Goal: Task Accomplishment & Management: Manage account settings

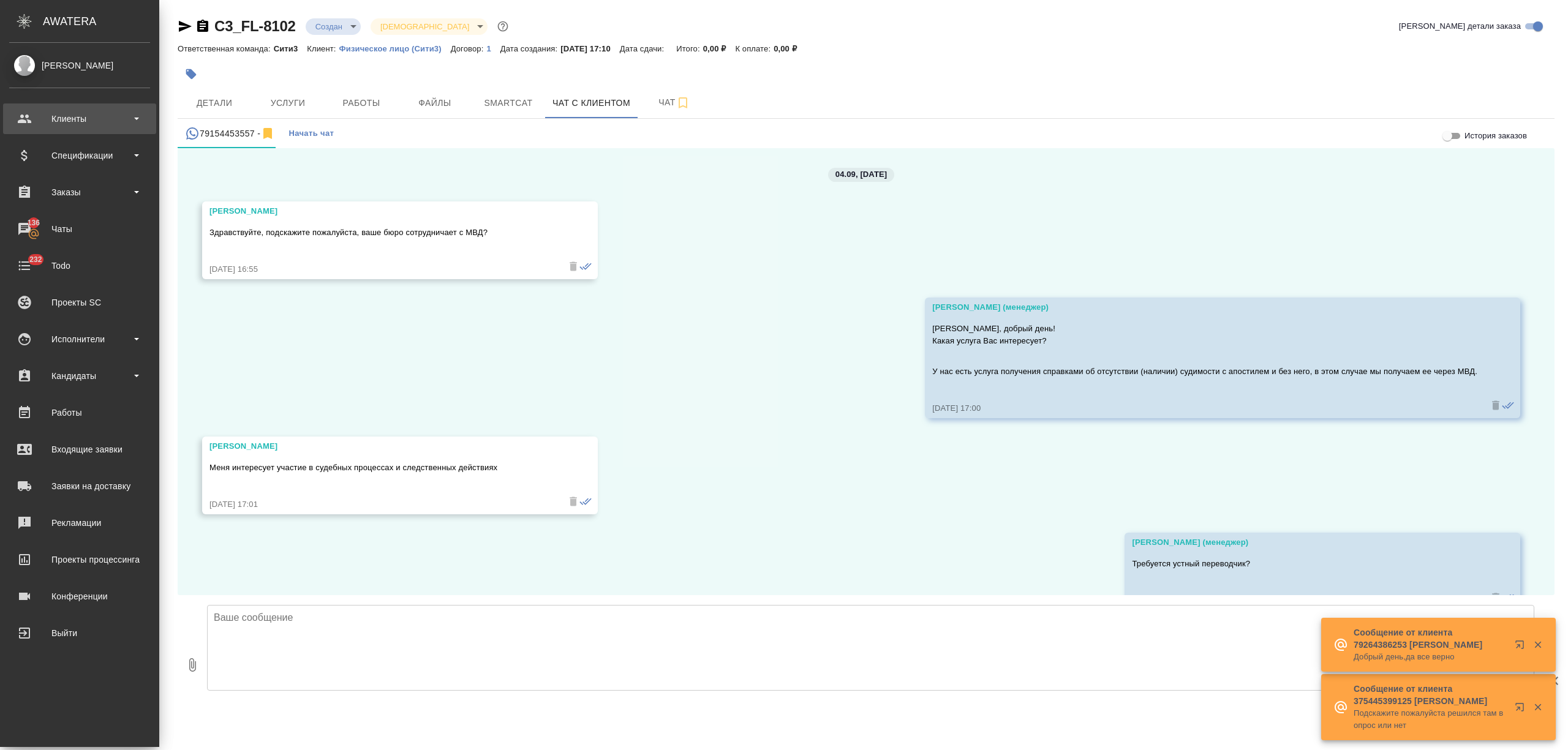
scroll to position [1374, 0]
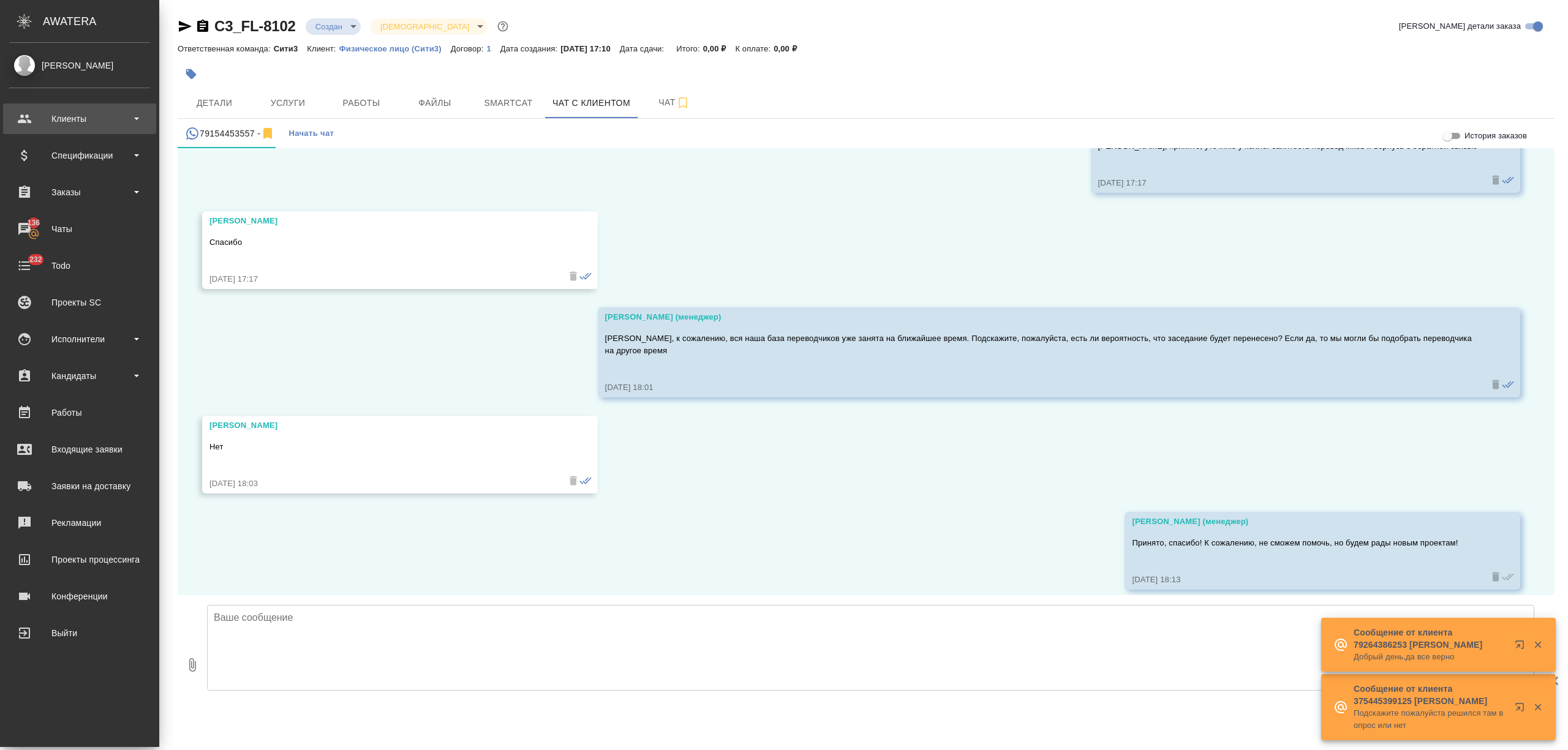
click at [66, 121] on div "Клиенты" at bounding box center [80, 119] width 141 height 18
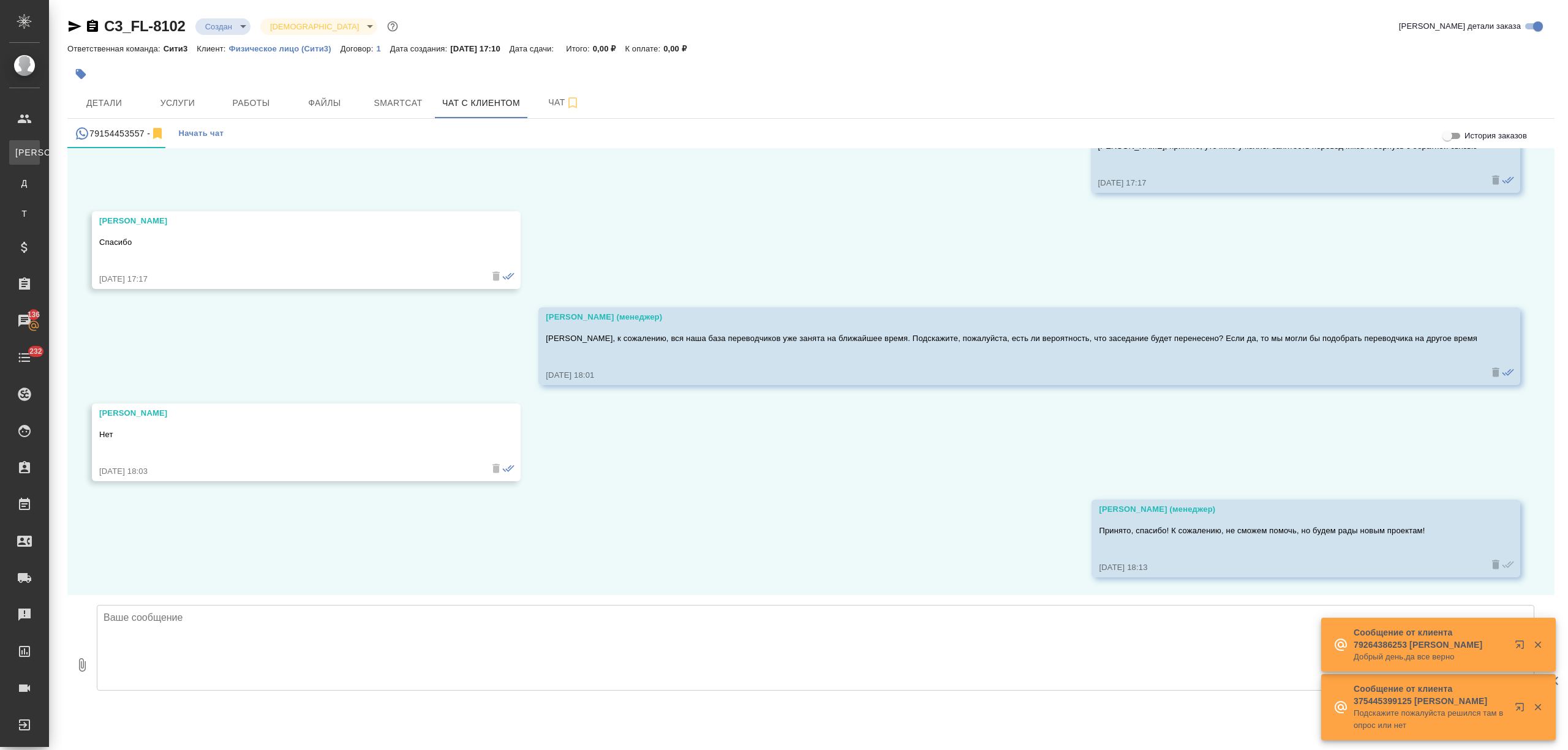
click at [18, 158] on div "Клиенты" at bounding box center [9, 152] width 18 height 12
select select "RU"
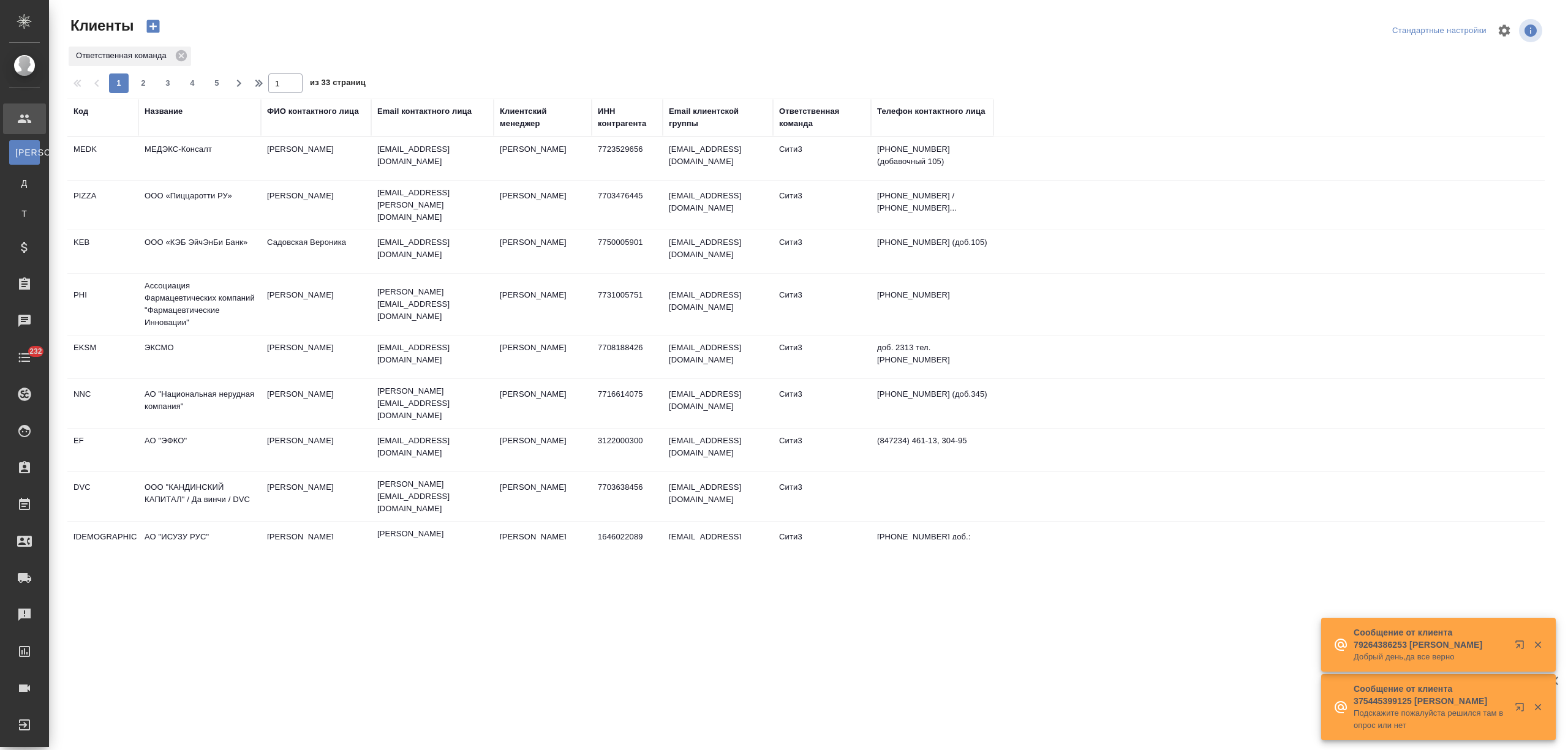
click at [170, 109] on div "Название" at bounding box center [164, 112] width 38 height 12
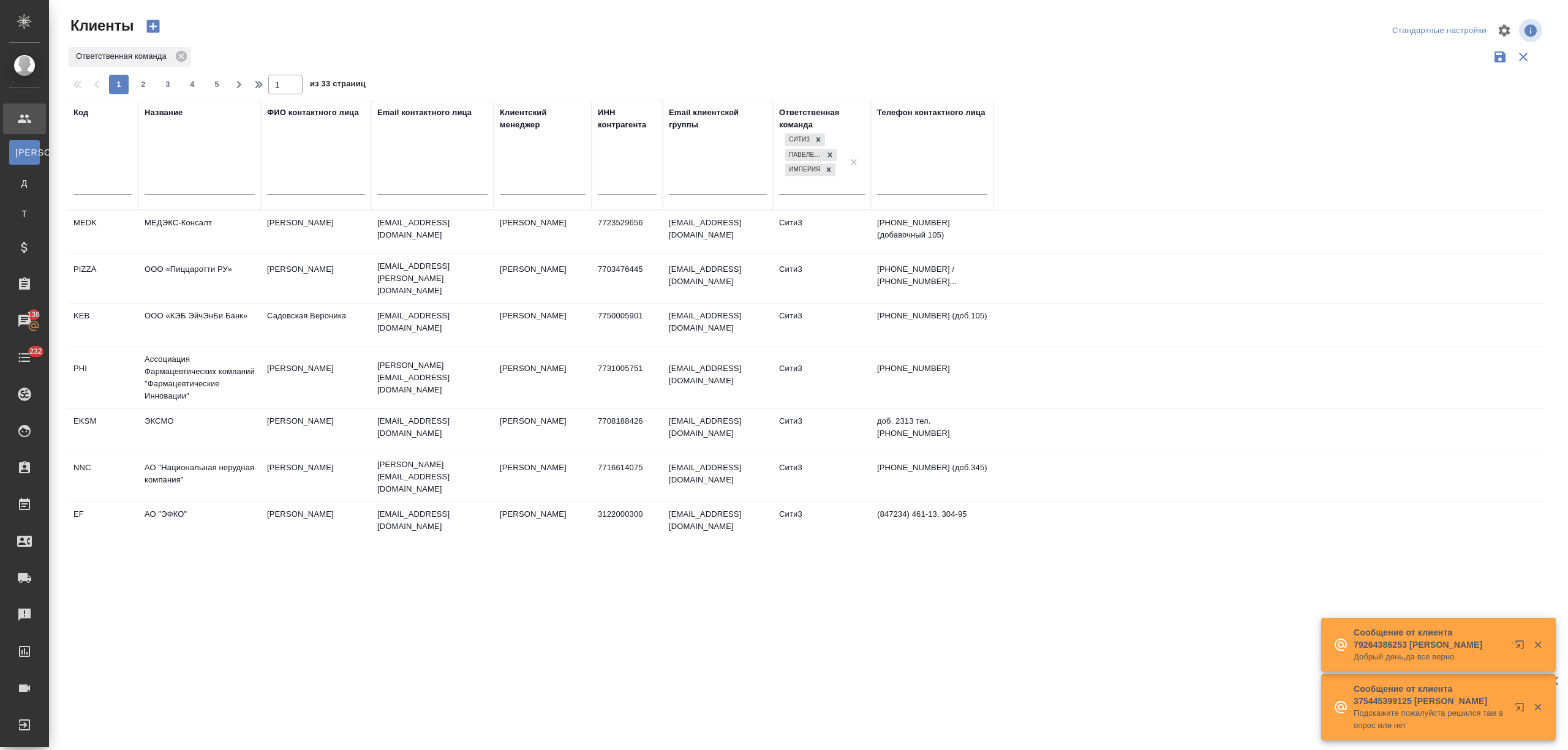
click at [170, 181] on input "text" at bounding box center [200, 186] width 110 height 15
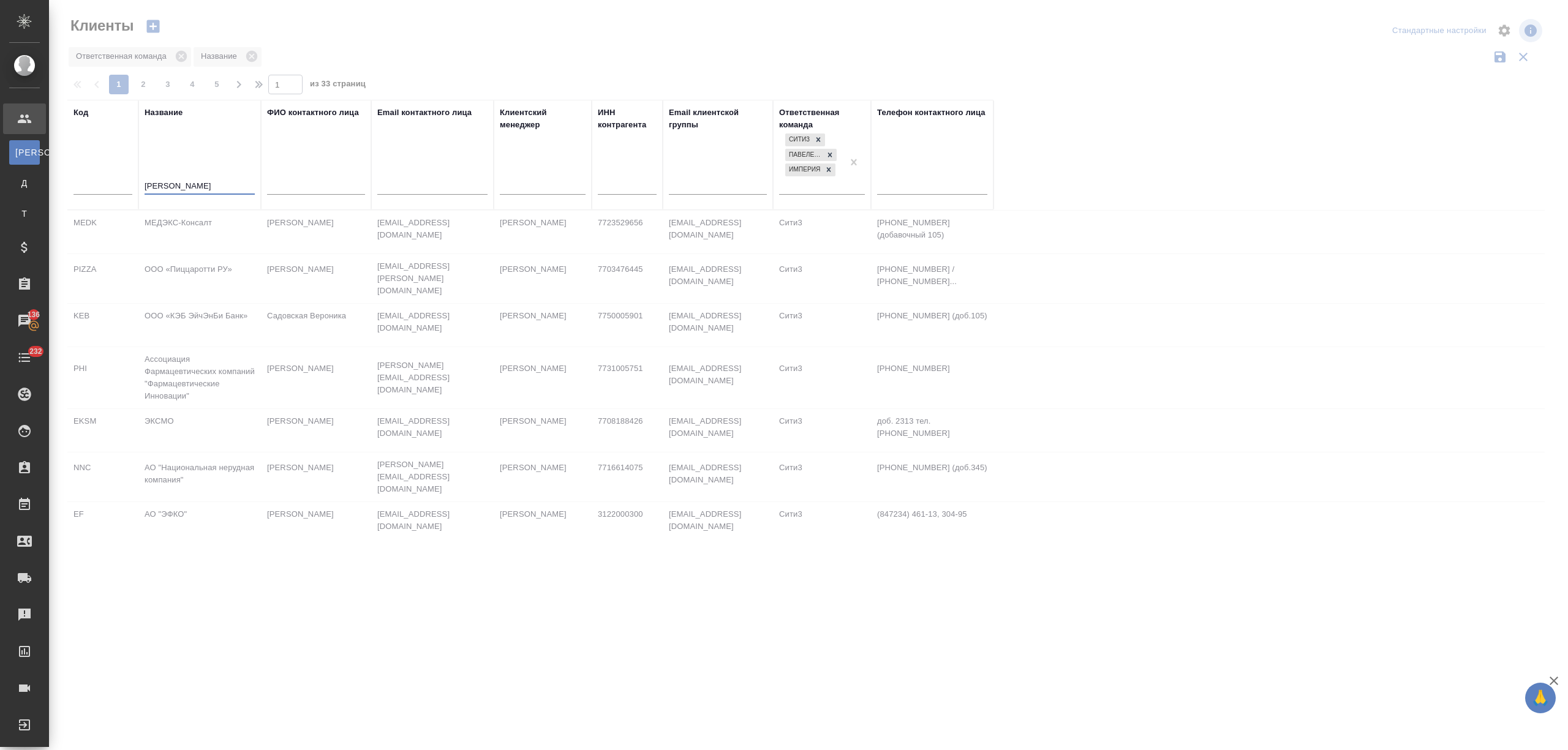
type input "алиса"
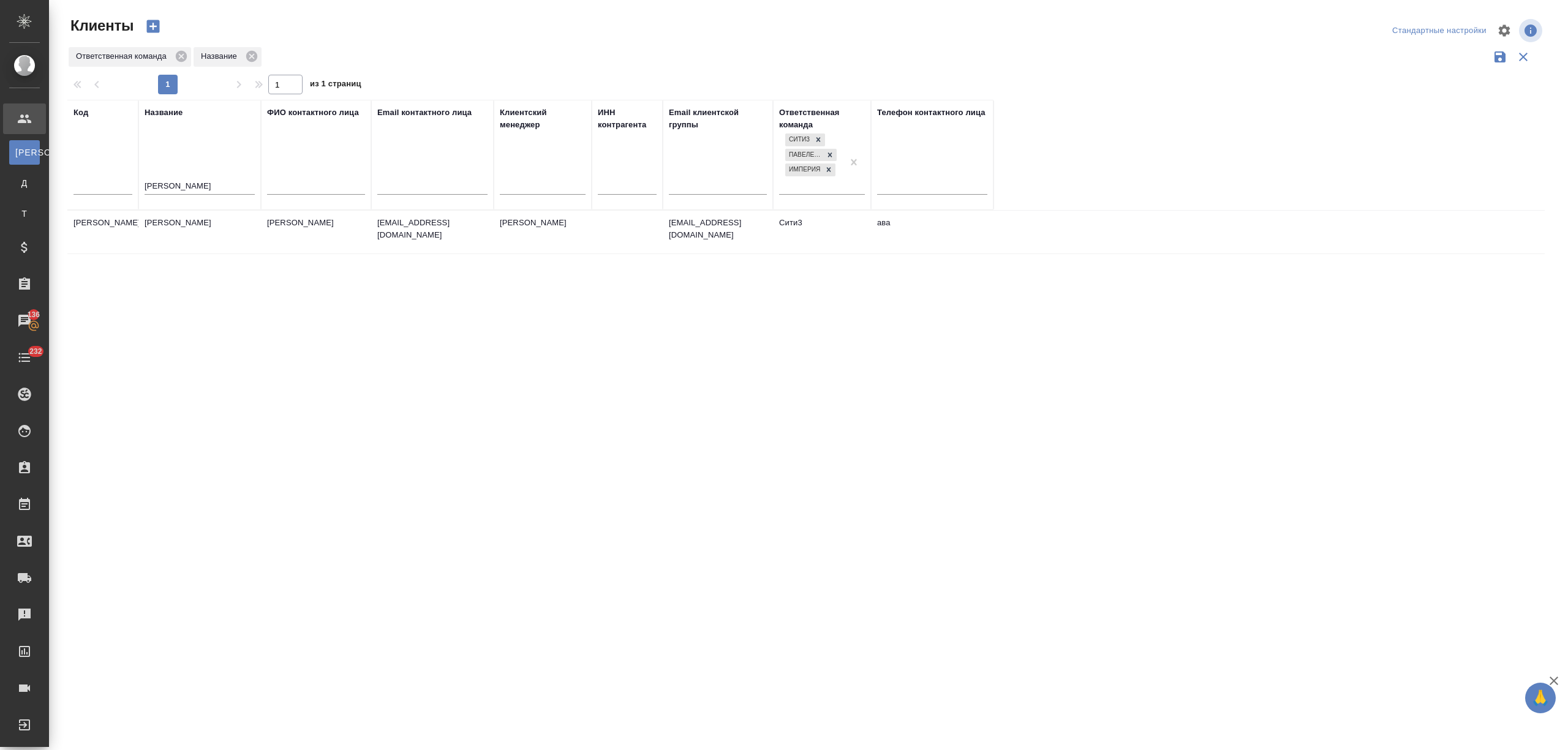
click at [176, 222] on td "Алиса Селезнева" at bounding box center [200, 232] width 123 height 43
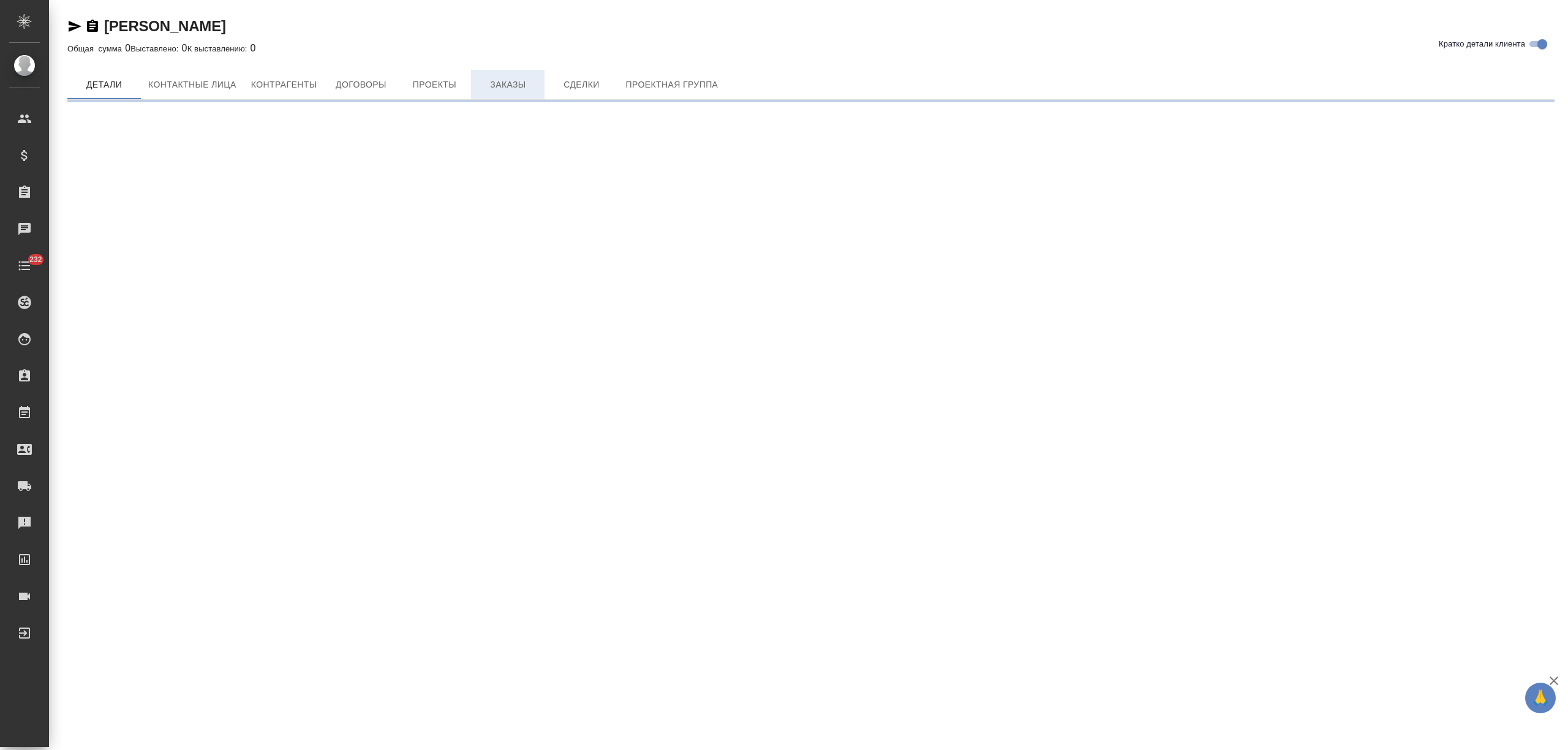
click at [507, 85] on span "Заказы" at bounding box center [507, 84] width 59 height 15
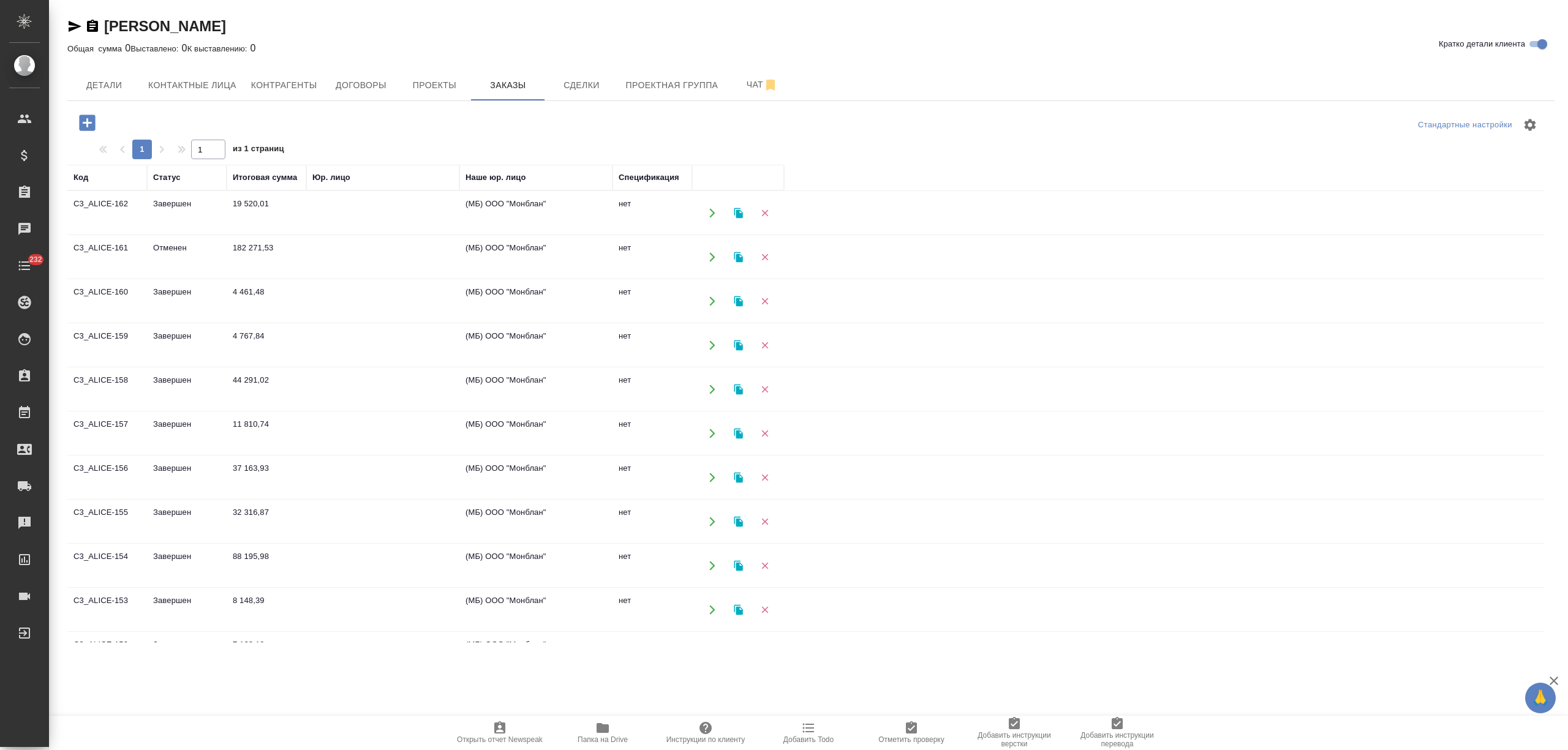
click at [94, 119] on icon "button" at bounding box center [87, 123] width 16 height 16
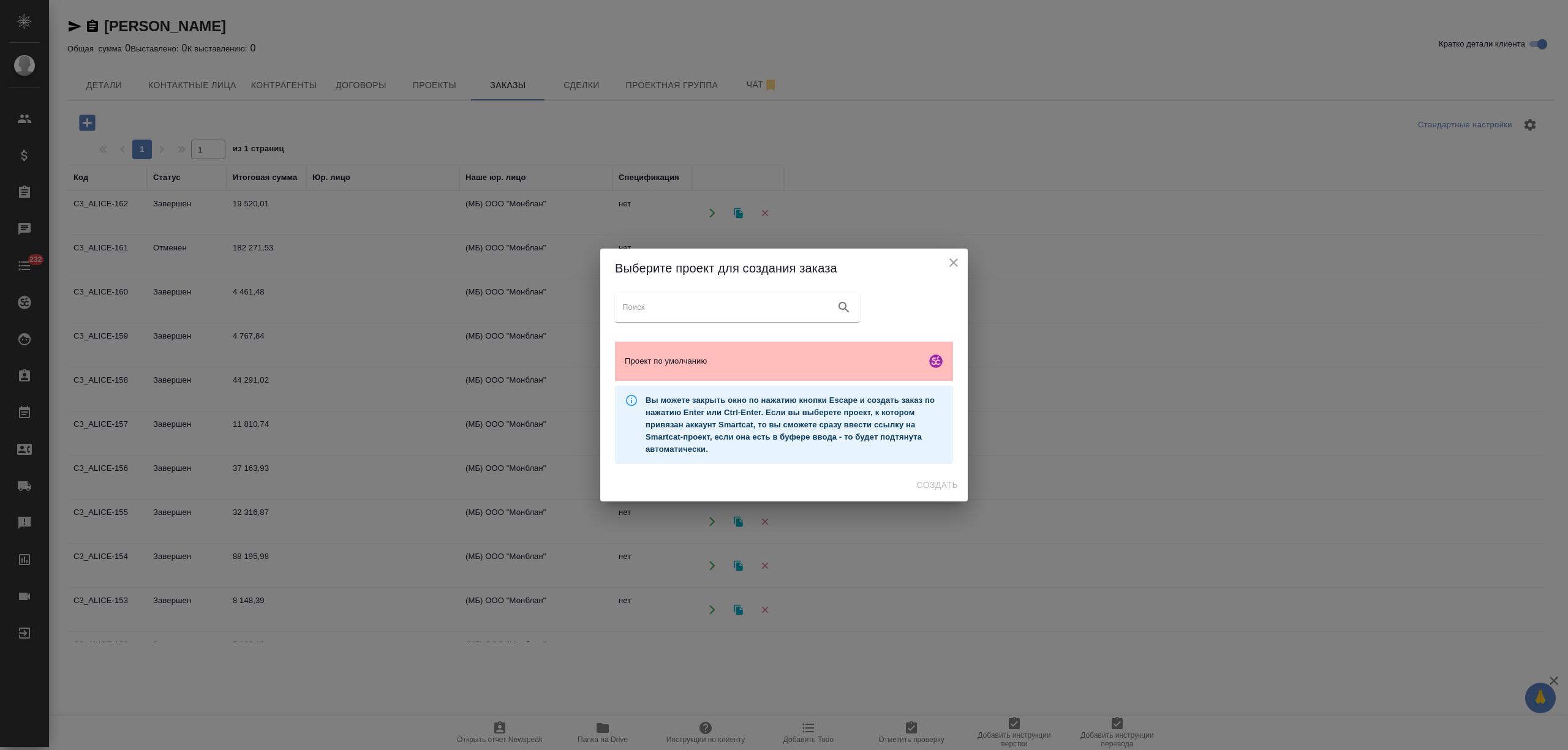
drag, startPoint x: 749, startPoint y: 361, endPoint x: 884, endPoint y: 449, distance: 161.1
click at [750, 361] on span "Проект по умолчанию" at bounding box center [773, 361] width 296 height 12
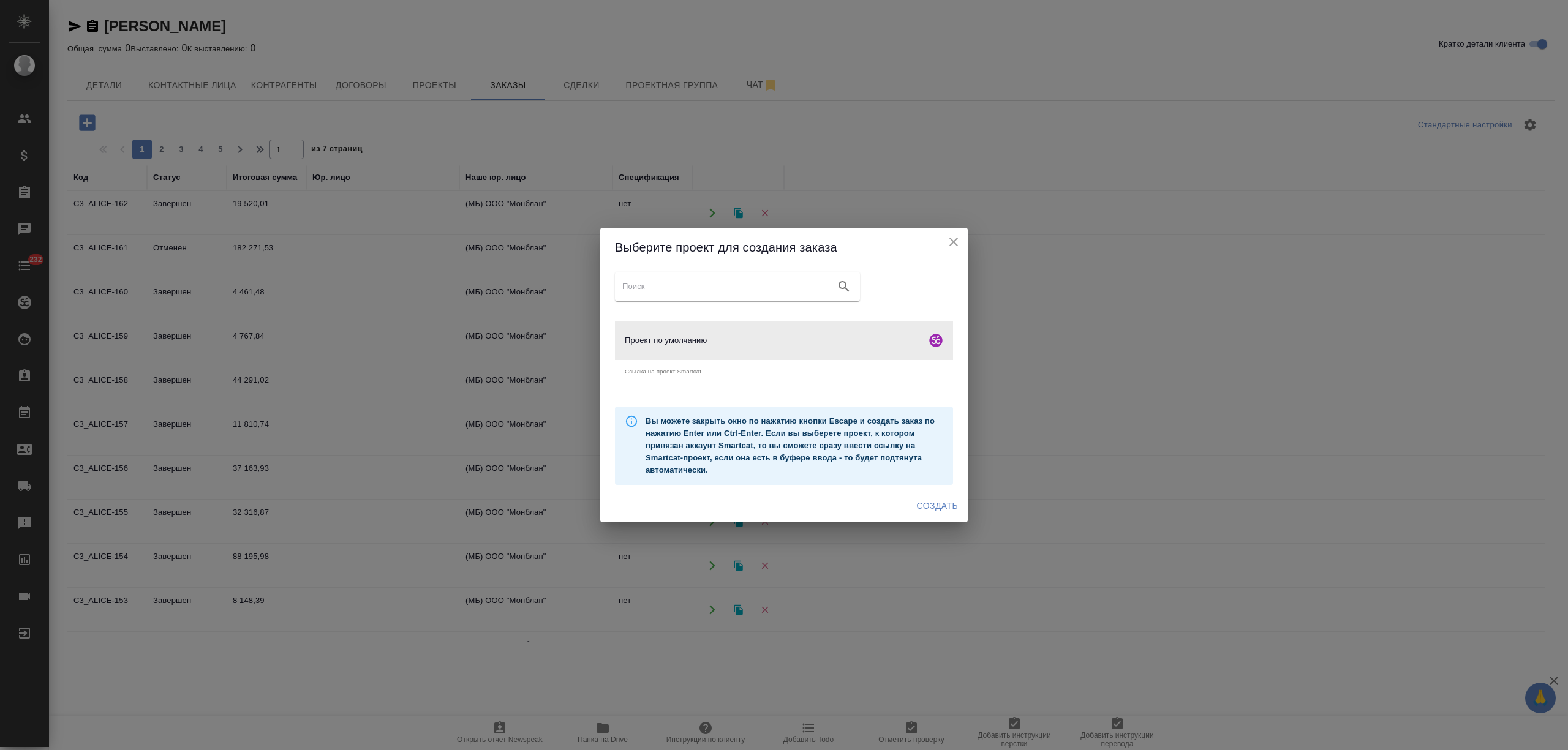
click at [929, 496] on button "Создать" at bounding box center [937, 506] width 51 height 23
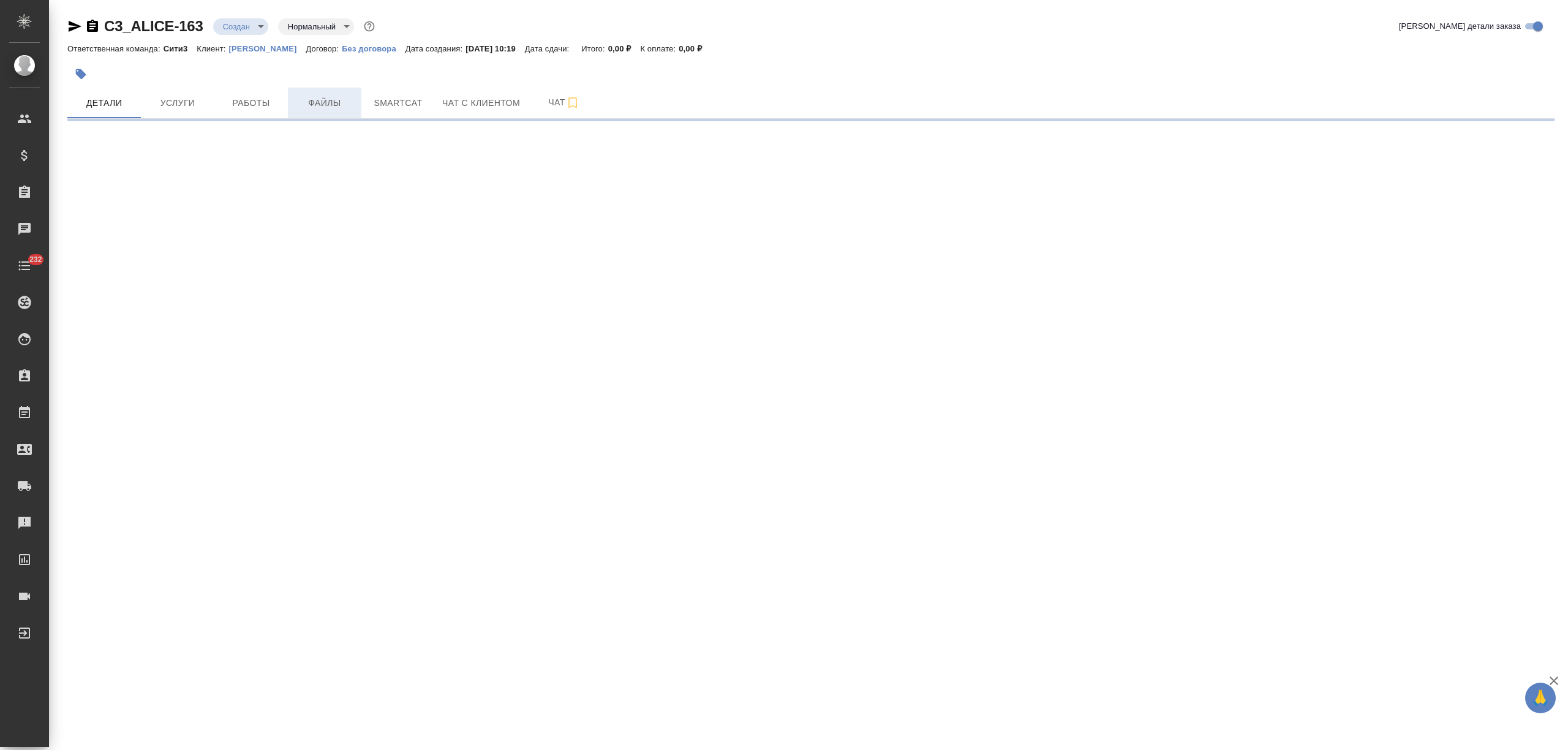
select select "RU"
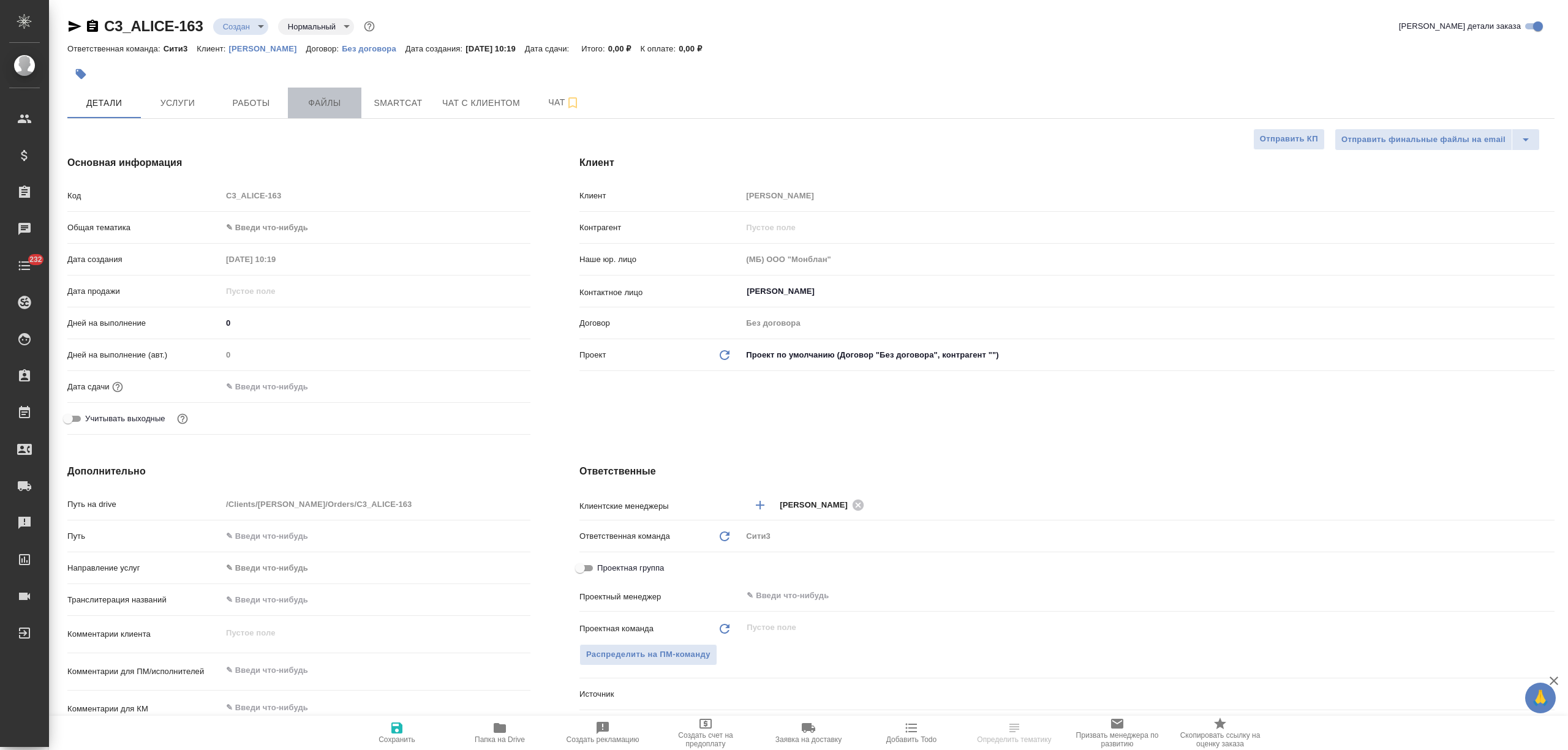
click at [344, 104] on span "Файлы" at bounding box center [325, 102] width 59 height 15
type textarea "x"
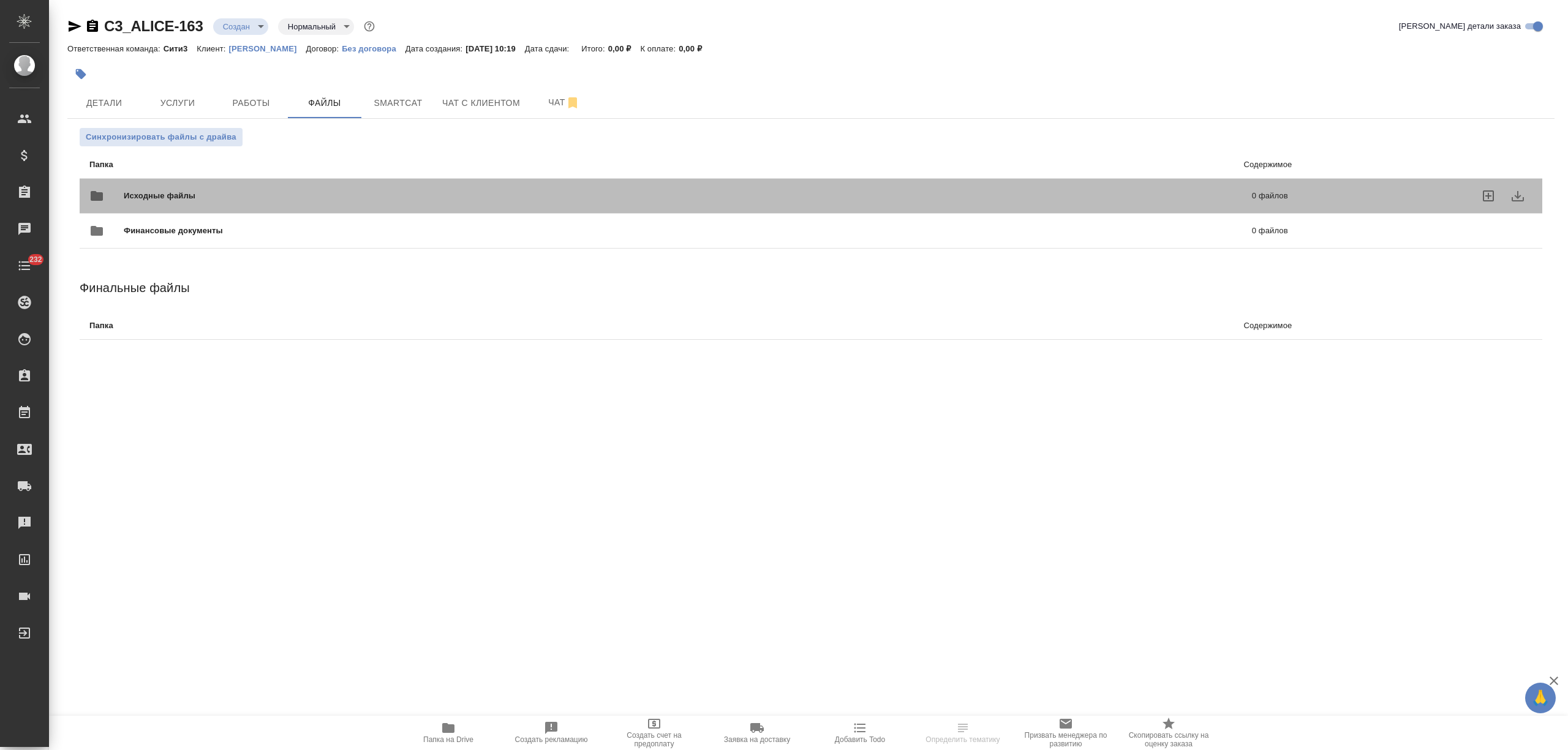
click at [202, 187] on div "Исходные файлы 0 файлов" at bounding box center [689, 196] width 1199 height 29
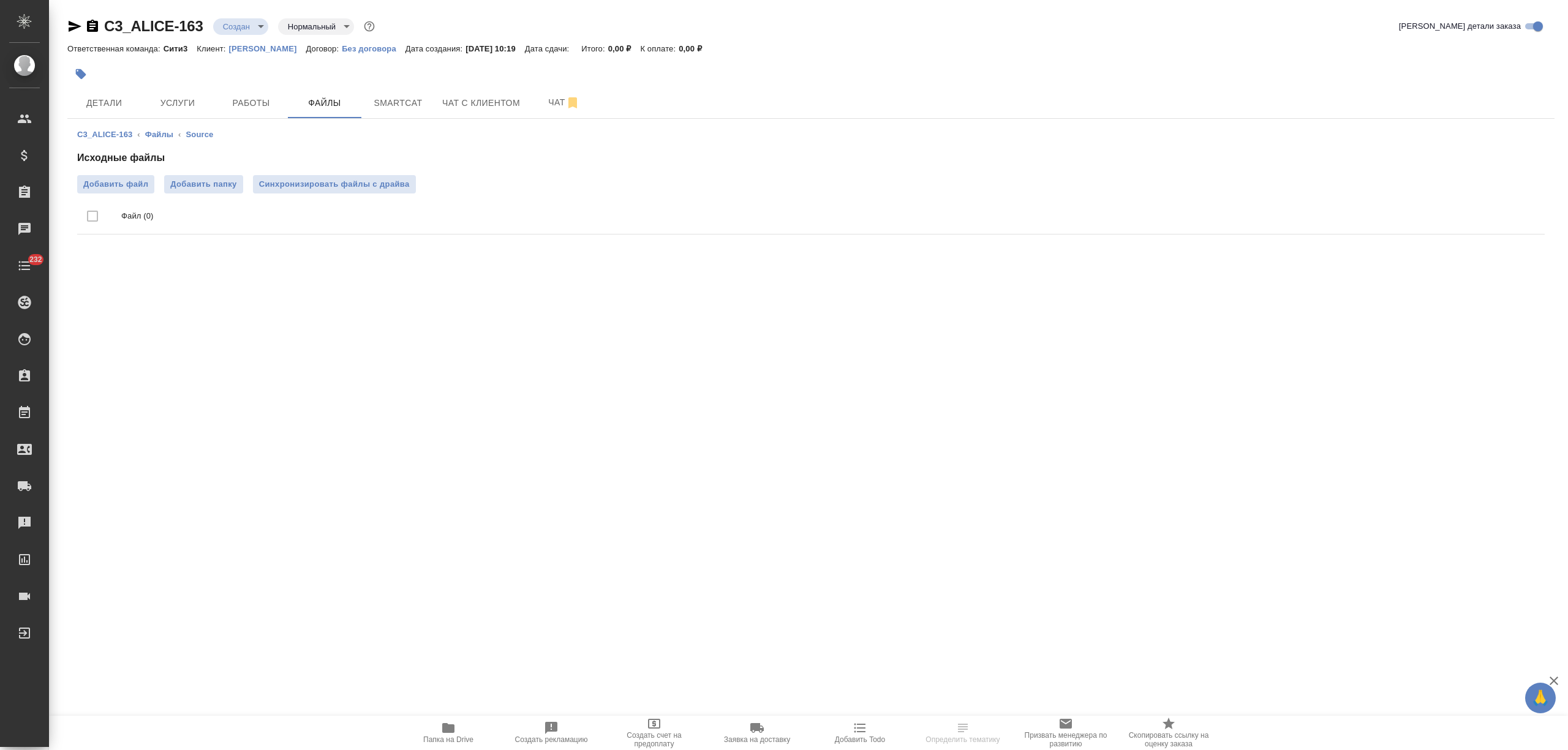
click at [104, 186] on span "Добавить файл" at bounding box center [116, 184] width 65 height 12
click at [0, 0] on input "Добавить файл" at bounding box center [0, 0] width 0 height 0
click at [127, 183] on span "Добавить файл" at bounding box center [116, 184] width 65 height 12
click at [0, 0] on input "Добавить файл" at bounding box center [0, 0] width 0 height 0
click at [91, 106] on span "Детали" at bounding box center [104, 102] width 59 height 15
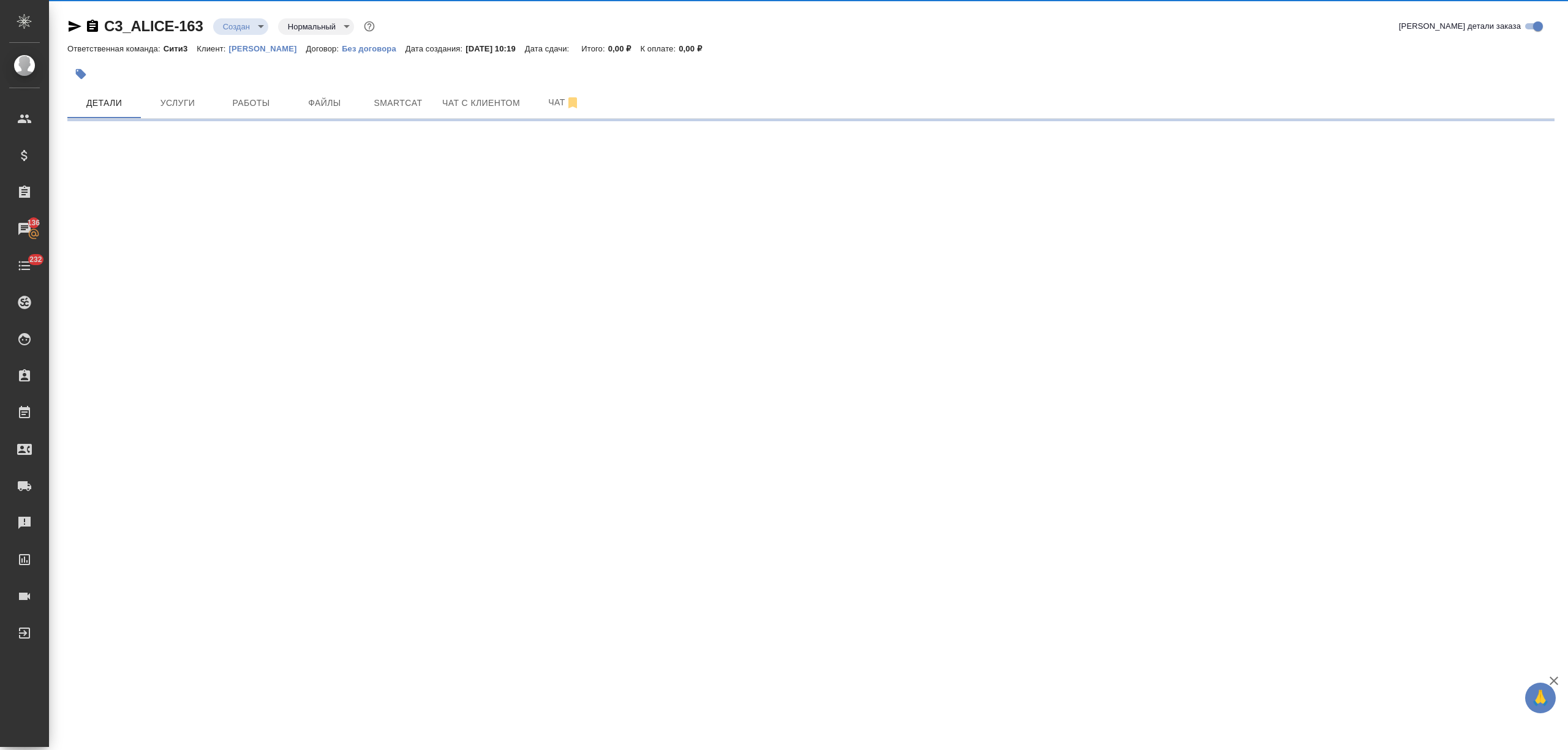
select select "RU"
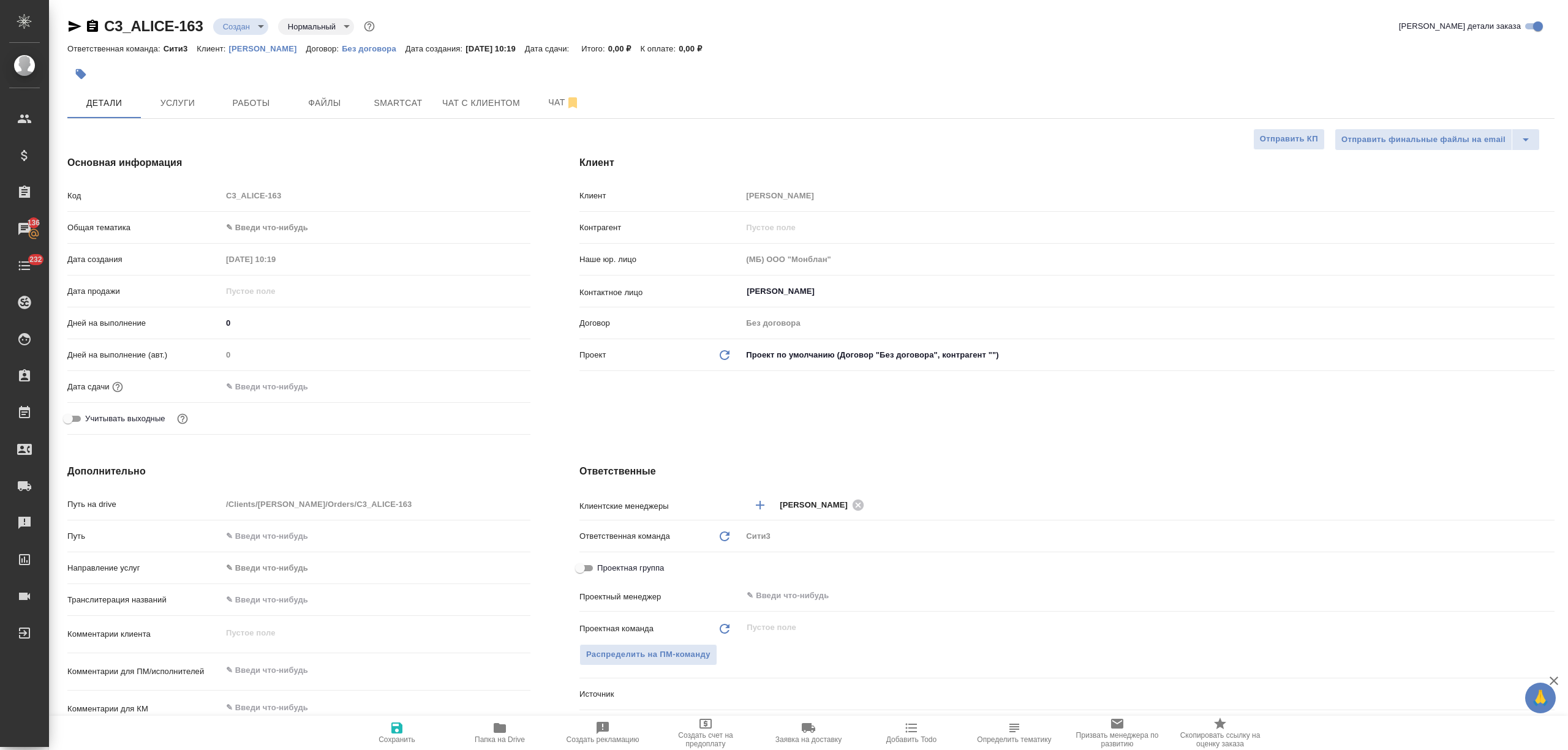
type textarea "x"
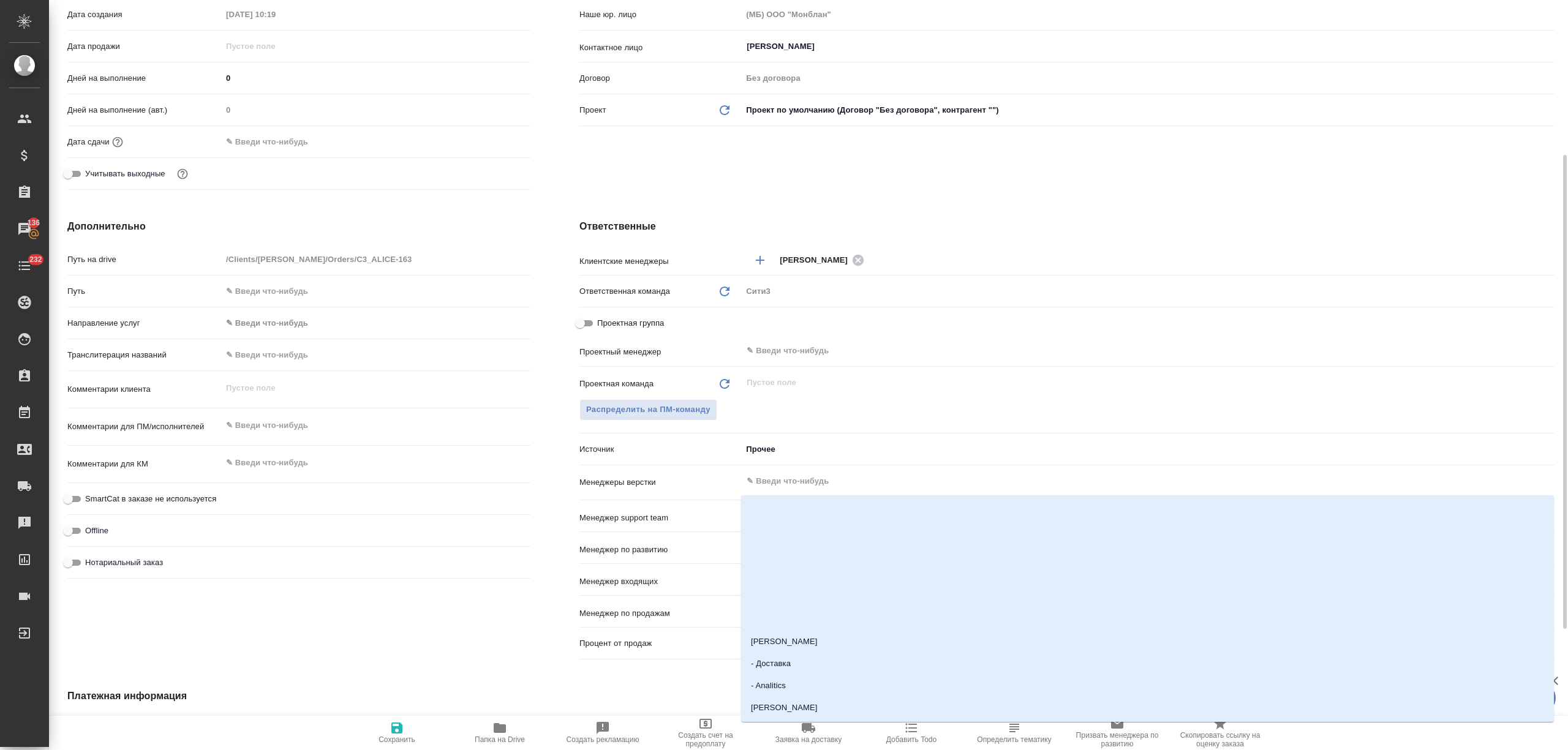
click at [768, 487] on input "text" at bounding box center [1128, 481] width 764 height 15
type input "отд"
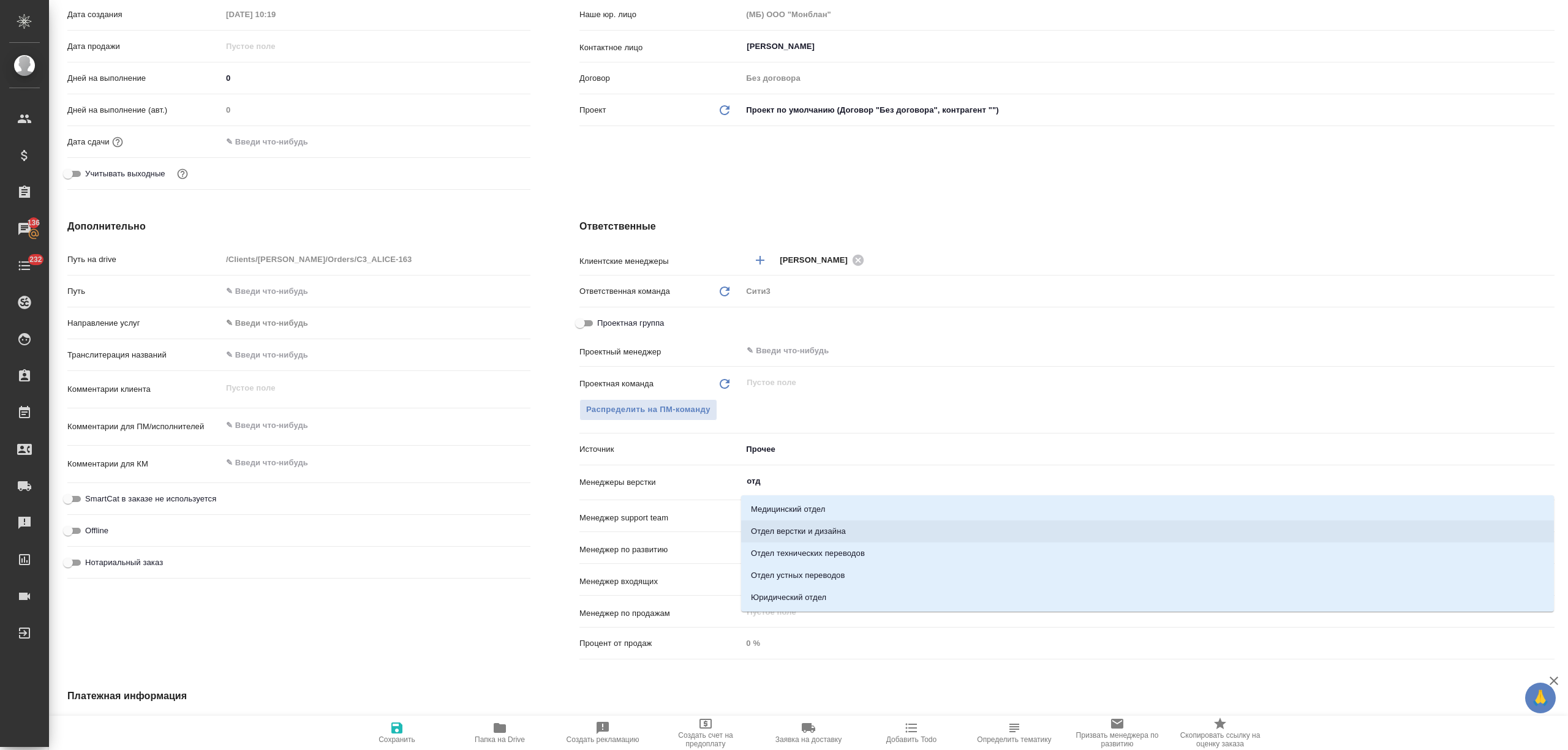
click at [792, 532] on li "Отдел верстки и дизайна" at bounding box center [1147, 532] width 813 height 22
type textarea "x"
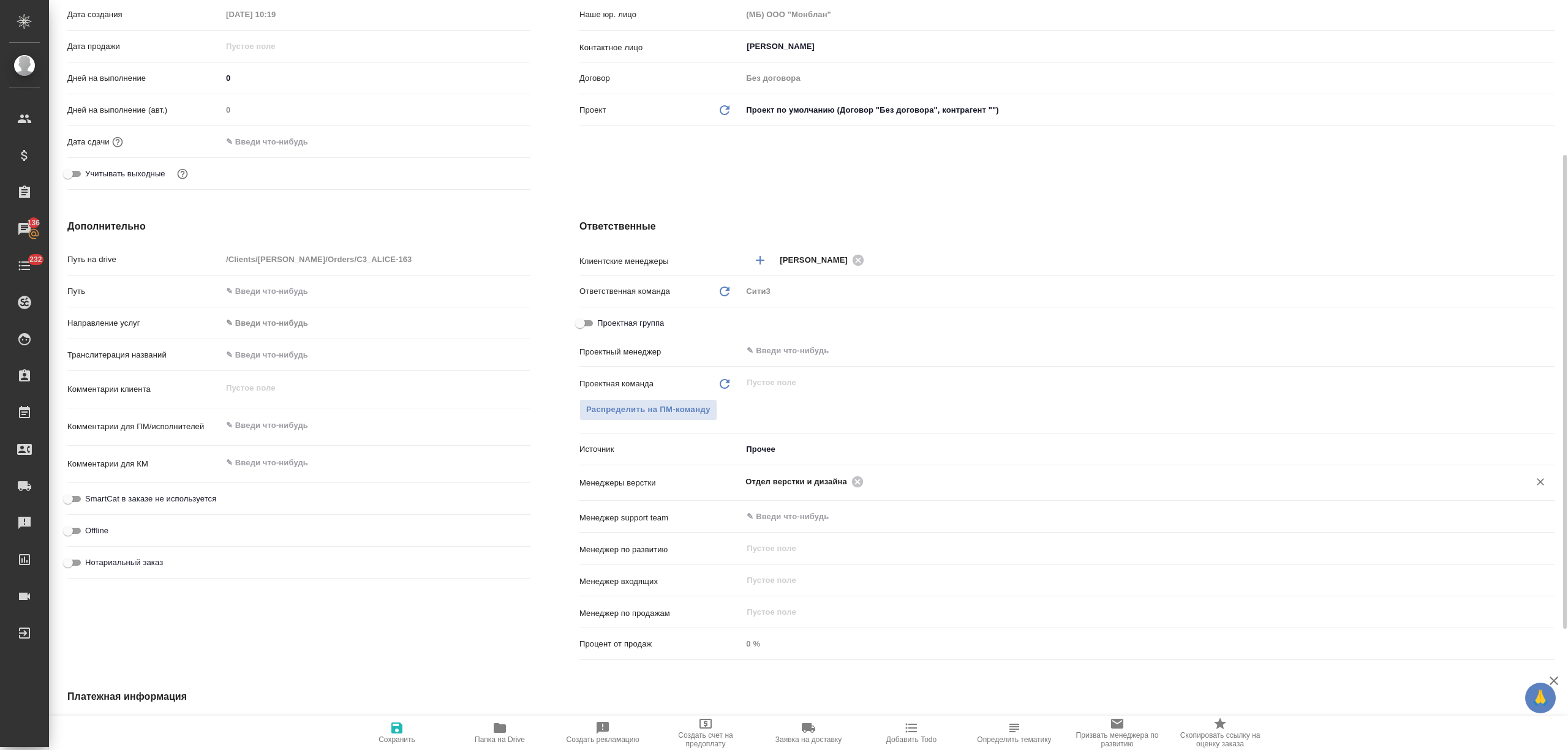
click at [407, 721] on span "Сохранить" at bounding box center [397, 732] width 88 height 23
type textarea "x"
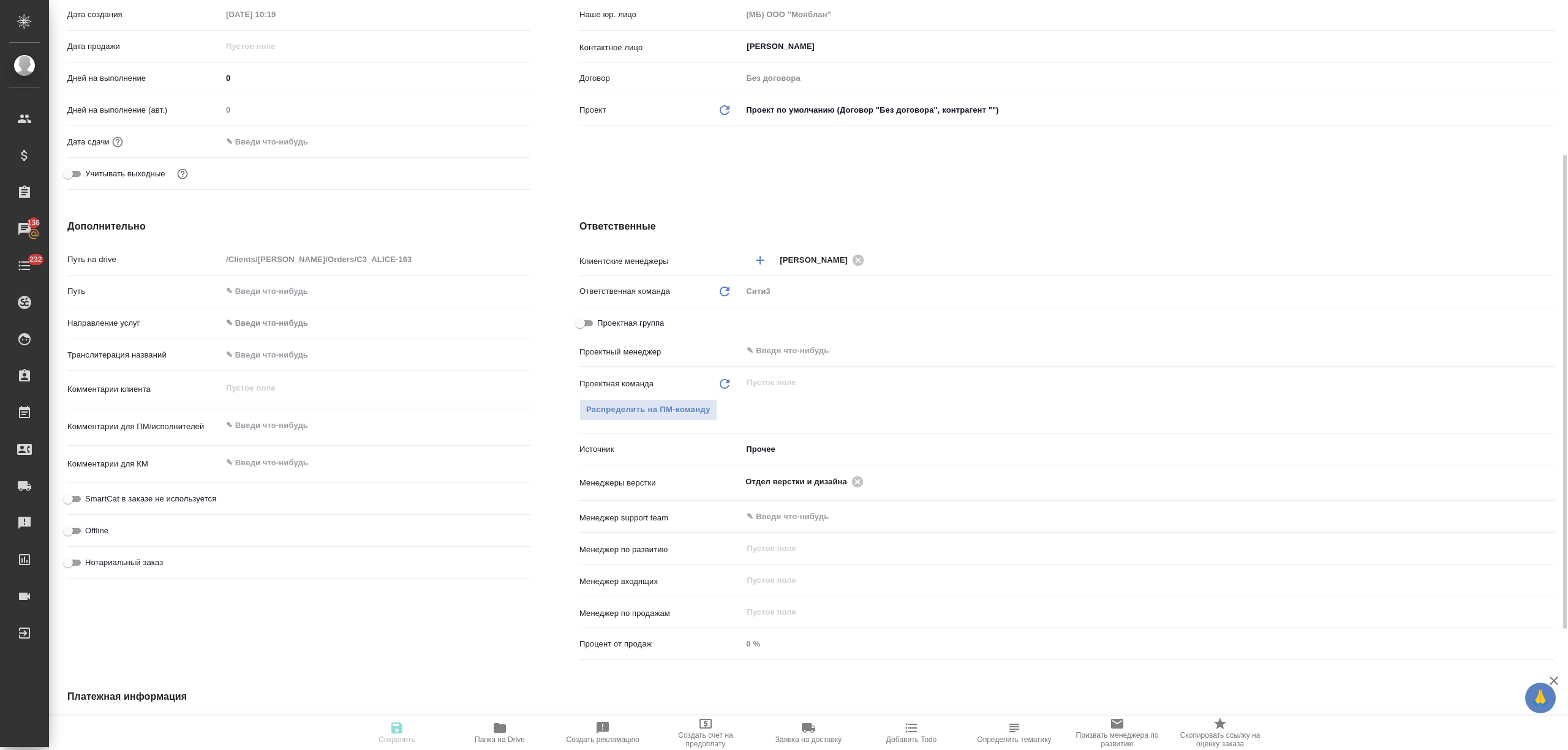
type textarea "x"
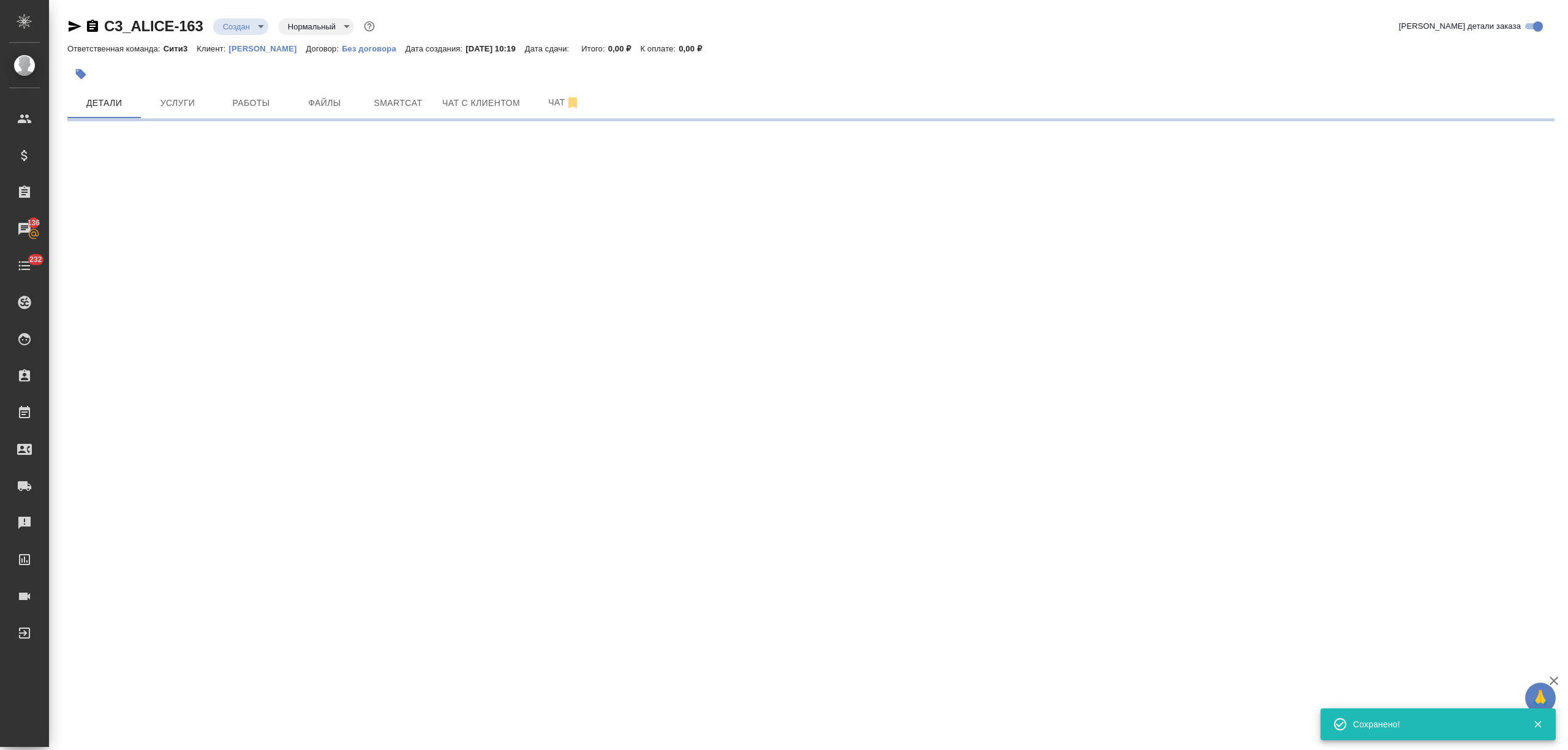
scroll to position [0, 0]
select select "RU"
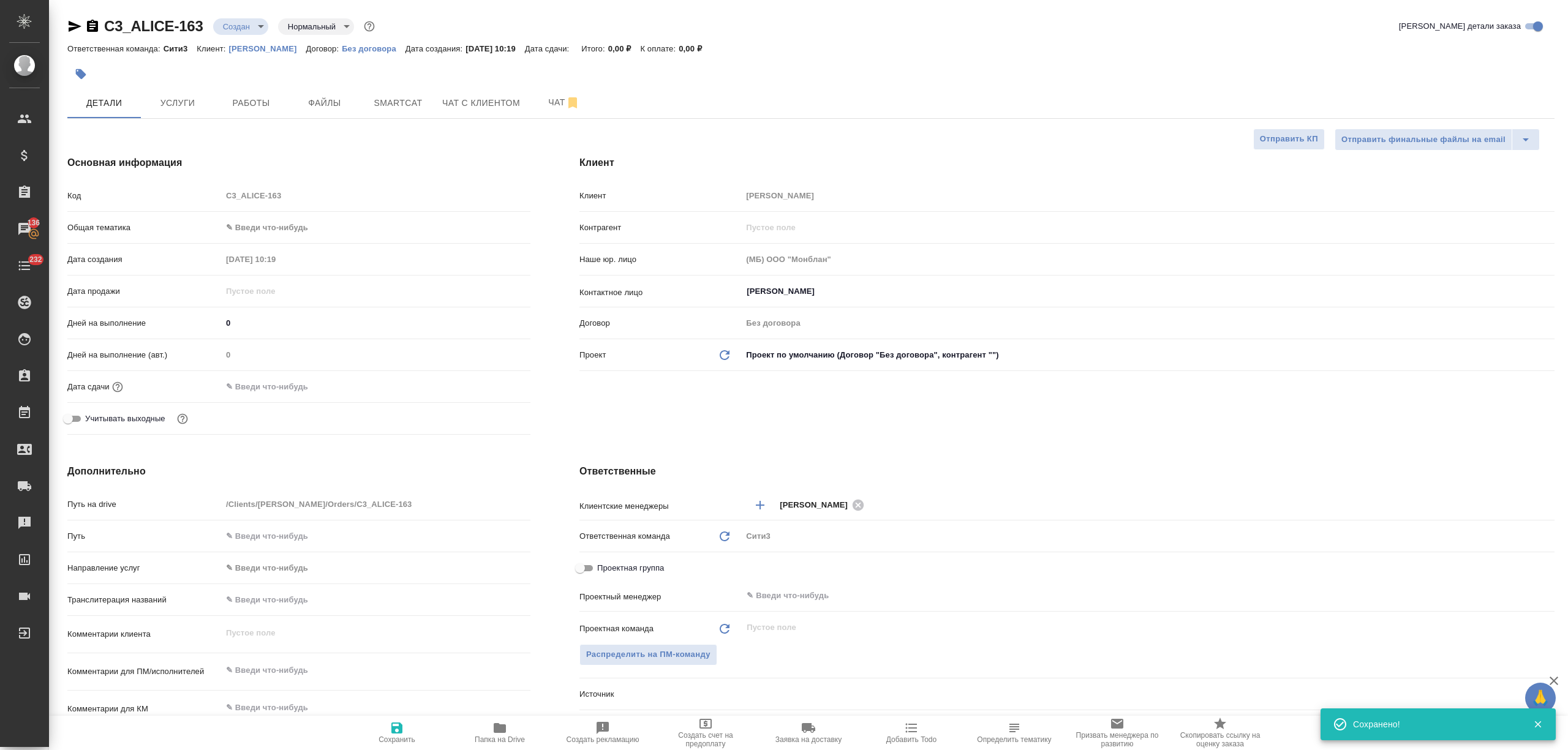
type textarea "x"
click at [253, 25] on body "🙏 .cls-1 fill:#fff; AWATERA Nikitina Tatiana Клиенты Спецификации Заказы 136 Ча…" at bounding box center [784, 375] width 1568 height 750
click at [246, 233] on li "ТЗ" at bounding box center [269, 235] width 112 height 21
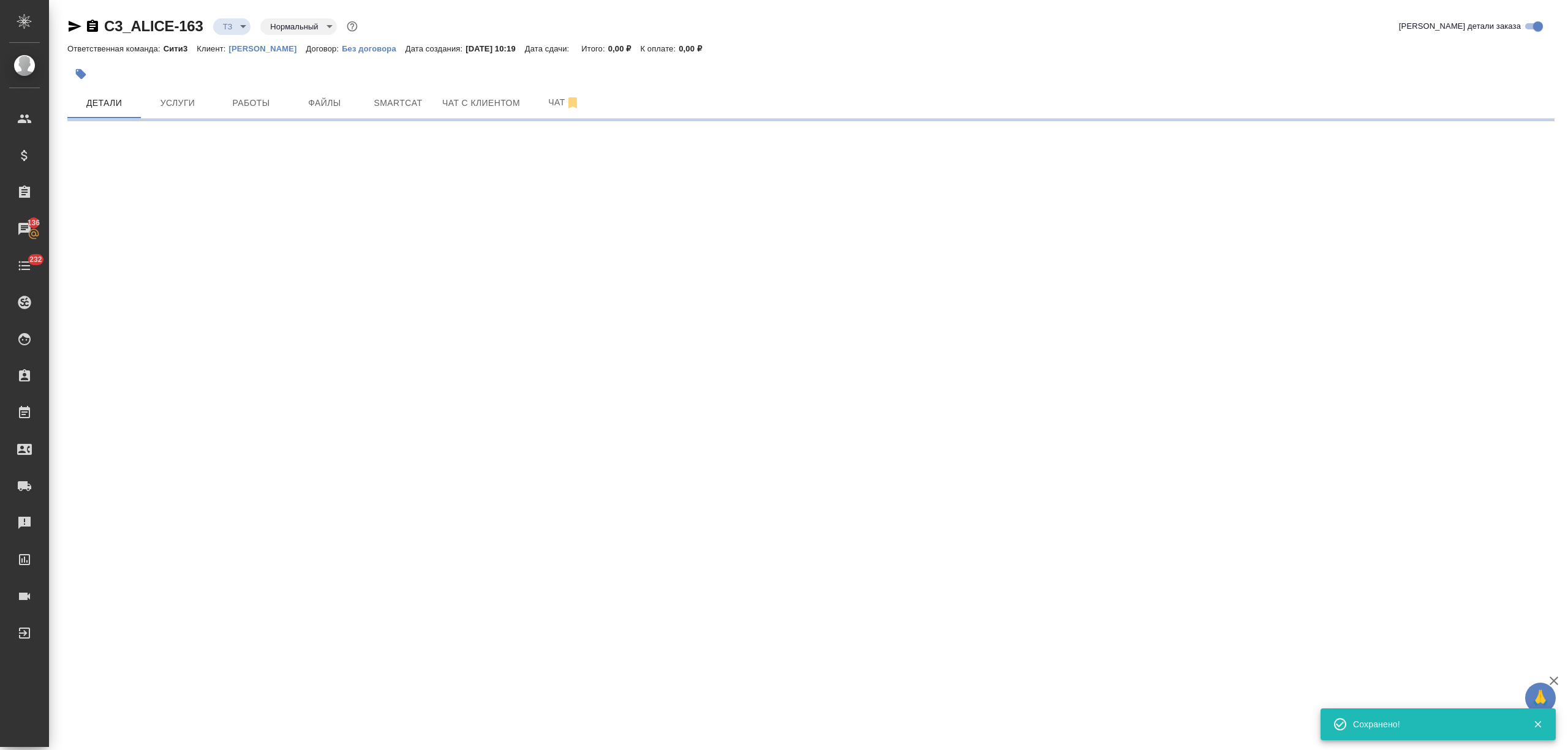
click at [179, 104] on span "Услуги" at bounding box center [177, 102] width 59 height 15
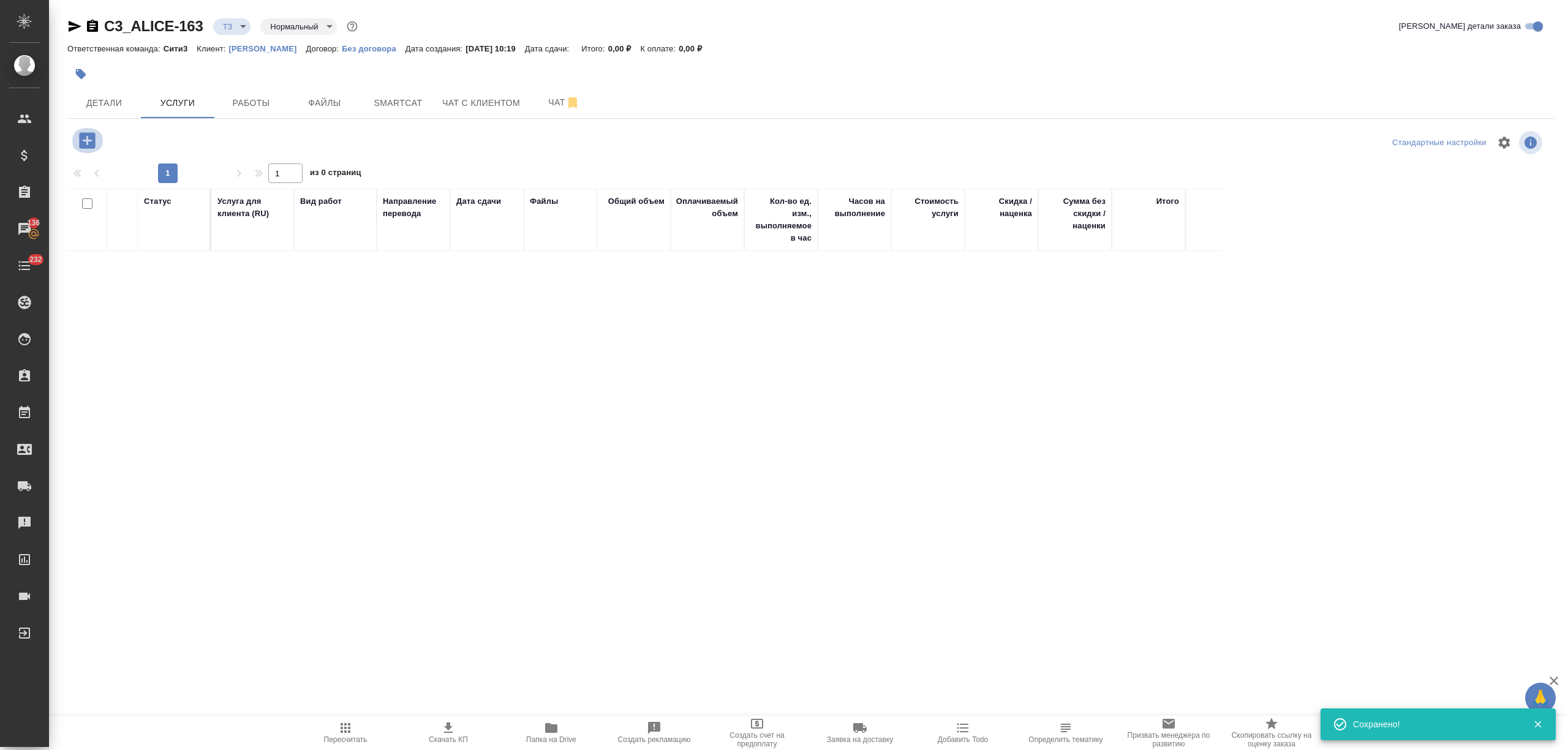
click at [93, 138] on icon "button" at bounding box center [87, 140] width 16 height 16
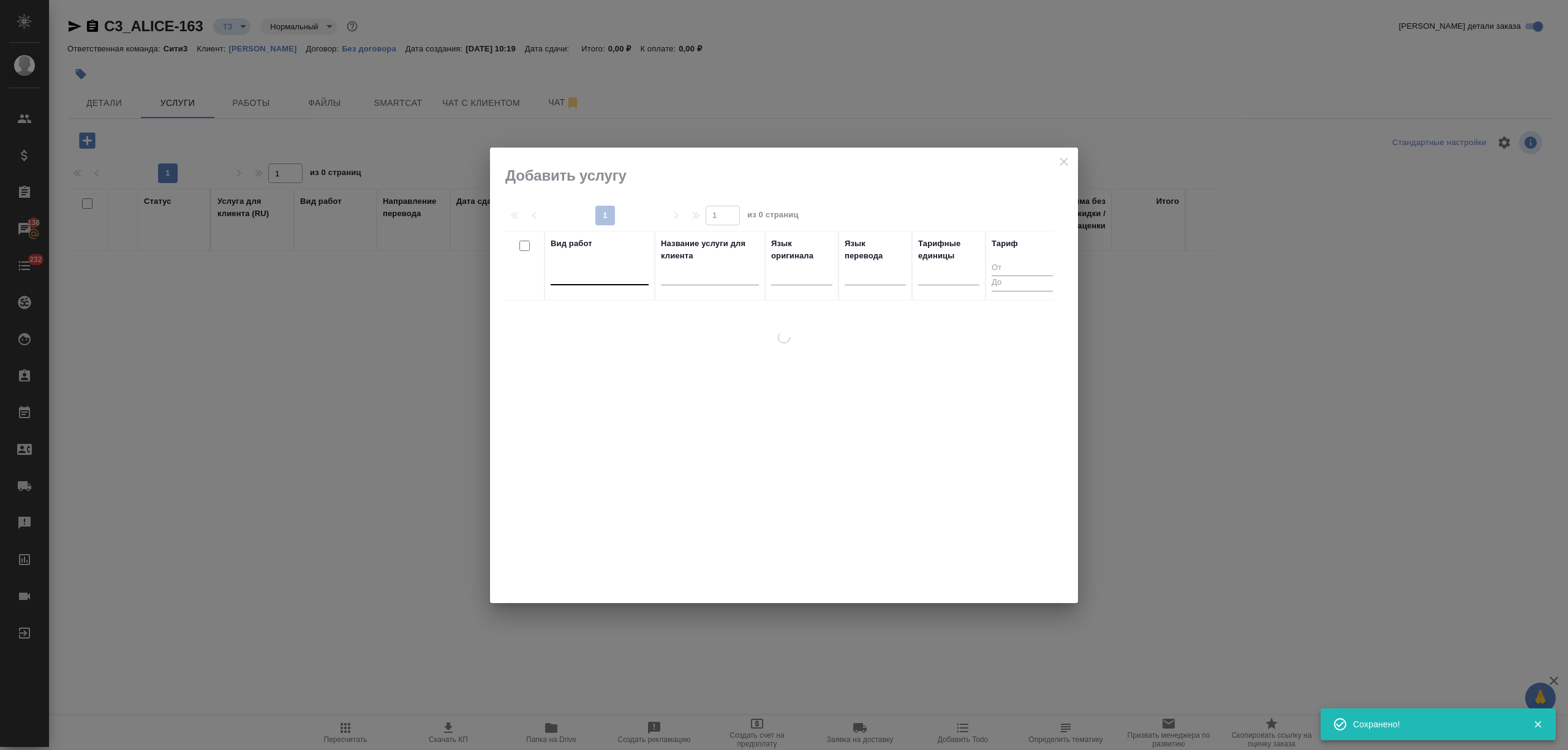
click at [577, 282] on div at bounding box center [599, 273] width 98 height 18
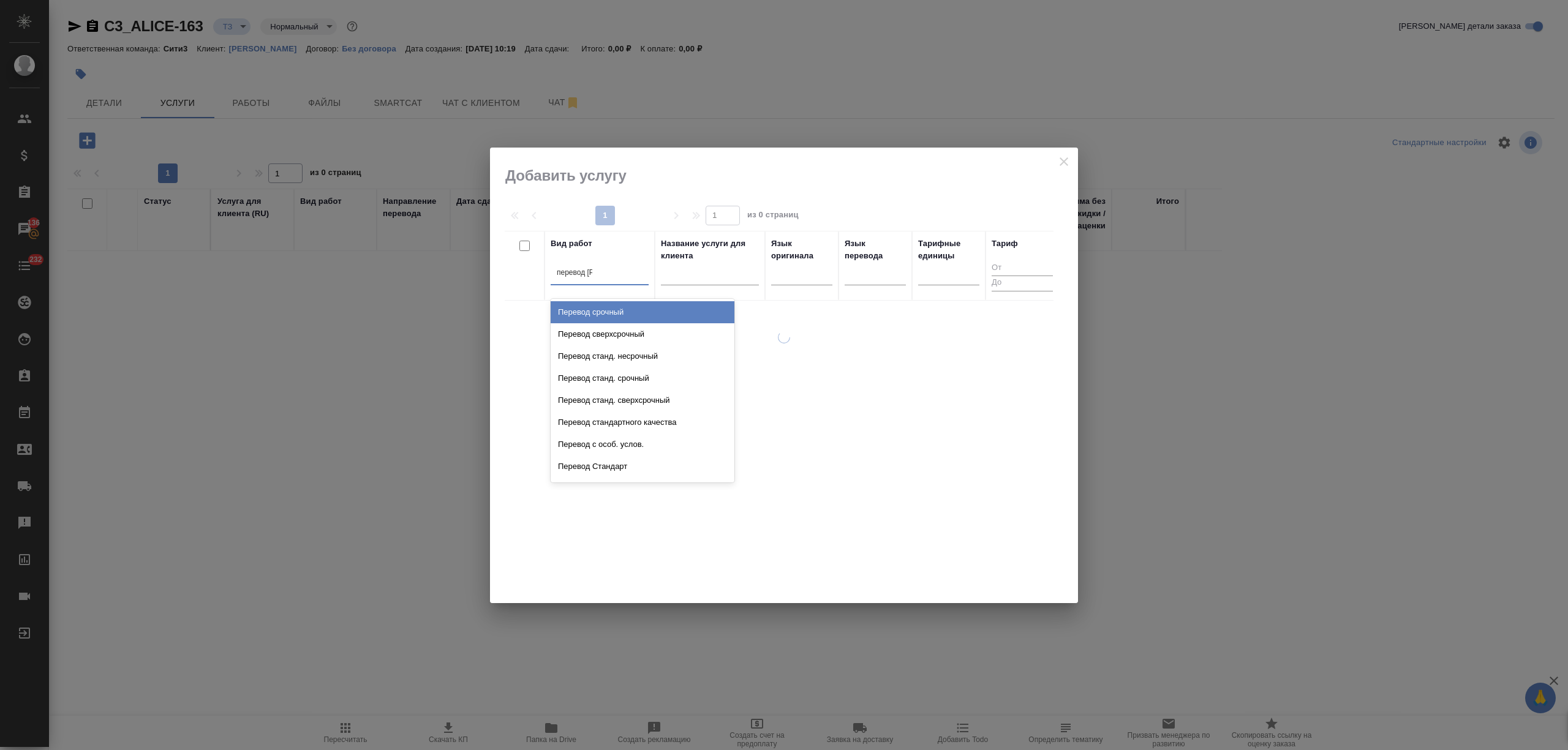
type input "перевод ст"
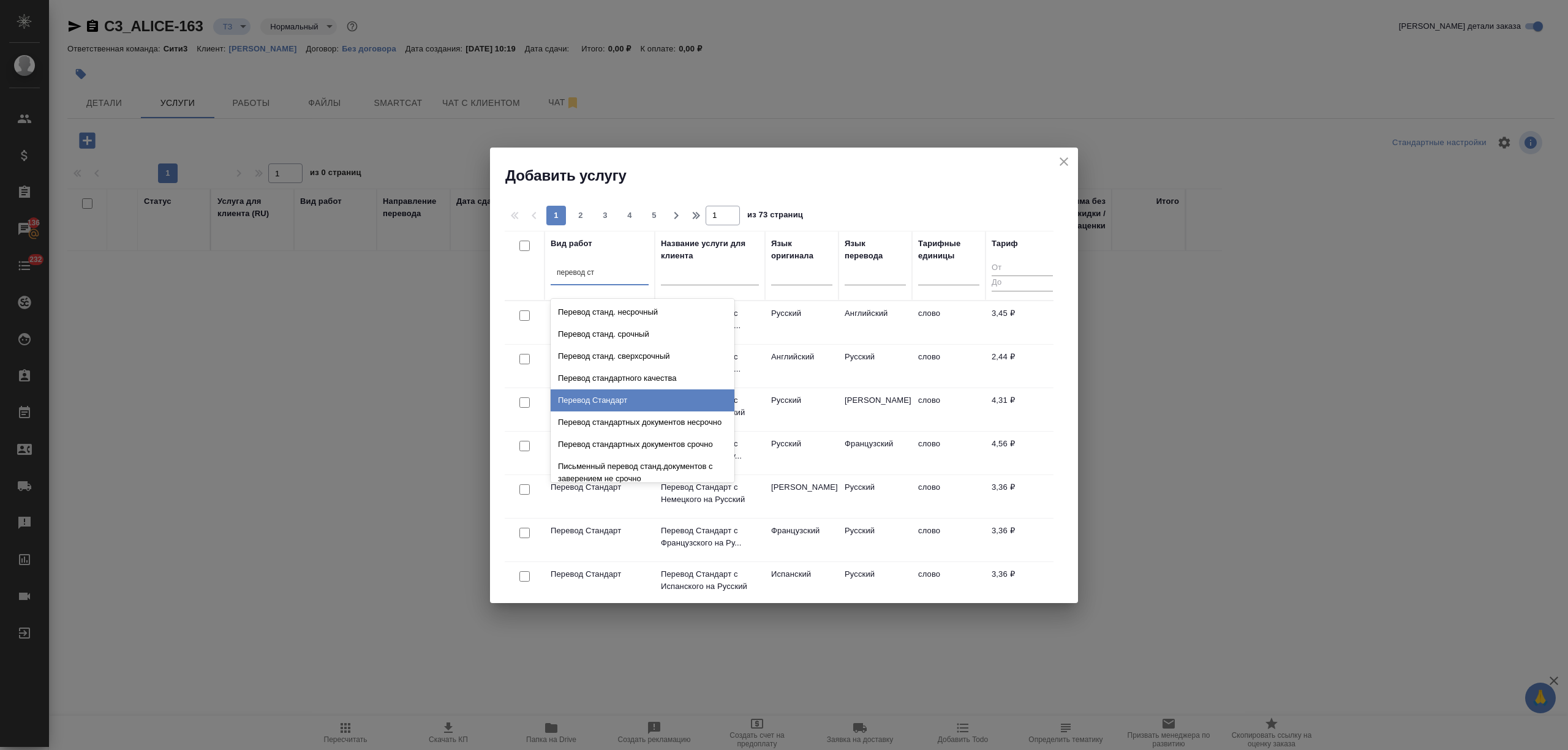
click at [611, 391] on div "Перевод Стандарт" at bounding box center [642, 400] width 184 height 22
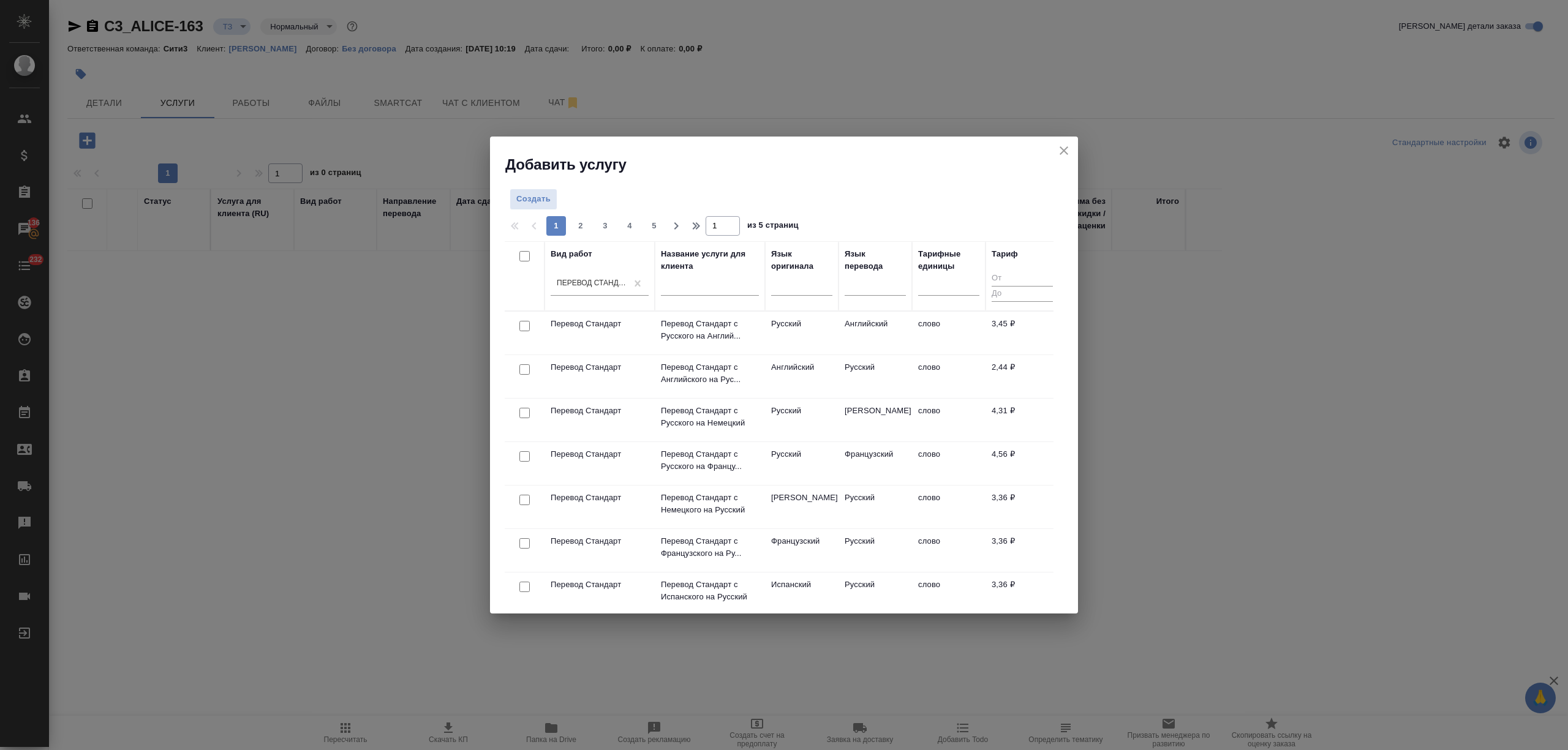
click at [851, 361] on td "Русский" at bounding box center [875, 377] width 74 height 43
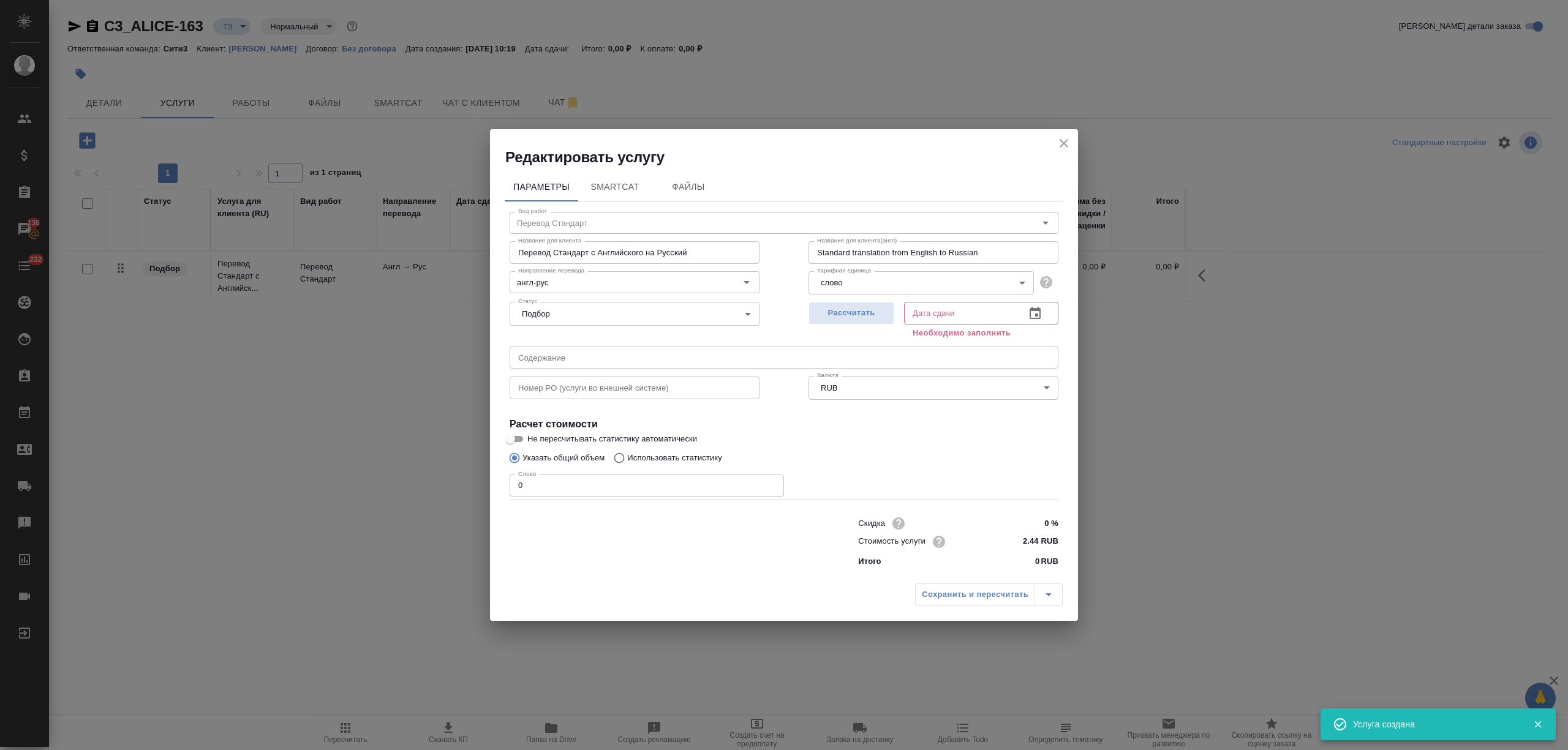
click at [1064, 143] on icon "close" at bounding box center [1064, 143] width 8 height 8
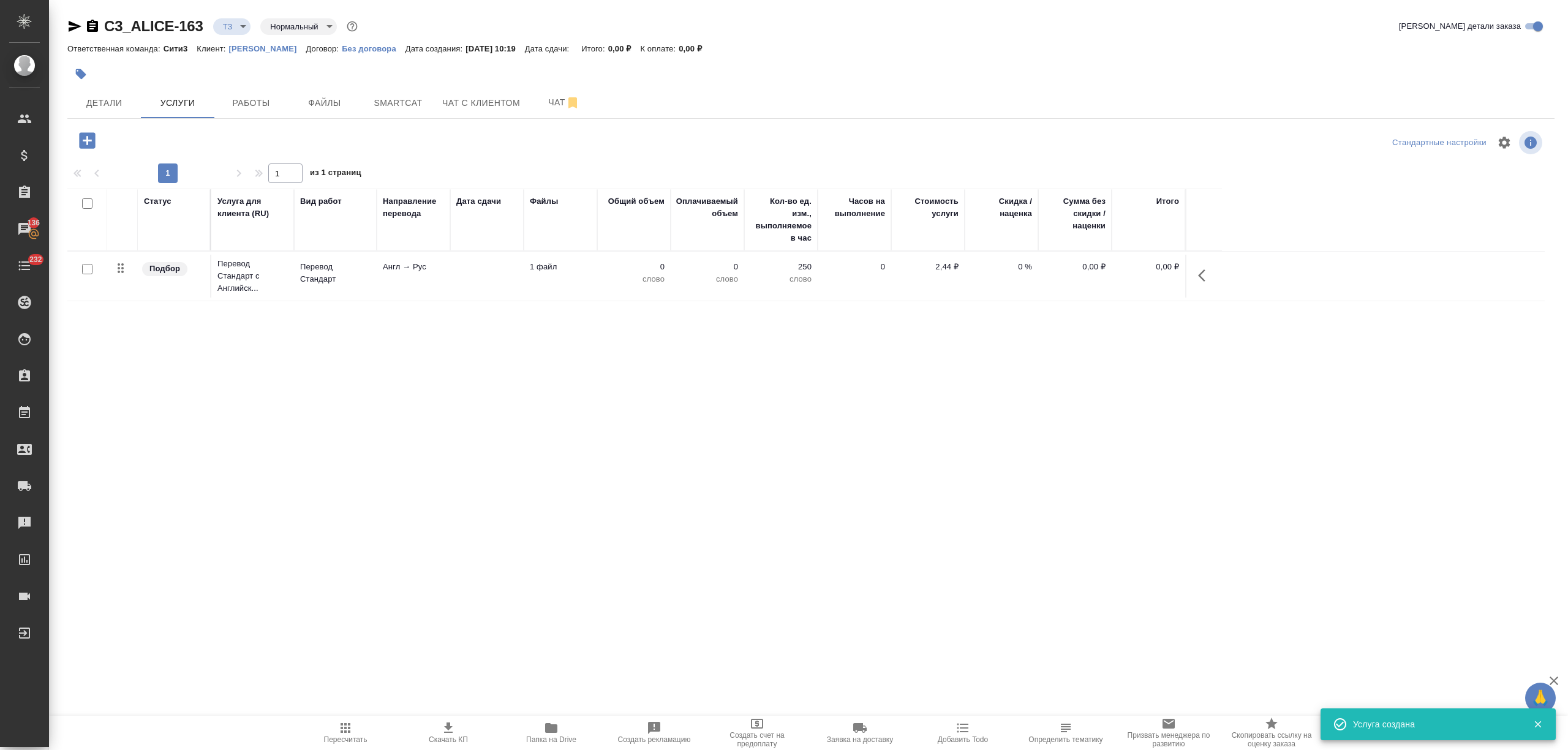
click at [88, 267] on input "checkbox" at bounding box center [87, 269] width 10 height 10
checkbox input "true"
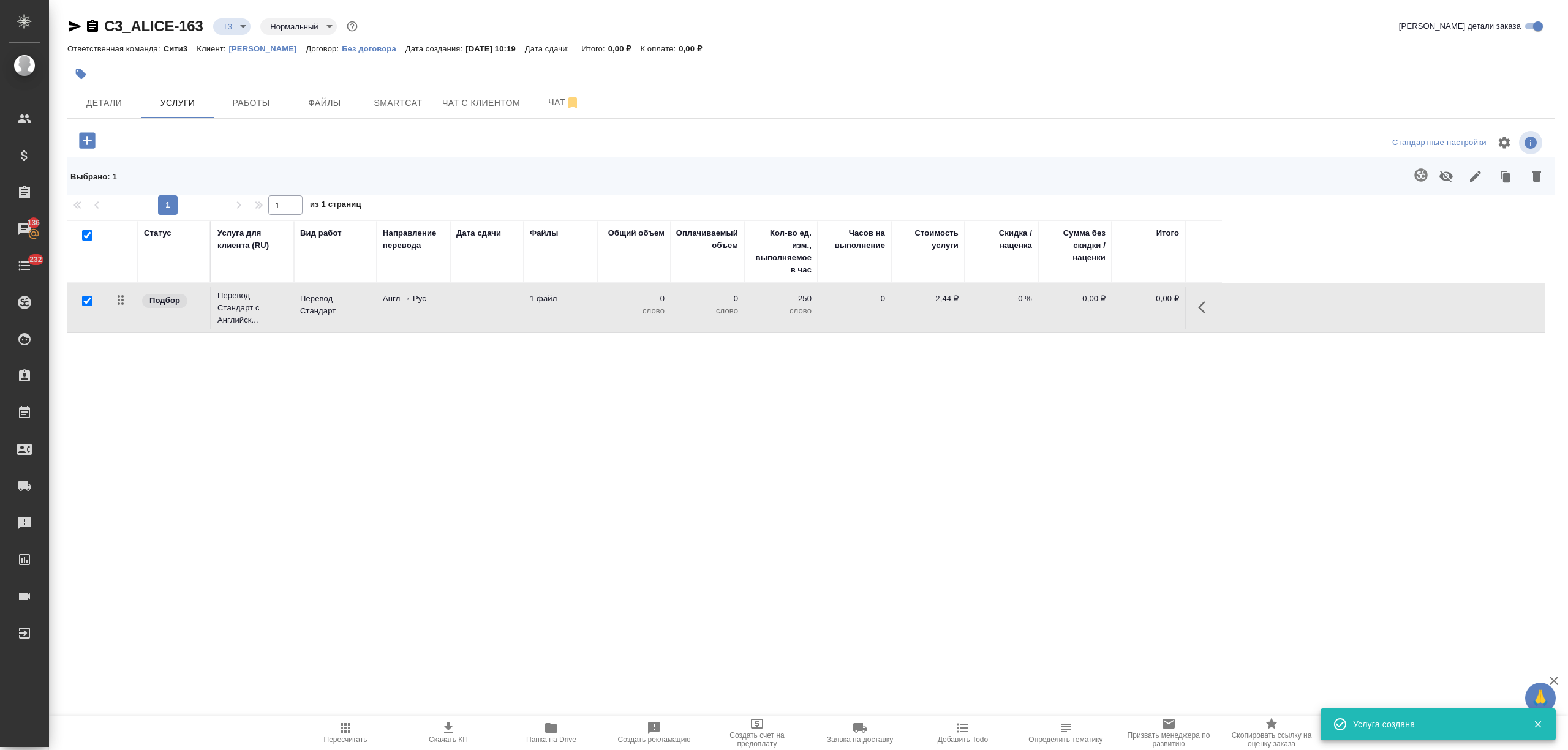
click at [1421, 177] on icon "button" at bounding box center [1421, 175] width 15 height 15
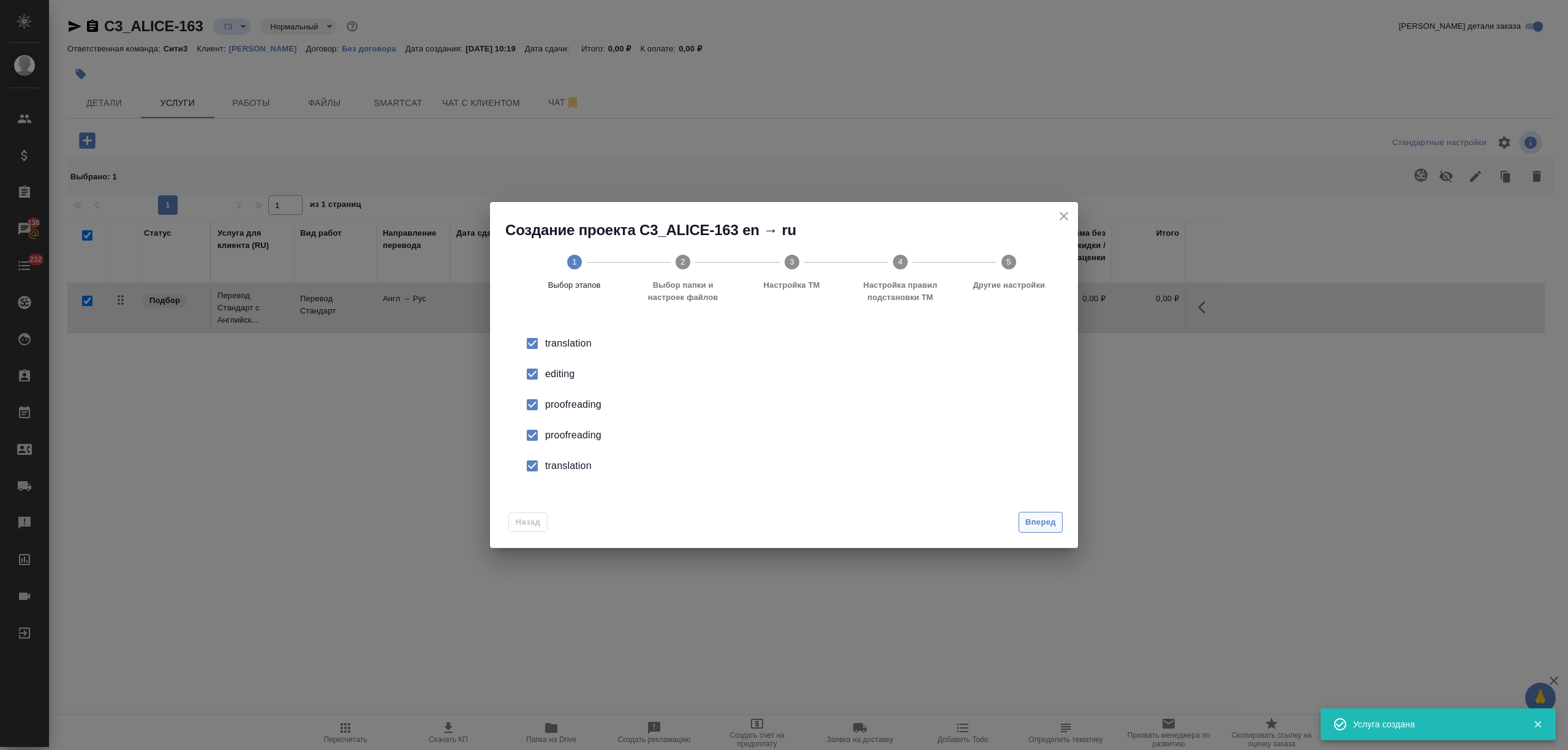
click at [1044, 527] on span "Вперед" at bounding box center [1040, 523] width 31 height 14
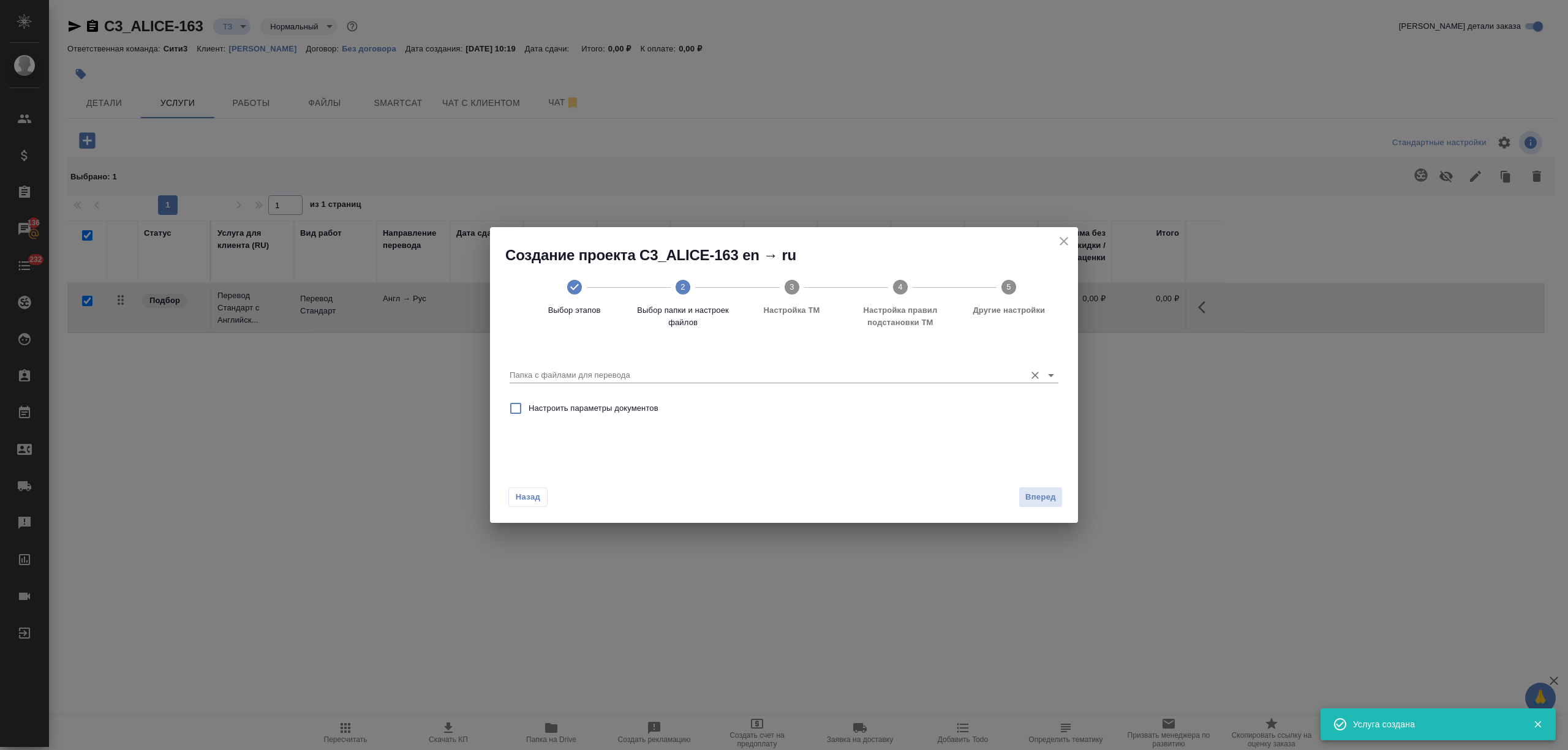
click at [864, 376] on input "Папка с файлами для перевода" at bounding box center [764, 375] width 509 height 15
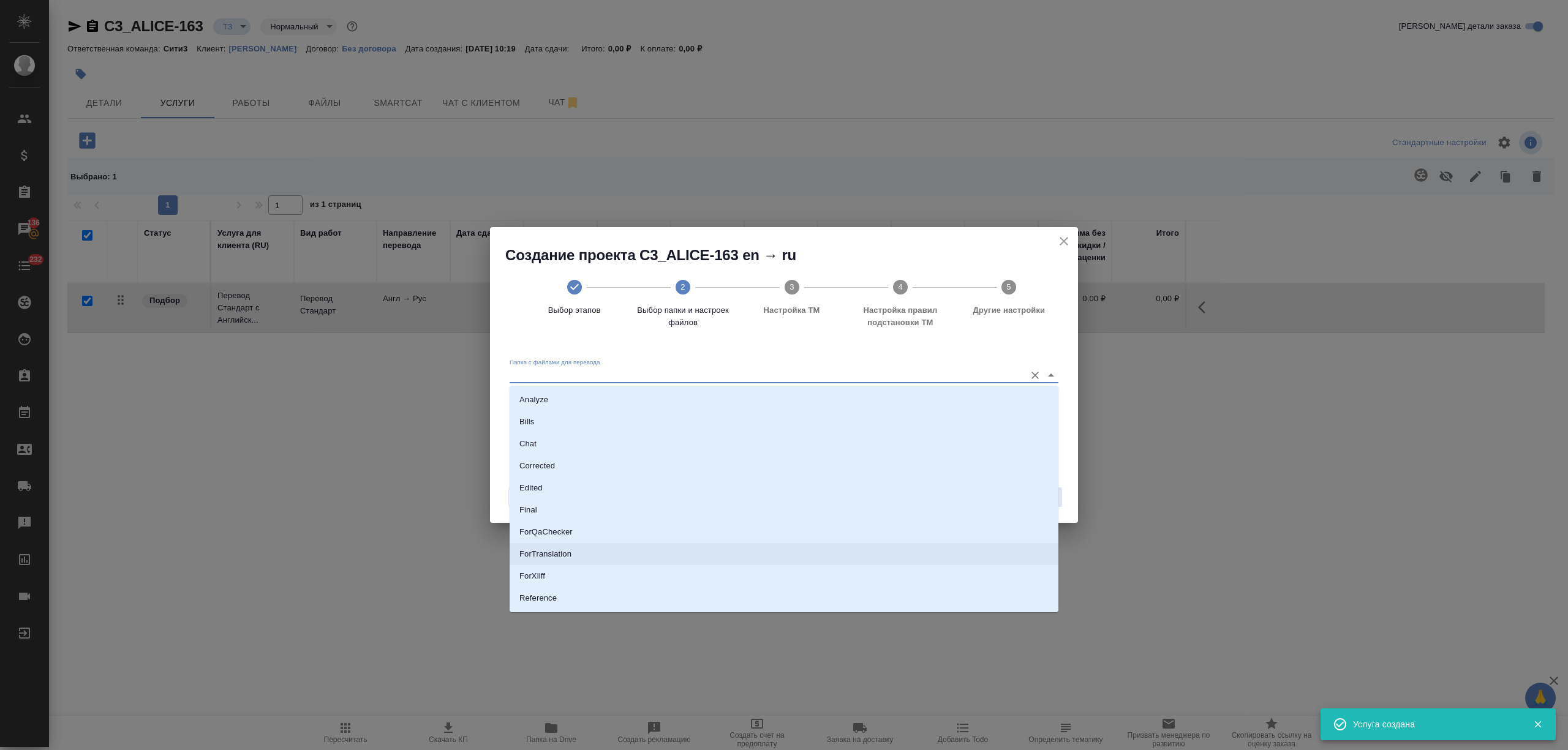
scroll to position [64, 0]
click at [684, 555] on li "Source" at bounding box center [783, 557] width 549 height 22
type input "Source"
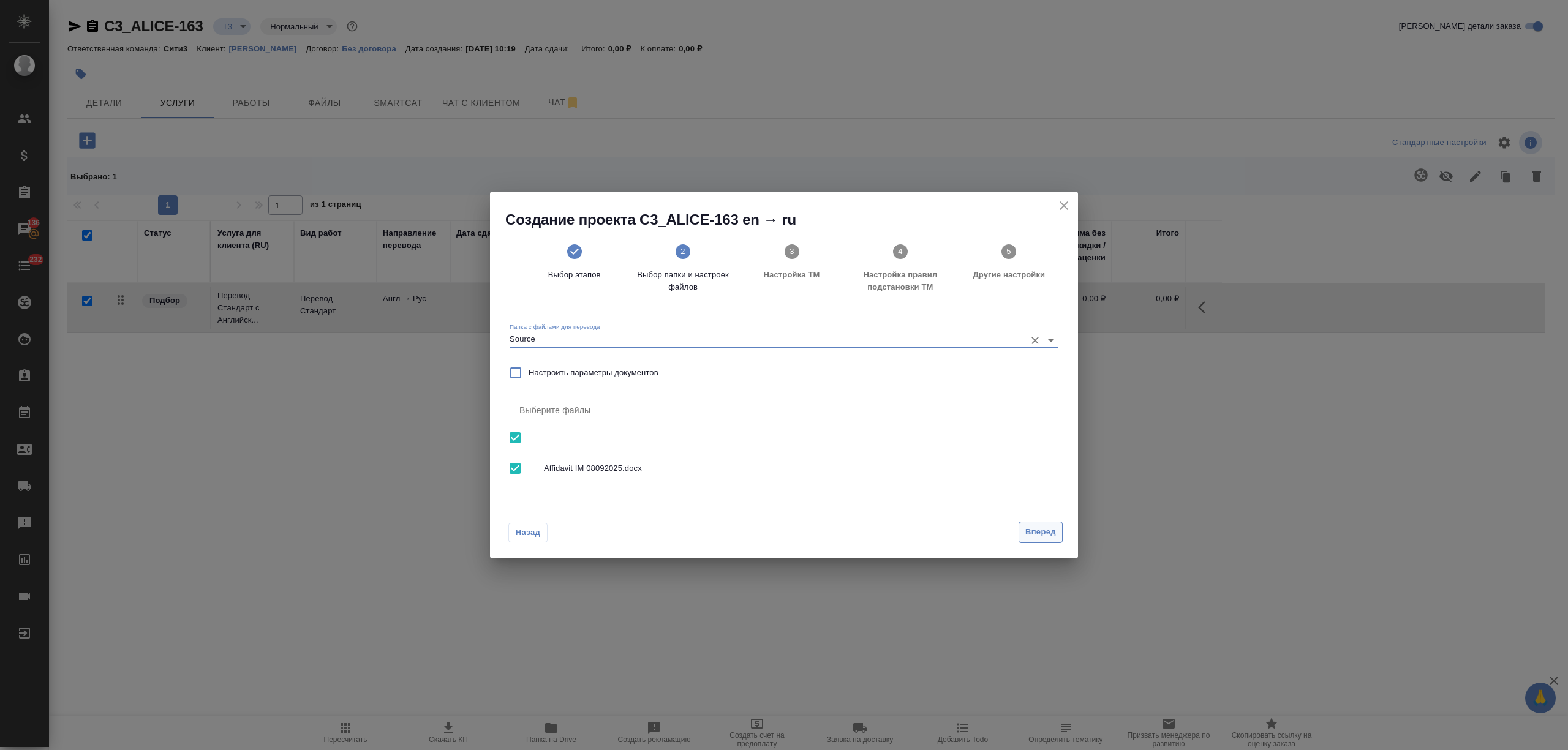
click at [1032, 533] on span "Вперед" at bounding box center [1040, 533] width 31 height 14
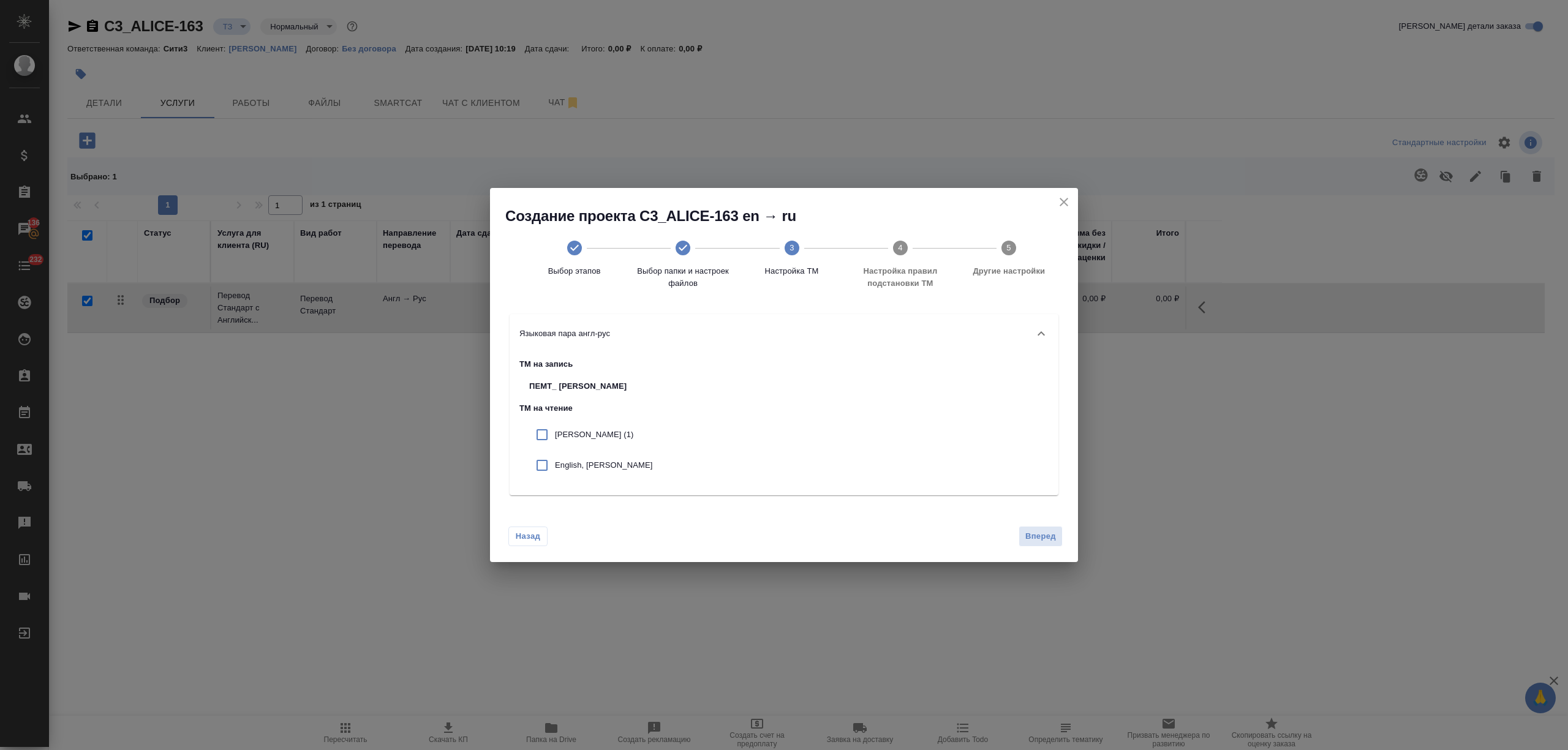
click at [579, 425] on div "Алиса Селезнева (1)" at bounding box center [590, 434] width 143 height 31
checkbox input "true"
click at [590, 459] on p "English, Алиса Селезнева" at bounding box center [603, 465] width 97 height 12
checkbox input "true"
click at [1020, 530] on button "Вперед" at bounding box center [1041, 537] width 44 height 22
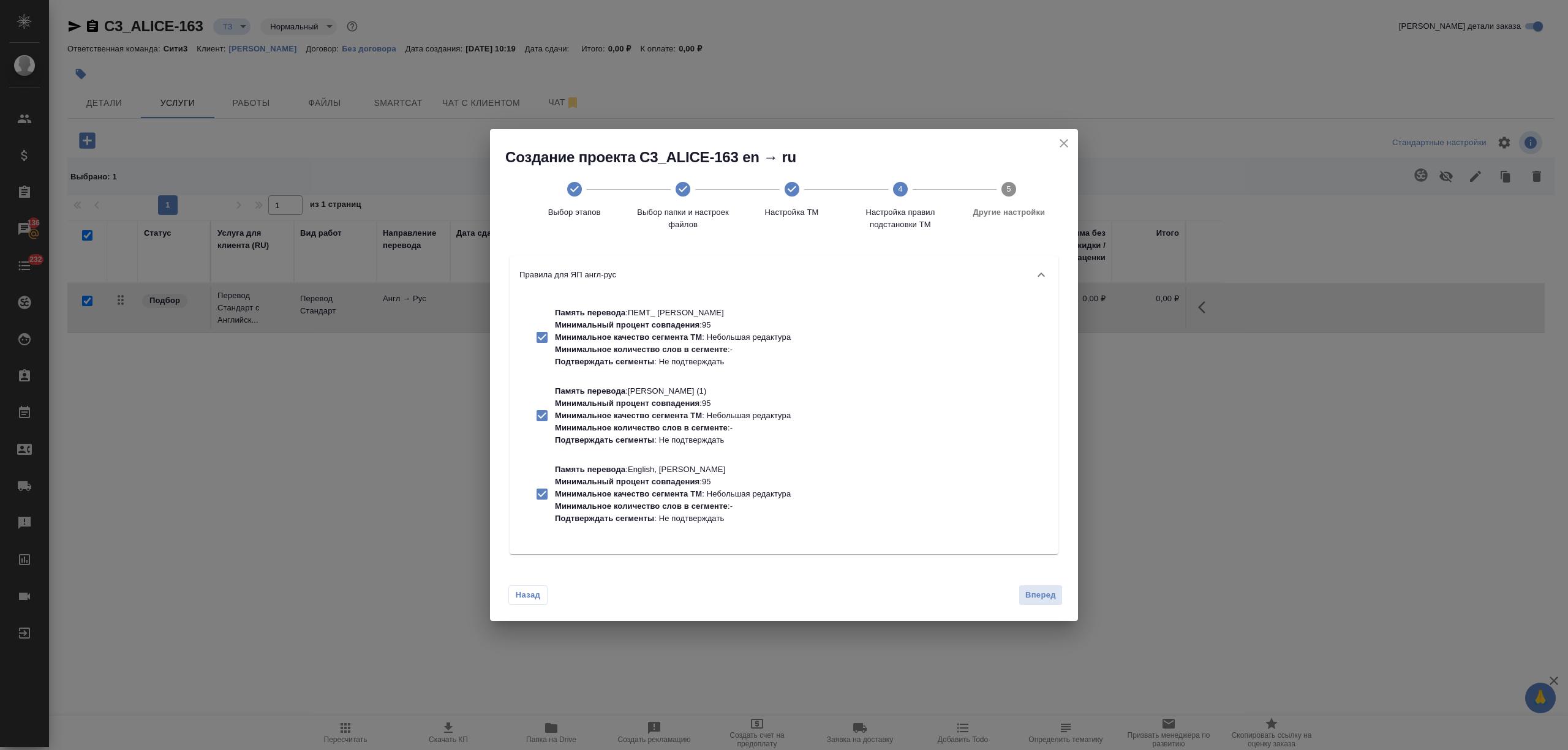
click at [1032, 607] on div "Назад Вперед" at bounding box center [783, 593] width 588 height 57
click at [1038, 588] on span "Вперед" at bounding box center [1040, 595] width 31 height 14
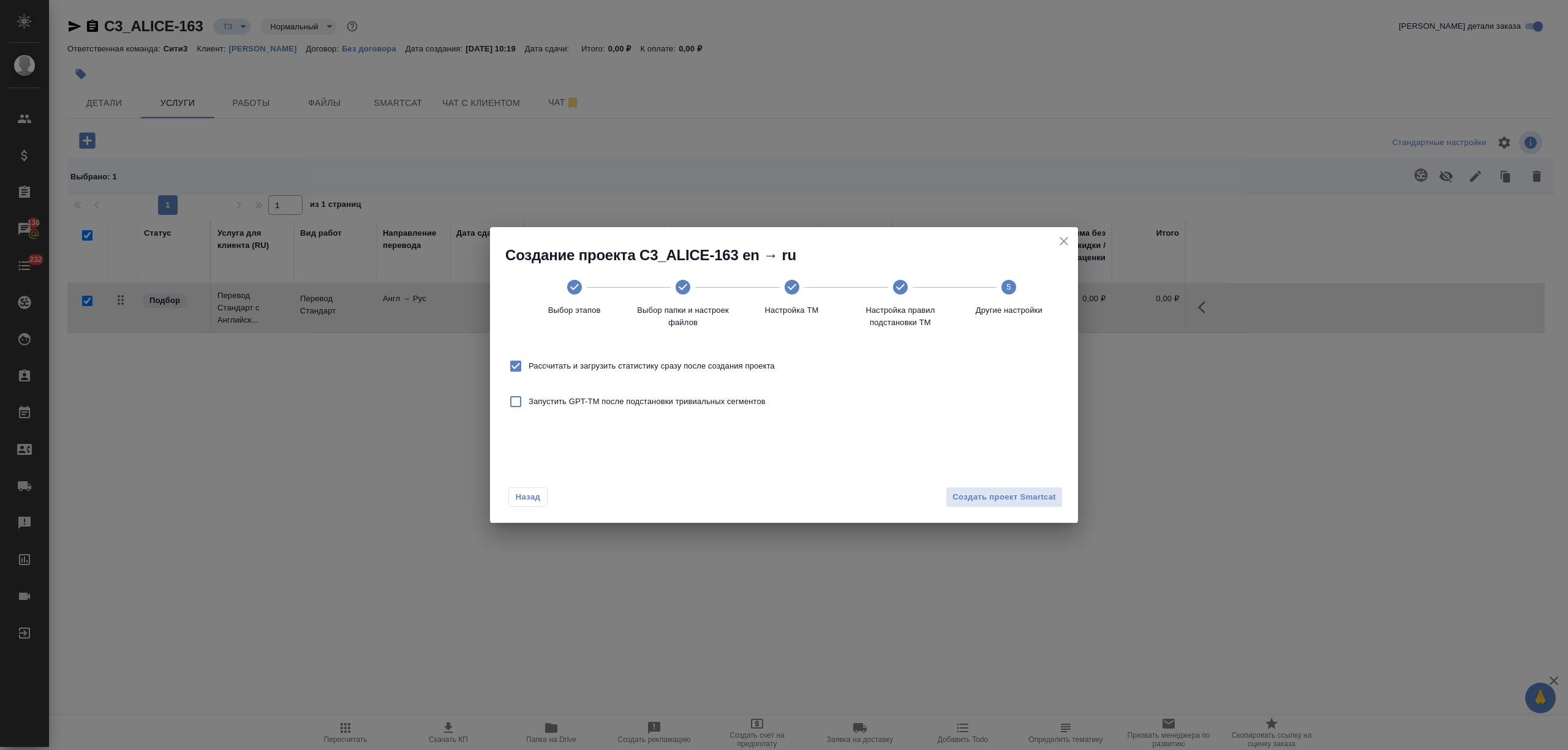
click at [730, 368] on span "Рассчитать и загрузить статистику сразу после создания проекта" at bounding box center [651, 366] width 246 height 12
click at [528, 368] on input "Рассчитать и загрузить статистику сразу после создания проекта" at bounding box center [515, 366] width 25 height 25
checkbox input "false"
click at [1033, 502] on span "Создать проект Smartcat" at bounding box center [1004, 498] width 104 height 14
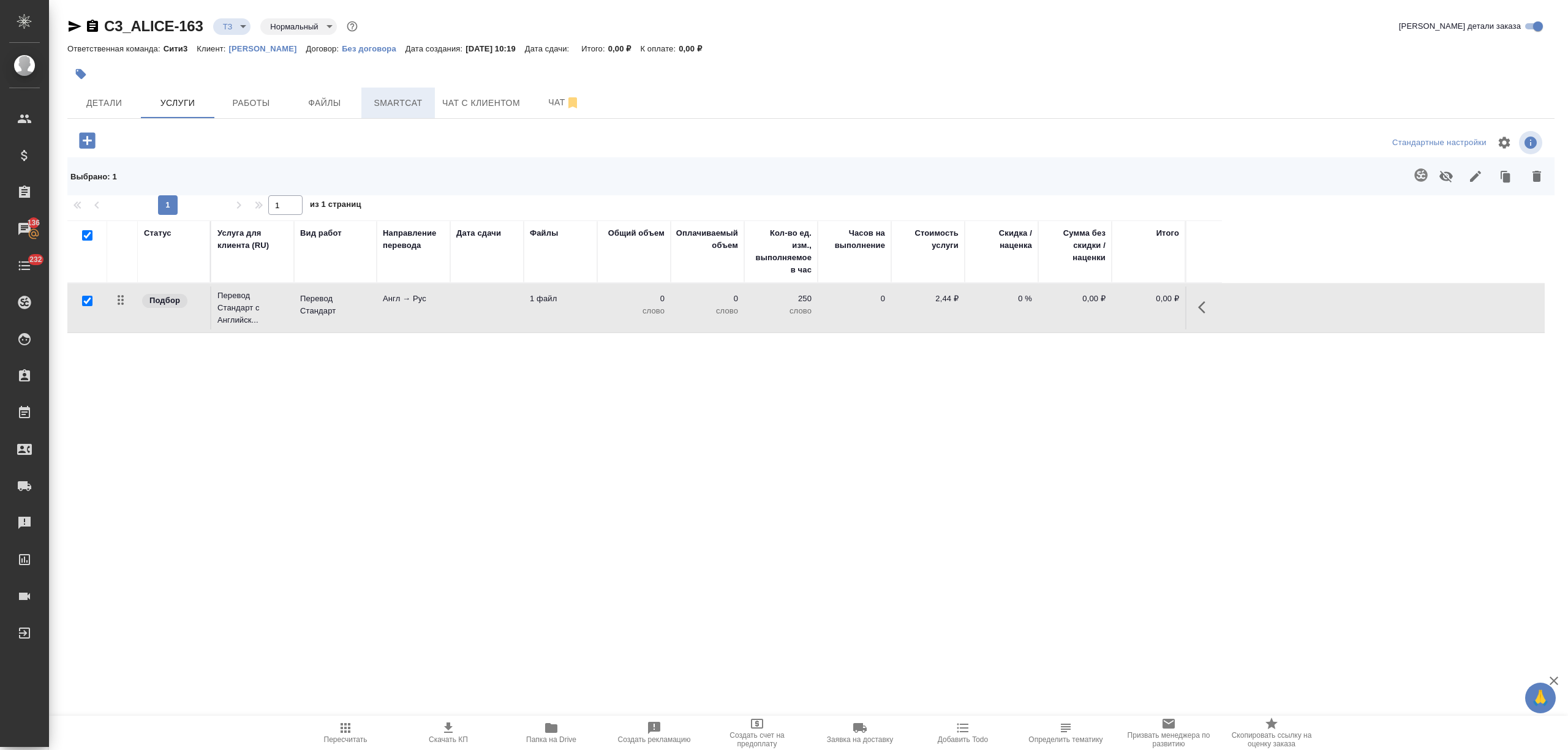
click at [391, 106] on span "Smartcat" at bounding box center [398, 102] width 59 height 15
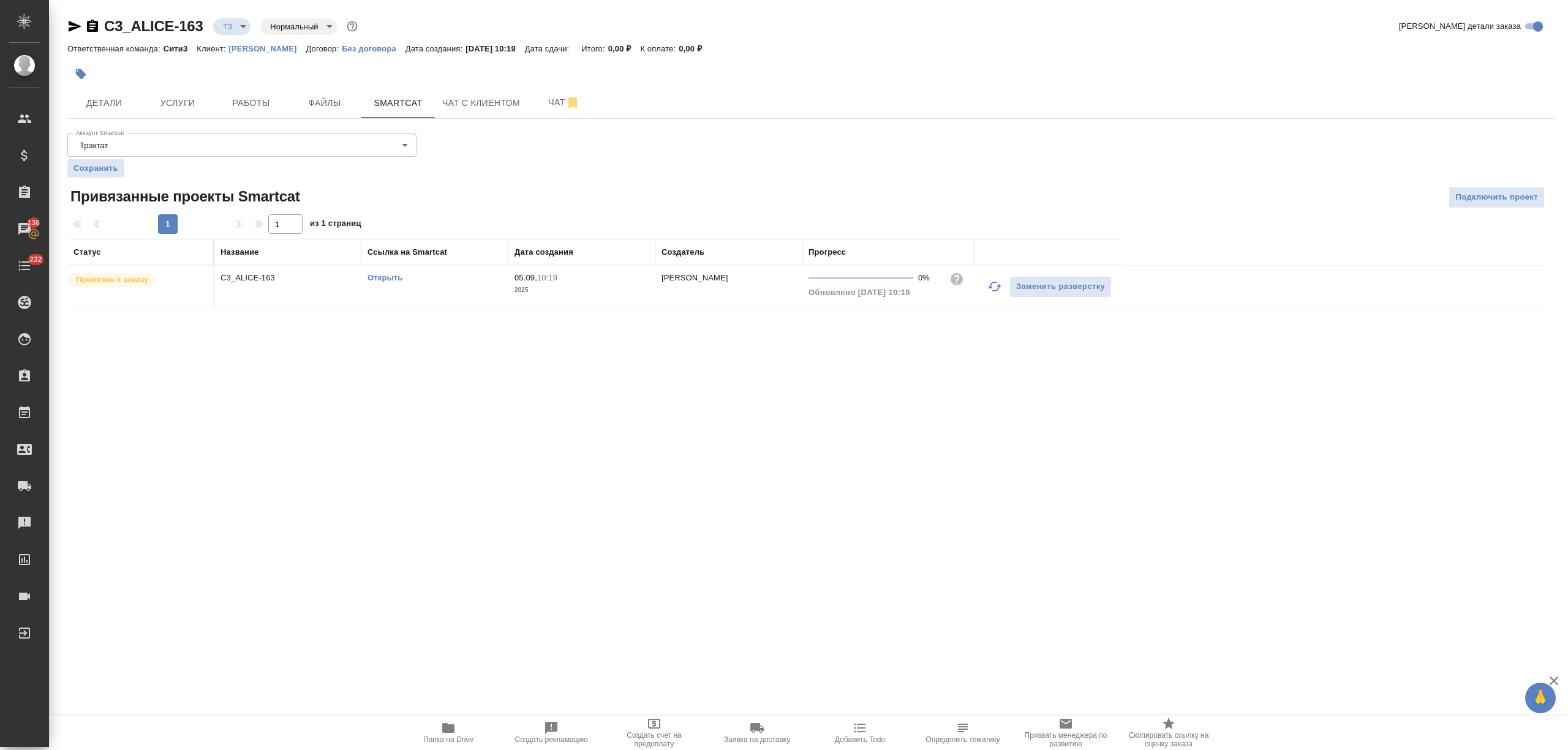
click at [389, 277] on link "Открыть" at bounding box center [385, 278] width 35 height 9
click at [72, 21] on icon "button" at bounding box center [74, 26] width 15 height 15
click at [177, 101] on span "Услуги" at bounding box center [177, 102] width 59 height 15
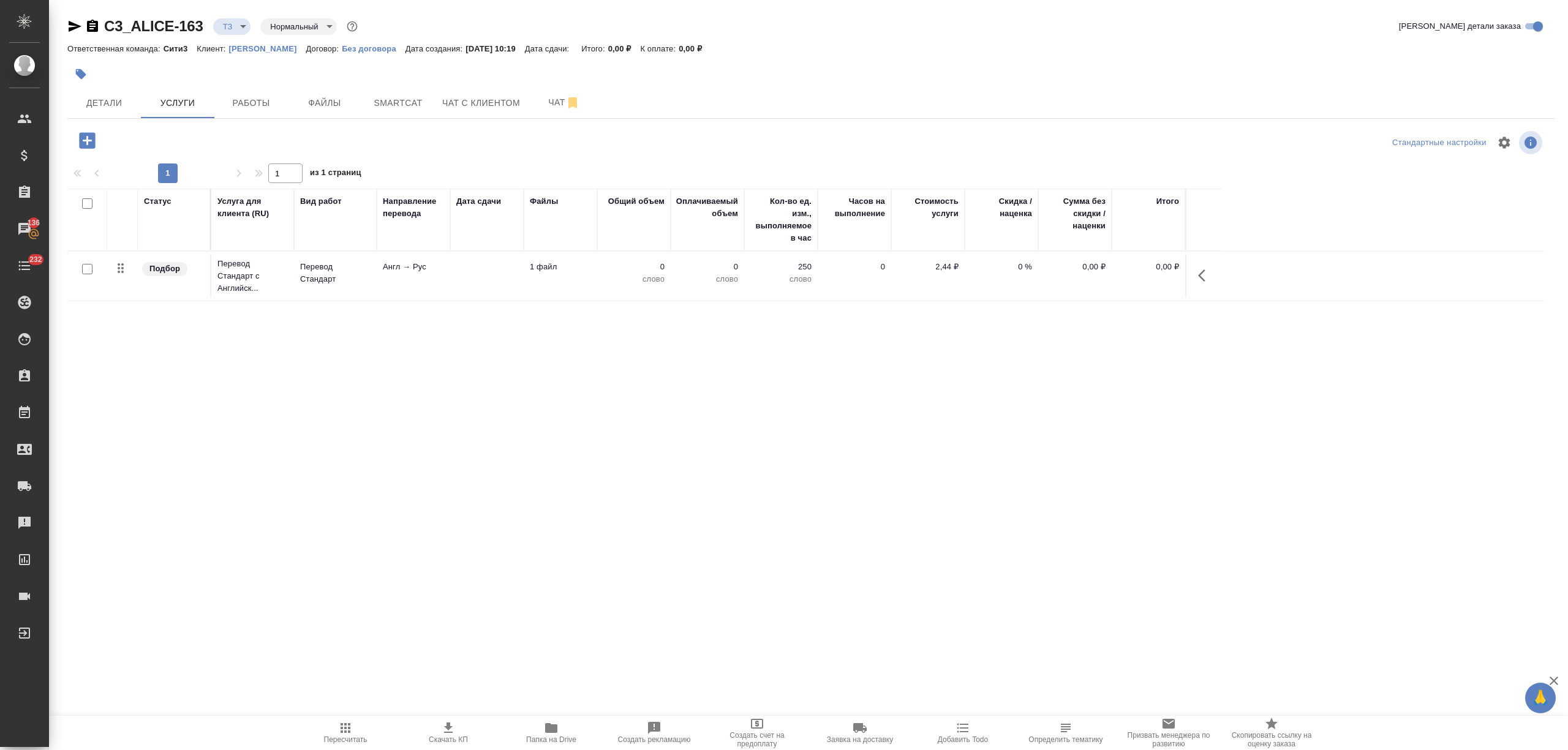
click at [86, 145] on icon "button" at bounding box center [87, 140] width 16 height 16
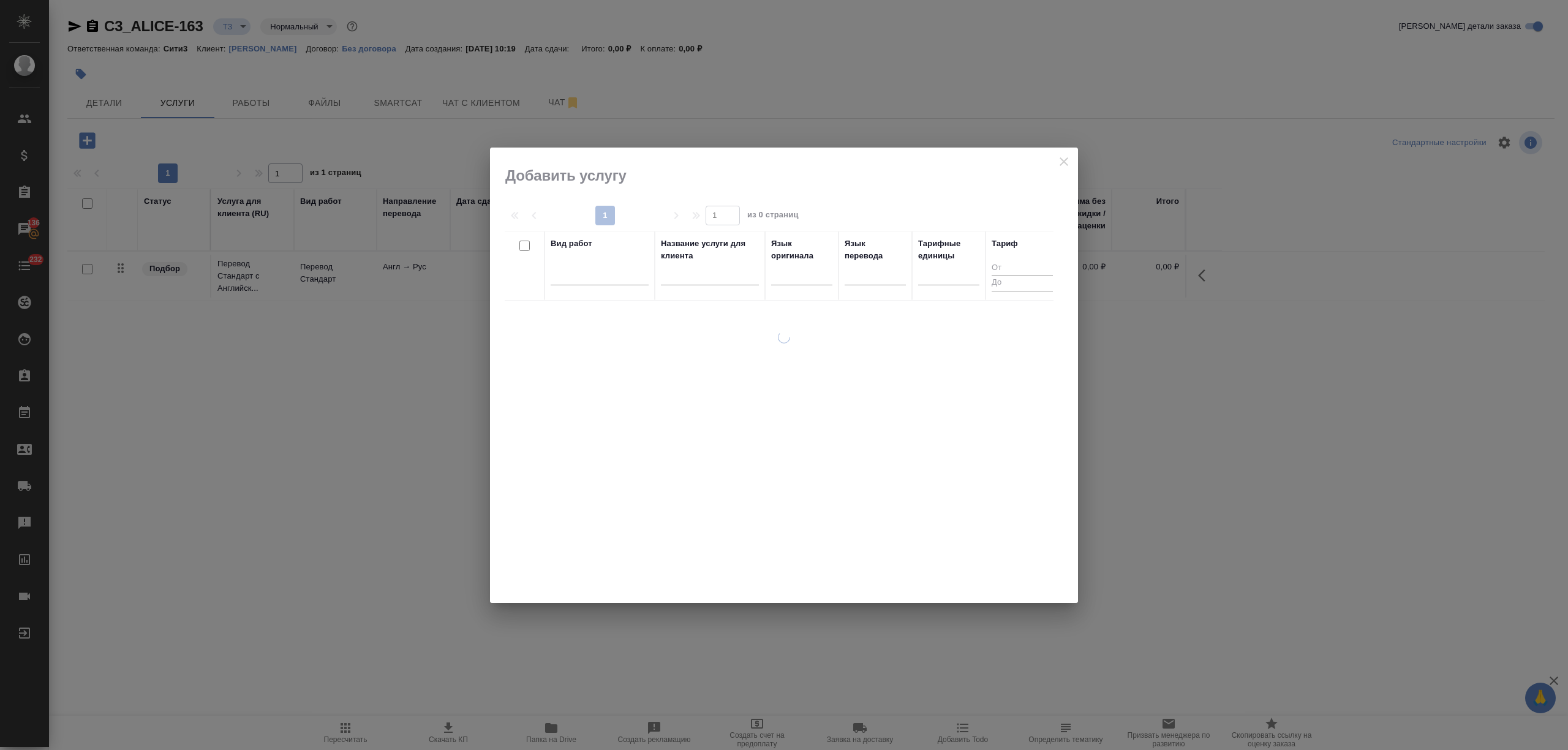
click at [1062, 156] on div at bounding box center [783, 375] width 588 height 456
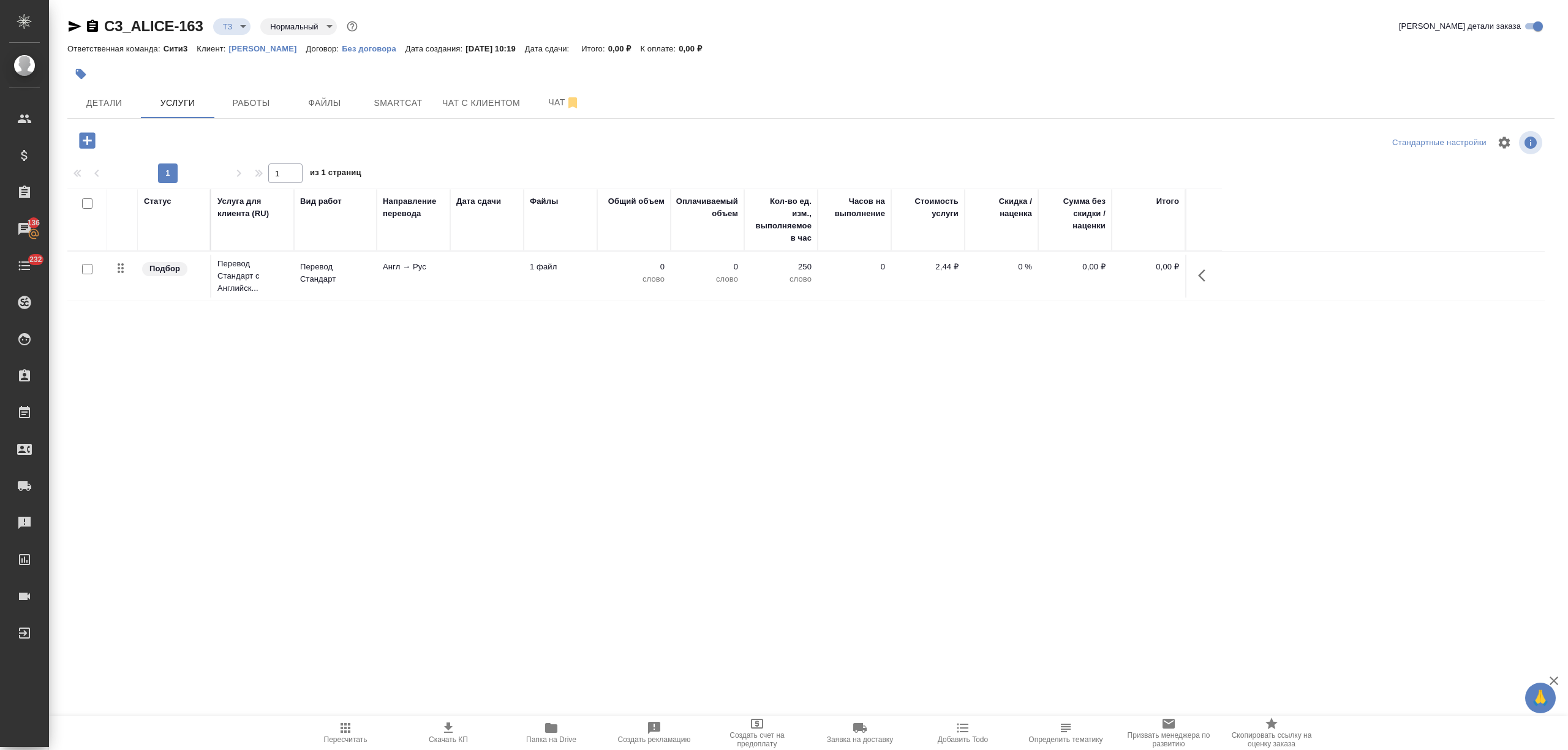
click at [454, 269] on td at bounding box center [487, 277] width 74 height 43
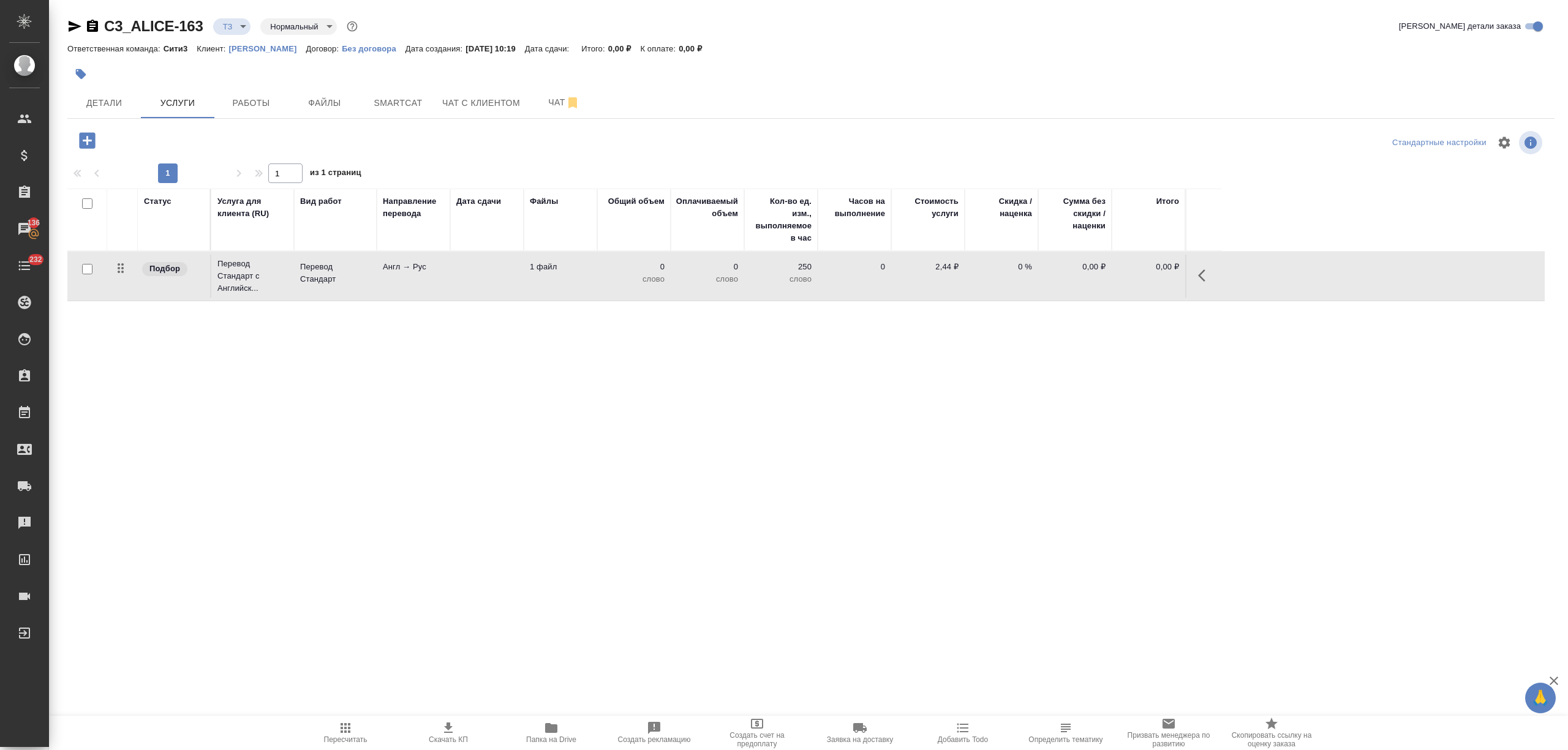
click at [454, 269] on td at bounding box center [487, 277] width 74 height 43
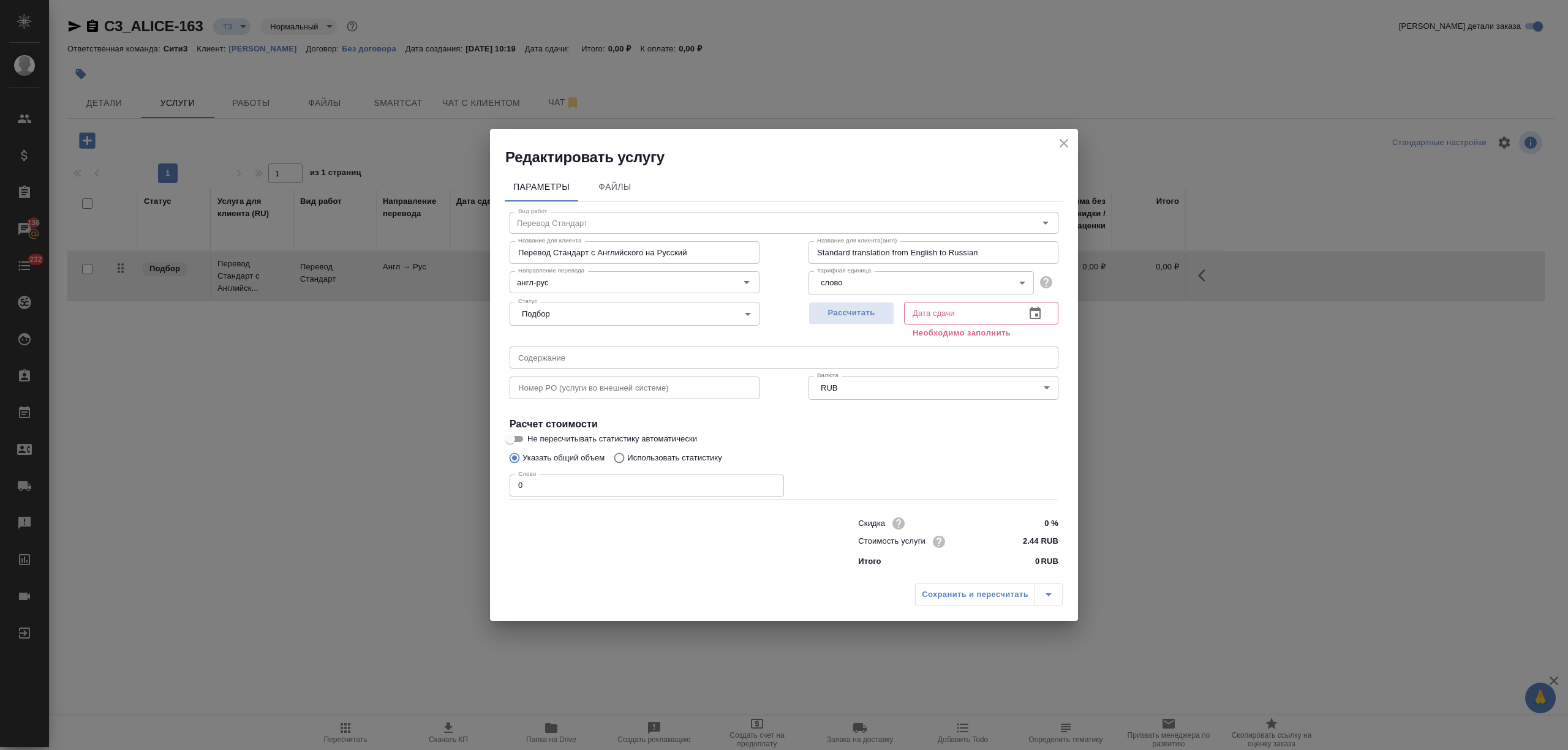
click at [1039, 307] on icon "button" at bounding box center [1035, 312] width 11 height 12
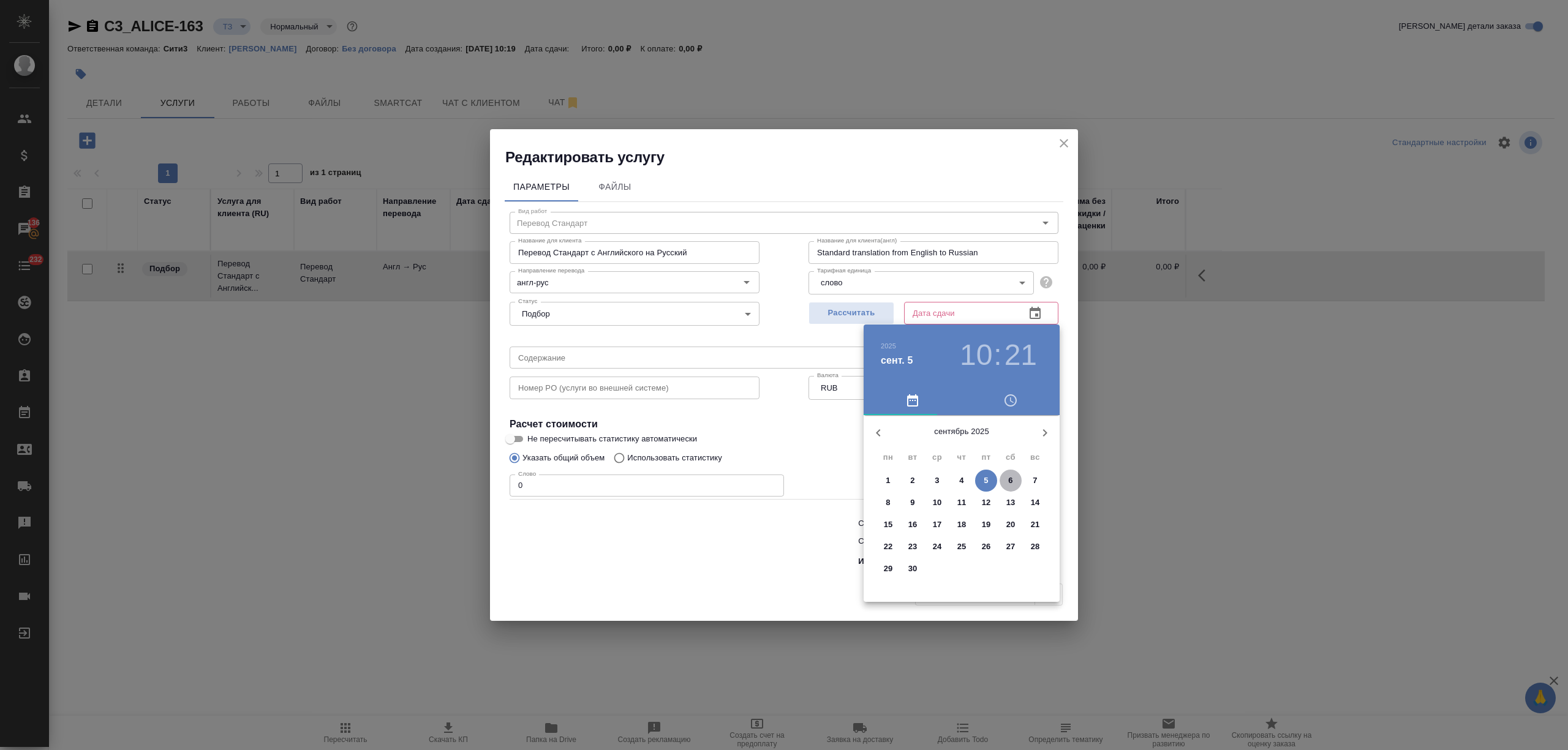
click at [1014, 476] on span "6" at bounding box center [1011, 481] width 22 height 12
type input "06.09.2025 10:21"
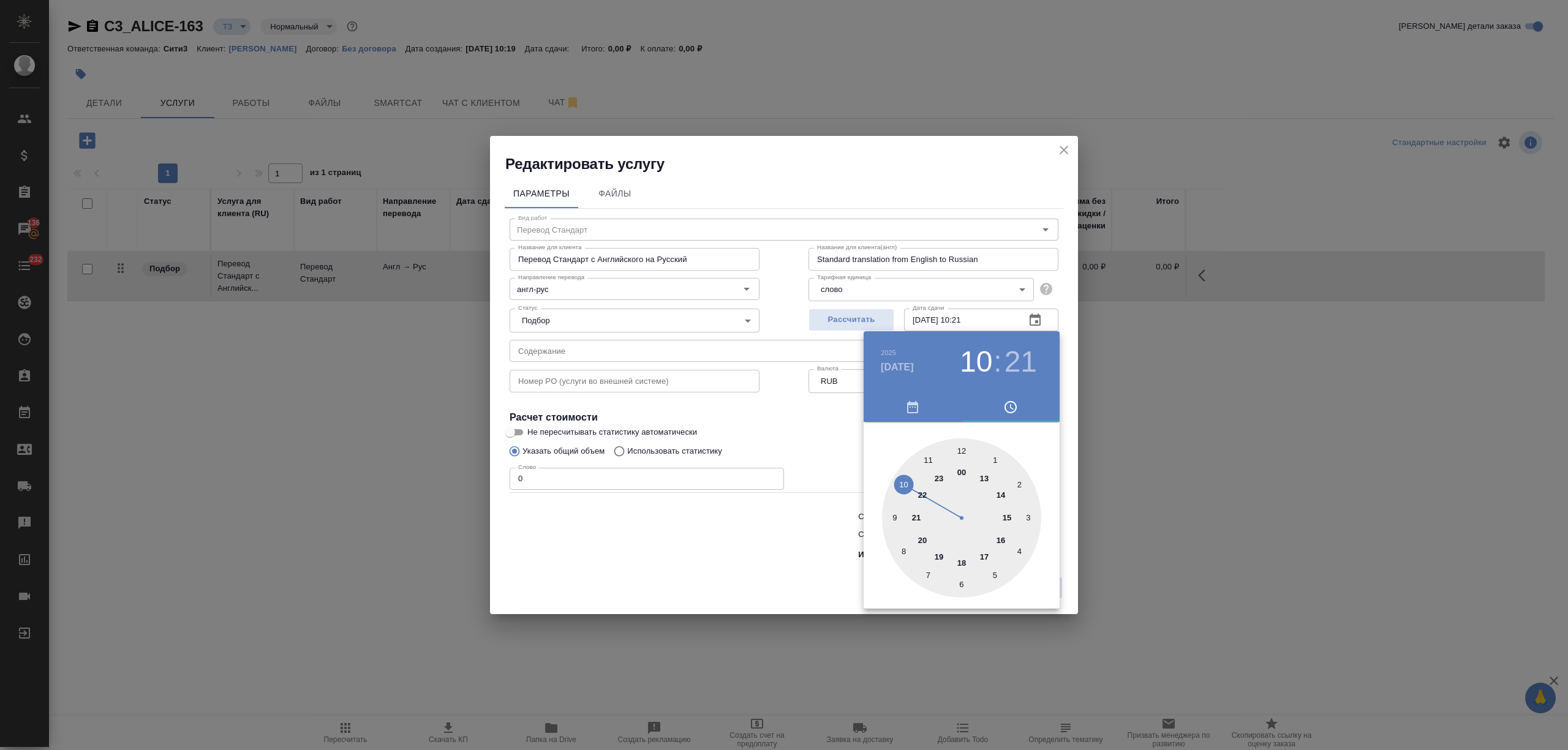
click at [785, 547] on div at bounding box center [784, 375] width 1568 height 750
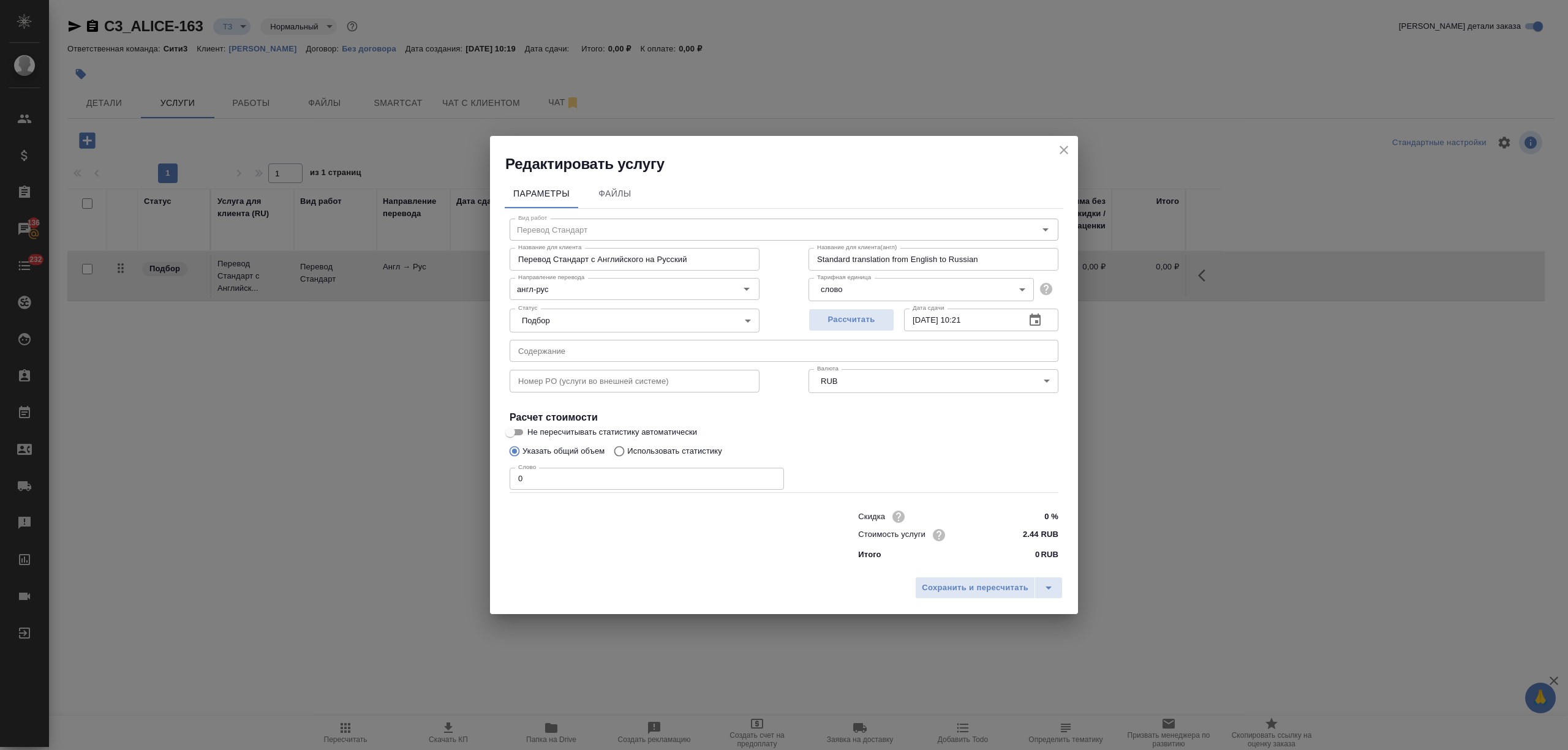
click at [1041, 518] on input "0 %" at bounding box center [1035, 516] width 46 height 18
type input "-100 %"
click at [640, 445] on p "Использовать статистику" at bounding box center [675, 451] width 95 height 12
click at [627, 444] on input "Использовать статистику" at bounding box center [618, 451] width 20 height 23
radio input "true"
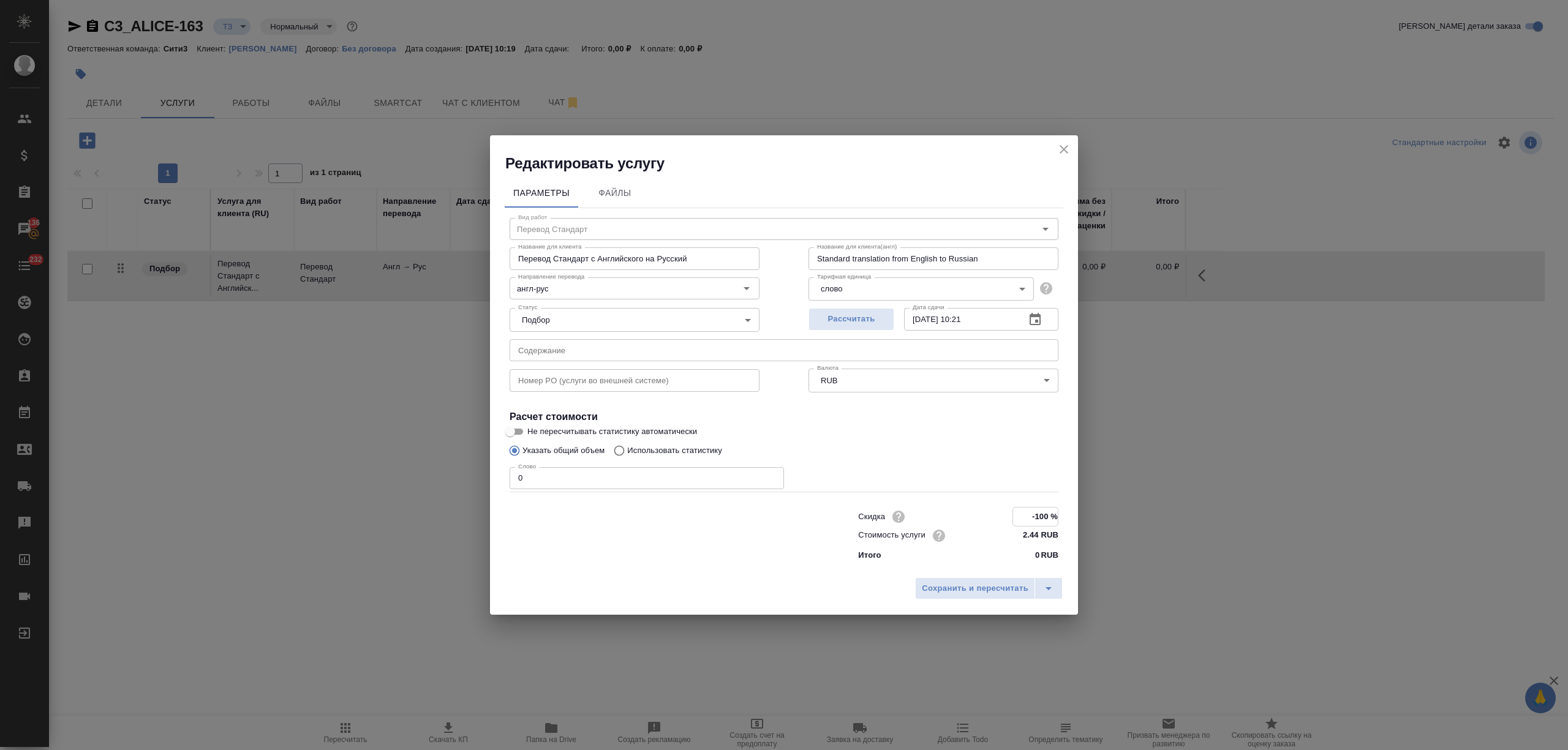
radio input "false"
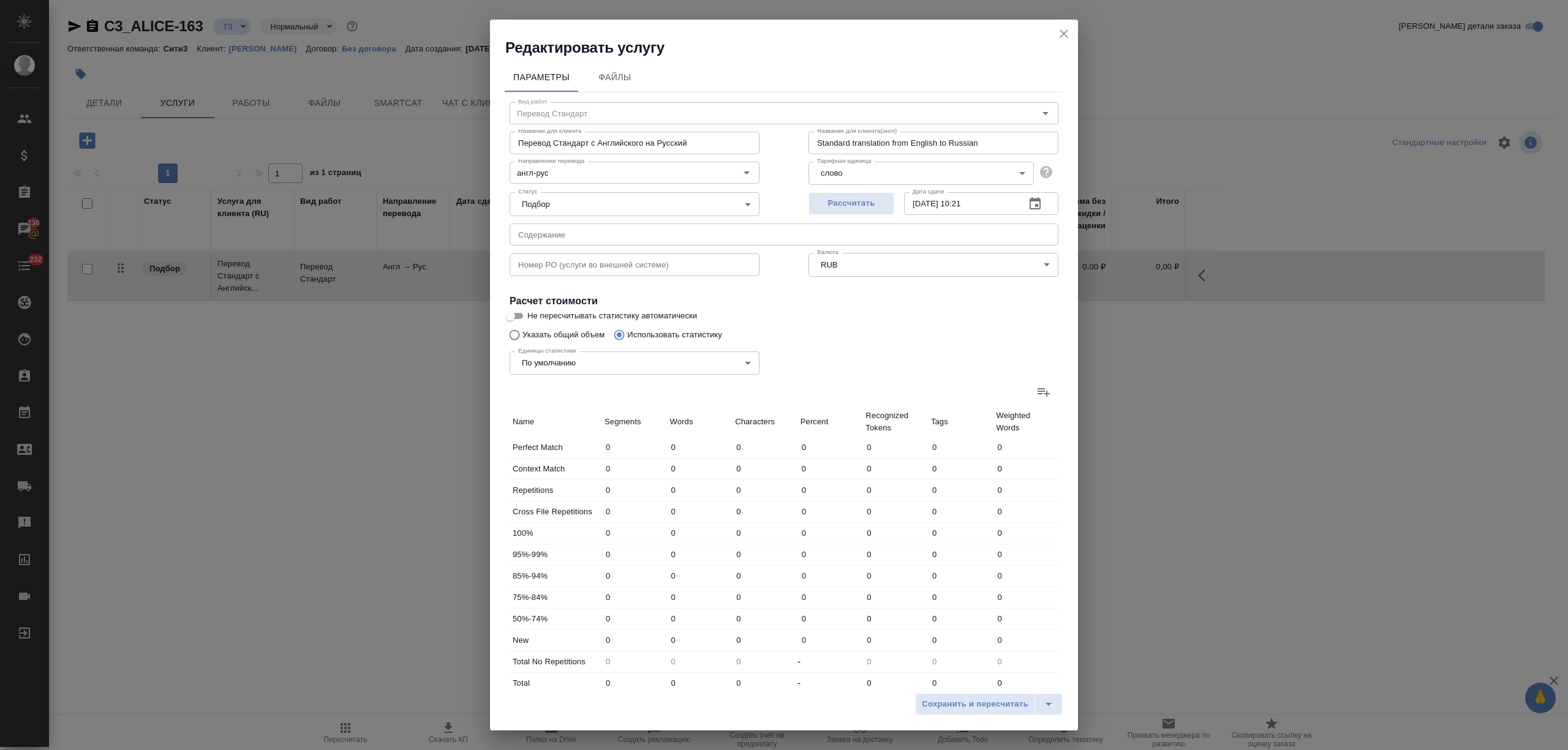
click at [1036, 399] on icon at bounding box center [1044, 392] width 15 height 15
click at [0, 0] on input "file" at bounding box center [0, 0] width 0 height 0
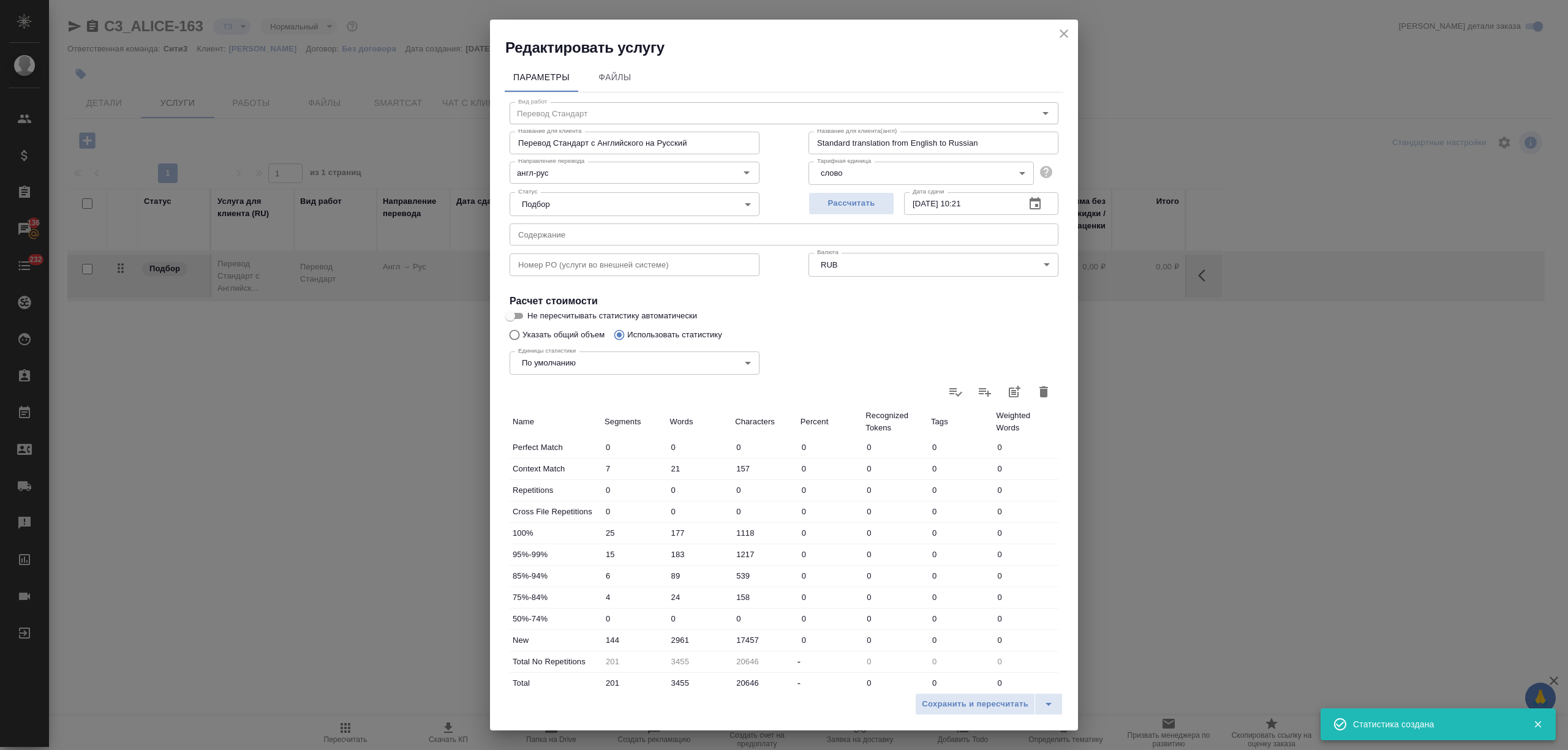
type input "7"
type input "21"
type input "157"
type input "25"
type input "177"
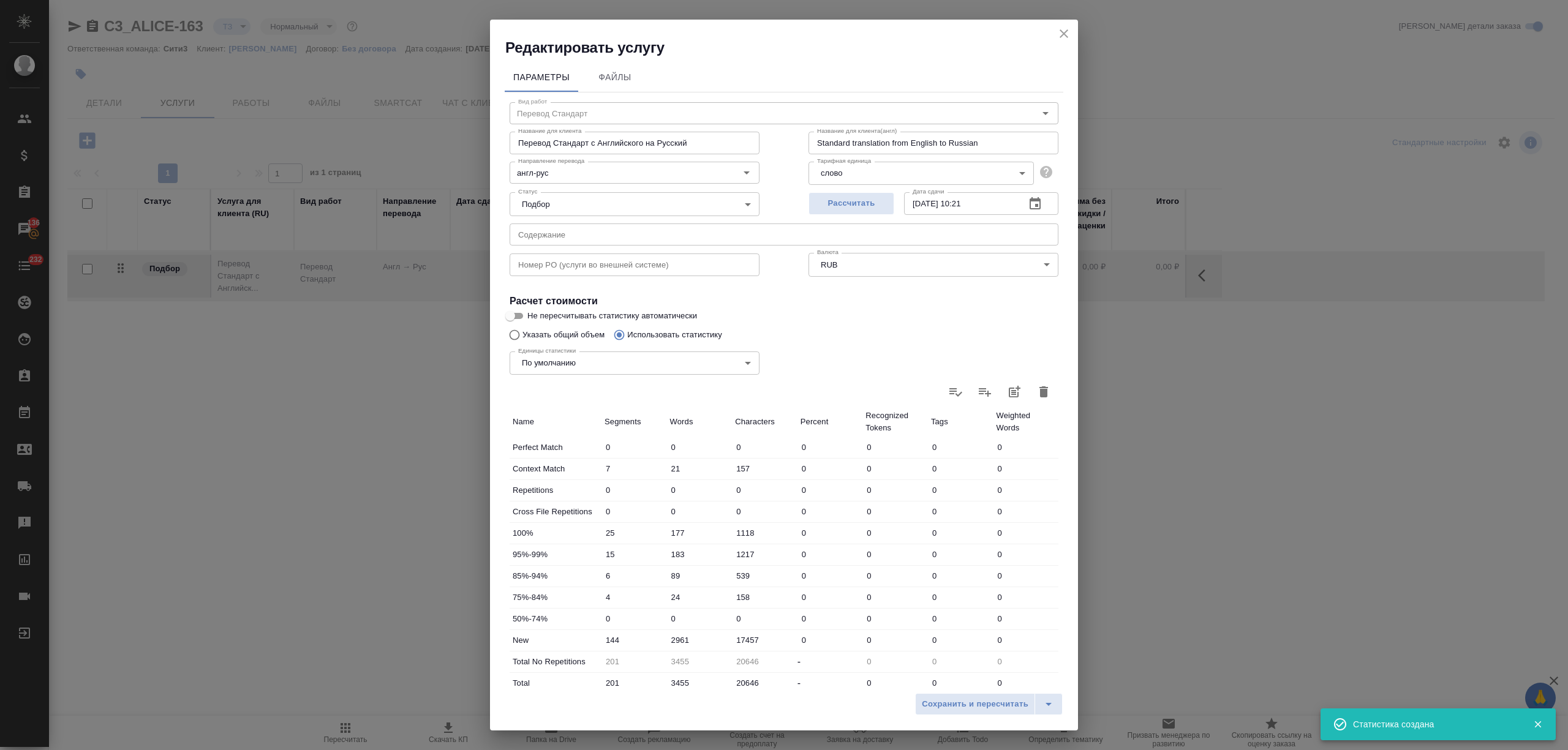
type input "1118"
type input "15"
type input "183"
type input "1217"
type input "6"
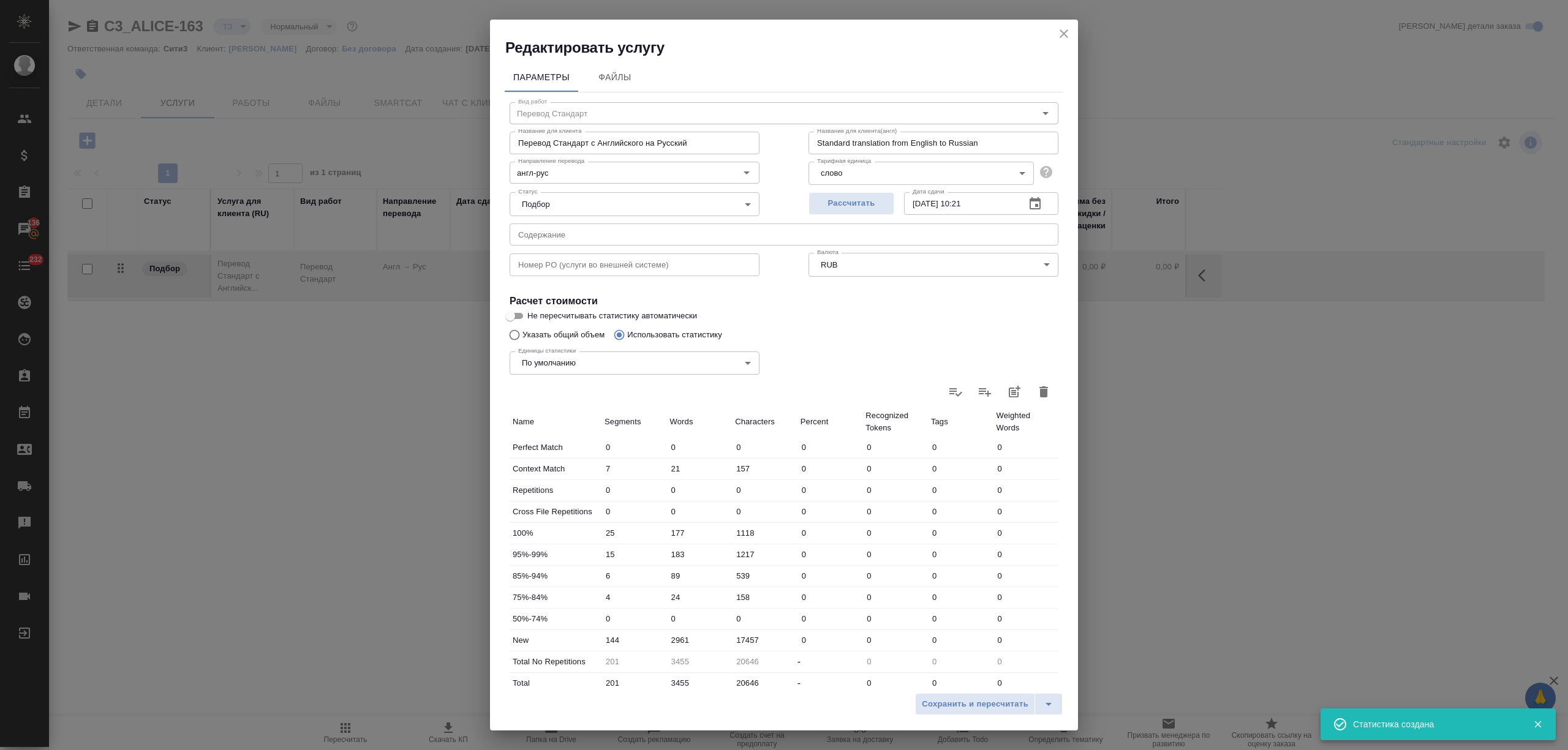
type input "89"
type input "539"
type input "4"
type input "24"
type input "158"
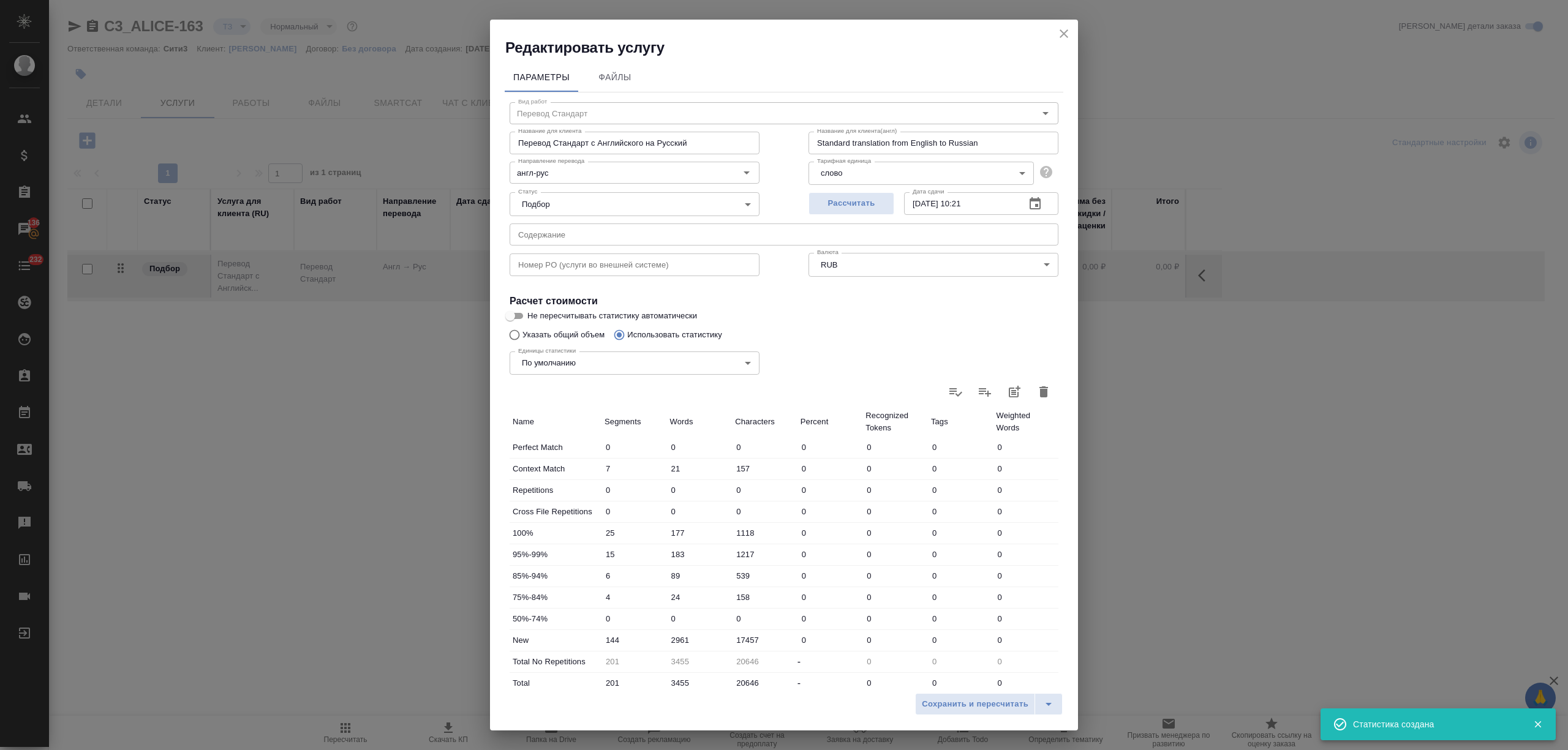
type input "144"
type input "2961"
type input "17457"
type input "201"
type input "3455"
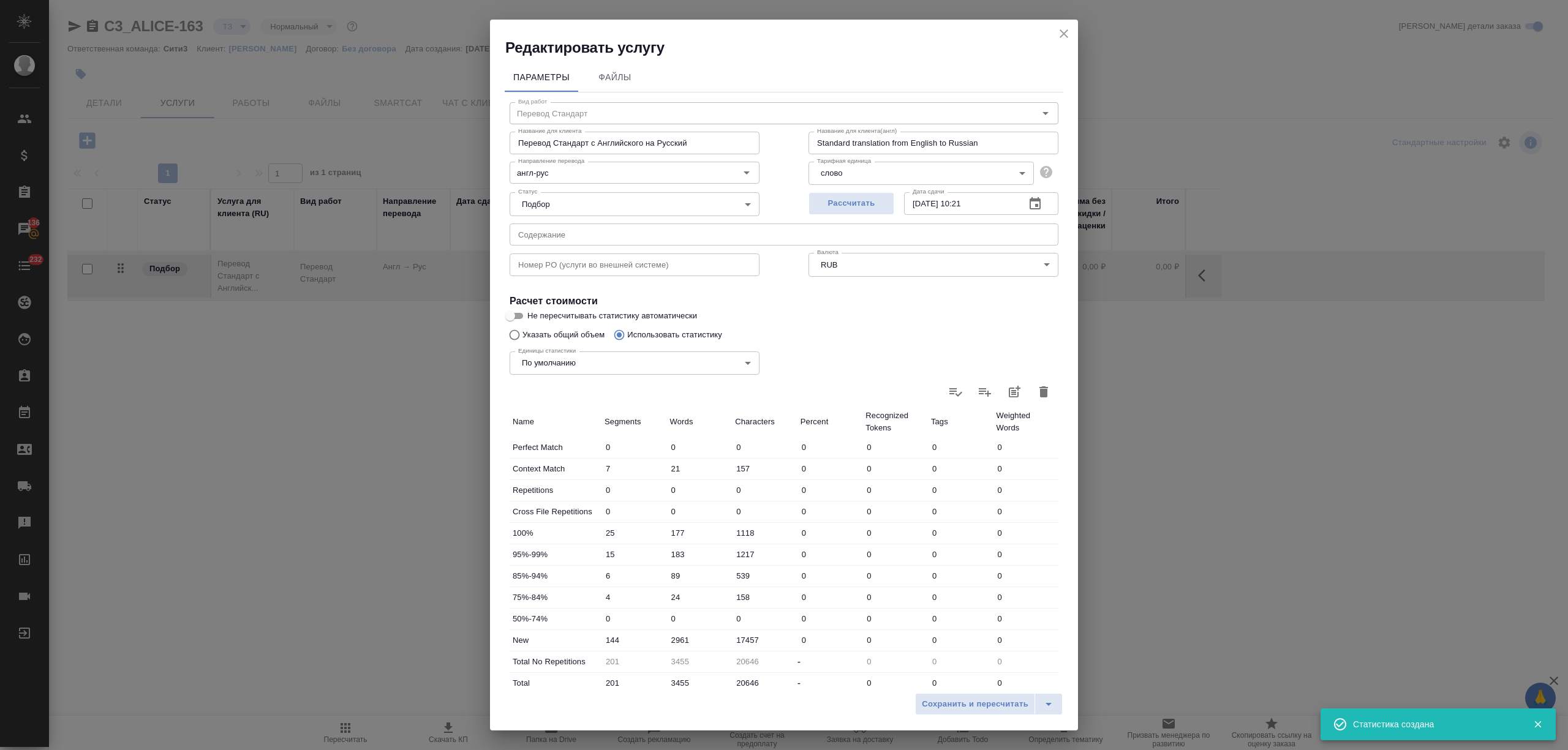
type input "20646"
type input "201"
type input "3455"
type input "20646"
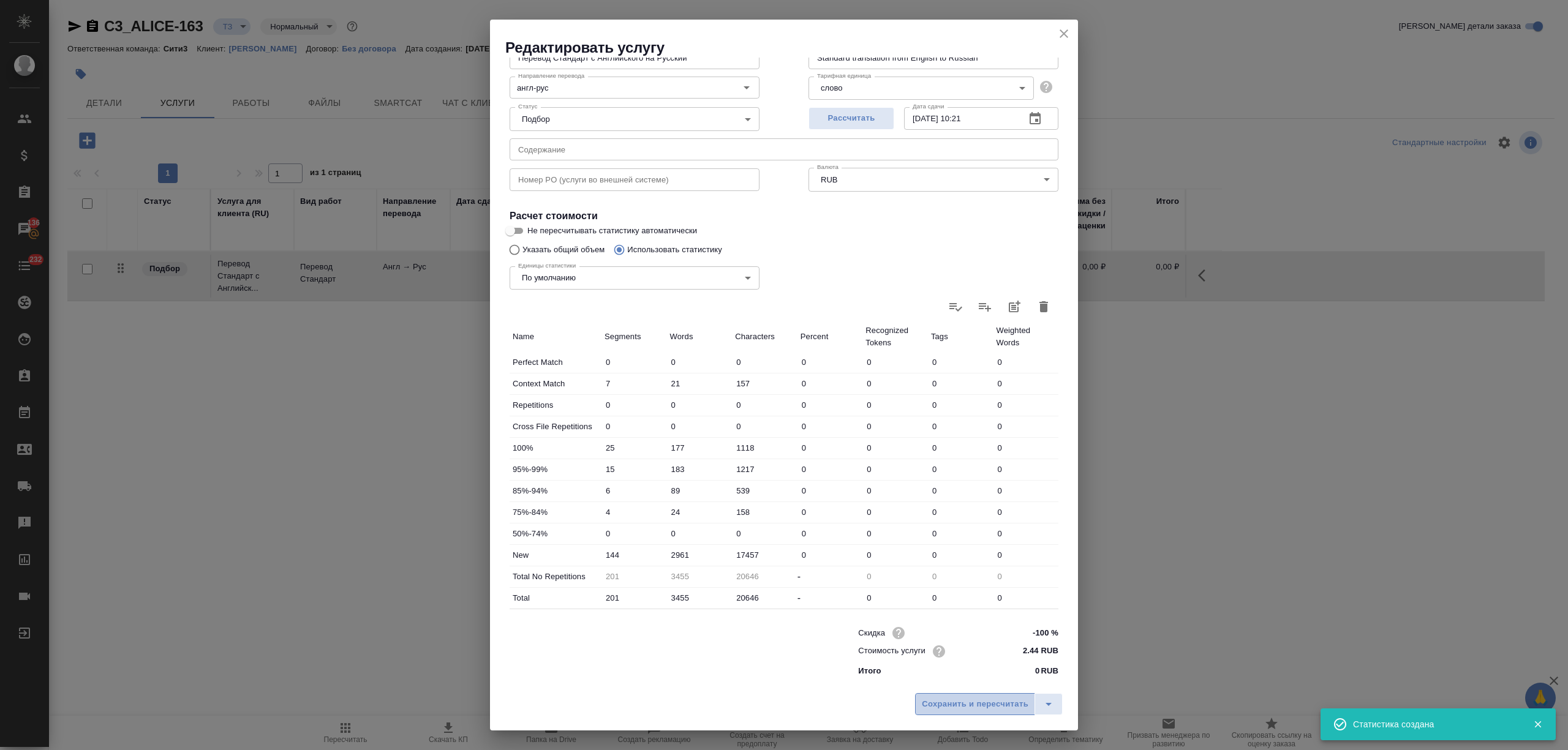
click at [978, 699] on span "Сохранить и пересчитать" at bounding box center [974, 705] width 106 height 14
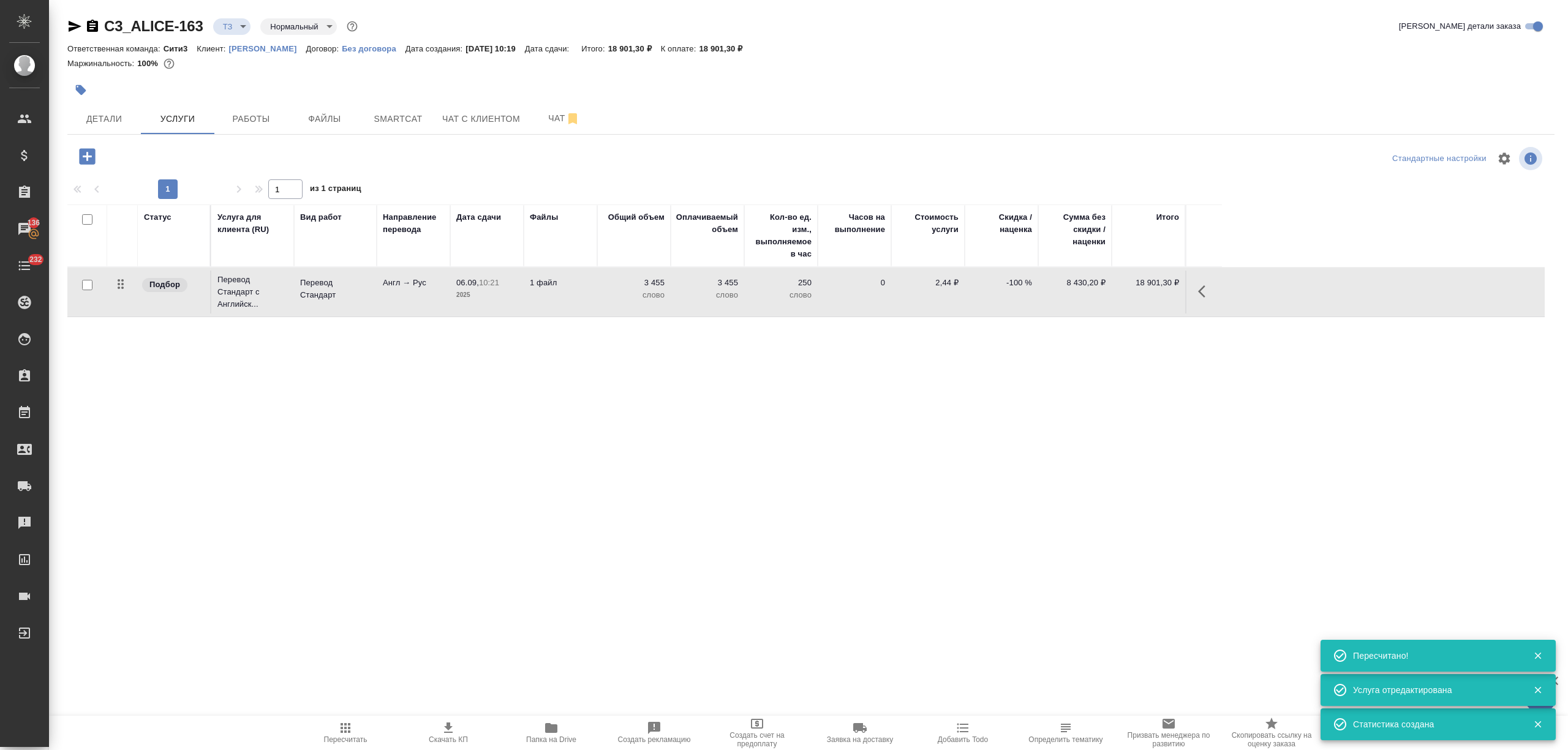
click at [500, 309] on td "06.09, 10:21 2025" at bounding box center [487, 292] width 74 height 43
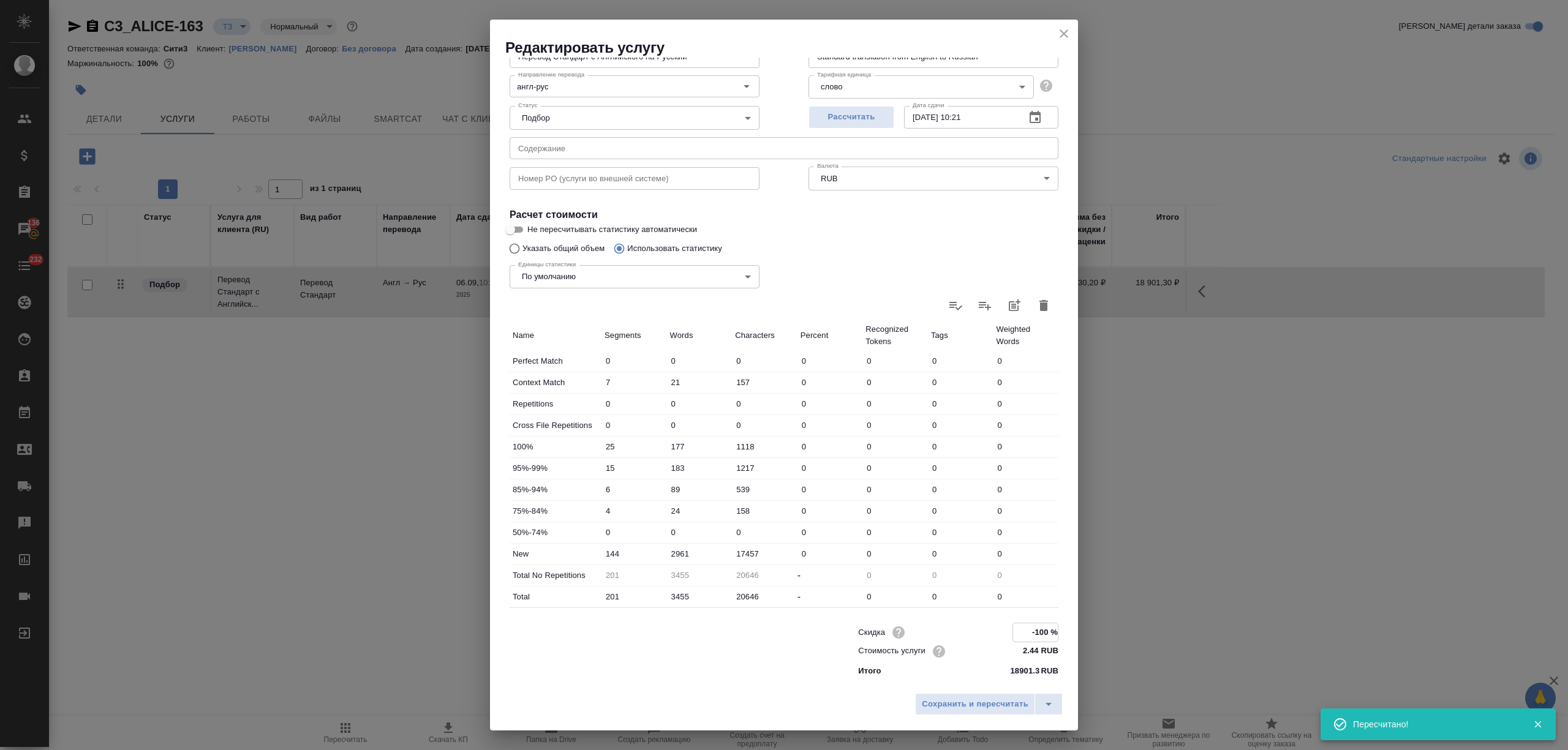
drag, startPoint x: 1035, startPoint y: 632, endPoint x: 1023, endPoint y: 635, distance: 12.4
click at [1023, 635] on input "-100 %" at bounding box center [1035, 632] width 45 height 18
type input "-50 %"
click at [991, 698] on span "Сохранить и пересчитать" at bounding box center [974, 705] width 106 height 14
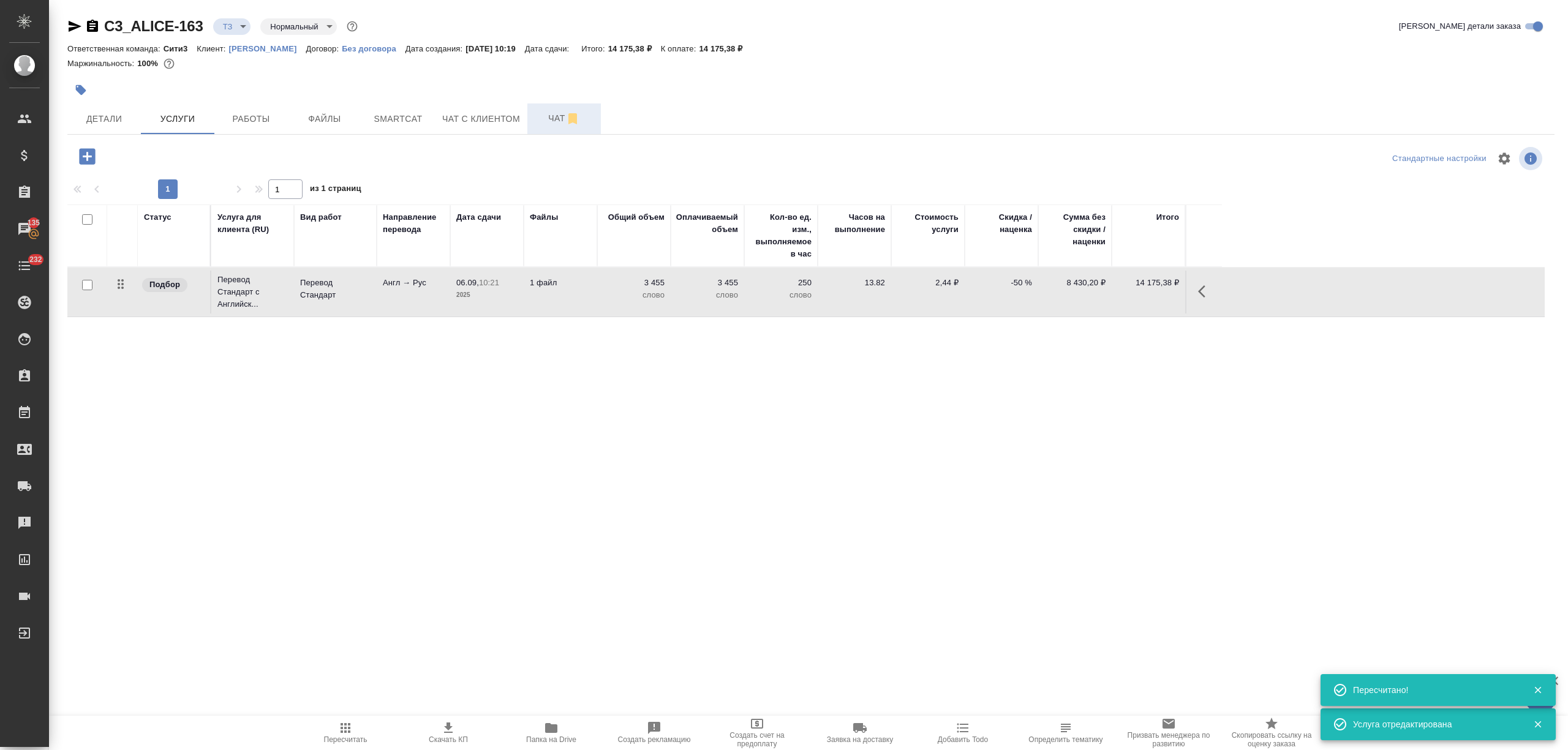
click at [542, 121] on span "Чат" at bounding box center [564, 118] width 59 height 15
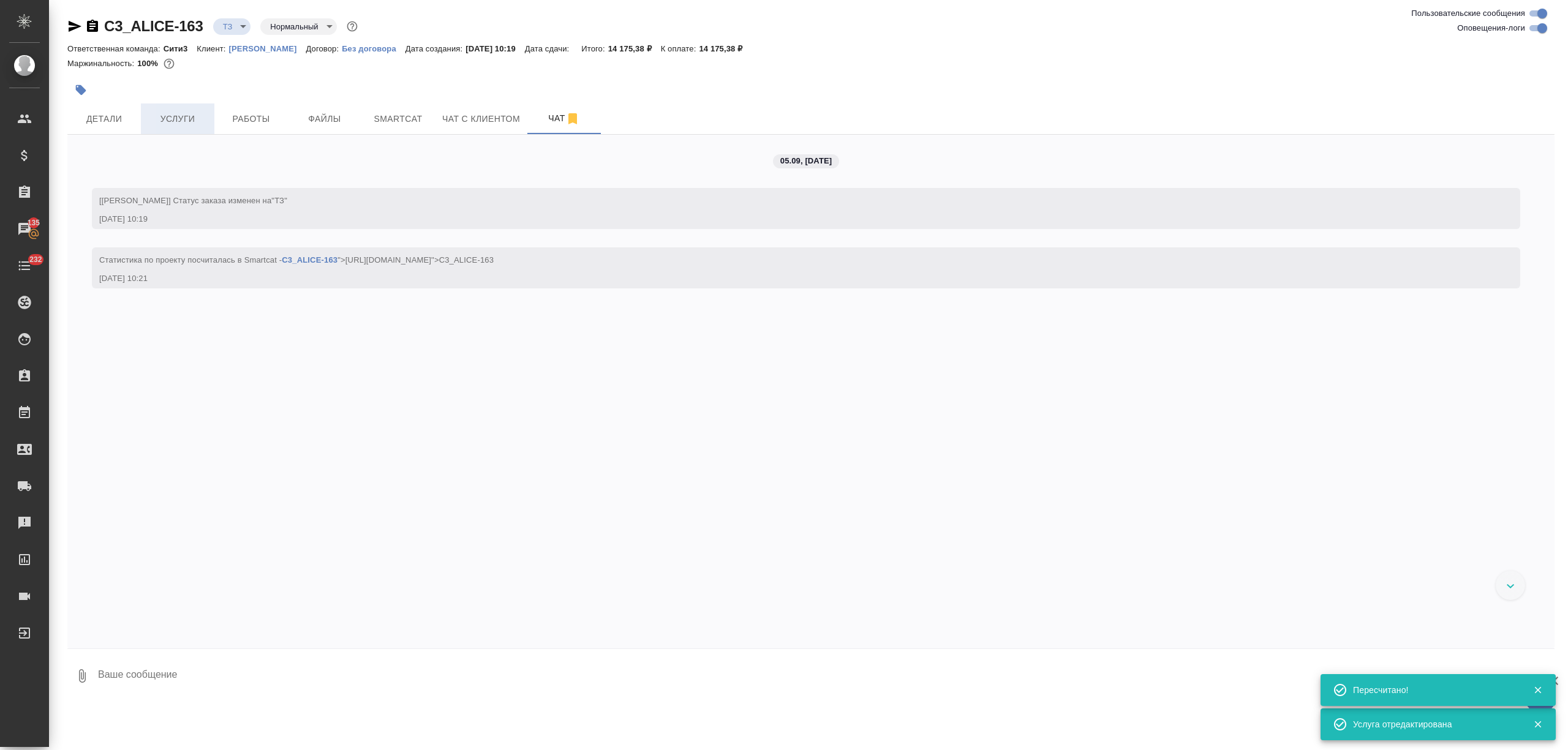
click at [189, 123] on span "Услуги" at bounding box center [177, 119] width 59 height 15
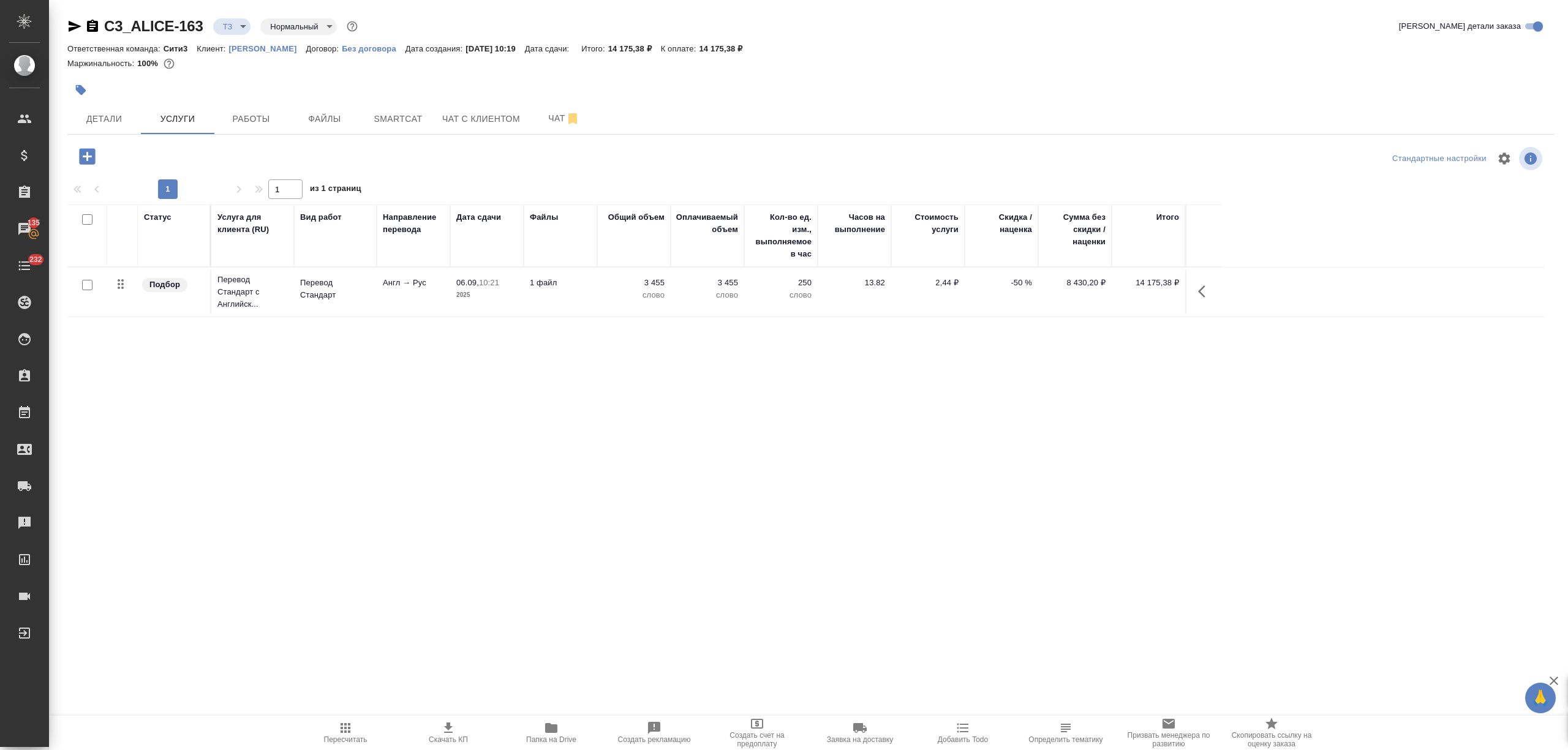
click at [91, 159] on icon "button" at bounding box center [87, 156] width 16 height 16
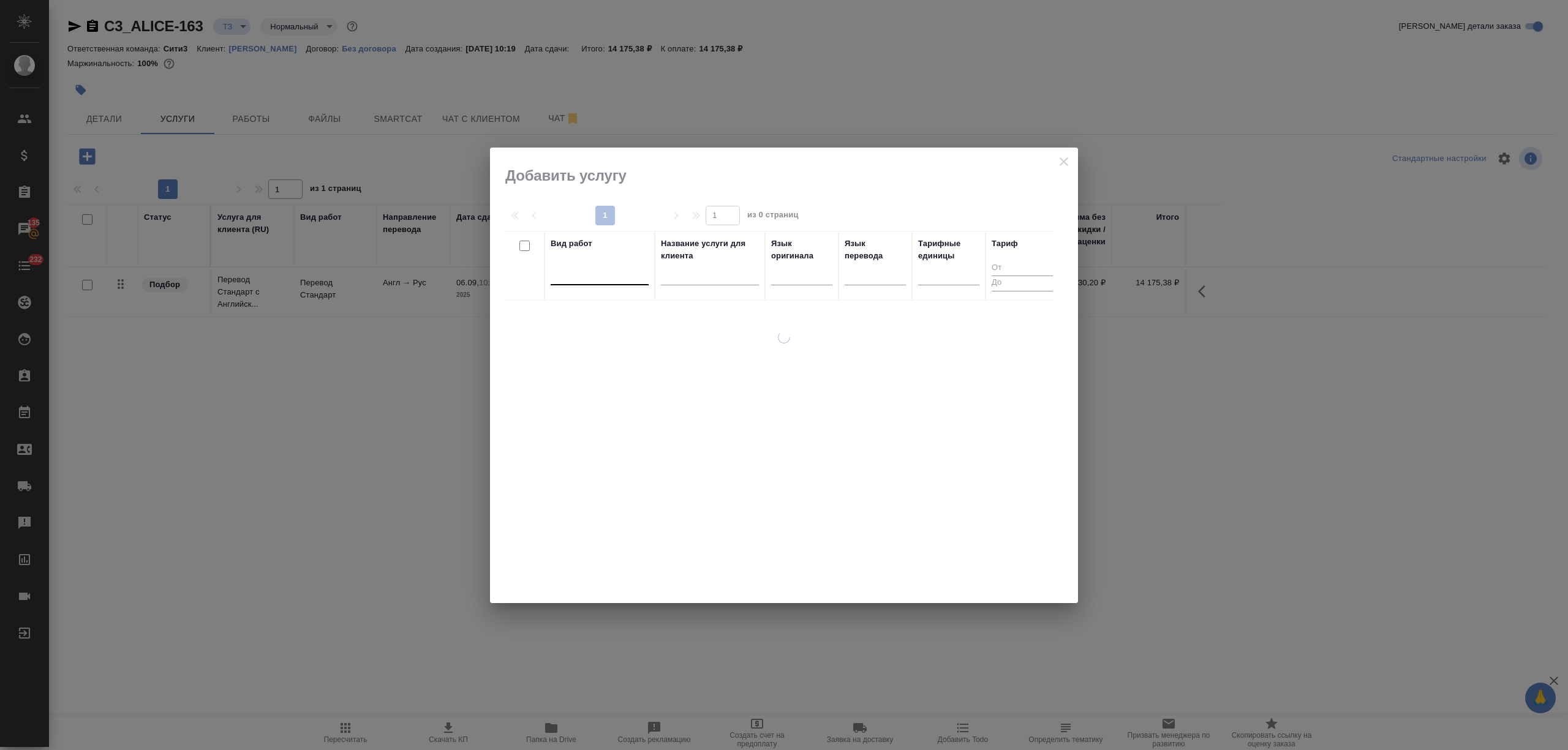
click at [601, 279] on div at bounding box center [599, 273] width 98 height 18
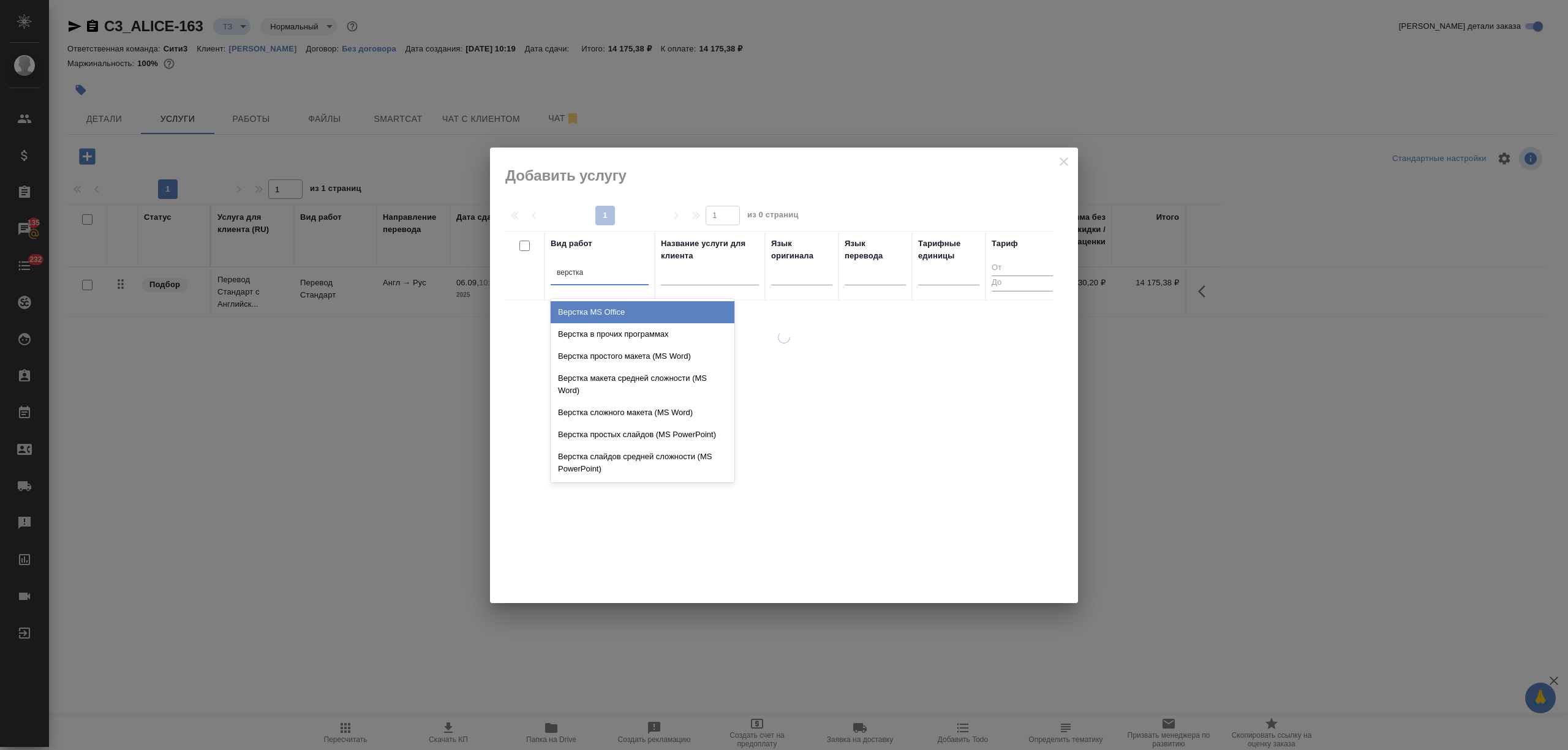
type input "верстка п"
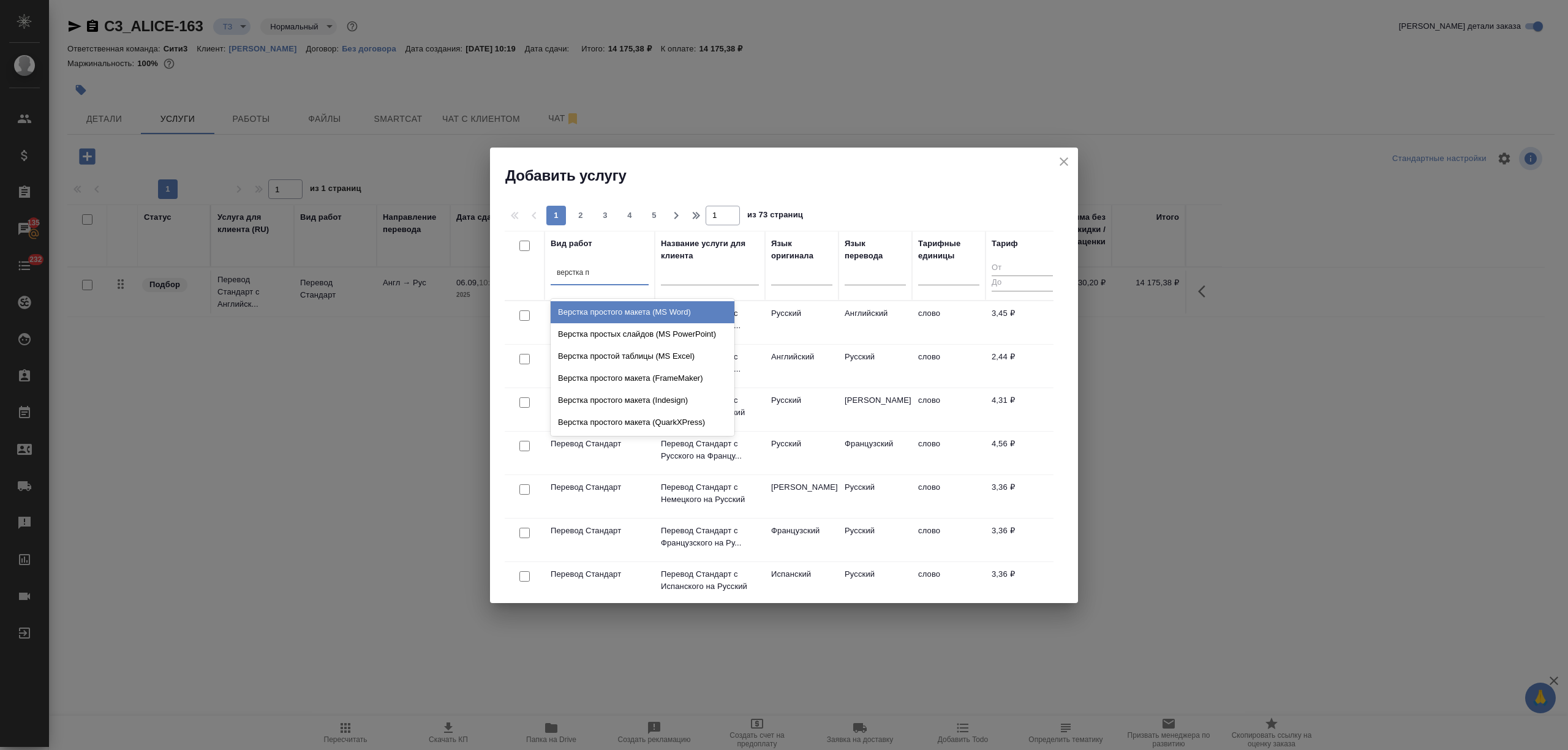
click at [616, 314] on div "Верстка простого макета (MS Word)" at bounding box center [642, 312] width 184 height 22
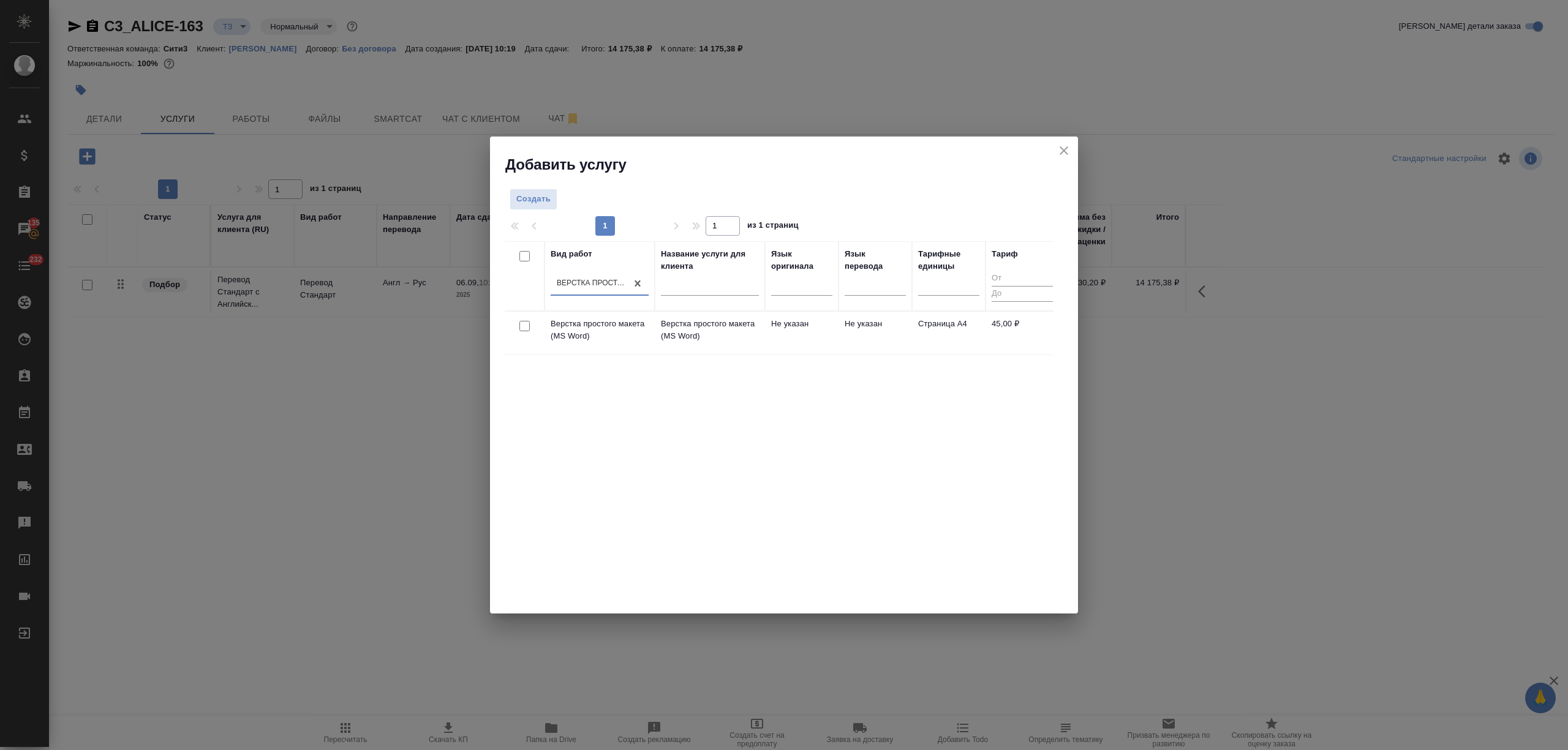
click at [779, 325] on td "Не указан" at bounding box center [802, 333] width 74 height 43
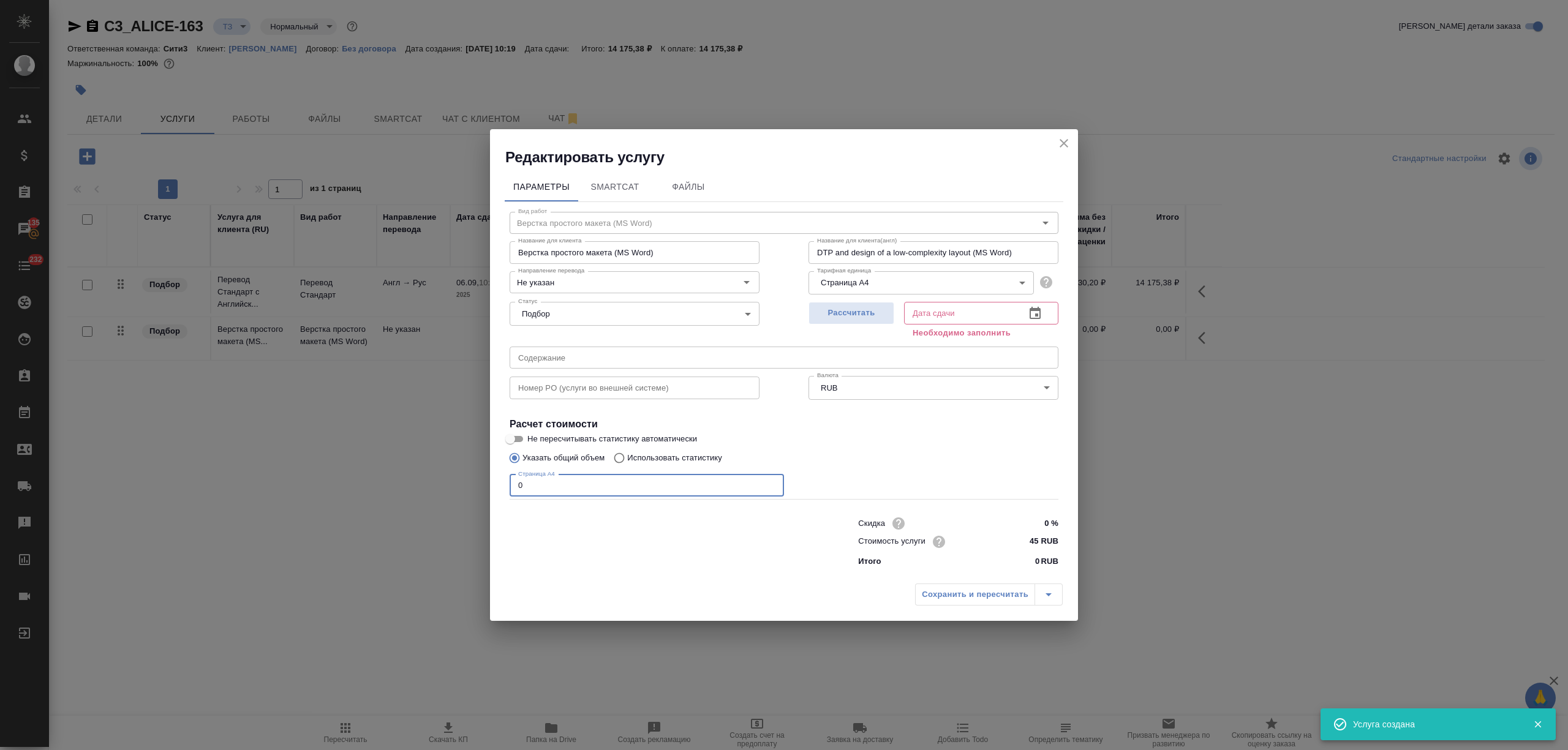
drag, startPoint x: 547, startPoint y: 487, endPoint x: 490, endPoint y: 484, distance: 57.1
click at [490, 484] on div "Параметры SmartCat Файлы Вид работ Верстка простого макета (MS Word) Вид работ …" at bounding box center [783, 372] width 588 height 410
type input "12"
click at [1032, 312] on icon "button" at bounding box center [1035, 314] width 15 height 15
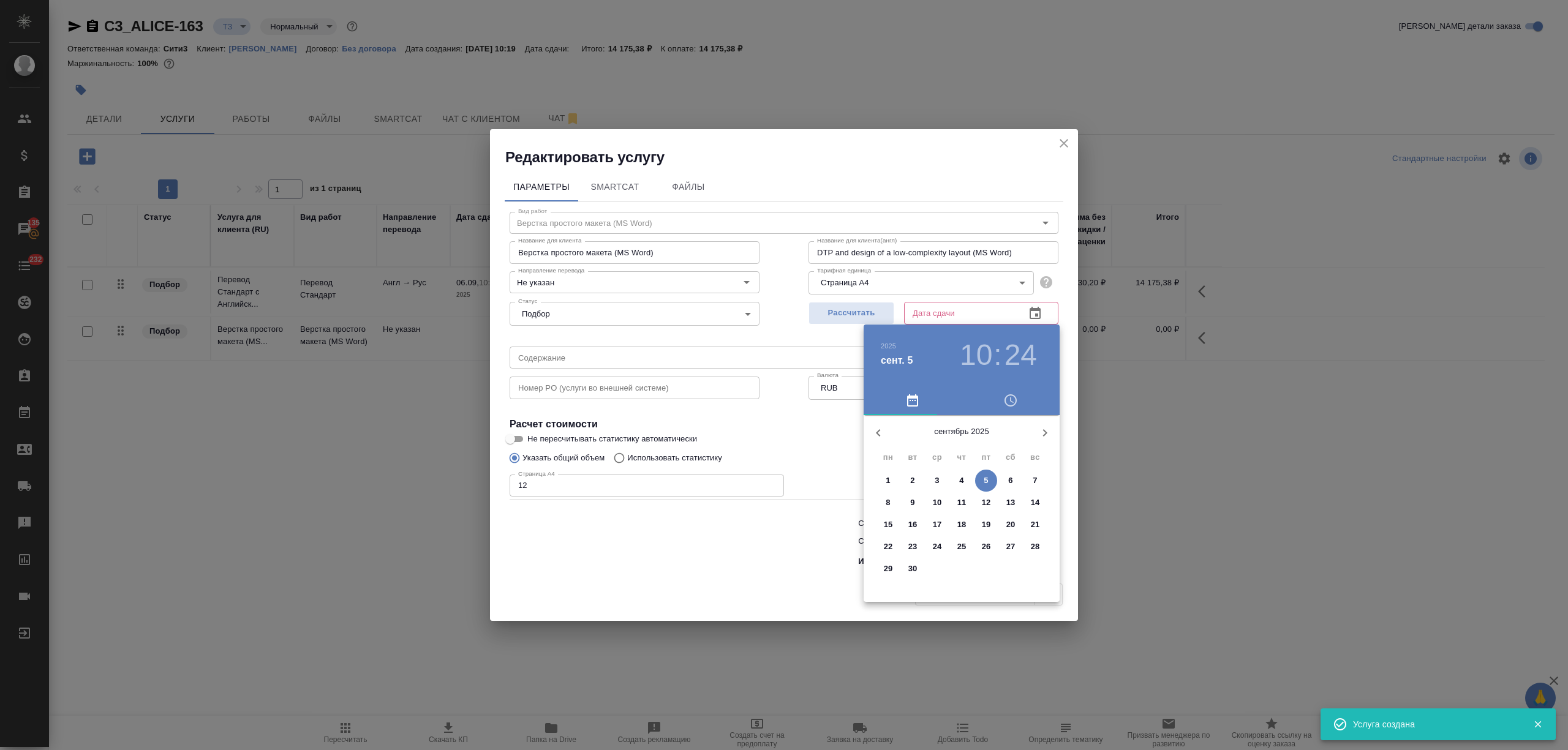
click at [988, 475] on p "5" at bounding box center [986, 481] width 5 height 12
type input "05.09.2025 10:24"
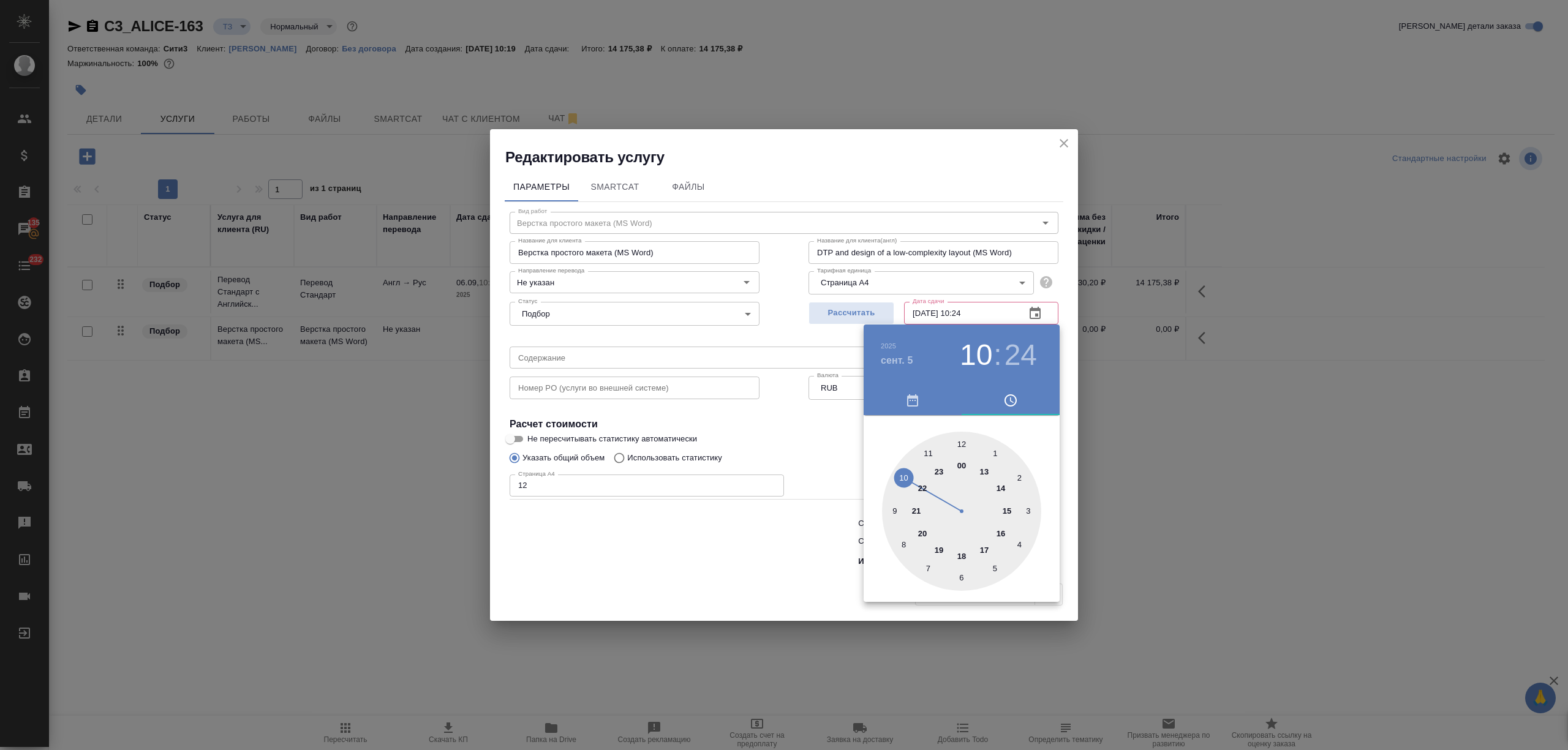
click at [765, 545] on div at bounding box center [784, 375] width 1568 height 750
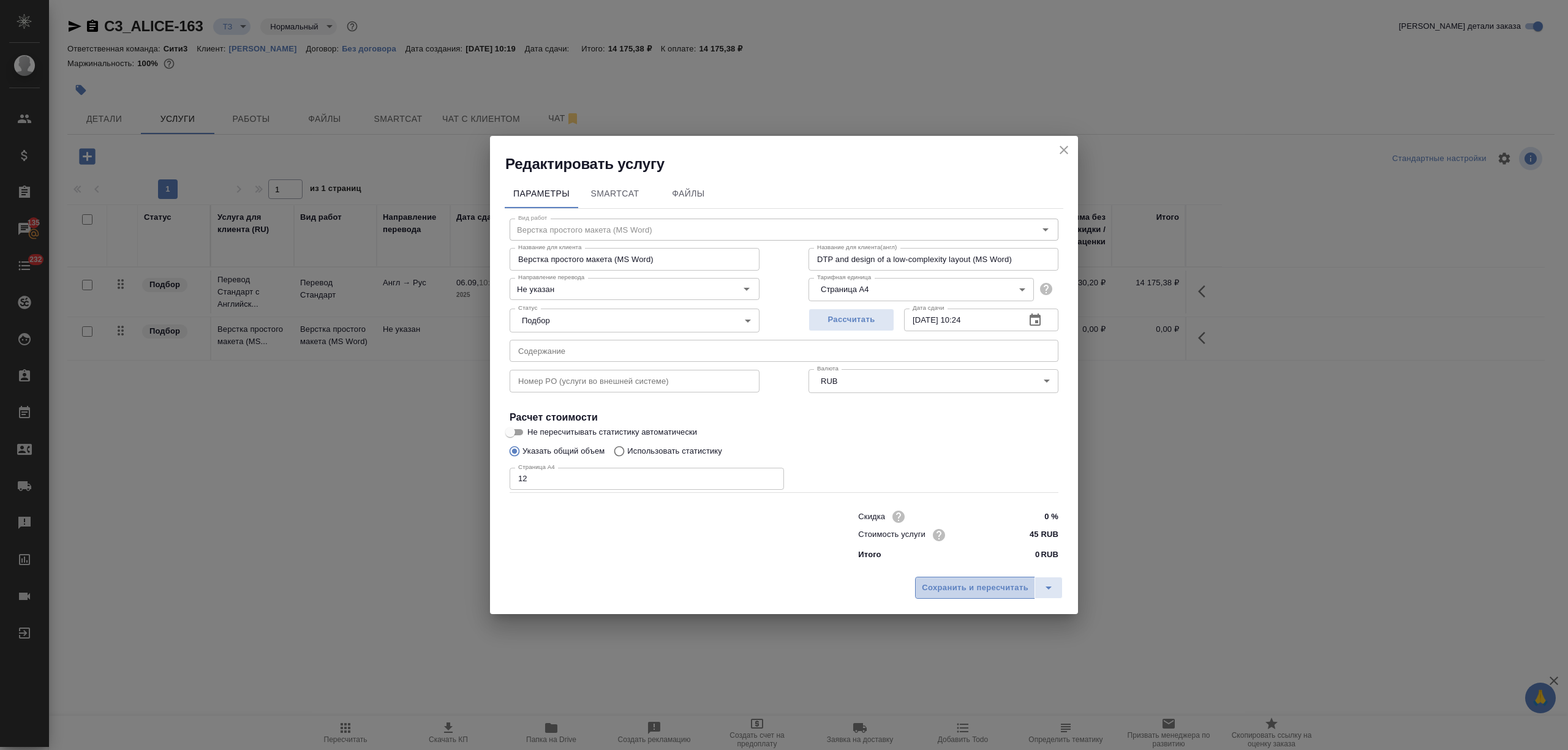
click at [965, 584] on span "Сохранить и пересчитать" at bounding box center [974, 588] width 106 height 14
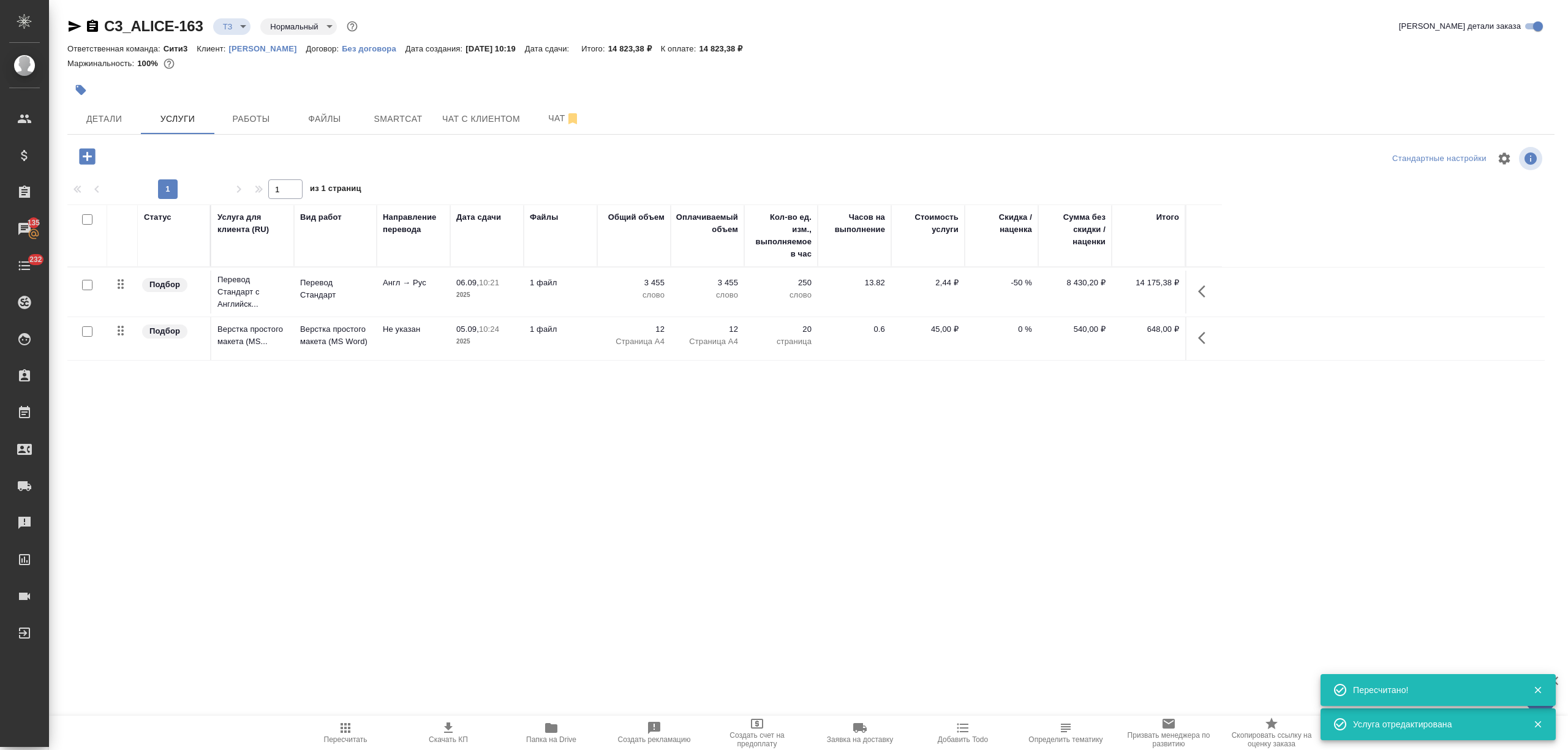
click at [454, 724] on icon "button" at bounding box center [448, 728] width 15 height 15
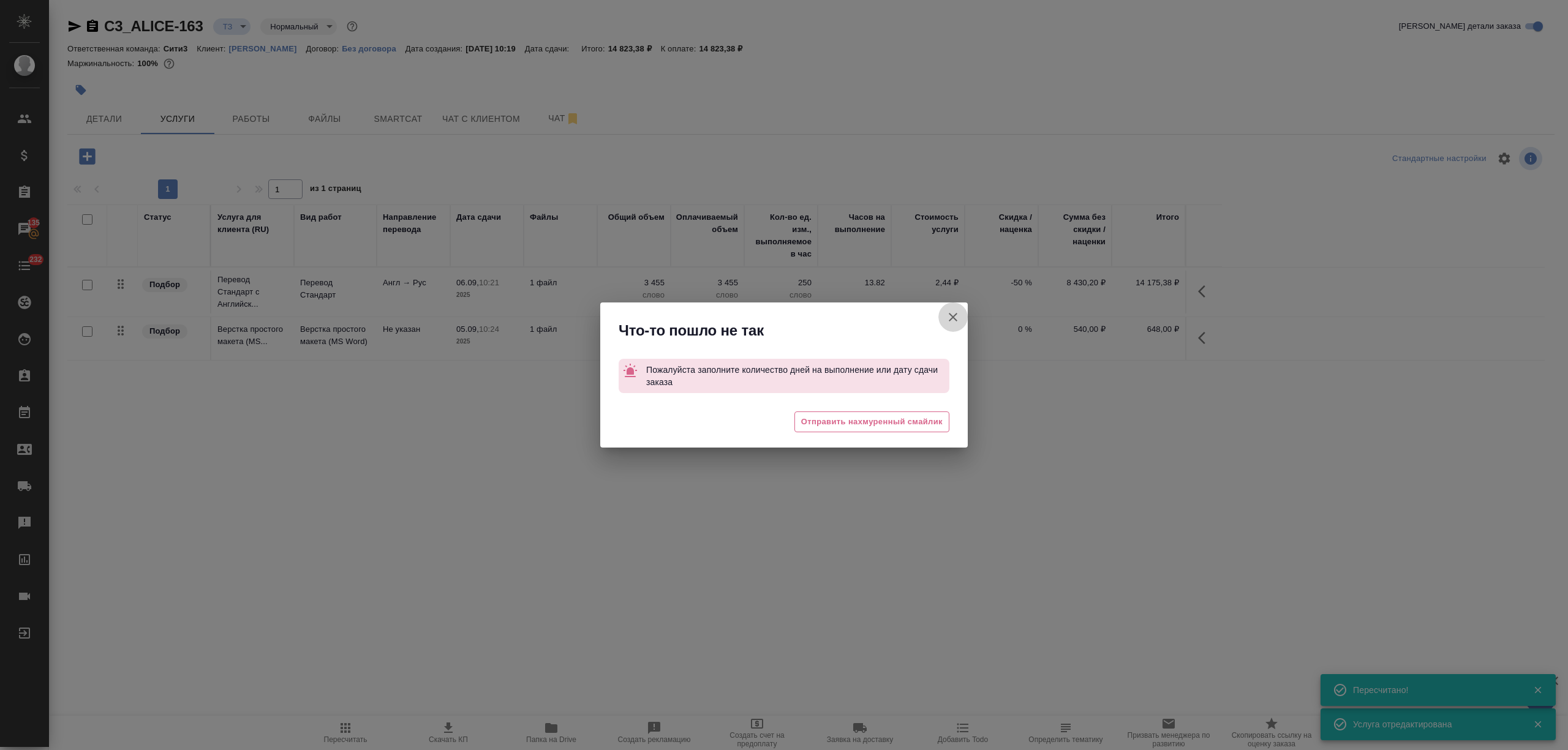
click at [950, 319] on icon "button" at bounding box center [953, 317] width 15 height 15
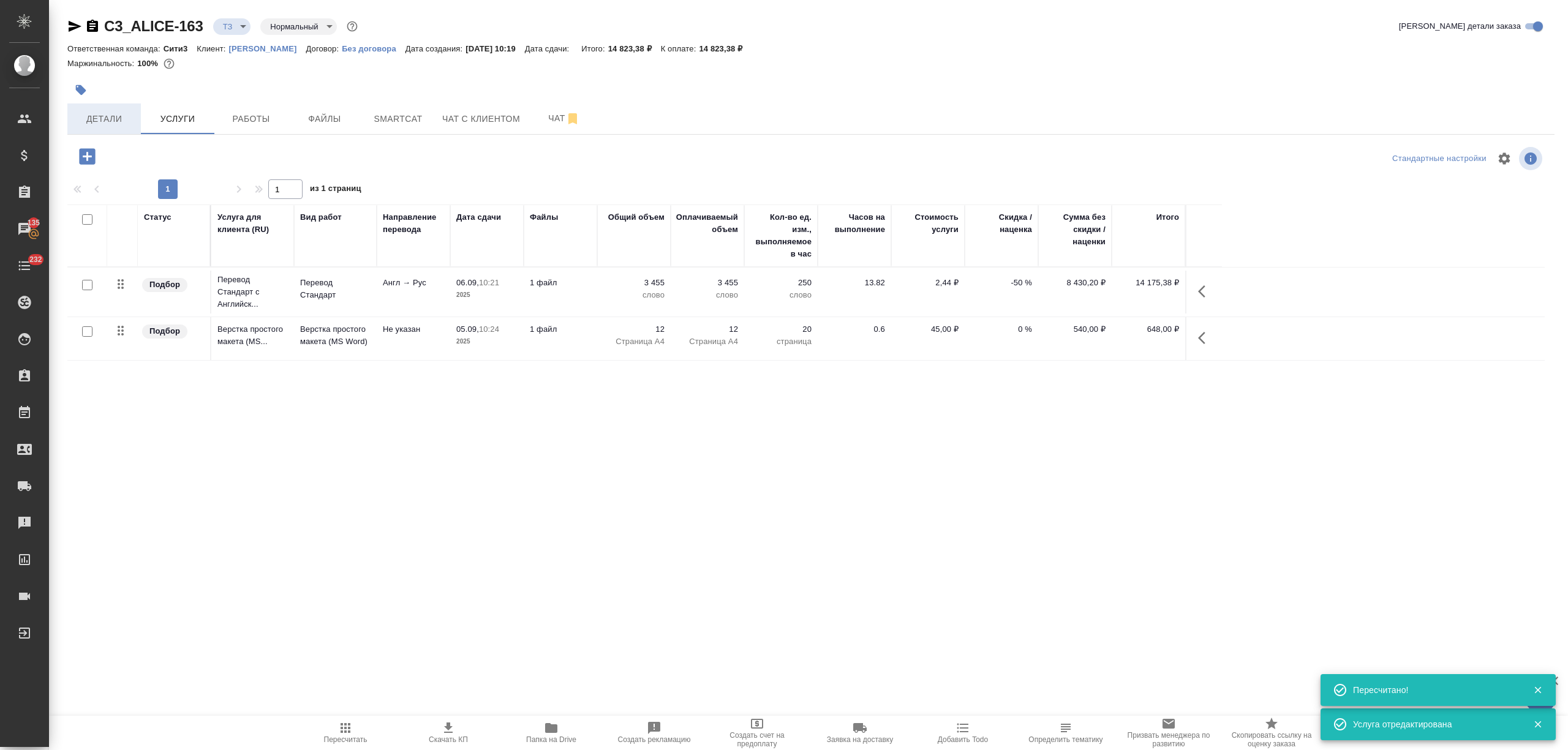
click at [138, 121] on button "Детали" at bounding box center [104, 119] width 74 height 31
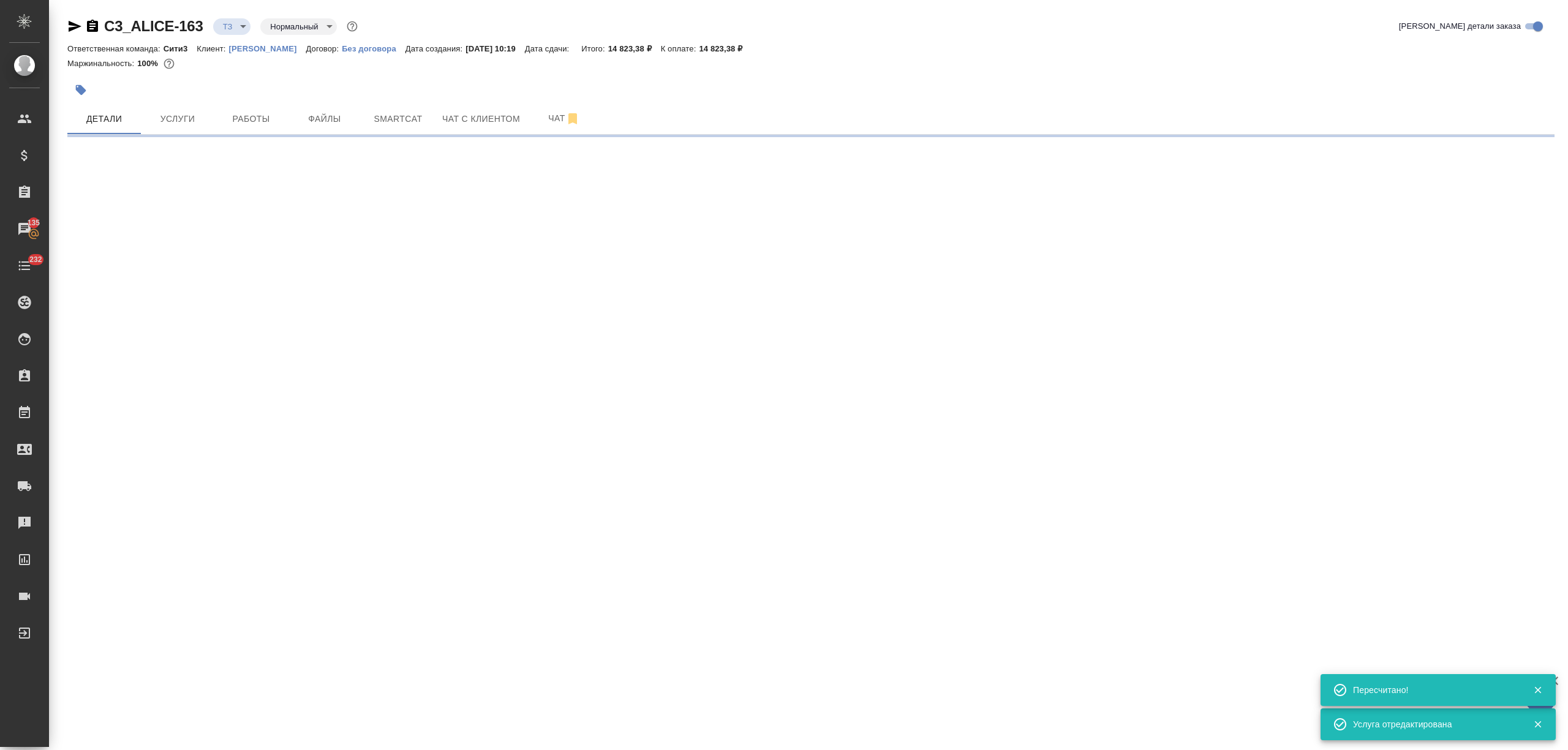
select select "RU"
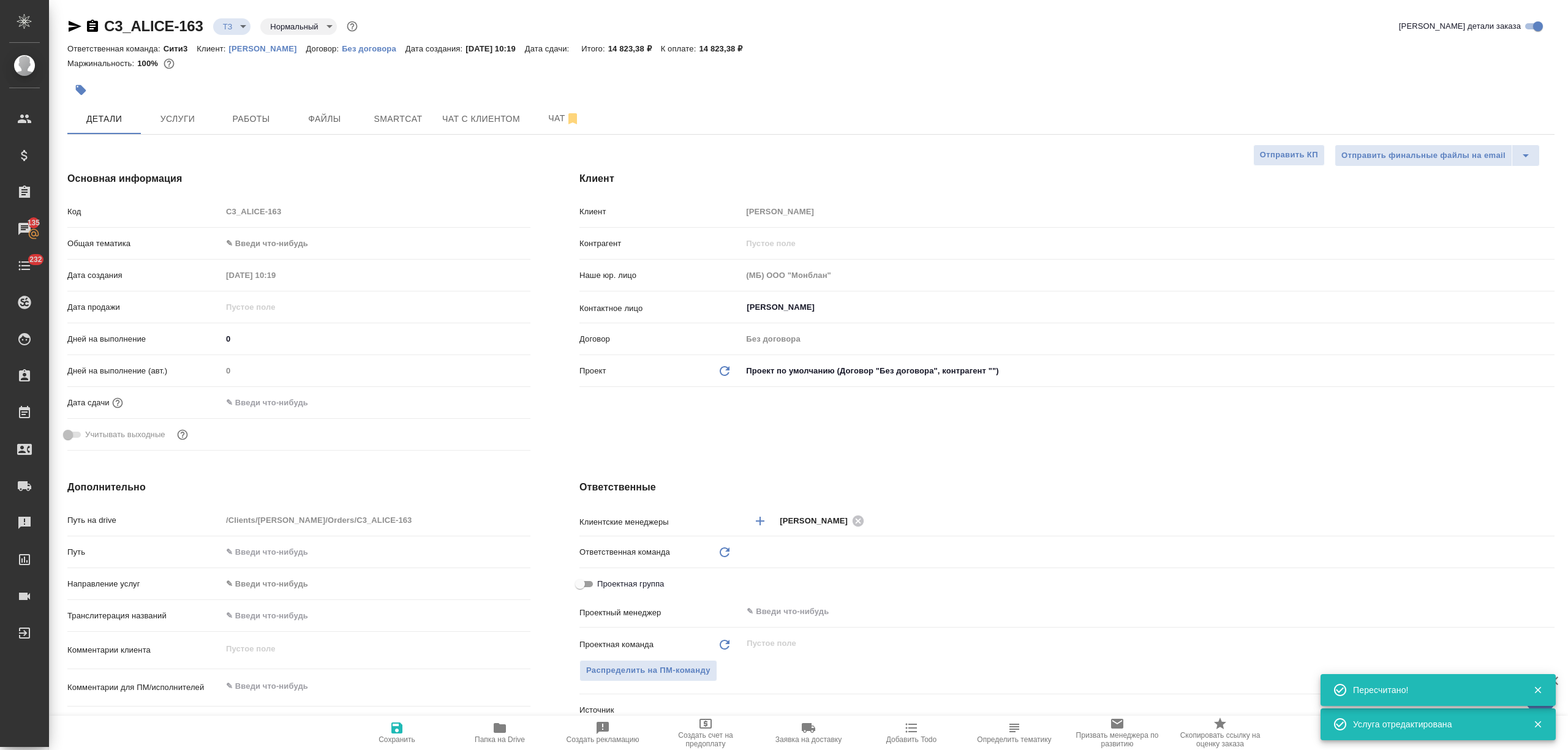
type textarea "x"
click at [271, 407] on input "text" at bounding box center [275, 402] width 107 height 18
click at [496, 402] on icon "button" at bounding box center [494, 402] width 15 height 15
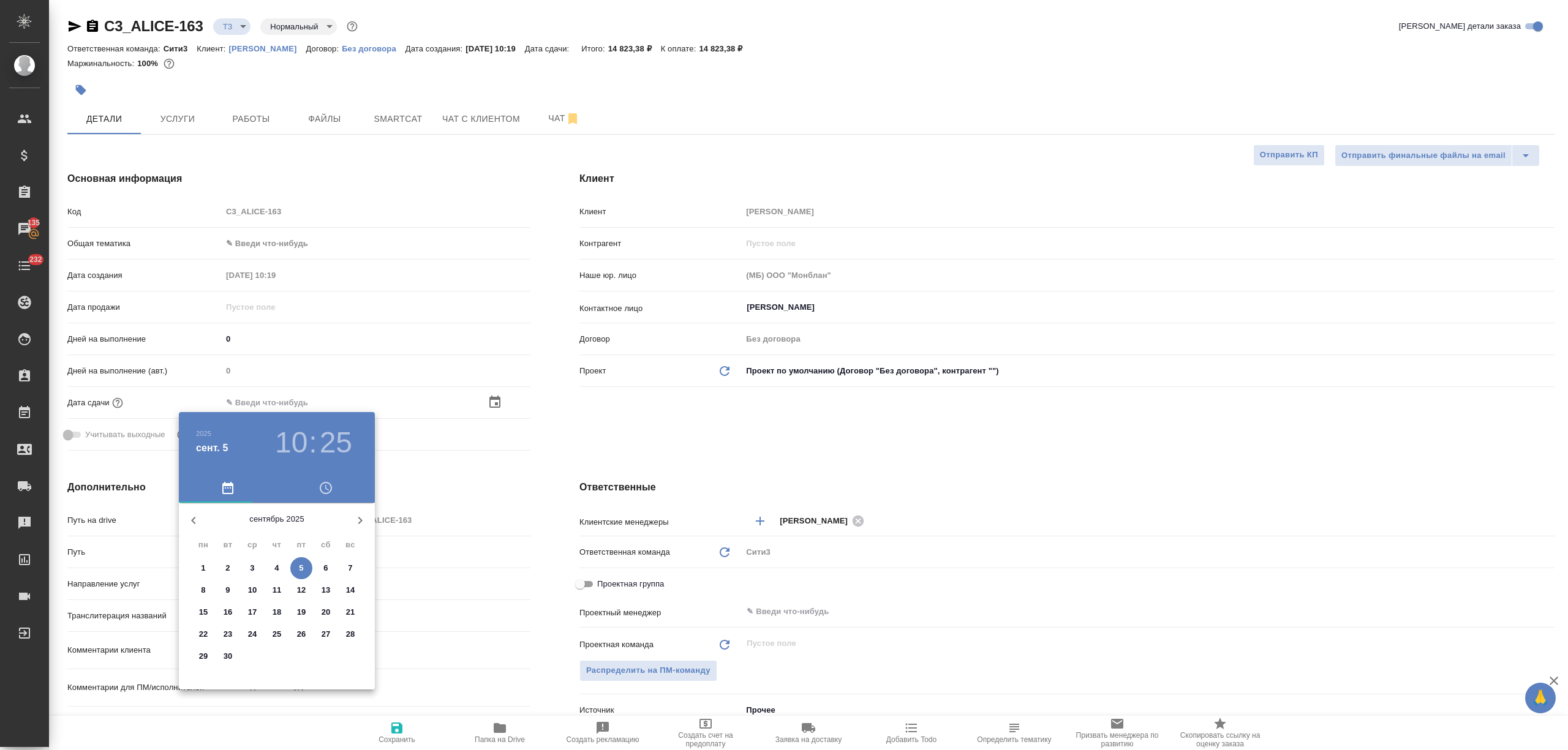
click at [202, 589] on p "8" at bounding box center [203, 590] width 5 height 12
type input "[DATE] 10:25"
type textarea "x"
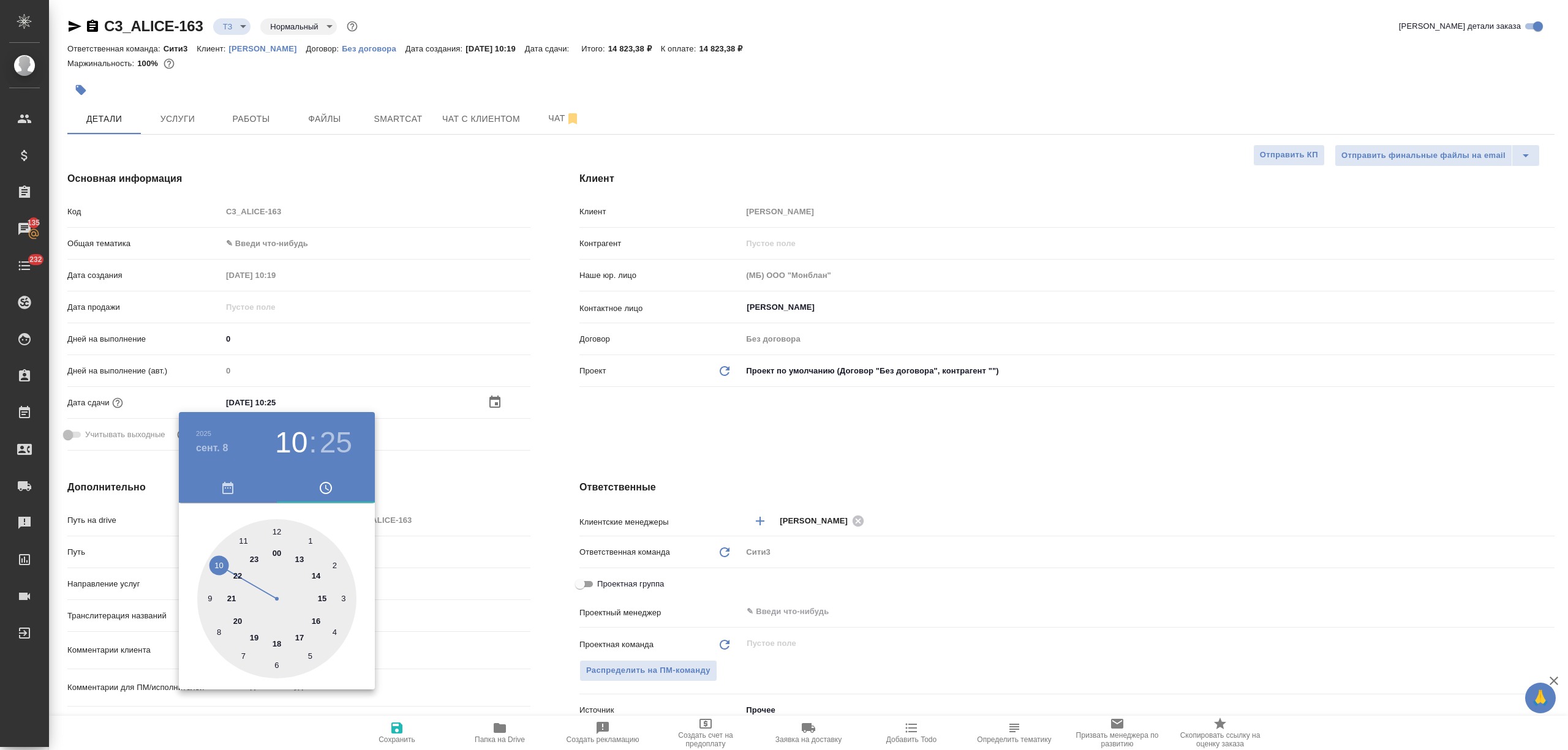
click at [518, 642] on div at bounding box center [784, 375] width 1568 height 750
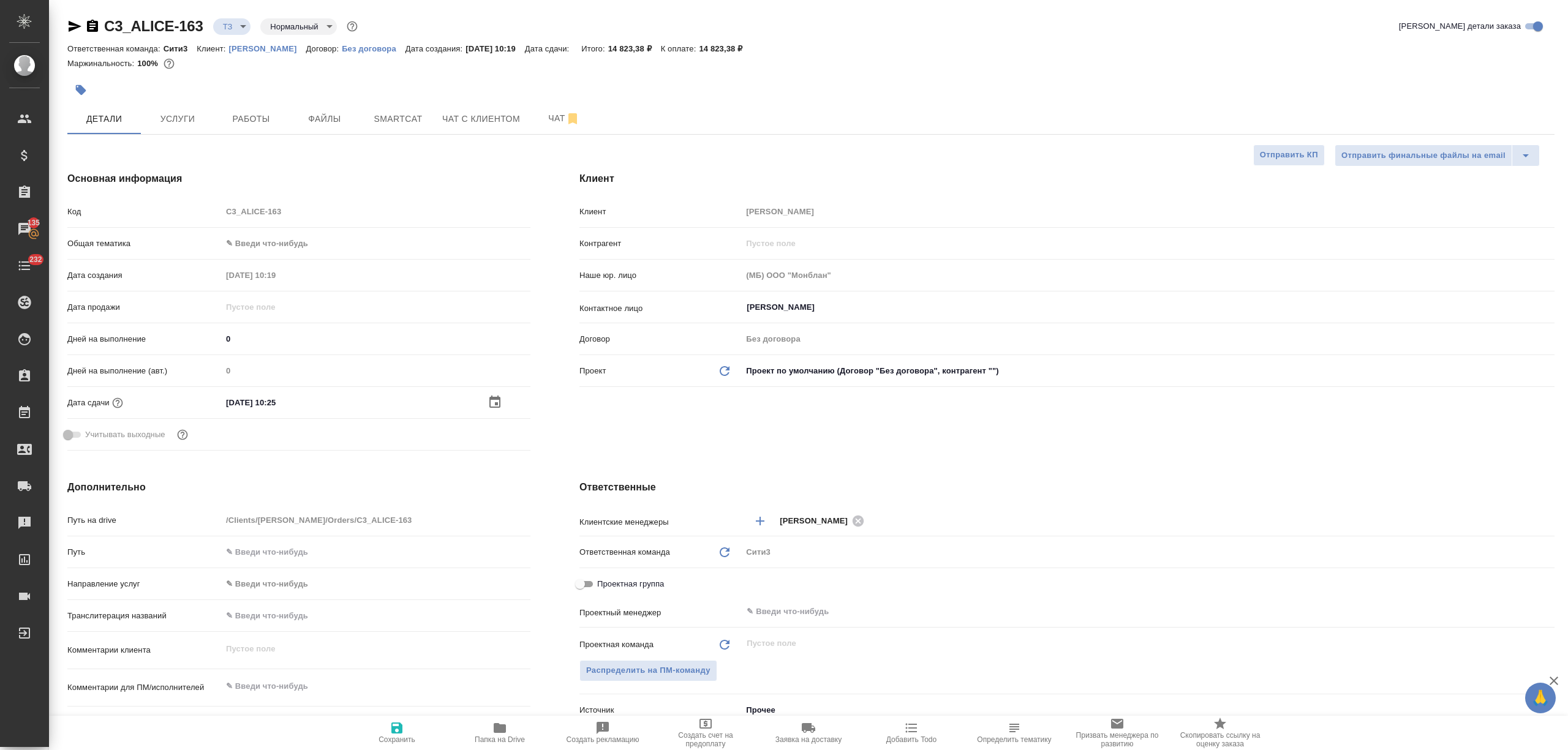
click at [390, 736] on span "Сохранить" at bounding box center [397, 740] width 37 height 8
type textarea "x"
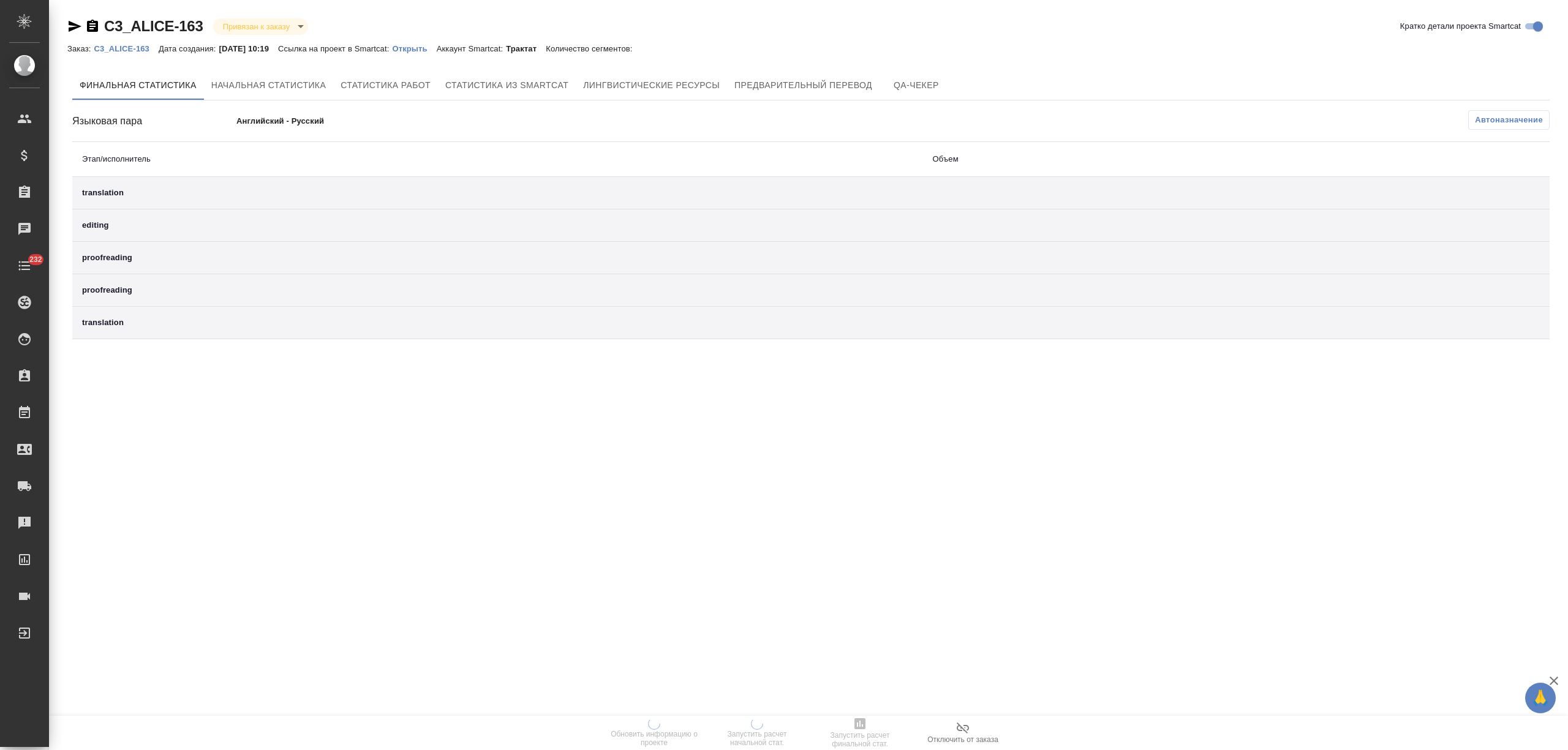
click at [423, 45] on p "Открыть" at bounding box center [414, 49] width 44 height 9
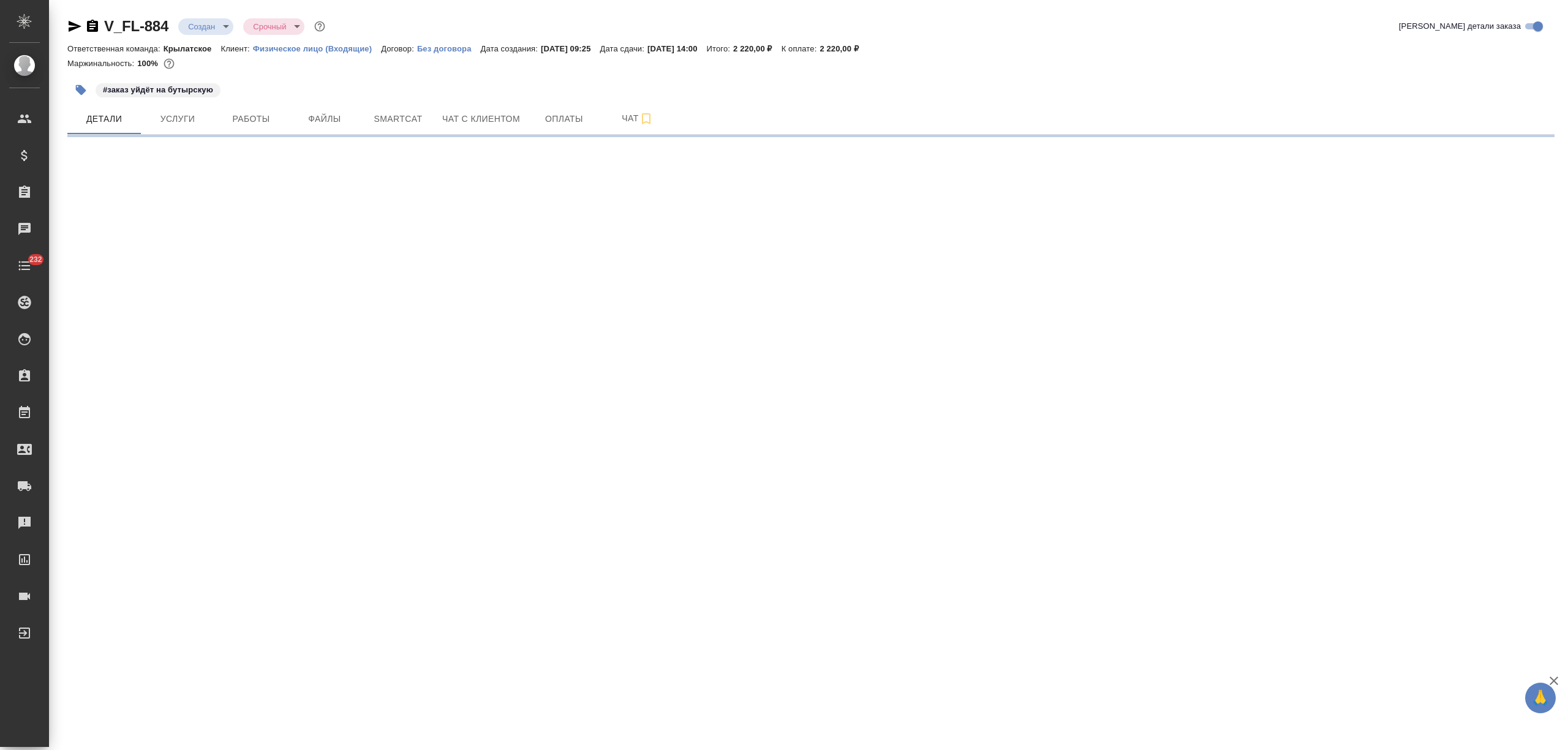
select select "RU"
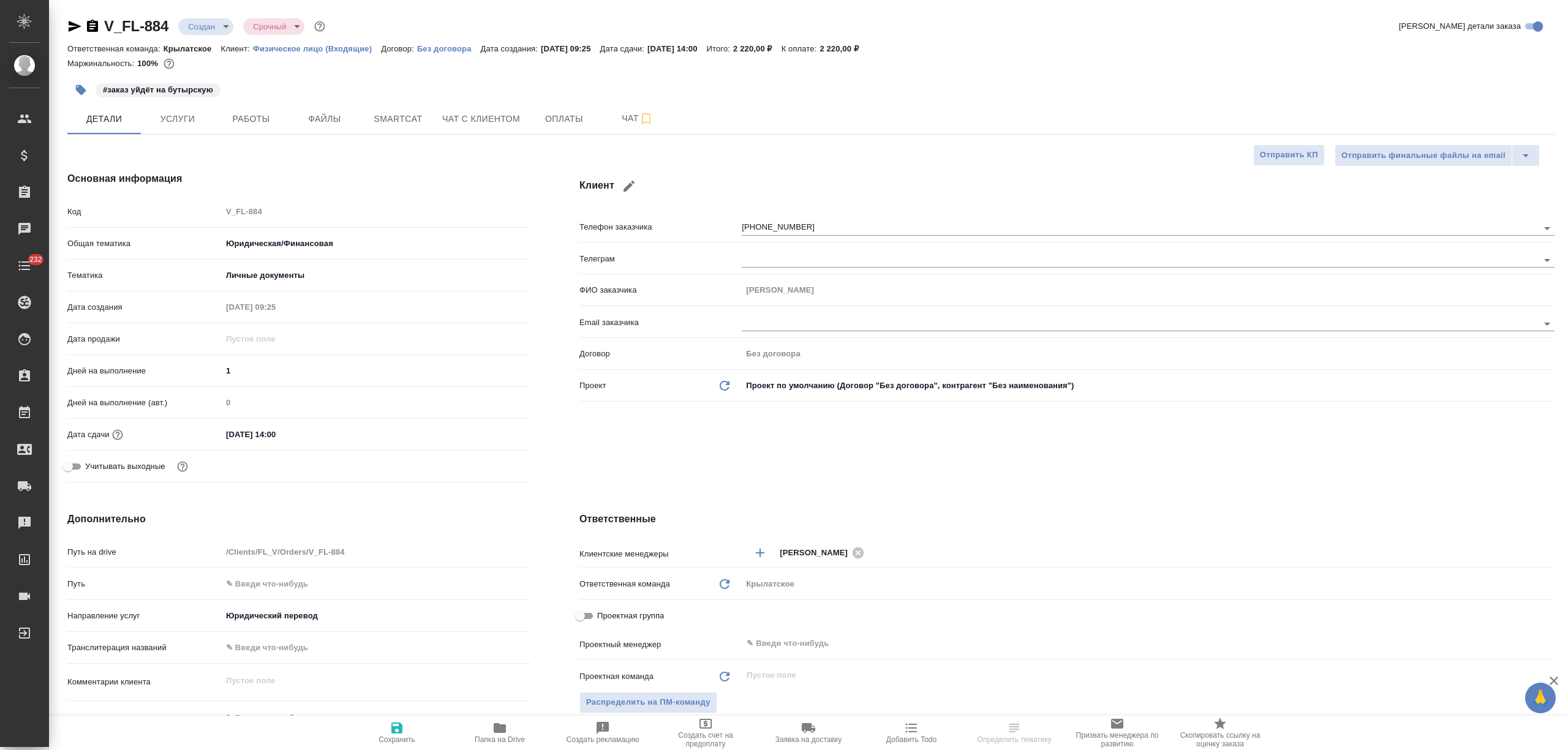
type textarea "x"
select select "RU"
type textarea "x"
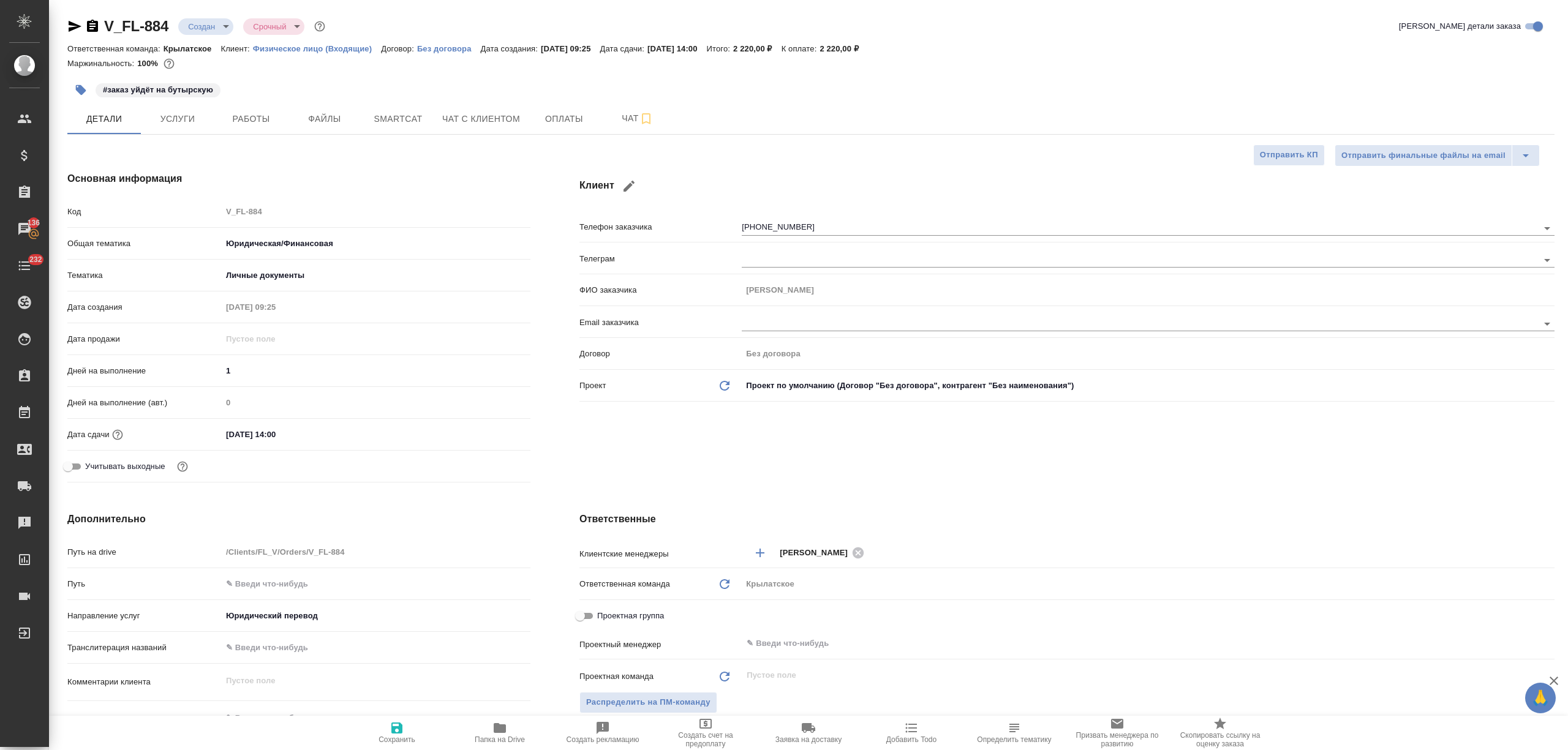
type textarea "x"
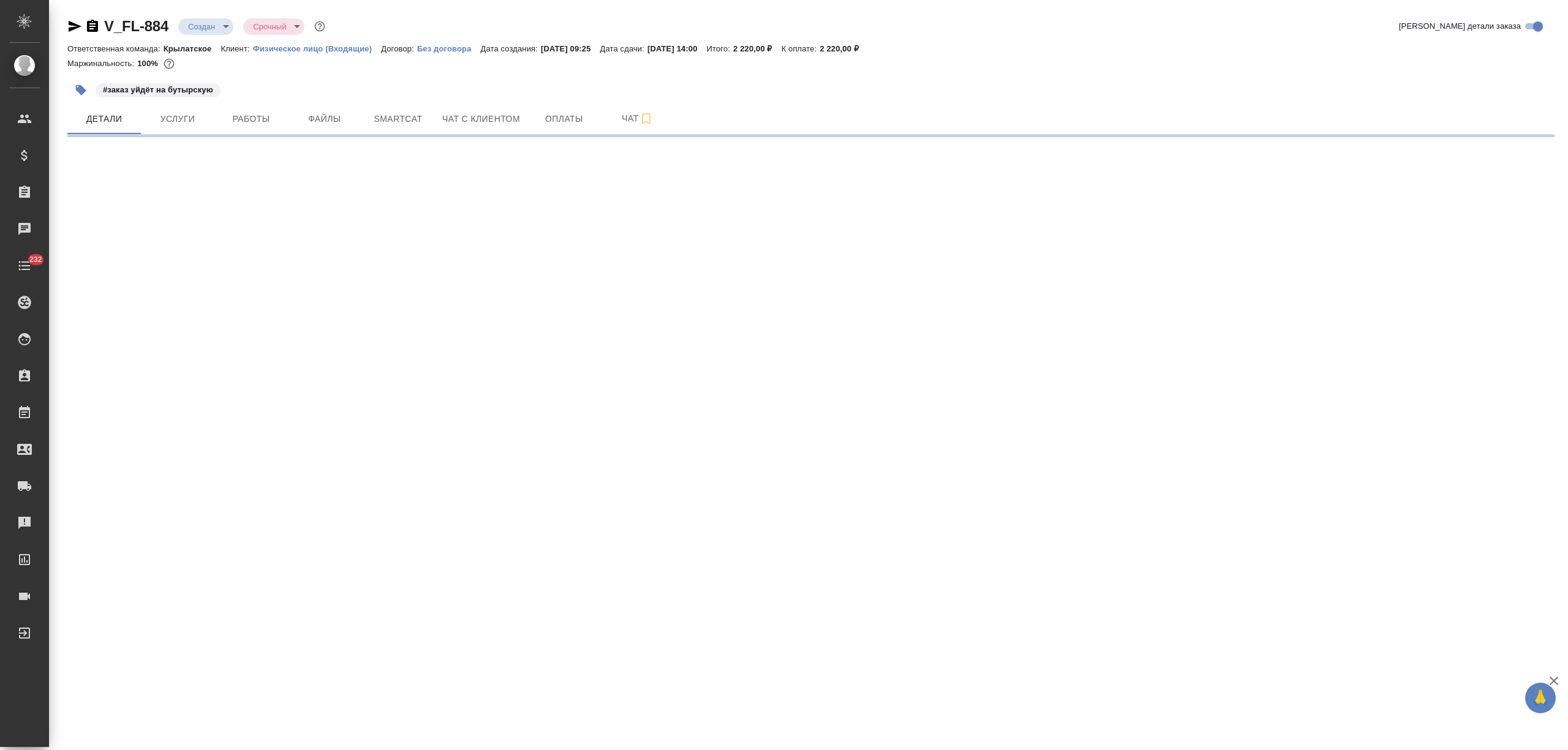
select select "RU"
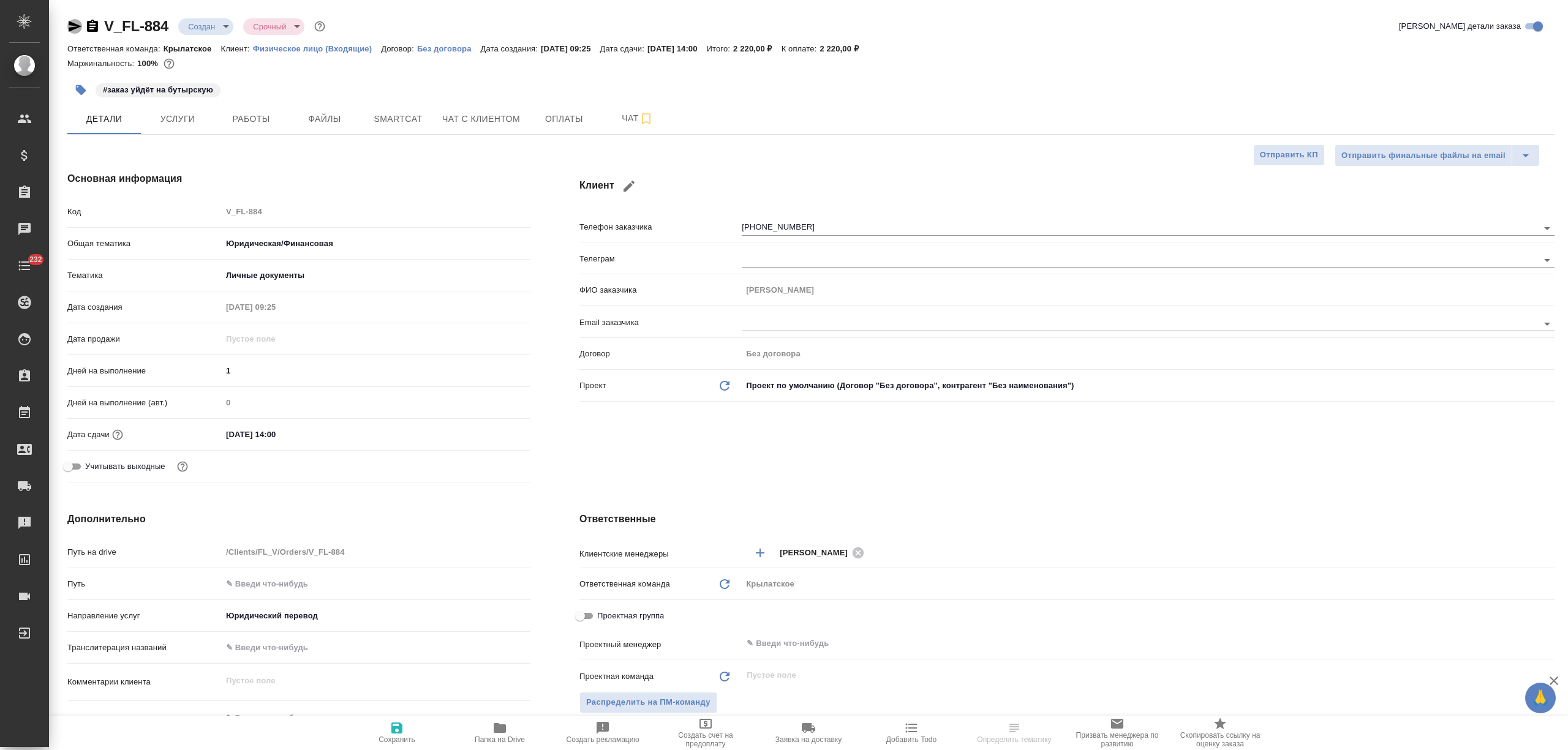
click at [75, 27] on icon "button" at bounding box center [75, 26] width 13 height 11
type textarea "x"
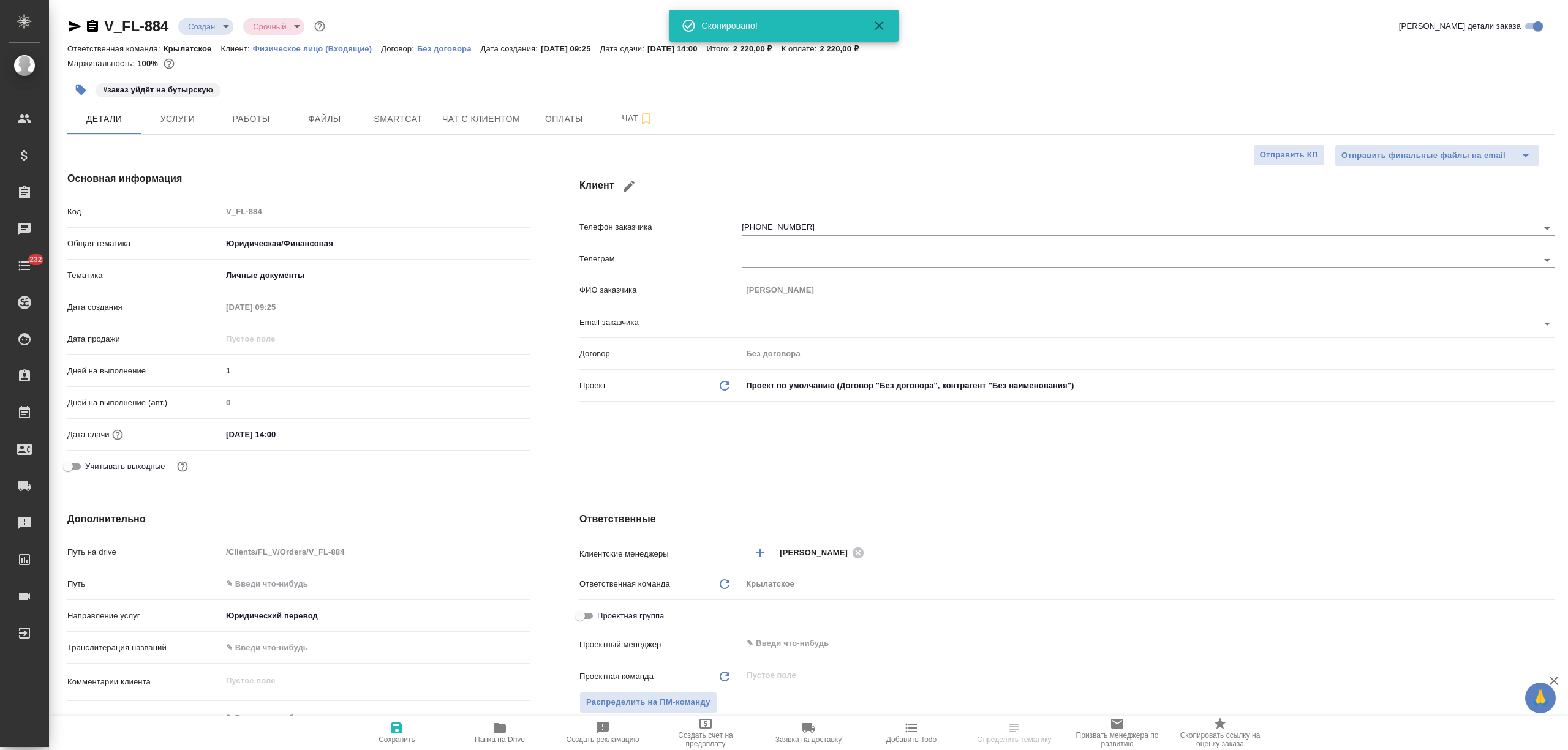
type textarea "x"
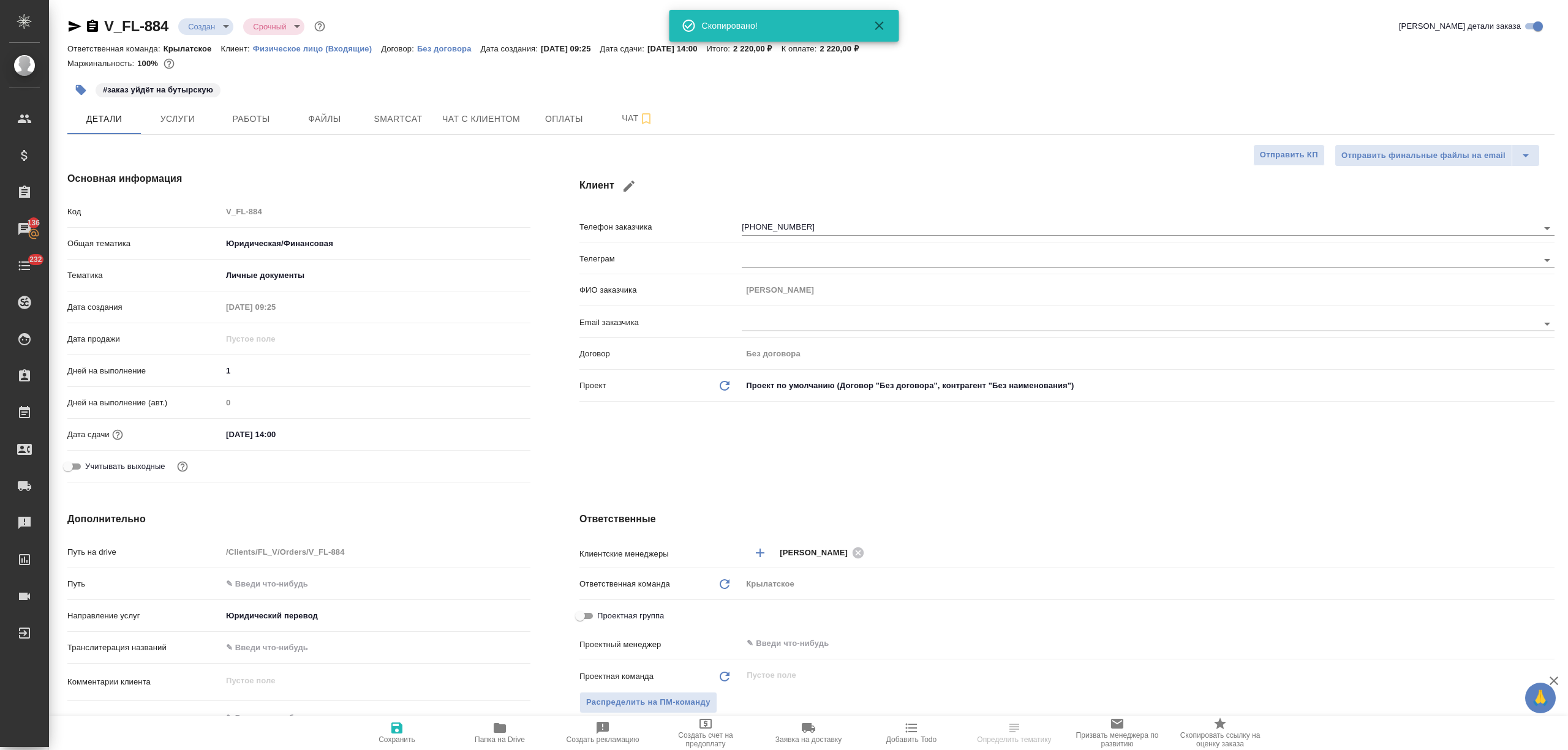
select select "RU"
type textarea "x"
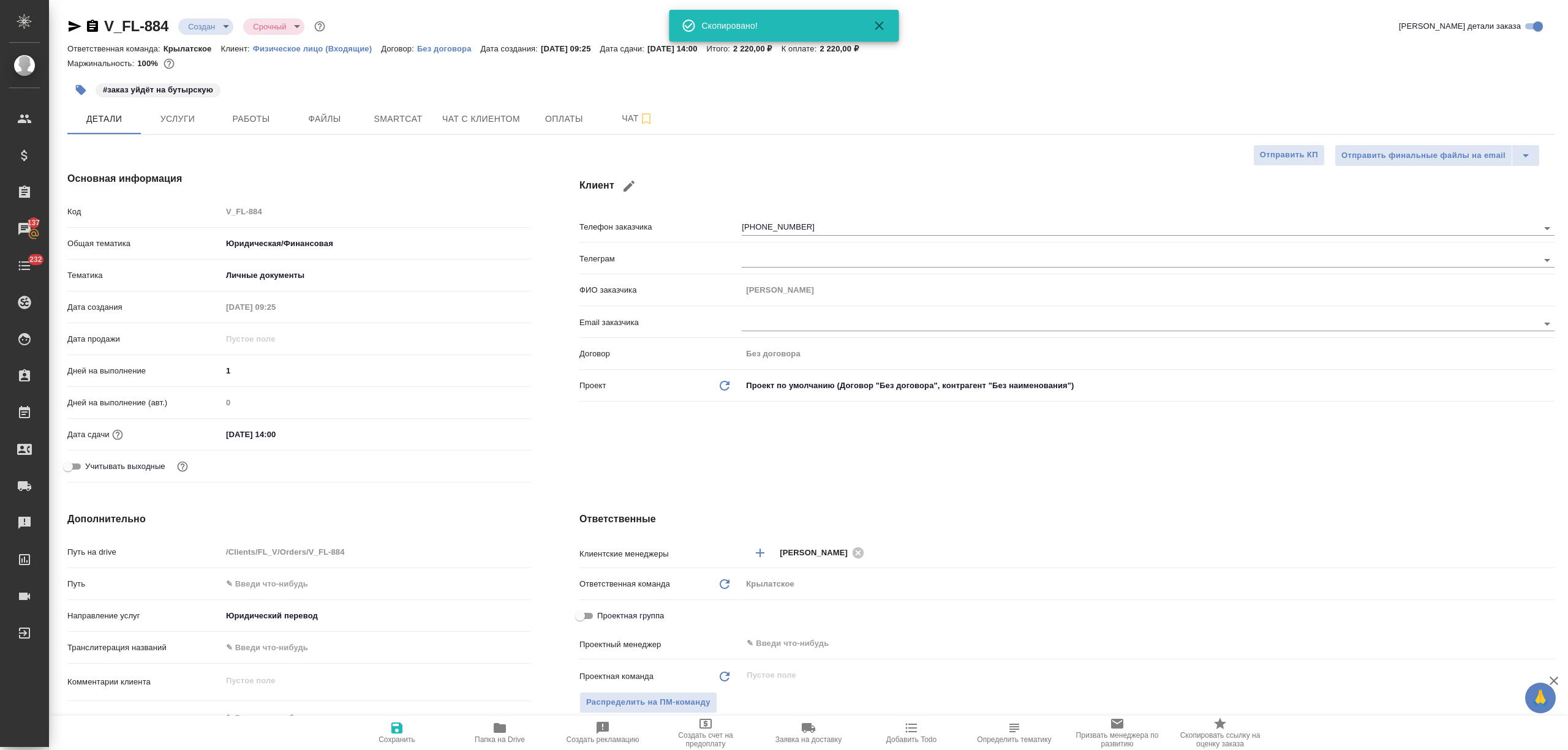
type textarea "x"
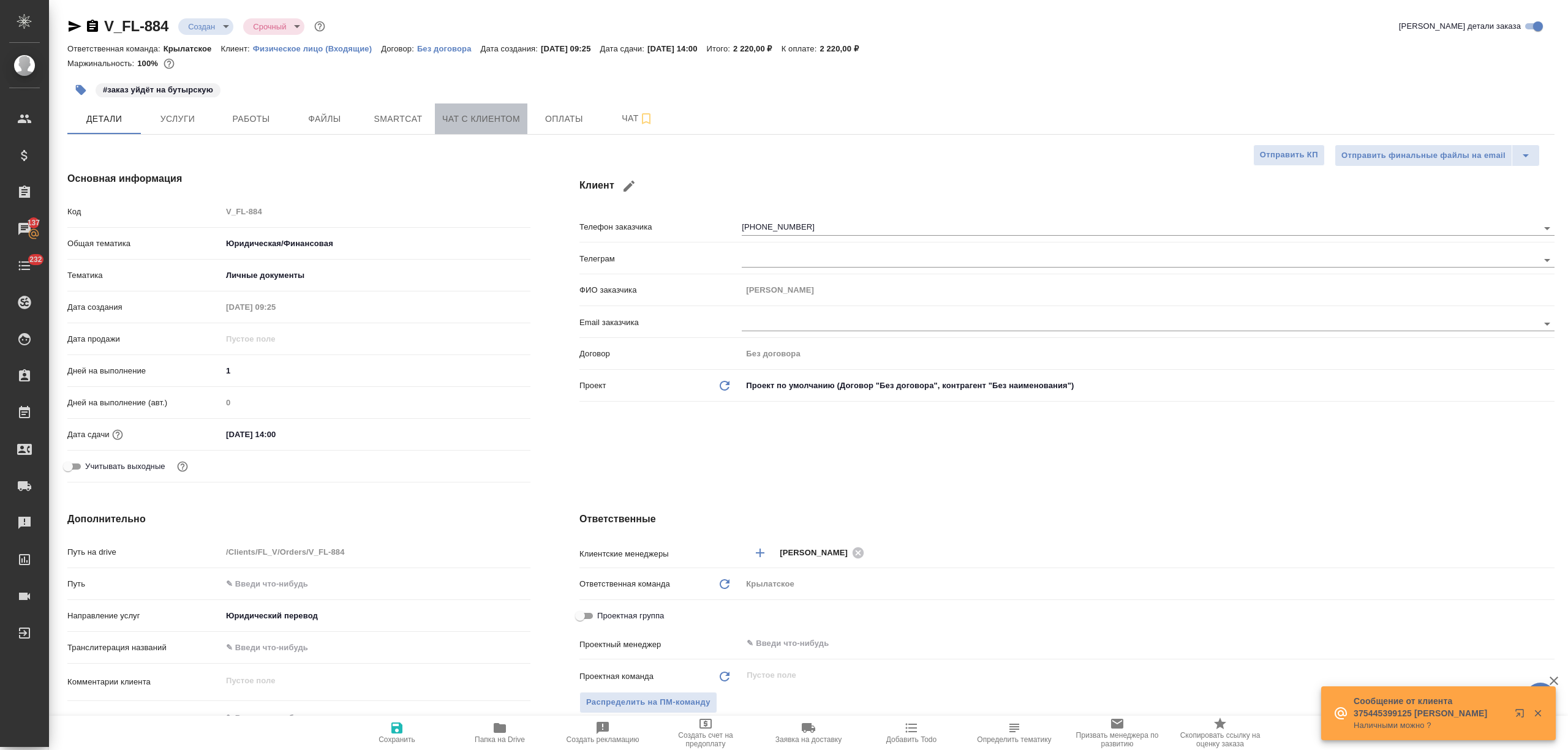
click at [489, 124] on span "Чат с клиентом" at bounding box center [481, 119] width 78 height 15
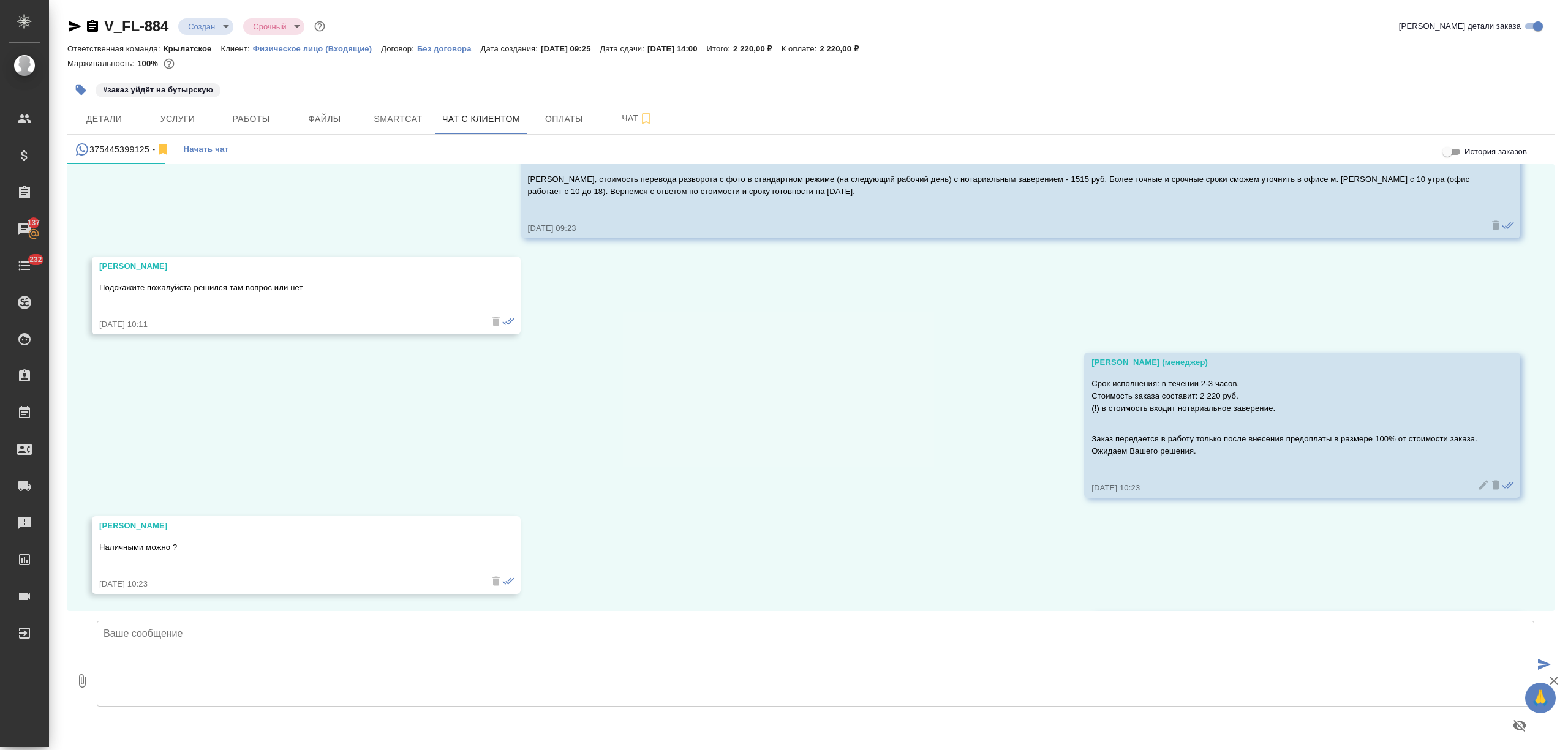
scroll to position [1596, 0]
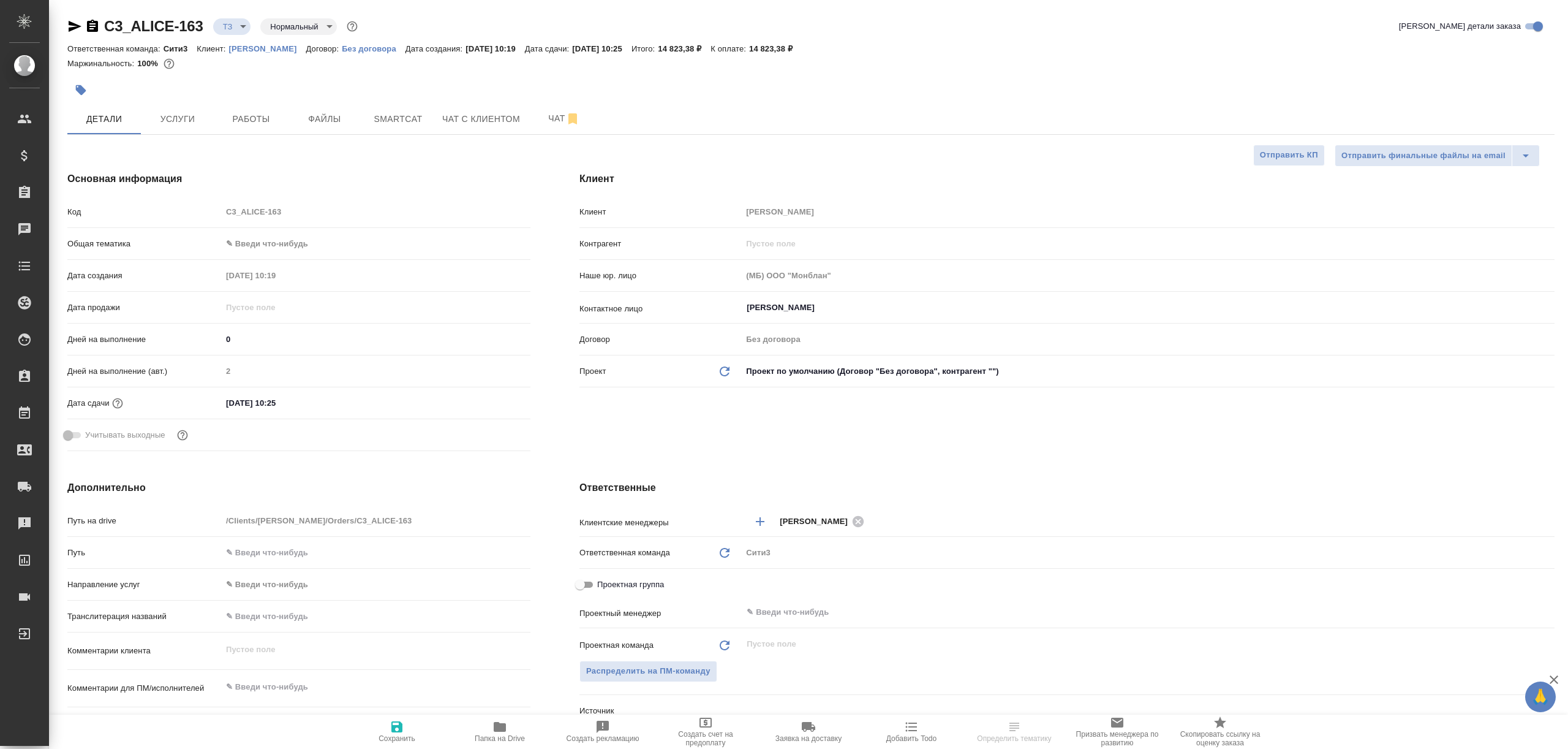
select select "RU"
drag, startPoint x: 170, startPoint y: 116, endPoint x: 174, endPoint y: 125, distance: 9.8
click at [170, 116] on span "Услуги" at bounding box center [177, 119] width 59 height 15
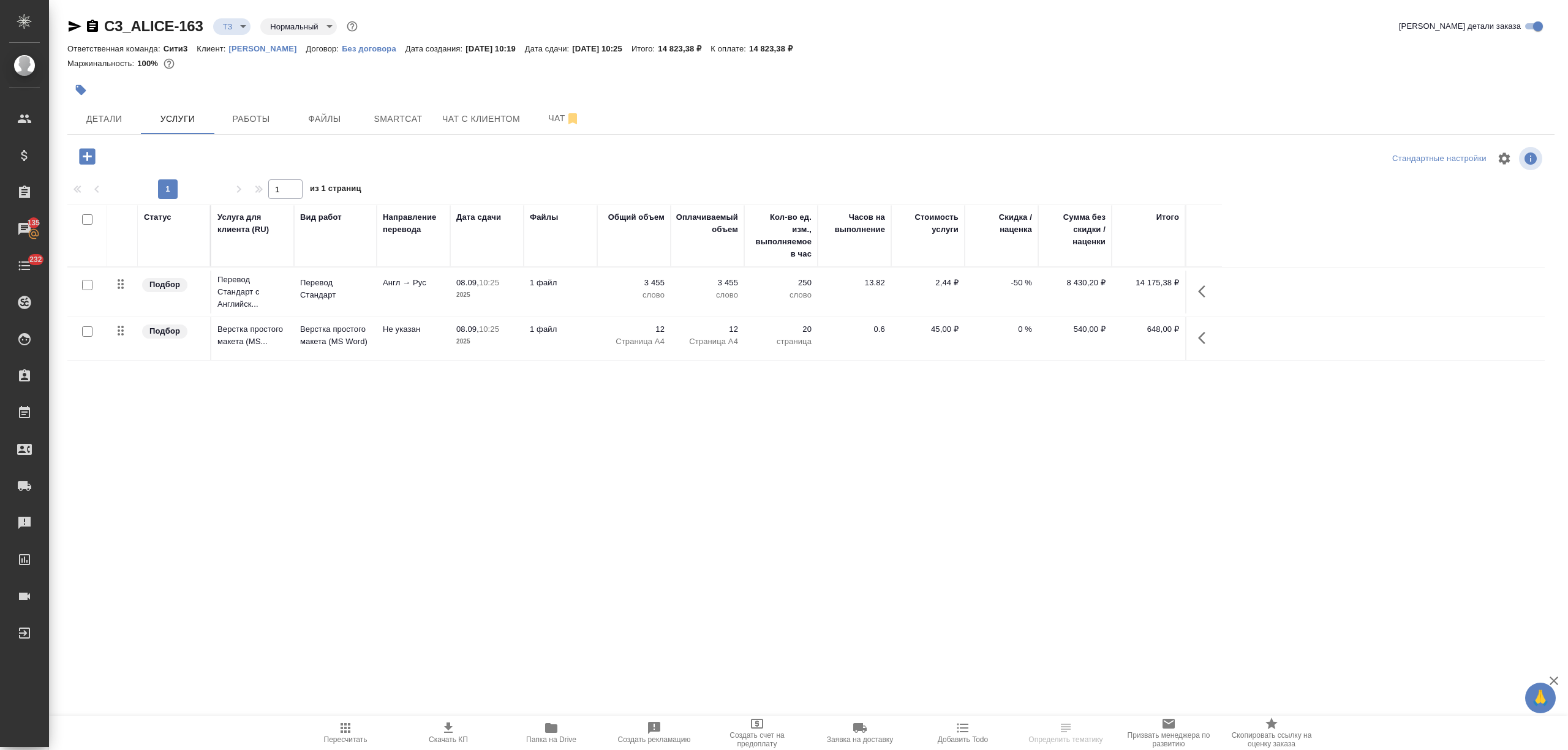
click at [452, 726] on icon "button" at bounding box center [448, 728] width 15 height 15
drag, startPoint x: 781, startPoint y: 53, endPoint x: 821, endPoint y: 53, distance: 40.0
click at [821, 53] on div "Ответственная команда: Сити3 Клиент: [PERSON_NAME] Договор: Без договора Дата с…" at bounding box center [811, 48] width 1487 height 15
copy p "14 823,38"
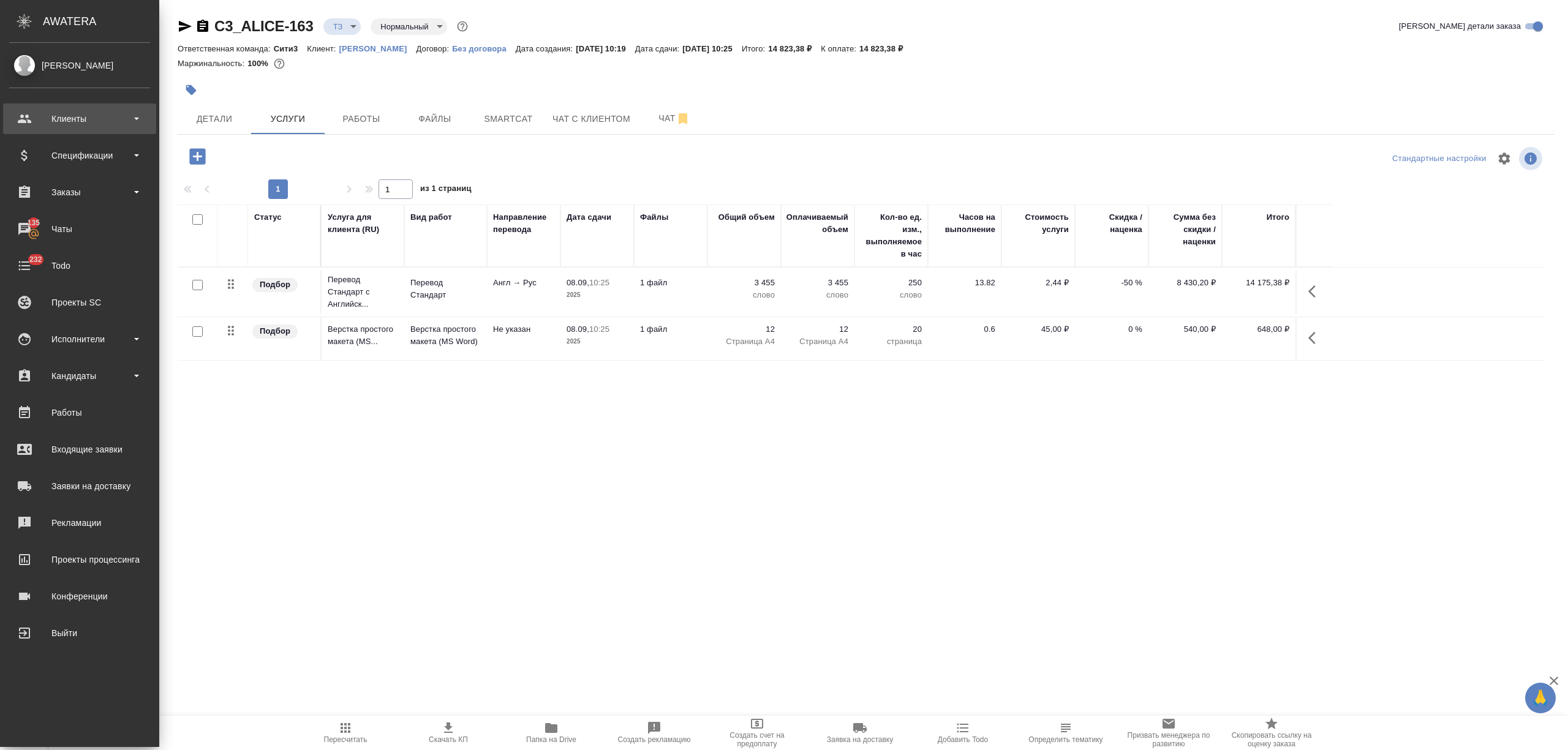
click at [69, 120] on div "Клиенты" at bounding box center [80, 119] width 141 height 18
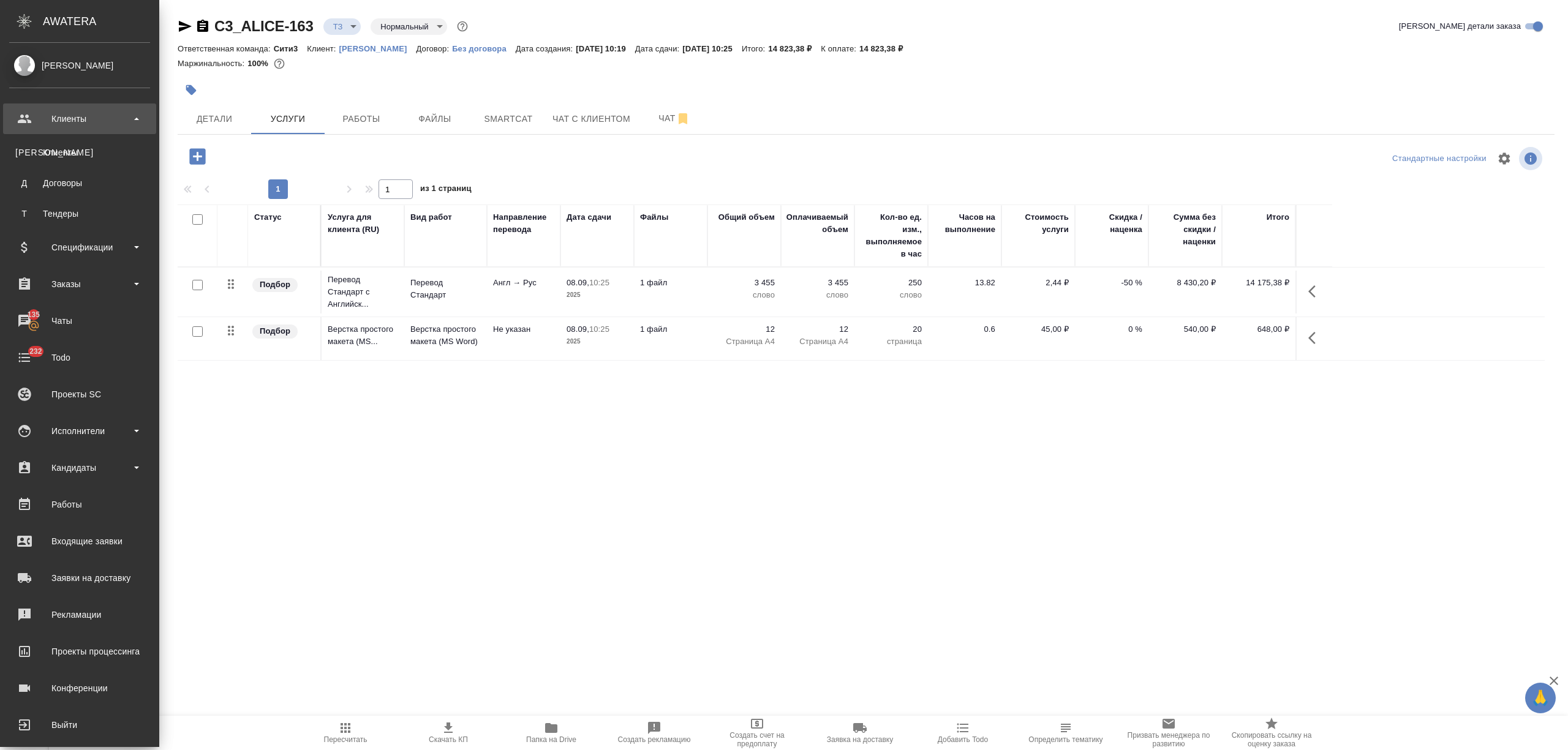
click at [72, 146] on div "Клиенты" at bounding box center [79, 152] width 128 height 12
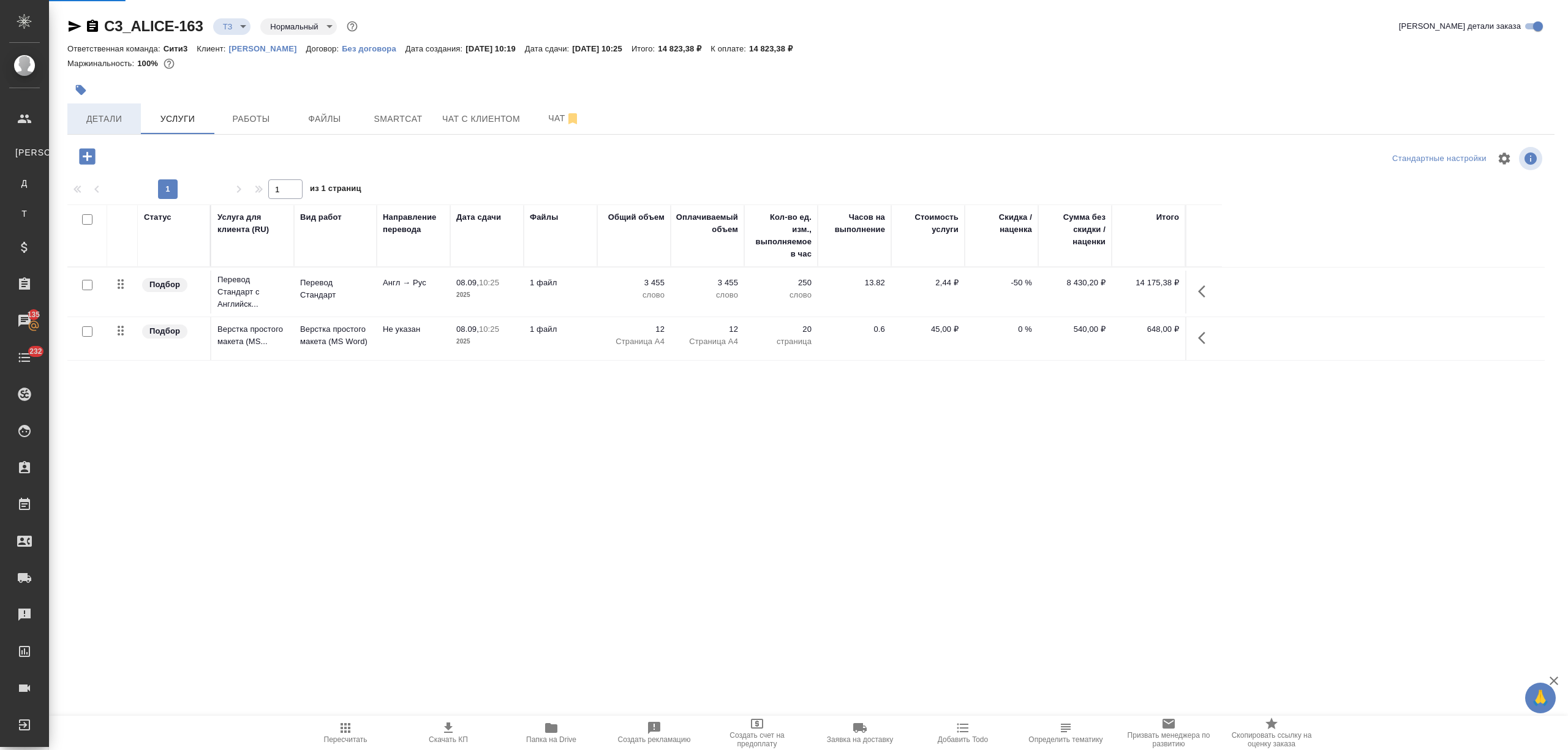
select select "RU"
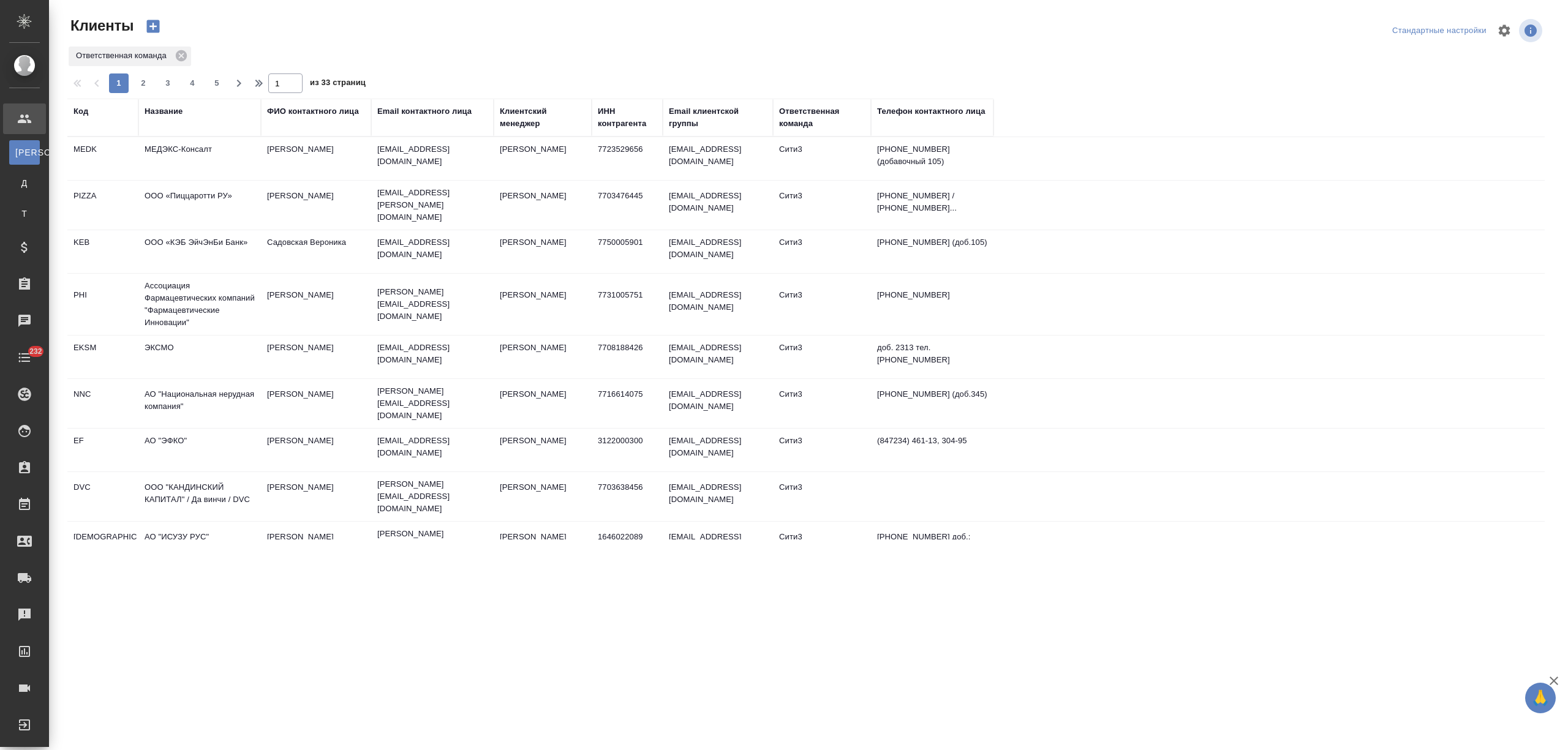
click at [152, 106] on div "Название" at bounding box center [164, 112] width 38 height 12
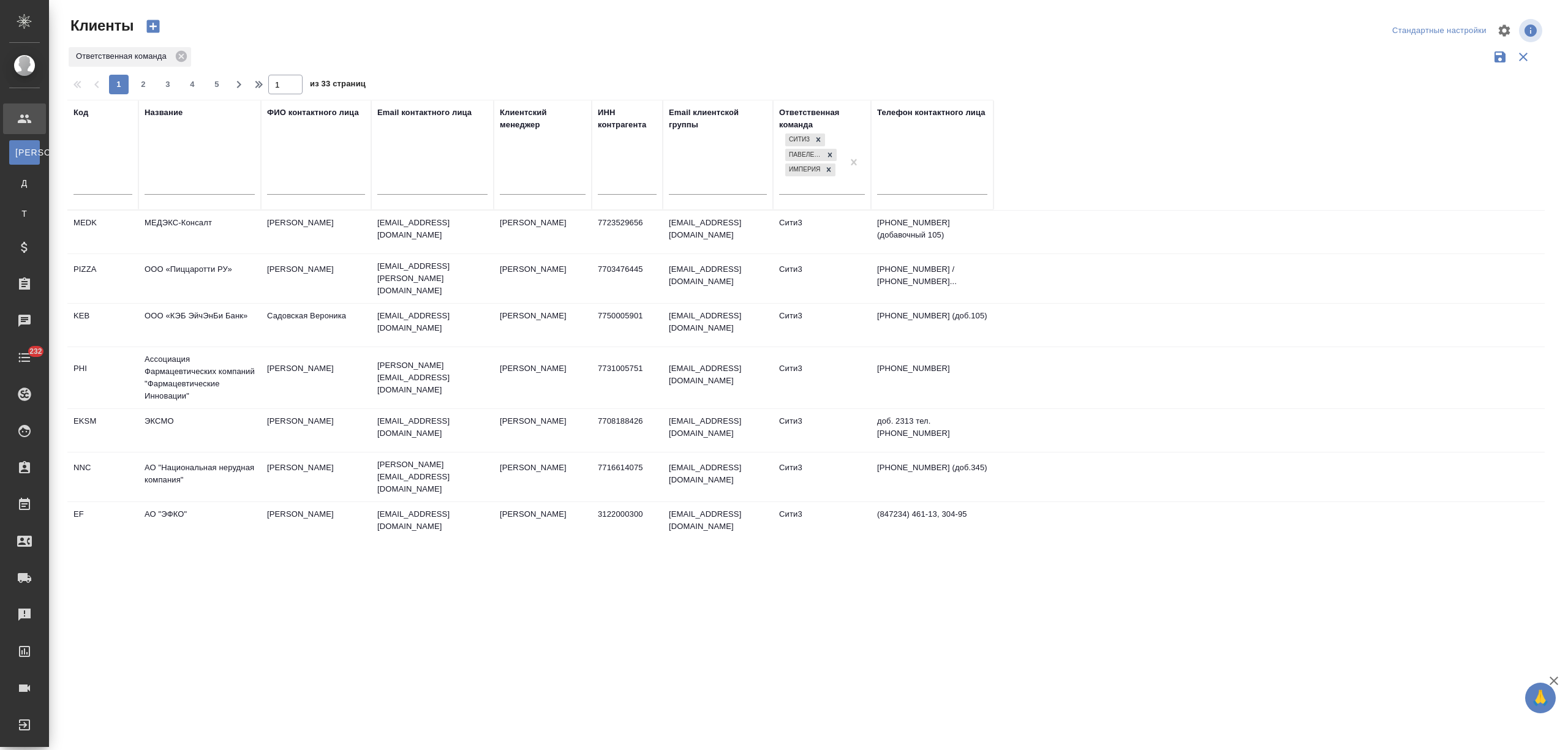
click at [151, 185] on input "text" at bounding box center [200, 186] width 110 height 15
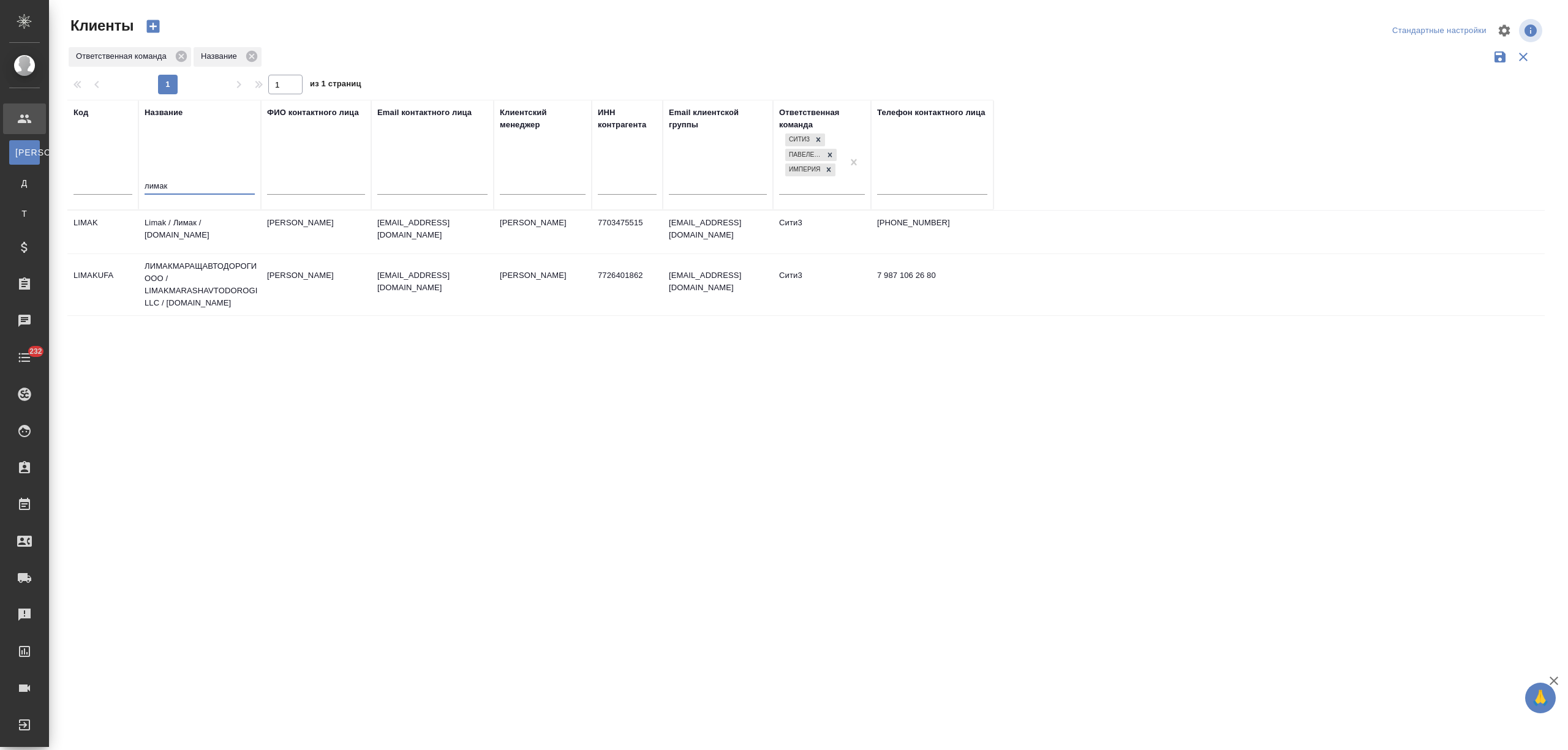
type input "лимак"
click at [187, 238] on td "Limak / Лимак / [DOMAIN_NAME]" at bounding box center [200, 232] width 123 height 43
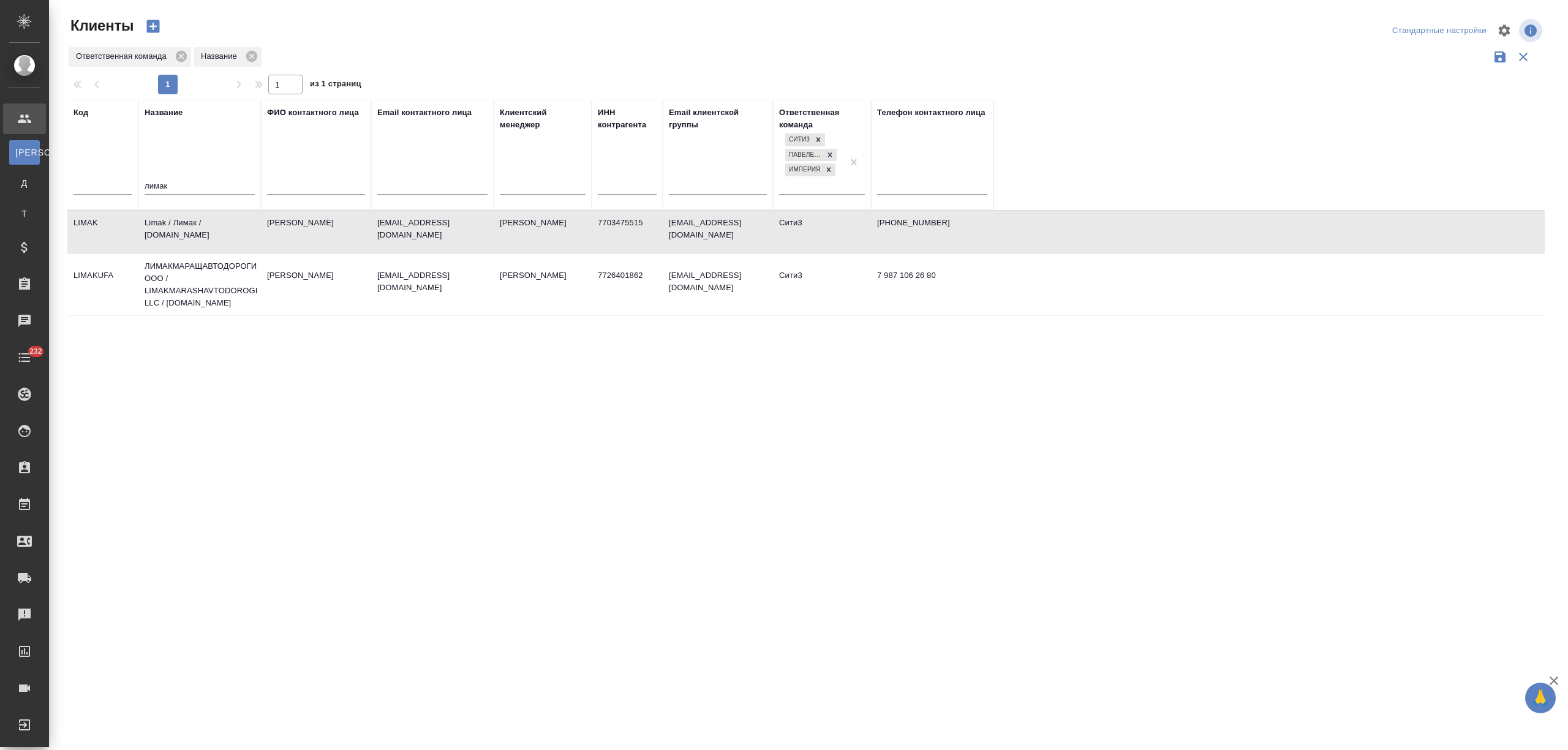
click at [187, 238] on td "Limak / Лимак / [DOMAIN_NAME]" at bounding box center [200, 232] width 123 height 43
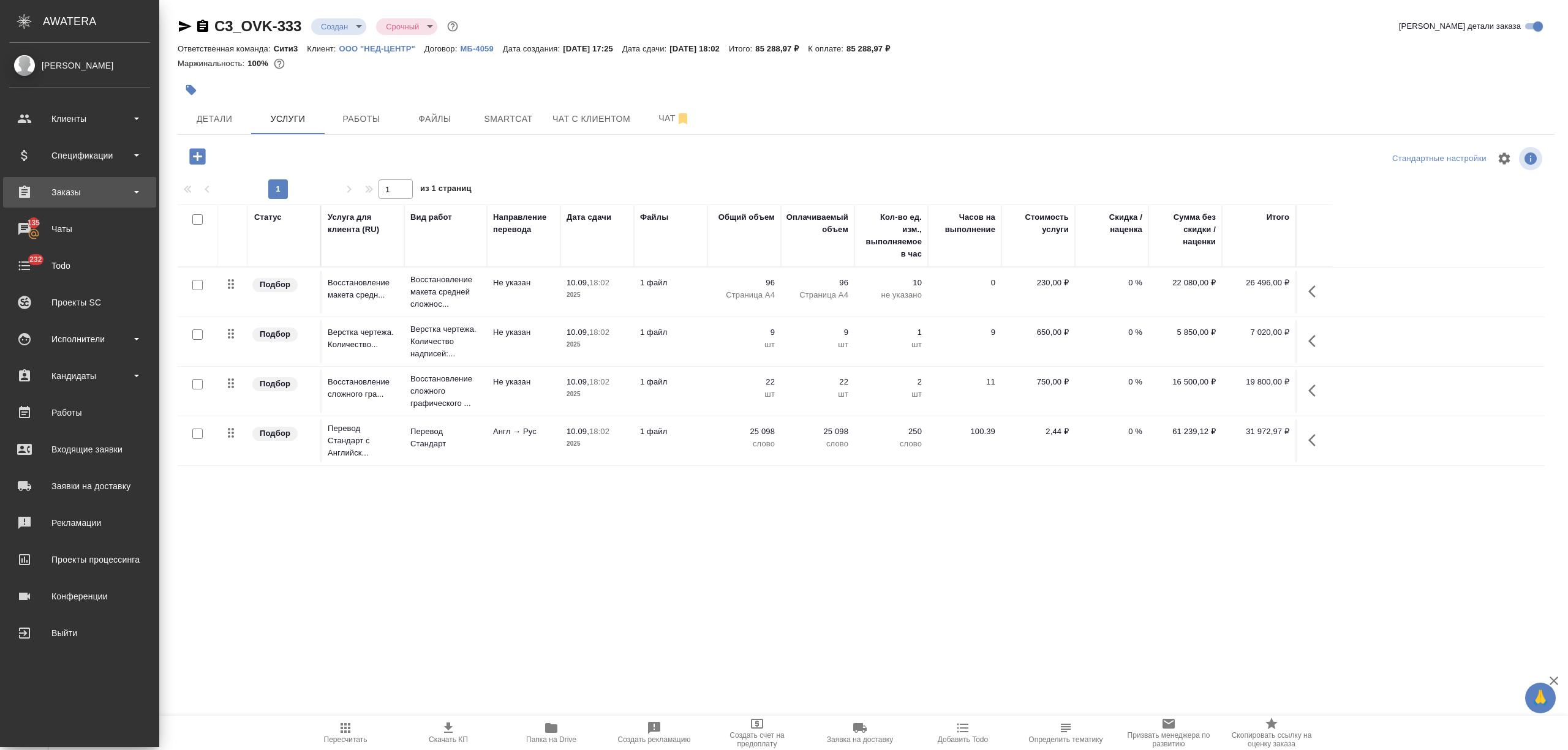
drag, startPoint x: 68, startPoint y: 194, endPoint x: 74, endPoint y: 198, distance: 7.2
click at [69, 192] on div "Заказы" at bounding box center [80, 192] width 141 height 18
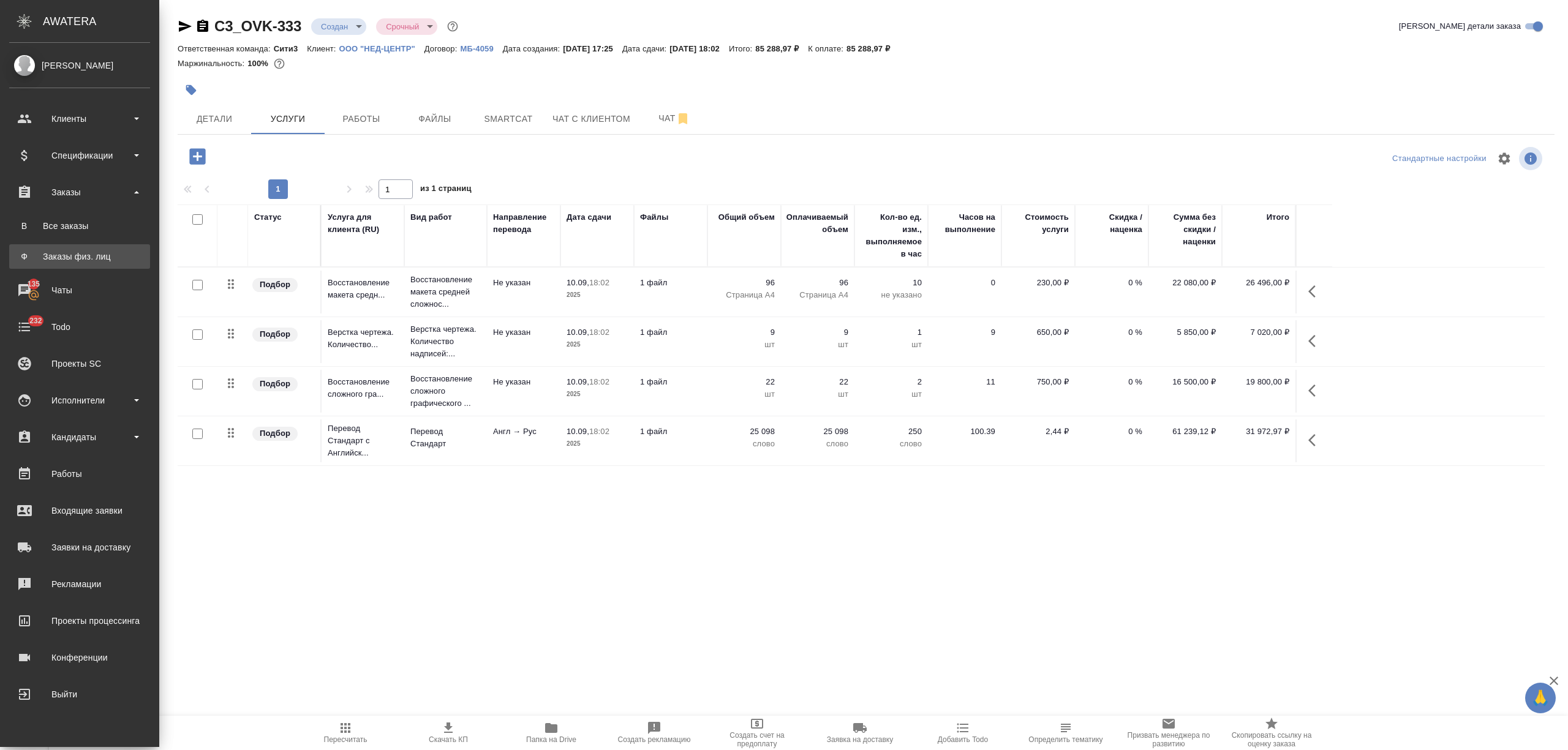
click at [77, 255] on div "Заказы физ. лиц" at bounding box center [79, 256] width 128 height 12
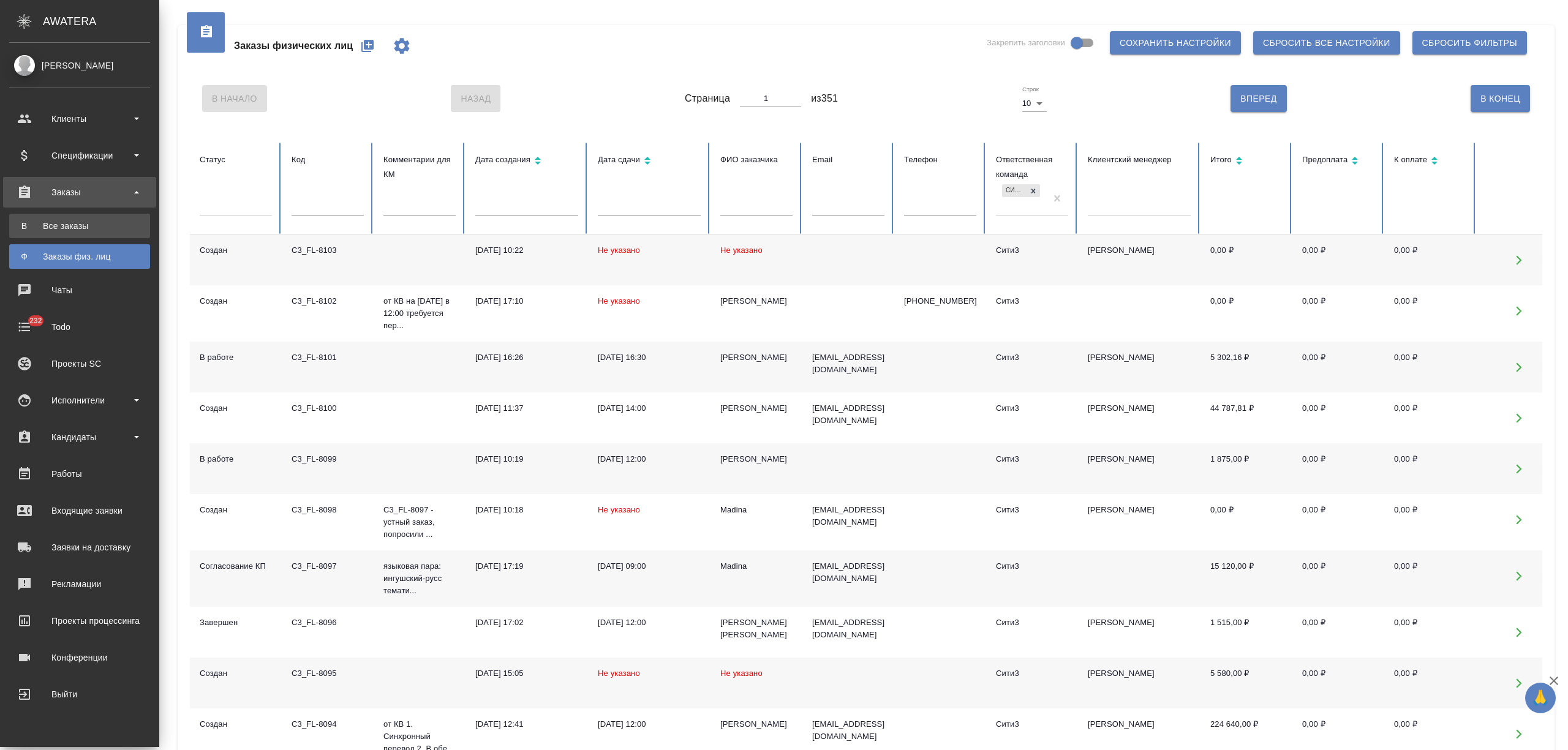
click at [75, 222] on div "Все заказы" at bounding box center [79, 226] width 128 height 12
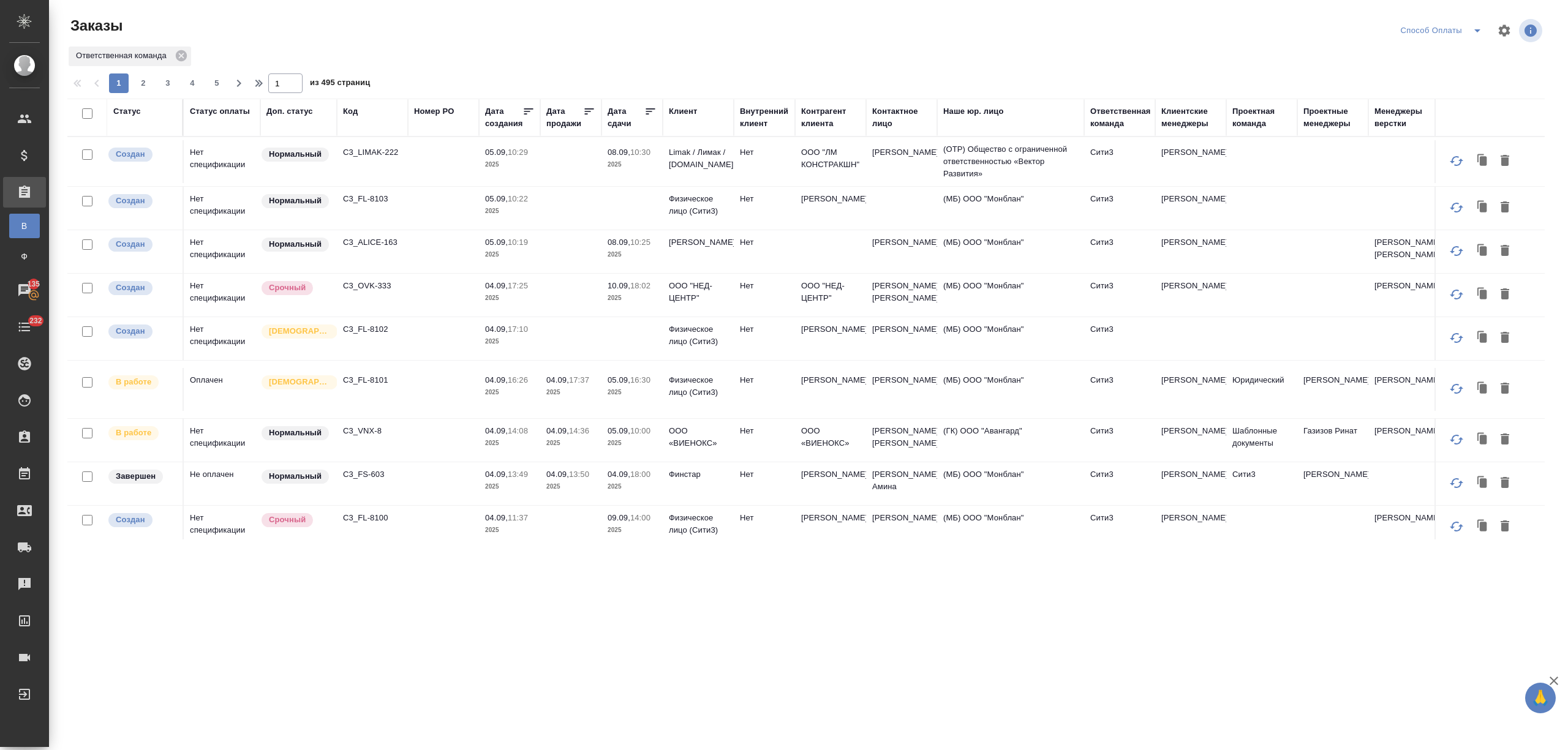
click at [376, 241] on td "C3_ALICE-163" at bounding box center [372, 252] width 71 height 43
click at [377, 241] on td "C3_ALICE-163" at bounding box center [372, 252] width 71 height 43
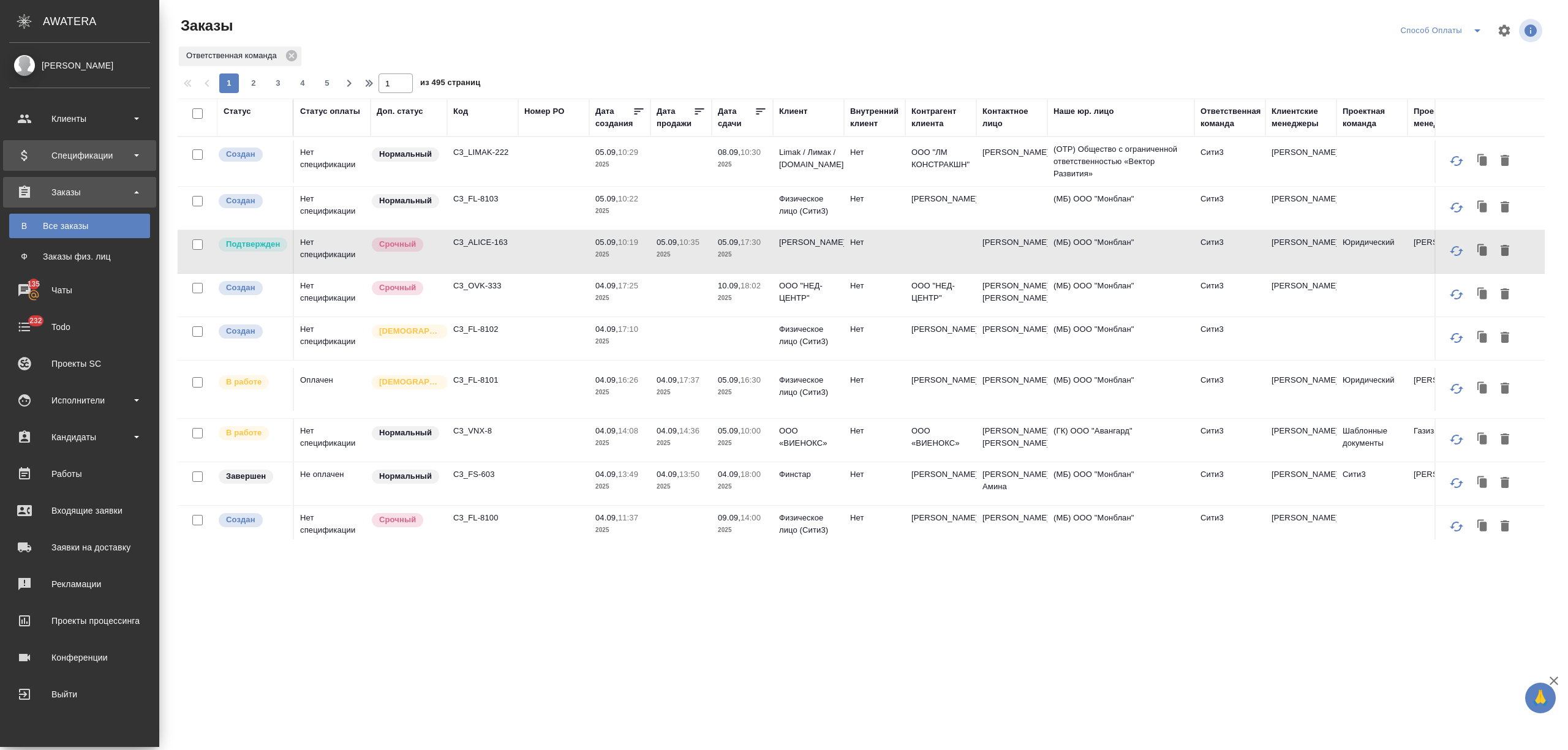
click at [28, 153] on div "Спецификации" at bounding box center [80, 155] width 141 height 18
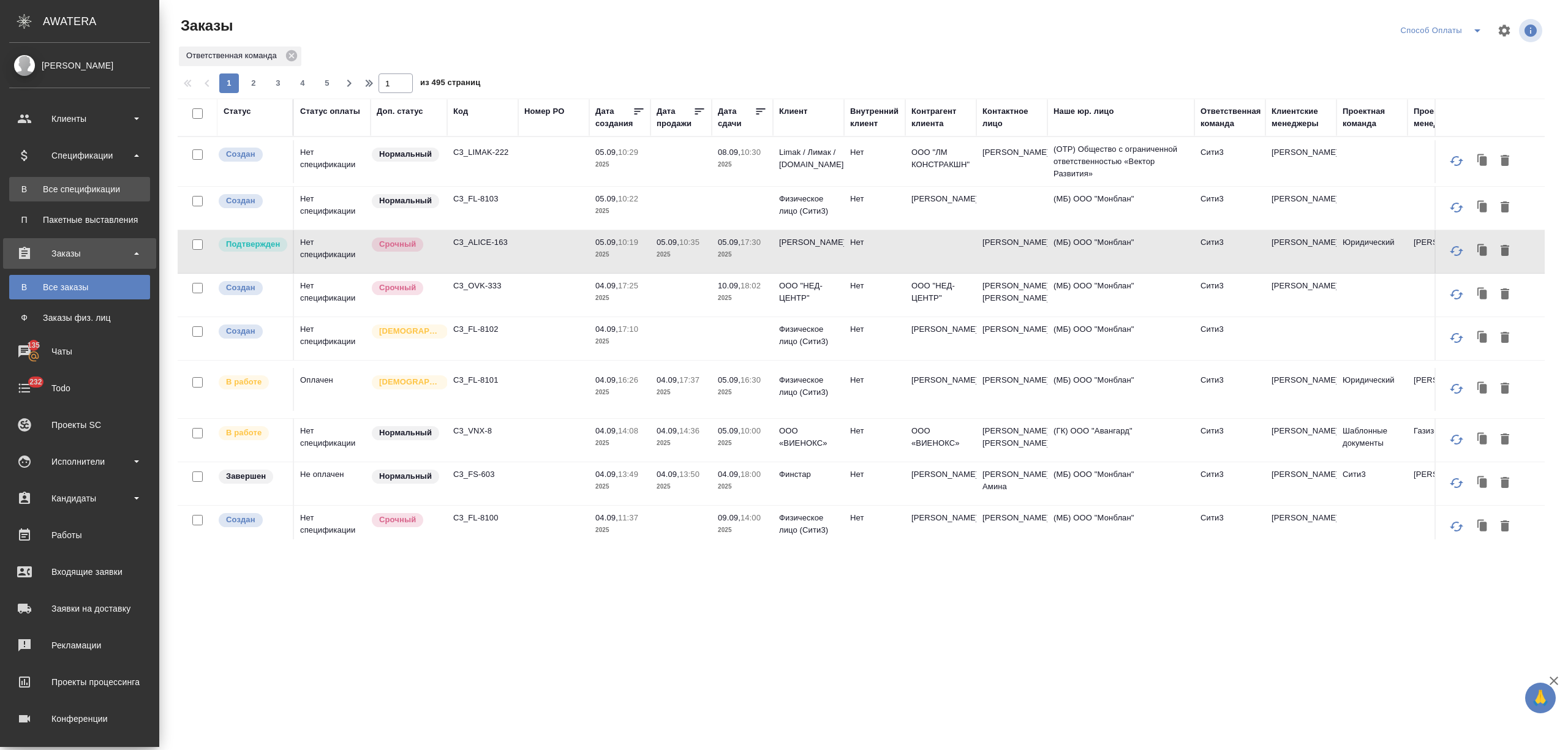
click at [93, 189] on div "Все спецификации" at bounding box center [79, 189] width 128 height 12
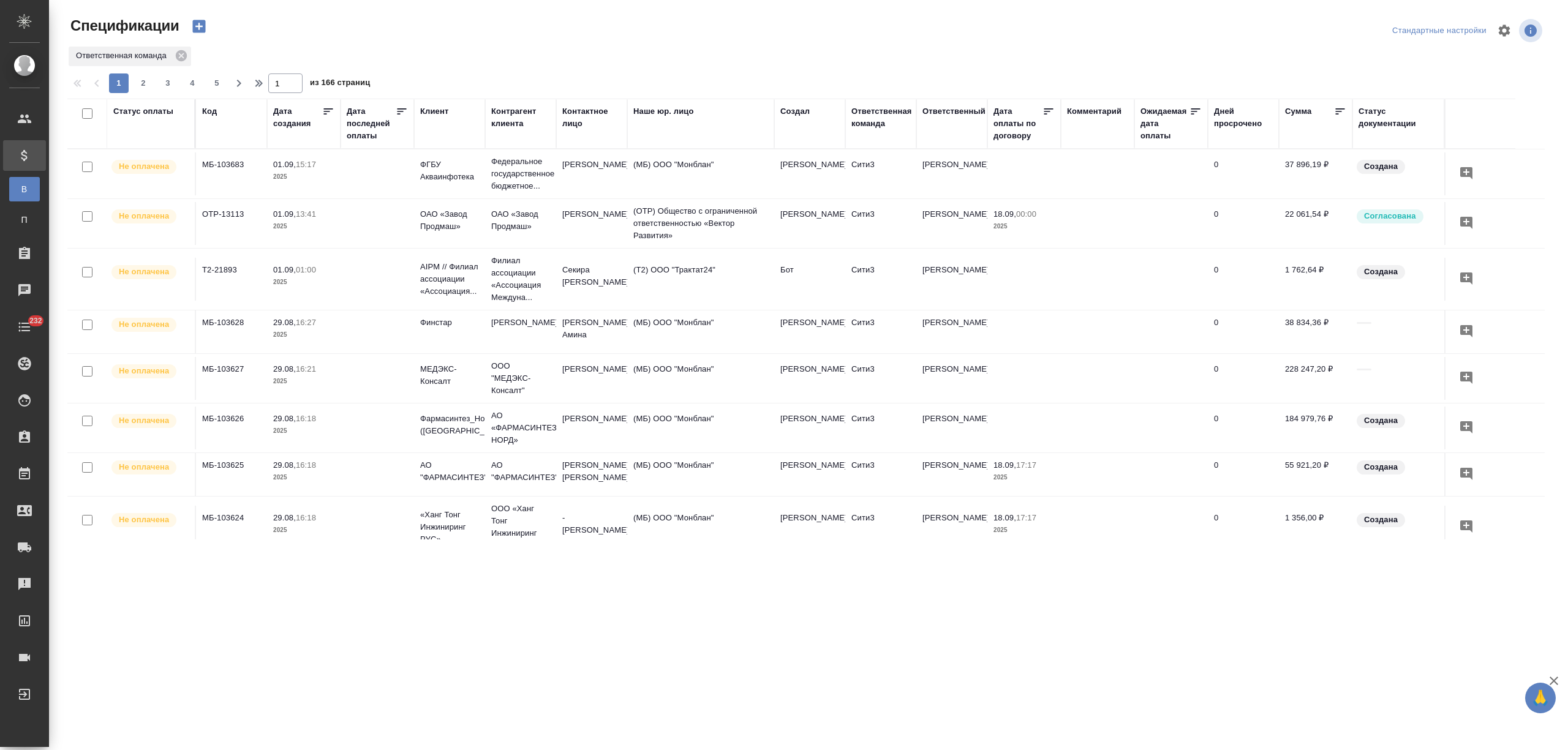
click at [438, 108] on div "Клиент" at bounding box center [434, 112] width 28 height 12
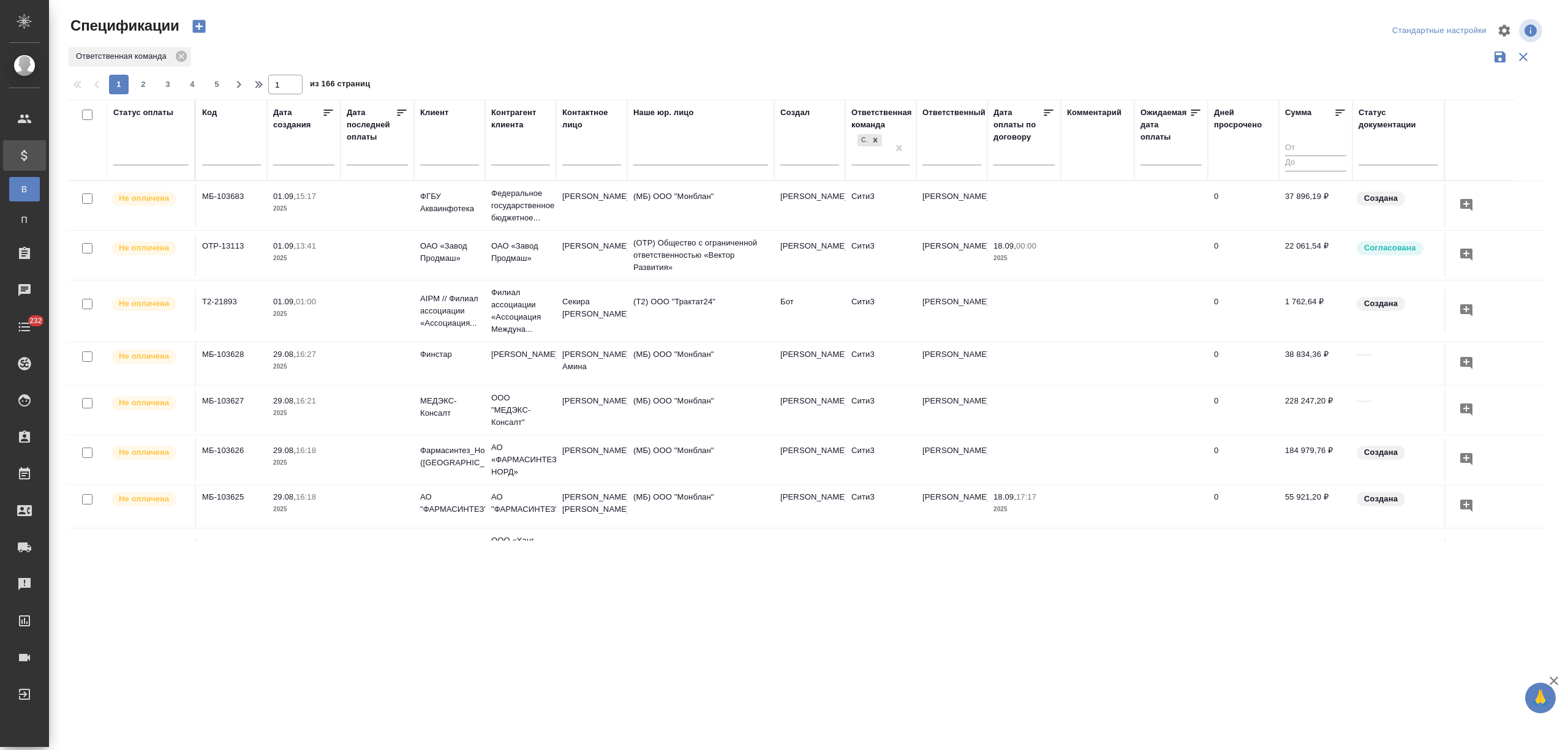
click at [438, 160] on input "text" at bounding box center [449, 157] width 59 height 15
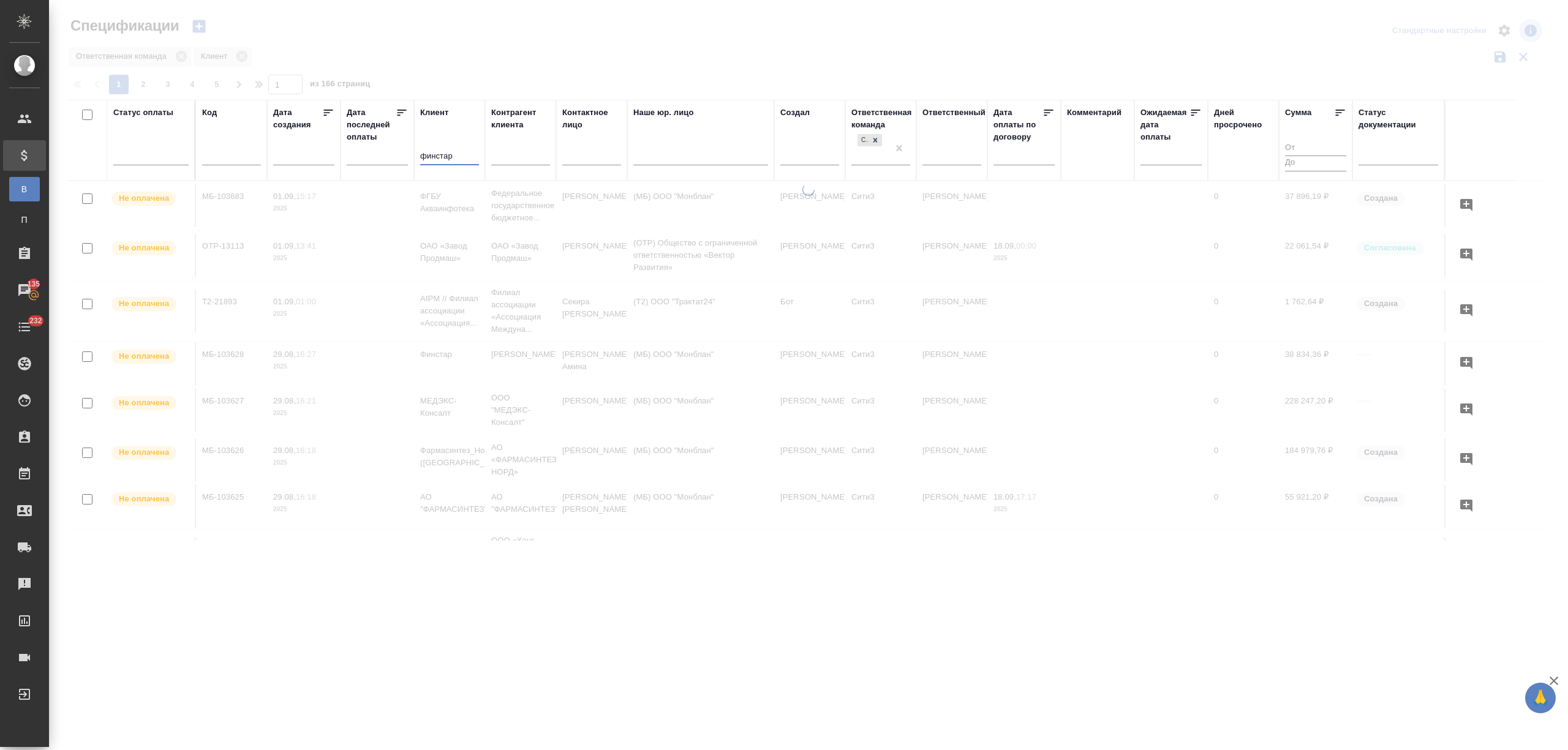
type input "финстар"
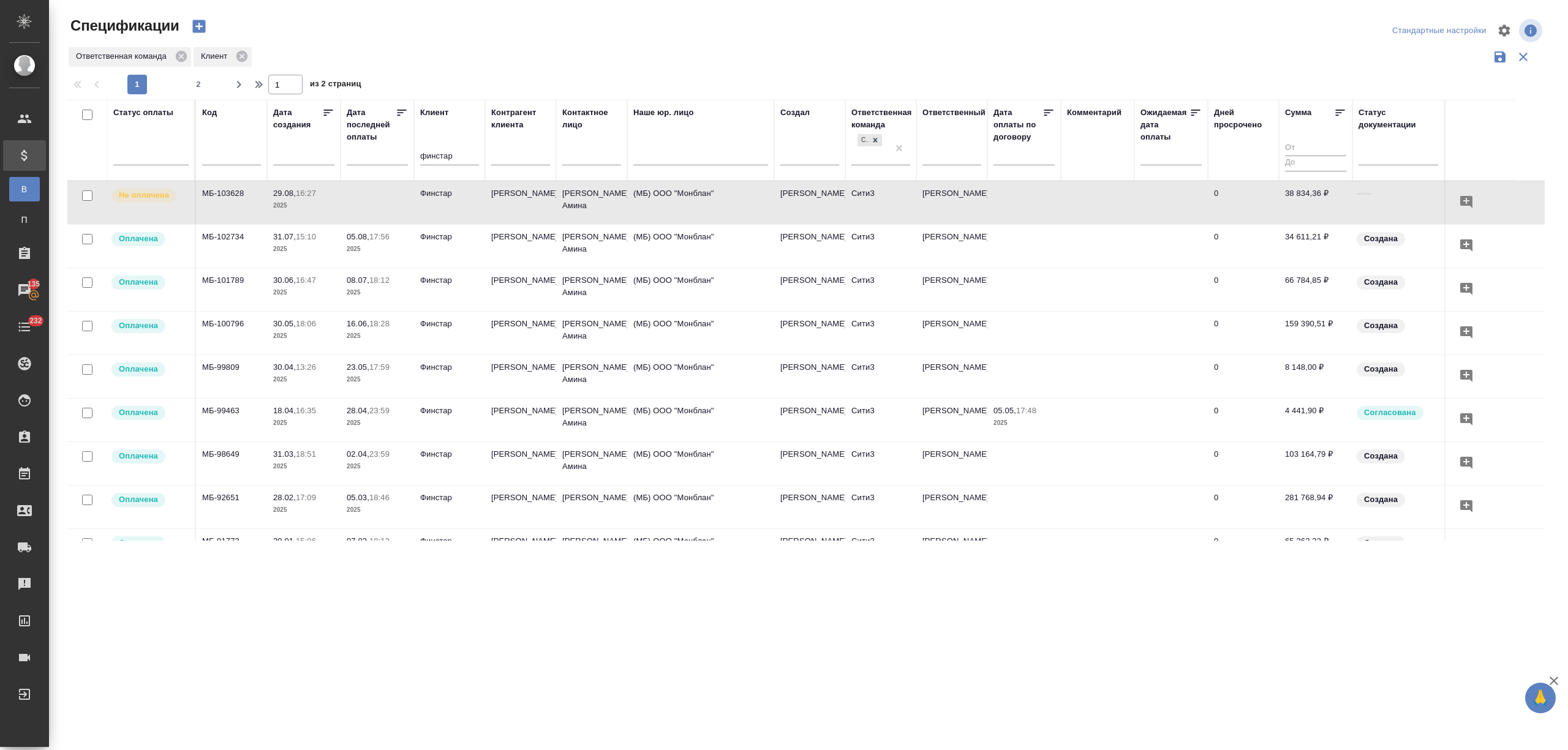
click at [454, 202] on td "Финстар" at bounding box center [449, 203] width 71 height 43
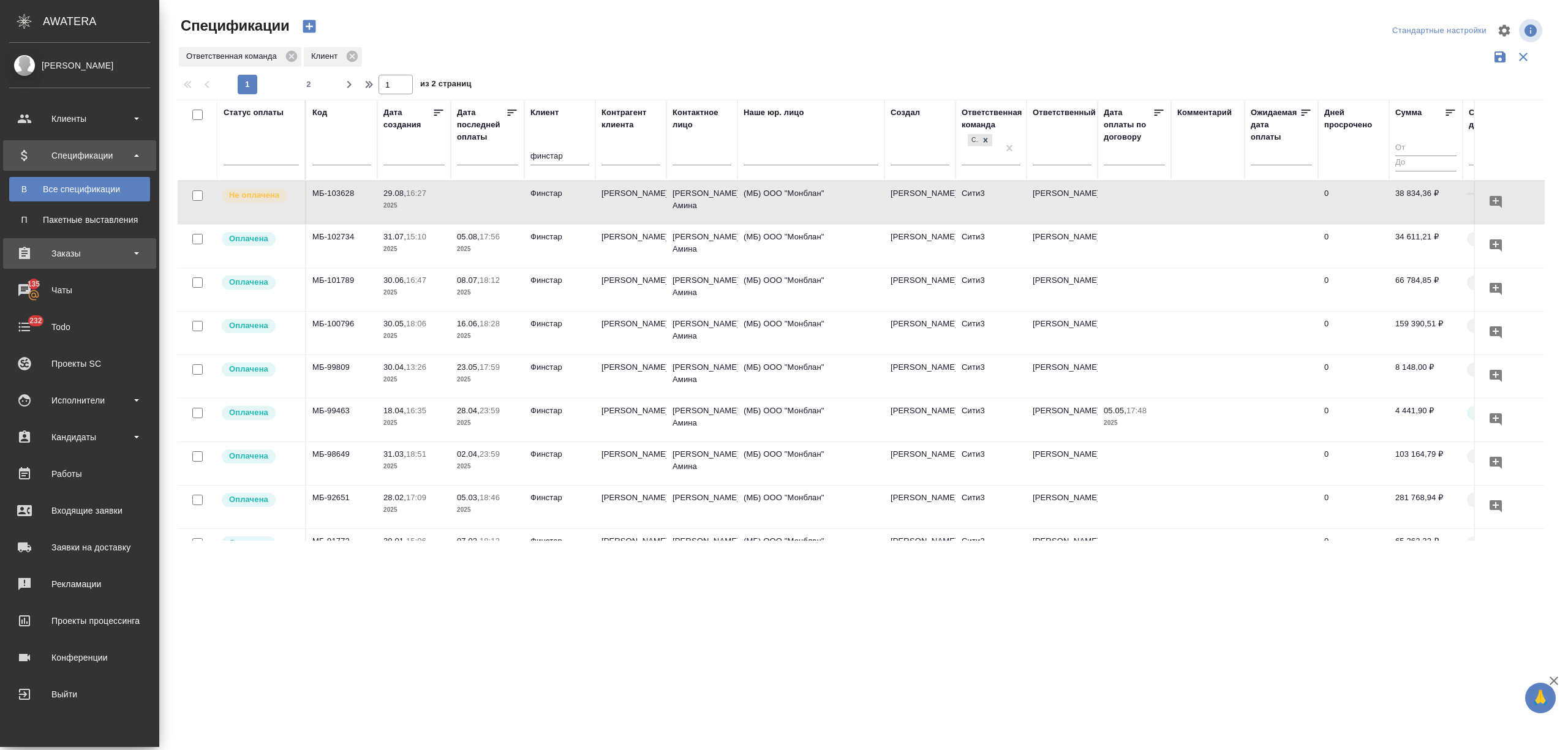
click at [28, 251] on icon at bounding box center [24, 252] width 11 height 12
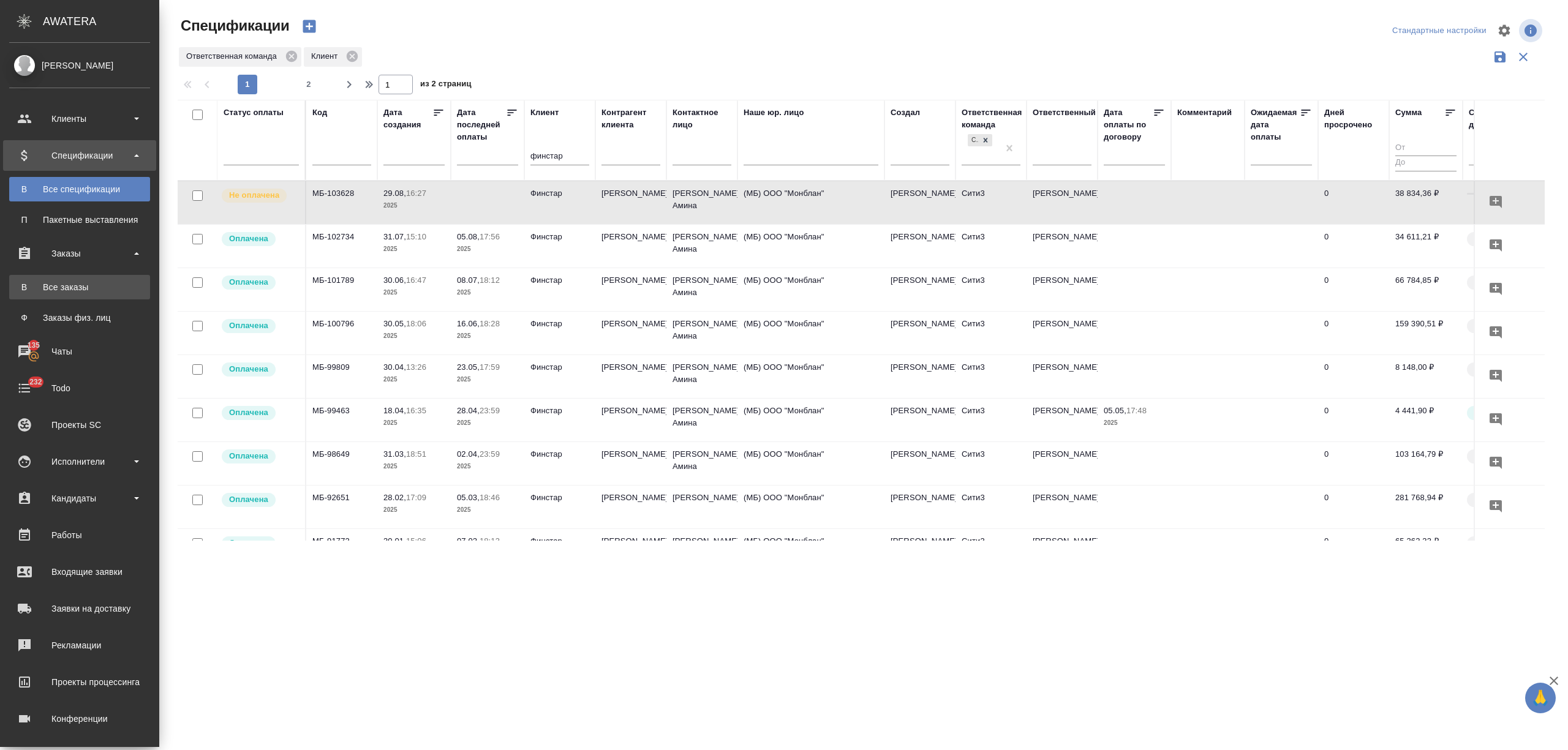
click at [59, 297] on link "В Все заказы" at bounding box center [80, 288] width 141 height 25
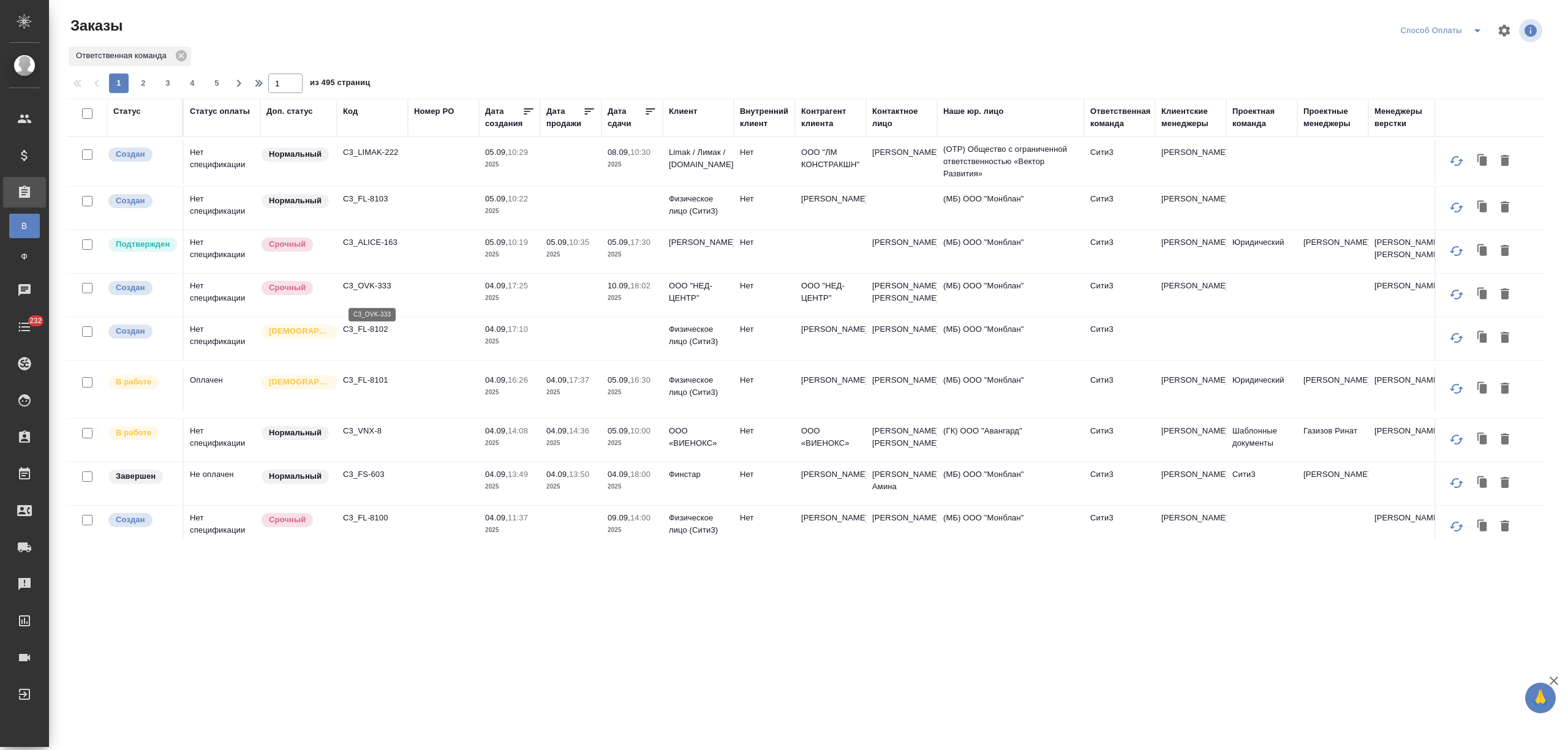
click at [375, 292] on p "C3_OVK-333" at bounding box center [372, 286] width 59 height 12
click at [359, 437] on p "C3_VNX-8" at bounding box center [372, 431] width 59 height 12
click at [605, 121] on th "Дата сдачи" at bounding box center [632, 117] width 61 height 38
click at [622, 123] on div "Дата сдачи" at bounding box center [626, 118] width 37 height 25
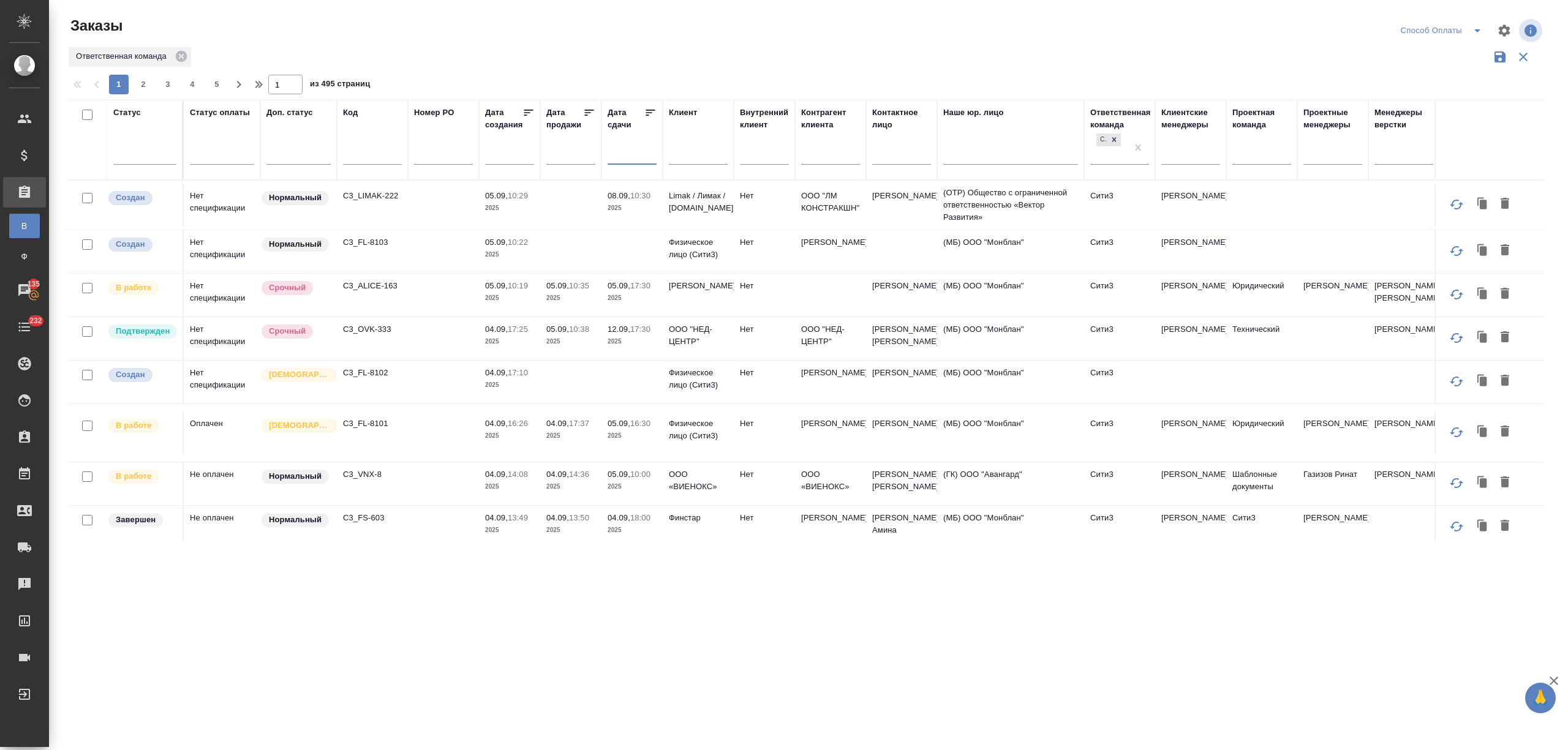
click at [627, 163] on input "text" at bounding box center [636, 154] width 42 height 17
click at [727, 216] on span "5" at bounding box center [729, 217] width 27 height 24
type div "2025-09-04T21:00:00.000Z"
click at [749, 215] on span "6" at bounding box center [756, 217] width 27 height 24
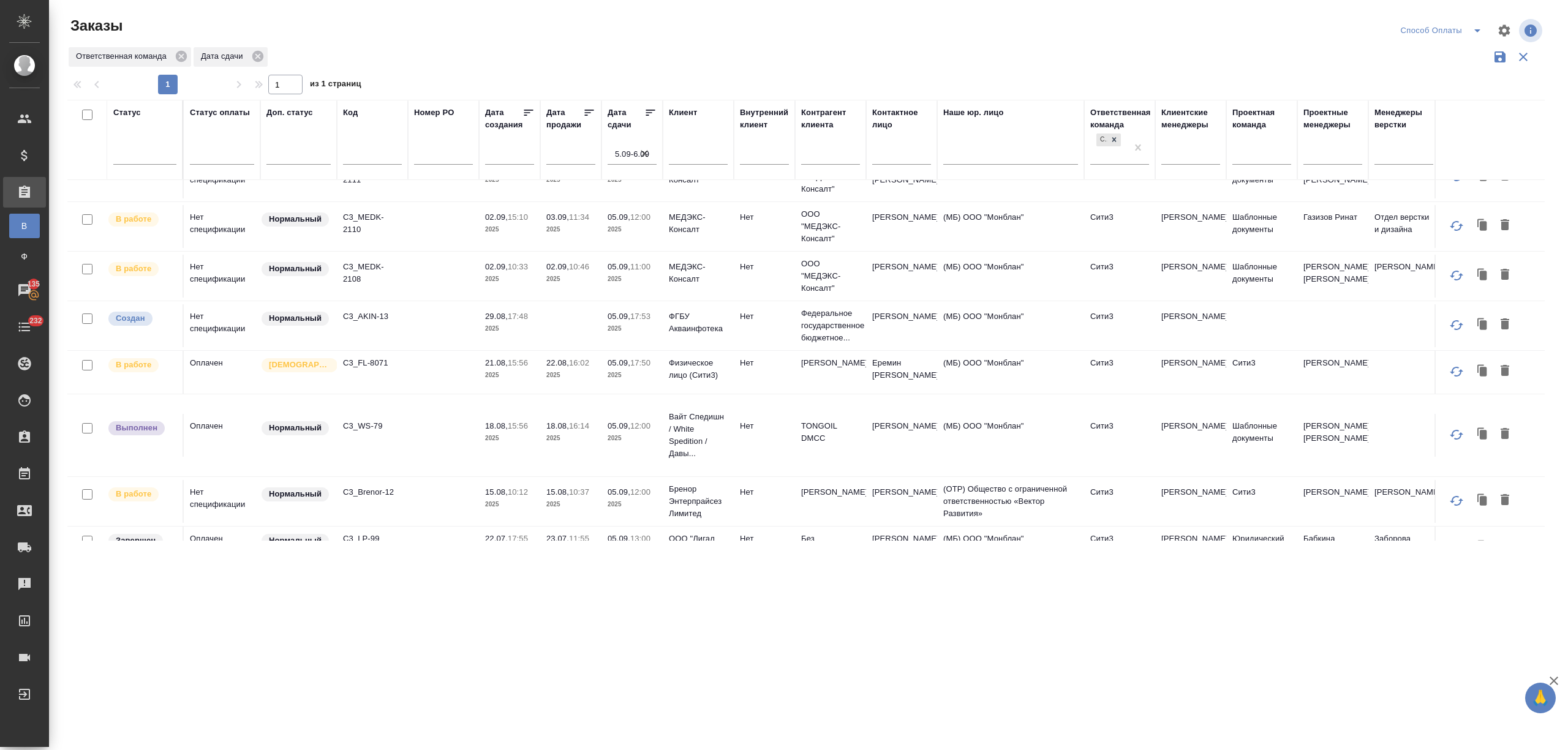
scroll to position [380, 0]
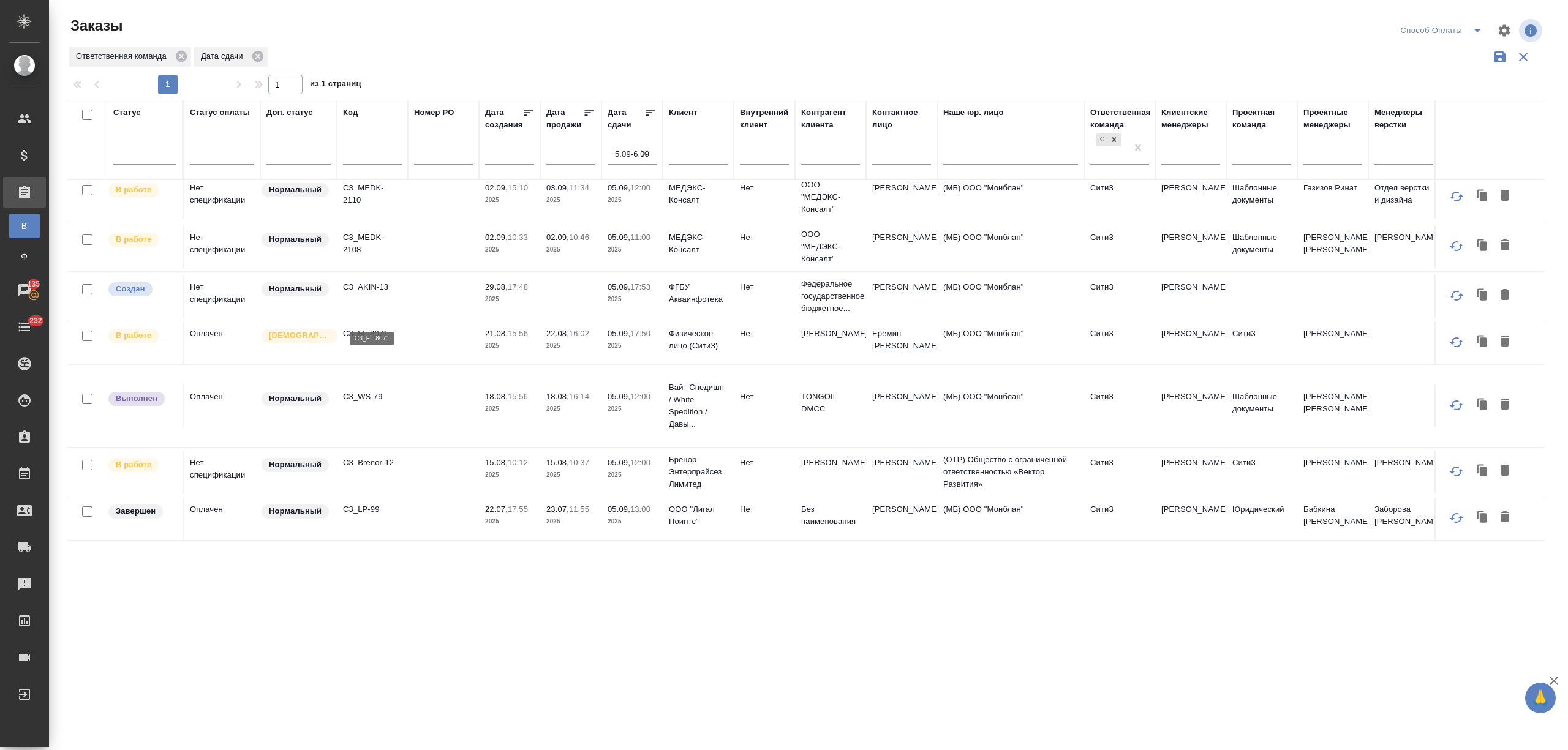
click at [361, 327] on p "C3_FL-8071" at bounding box center [372, 333] width 59 height 12
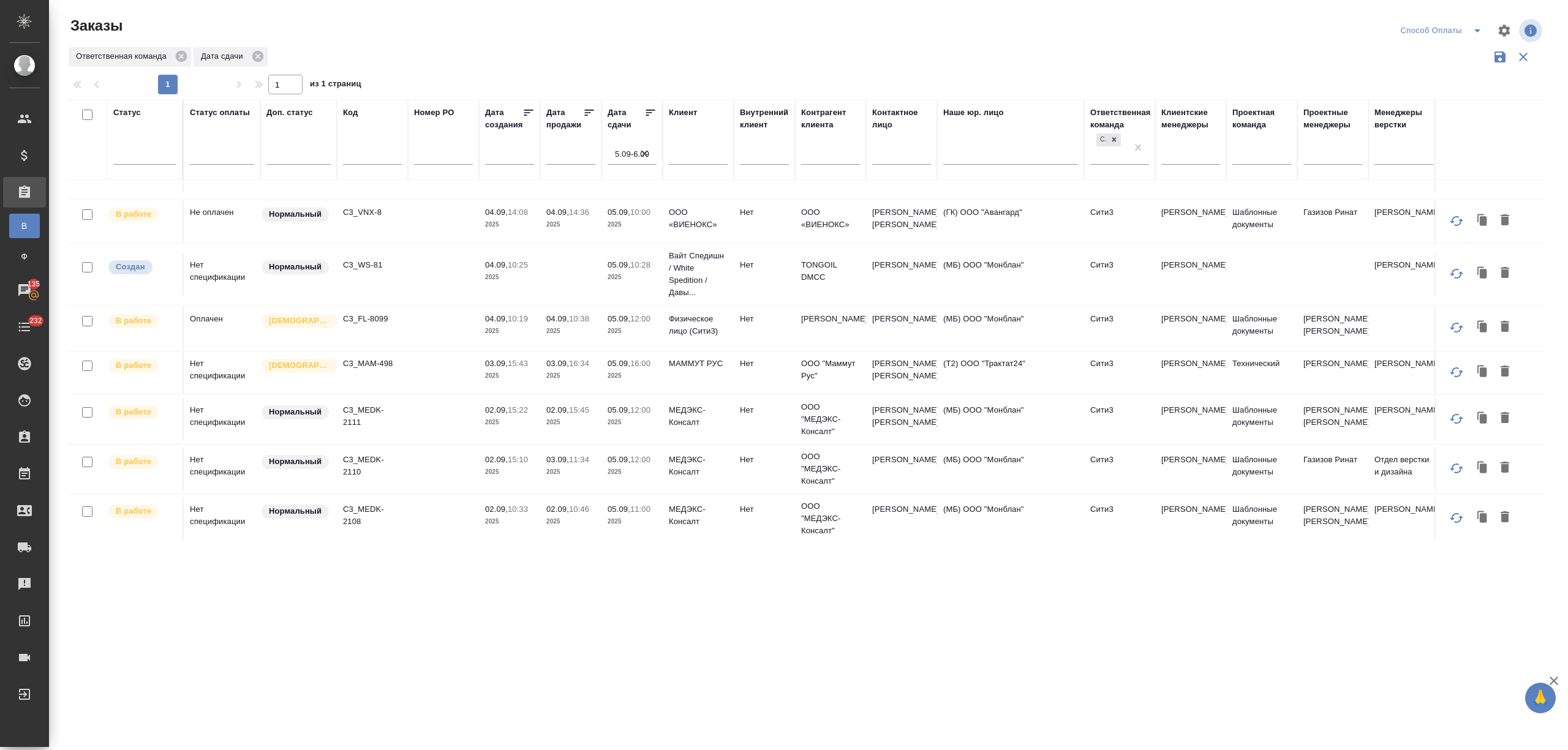
scroll to position [0, 0]
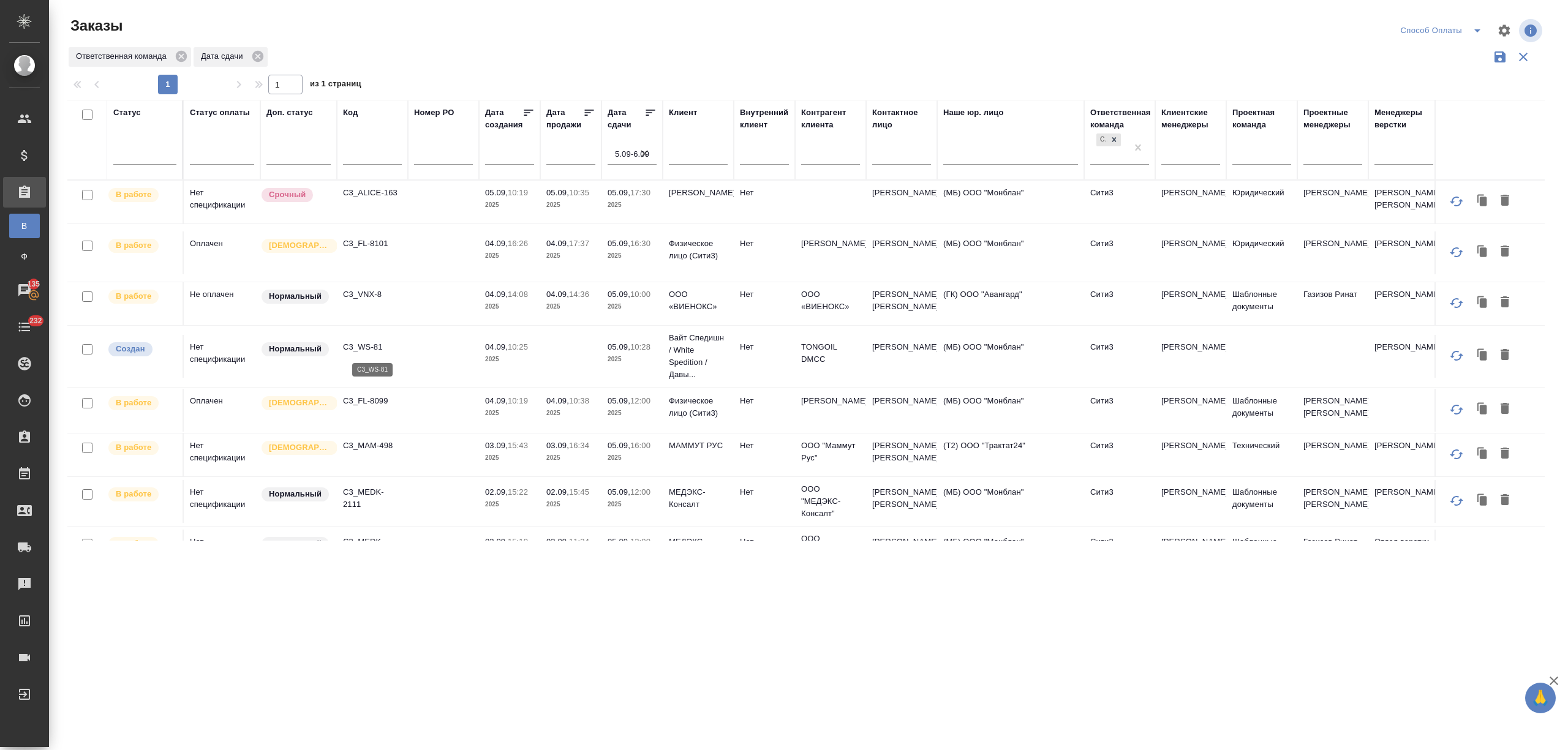
click at [354, 352] on p "C3_WS-81" at bounding box center [372, 347] width 59 height 12
click at [1190, 156] on div at bounding box center [1190, 152] width 59 height 18
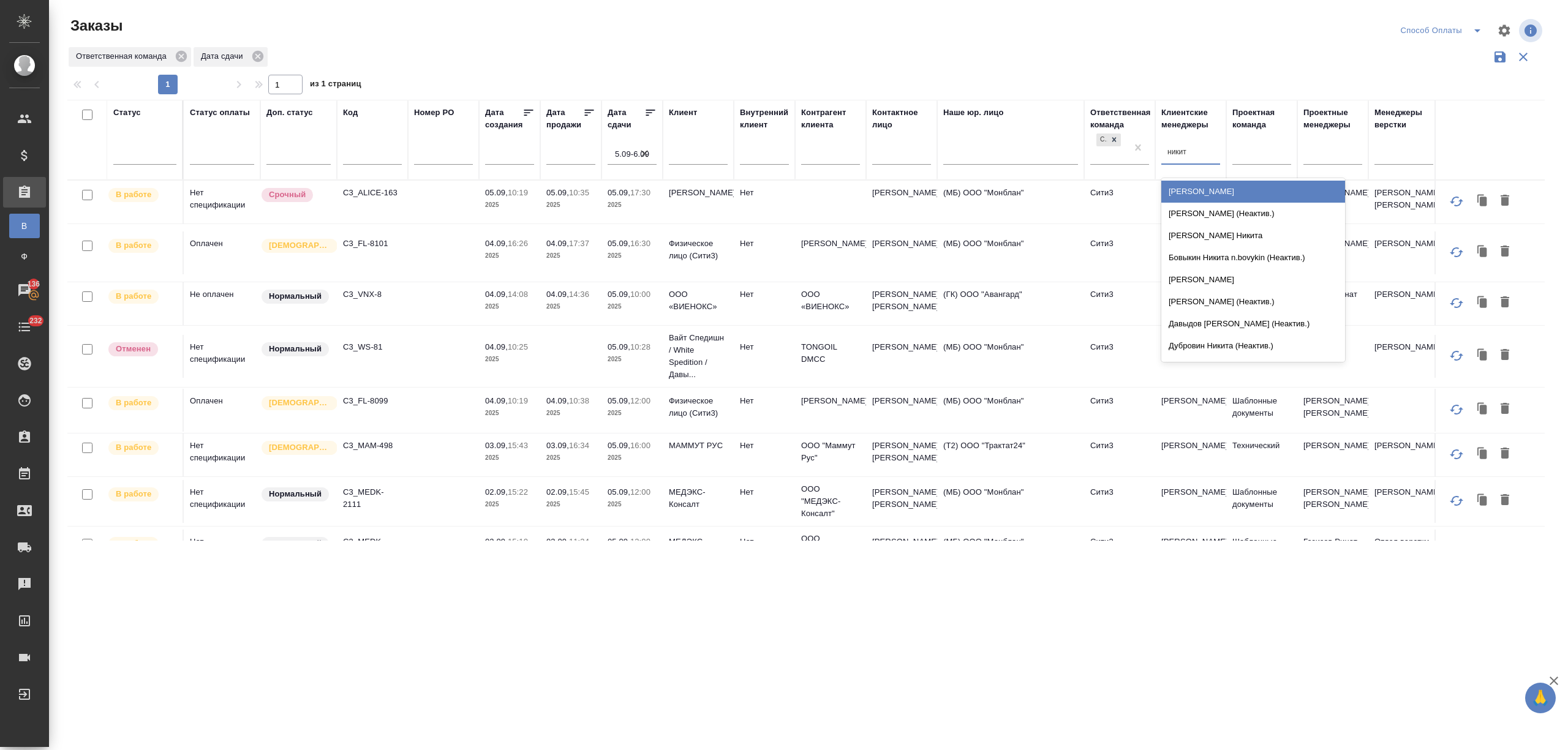
type input "никити"
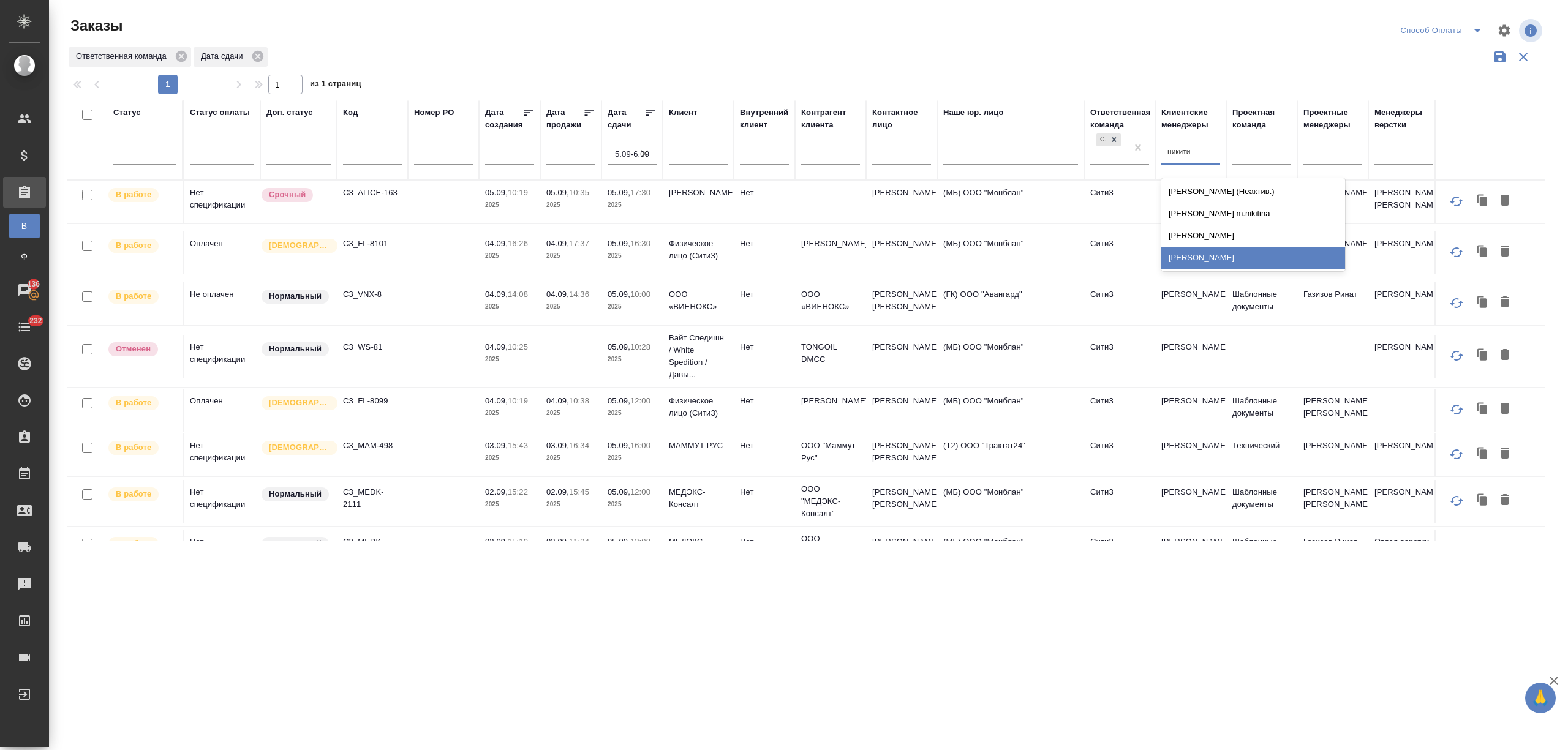
click at [1229, 256] on div "[PERSON_NAME]" at bounding box center [1253, 258] width 184 height 22
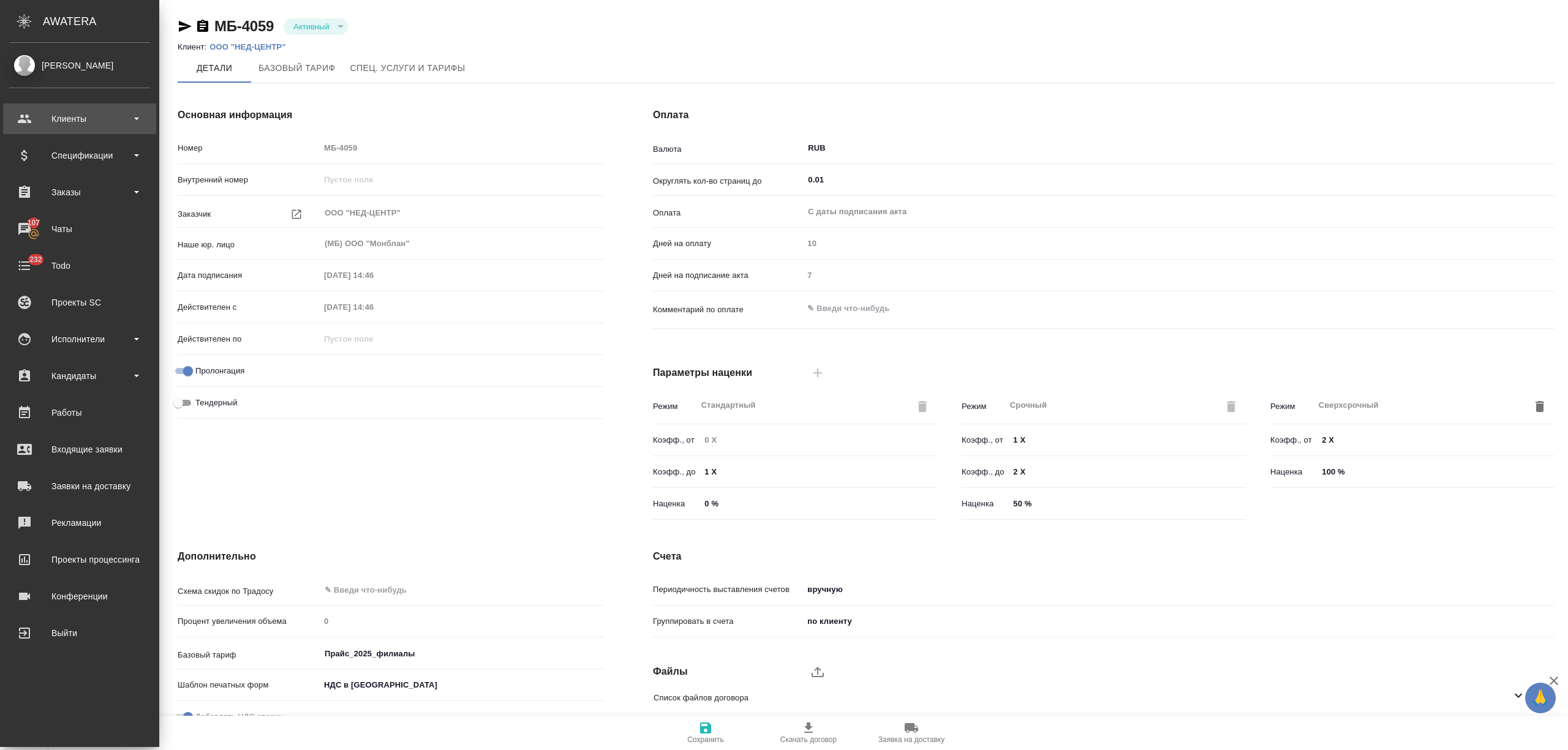
click at [89, 127] on div "Клиенты" at bounding box center [80, 119] width 141 height 18
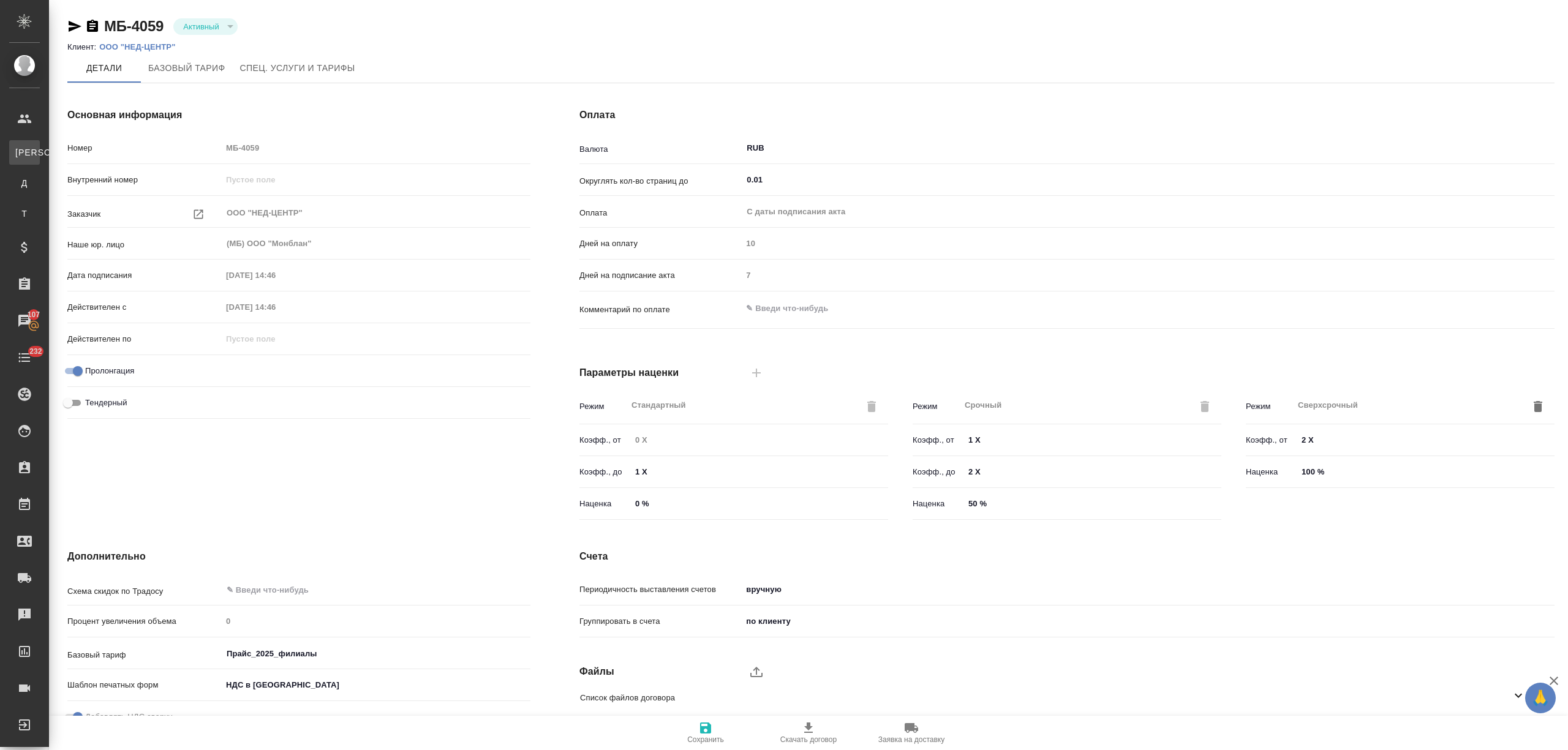
click at [40, 160] on link "К Клиенты" at bounding box center [24, 153] width 31 height 25
select select "RU"
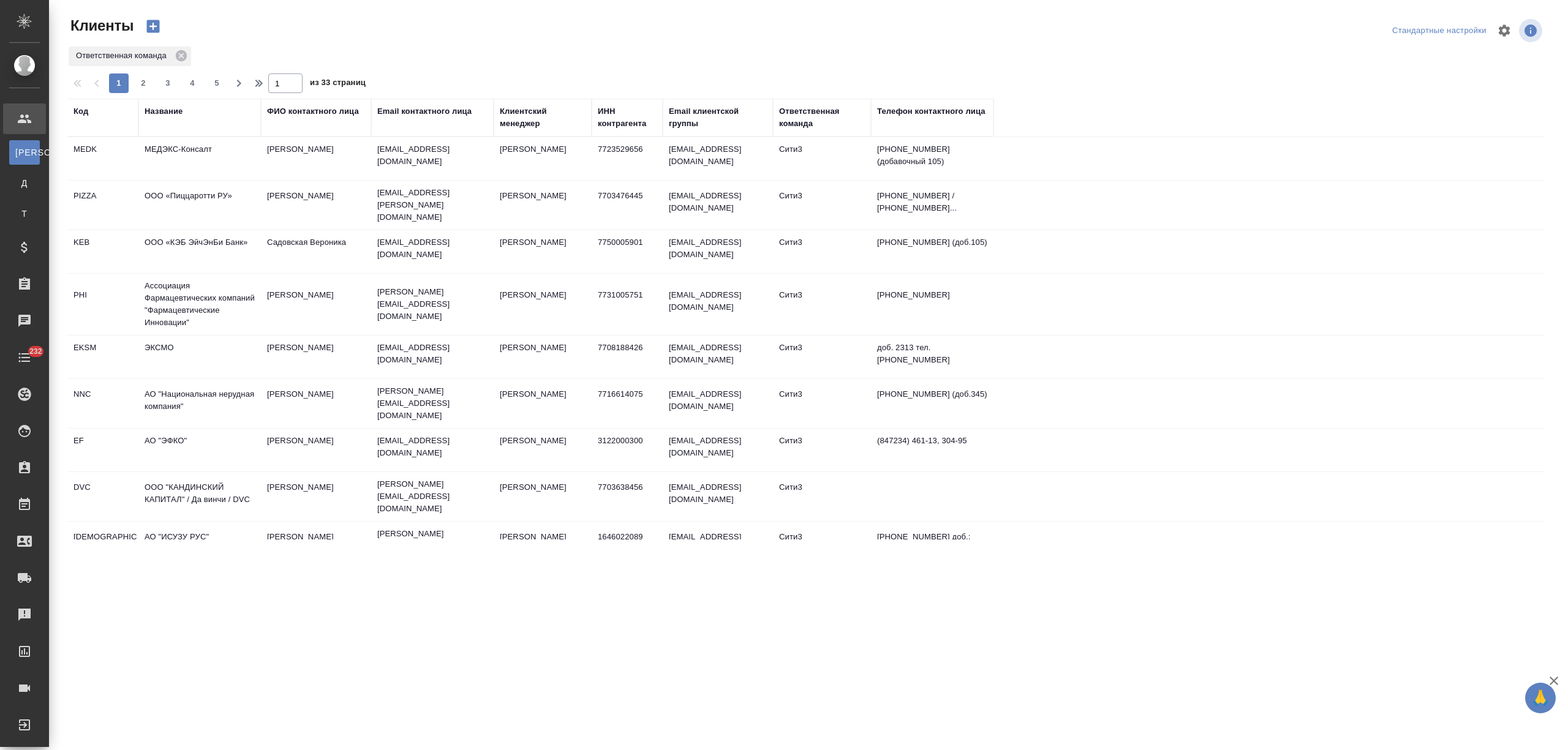
click at [174, 106] on div "Название" at bounding box center [164, 112] width 38 height 12
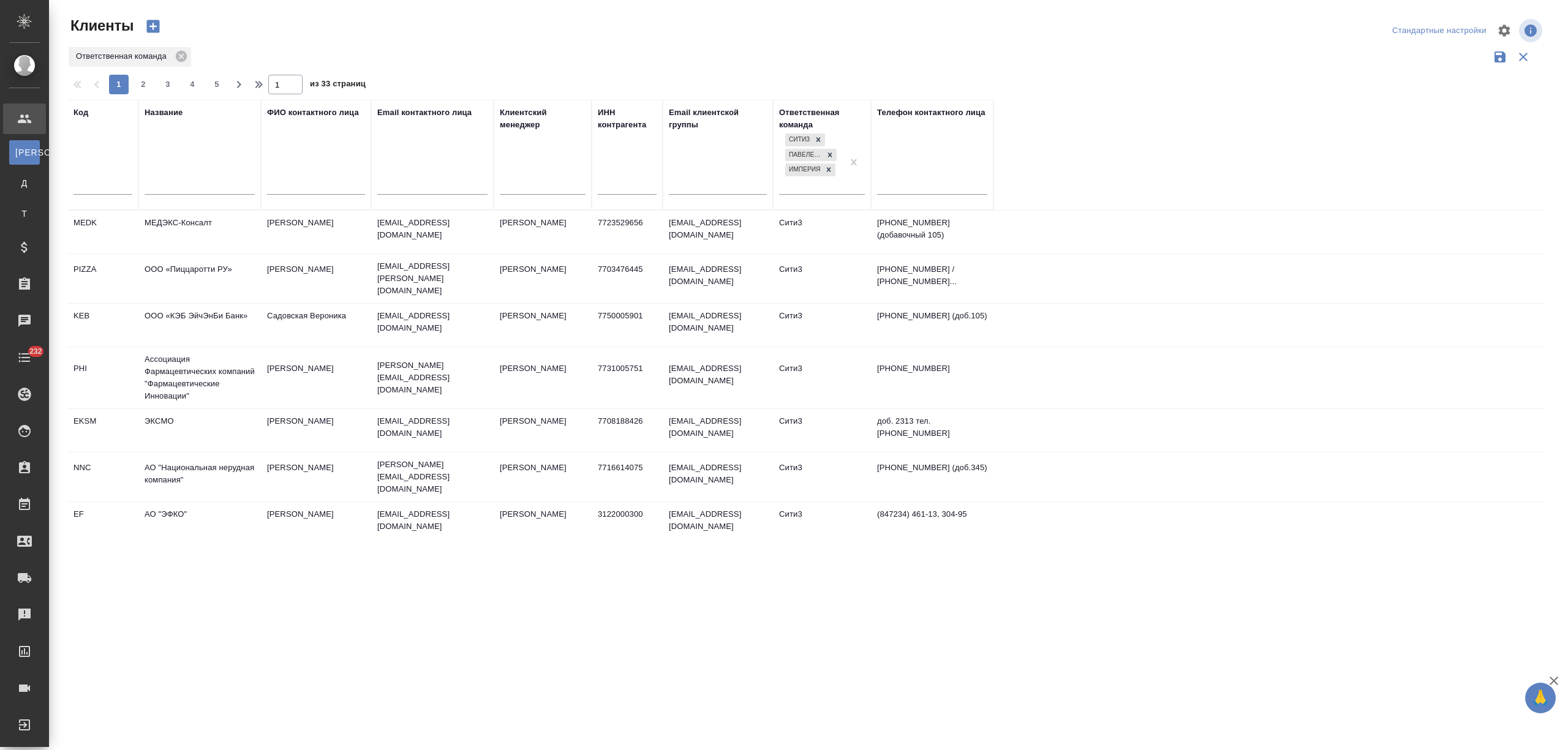
click at [166, 186] on input "text" at bounding box center [200, 186] width 110 height 15
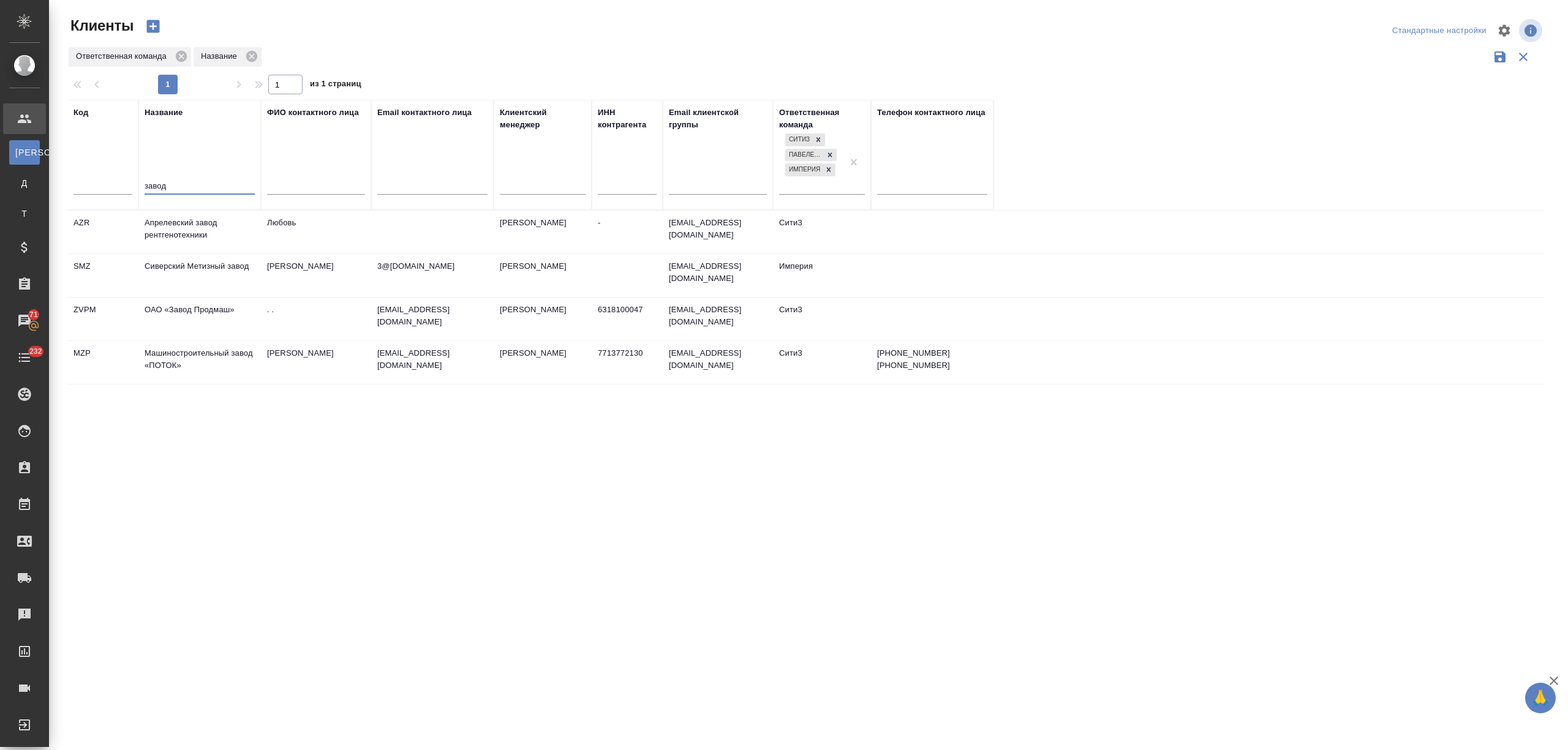
type input "завод"
click at [188, 324] on td "ОАО «Завод Продмаш»" at bounding box center [200, 319] width 123 height 43
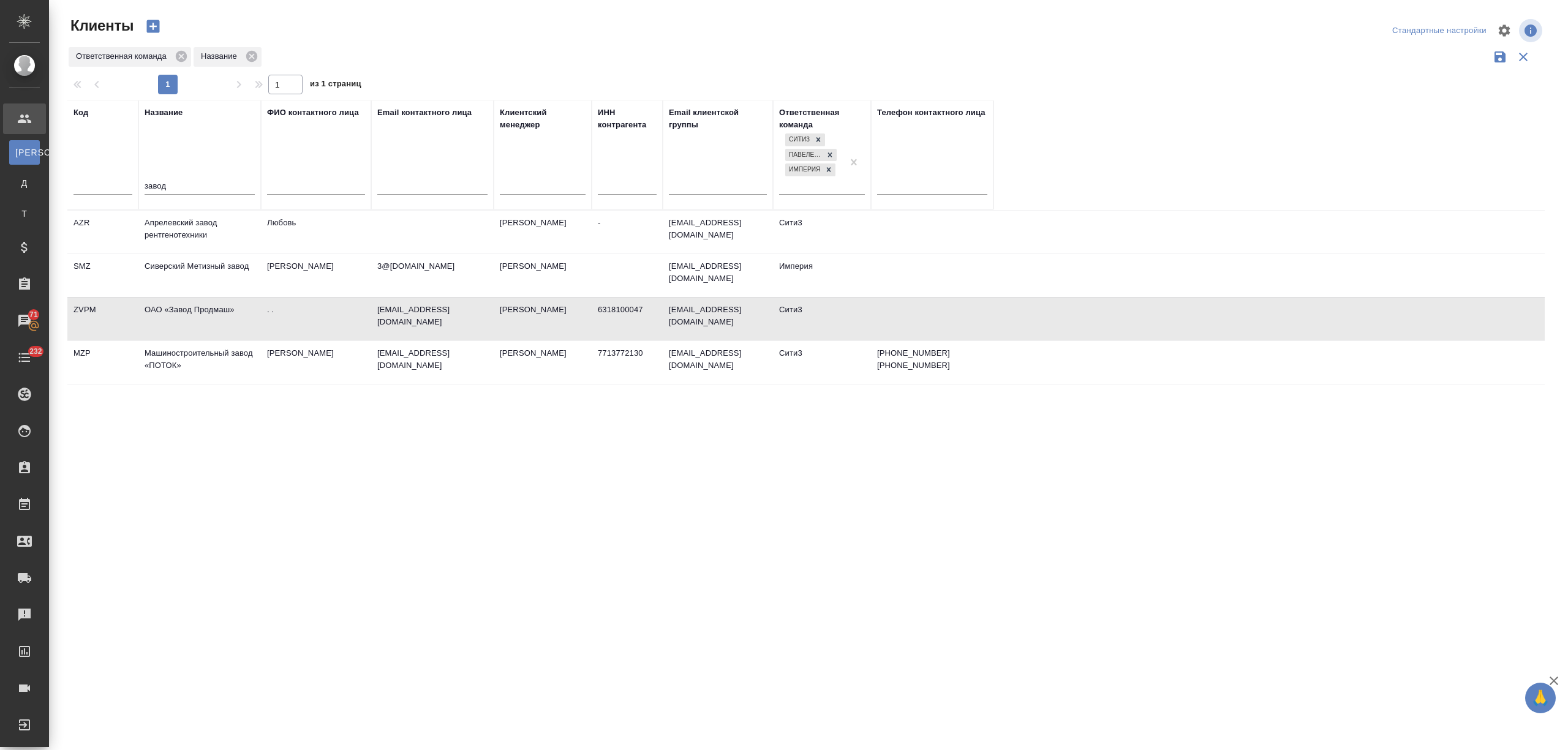
click at [188, 324] on td "ОАО «Завод Продмаш»" at bounding box center [200, 319] width 123 height 43
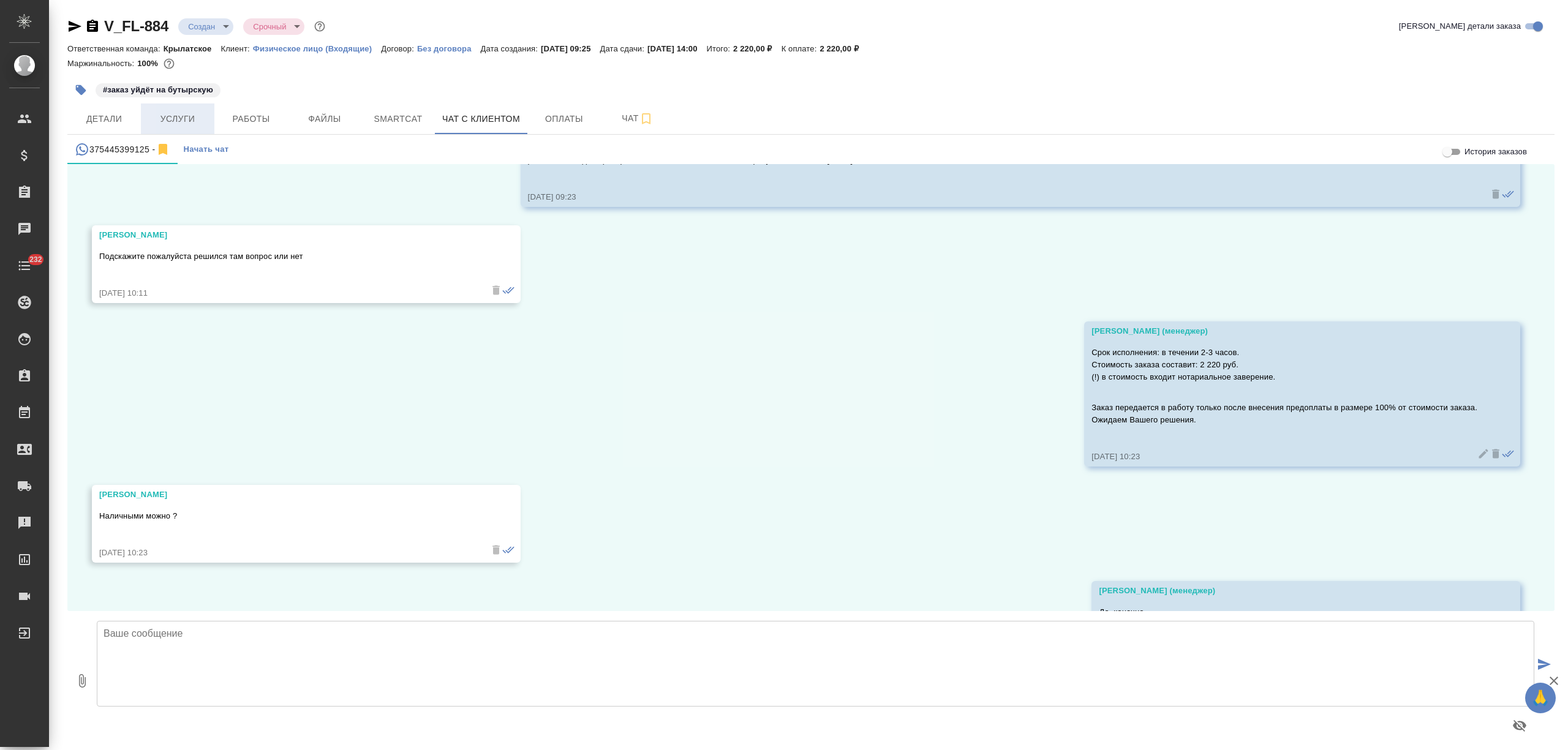
scroll to position [1596, 0]
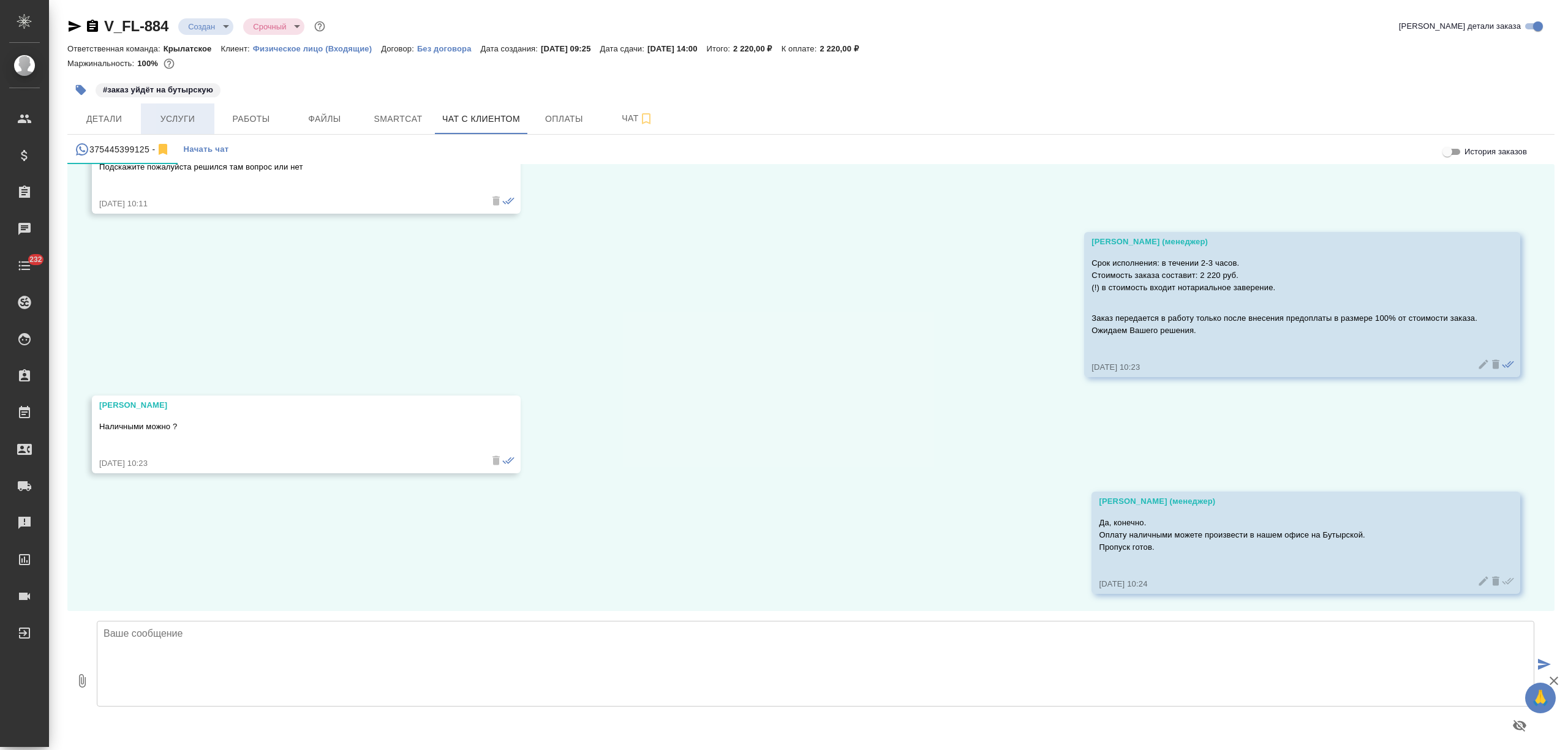
click at [195, 113] on span "Услуги" at bounding box center [177, 119] width 59 height 15
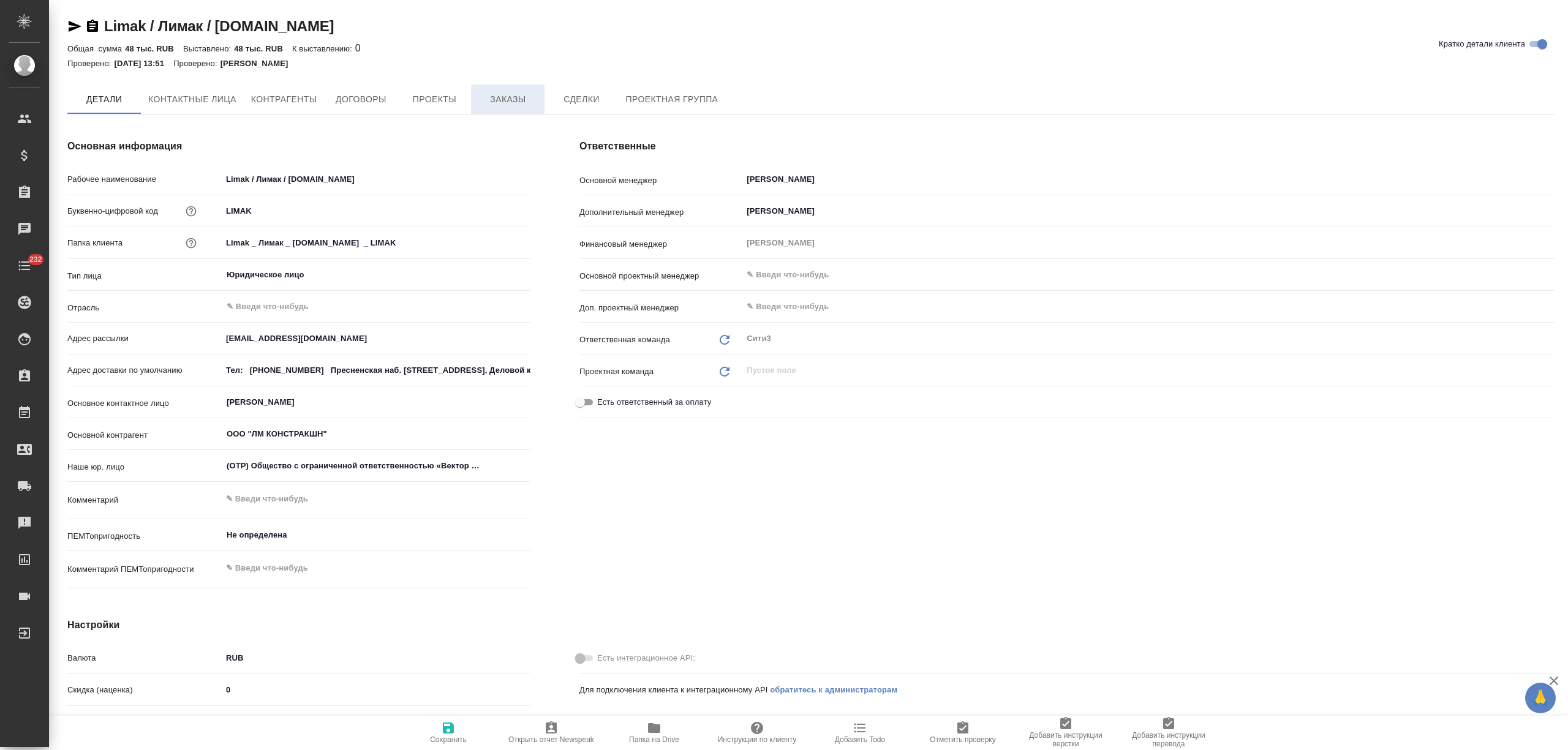
click at [500, 97] on span "Заказы" at bounding box center [507, 99] width 59 height 15
type textarea "x"
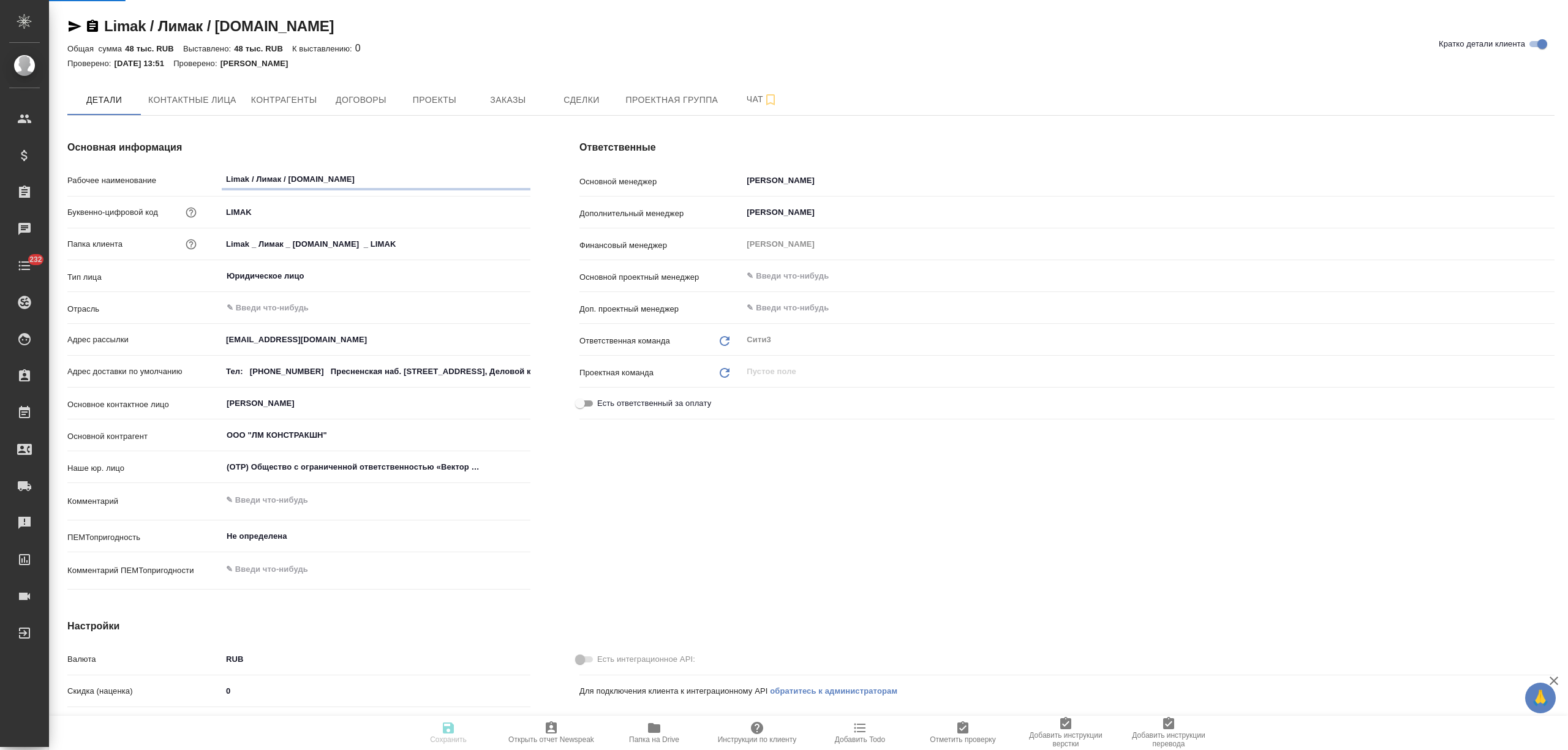
type textarea "x"
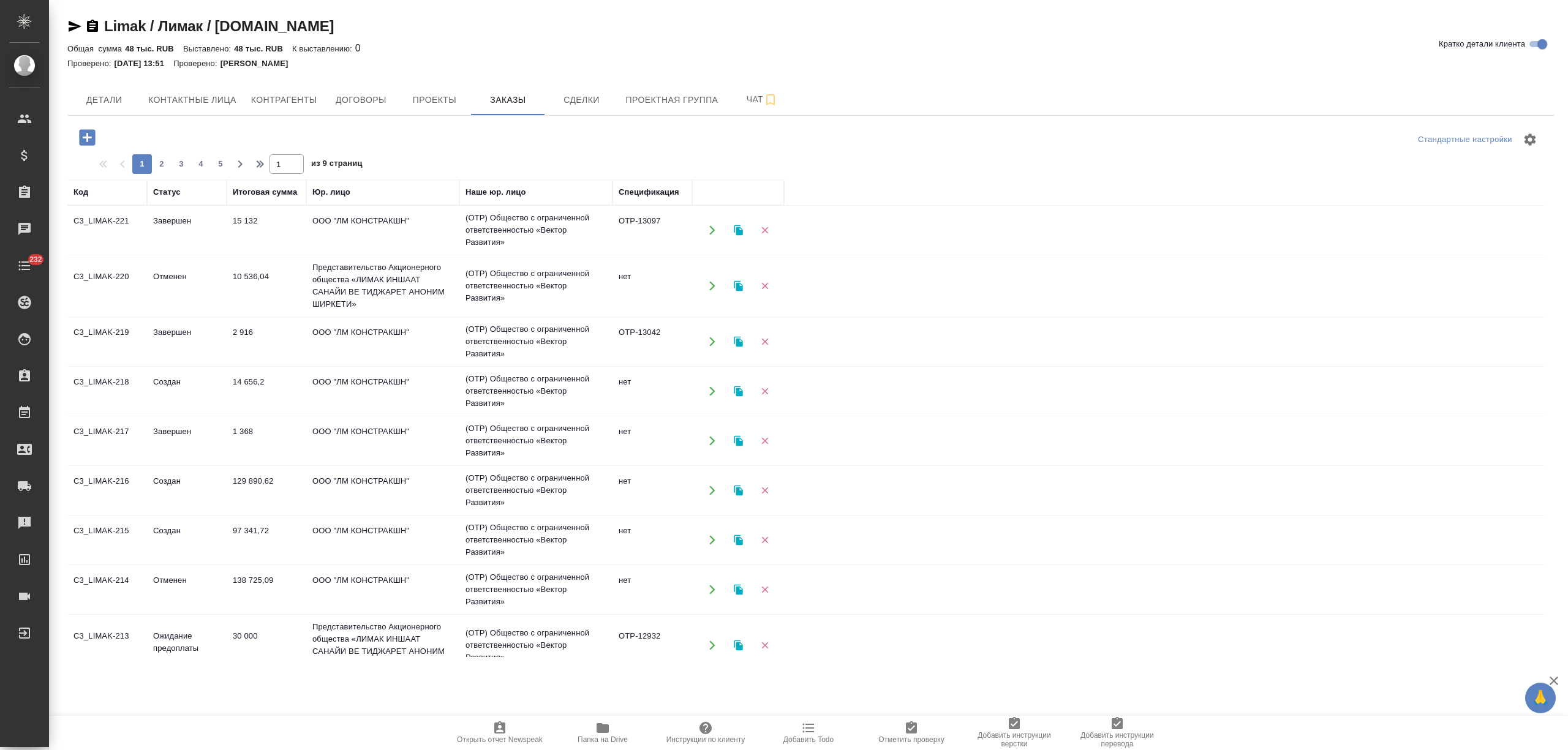
click at [76, 130] on icon "button" at bounding box center [87, 137] width 22 height 22
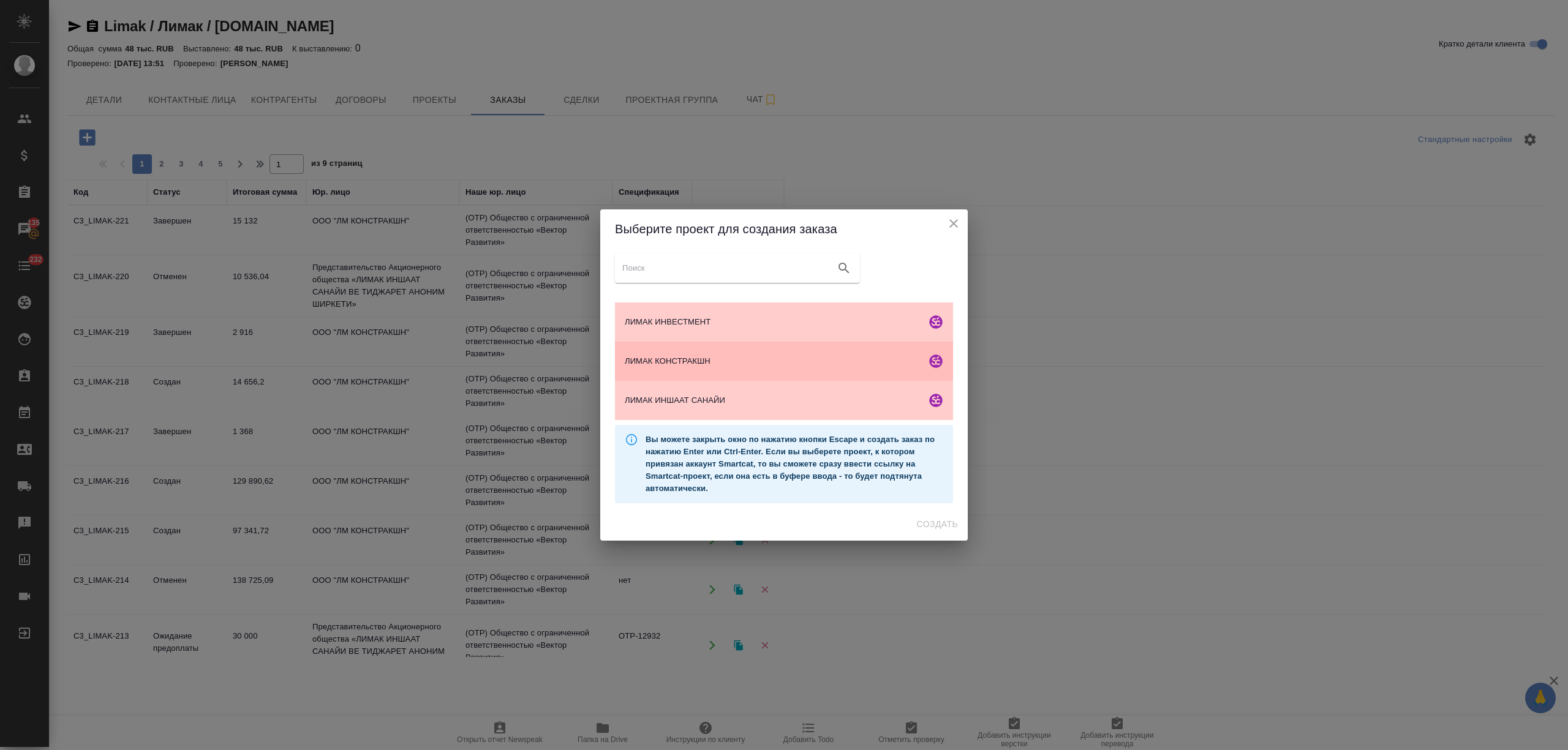
click at [729, 363] on span "ЛИМАК КОНСТРАКШН" at bounding box center [773, 361] width 296 height 12
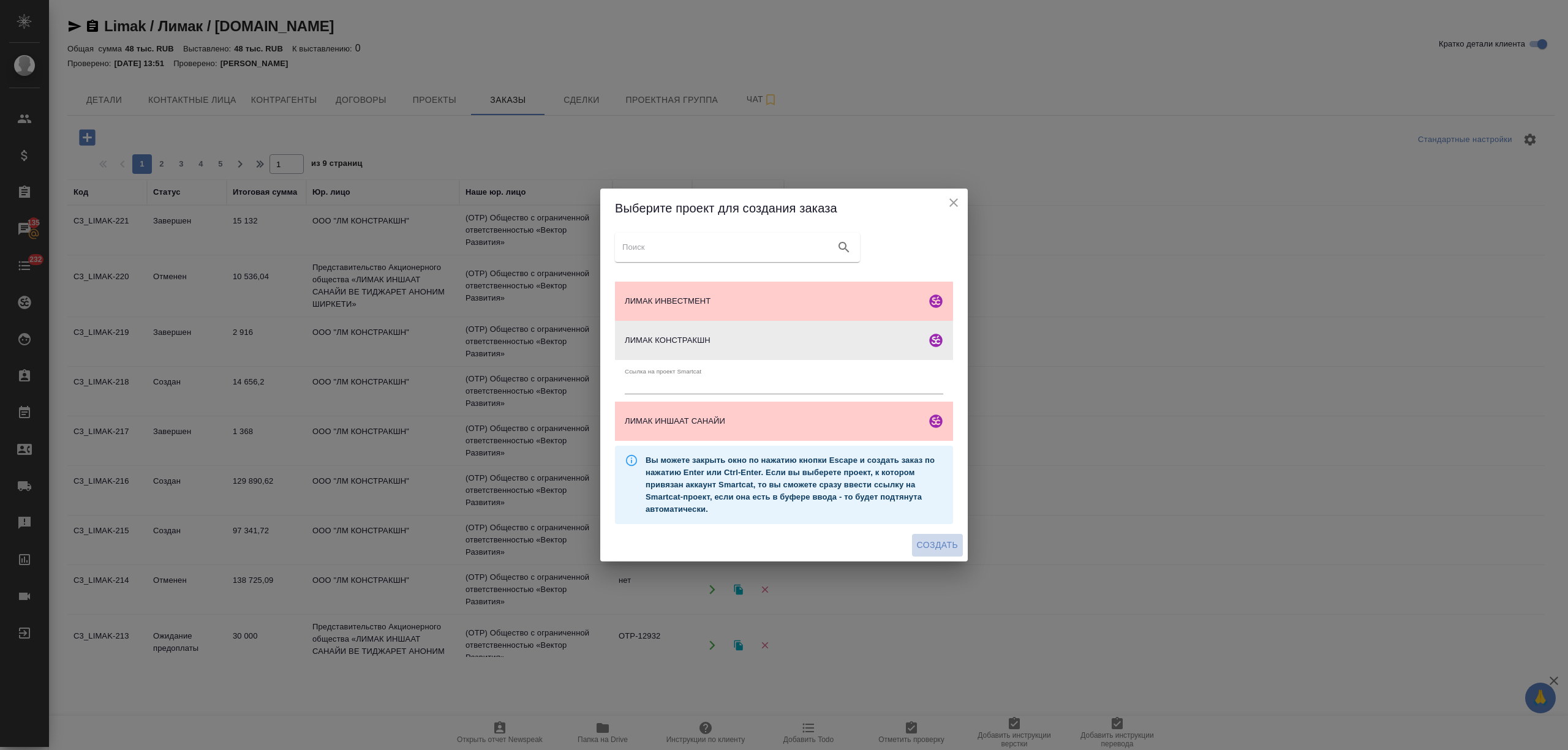
click at [921, 539] on span "Создать" at bounding box center [937, 545] width 41 height 15
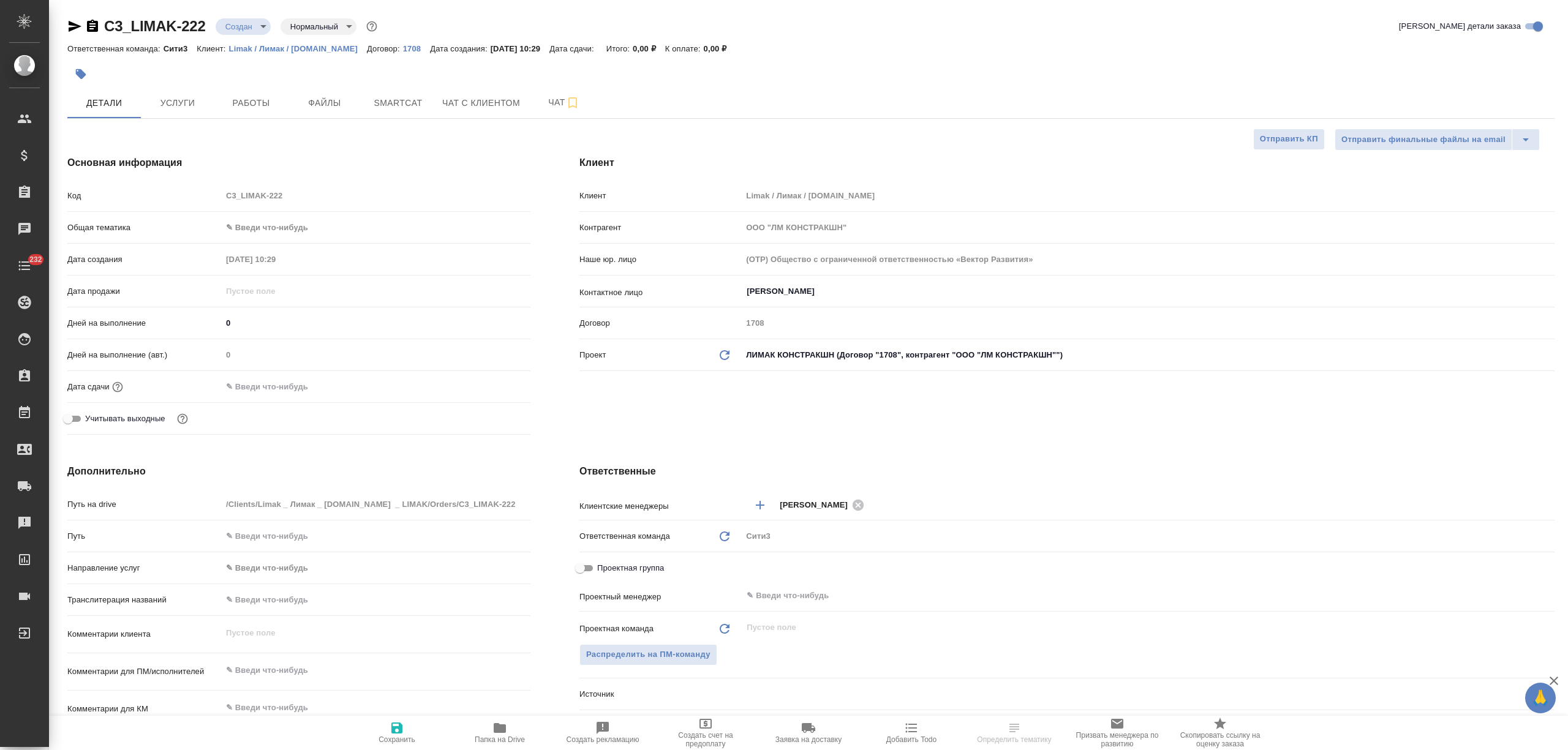
select select "RU"
click at [337, 111] on button "Файлы" at bounding box center [324, 102] width 74 height 31
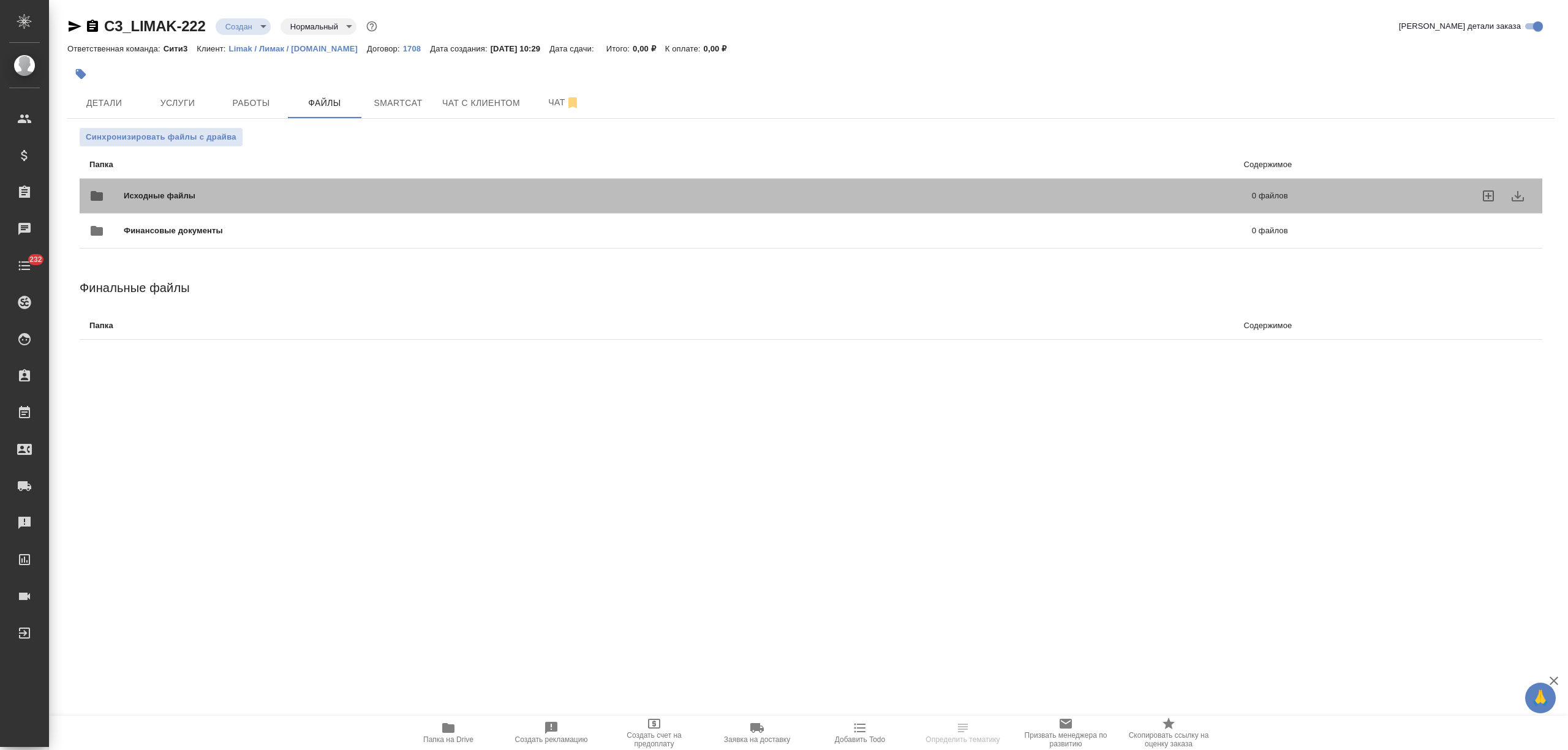
click at [214, 201] on span "Исходные файлы" at bounding box center [423, 196] width 599 height 12
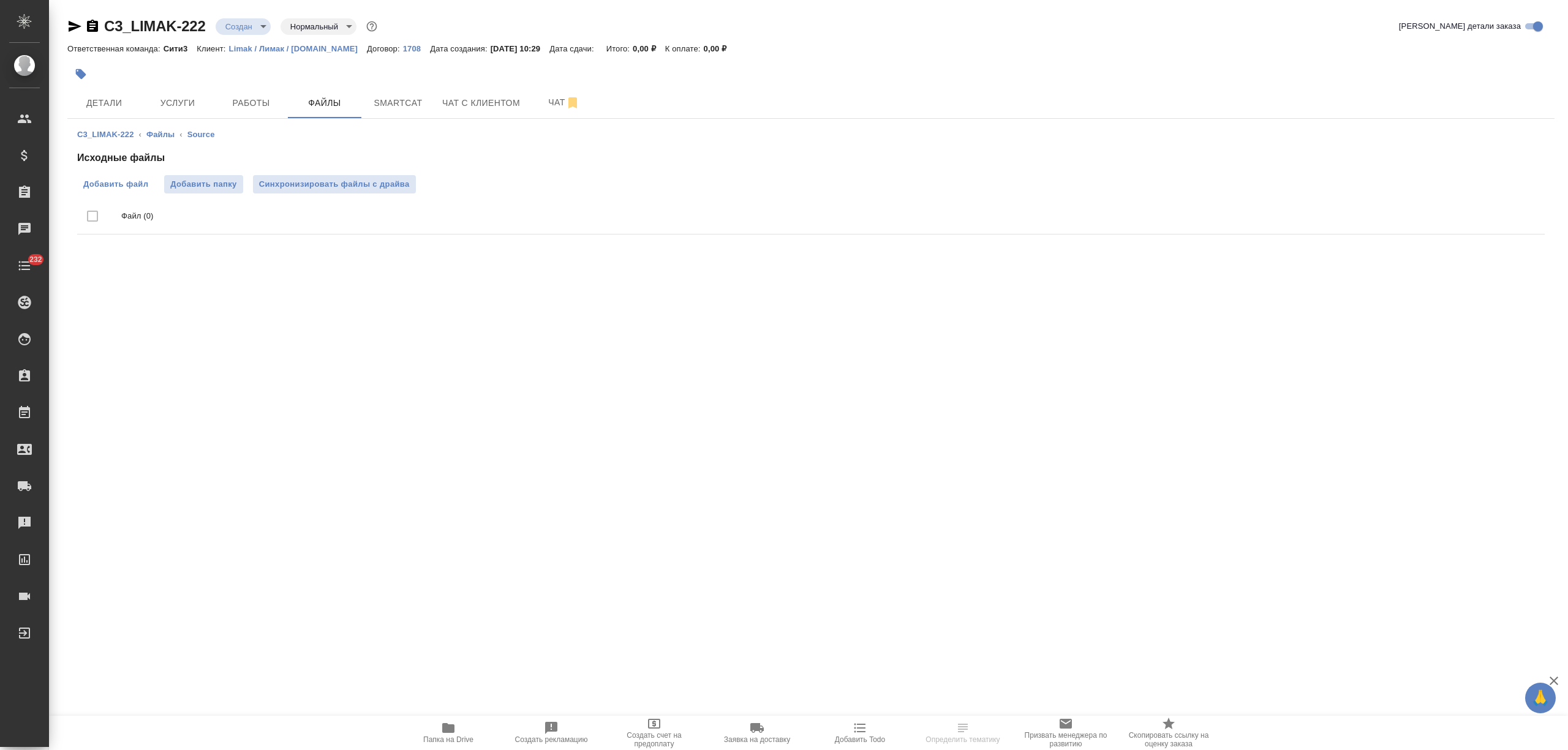
click at [114, 185] on span "Добавить файл" at bounding box center [116, 184] width 65 height 12
click at [0, 0] on input "Добавить файл" at bounding box center [0, 0] width 0 height 0
click at [173, 112] on button "Услуги" at bounding box center [177, 102] width 74 height 31
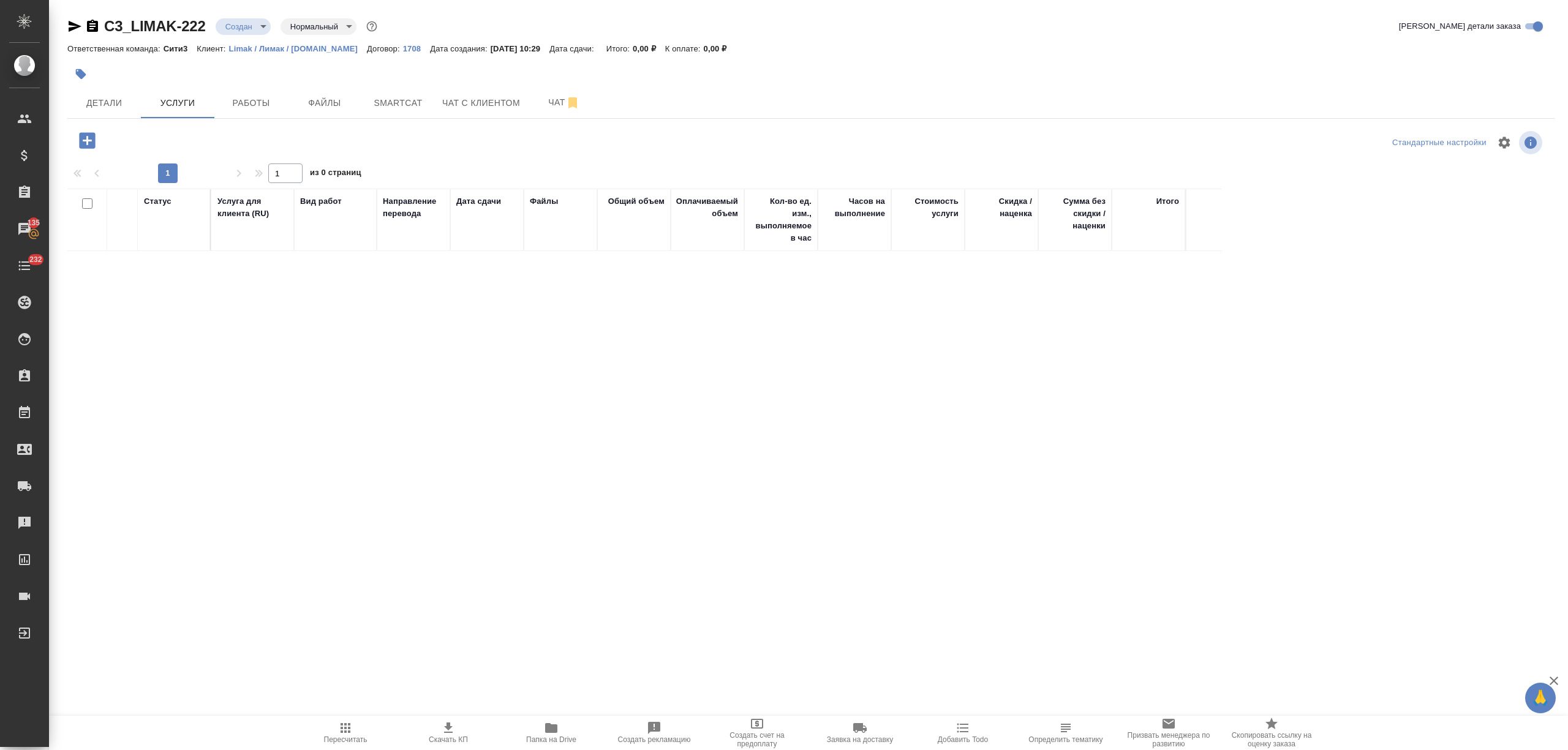
click at [95, 141] on icon "button" at bounding box center [87, 140] width 22 height 22
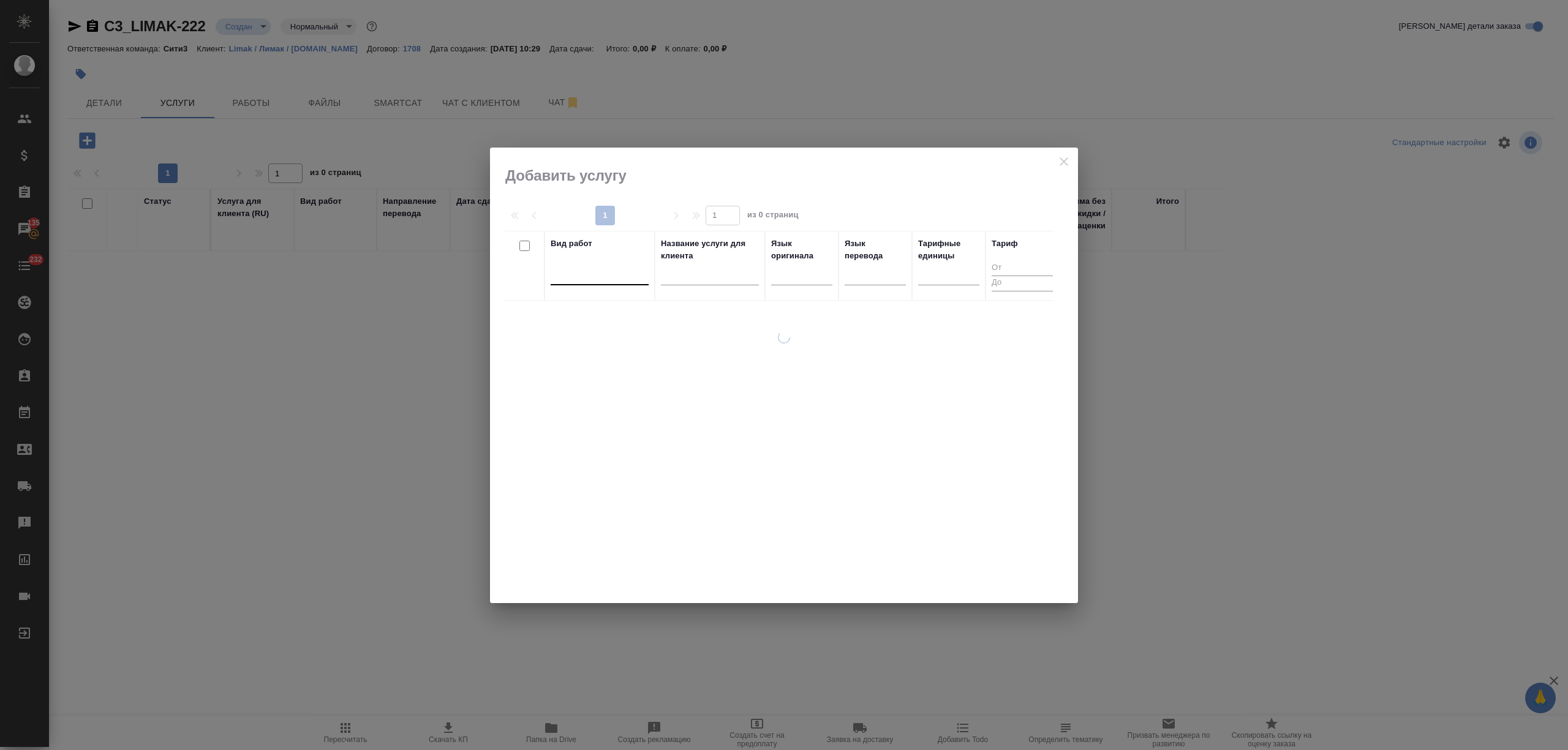
click at [615, 278] on div at bounding box center [599, 273] width 98 height 18
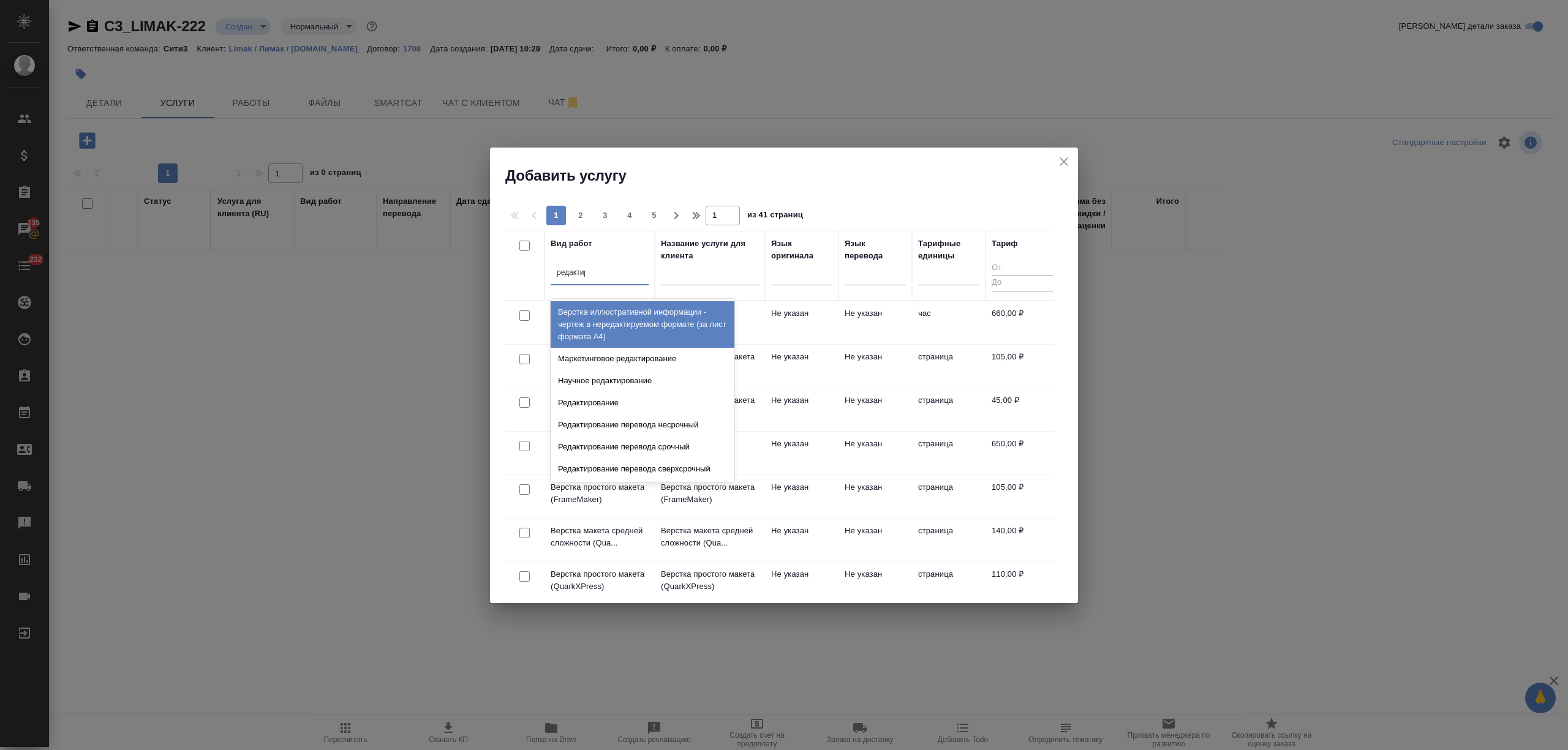
type input "редактиро"
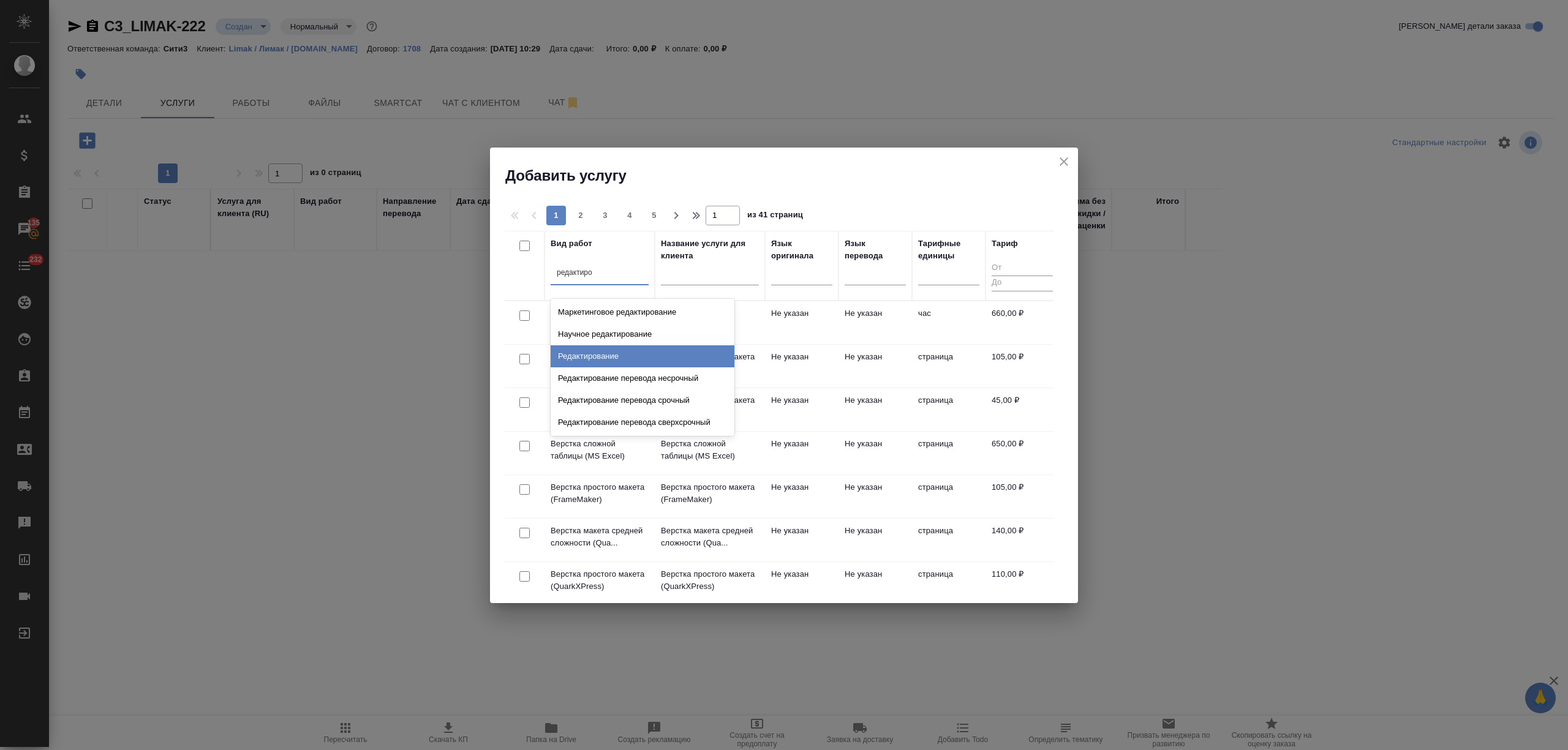
click at [614, 367] on div "Редактирование" at bounding box center [642, 357] width 184 height 22
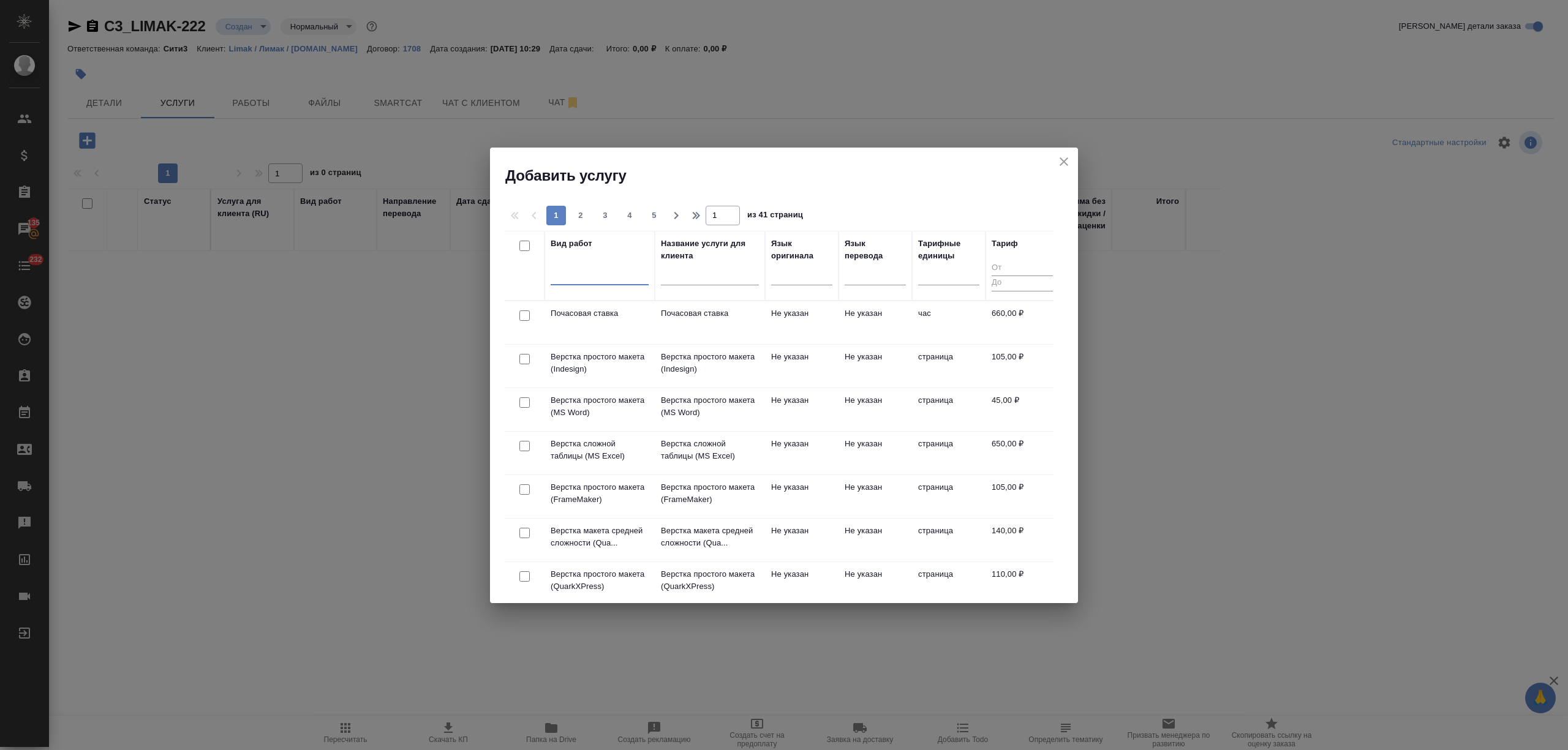
click at [615, 282] on div at bounding box center [599, 273] width 98 height 18
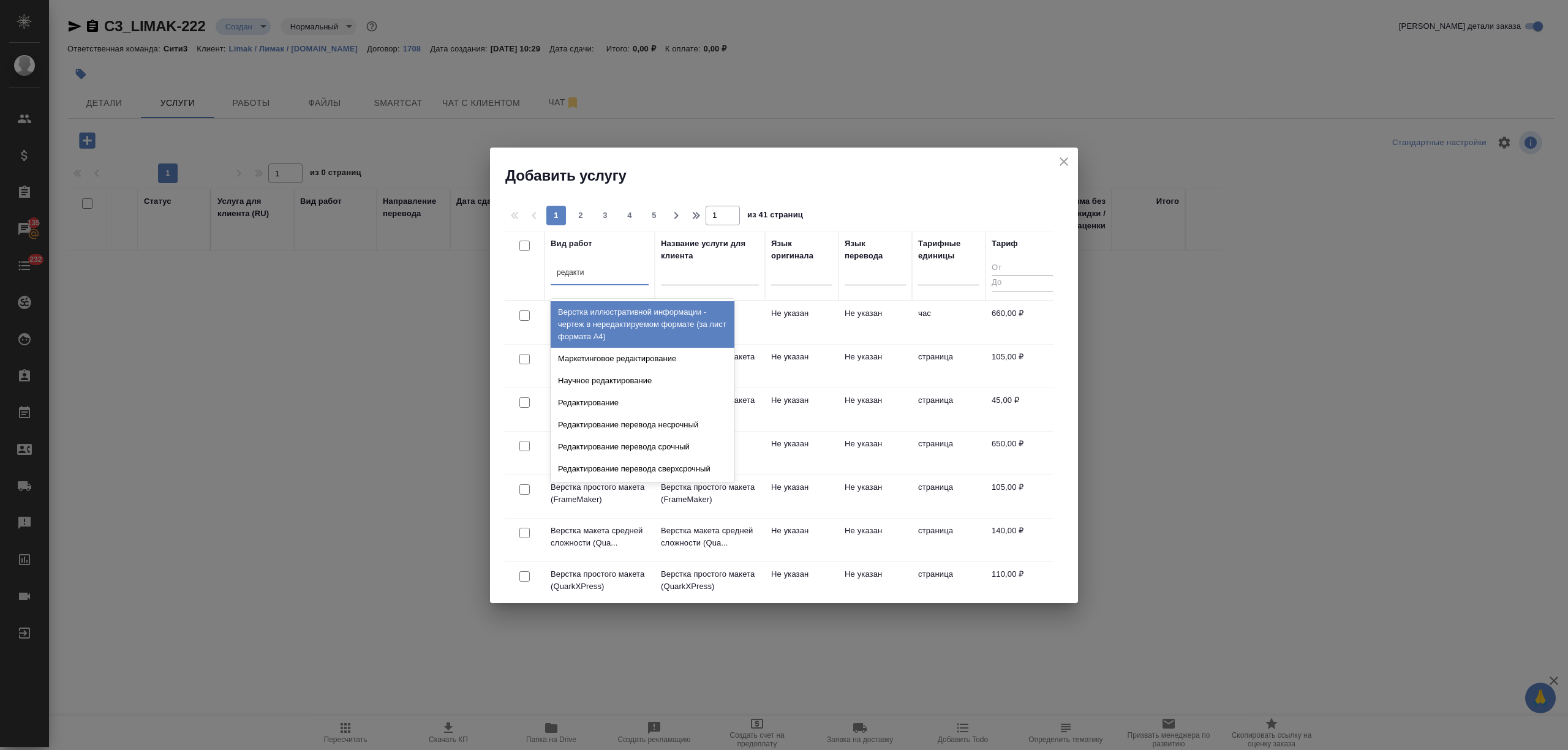
type input "редактир"
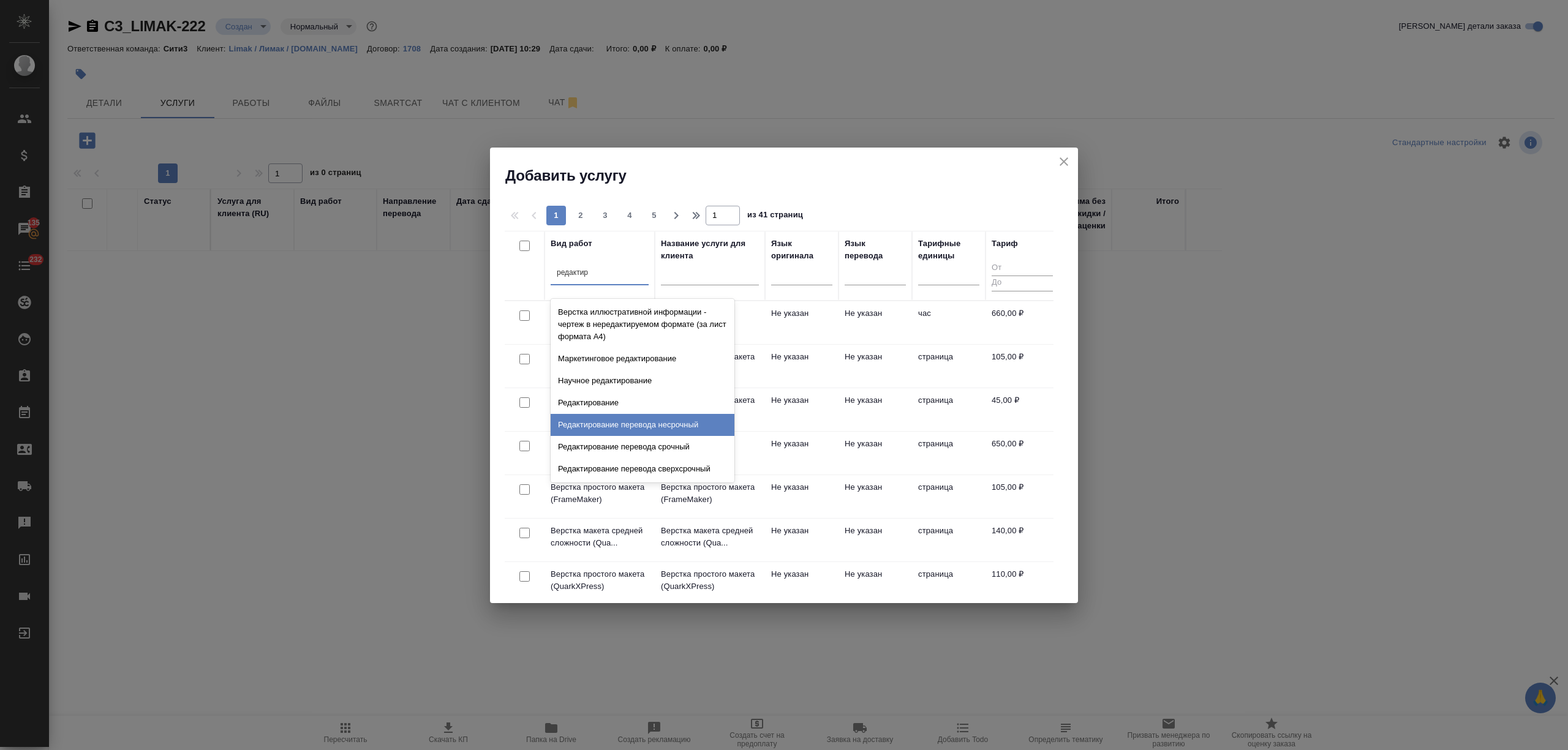
click at [679, 424] on div "Редактирование перевода несрочный" at bounding box center [642, 425] width 184 height 22
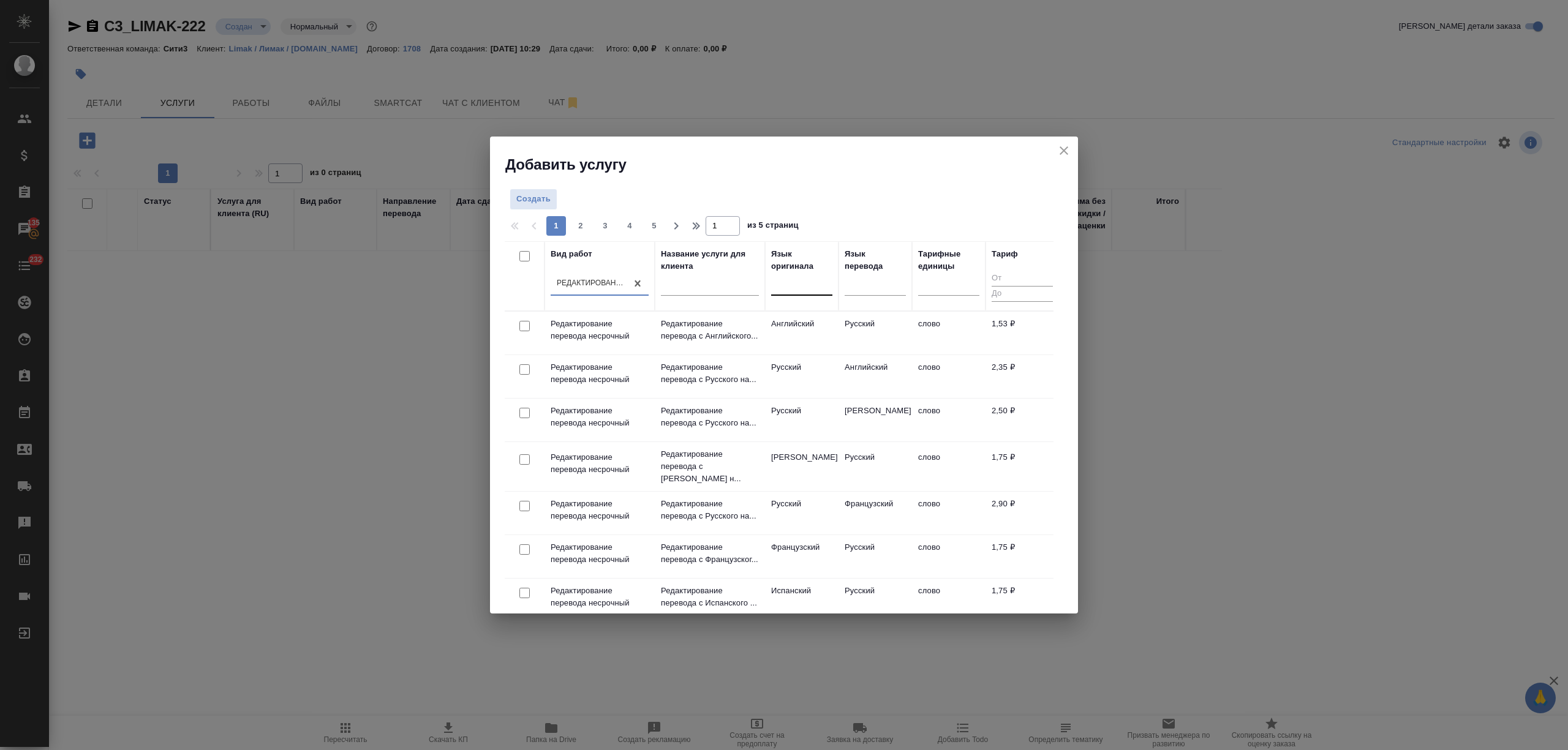
click at [791, 286] on div at bounding box center [802, 283] width 61 height 18
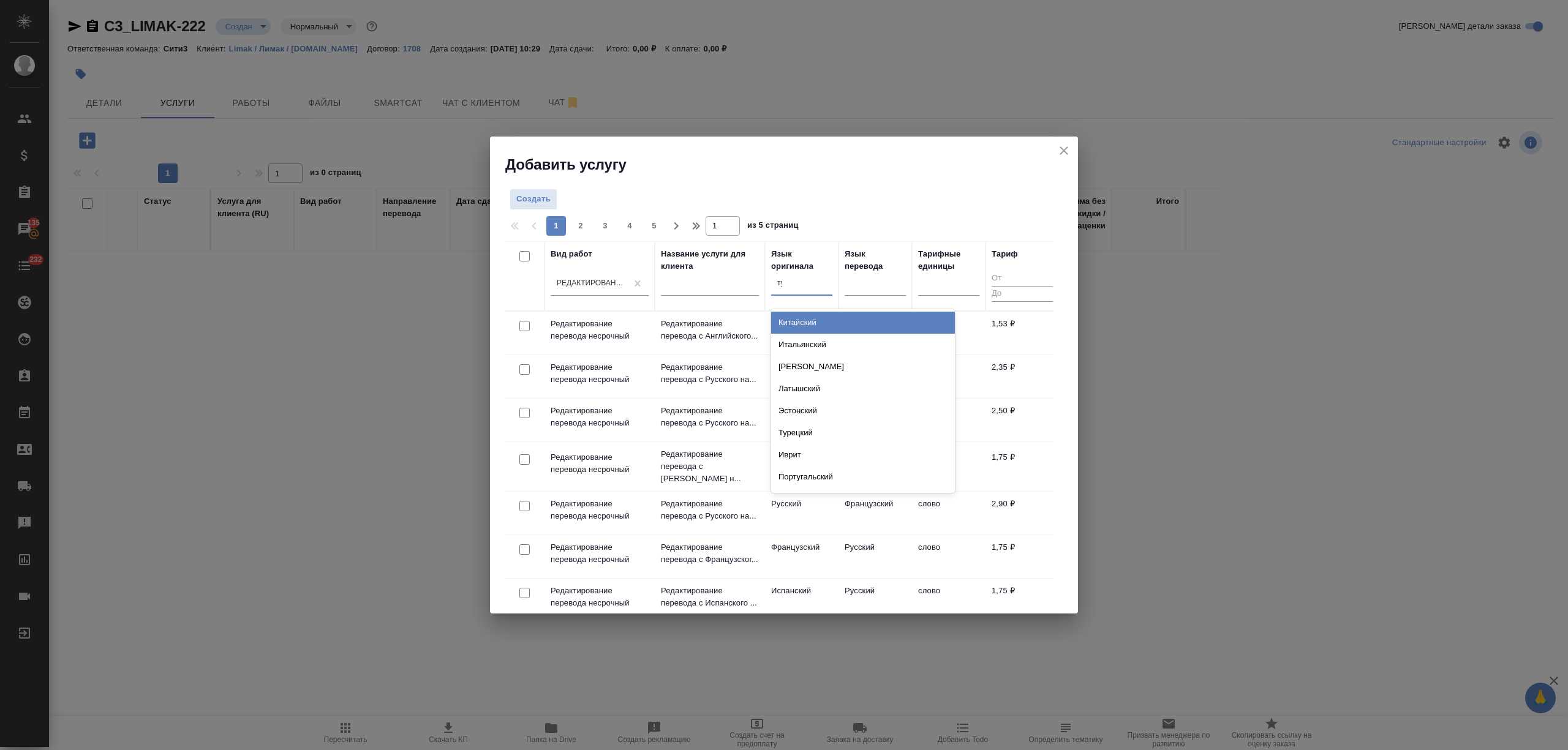
type input "тур"
click at [814, 315] on div "Турецкий" at bounding box center [863, 323] width 184 height 22
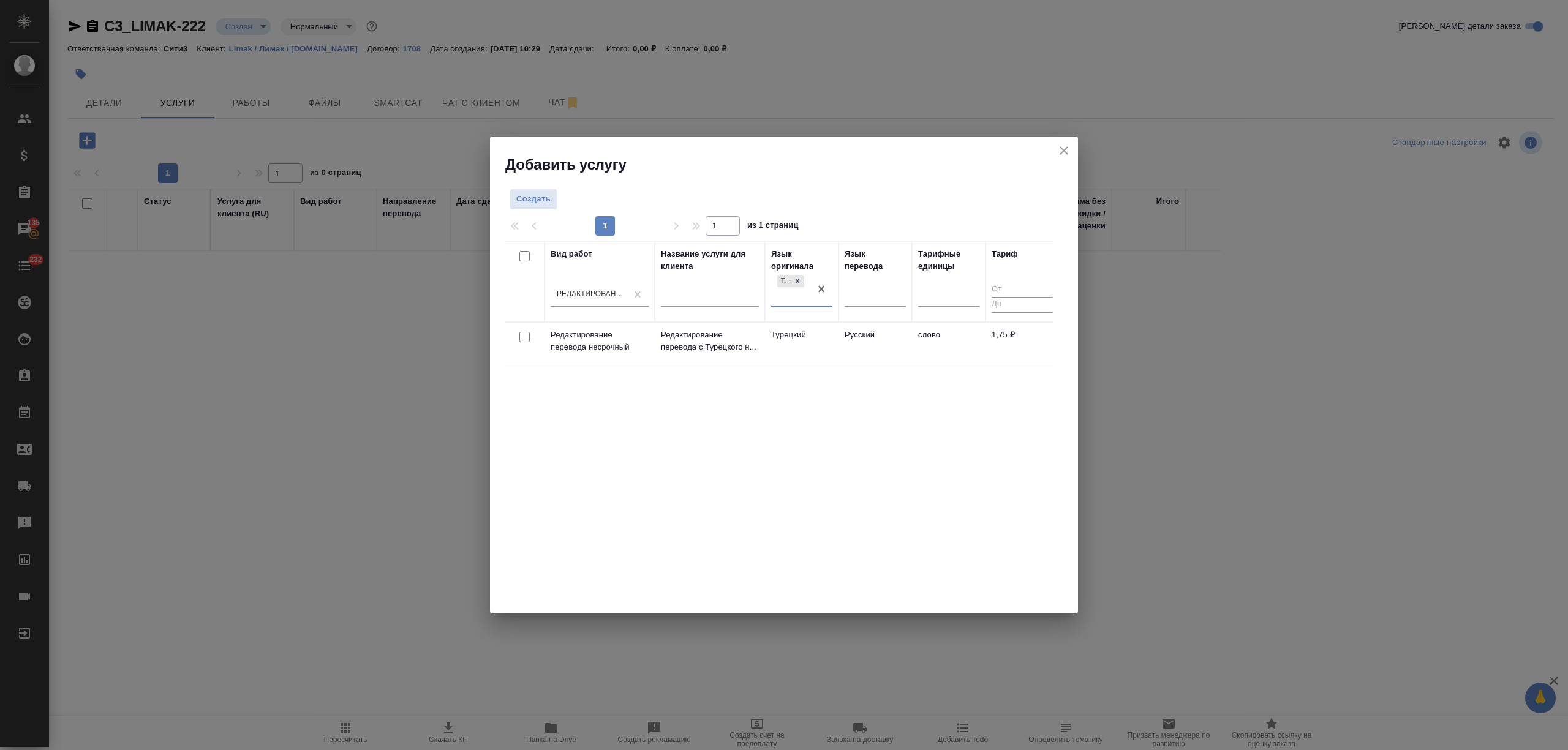
click at [824, 340] on td "Турецкий" at bounding box center [802, 344] width 74 height 43
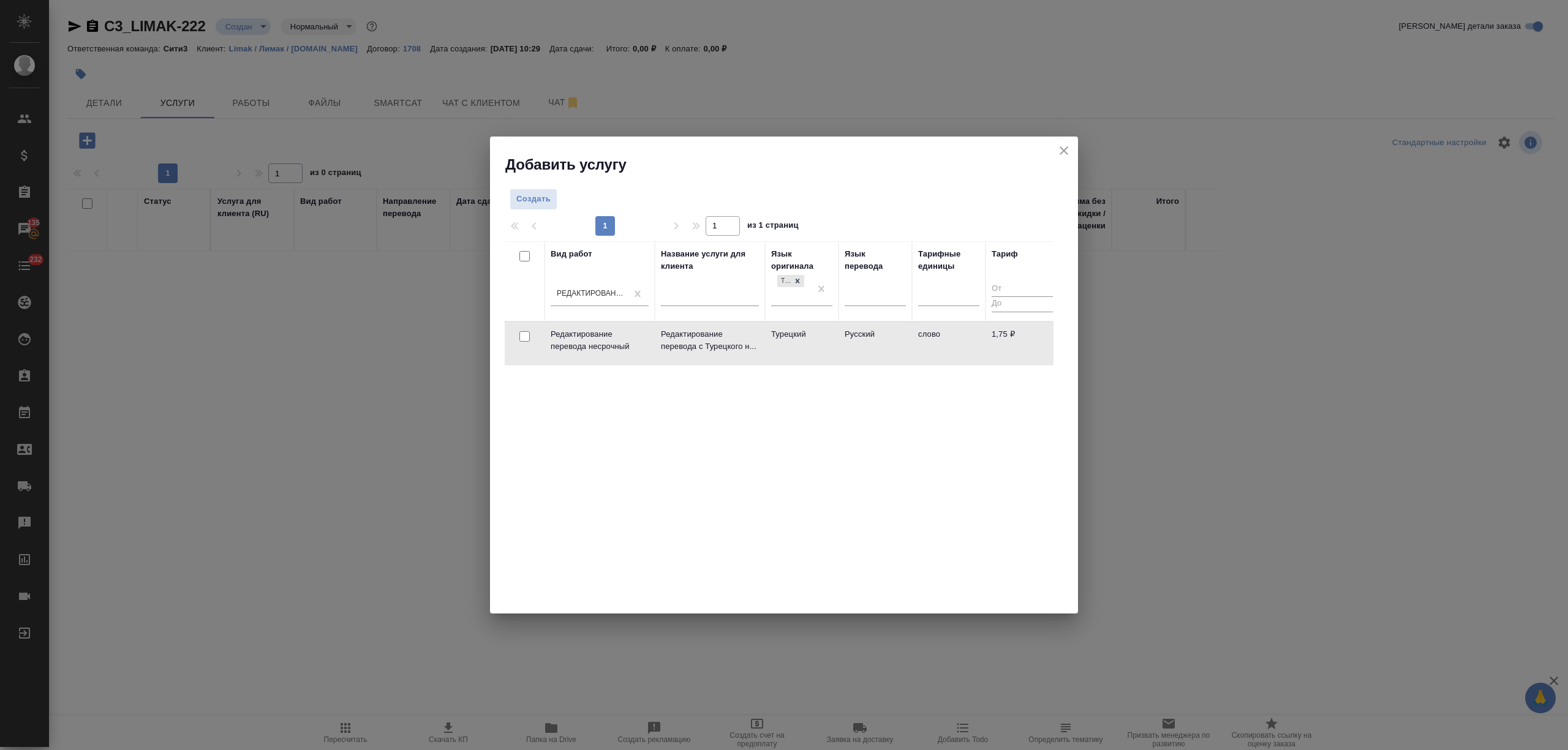
click at [824, 340] on td "Турецкий" at bounding box center [802, 344] width 74 height 43
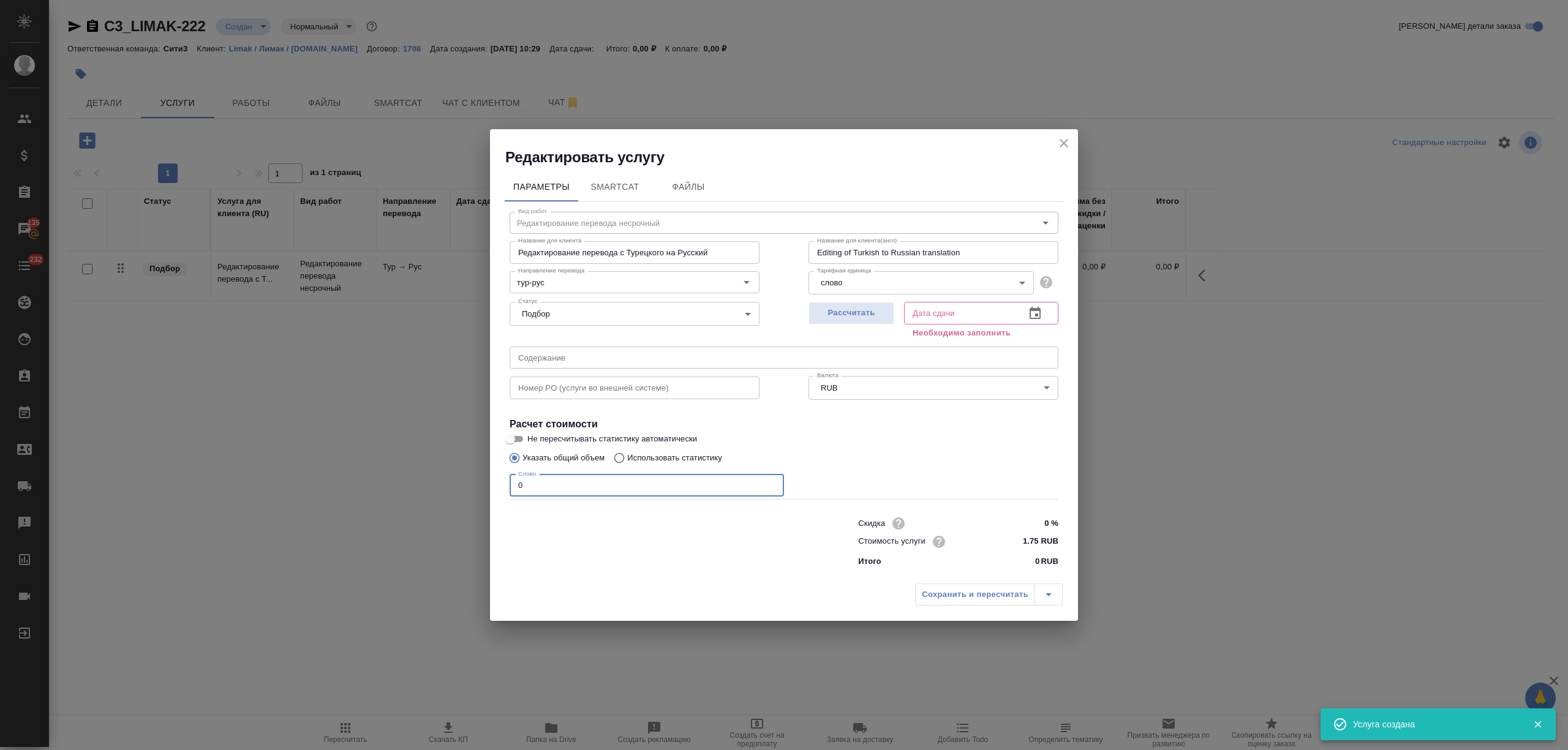
drag, startPoint x: 607, startPoint y: 488, endPoint x: 476, endPoint y: 479, distance: 131.3
click at [476, 479] on div "Редактировать услугу Параметры SmartCat Файлы Вид работ Редактирование перевода…" at bounding box center [784, 375] width 1568 height 750
type input "1400"
click at [1013, 307] on input "text" at bounding box center [959, 313] width 112 height 22
click at [1028, 309] on icon "button" at bounding box center [1035, 314] width 15 height 15
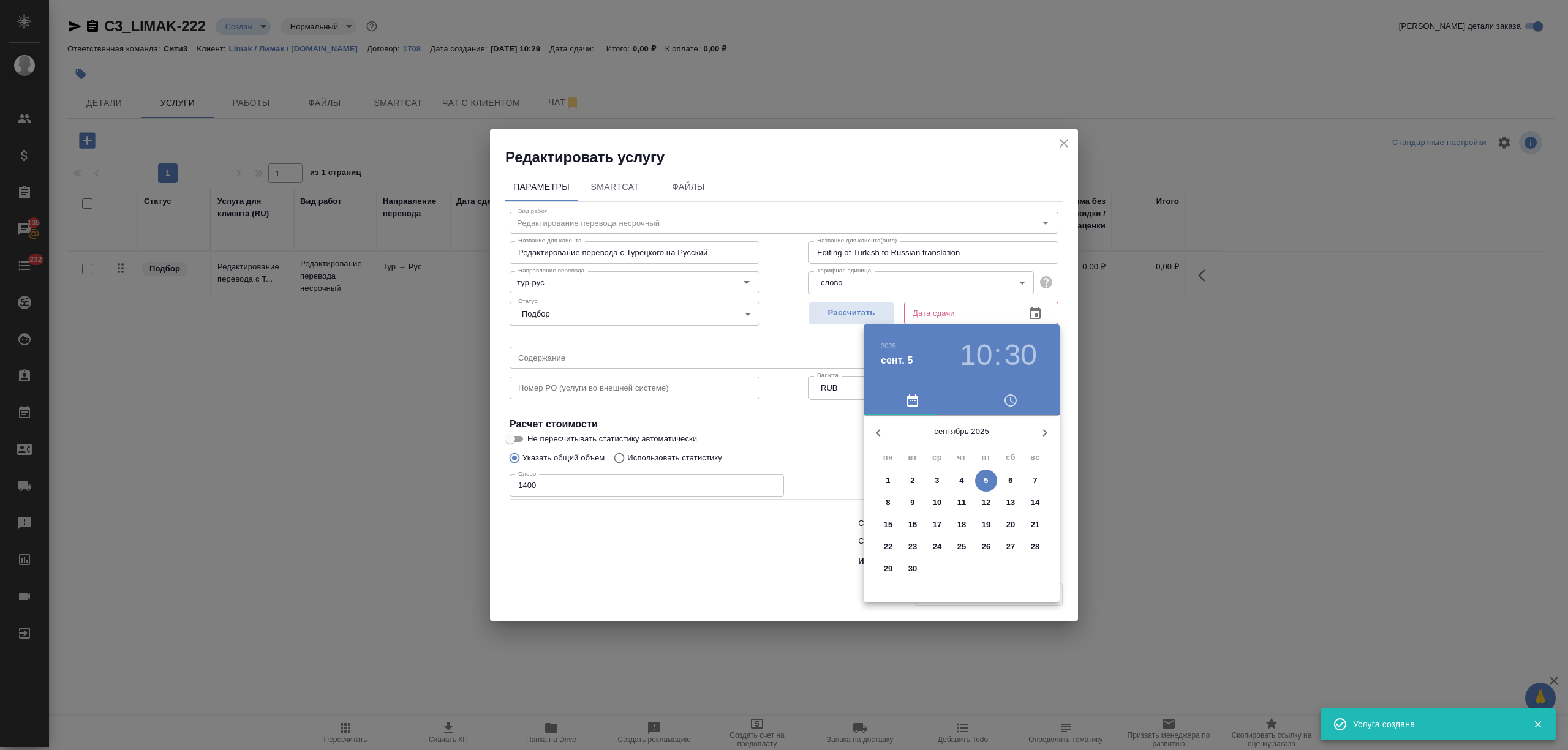
click at [989, 481] on span "5" at bounding box center [986, 481] width 22 height 12
type input "05.09.2025 10:30"
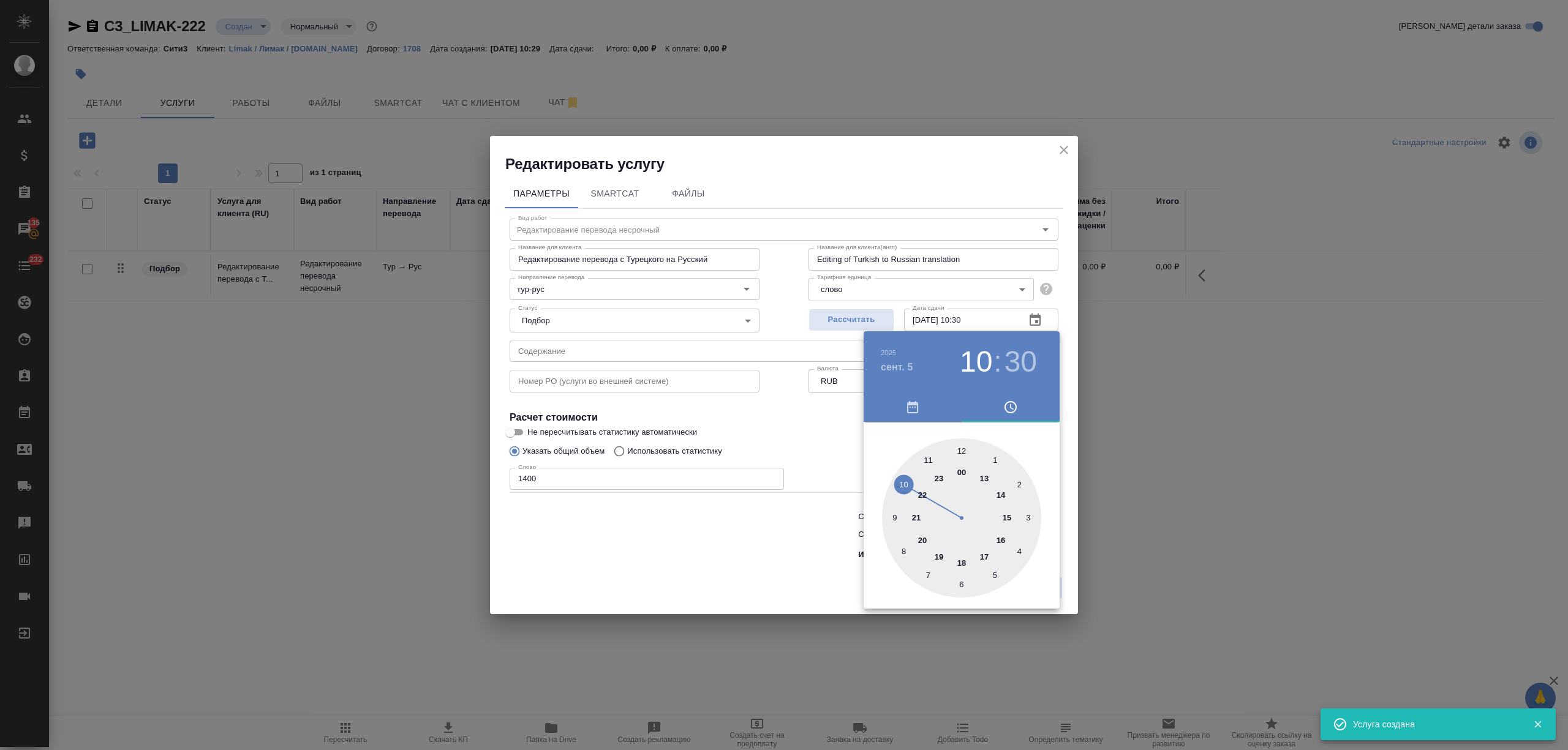
drag, startPoint x: 752, startPoint y: 537, endPoint x: 848, endPoint y: 563, distance: 99.5
click at [752, 539] on div at bounding box center [784, 375] width 1568 height 750
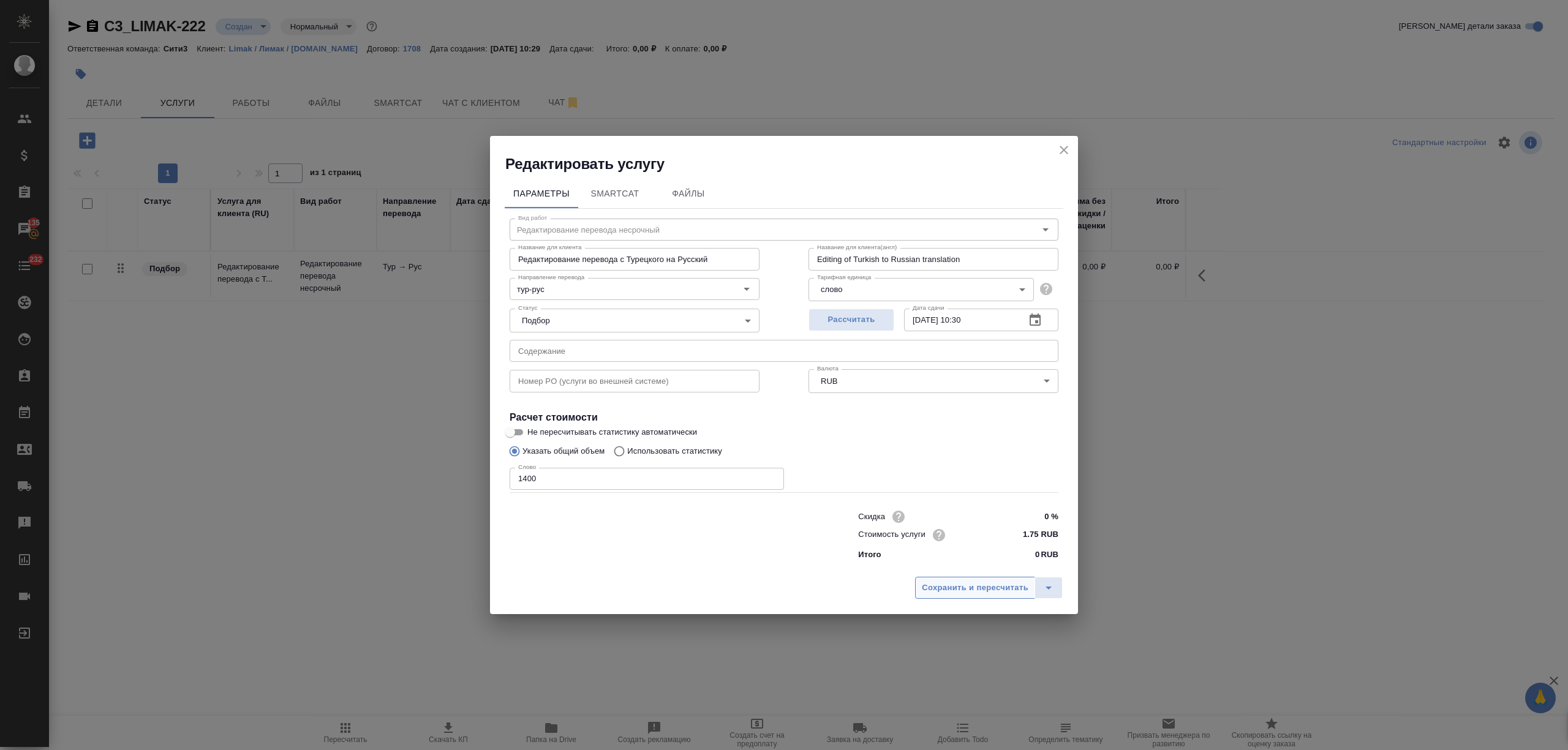
click at [978, 584] on span "Сохранить и пересчитать" at bounding box center [974, 588] width 106 height 14
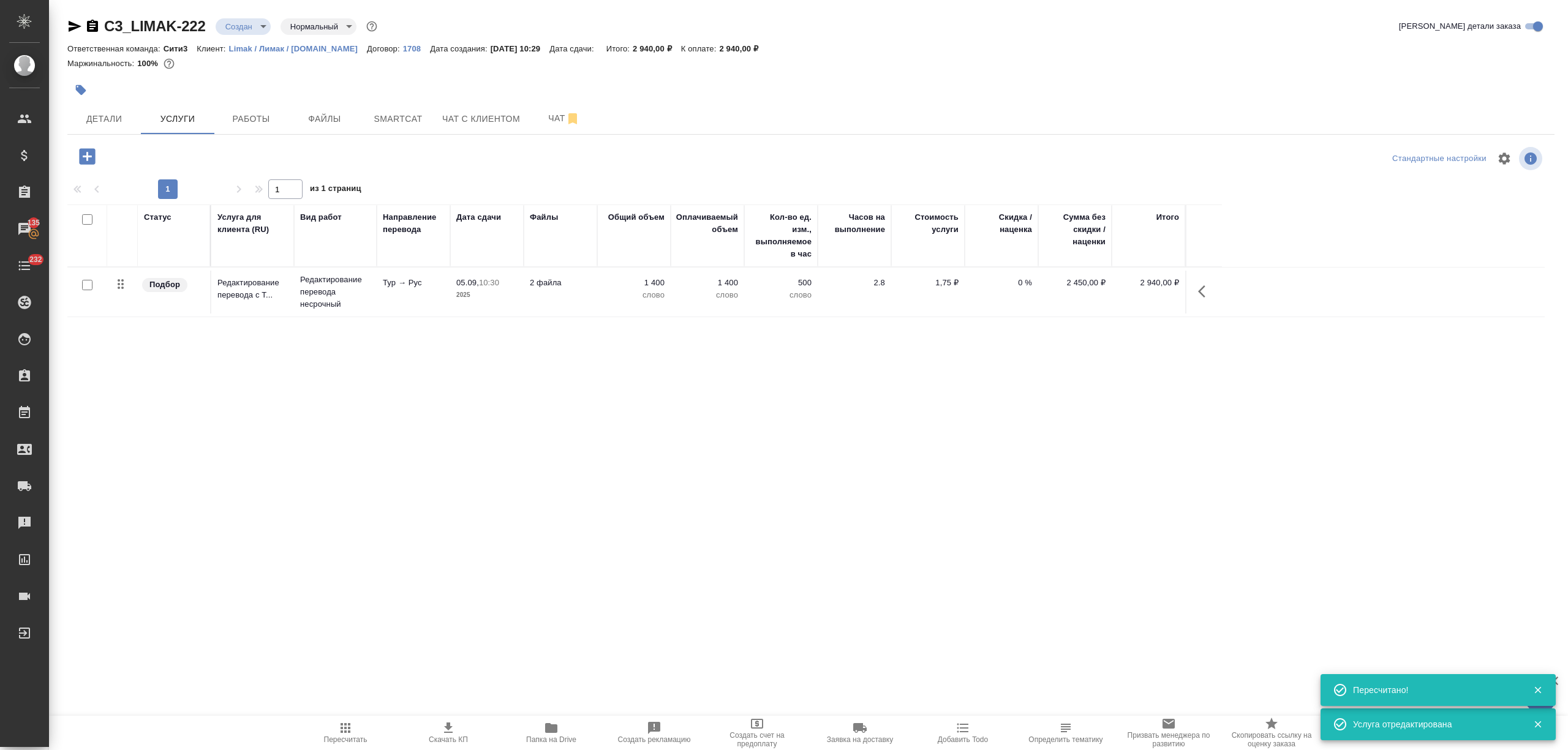
click at [87, 155] on icon "button" at bounding box center [87, 156] width 22 height 22
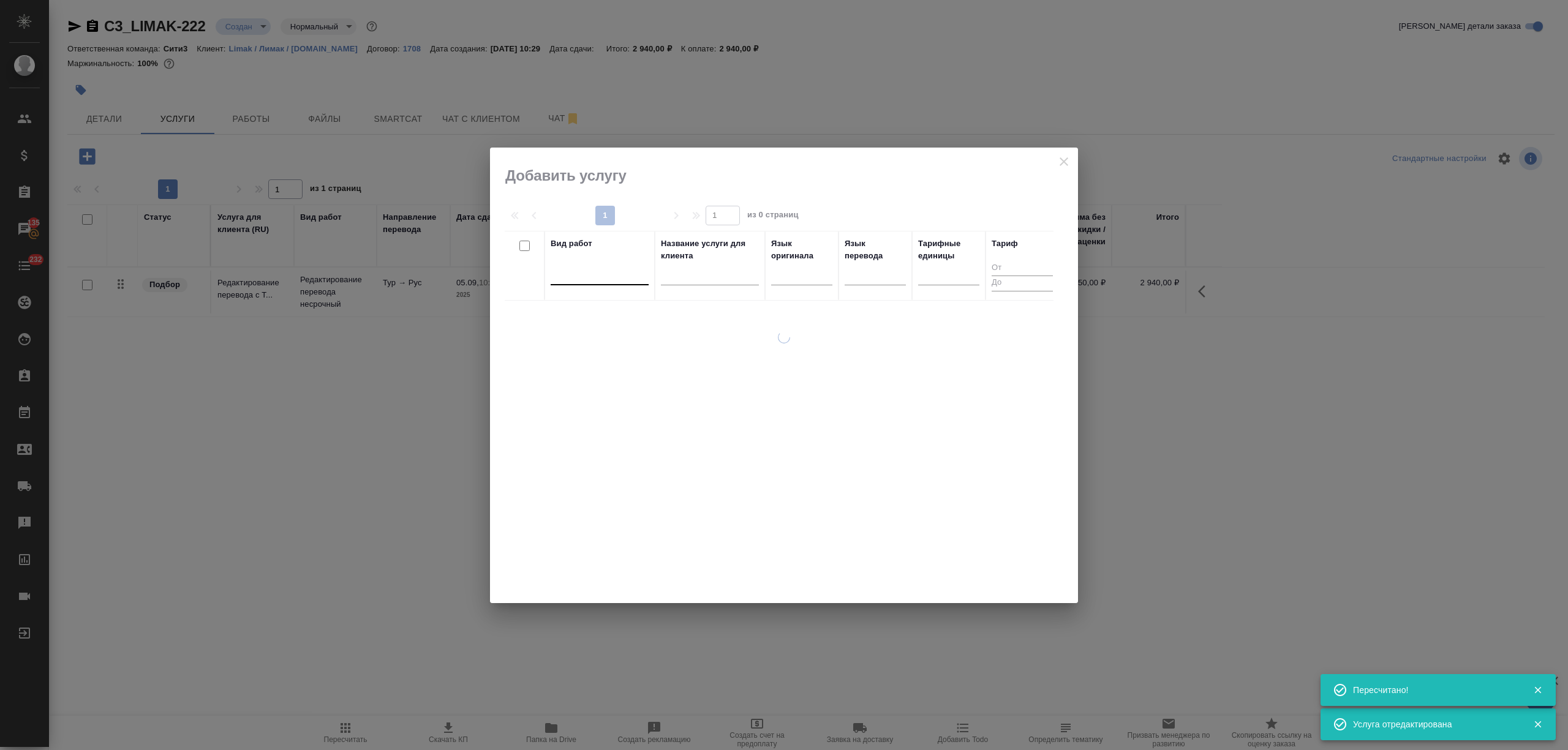
click at [586, 275] on div at bounding box center [599, 273] width 98 height 18
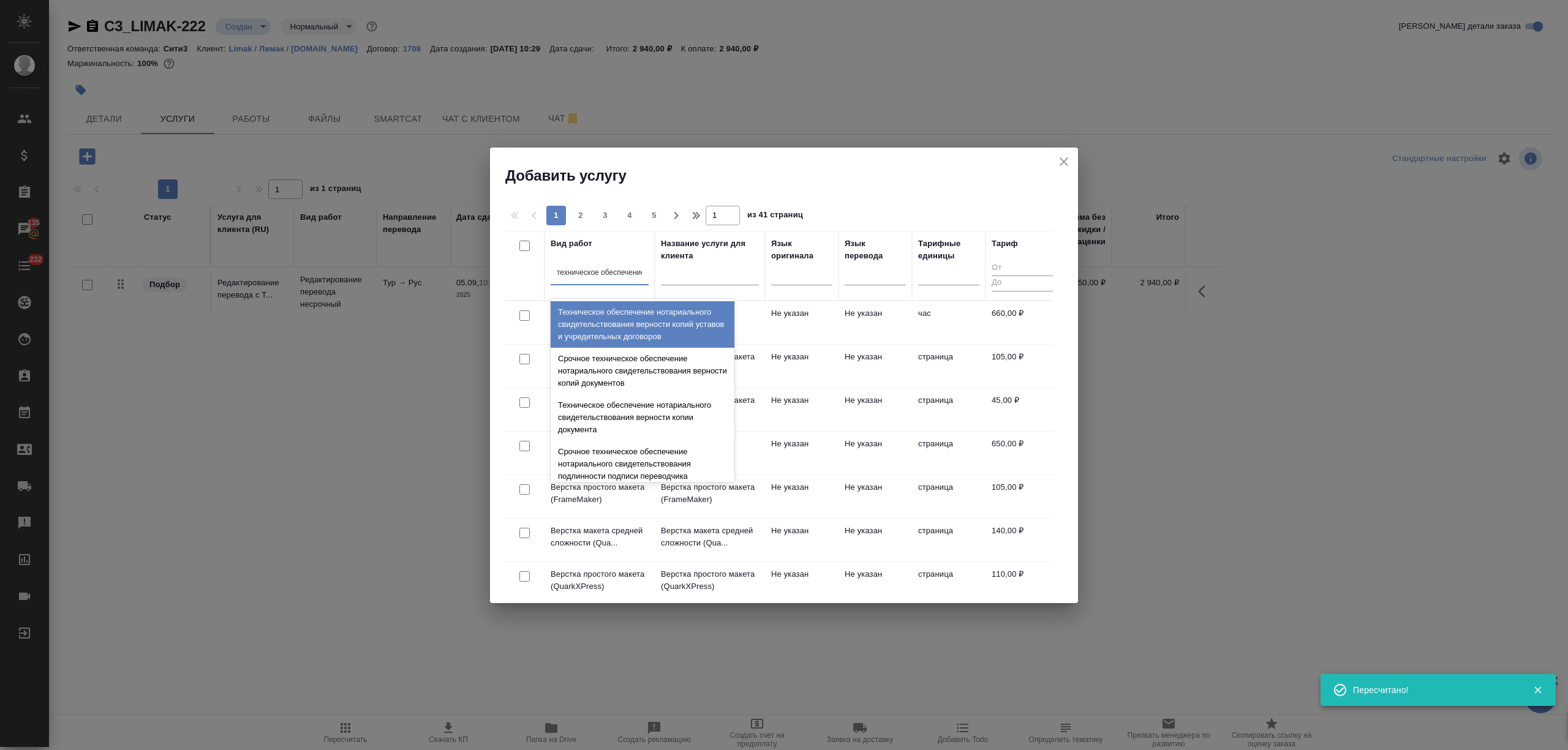
type input "техническое обеспечение"
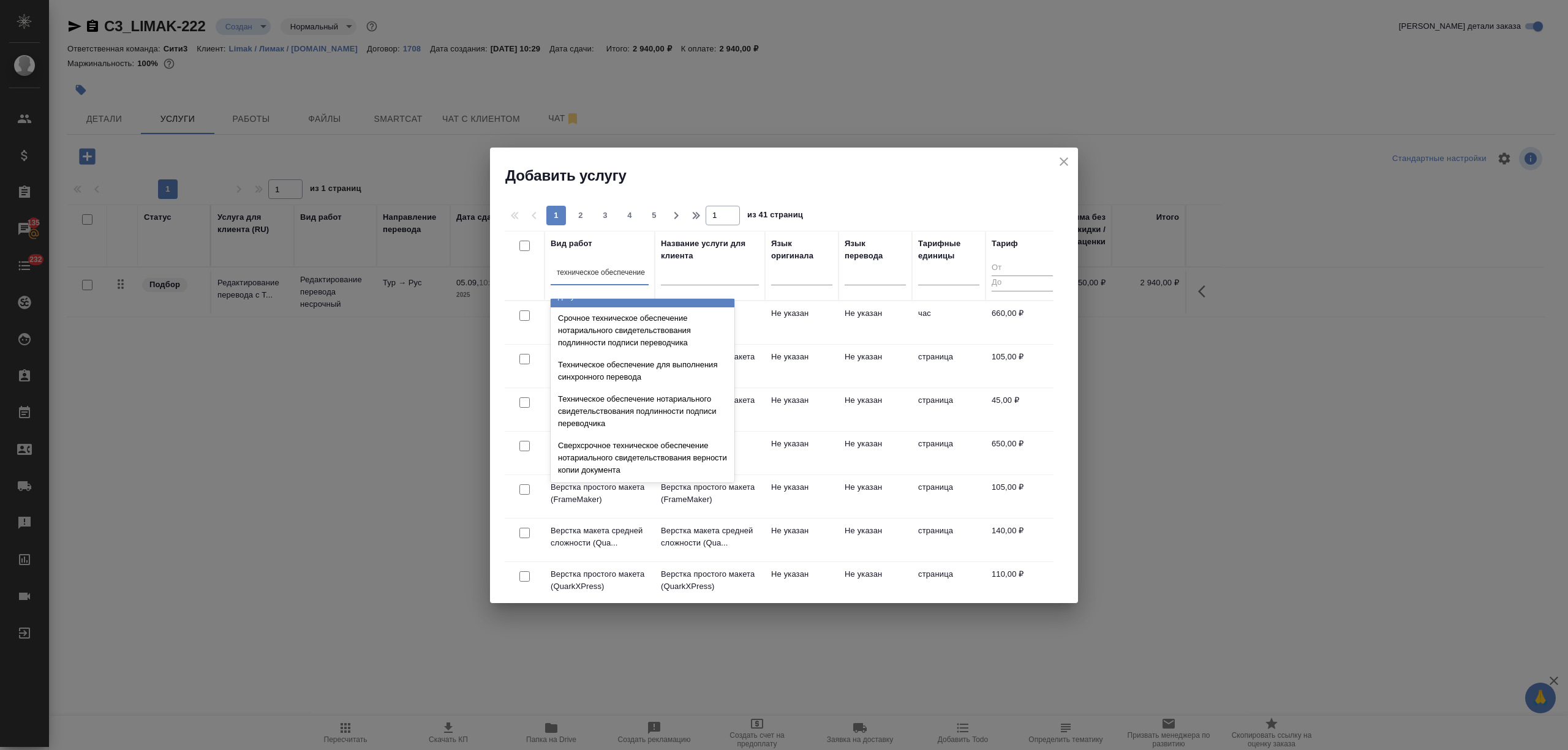
scroll to position [163, 0]
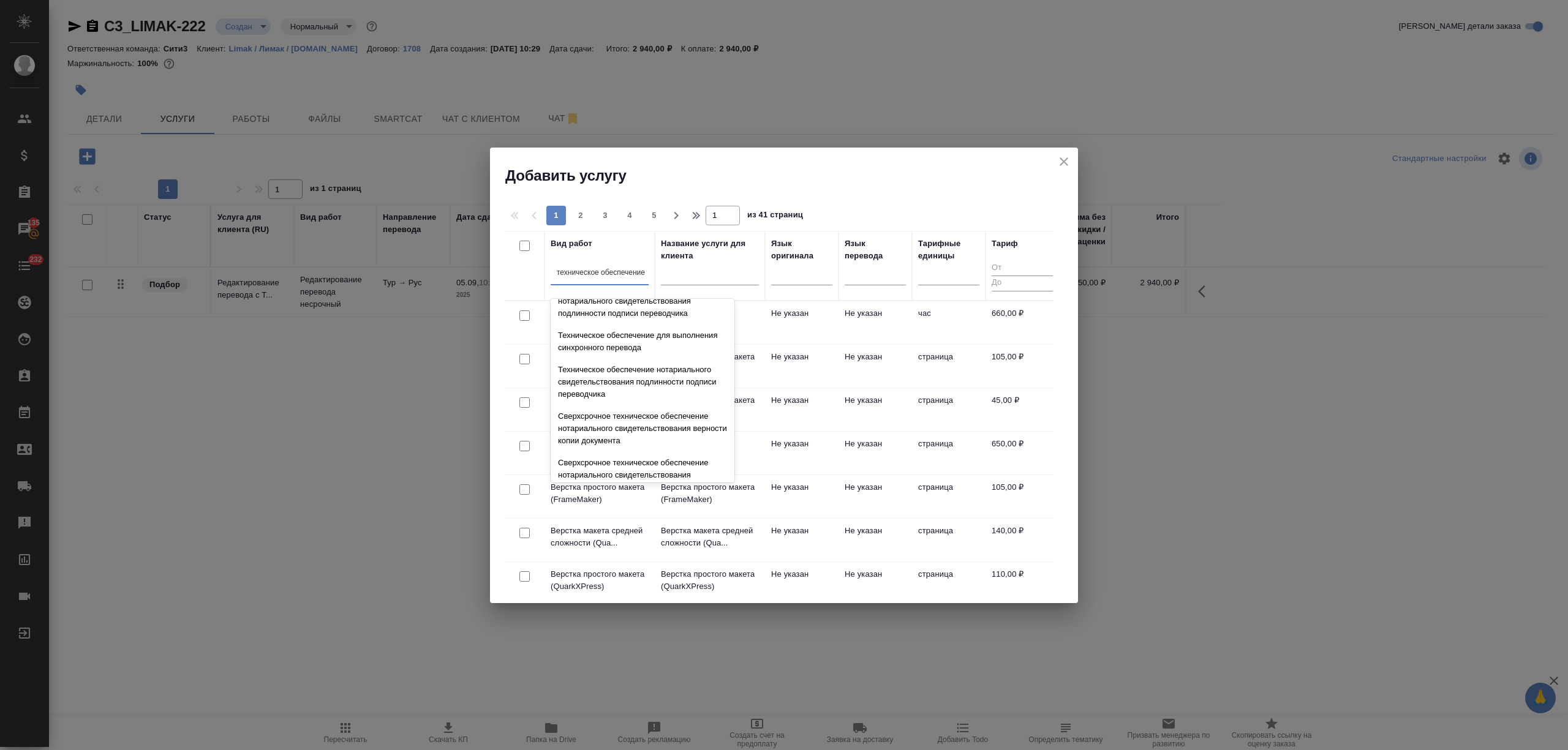
click at [626, 395] on div "Техническое обеспечение нотариального свидетельствования подлинности подписи пе…" at bounding box center [642, 382] width 184 height 46
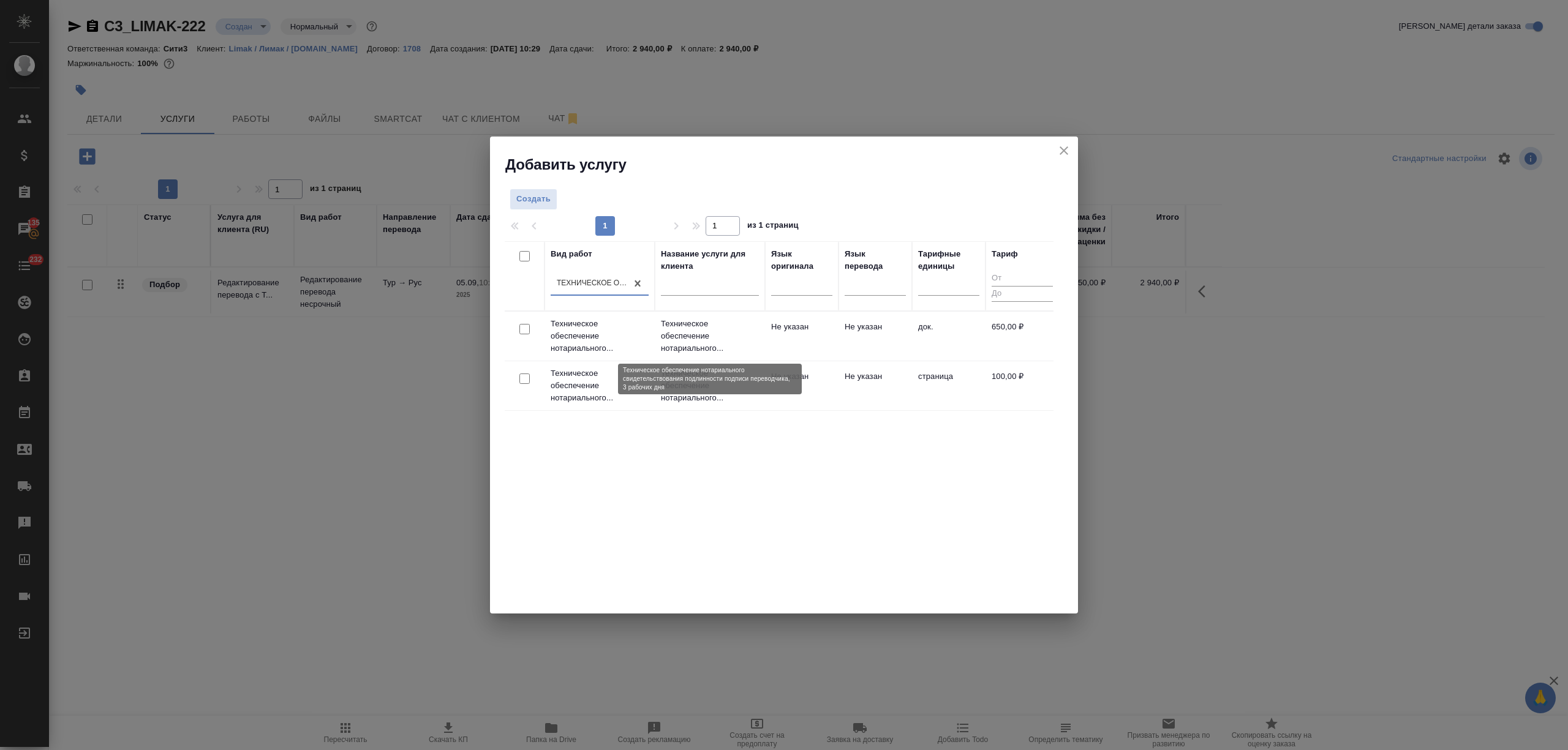
click at [680, 343] on p "Техническое обеспечение нотариального..." at bounding box center [710, 336] width 98 height 37
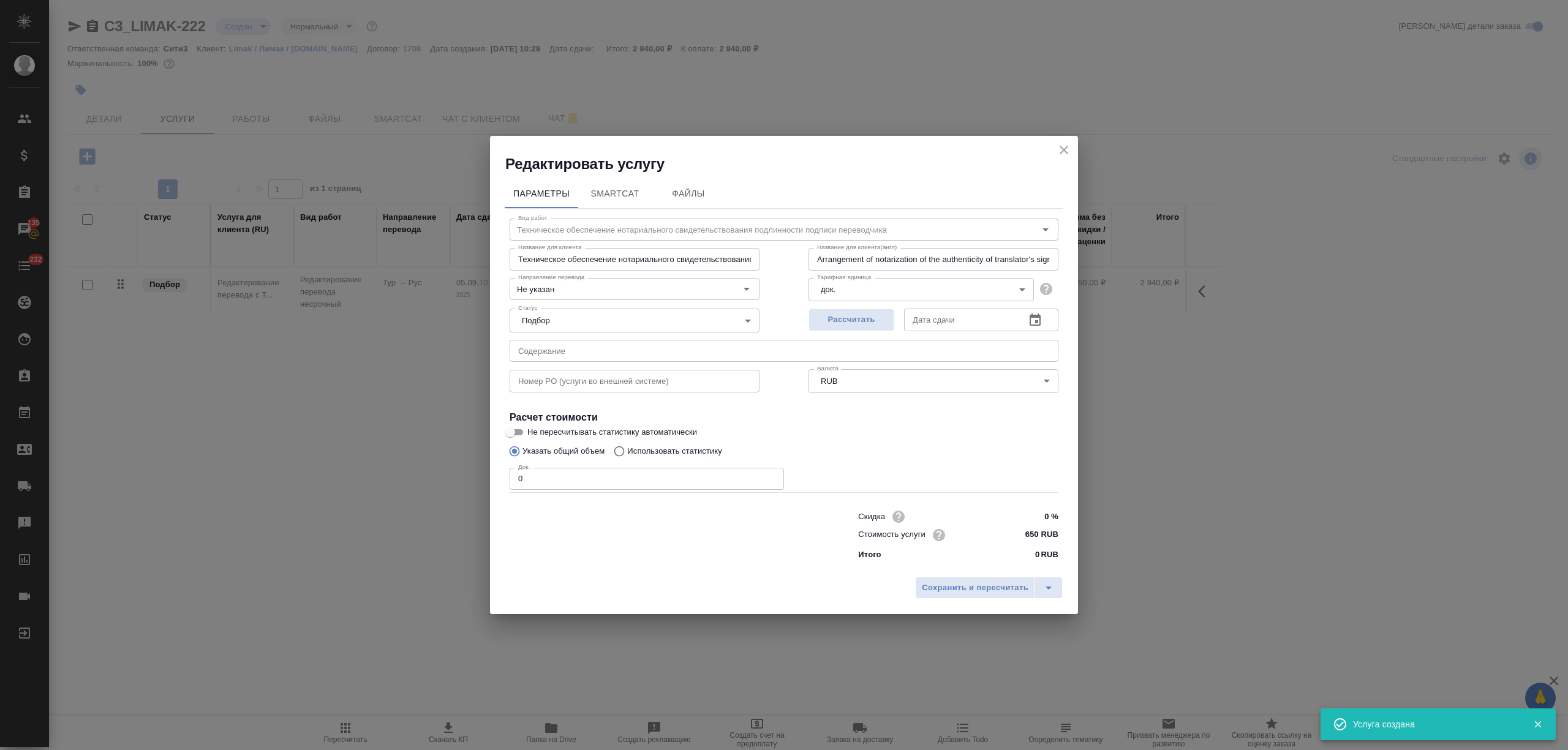
type input "Техническое обеспечение нотариального свидетельствования подлинности подписи пе…"
type input "Arrangement of notarization of the authenticity of translator's signature,3 bus…"
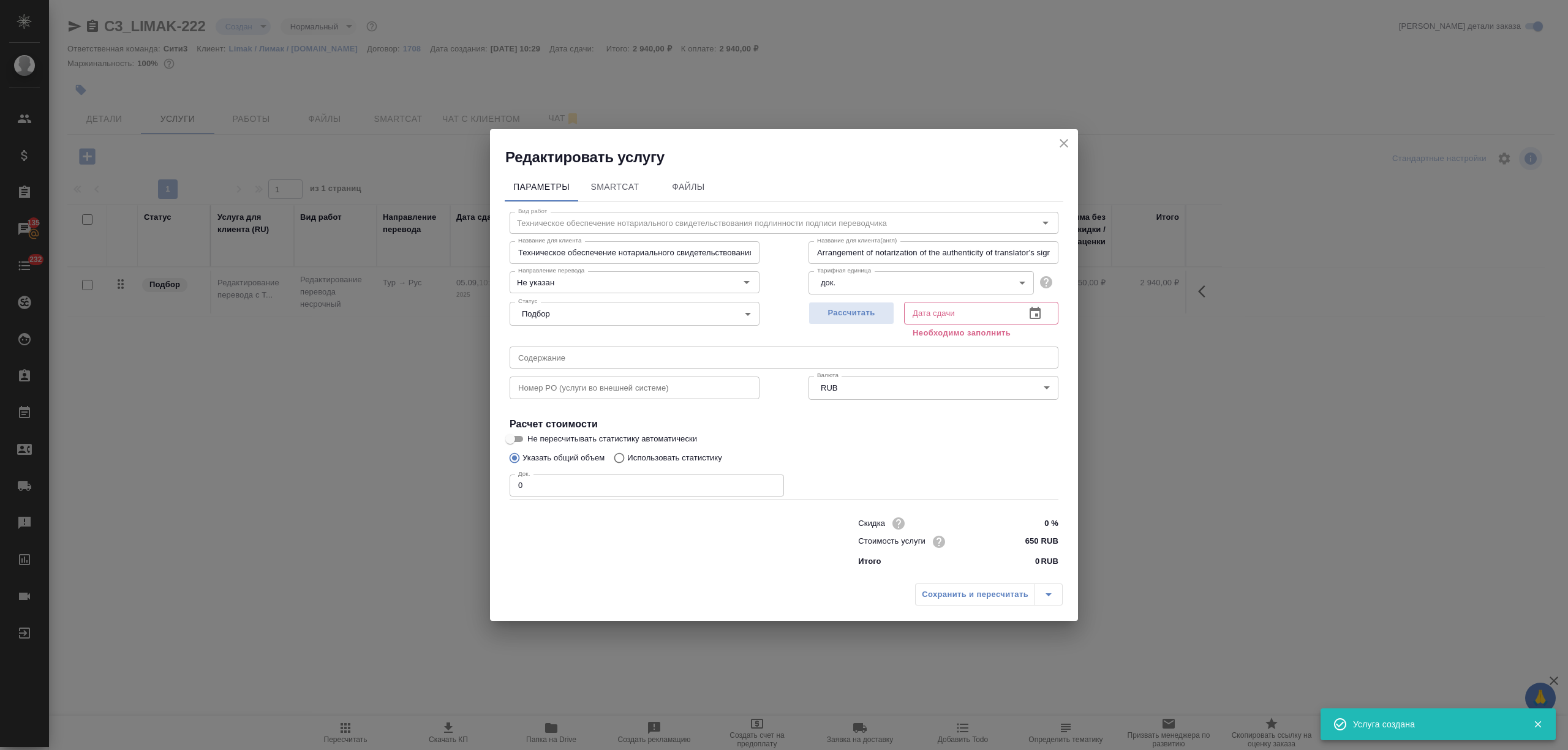
type input "Техническое обеспечение нотариального свидетельствования подлинности подписи пе…"
type input "Arrangement of notarization of the authenticity of translator's signature,3 bus…"
drag, startPoint x: 526, startPoint y: 481, endPoint x: 495, endPoint y: 481, distance: 31.0
click at [495, 481] on div "Параметры SmartCat Файлы Вид работ Техническое обеспечение нотариального свидет…" at bounding box center [783, 372] width 588 height 410
type input "Техническое обеспечение нотариального свидетельствования подлинности подписи пе…"
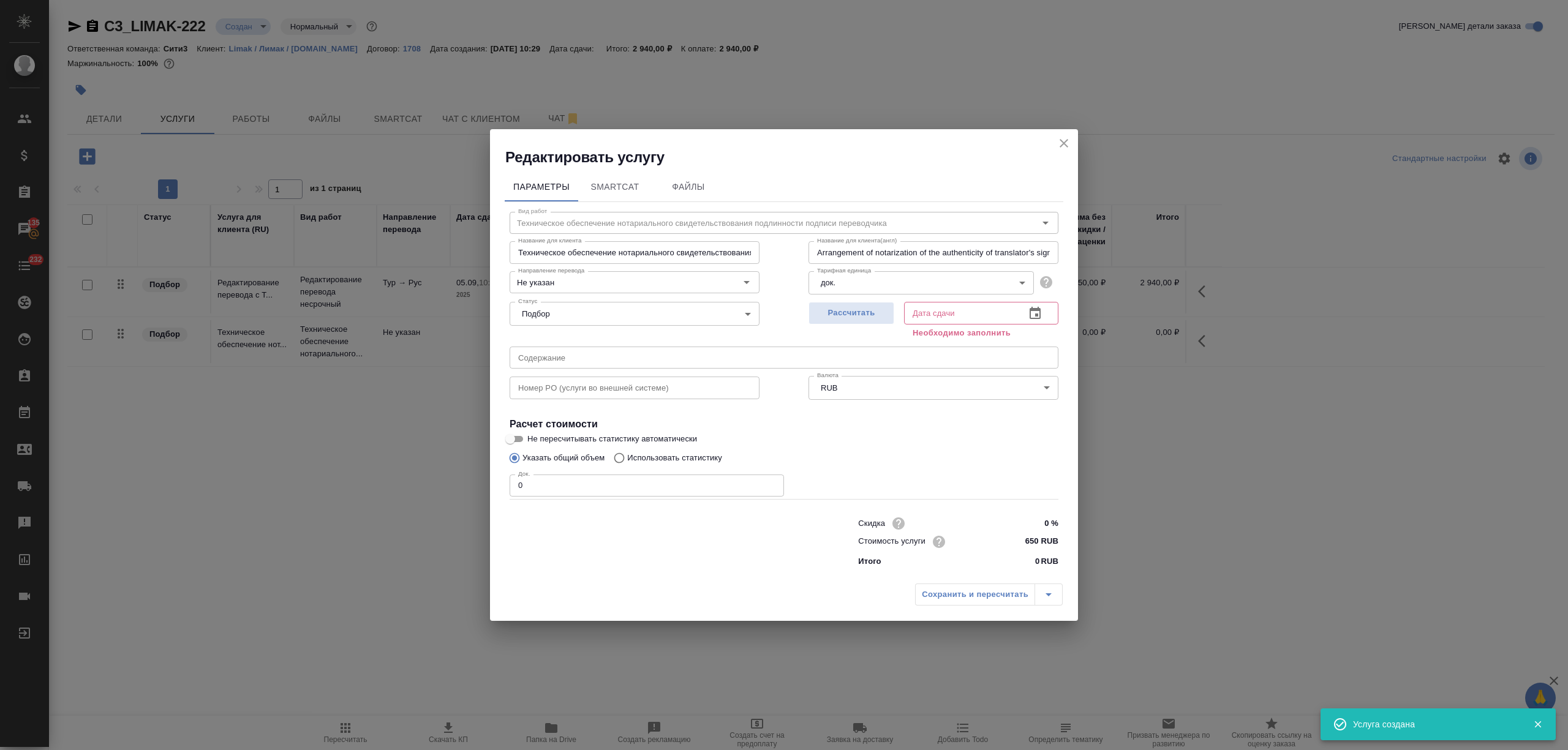
type input "Arrangement of notarization of the authenticity of translator's signature,3 bus…"
type input "2"
type input "Техническое обеспечение нотариального свидетельствования подлинности подписи пе…"
type input "Arrangement of notarization of the authenticity of translator's signature,3 bus…"
type input "2"
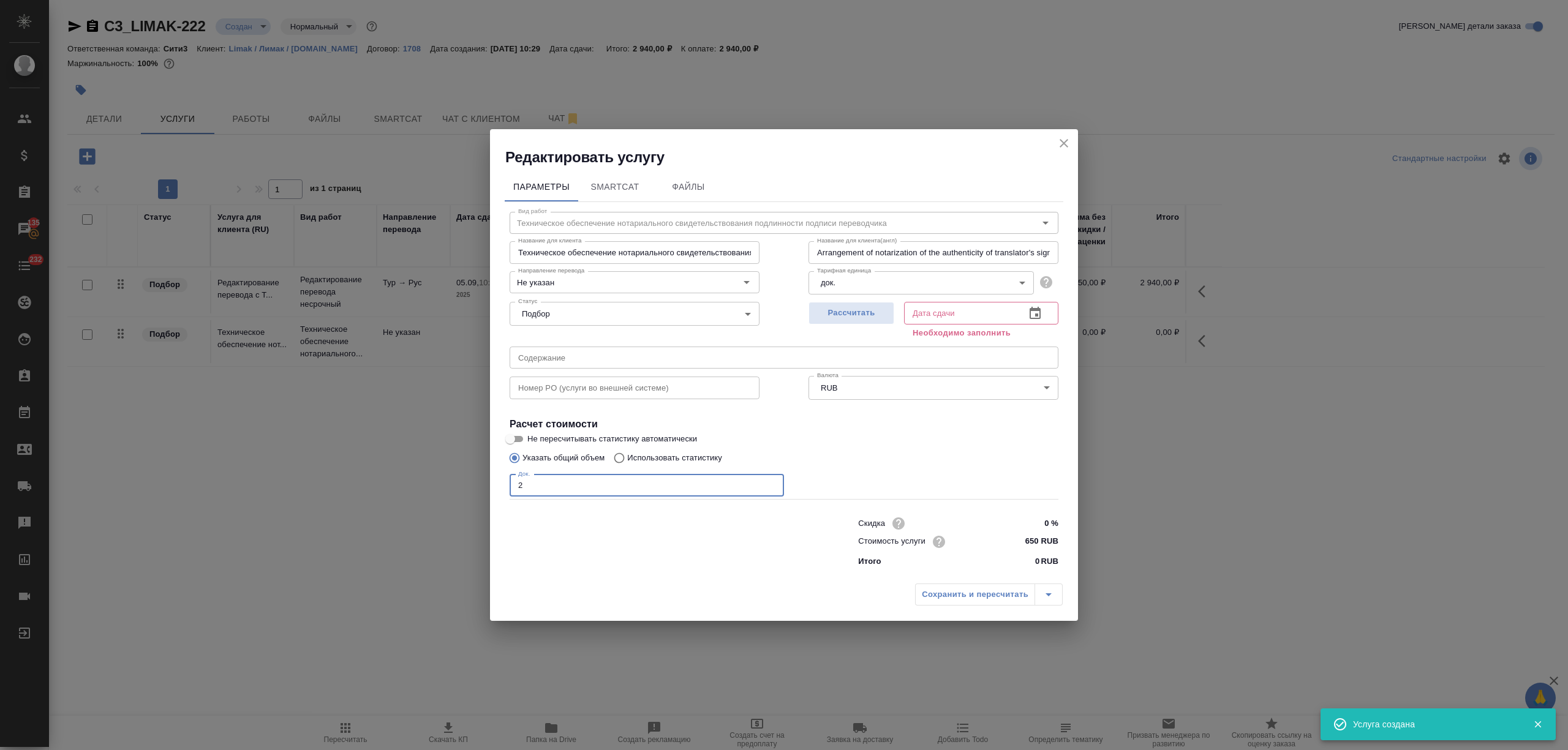
click at [1023, 309] on button "button" at bounding box center [1034, 313] width 29 height 29
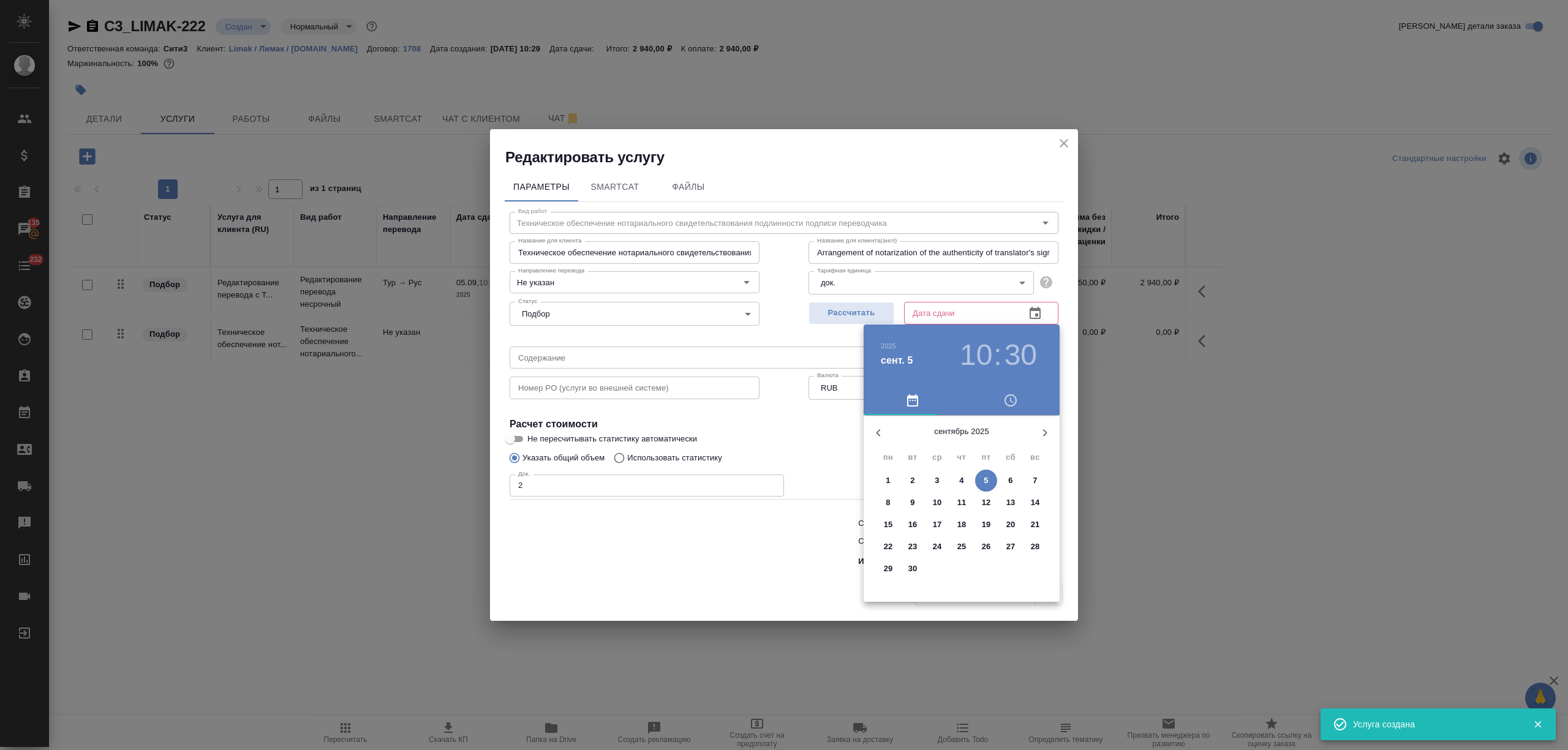
click at [984, 479] on p "5" at bounding box center [986, 481] width 5 height 12
type input "Техническое обеспечение нотариального свидетельствования подлинности подписи пе…"
type input "Arrangement of notarization of the authenticity of translator's signature,3 bus…"
type input "05.09.2025 10:30"
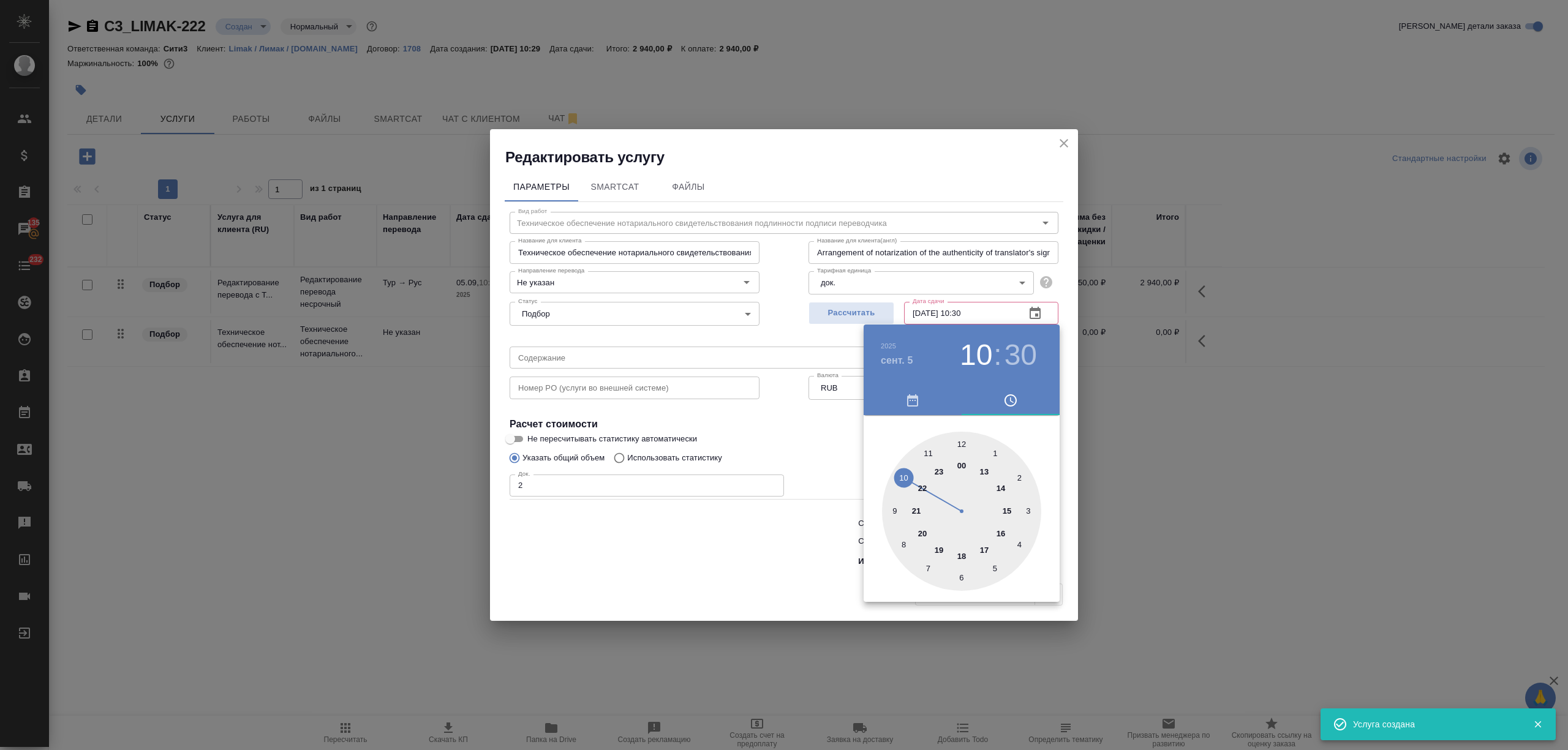
type input "Техническое обеспечение нотариального свидетельствования подлинности подписи пе…"
type input "Arrangement of notarization of the authenticity of translator's signature,3 bus…"
click at [667, 535] on div at bounding box center [784, 375] width 1568 height 750
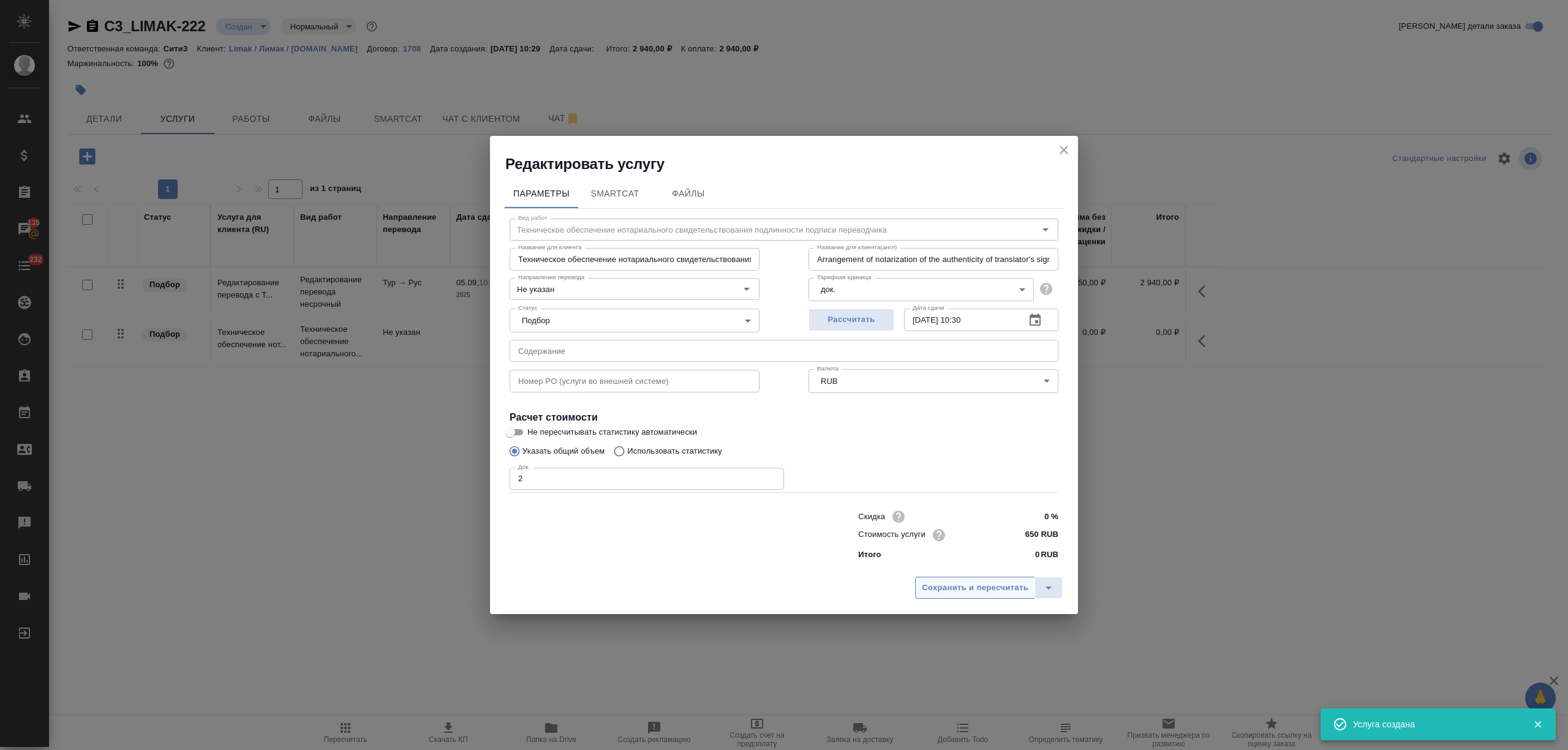
click at [963, 583] on span "Сохранить и пересчитать" at bounding box center [974, 588] width 106 height 14
type input "Техническое обеспечение нотариального свидетельствования подлинности подписи пе…"
type input "Arrangement of notarization of the authenticity of translator's signature,3 bus…"
type input "Техническое обеспечение нотариального свидетельствования подлинности подписи пе…"
type input "Arrangement of notarization of the authenticity of translator's signature,3 bus…"
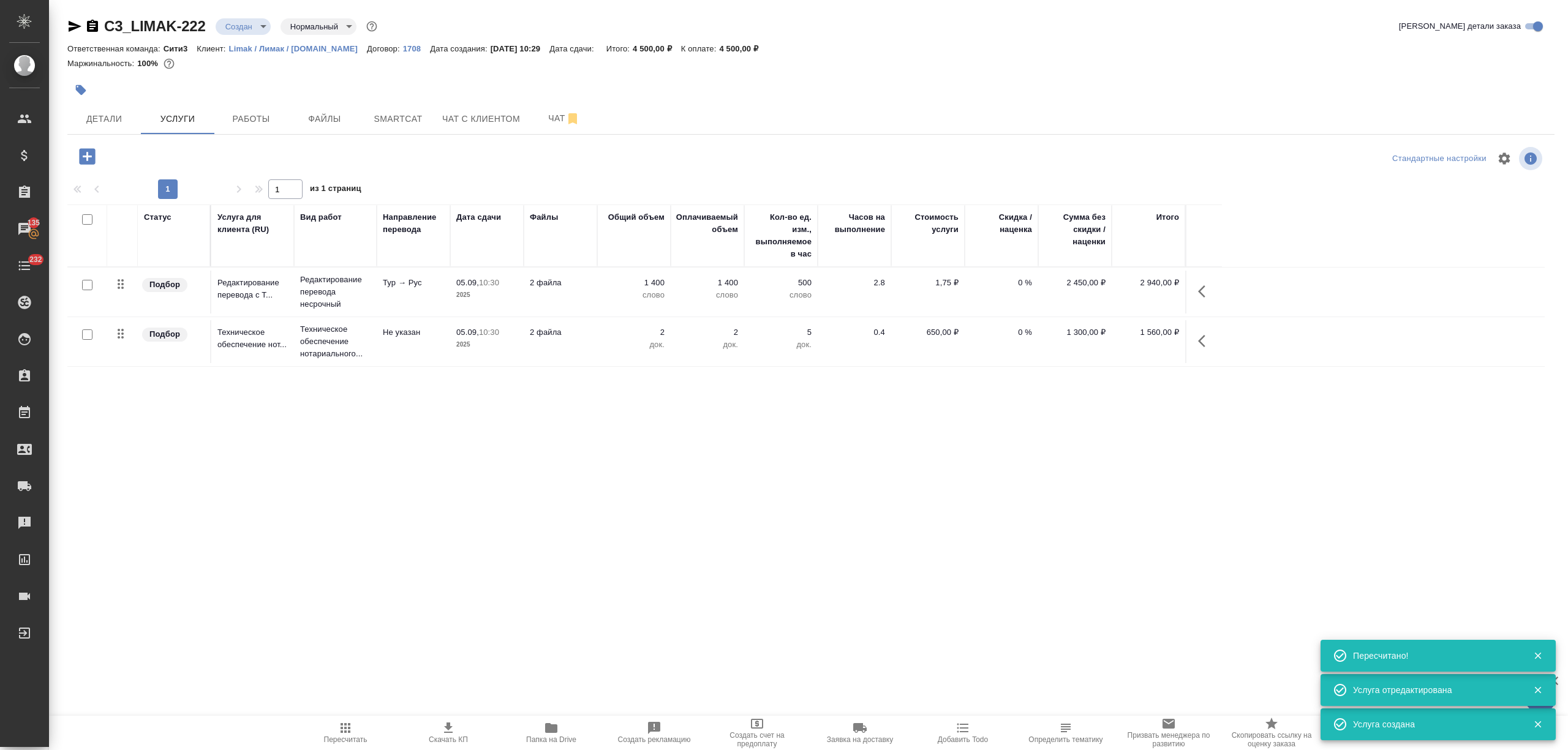
click at [106, 124] on span "Детали" at bounding box center [104, 119] width 59 height 15
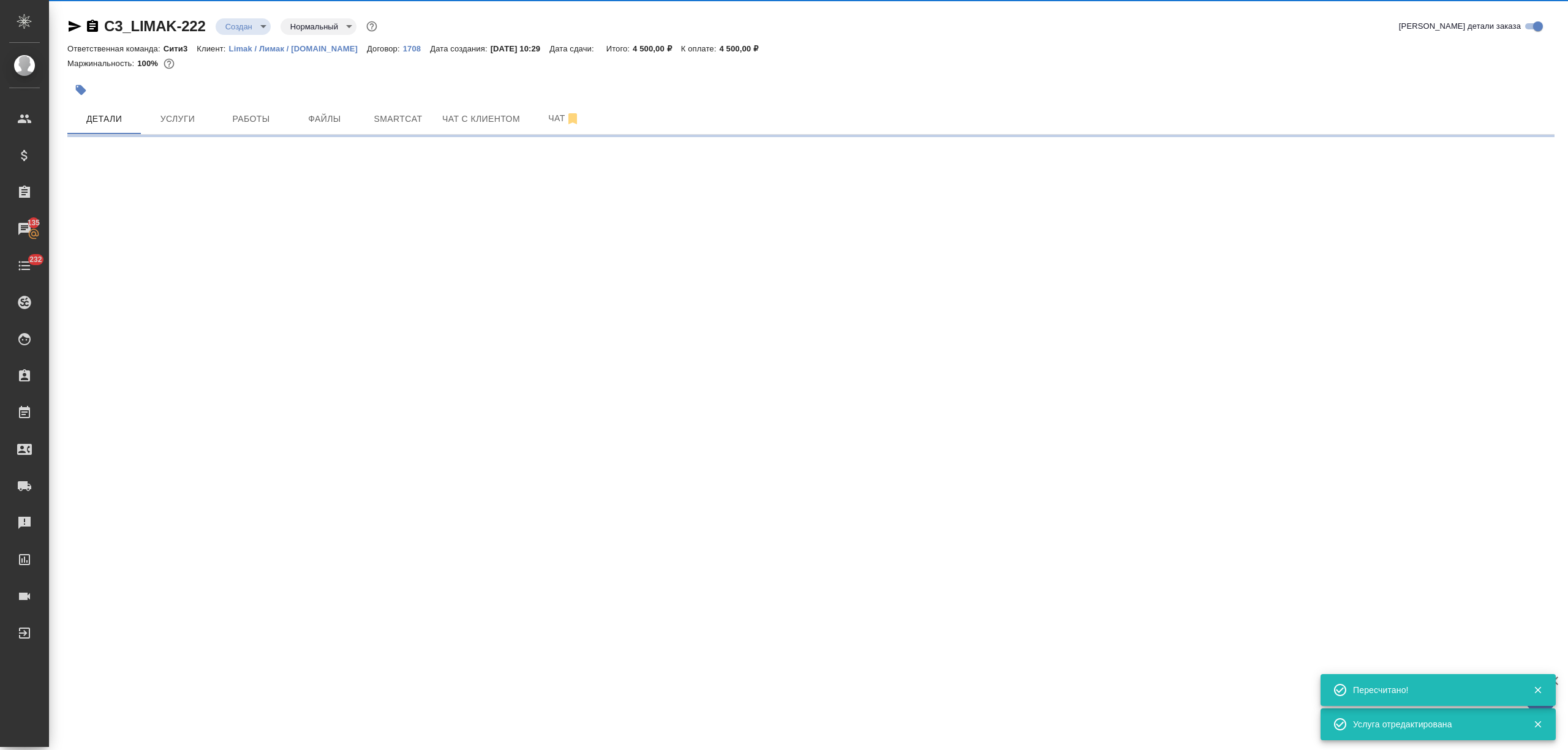
select select "RU"
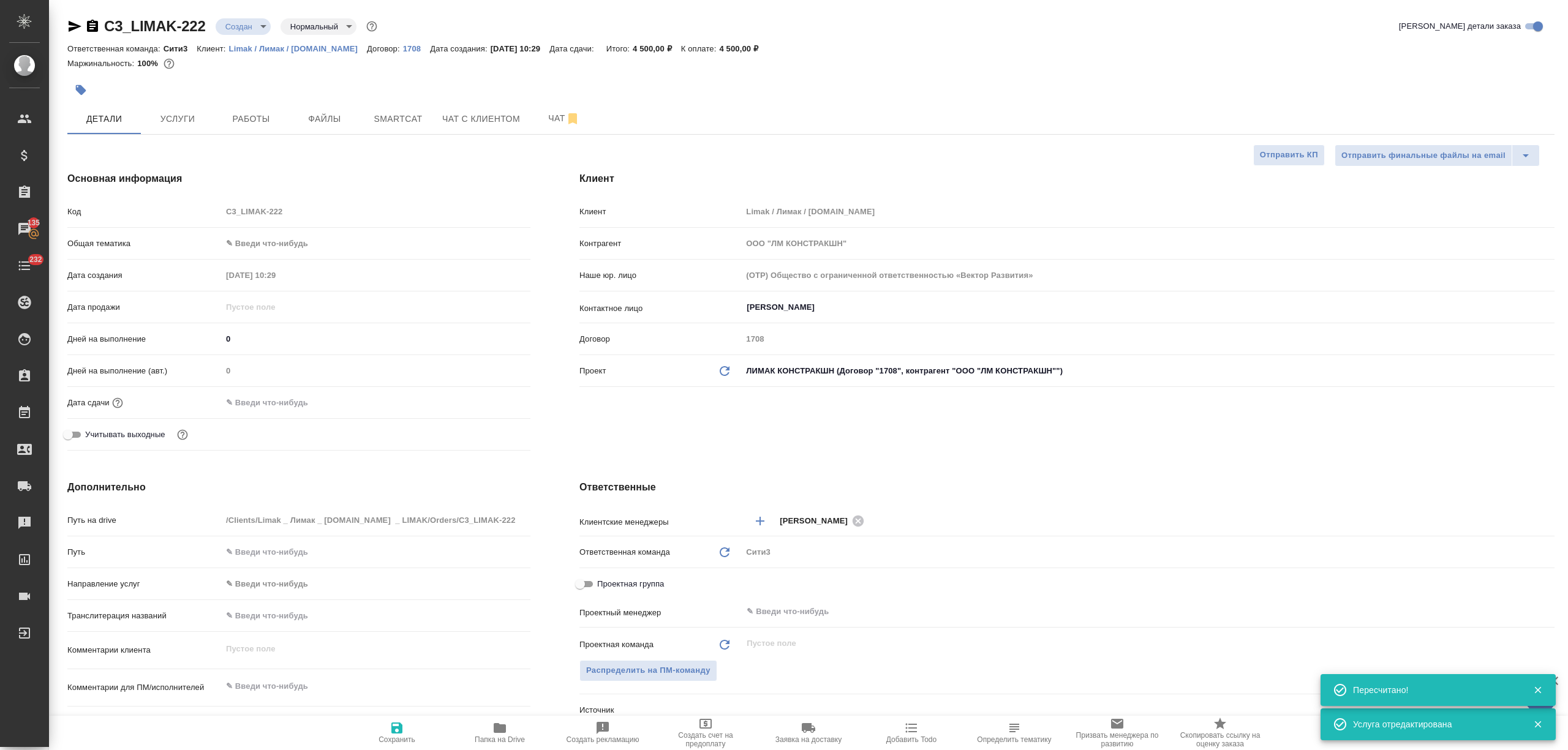
type textarea "x"
click at [245, 405] on input "text" at bounding box center [276, 402] width 107 height 18
click at [487, 399] on icon "button" at bounding box center [494, 402] width 15 height 15
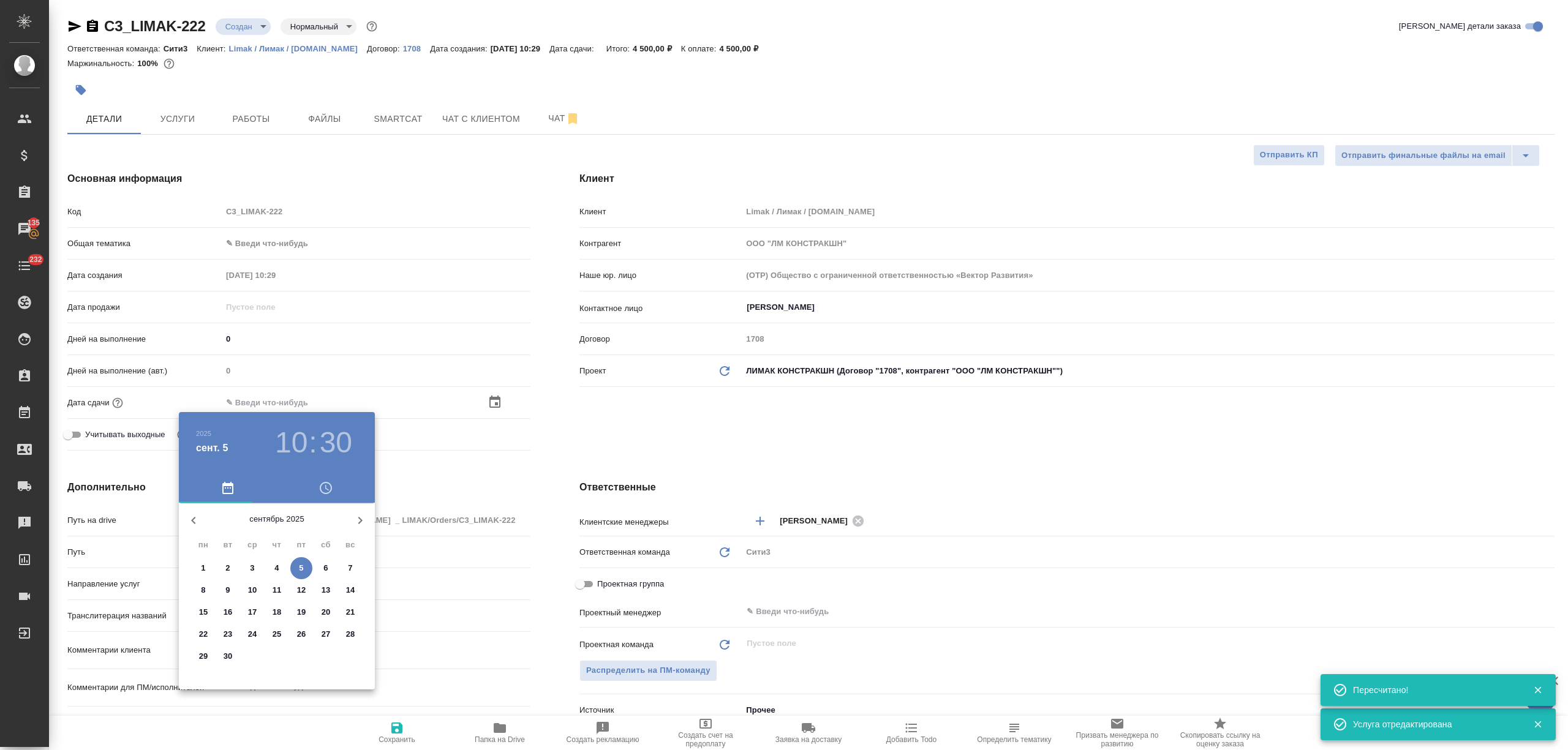
click at [207, 586] on span "8" at bounding box center [204, 590] width 22 height 12
type input "08.09.2025 10:30"
type textarea "x"
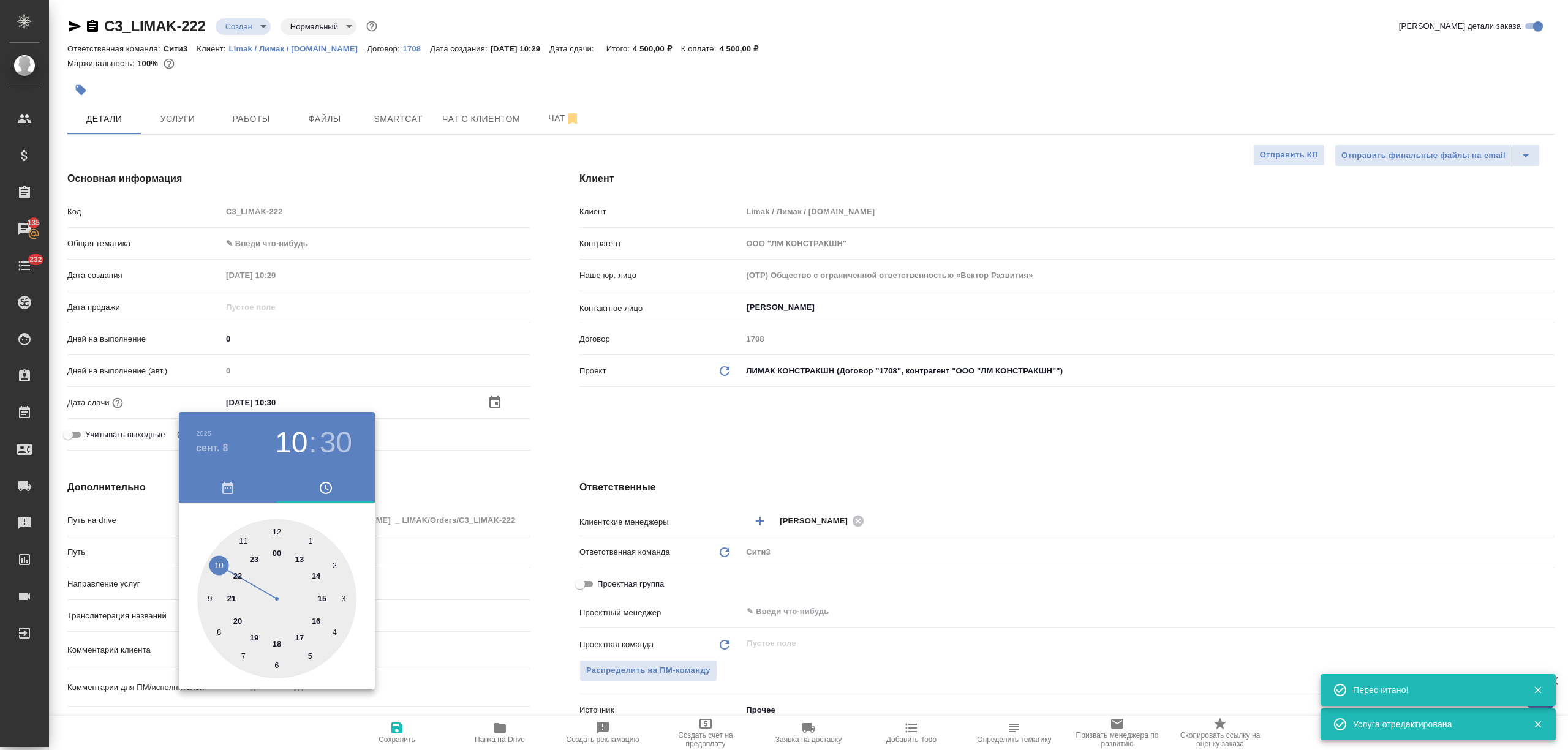
click at [487, 625] on div at bounding box center [784, 375] width 1568 height 750
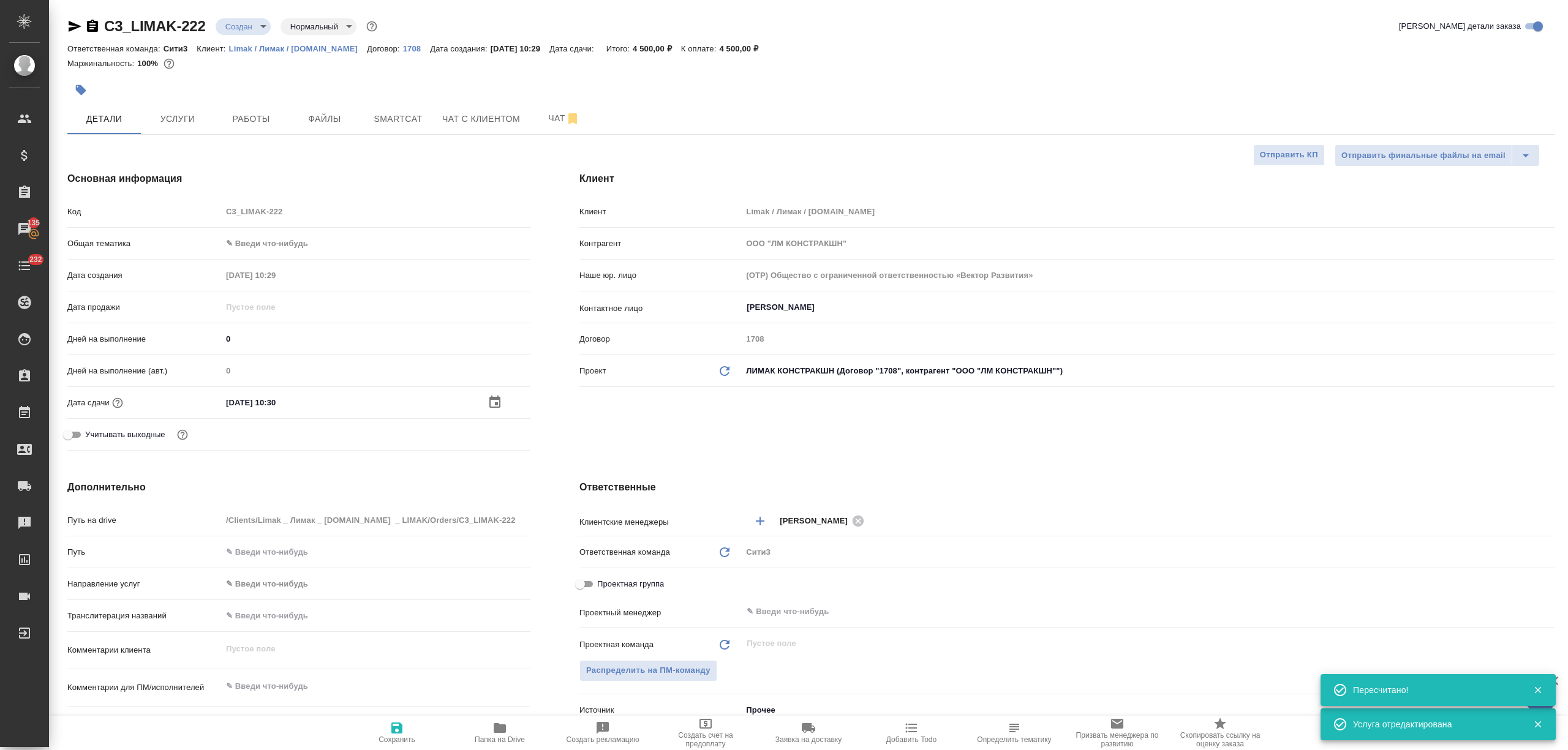
click at [402, 720] on button "Сохранить" at bounding box center [397, 733] width 103 height 35
type textarea "x"
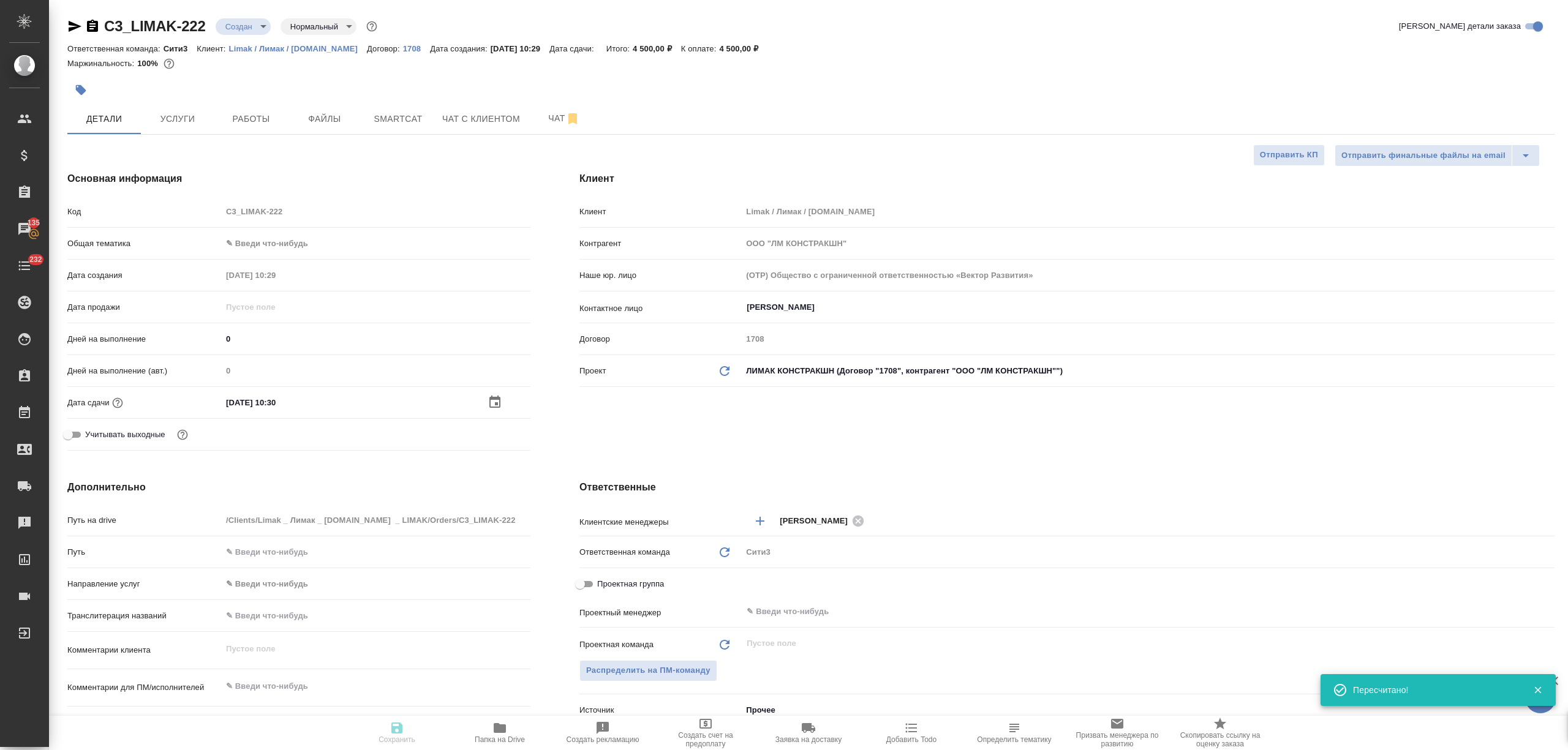
type textarea "x"
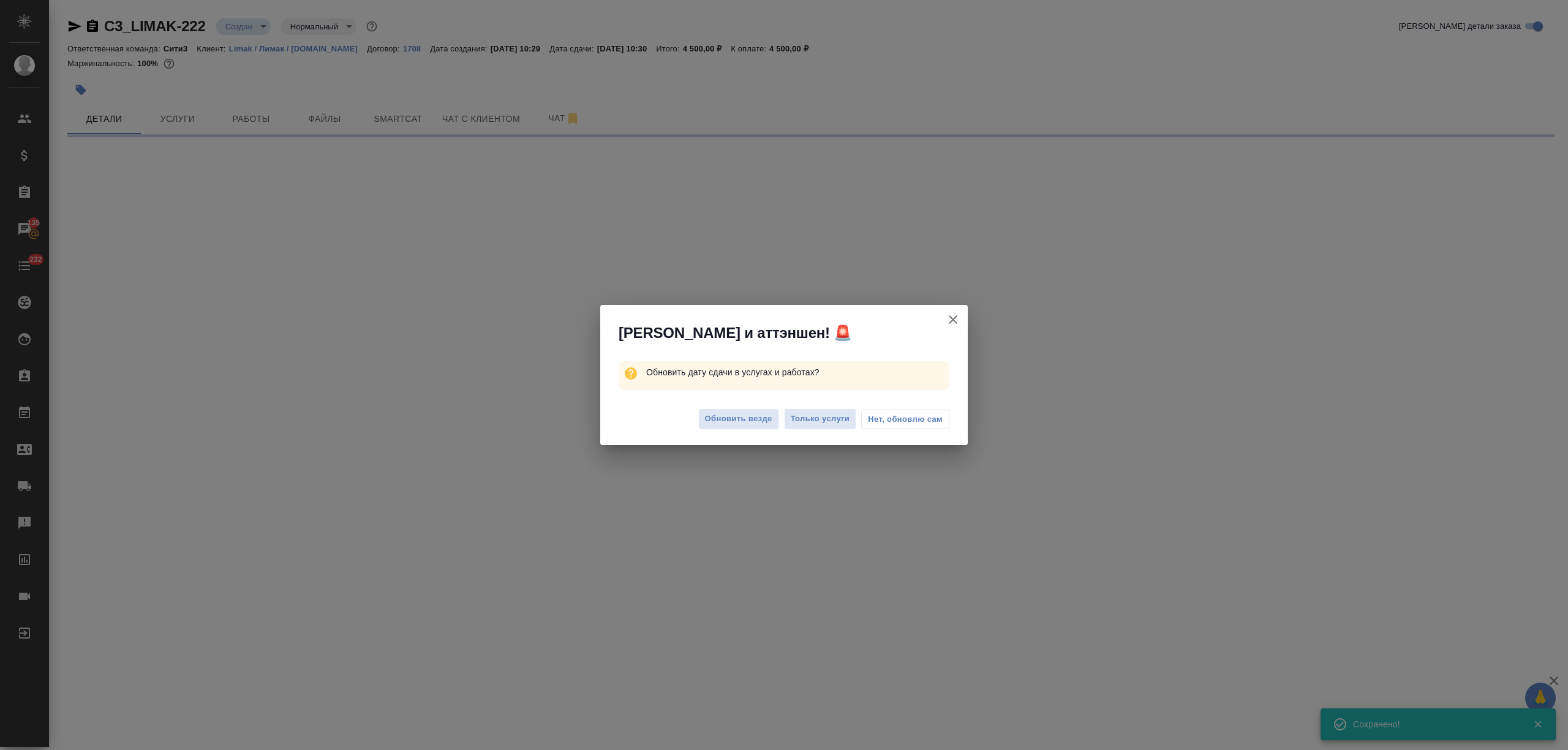
select select "RU"
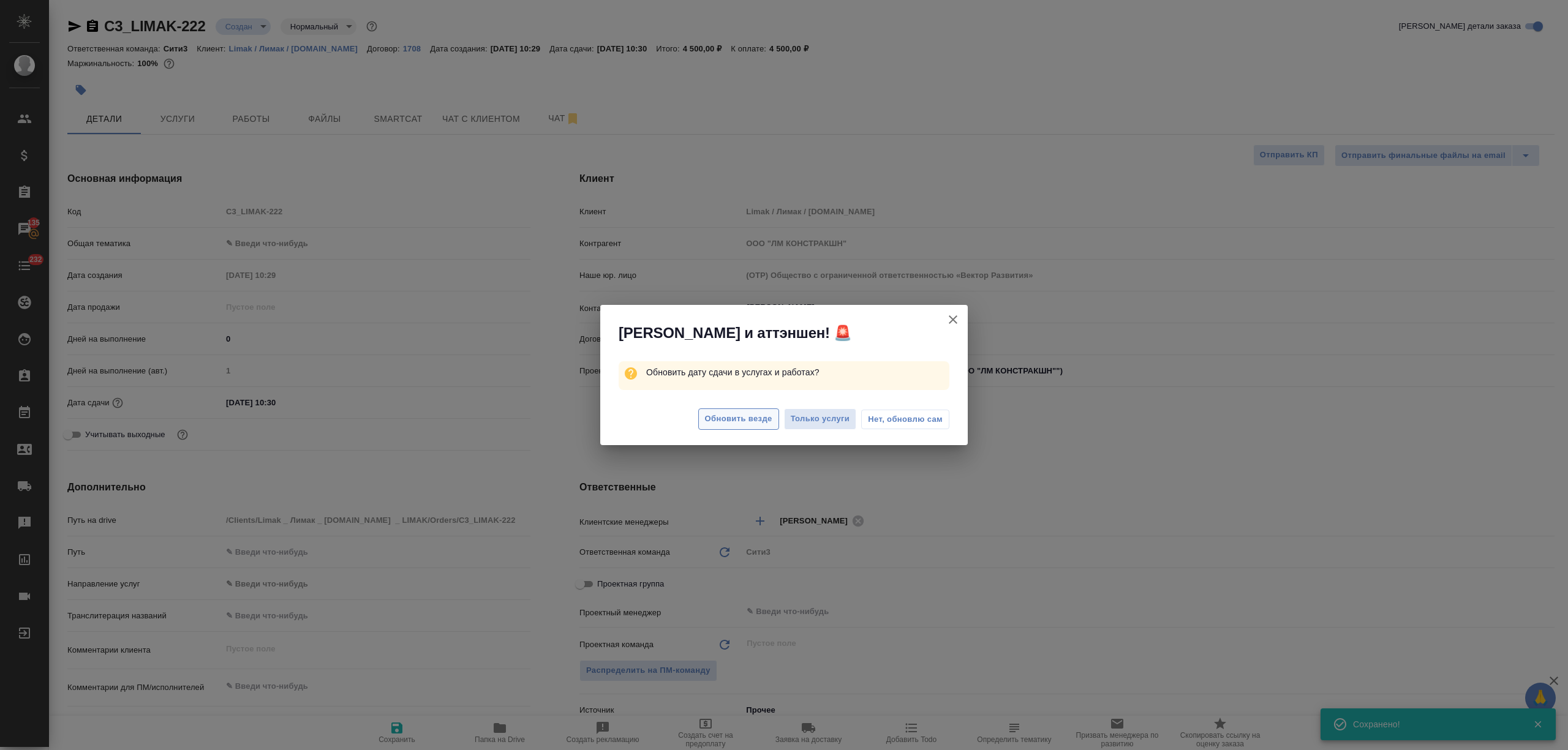
click at [752, 417] on span "Обновить везде" at bounding box center [738, 419] width 67 height 14
type textarea "x"
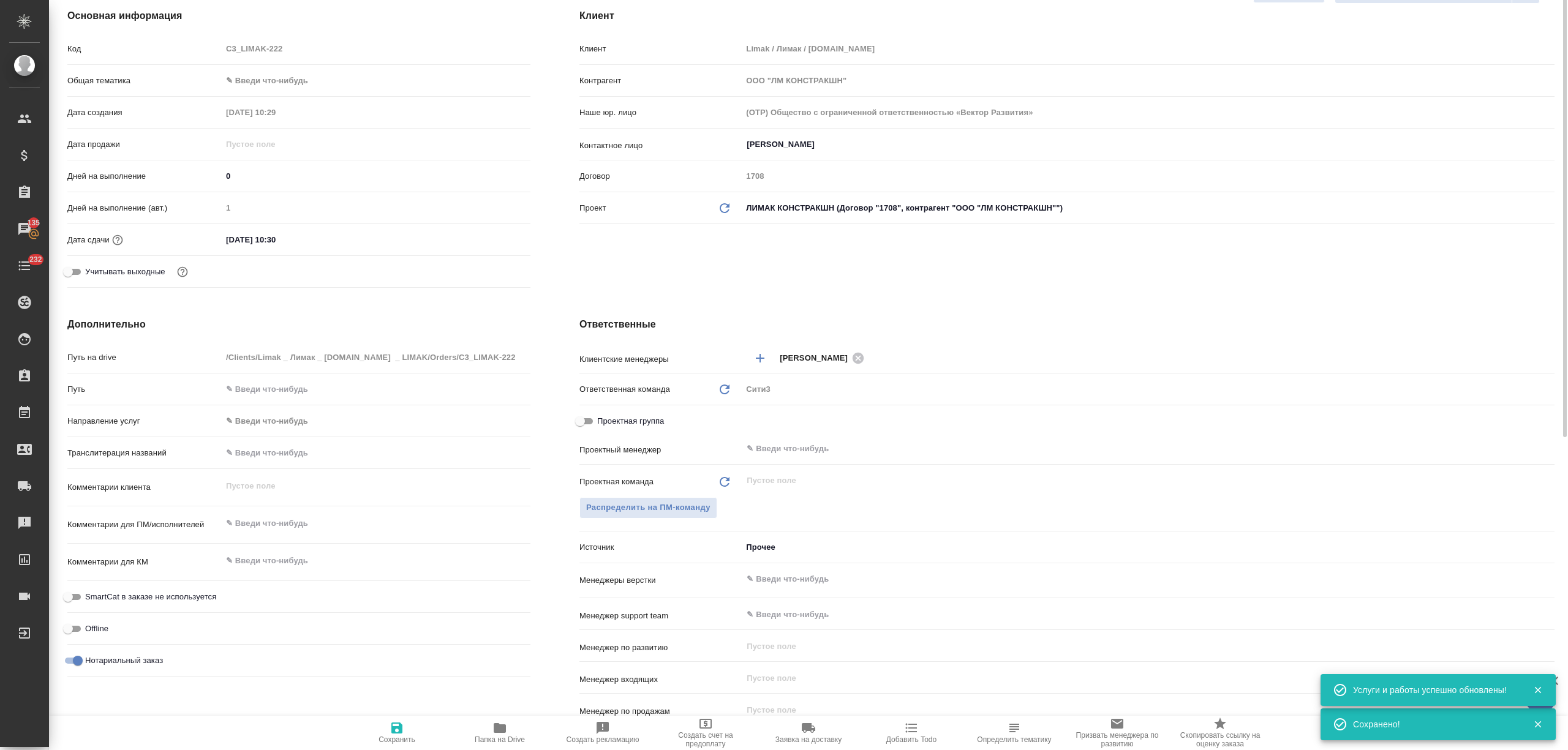
scroll to position [245, 0]
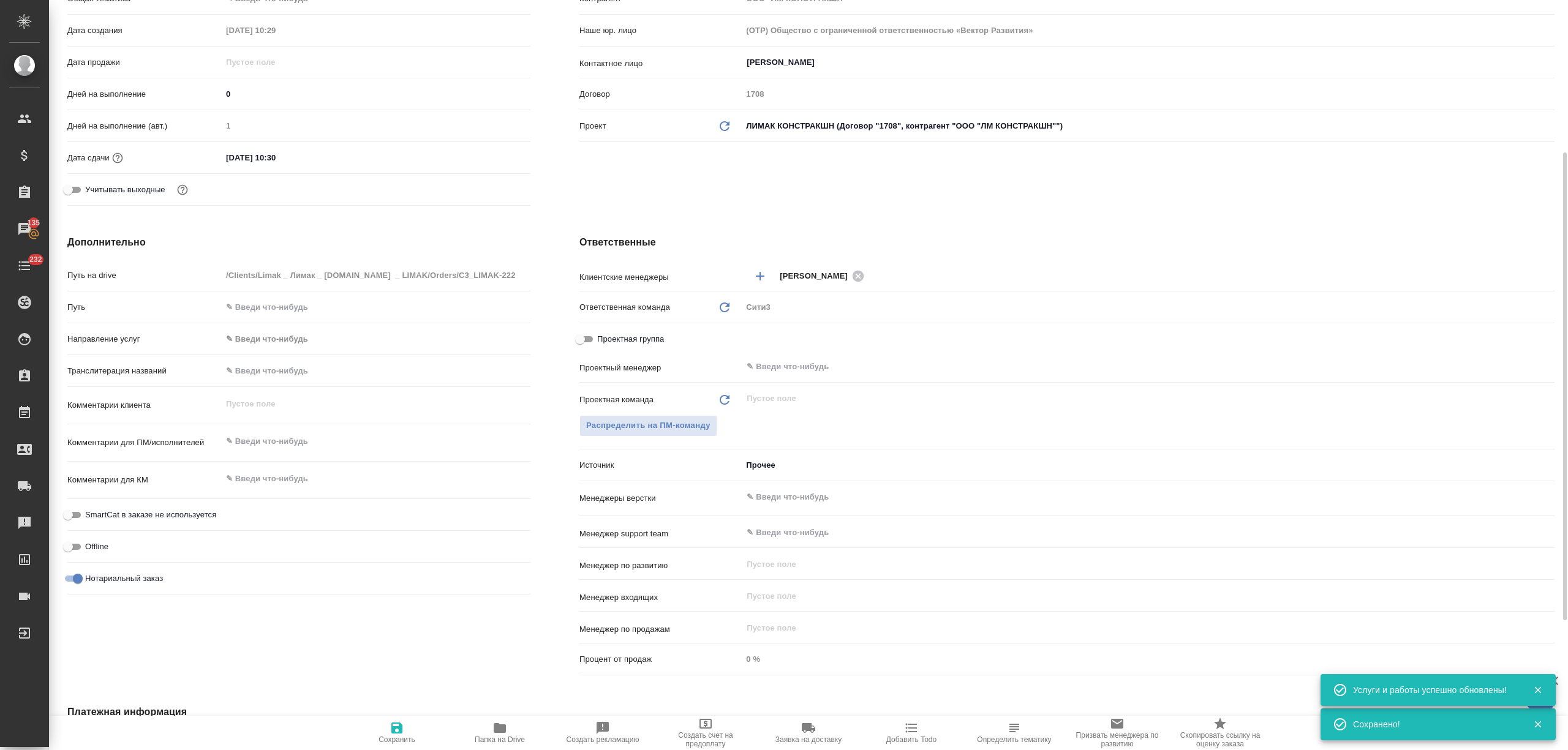
type textarea "x"
click at [267, 446] on textarea at bounding box center [376, 442] width 307 height 21
type textarea "x"
type textarea "д"
type textarea "x"
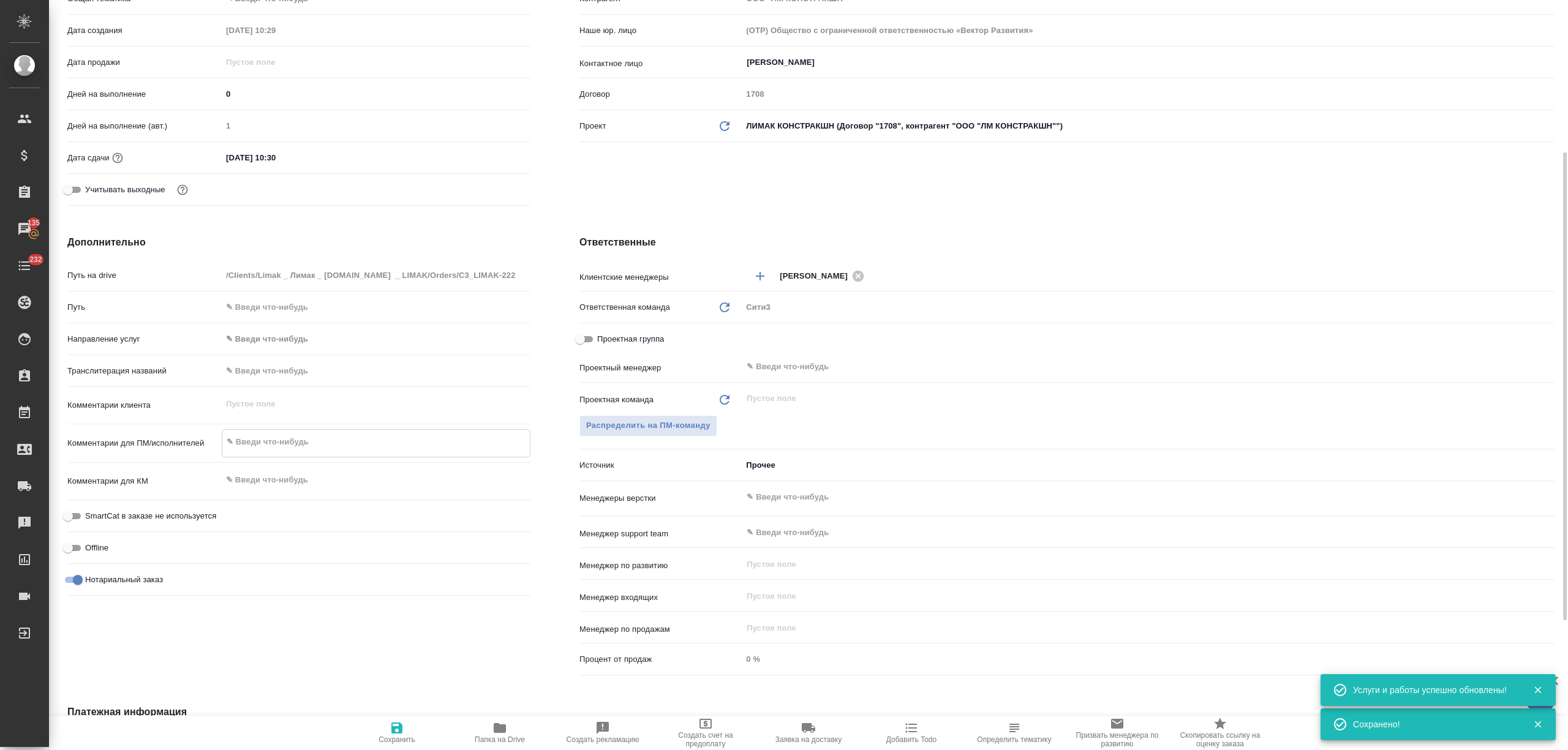
type textarea "x"
type textarea "до"
type textarea "x"
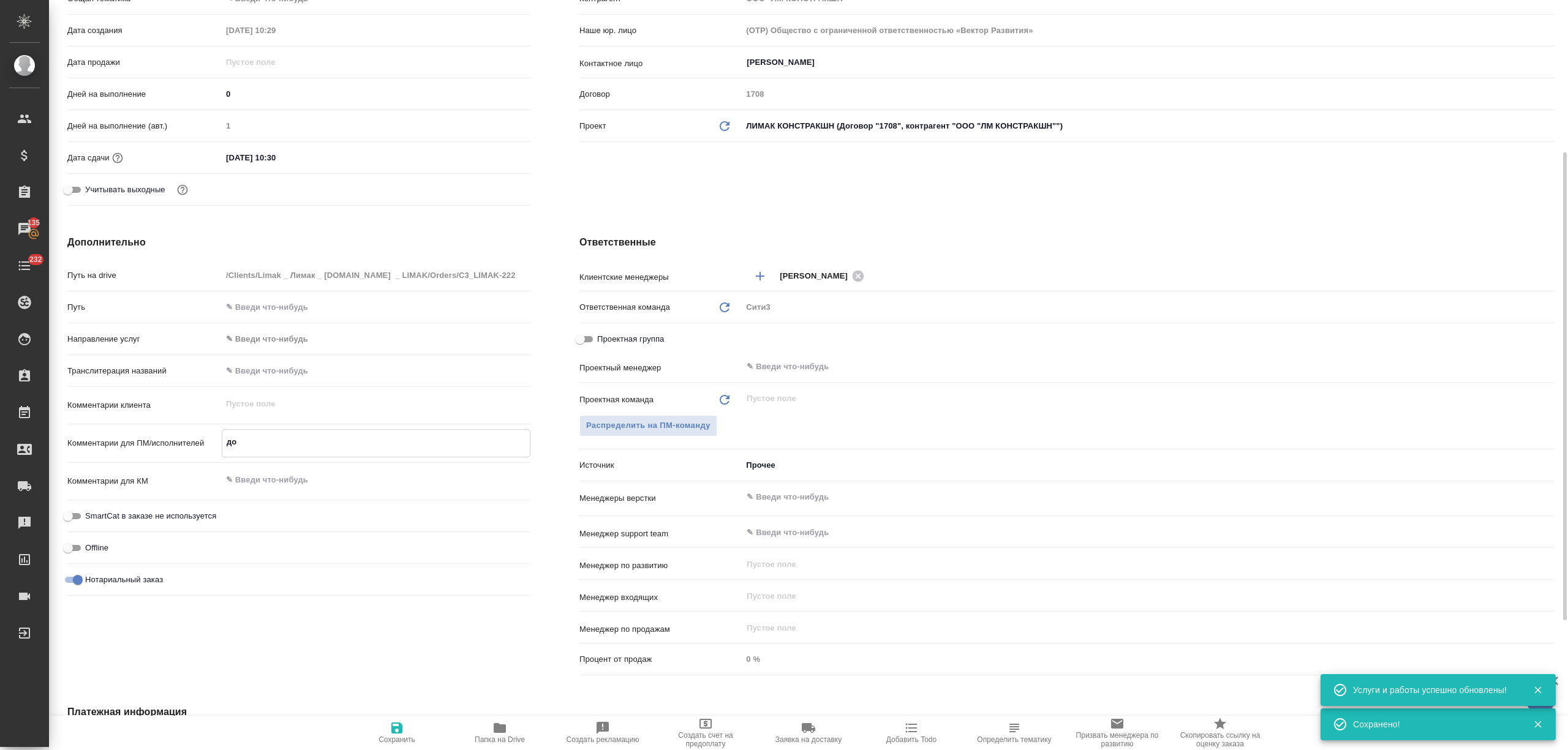
type textarea "x"
type textarea "доп"
type textarea "x"
type textarea "допер"
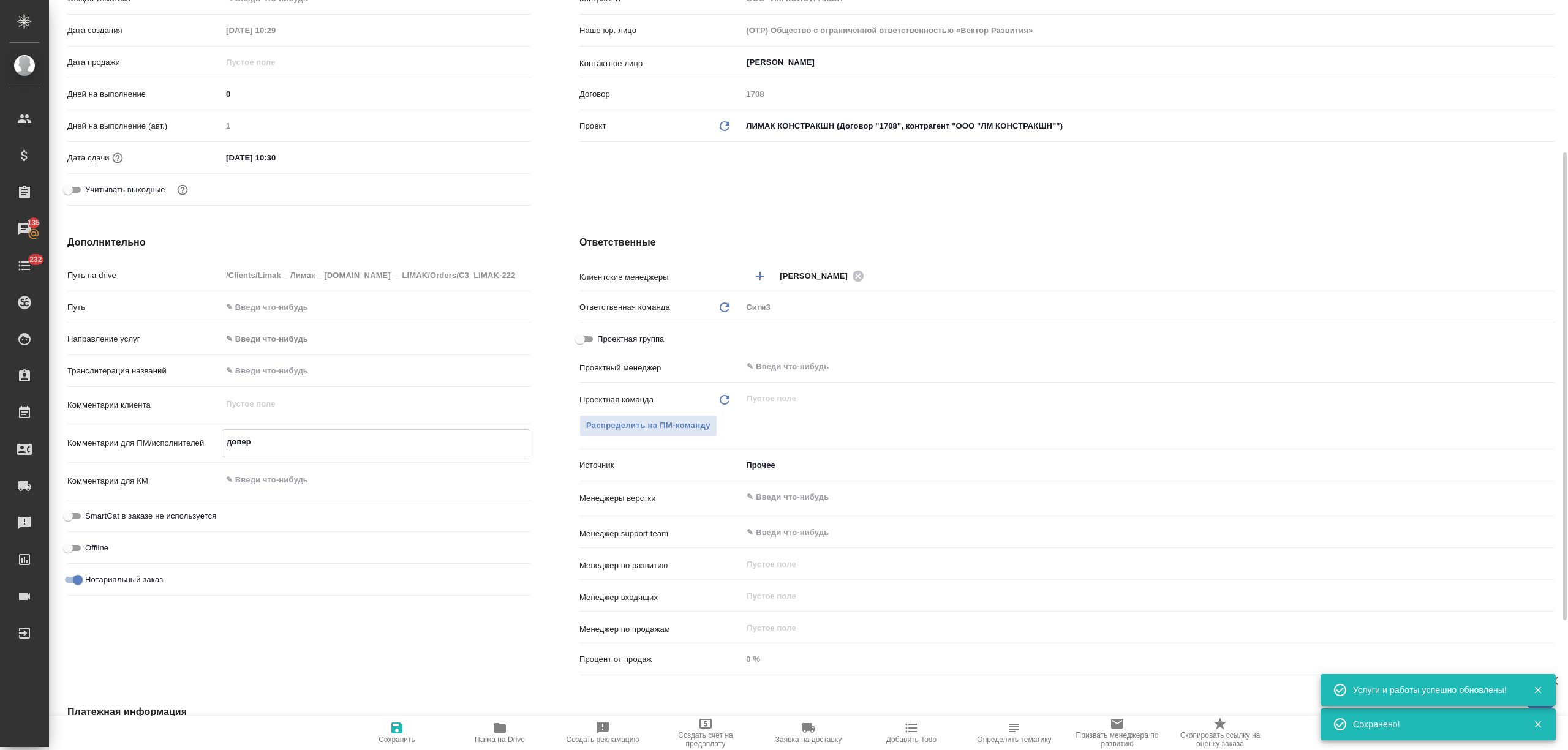
type textarea "x"
type textarea "допере"
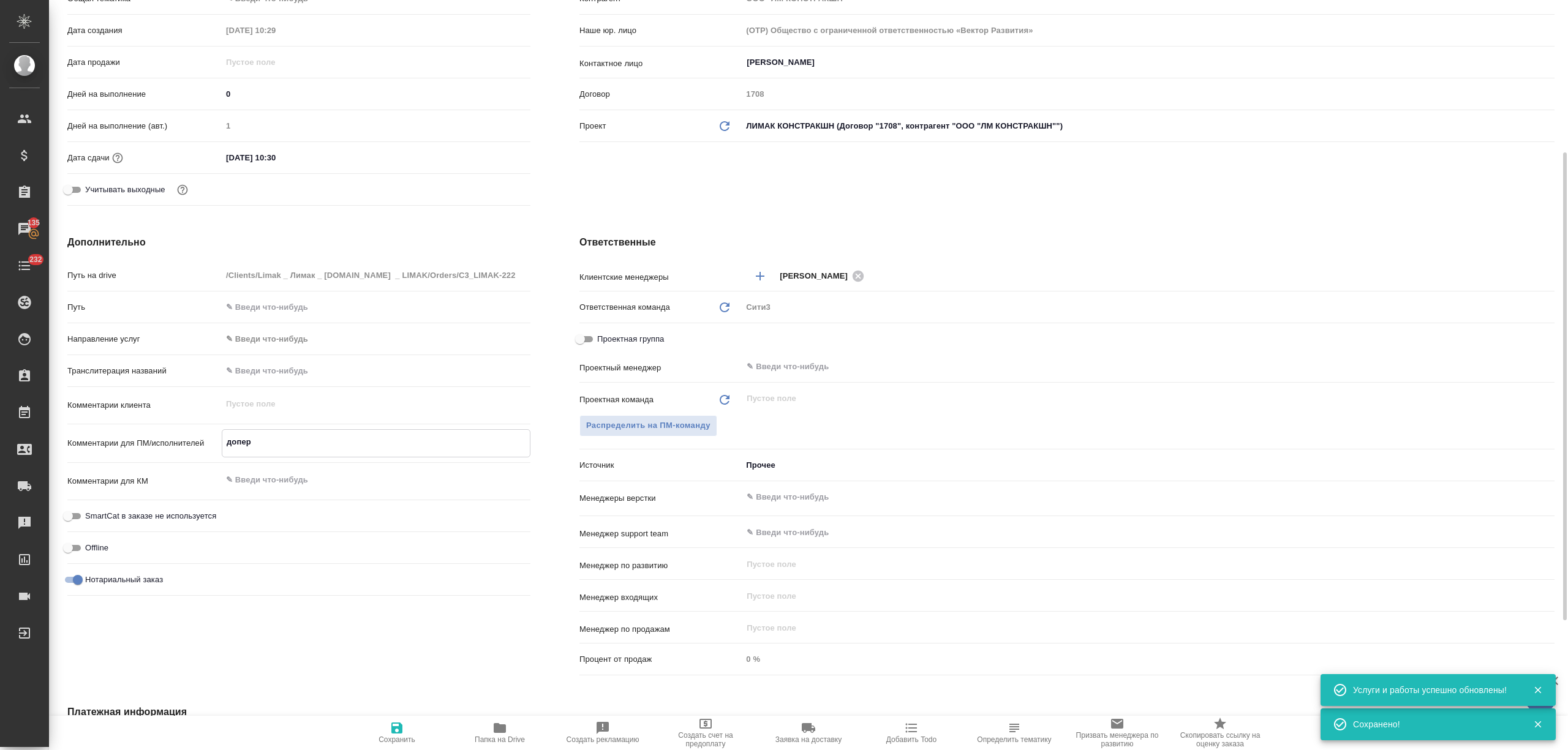
type textarea "x"
type textarea "доперев"
type textarea "x"
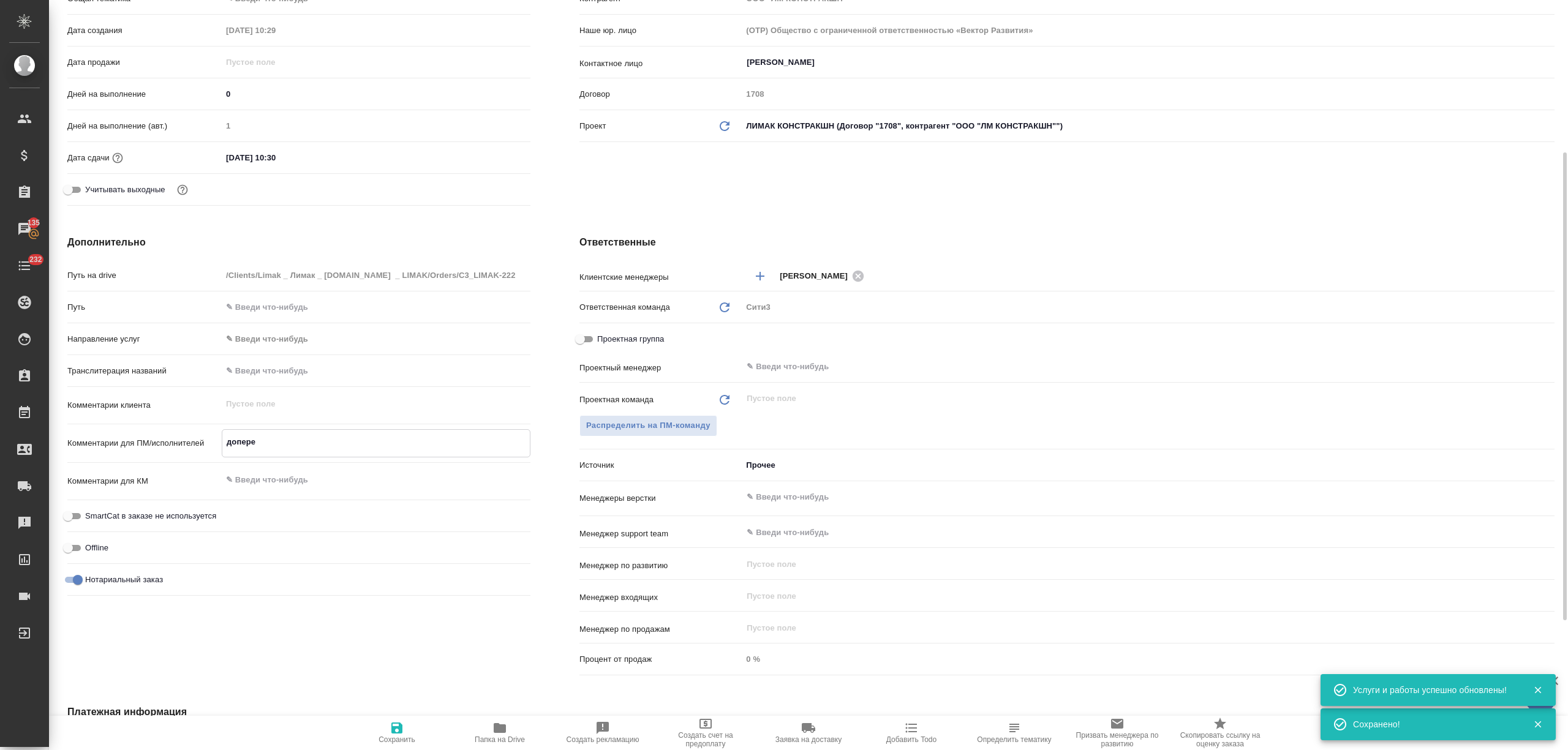
type textarea "x"
type textarea "доперево"
type textarea "x"
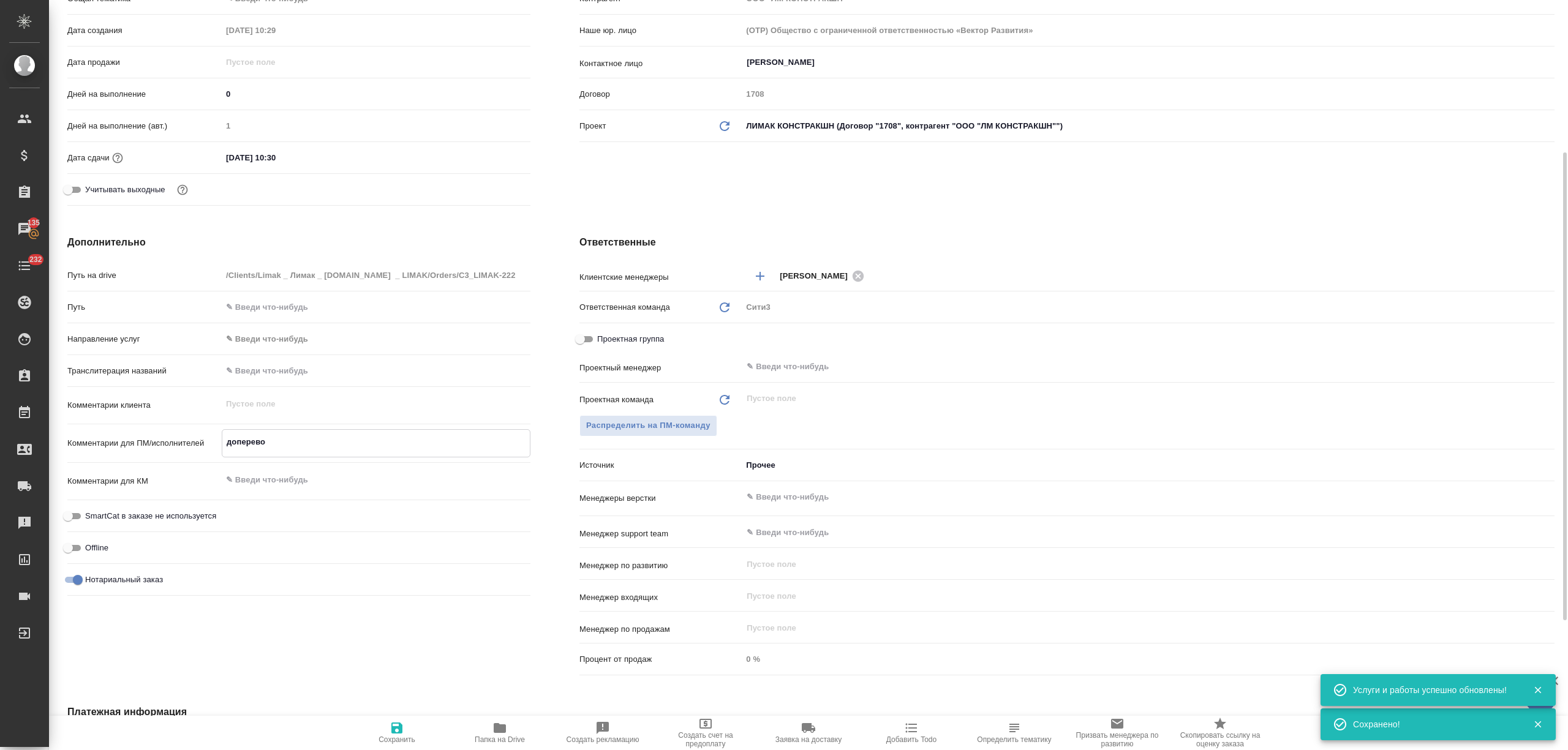
type textarea "x"
type textarea "доперевод"
type textarea "x"
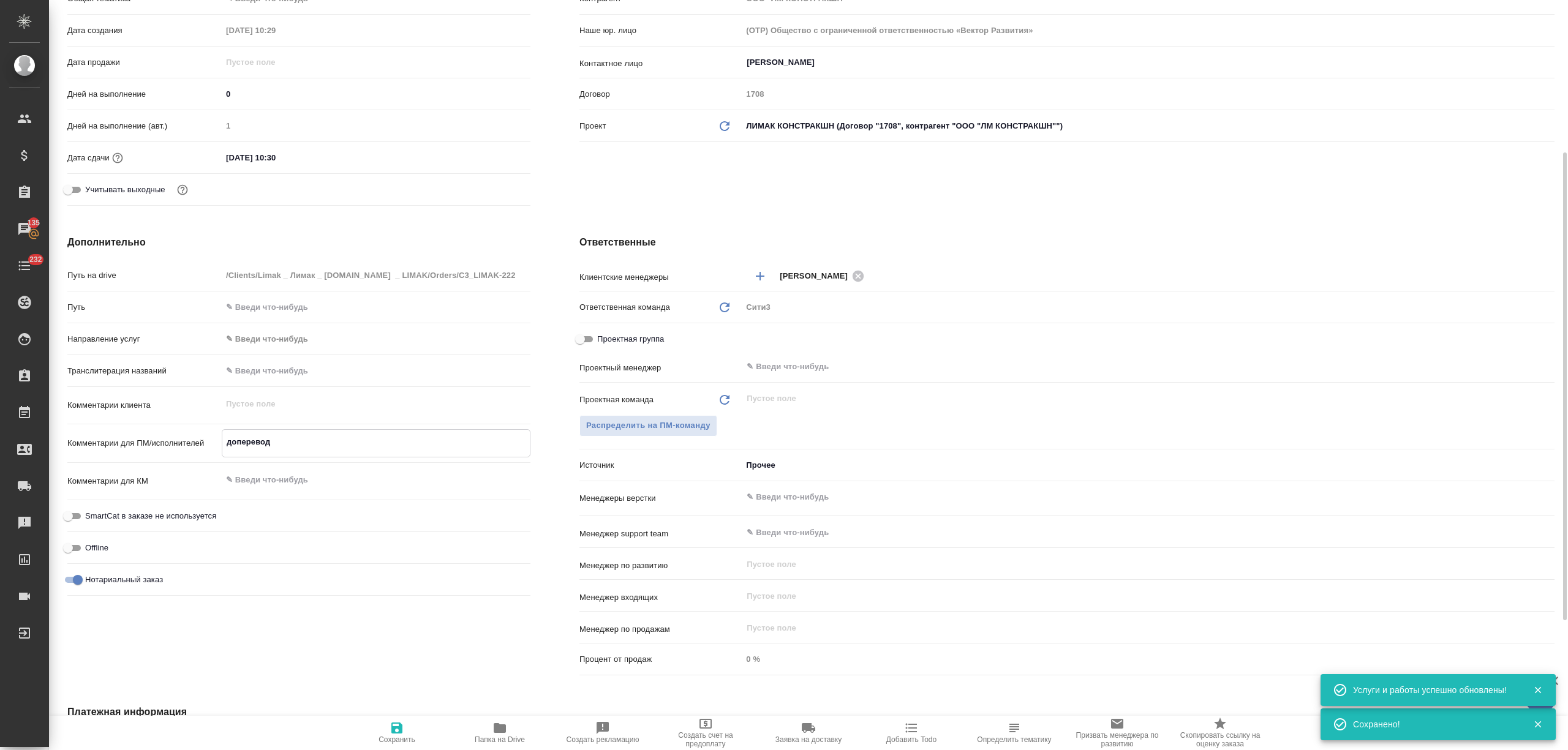
type textarea "допереводи"
type textarea "x"
type textarea "допереводим"
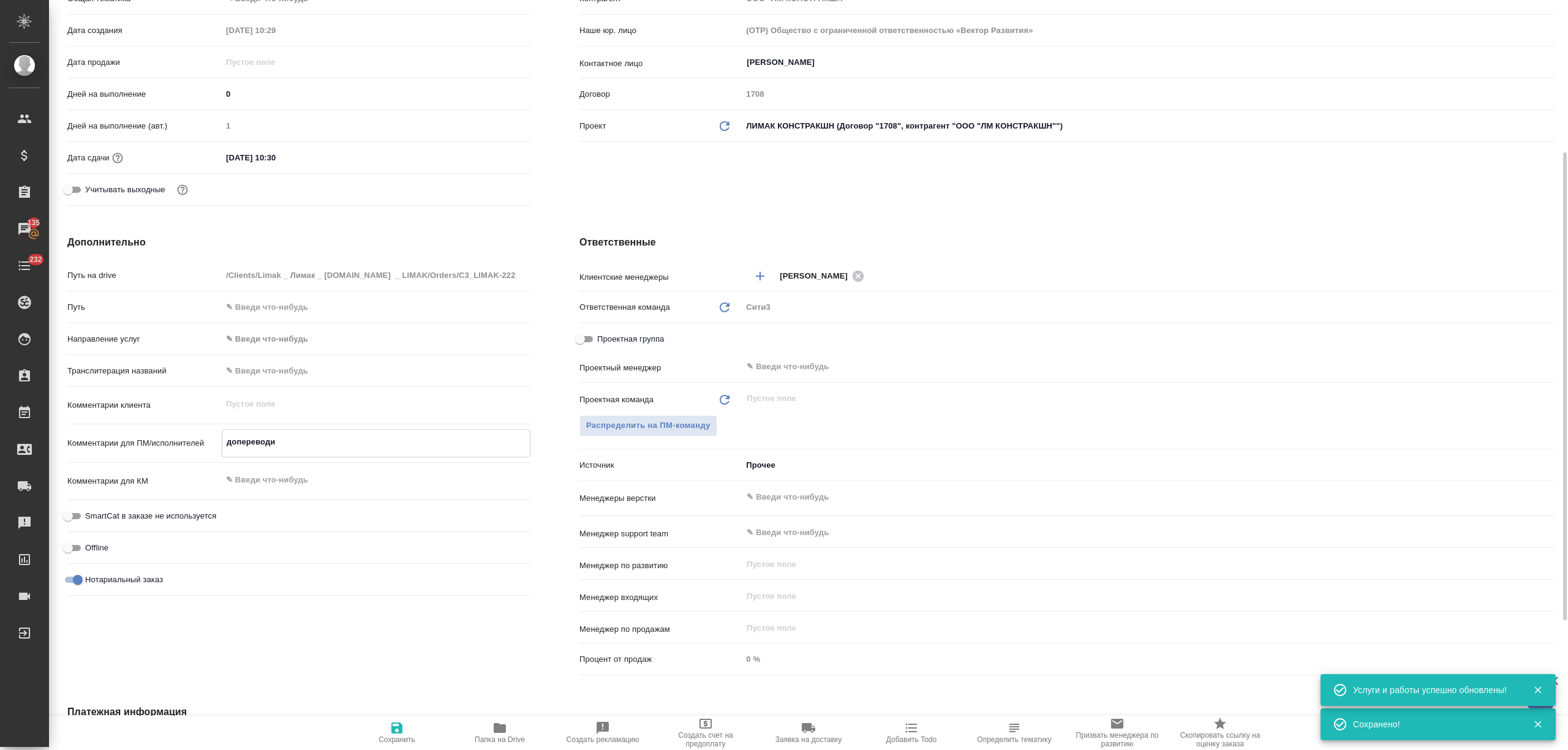
type textarea "x"
type textarea "допереводим"
type textarea "x"
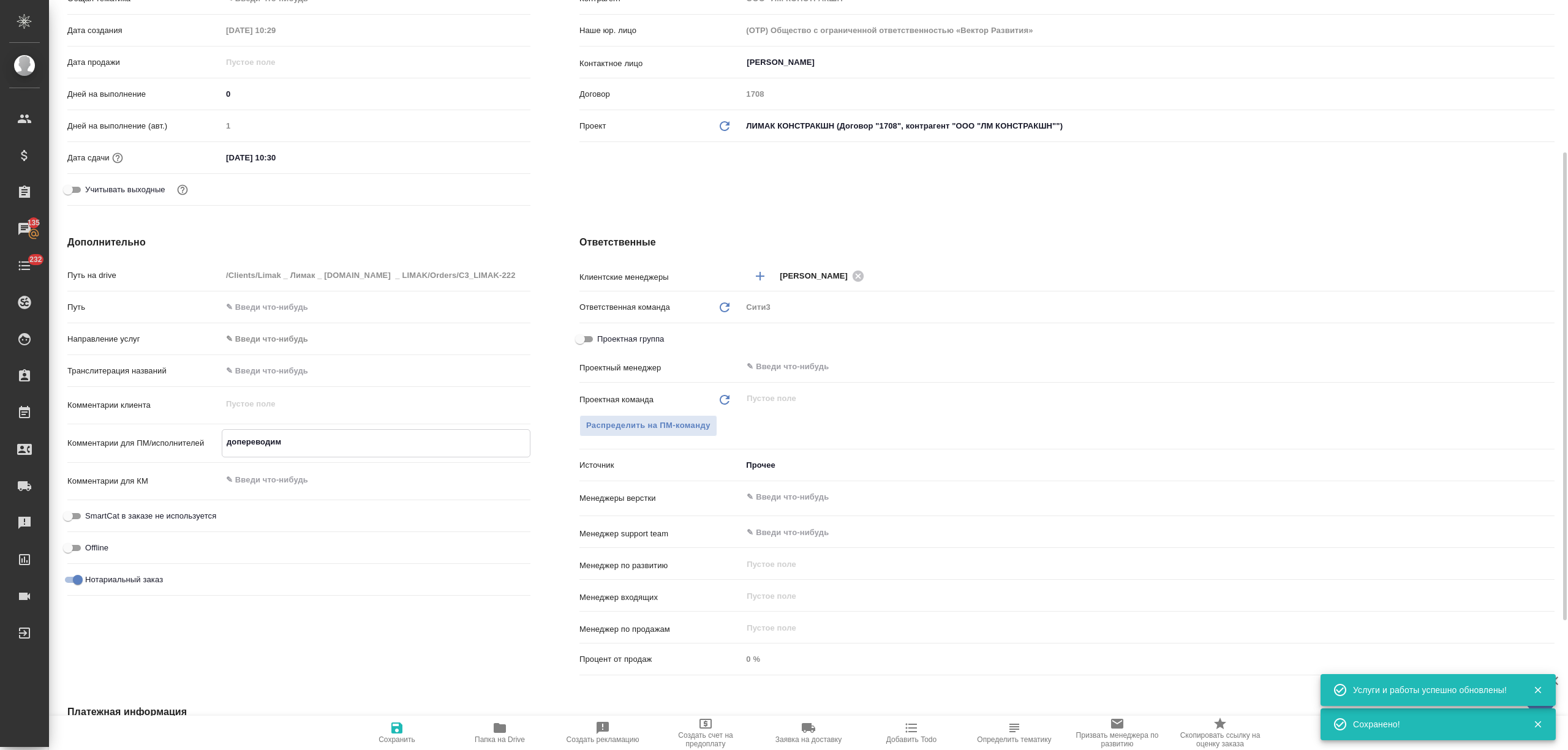
type textarea "x"
type textarea "допереводим ш"
type textarea "x"
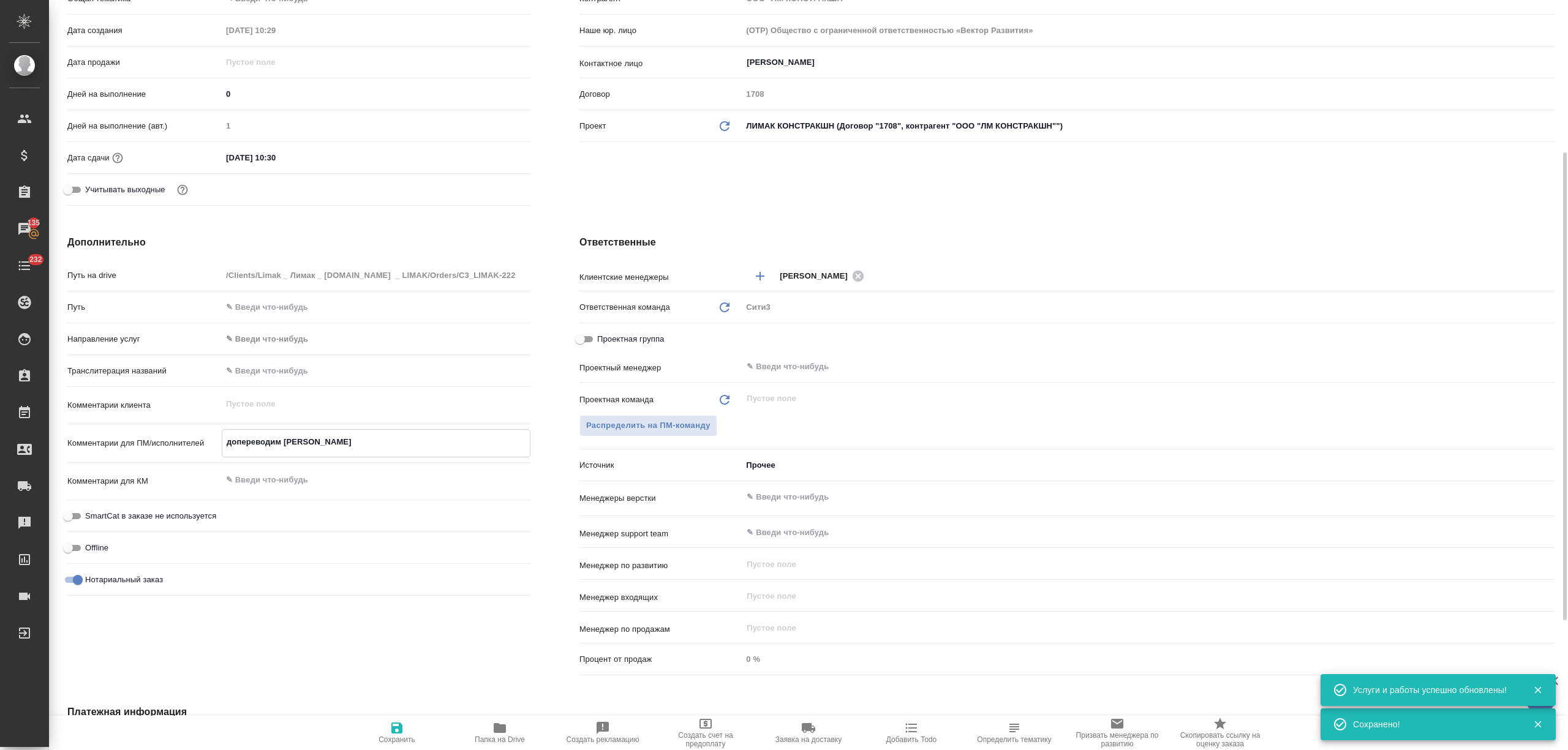
type textarea "x"
type textarea "допереводим шт"
type textarea "x"
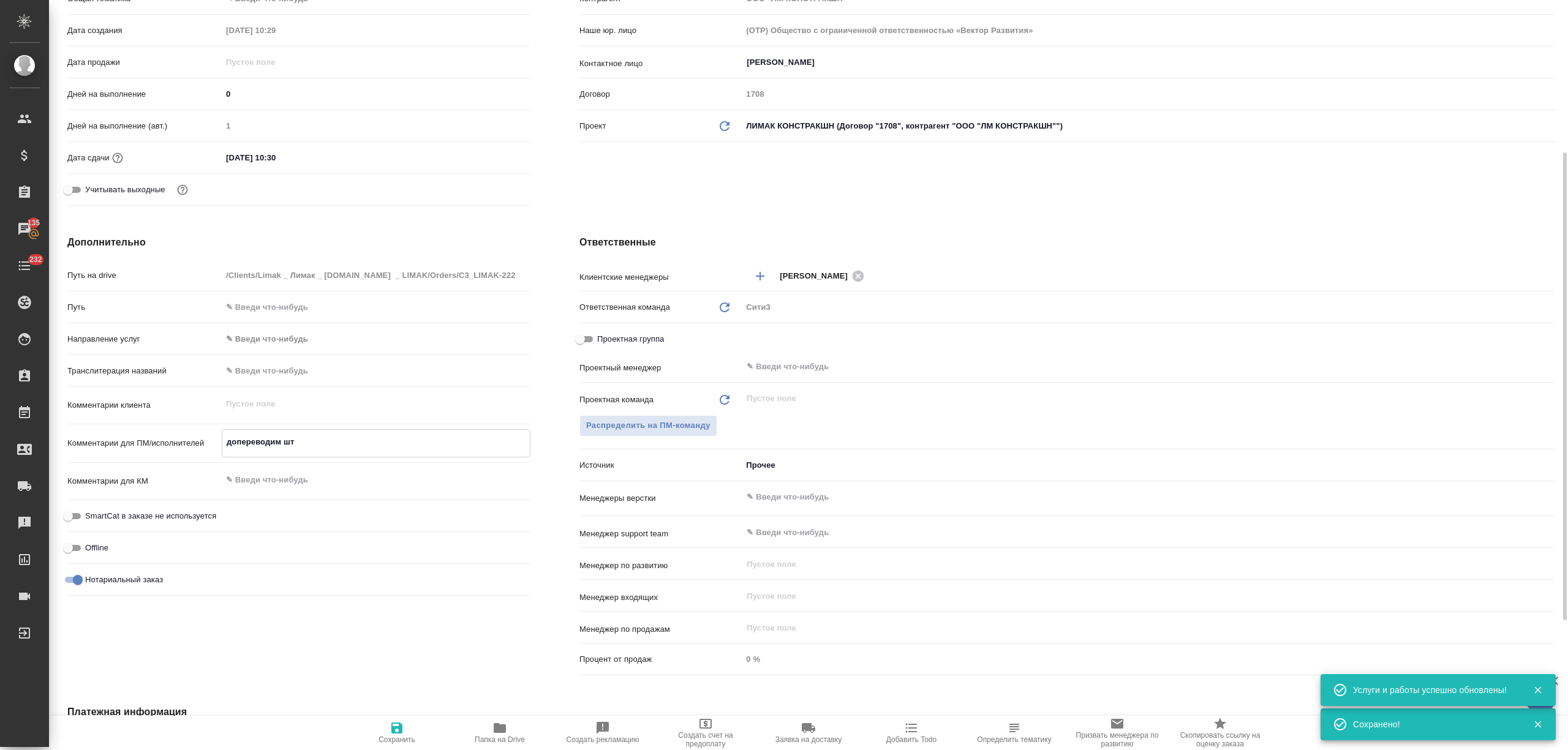
type textarea "допереводим шта"
type textarea "x"
type textarea "допереводим штам"
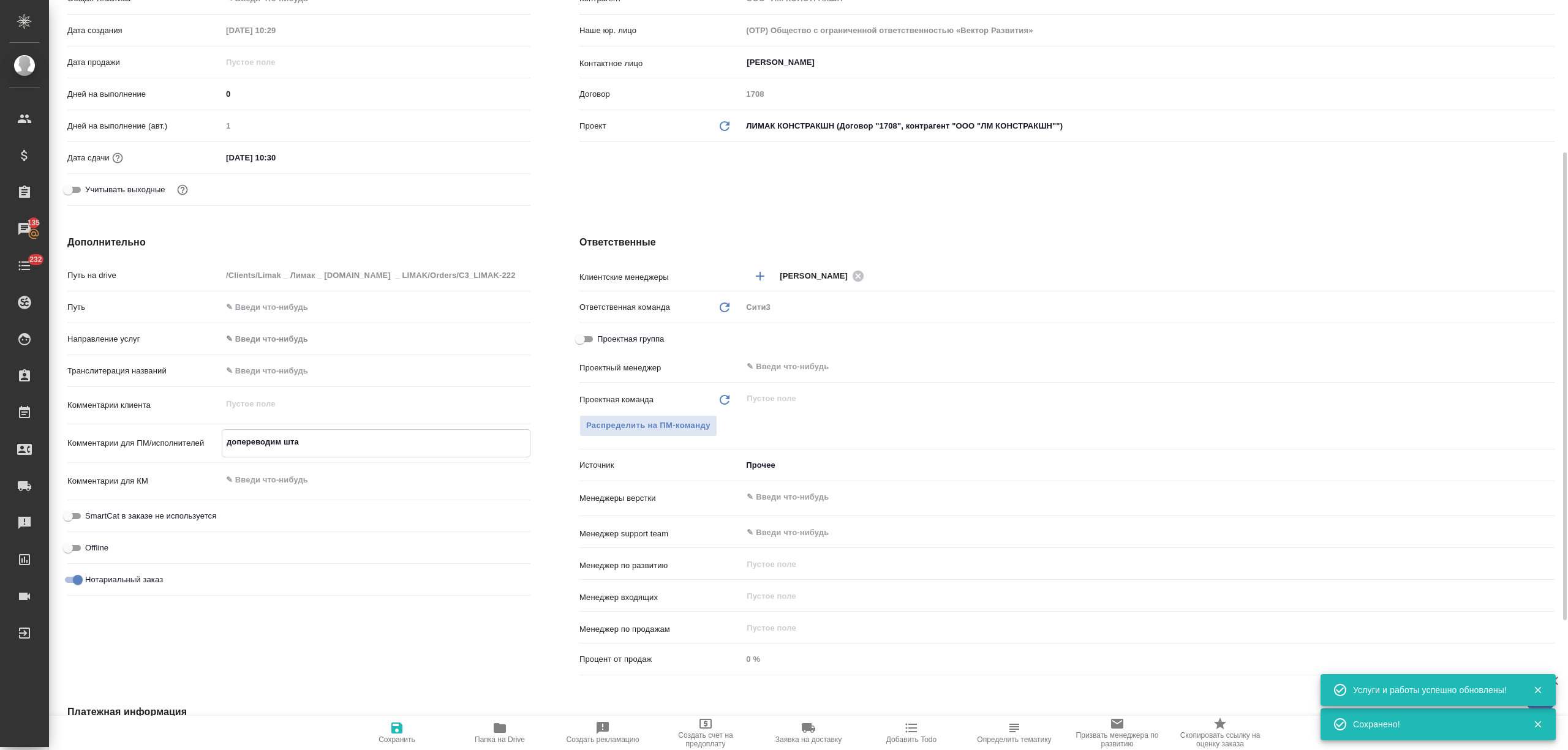
type textarea "x"
type textarea "допереводим штамп"
type textarea "x"
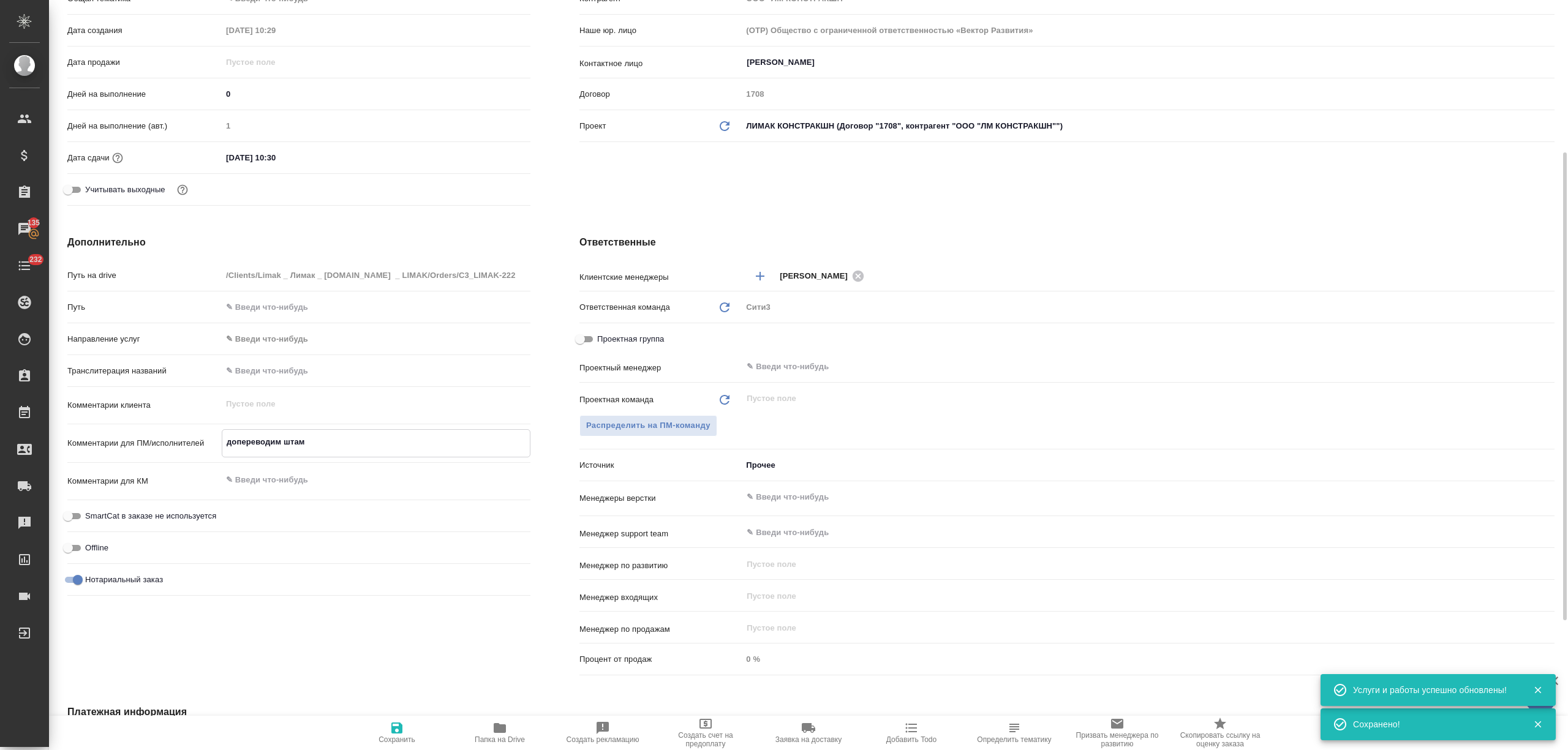
type textarea "x"
type textarea "допереводим штампы"
type textarea "x"
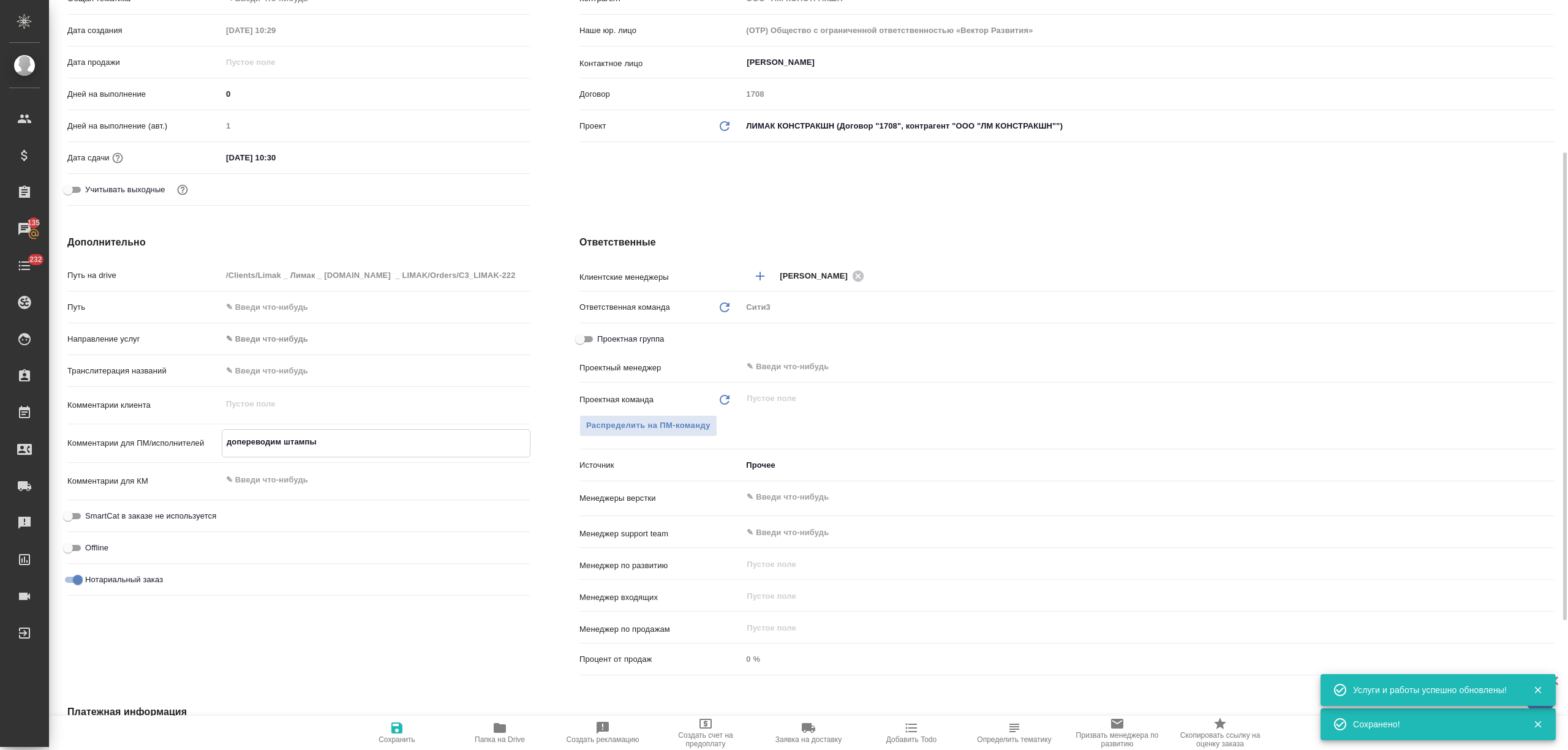
type textarea "x"
type textarea "допереводим штампы"
type textarea "x"
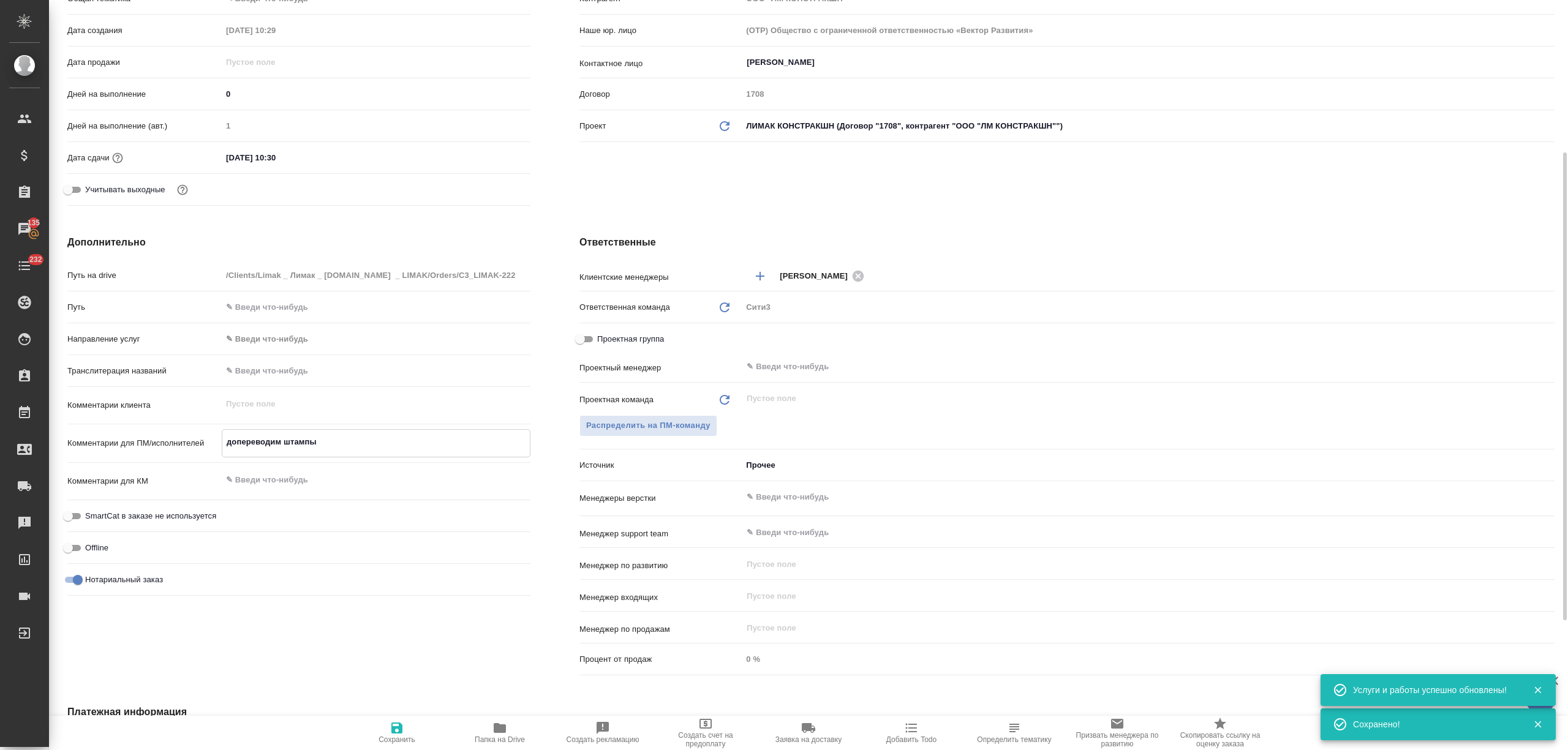
type textarea "допереводим штампы и"
type textarea "x"
type textarea "допереводим штампы и"
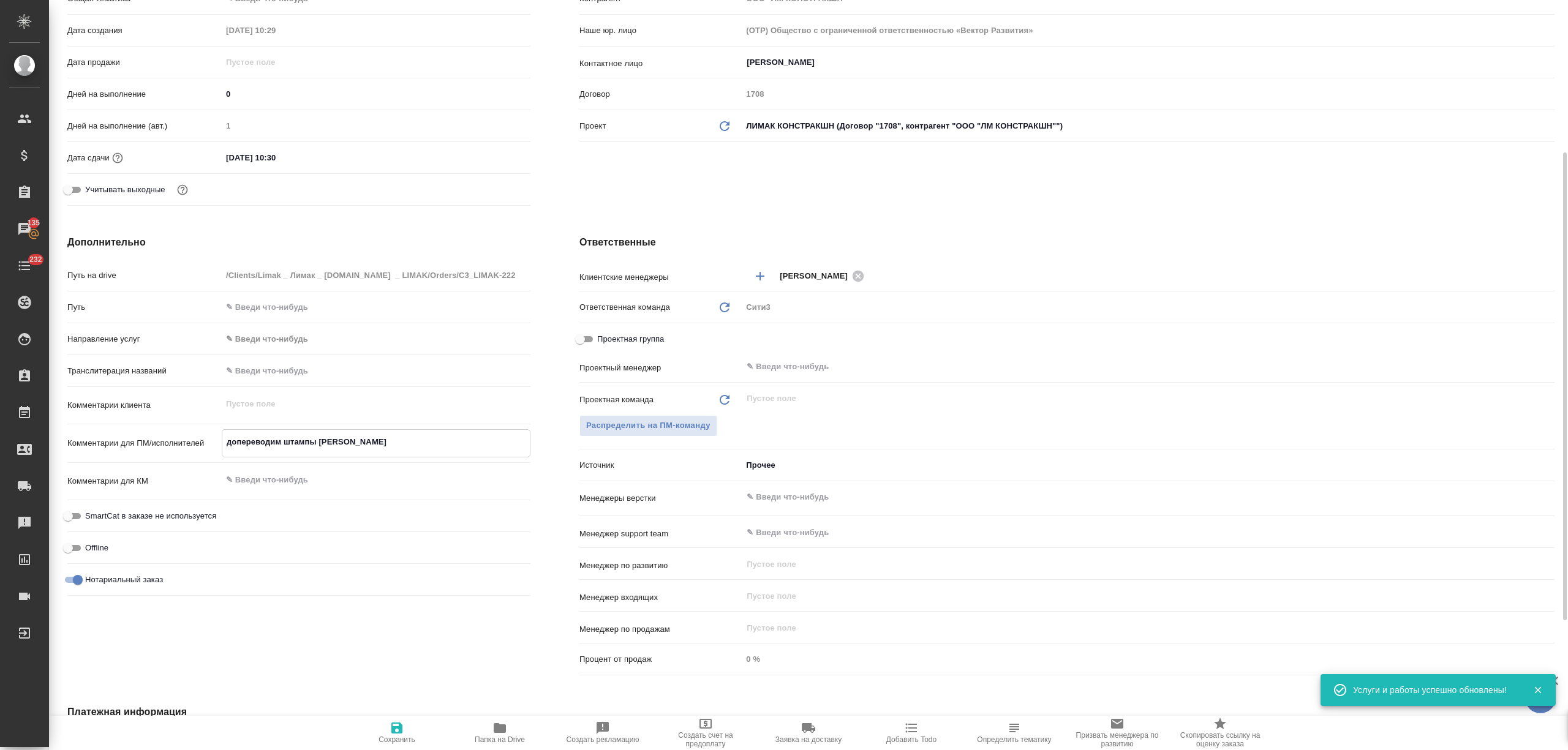
type textarea "x"
type textarea "допереводим штампы и а"
type textarea "x"
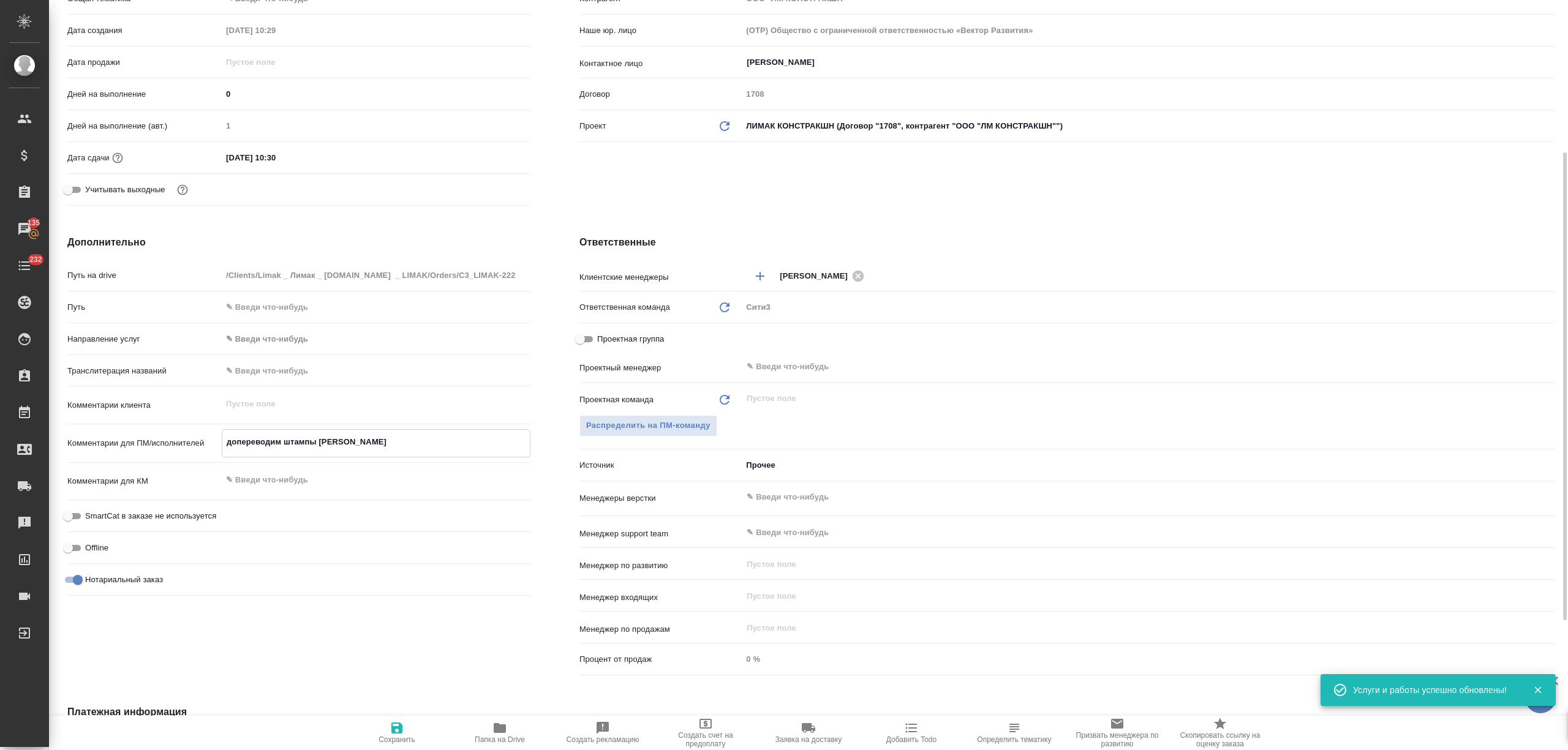
type textarea "x"
type textarea "допереводим штампы и апо"
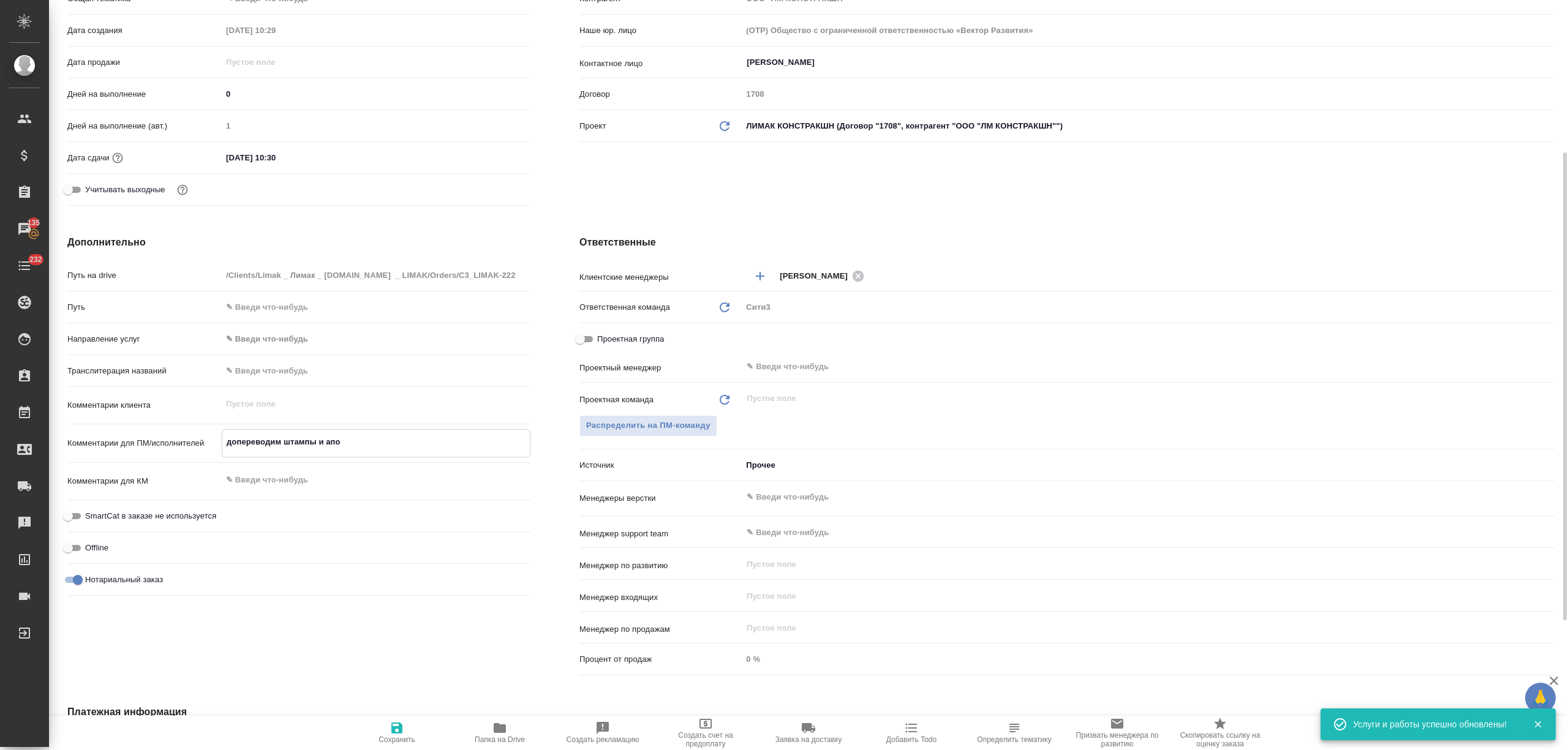
type textarea "x"
type textarea "допереводим штампы и апос"
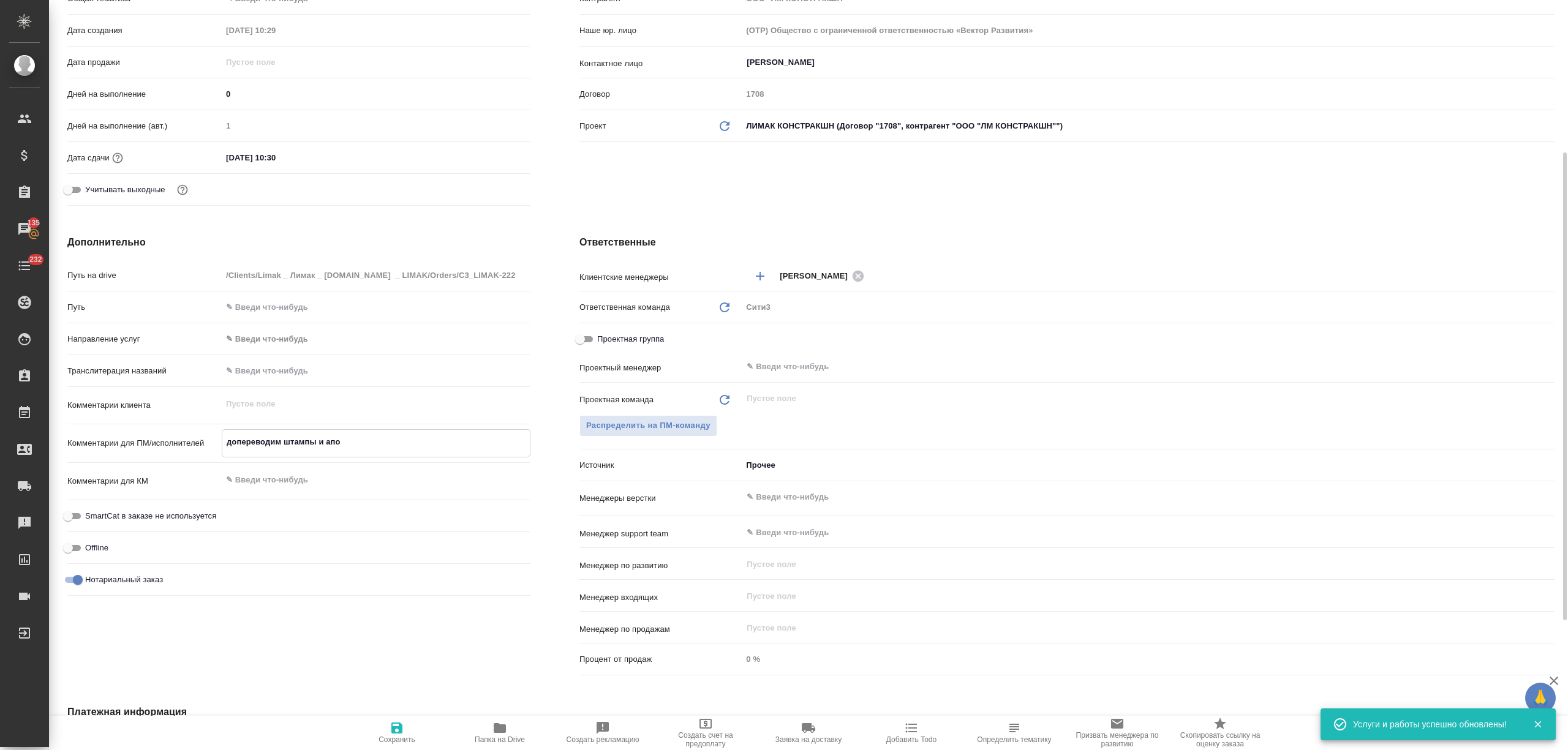
type textarea "x"
type textarea "допереводим штампы и апост"
type textarea "x"
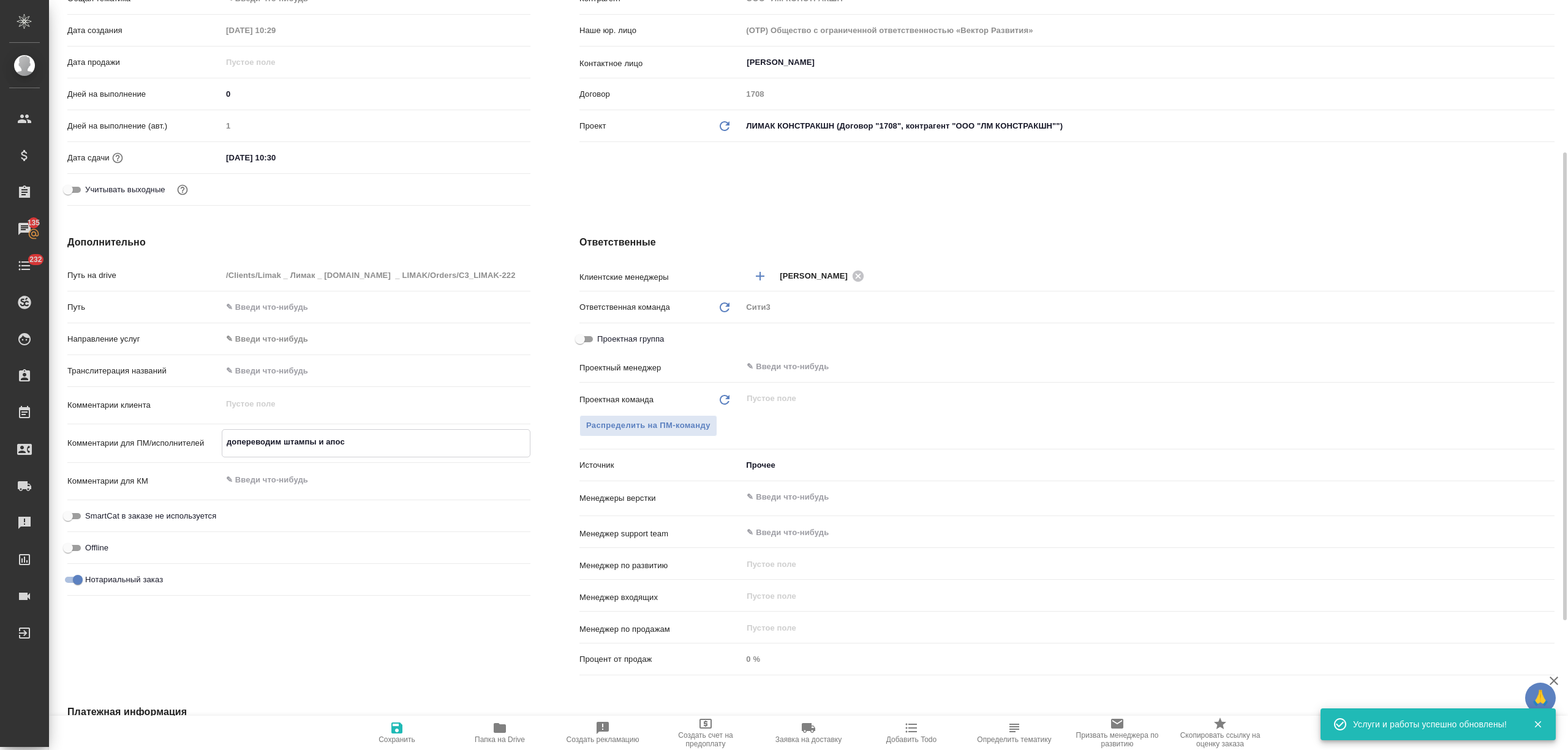
type textarea "x"
type textarea "допереводим штампы и апости"
type textarea "x"
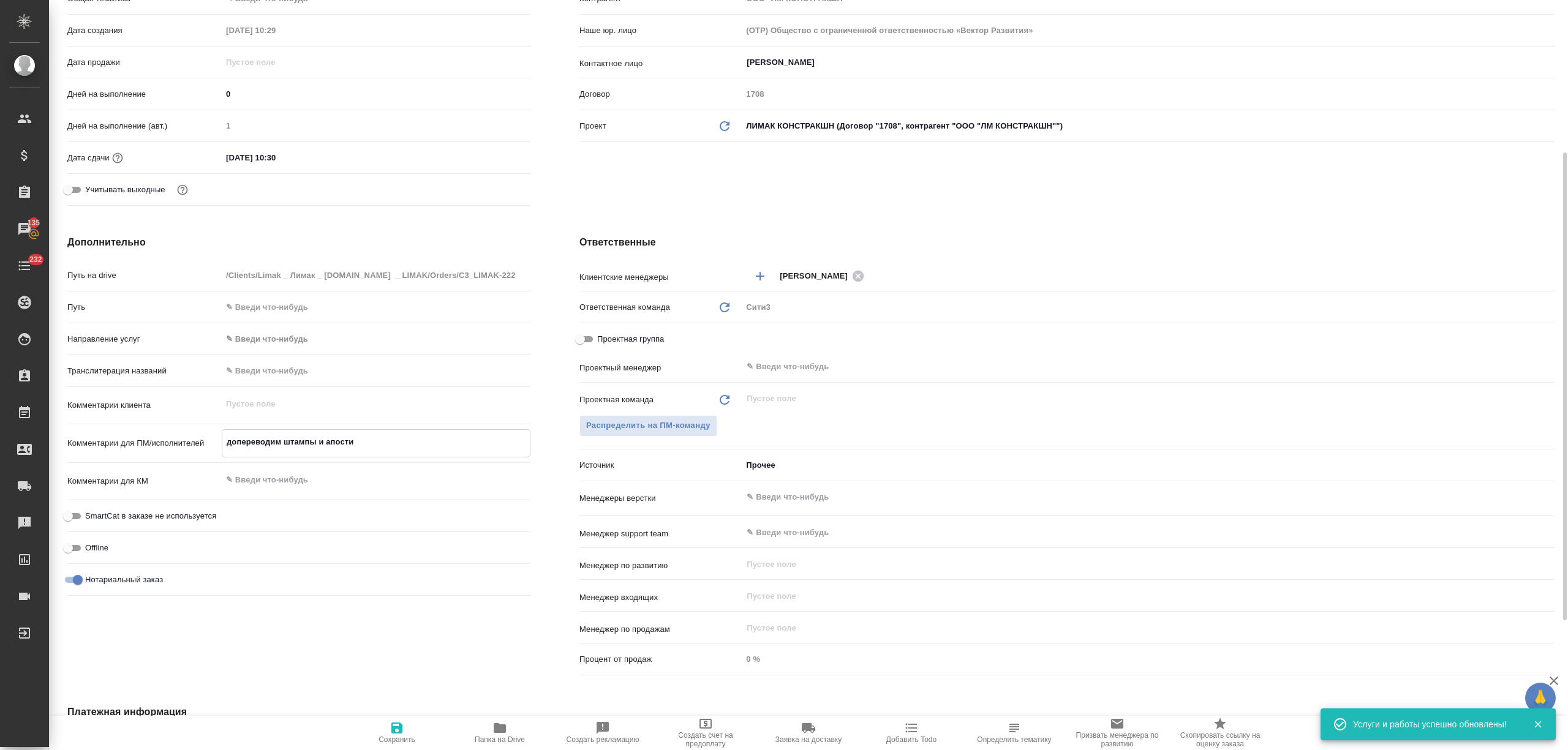
type textarea "x"
type textarea "допереводим штампы и апостил"
type textarea "x"
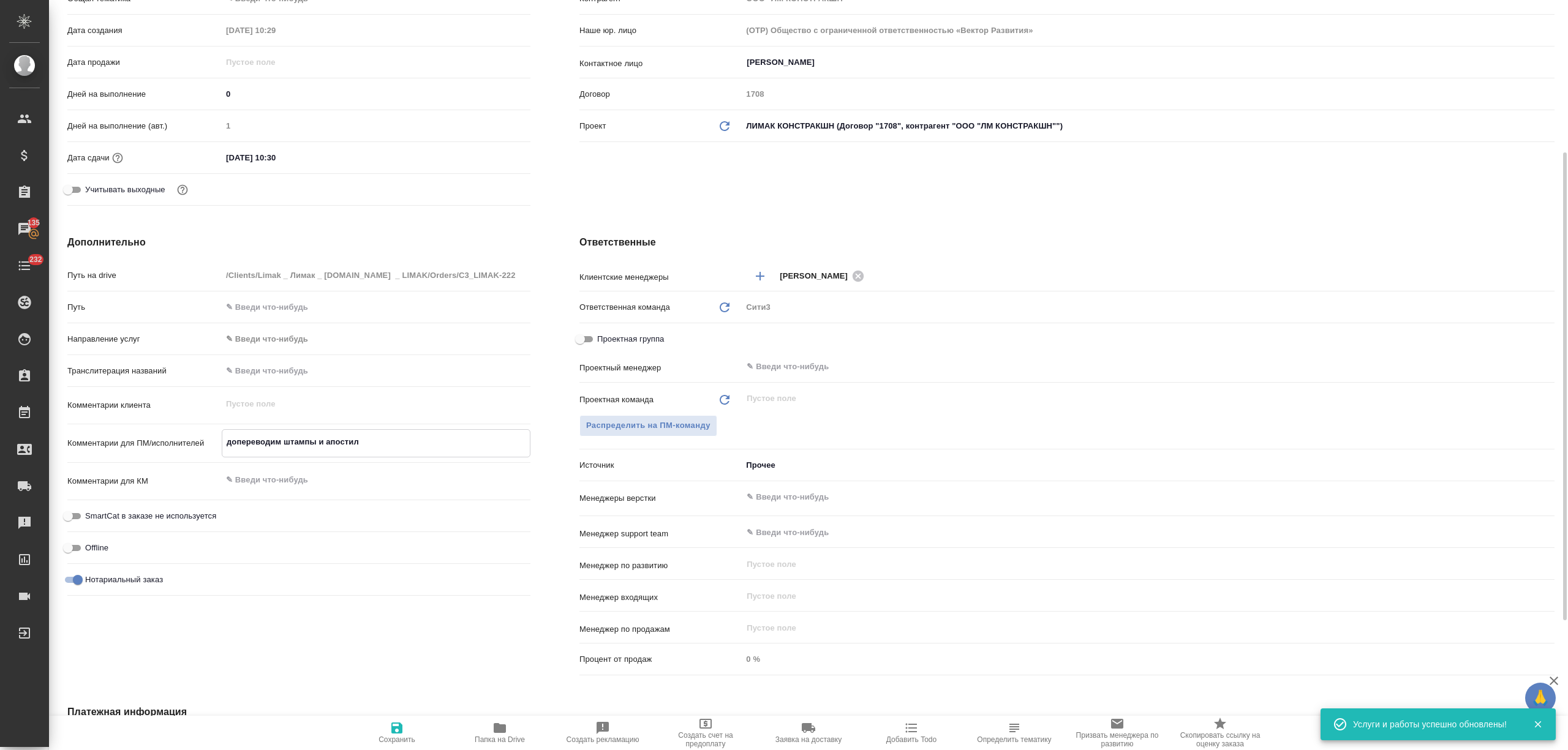
type textarea "допереводим штампы и апостили"
type textarea "x"
type textarea "допереводим штампы и апостили"
type textarea "x"
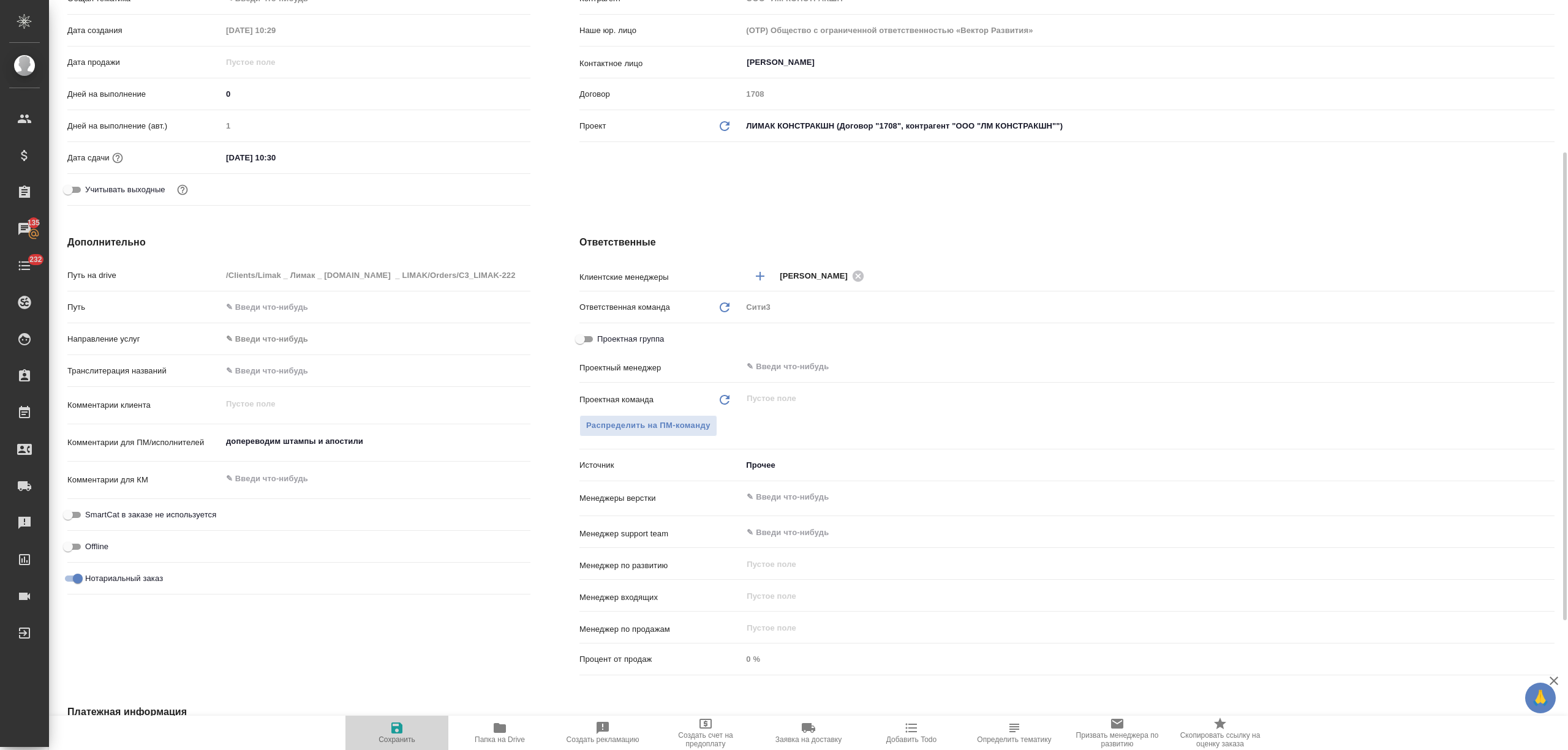
click at [420, 723] on span "Сохранить" at bounding box center [397, 732] width 88 height 23
type textarea "x"
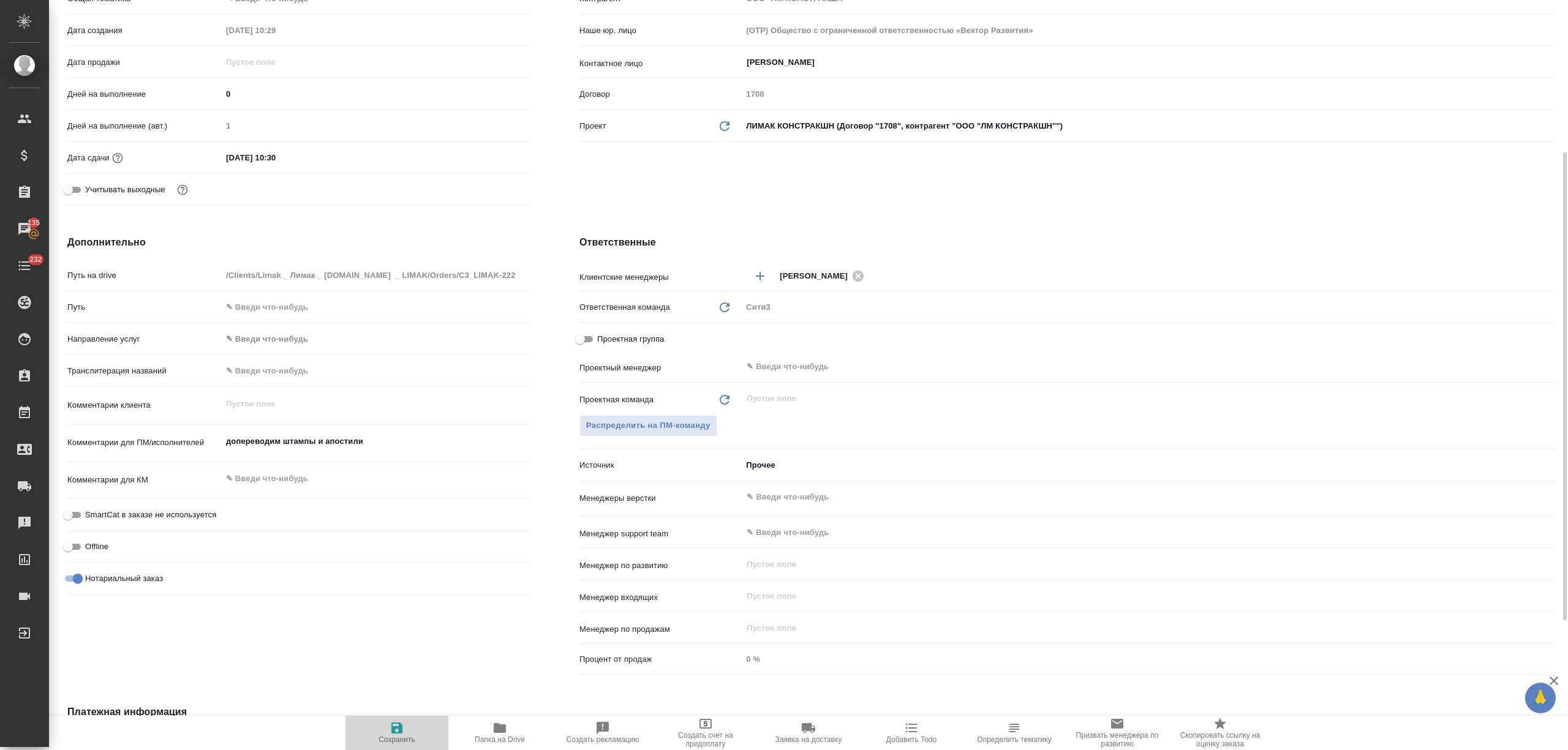
type textarea "x"
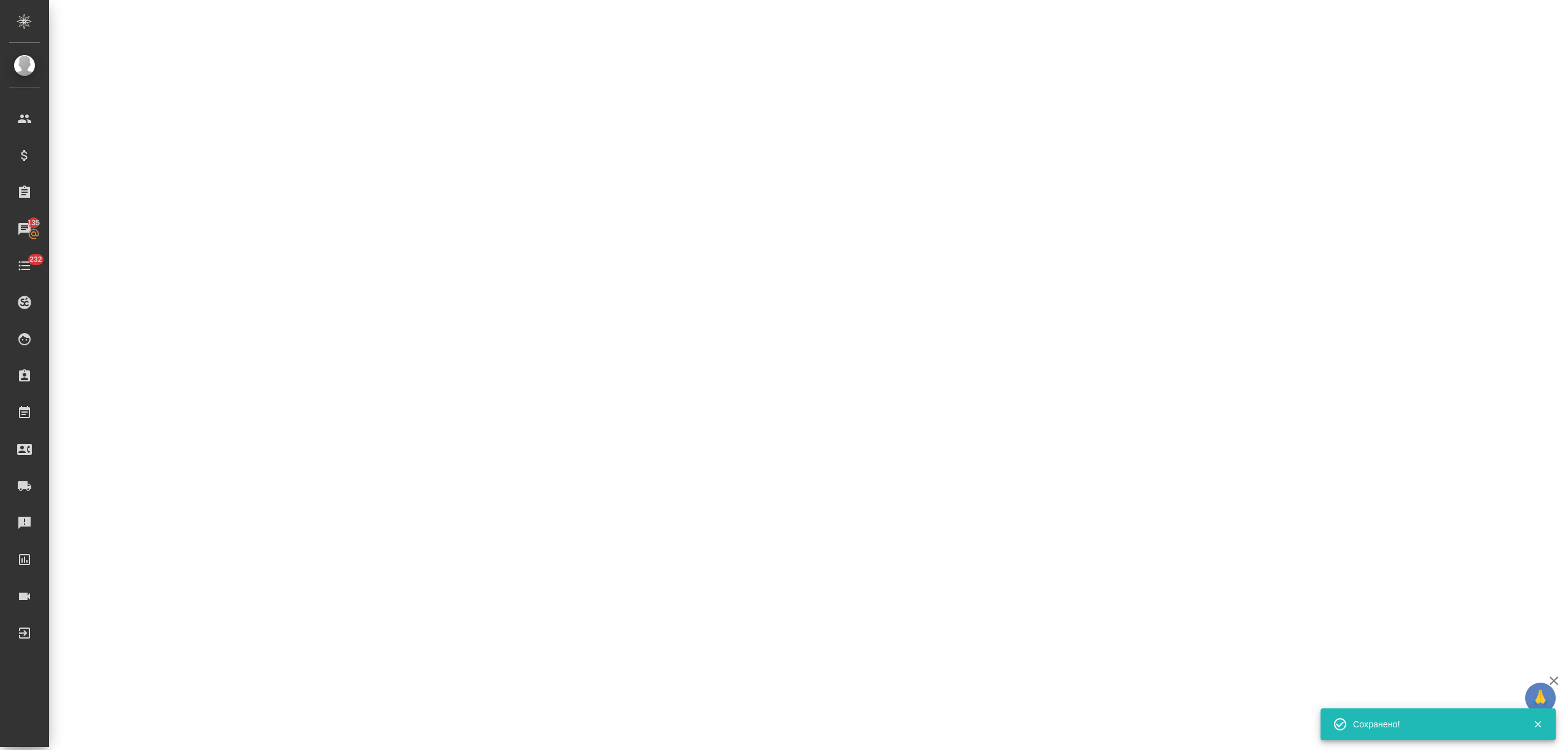
select select "RU"
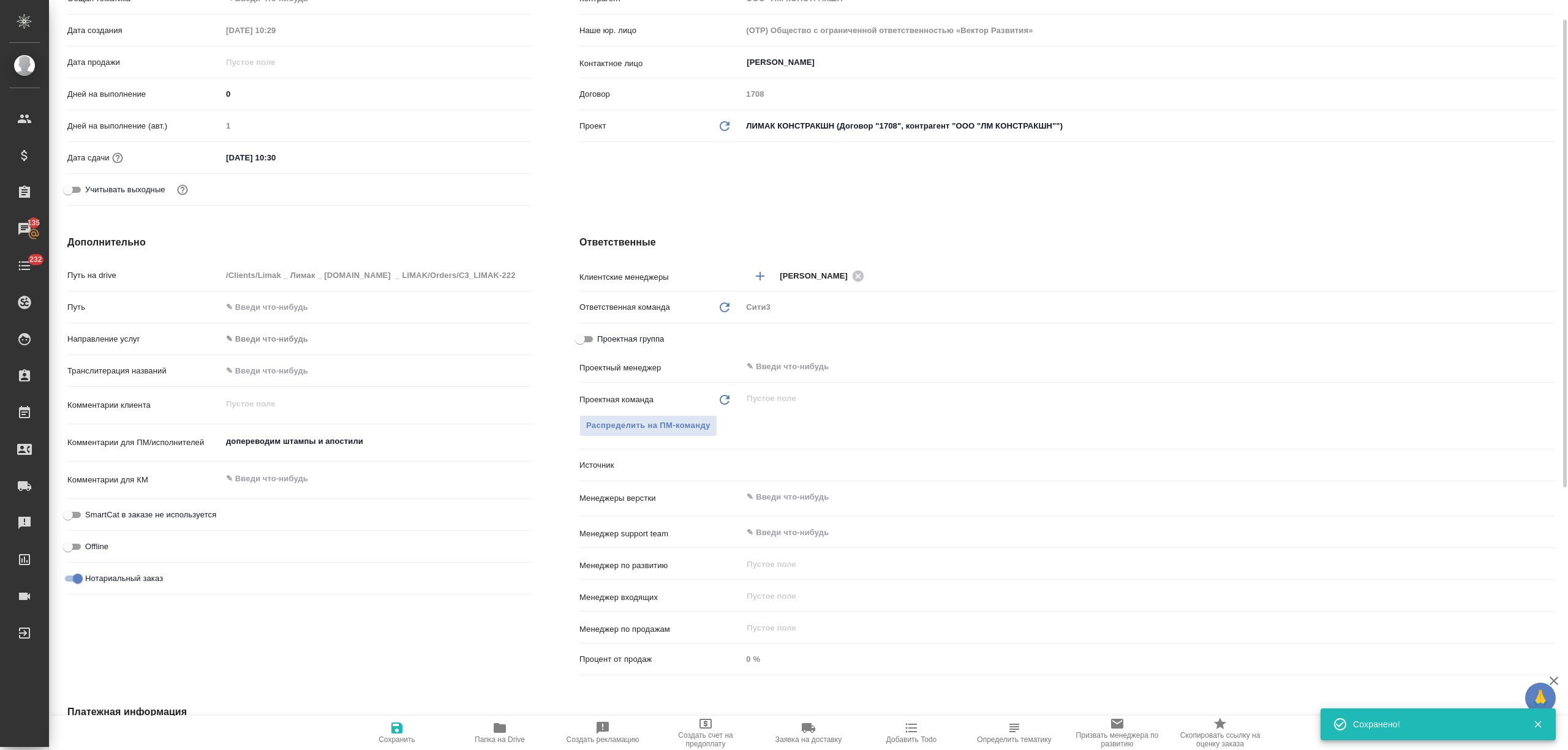
scroll to position [0, 0]
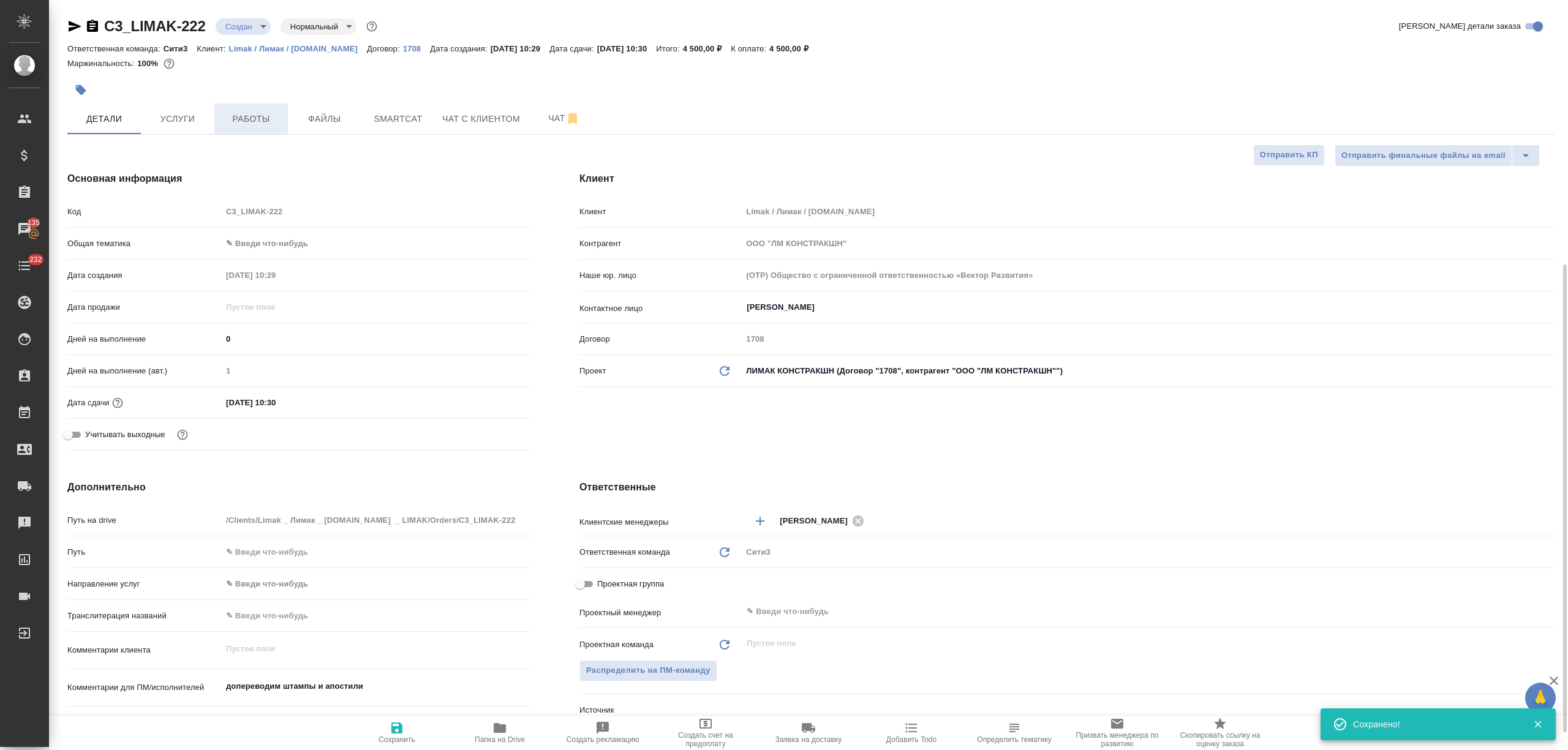
type textarea "x"
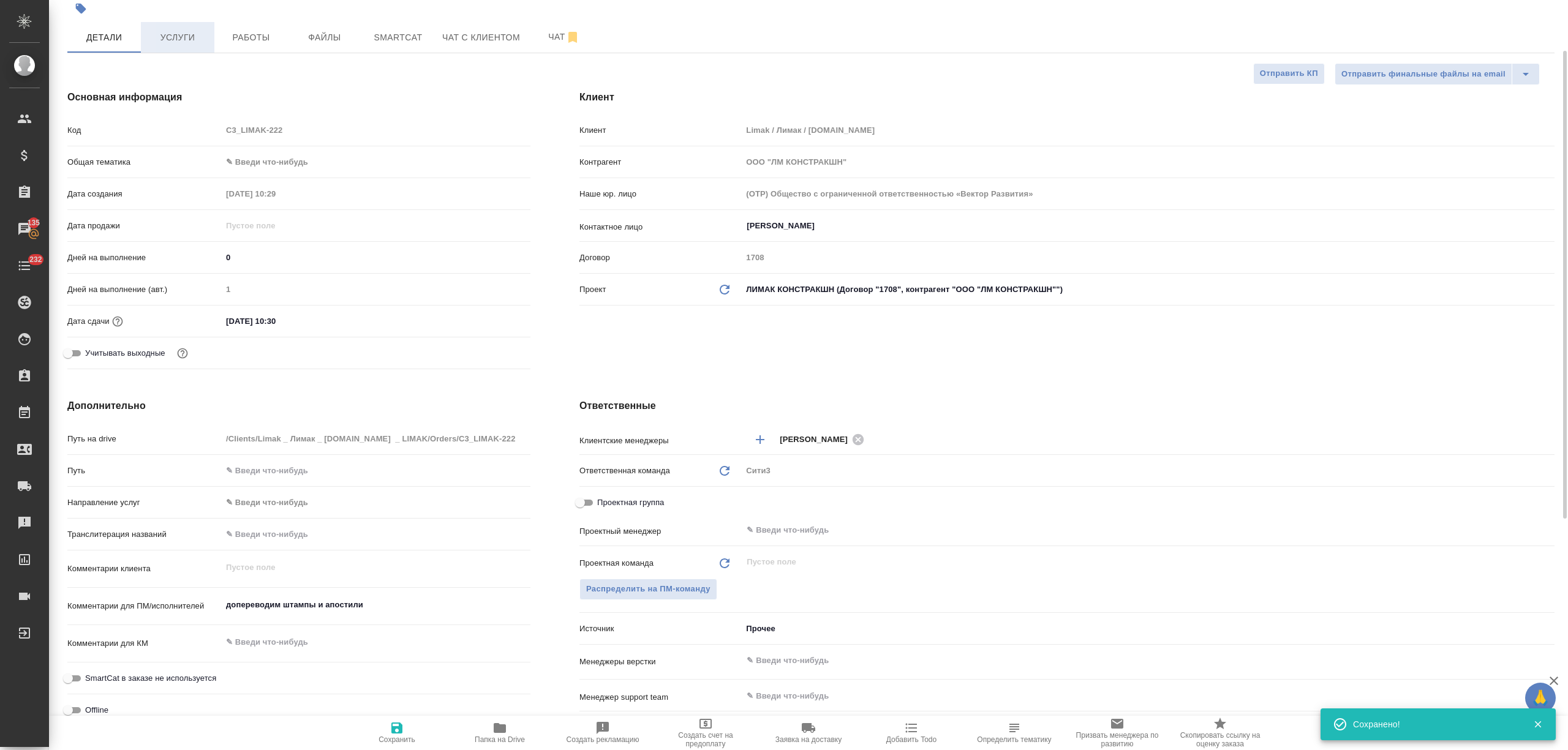
click at [187, 35] on span "Услуги" at bounding box center [177, 37] width 59 height 15
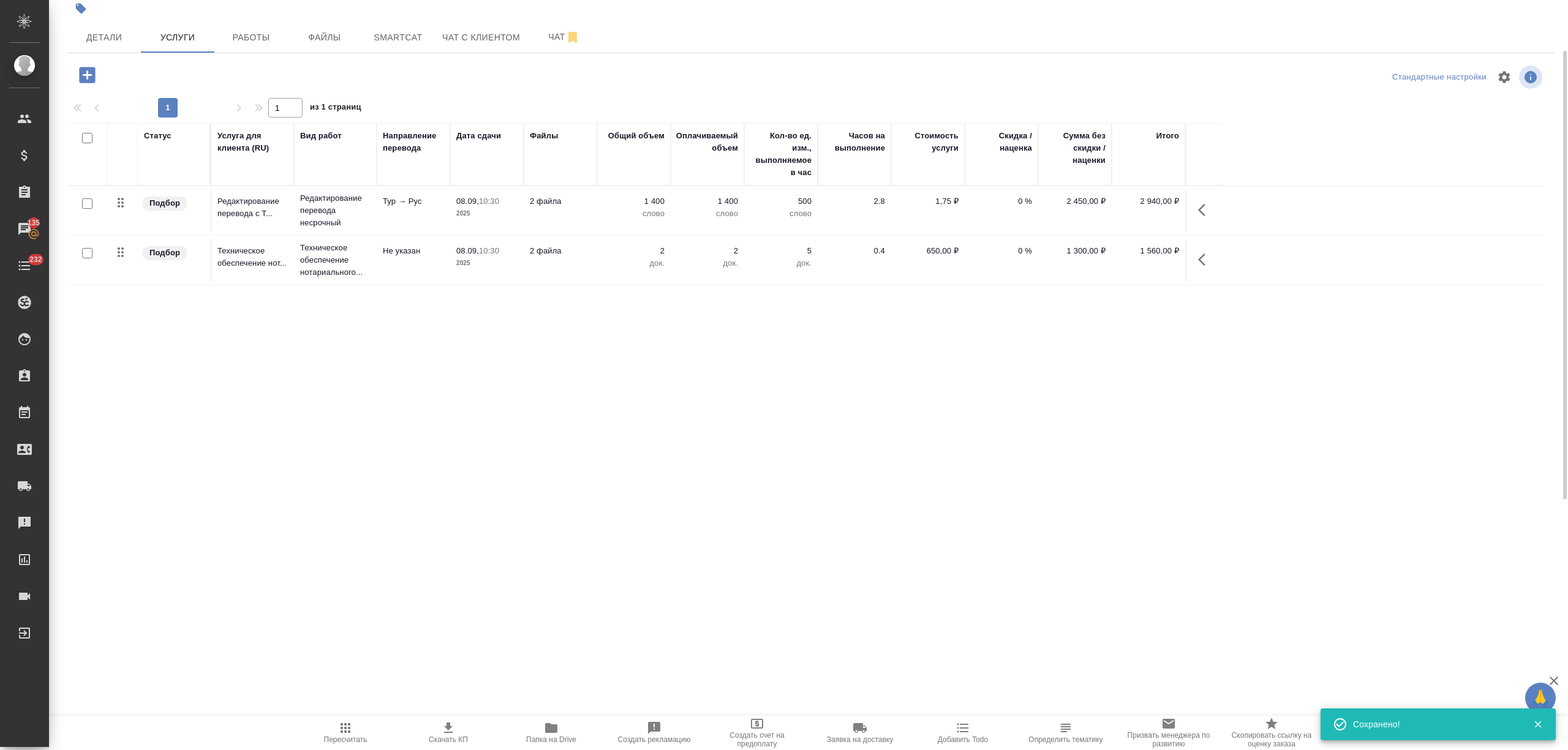
click at [449, 738] on span "Скачать КП" at bounding box center [448, 740] width 39 height 8
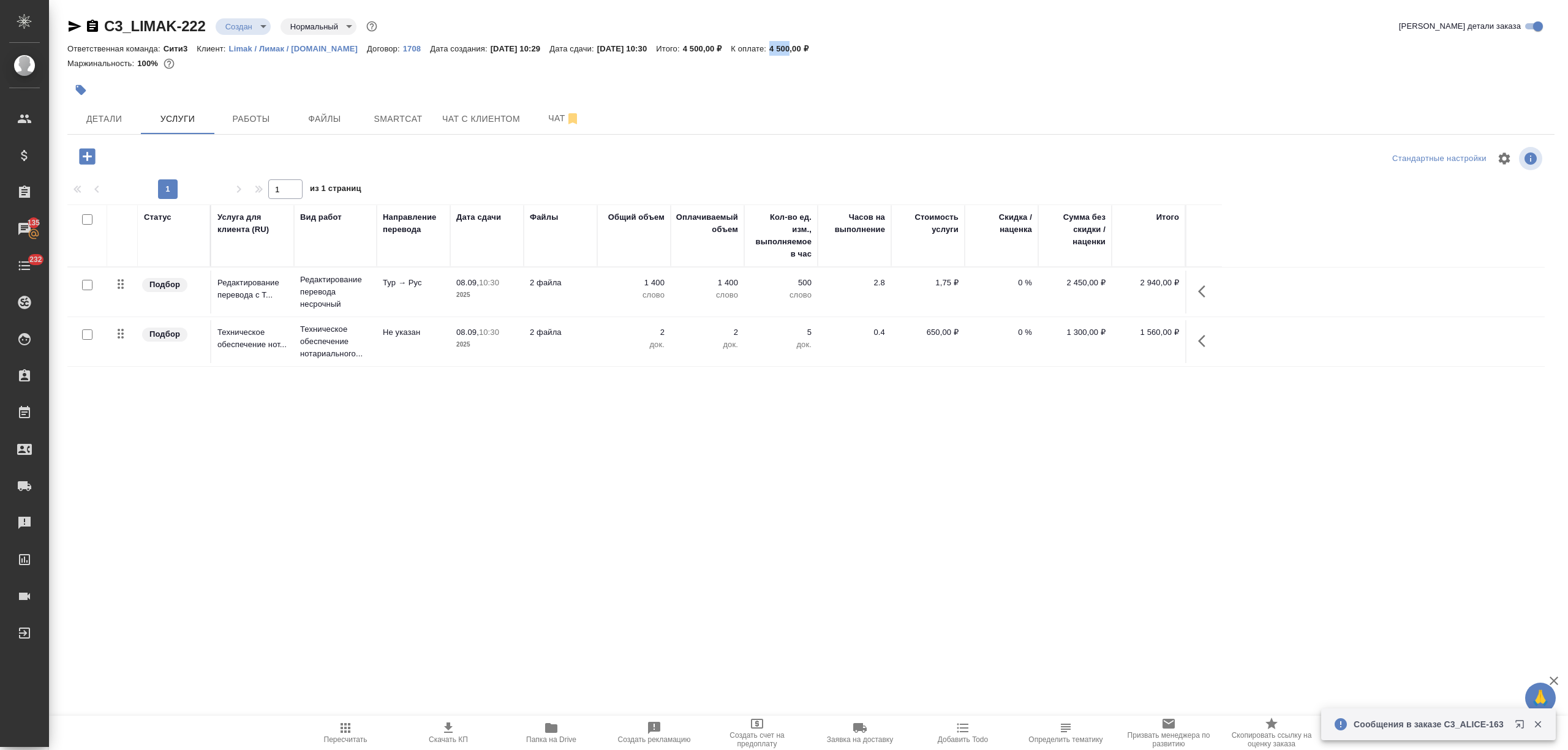
drag, startPoint x: 779, startPoint y: 48, endPoint x: 802, endPoint y: 50, distance: 23.1
click at [802, 50] on div "Ответственная команда: Сити3 Клиент: Limak / Лимак / limak.com.tr Договор: 1708…" at bounding box center [811, 48] width 1487 height 15
copy p "4 500"
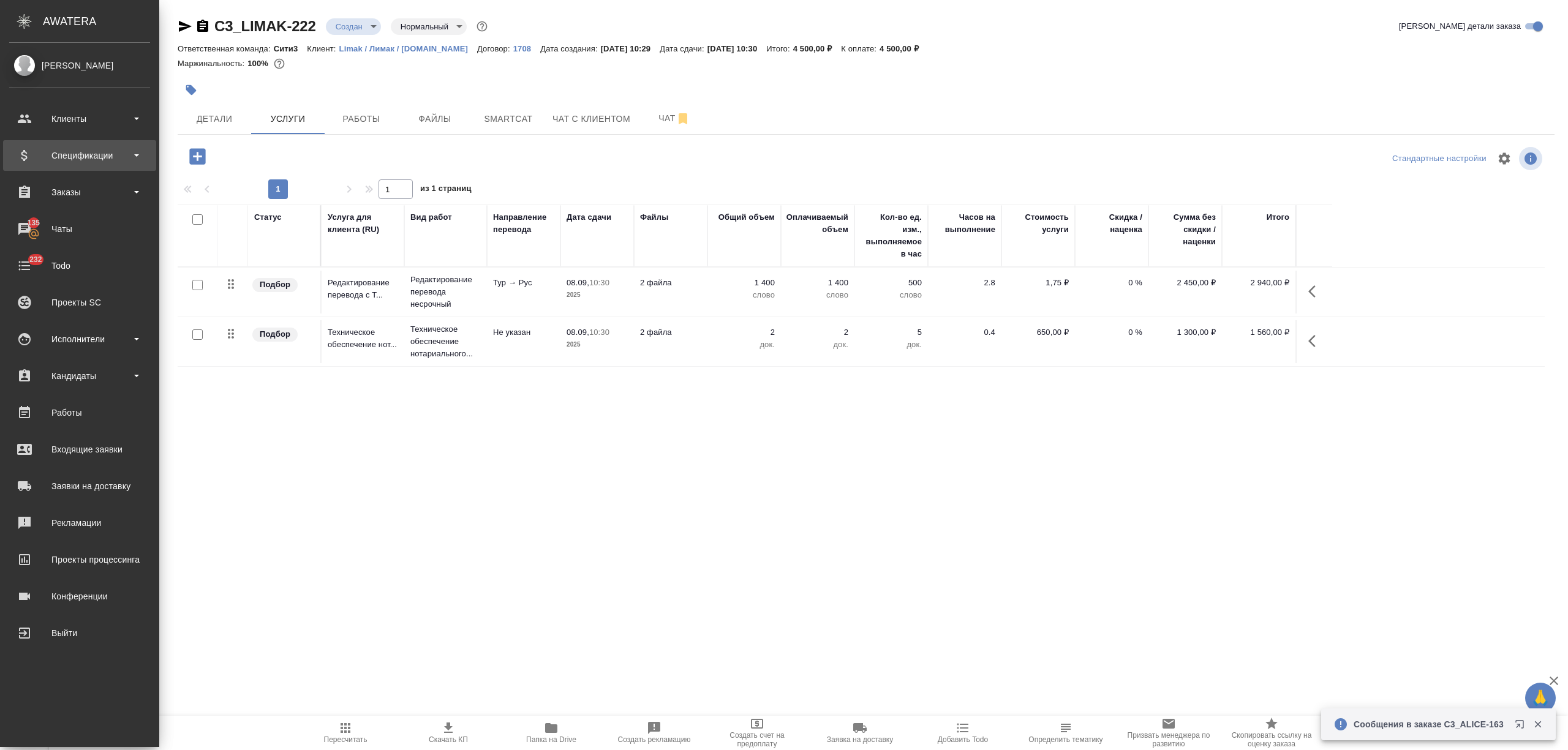
click at [40, 159] on div "Спецификации" at bounding box center [80, 155] width 141 height 18
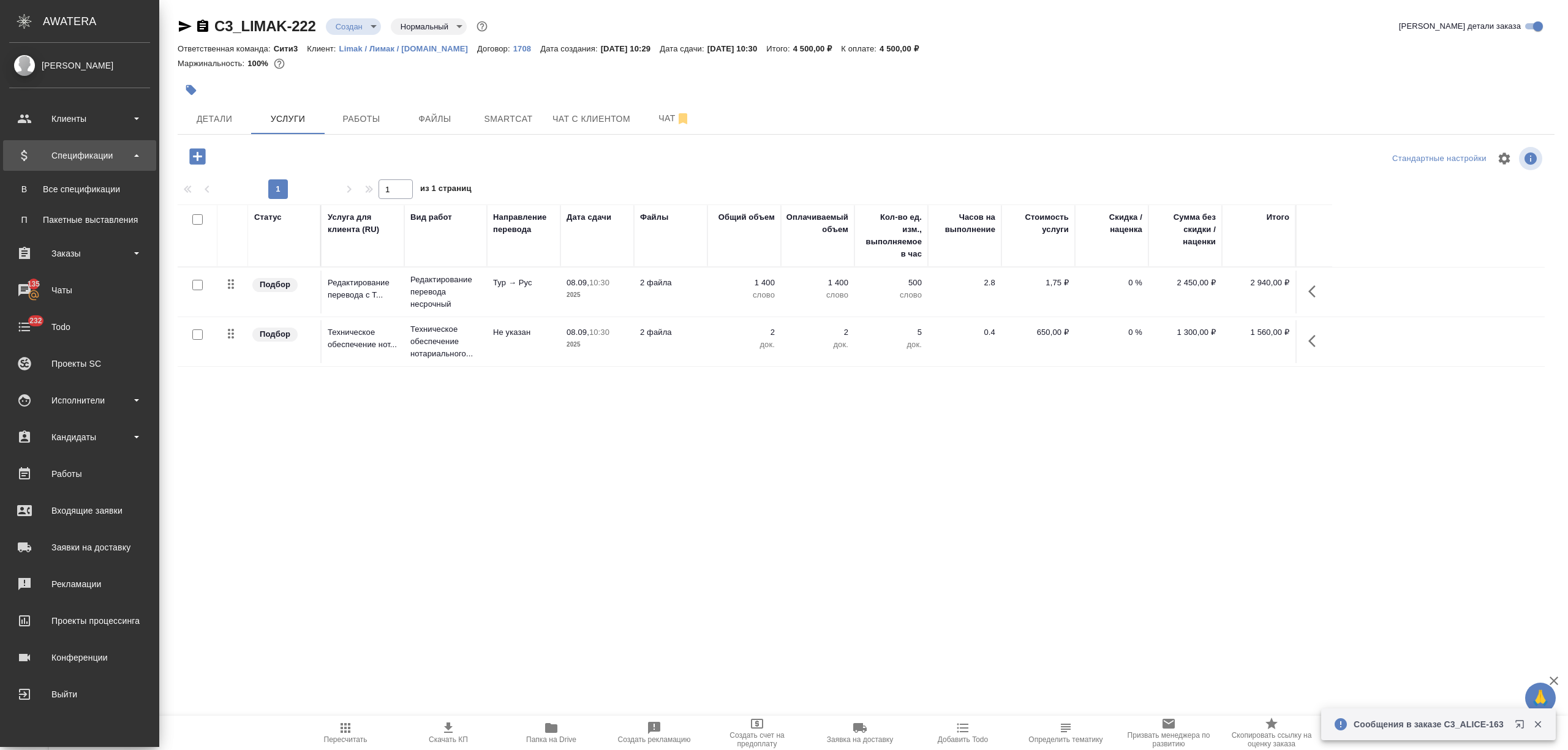
click at [45, 184] on div "Все спецификации" at bounding box center [79, 189] width 128 height 12
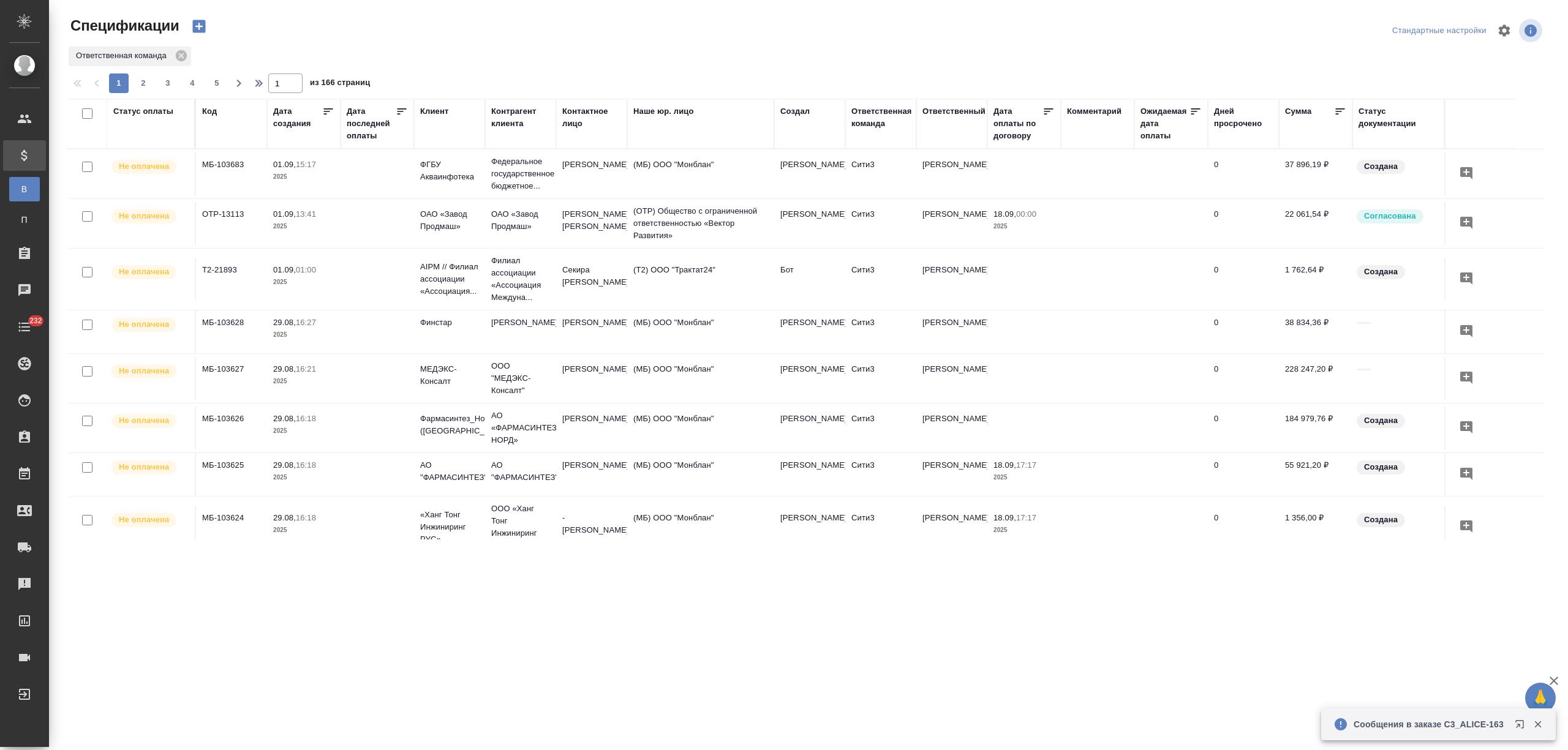
click at [197, 25] on icon "button" at bounding box center [199, 27] width 13 height 13
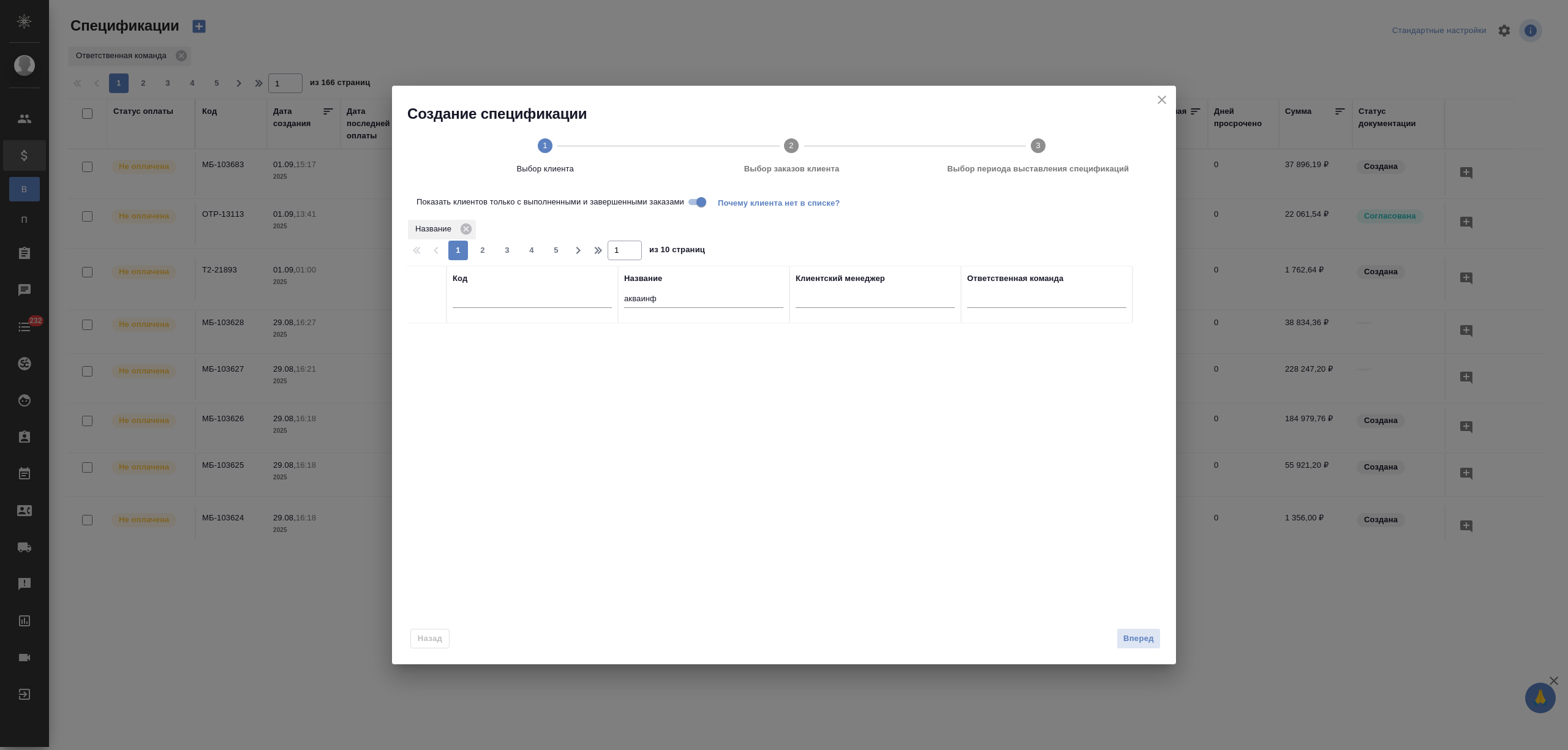
click at [565, 297] on tr "Код Название акваинф Клиентский менеджер Ответственная команда" at bounding box center [770, 295] width 726 height 57
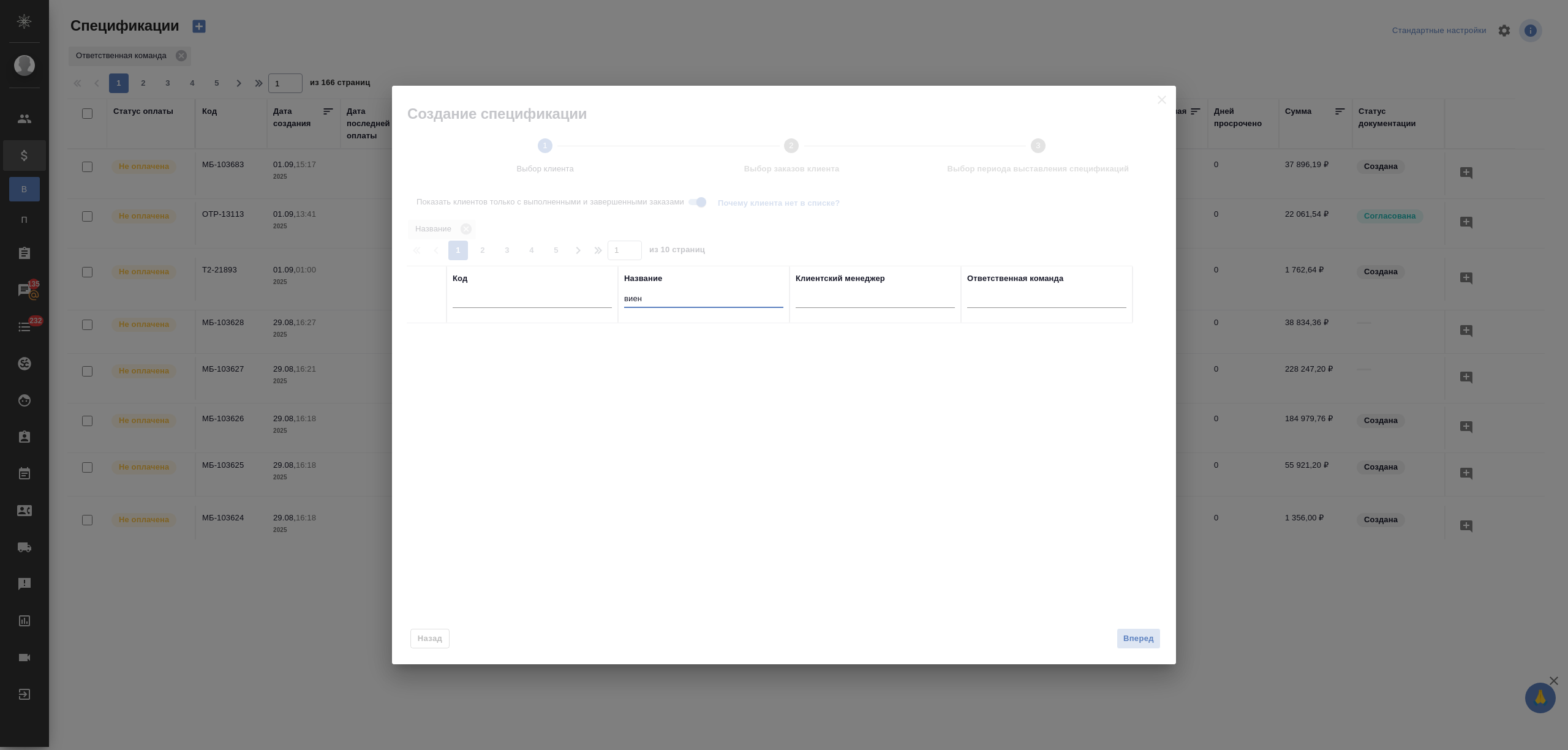
type input "виен"
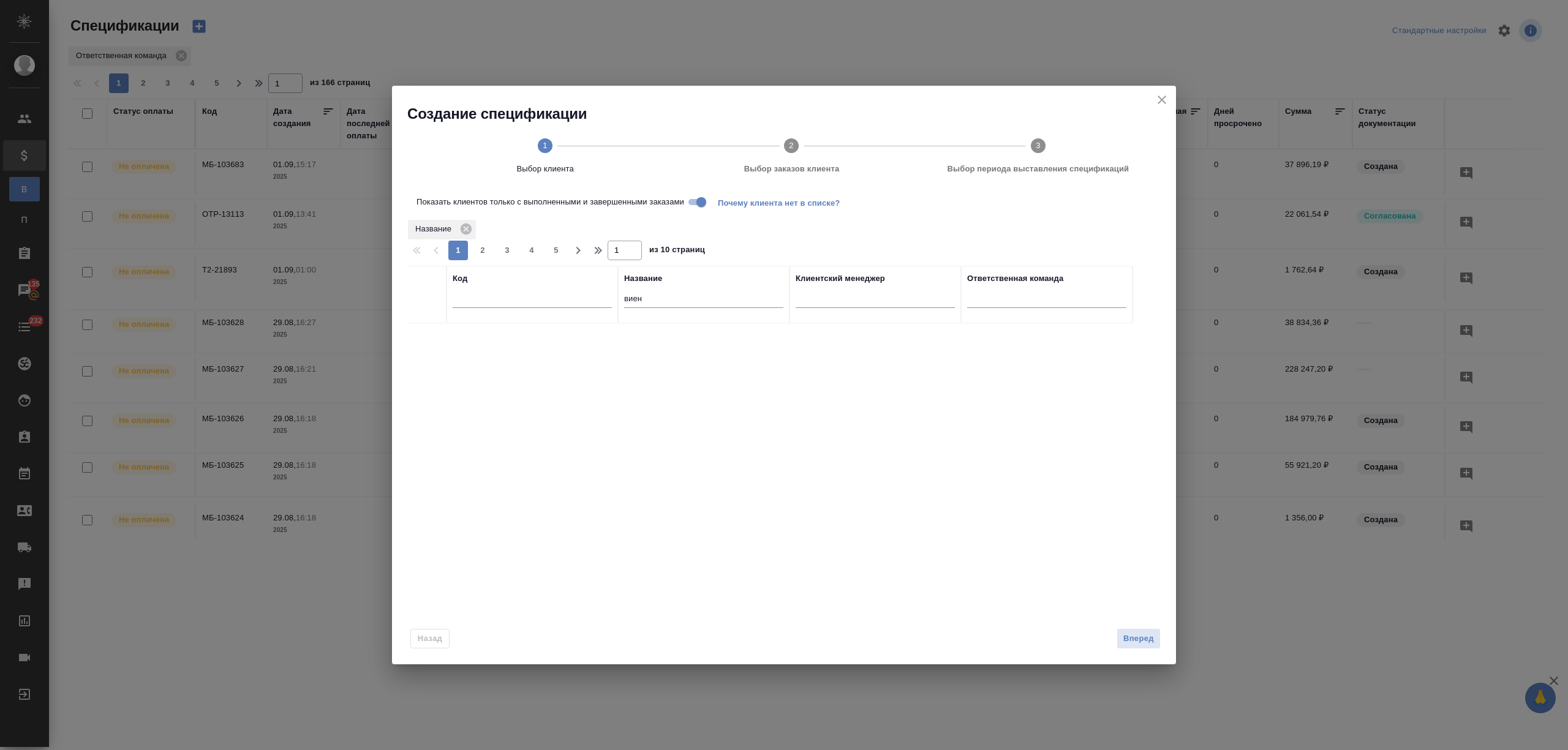
click at [692, 197] on input "Показать клиентов только с выполненными и завершенными заказами" at bounding box center [701, 202] width 44 height 15
click at [419, 337] on div at bounding box center [427, 338] width 27 height 17
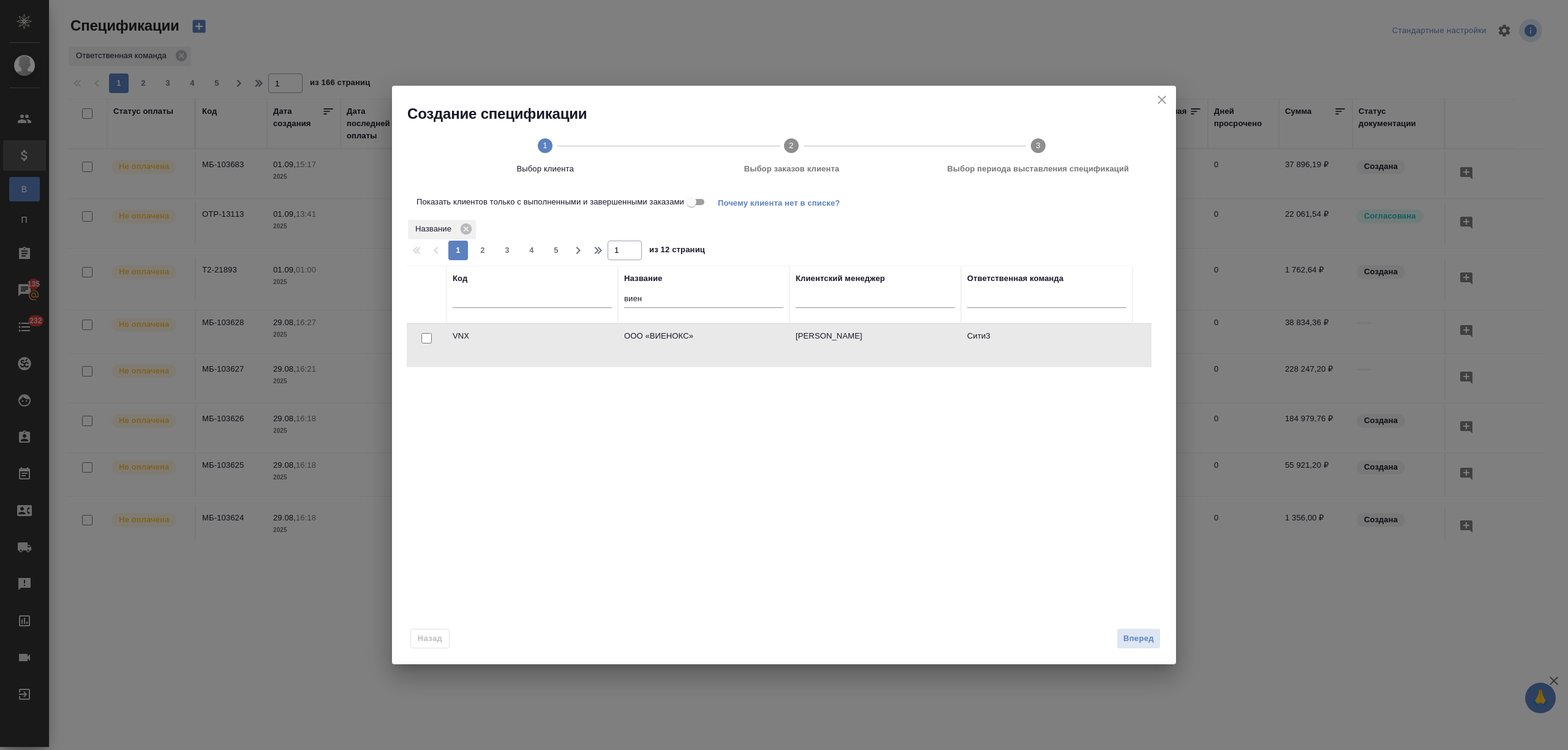
click at [429, 338] on input "checkbox" at bounding box center [427, 338] width 10 height 10
checkbox input "true"
click at [1154, 638] on button "Вперед" at bounding box center [1139, 638] width 44 height 22
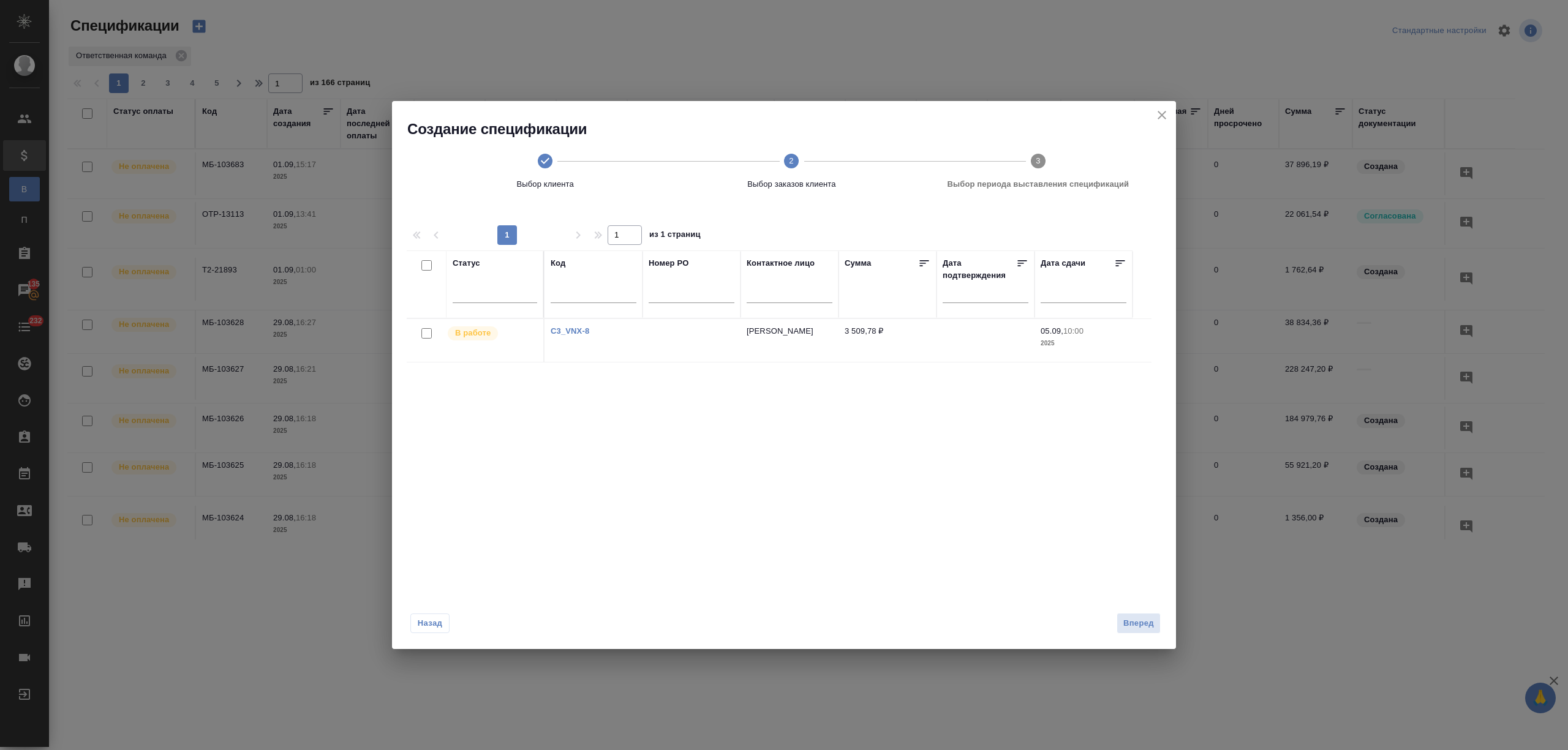
click at [432, 332] on div at bounding box center [427, 334] width 27 height 17
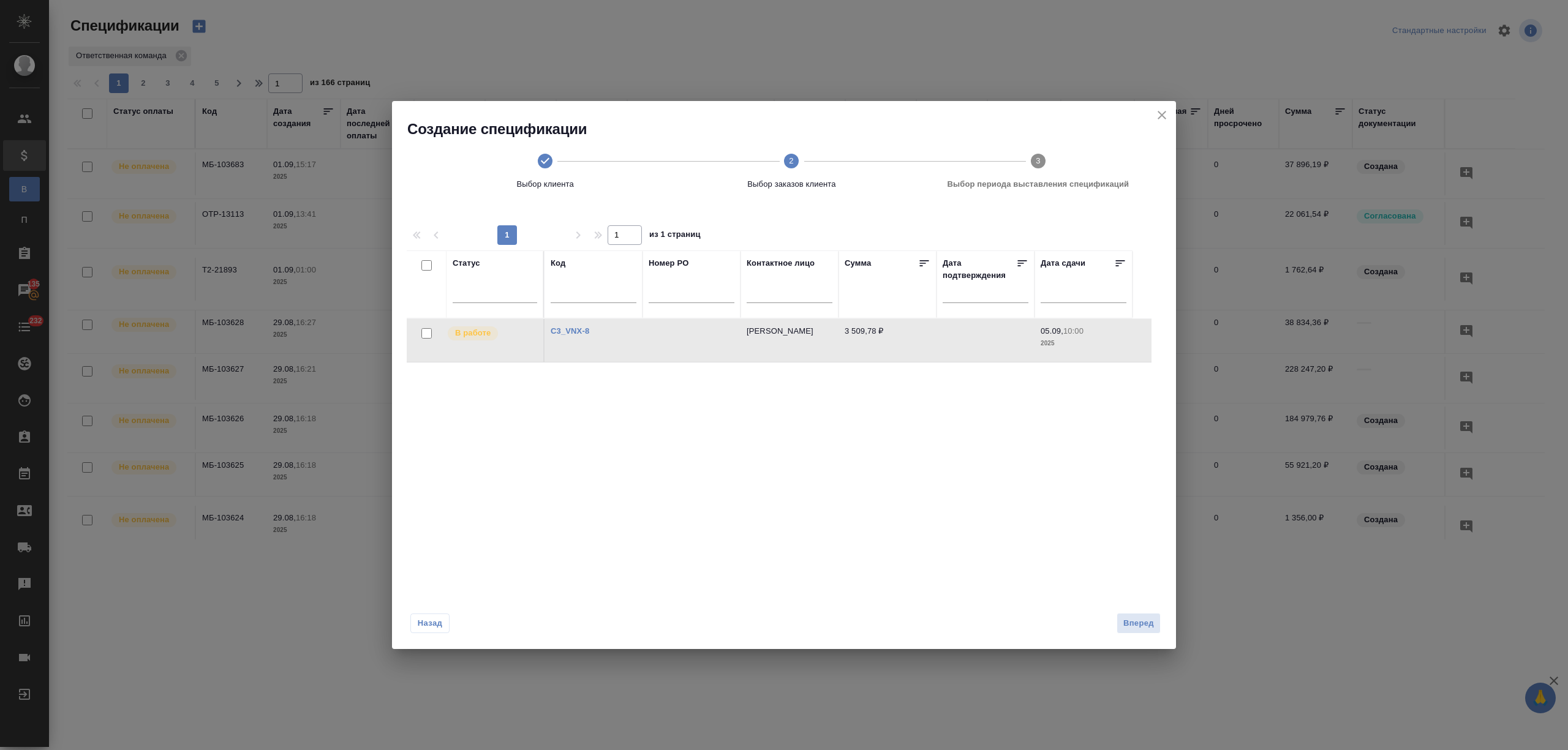
click at [421, 331] on input "checkbox" at bounding box center [427, 333] width 10 height 10
checkbox input "true"
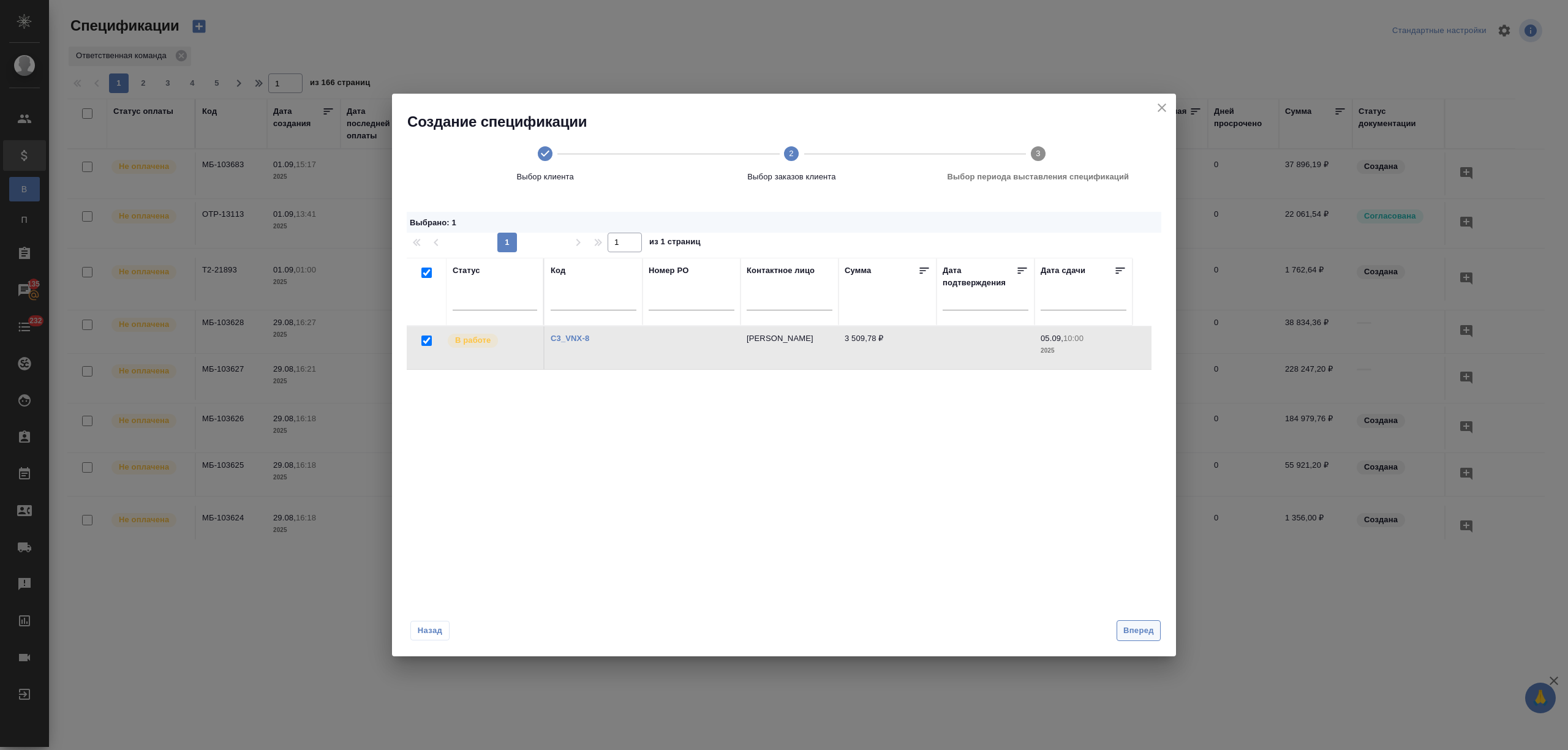
click at [1150, 635] on span "Вперед" at bounding box center [1138, 631] width 31 height 14
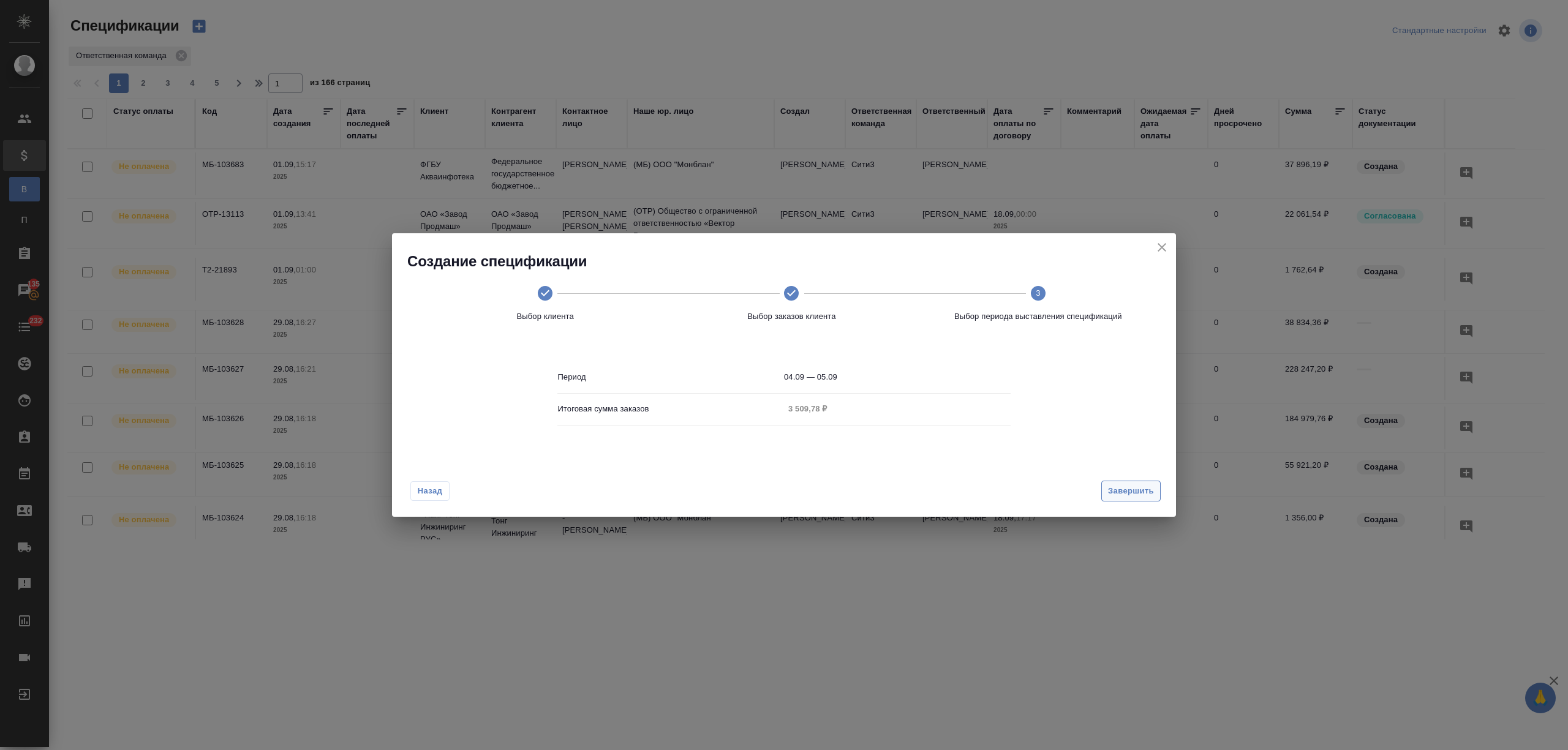
click at [1123, 481] on button "Завершить" at bounding box center [1130, 491] width 59 height 22
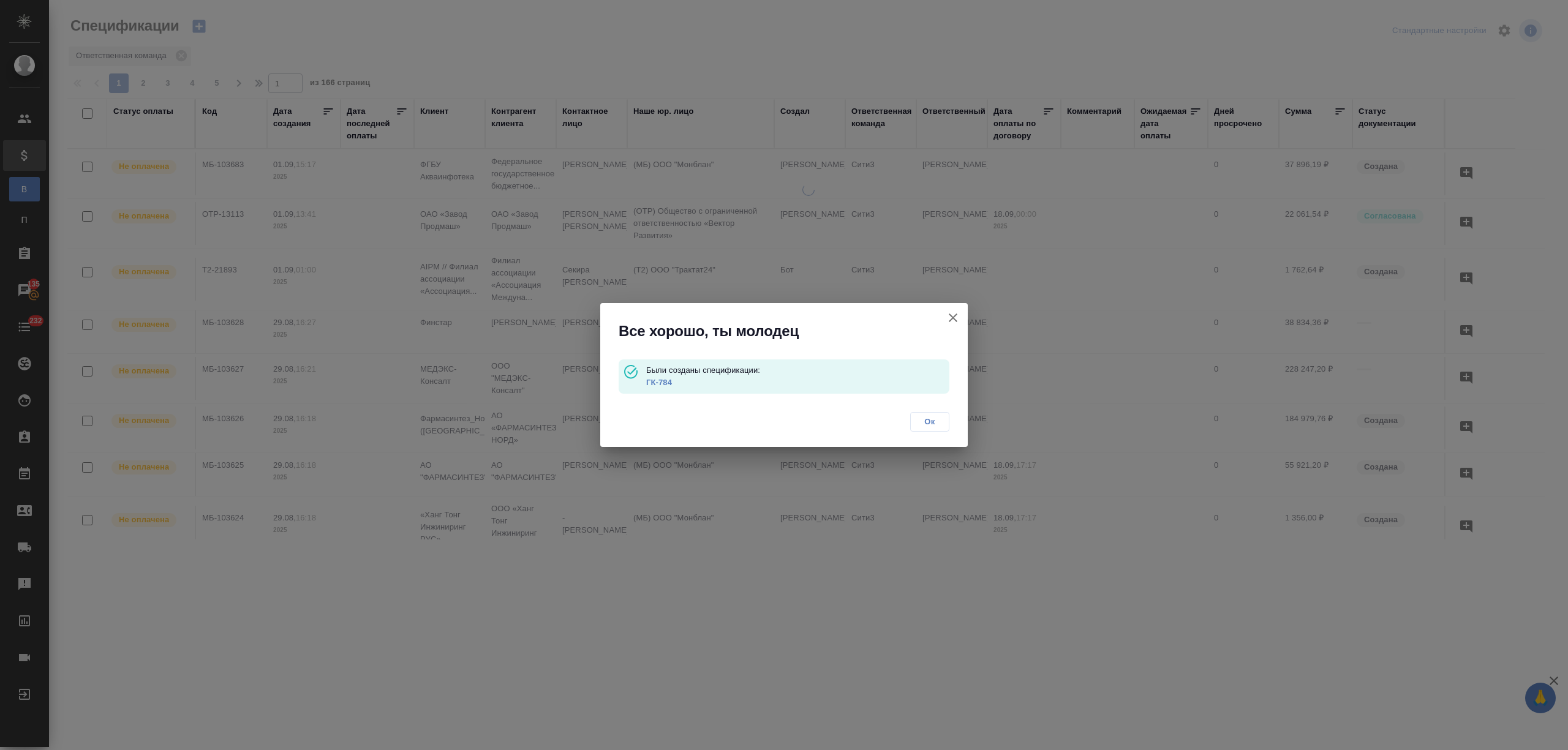
click at [667, 381] on link "ГК-784" at bounding box center [659, 382] width 25 height 9
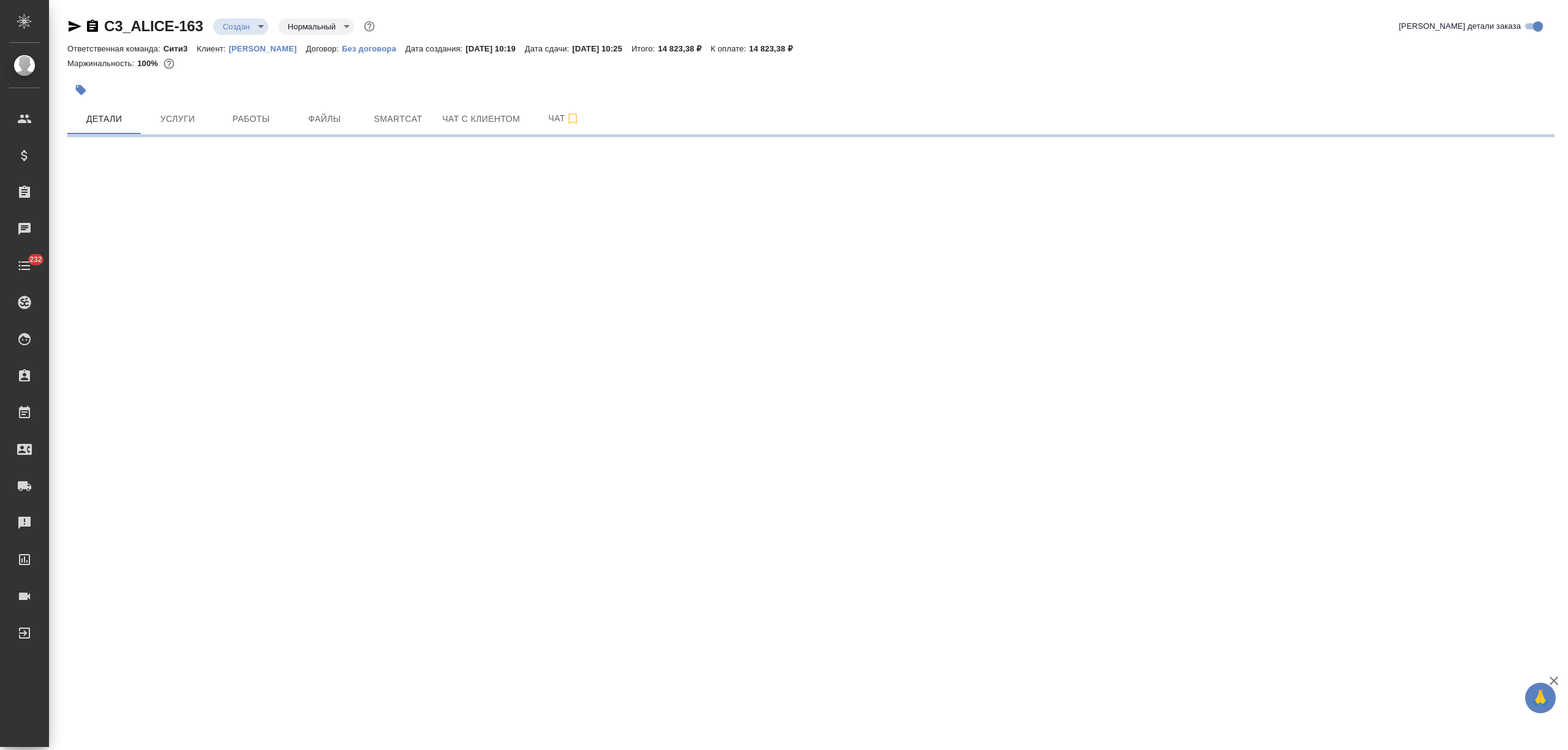
select select "RU"
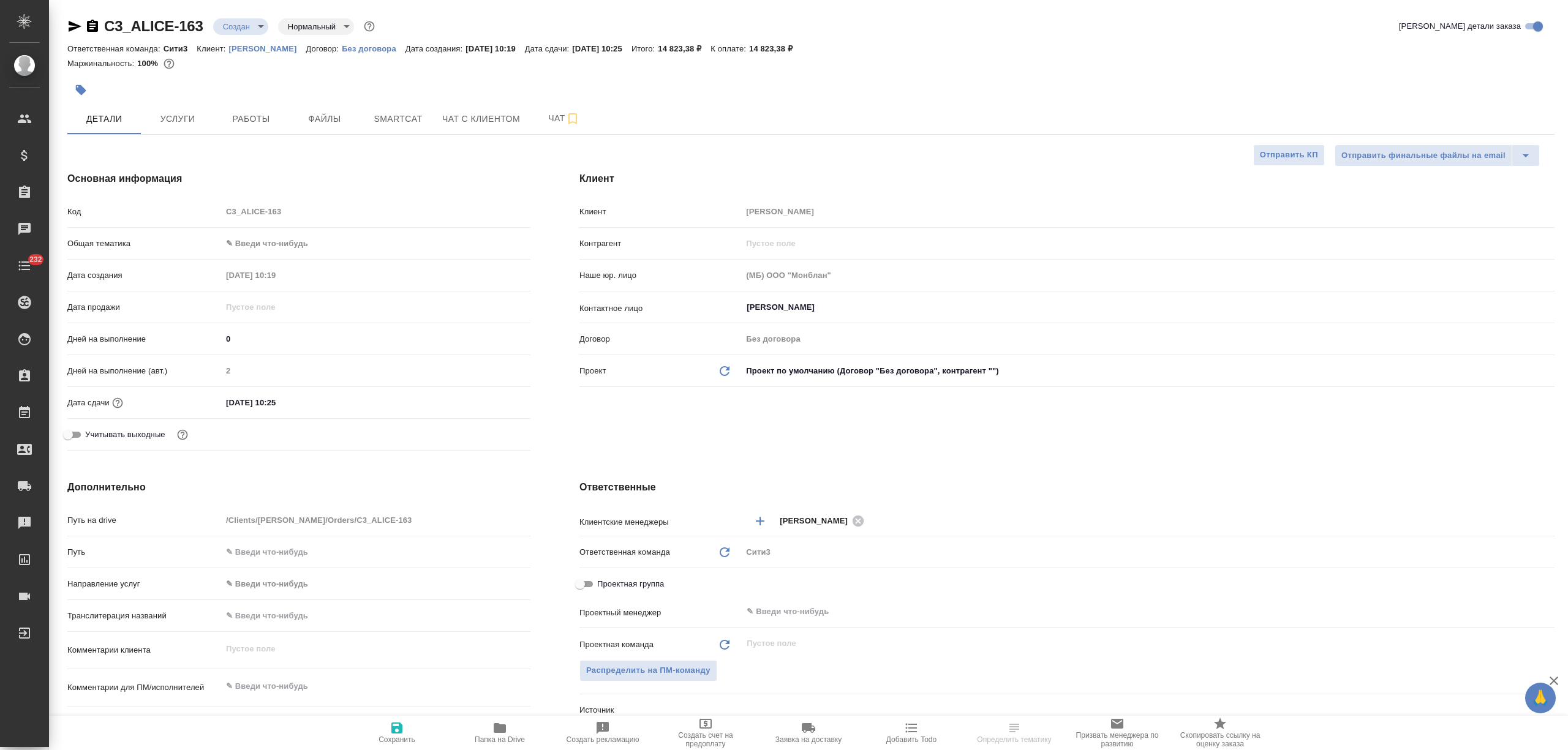
type textarea "x"
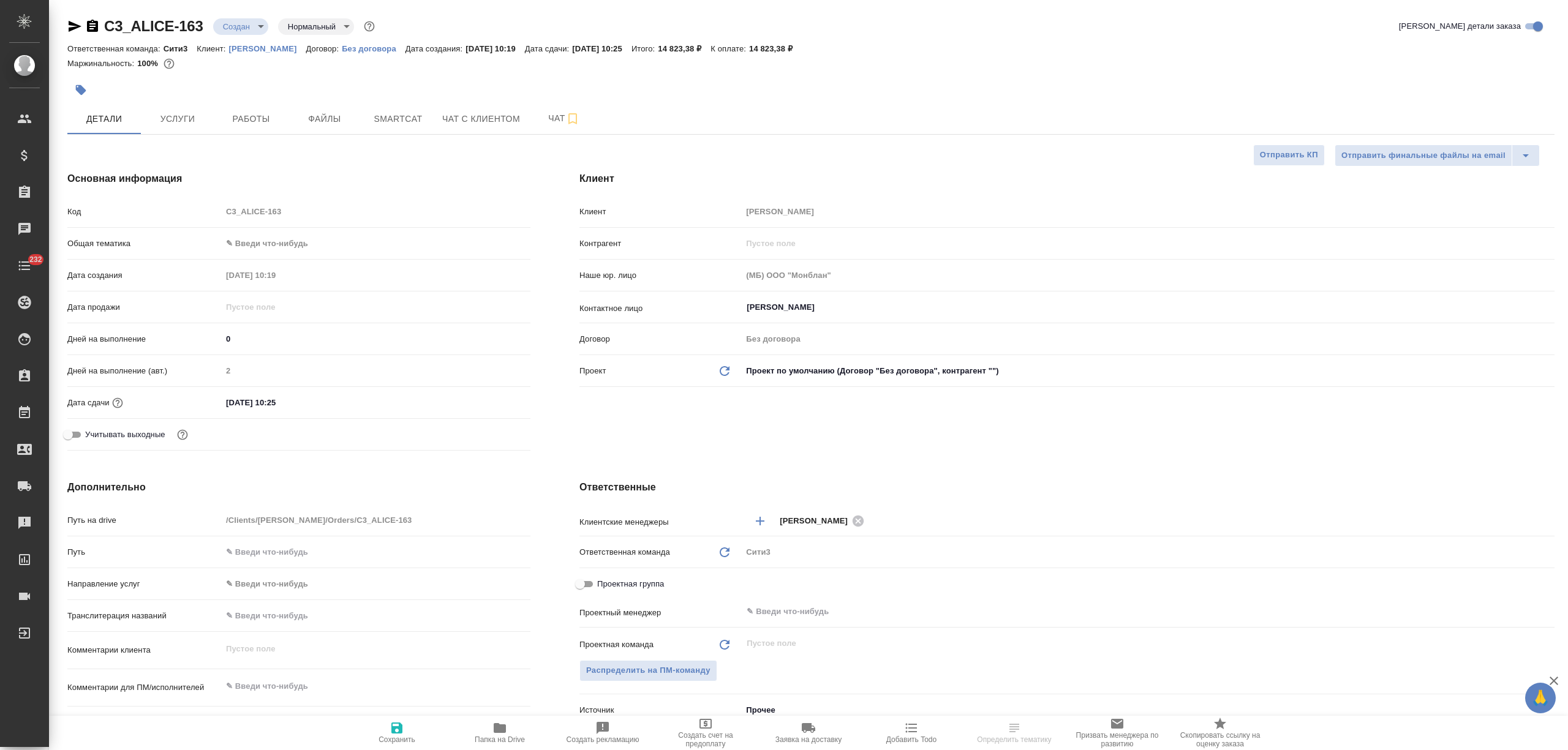
type textarea "x"
drag, startPoint x: 98, startPoint y: 27, endPoint x: 172, endPoint y: 27, distance: 74.0
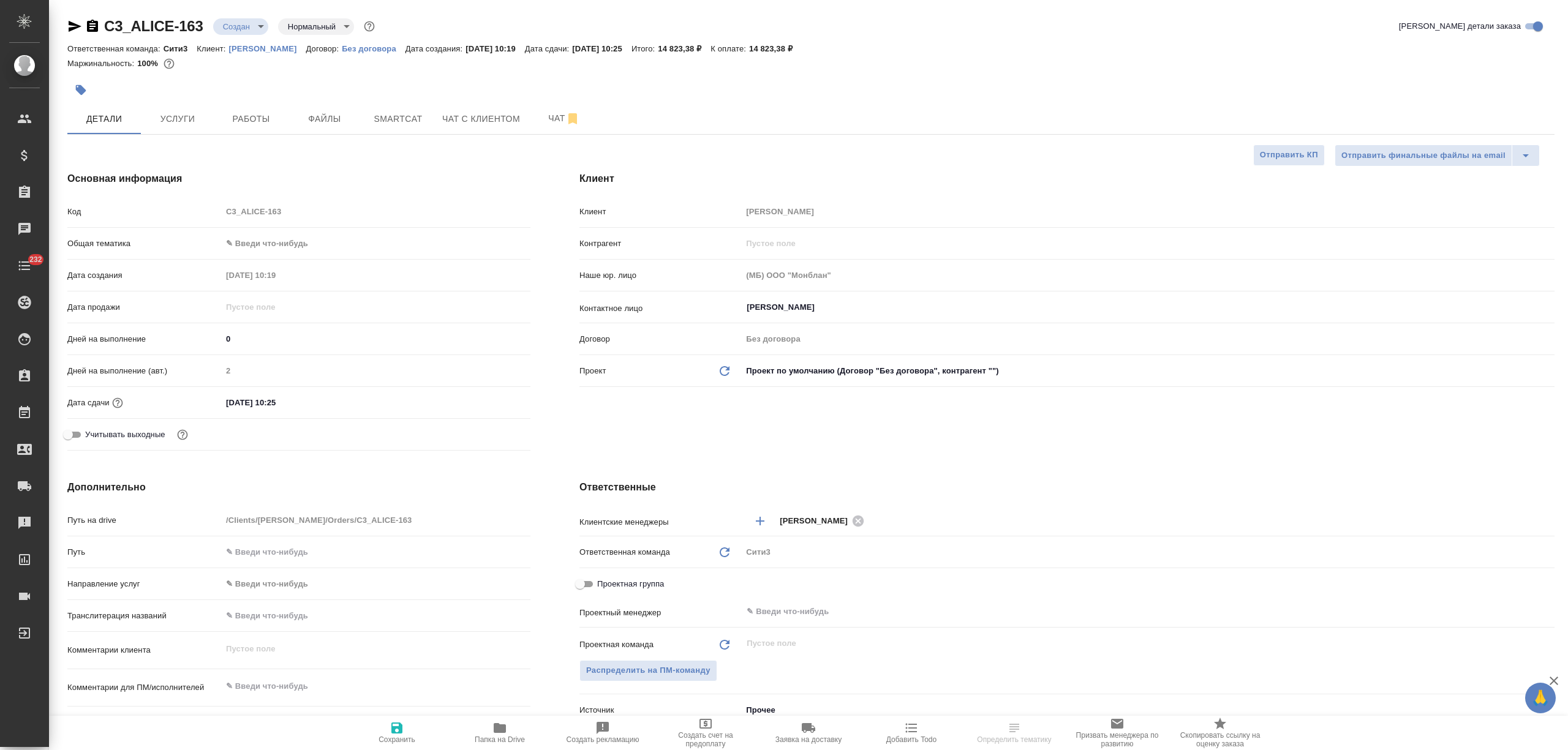
click at [172, 27] on div "C3_ALICE-163 Создан new Нормальный normal" at bounding box center [222, 26] width 310 height 20
drag, startPoint x: 208, startPoint y: 25, endPoint x: 106, endPoint y: 31, distance: 102.2
click at [106, 31] on div "C3_ALICE-163 Создан new Нормальный normal" at bounding box center [222, 26] width 310 height 20
type textarea "x"
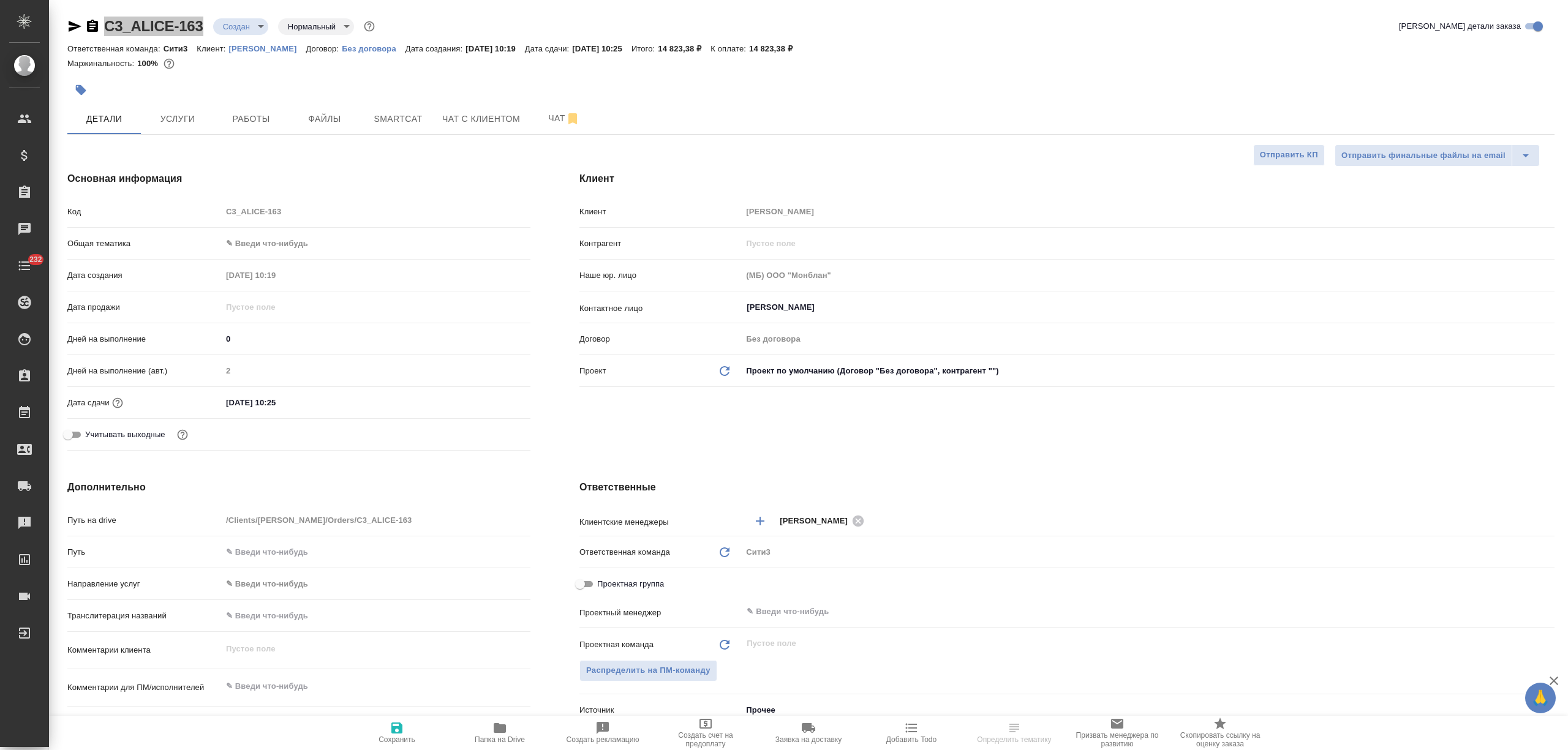
type textarea "x"
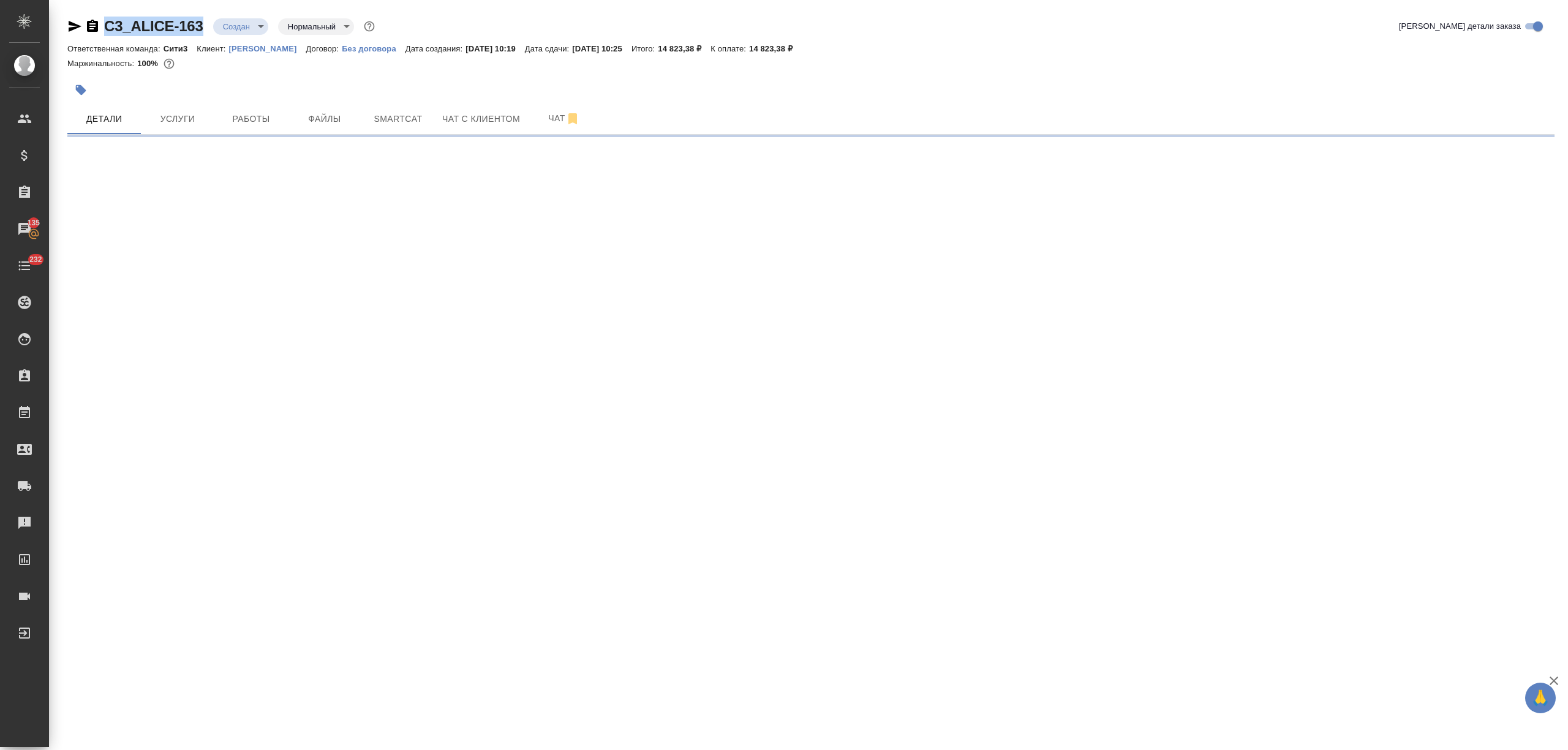
select select "RU"
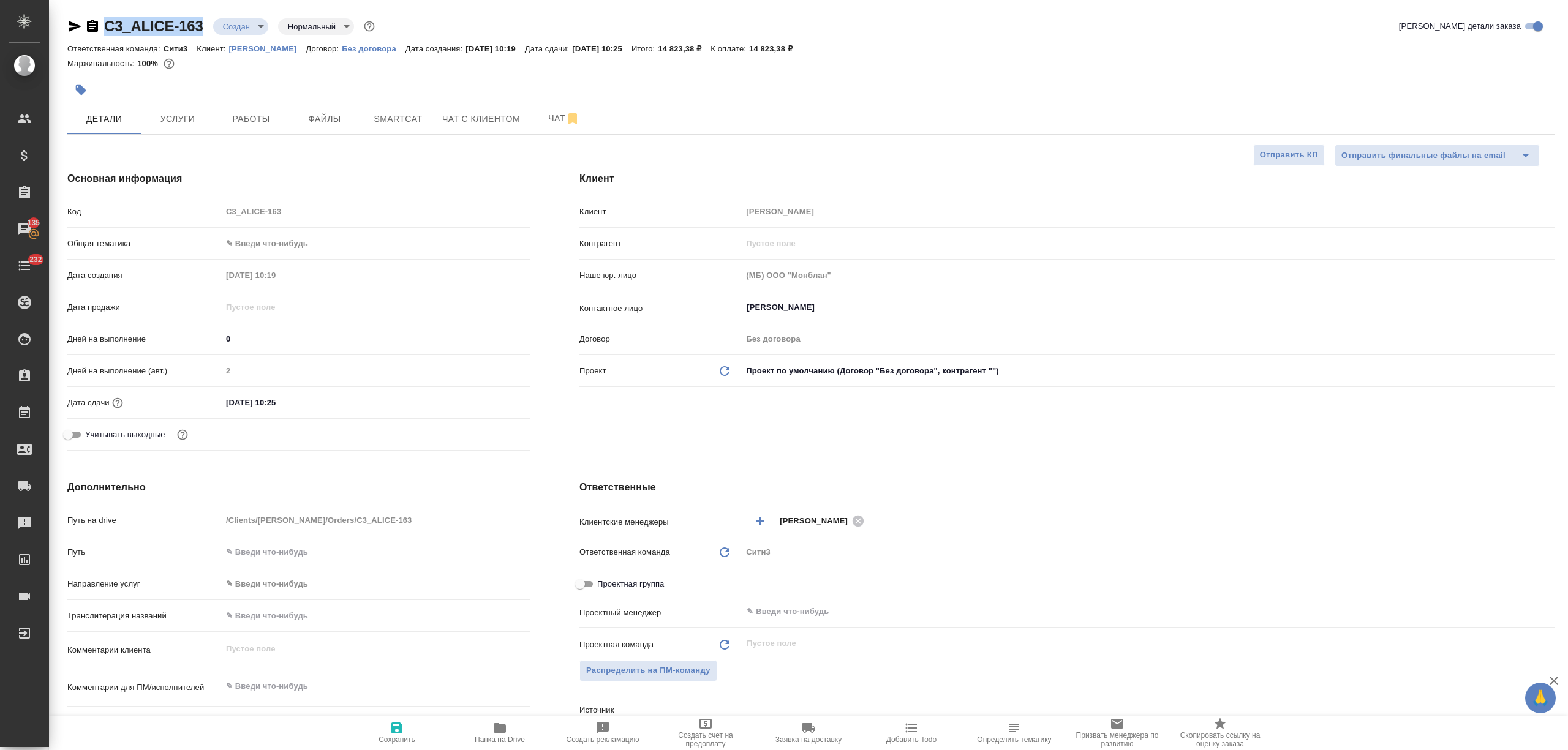
type textarea "x"
drag, startPoint x: 783, startPoint y: 48, endPoint x: 819, endPoint y: 52, distance: 36.2
click at [802, 52] on p "14 823,38 ₽" at bounding box center [775, 49] width 53 height 9
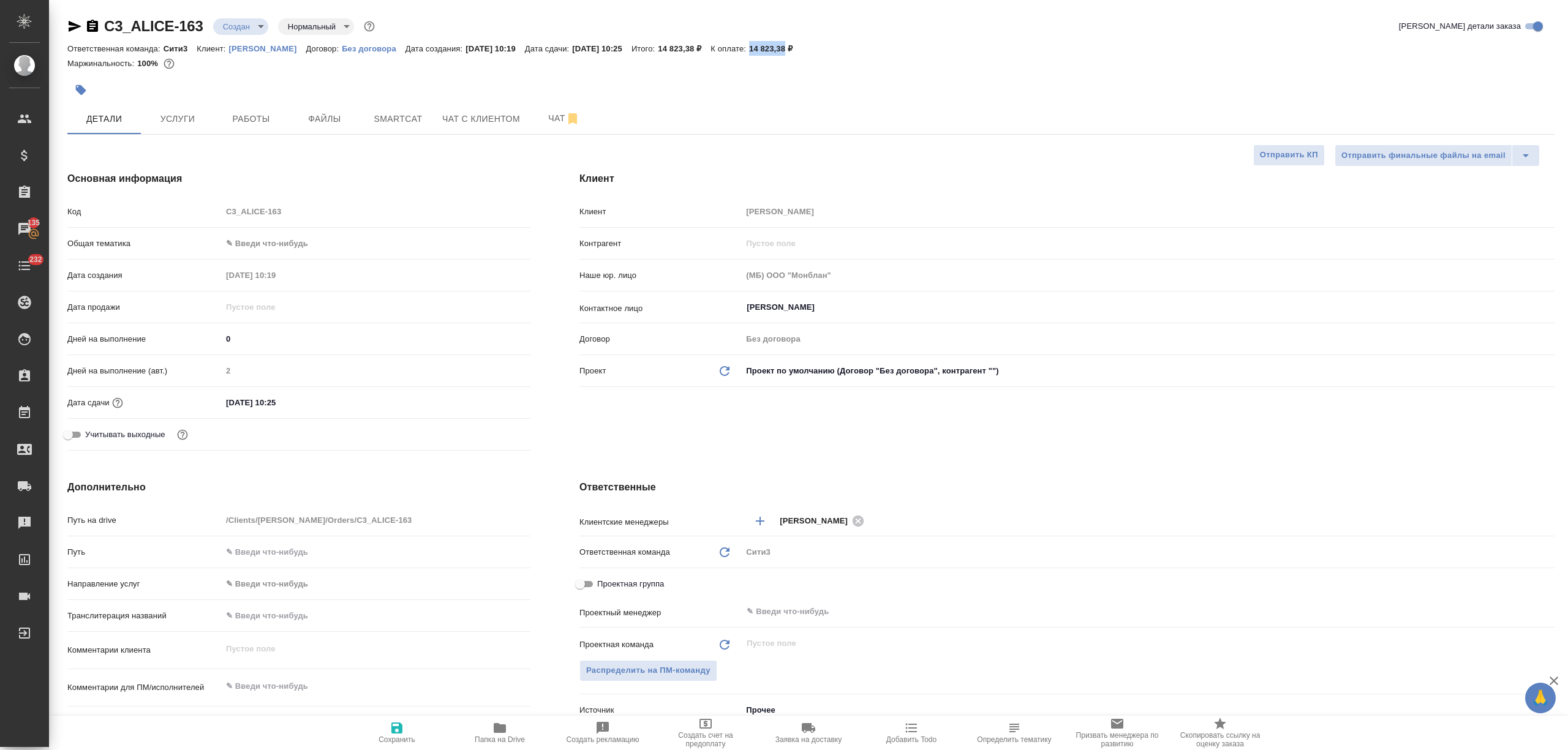
copy p "14 823,38"
type textarea "x"
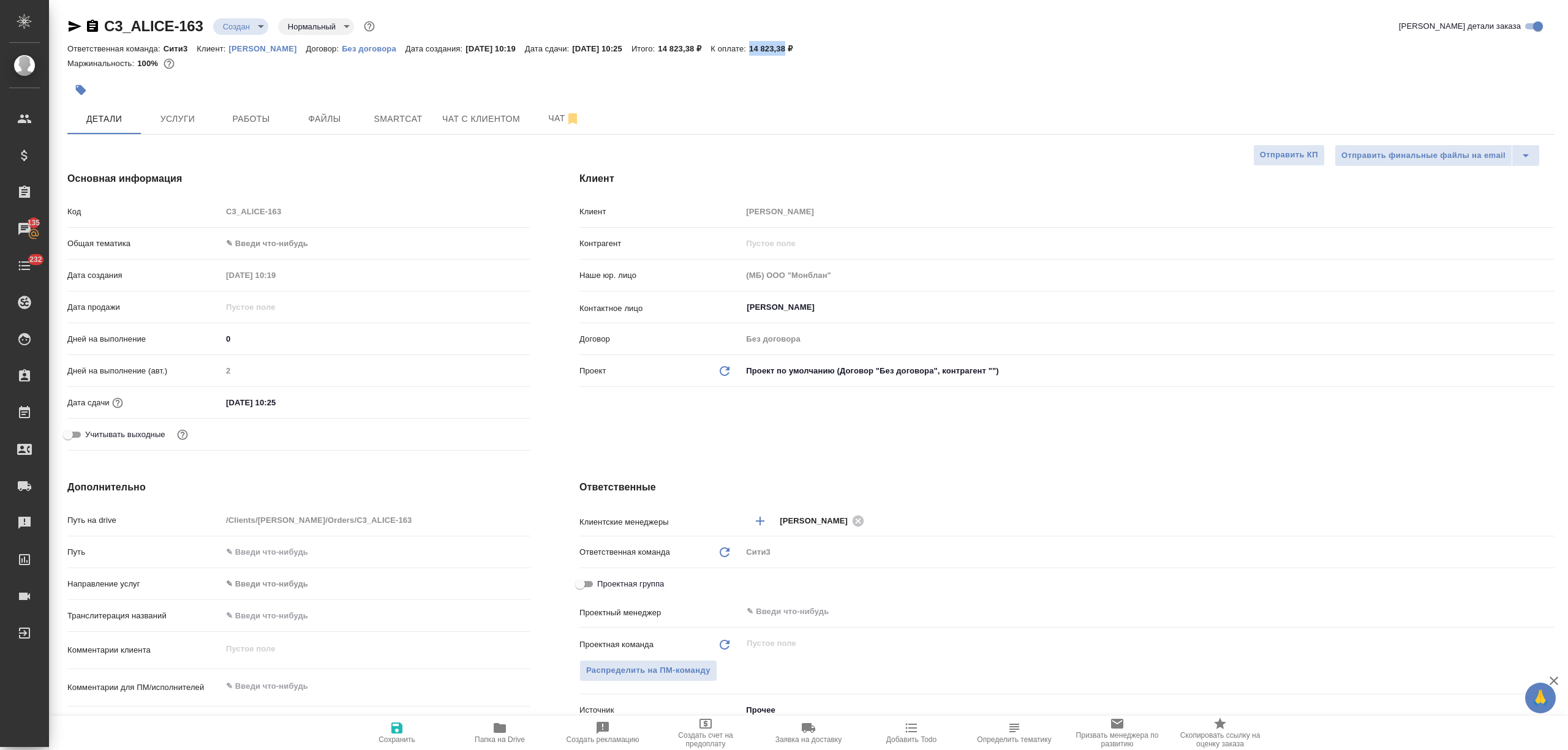
type textarea "x"
click at [549, 121] on span "Чат" at bounding box center [564, 118] width 59 height 15
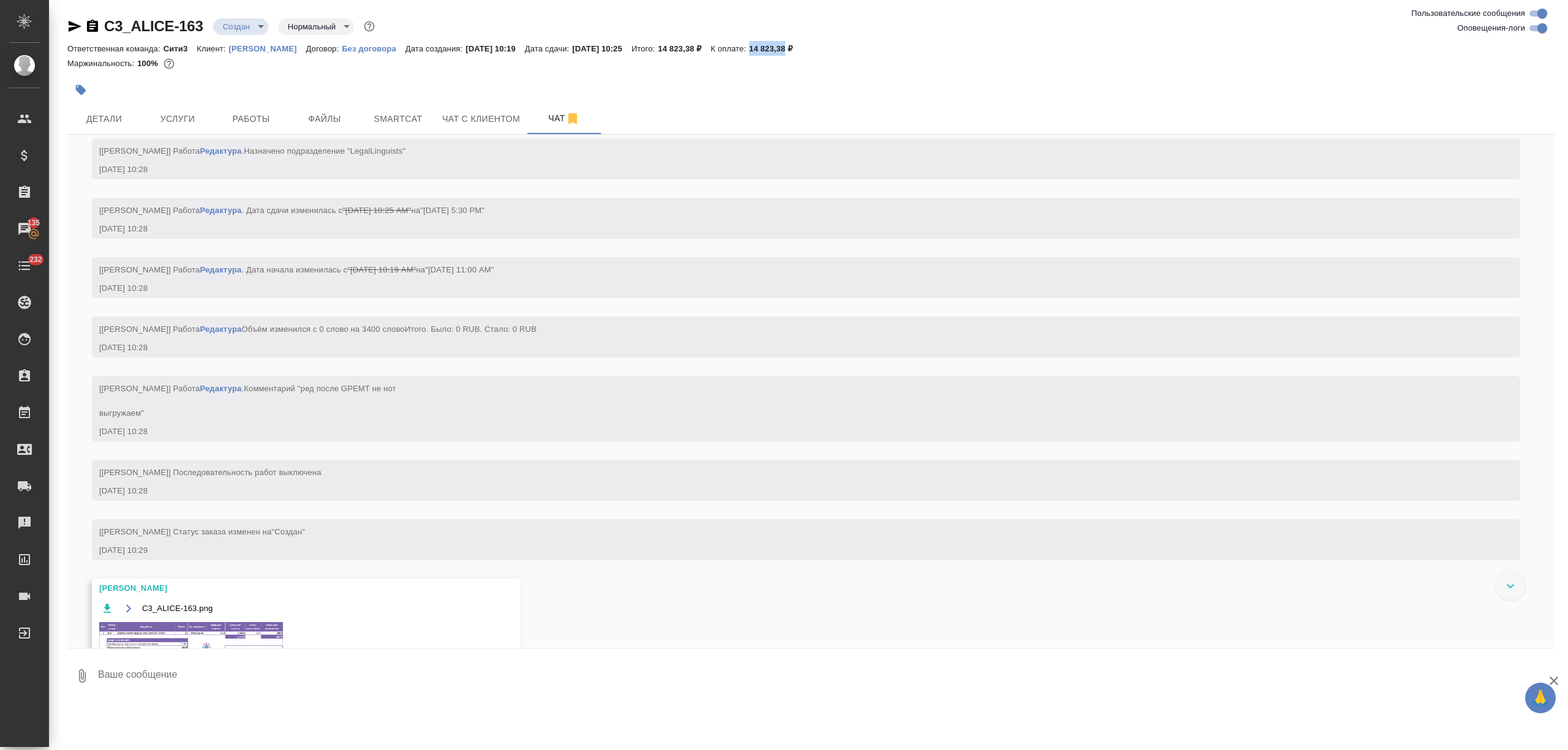
scroll to position [294, 0]
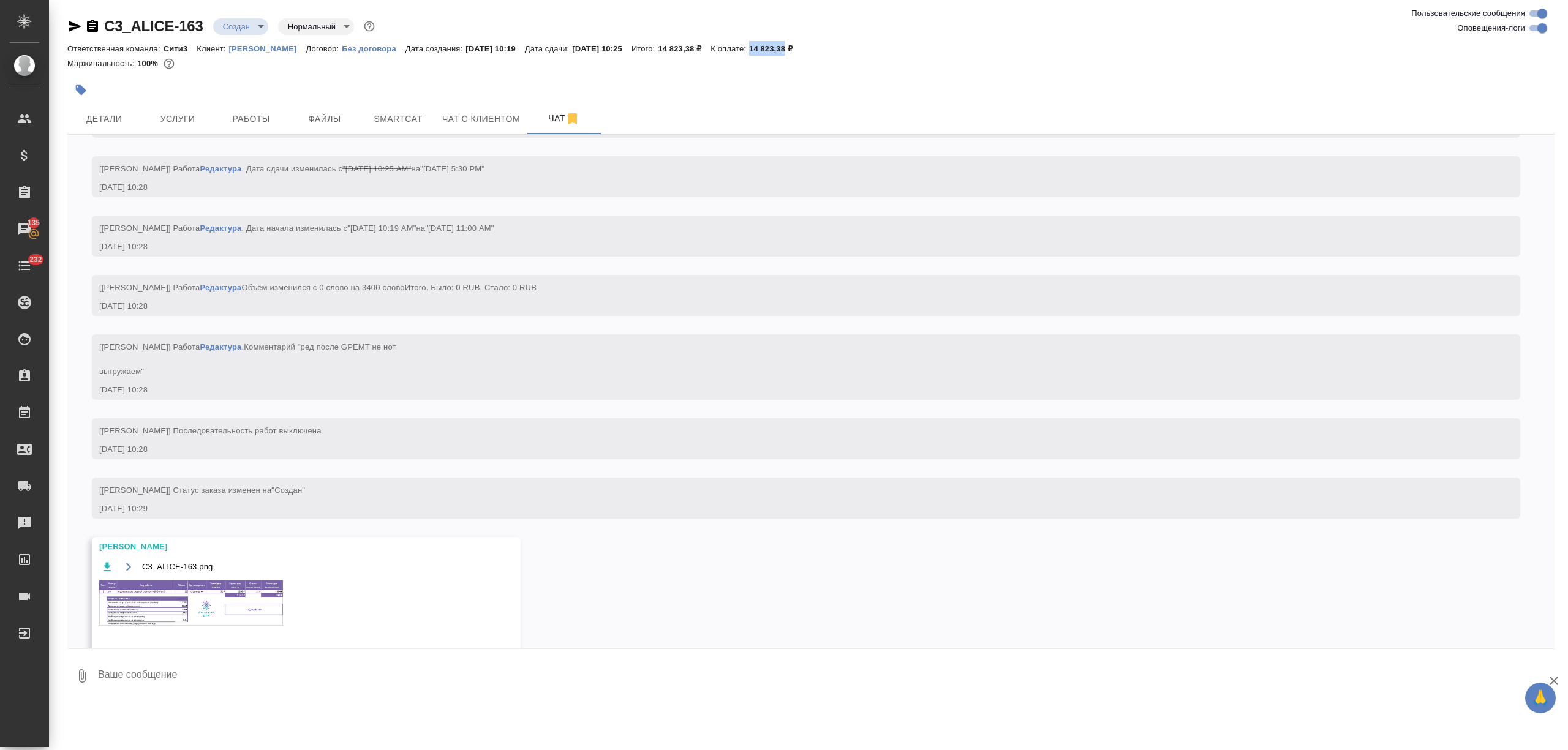
click at [179, 607] on img at bounding box center [191, 603] width 184 height 45
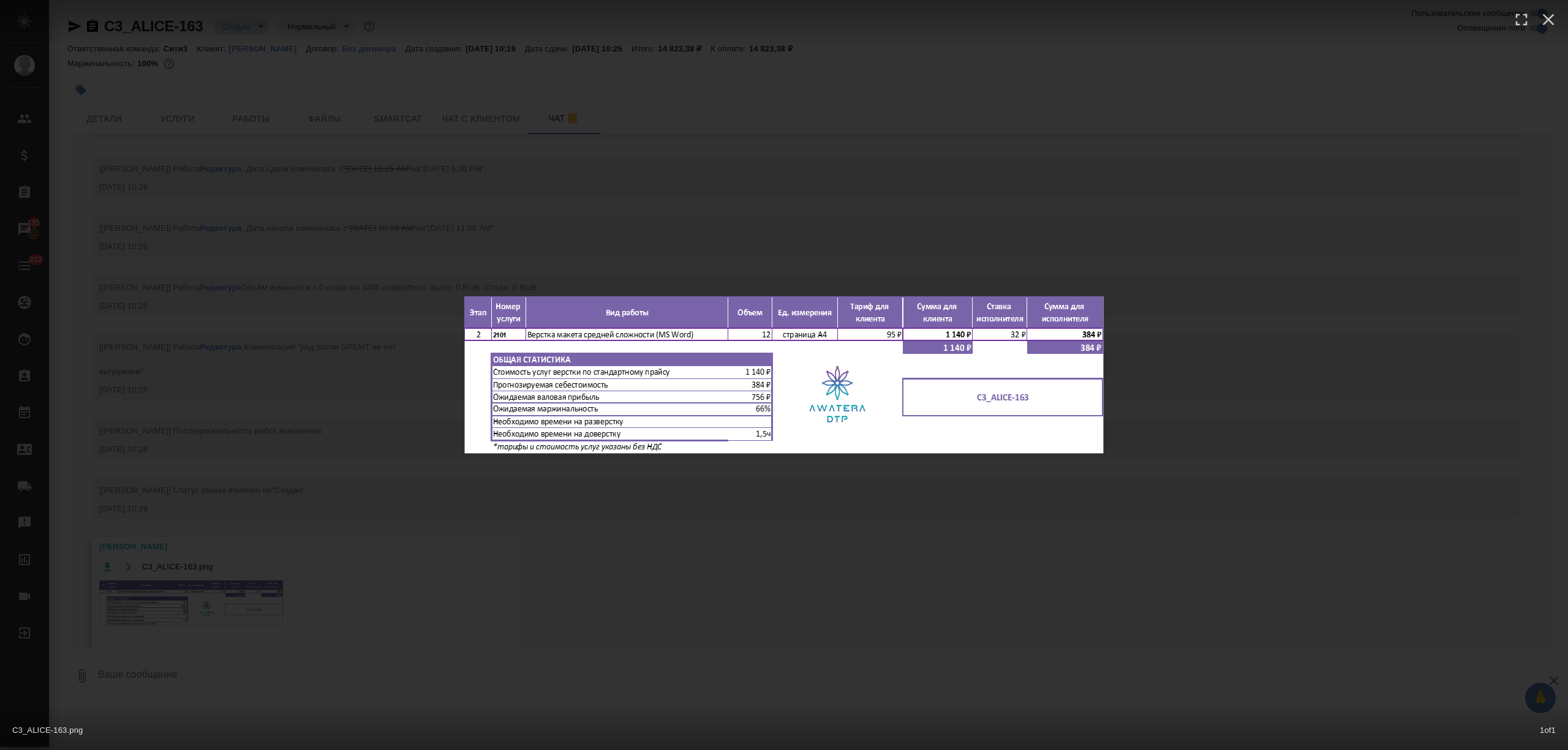
click at [384, 352] on div "C3_ALICE-163.png 1 of 1" at bounding box center [784, 375] width 1568 height 750
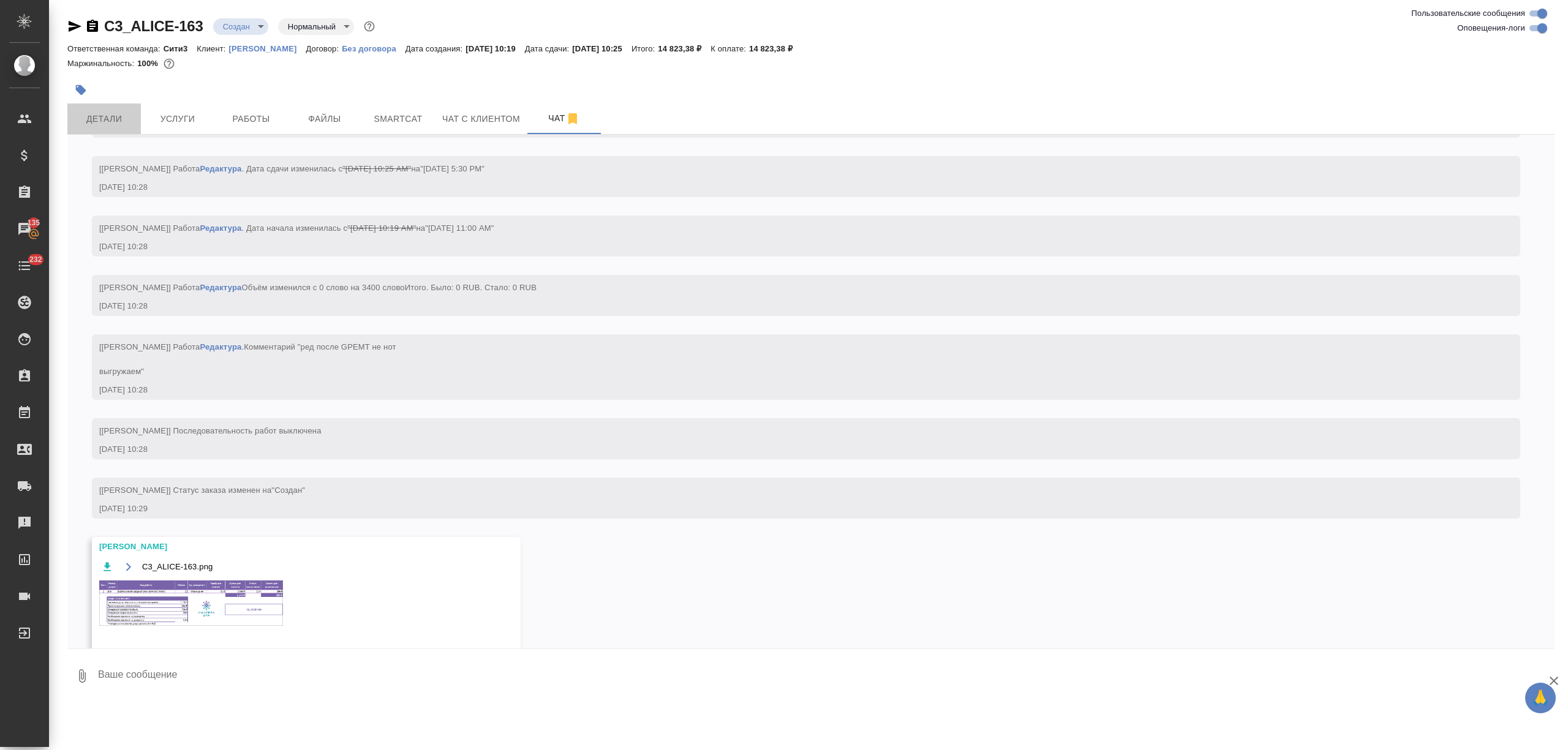
click at [115, 117] on span "Детали" at bounding box center [104, 119] width 59 height 15
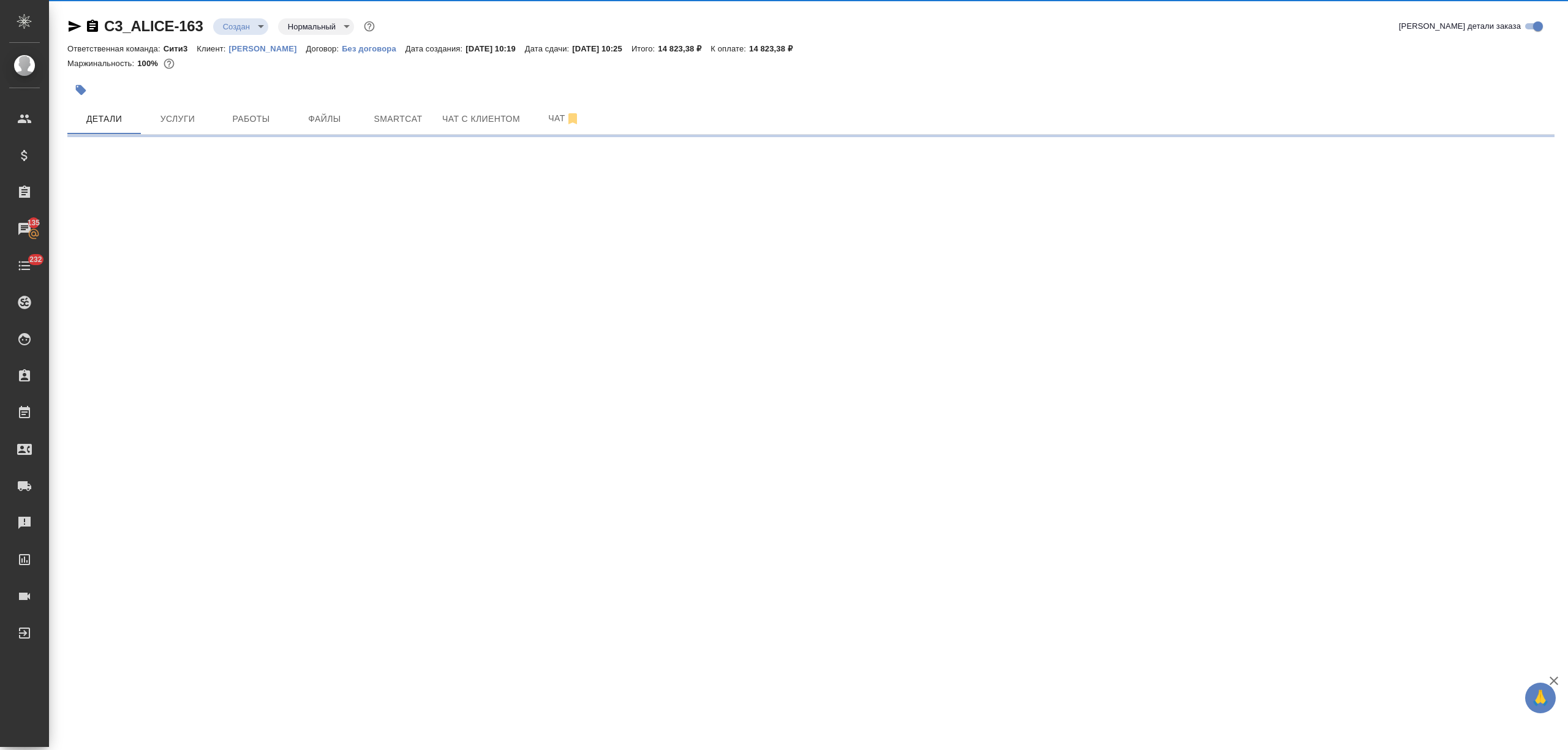
select select "RU"
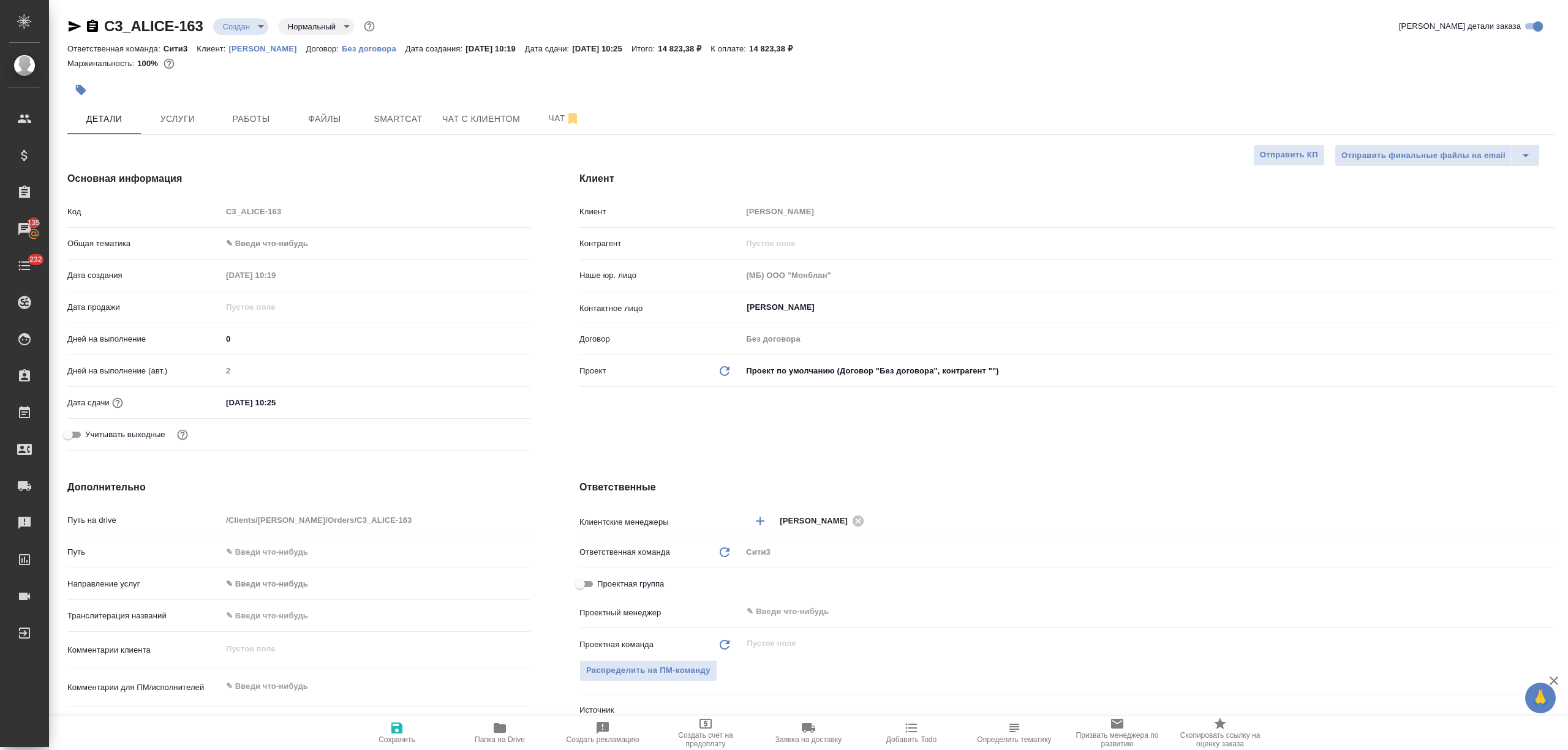
type textarea "x"
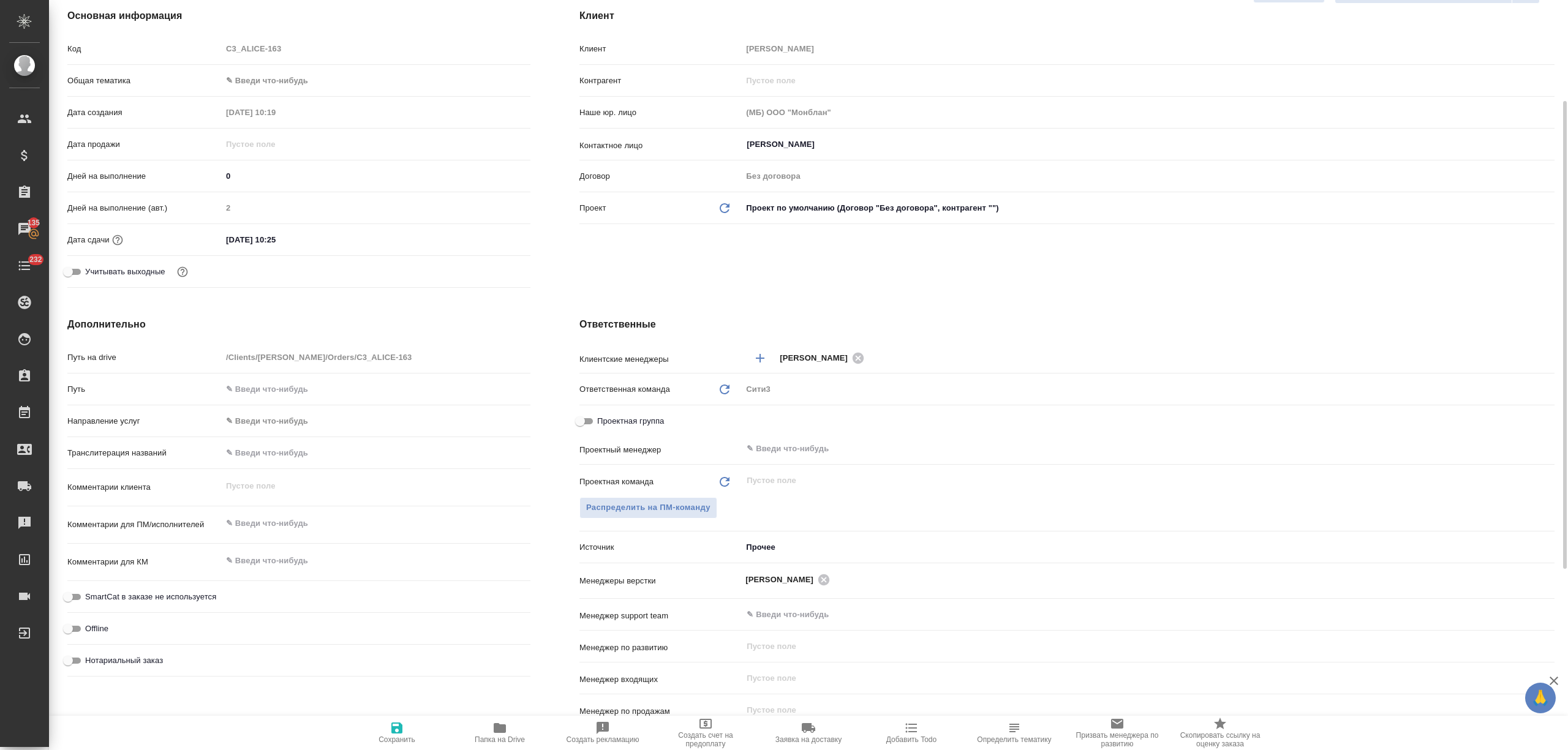
type textarea "x"
click at [272, 516] on textarea at bounding box center [376, 524] width 309 height 21
type textarea "п"
type textarea "x"
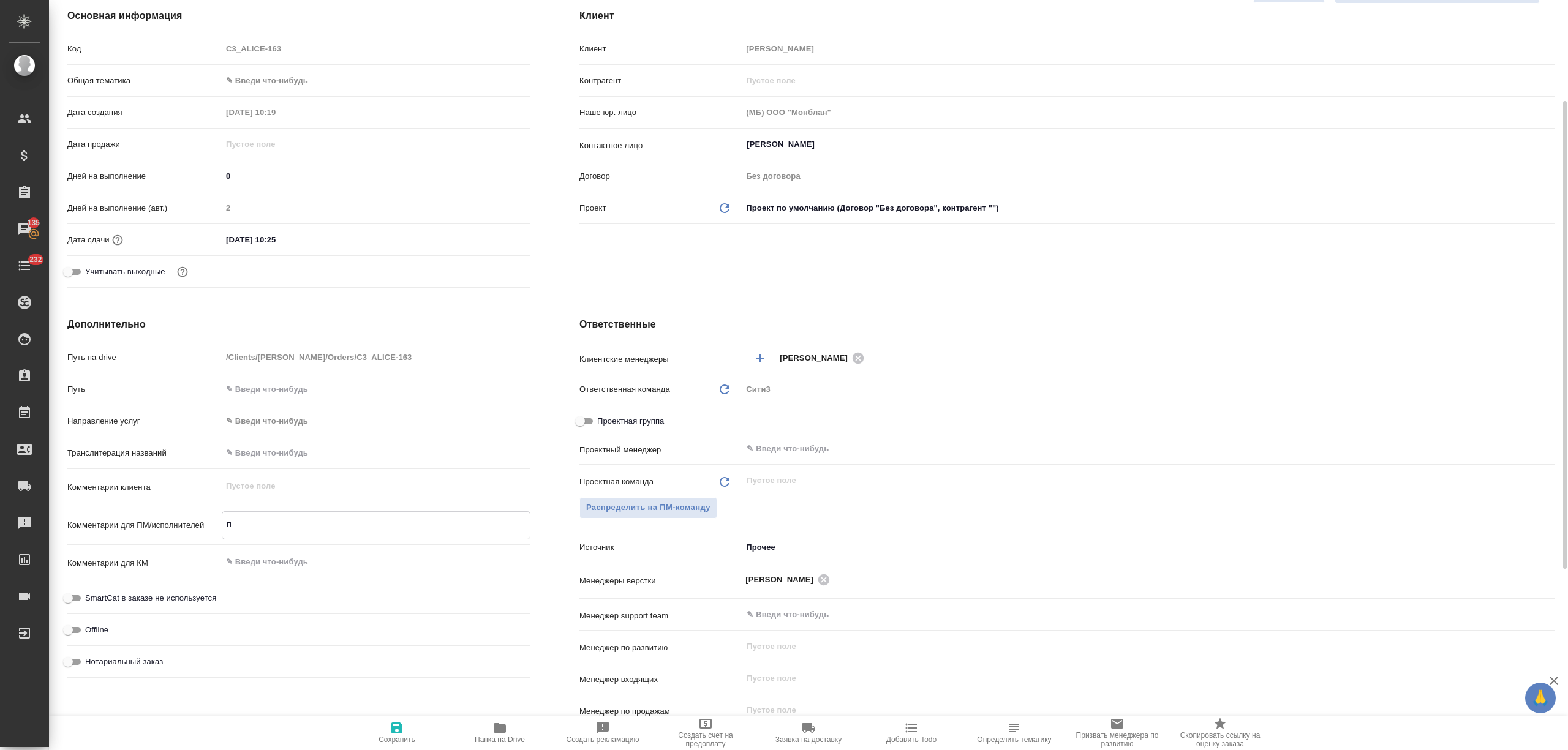
type textarea "x"
type textarea "по"
type textarea "x"
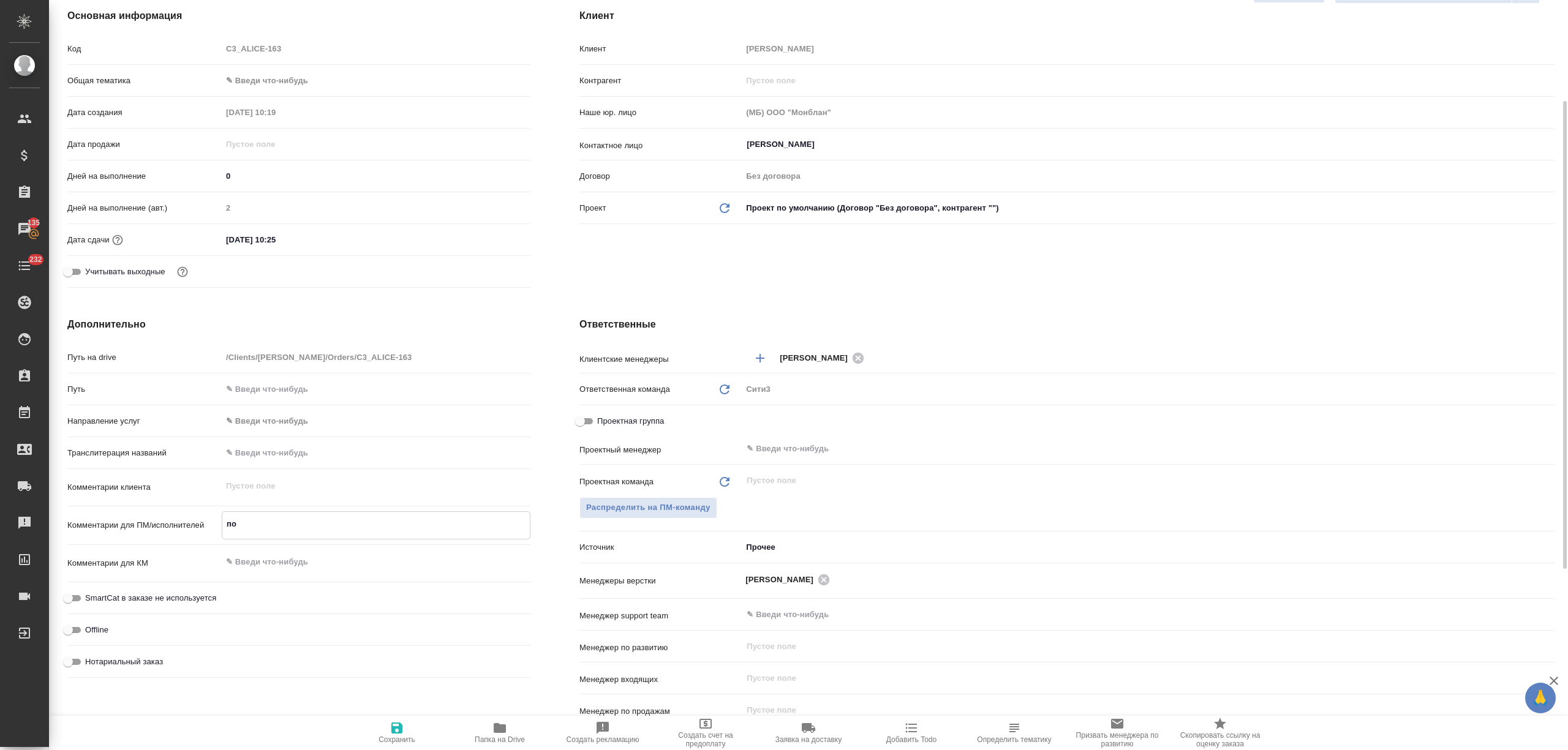
type textarea "x"
type textarea "пос"
type textarea "x"
type textarea "посчи"
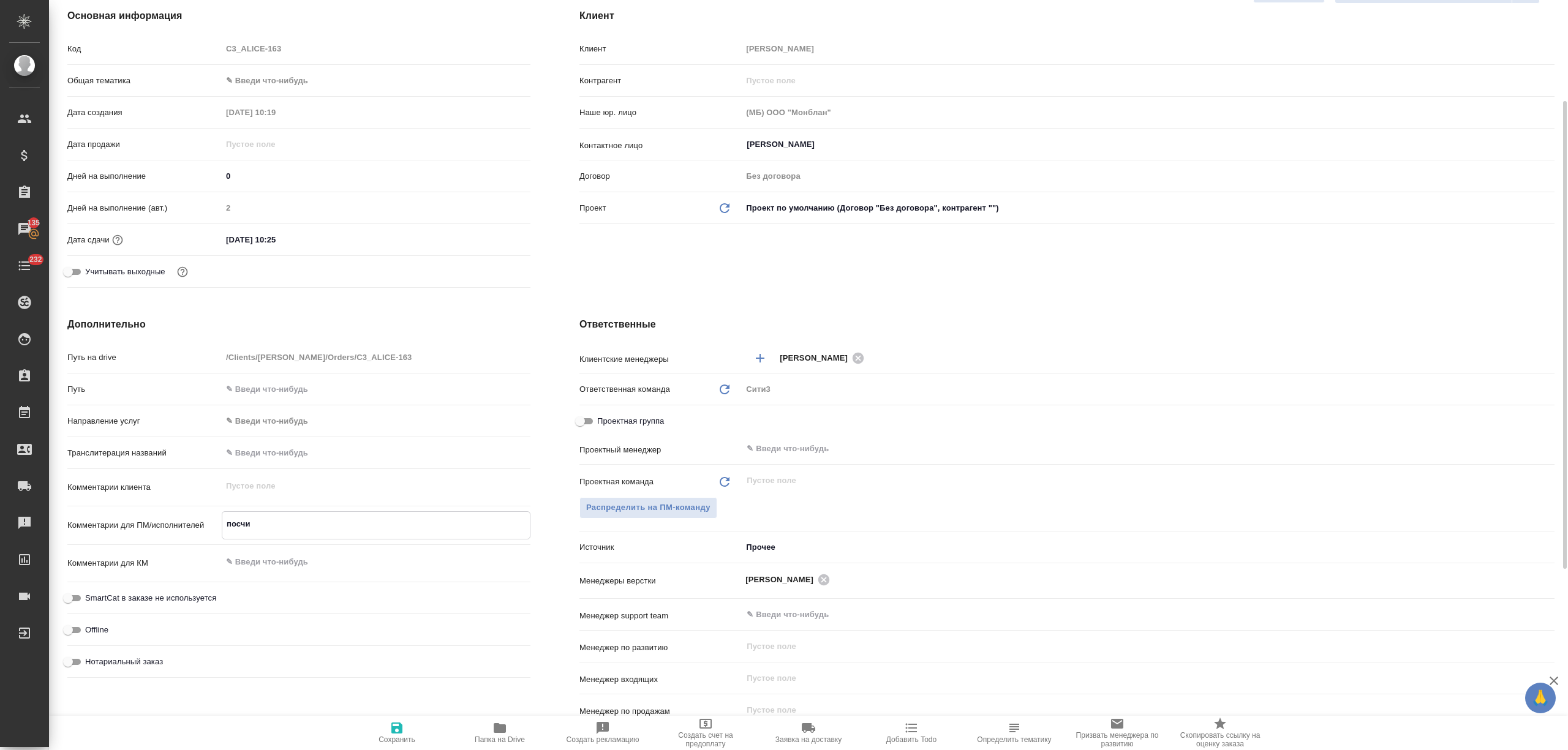
type textarea "x"
type textarea "посчит"
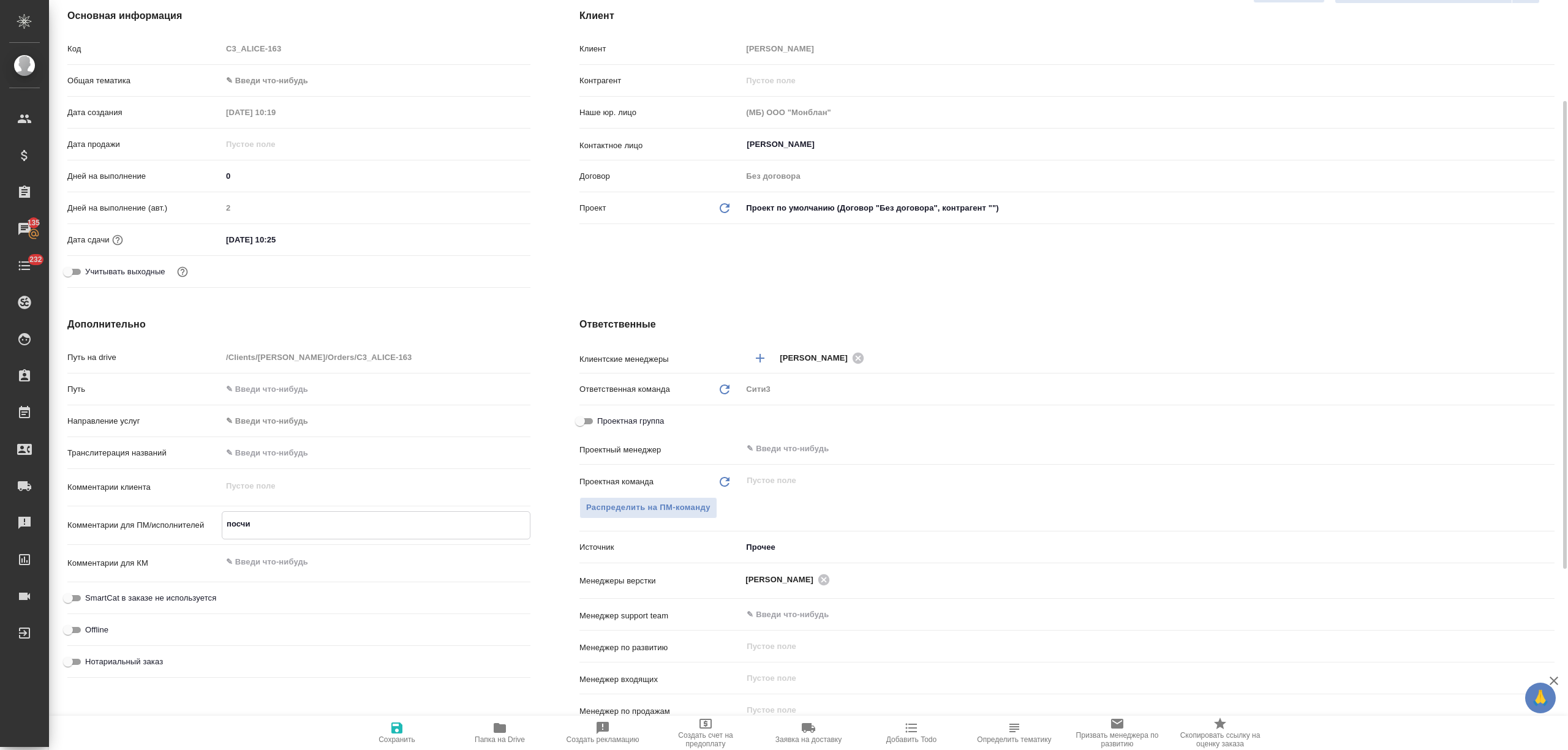
type textarea "x"
type textarea "посчита"
type textarea "x"
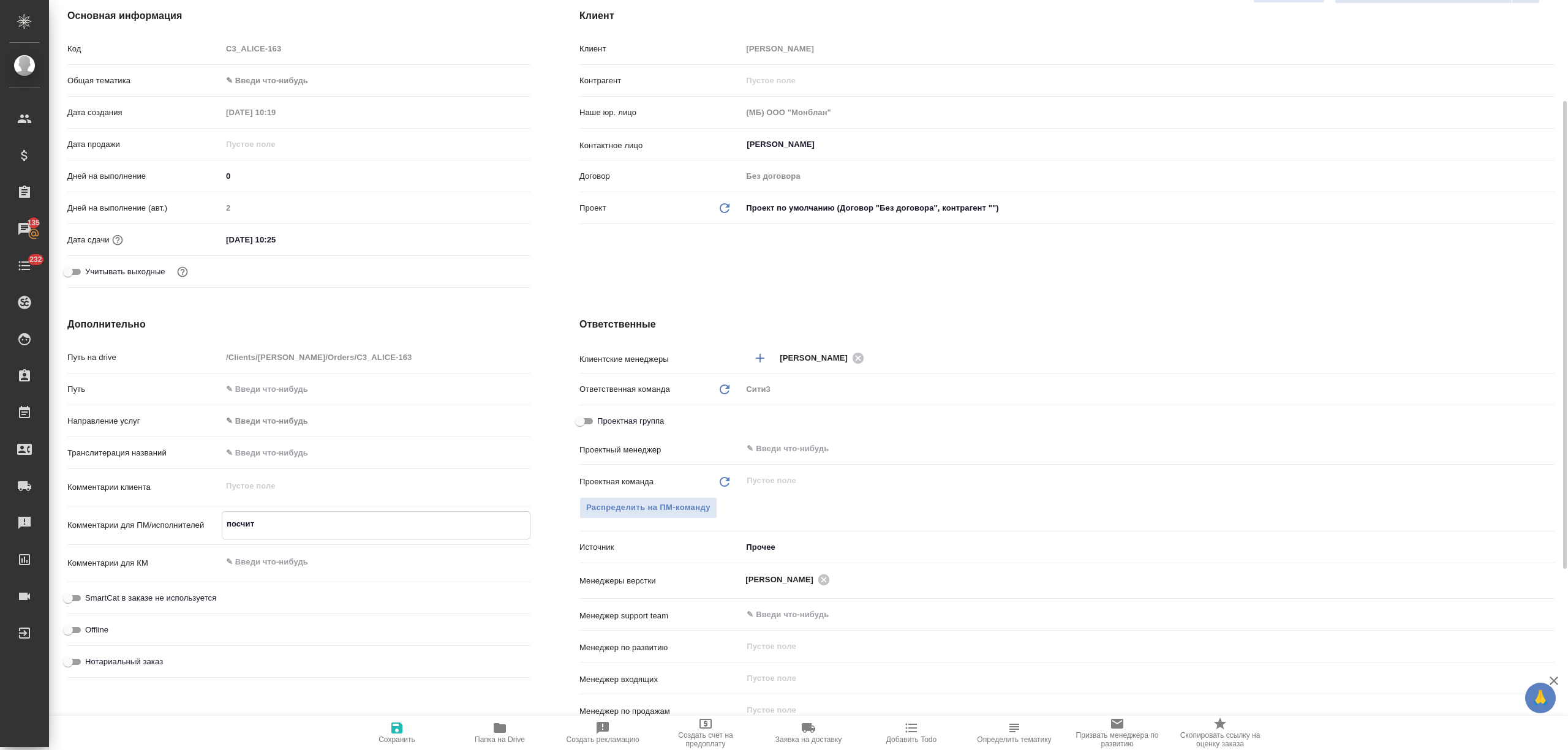
type textarea "x"
type textarea "посчитала"
type textarea "x"
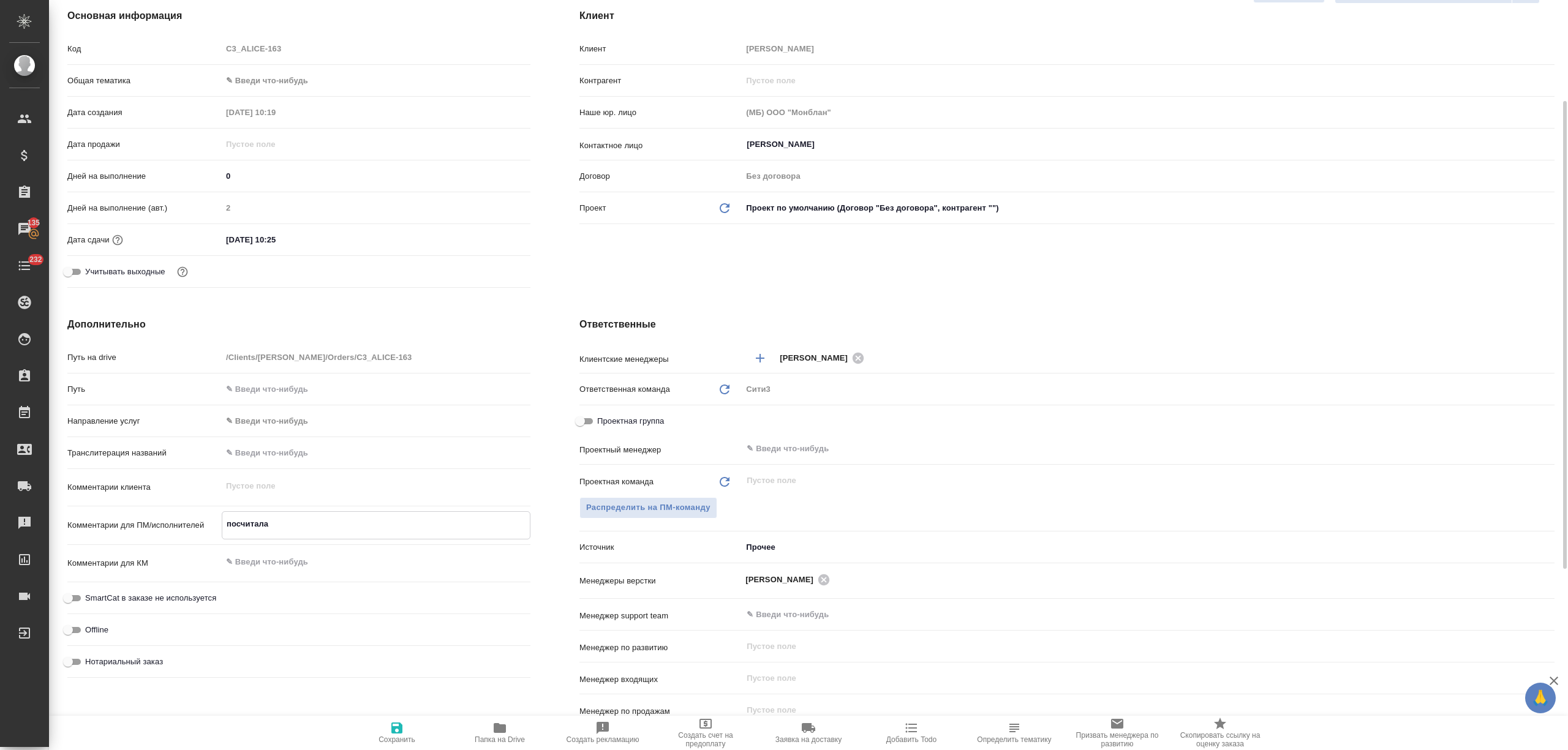
type textarea "x"
type textarea "посчитала"
type textarea "x"
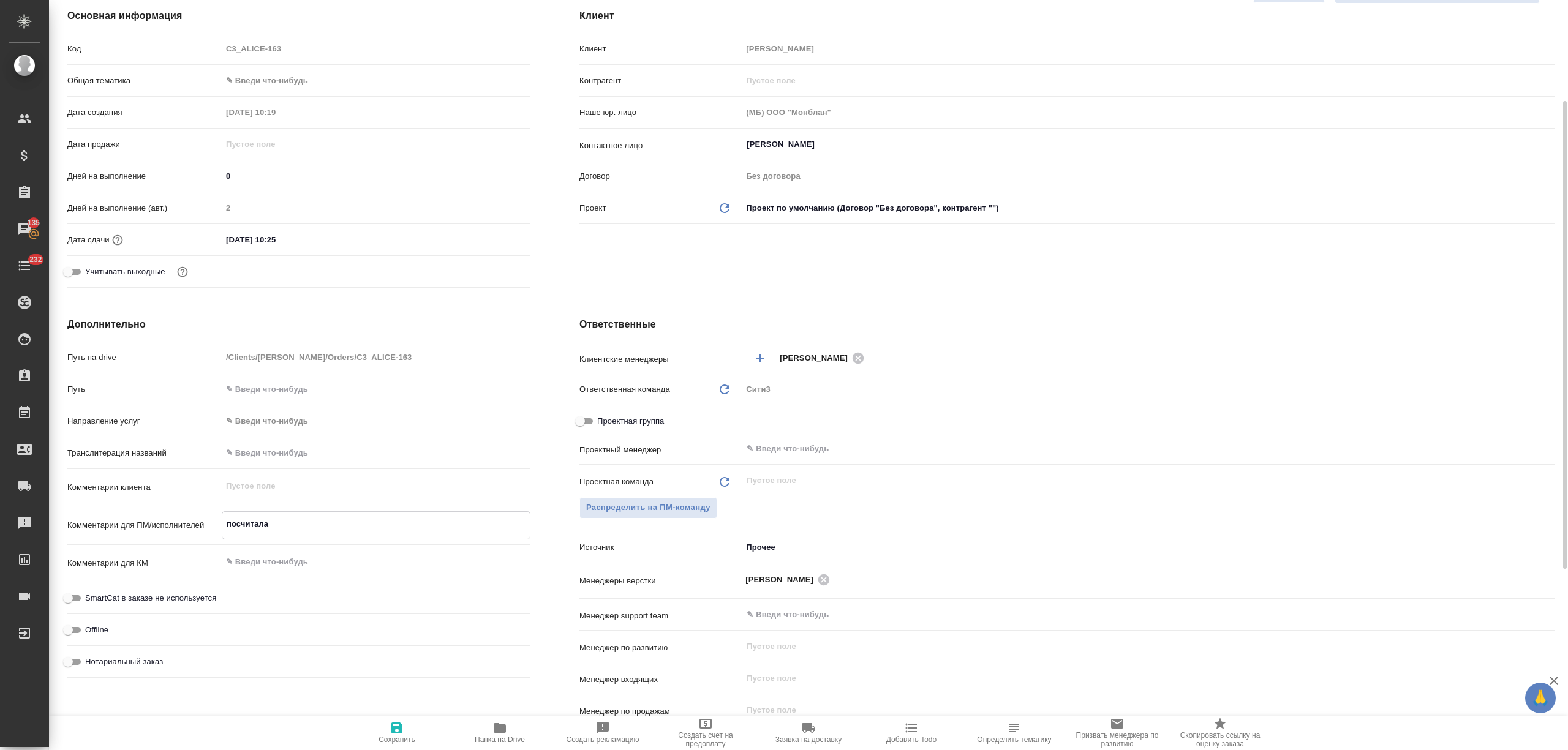
type textarea "посчитала п"
type textarea "x"
type textarea "посчитала пр"
type textarea "x"
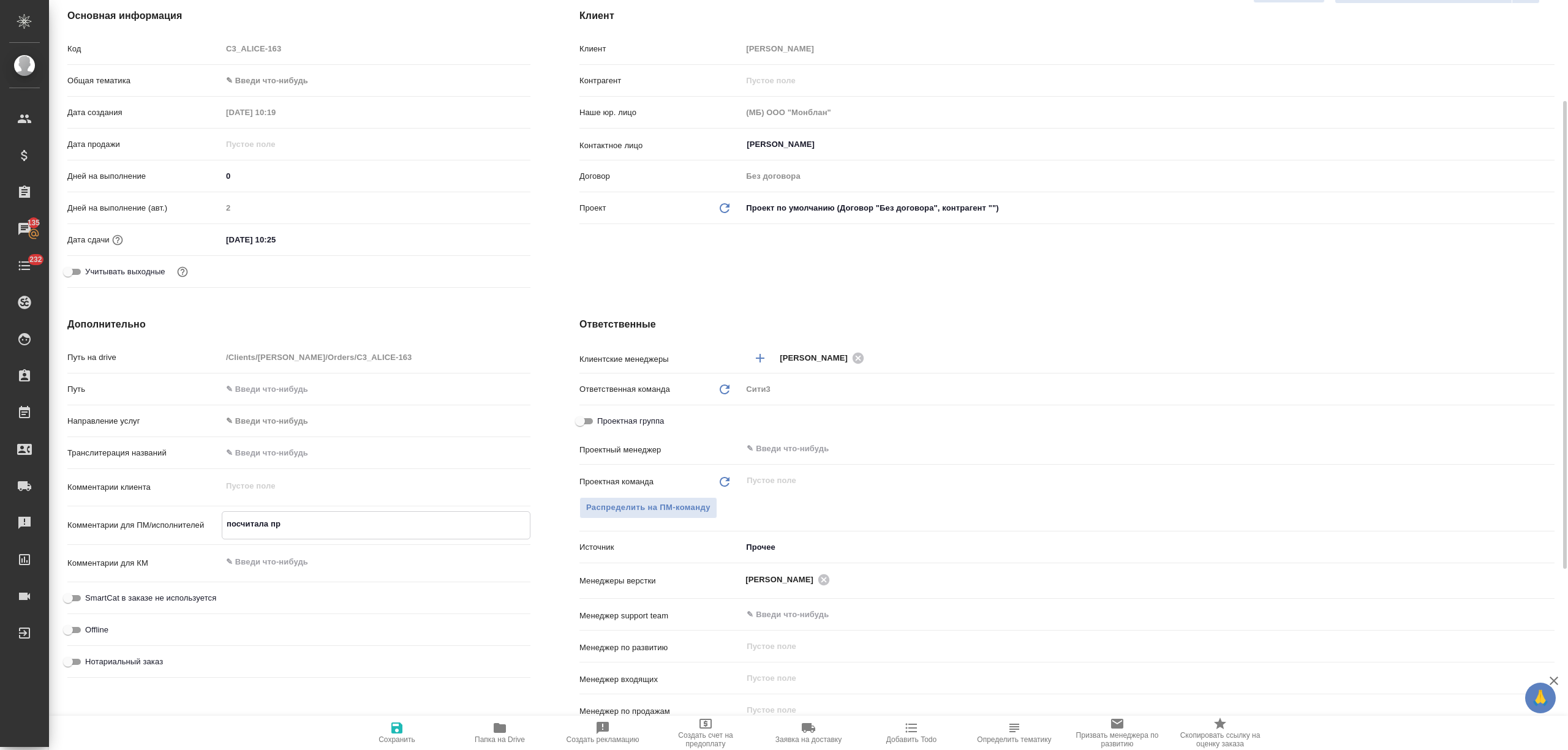
type textarea "x"
type textarea "посчитала про"
type textarea "x"
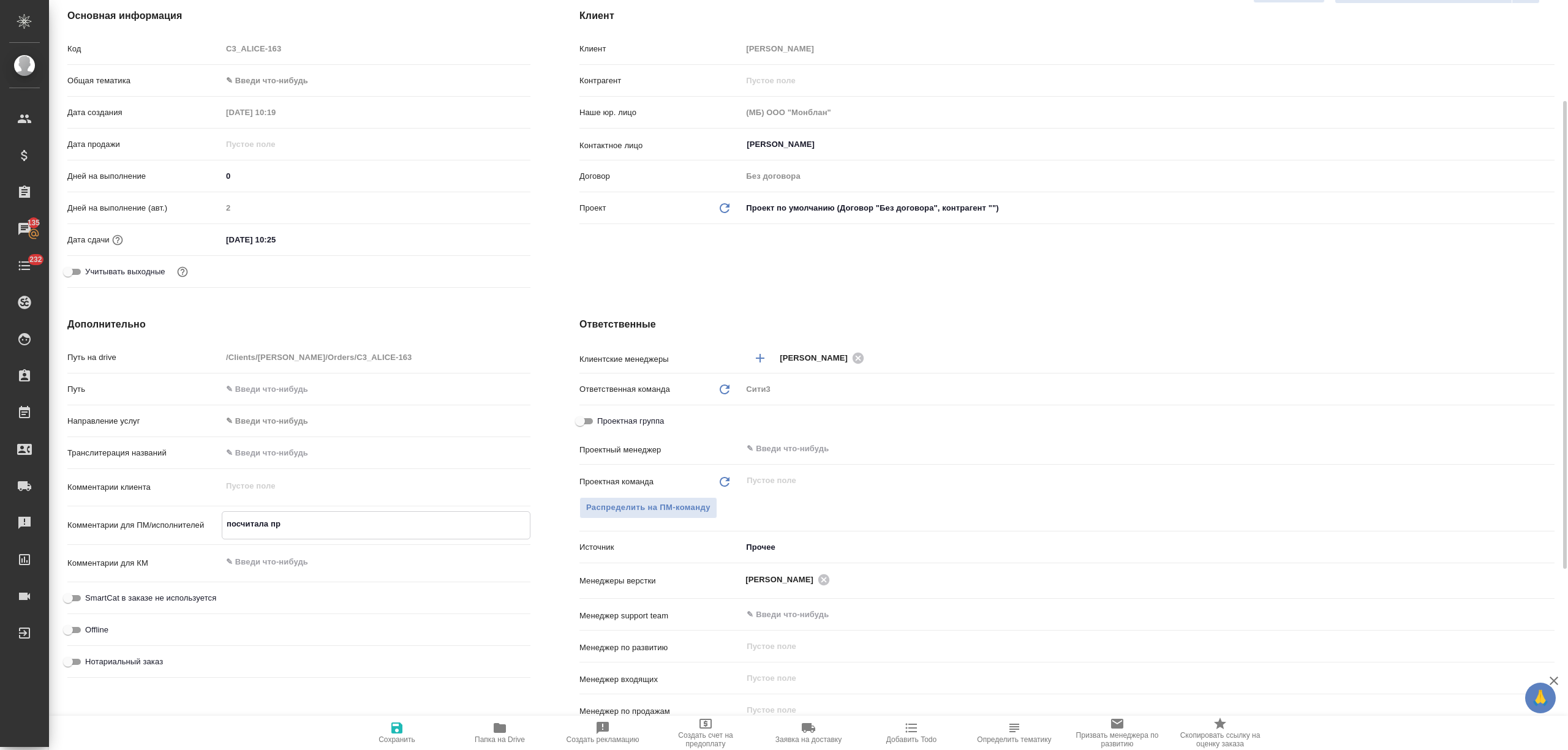
type textarea "x"
type textarea "посчитала прос"
type textarea "x"
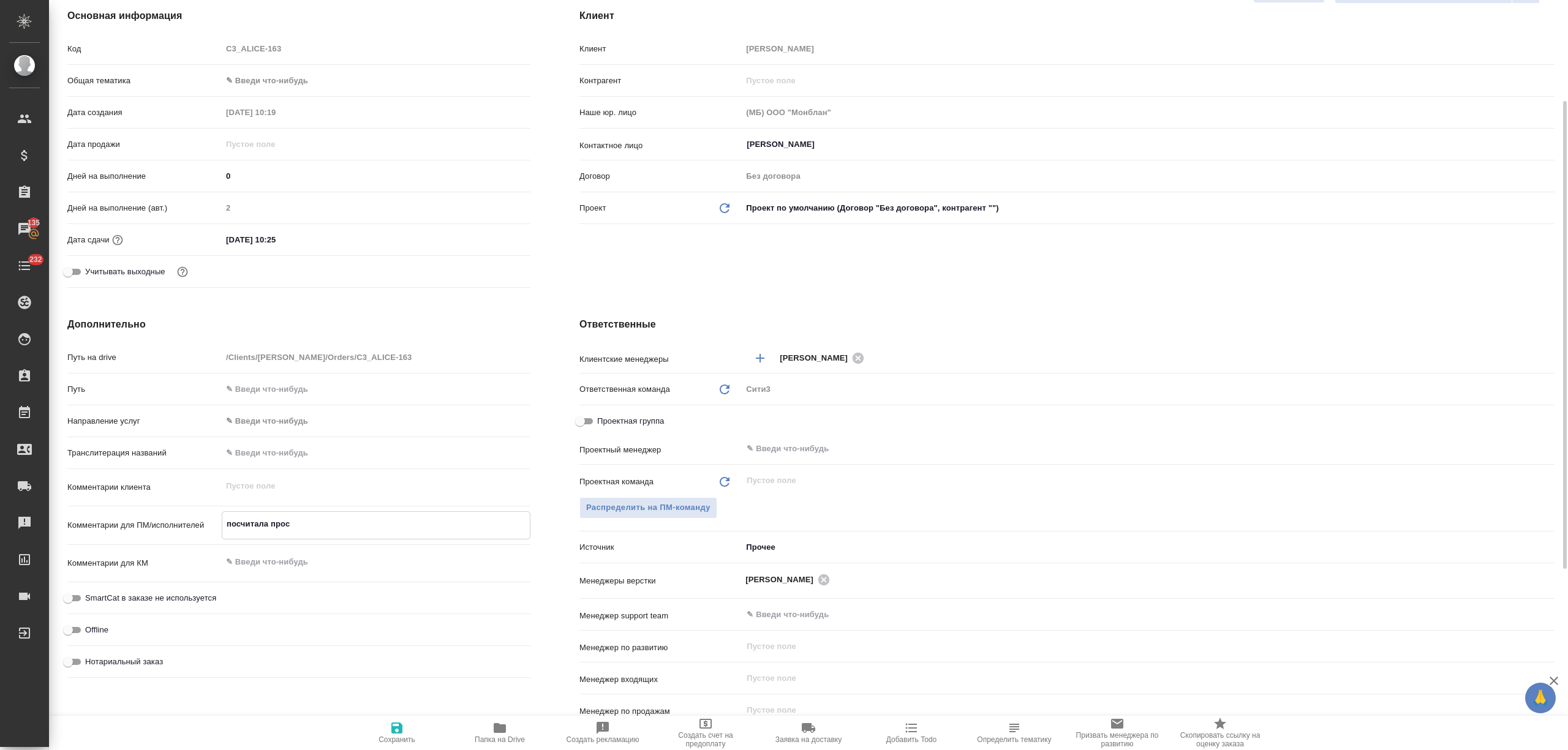
type textarea "x"
type textarea "посчитала прост"
type textarea "x"
type textarea "посчитала просто"
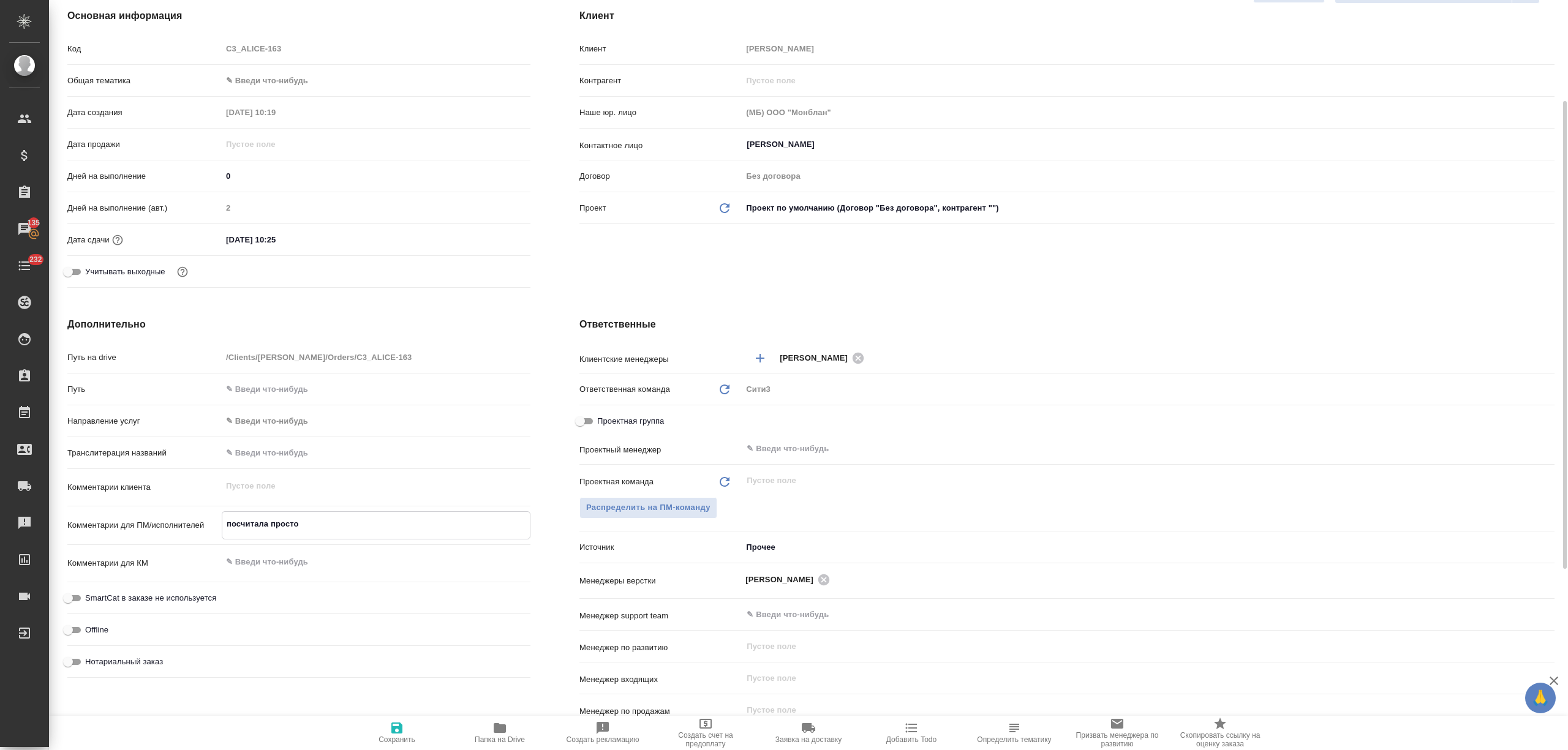
type textarea "x"
type textarea "посчитала простой"
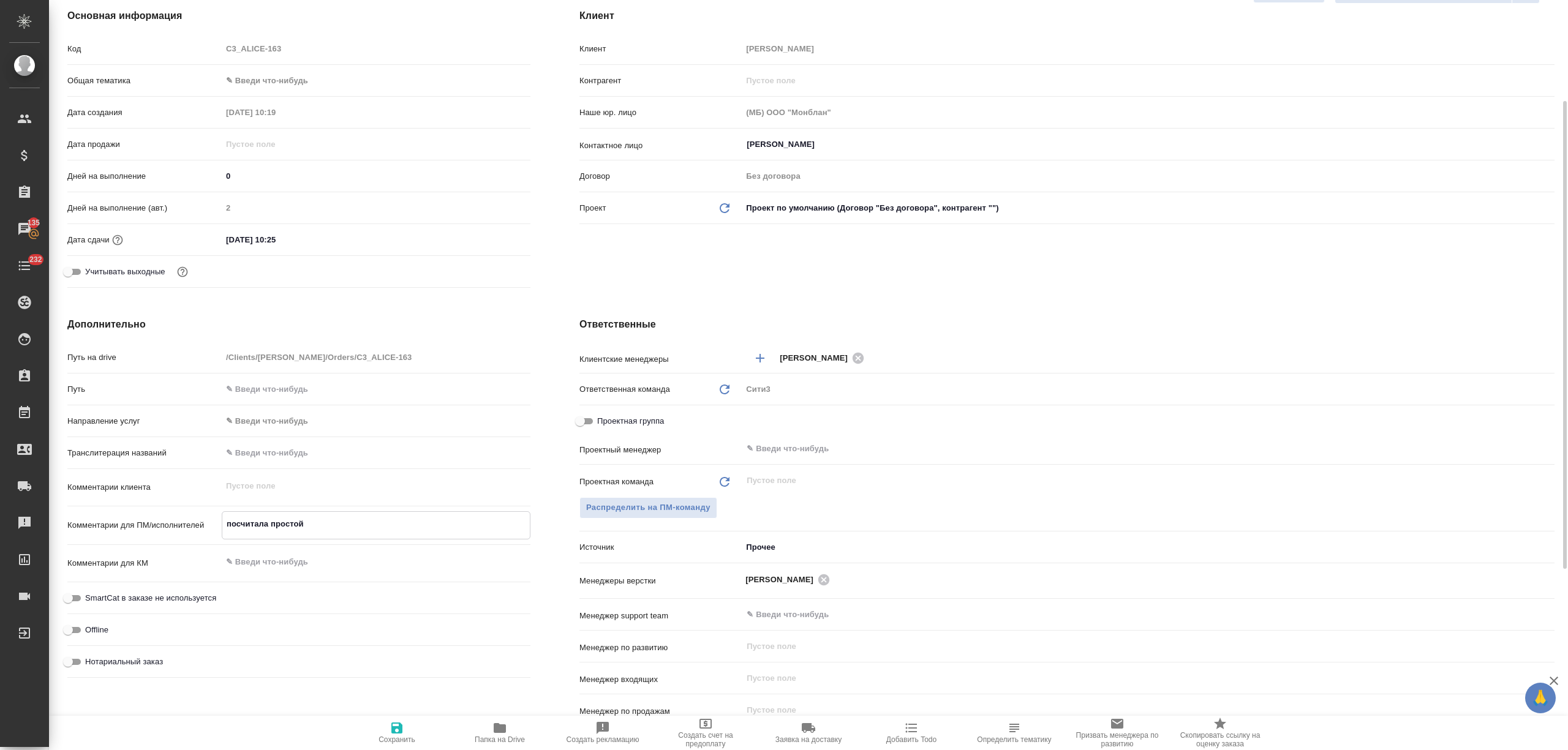
type textarea "x"
type textarea "посчитала простой"
type textarea "x"
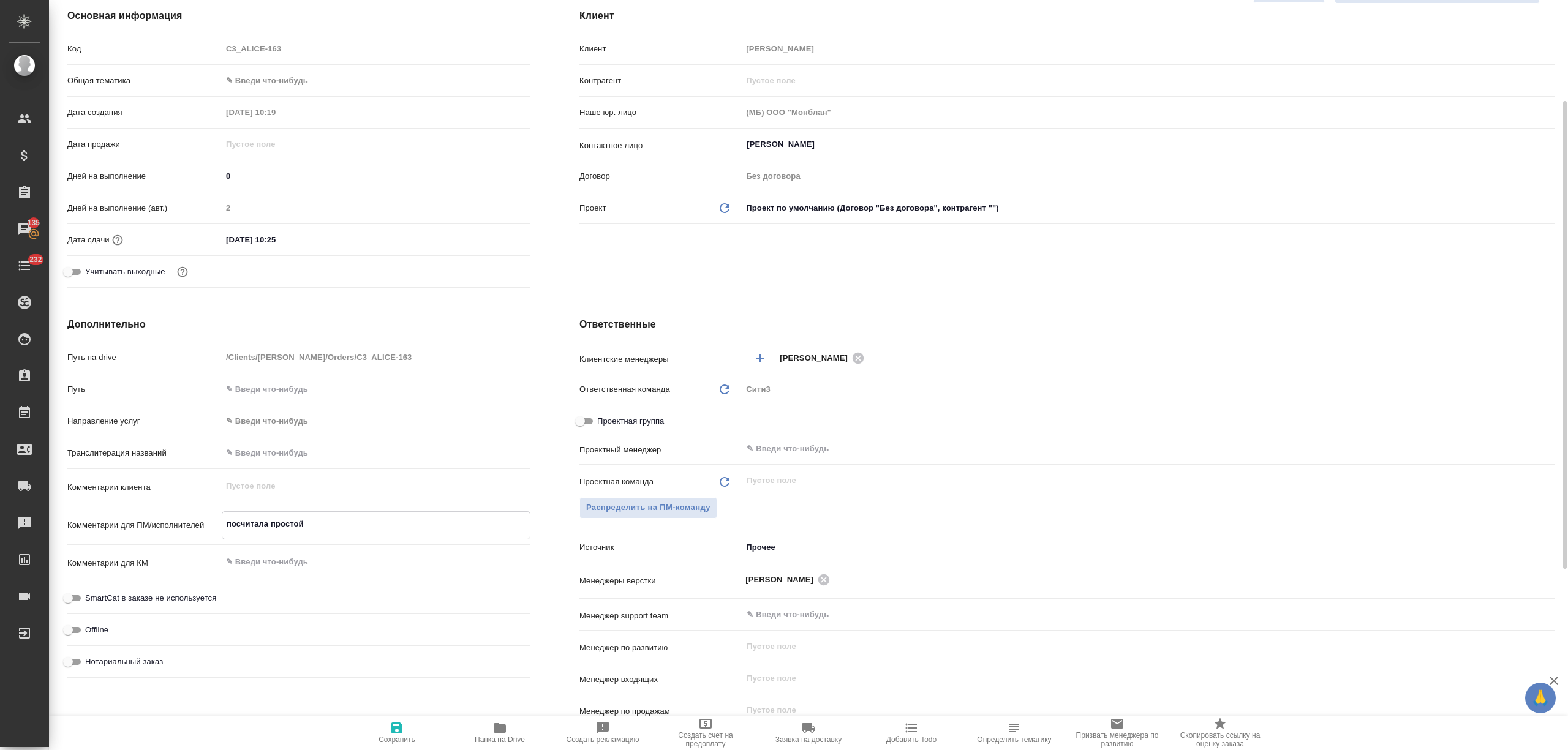
type textarea "x"
type textarea "посчитала простой м"
type textarea "x"
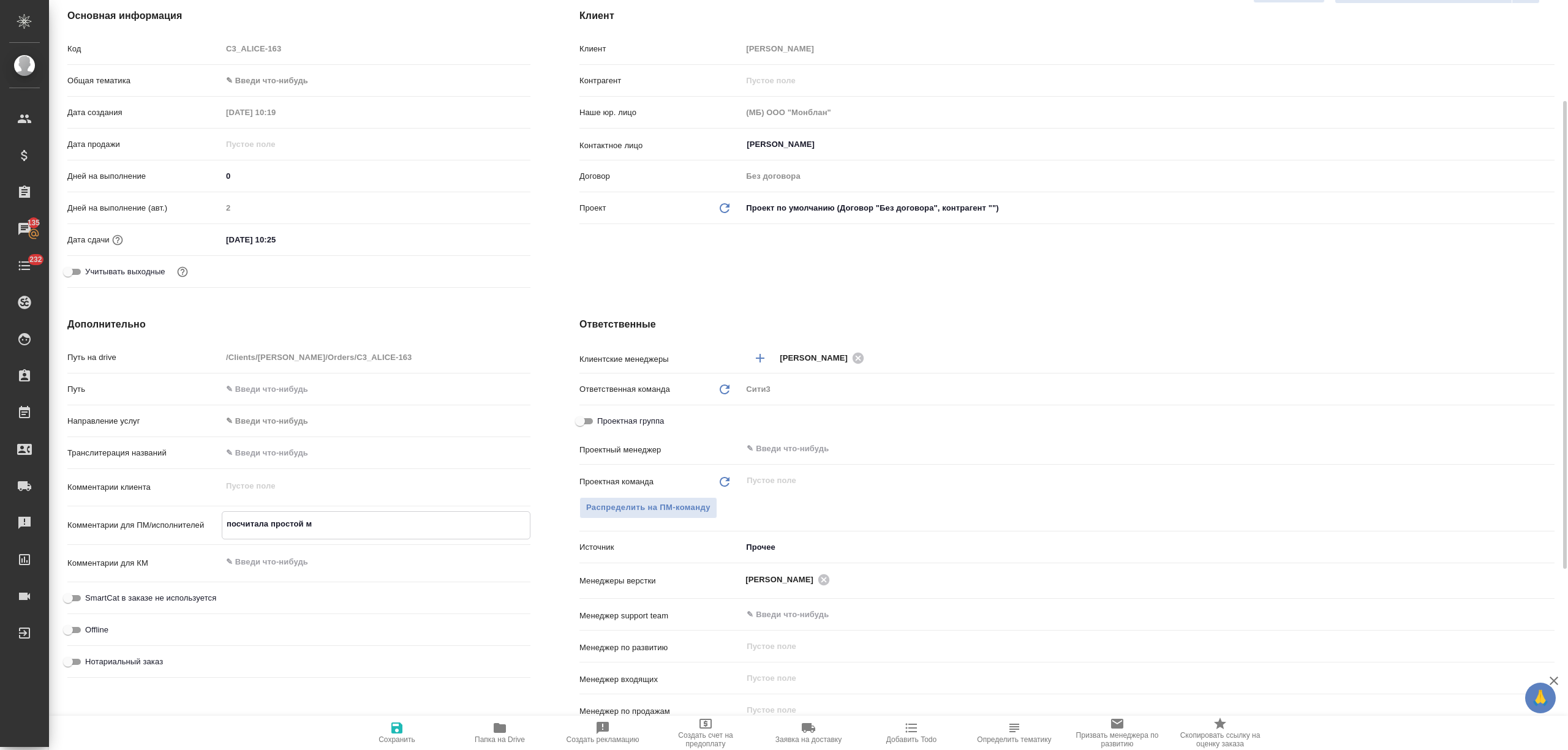
type textarea "посчитала простой ма"
type textarea "x"
type textarea "посчитала простой мак"
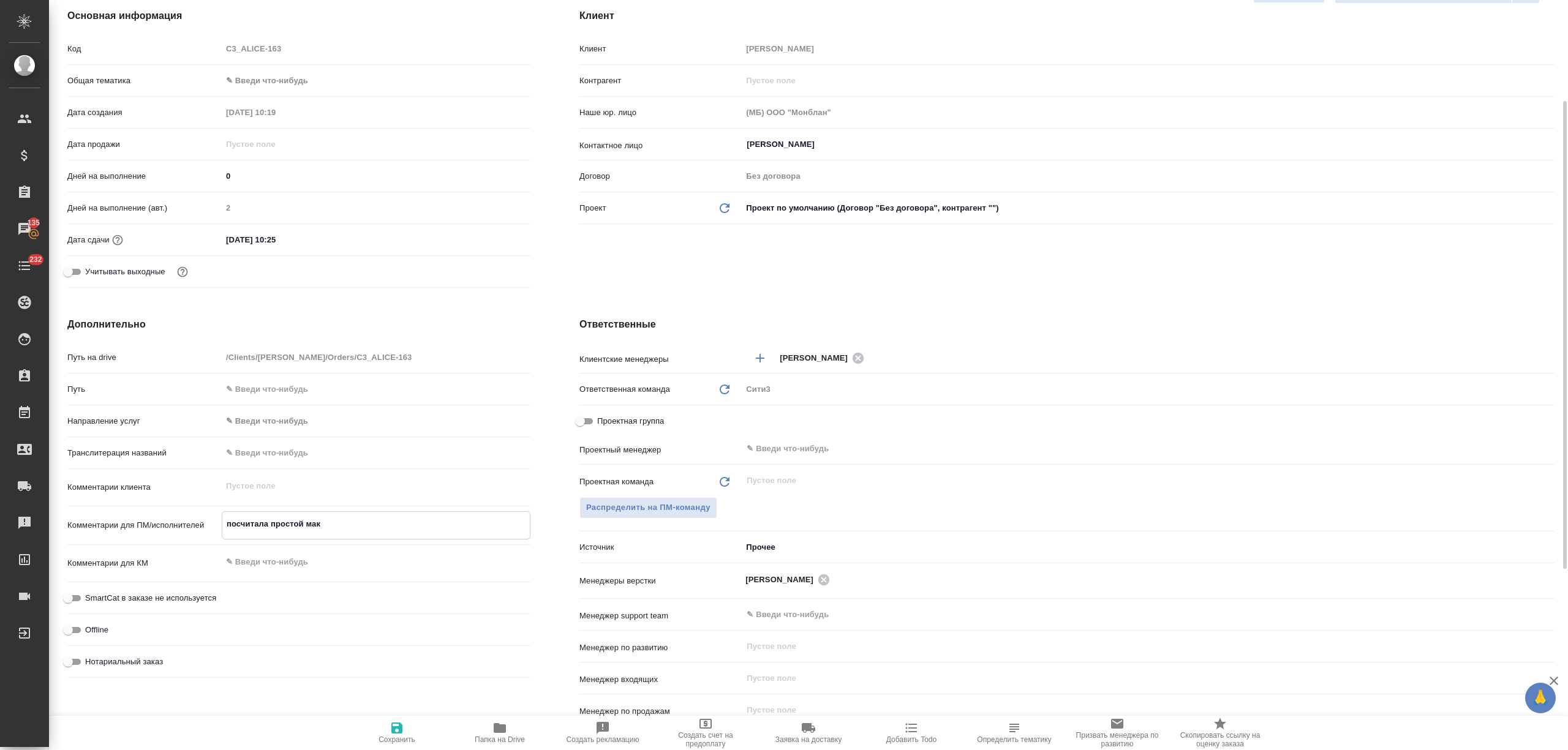
type textarea "x"
type textarea "посчитала простой макнет"
type textarea "x"
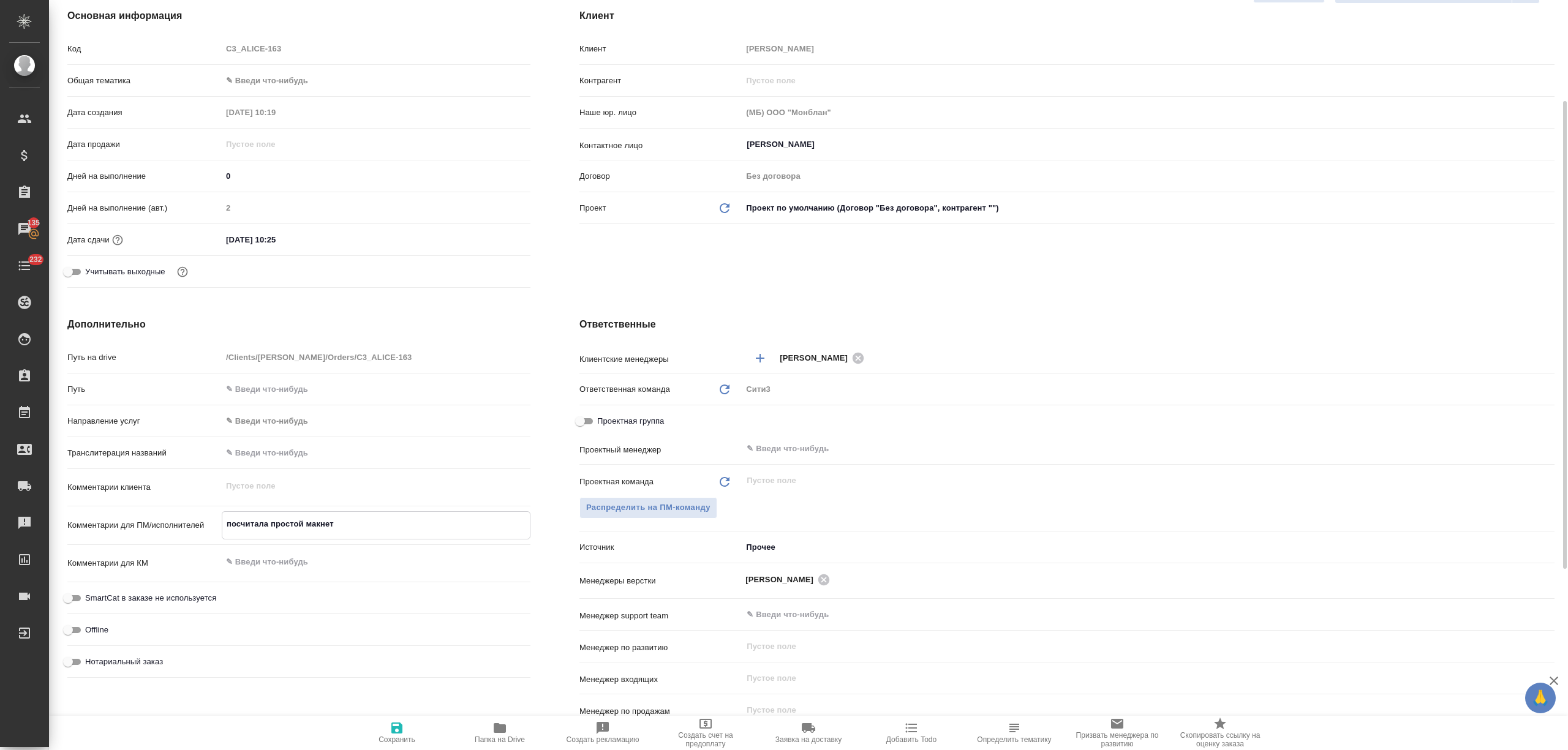
type textarea "x"
type textarea "посчитала простой [PERSON_NAME],"
type textarea "x"
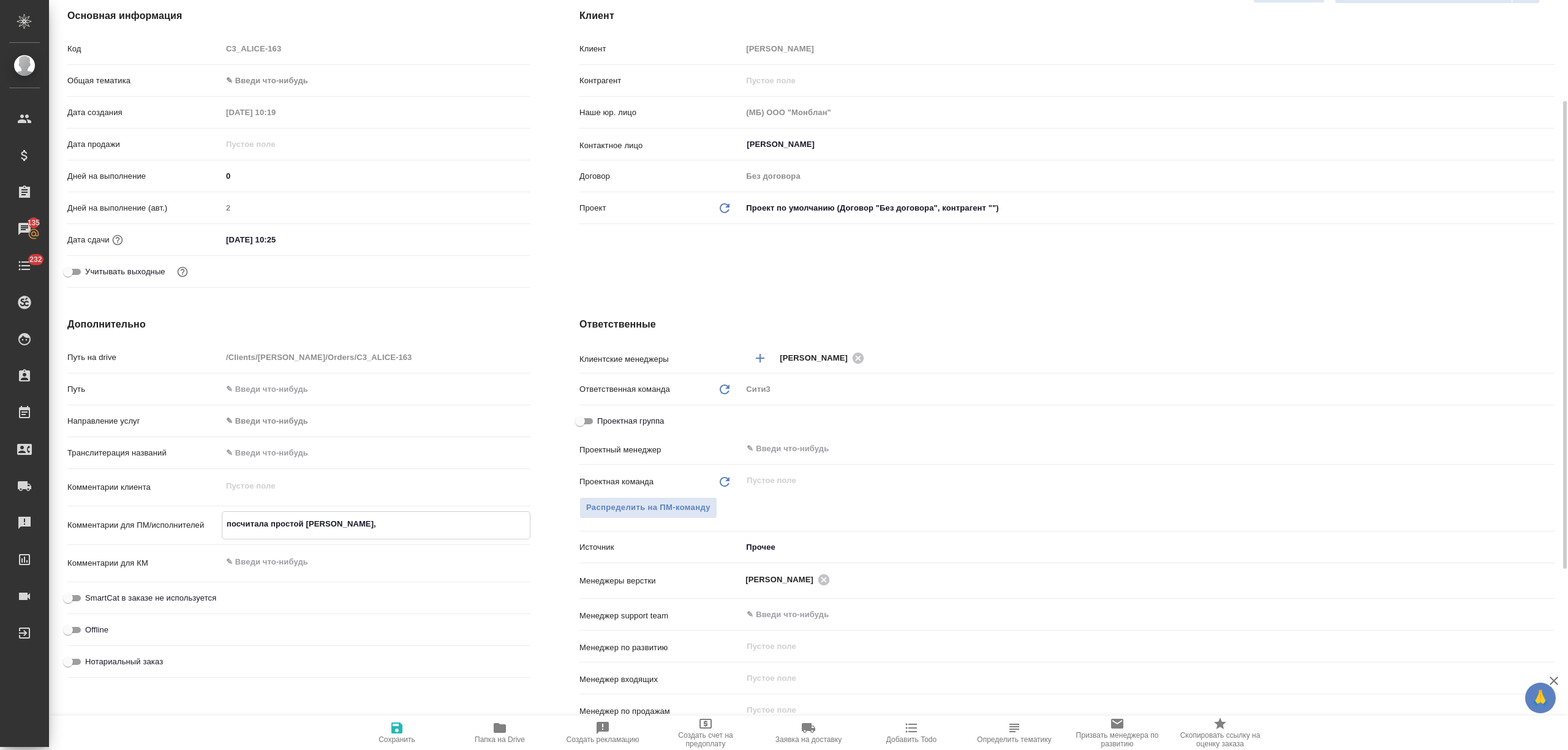
type textarea "x"
type textarea "посчитала простой [PERSON_NAME],"
type textarea "x"
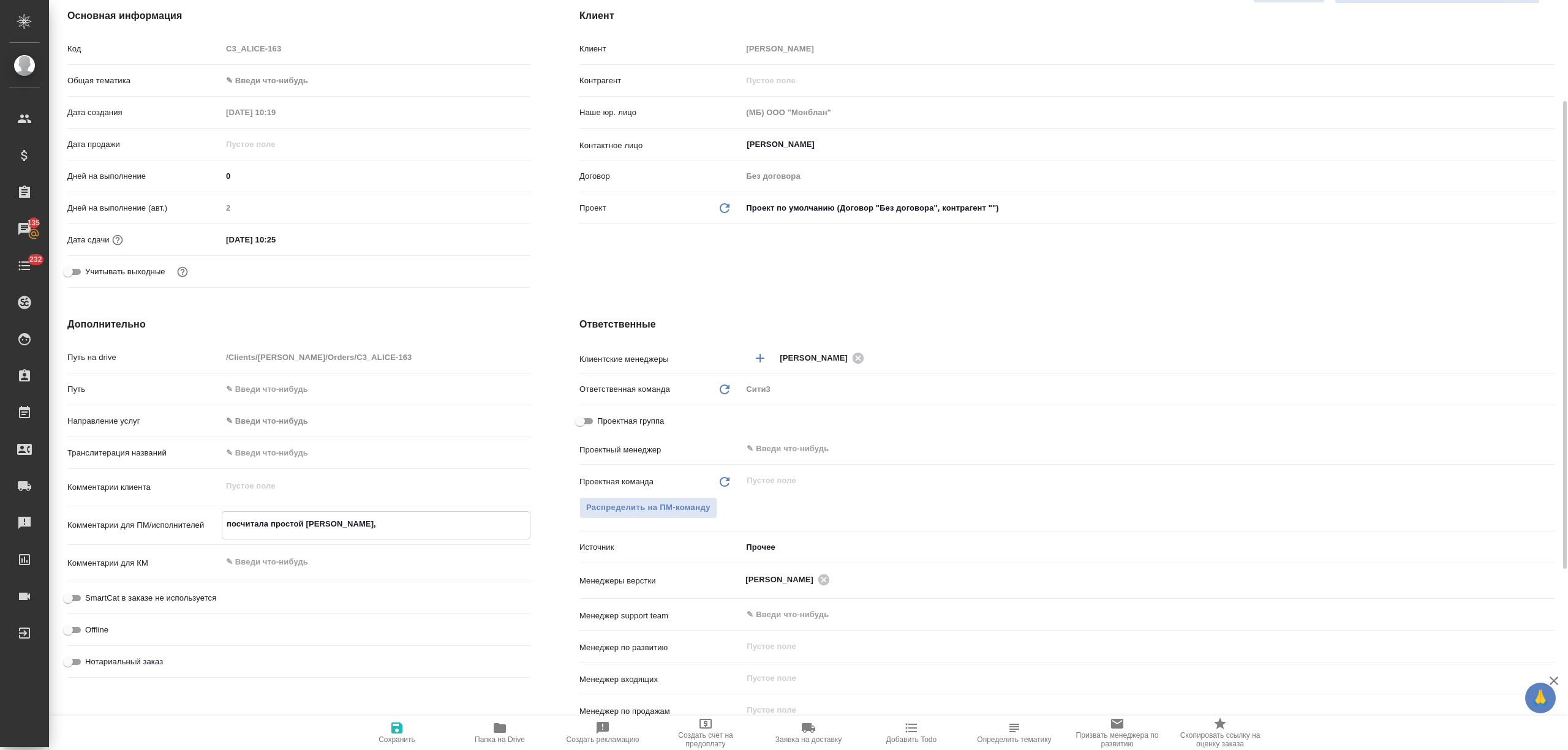
type textarea "x"
type textarea "посчитала простой [PERSON_NAME], м"
type textarea "x"
type textarea "посчитала простой [PERSON_NAME], мо"
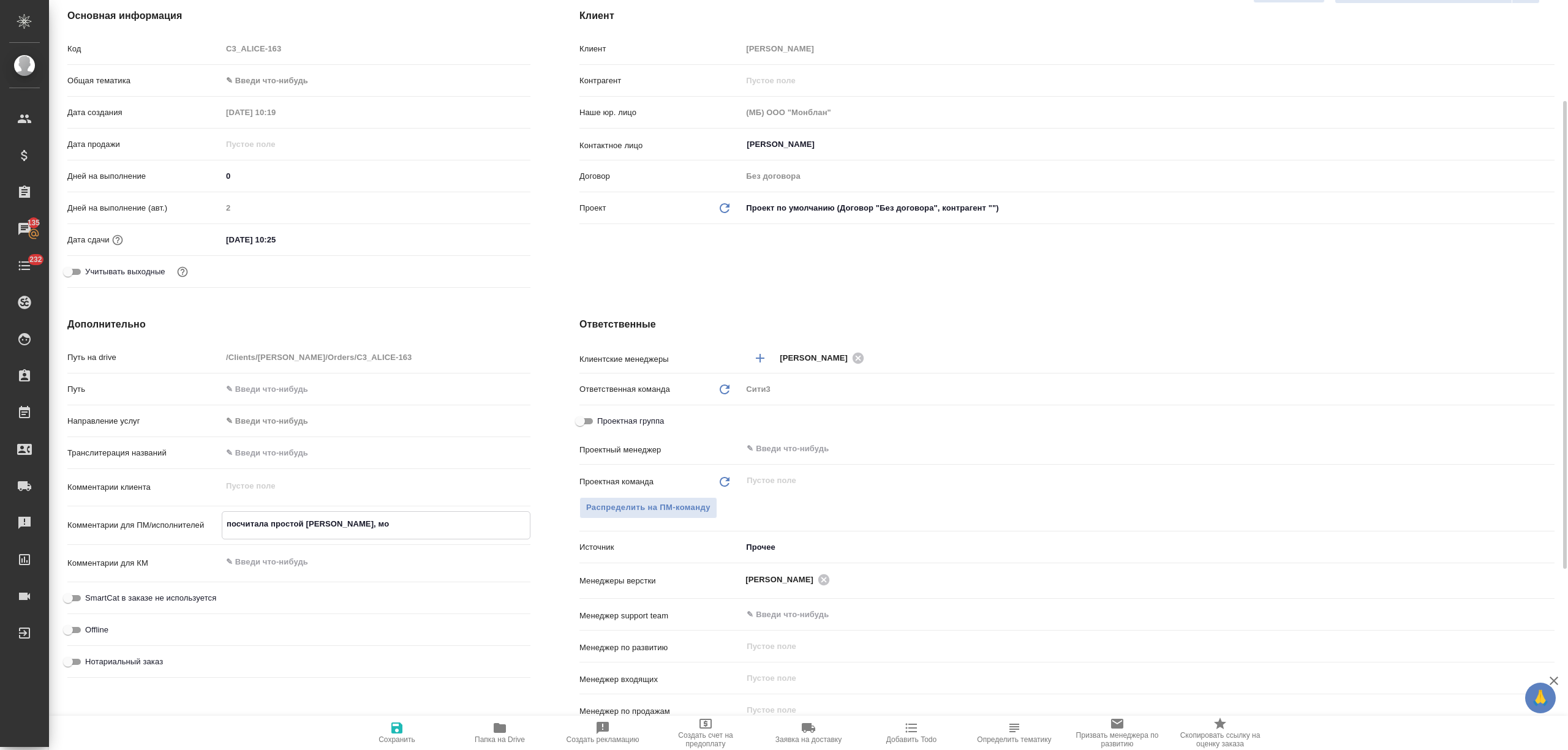
type textarea "x"
type textarea "посчитала простой [PERSON_NAME], м"
type textarea "x"
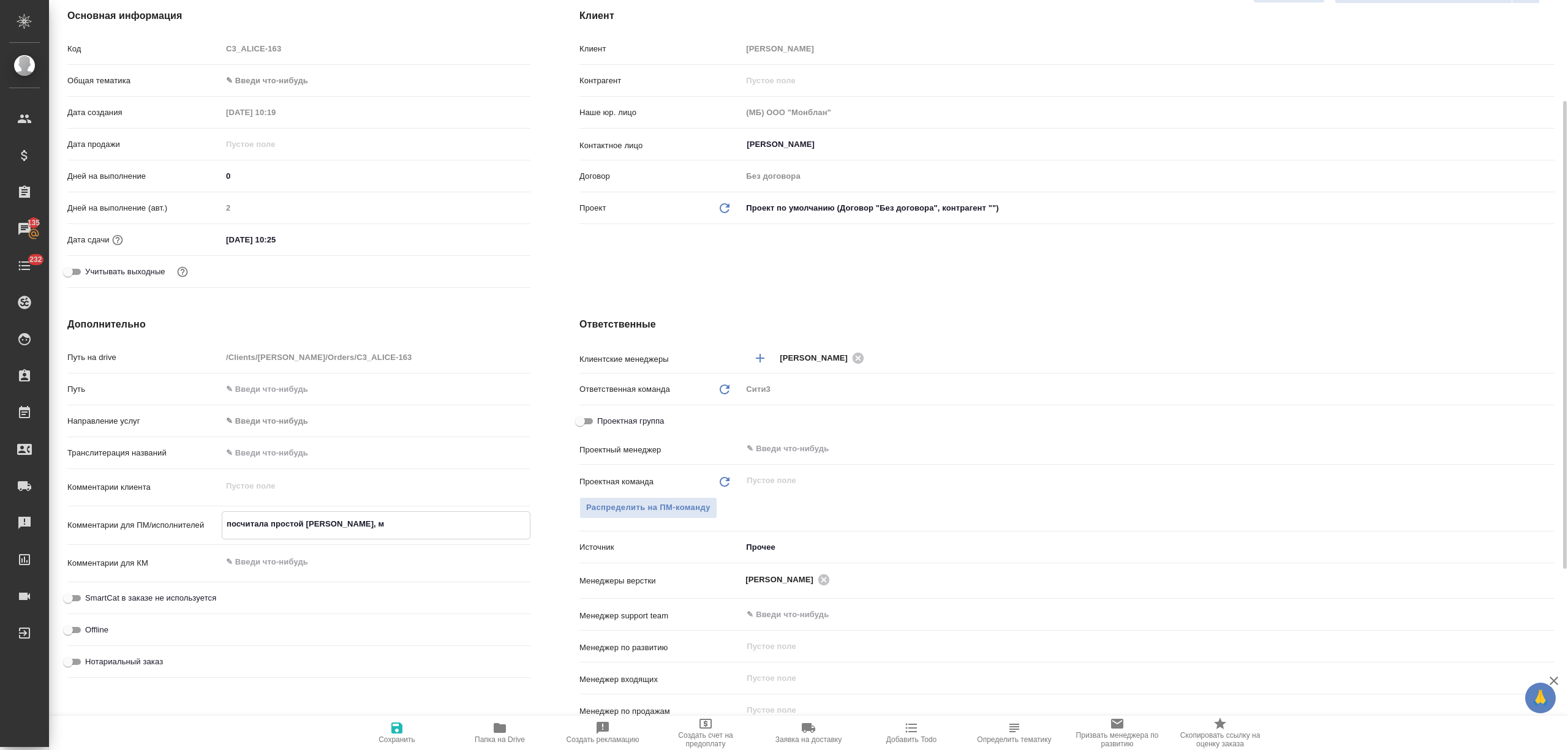
type textarea "x"
type textarea "посчитала простой [PERSON_NAME],"
type textarea "x"
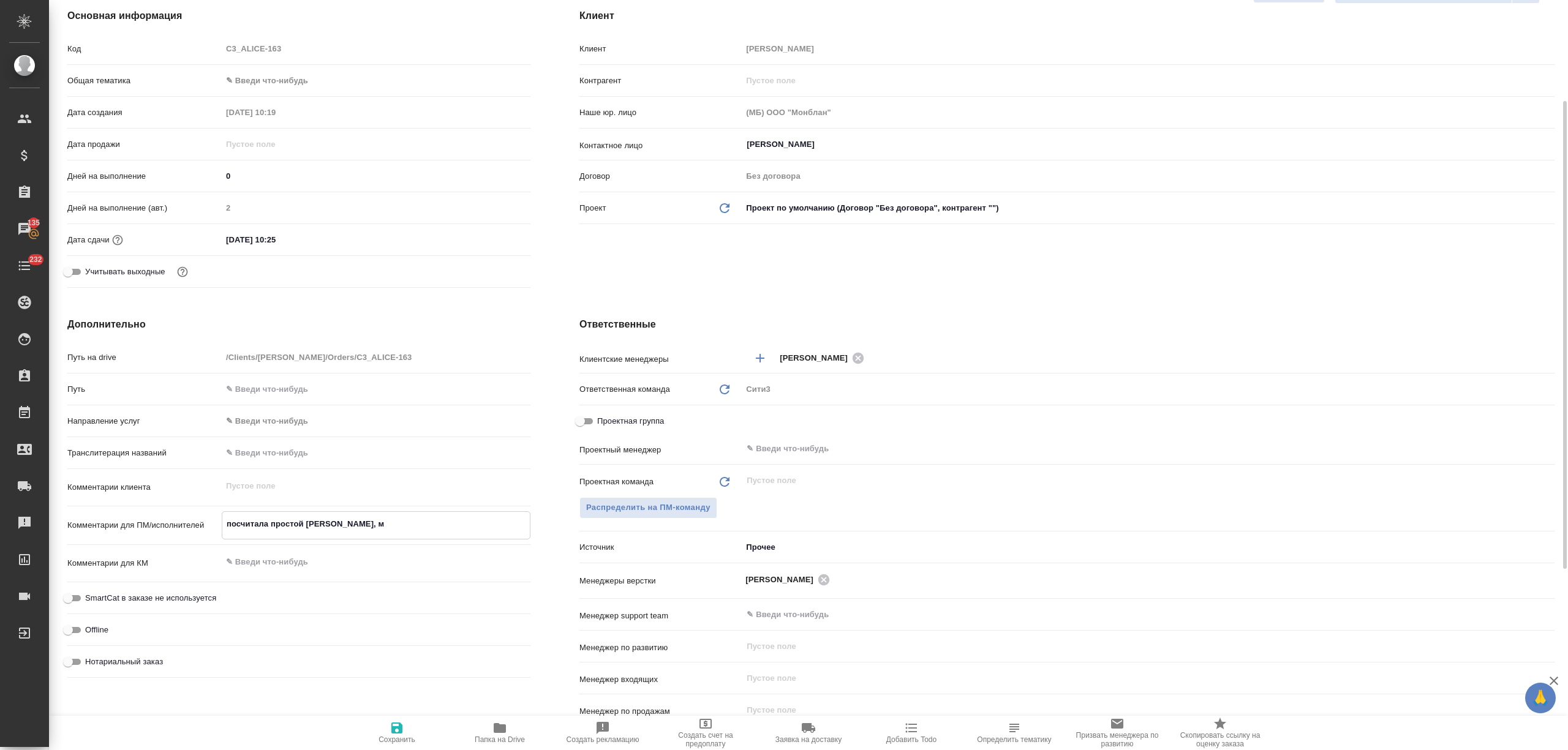
type textarea "x"
type textarea "посчитала простой [PERSON_NAME],"
type textarea "x"
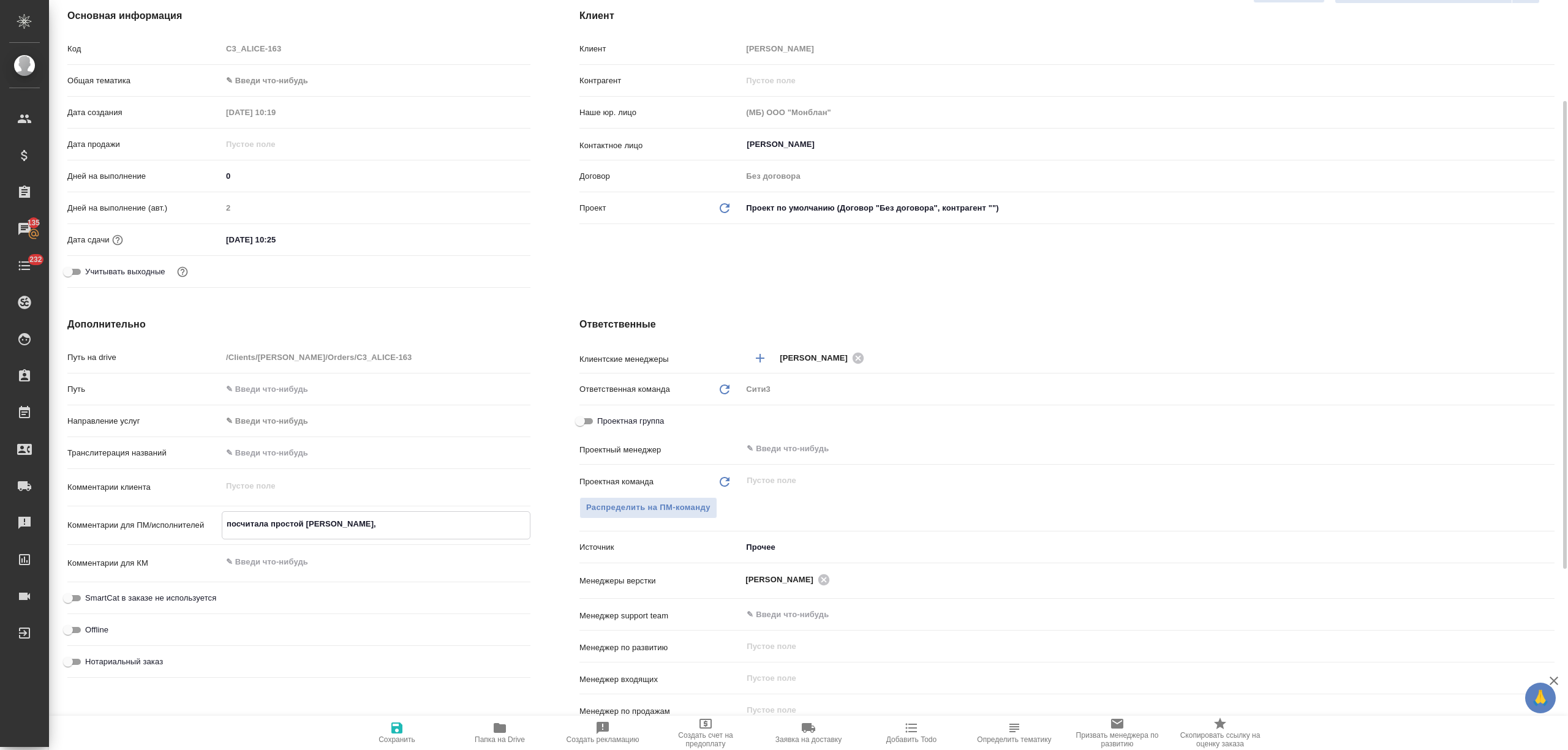
type textarea "x"
type textarea "посчитала простой макнет"
type textarea "x"
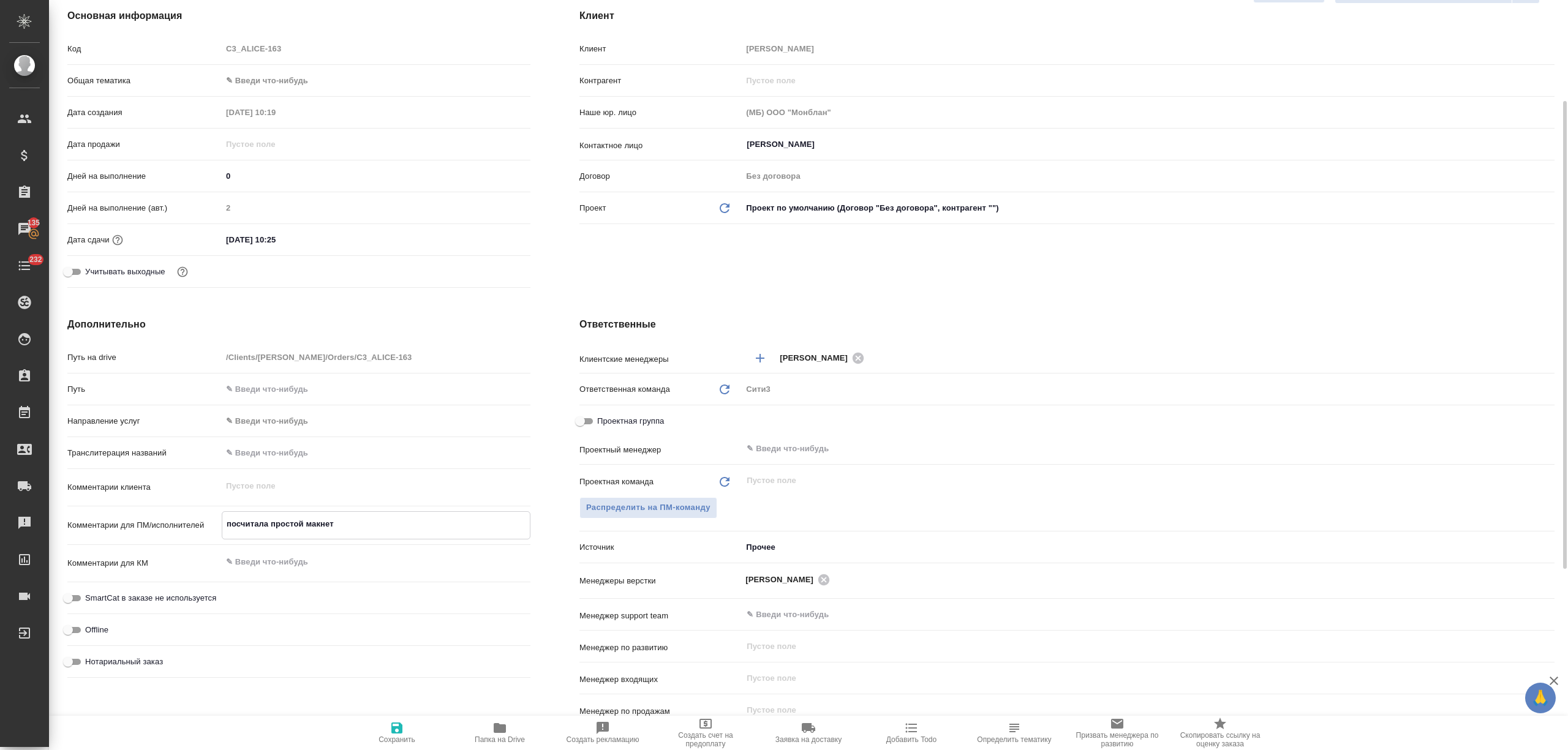
type textarea "посчитала простой макне"
type textarea "x"
type textarea "посчитала простой макн"
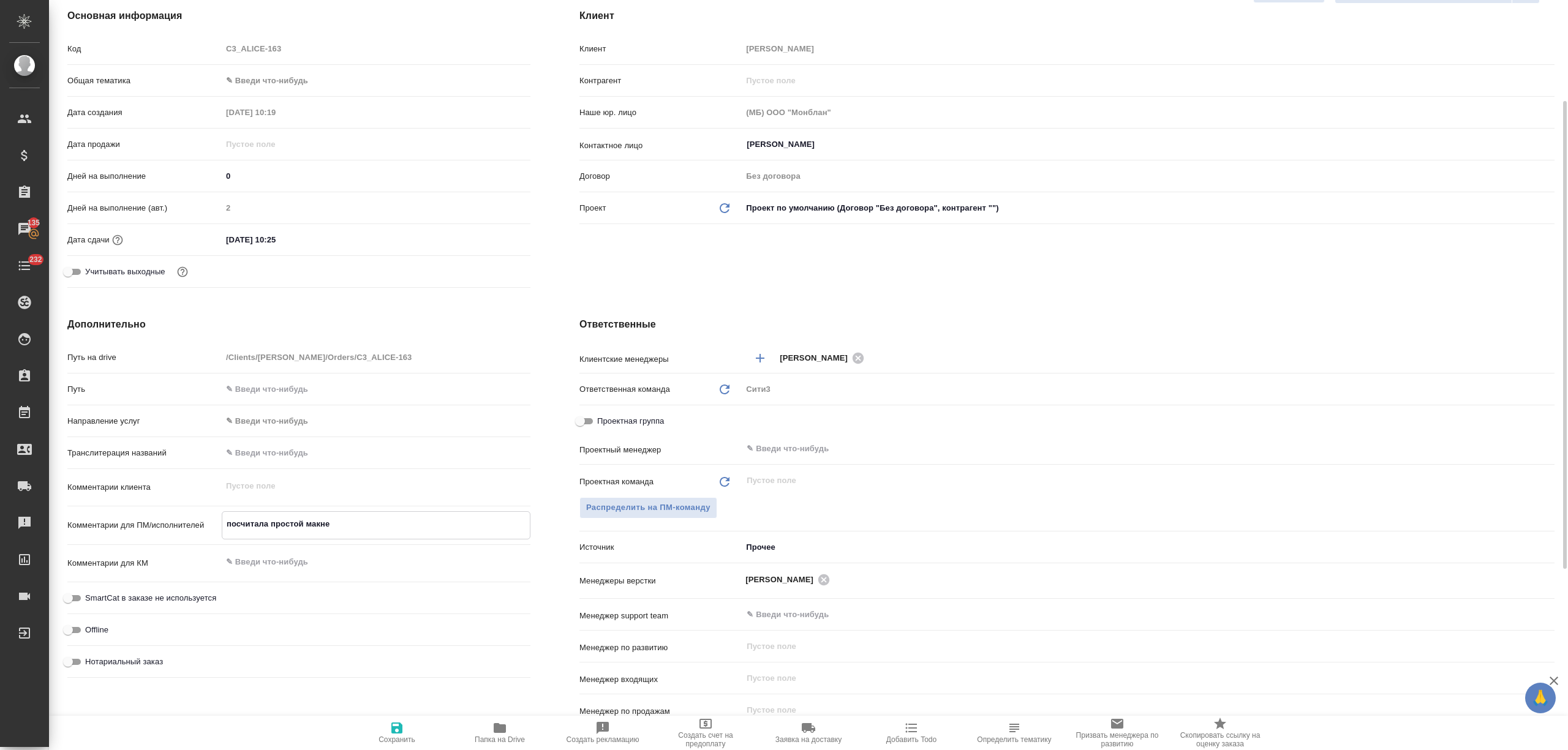
type textarea "x"
type textarea "посчитала простой мак"
type textarea "x"
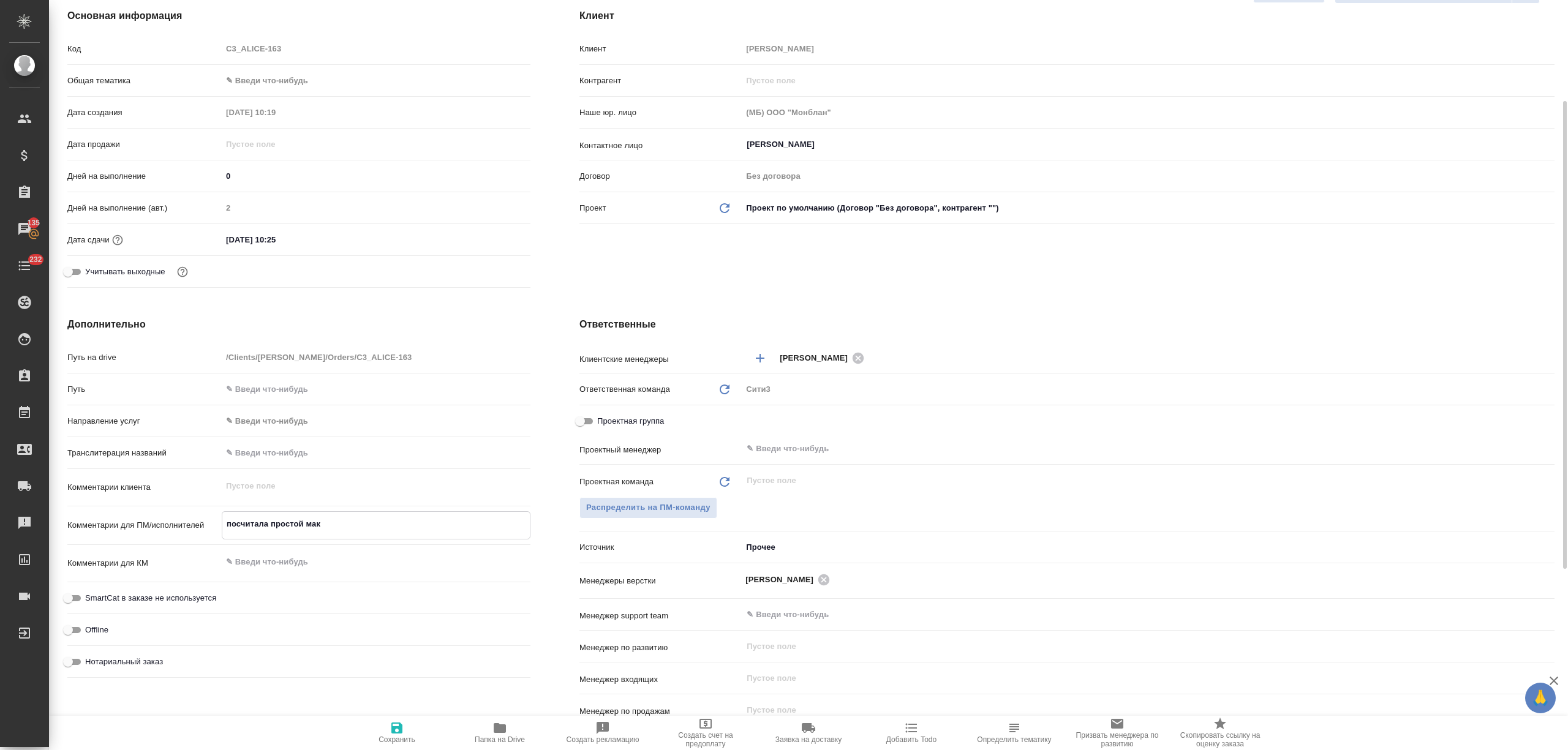
type textarea "x"
type textarea "посчитала простой маке"
type textarea "x"
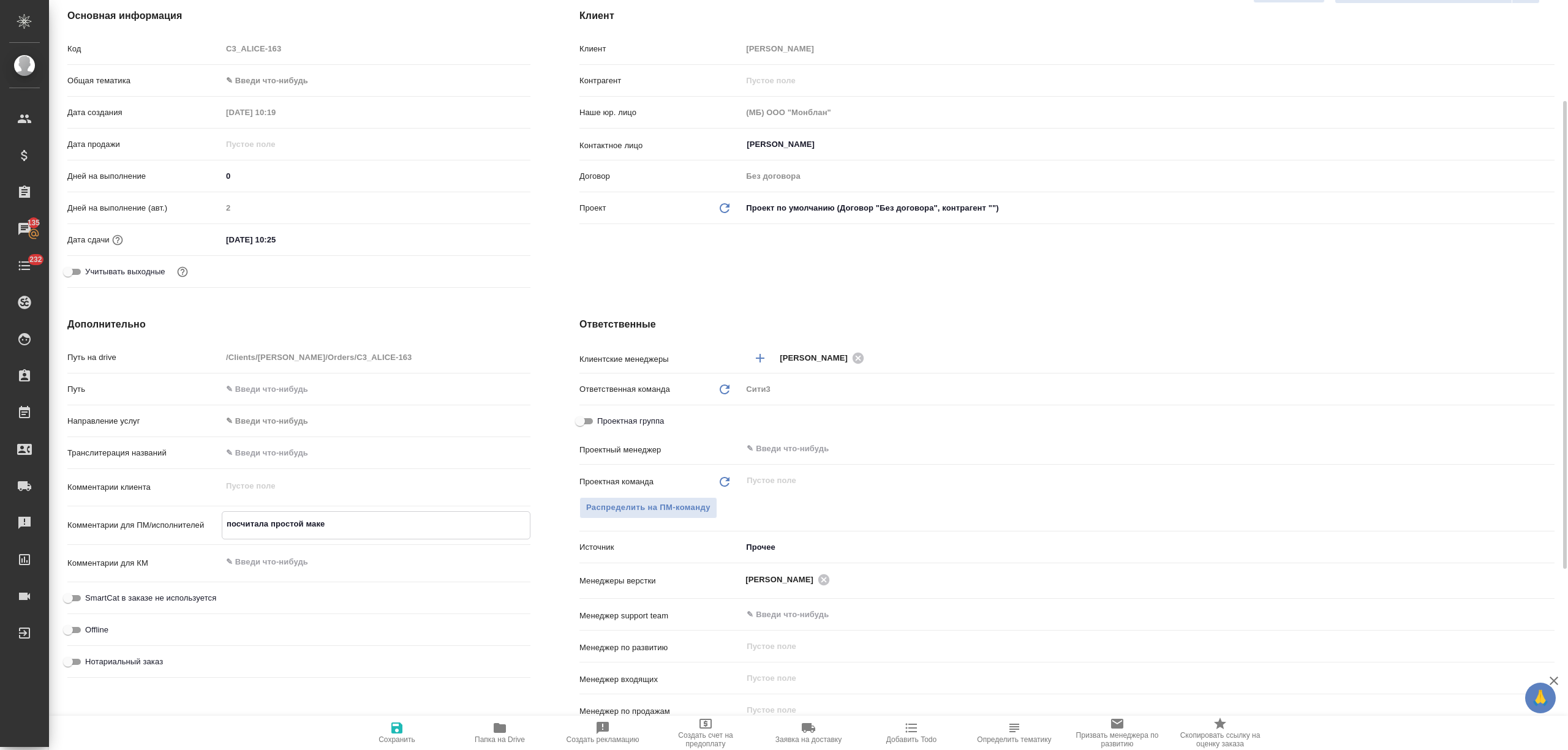
type textarea "x"
type textarea "посчитала простой макет"
type textarea "x"
type textarea "посчитала простой макет,"
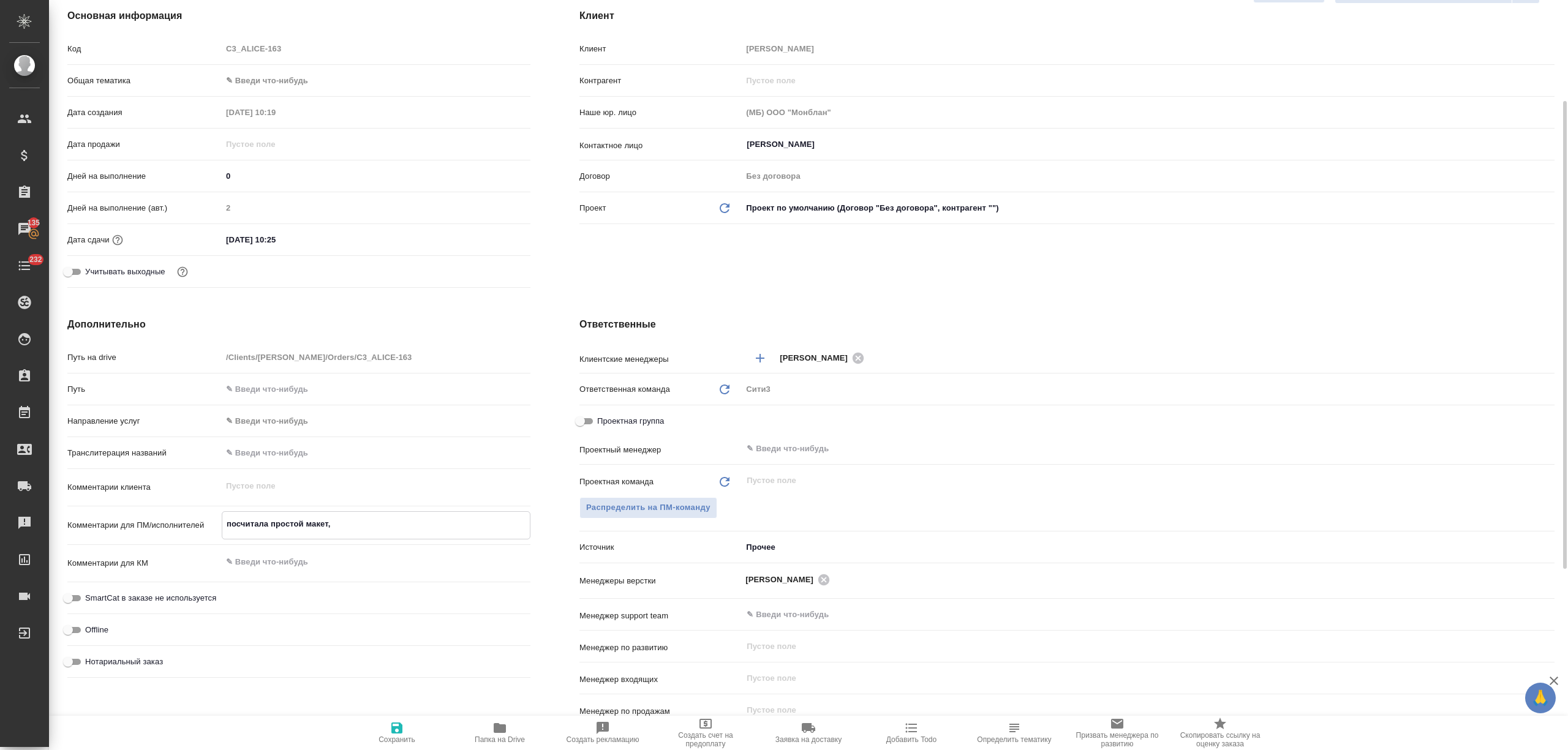
type textarea "x"
type textarea "посчитала простой макет,"
type textarea "x"
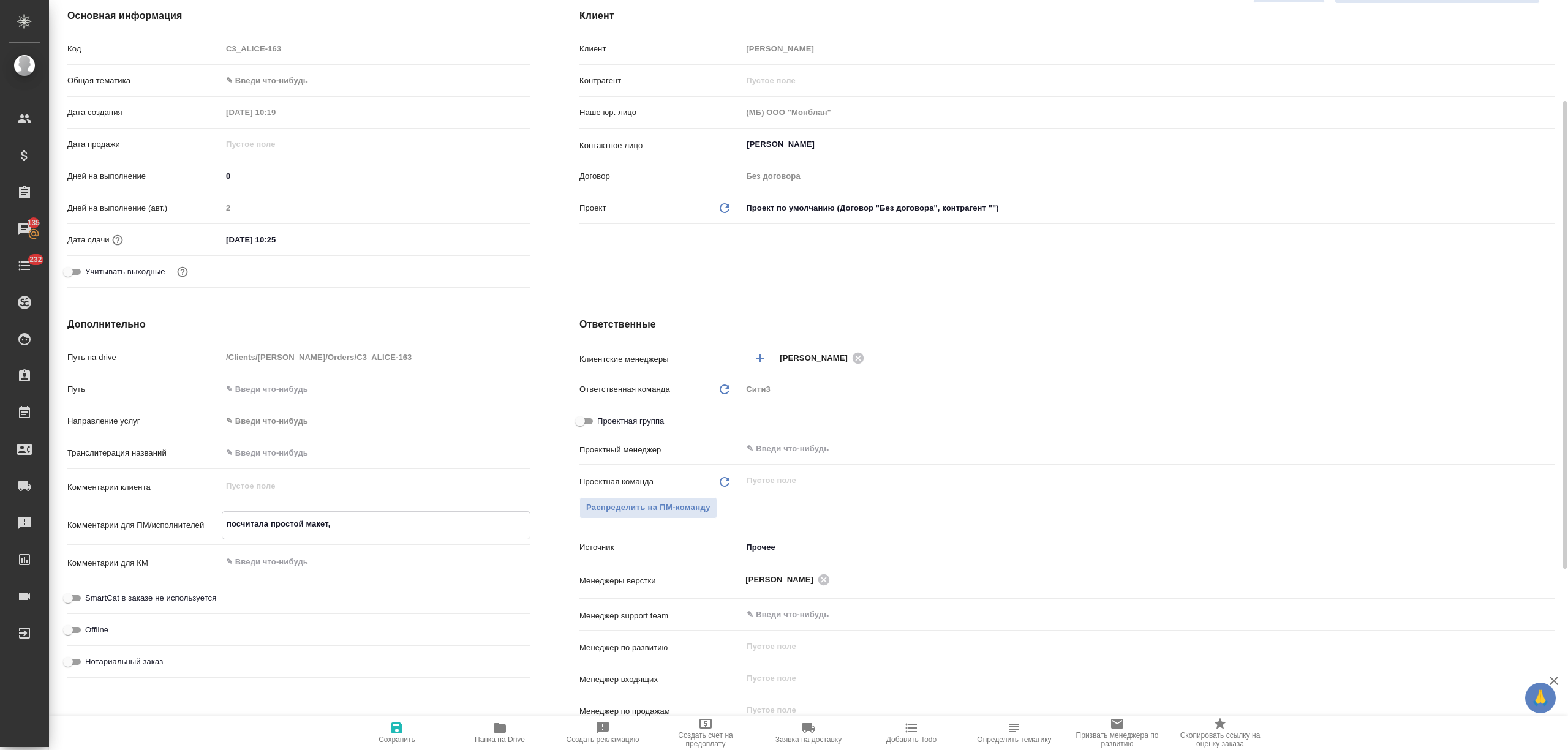
type textarea "посчитала простой макет, м"
type textarea "x"
type textarea "посчитала простой макет, мо"
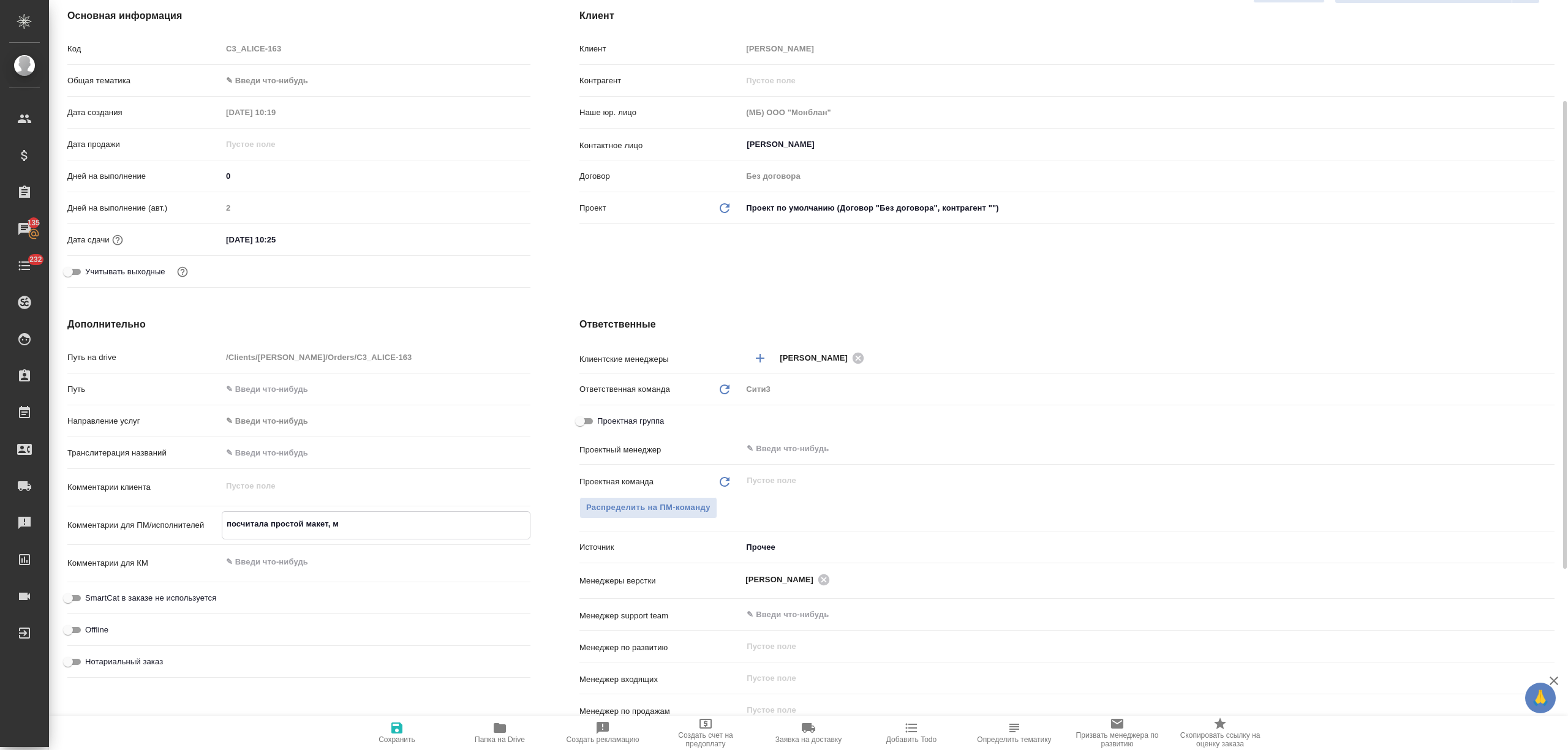
type textarea "x"
type textarea "посчитала простой макет, мож"
type textarea "x"
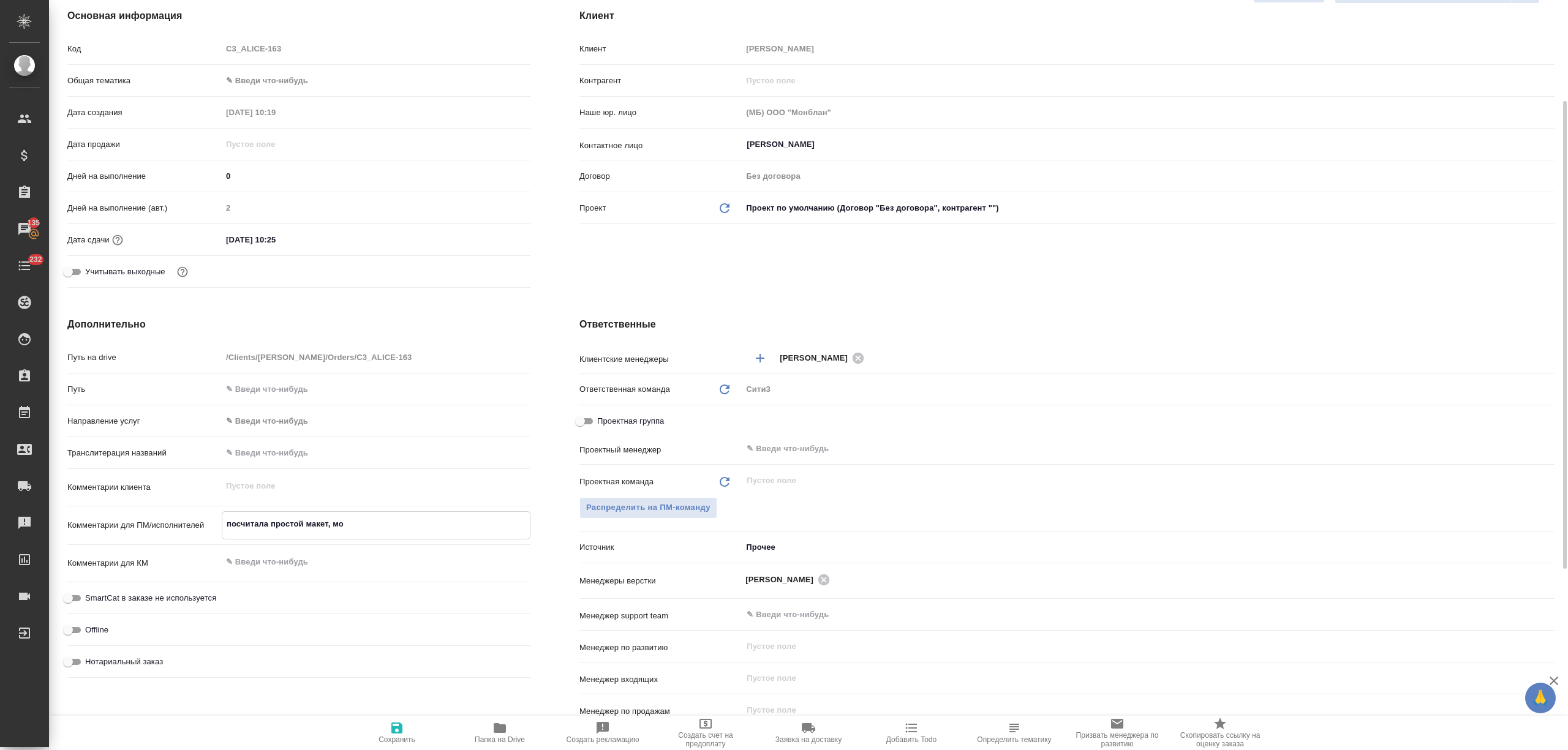
type textarea "x"
type textarea "посчитала простой макет, [PERSON_NAME]"
type textarea "x"
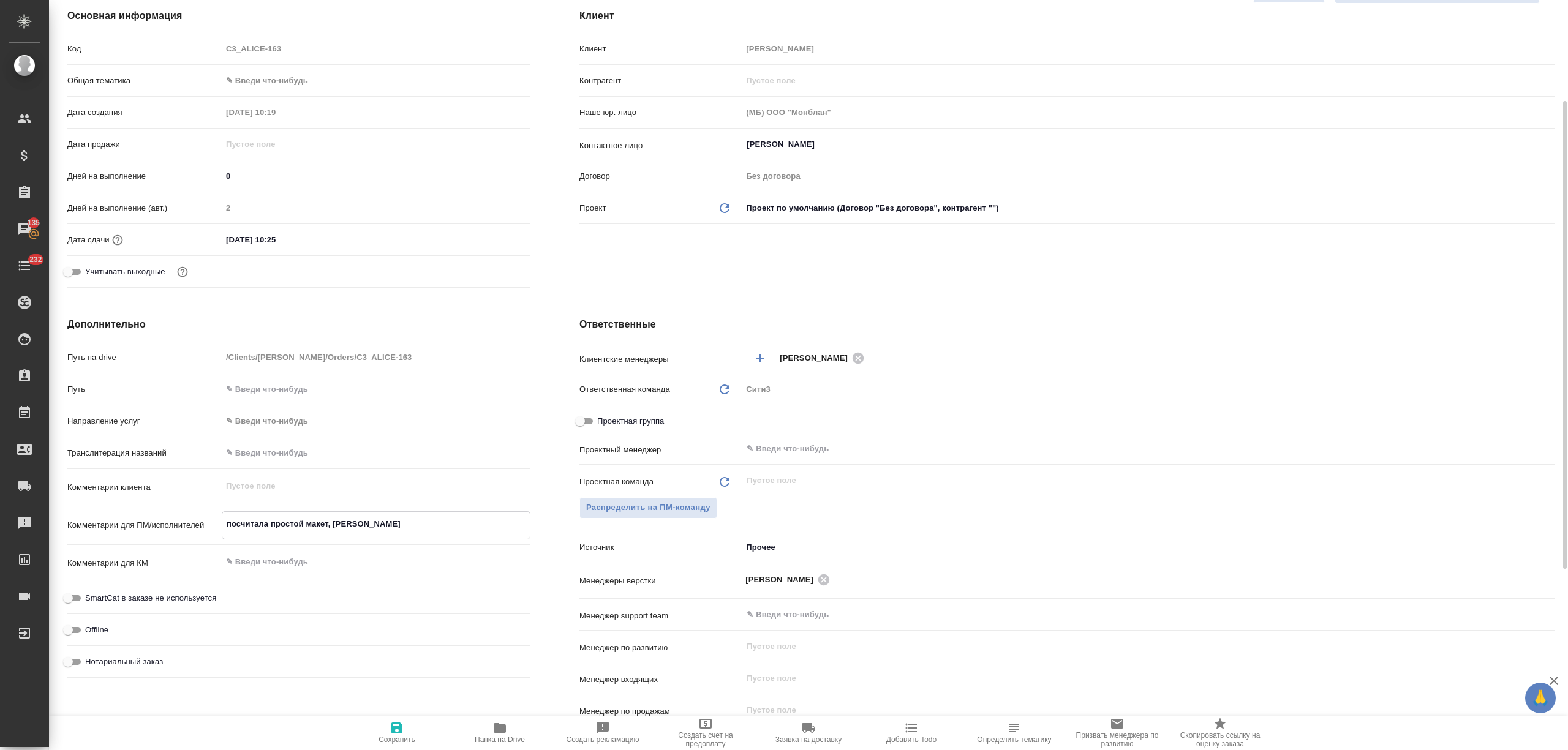
type textarea "x"
type textarea "посчитала простой макет, можно"
type textarea "x"
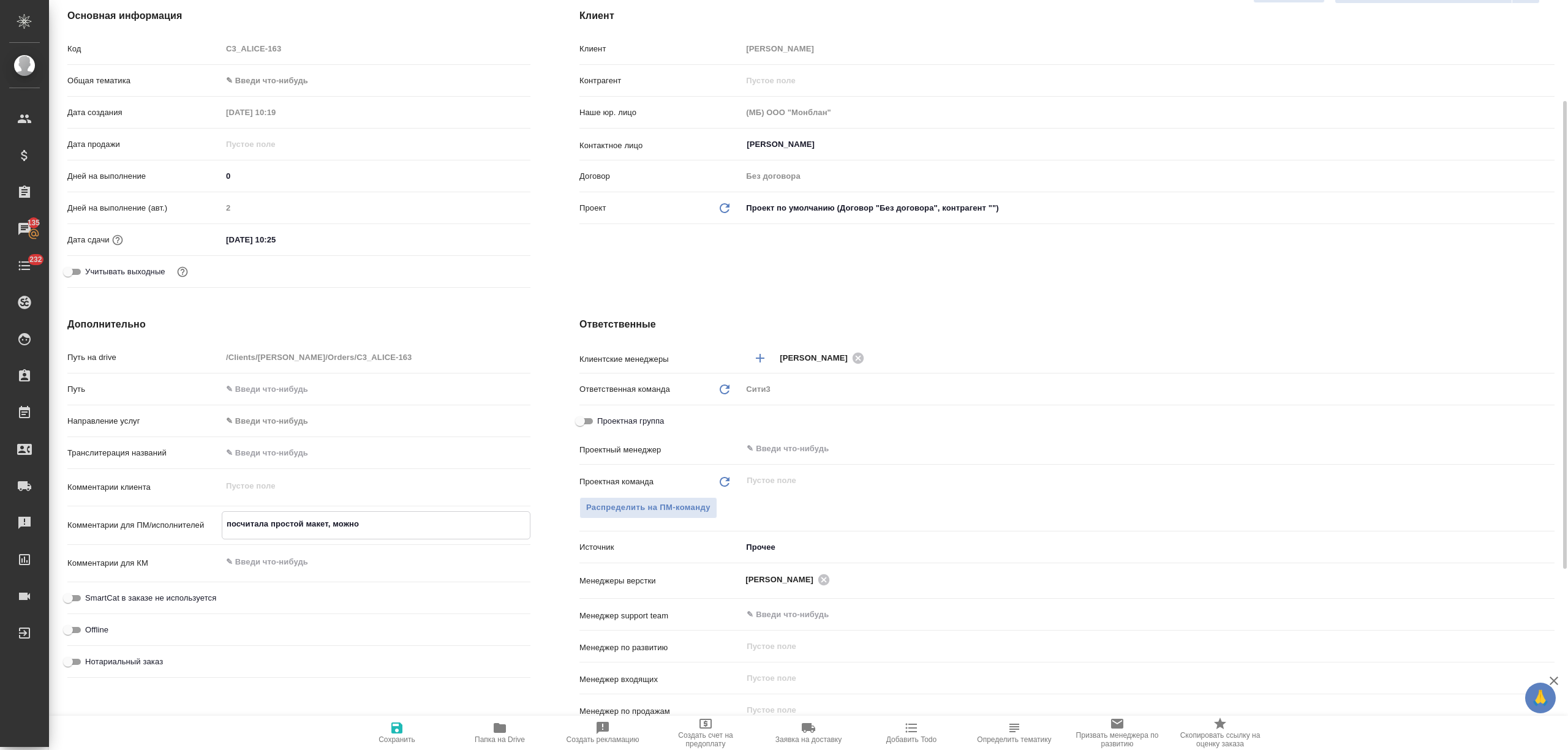
type textarea "посчитала простой макет, можно"
type textarea "x"
type textarea "посчитала простой макет, можно в"
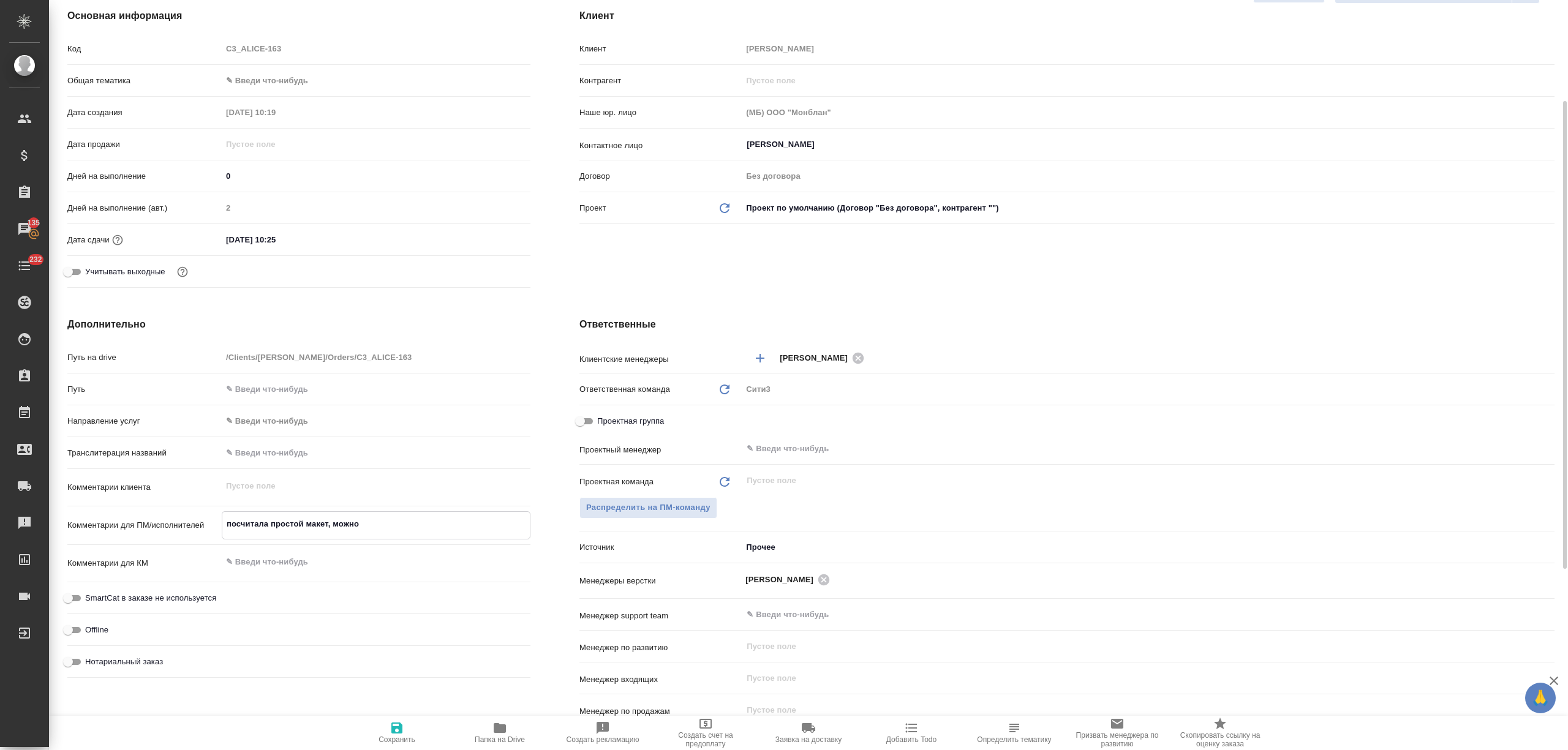
type textarea "x"
type textarea "посчитала простой макет, можно во"
type textarea "x"
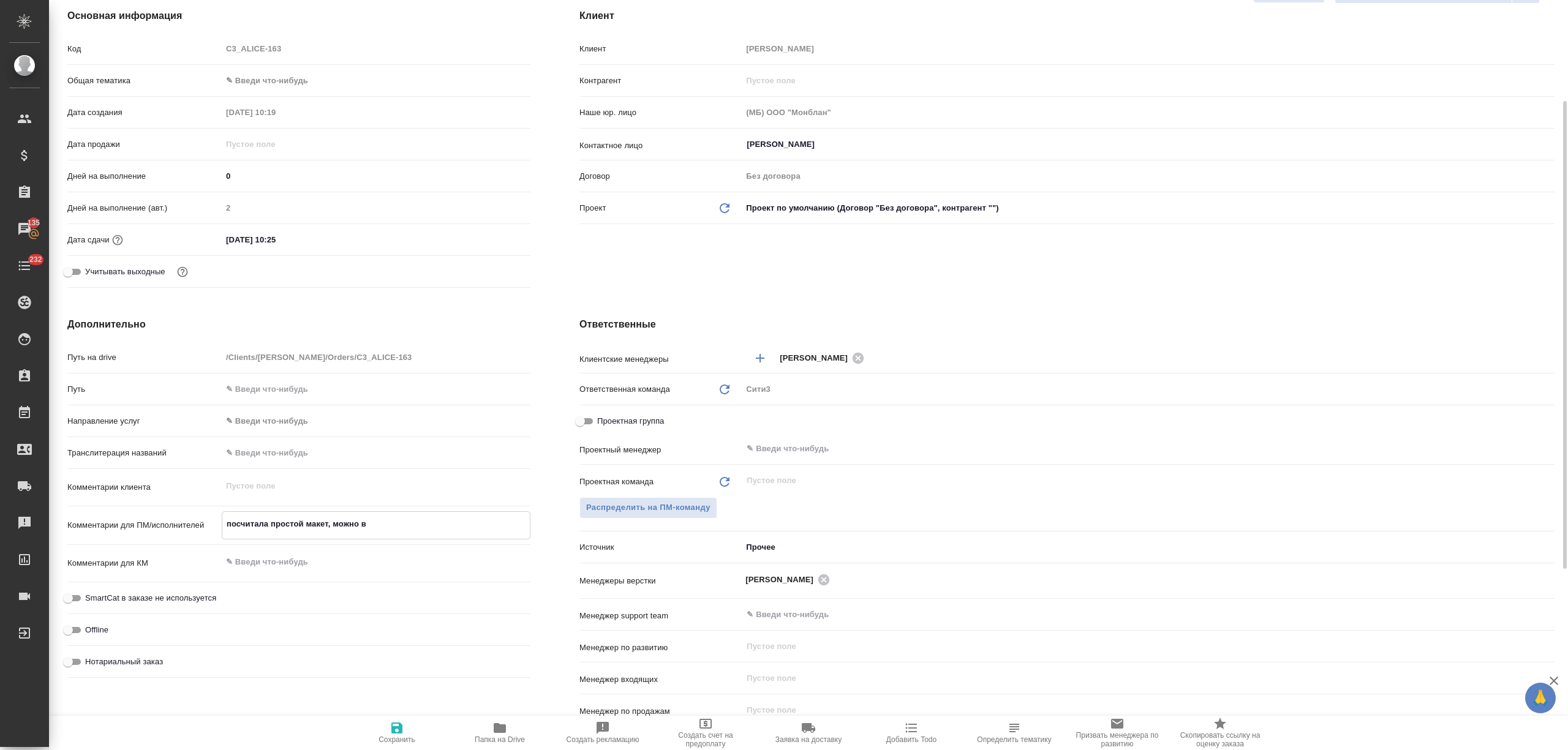
type textarea "x"
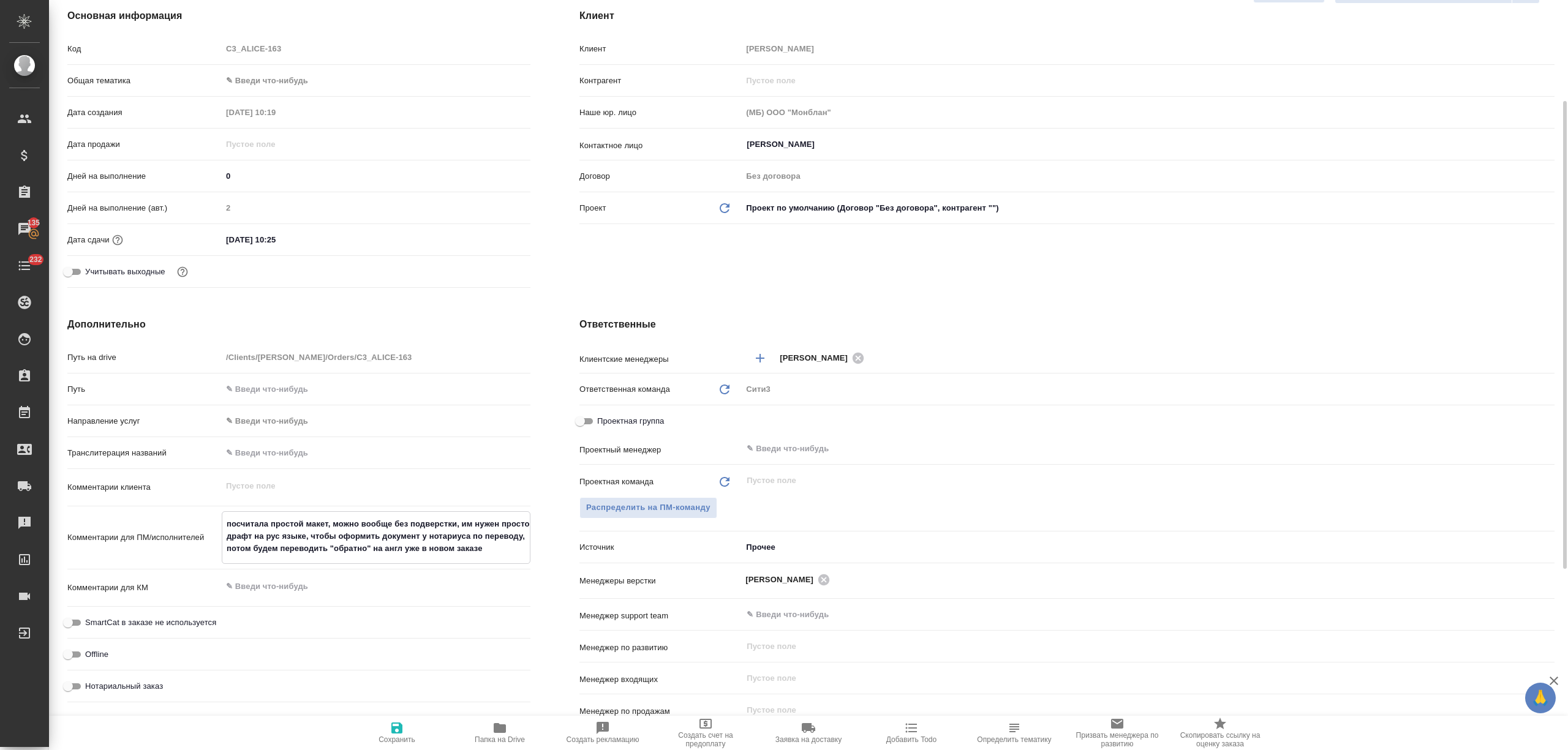
click at [402, 738] on span "Сохранить" at bounding box center [397, 740] width 37 height 8
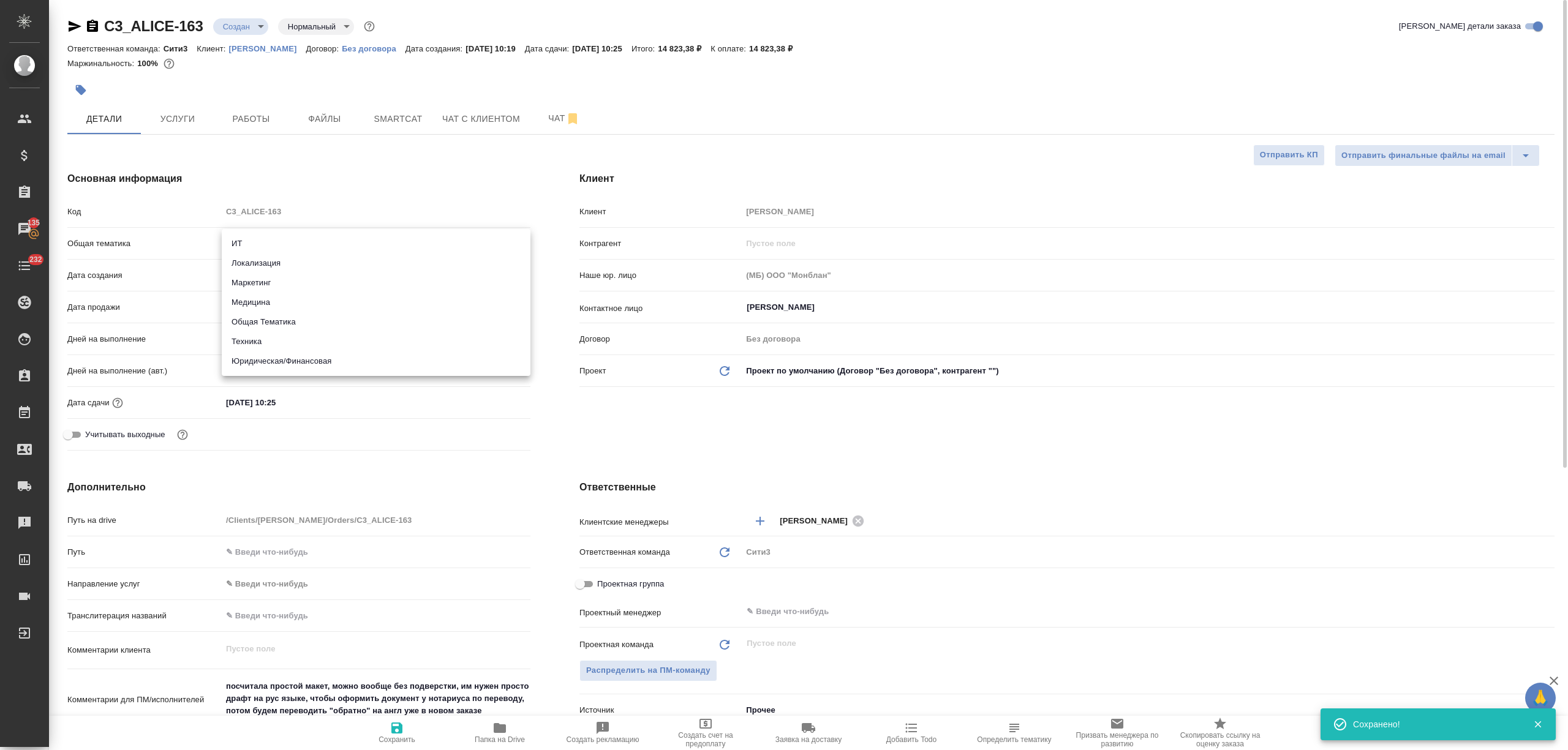
click at [314, 243] on body "🙏 .cls-1 fill:#fff; AWATERA [PERSON_NAME] Спецификации Заказы 135 Чаты 232 Todo…" at bounding box center [784, 375] width 1568 height 750
click at [310, 361] on li "Юридическая/Финансовая" at bounding box center [376, 361] width 309 height 20
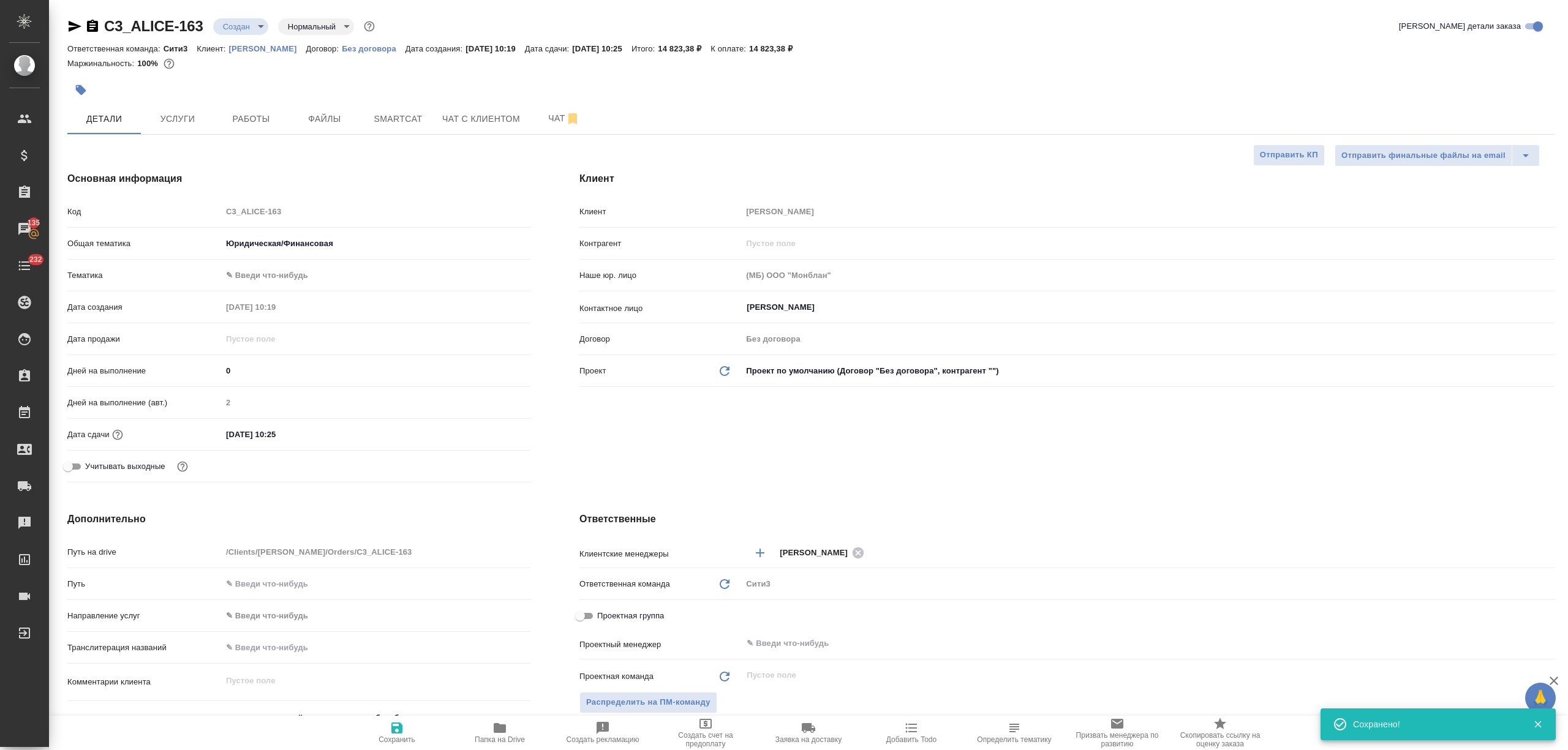
click at [295, 276] on body "🙏 .cls-1 fill:#fff; AWATERA [PERSON_NAME] Спецификации Заказы 135 Чаты 232 Todo…" at bounding box center [784, 375] width 1568 height 750
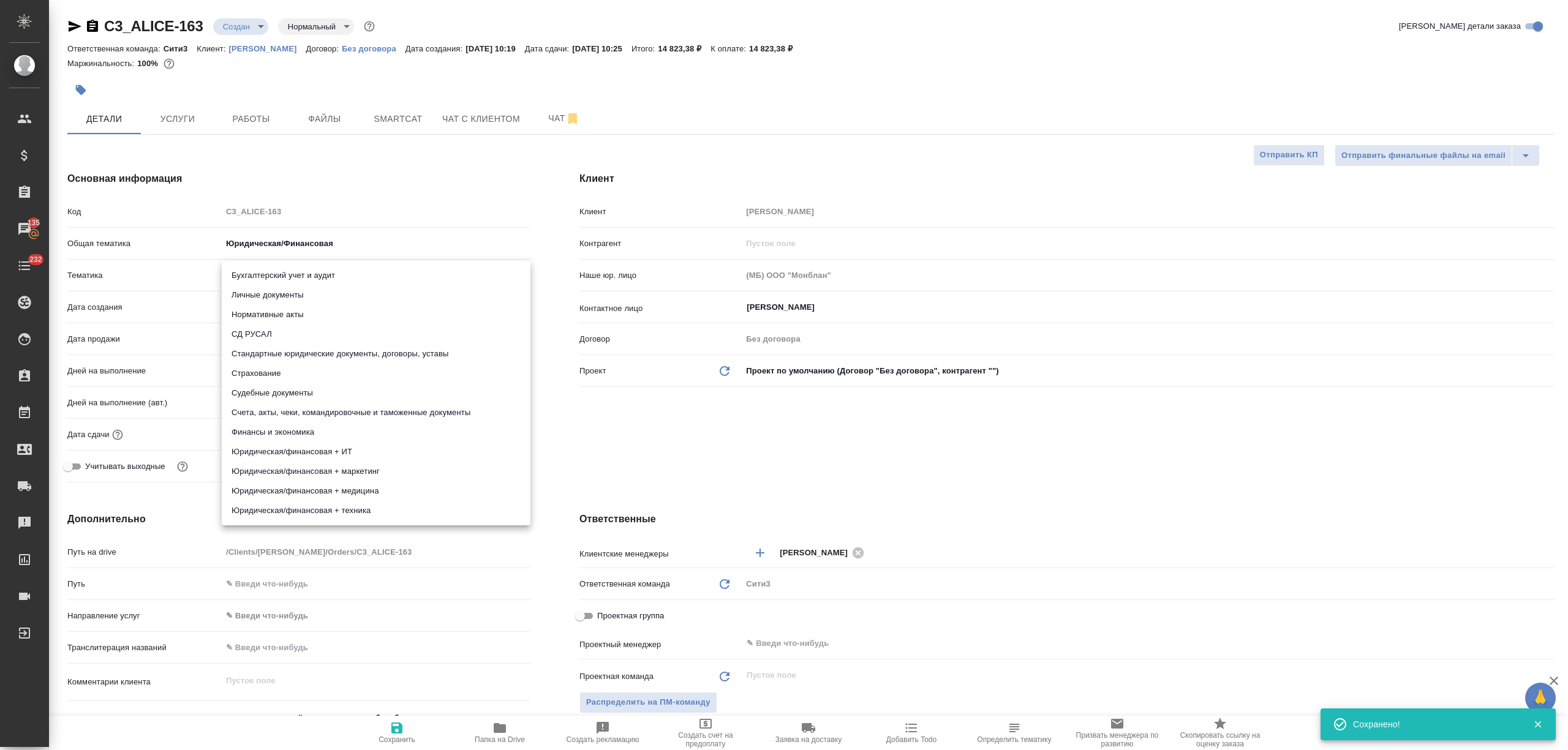
click at [302, 356] on li "Стандартные юридические документы, договоры, уставы" at bounding box center [376, 354] width 309 height 20
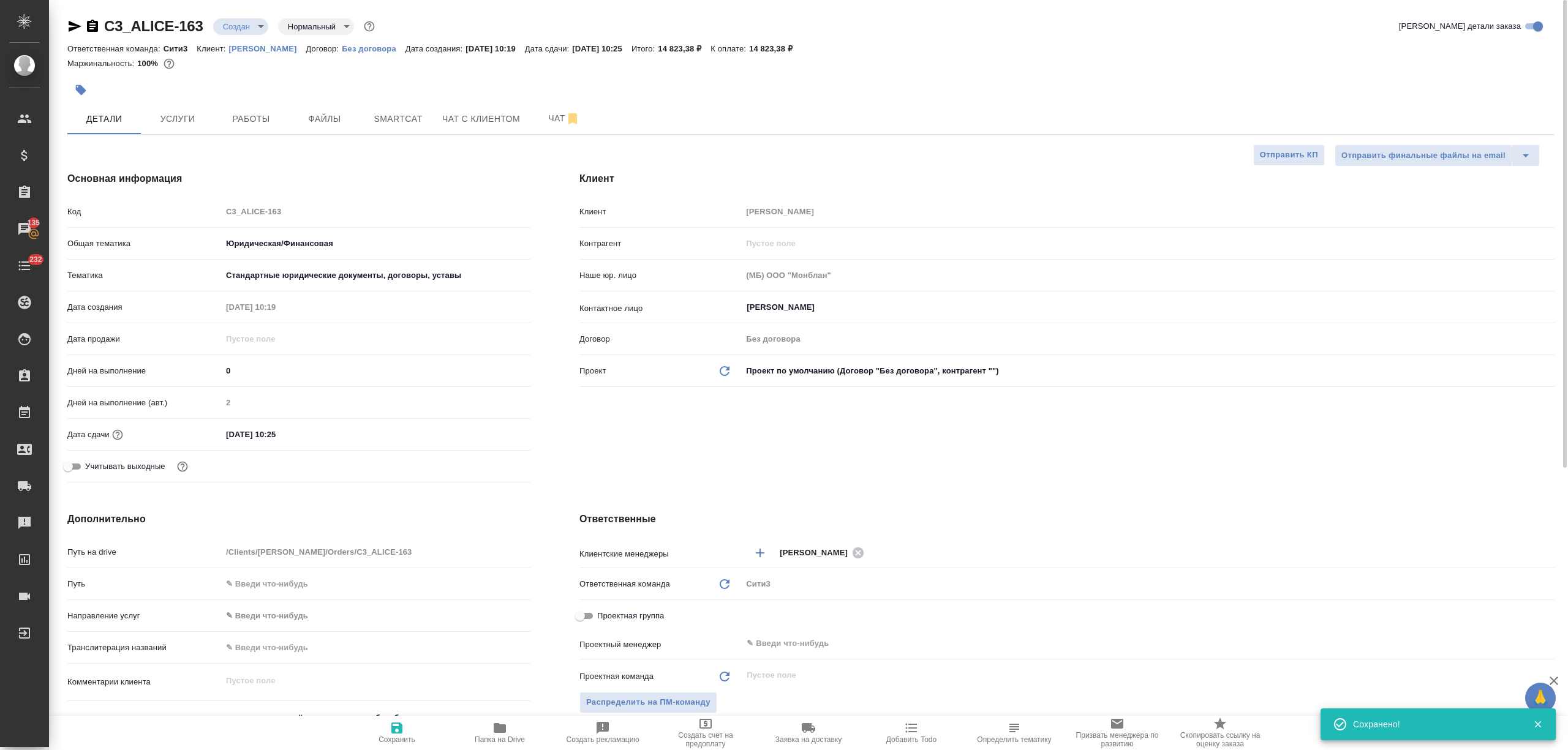
click at [299, 442] on input "[DATE] 10:25" at bounding box center [275, 434] width 107 height 18
click at [492, 427] on icon "button" at bounding box center [494, 434] width 15 height 15
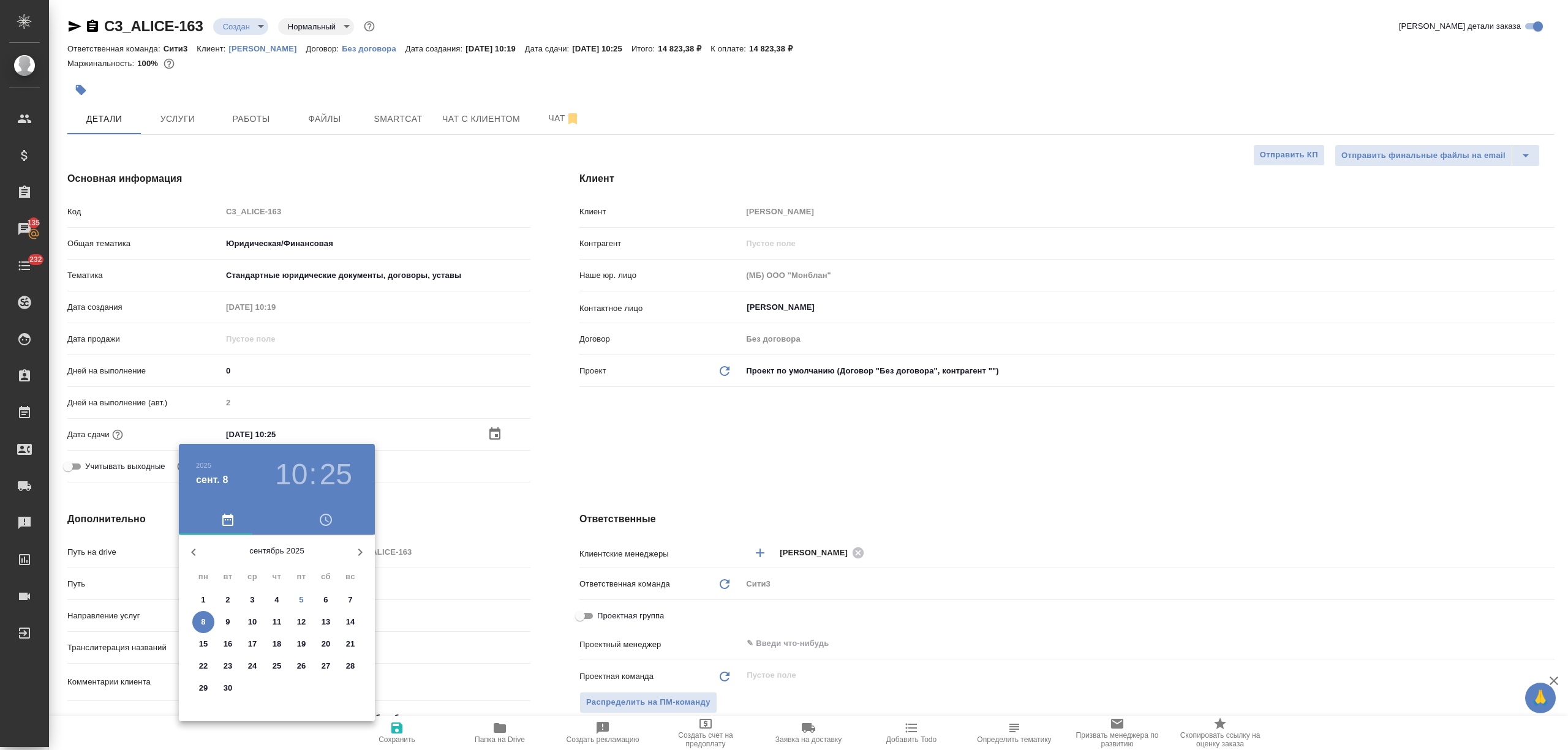
click at [295, 603] on span "5" at bounding box center [301, 600] width 22 height 12
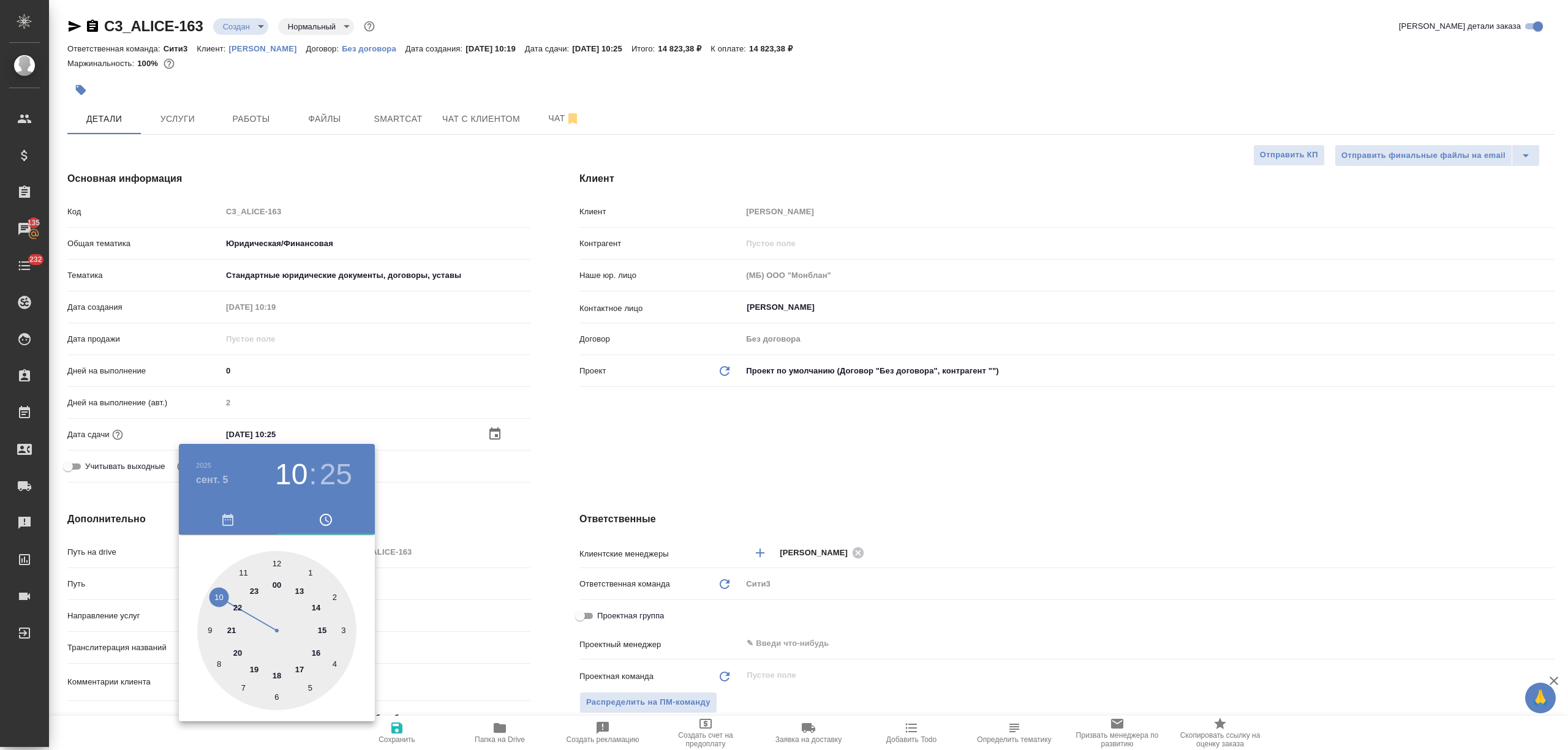
drag, startPoint x: 295, startPoint y: 669, endPoint x: 283, endPoint y: 696, distance: 29.5
click at [296, 669] on div at bounding box center [277, 631] width 159 height 159
click at [277, 697] on div at bounding box center [277, 631] width 159 height 159
click at [429, 669] on div at bounding box center [784, 375] width 1568 height 750
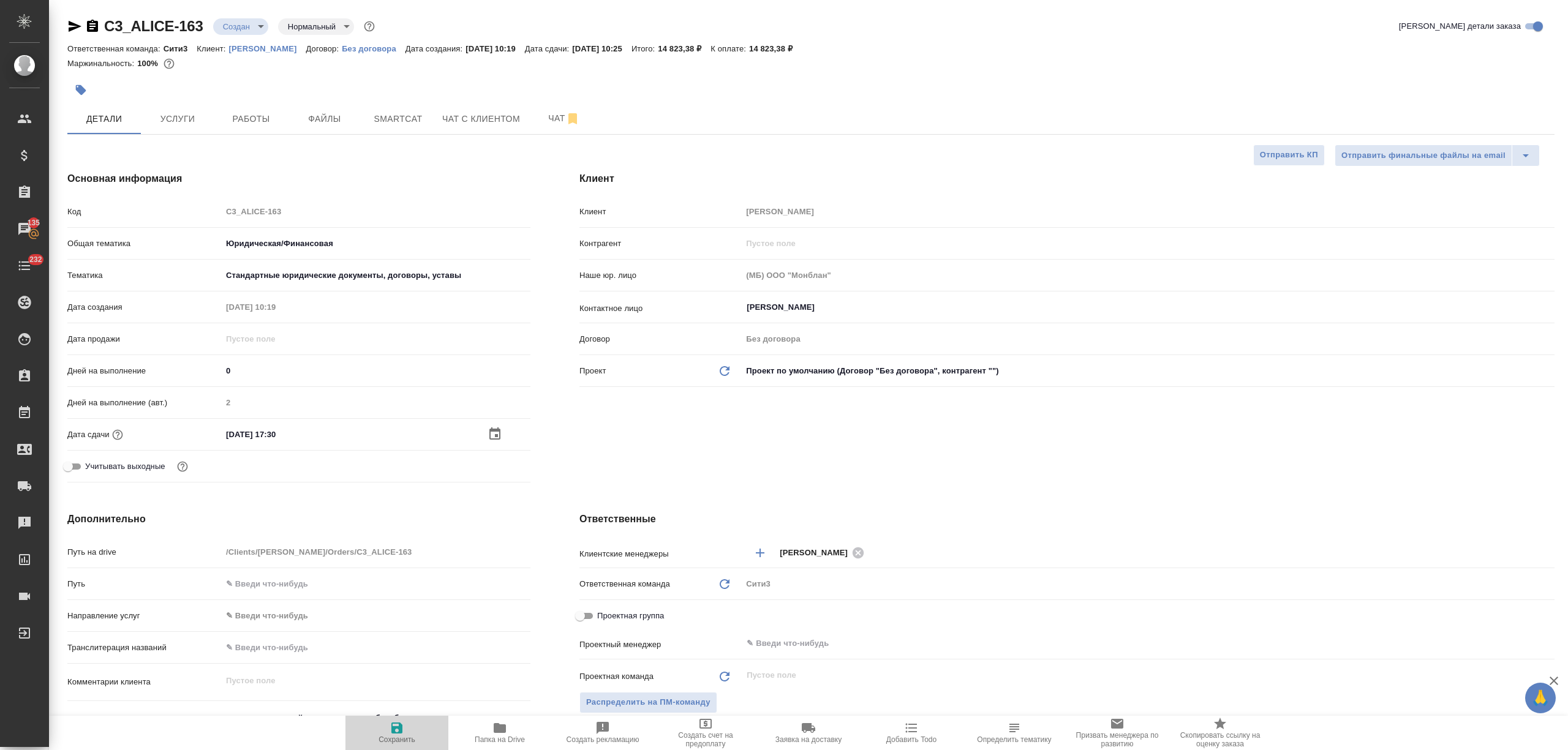
click at [404, 732] on span "Сохранить" at bounding box center [397, 732] width 88 height 23
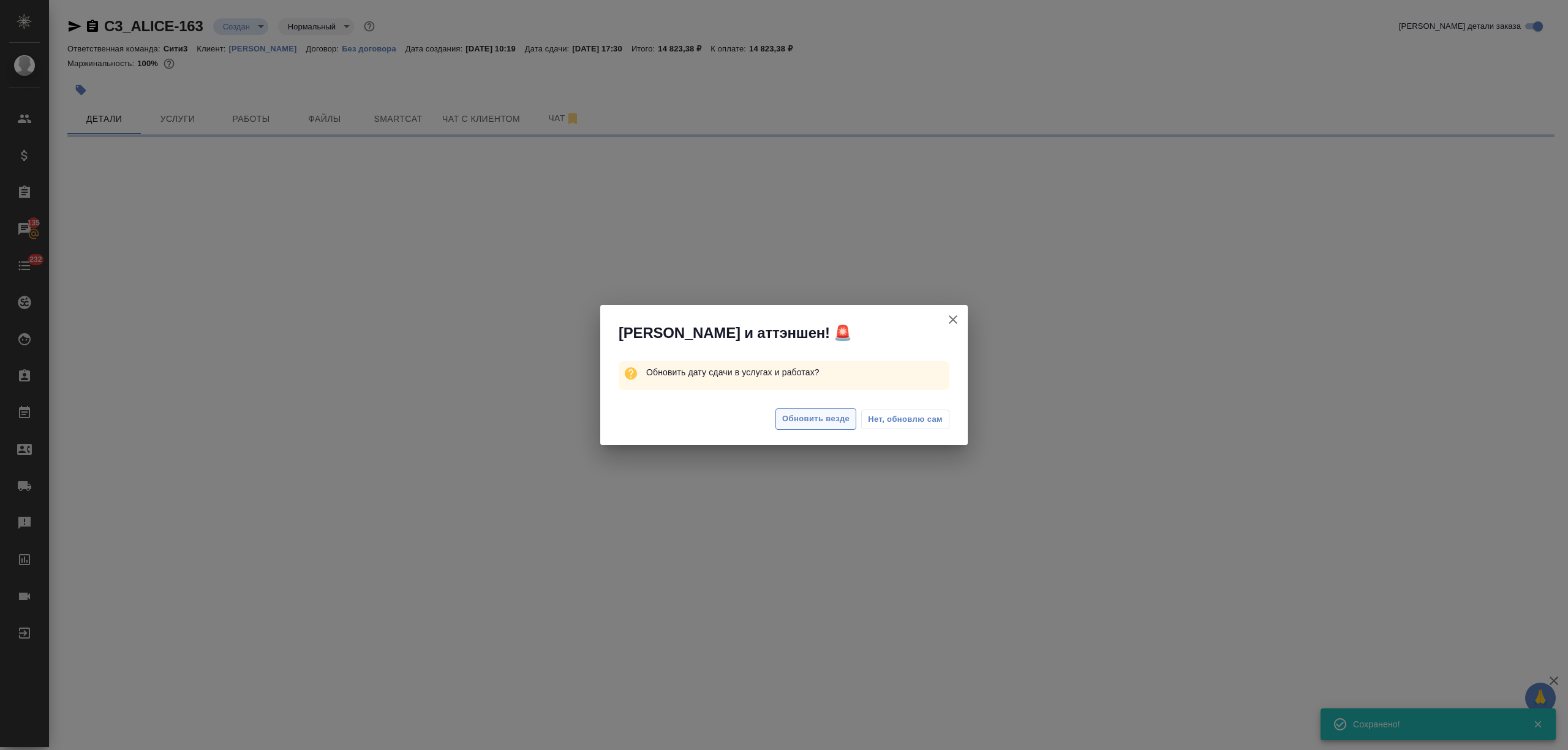
click at [792, 419] on span "Обновить везде" at bounding box center [815, 419] width 67 height 14
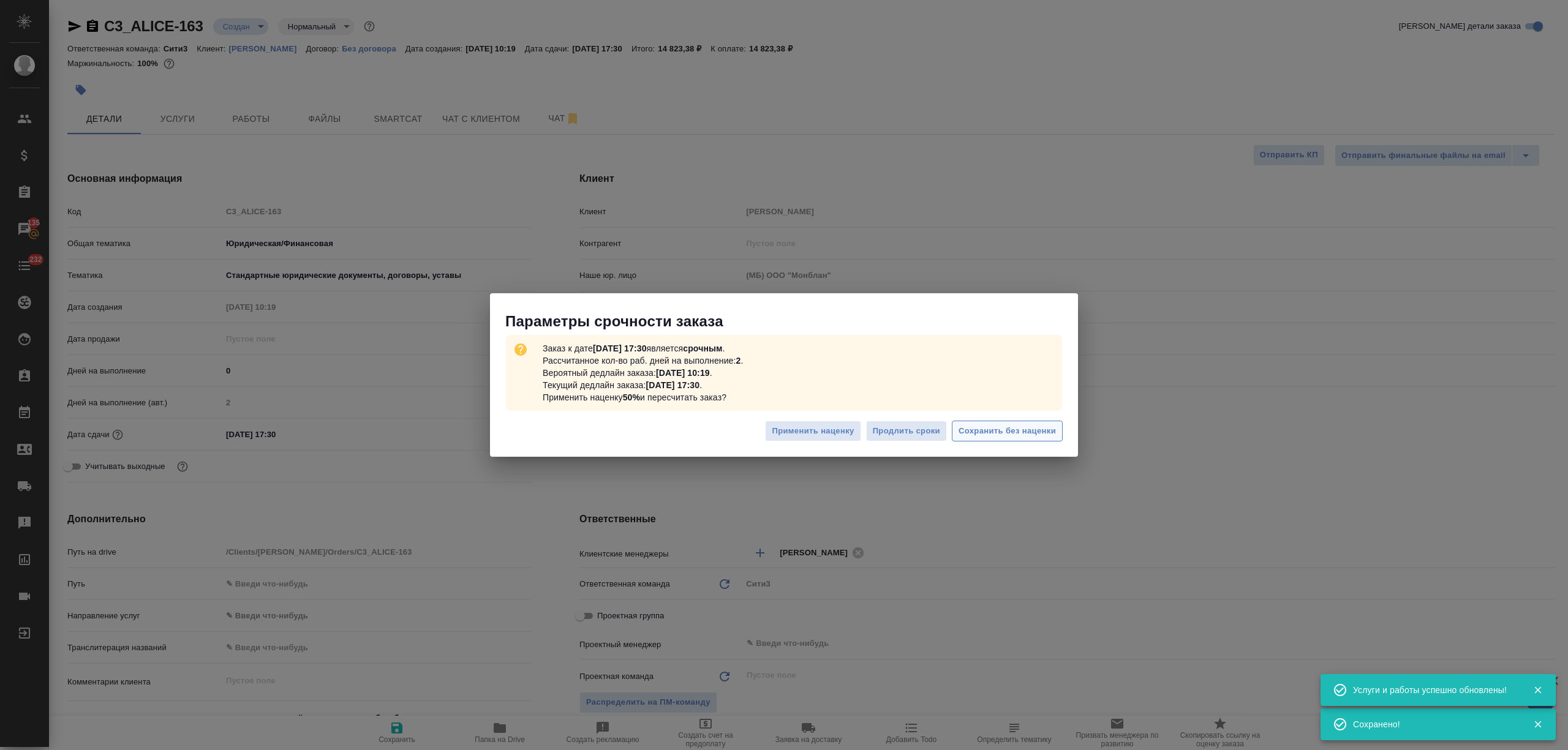
click at [993, 432] on span "Сохранить без наценки" at bounding box center [1007, 432] width 97 height 14
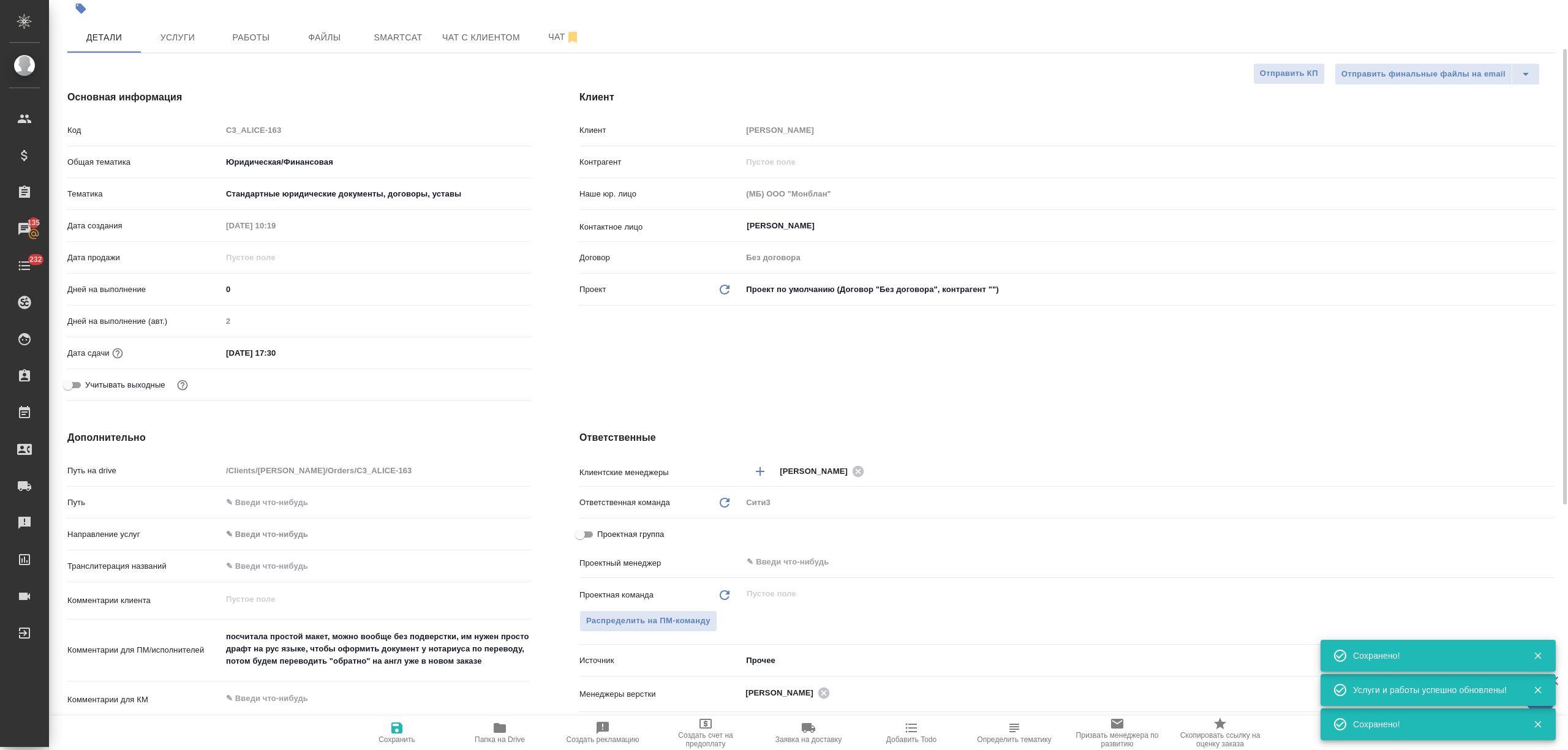
scroll to position [245, 0]
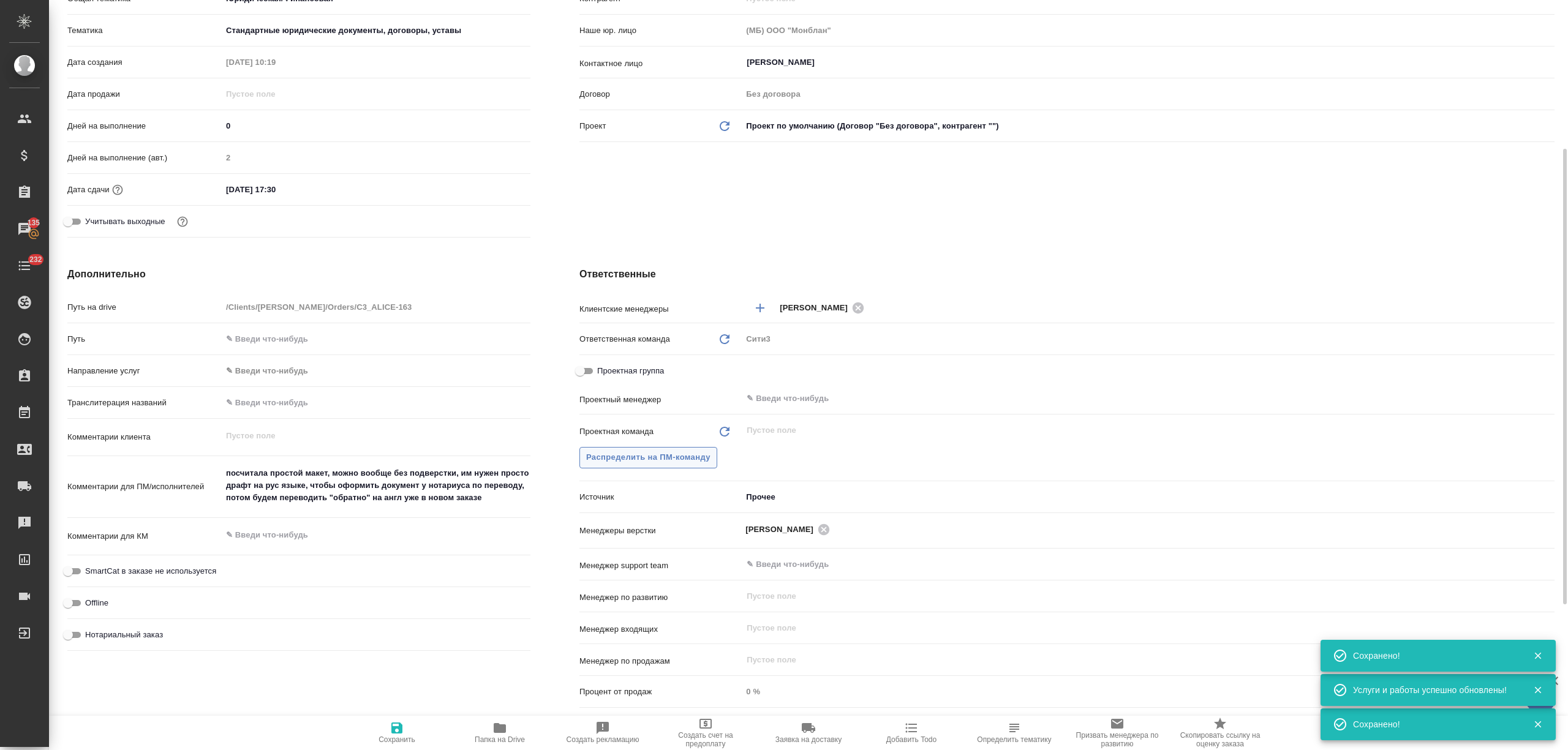
click at [659, 467] on button "Распределить на ПМ-команду" at bounding box center [648, 457] width 138 height 22
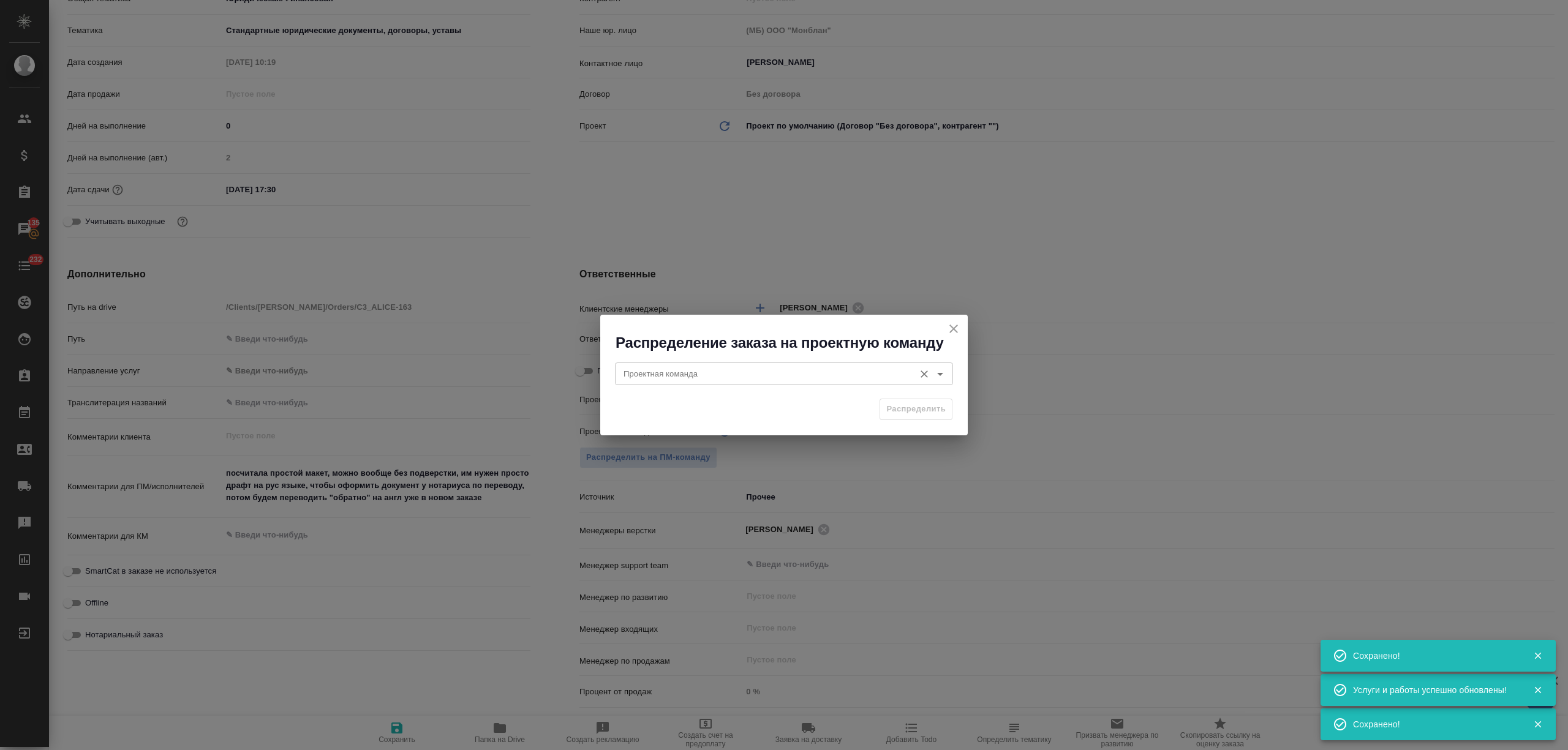
click at [657, 377] on input "Проектная команда" at bounding box center [763, 374] width 290 height 15
click at [656, 402] on p "Юридический" at bounding box center [651, 402] width 52 height 12
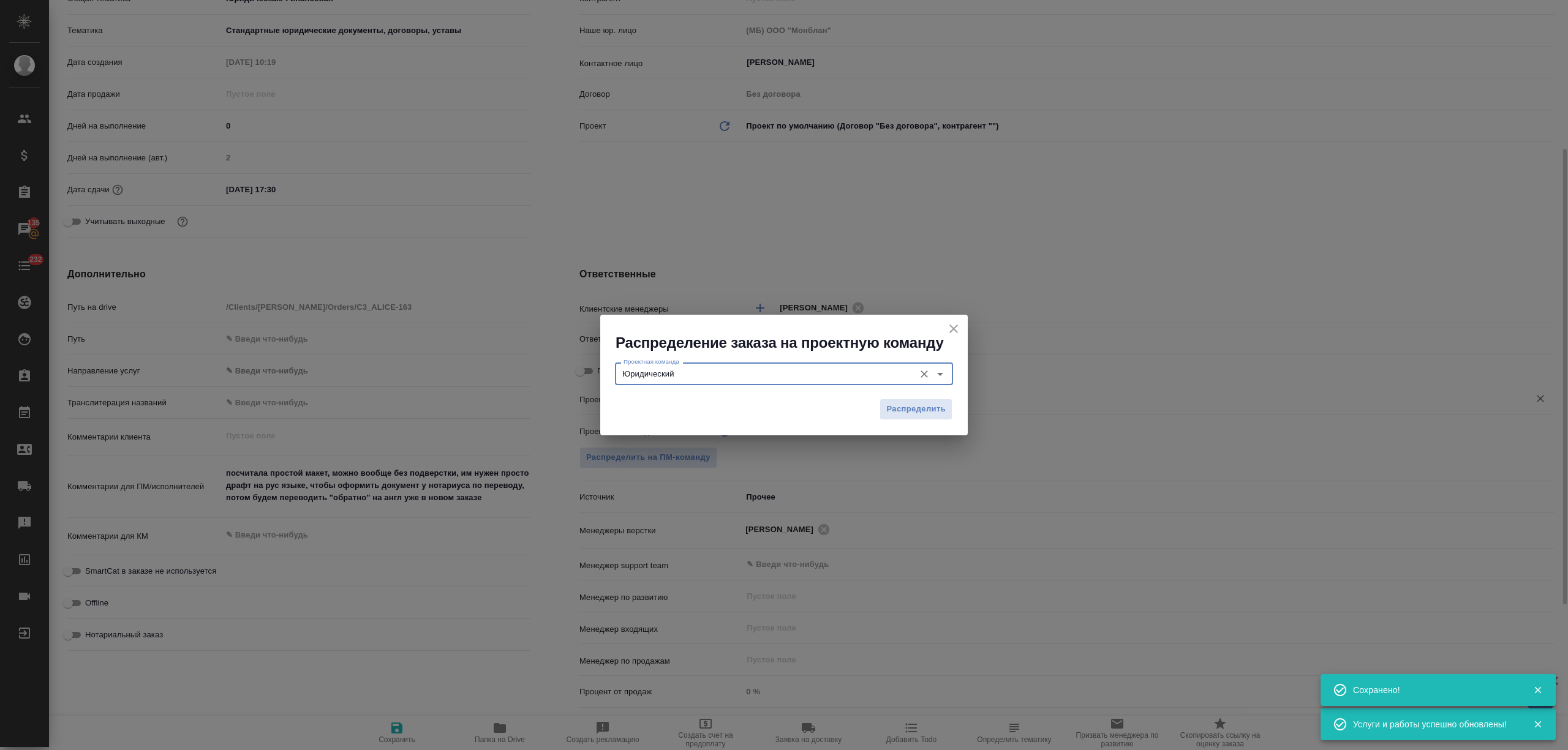
click at [915, 403] on span "Распределить" at bounding box center [916, 410] width 59 height 14
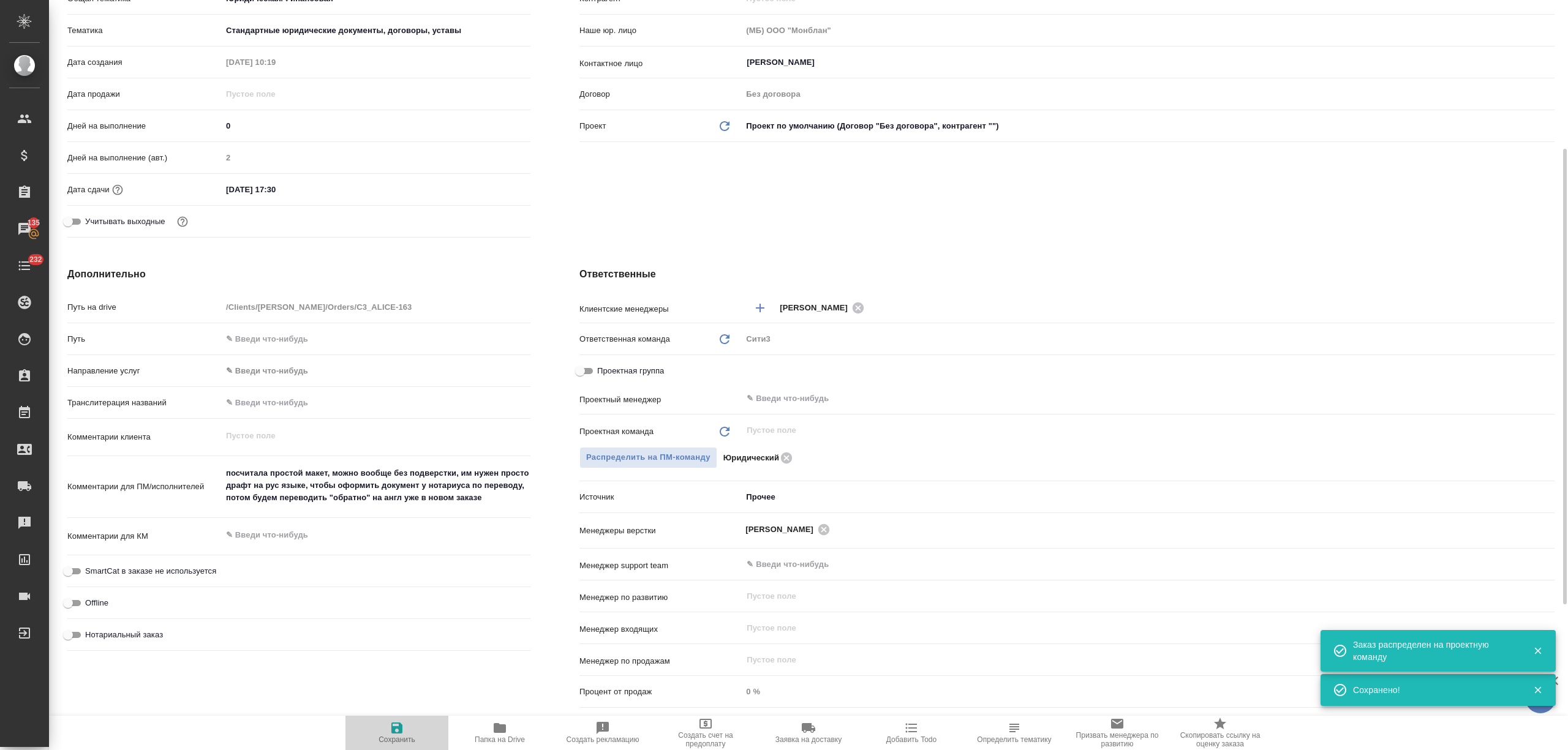
click at [387, 728] on span "Сохранить" at bounding box center [397, 732] width 88 height 23
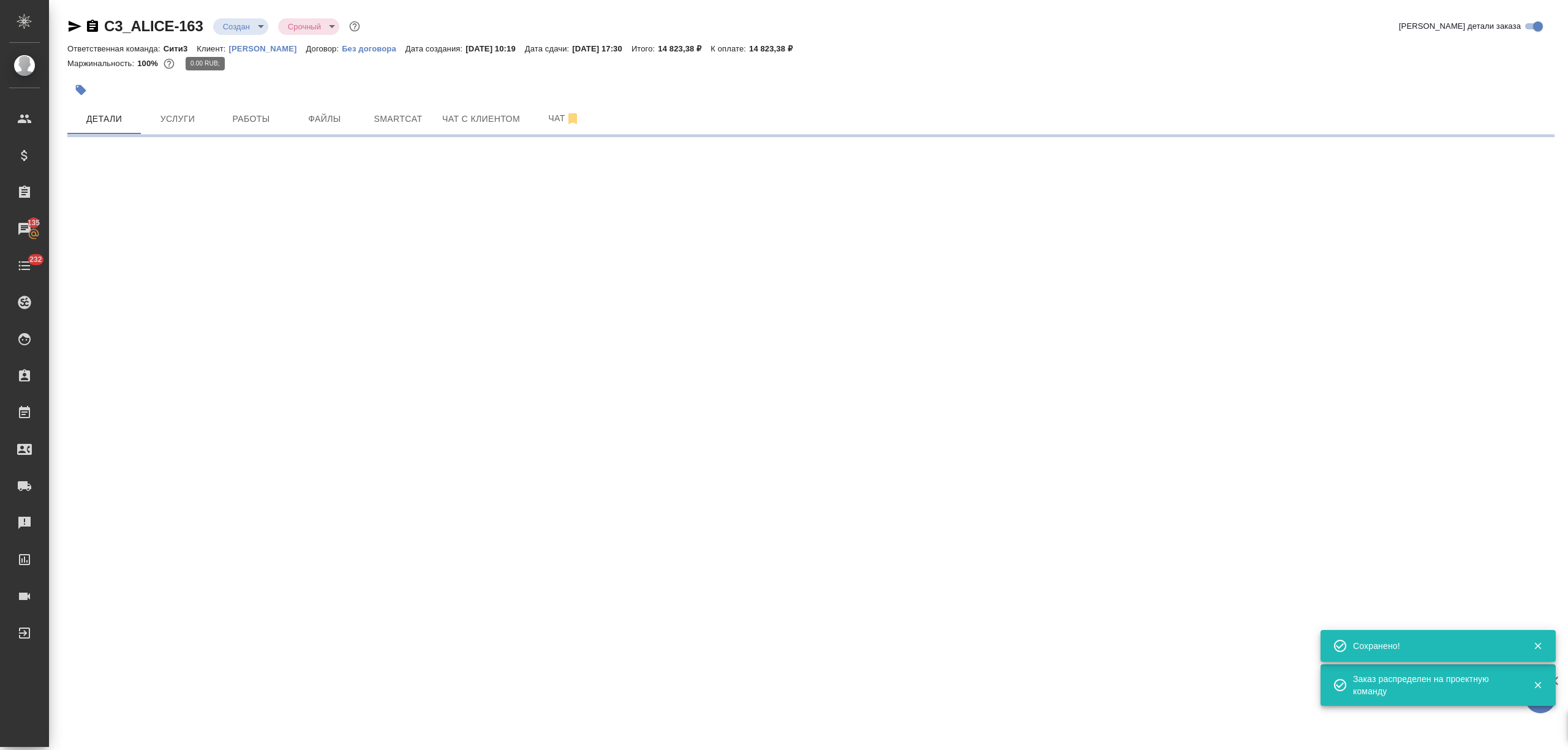
scroll to position [0, 0]
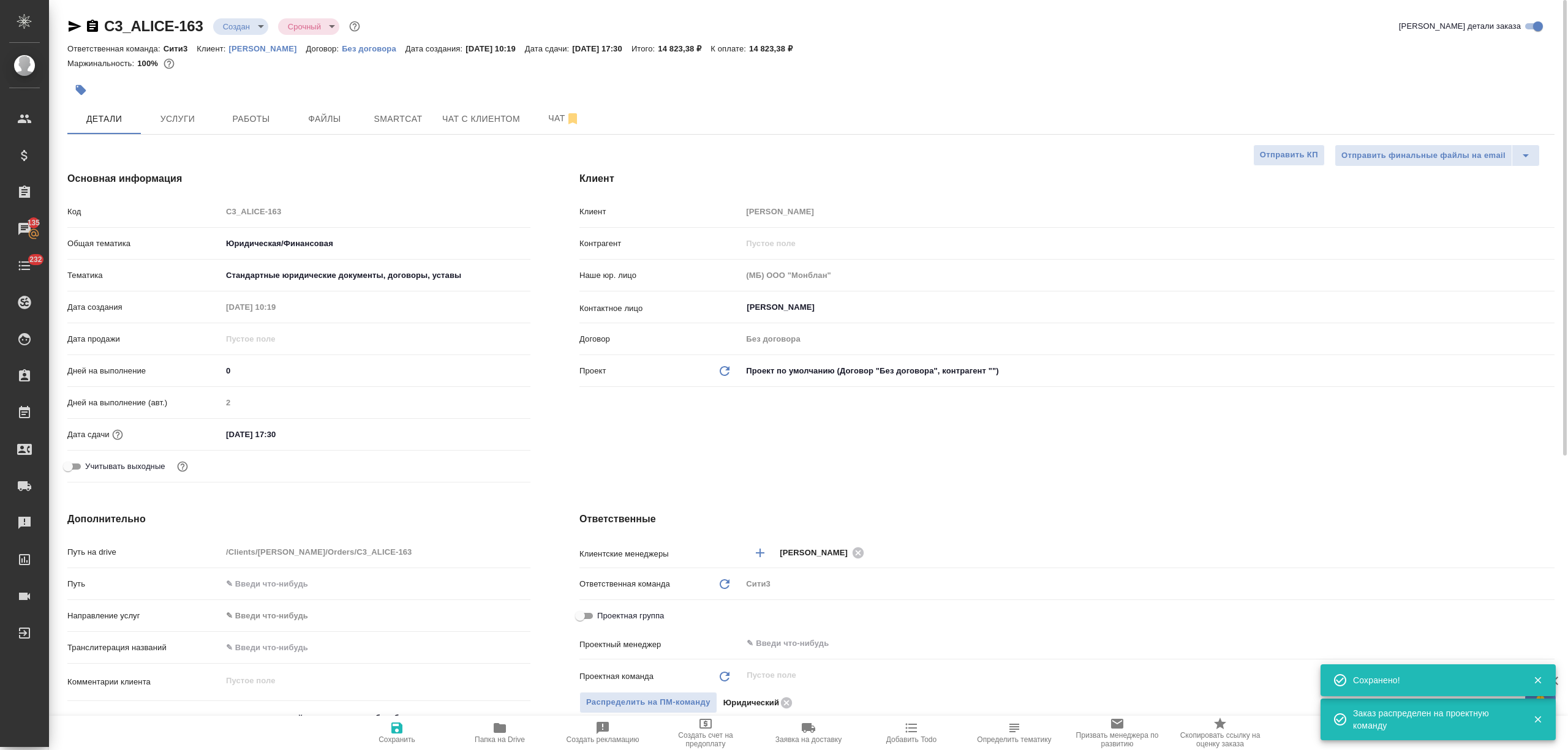
click at [234, 27] on body "🙏 .cls-1 fill:#fff; AWATERA [PERSON_NAME] Спецификации Заказы 135 Чаты 232 Todo…" at bounding box center [784, 375] width 1568 height 750
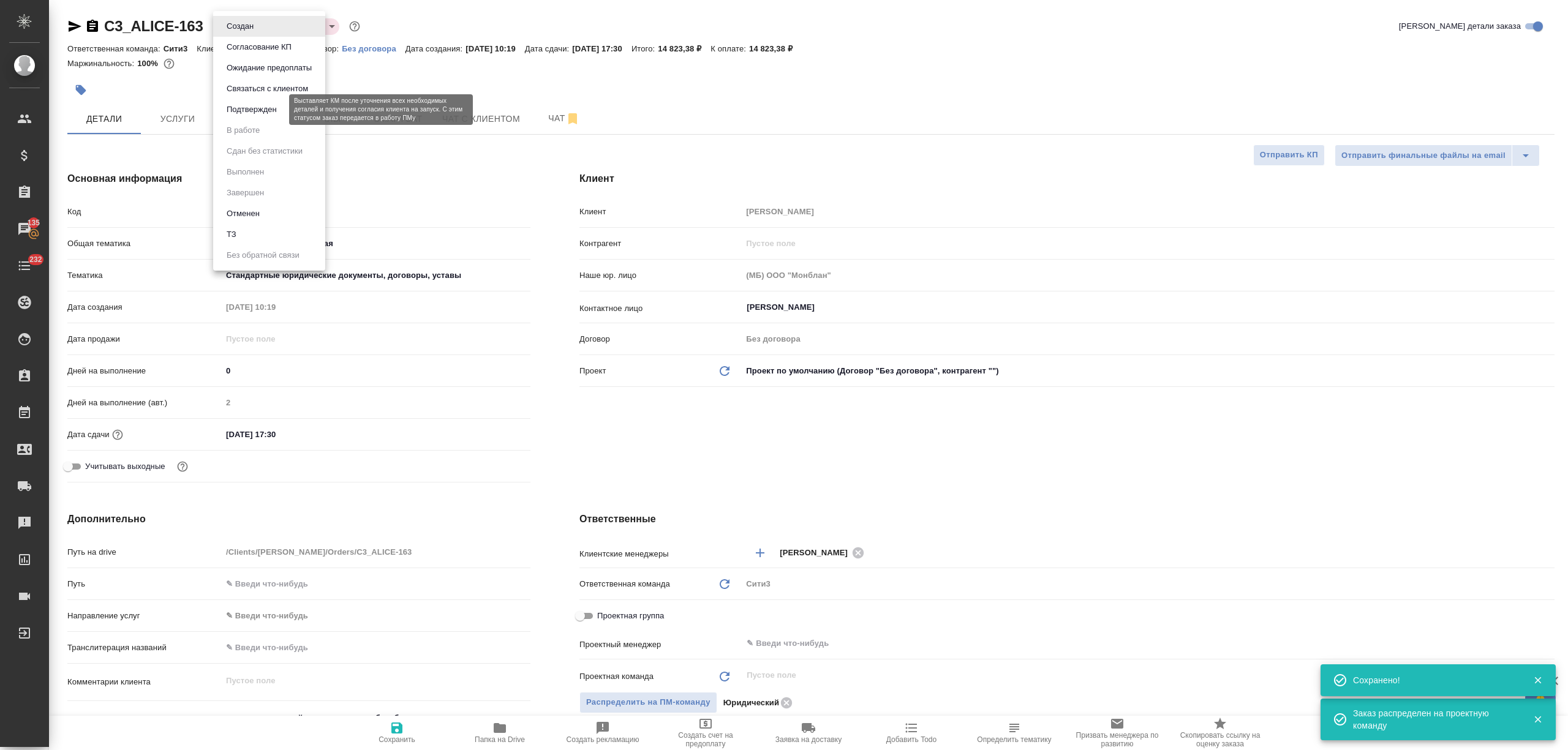
click at [260, 111] on button "Подтвержден" at bounding box center [252, 110] width 57 height 14
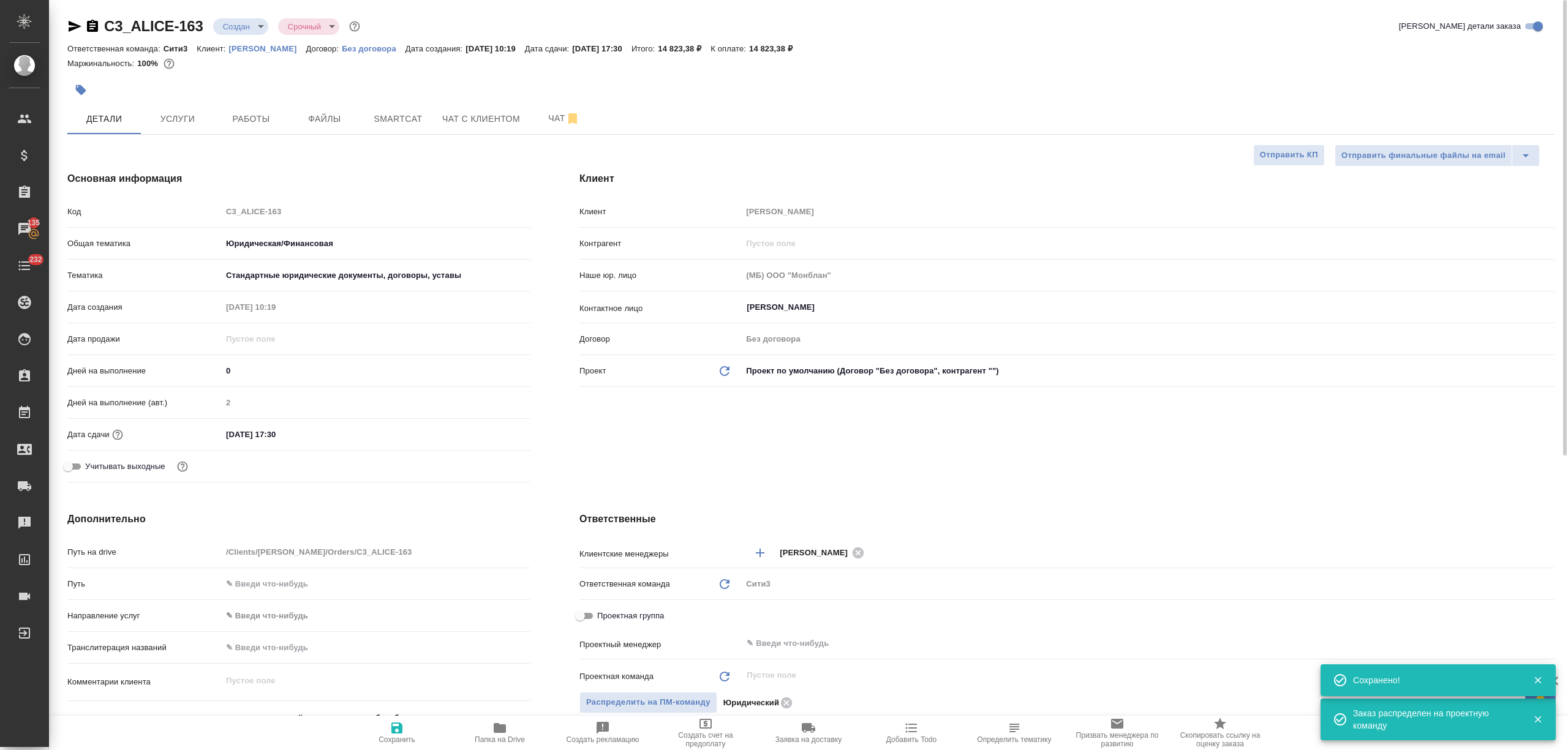
click at [72, 23] on icon "button" at bounding box center [75, 26] width 13 height 11
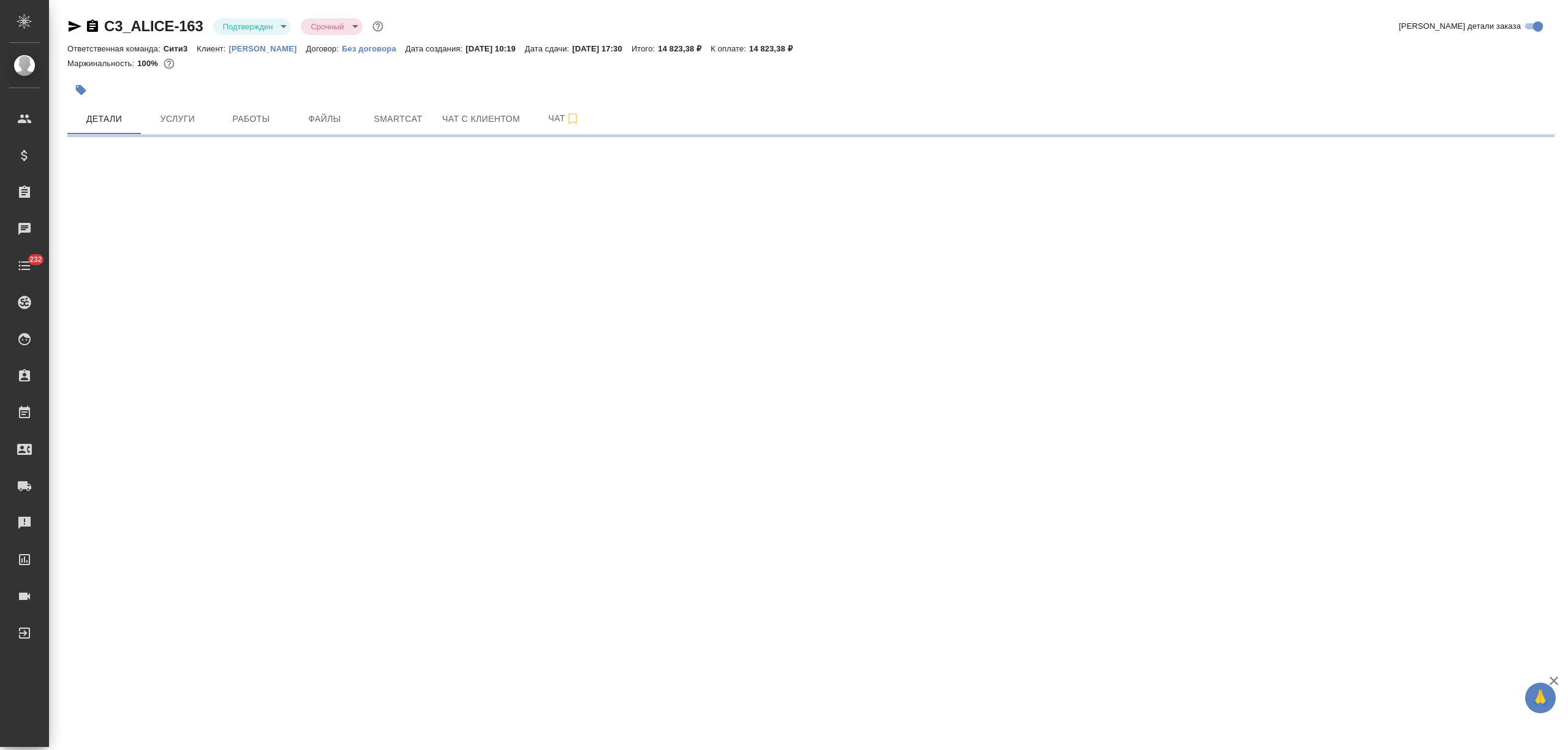
select select "RU"
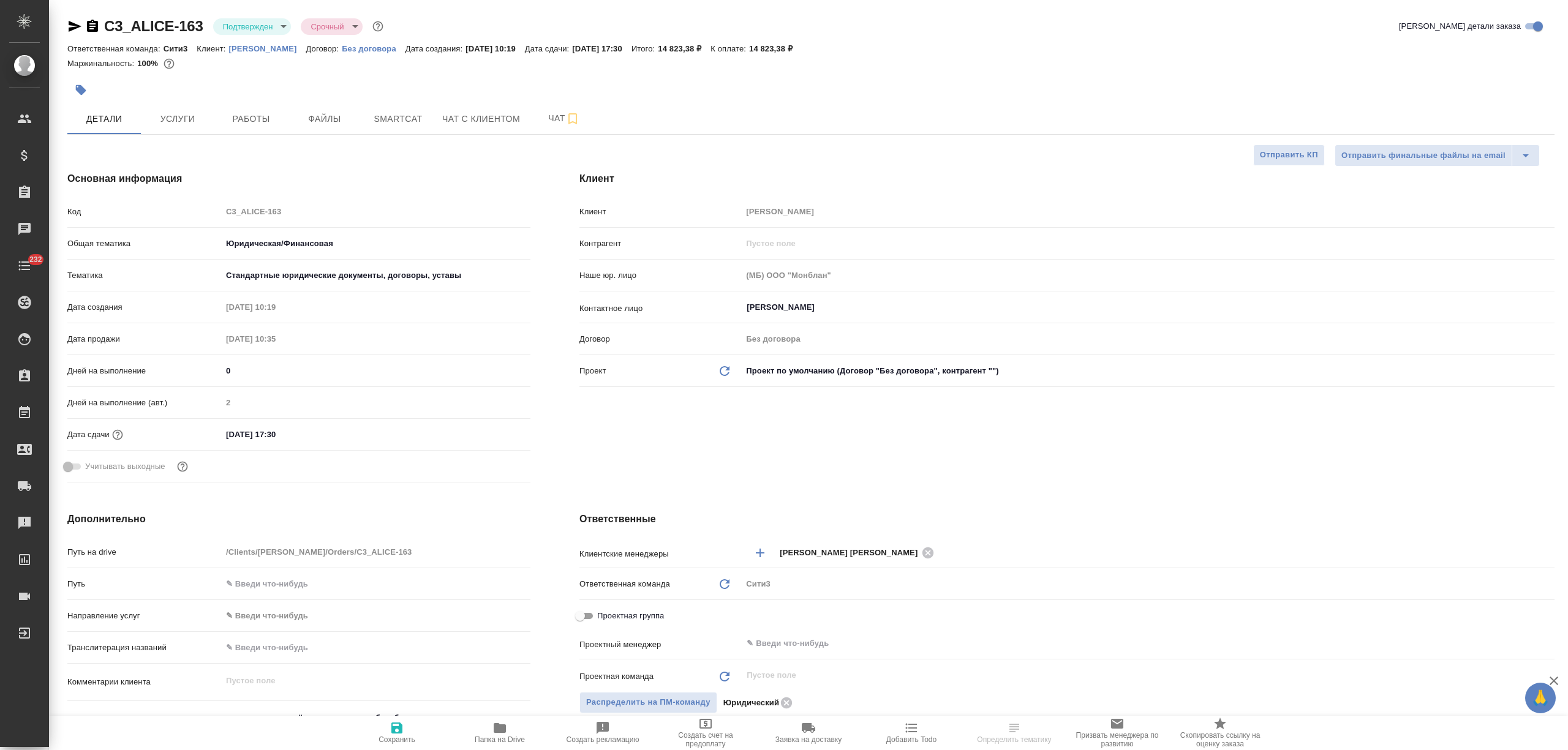
type textarea "x"
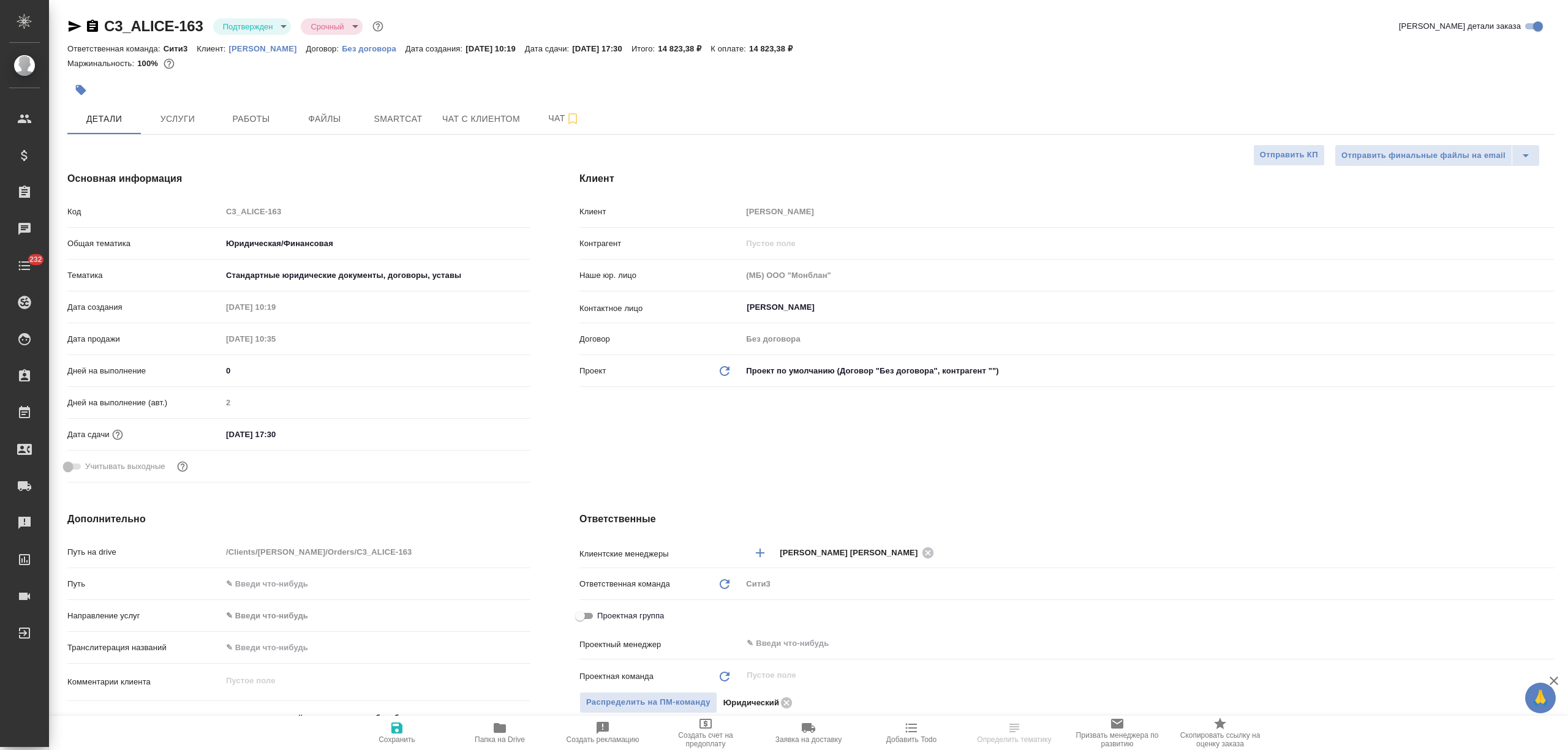
type textarea "x"
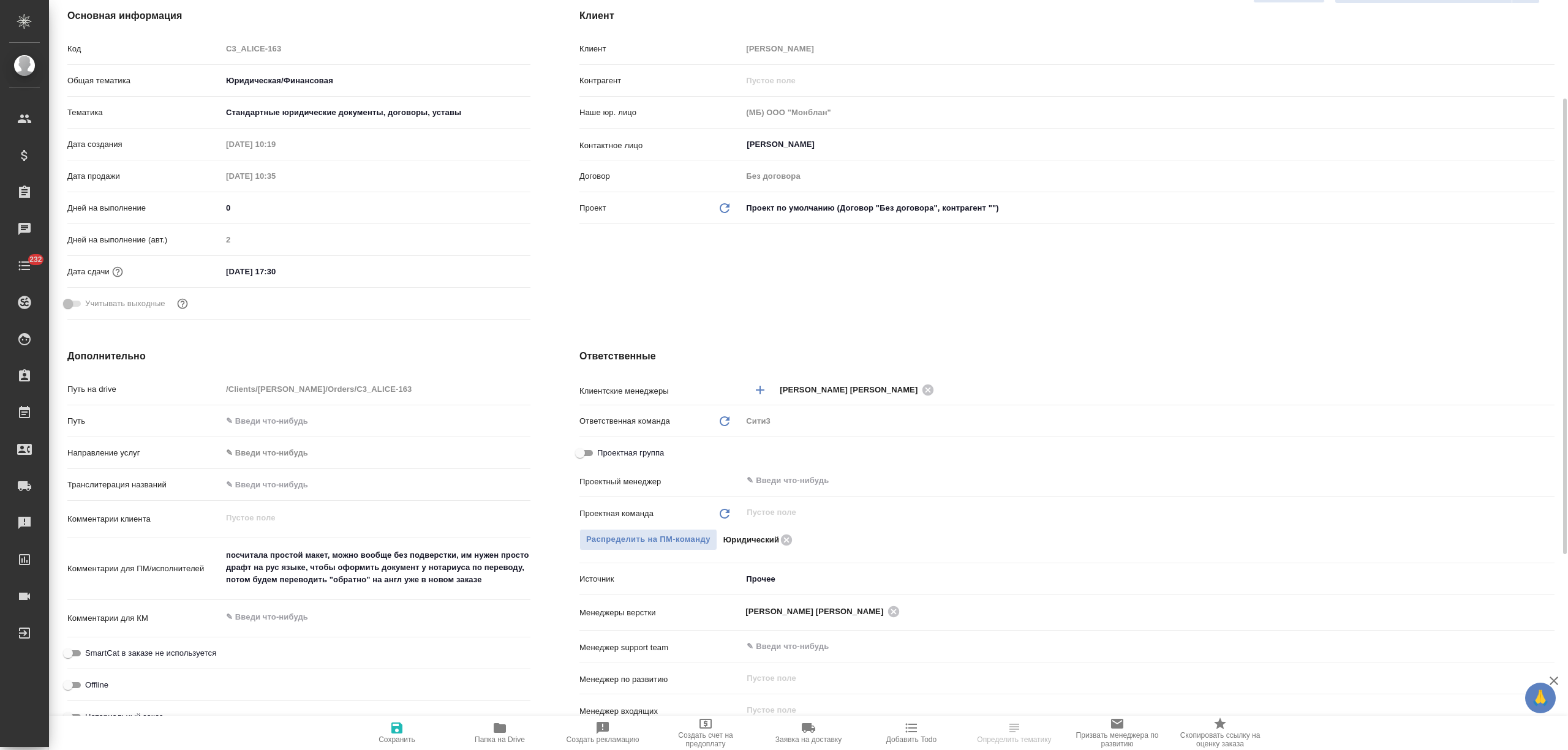
type textarea "x"
select select "RU"
type textarea "x"
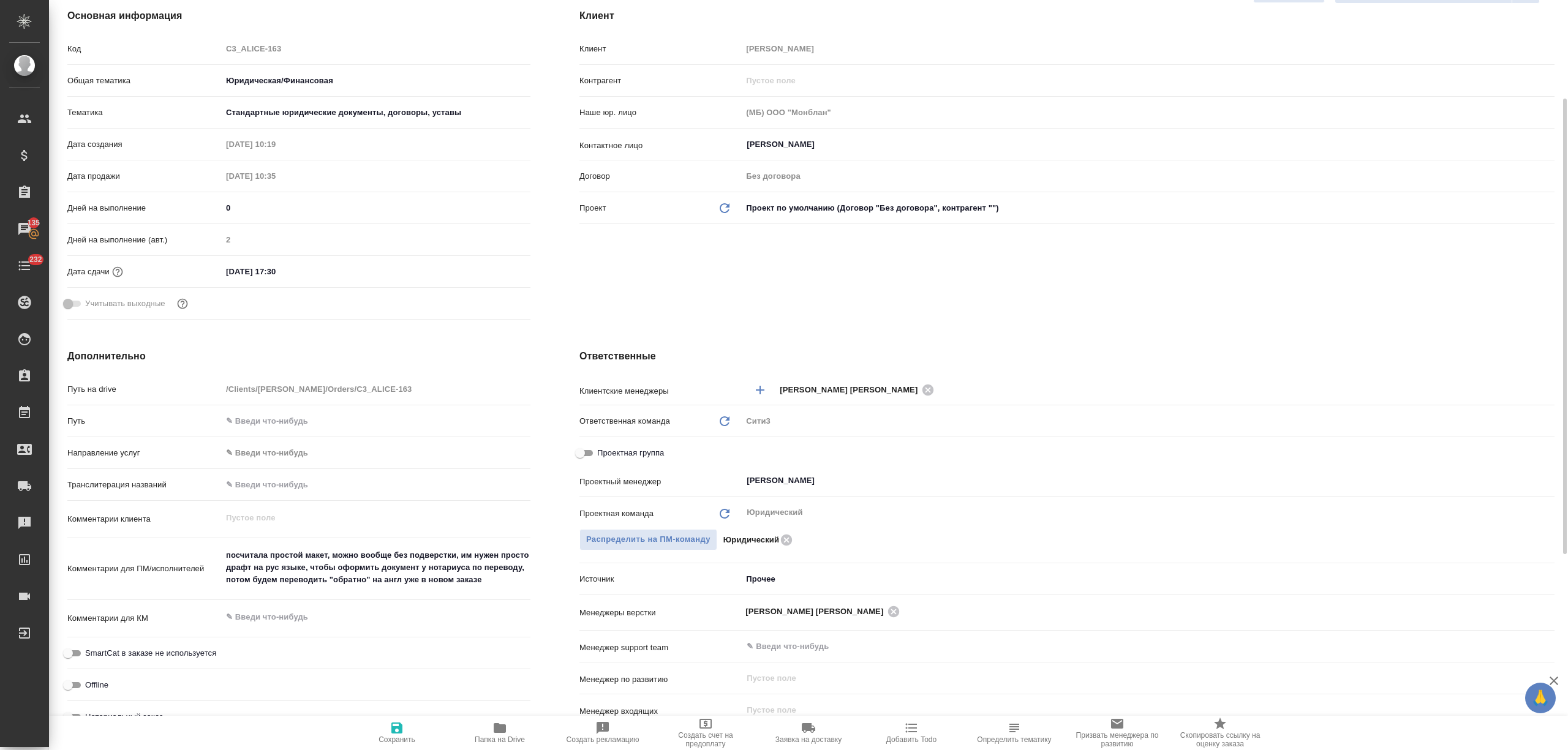
type textarea "x"
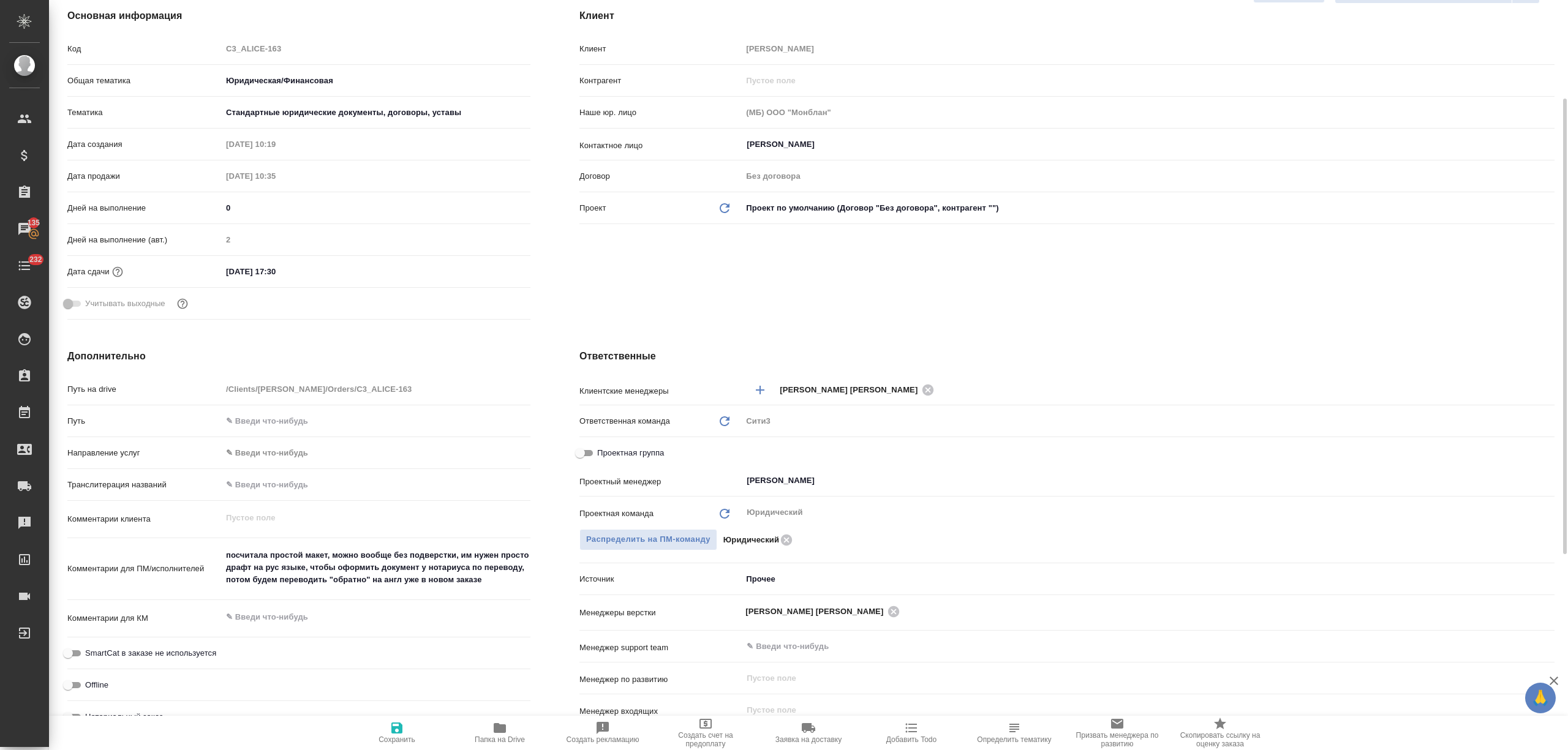
type textarea "x"
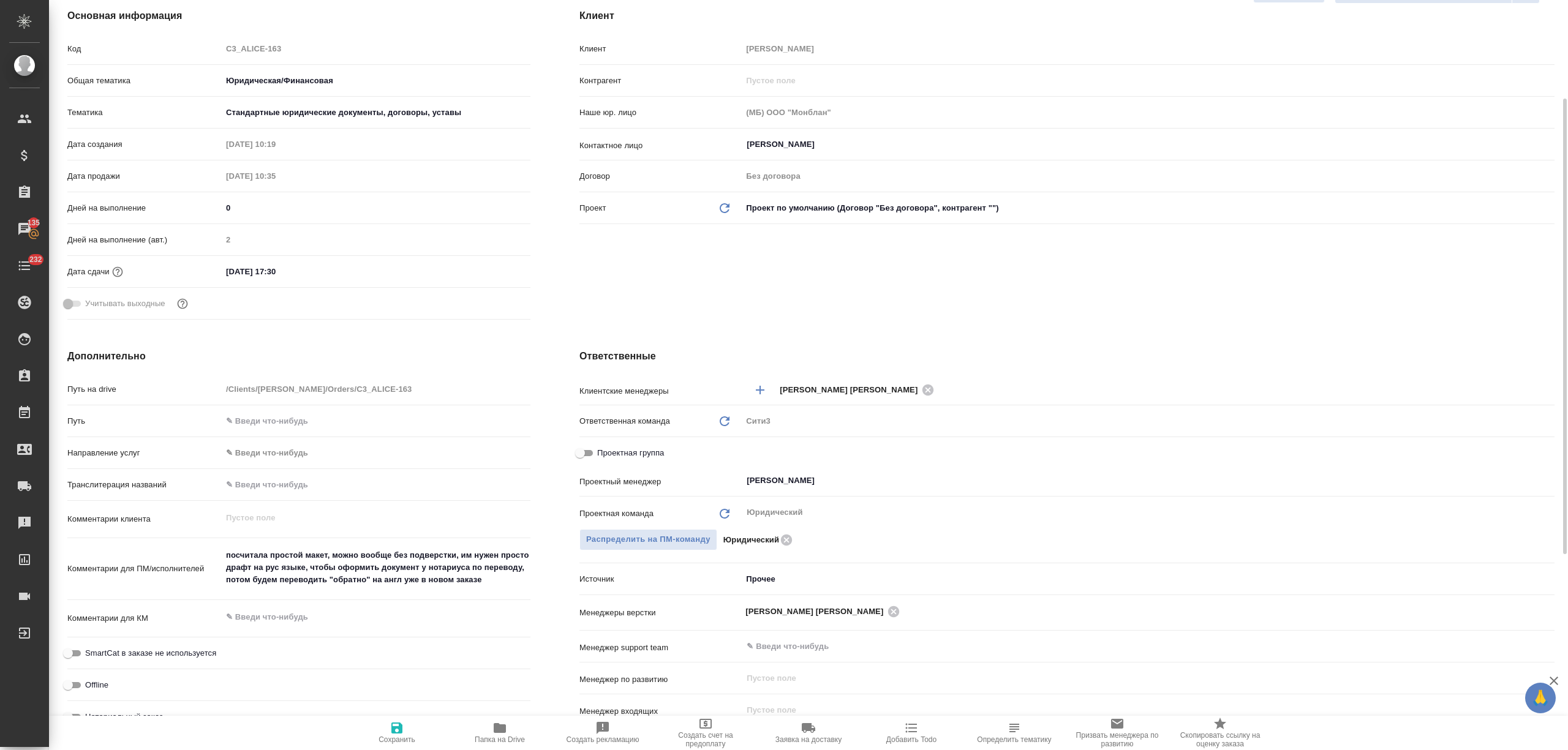
type textarea "x"
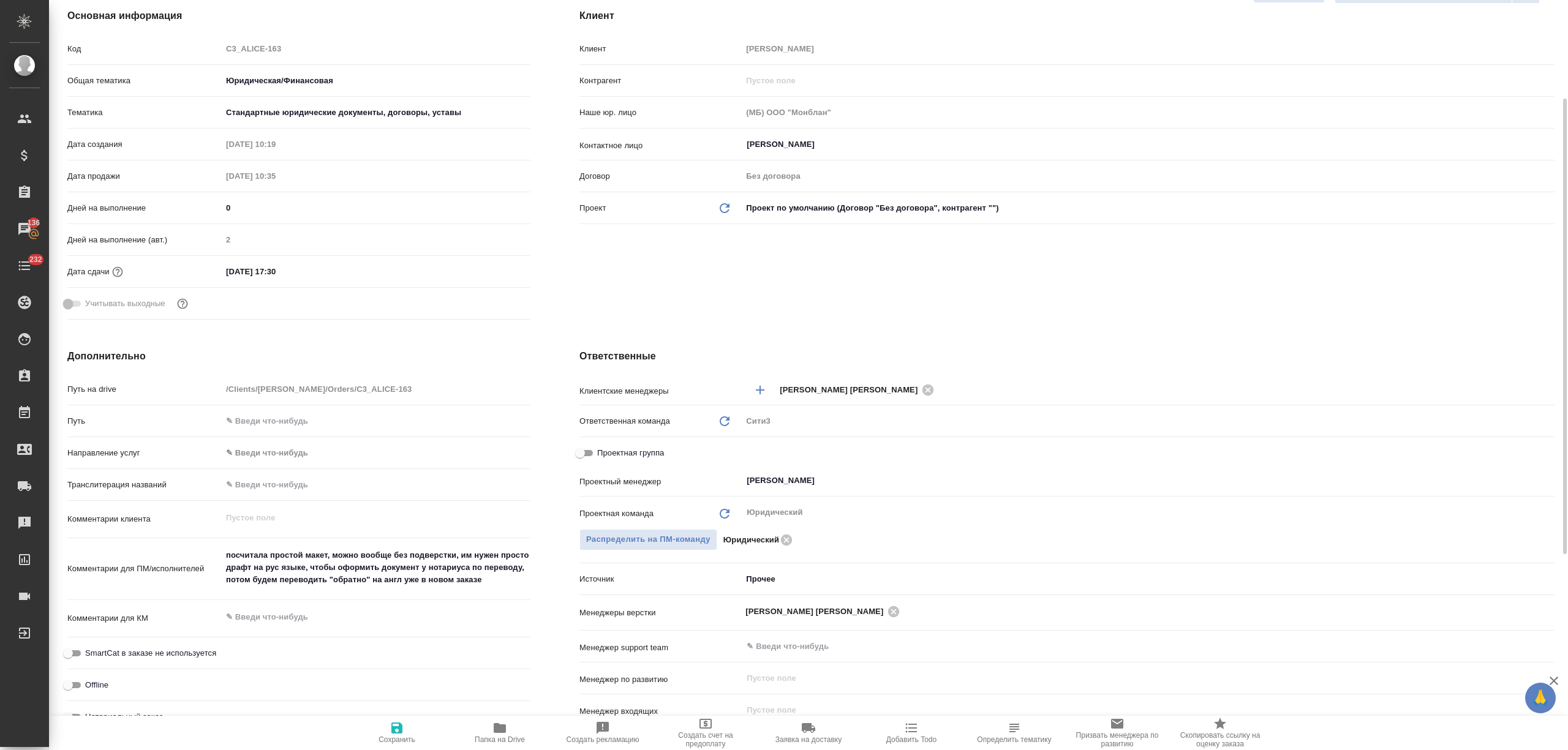
type textarea "x"
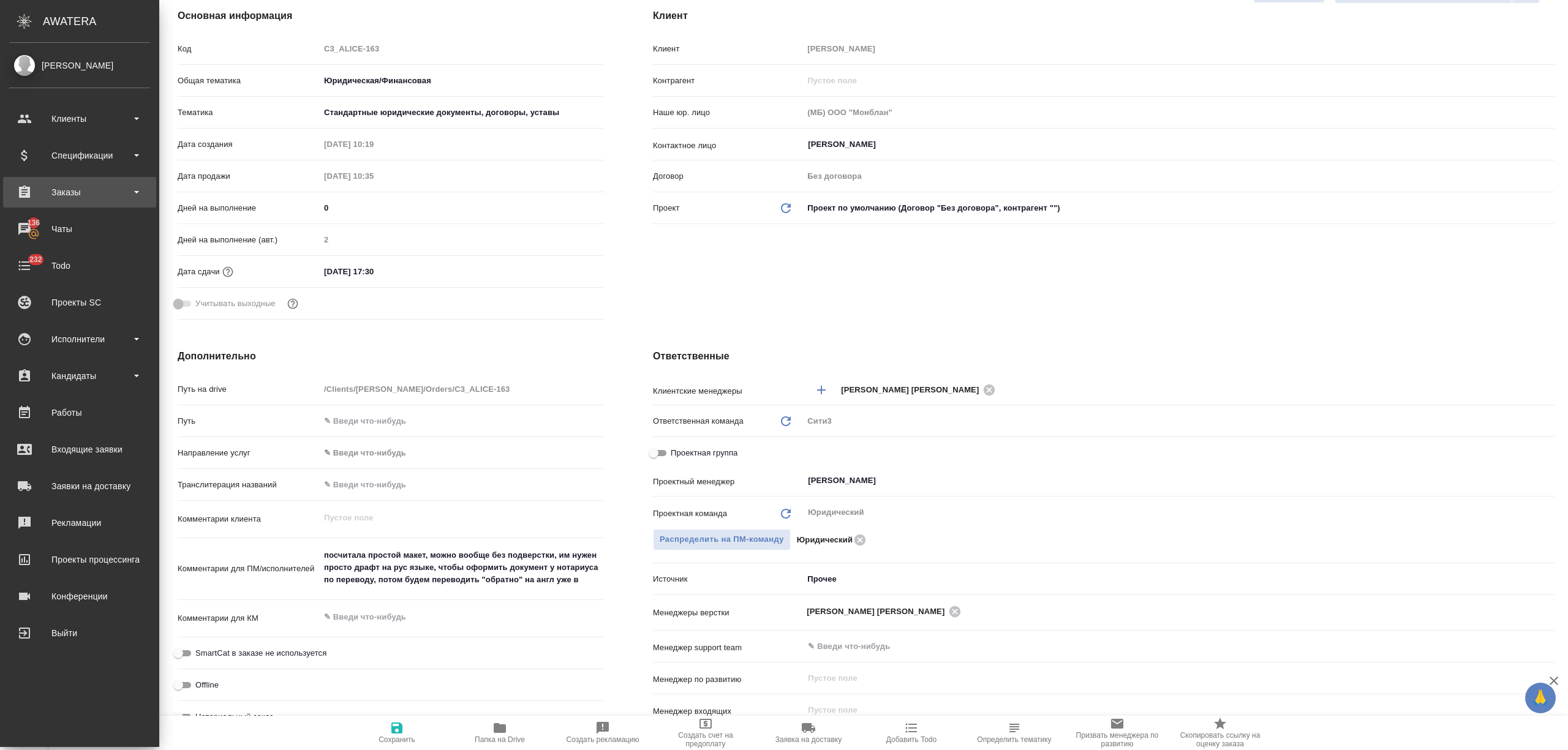
type textarea "x"
click at [55, 196] on div "Заказы" at bounding box center [80, 192] width 141 height 18
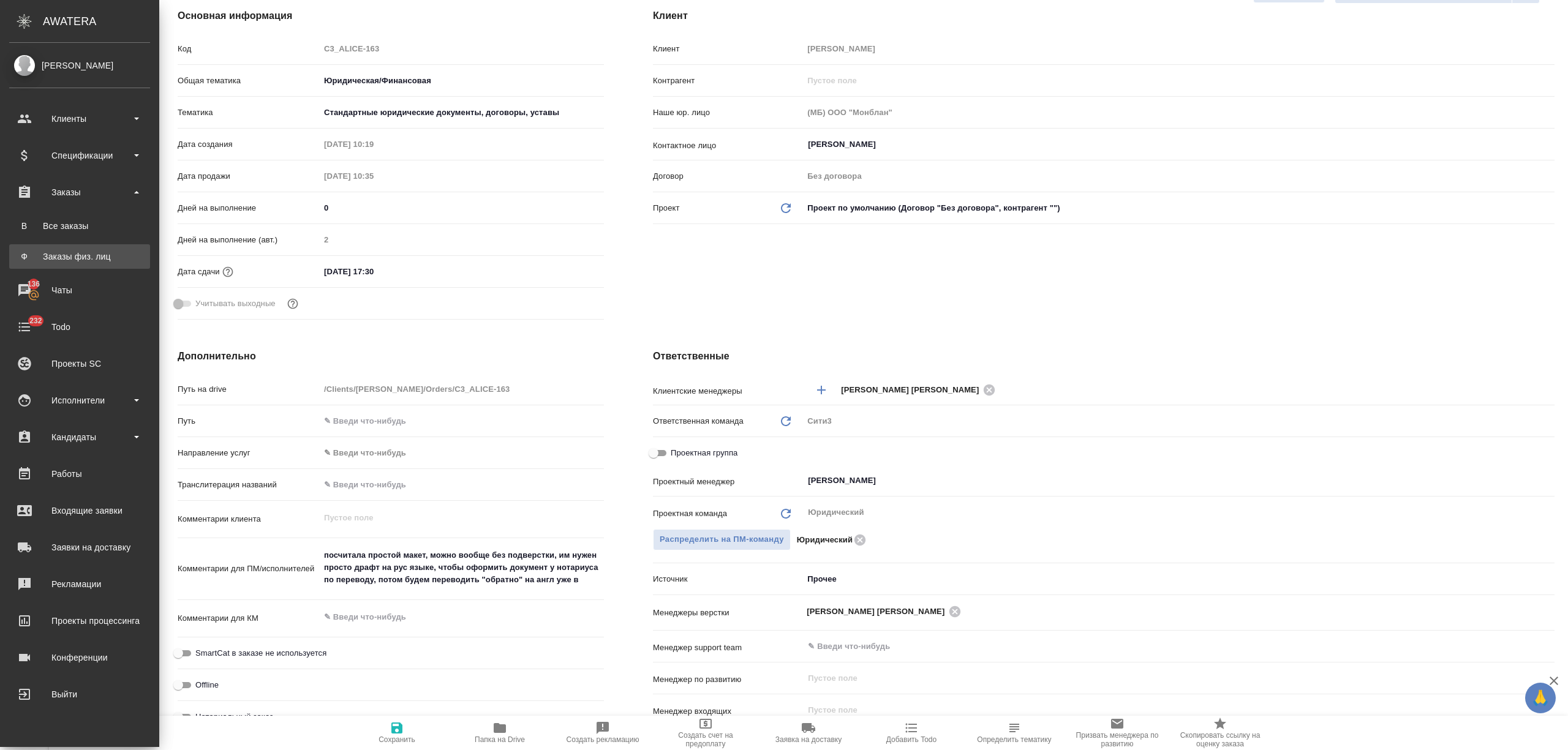
type textarea "x"
click at [89, 253] on div "Заказы физ. лиц" at bounding box center [79, 256] width 128 height 12
type textarea "x"
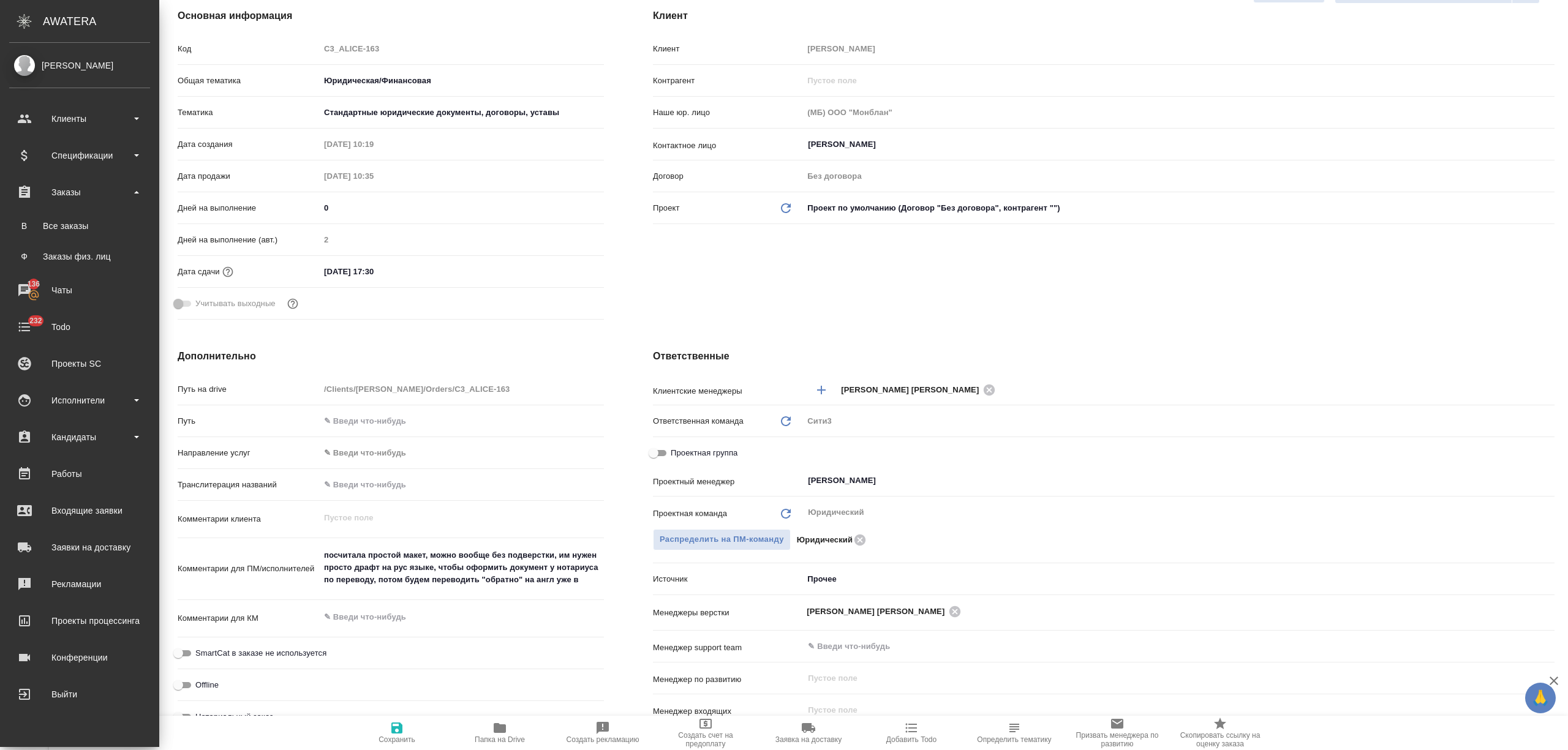
type textarea "x"
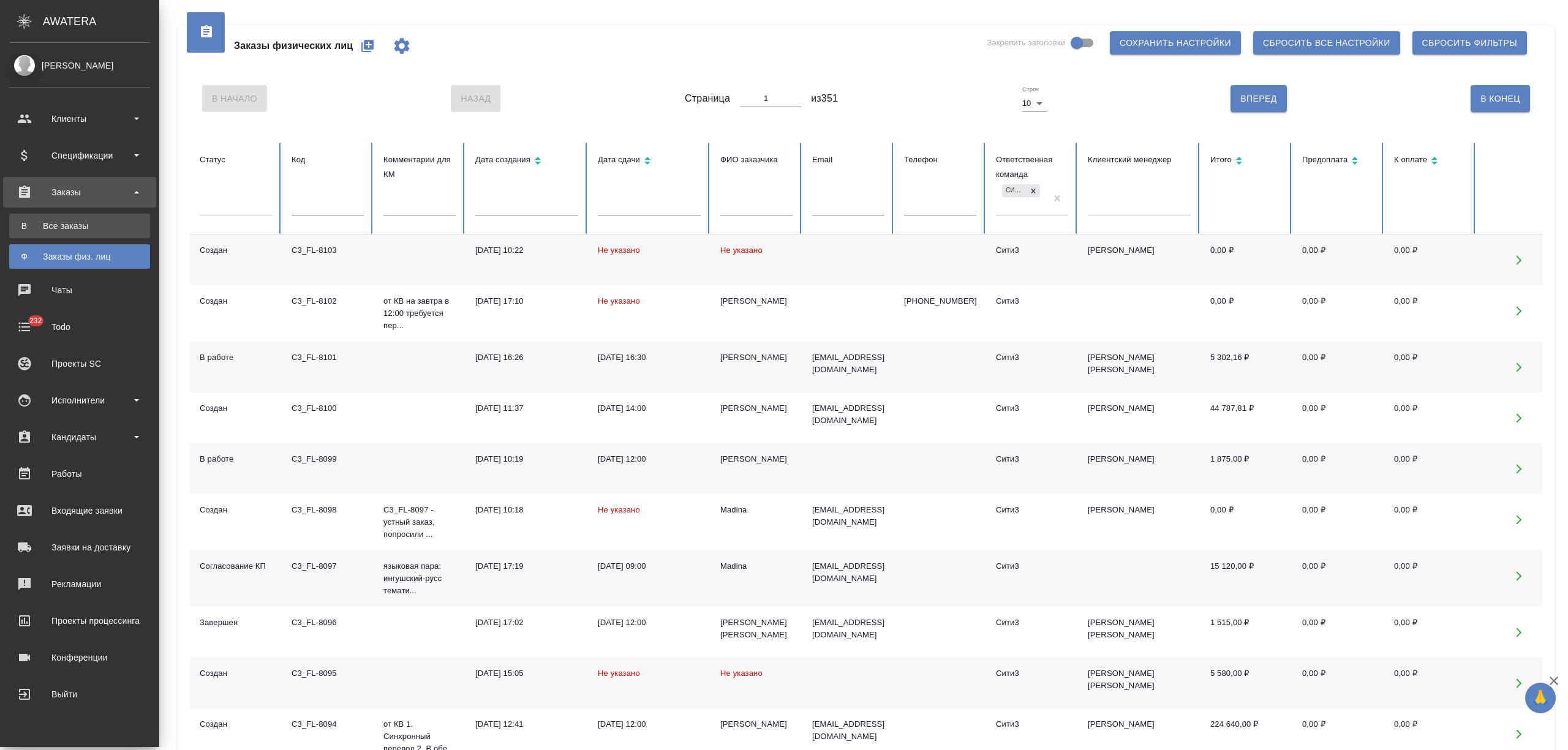
click at [37, 220] on div "Все заказы" at bounding box center [79, 226] width 128 height 12
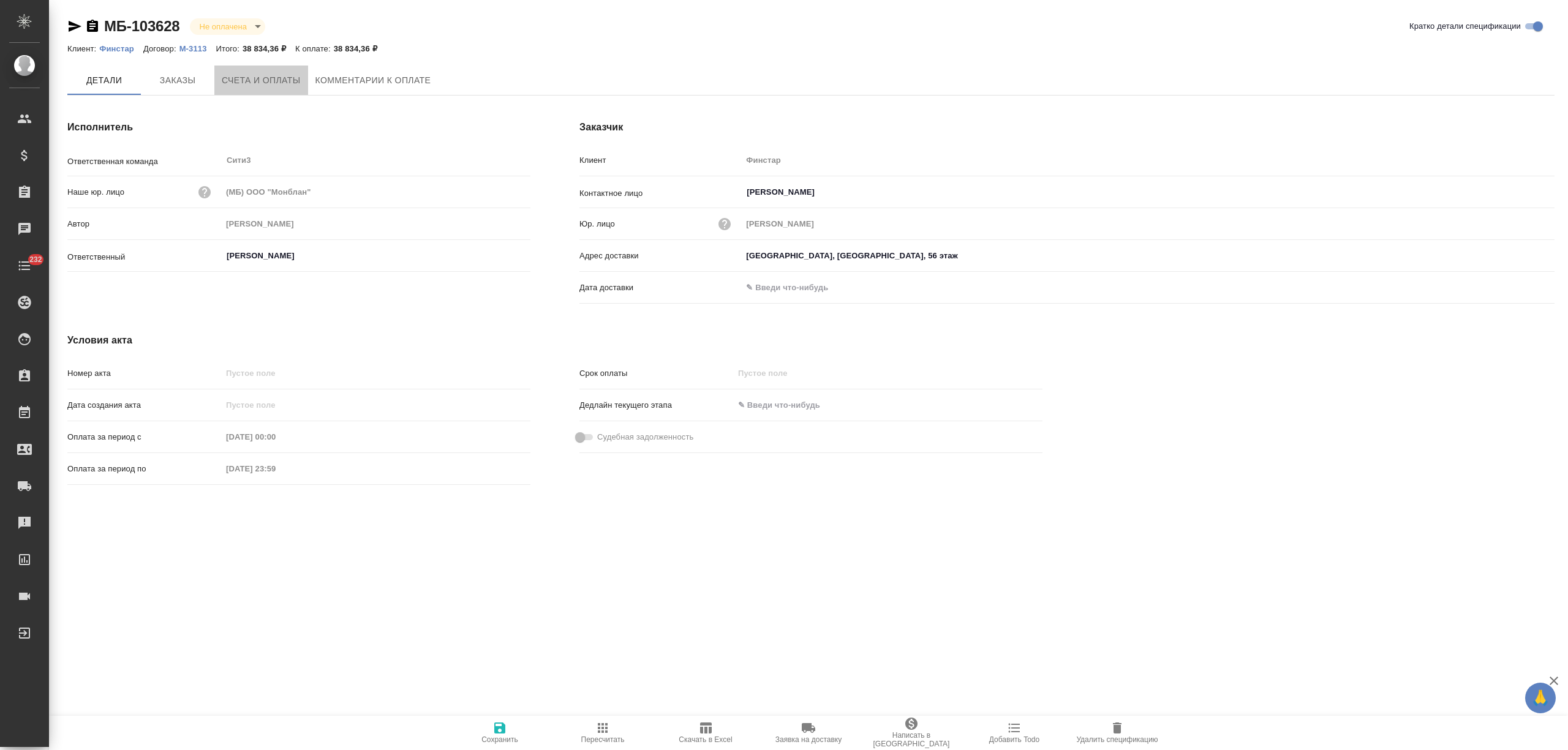
click at [287, 76] on span "Счета и оплаты" at bounding box center [261, 80] width 79 height 15
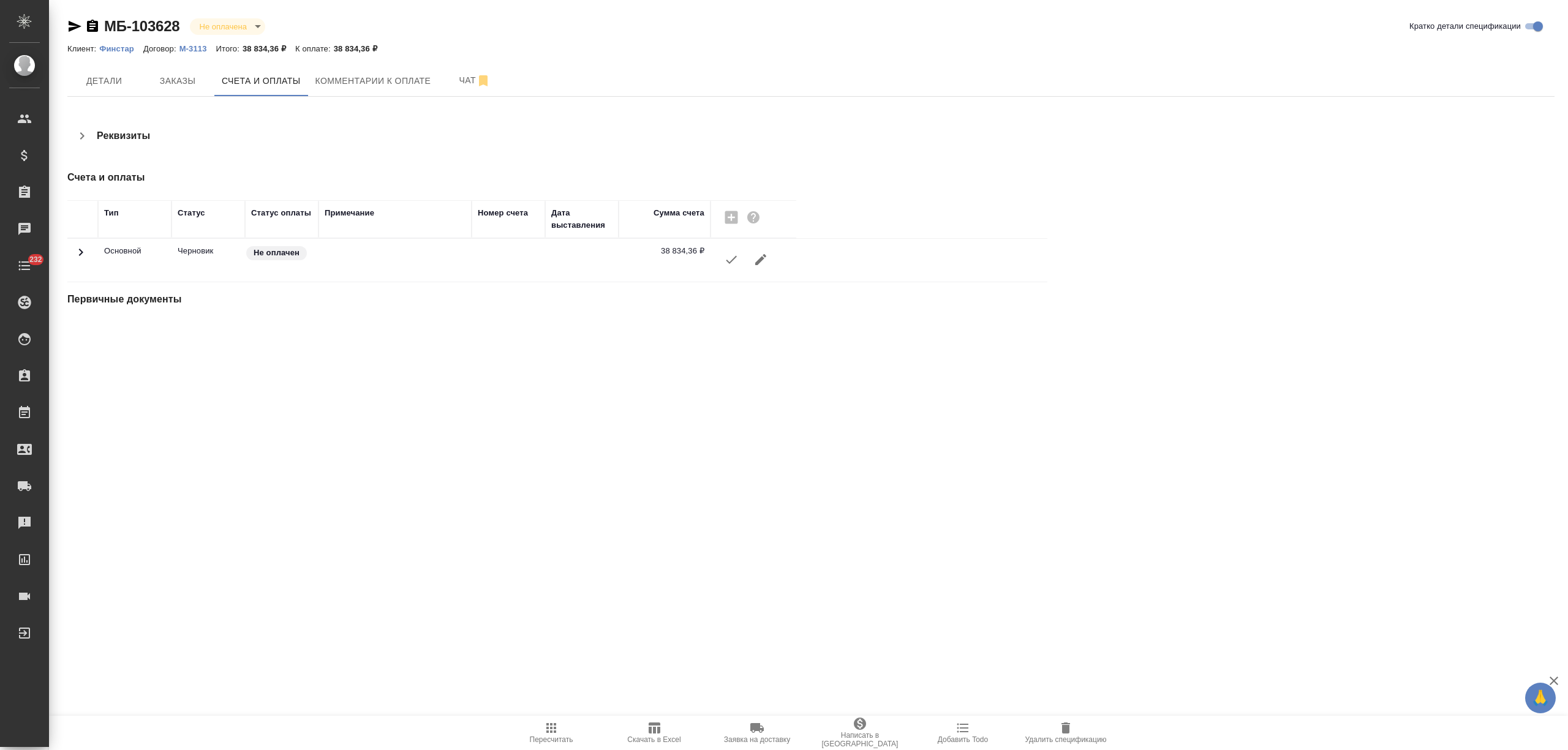
click at [729, 265] on icon "button" at bounding box center [731, 260] width 15 height 15
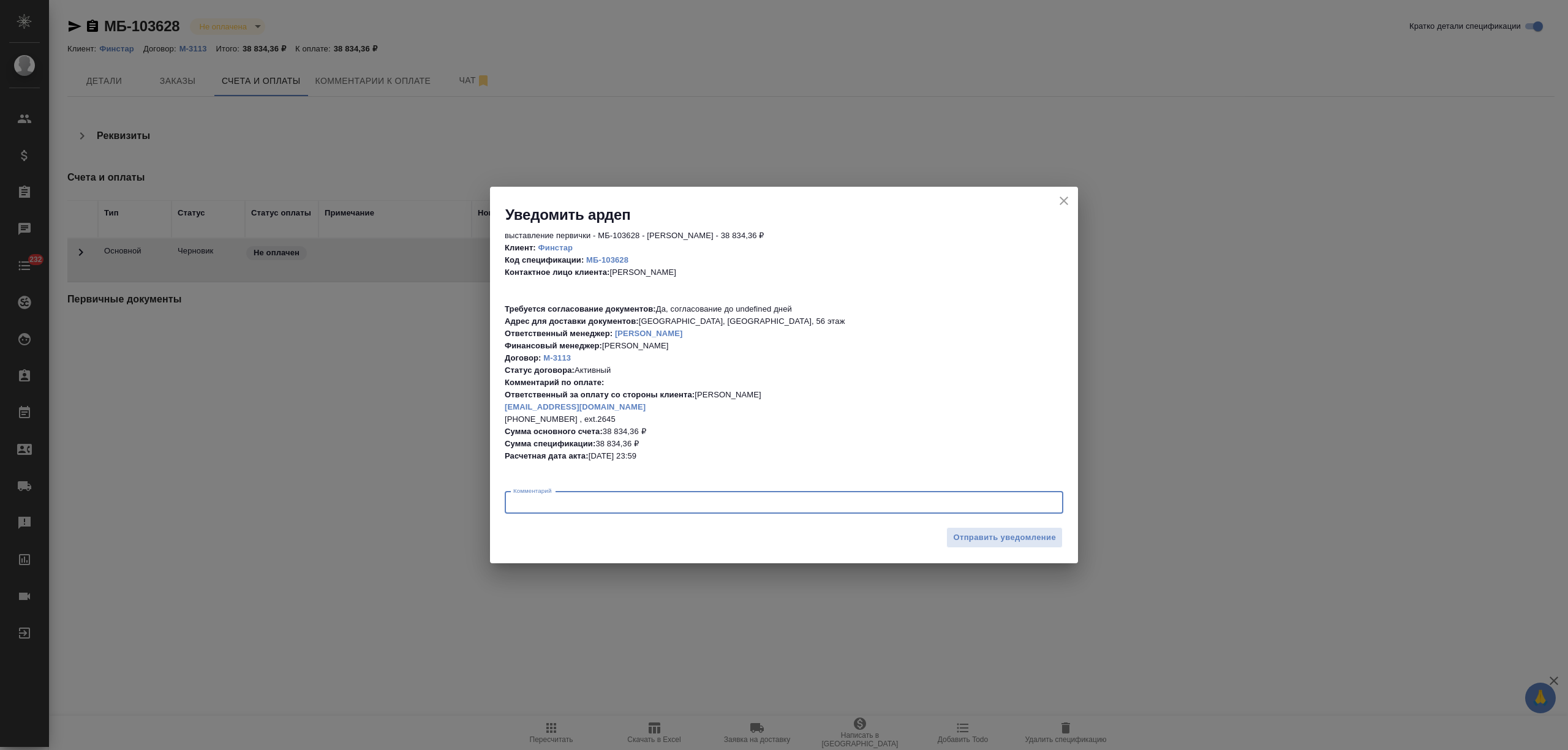
click at [767, 503] on textarea at bounding box center [784, 502] width 541 height 9
type textarea "согласовано"
click at [980, 545] on button "Отправить уведомление" at bounding box center [1004, 538] width 116 height 22
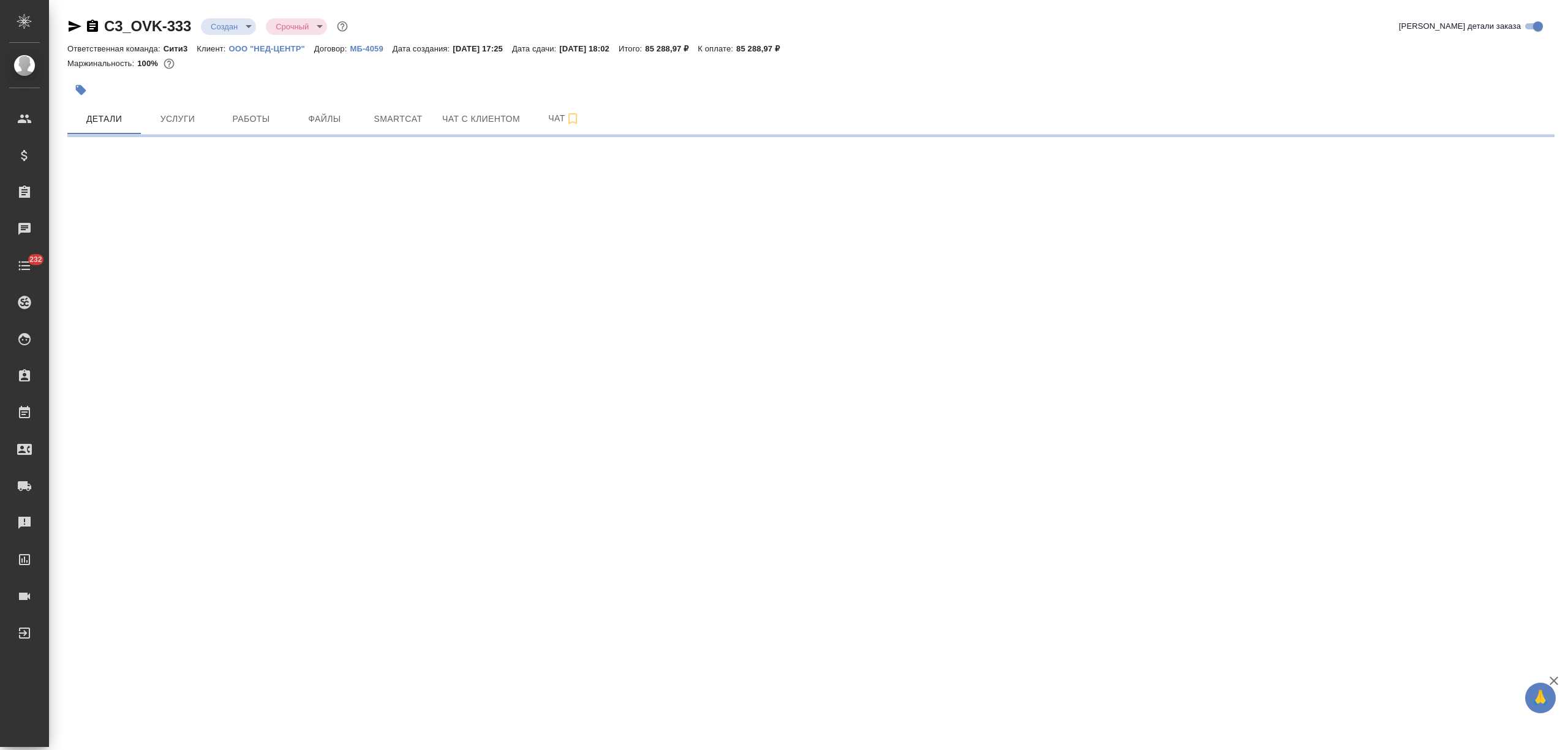
select select "RU"
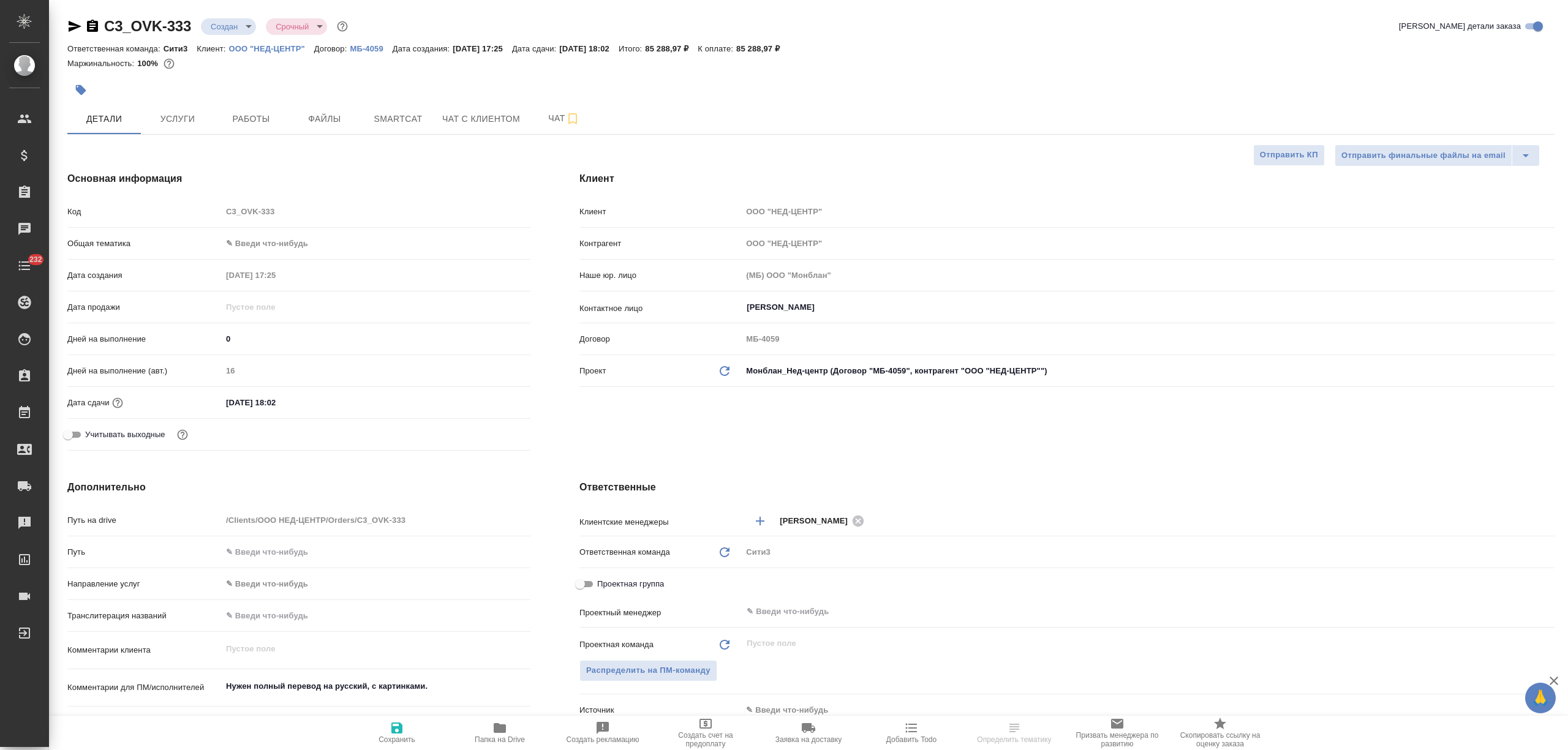
type textarea "x"
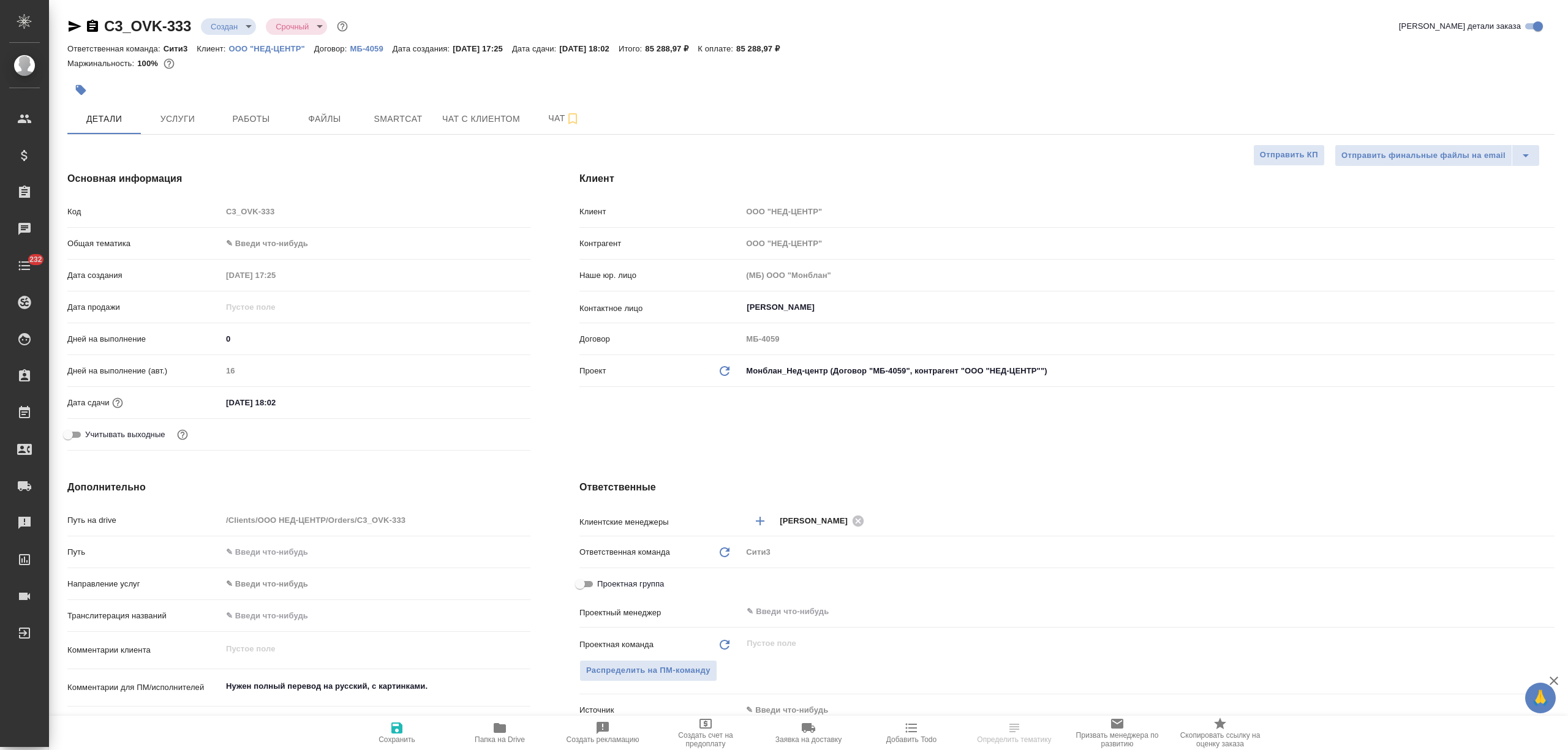
type textarea "x"
click at [262, 254] on body "🙏 .cls-1 fill:#fff; AWATERA [PERSON_NAME] Спецификации Заказы Чаты 232 Todo Про…" at bounding box center [784, 375] width 1568 height 750
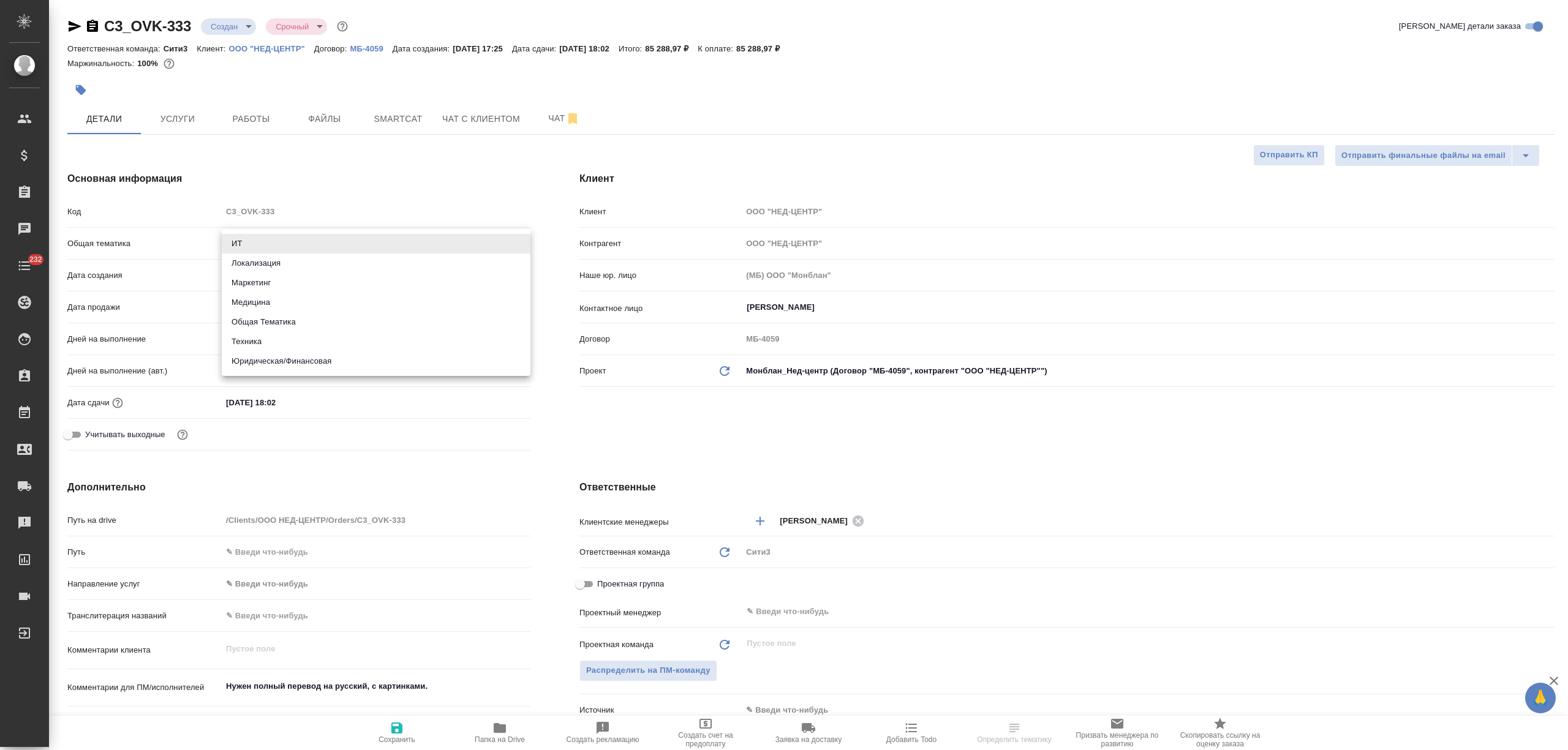
click at [279, 344] on li "Техника" at bounding box center [376, 342] width 309 height 20
type input "tech"
type textarea "x"
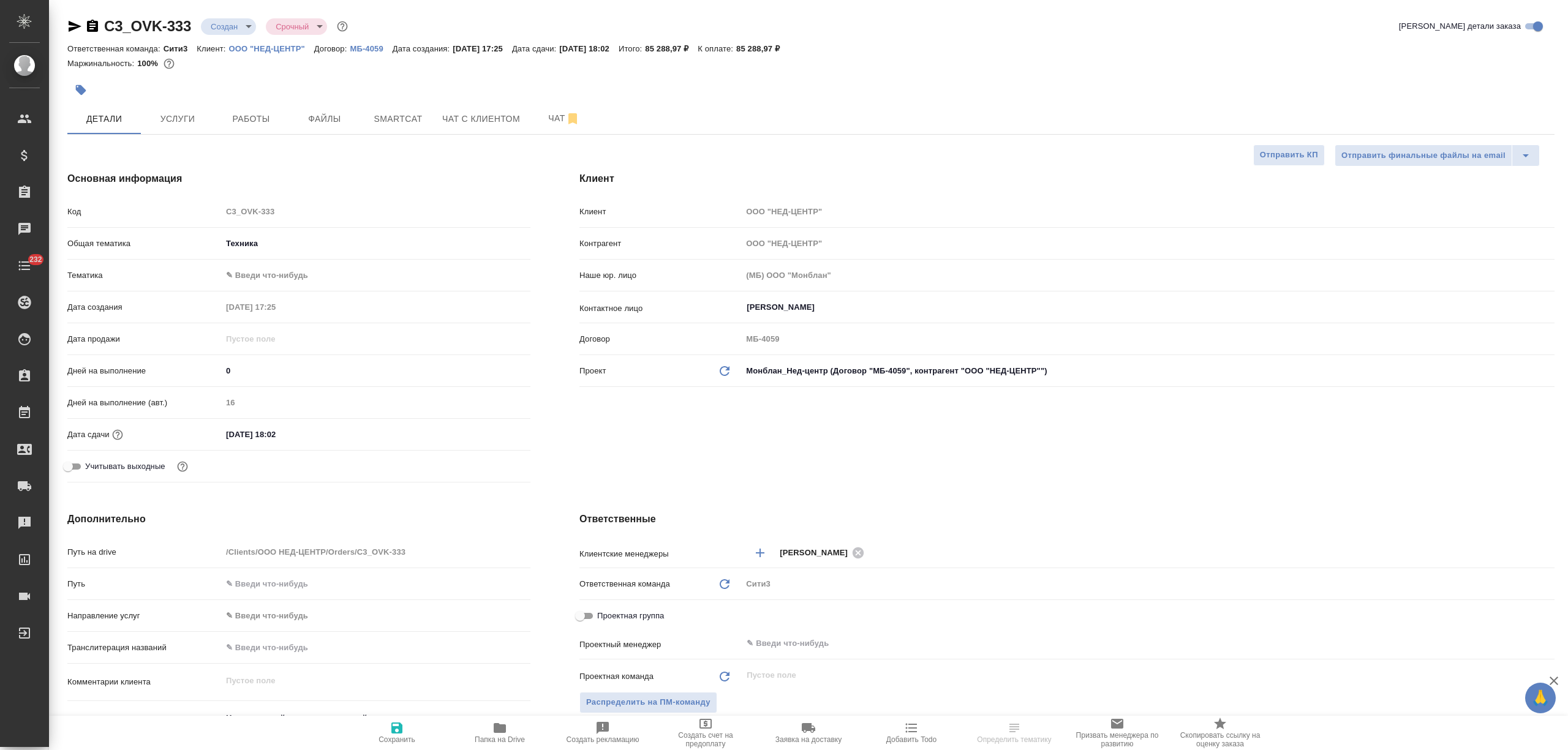
click at [270, 277] on body "🙏 .cls-1 fill:#fff; AWATERA Nikitina Tatiana Клиенты Спецификации Заказы Чаты 2…" at bounding box center [784, 375] width 1568 height 750
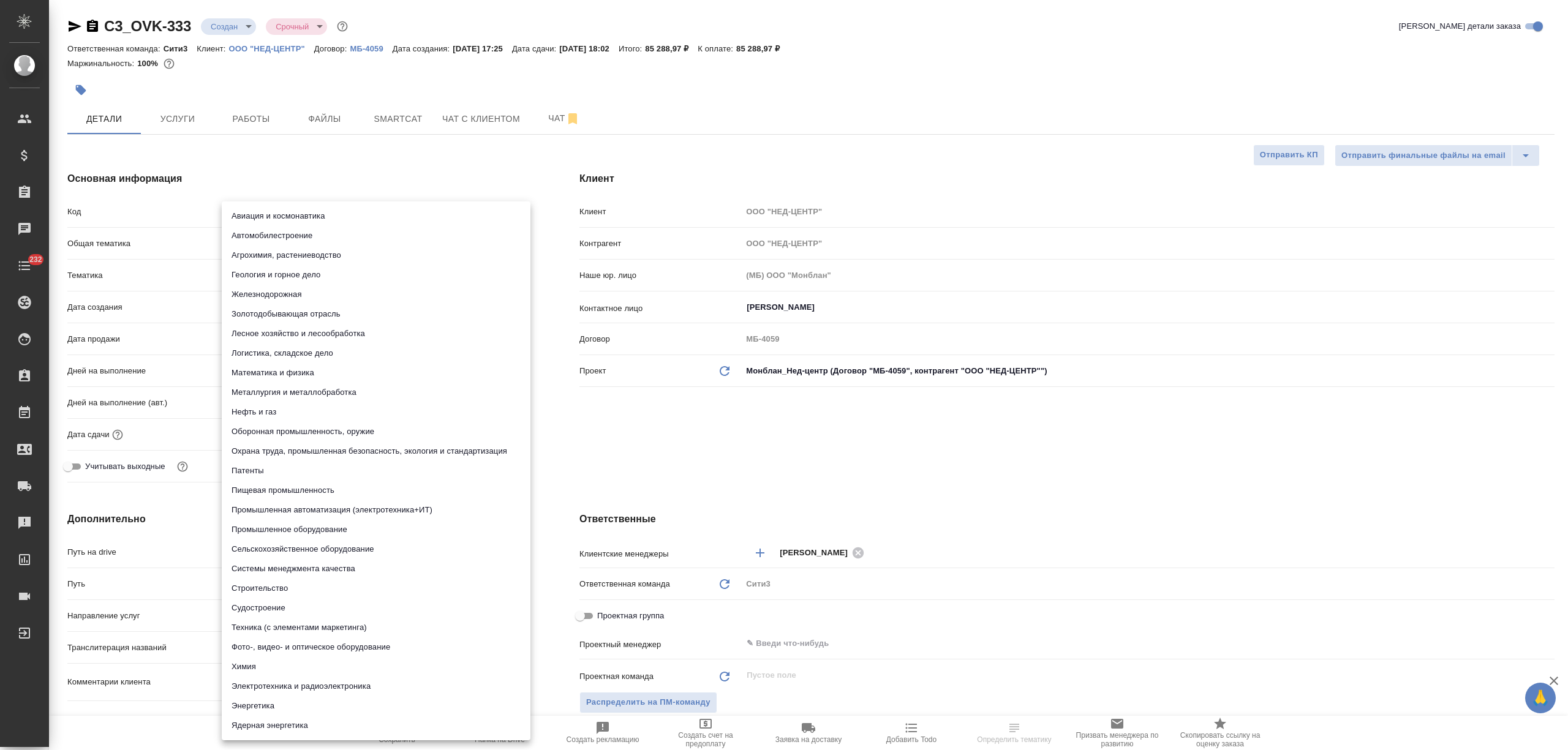
click at [341, 523] on li "Промышленное оборудование" at bounding box center [376, 530] width 309 height 20
type textarea "x"
type input "5f647205b73bc97568ca66bc"
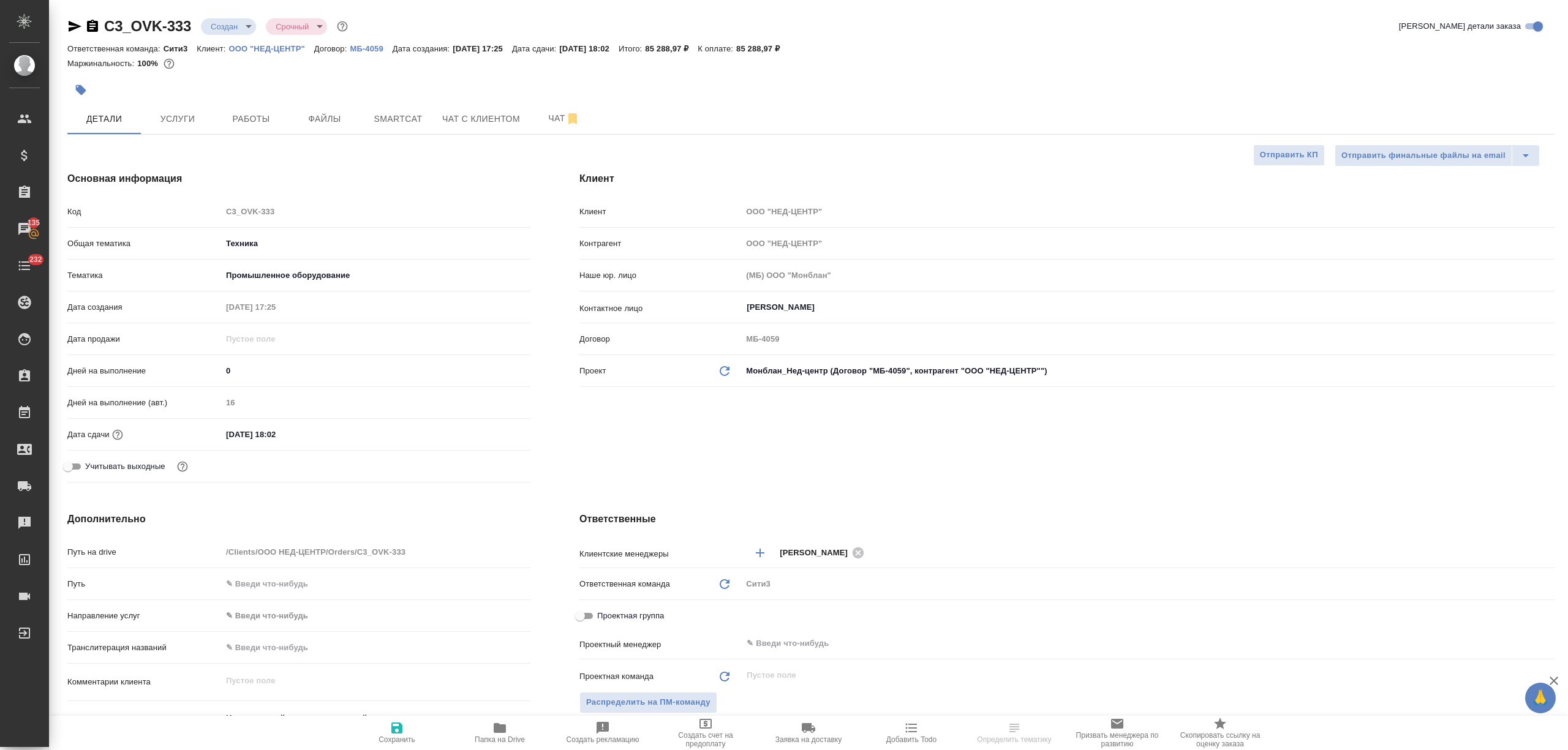
click at [395, 725] on icon "button" at bounding box center [397, 728] width 15 height 15
type textarea "x"
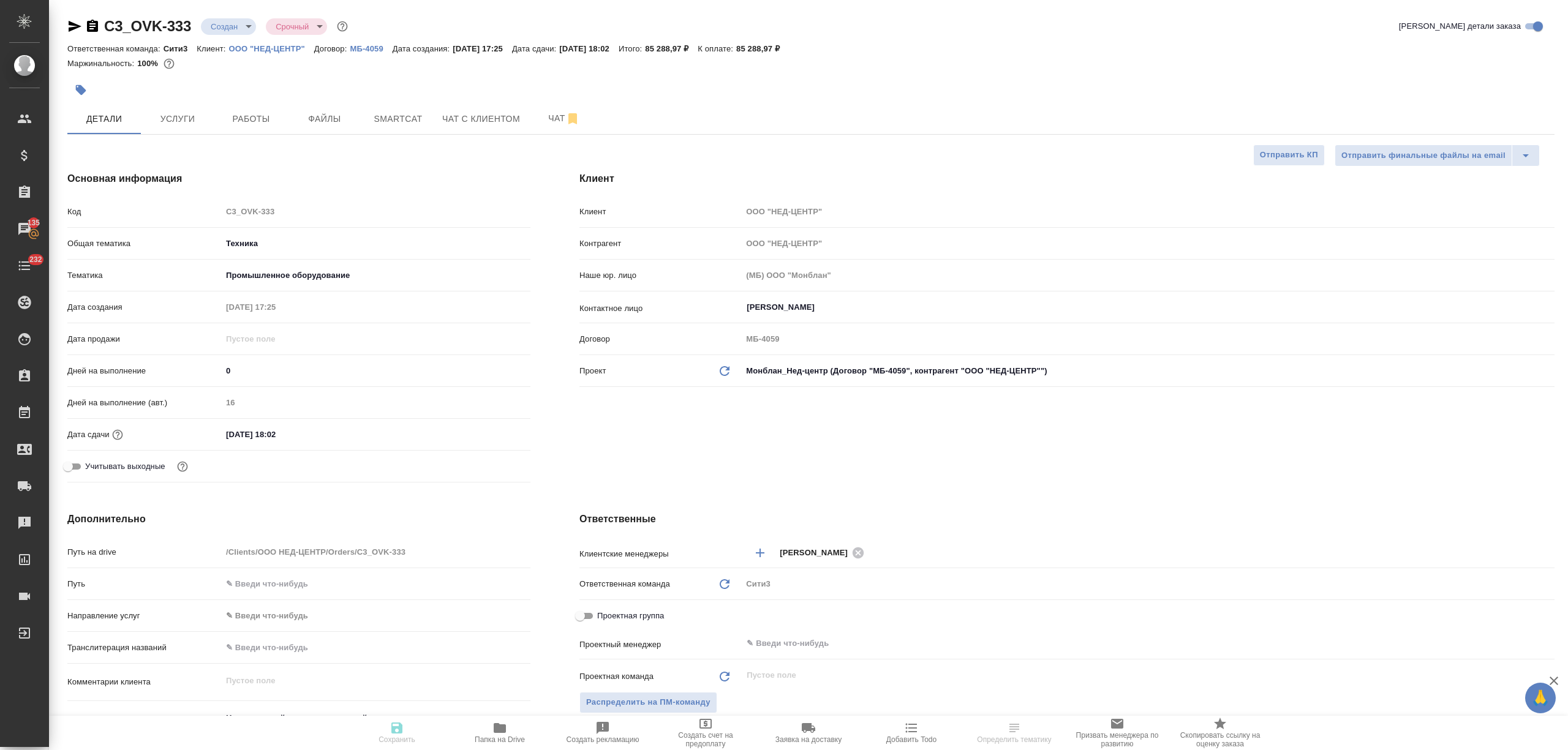
type textarea "x"
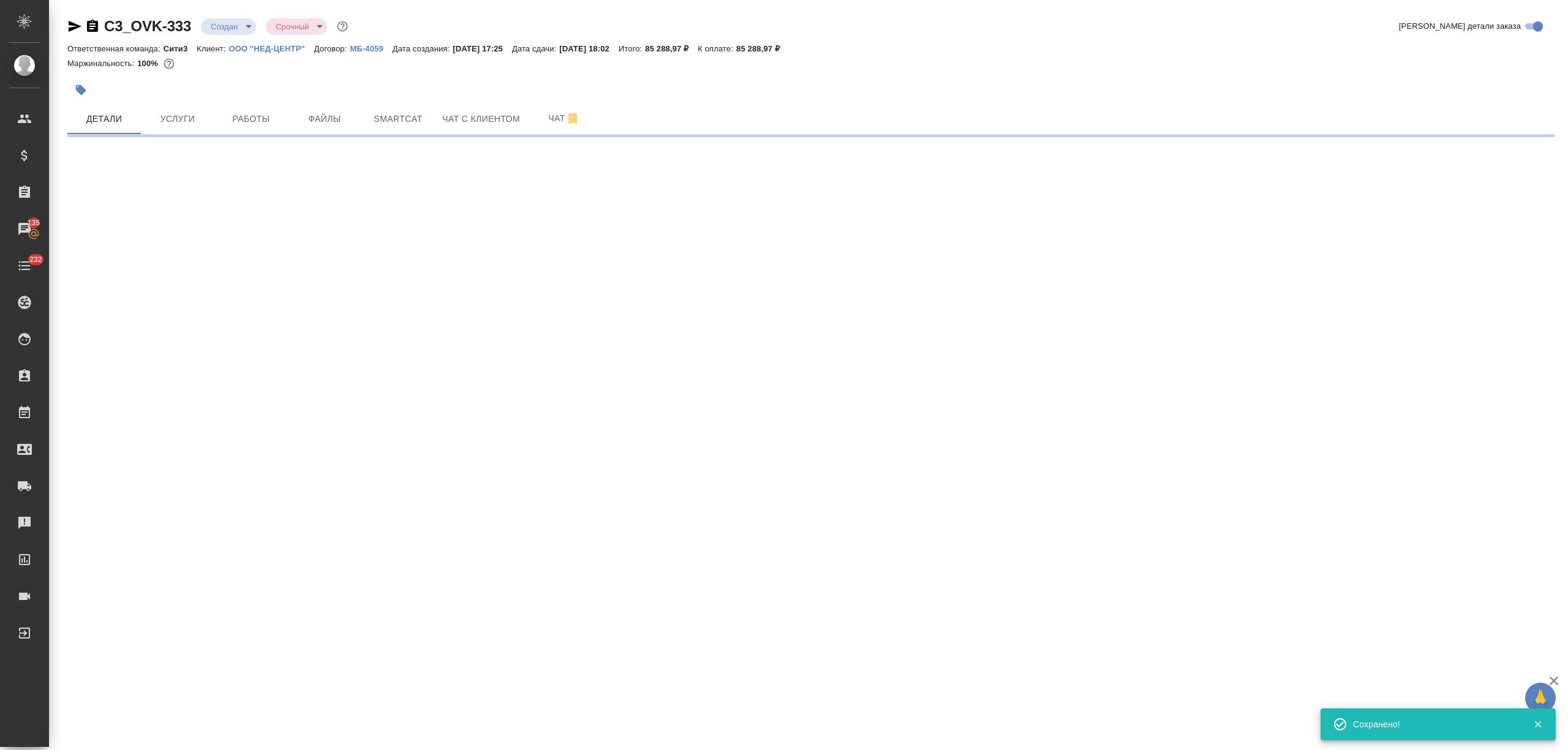
select select "RU"
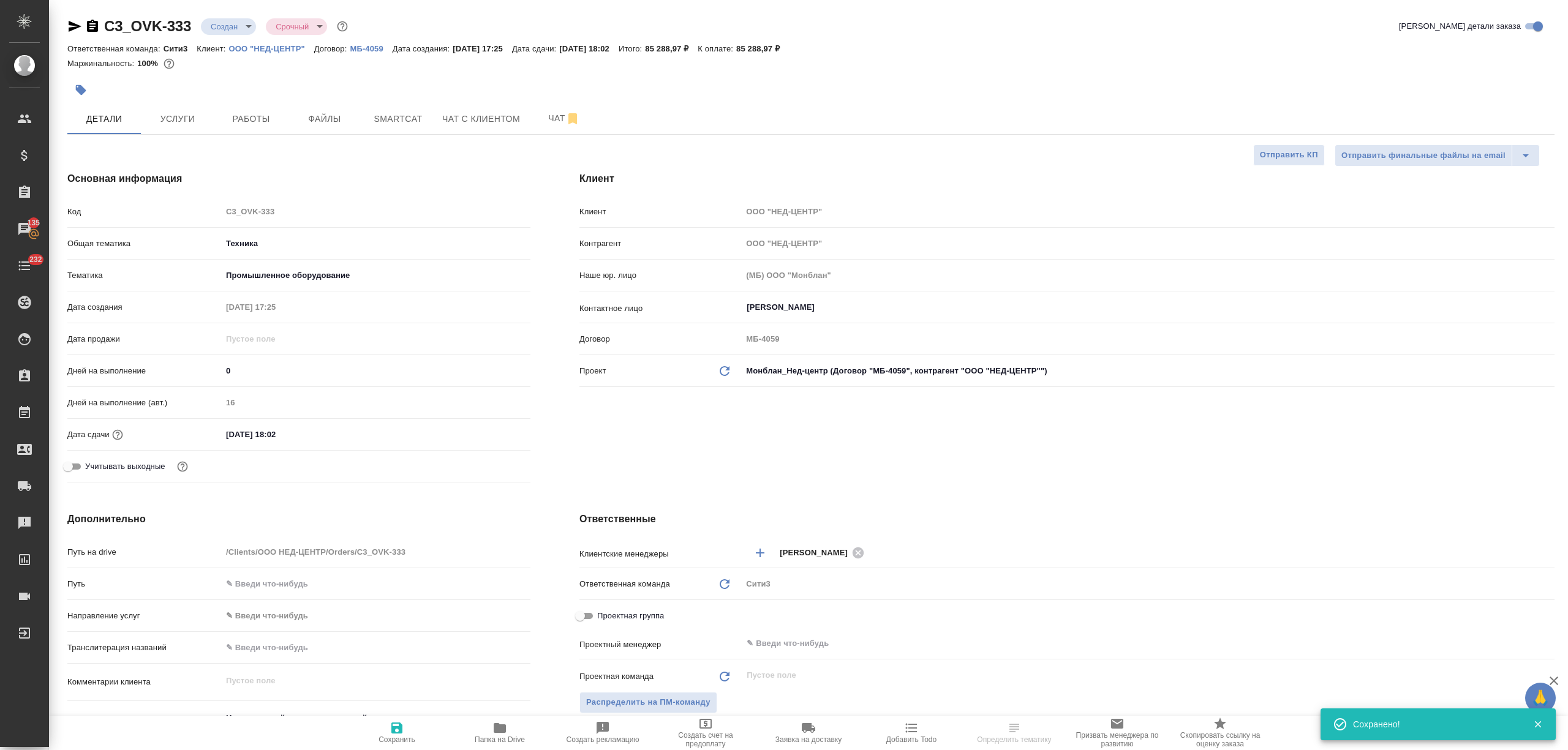
type textarea "x"
click at [321, 434] on input "10.09.2025 18:02" at bounding box center [275, 434] width 107 height 18
click at [492, 434] on icon "button" at bounding box center [494, 434] width 15 height 15
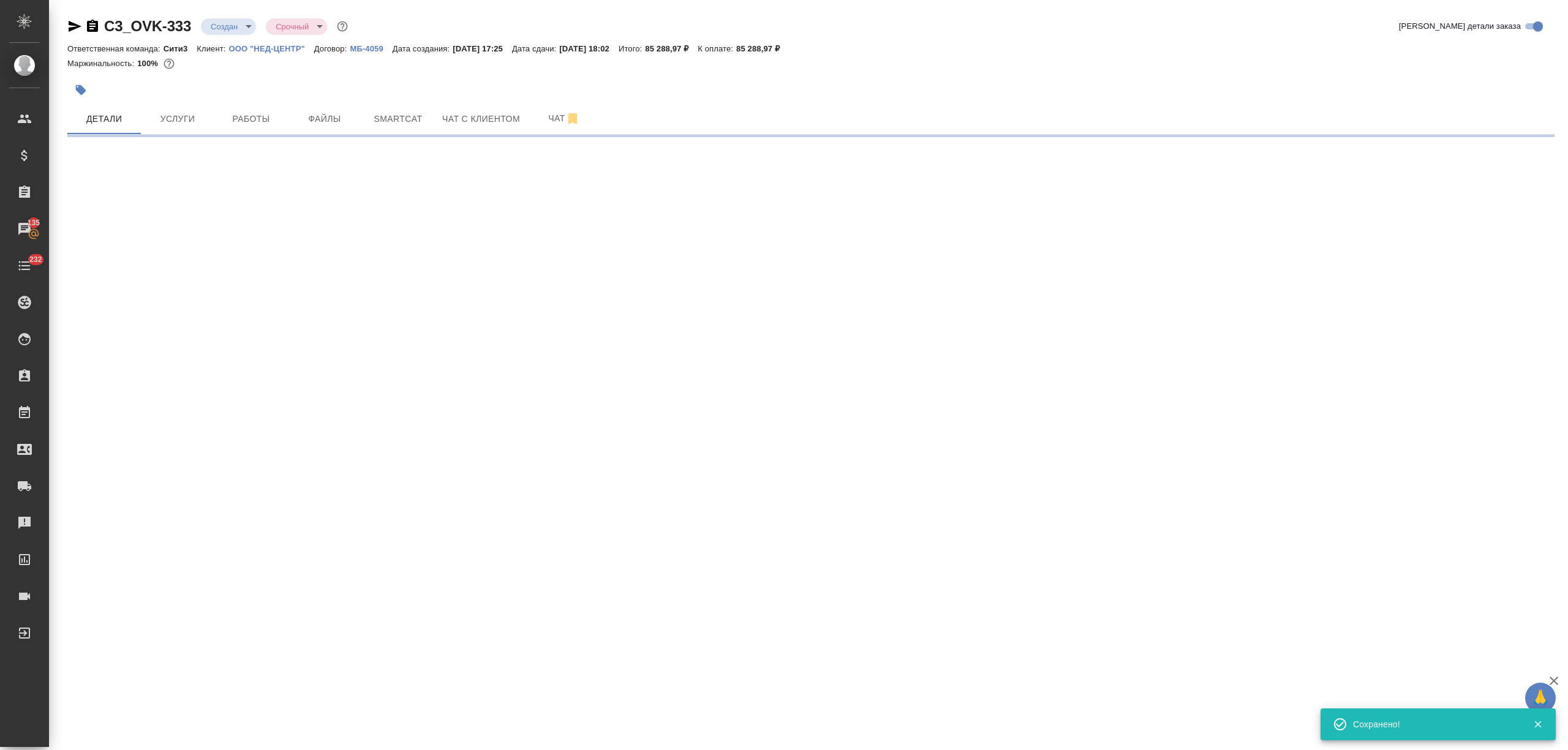
select select "RU"
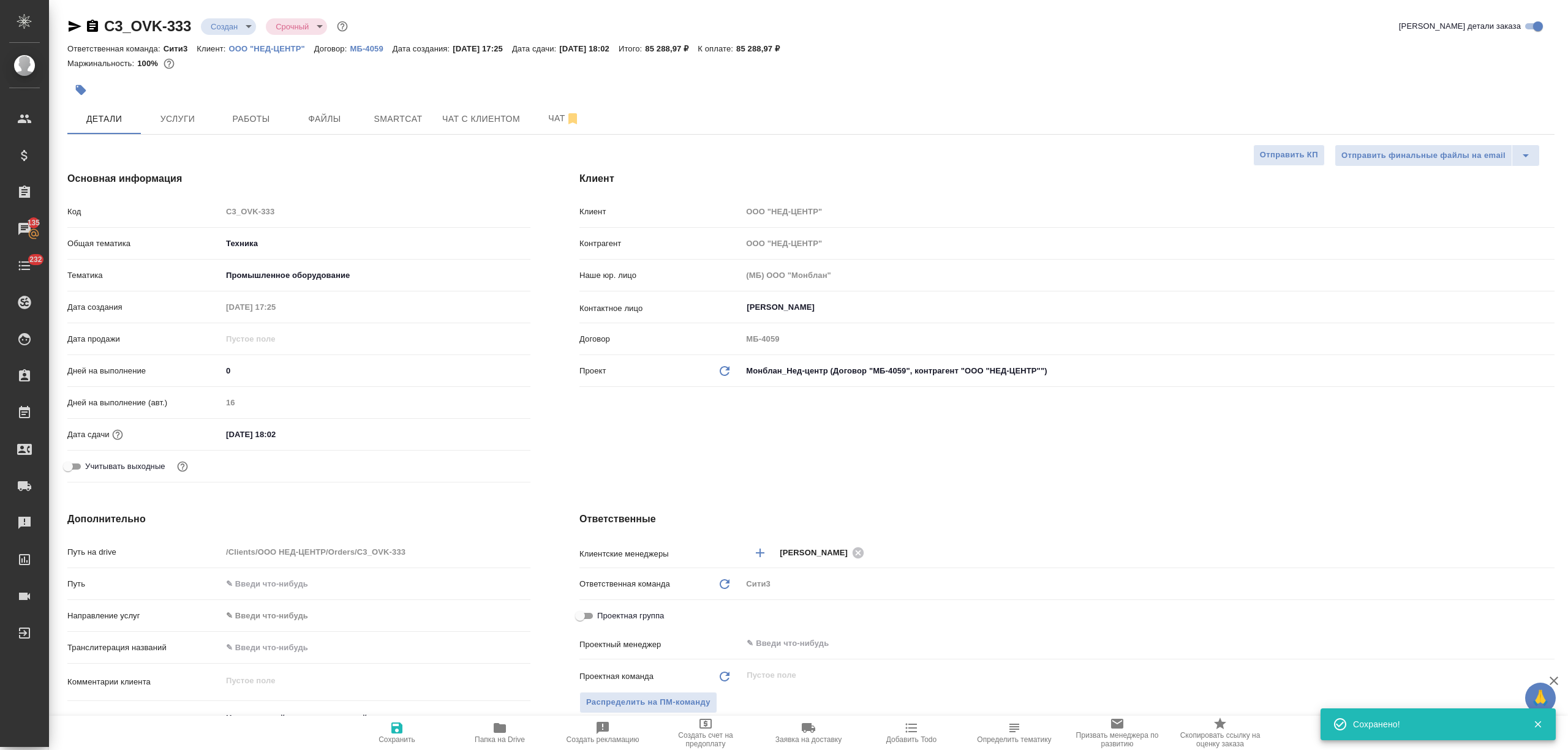
click at [297, 446] on div "Дата сдачи 10.09.2025 18:02" at bounding box center [299, 440] width 463 height 32
click at [307, 432] on input "10.09.2025 18:02" at bounding box center [276, 434] width 107 height 18
click at [496, 429] on icon "button" at bounding box center [494, 433] width 11 height 12
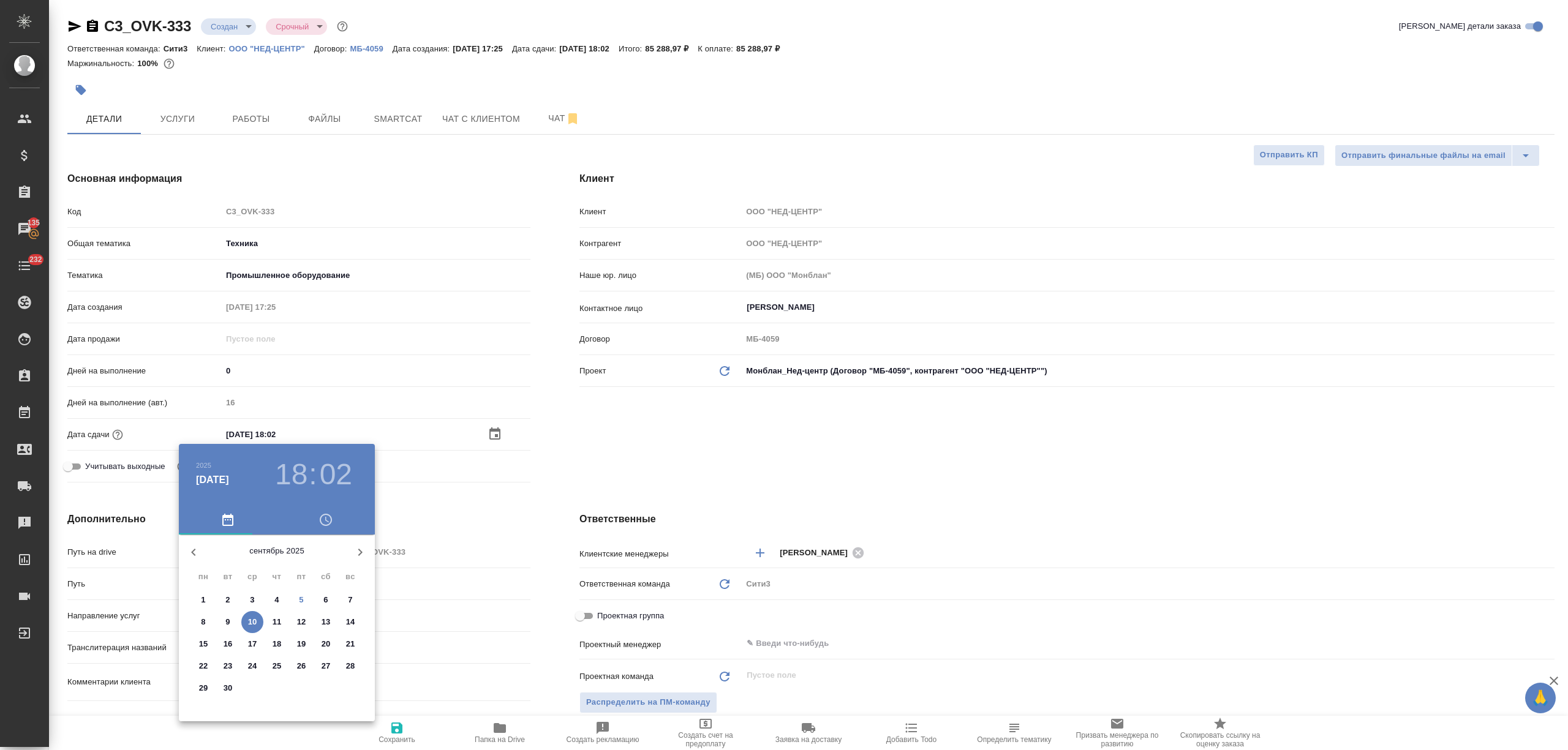
click at [292, 621] on span "12" at bounding box center [301, 622] width 22 height 12
type input "12.09.2025 18:02"
type textarea "x"
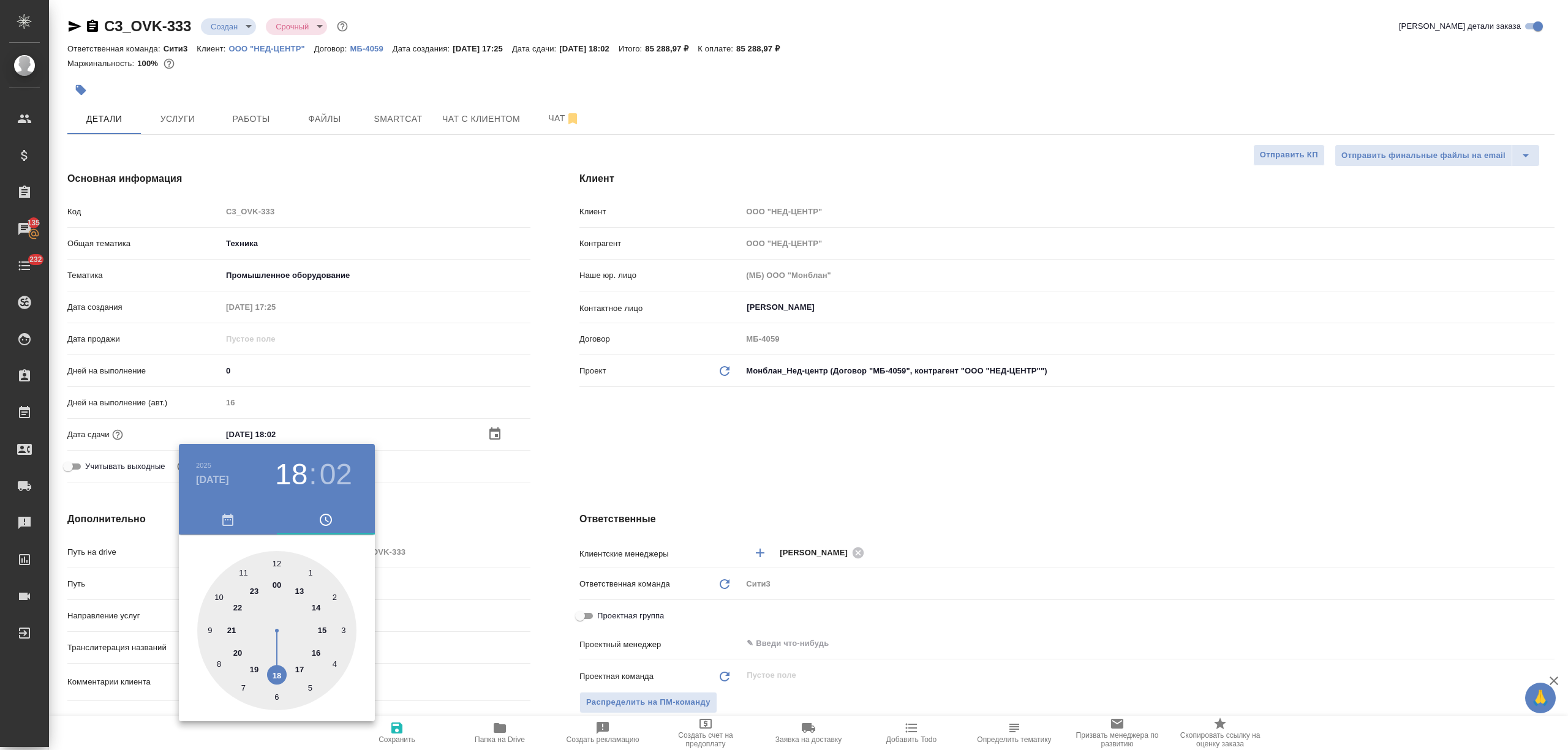
click at [297, 667] on div at bounding box center [277, 631] width 159 height 159
type input "12.09.2025 17:02"
type textarea "x"
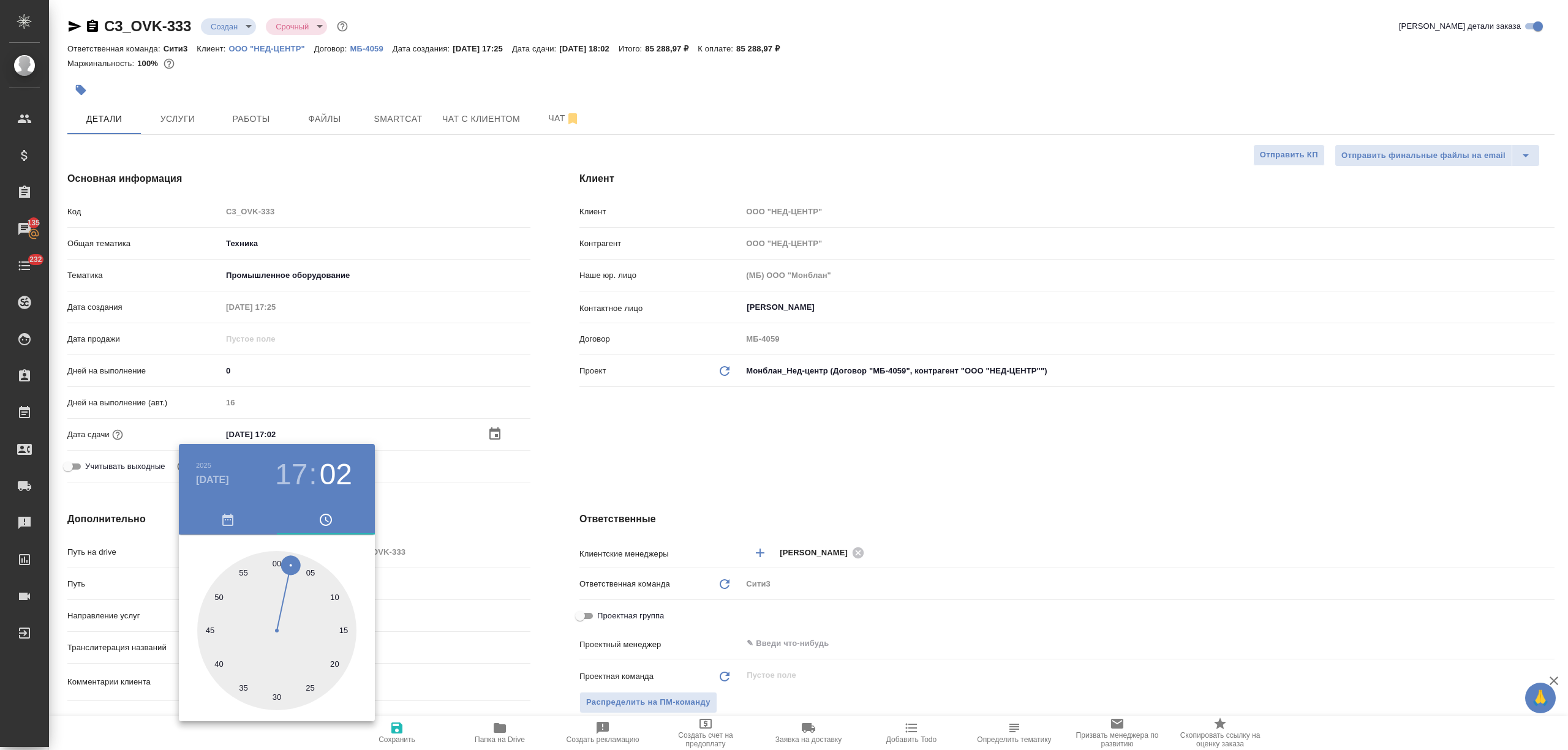
click at [276, 691] on div at bounding box center [277, 631] width 159 height 159
type input "12.09.2025 17:30"
type textarea "x"
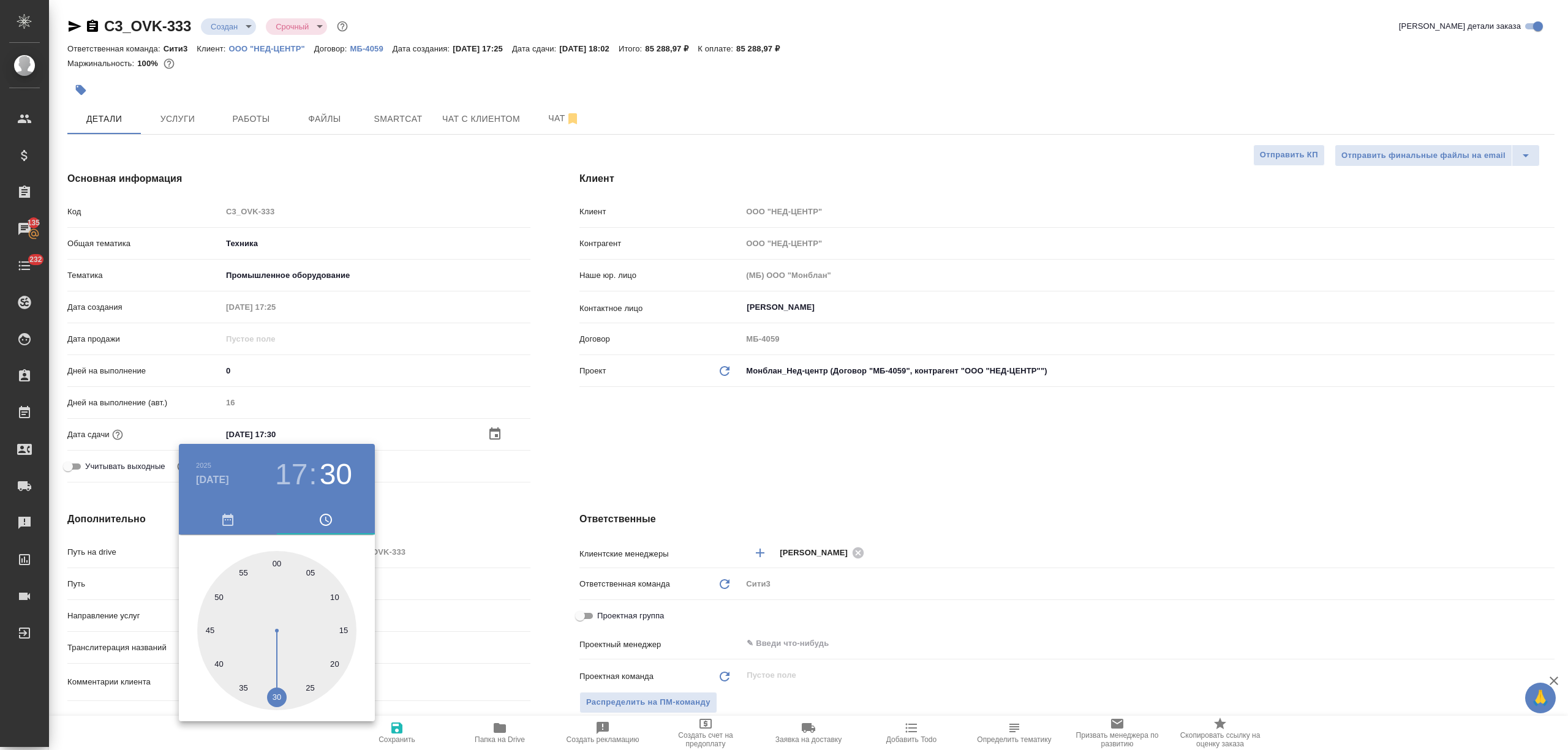
click at [487, 693] on div at bounding box center [784, 375] width 1568 height 750
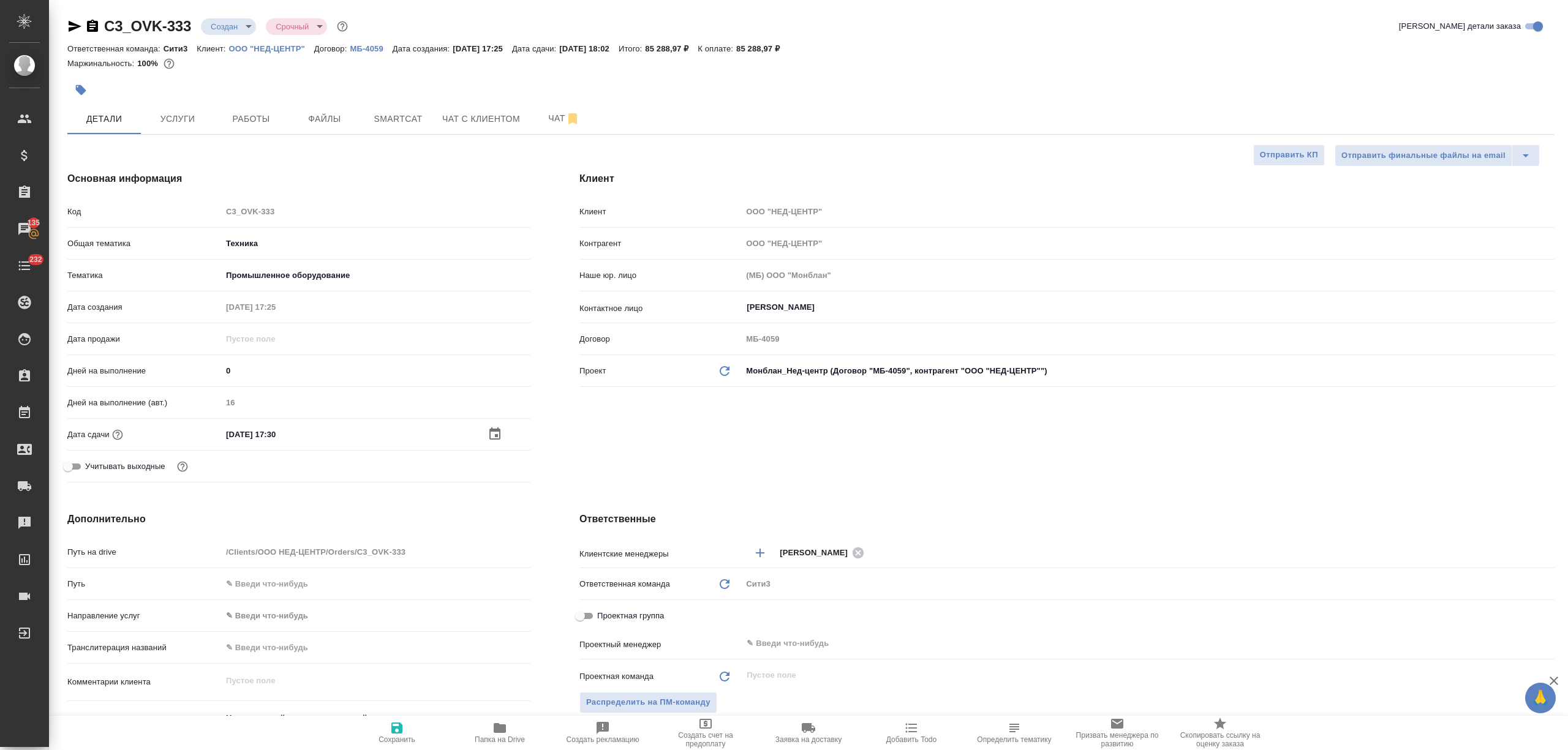
click at [400, 728] on icon "button" at bounding box center [397, 728] width 11 height 11
type textarea "x"
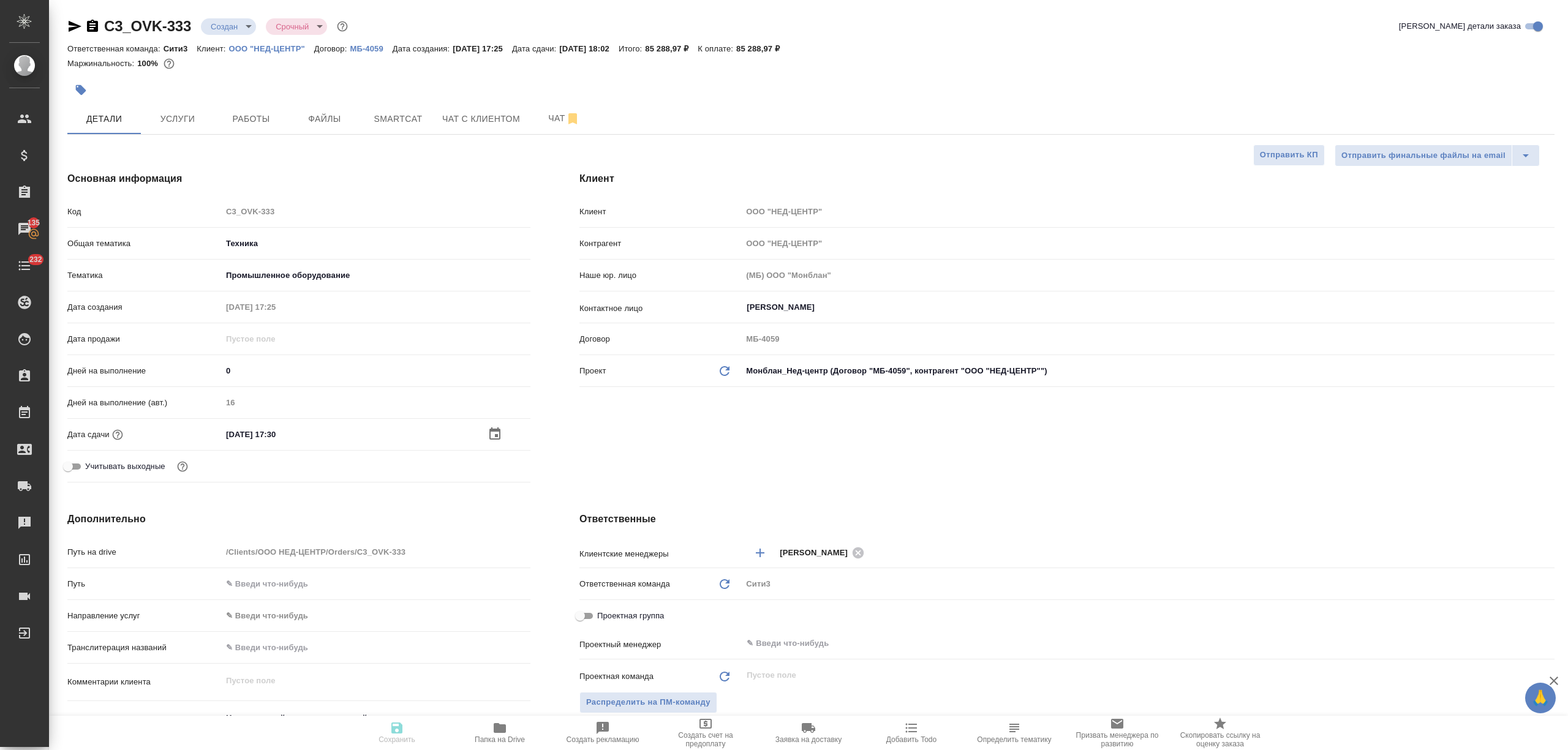
type textarea "x"
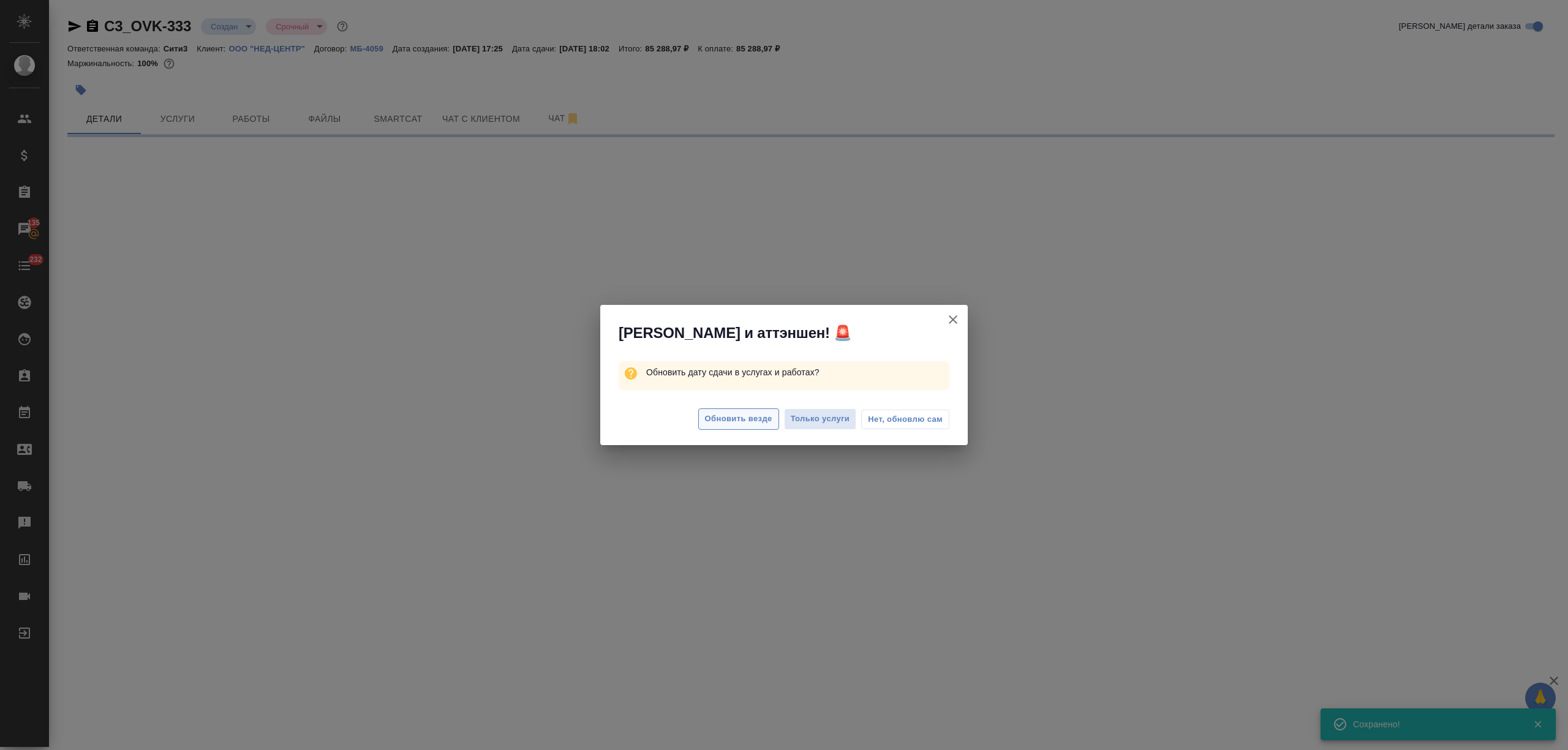
select select "RU"
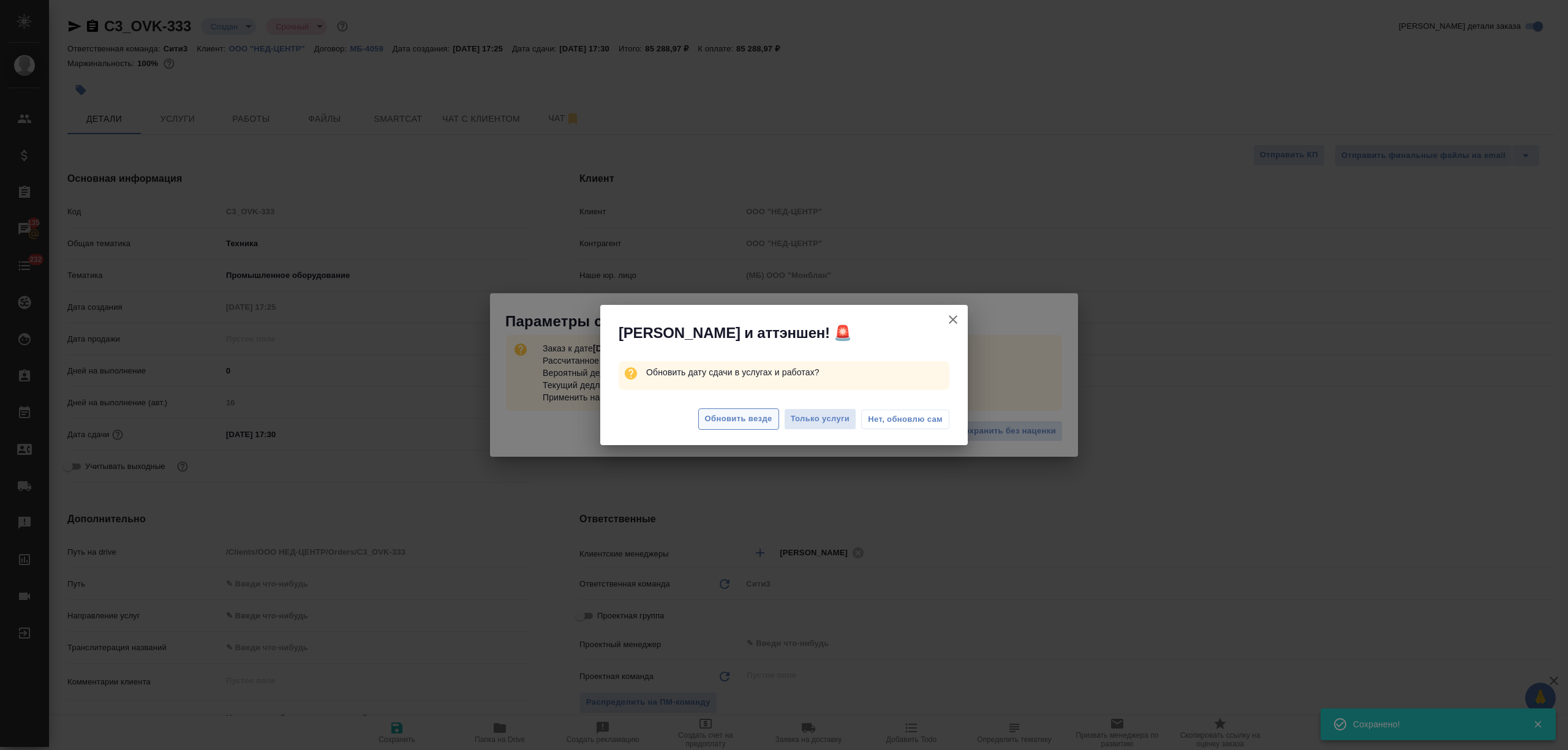
click at [756, 424] on span "Обновить везде" at bounding box center [738, 419] width 67 height 14
type textarea "x"
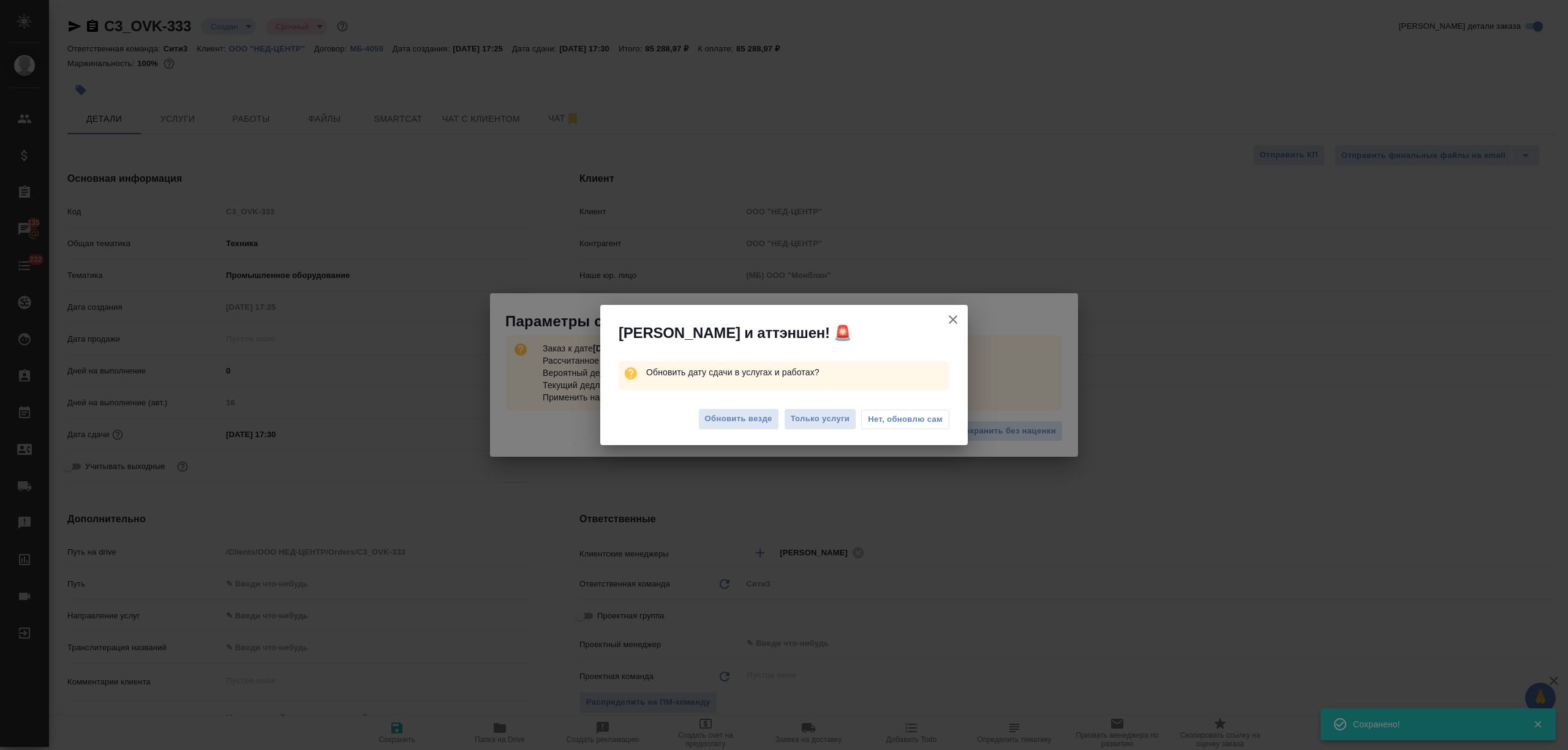
type textarea "x"
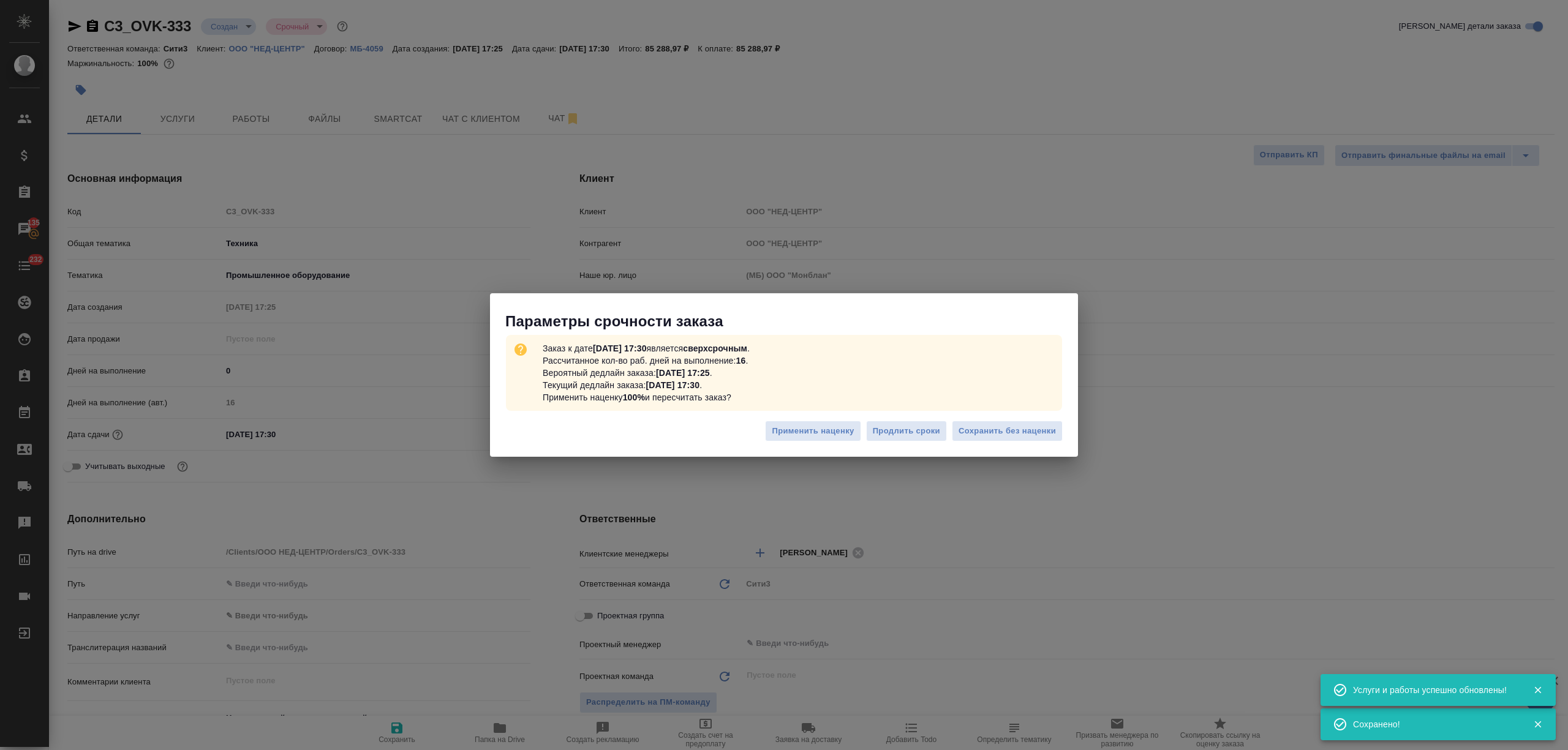
click at [993, 427] on span "Сохранить без наценки" at bounding box center [1007, 432] width 97 height 14
type textarea "x"
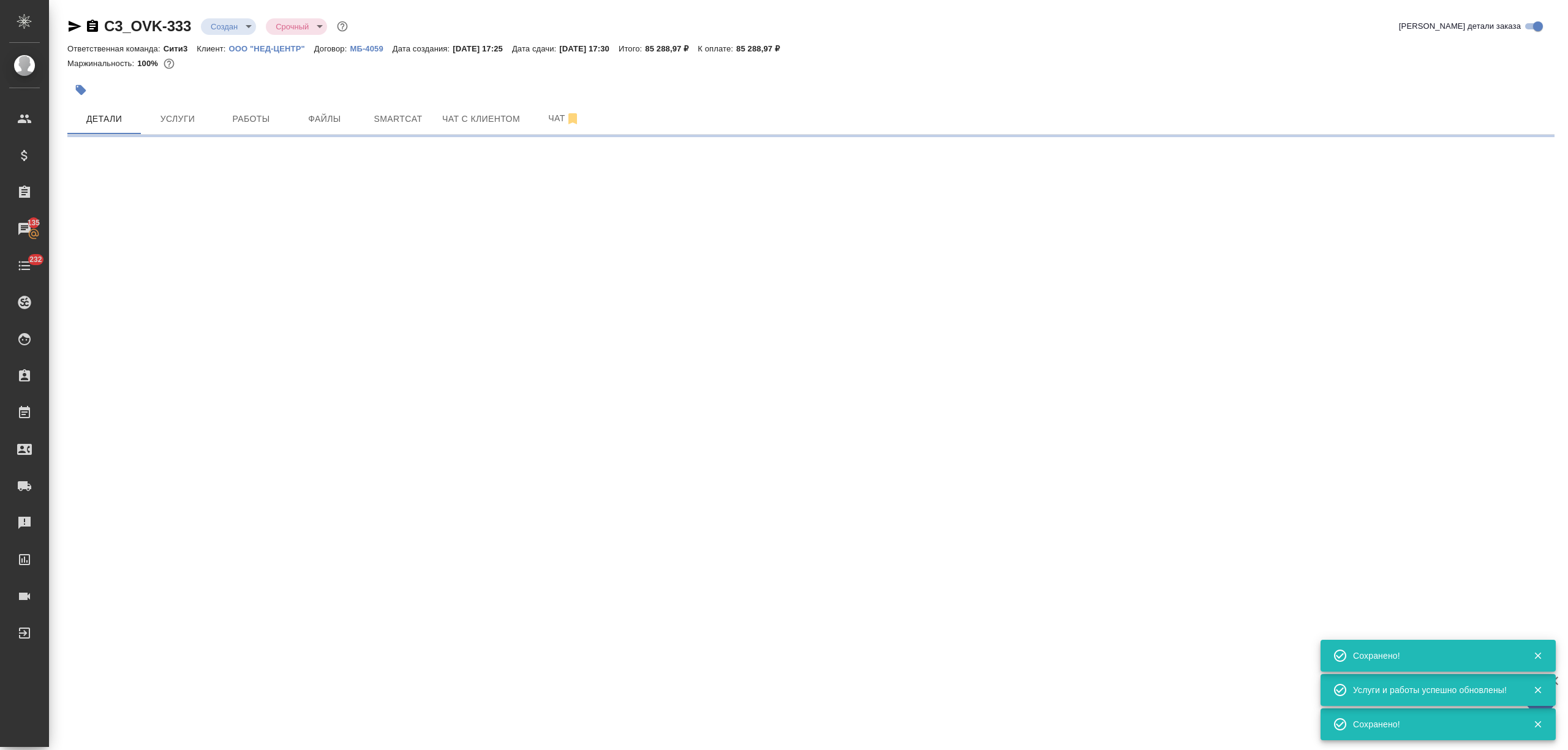
select select "RU"
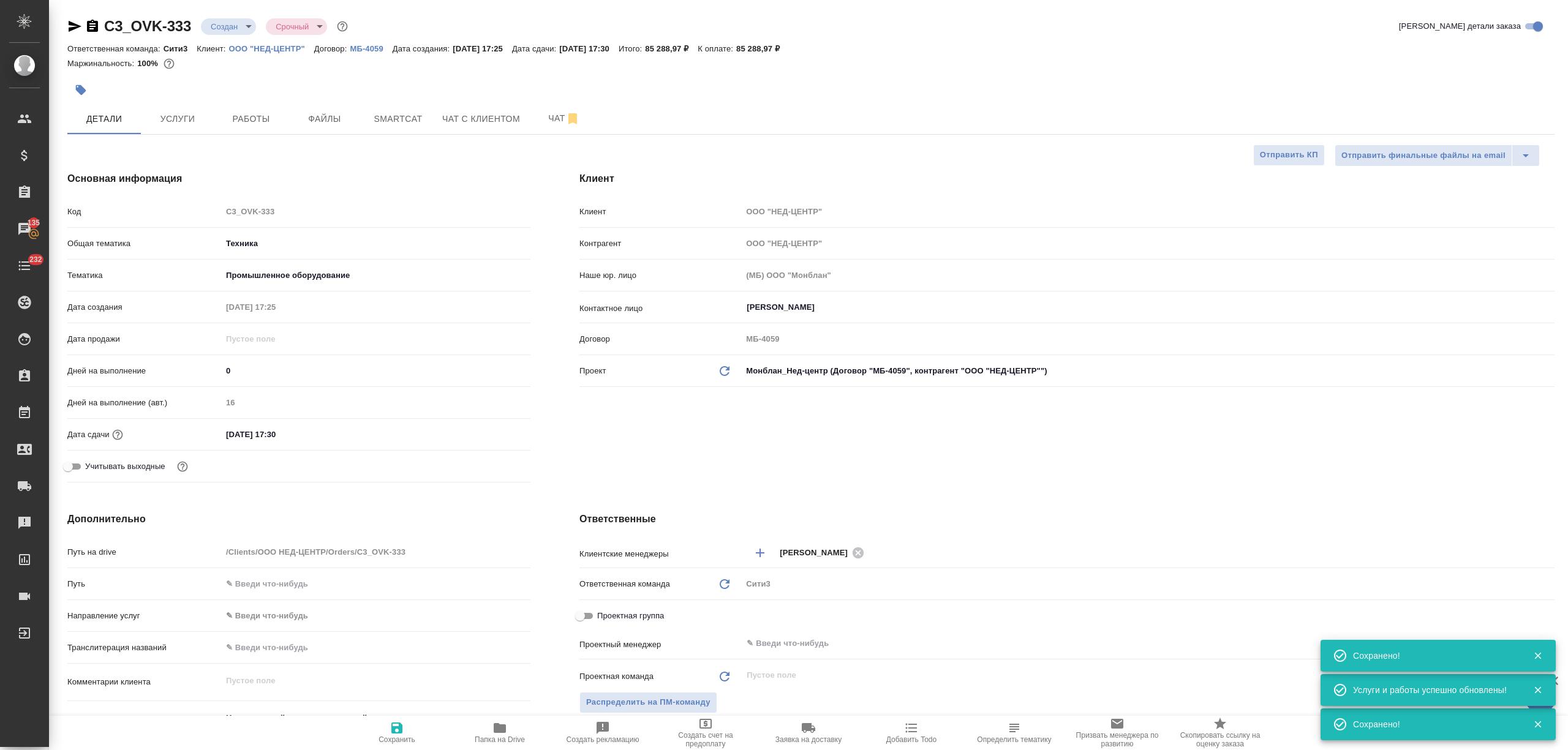
type textarea "x"
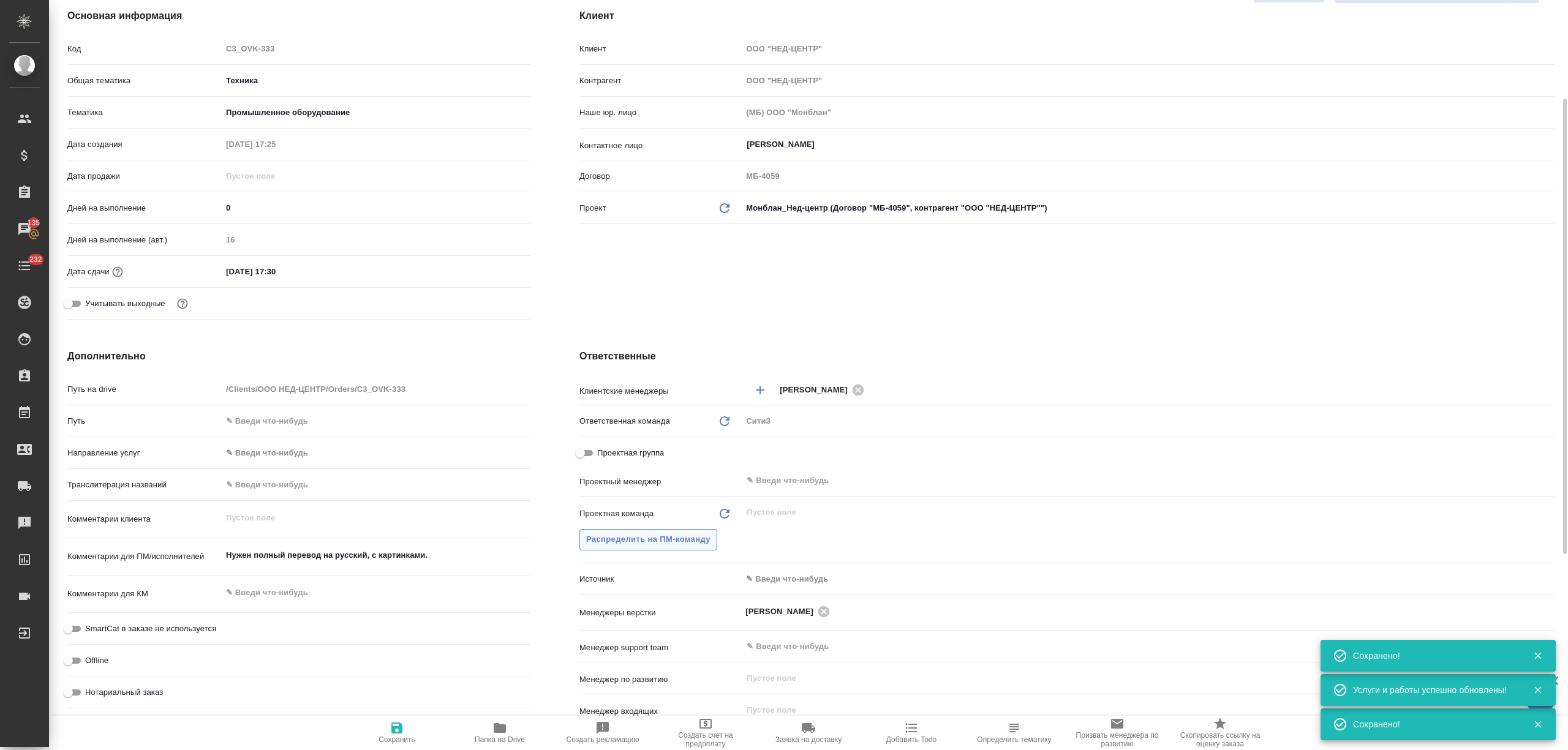
click at [669, 535] on span "Распределить на ПМ-команду" at bounding box center [648, 540] width 125 height 14
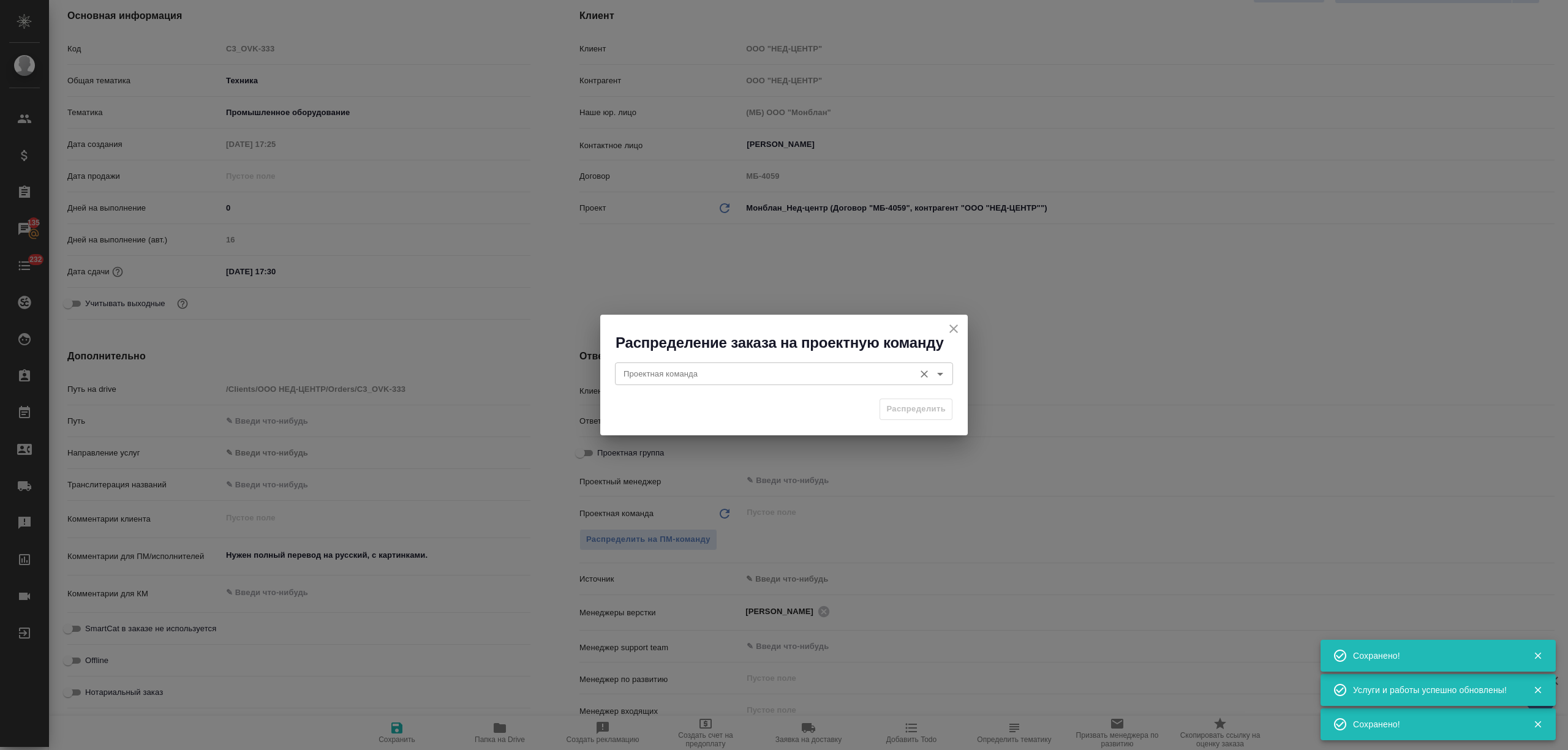
click at [730, 370] on input "Проектная команда" at bounding box center [763, 374] width 290 height 15
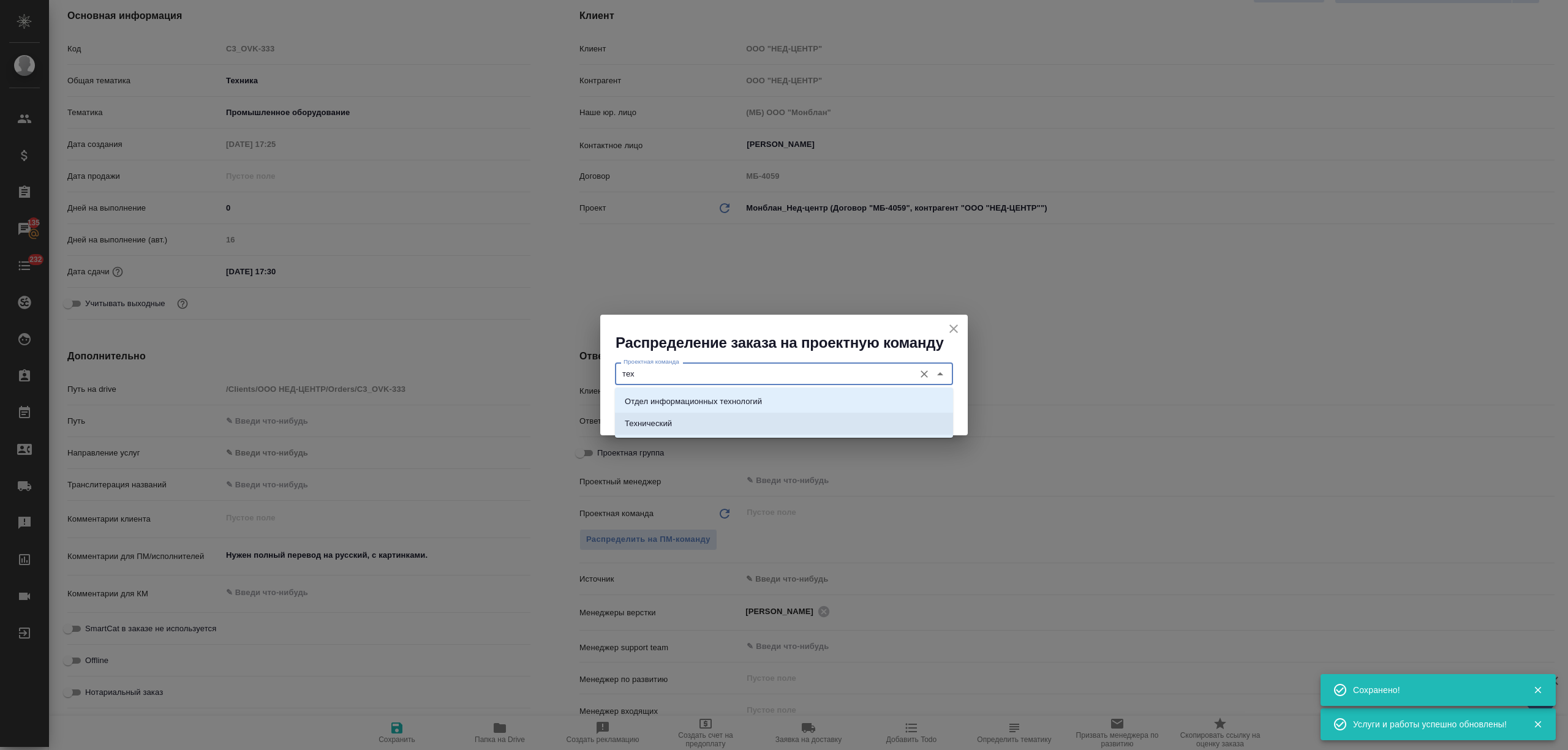
click at [704, 419] on li "Технический" at bounding box center [784, 424] width 338 height 22
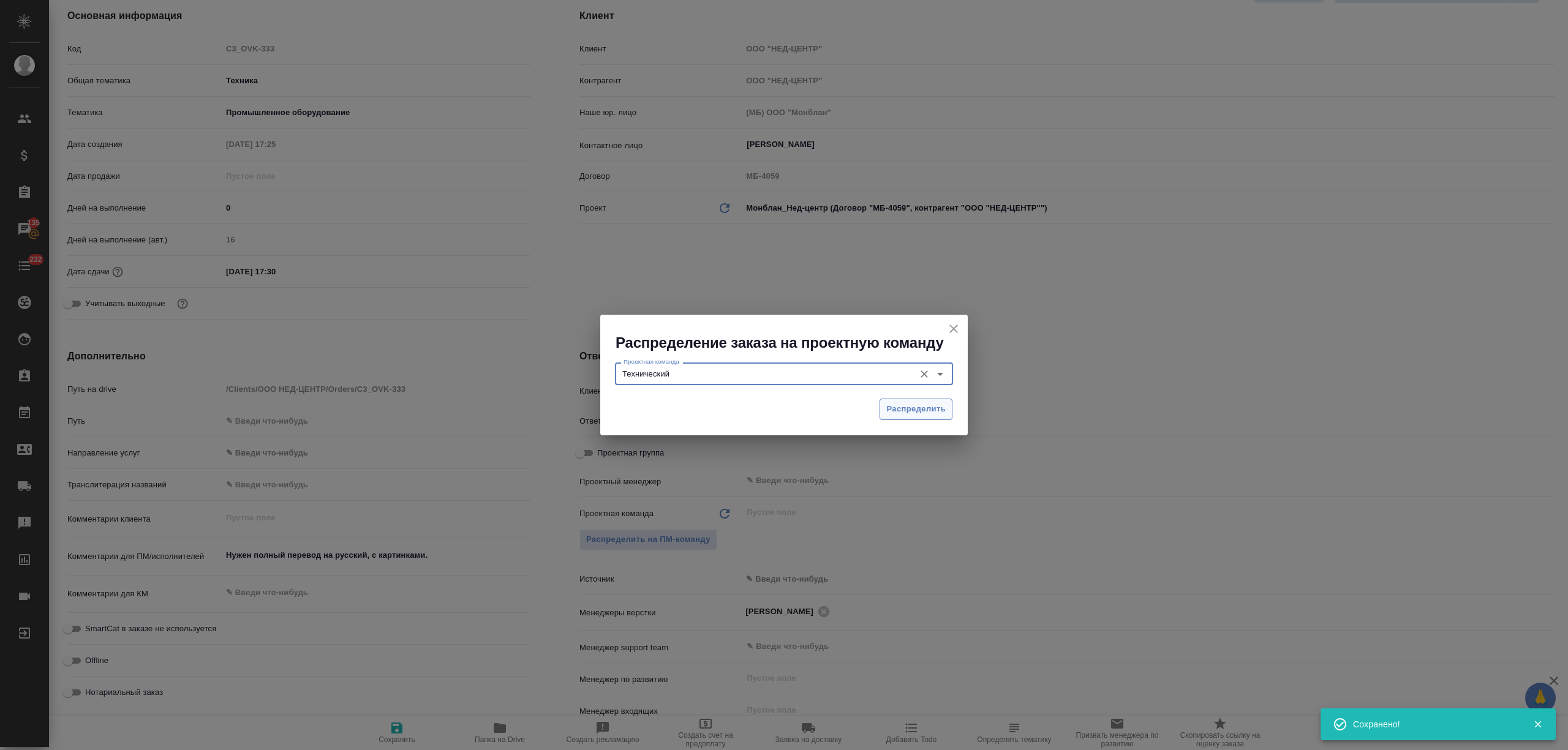
type input "Технический"
click at [919, 407] on span "Распределить" at bounding box center [916, 410] width 59 height 14
type textarea "x"
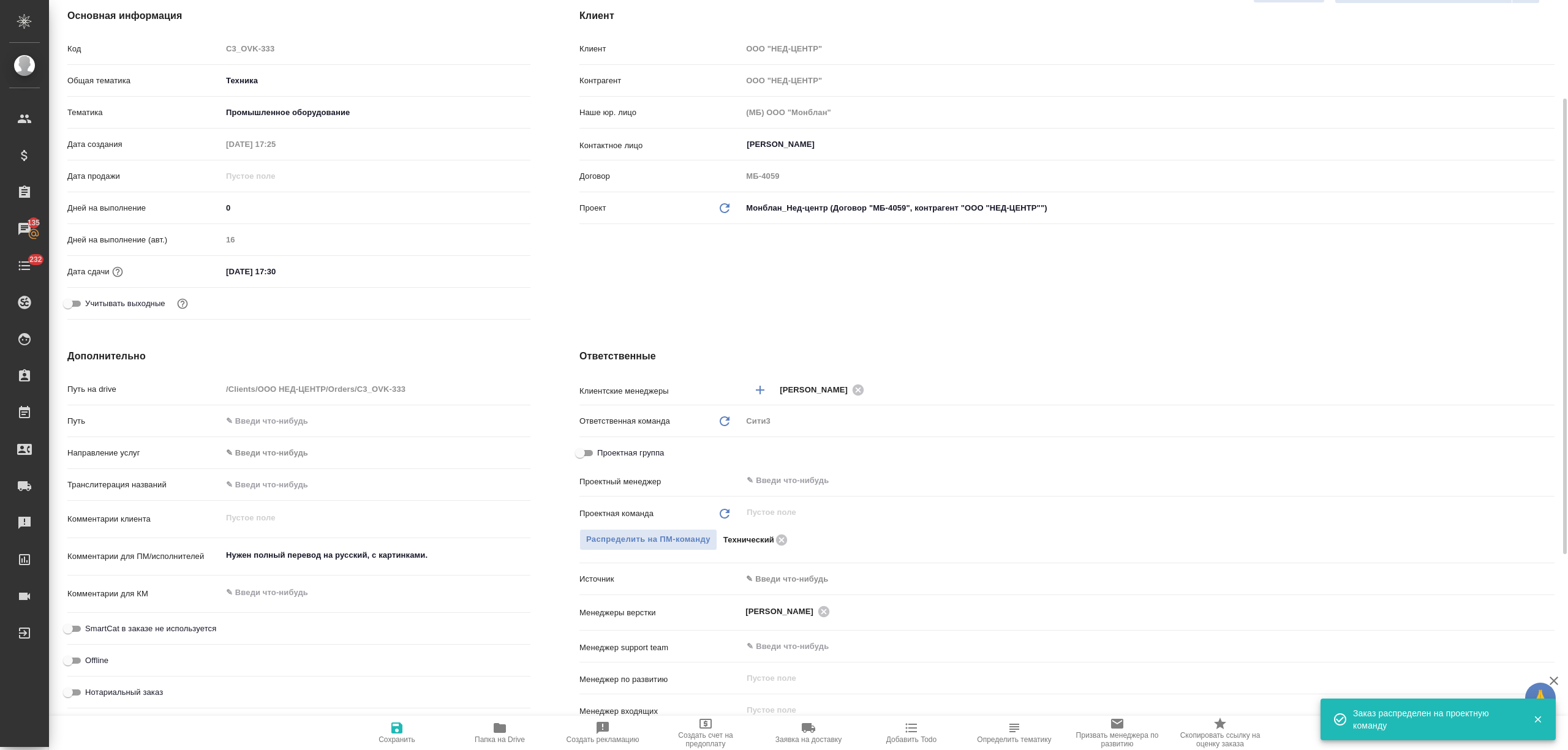
click at [402, 728] on icon "button" at bounding box center [397, 728] width 11 height 11
type textarea "x"
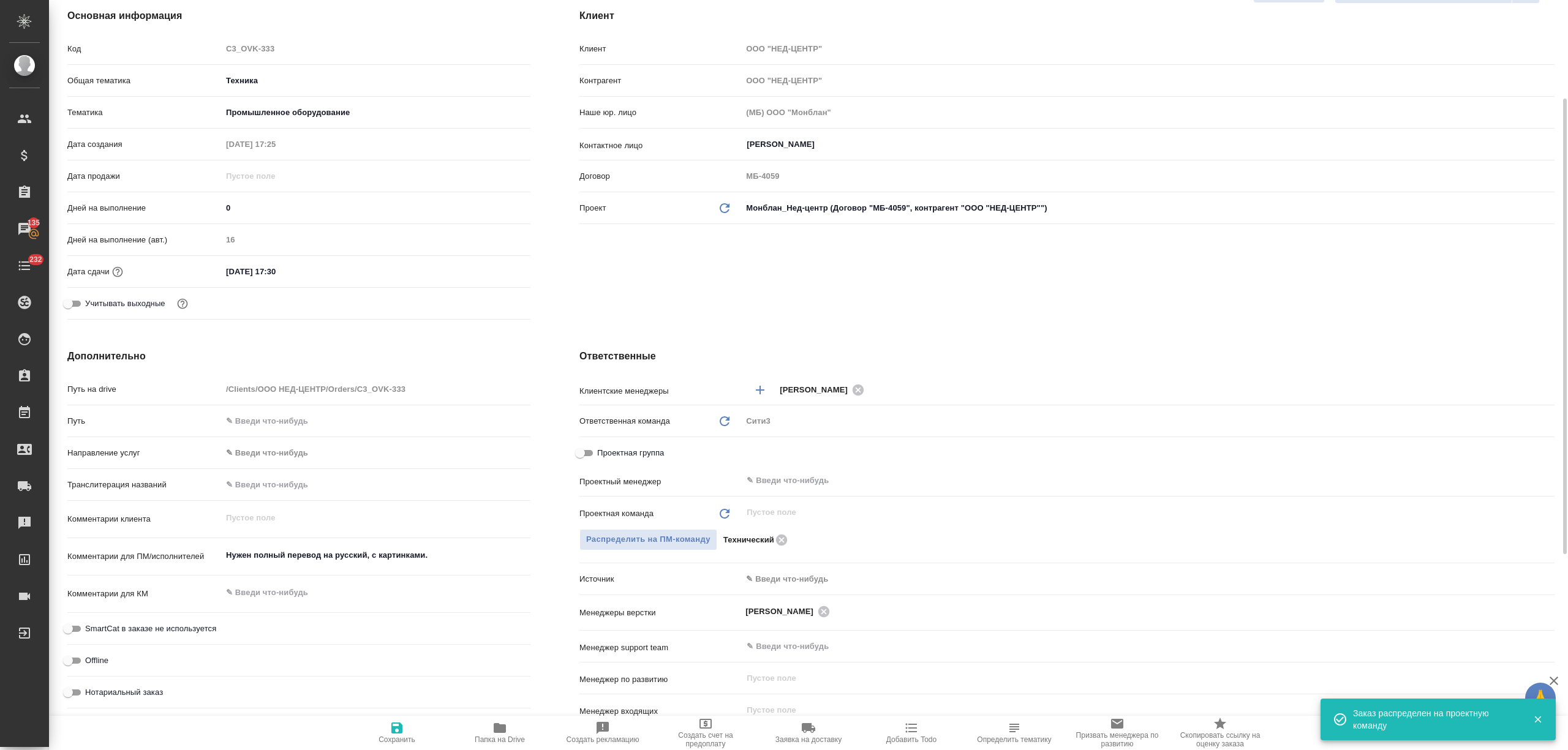
type textarea "x"
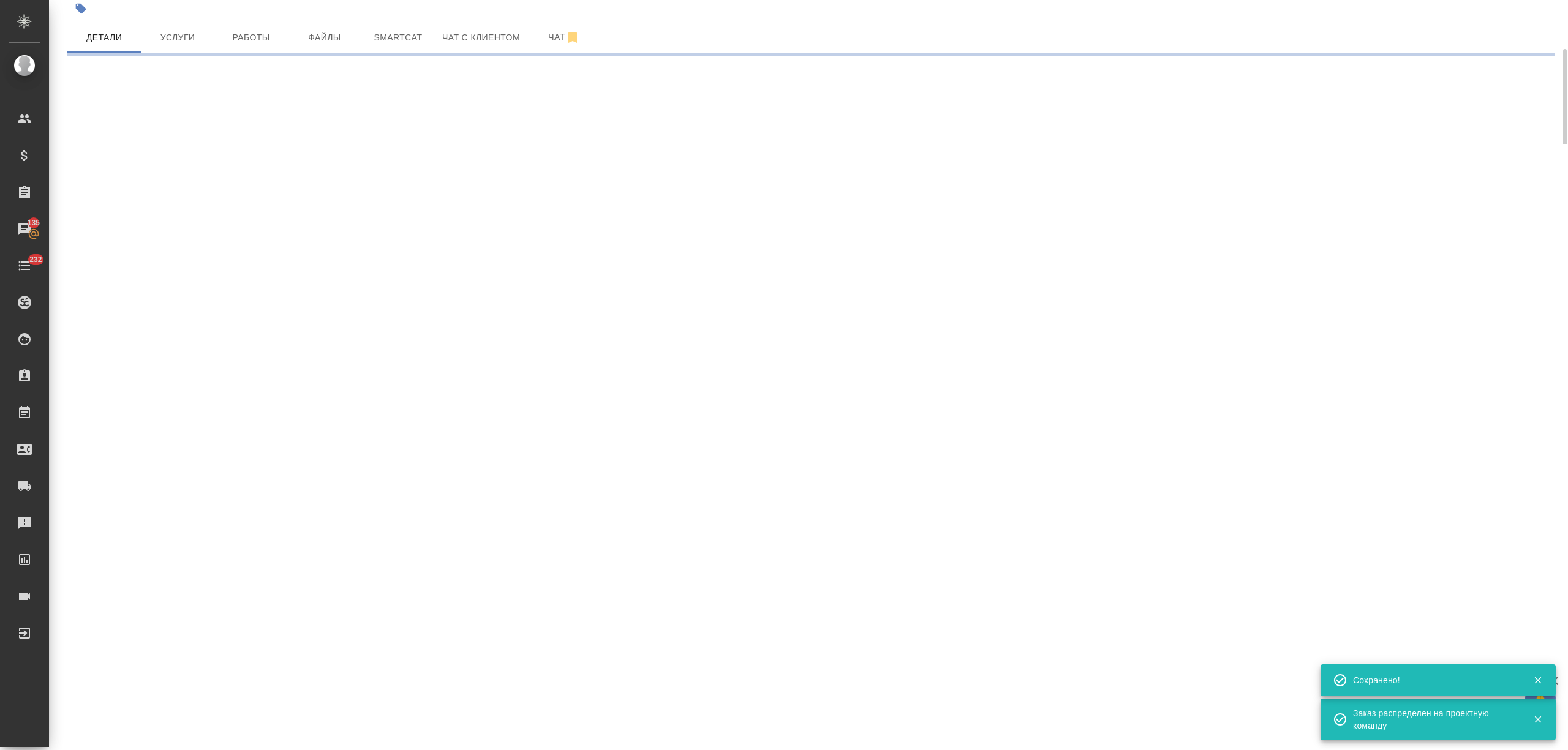
scroll to position [0, 0]
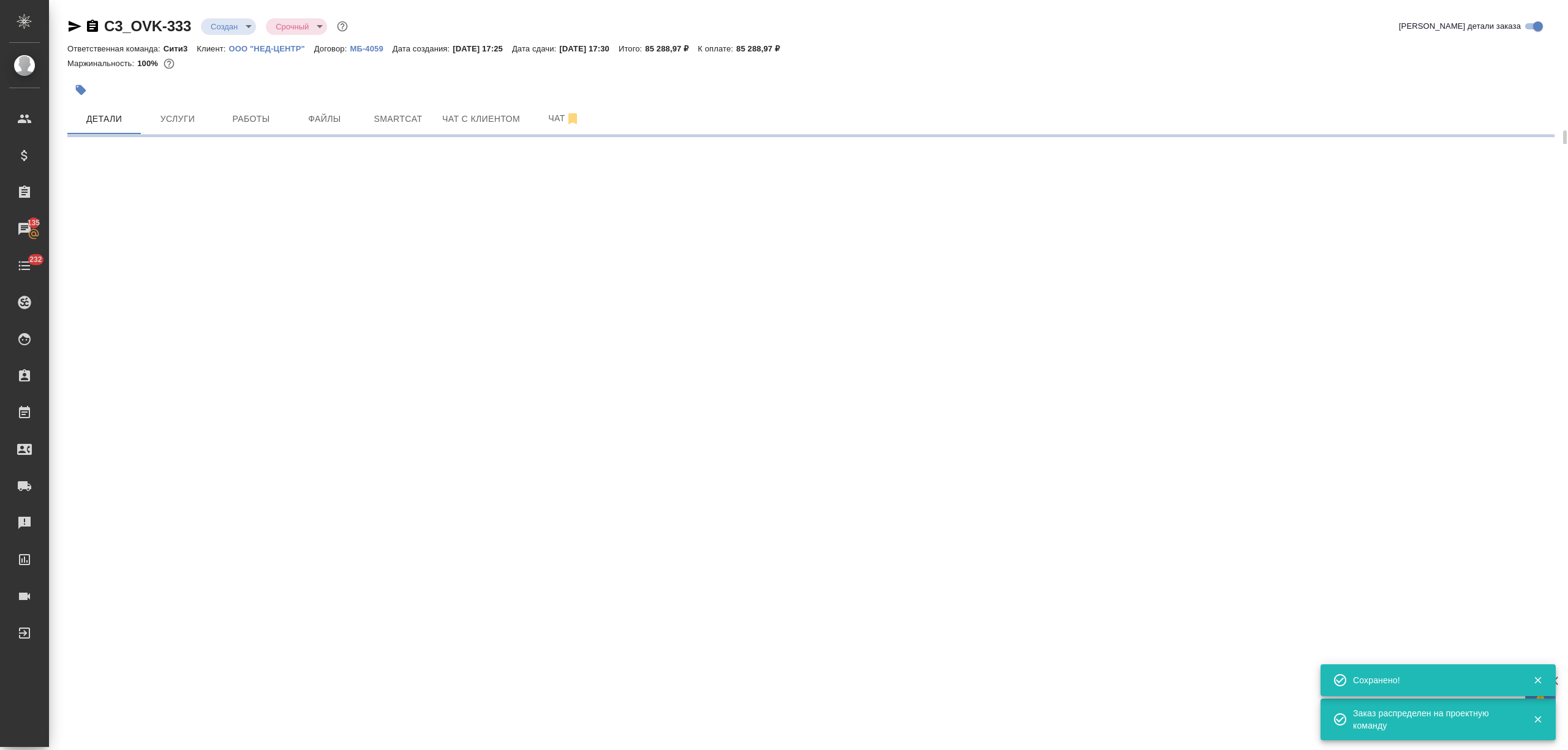
select select "RU"
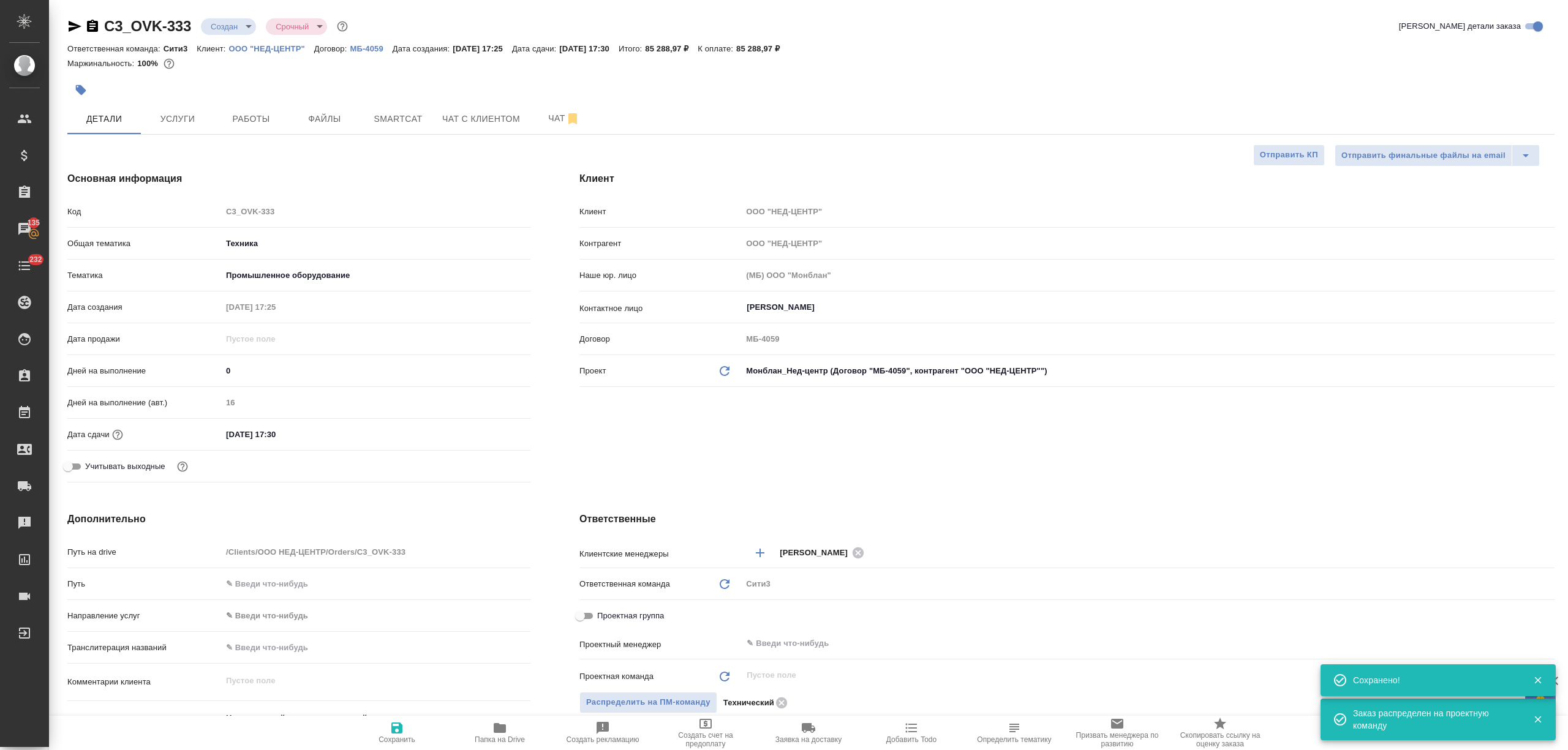
type textarea "x"
click at [238, 25] on body "🙏 .cls-1 fill:#fff; AWATERA Nikitina Tatiana Клиенты Спецификации Заказы 135 Ча…" at bounding box center [784, 375] width 1568 height 750
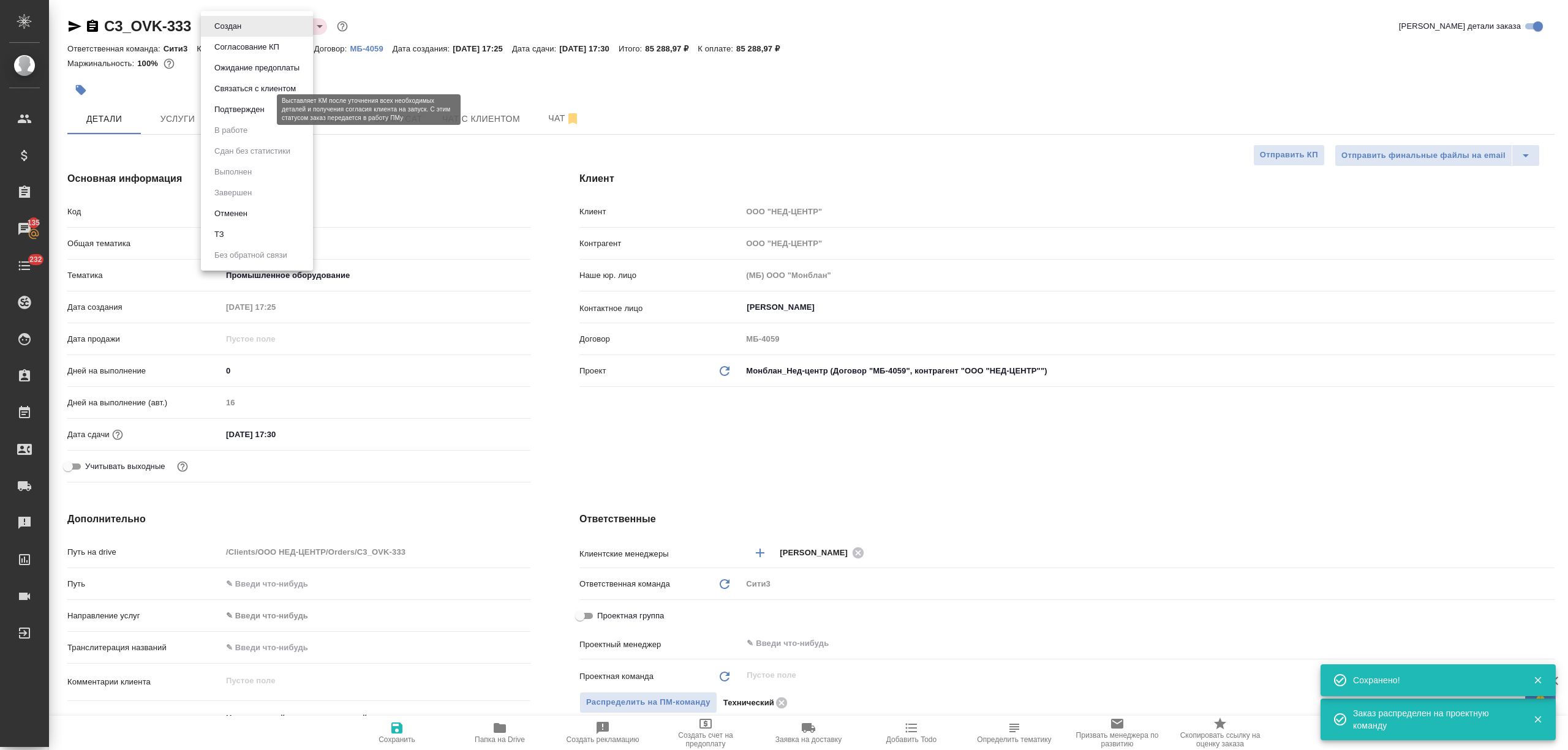
click at [257, 109] on button "Подтвержден" at bounding box center [239, 110] width 57 height 14
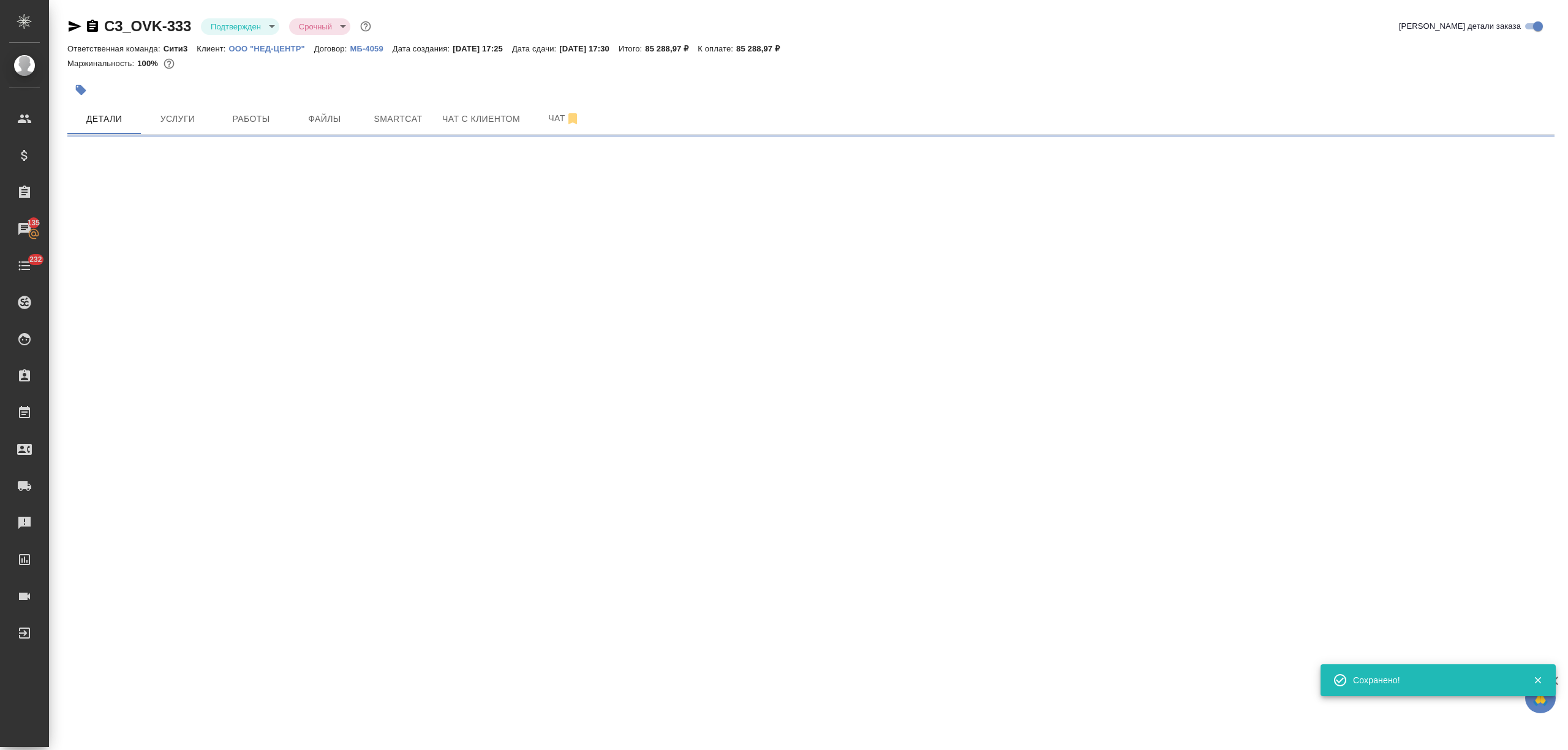
select select "RU"
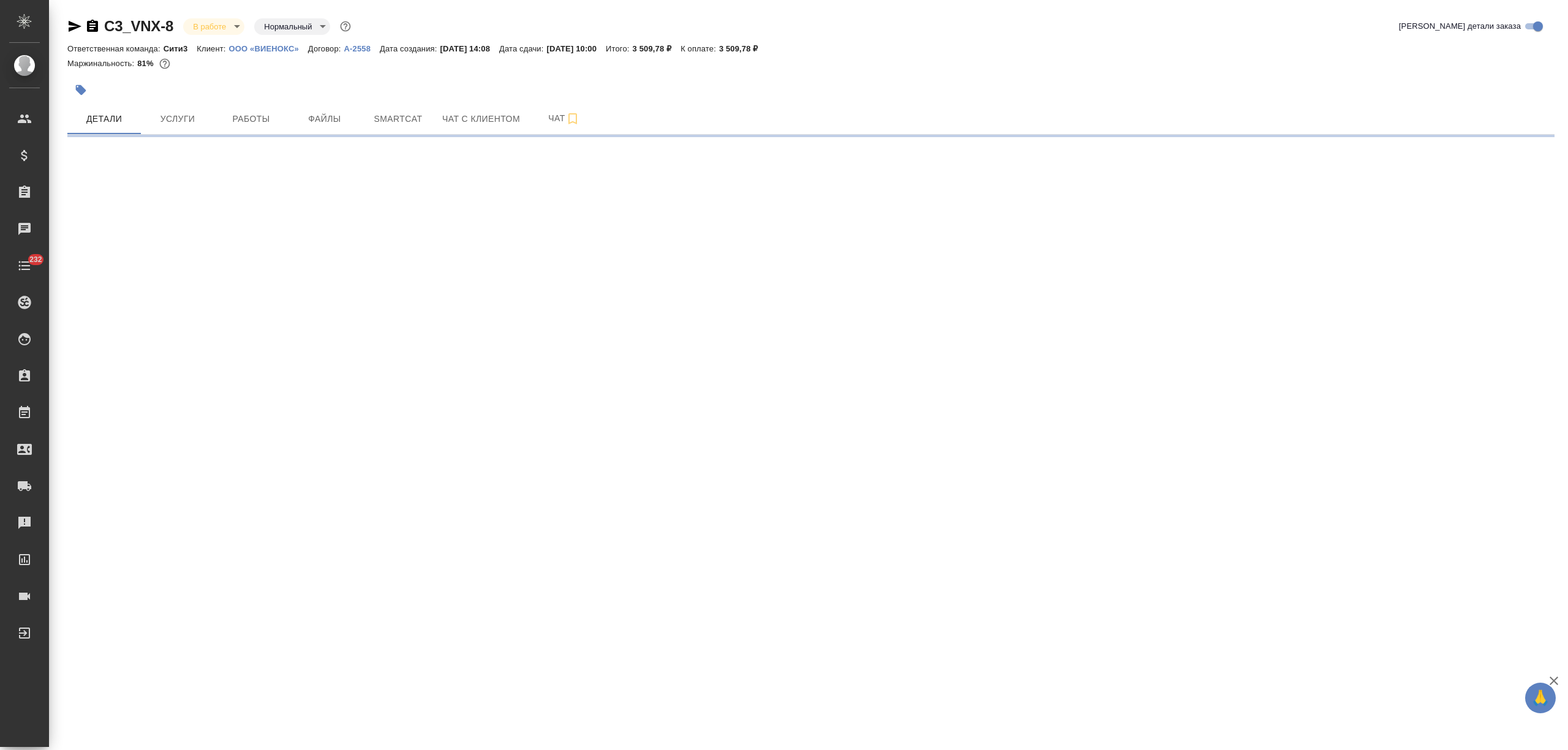
select select "RU"
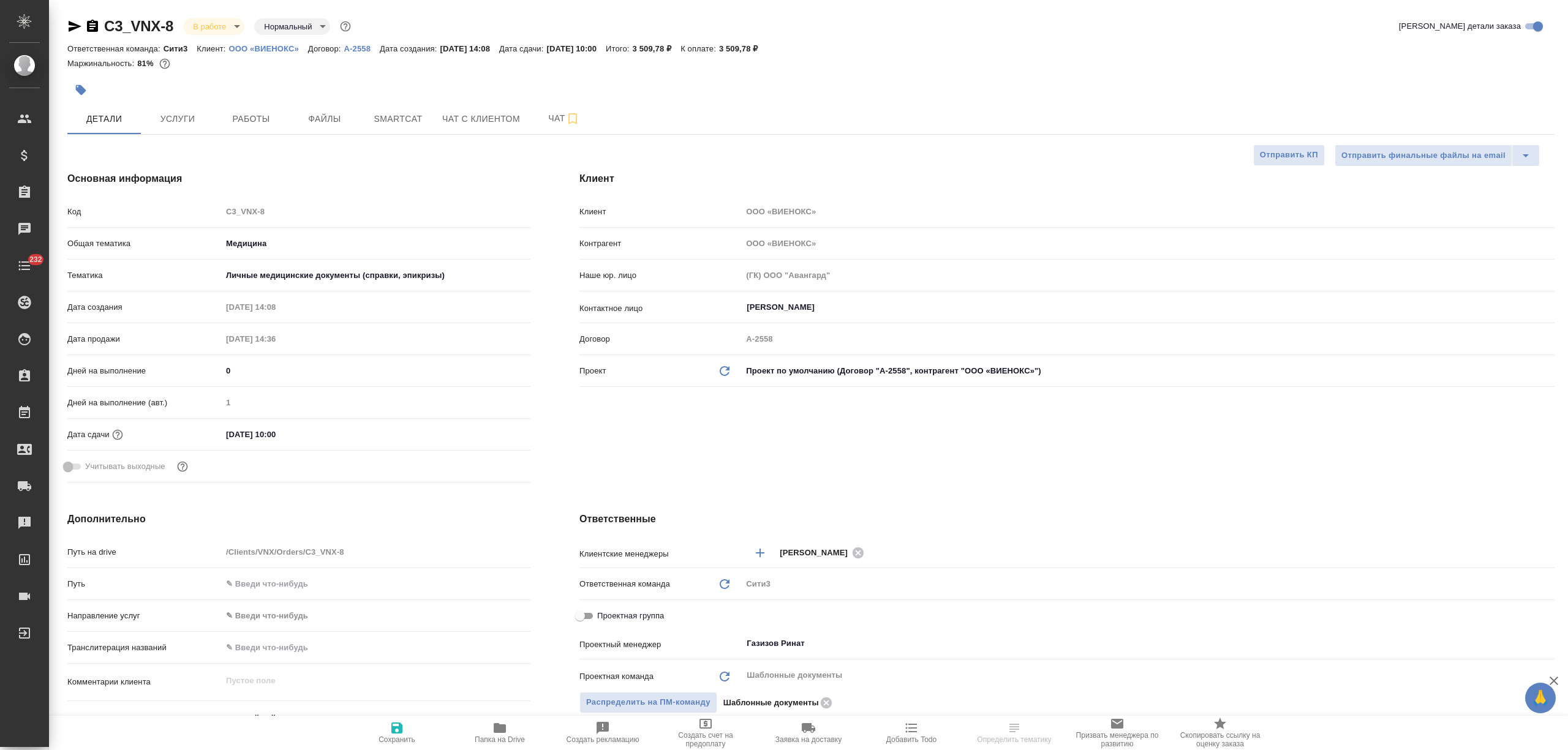
type textarea "x"
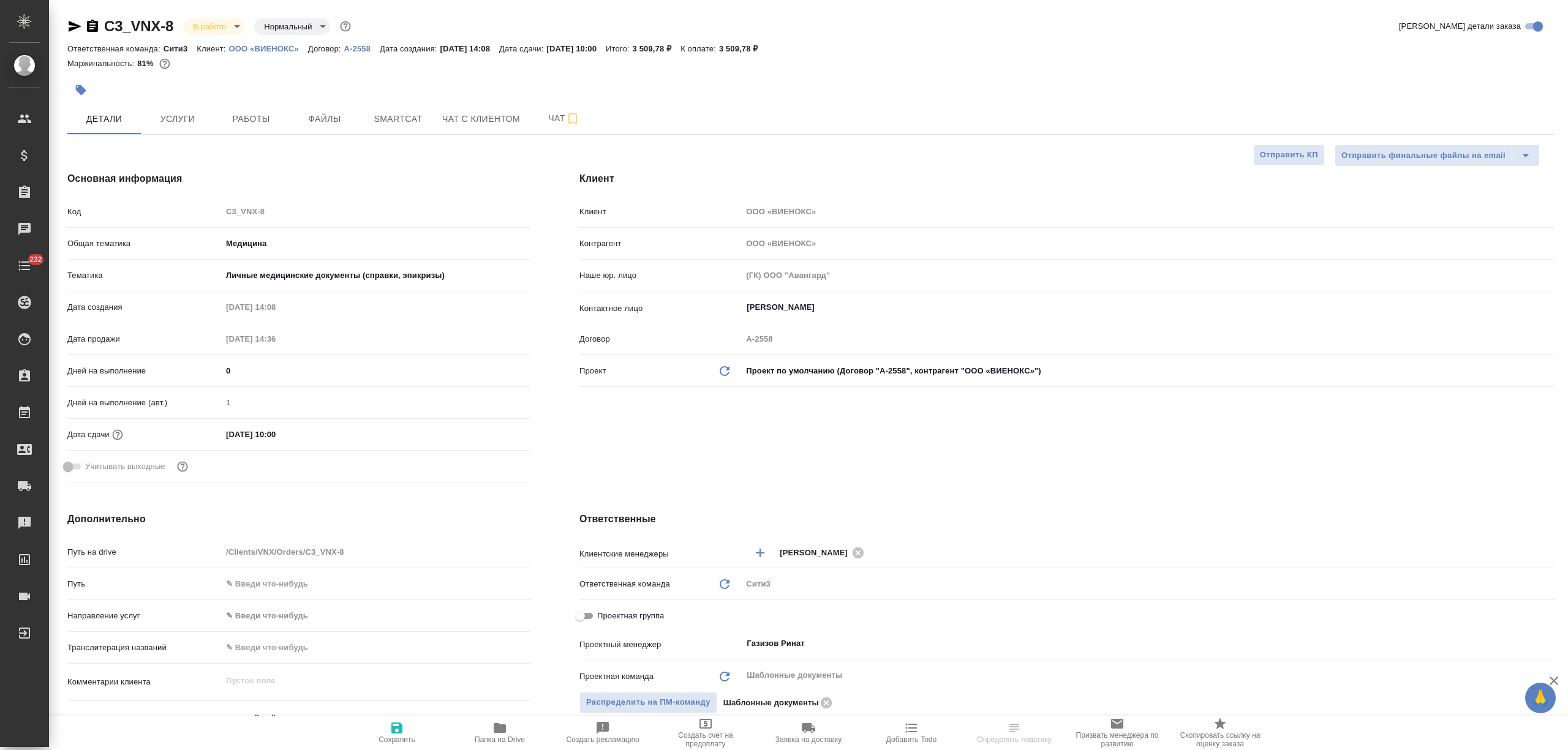
type textarea "x"
click at [260, 117] on span "Работы" at bounding box center [251, 119] width 59 height 15
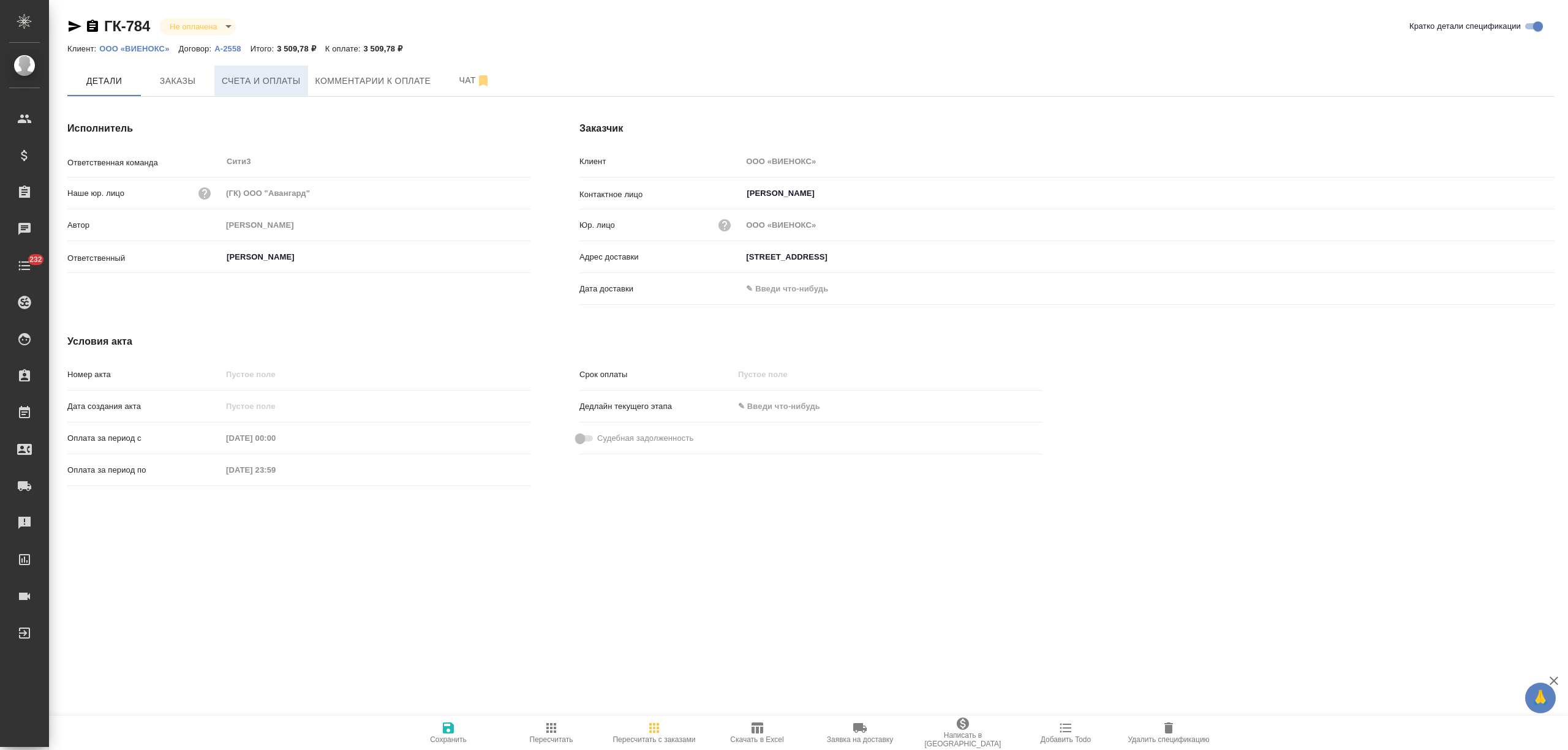
click at [293, 77] on span "Счета и оплаты" at bounding box center [261, 81] width 79 height 15
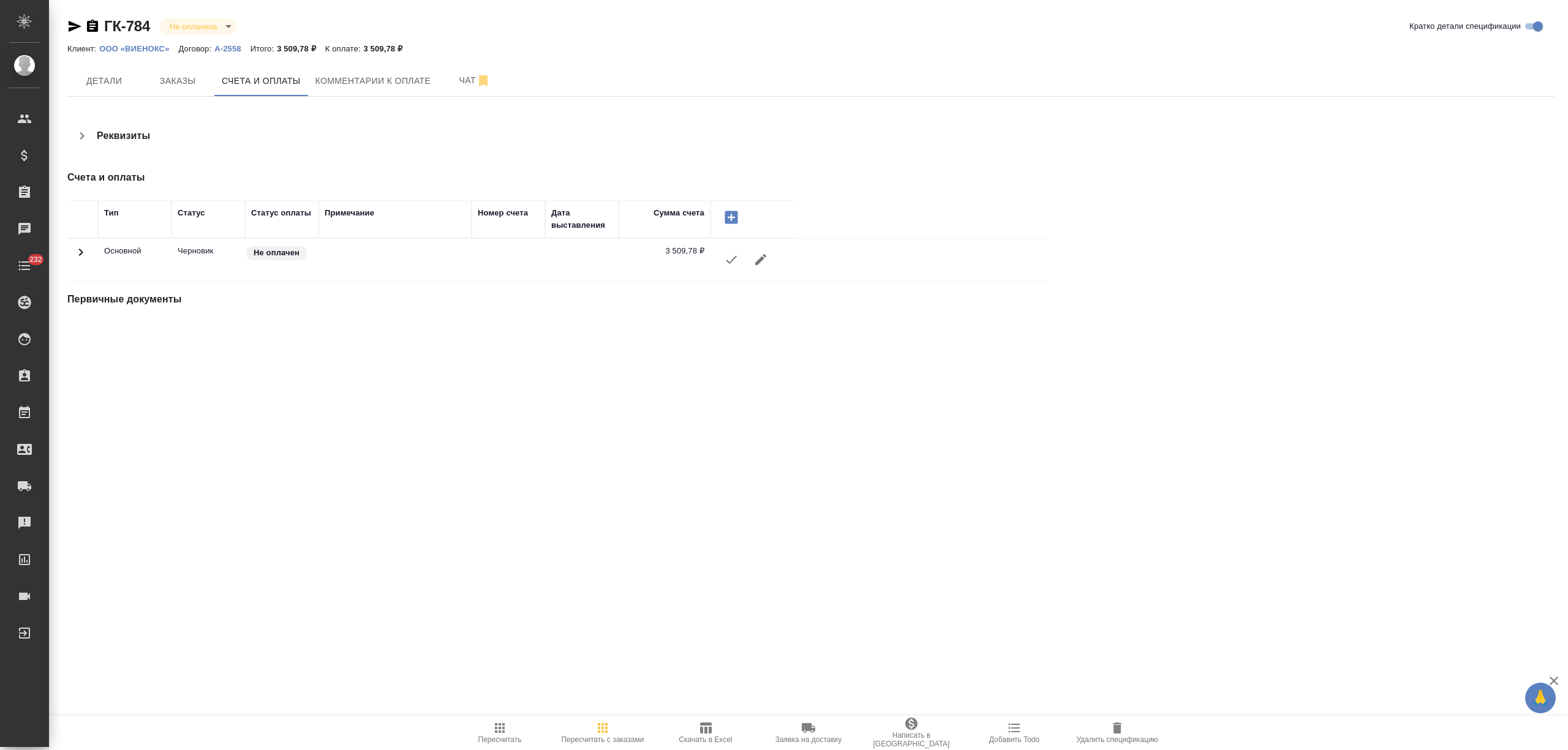
click at [721, 258] on button "button" at bounding box center [731, 260] width 29 height 29
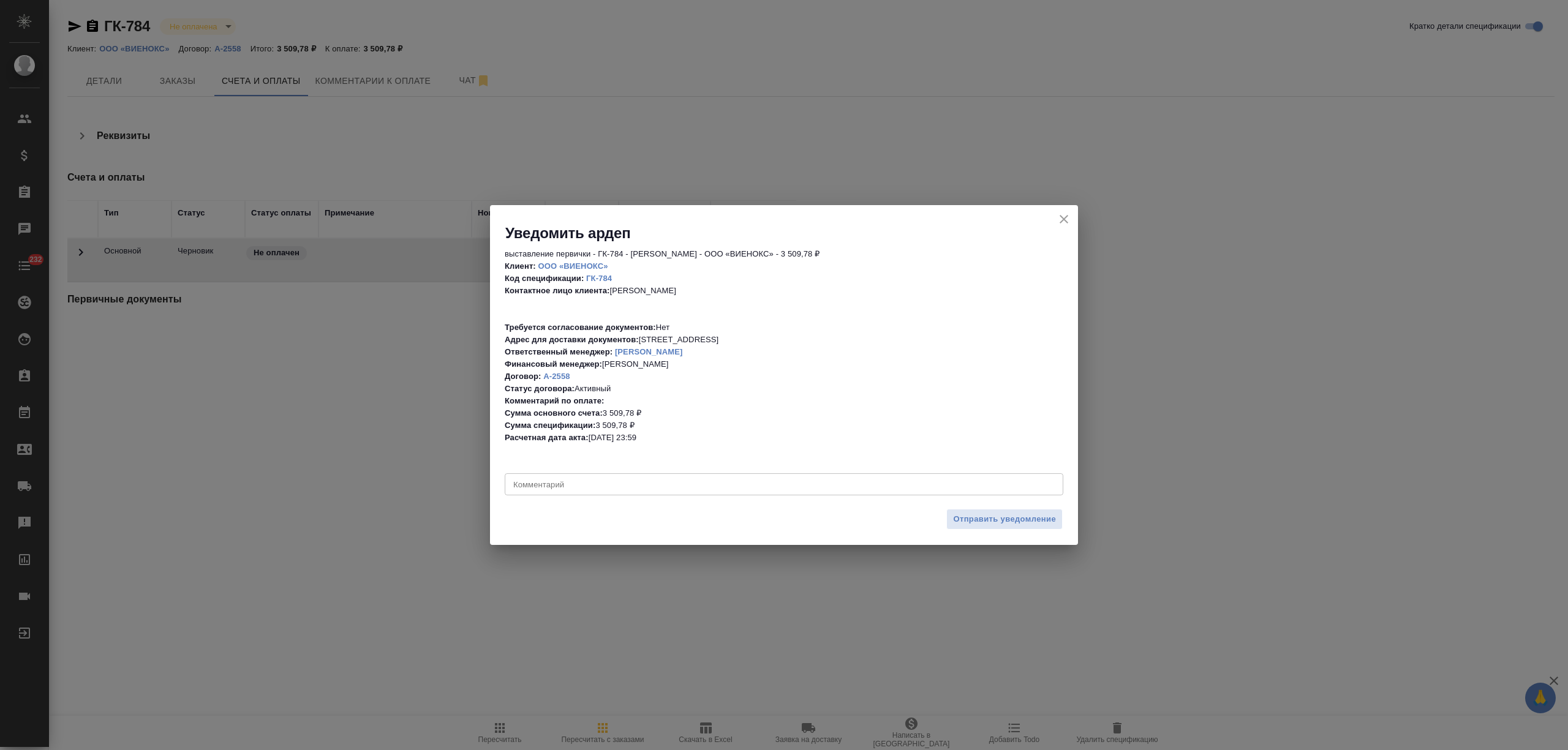
click at [707, 483] on textarea at bounding box center [784, 484] width 541 height 9
type textarea "тут сдано, жду, когда пм закроет работы"
click at [964, 515] on span "Отправить уведомление" at bounding box center [1004, 520] width 103 height 14
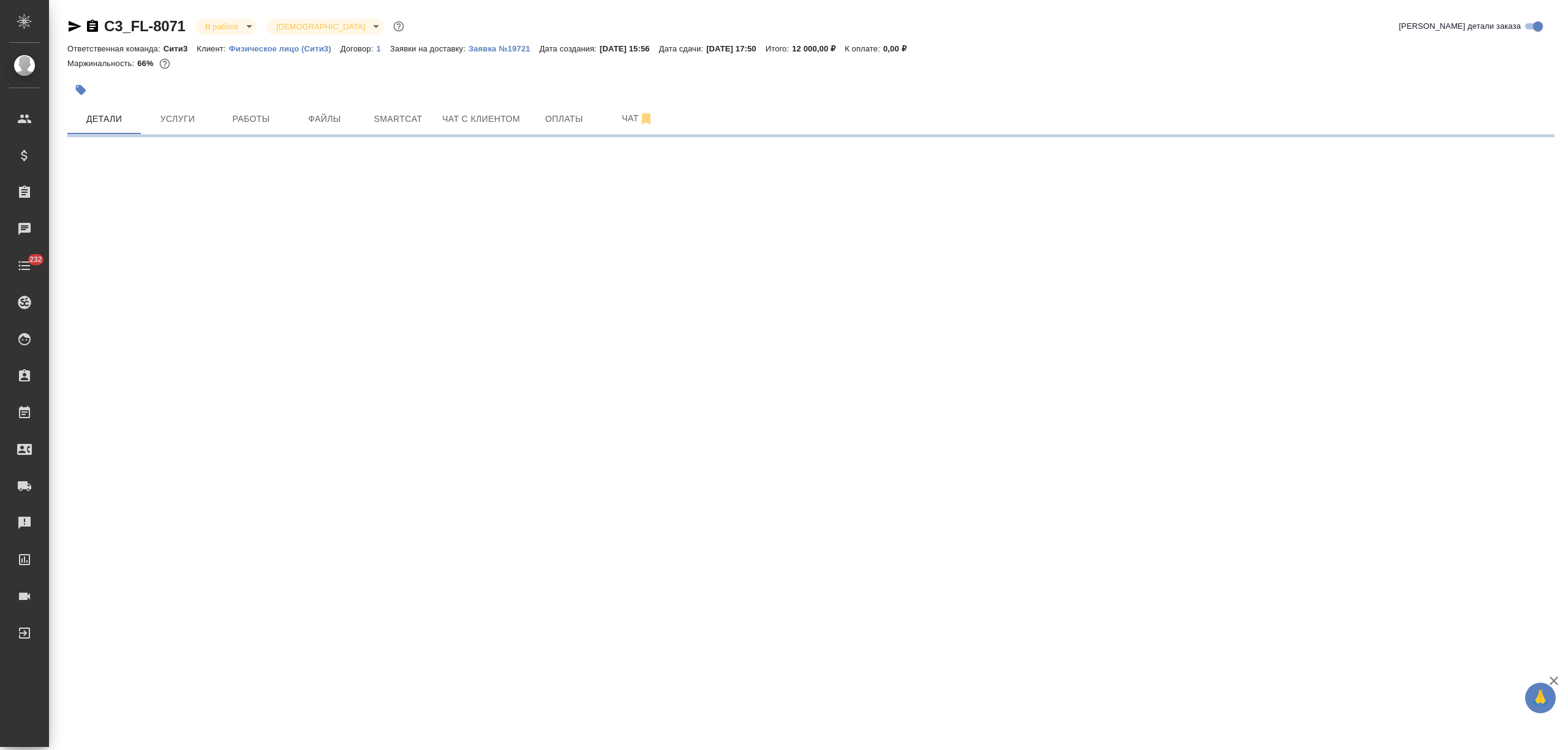
select select "RU"
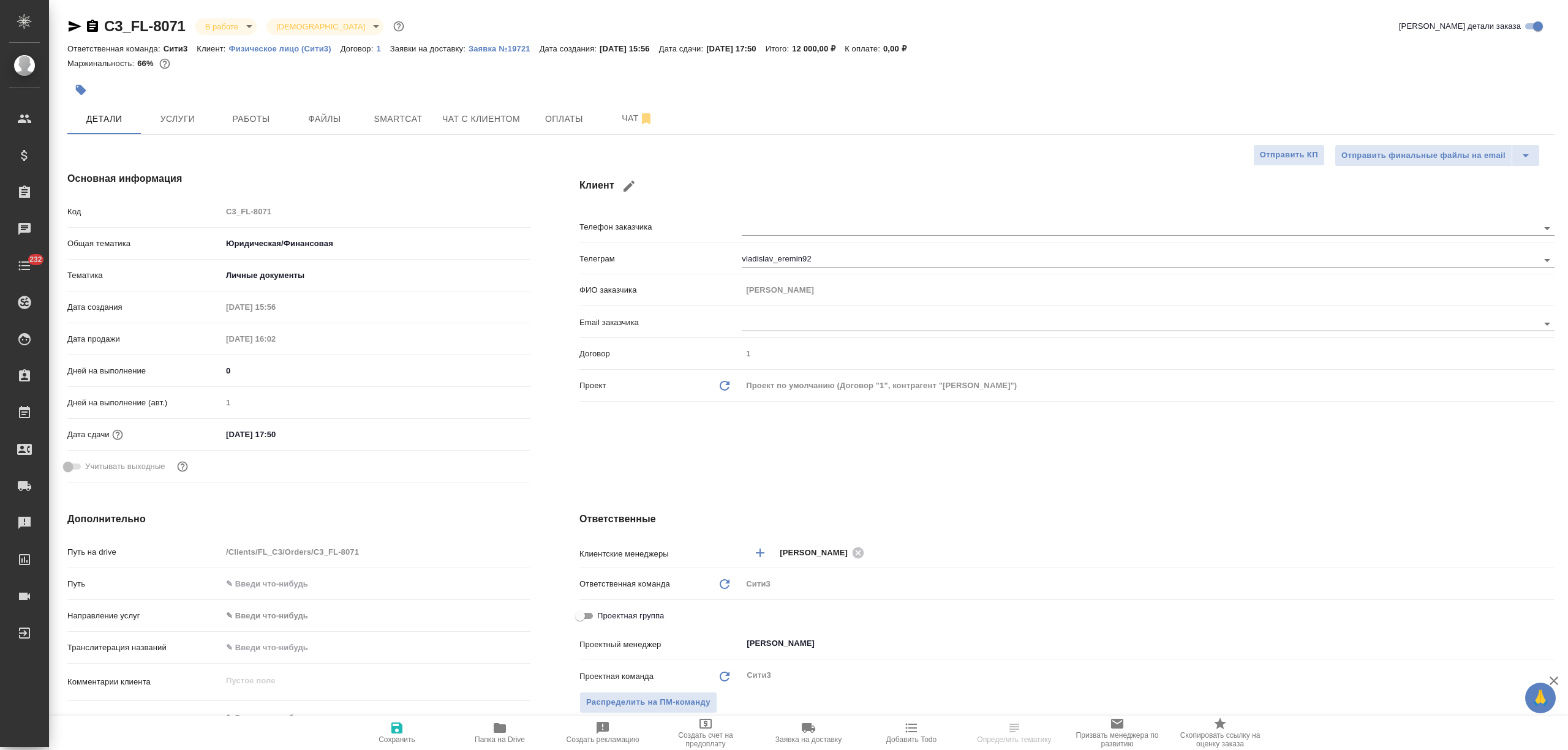
type textarea "x"
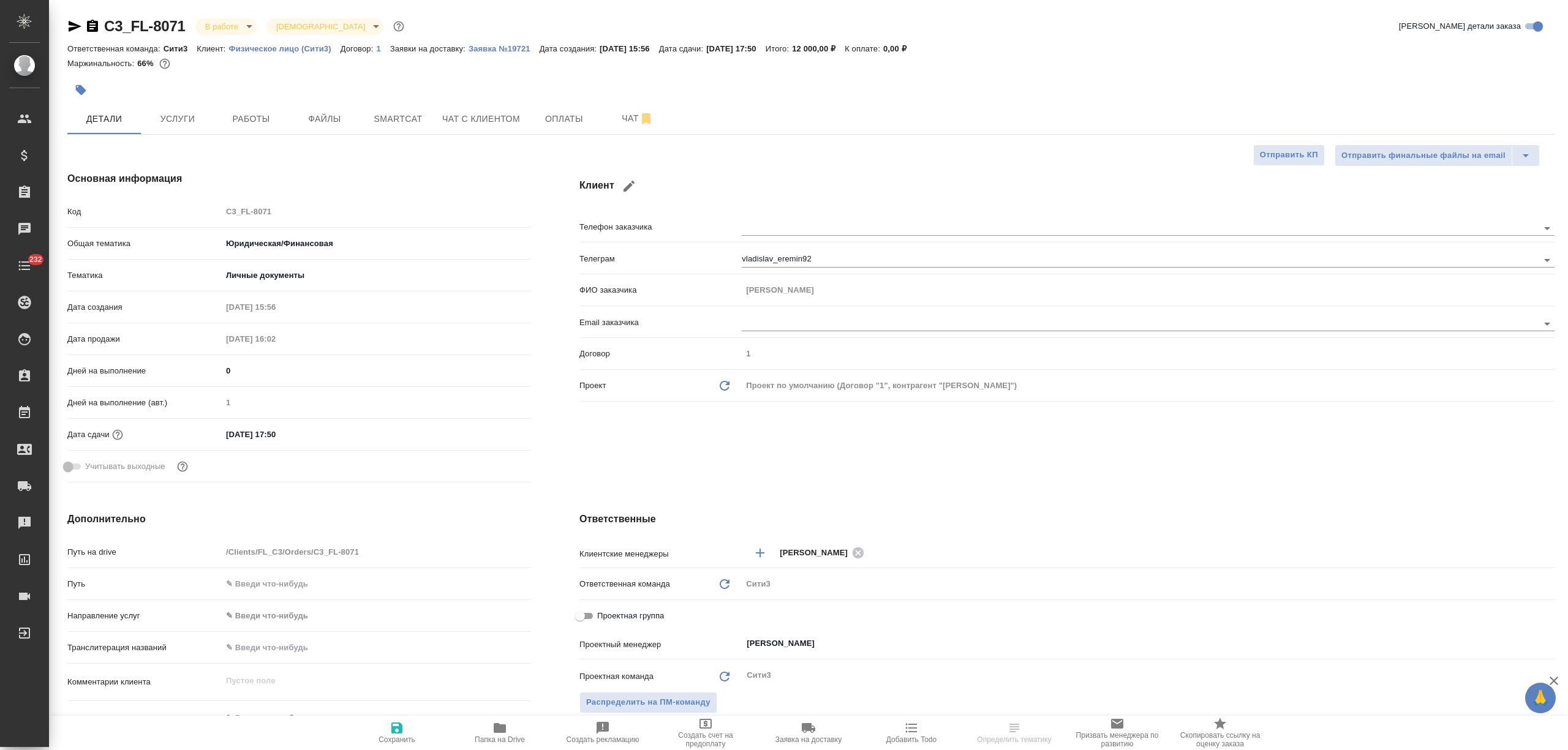
type textarea "x"
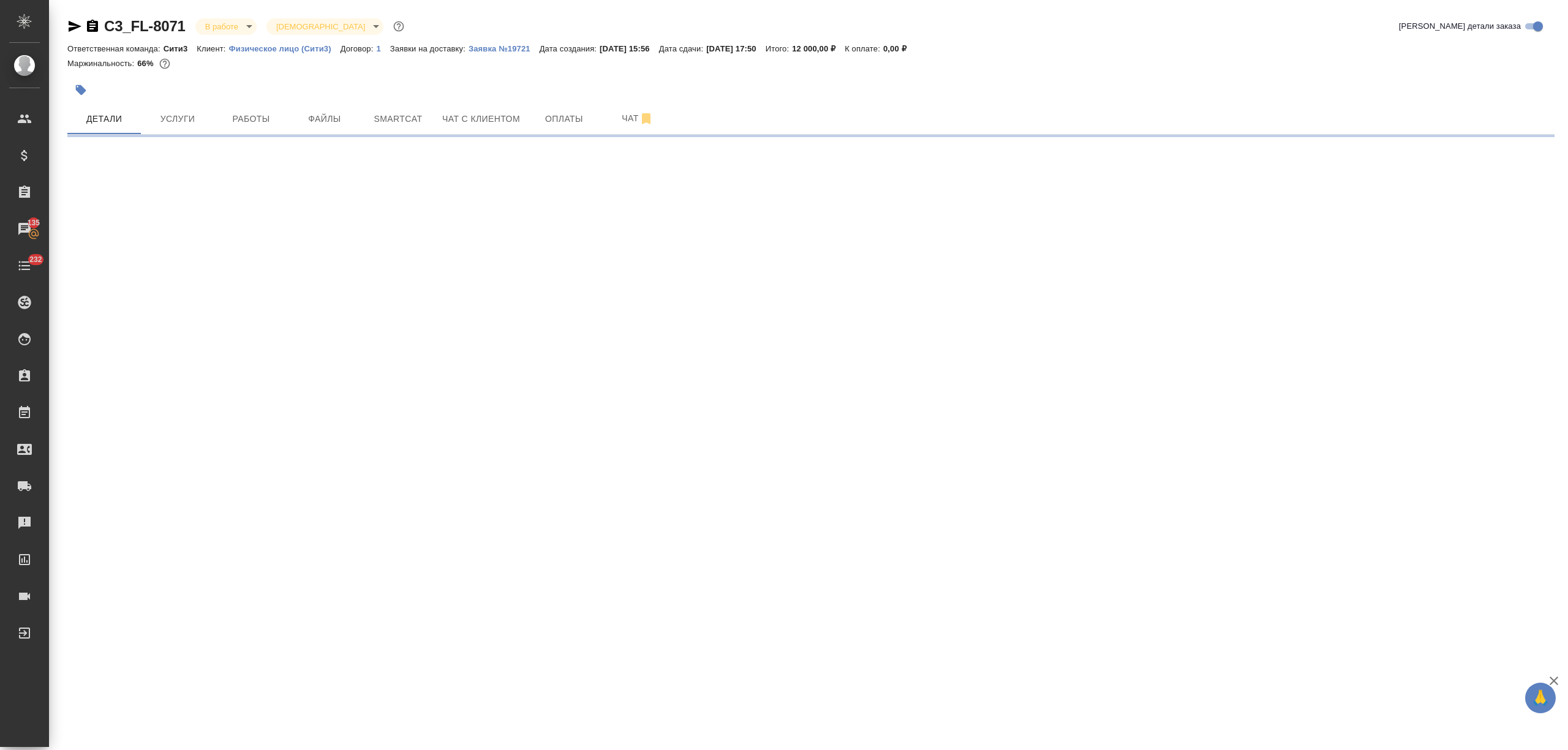
select select "RU"
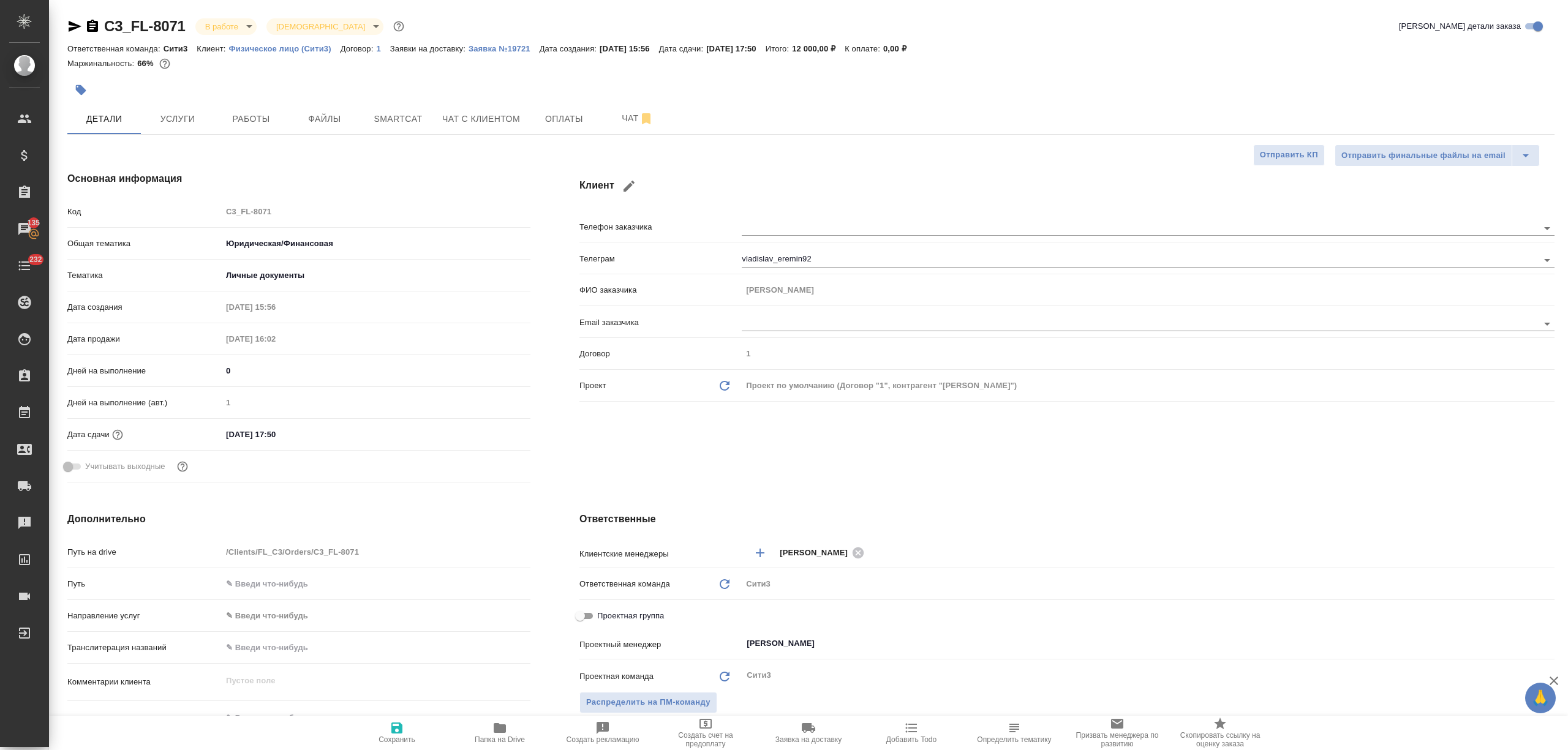
type textarea "x"
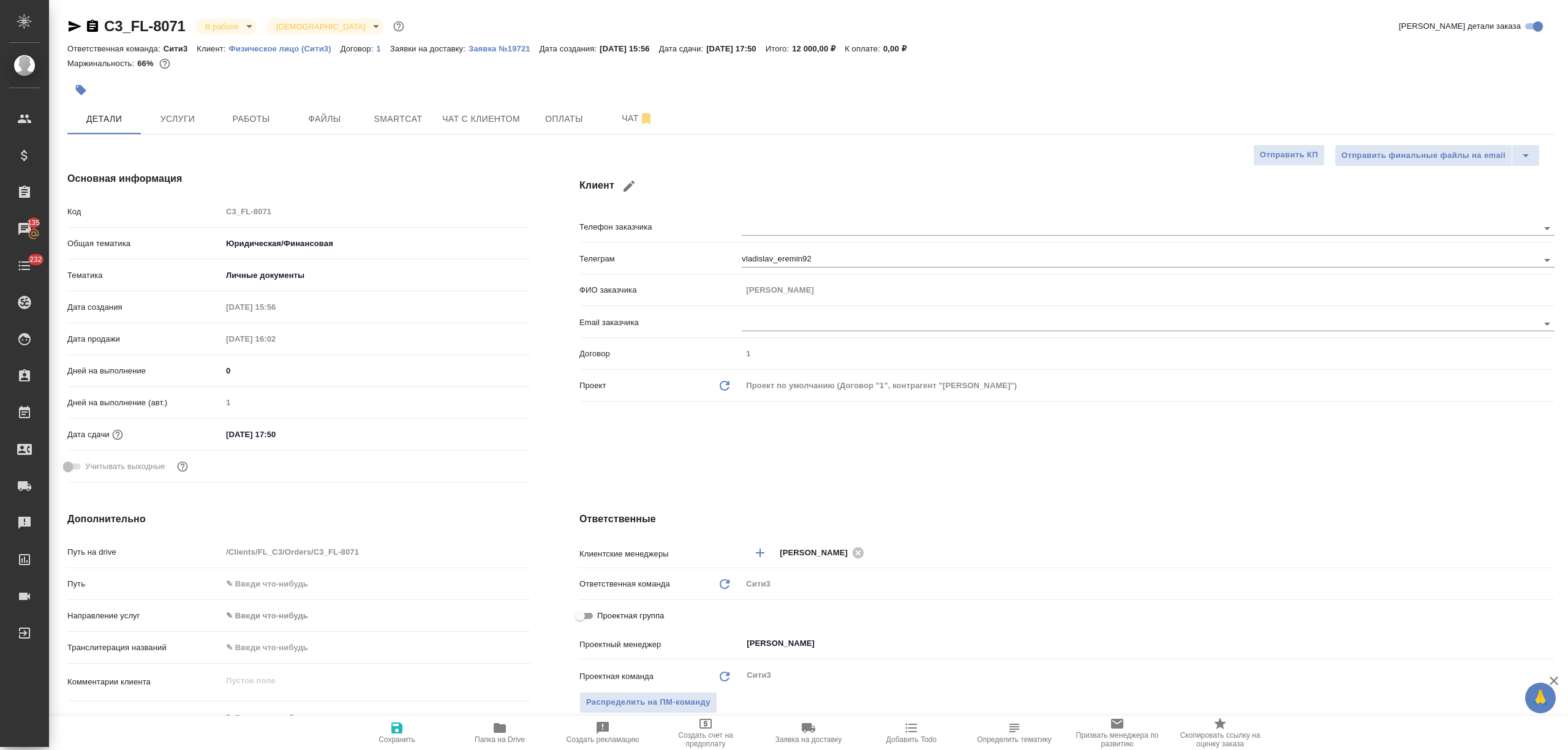
type textarea "x"
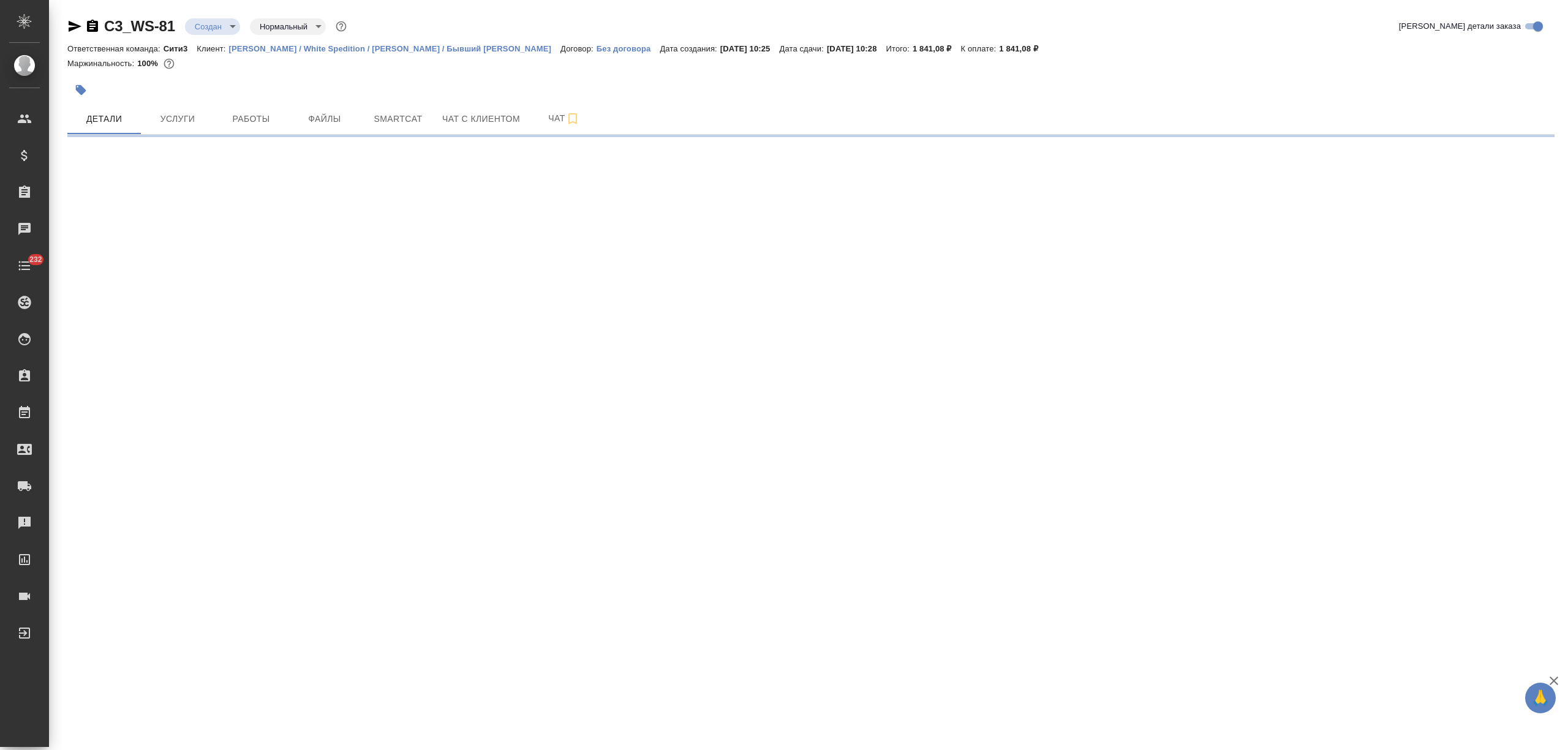
select select "RU"
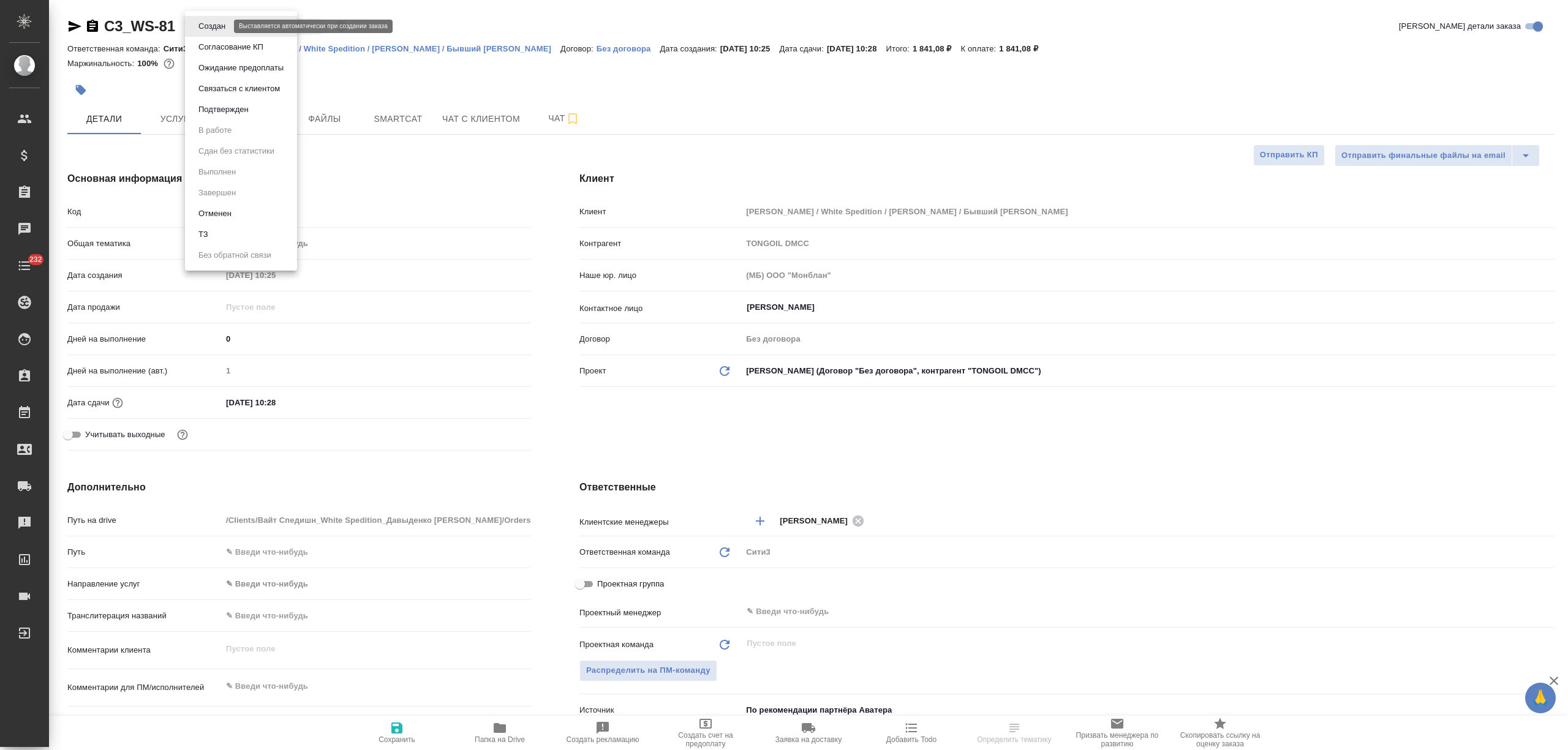
click at [219, 21] on body "🙏 .cls-1 fill:#fff; AWATERA [PERSON_NAME] Спецификации Заказы Чаты 232 Todo Про…" at bounding box center [784, 375] width 1568 height 750
type textarea "x"
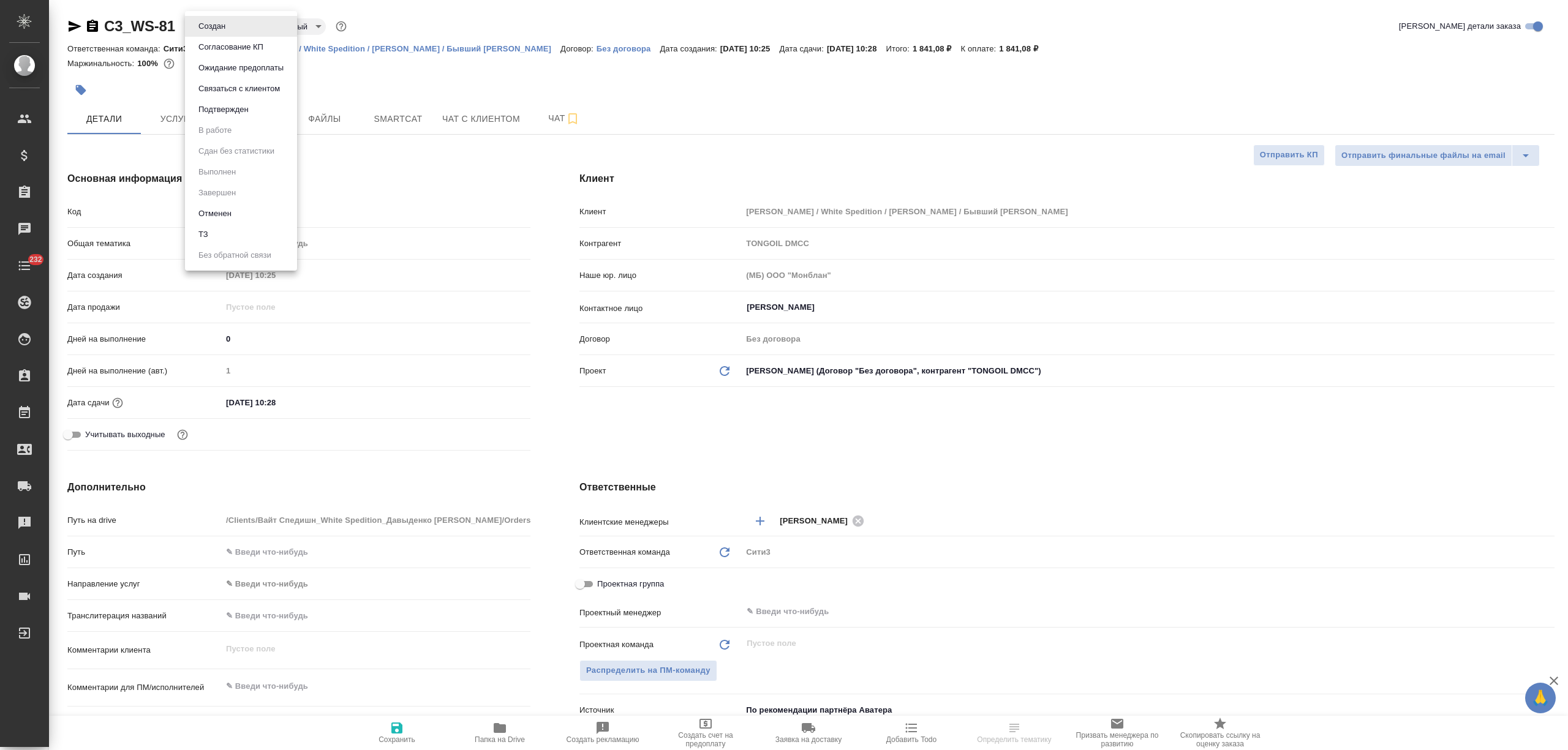
type textarea "x"
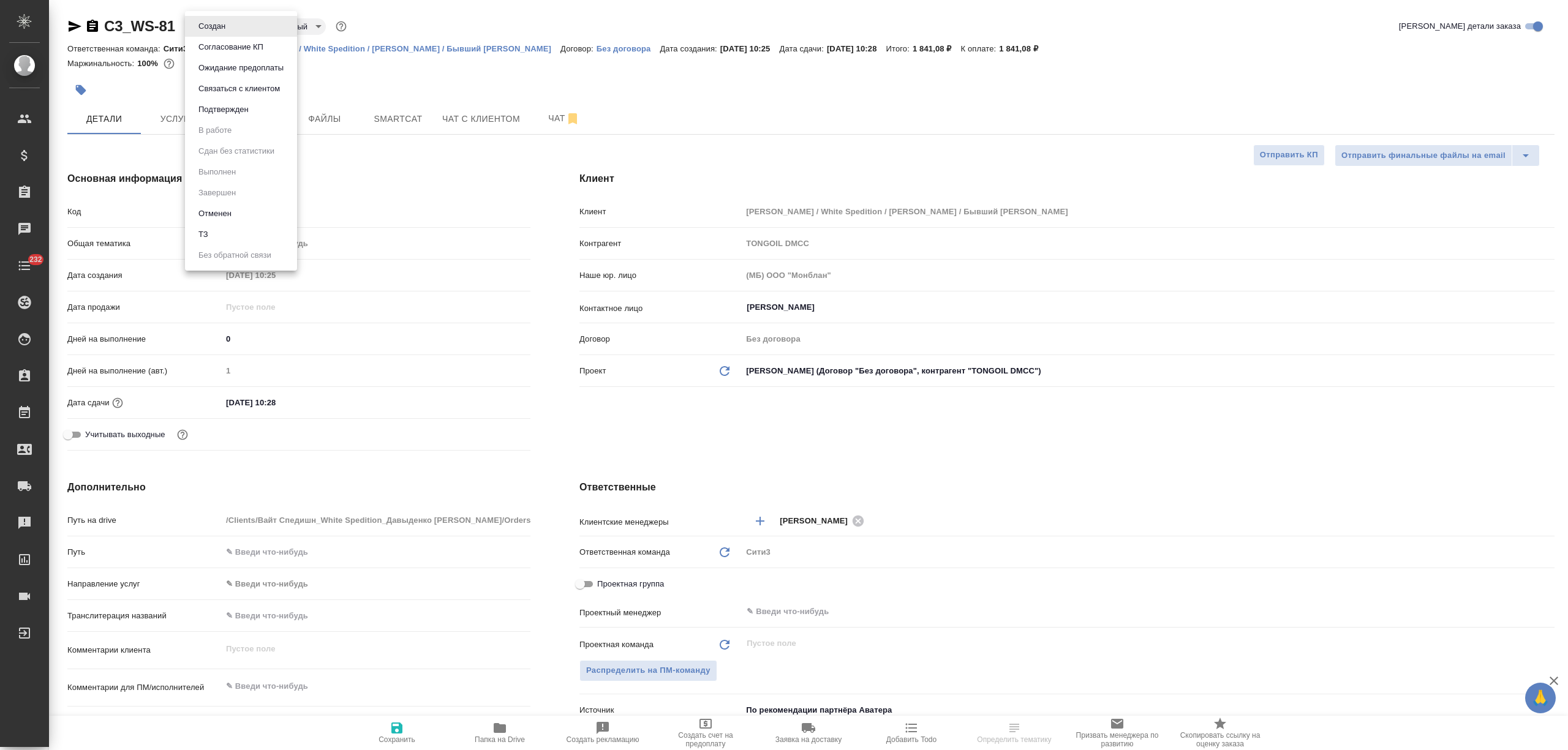
click at [228, 207] on button "Отменен" at bounding box center [215, 213] width 40 height 14
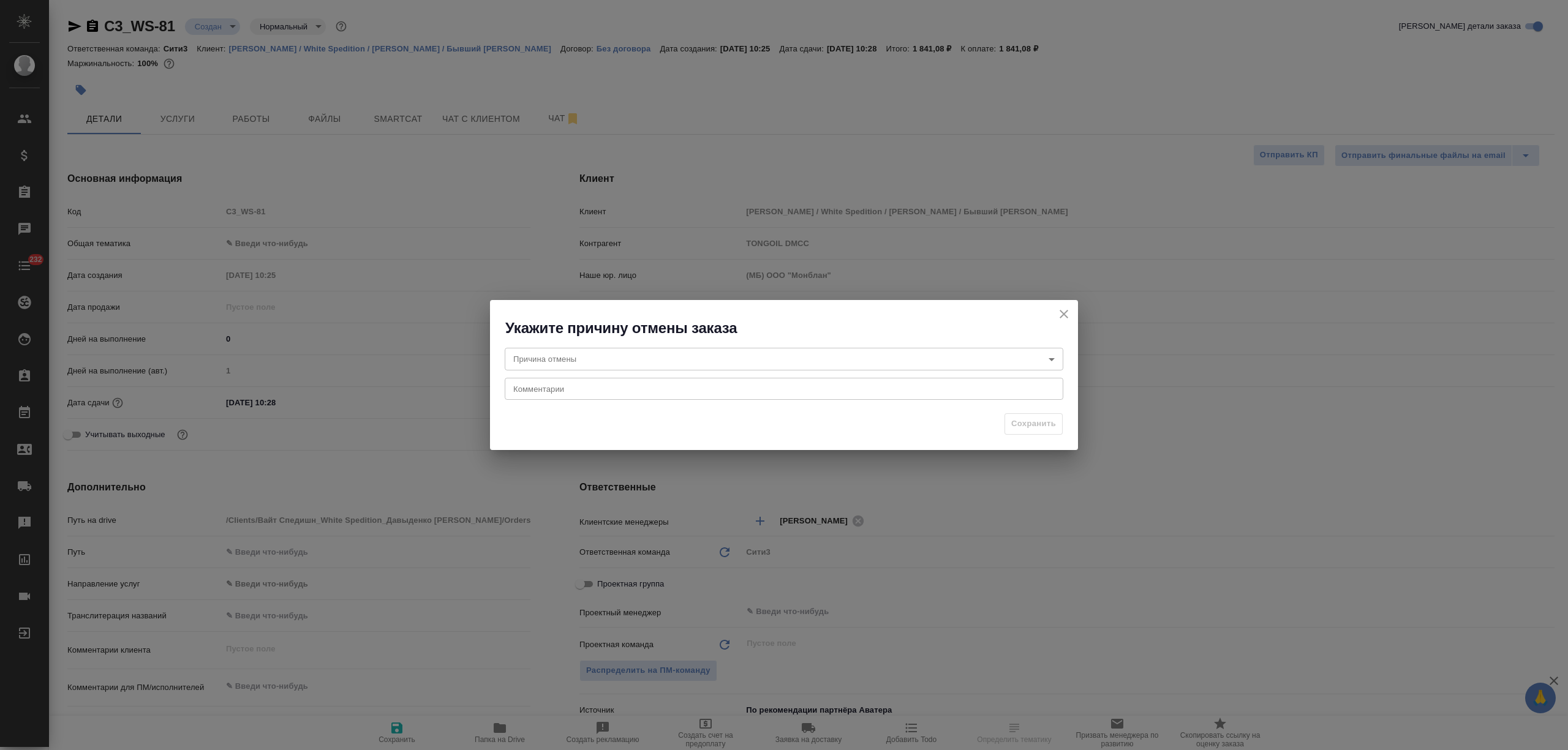
click at [682, 360] on body "🙏 .cls-1 fill:#fff; AWATERA [PERSON_NAME] Спецификации Заказы Чаты 232 Todo Про…" at bounding box center [784, 375] width 1568 height 750
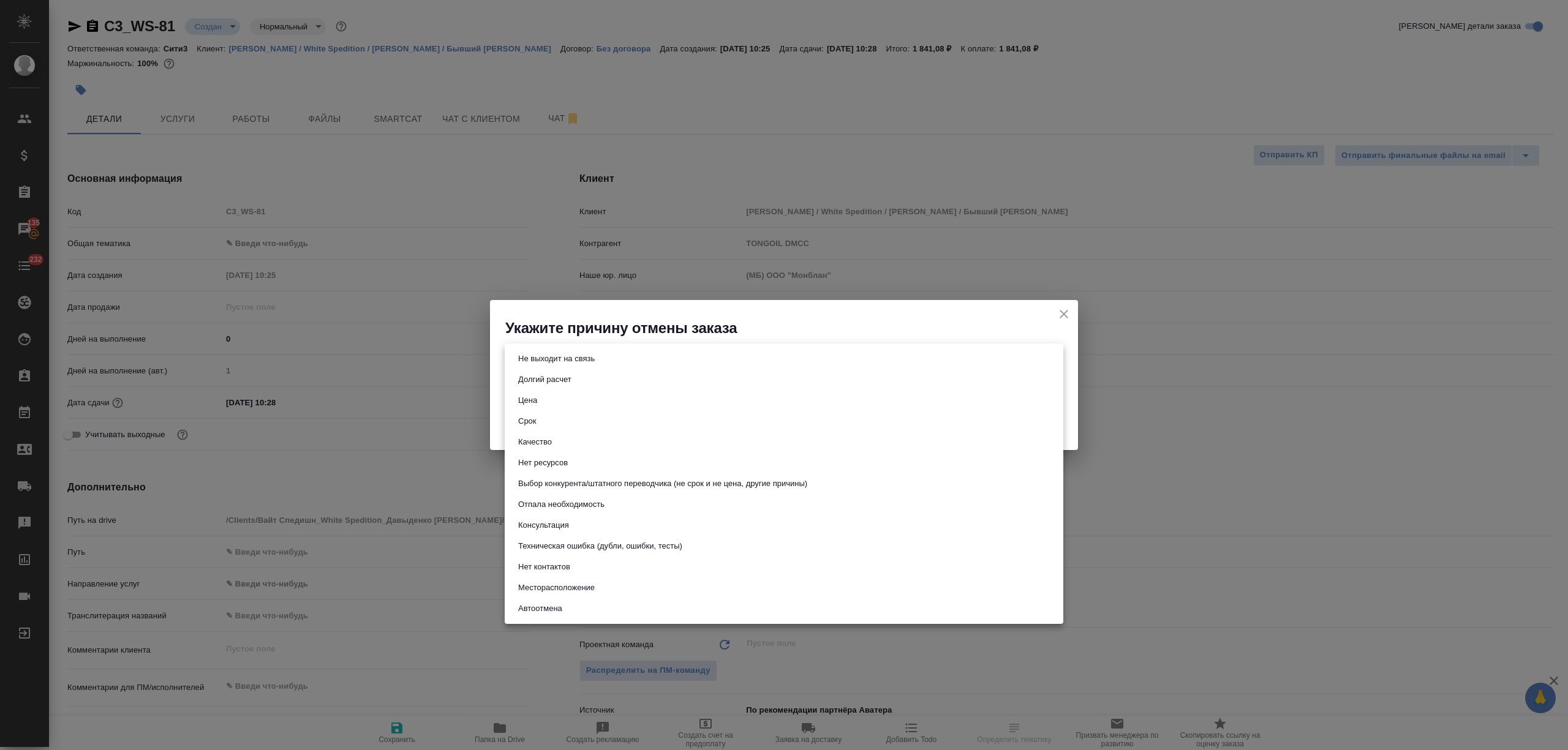
click at [598, 400] on li "Цена" at bounding box center [784, 400] width 558 height 21
type input "price"
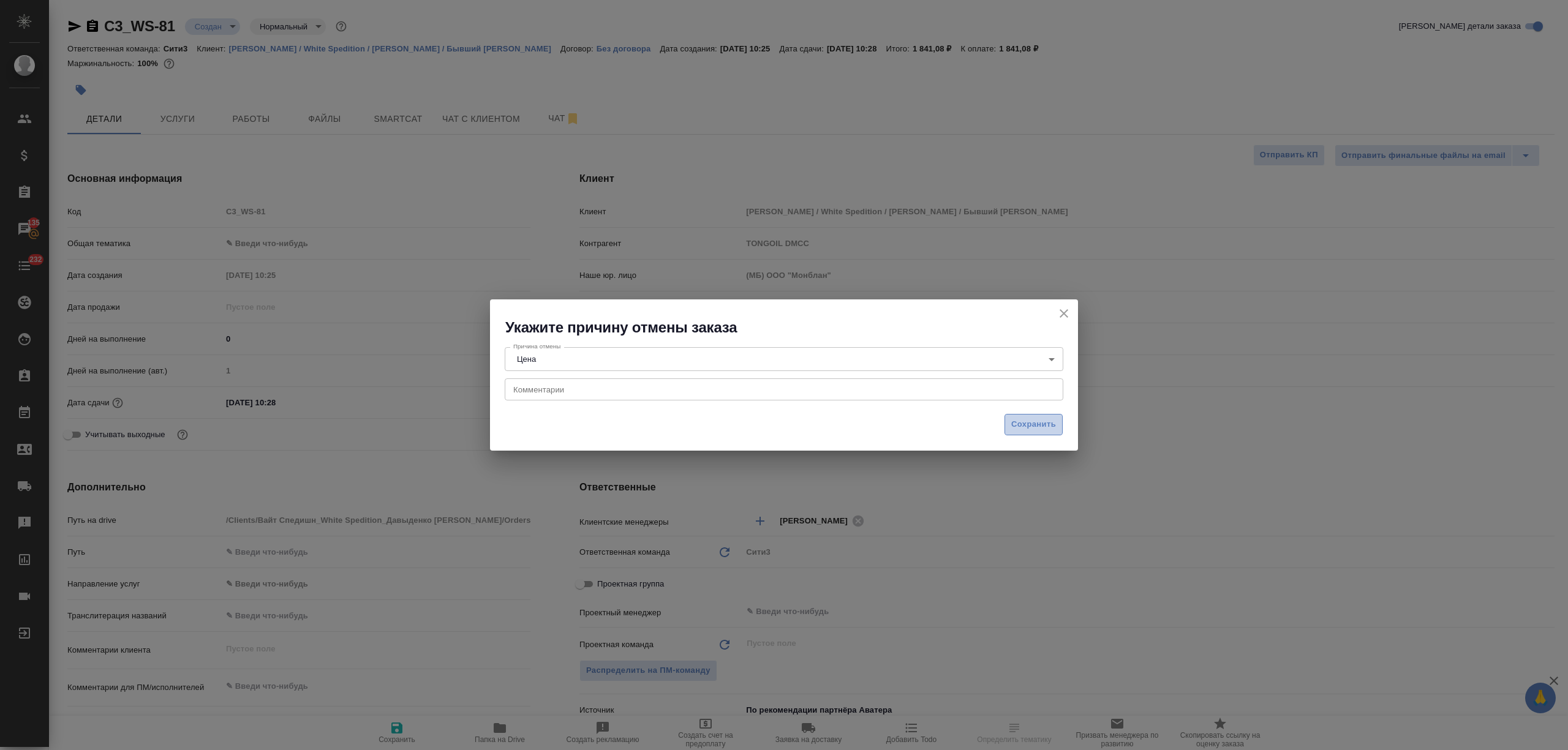
click at [1014, 417] on span "Сохранить" at bounding box center [1033, 425] width 45 height 14
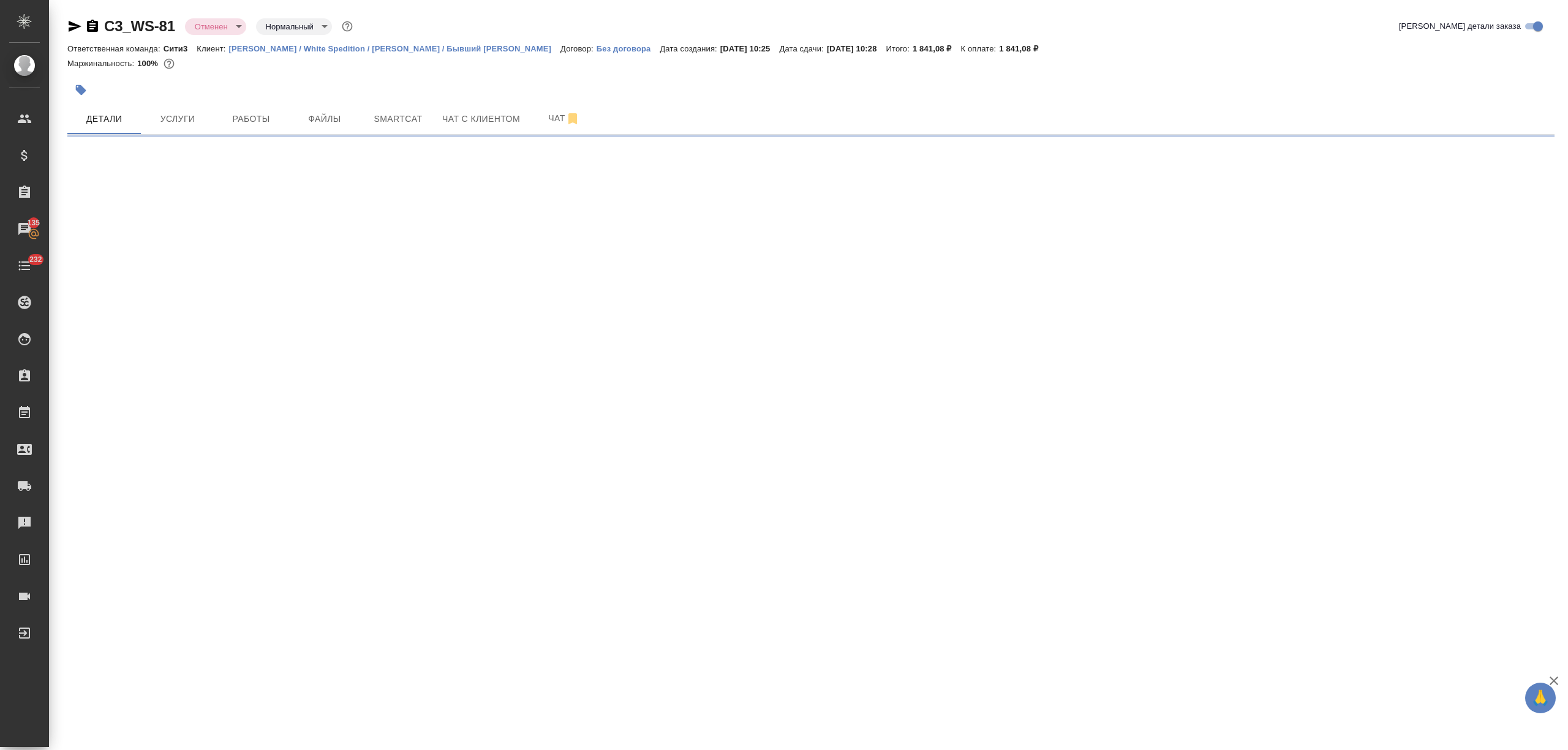
select select "RU"
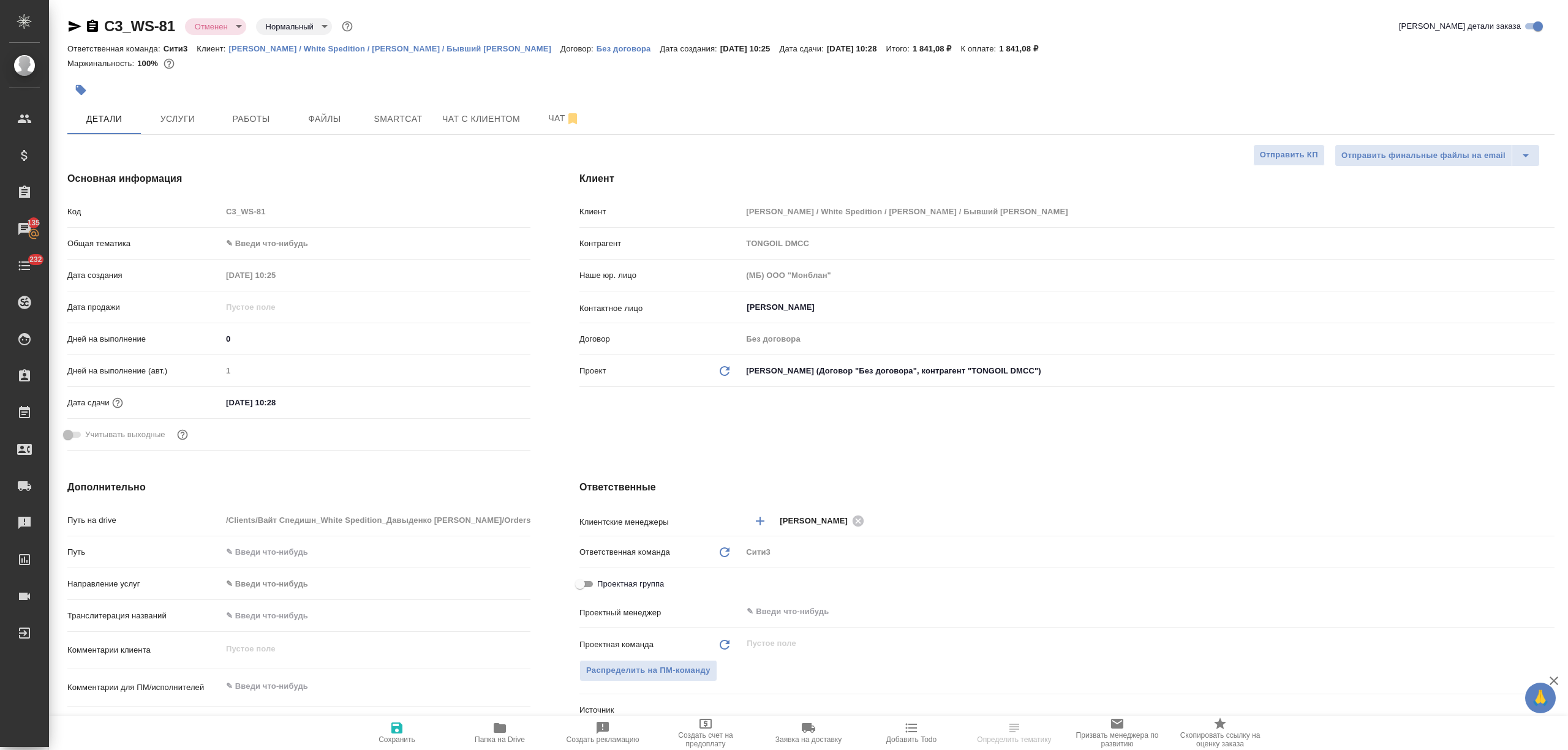
type textarea "x"
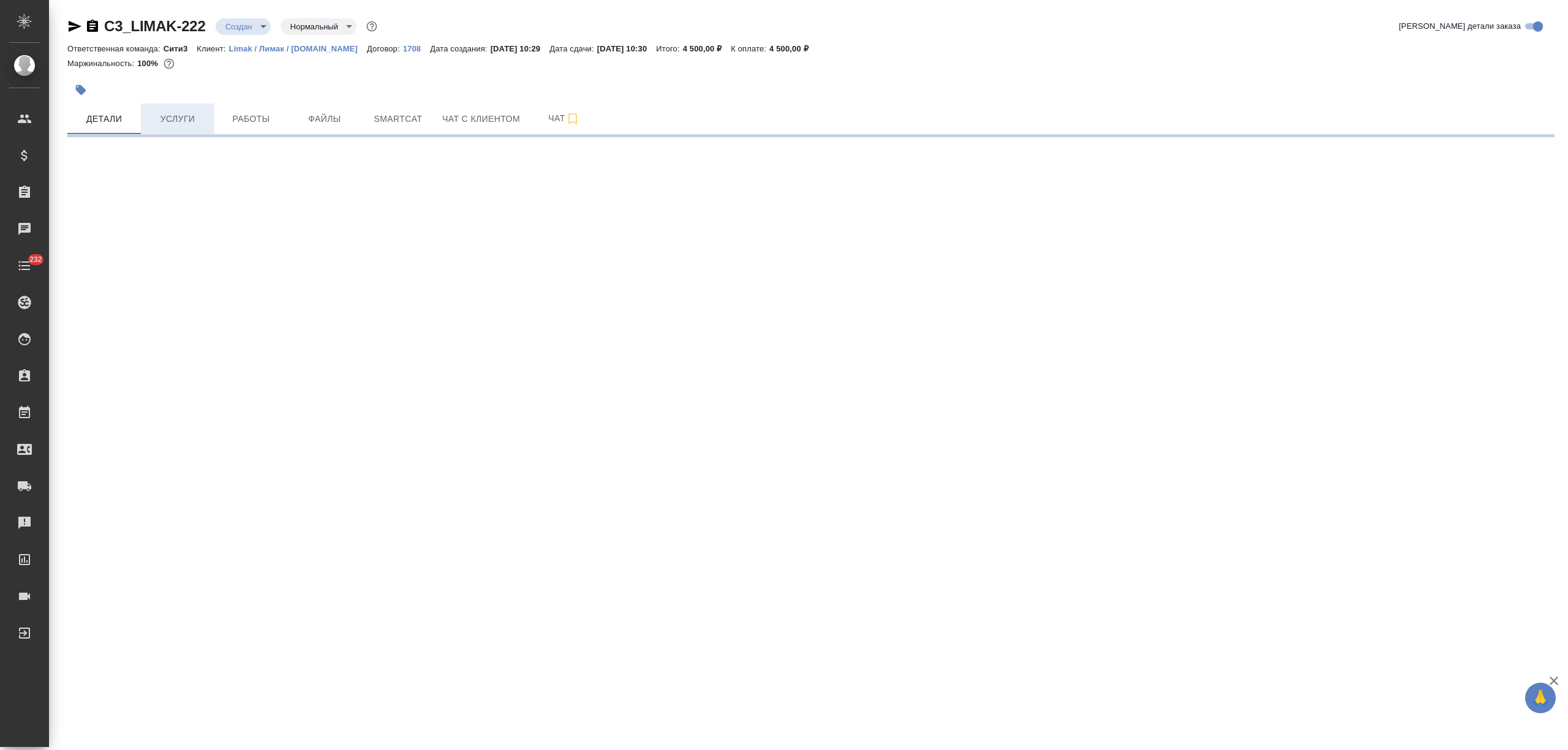
select select "RU"
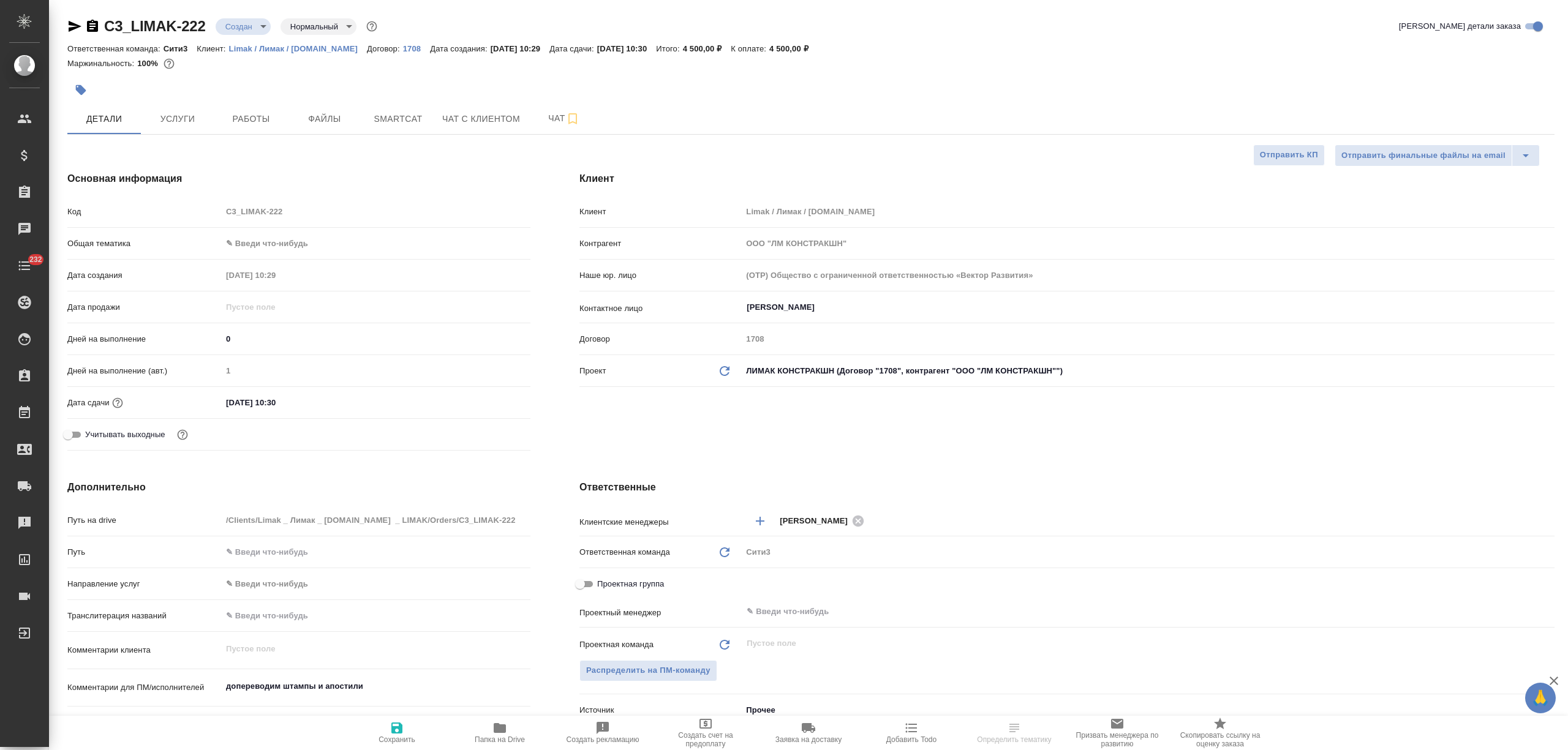
type textarea "x"
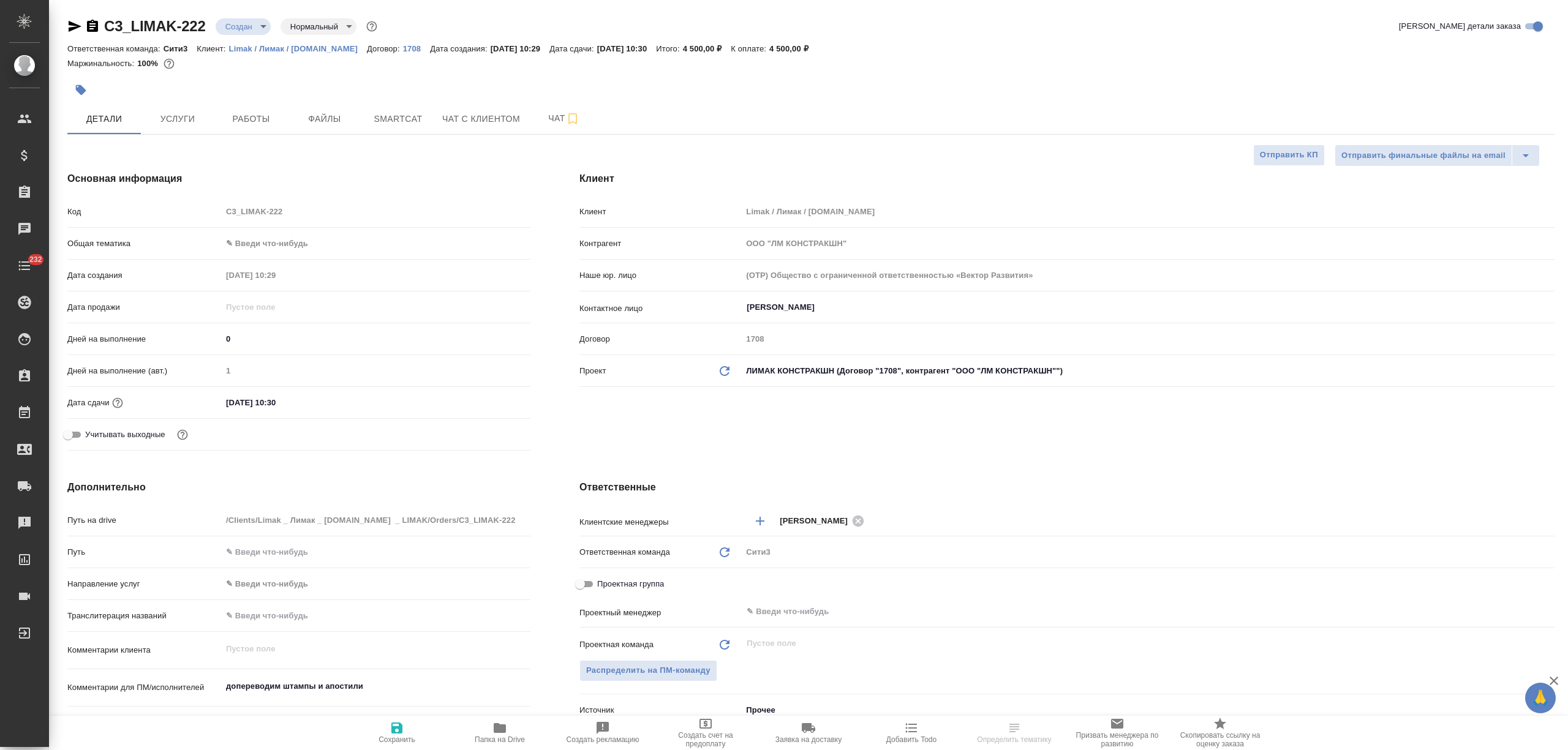
type textarea "x"
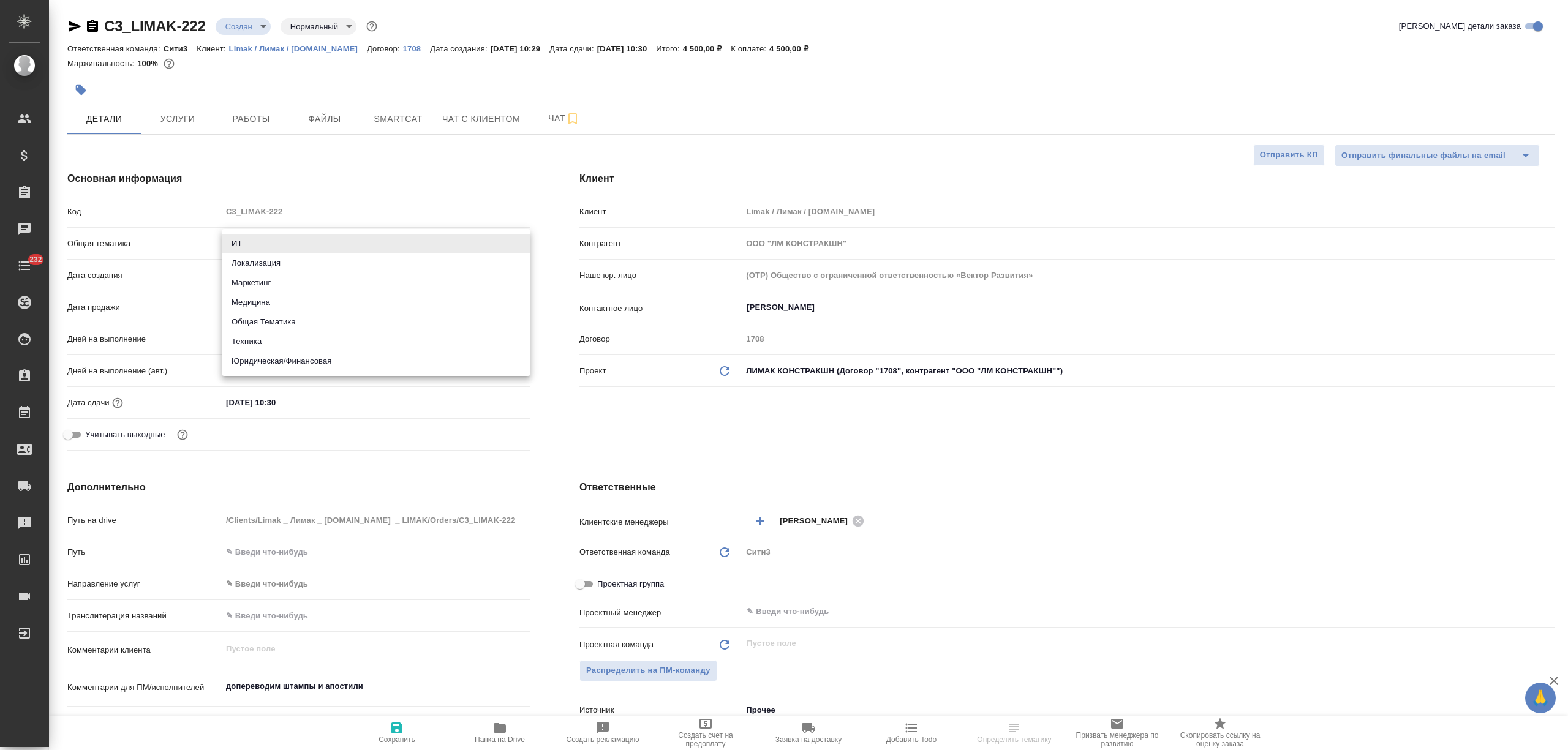
click at [265, 247] on body "🙏 .cls-1 fill:#fff; AWATERA [PERSON_NAME] Спецификации Заказы Чаты 232 Todo Про…" at bounding box center [784, 375] width 1568 height 750
type textarea "x"
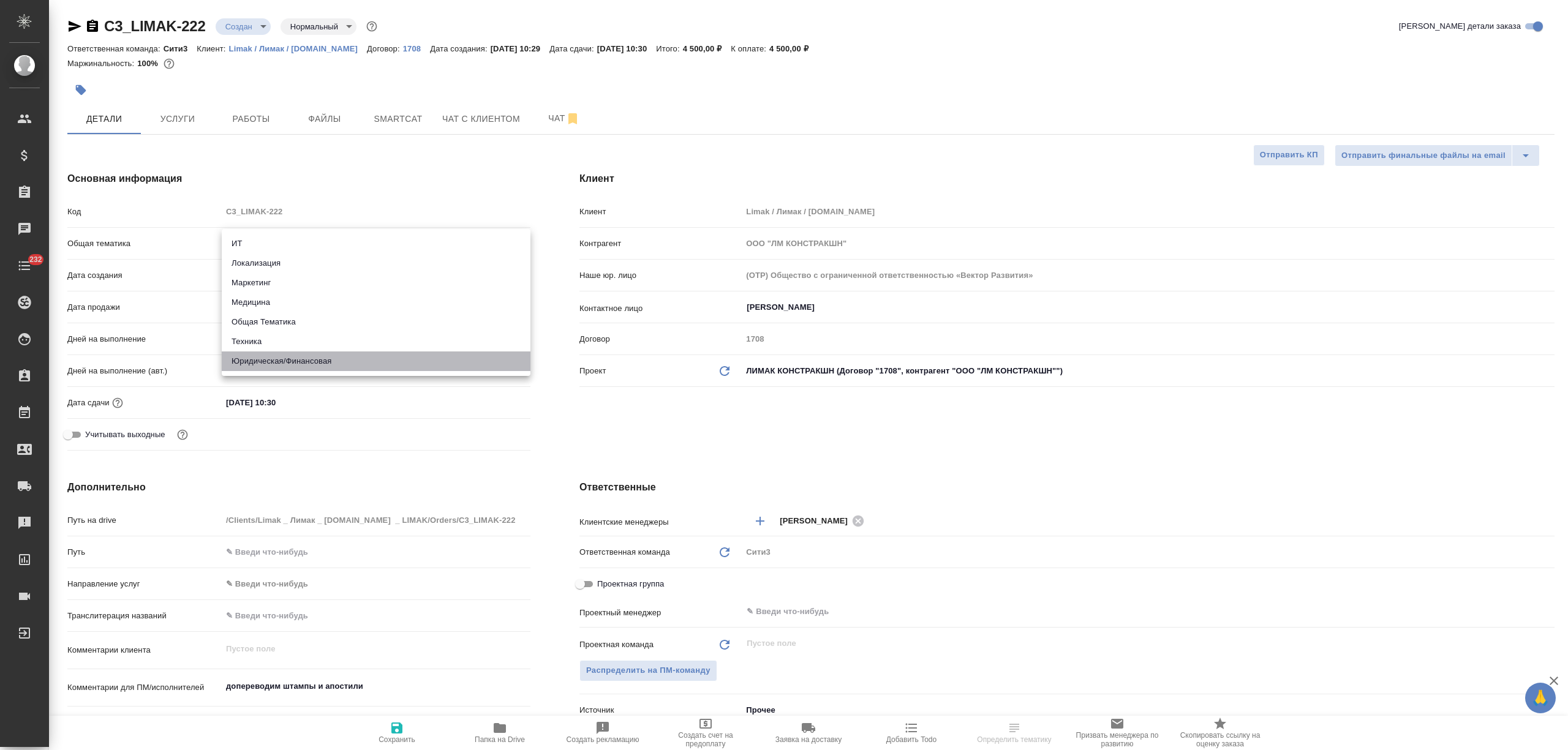
click at [286, 361] on li "Юридическая/Финансовая" at bounding box center [376, 361] width 309 height 20
type input "yr-fn"
type textarea "x"
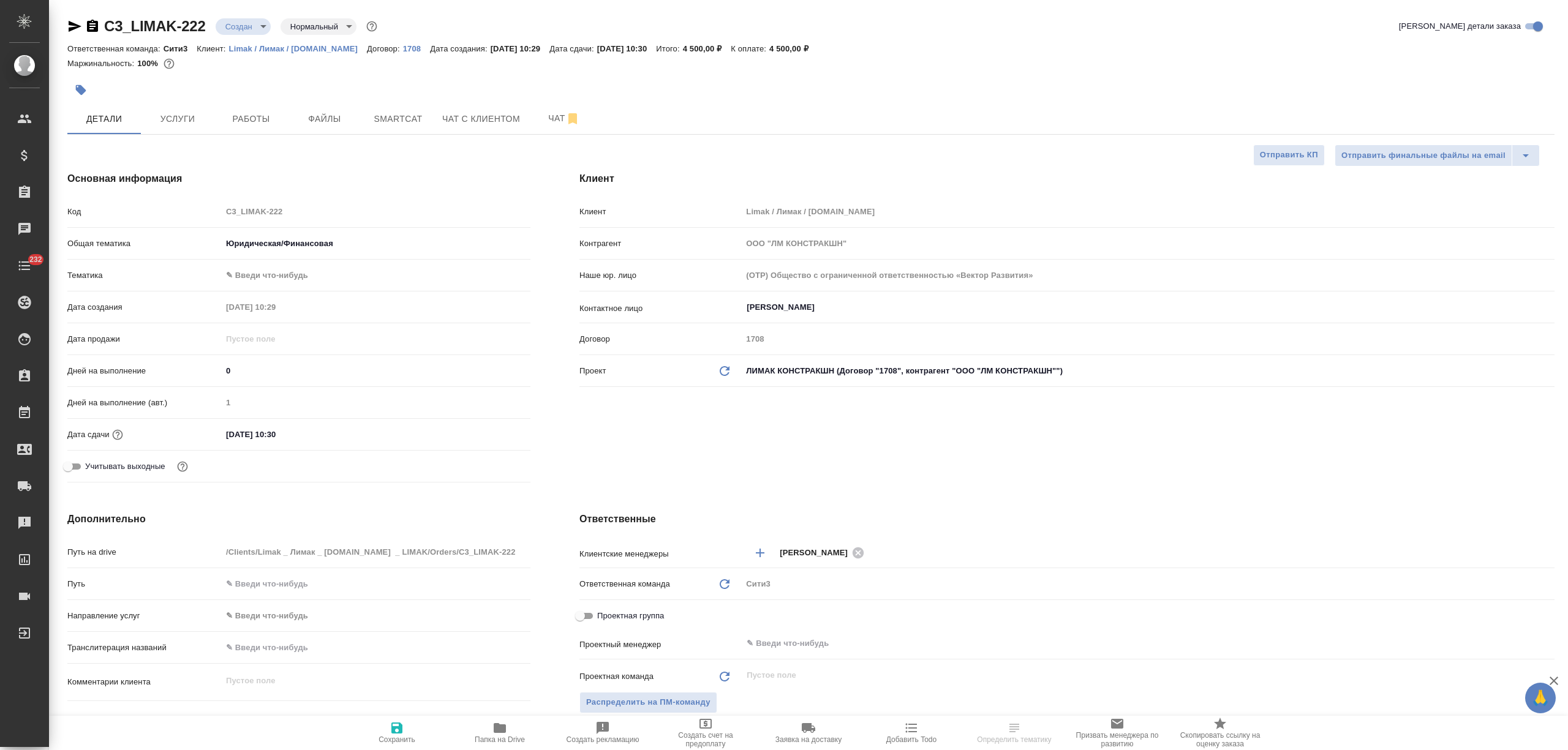
click at [271, 280] on body "🙏 .cls-1 fill:#fff; AWATERA Nikitina Tatiana Клиенты Спецификации Заказы Чаты 2…" at bounding box center [784, 375] width 1568 height 750
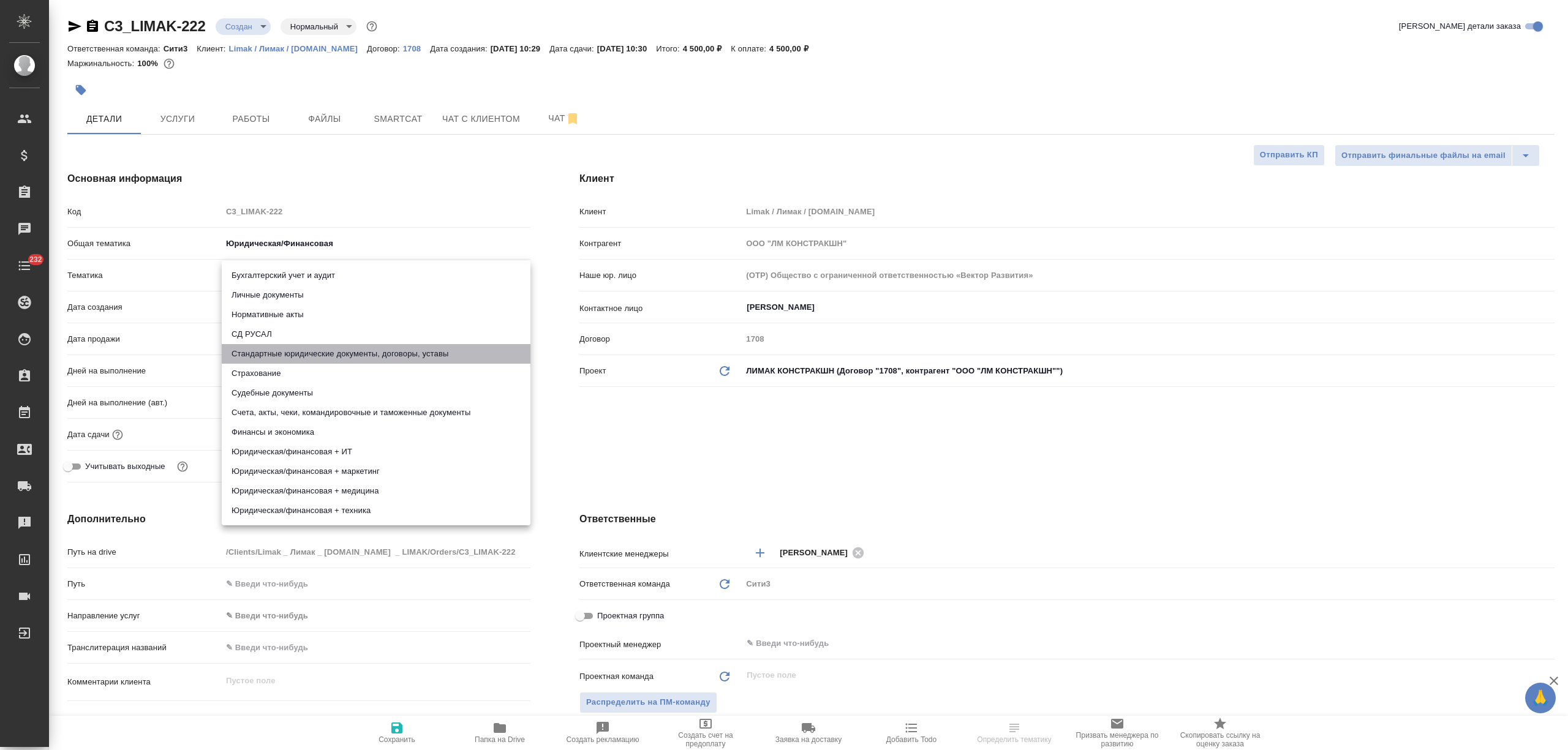
click at [318, 346] on li "Стандартные юридические документы, договоры, уставы" at bounding box center [376, 354] width 309 height 20
type textarea "x"
type input "5f647205b73bc97568ca66bf"
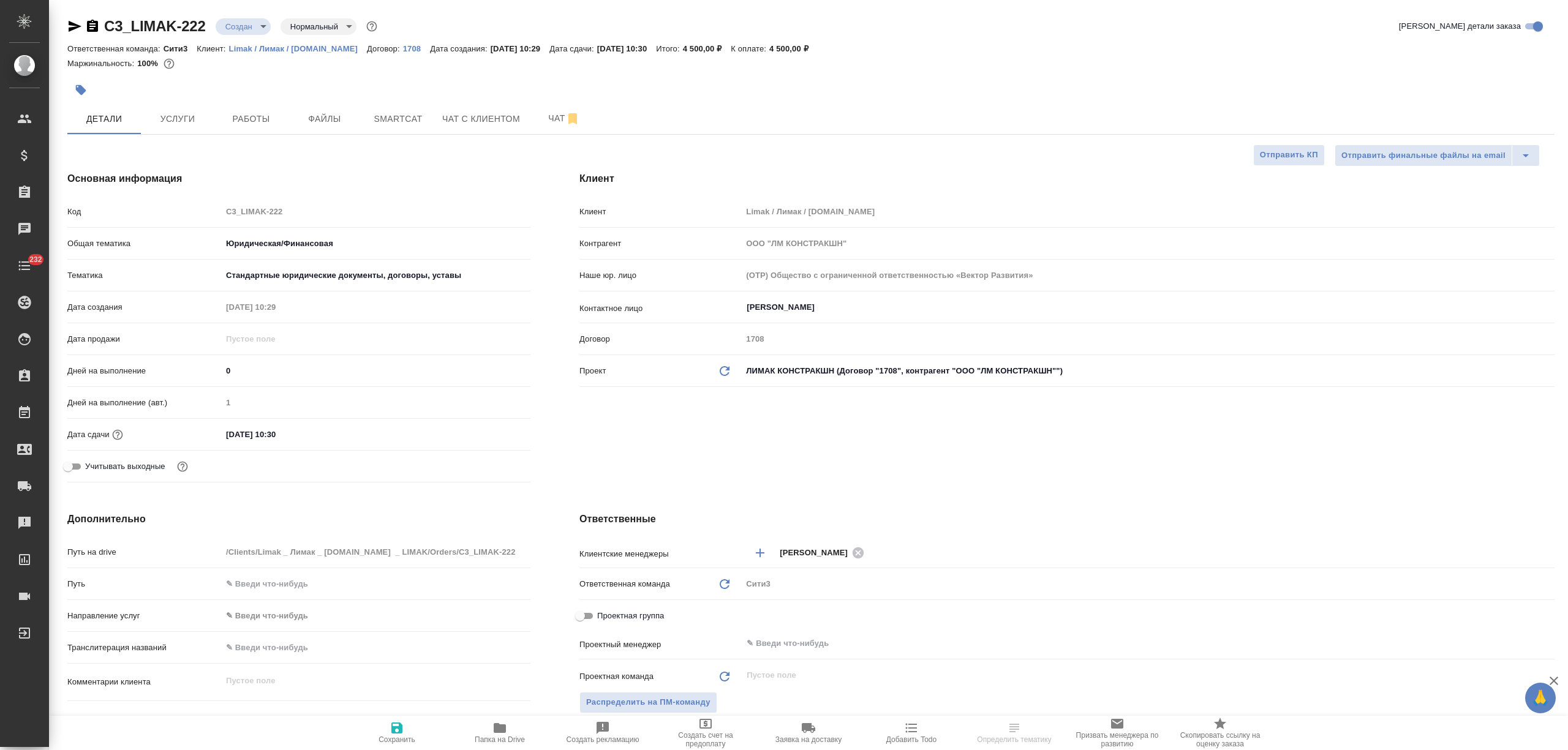
click at [397, 728] on icon "button" at bounding box center [397, 728] width 11 height 11
type textarea "x"
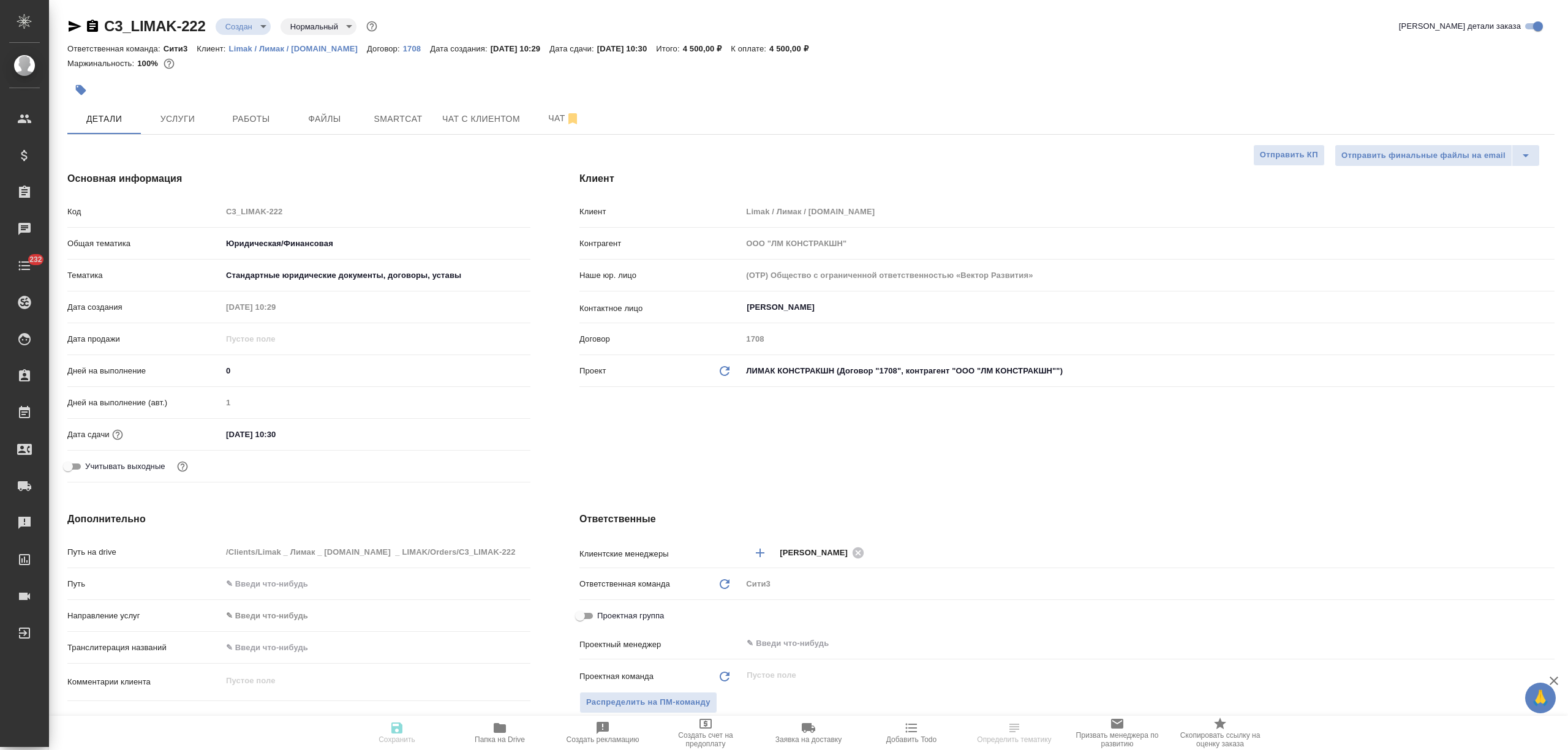
type textarea "x"
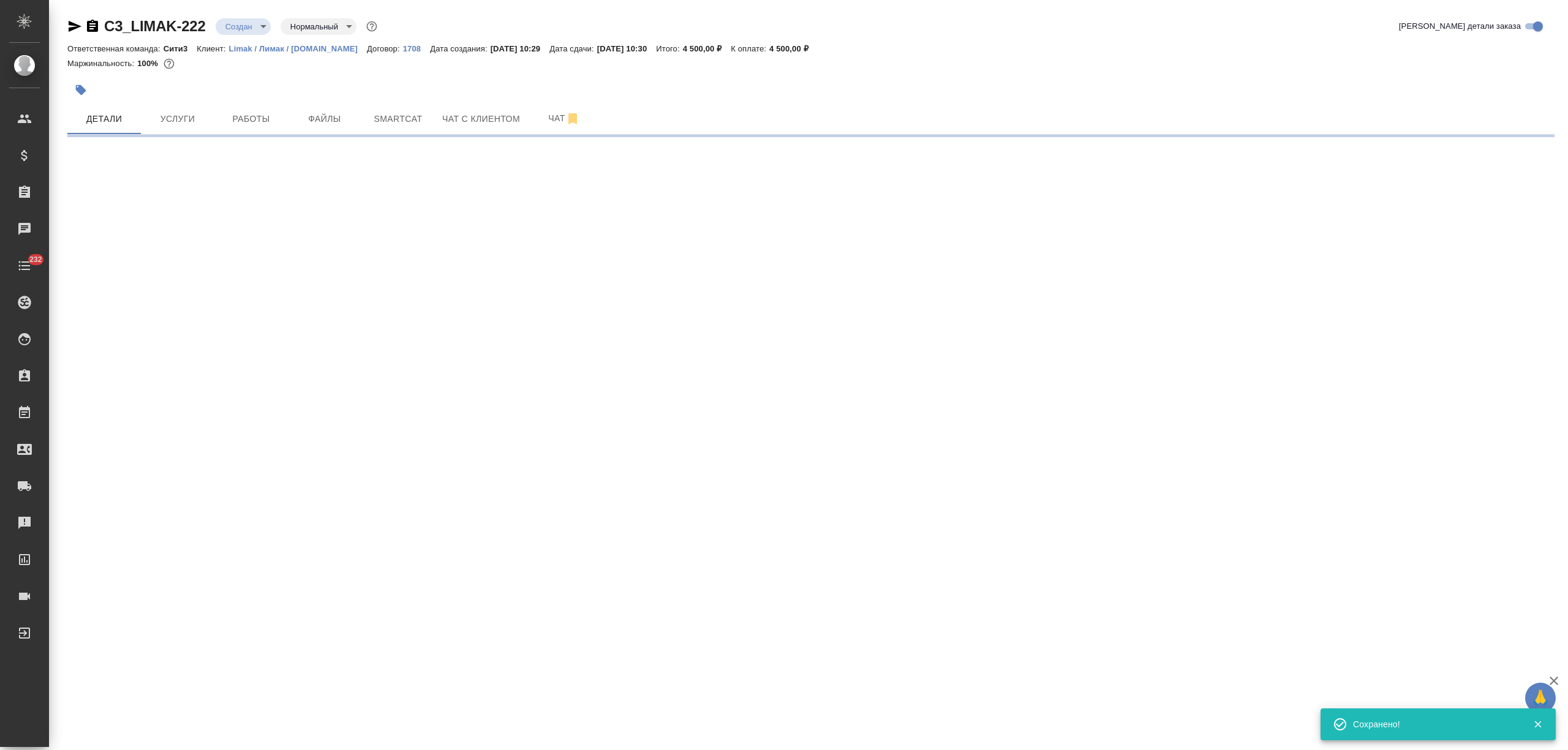
select select "RU"
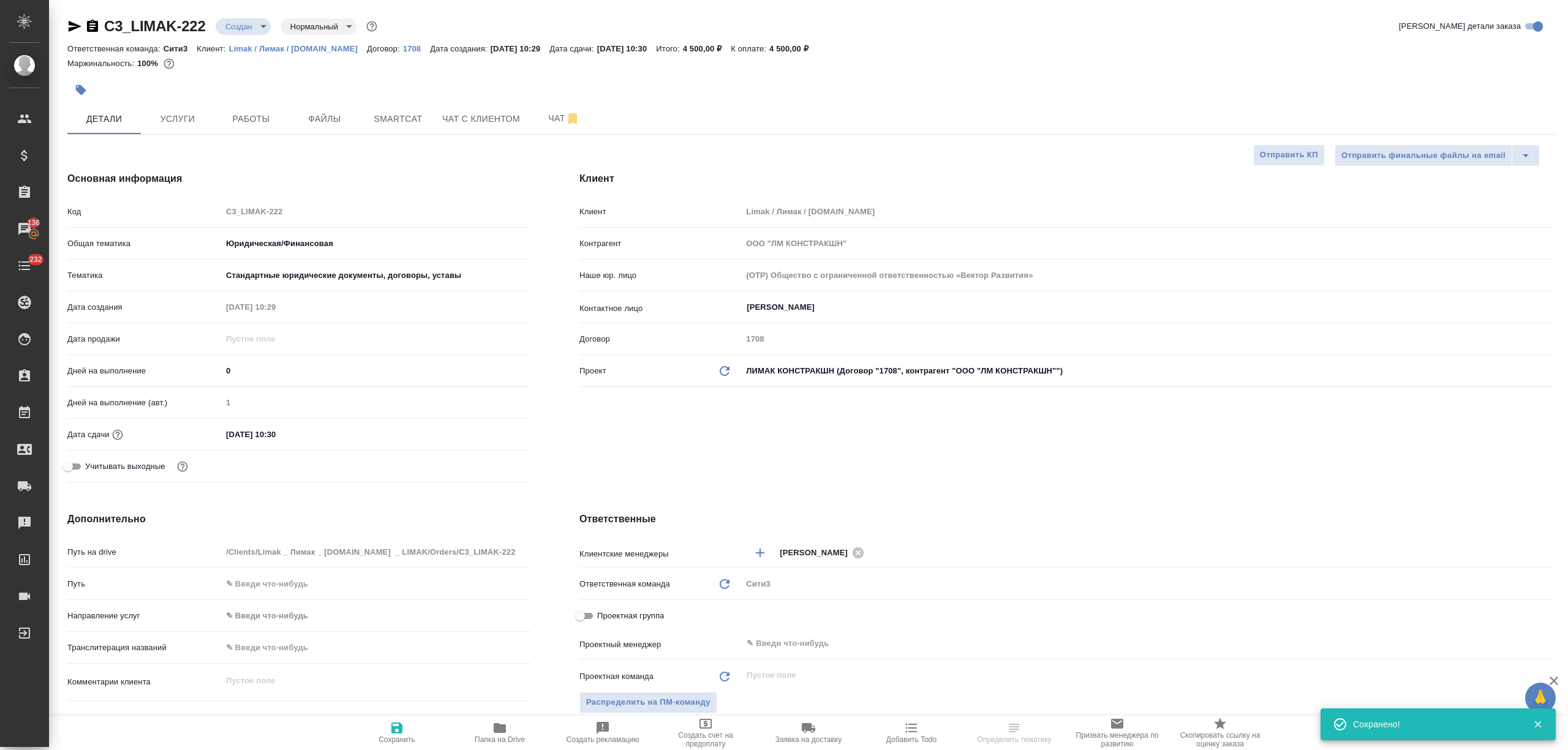
type textarea "x"
click at [271, 432] on input "08.09.2025 10:30" at bounding box center [276, 434] width 107 height 18
type input "08.09.2025 1_:__"
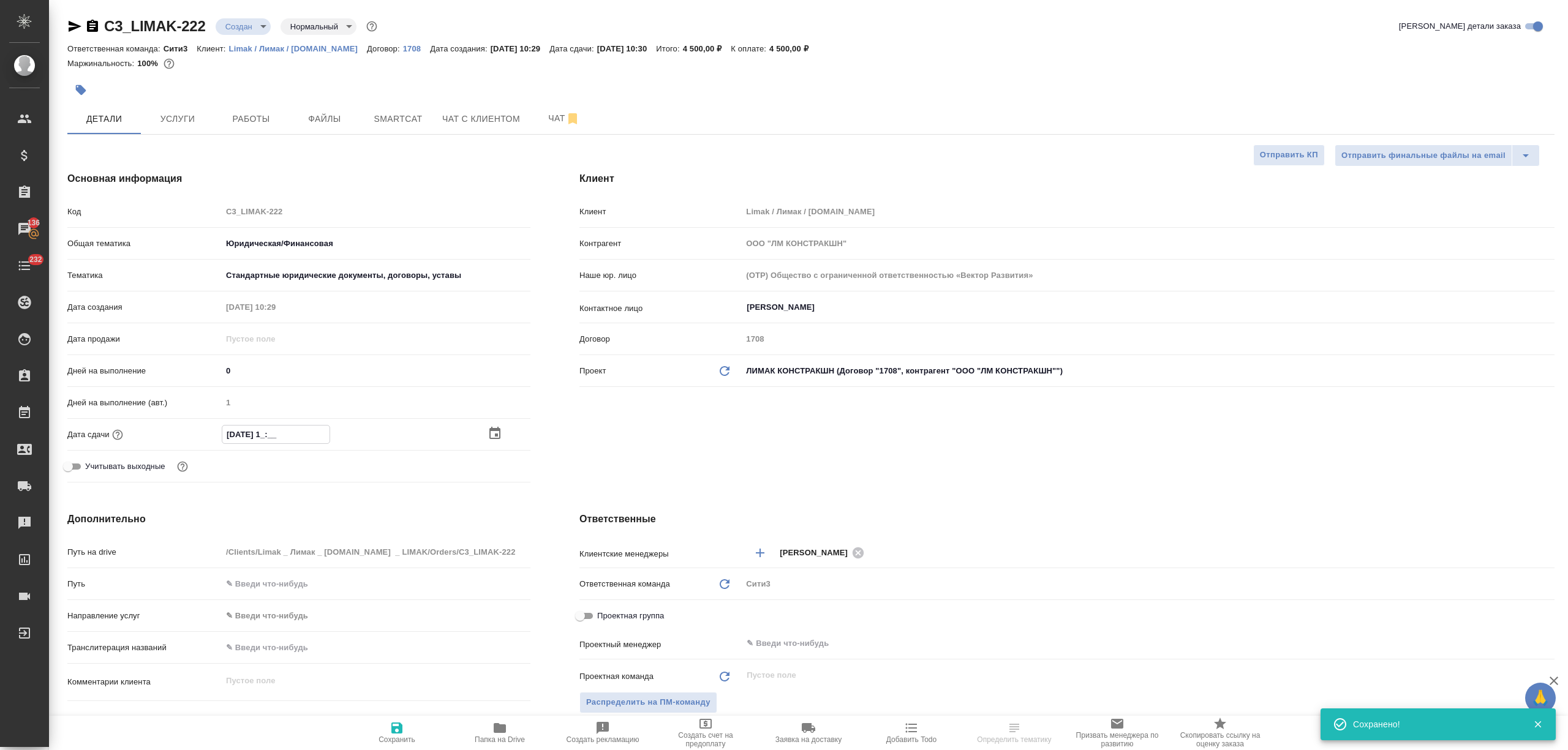
type textarea "x"
type input "08.09.2025 11:__"
type textarea "x"
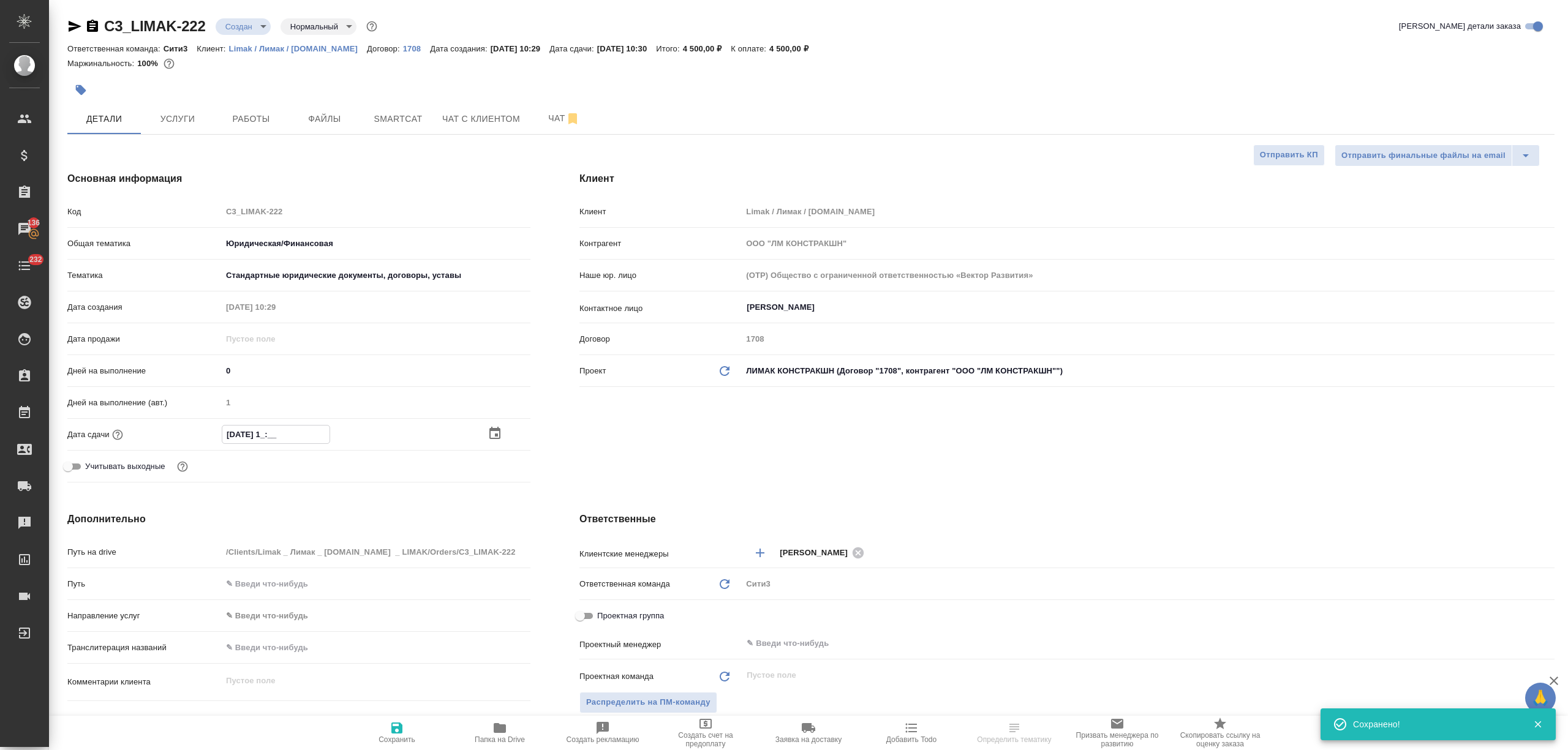
type textarea "x"
type input "08.09.2025 11:0_"
type textarea "x"
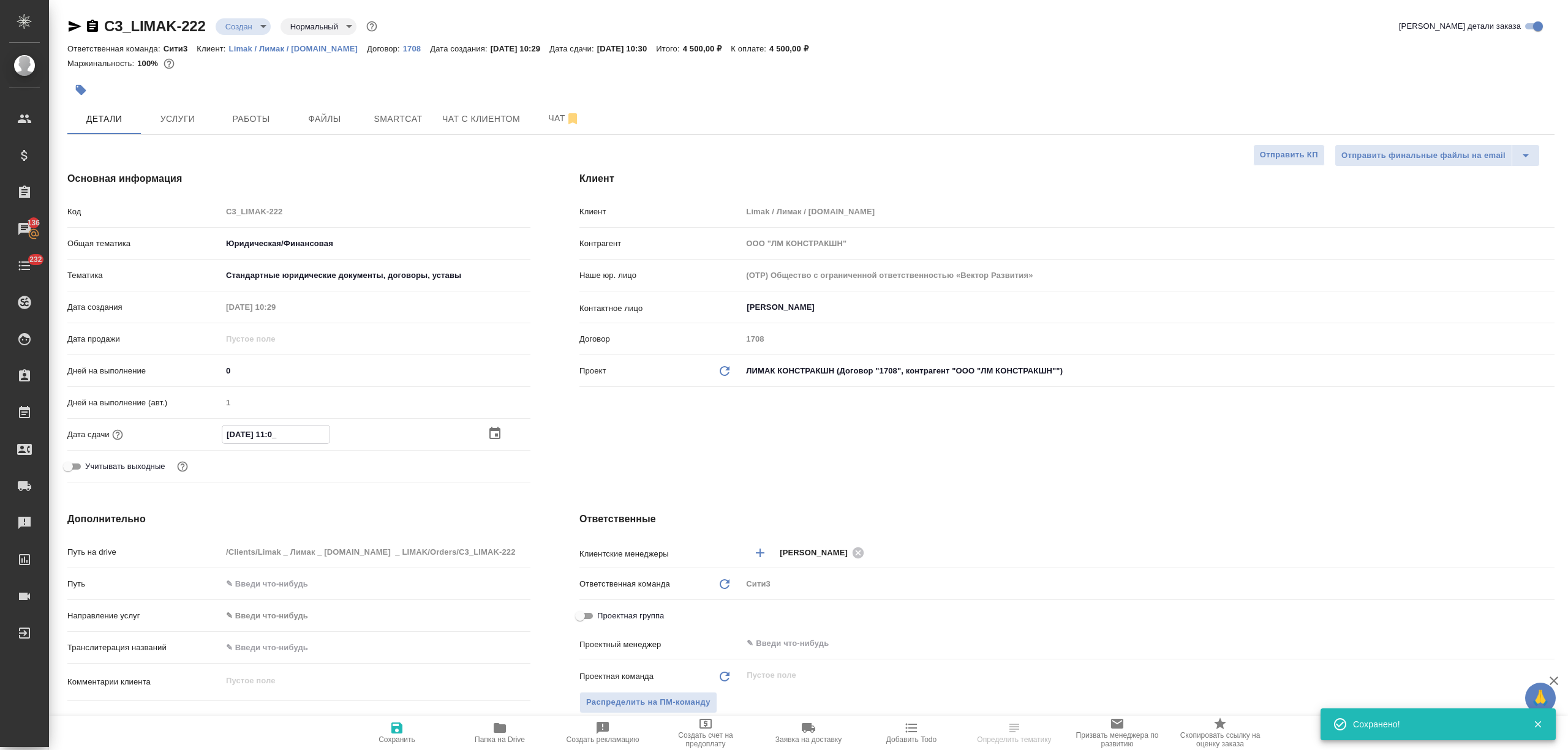
type textarea "x"
type input "08.09.2025 11:00"
type textarea "x"
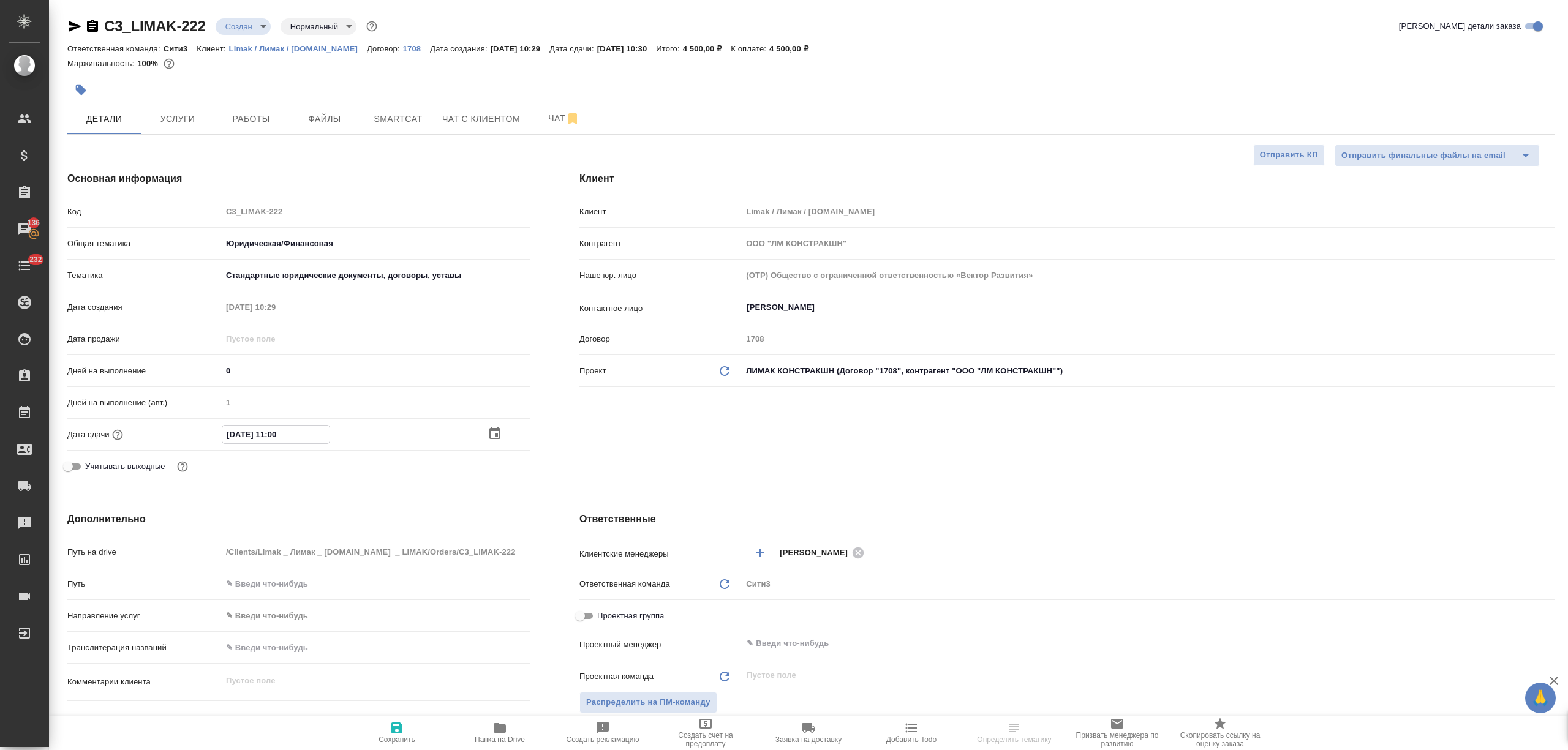
type input "08.09.2025 11:00"
click at [389, 736] on span "Сохранить" at bounding box center [397, 740] width 37 height 8
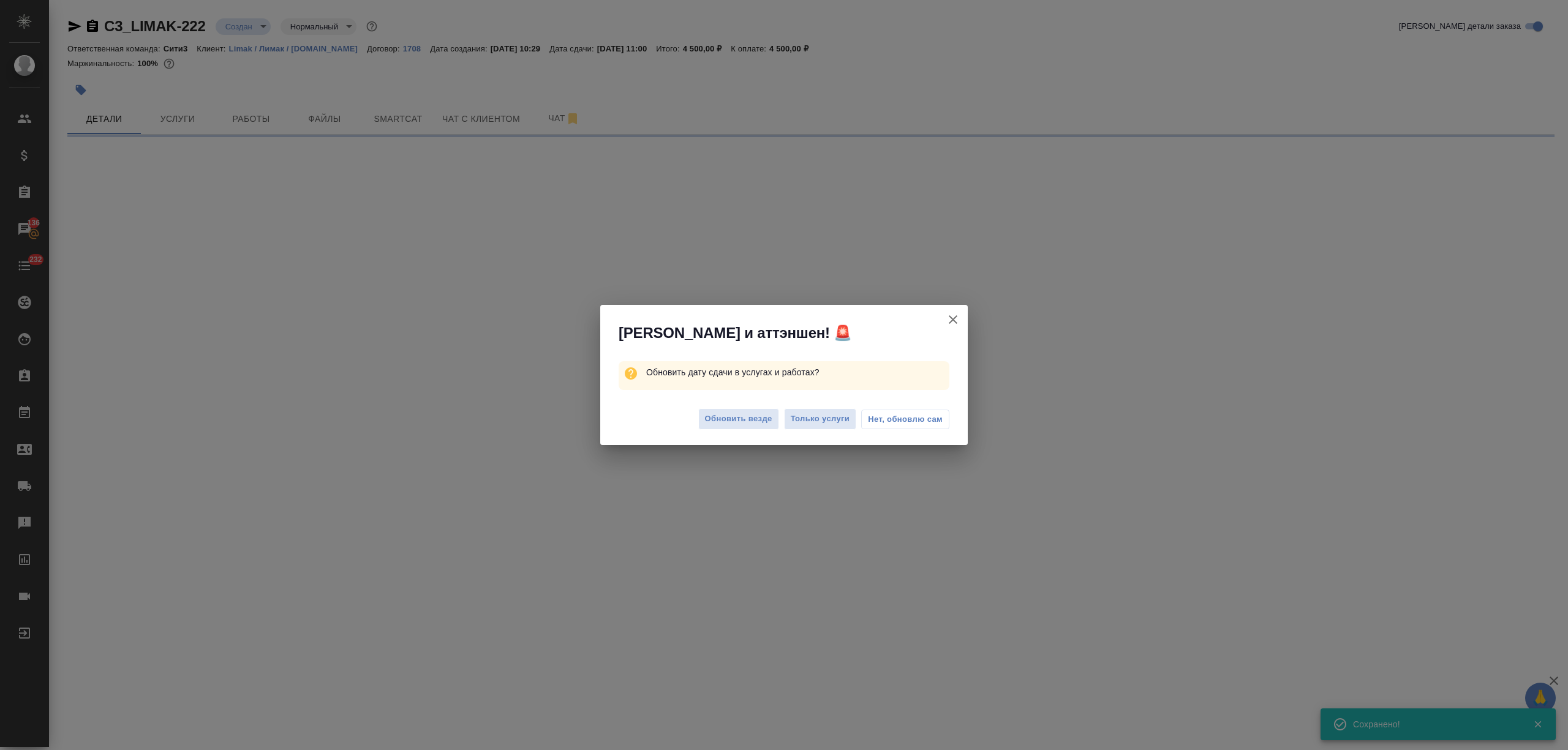
select select "RU"
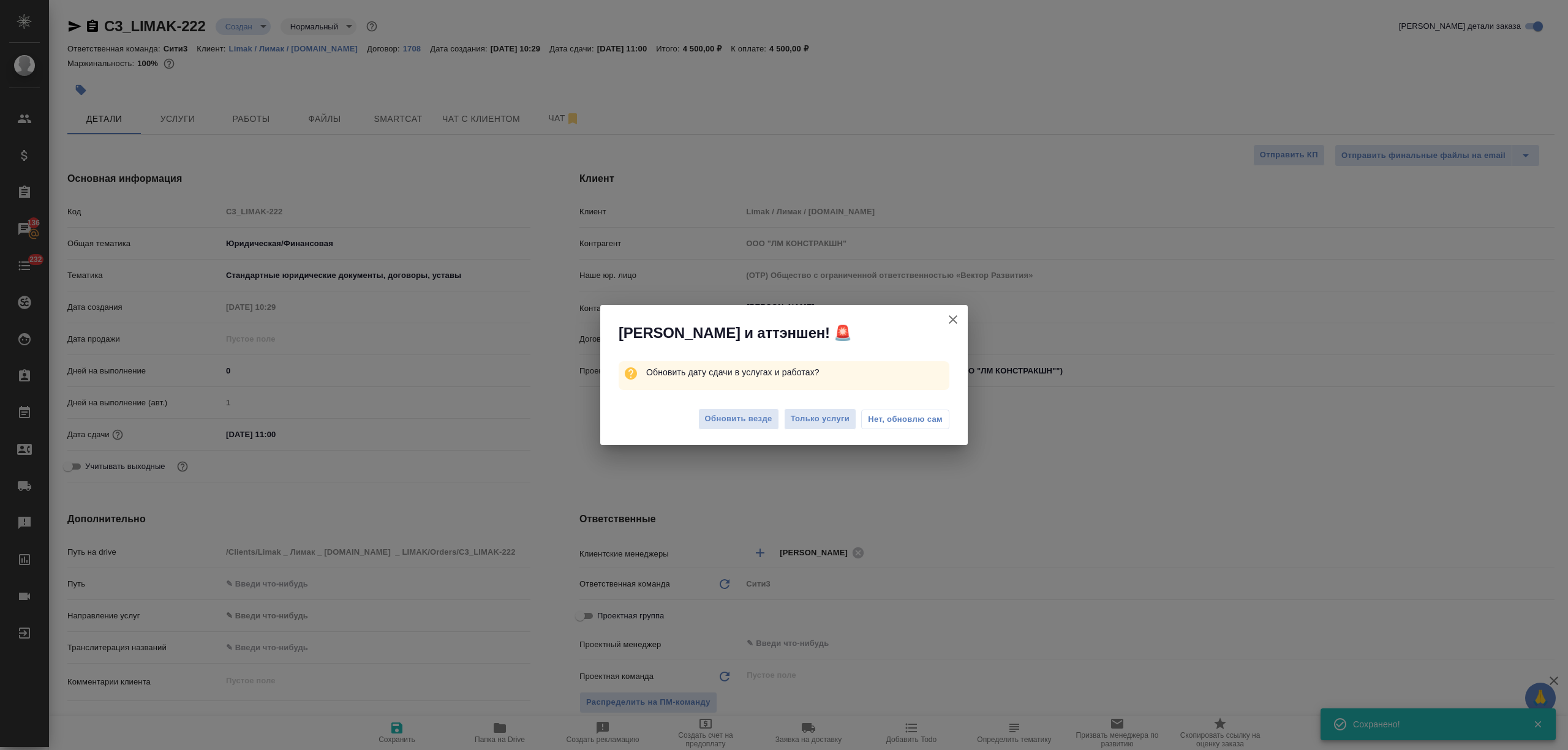
type textarea "x"
click at [758, 425] on span "Обновить везде" at bounding box center [738, 419] width 67 height 14
type textarea "x"
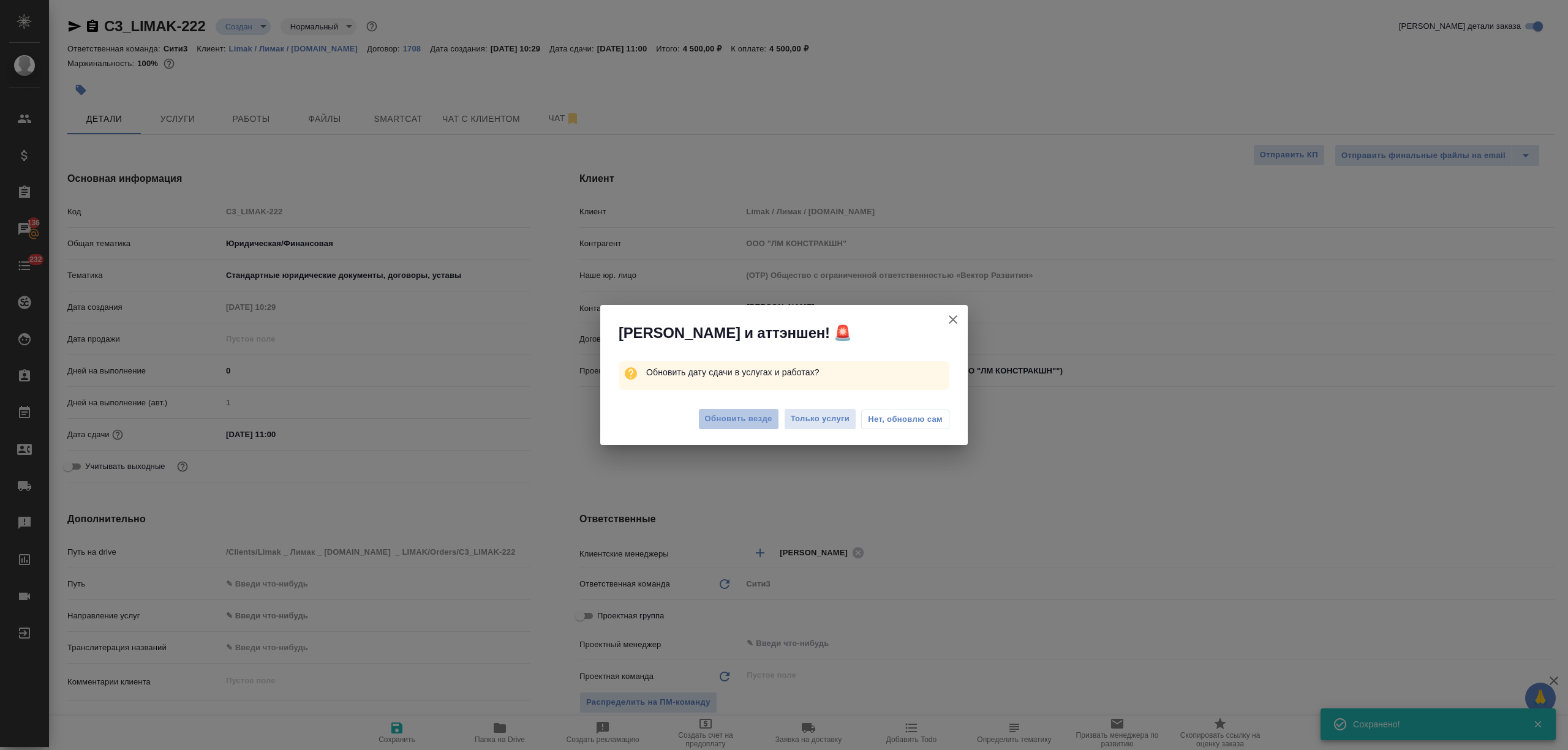
type textarea "x"
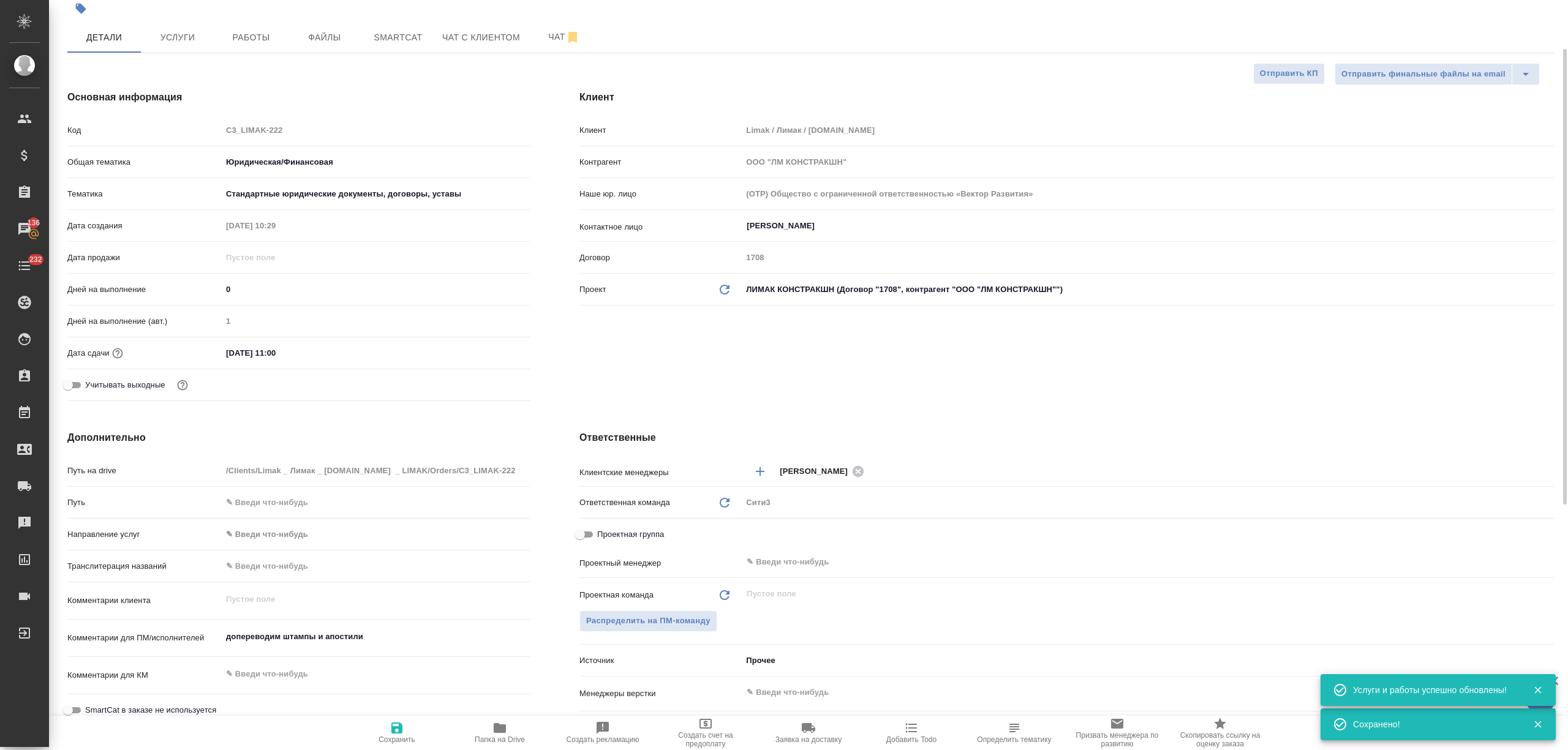
scroll to position [245, 0]
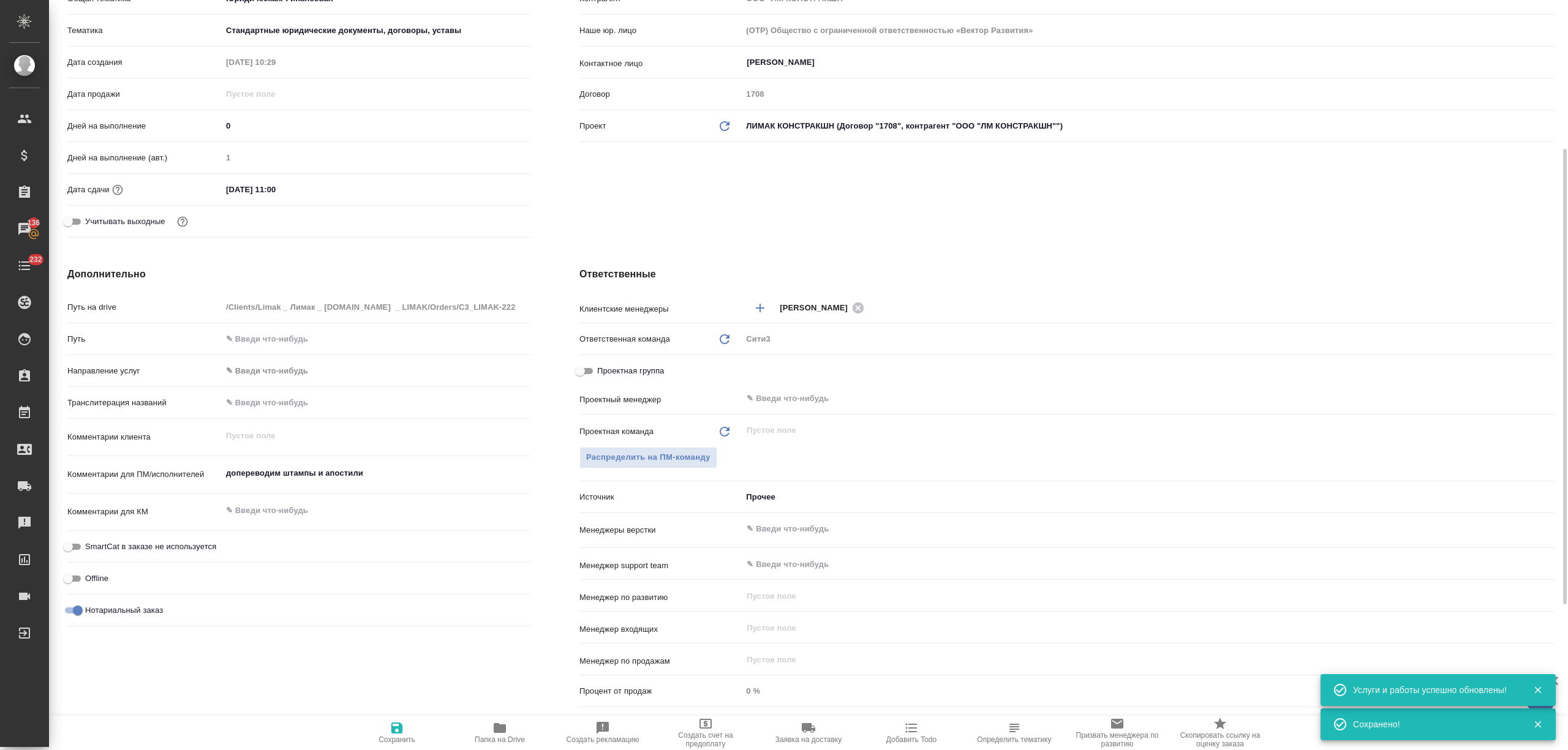
type textarea "x"
click at [449, 479] on textarea "допереводим штампы и апостили" at bounding box center [376, 474] width 307 height 21
type textarea "x"
type textarea "допереводим штампы и апостили"
type textarea "x"
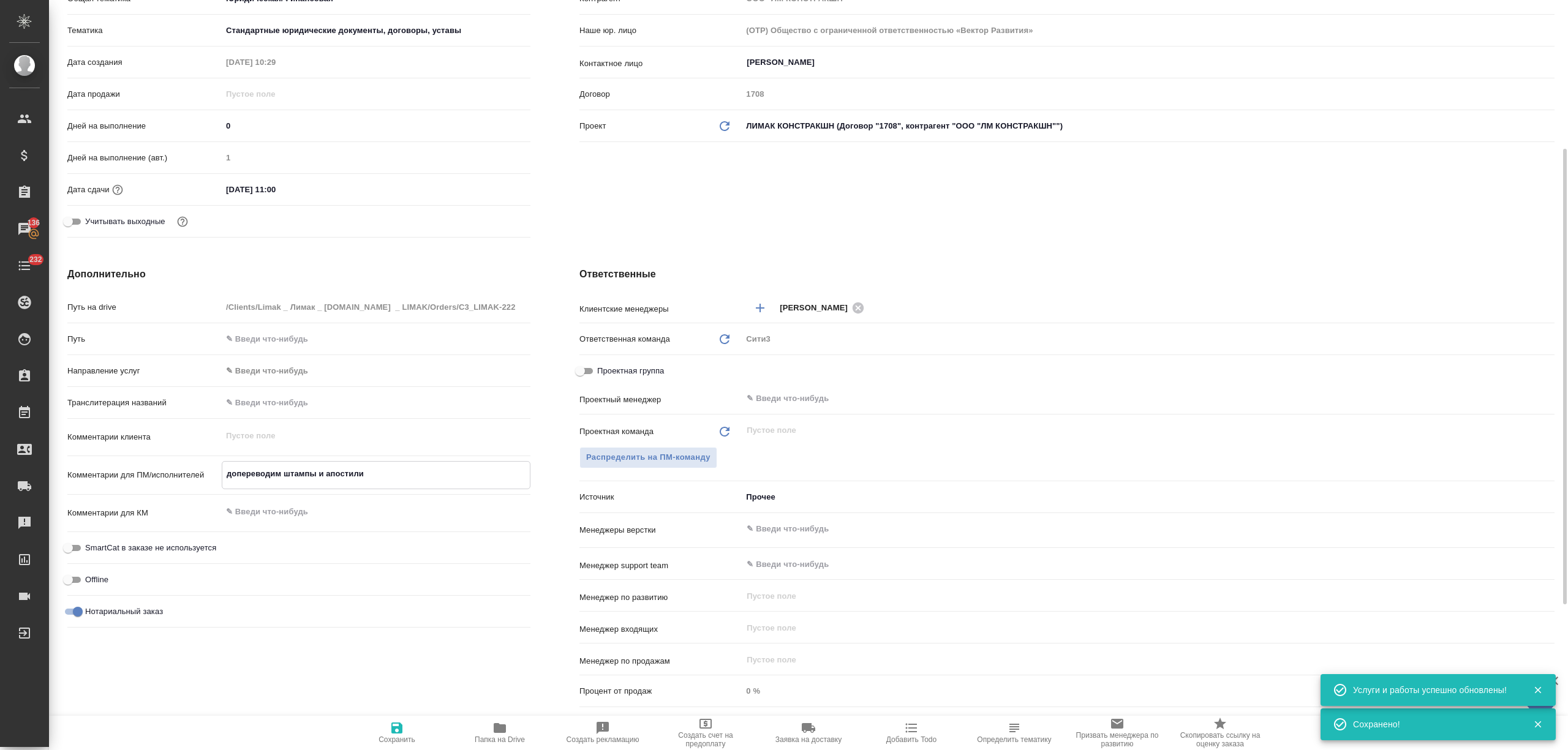
type textarea "x"
type textarea "допереводим штампы и апостили е"
type textarea "x"
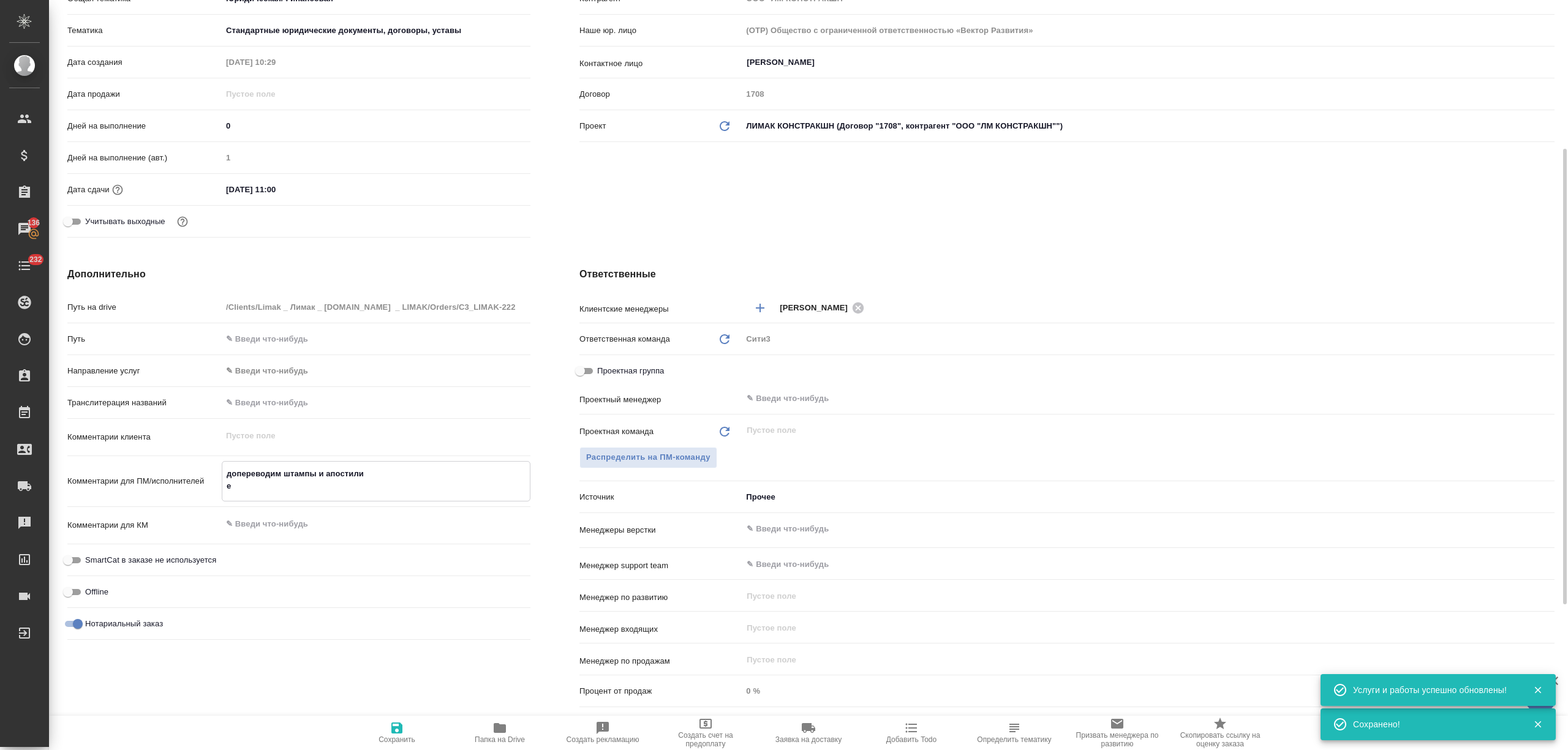
type textarea "допереводим штампы и апостили ес"
type textarea "x"
type textarea "допереводим штампы и апостили есл"
type textarea "x"
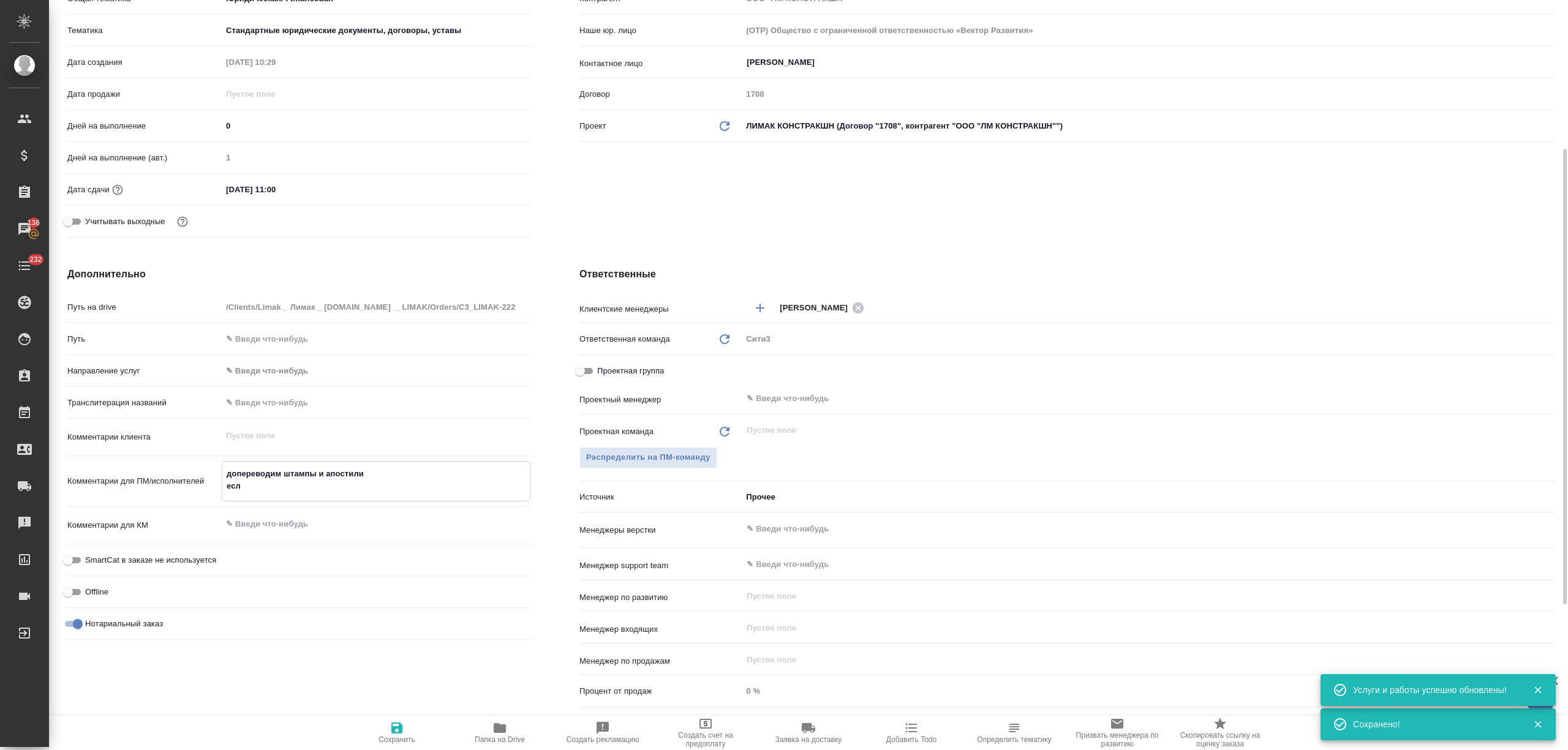
type textarea "x"
type textarea "допереводим штампы и апостили если"
type textarea "x"
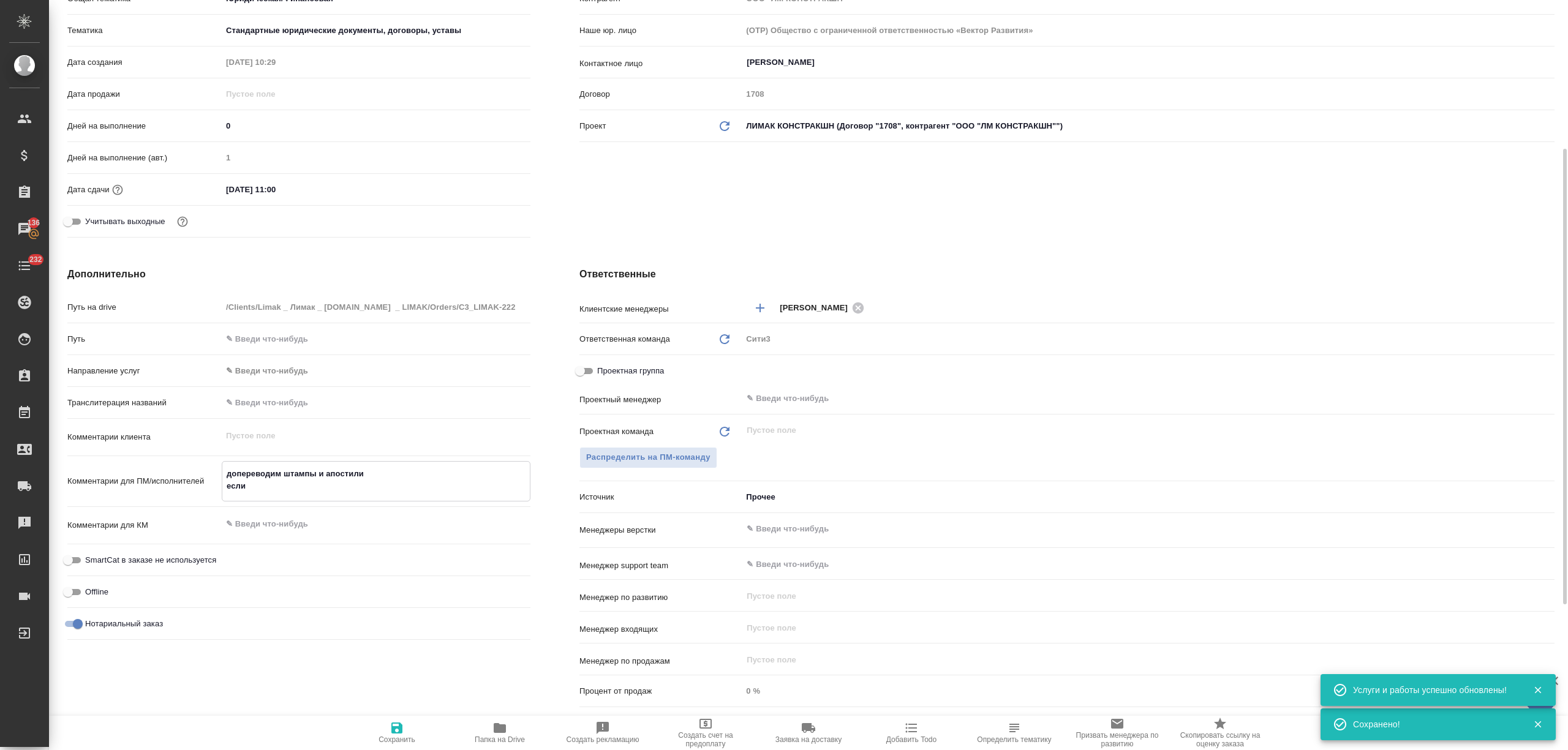
type textarea "допереводим штампы и апостили если"
type textarea "x"
type textarea "допереводим штампы и апостили если с"
type textarea "x"
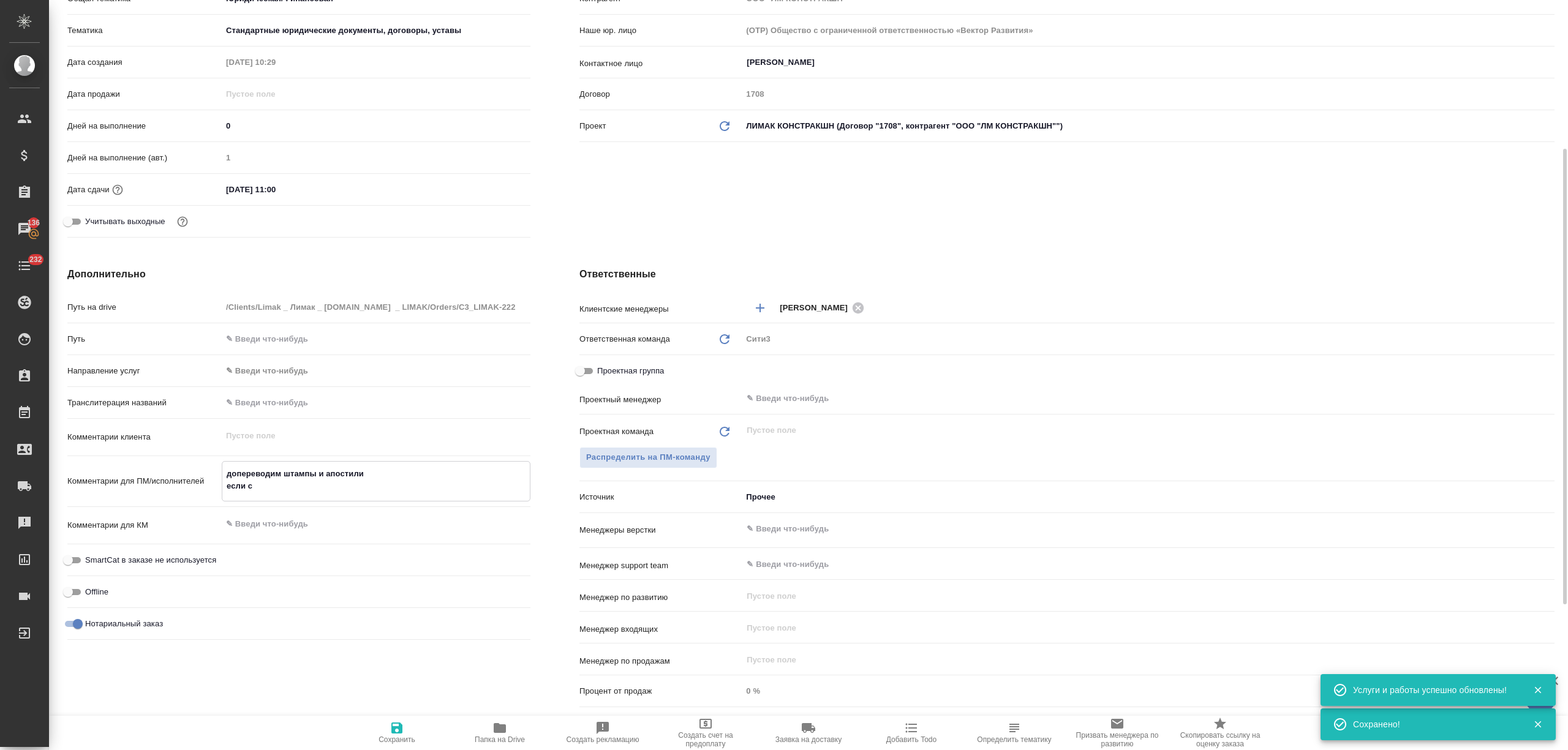
type textarea "x"
type textarea "допереводим штампы и апостили если ст"
type textarea "x"
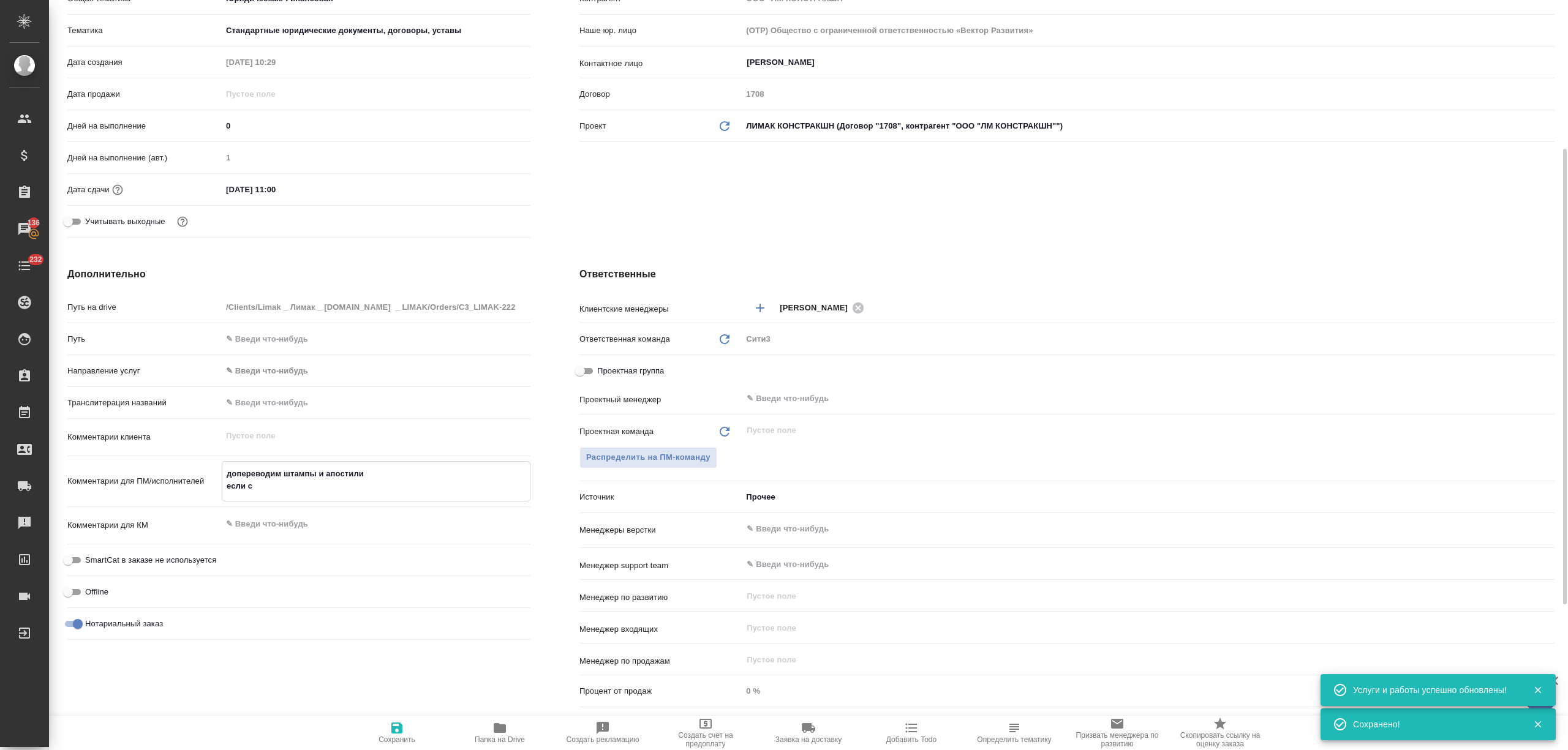
type textarea "x"
type textarea "допереводим штампы и апостили если ста"
type textarea "x"
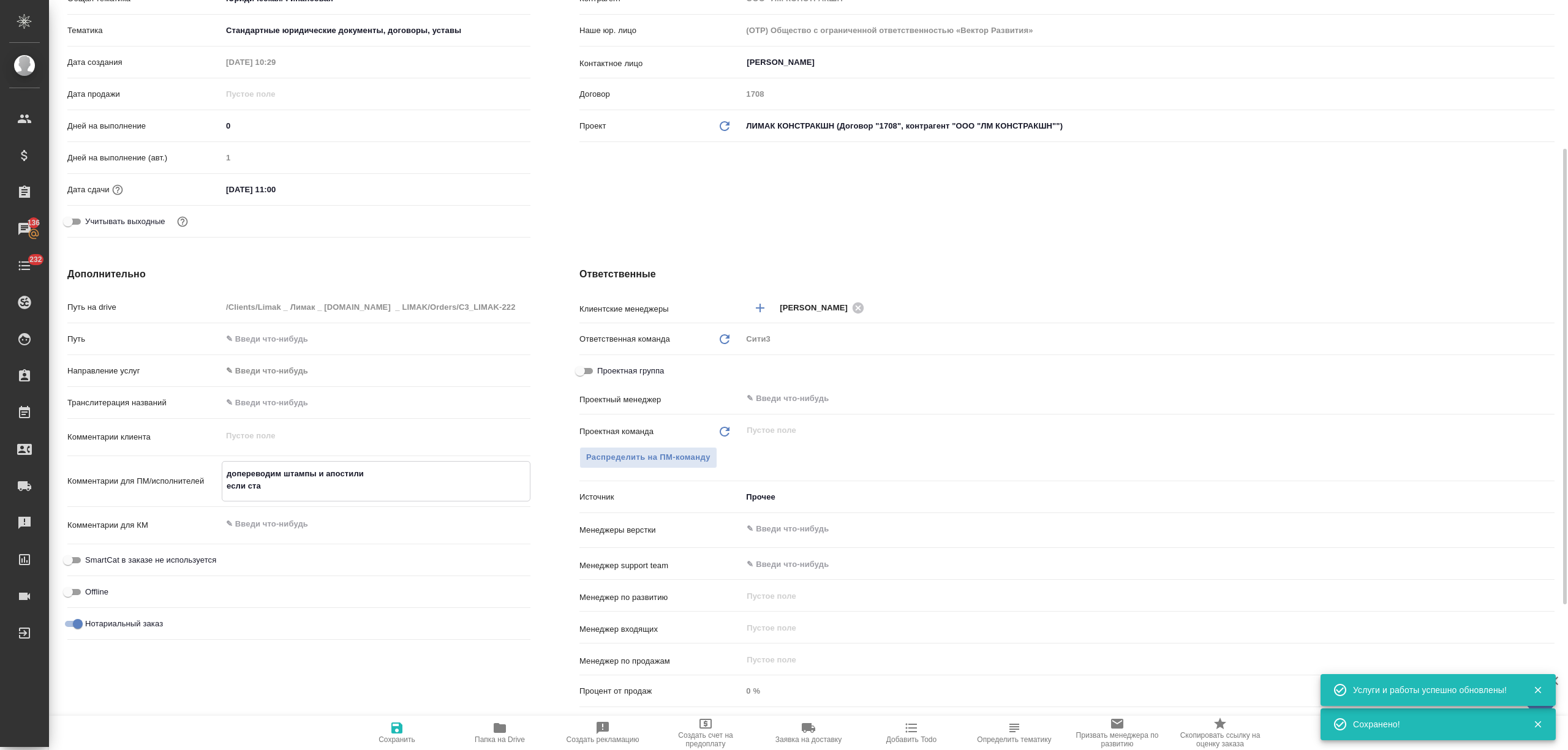
type textarea "x"
type textarea "допереводим штампы и апостили если стат"
type textarea "x"
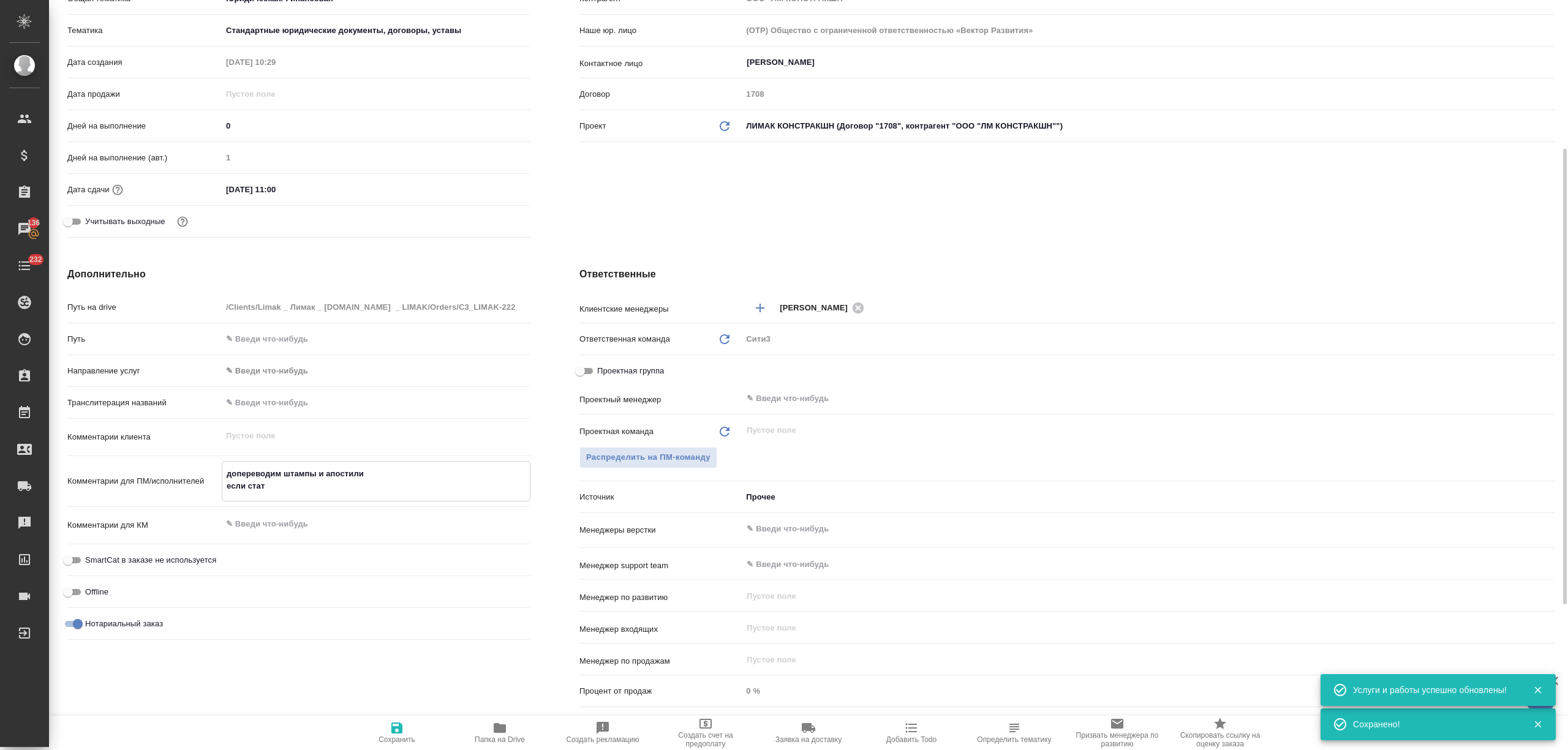
type textarea "допереводим штампы и апостили если стата"
type textarea "x"
type textarea "допереводим штампы и апостили если стата"
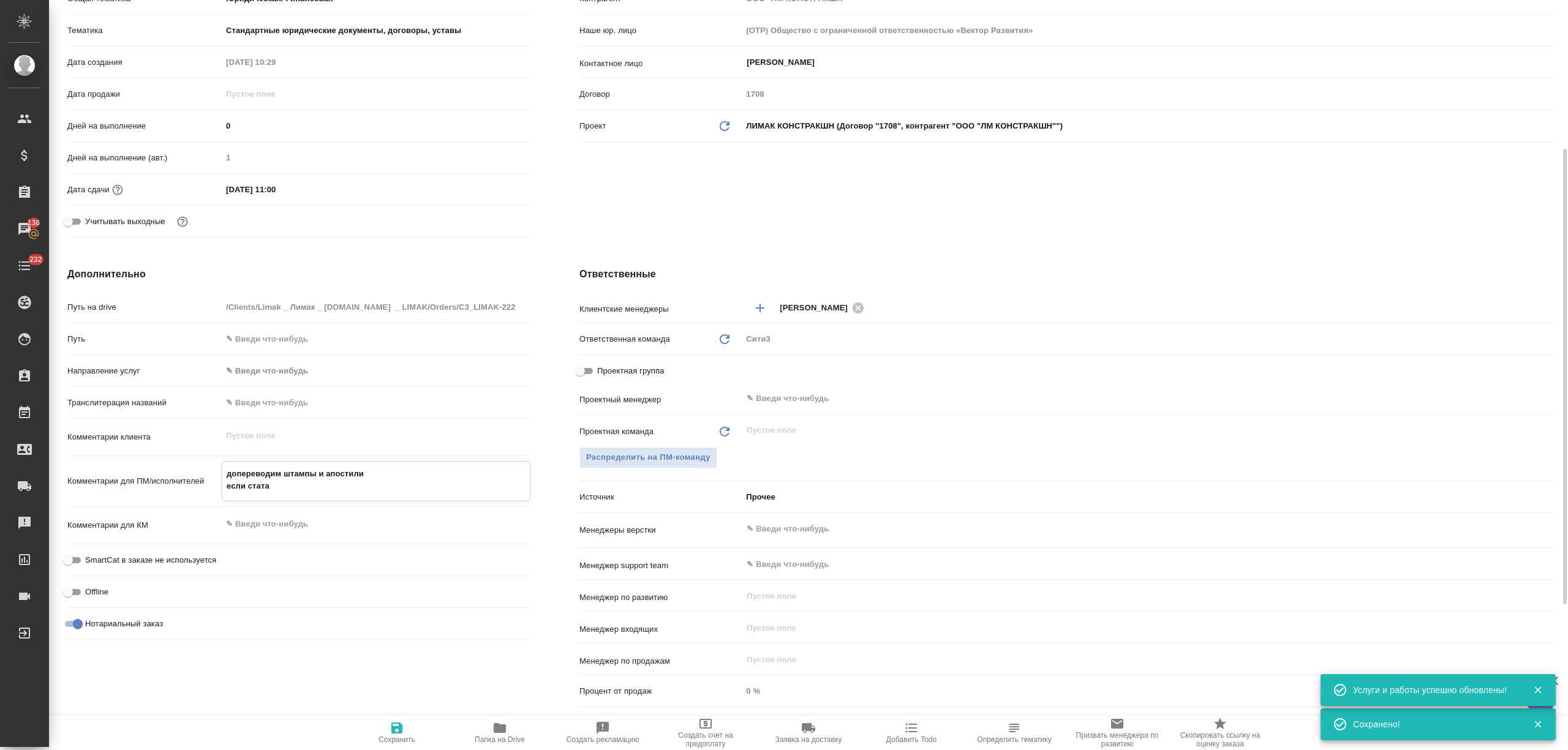
type textarea "x"
type textarea "допереводим штампы и апостили если стата п"
type textarea "x"
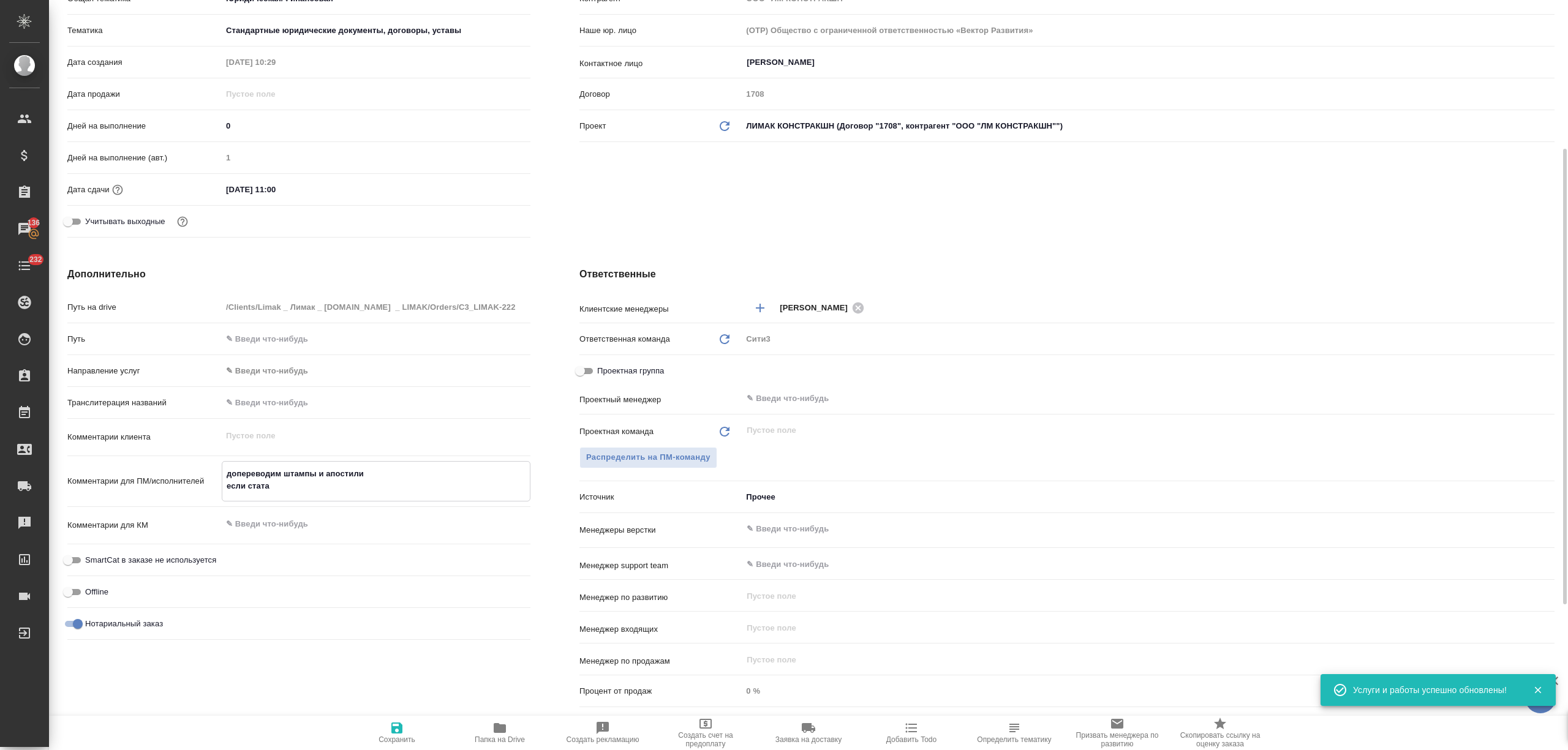
type textarea "x"
type textarea "допереводим штампы и апостили если стата пе"
type textarea "x"
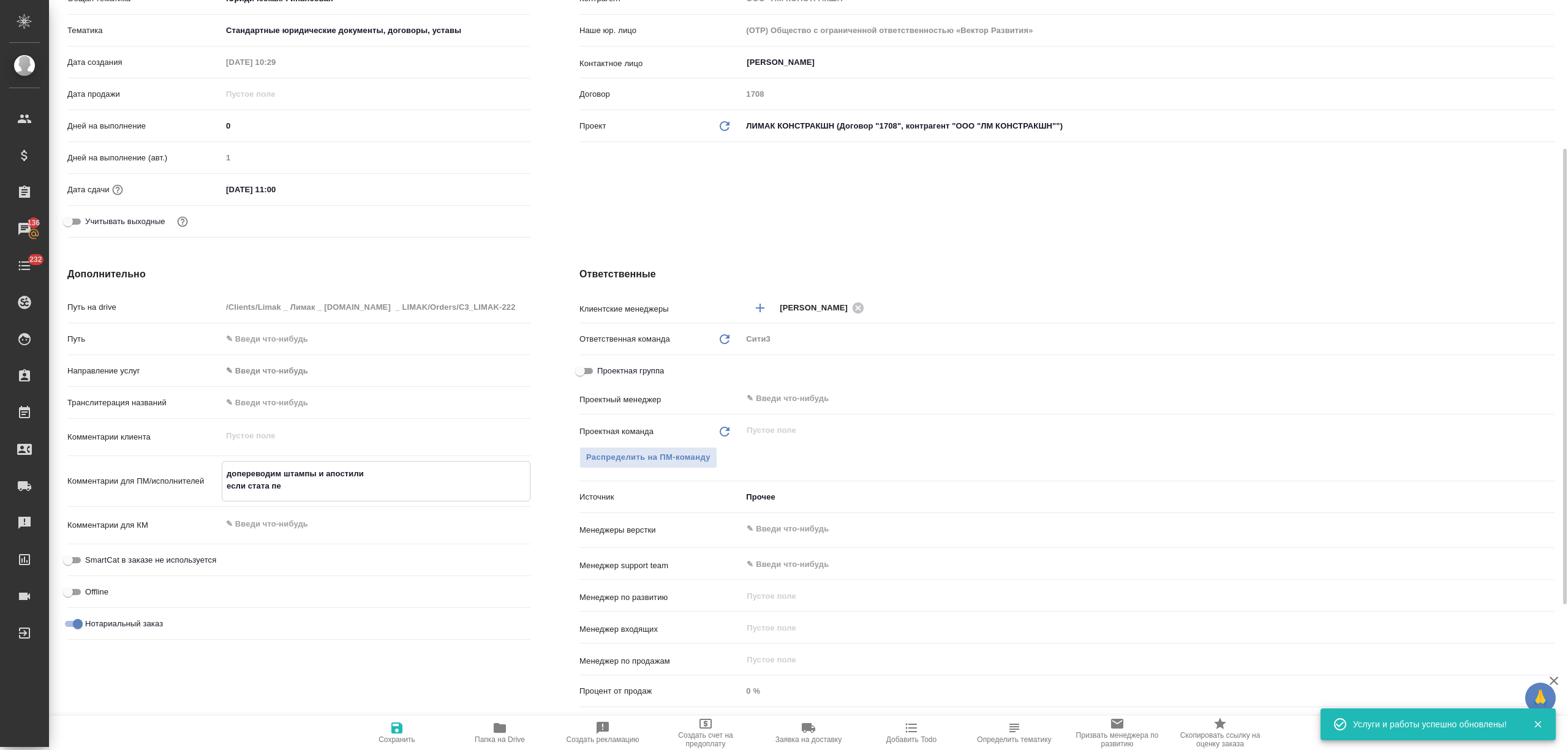
type textarea "допереводим штампы и апостили если стата пер"
type textarea "x"
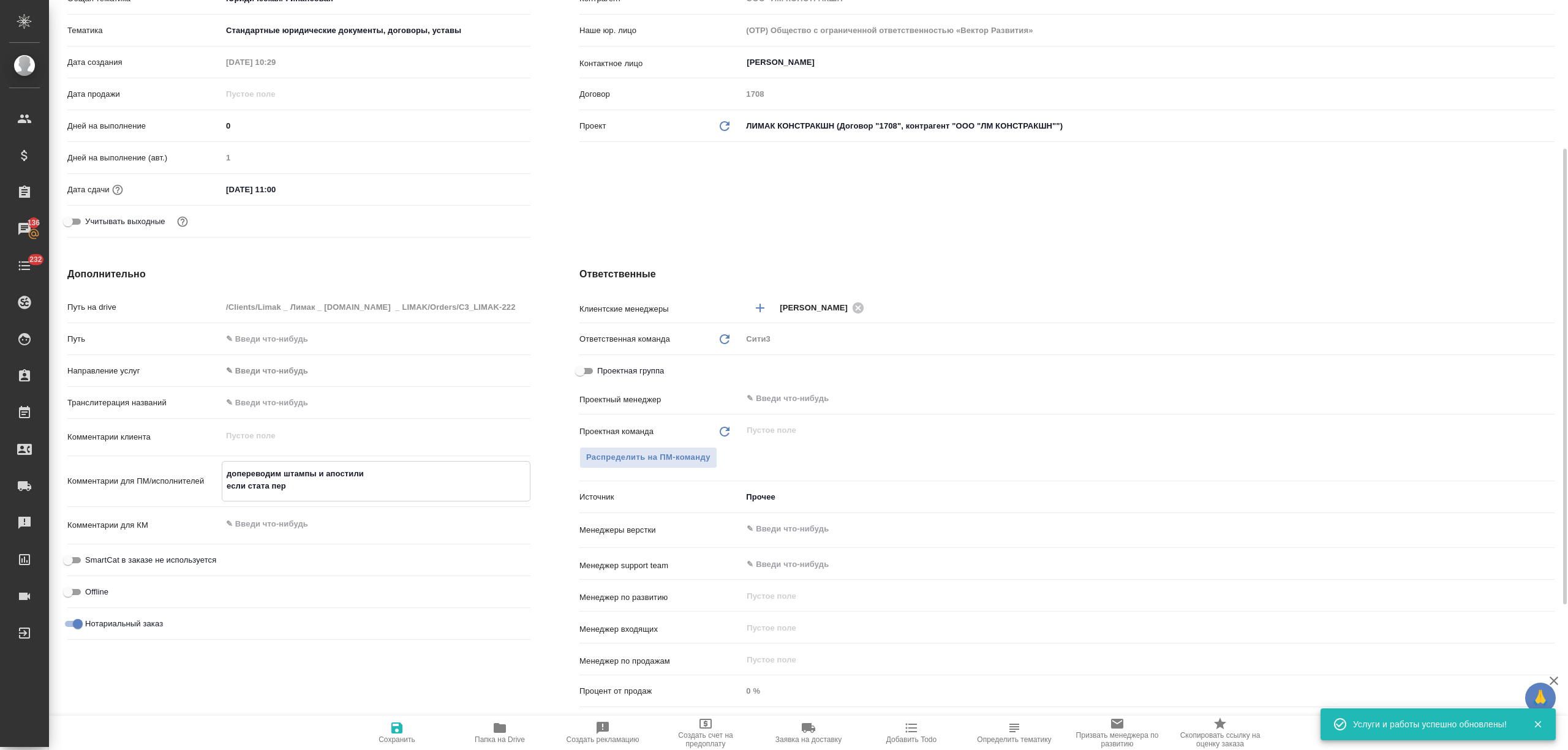
type textarea "допереводим штампы и апостили если стата пере"
type textarea "x"
type textarea "допереводим штампы и апостили если стата перев"
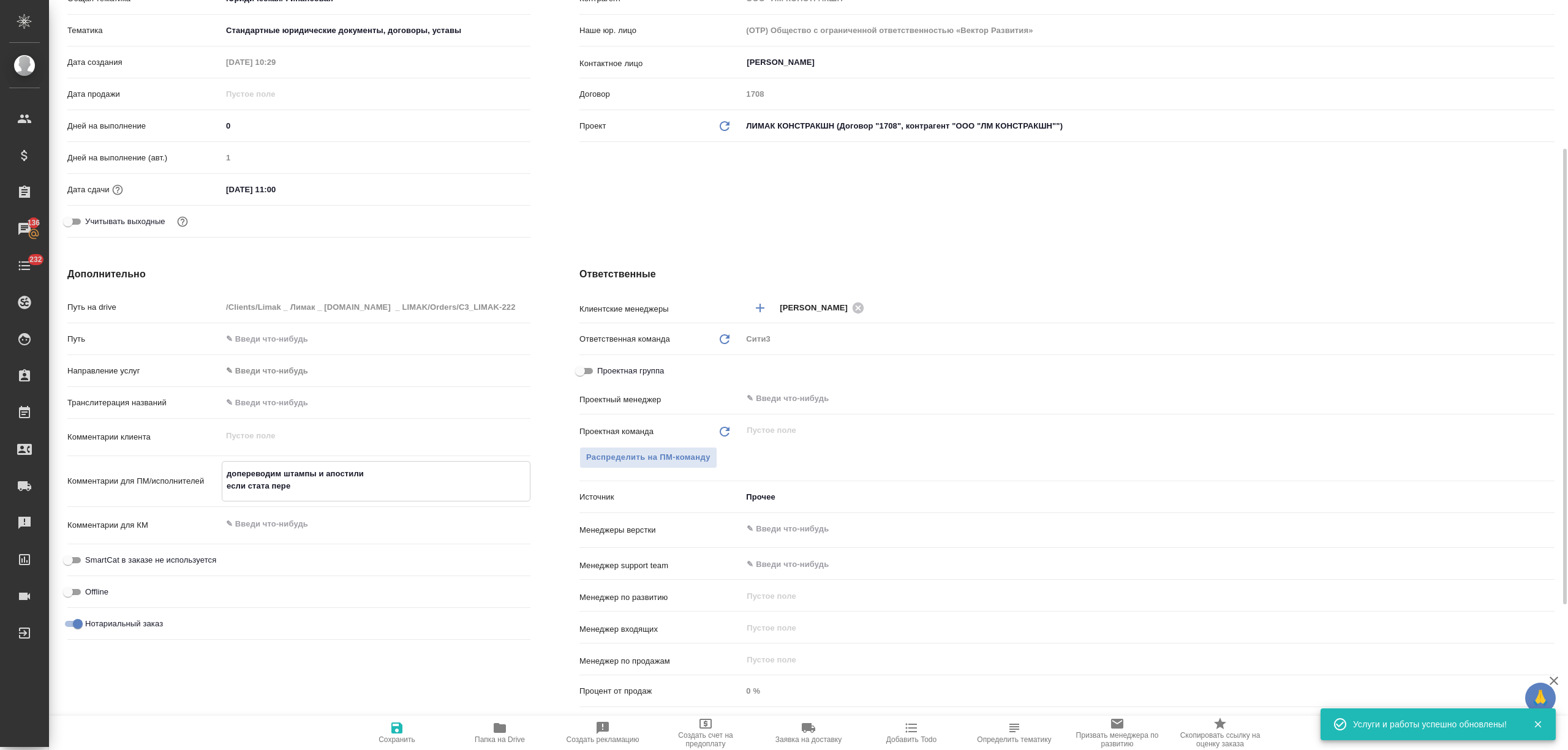
type textarea "x"
type textarea "допереводим штампы и апостили если стата перевд"
type textarea "x"
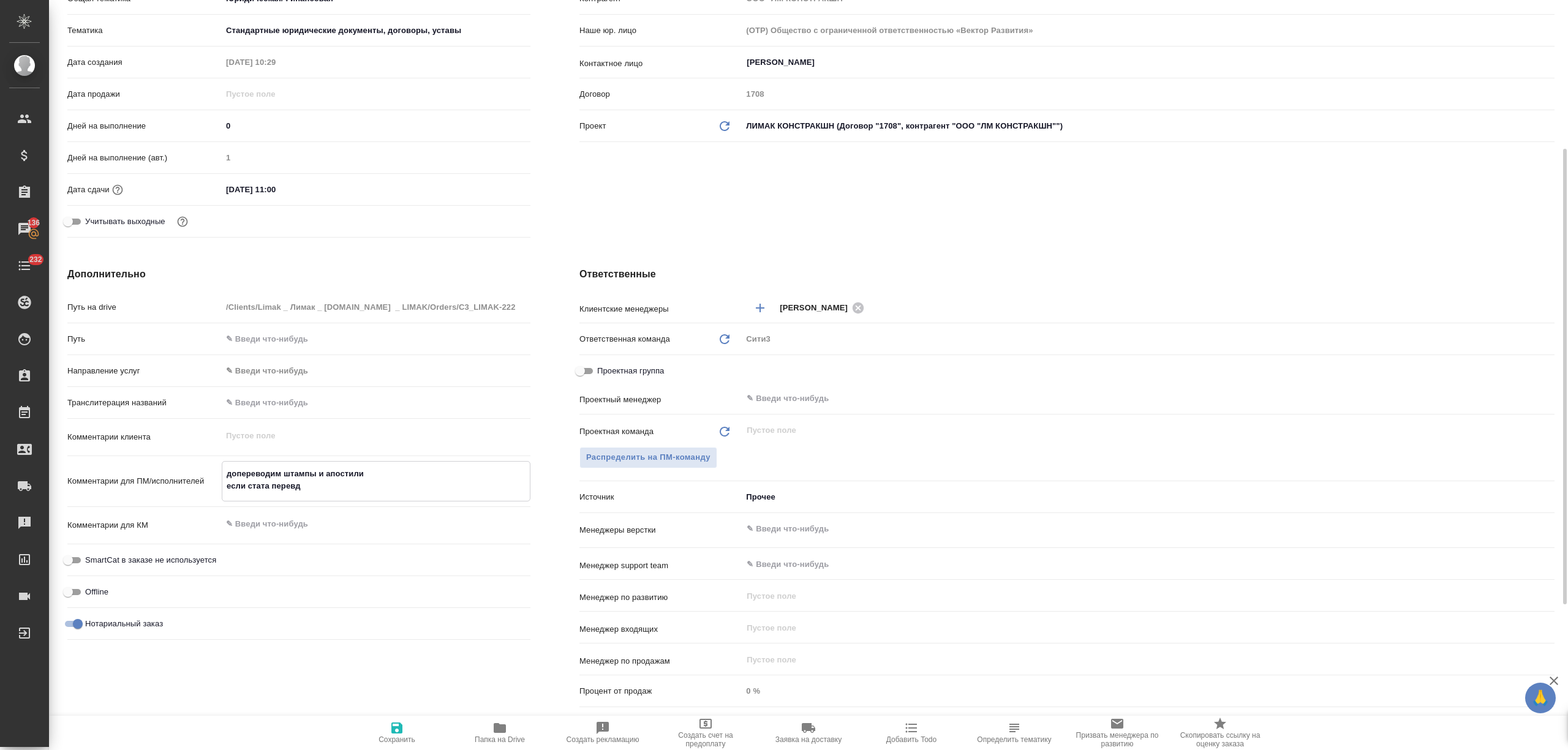
type textarea "x"
type textarea "допереводим штампы и апостили если стата перев"
type textarea "x"
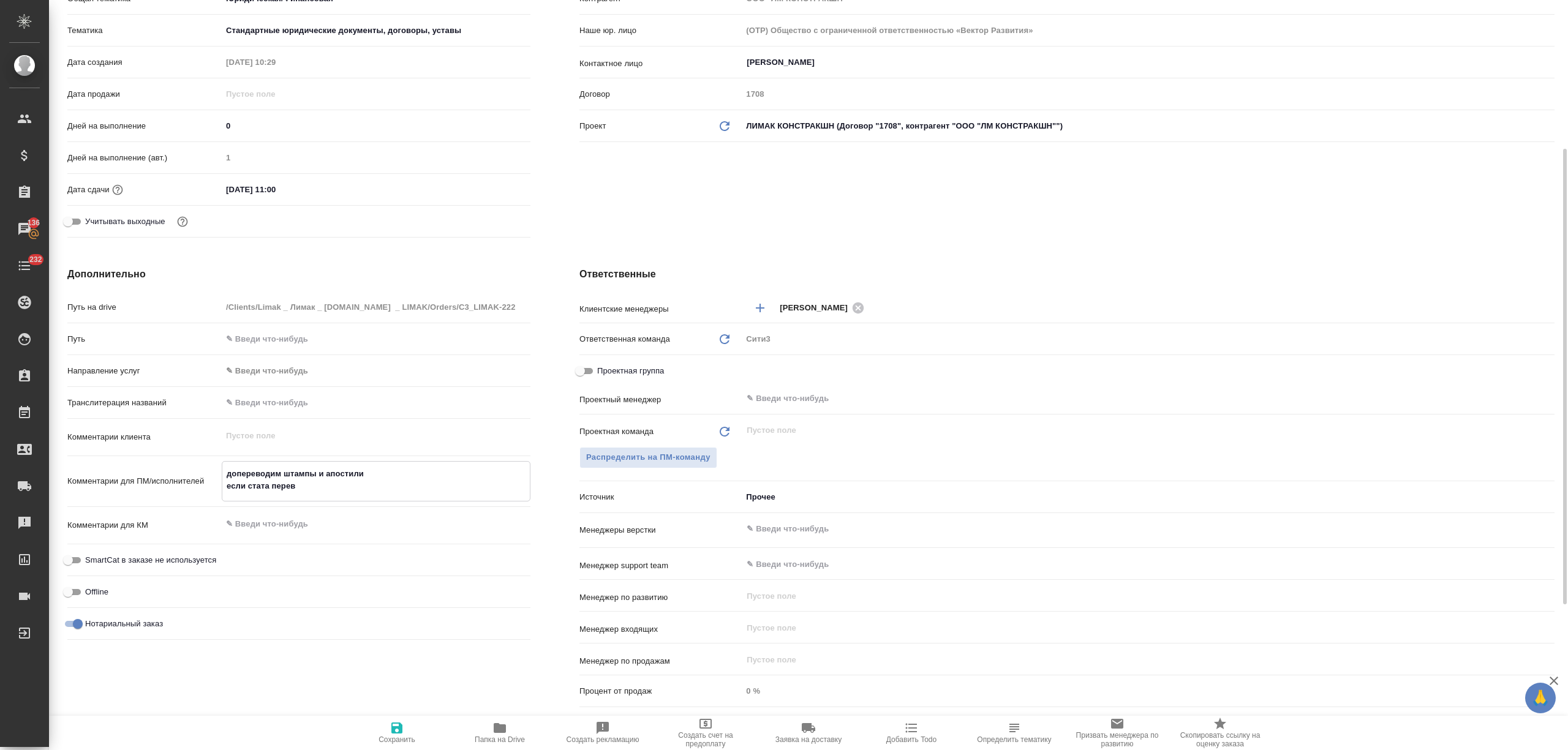
type textarea "x"
type textarea "допереводим штампы и апостили если стата перево"
type textarea "x"
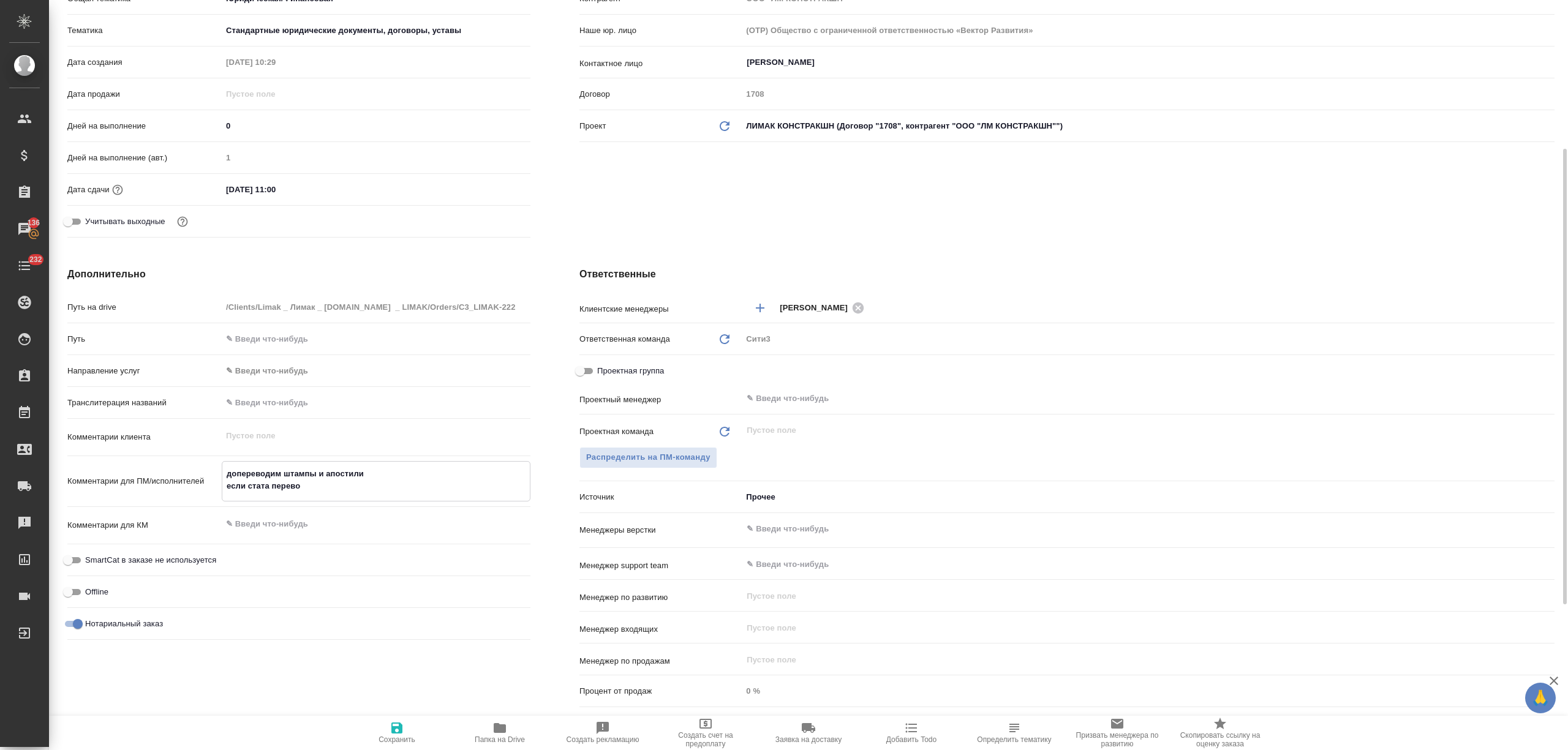
type textarea "допереводим штампы и апостили если стата перевод"
type textarea "x"
type textarea "допереводим штампы и апостили если стата переводч"
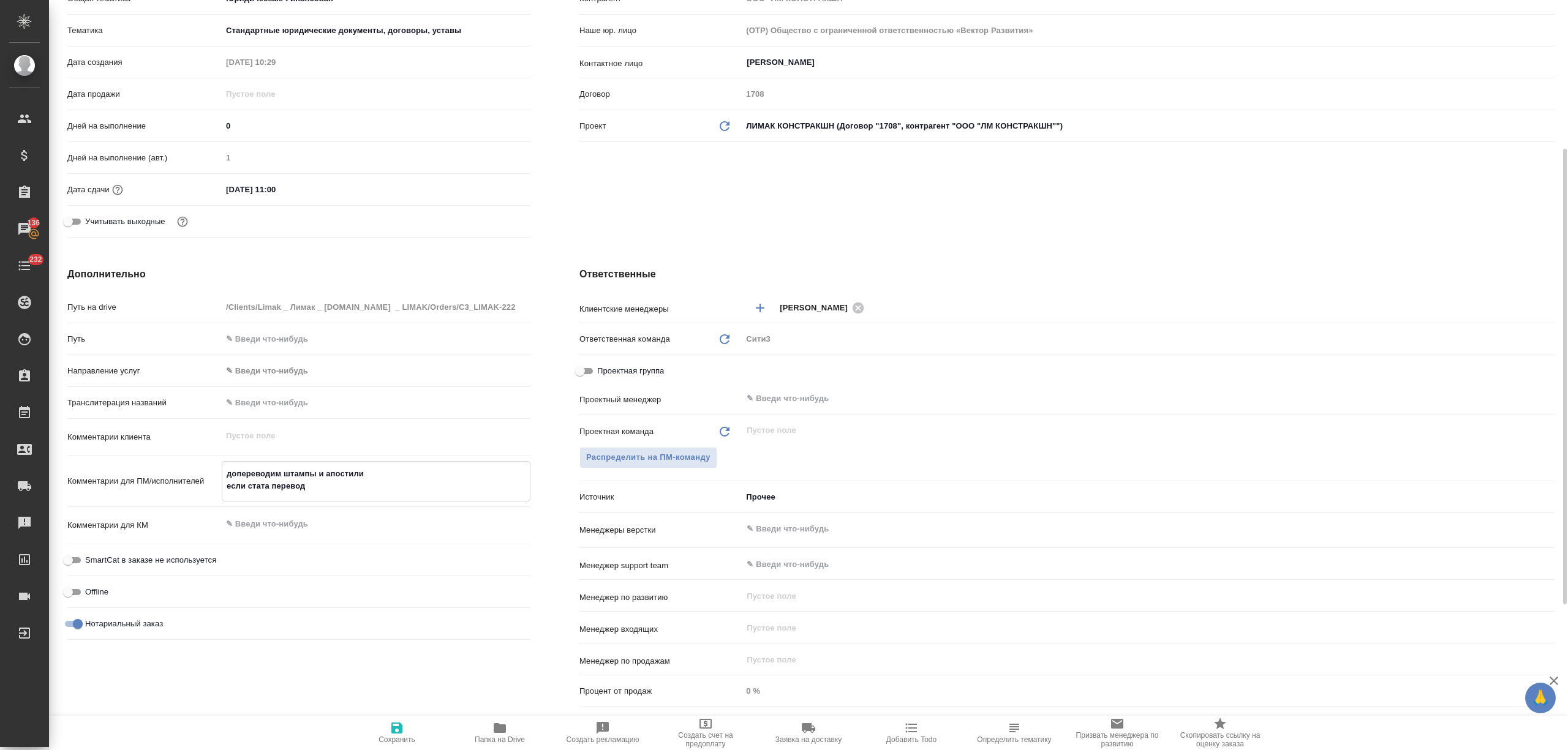
type textarea "x"
type textarea "допереводим штампы и апостили если стата переводчи"
type textarea "x"
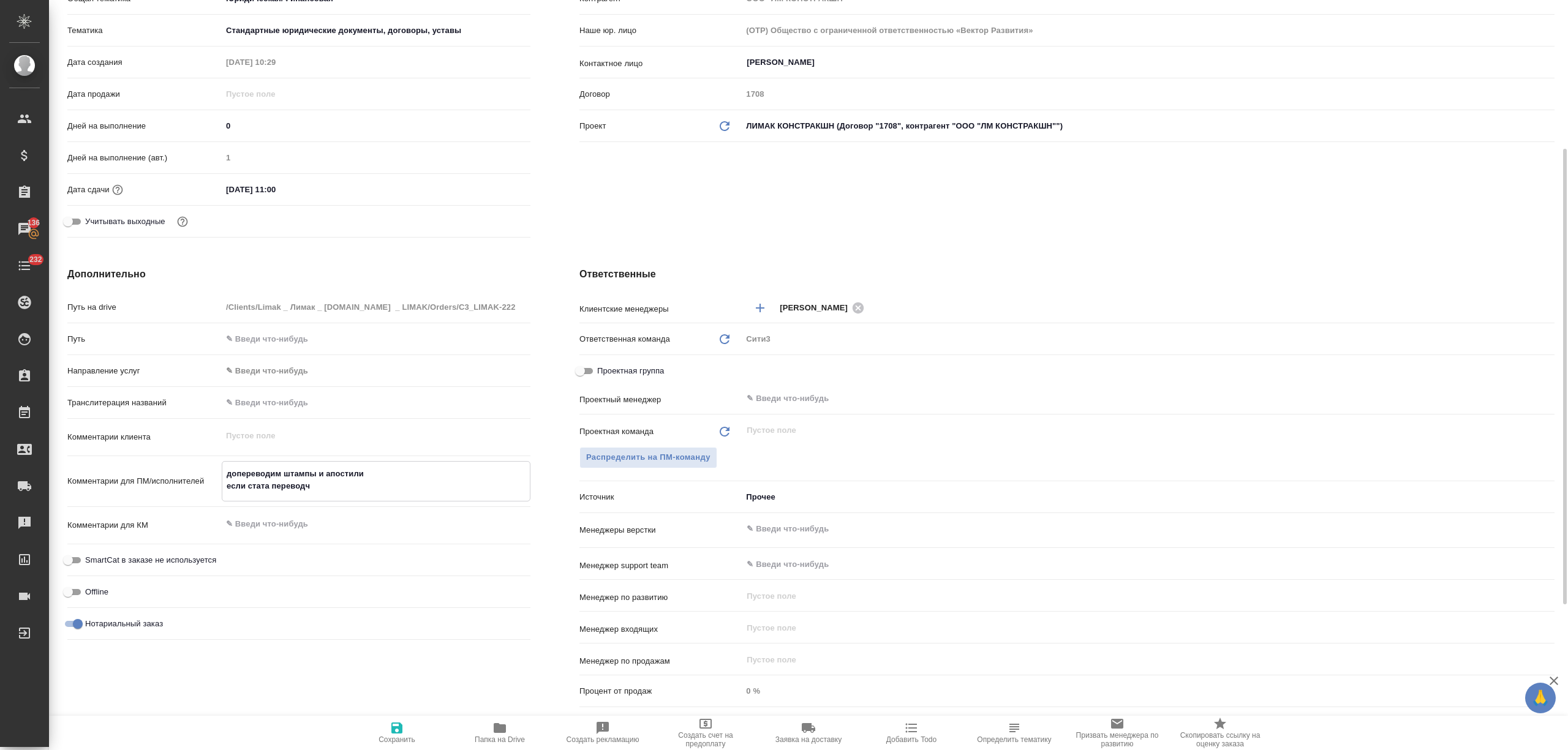
type textarea "x"
type textarea "допереводим штампы и апостили если стата переводчик"
type textarea "x"
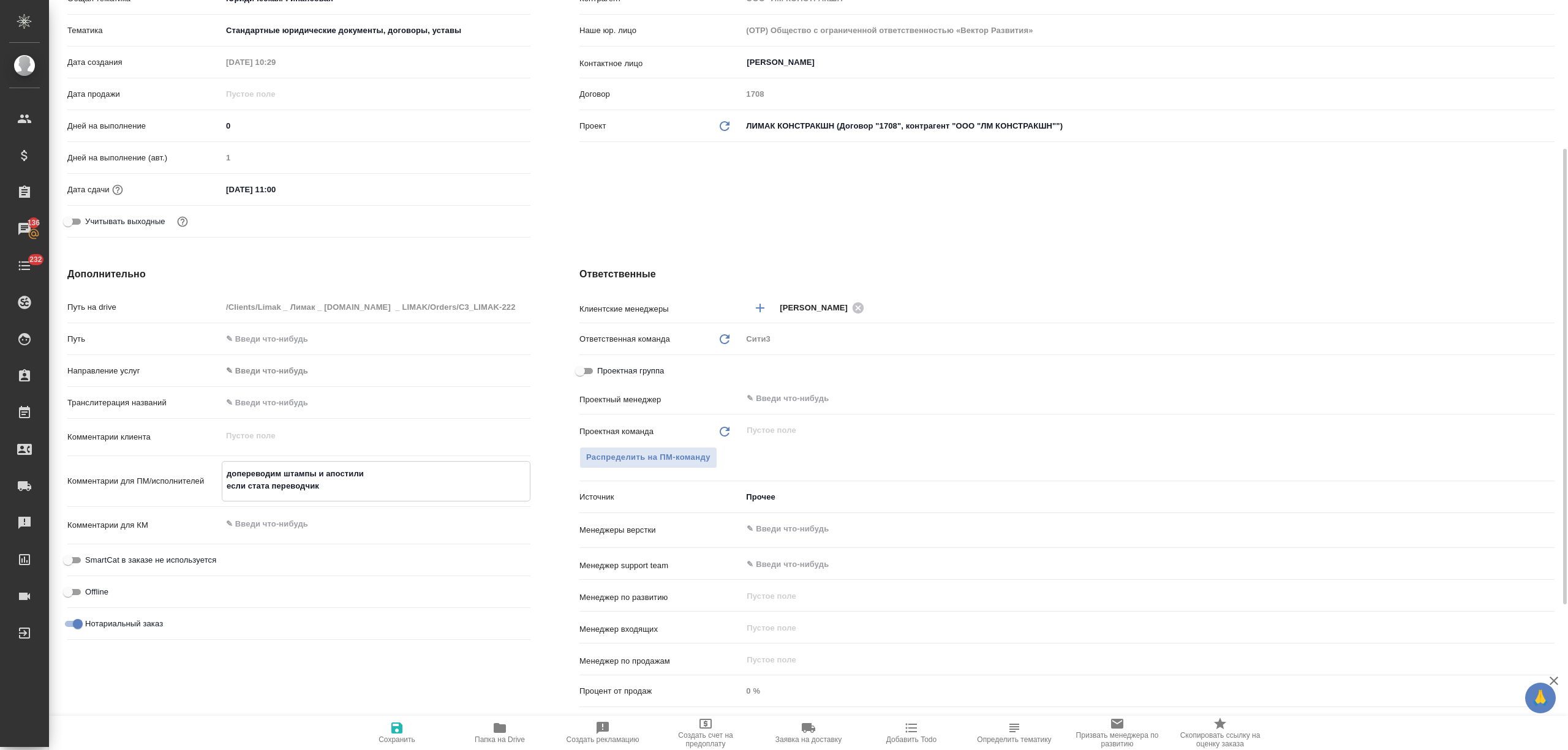
type textarea "x"
type textarea "допереводим штампы и апостили если стата переводчика"
type textarea "x"
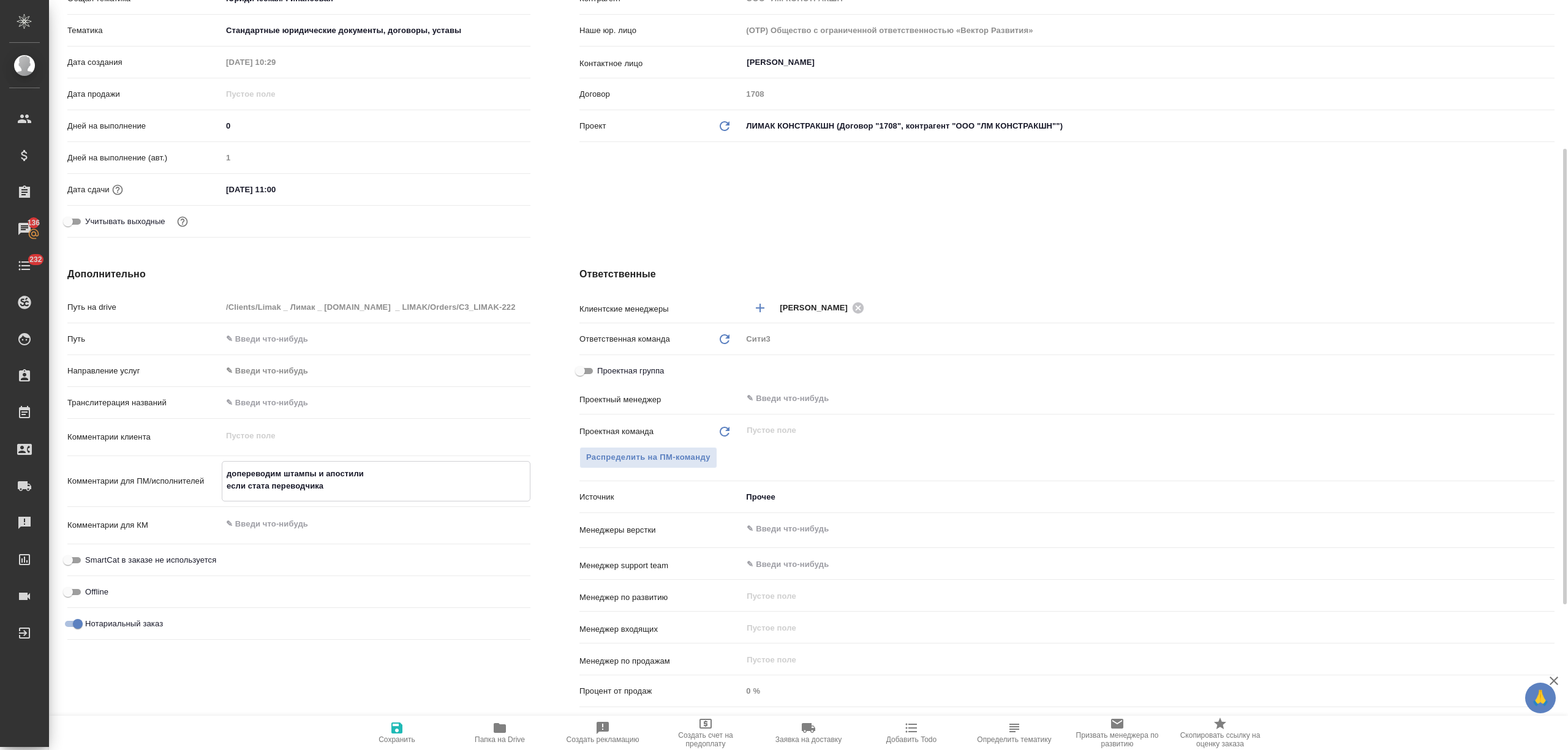
type textarea "допереводим штампы и апостили если стата переводчика"
type textarea "x"
type textarea "допереводим штампы и апостили если стата переводчика б"
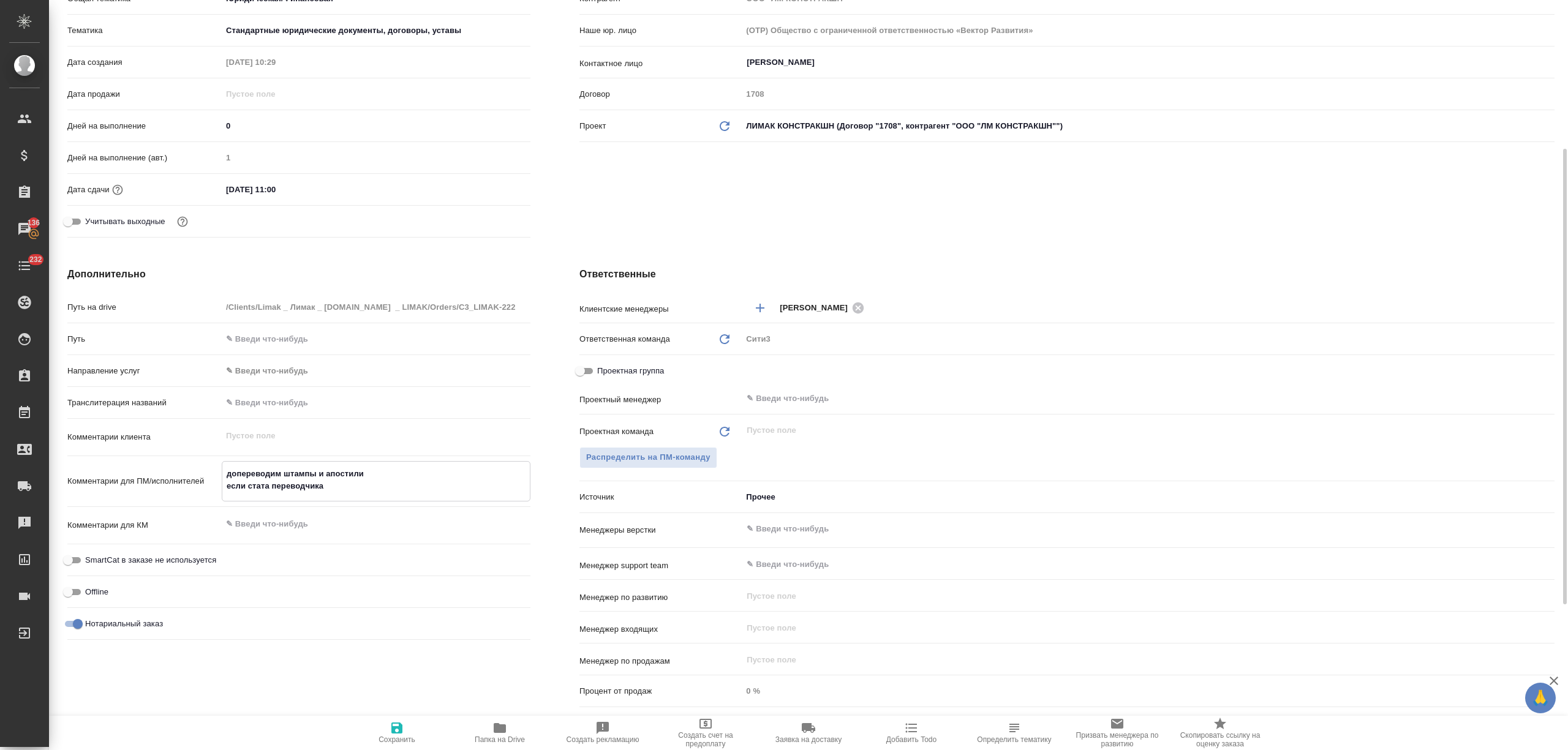
type textarea "x"
type textarea "допереводим штампы и апостили если стата переводчика бу"
type textarea "x"
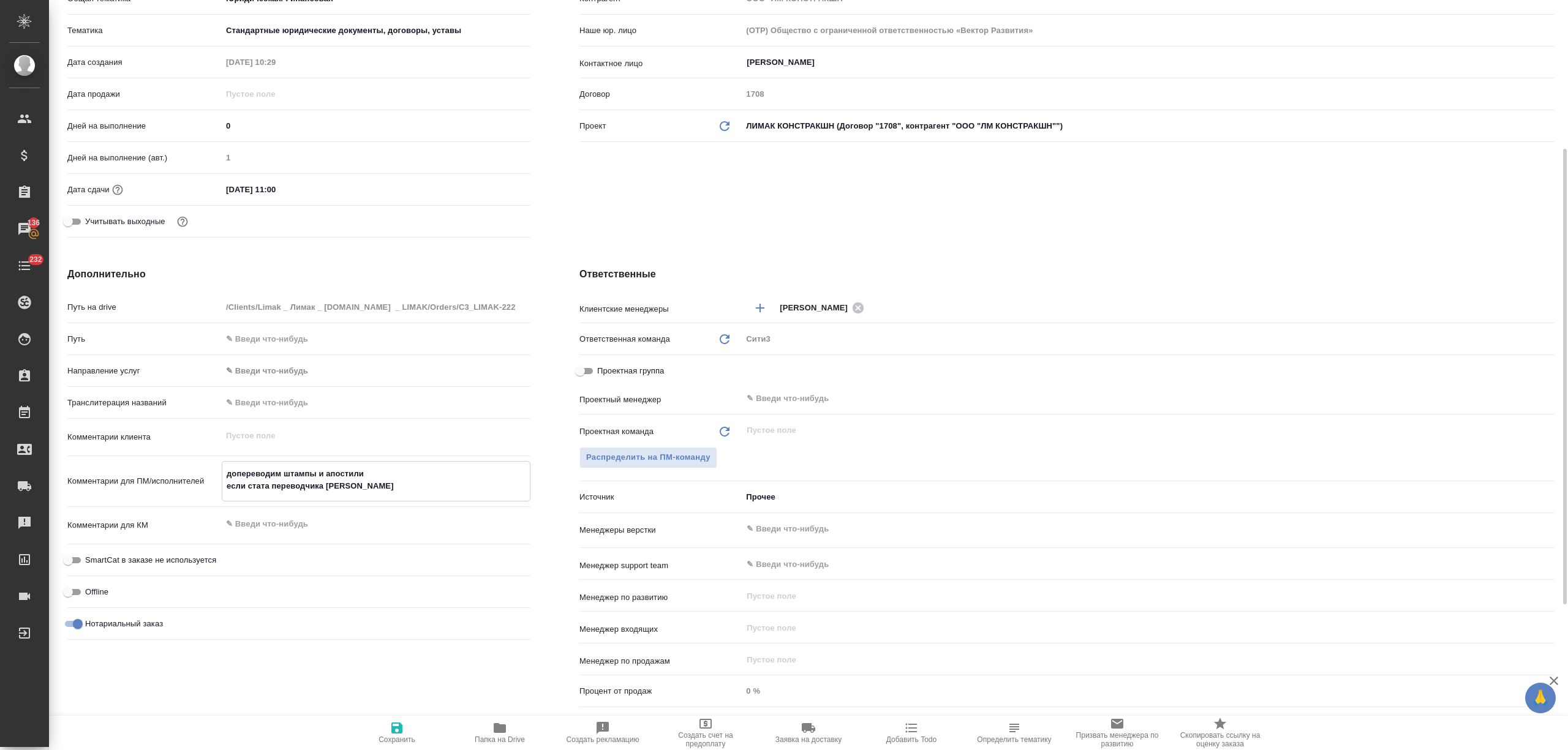
type textarea "x"
type textarea "допереводим штампы и апостили если стата переводчика буд"
type textarea "x"
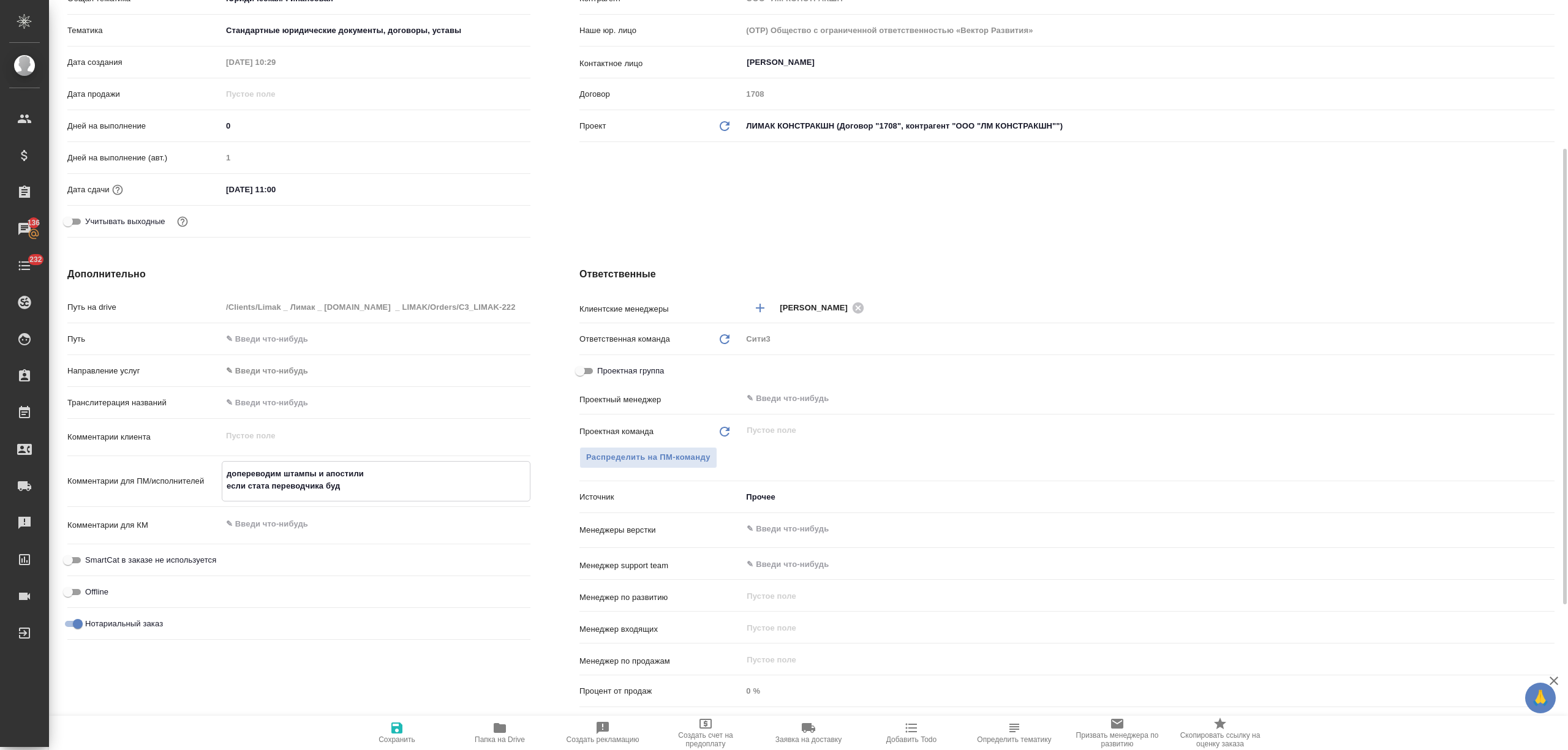
type textarea "допереводим штампы и апостили если стата переводчика буде"
type textarea "x"
type textarea "допереводим штампы и апостили если стата переводчика будет"
type textarea "x"
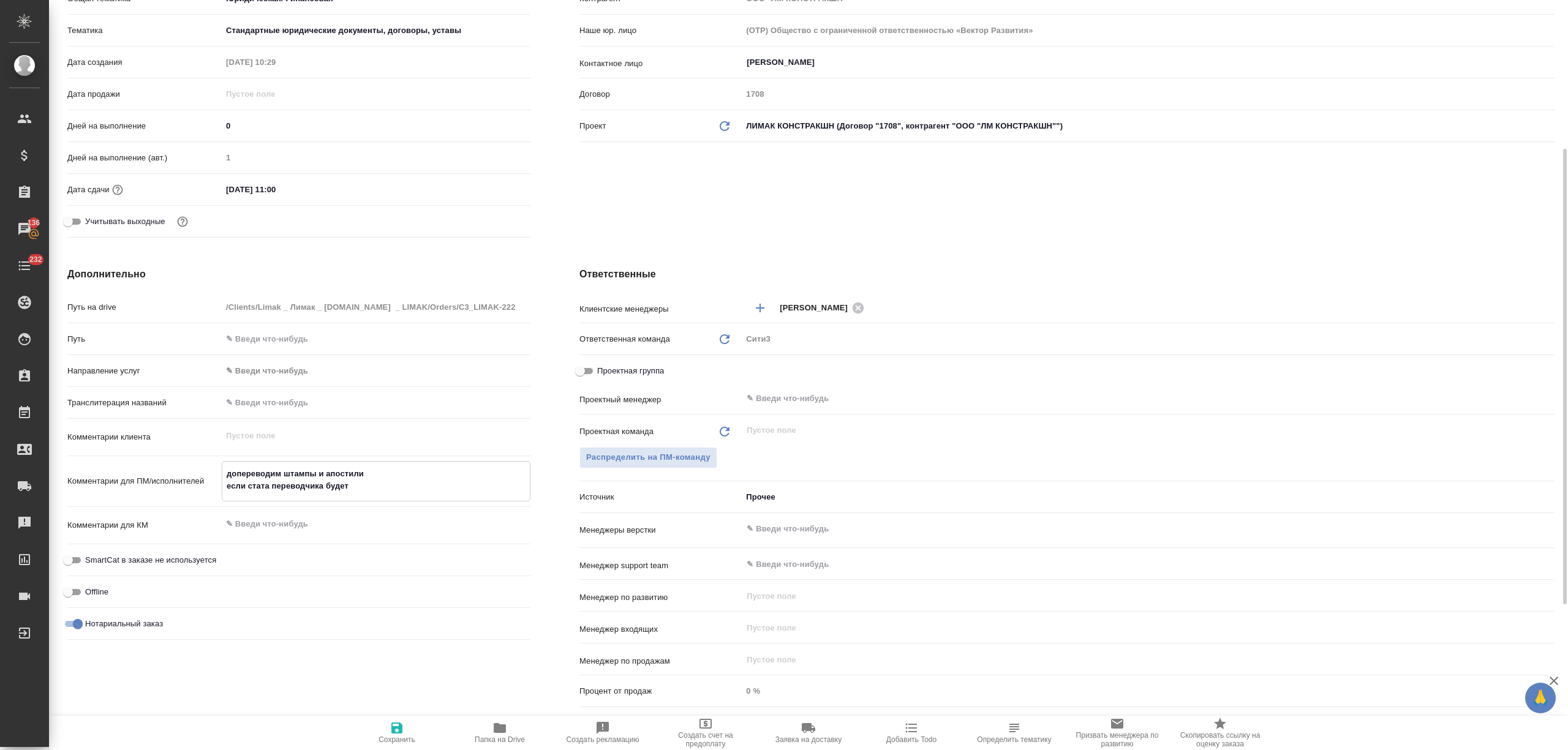
type textarea "допереводим штампы и апостили если стата переводчика будет"
type textarea "x"
type textarea "допереводим штампы и апостили если стата переводчика будет в"
type textarea "x"
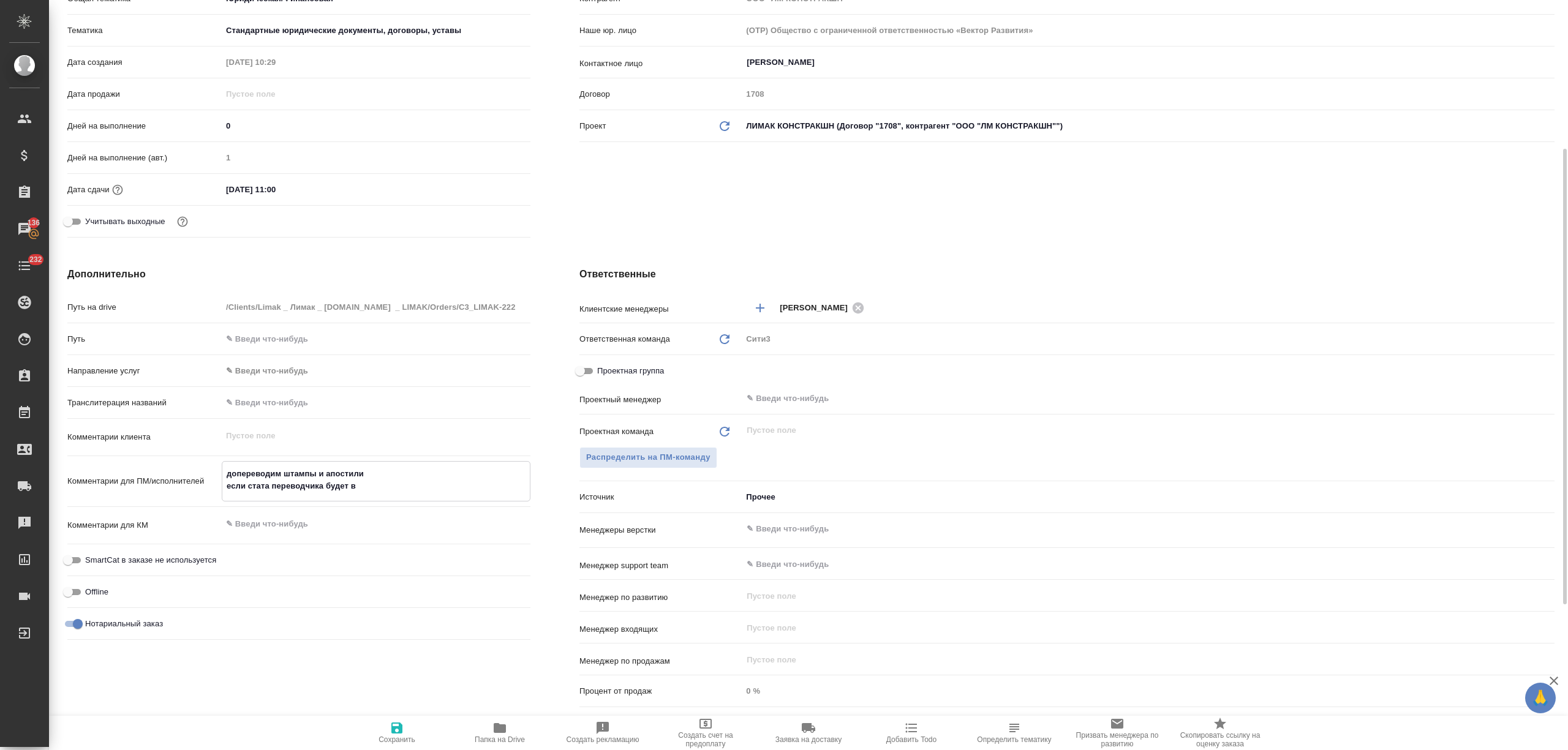
type textarea "допереводим штампы и апостили если стата переводчика будет вы"
type textarea "x"
type textarea "допереводим штампы и апостили если стата переводчика будет выш"
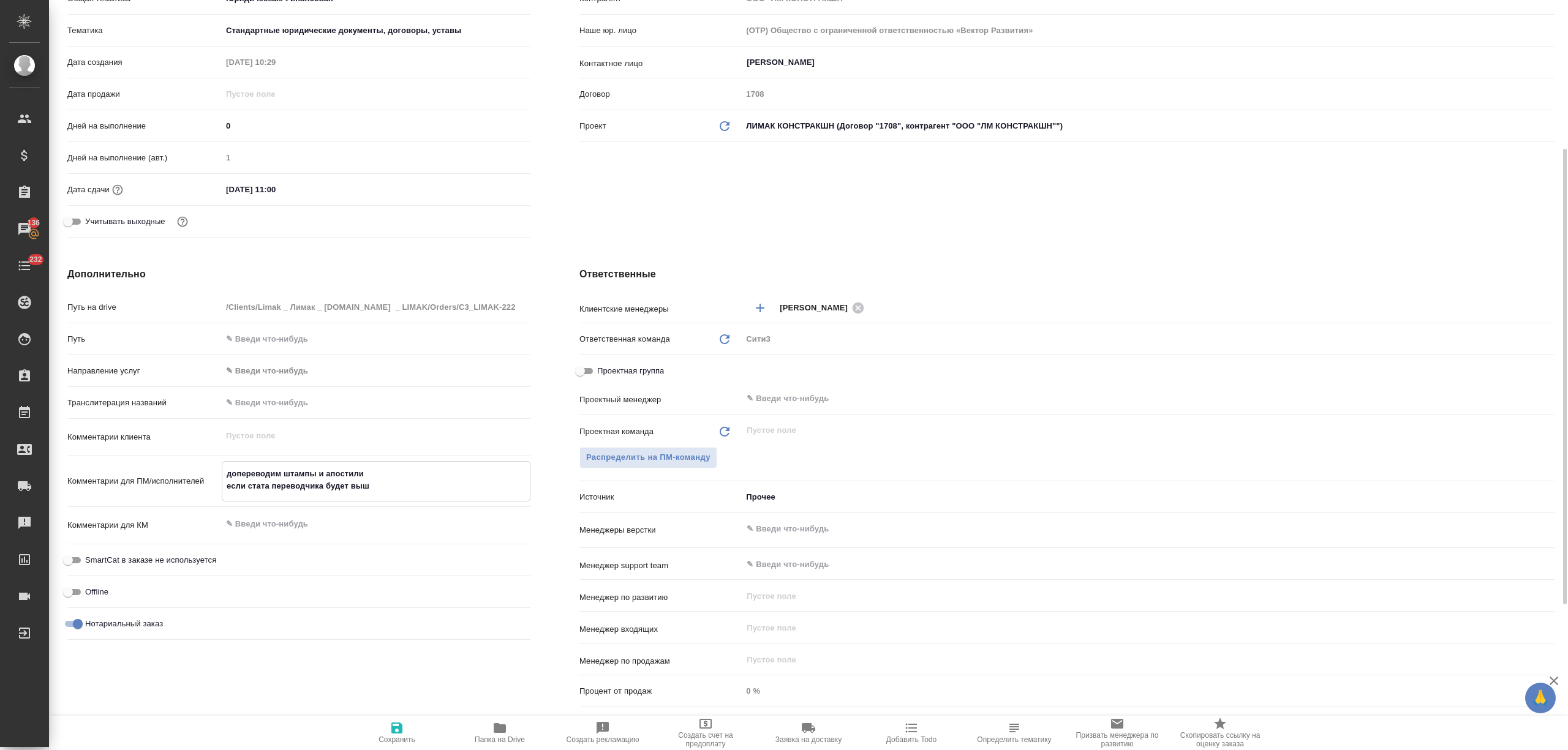
type textarea "x"
type textarea "допереводим штампы и апостили если стата переводчика будет выше"
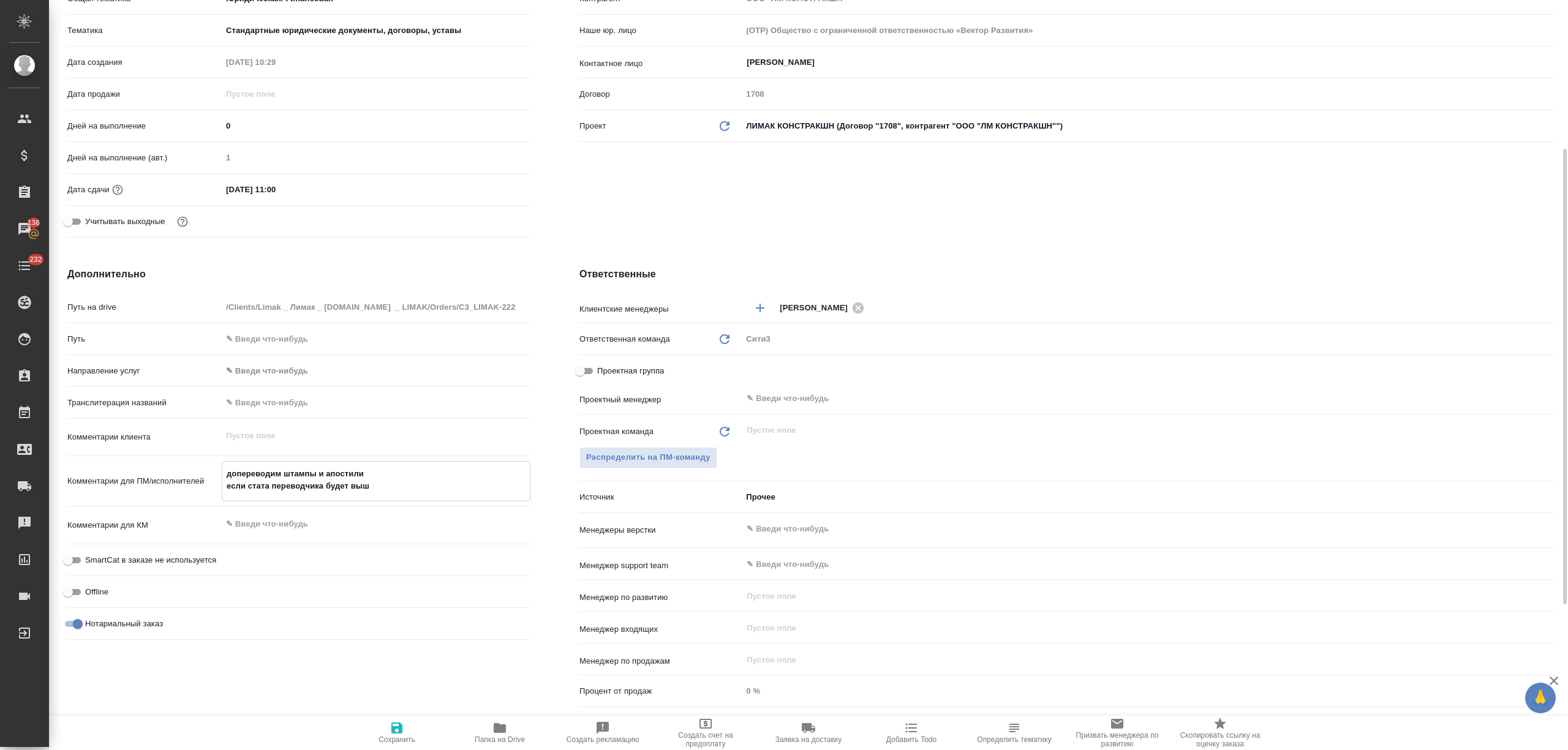
type textarea "x"
type textarea "допереводим штампы и апостили если стата переводчика будет выш"
type textarea "x"
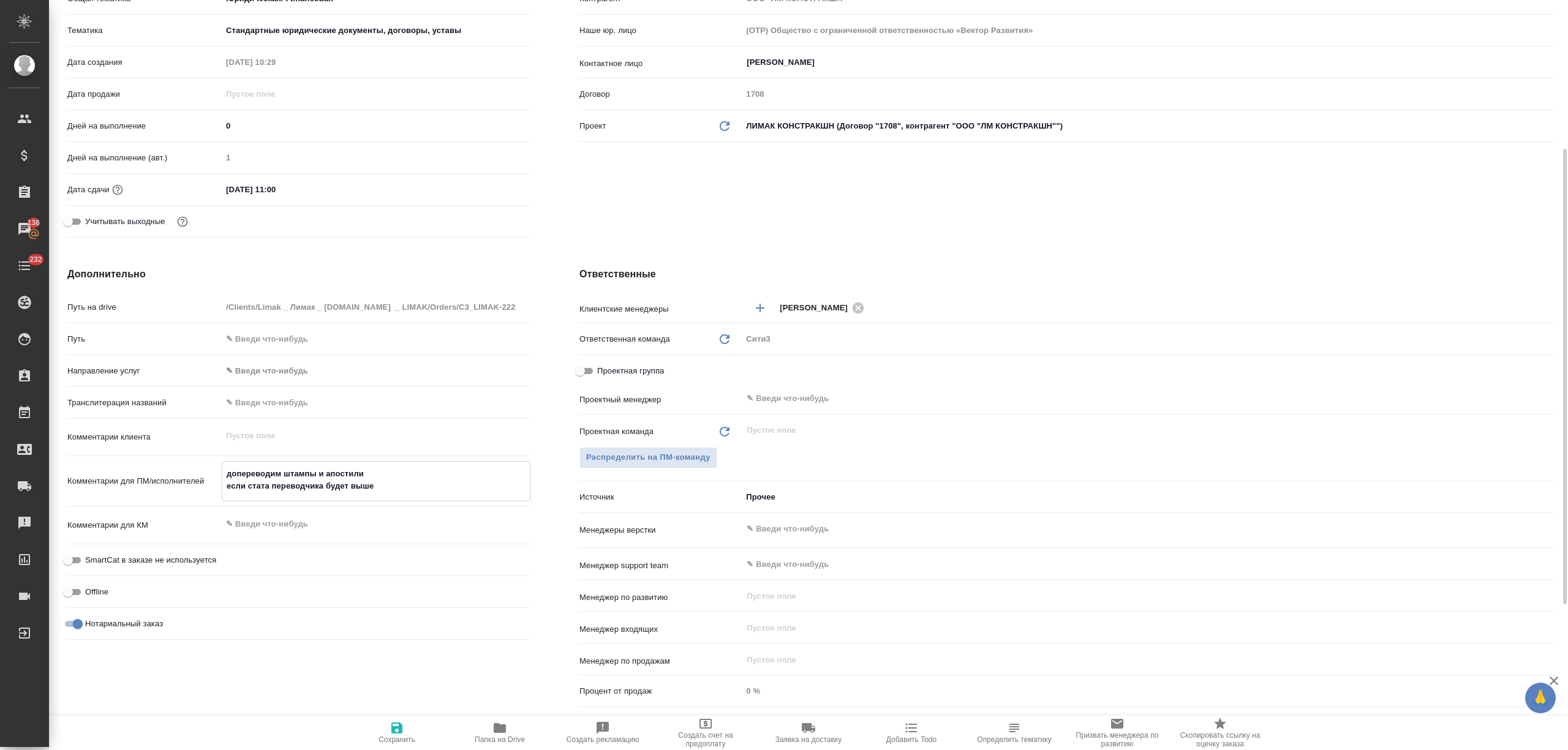
type textarea "x"
type textarea "допереводим штампы и апостили если стата переводчика будет"
type textarea "x"
type textarea "допереводим штампы и апостили если стата переводчика будет"
type textarea "x"
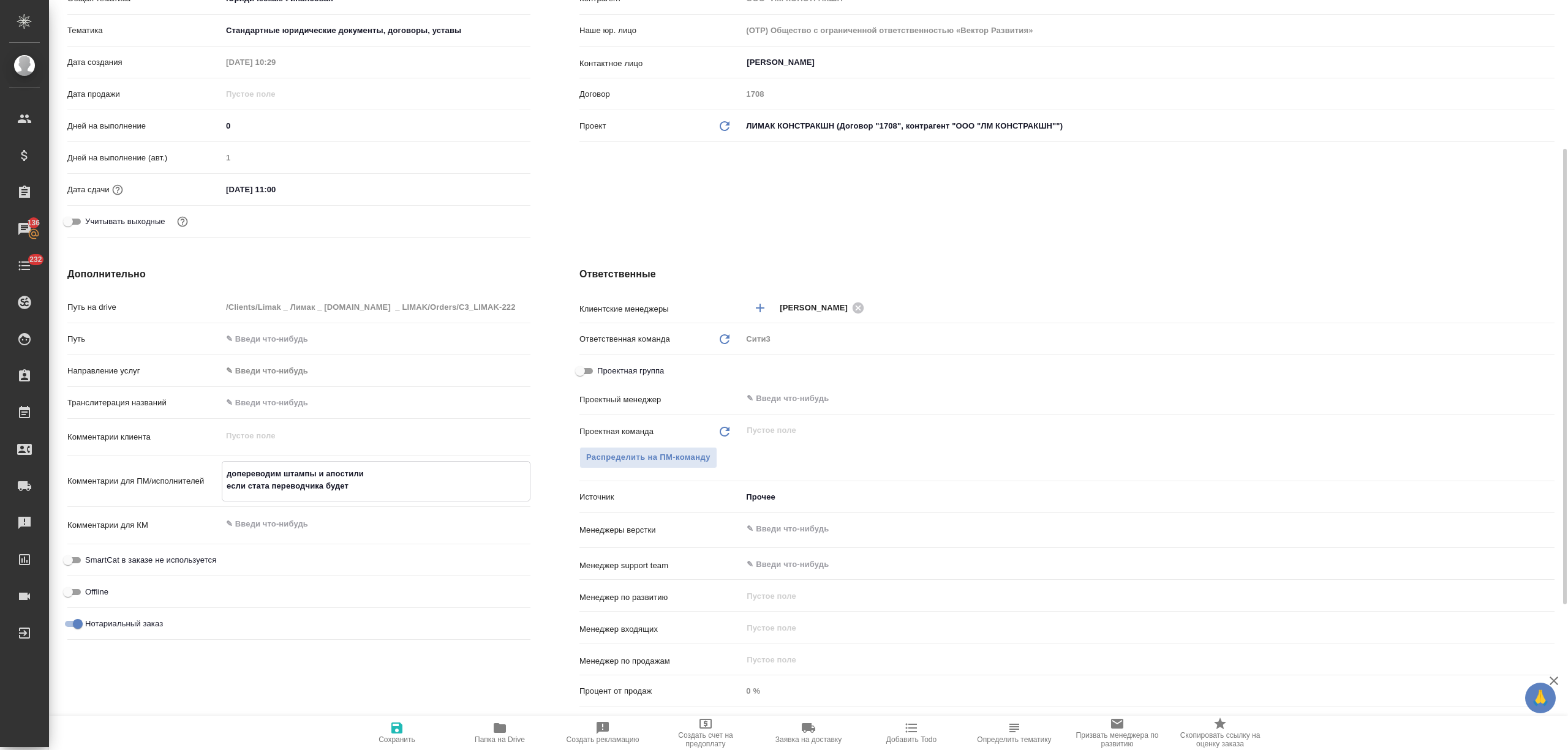
type textarea "x"
type textarea "допереводим штампы и апостили если стата переводчик"
type textarea "x"
type textarea "допереводим штампы и апостили если стата переводчи"
click at [410, 719] on button "Сохранить" at bounding box center [397, 733] width 103 height 35
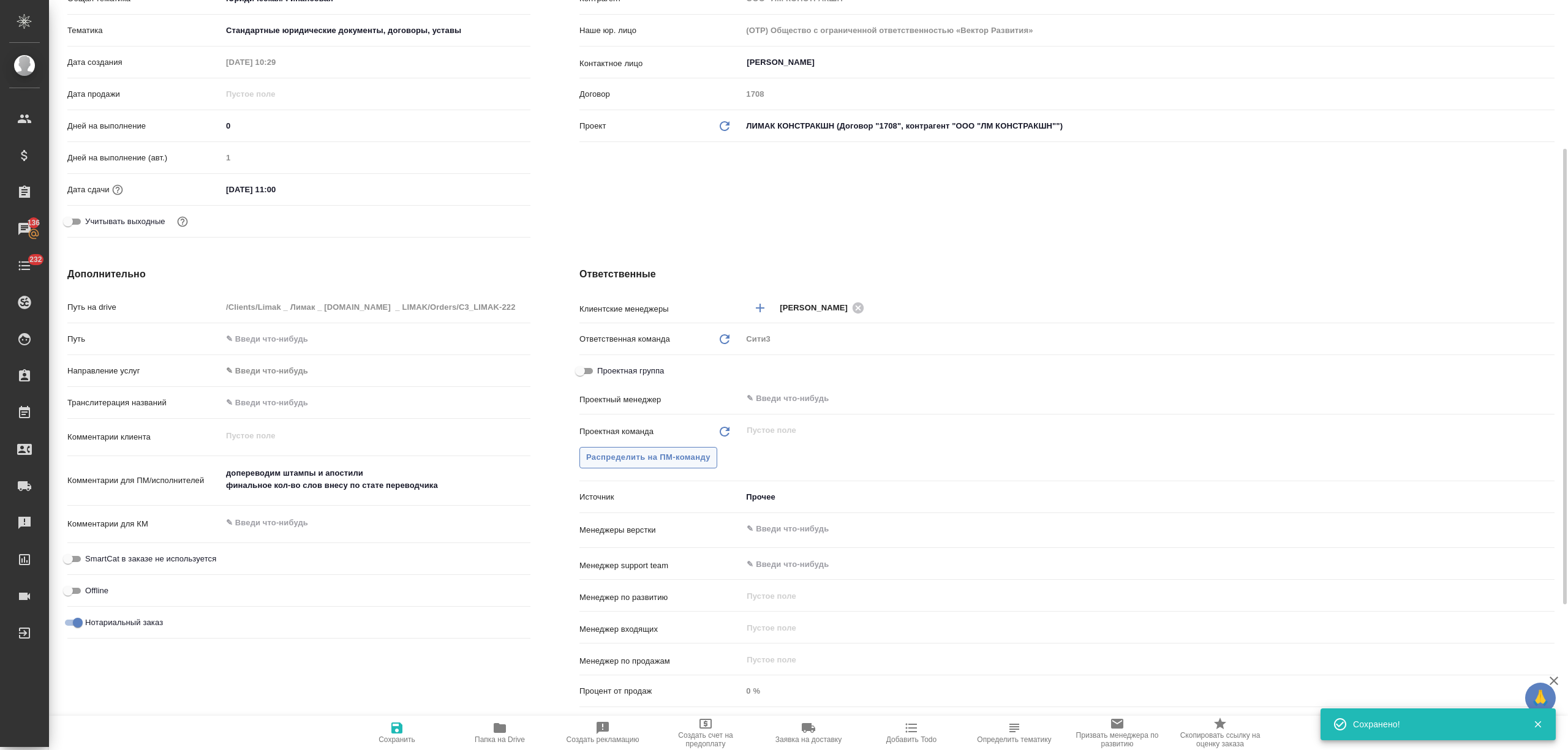
click at [662, 467] on button "Распределить на ПМ-команду" at bounding box center [648, 457] width 138 height 22
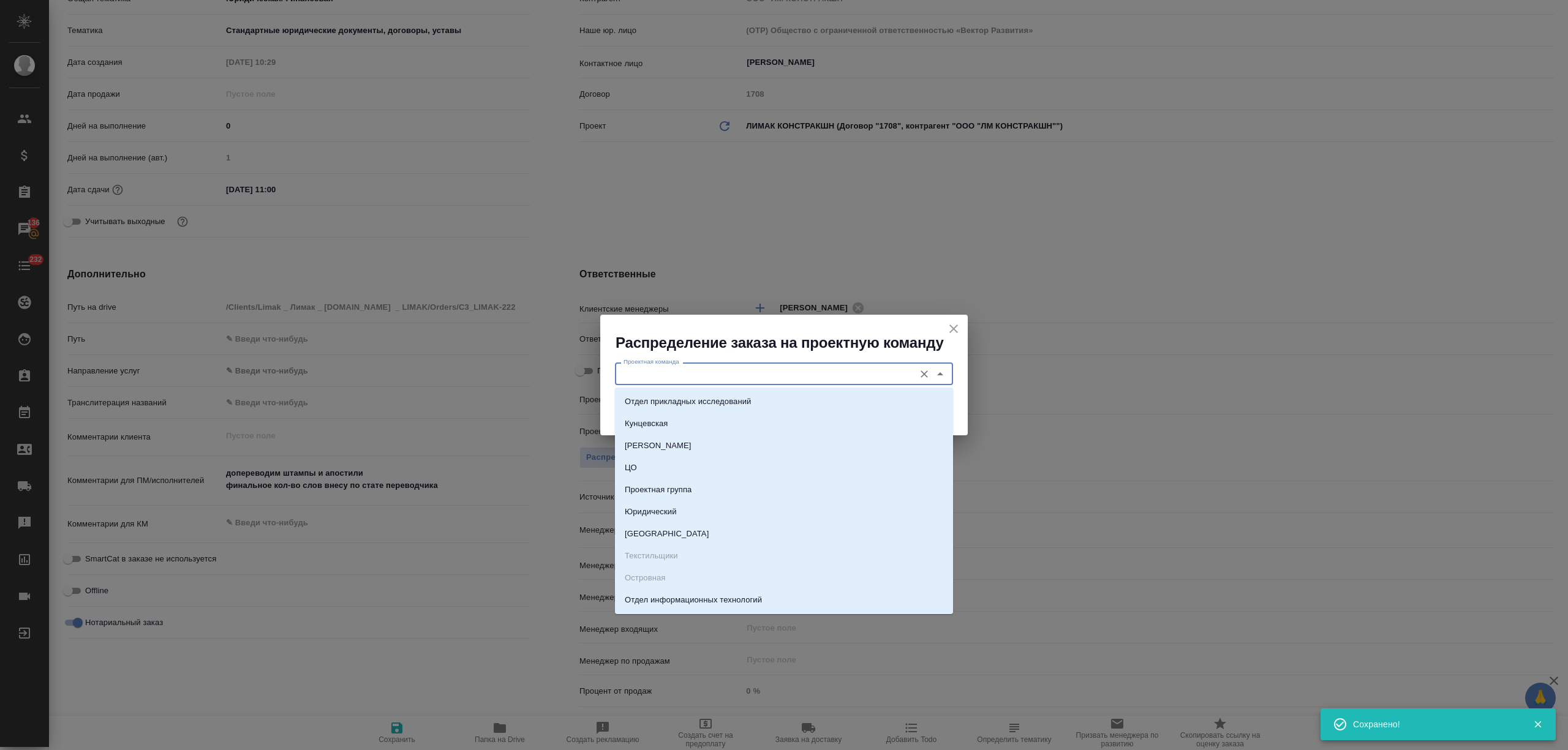
click at [694, 367] on input "Проектная команда" at bounding box center [763, 374] width 290 height 15
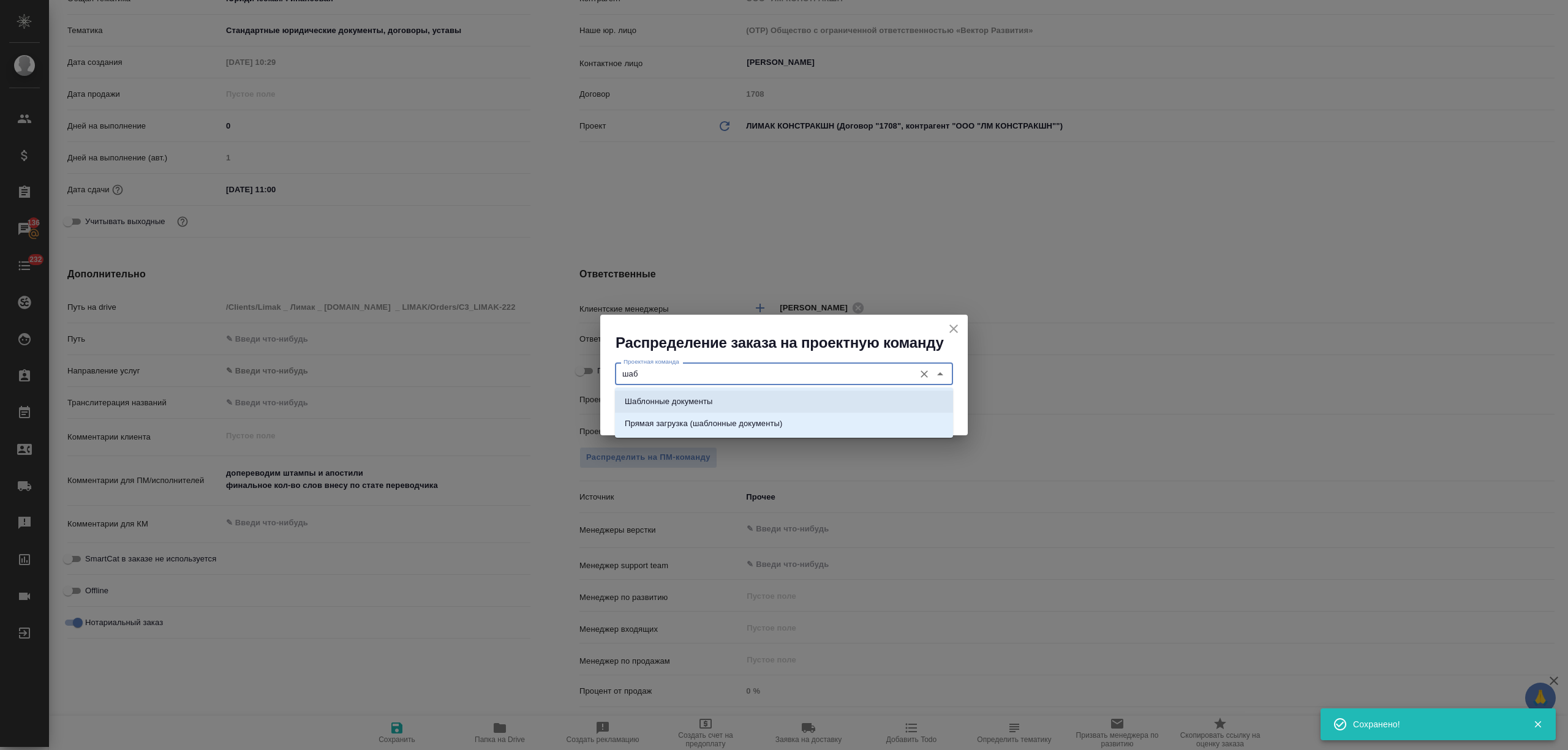
click at [721, 393] on li "Шаблонные документы" at bounding box center [784, 402] width 338 height 22
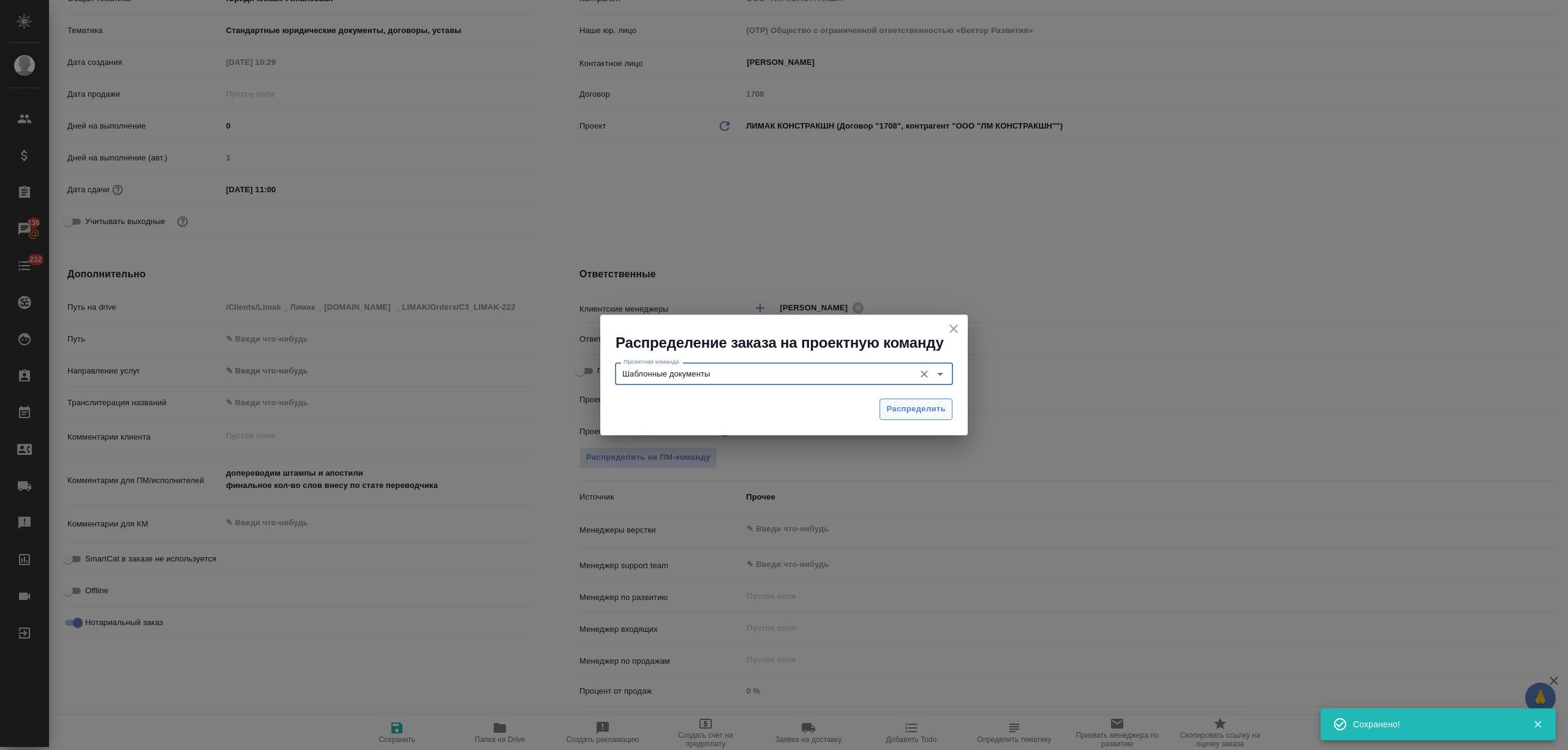
click at [939, 404] on span "Распределить" at bounding box center [916, 410] width 59 height 14
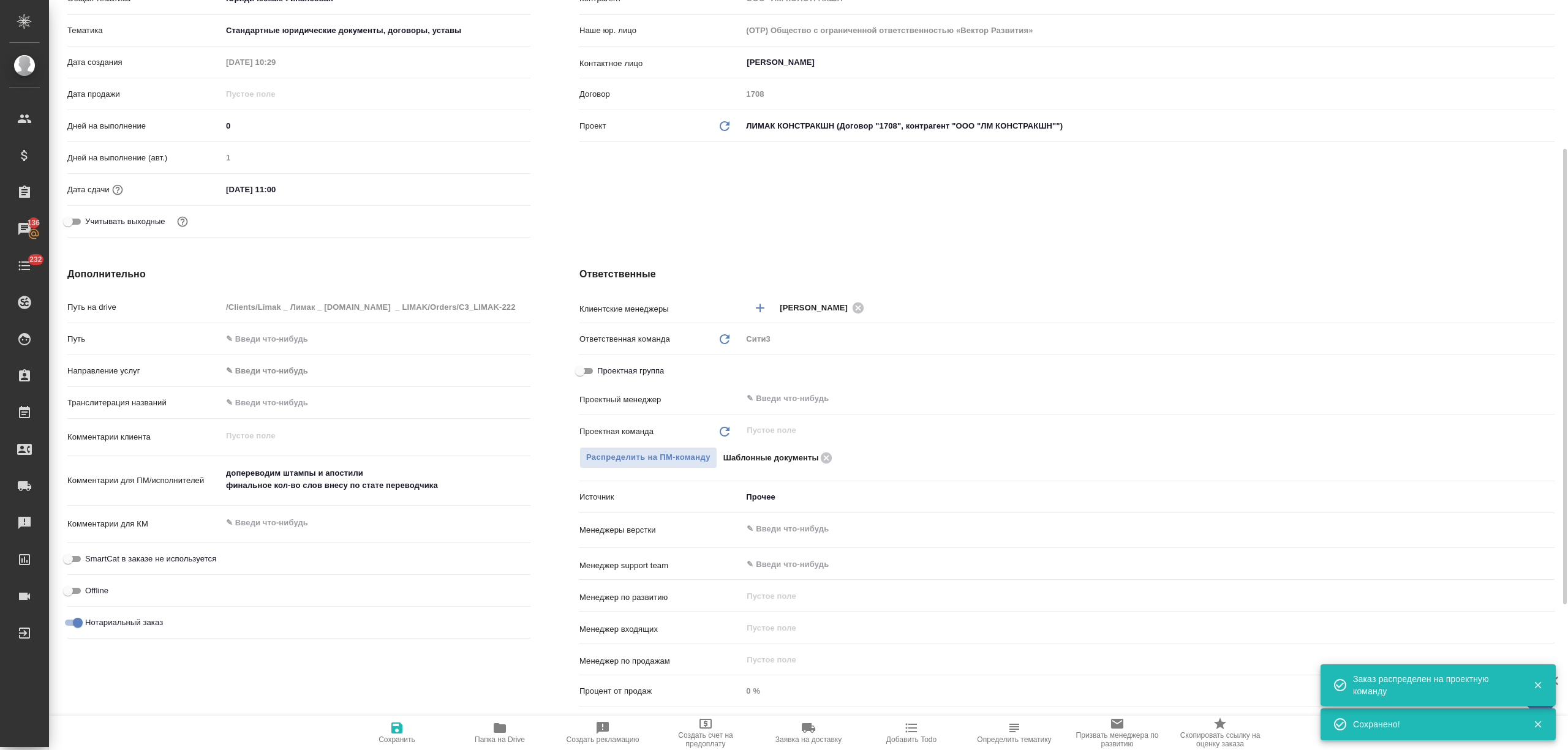
click at [392, 728] on icon "button" at bounding box center [397, 728] width 11 height 11
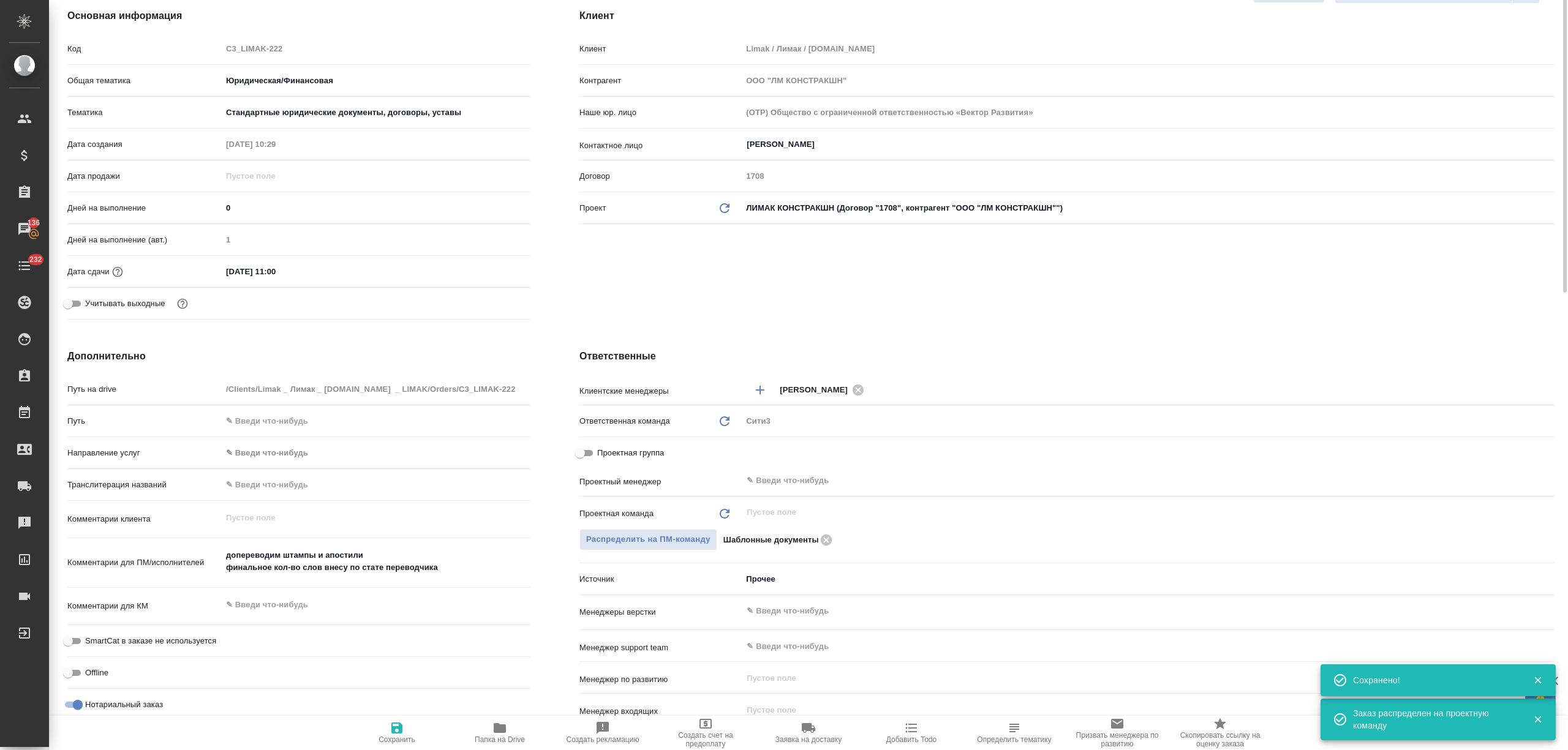
scroll to position [0, 0]
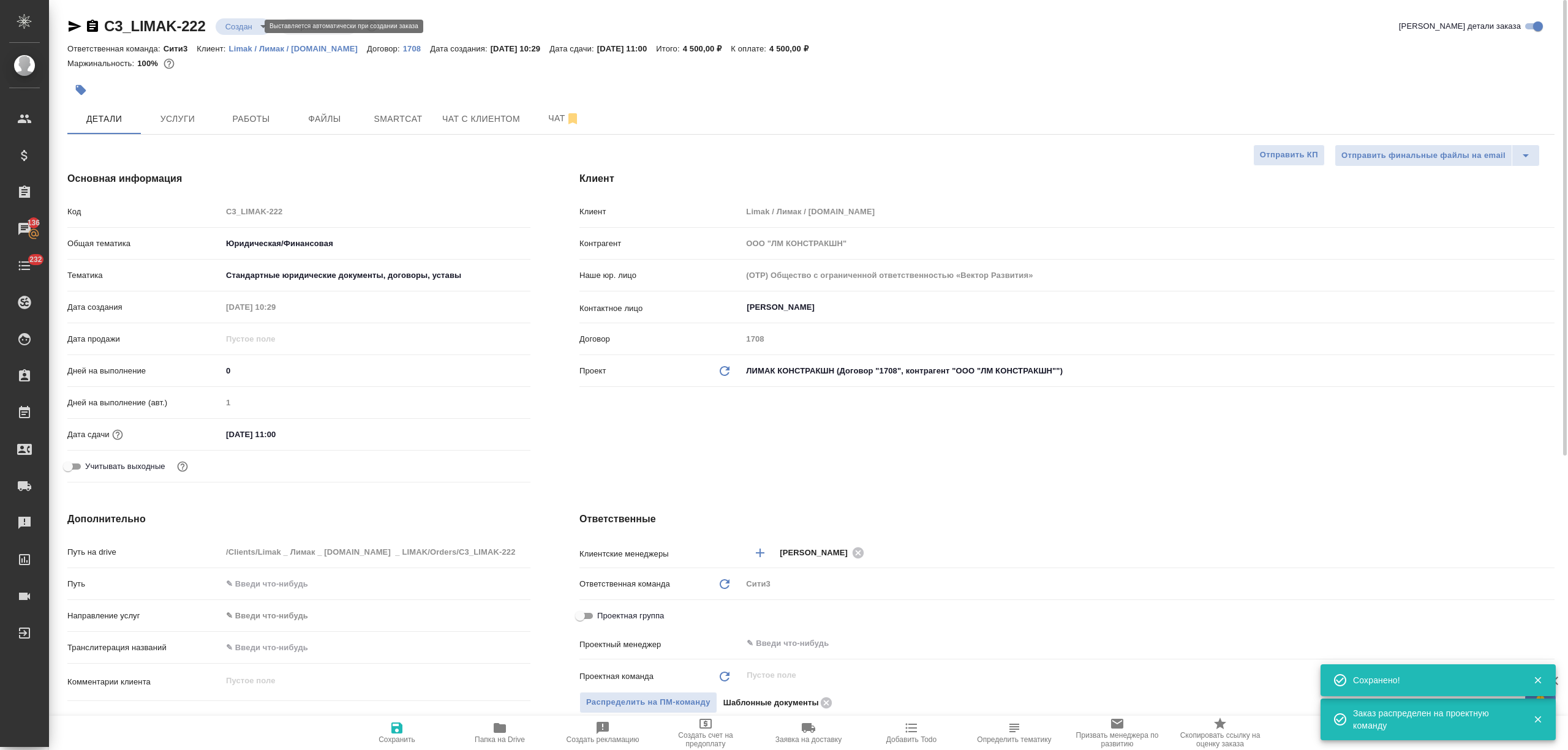
click at [234, 27] on body "🙏 .cls-1 fill:#fff; AWATERA Nikitina Tatiana Клиенты Спецификации Заказы 136 Ча…" at bounding box center [784, 375] width 1568 height 750
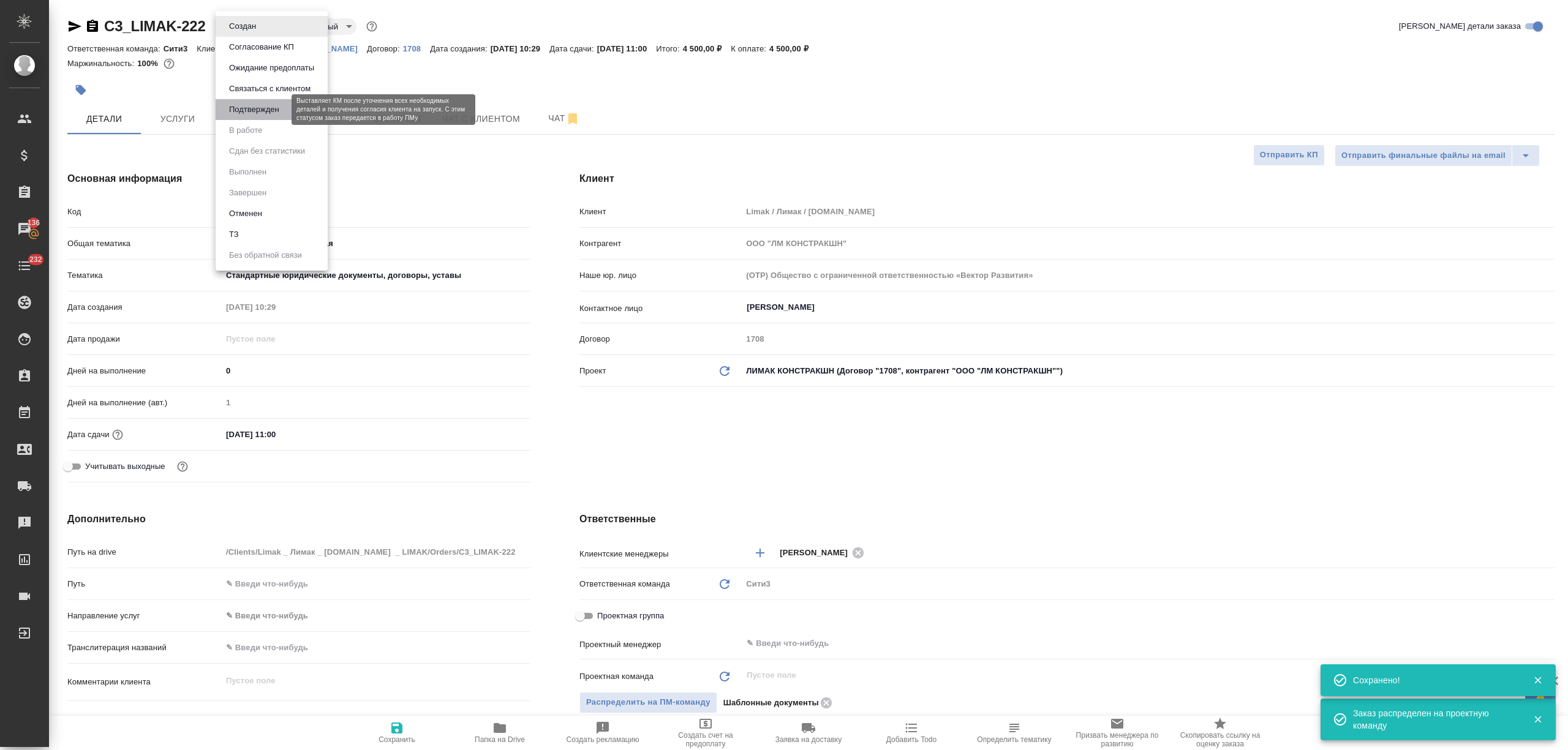
click at [270, 114] on button "Подтвержден" at bounding box center [254, 110] width 57 height 14
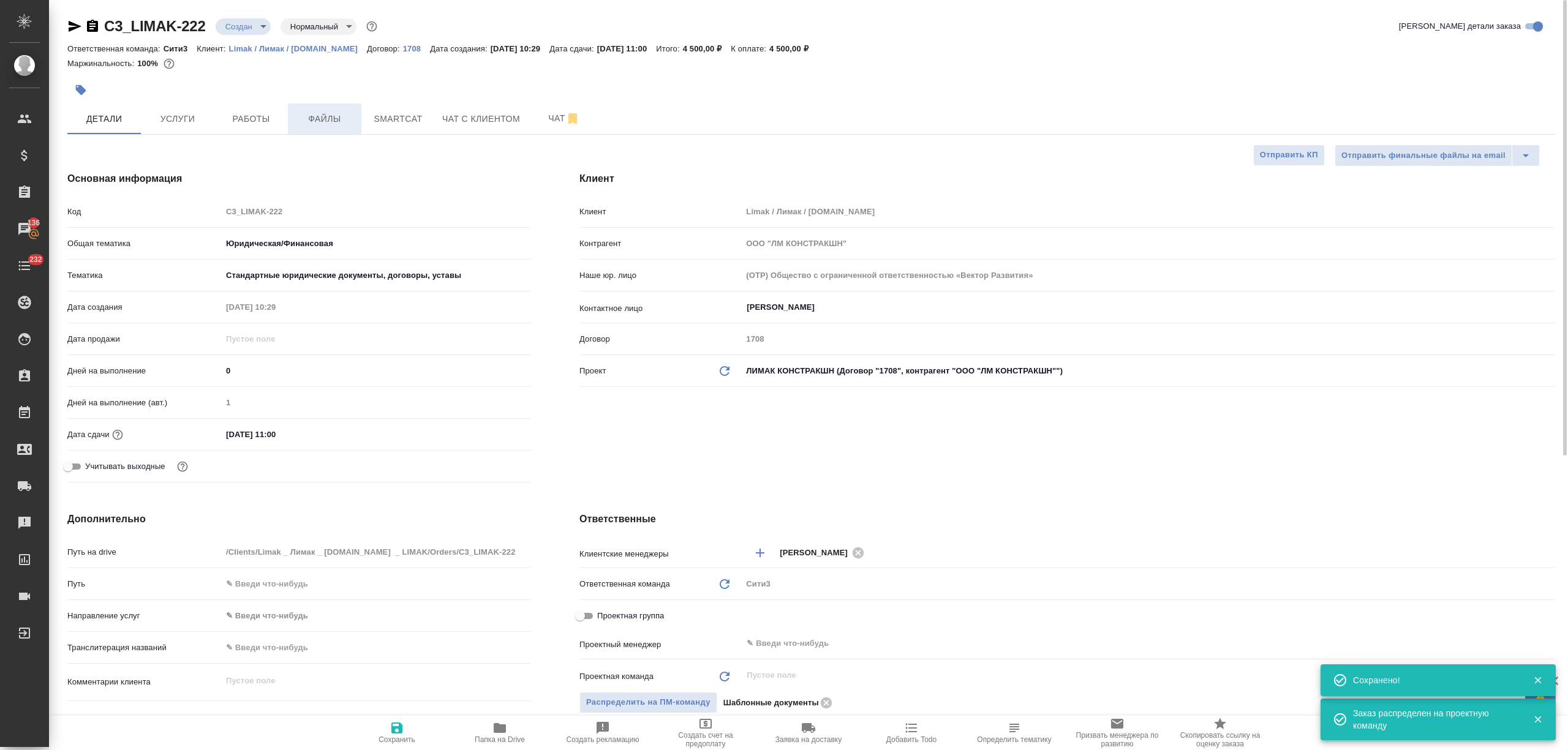
click at [321, 125] on div ".cls-1 fill:#fff; AWATERA Nikitina Tatiana Клиенты Спецификации Заказы 136 Чаты…" at bounding box center [784, 375] width 1568 height 750
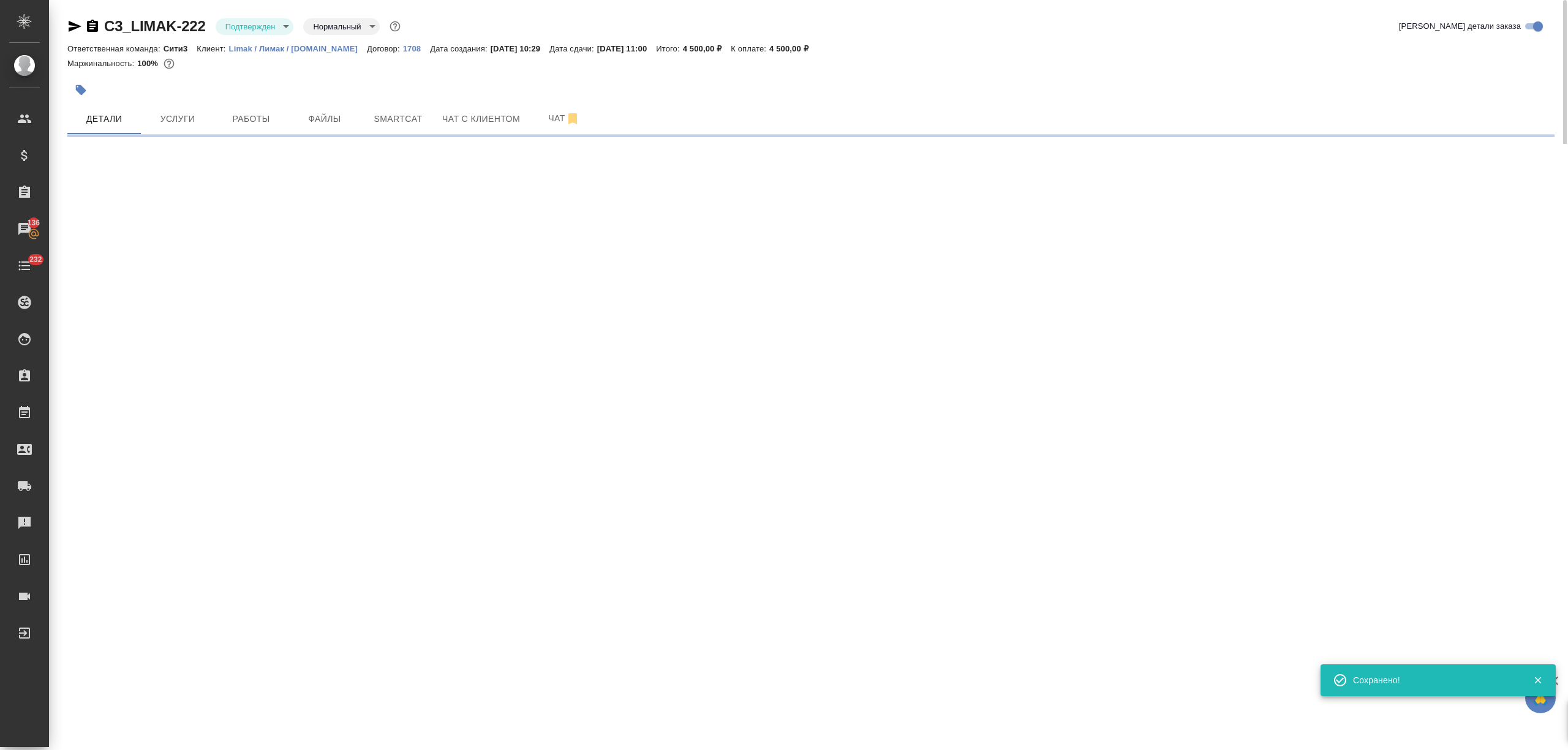
click at [321, 125] on span "Файлы" at bounding box center [325, 119] width 59 height 15
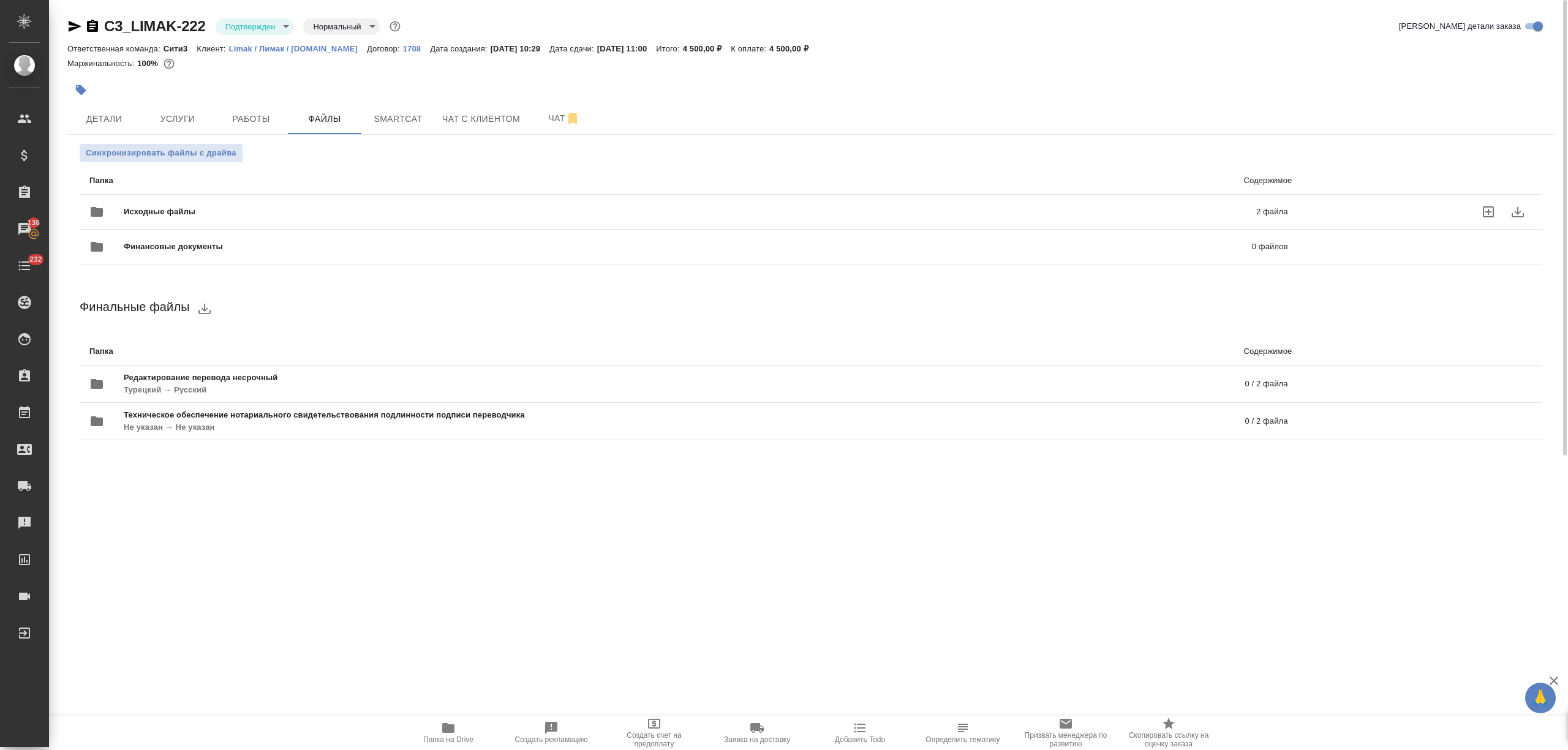
click at [282, 191] on div "Исходные файлы 2 файла" at bounding box center [688, 212] width 1223 height 54
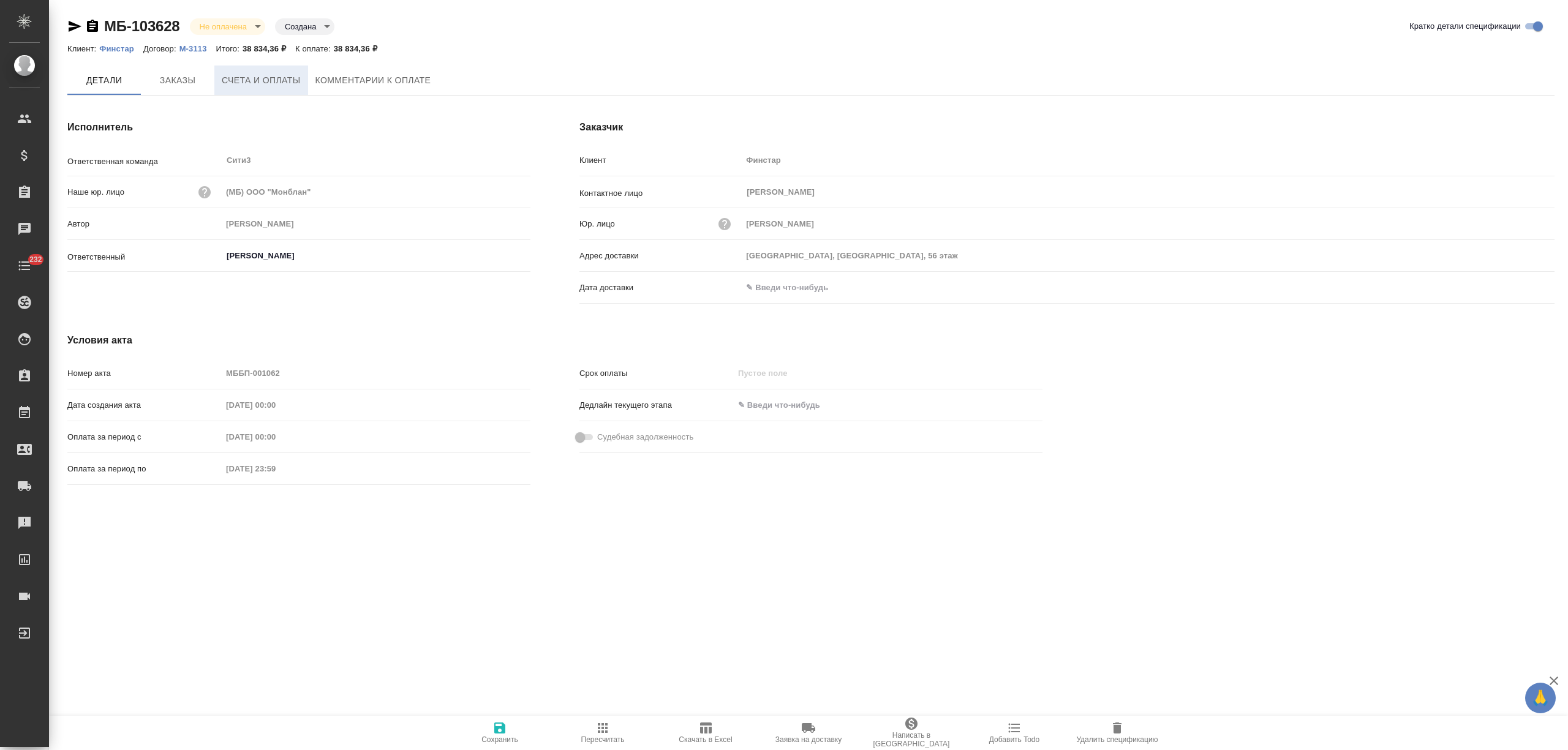
click at [215, 82] on button "Счета и оплаты" at bounding box center [262, 80] width 94 height 29
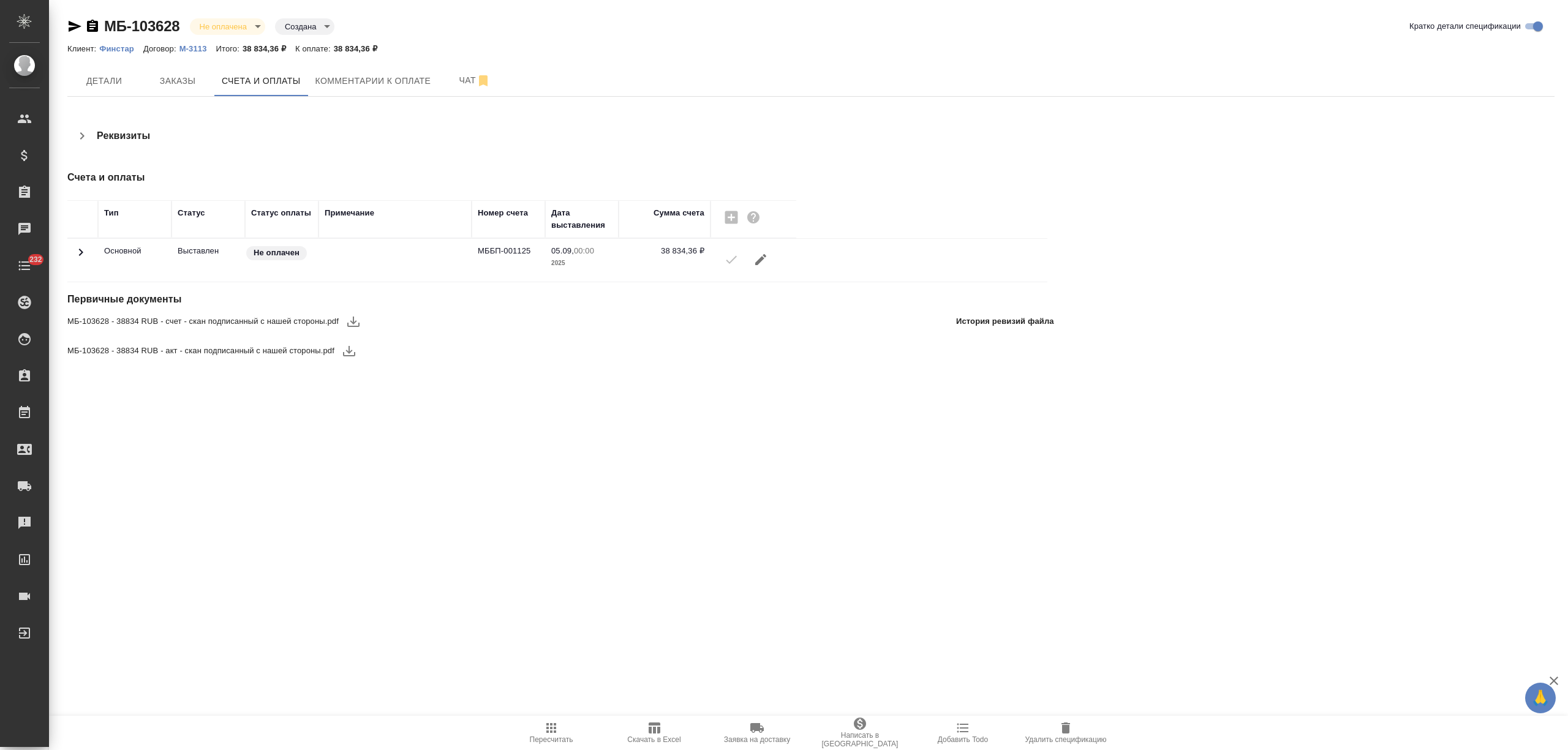
click at [350, 315] on icon "button" at bounding box center [354, 322] width 15 height 15
click at [344, 349] on icon "button" at bounding box center [349, 351] width 15 height 15
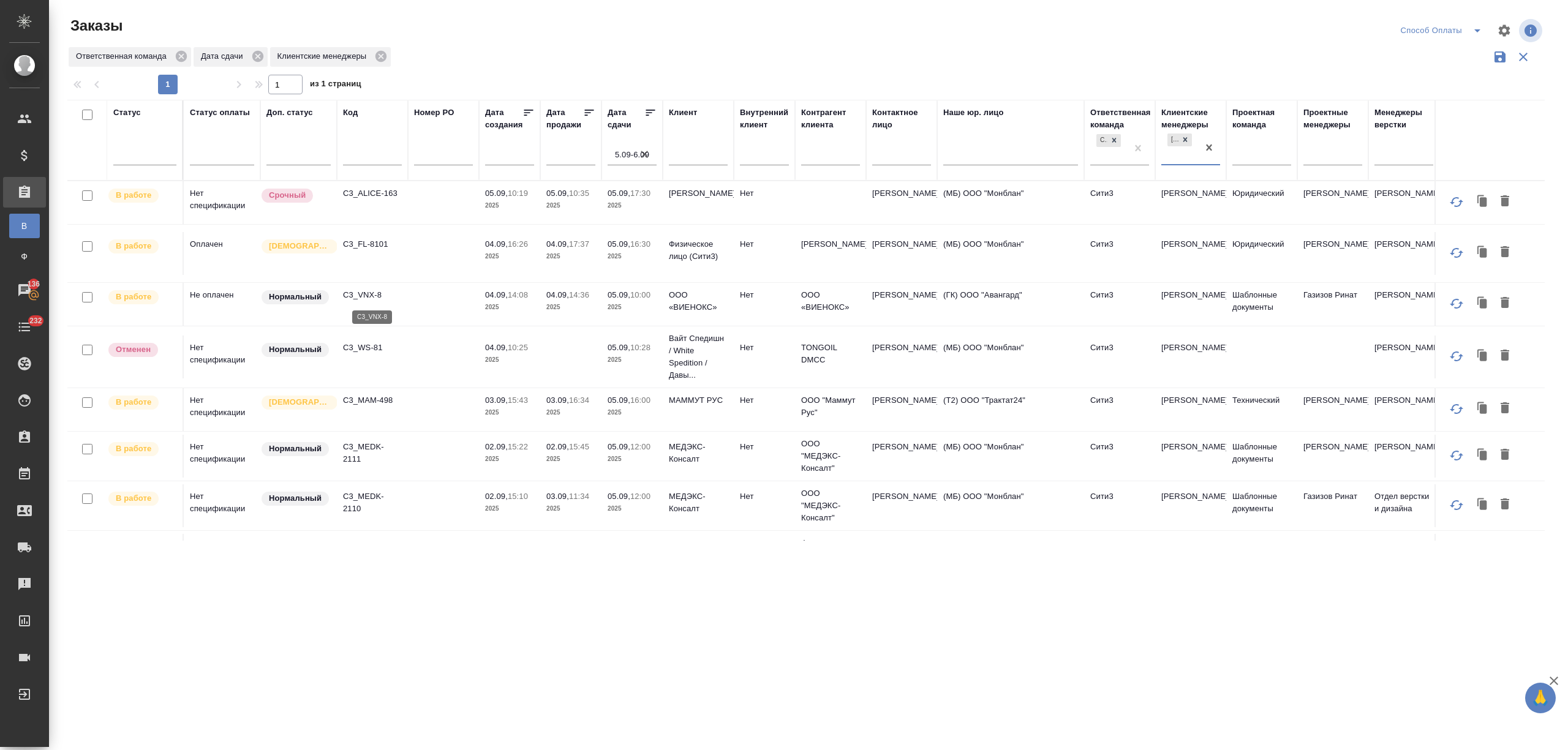
click at [376, 299] on p "C3_VNX-8" at bounding box center [372, 295] width 59 height 12
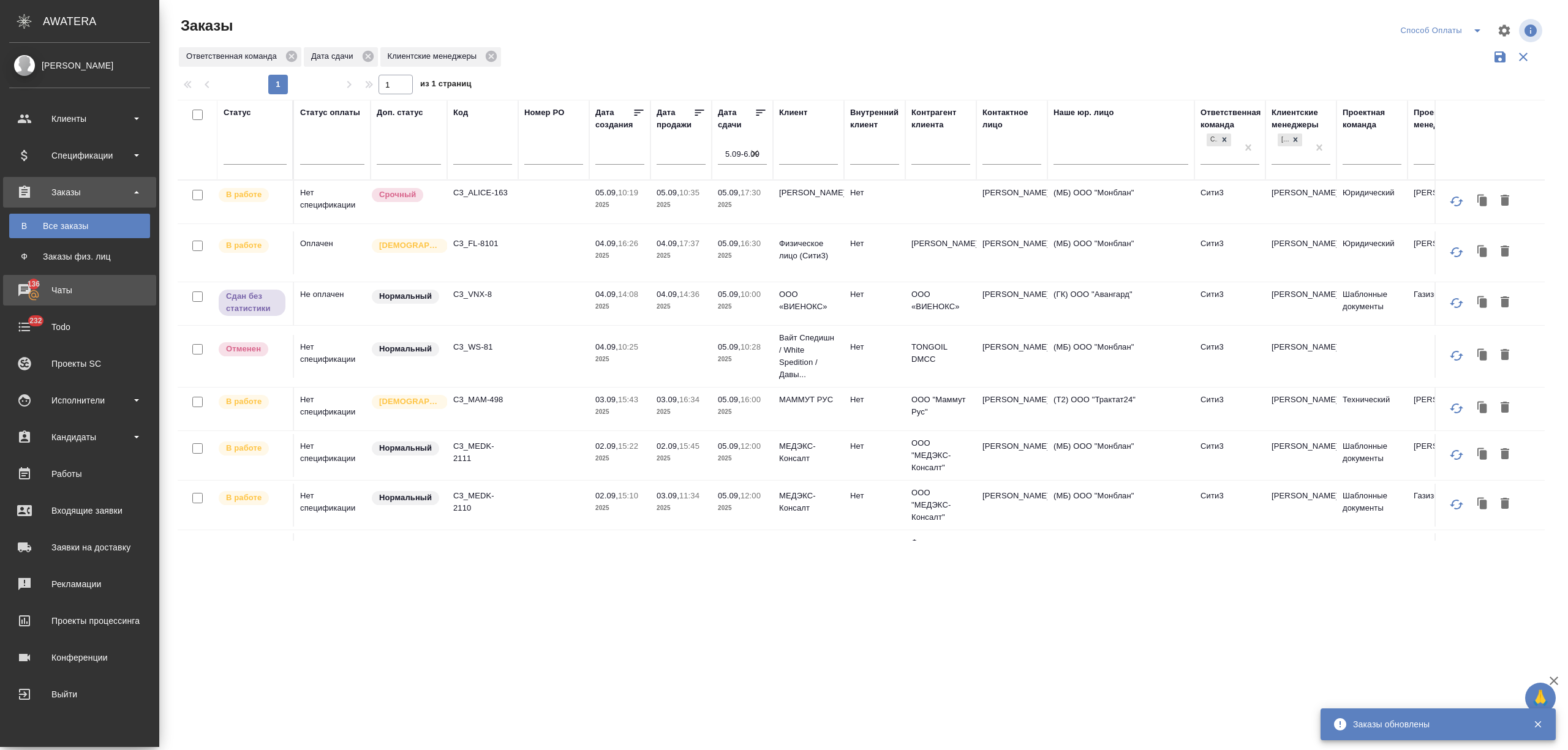
click at [50, 289] on div "Чаты" at bounding box center [80, 290] width 141 height 18
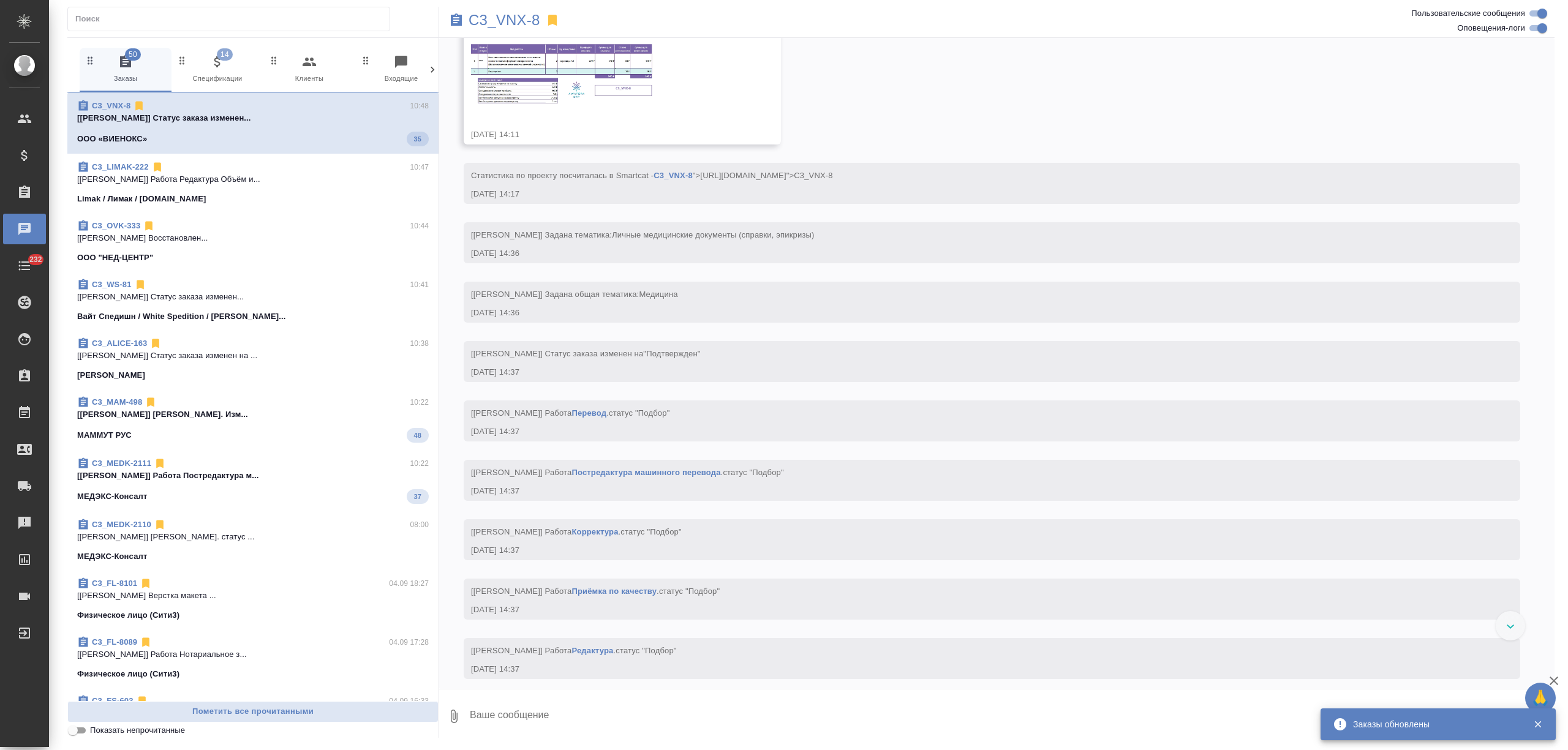
click at [430, 74] on icon at bounding box center [432, 70] width 12 height 12
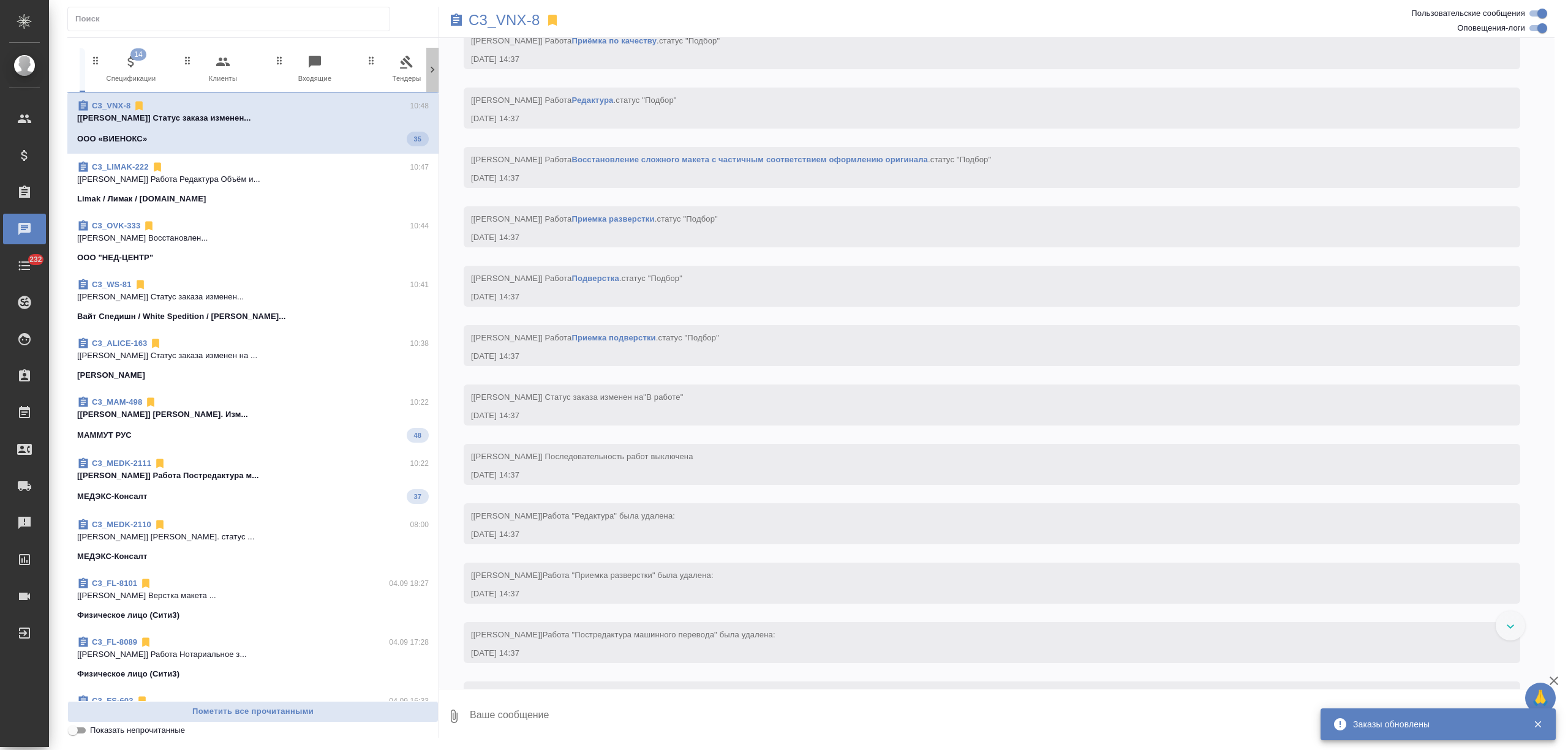
click at [430, 74] on icon at bounding box center [432, 70] width 12 height 12
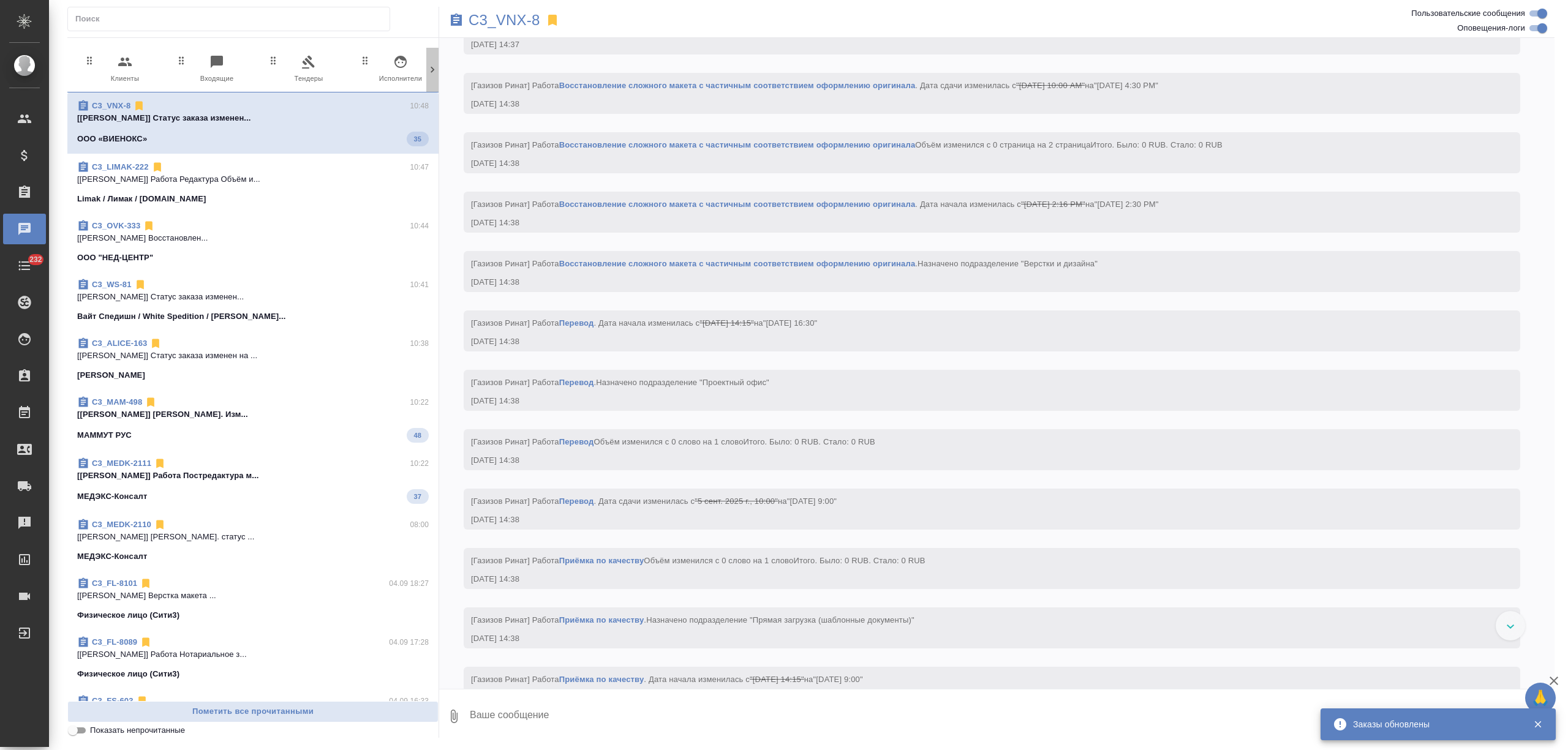
click at [430, 74] on icon at bounding box center [432, 70] width 12 height 12
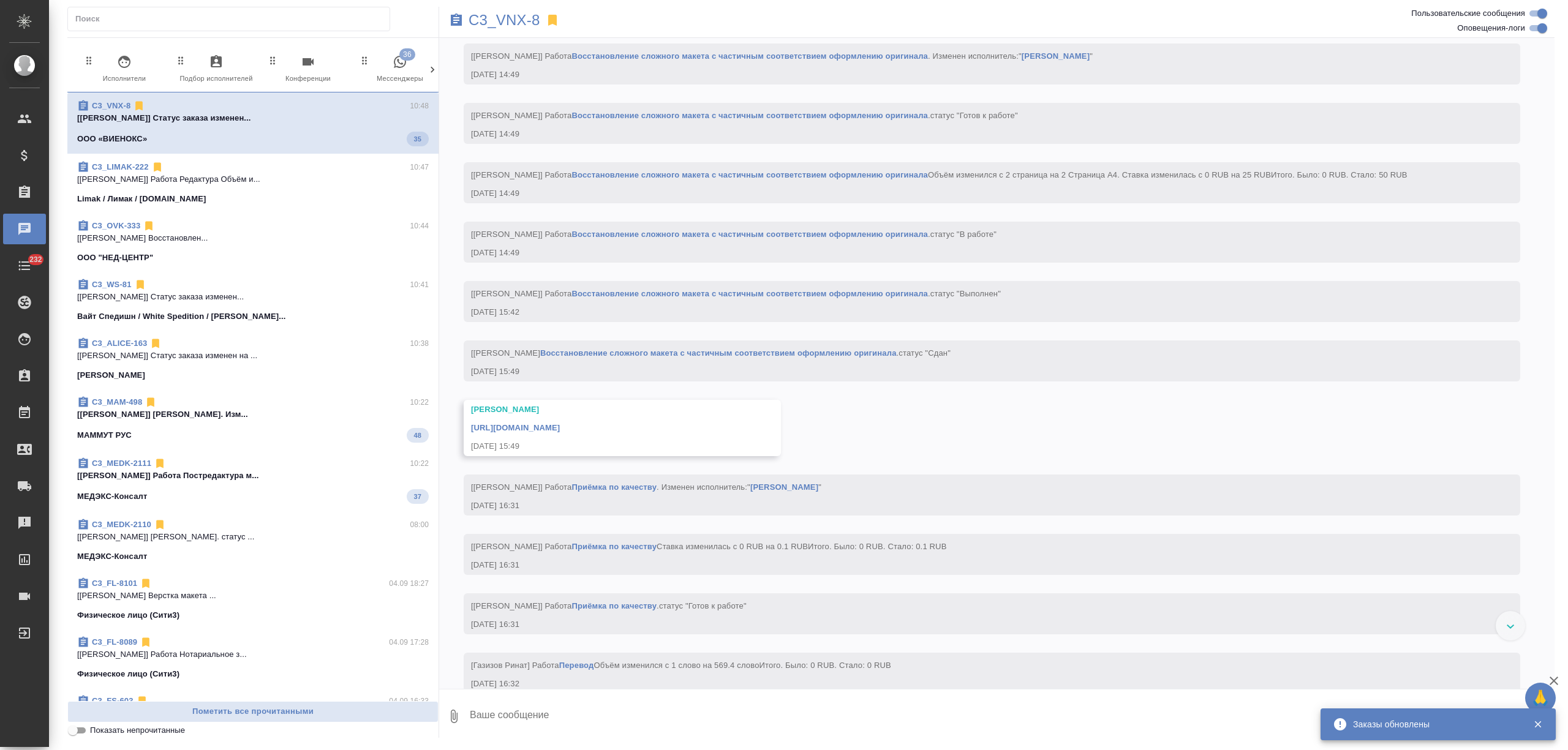
scroll to position [2862, 0]
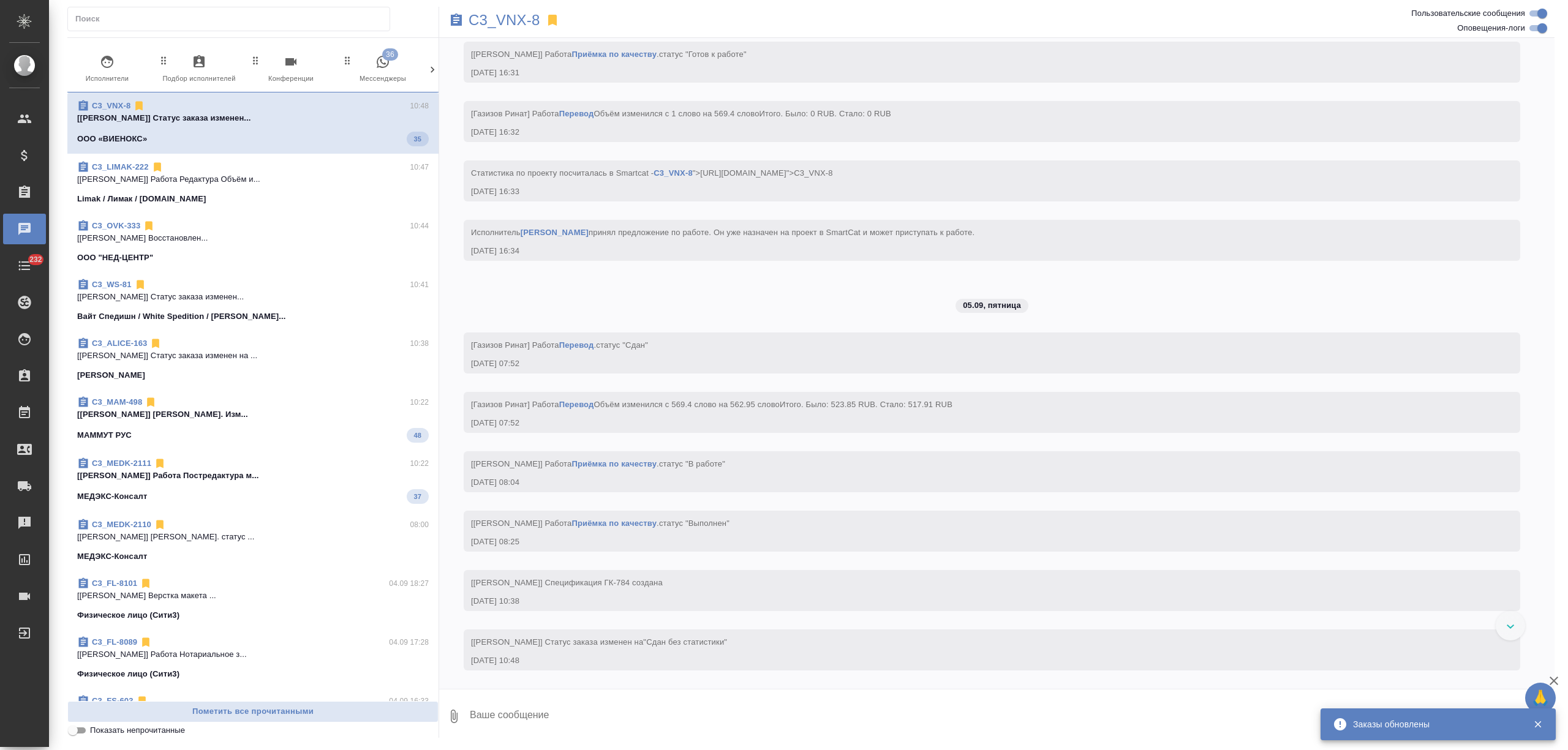
click at [430, 74] on icon at bounding box center [432, 70] width 12 height 12
click at [430, 74] on div "50 Заказы 14 Спецификации 0 Клиенты 0 Входящие 0 Тендеры 0 Исполнители 0 Подбор…" at bounding box center [252, 70] width 371 height 45
click at [402, 65] on span "36 Мессенджеры" at bounding box center [380, 70] width 82 height 30
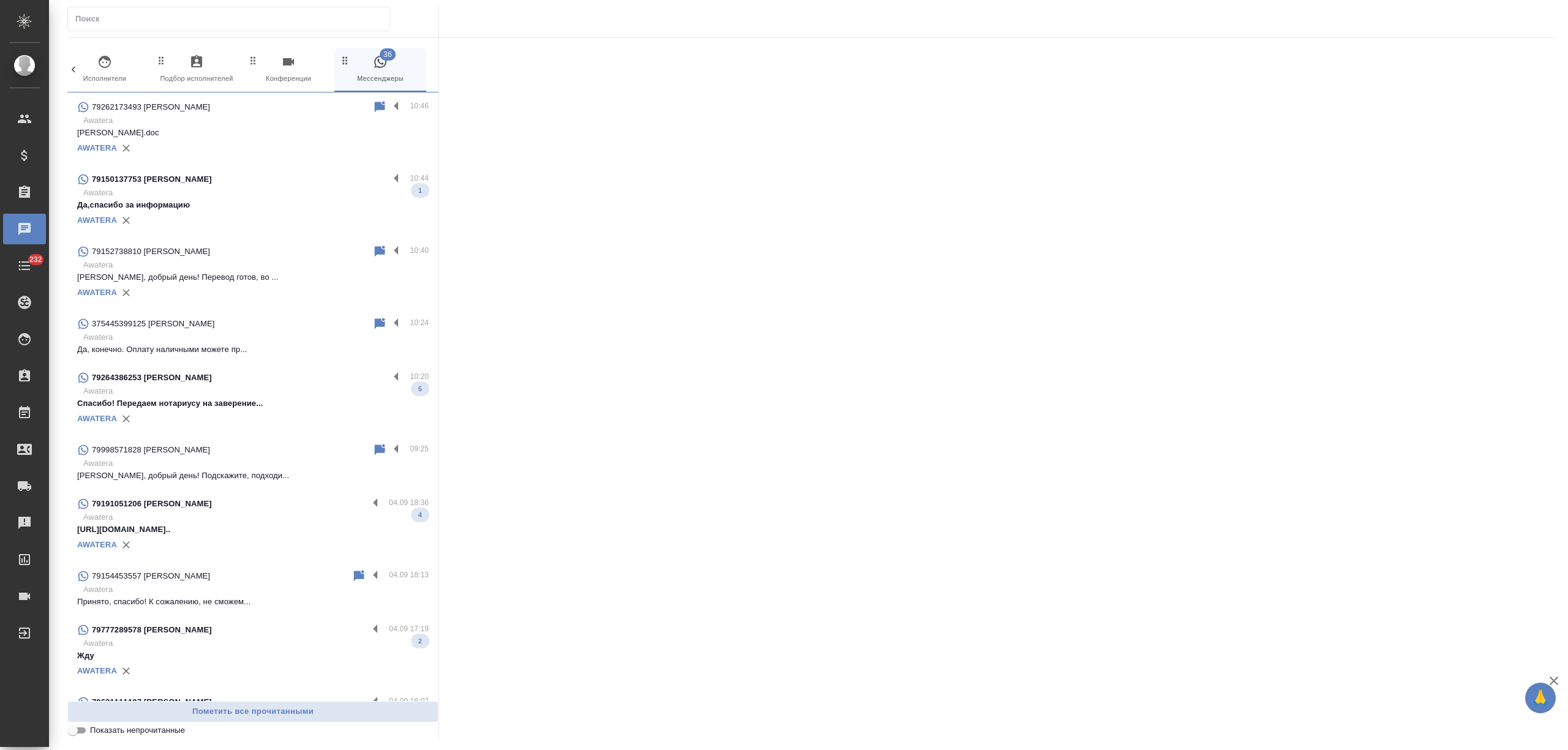
click at [278, 145] on div "AWATERA" at bounding box center [252, 148] width 352 height 18
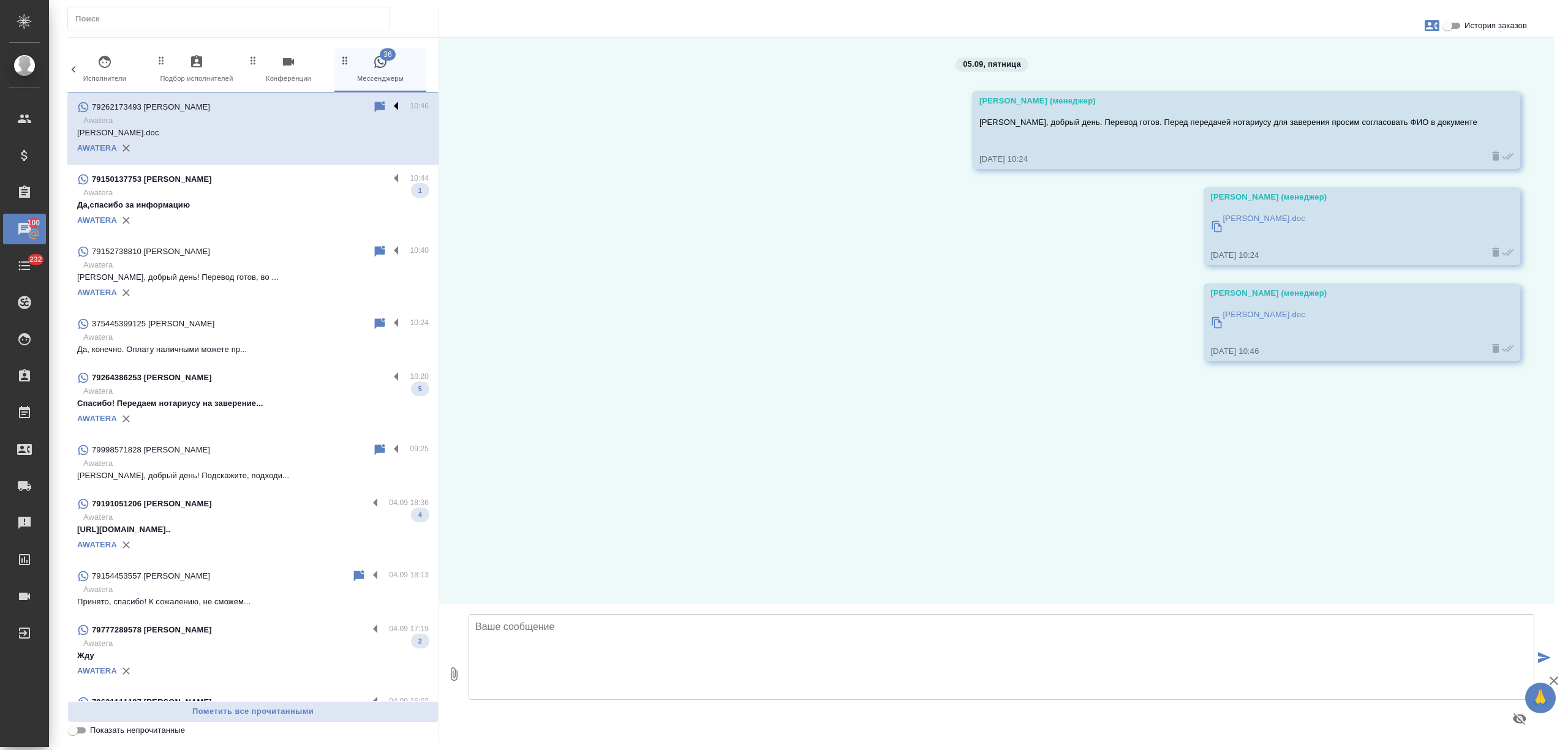
click at [389, 103] on label at bounding box center [399, 107] width 21 height 14
click at [0, 0] on input "checkbox" at bounding box center [0, 0] width 0 height 0
click at [344, 103] on icon at bounding box center [348, 107] width 8 height 11
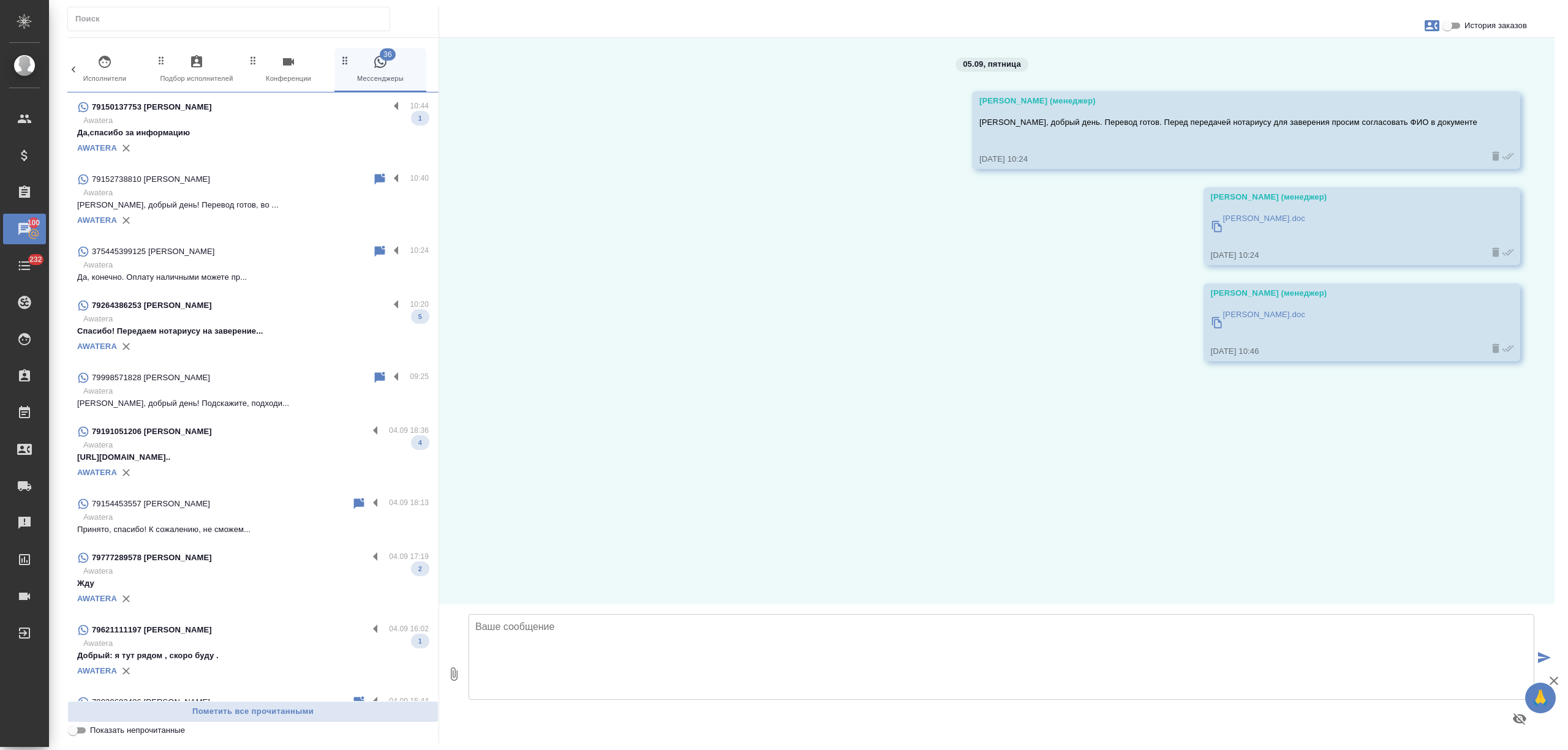
click at [283, 124] on p "Awatera" at bounding box center [256, 121] width 346 height 12
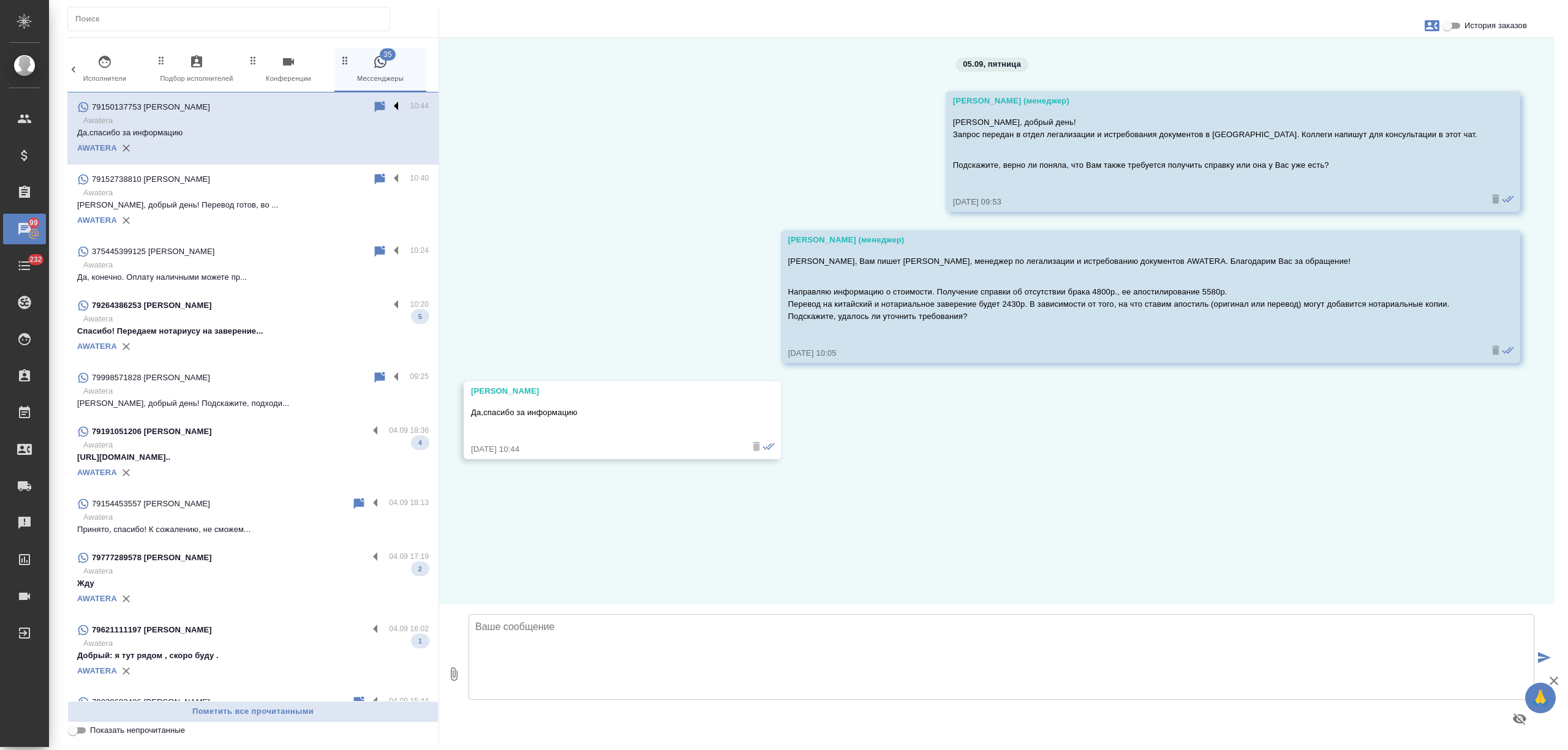
click at [389, 104] on label at bounding box center [399, 107] width 21 height 14
click at [0, 0] on input "checkbox" at bounding box center [0, 0] width 0 height 0
click at [344, 104] on icon at bounding box center [348, 107] width 8 height 11
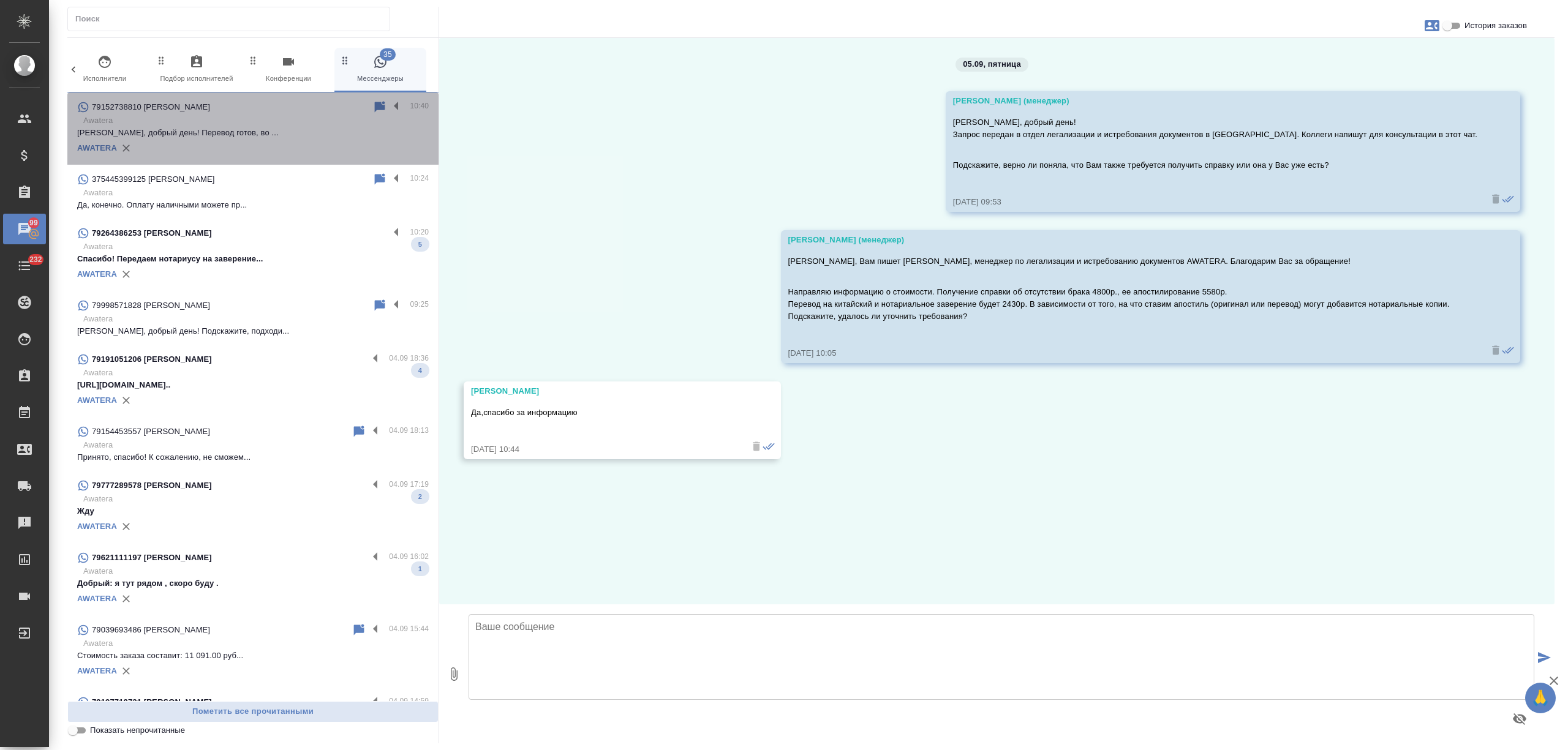
click at [267, 132] on p "Оксана, добрый день! Перевод готов, во ..." at bounding box center [252, 132] width 352 height 12
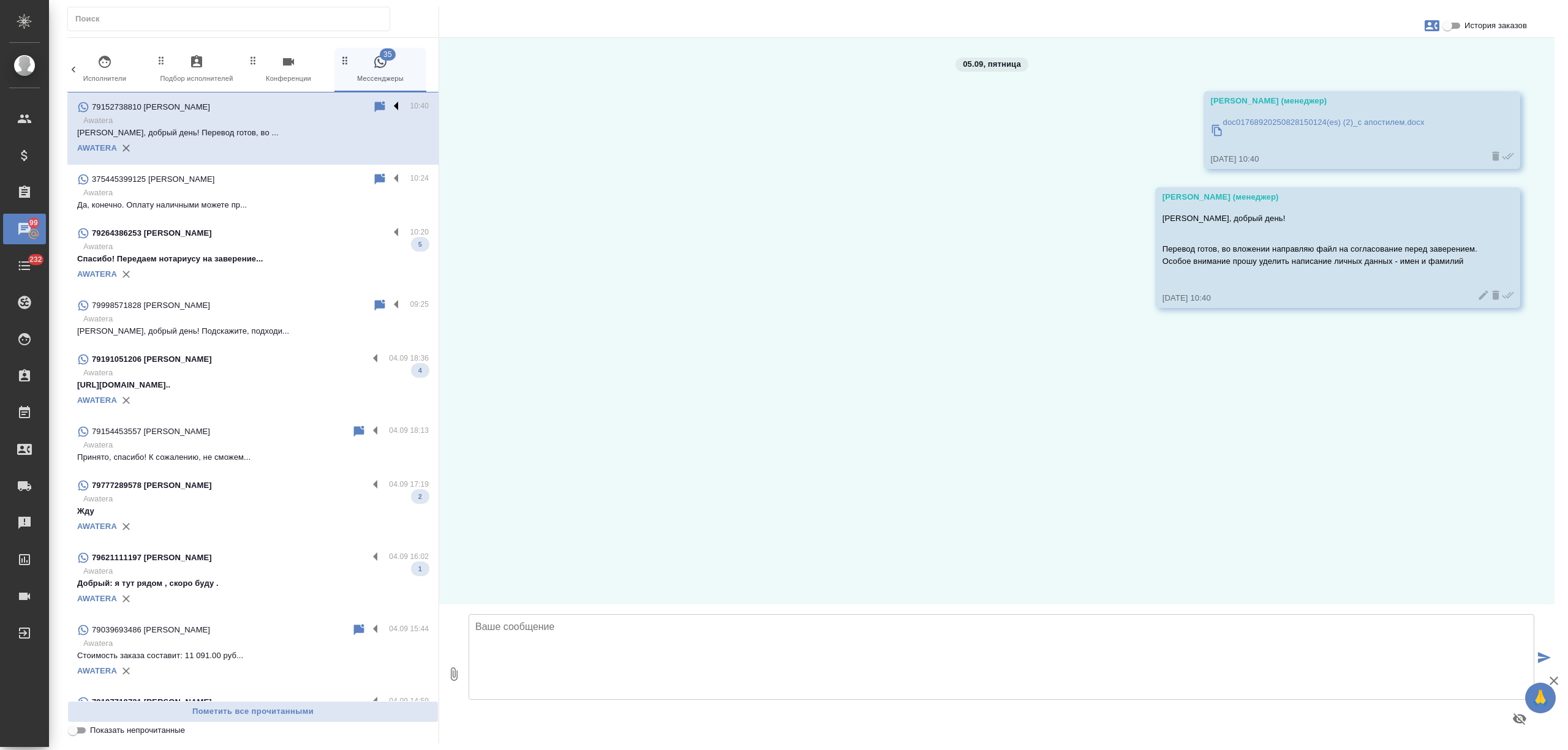
click at [389, 102] on label at bounding box center [399, 107] width 21 height 14
click at [0, 0] on input "checkbox" at bounding box center [0, 0] width 0 height 0
click at [344, 106] on icon at bounding box center [348, 107] width 8 height 11
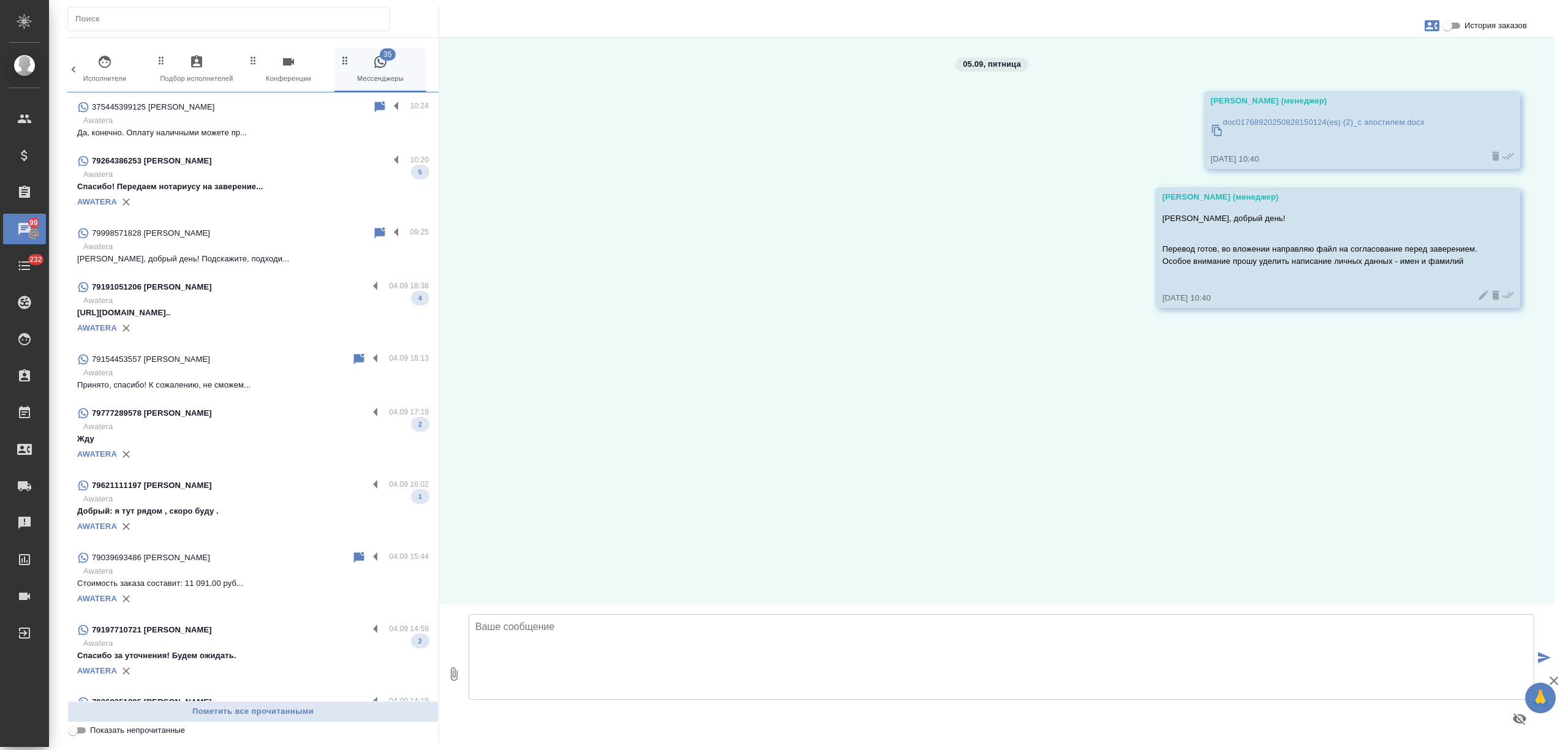
click at [280, 184] on p "Спасибо! Передаем нотариусу на заверение..." at bounding box center [252, 187] width 352 height 12
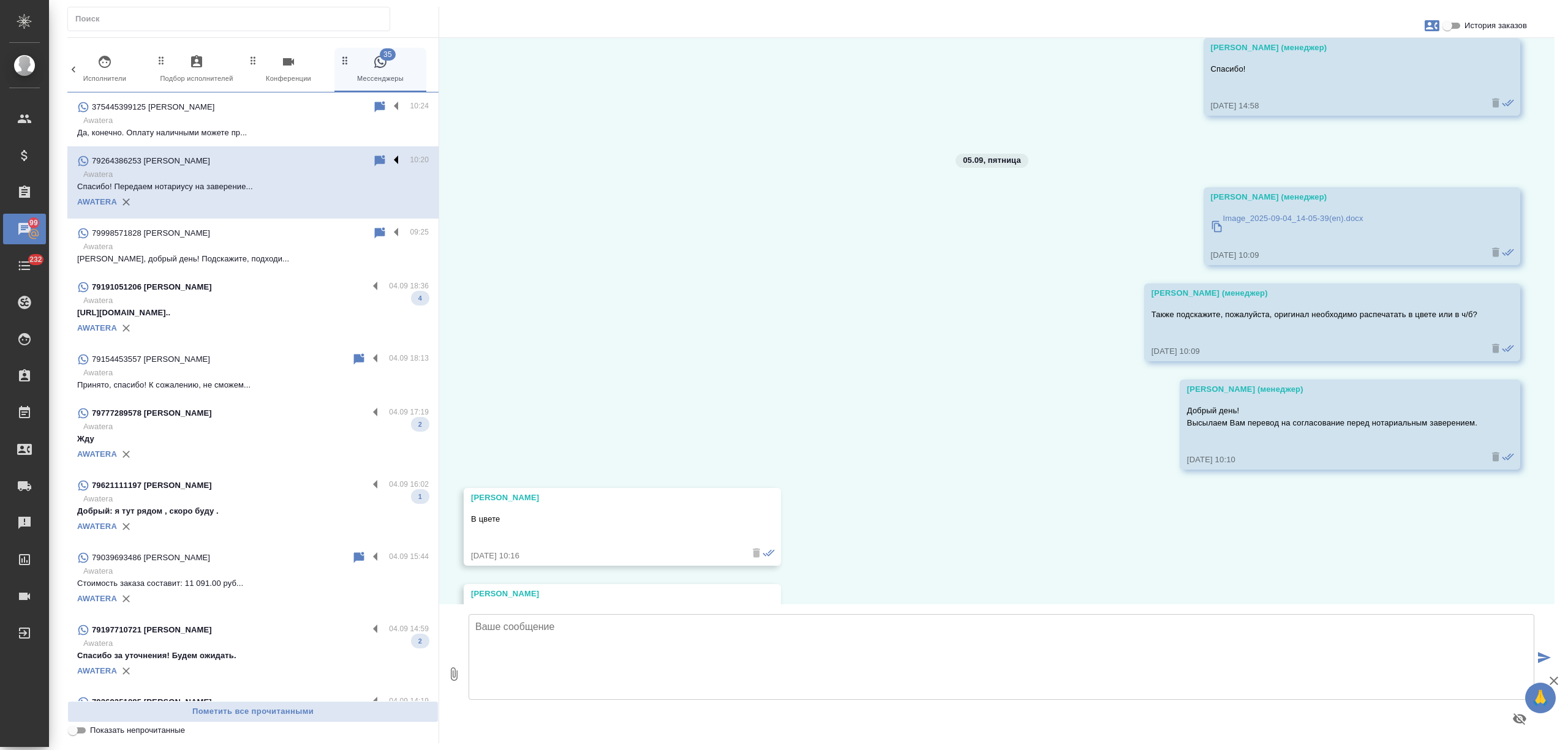
scroll to position [1364, 0]
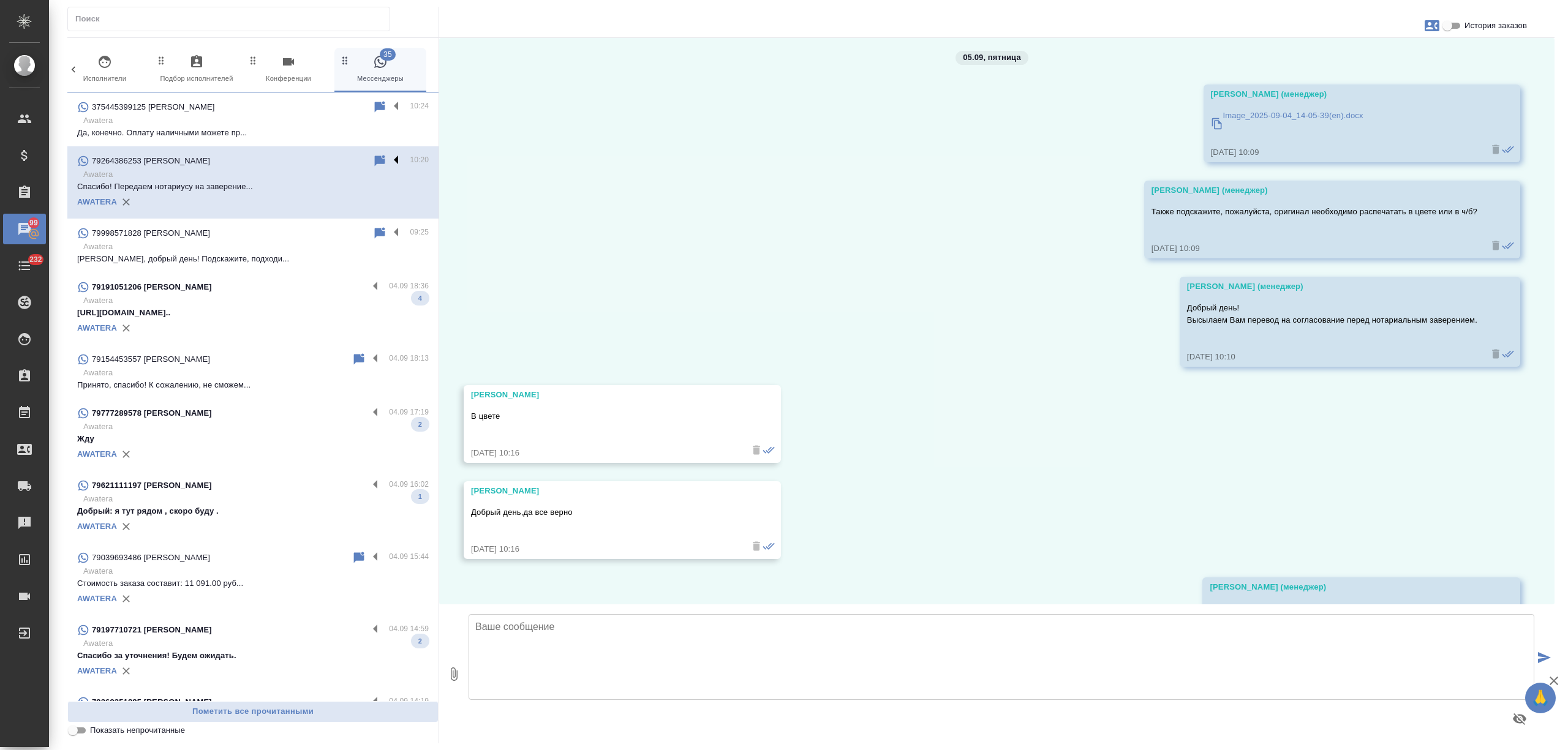
click at [389, 158] on label at bounding box center [399, 161] width 21 height 14
click at [0, 0] on input "checkbox" at bounding box center [0, 0] width 0 height 0
click at [344, 159] on icon at bounding box center [348, 161] width 8 height 11
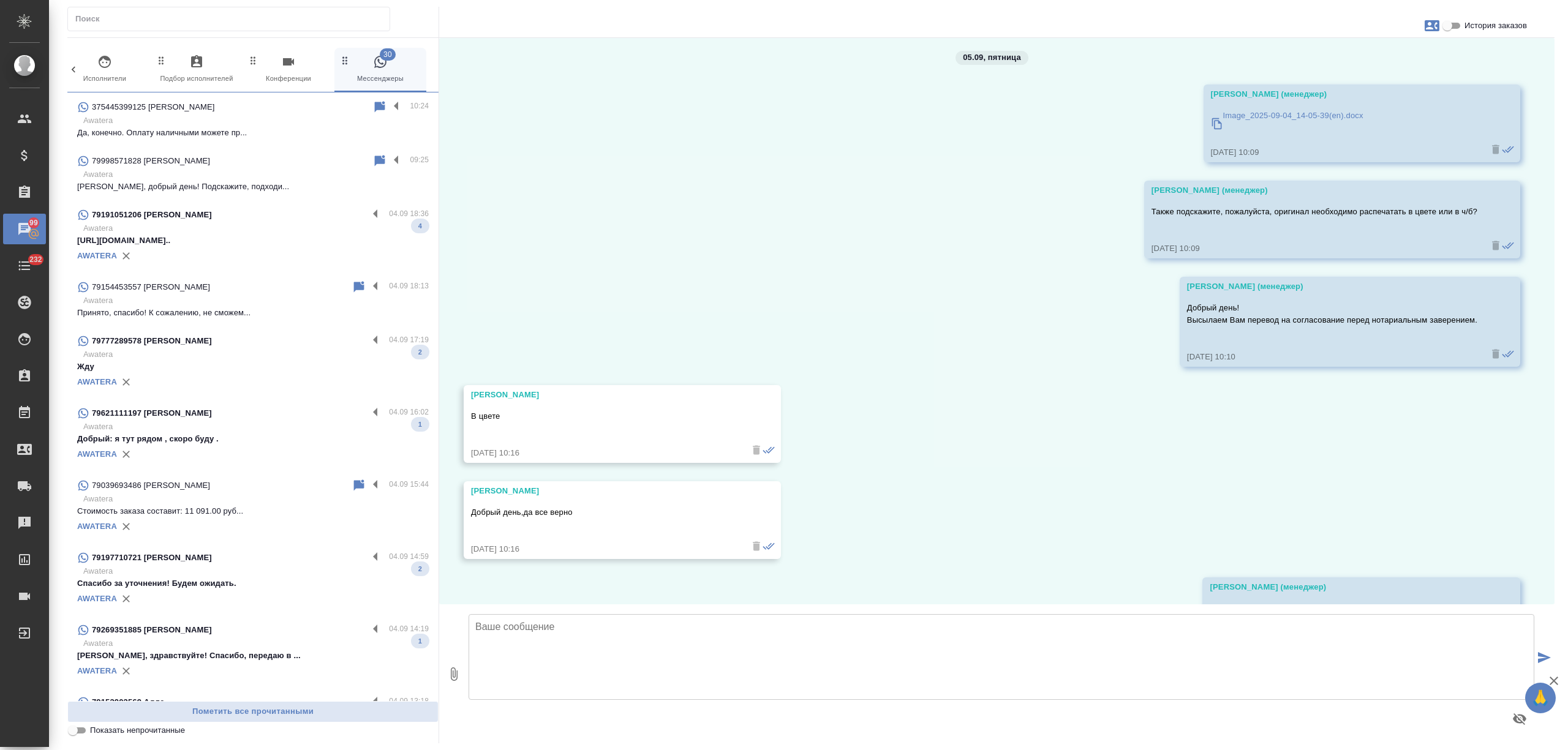
click at [292, 179] on p "Awatera" at bounding box center [256, 174] width 346 height 12
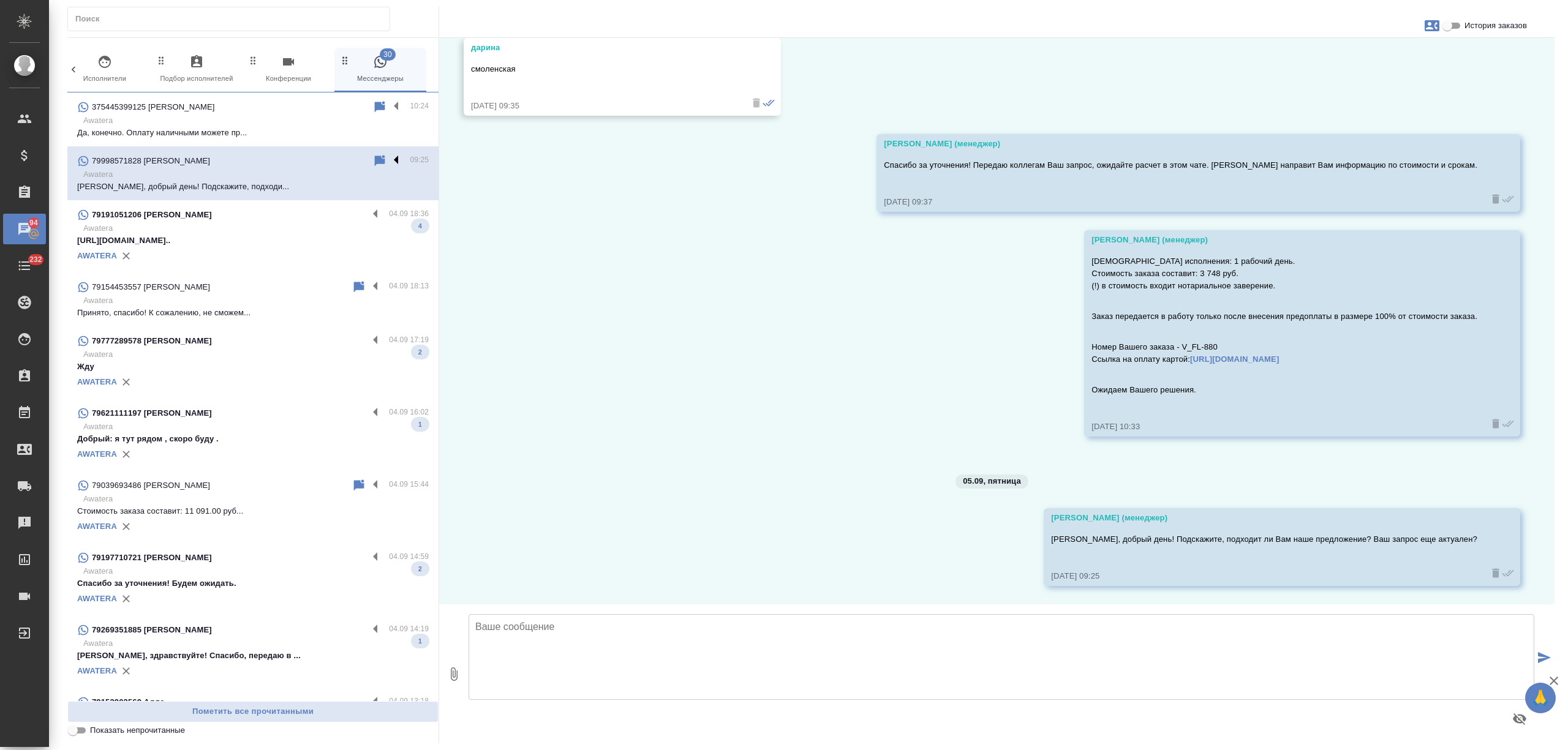
scroll to position [797, 0]
click at [389, 158] on label at bounding box center [399, 161] width 21 height 14
click at [0, 0] on input "checkbox" at bounding box center [0, 0] width 0 height 0
click at [325, 160] on icon at bounding box center [332, 161] width 15 height 15
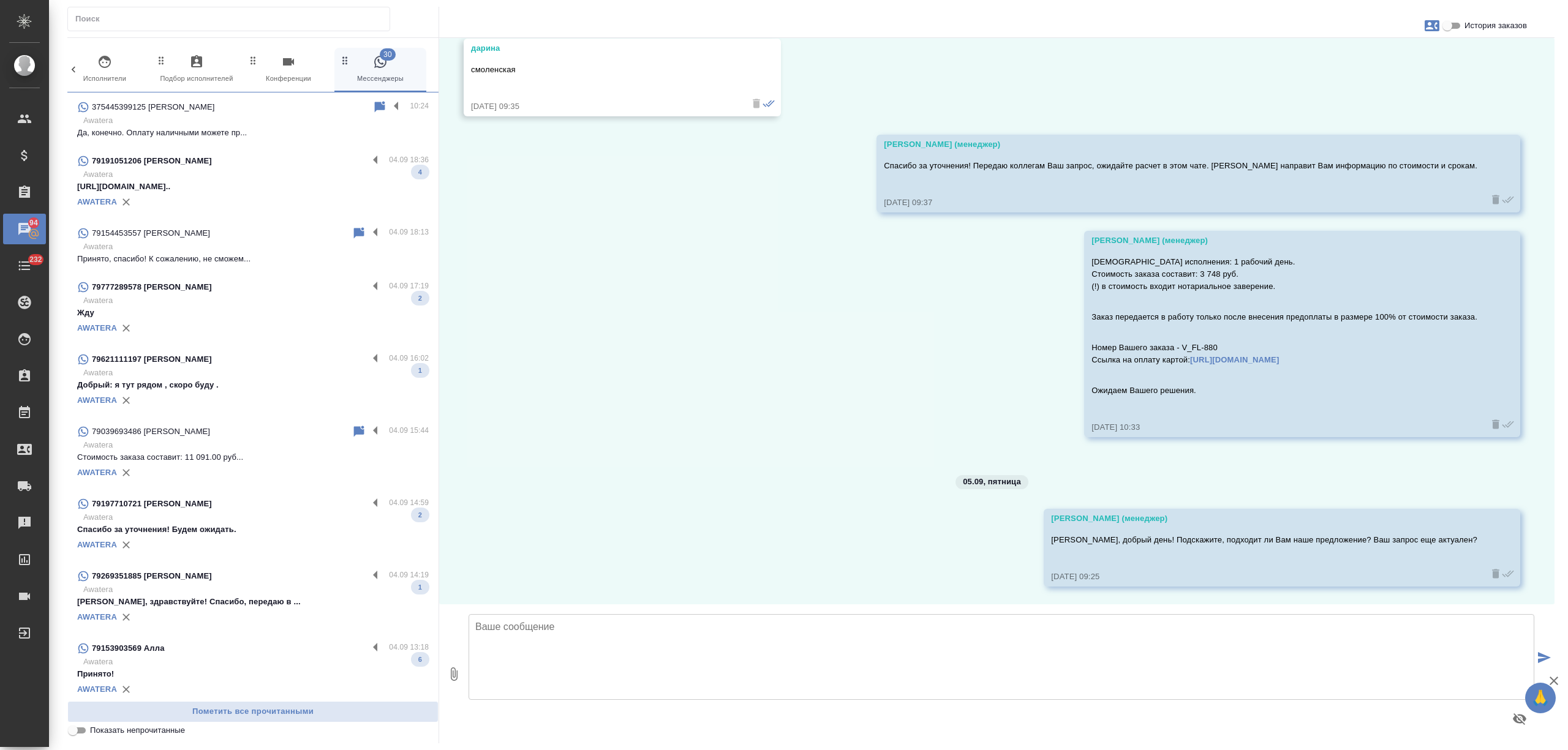
click at [304, 193] on div "AWATERA" at bounding box center [252, 202] width 352 height 18
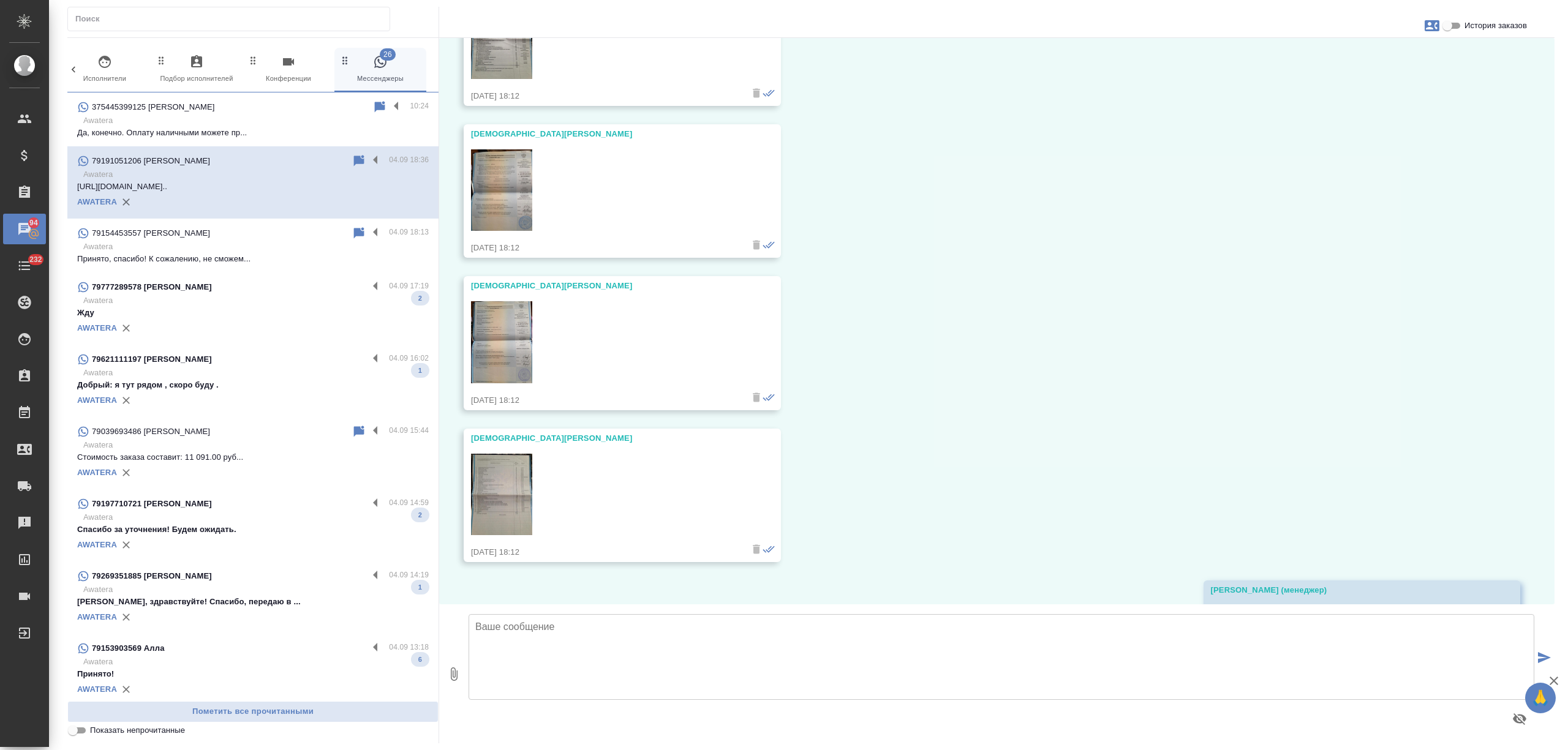
scroll to position [299, 0]
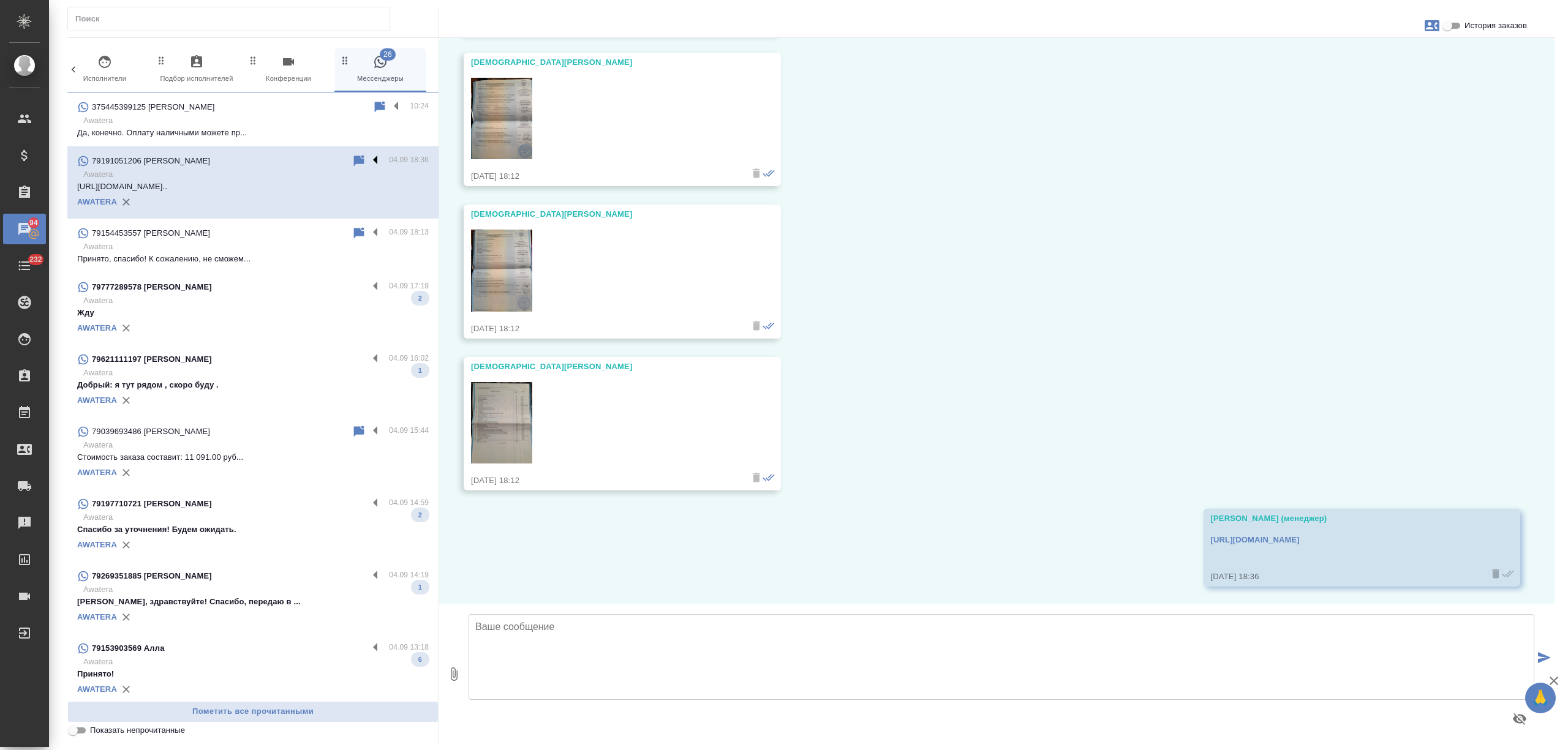
click at [368, 160] on label at bounding box center [378, 161] width 21 height 14
click at [0, 0] on input "checkbox" at bounding box center [0, 0] width 0 height 0
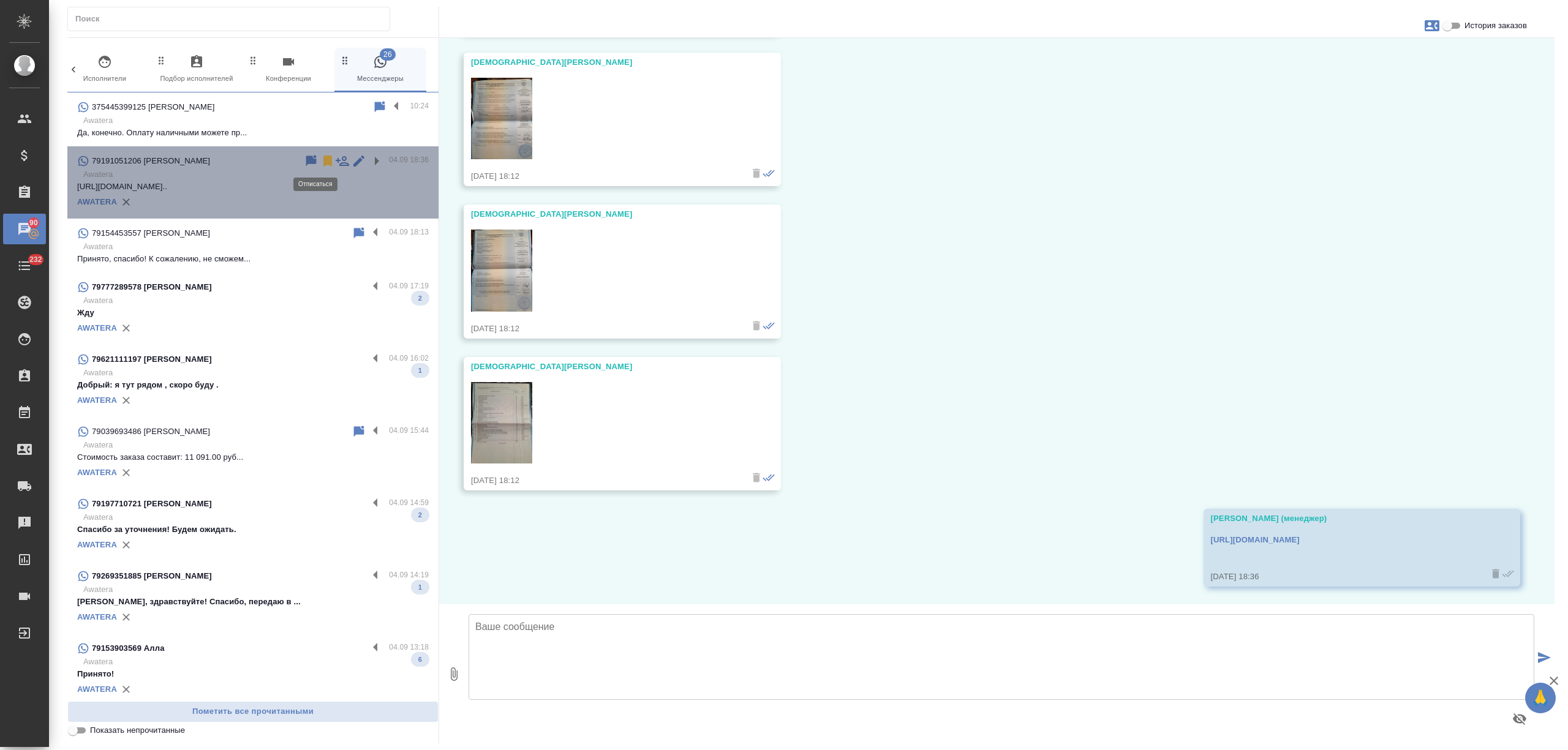
click at [320, 159] on icon at bounding box center [327, 161] width 15 height 15
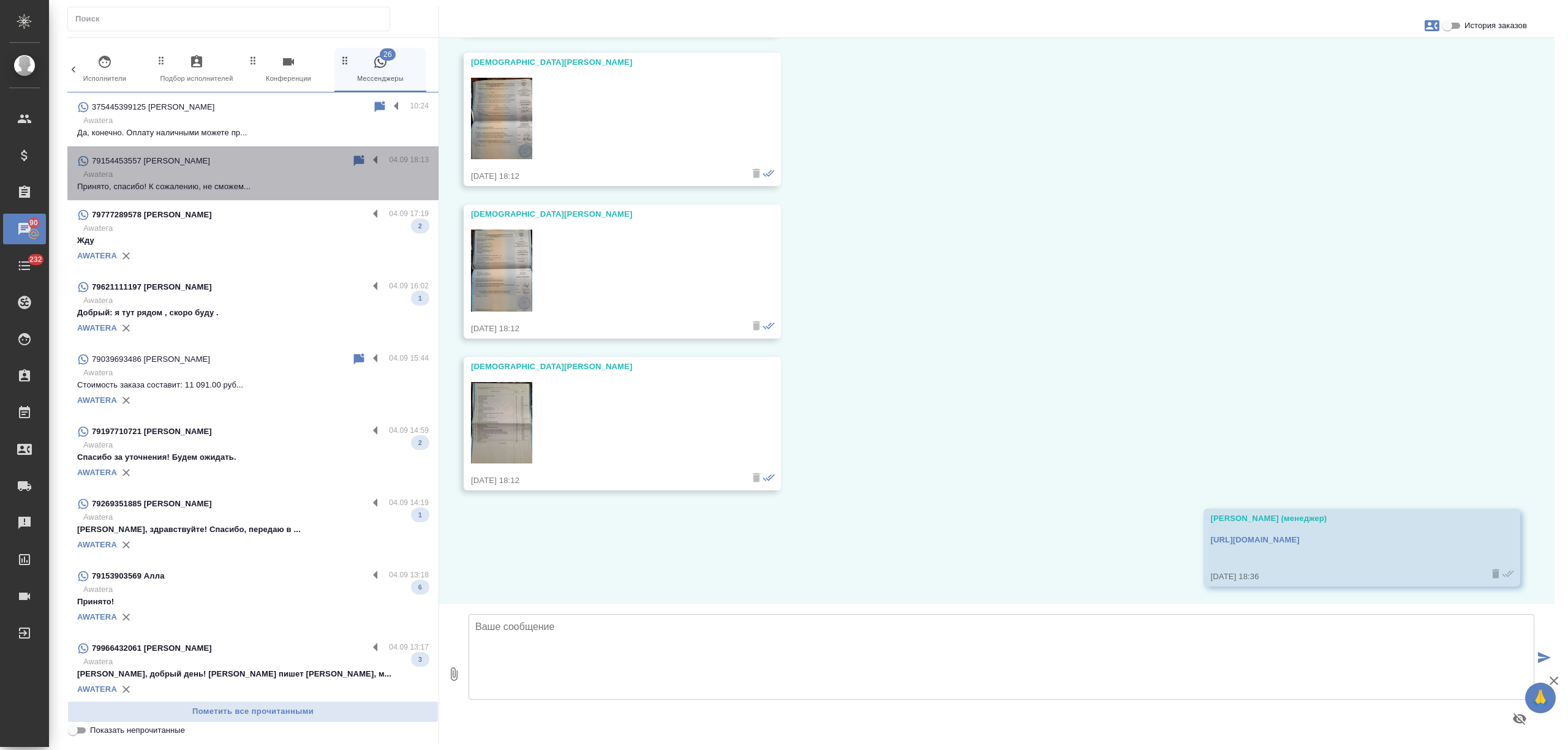
click at [258, 182] on p "Принято, спасибо! К сожалению, не сможем..." at bounding box center [252, 187] width 352 height 12
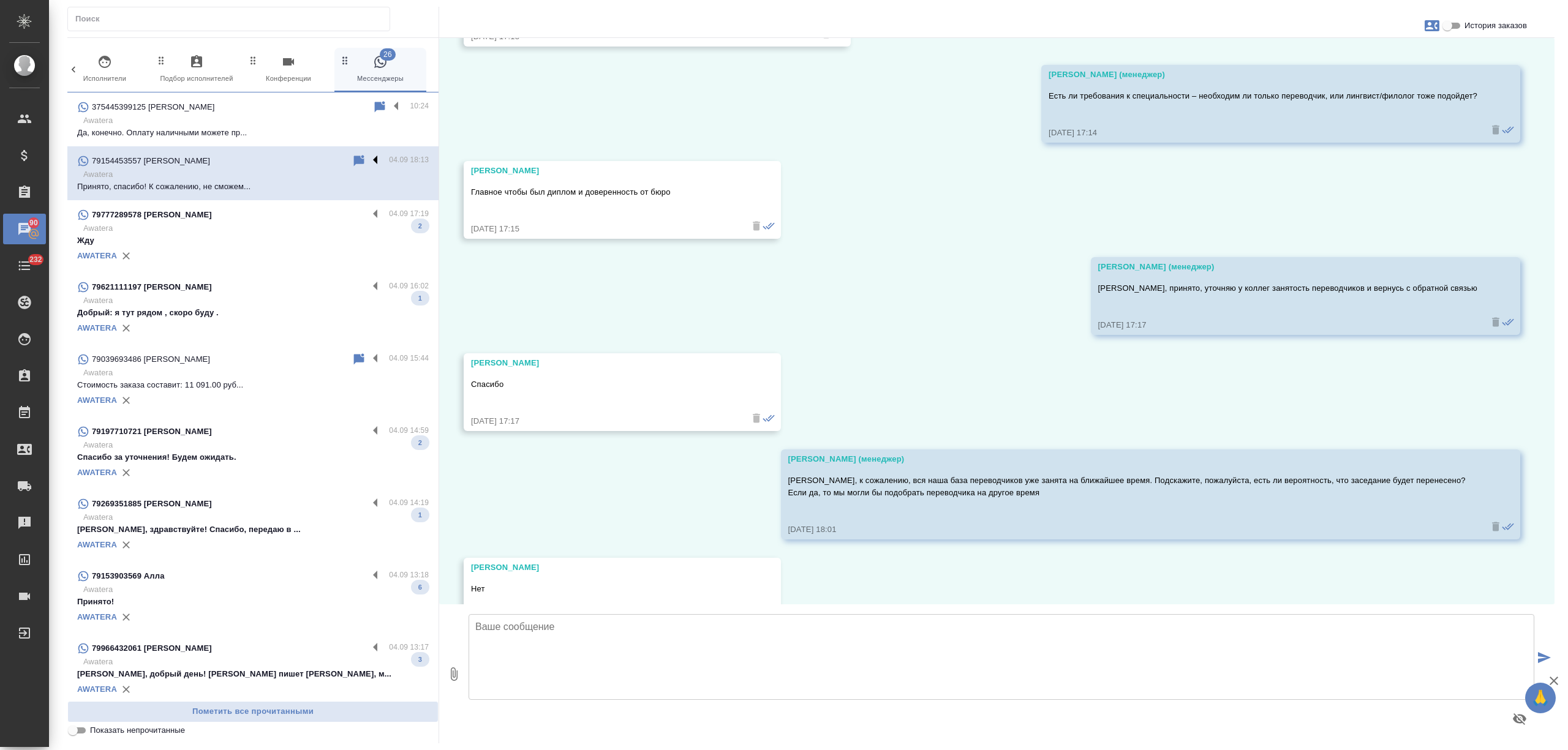
scroll to position [1267, 0]
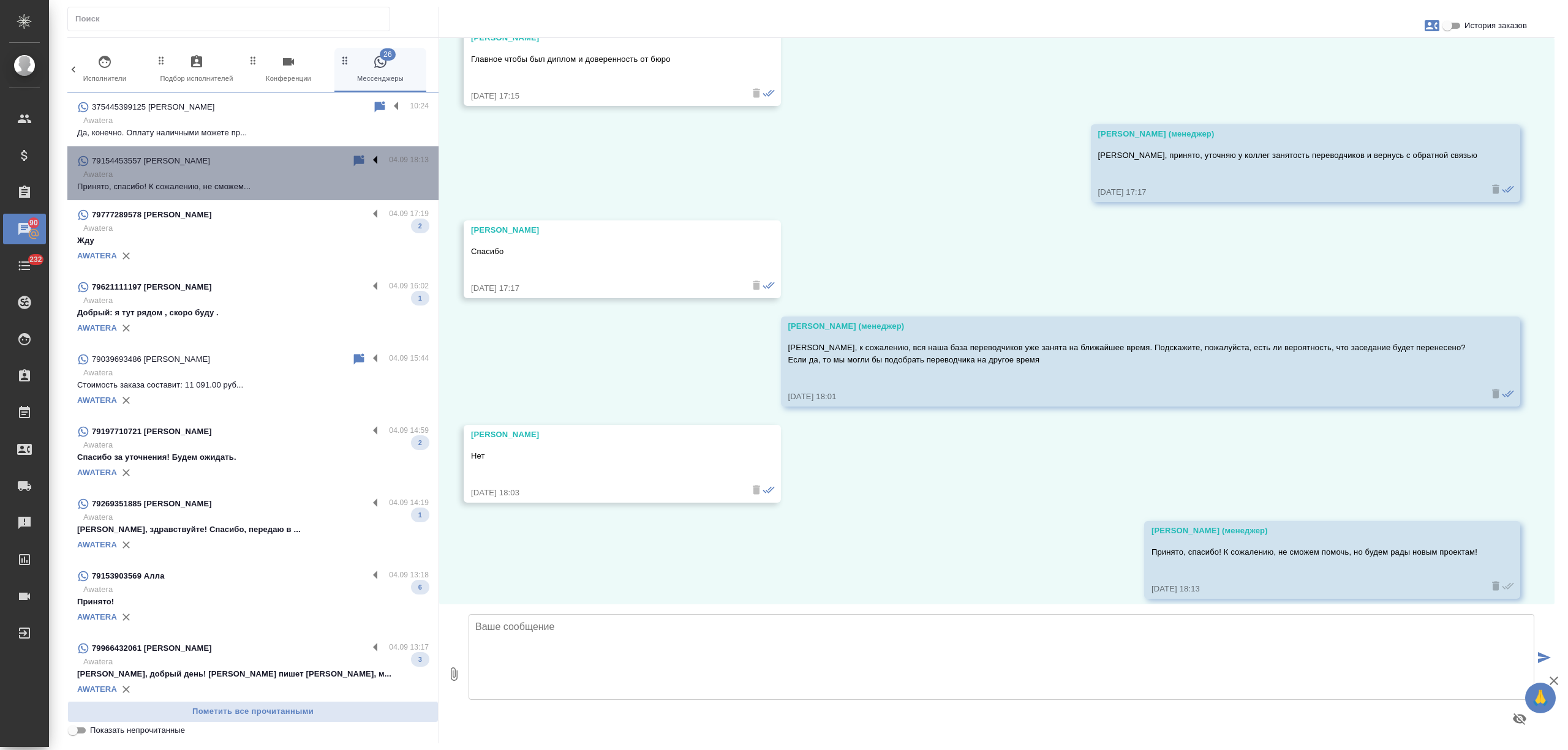
click at [368, 157] on label at bounding box center [378, 161] width 21 height 14
click at [0, 0] on input "checkbox" at bounding box center [0, 0] width 0 height 0
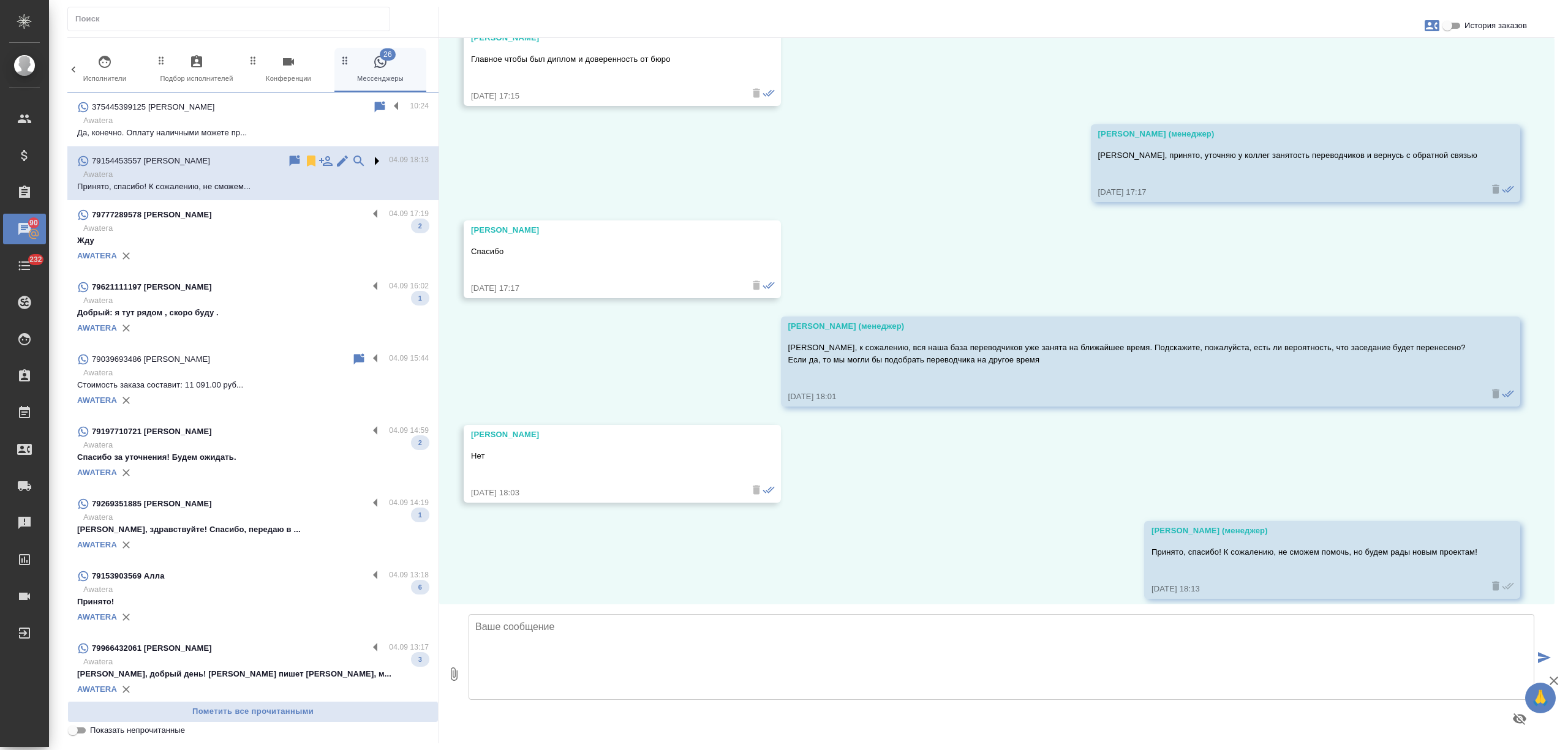
click at [368, 157] on label at bounding box center [378, 161] width 21 height 14
click at [0, 0] on input "checkbox" at bounding box center [0, 0] width 0 height 0
click at [300, 219] on div "79777289578 Велимир-Костреш Маринко" at bounding box center [222, 215] width 291 height 15
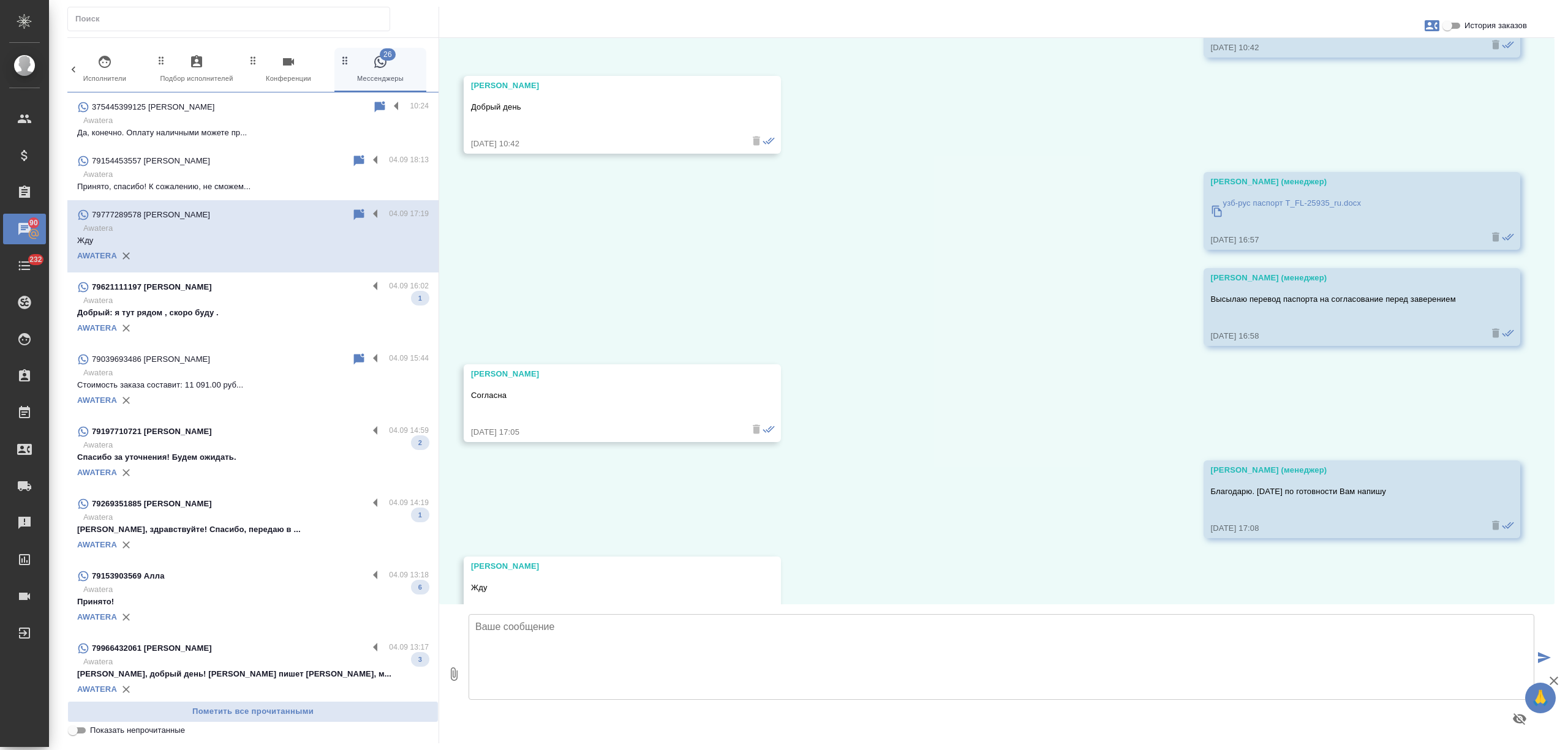
scroll to position [2178, 0]
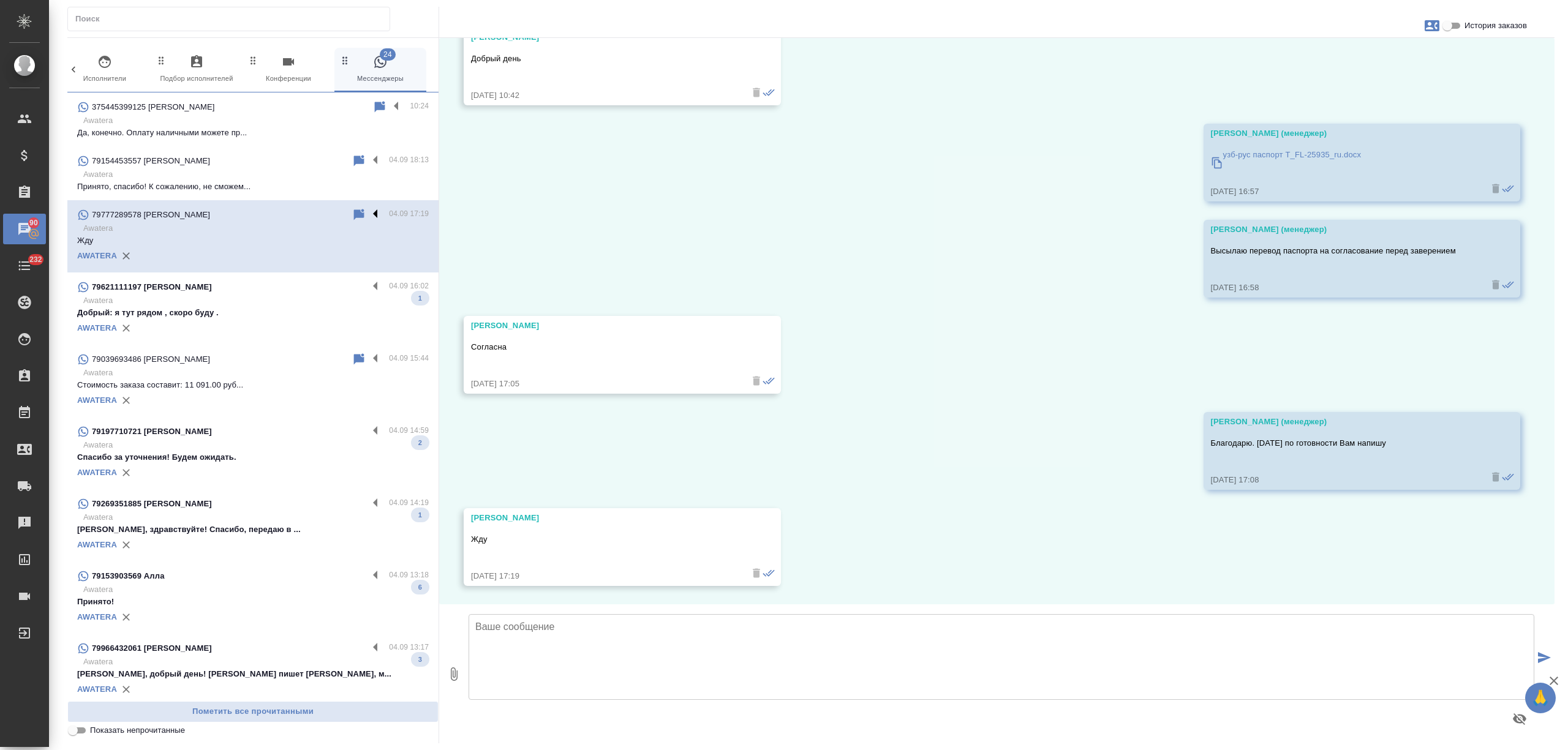
click at [368, 211] on label at bounding box center [378, 215] width 21 height 14
click at [0, 0] on input "checkbox" at bounding box center [0, 0] width 0 height 0
click at [320, 209] on icon at bounding box center [327, 215] width 15 height 15
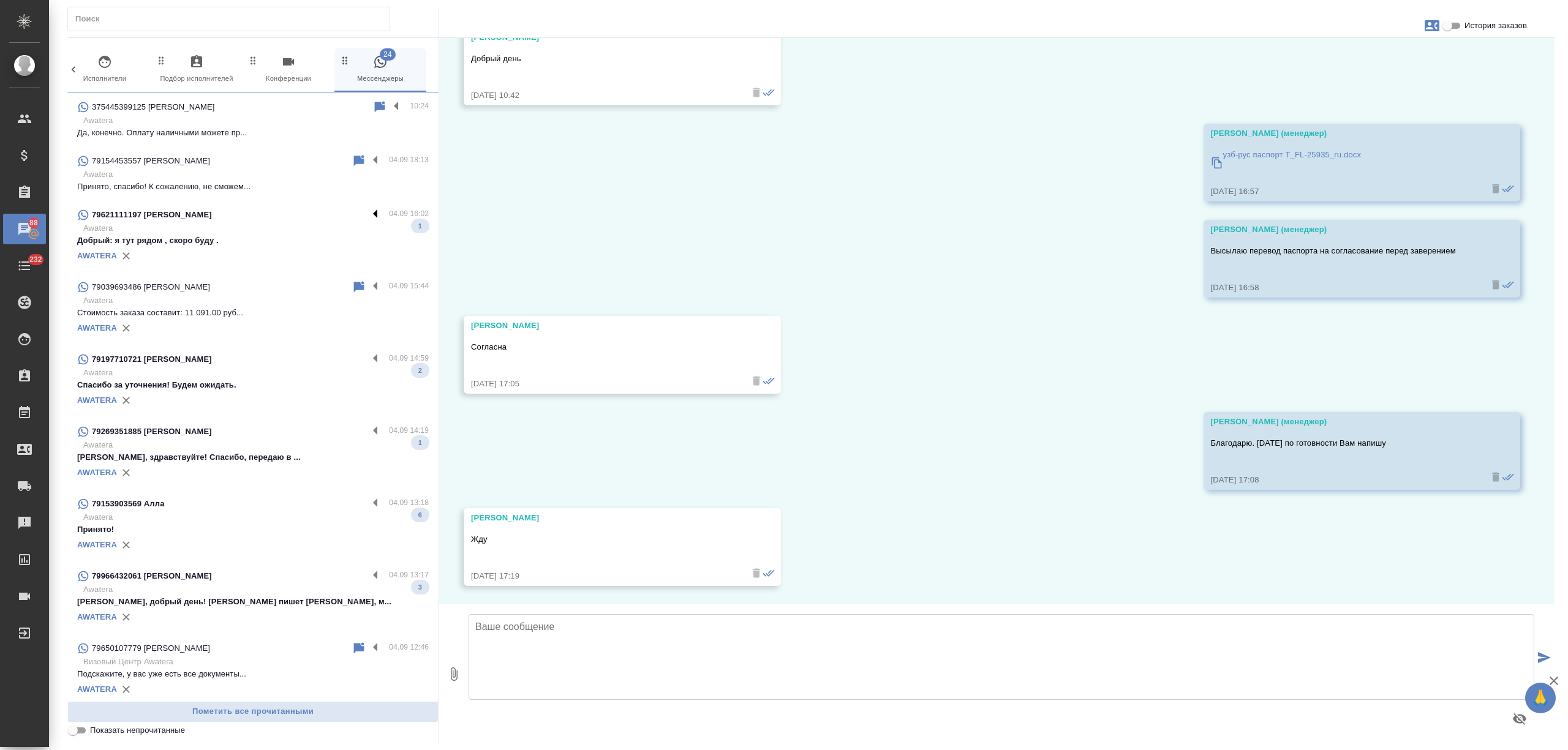
click at [368, 211] on label at bounding box center [378, 215] width 21 height 14
click at [0, 0] on input "checkbox" at bounding box center [0, 0] width 0 height 0
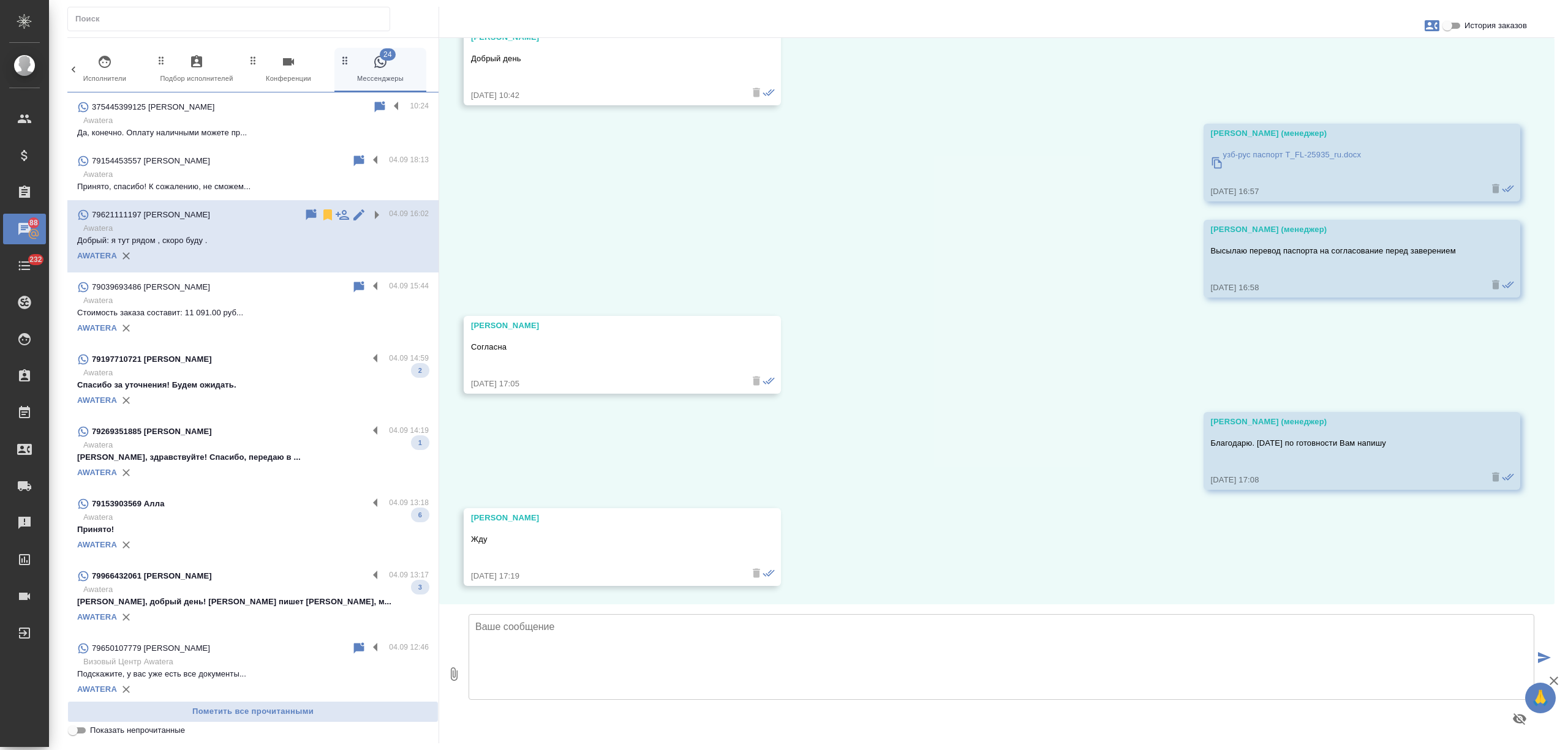
scroll to position [0, 0]
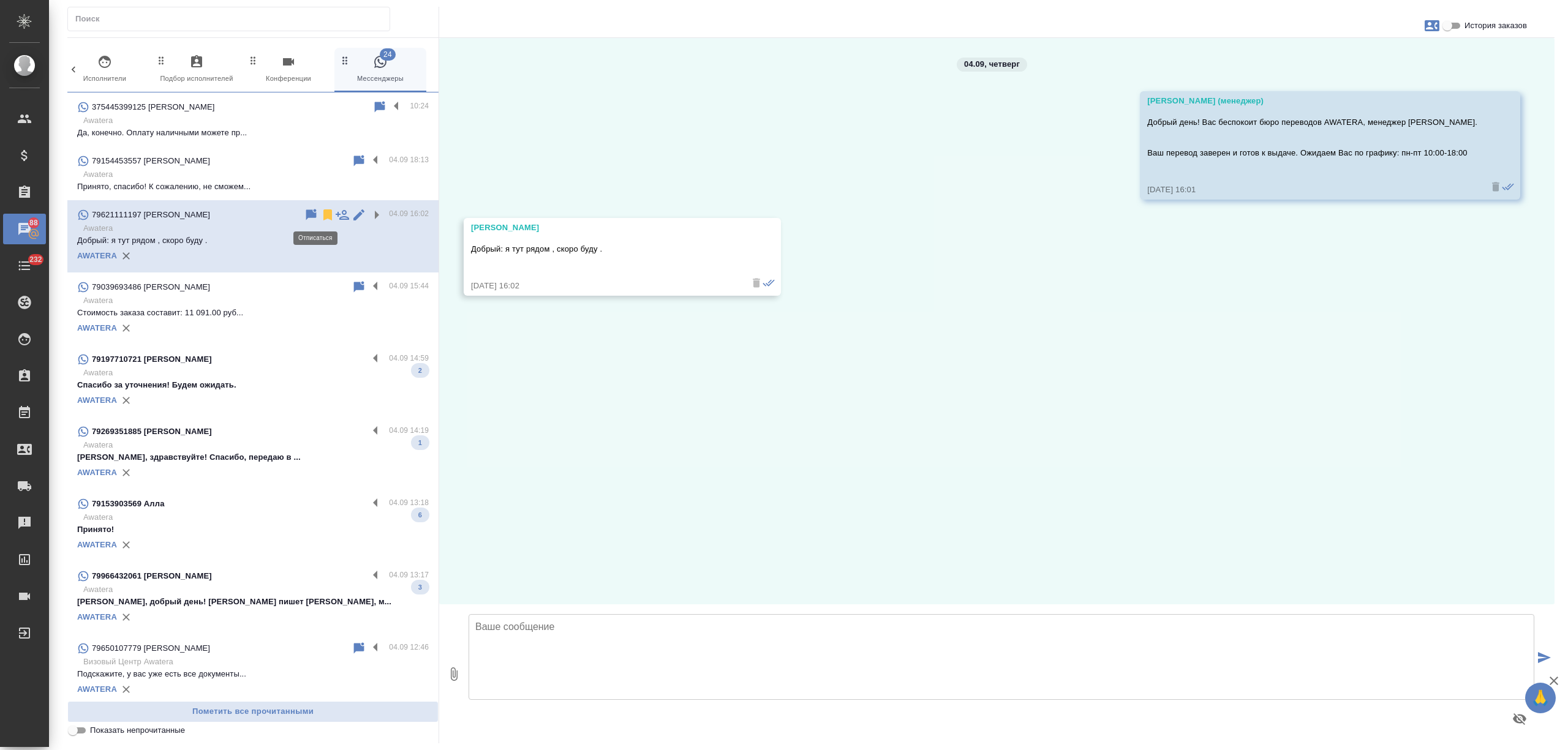
click at [324, 215] on icon at bounding box center [327, 215] width 8 height 11
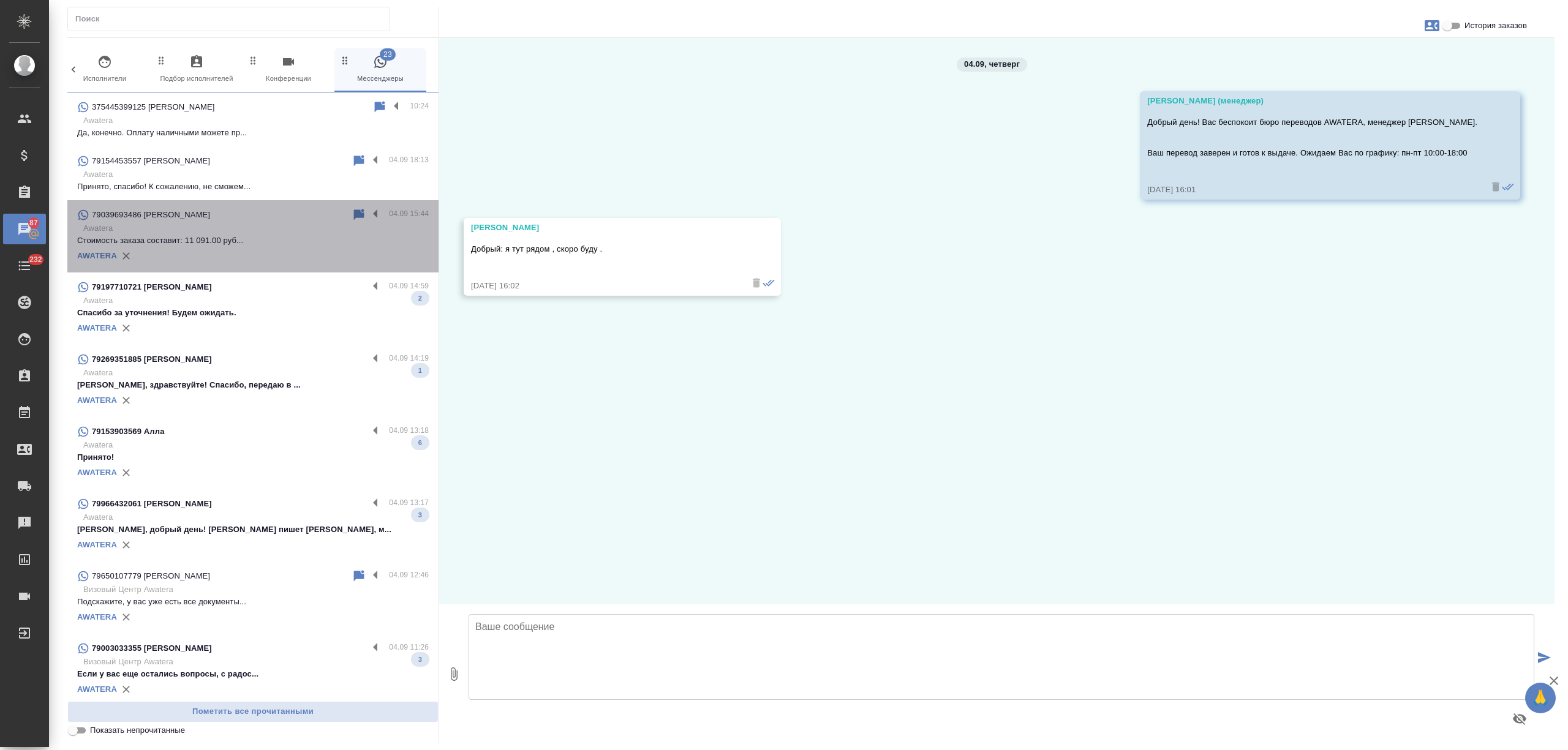
click at [269, 230] on p "Awatera" at bounding box center [256, 228] width 346 height 12
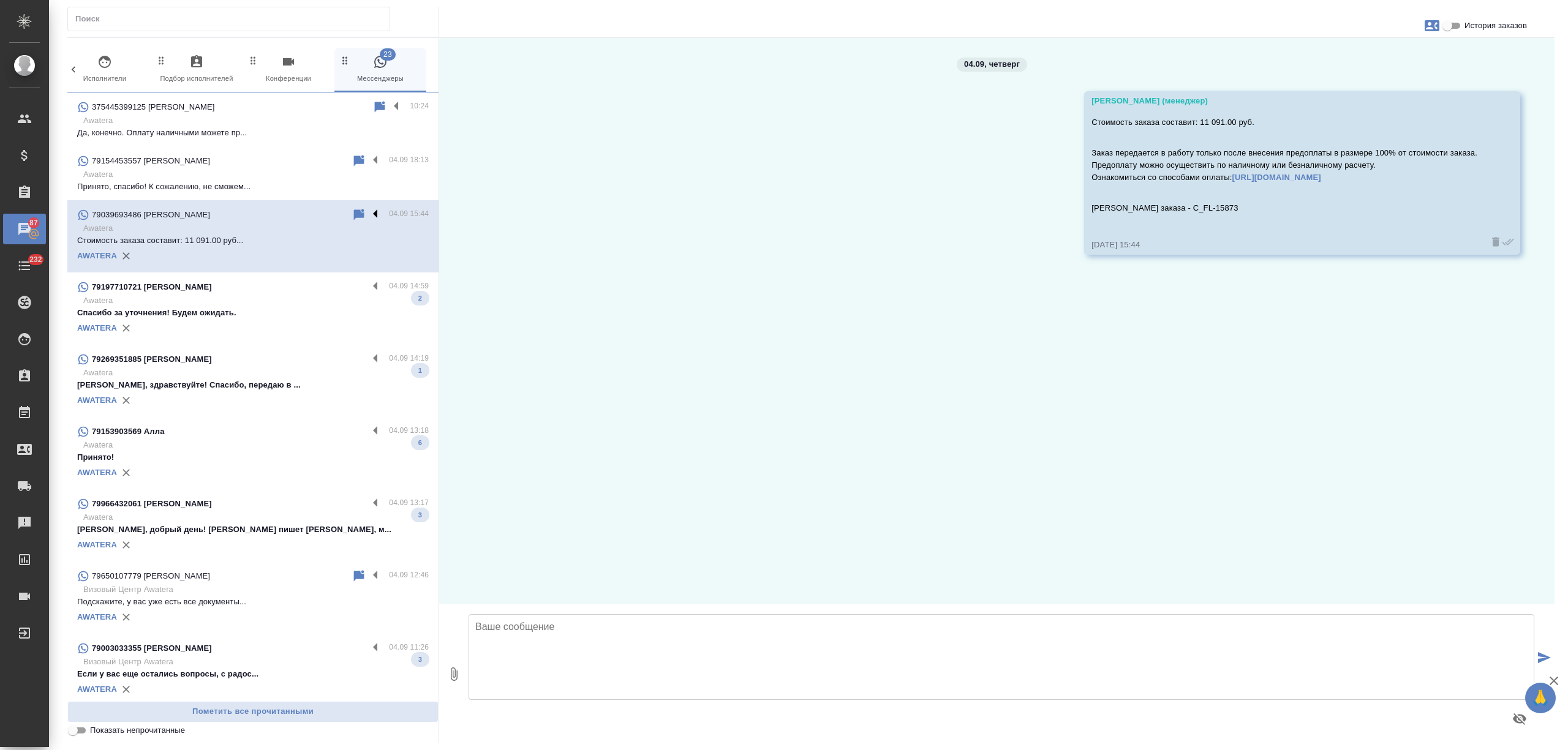
click at [368, 209] on label at bounding box center [378, 215] width 21 height 14
click at [0, 0] on input "checkbox" at bounding box center [0, 0] width 0 height 0
click at [324, 214] on icon at bounding box center [327, 215] width 8 height 11
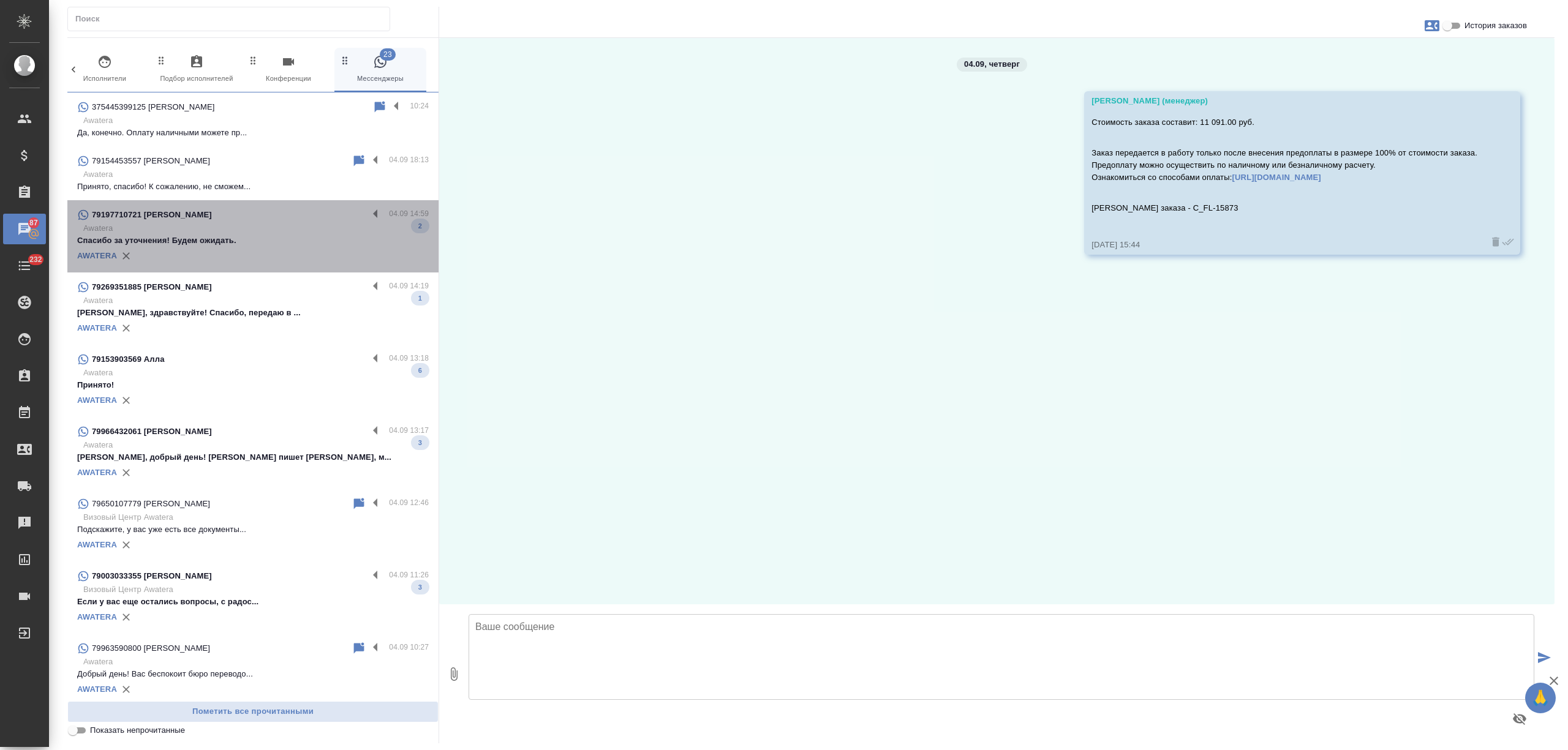
click at [301, 246] on p "Спасибо за уточнения! Будем ожидать." at bounding box center [252, 241] width 352 height 12
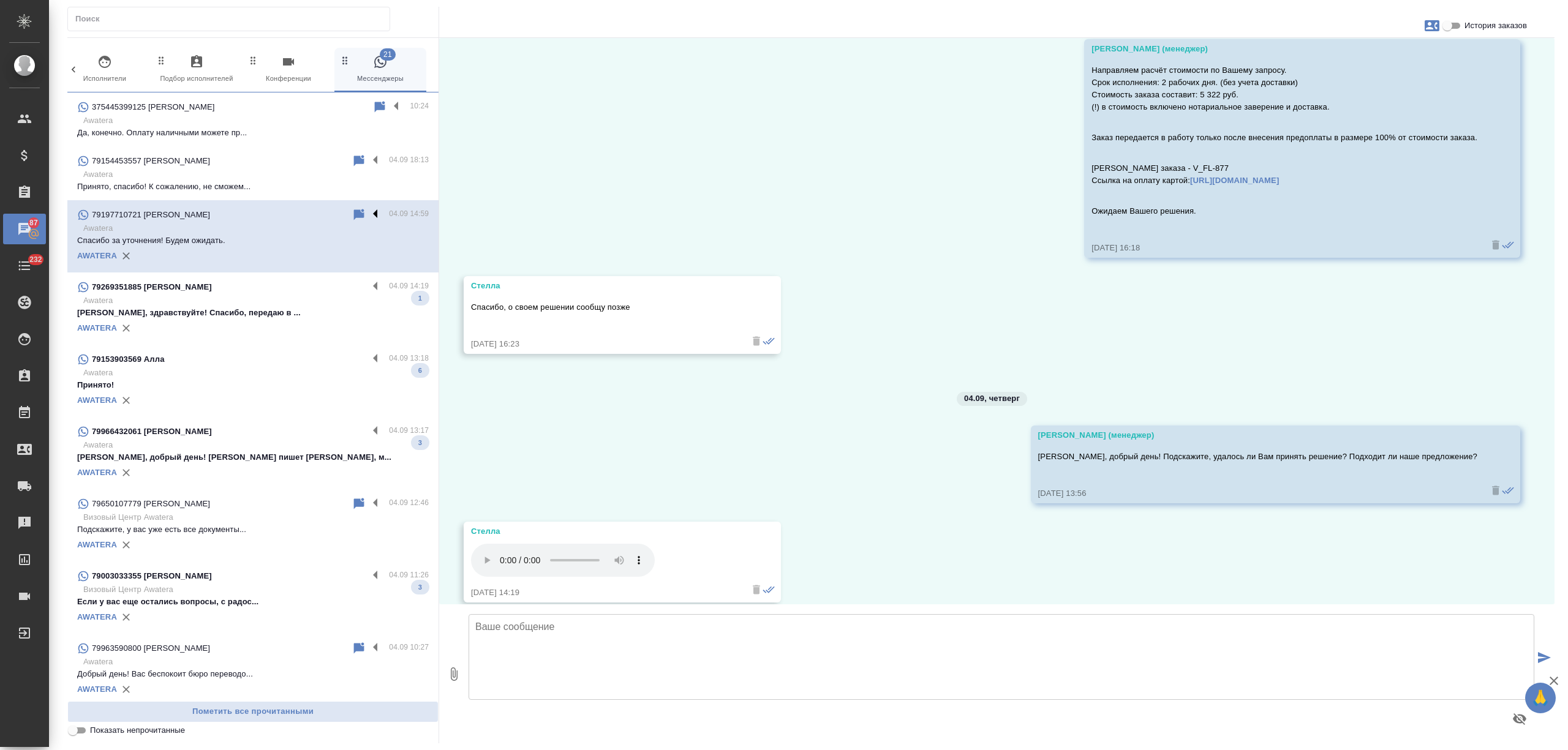
scroll to position [645, 0]
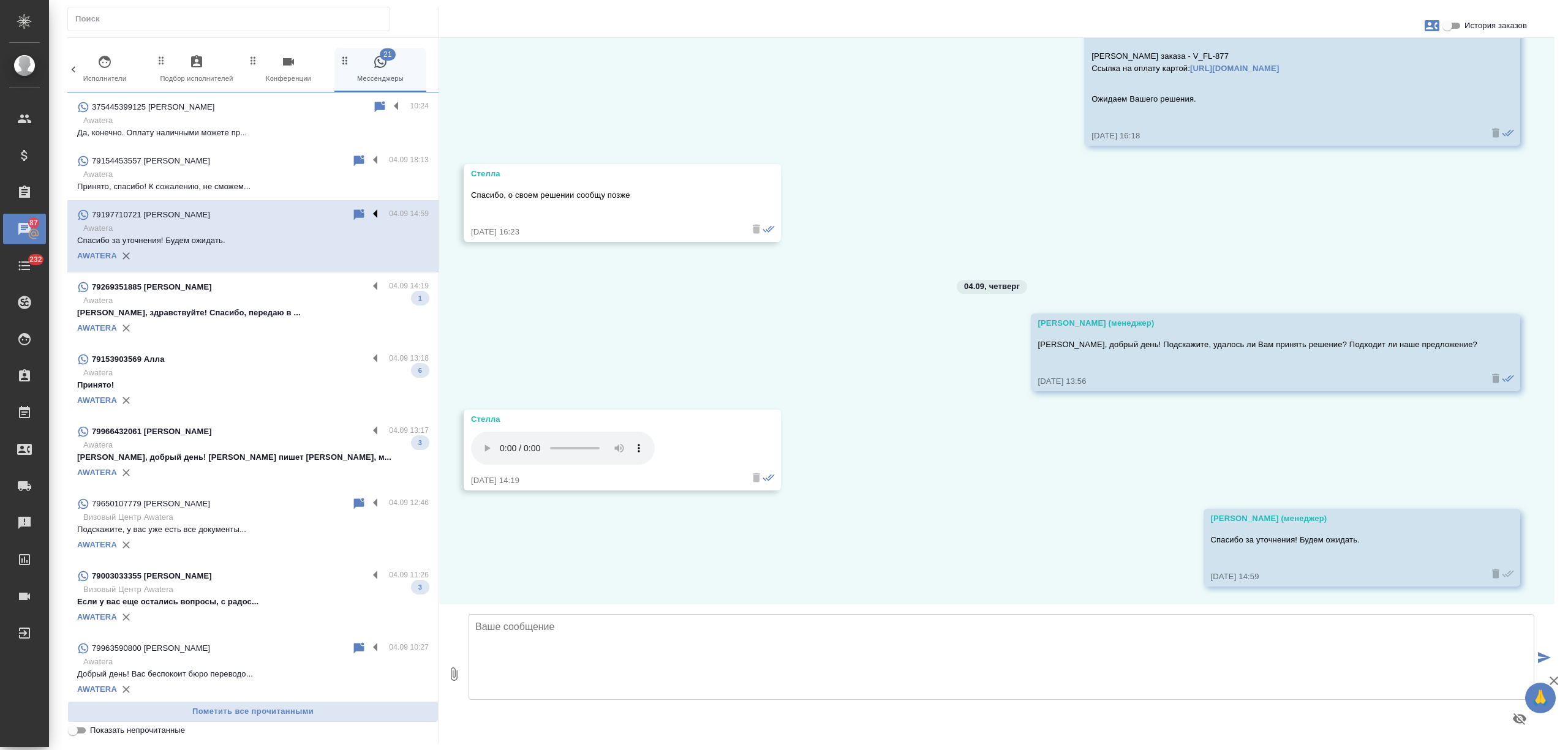
click at [368, 216] on label at bounding box center [378, 215] width 21 height 14
click at [0, 0] on input "checkbox" at bounding box center [0, 0] width 0 height 0
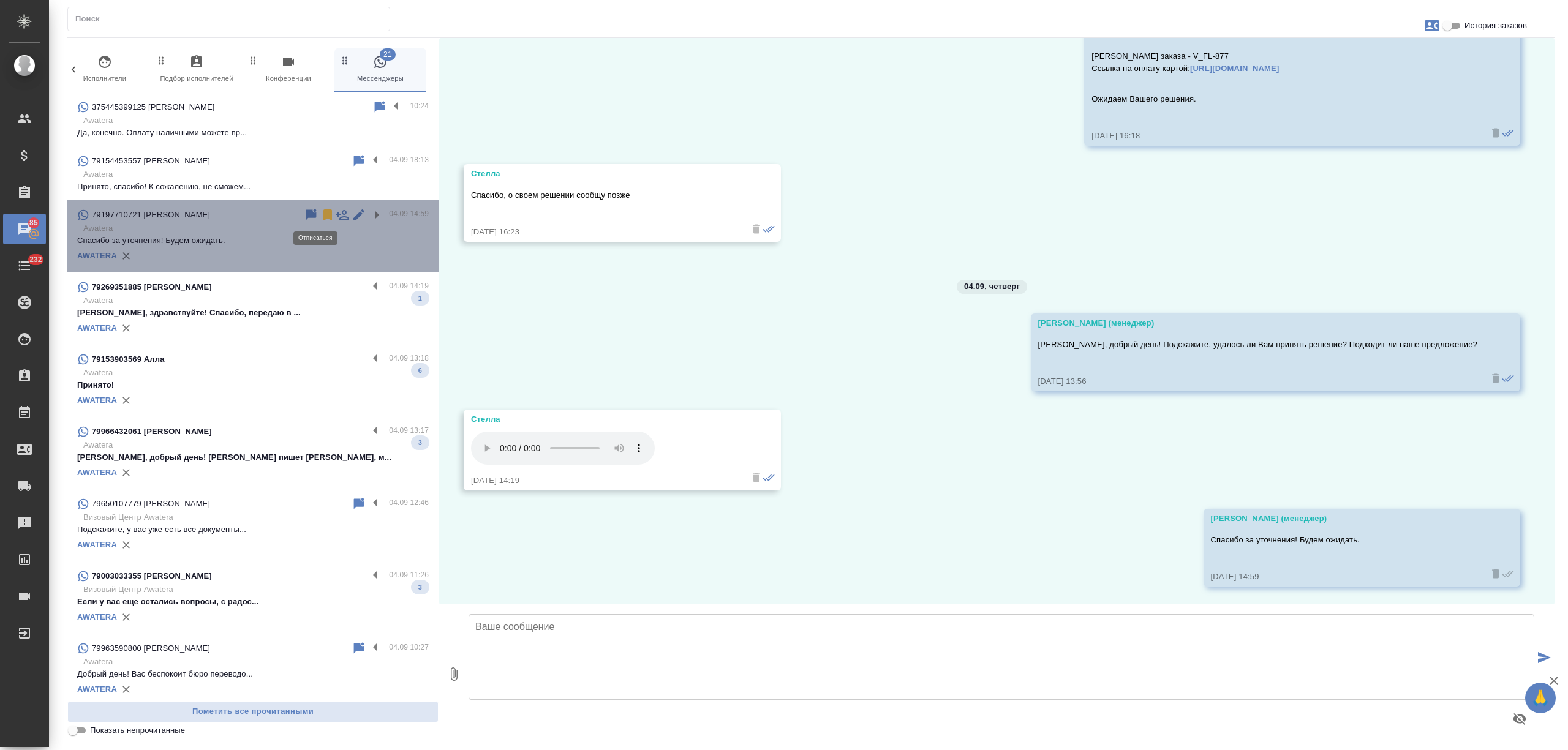
click at [324, 213] on icon at bounding box center [327, 215] width 8 height 11
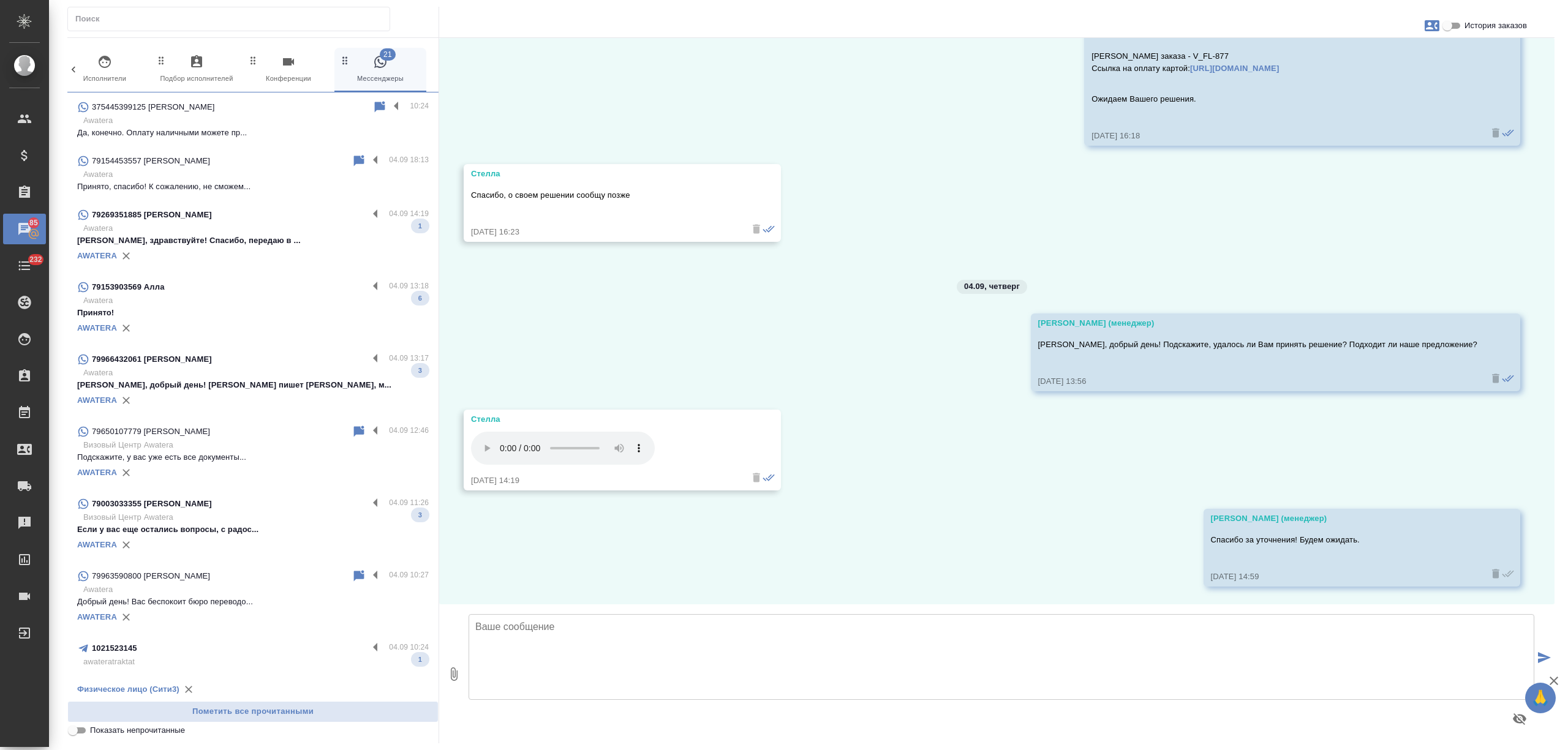
click at [315, 220] on div "79269351885 Татьяна" at bounding box center [222, 215] width 291 height 15
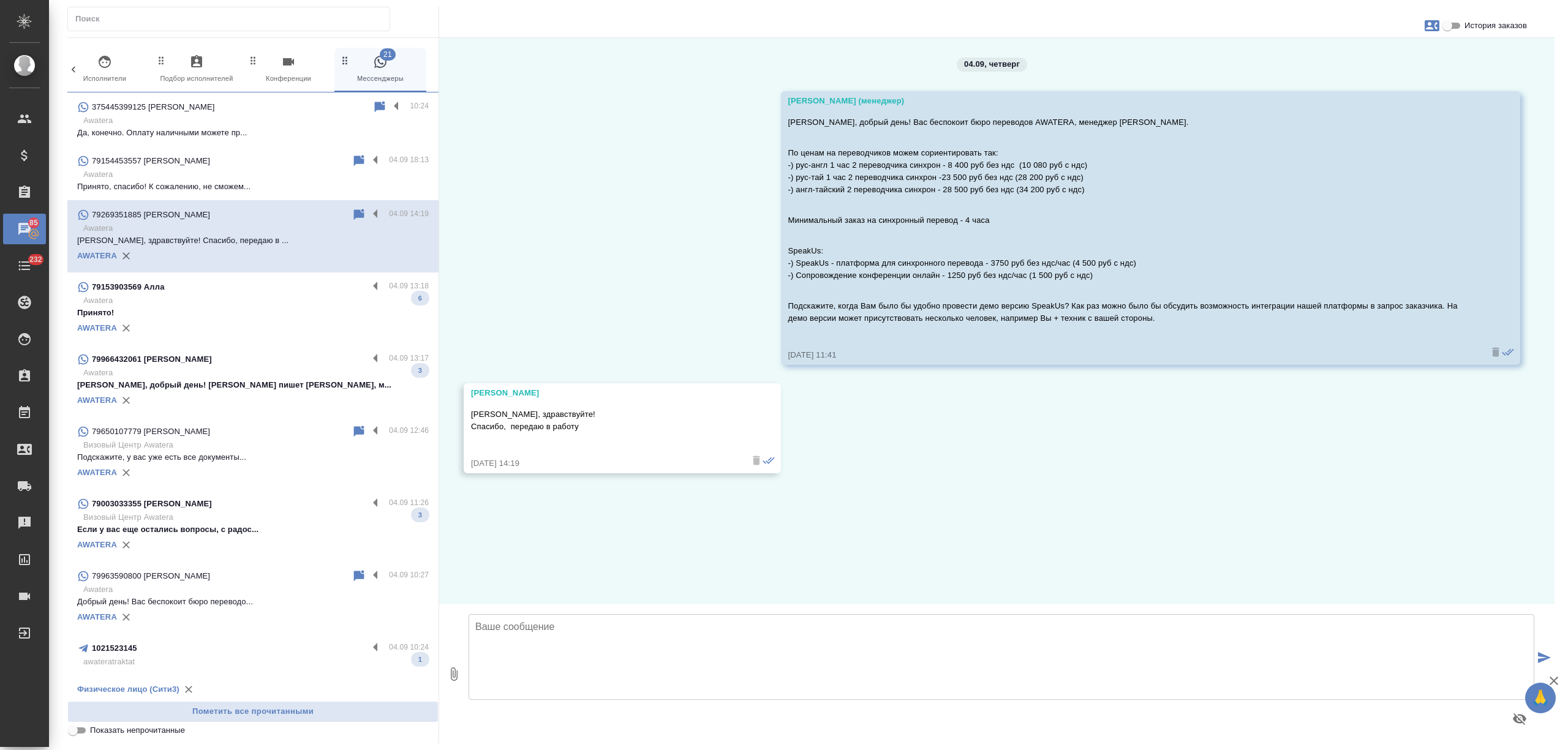
scroll to position [0, 0]
click at [368, 213] on label at bounding box center [378, 215] width 21 height 14
click at [0, 0] on input "checkbox" at bounding box center [0, 0] width 0 height 0
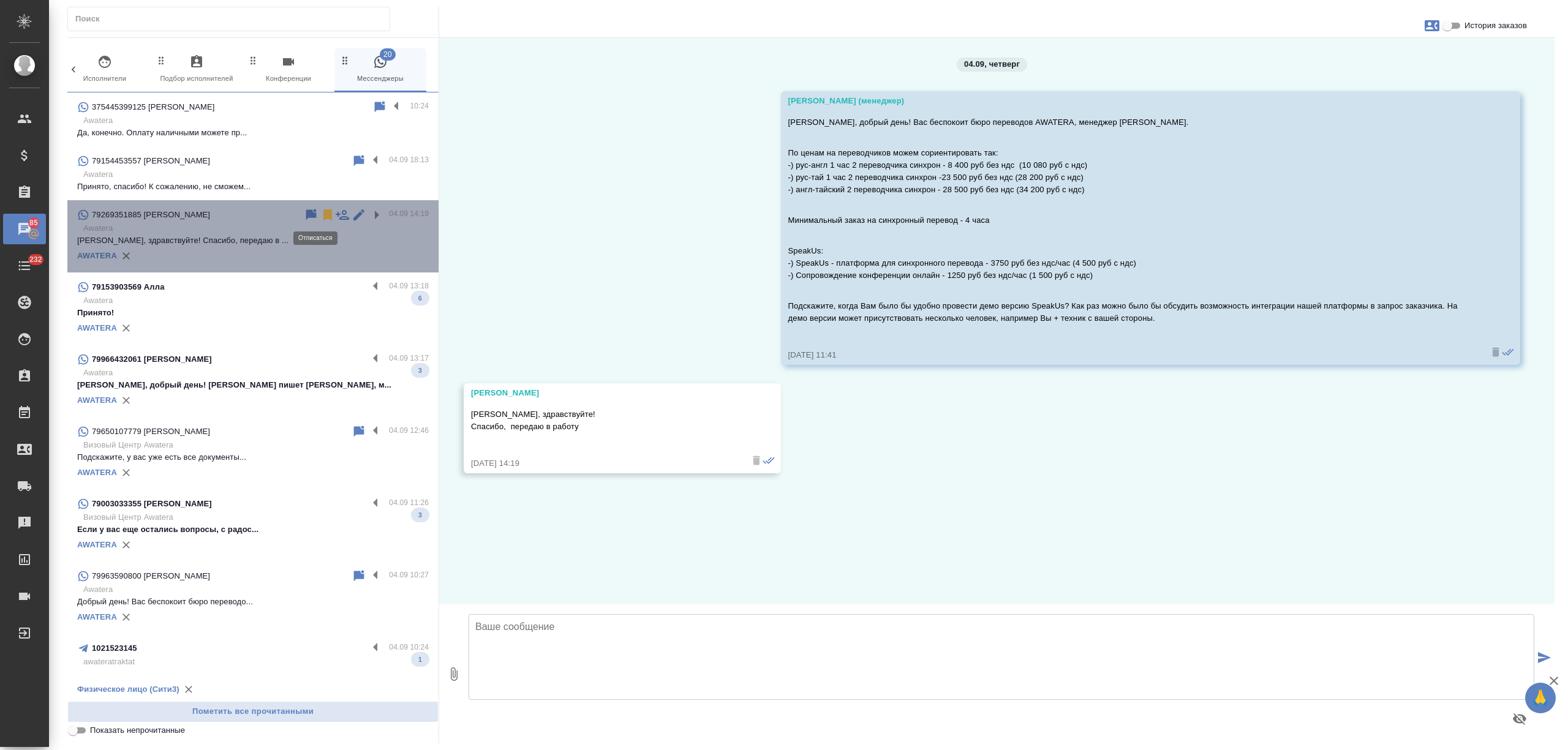
click at [324, 213] on icon at bounding box center [327, 215] width 8 height 11
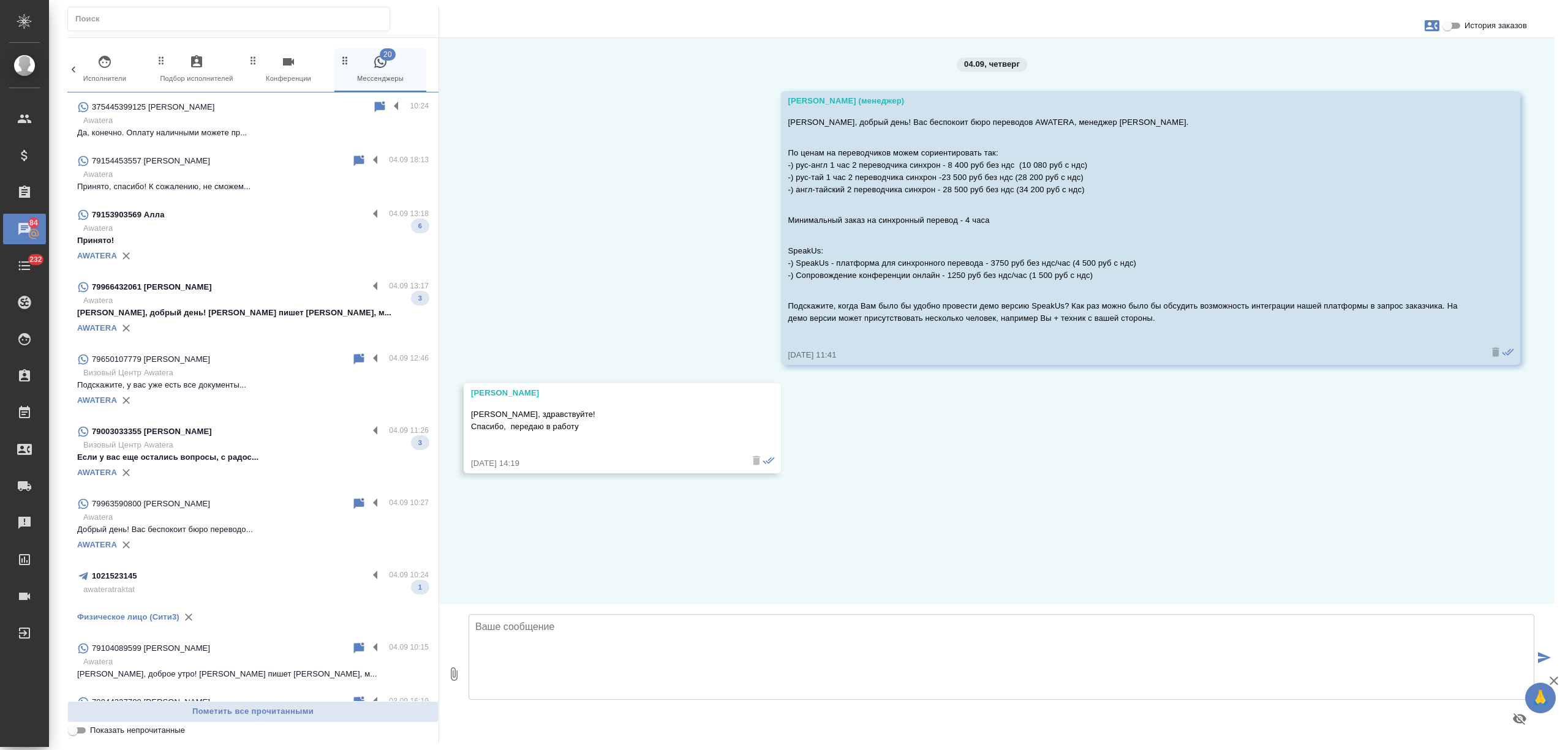
click at [294, 255] on div "AWATERA" at bounding box center [252, 256] width 352 height 18
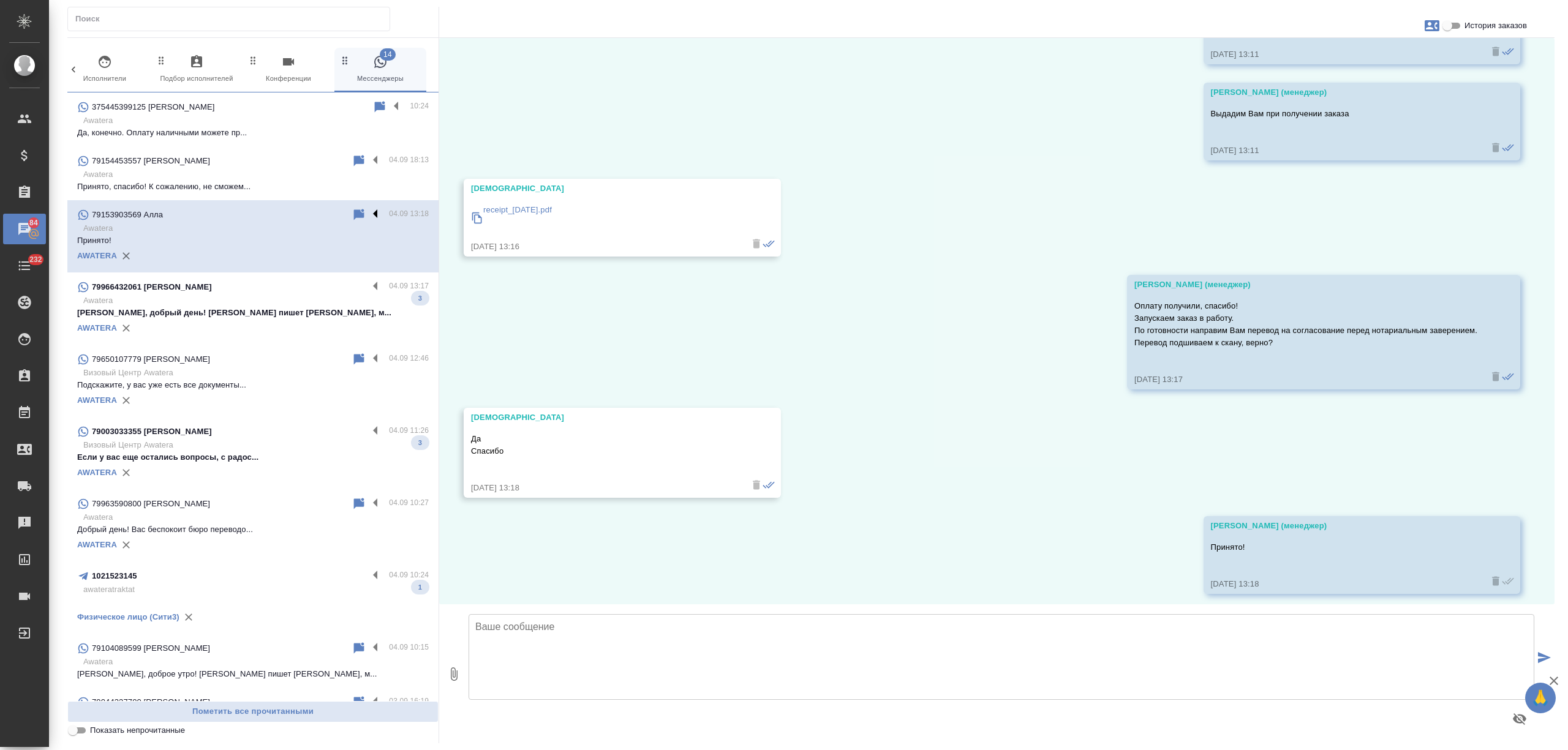
scroll to position [1775, 0]
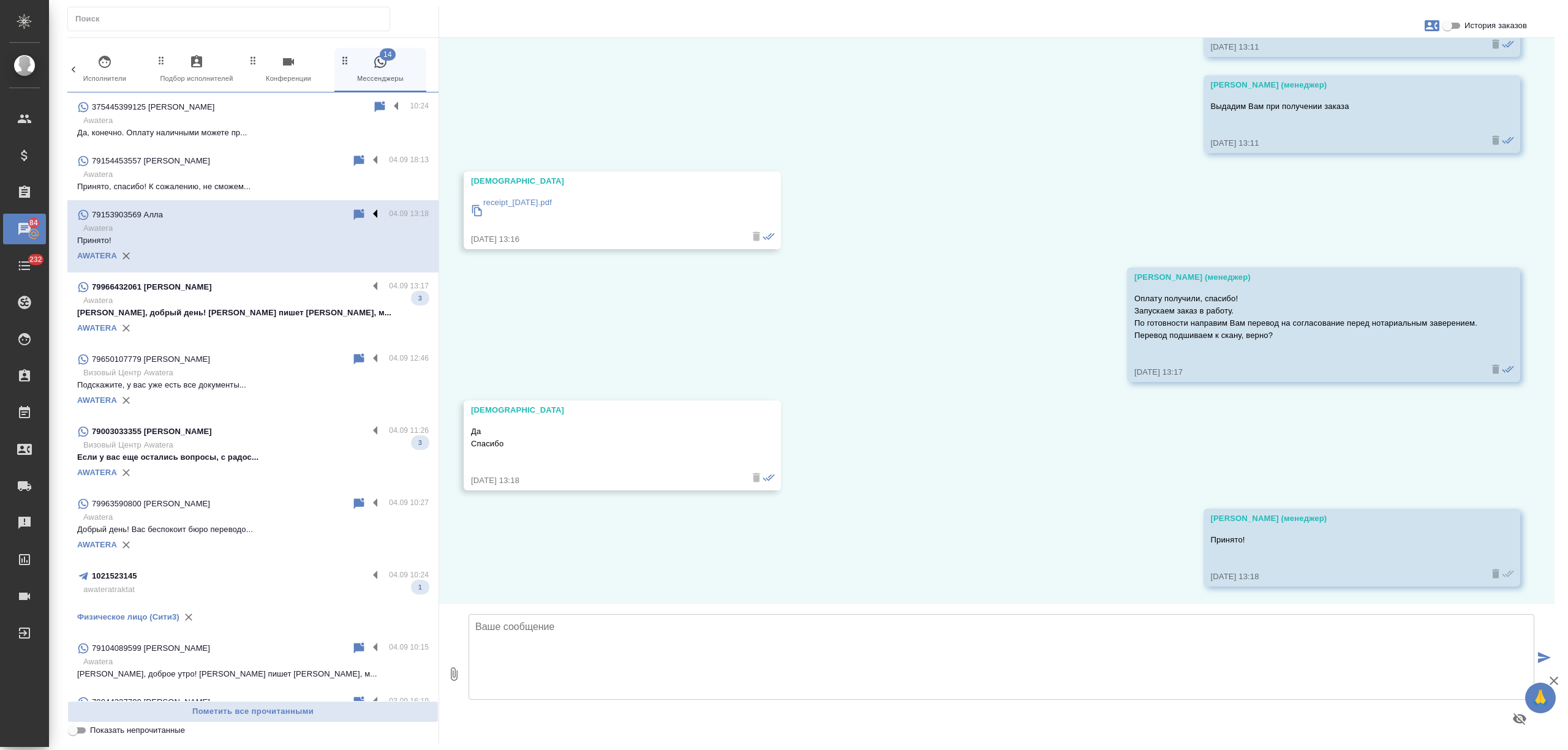
click at [368, 215] on label at bounding box center [378, 215] width 21 height 14
click at [0, 0] on input "checkbox" at bounding box center [0, 0] width 0 height 0
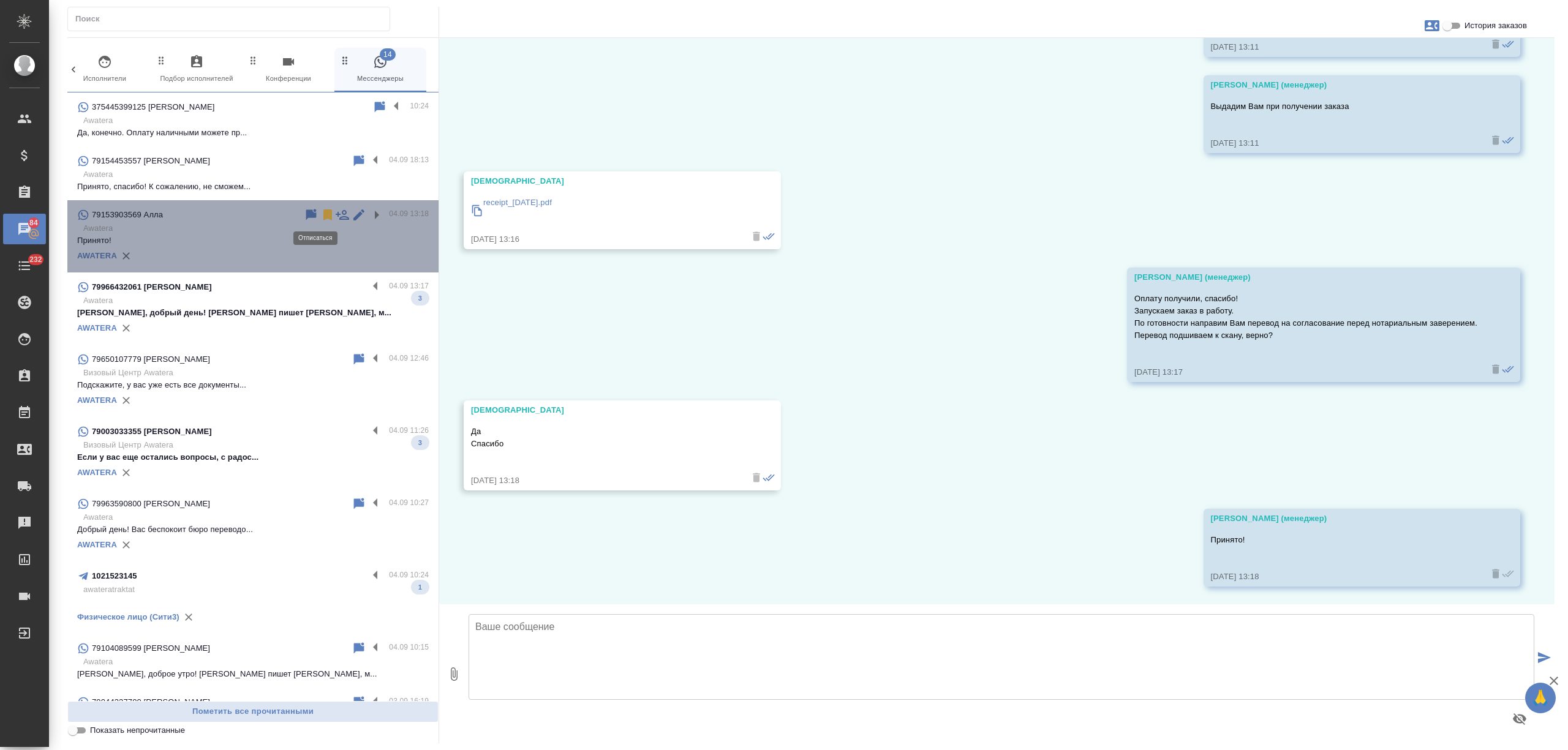
click at [324, 216] on icon at bounding box center [327, 215] width 8 height 11
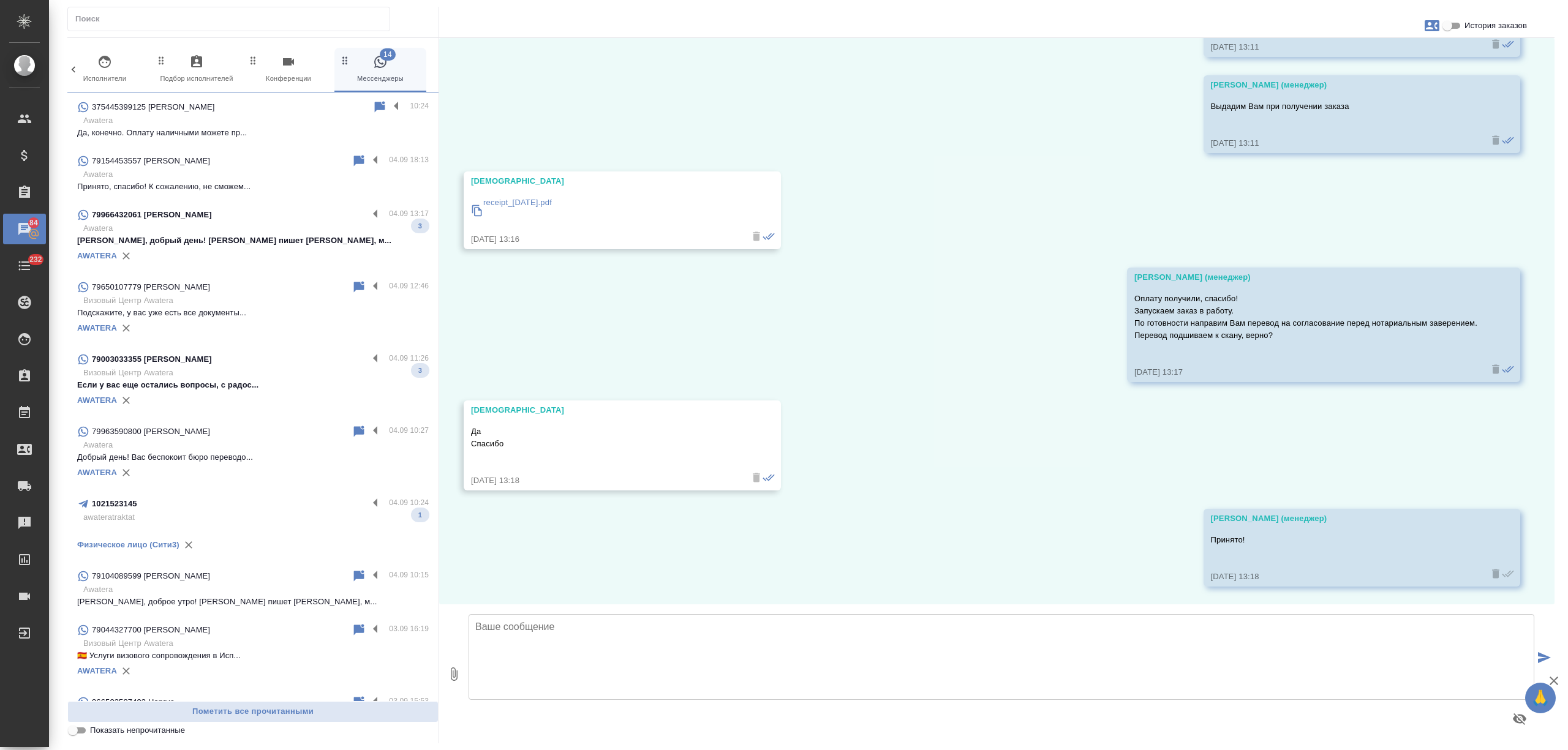
click at [299, 245] on p "Мухаммед, добрый день! Вам пишет Анна, м..." at bounding box center [252, 241] width 352 height 12
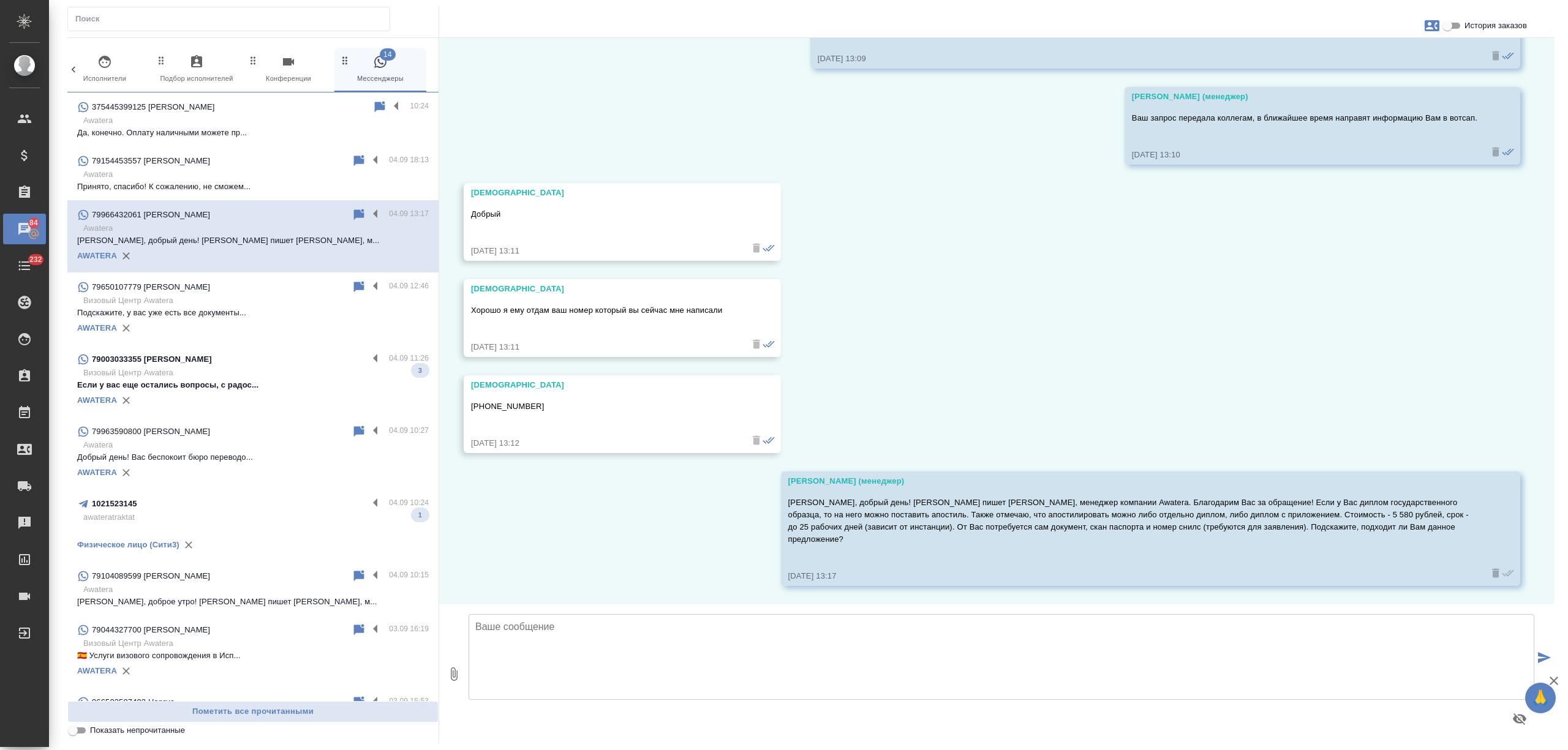
scroll to position [88, 0]
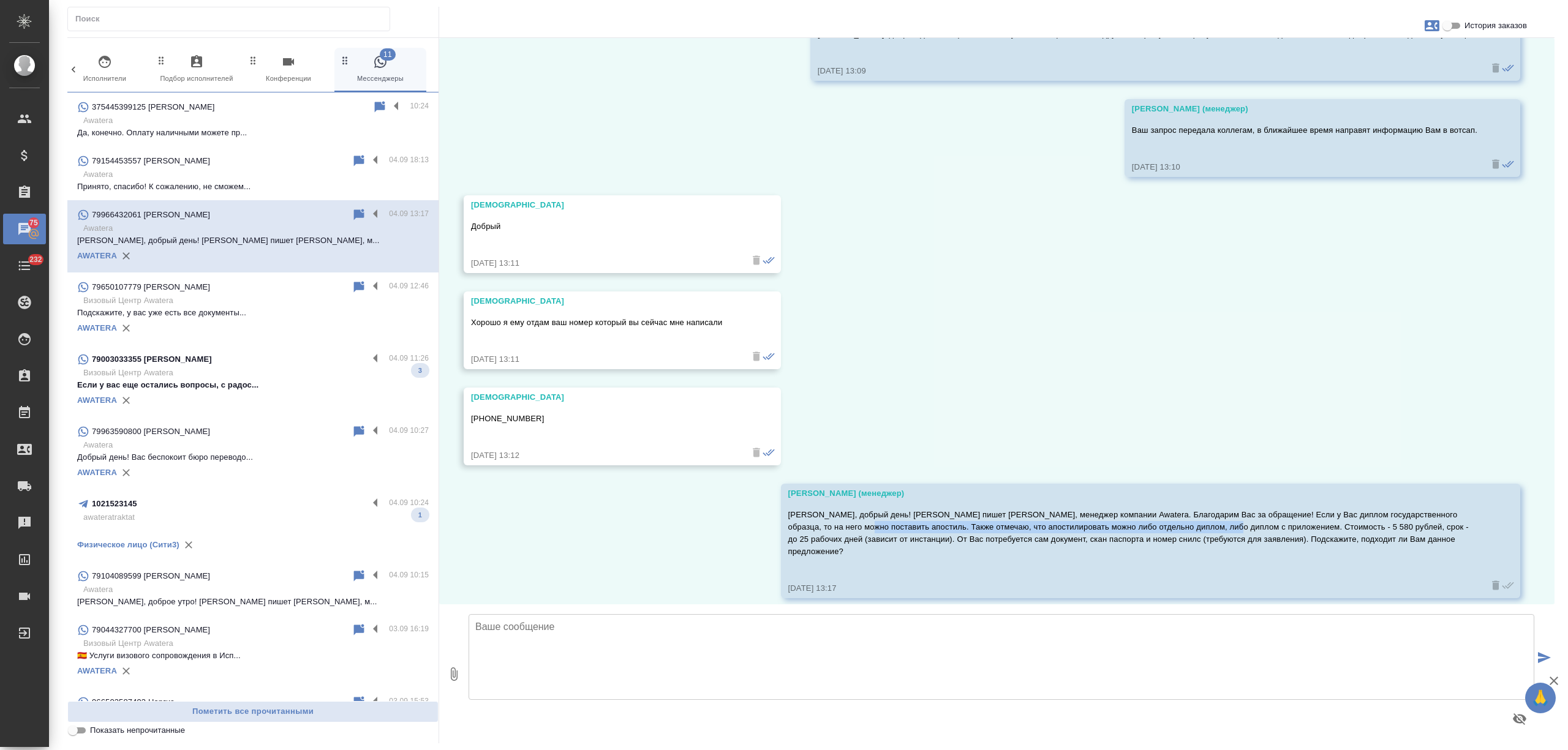
drag, startPoint x: 864, startPoint y: 524, endPoint x: 1237, endPoint y: 528, distance: 373.0
click at [1237, 528] on p "Мухаммед, добрый день! Вам пишет Анна, менеджер компании Awatera. Благодарим Ва…" at bounding box center [1133, 533] width 689 height 49
copy p "Также отмечаю, что апостилировать можно либо отдельно диплом, либо диплом с при…"
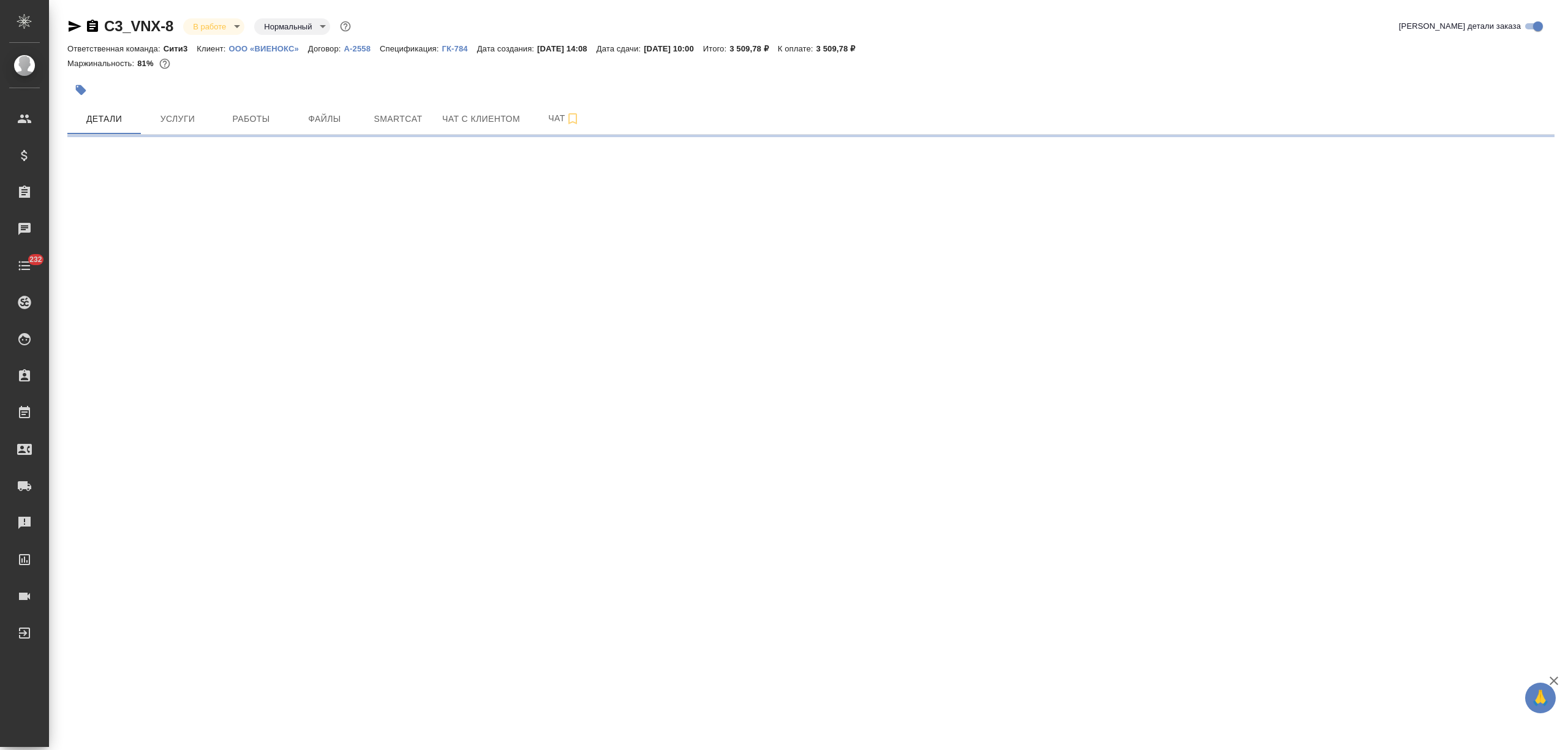
click at [214, 23] on body "🙏 .cls-1 fill:#fff; AWATERA [PERSON_NAME] Спецификации Заказы Чаты 232 Todo Про…" at bounding box center [784, 375] width 1568 height 750
select select "RU"
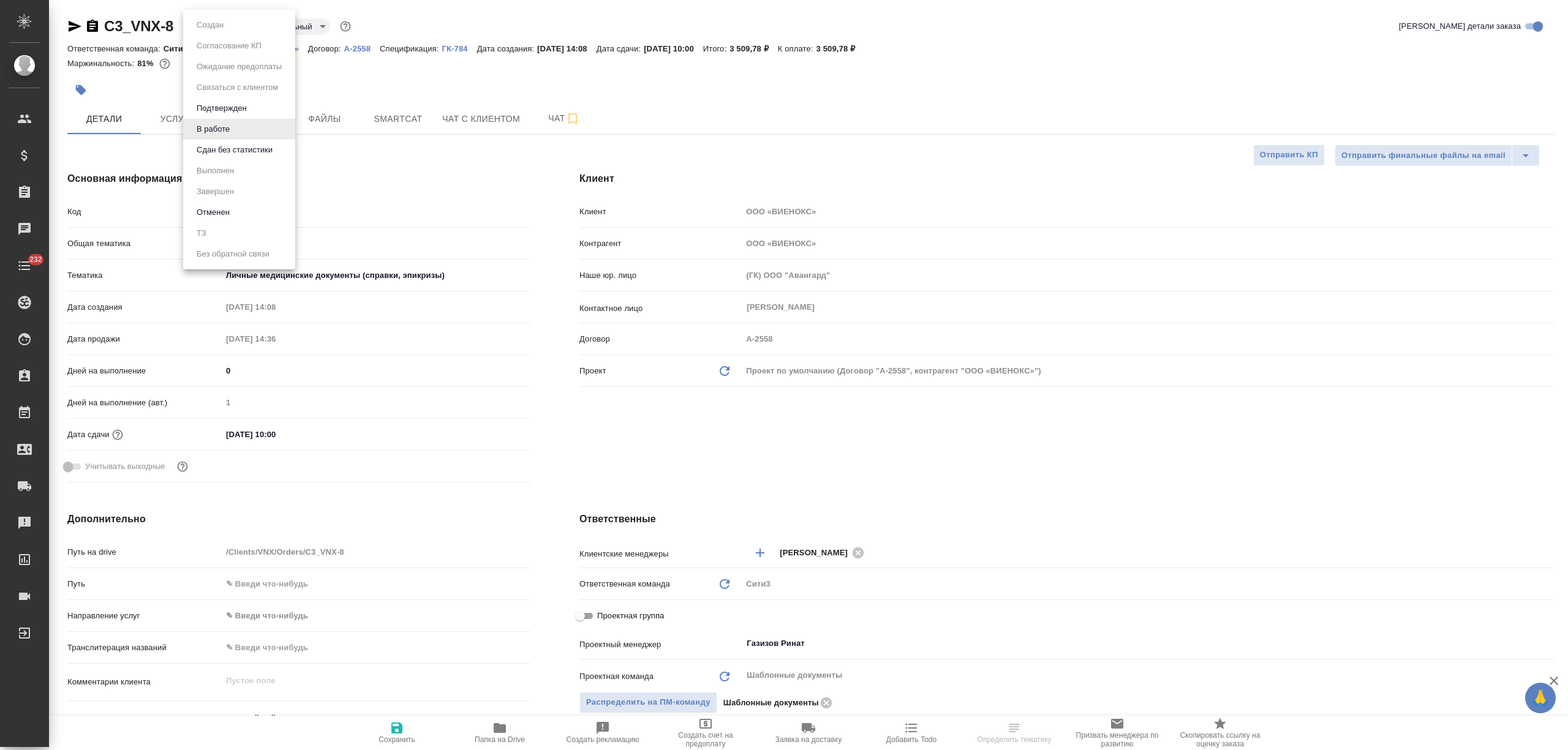
type textarea "x"
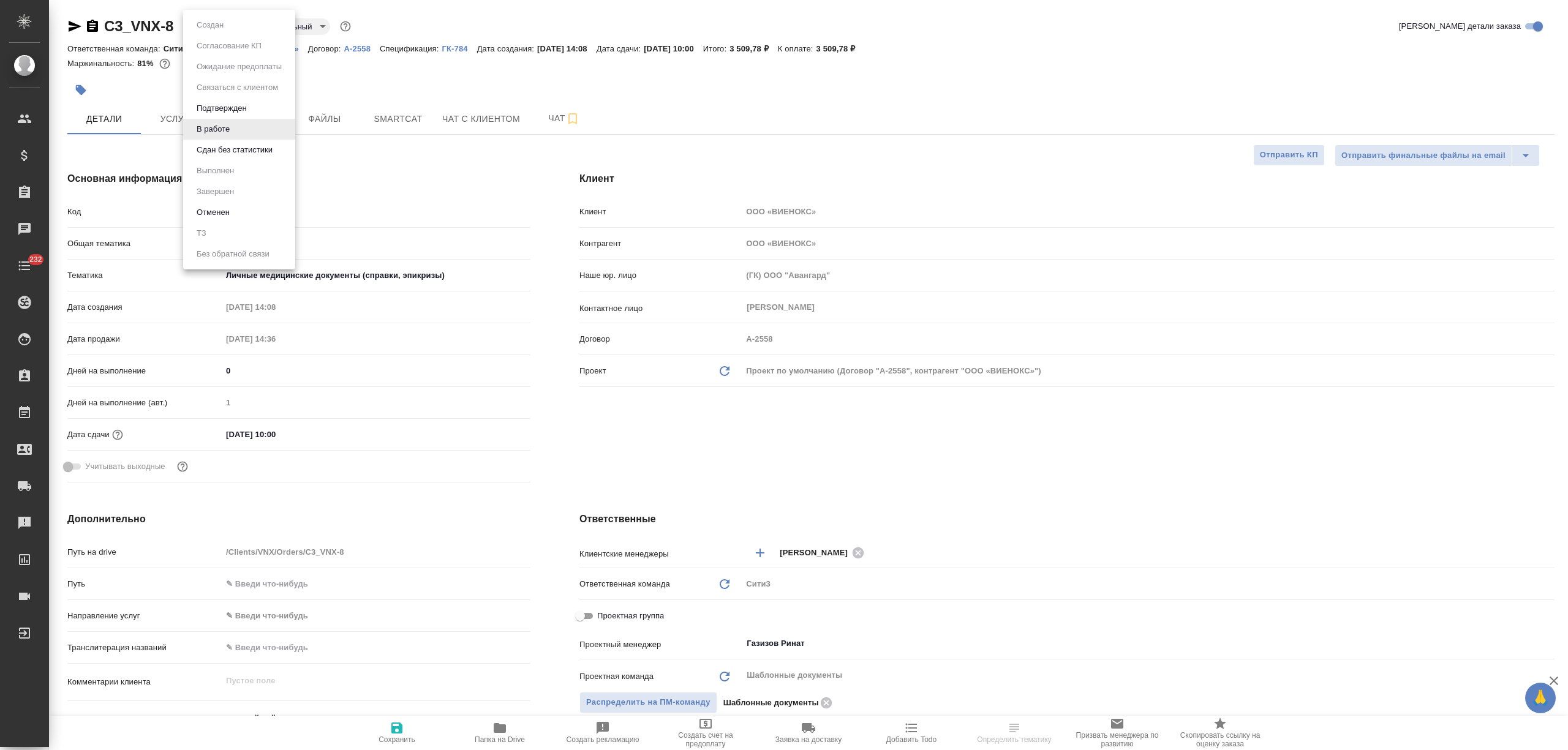
type textarea "x"
click at [222, 151] on button "Сдан без статистики" at bounding box center [235, 150] width 83 height 14
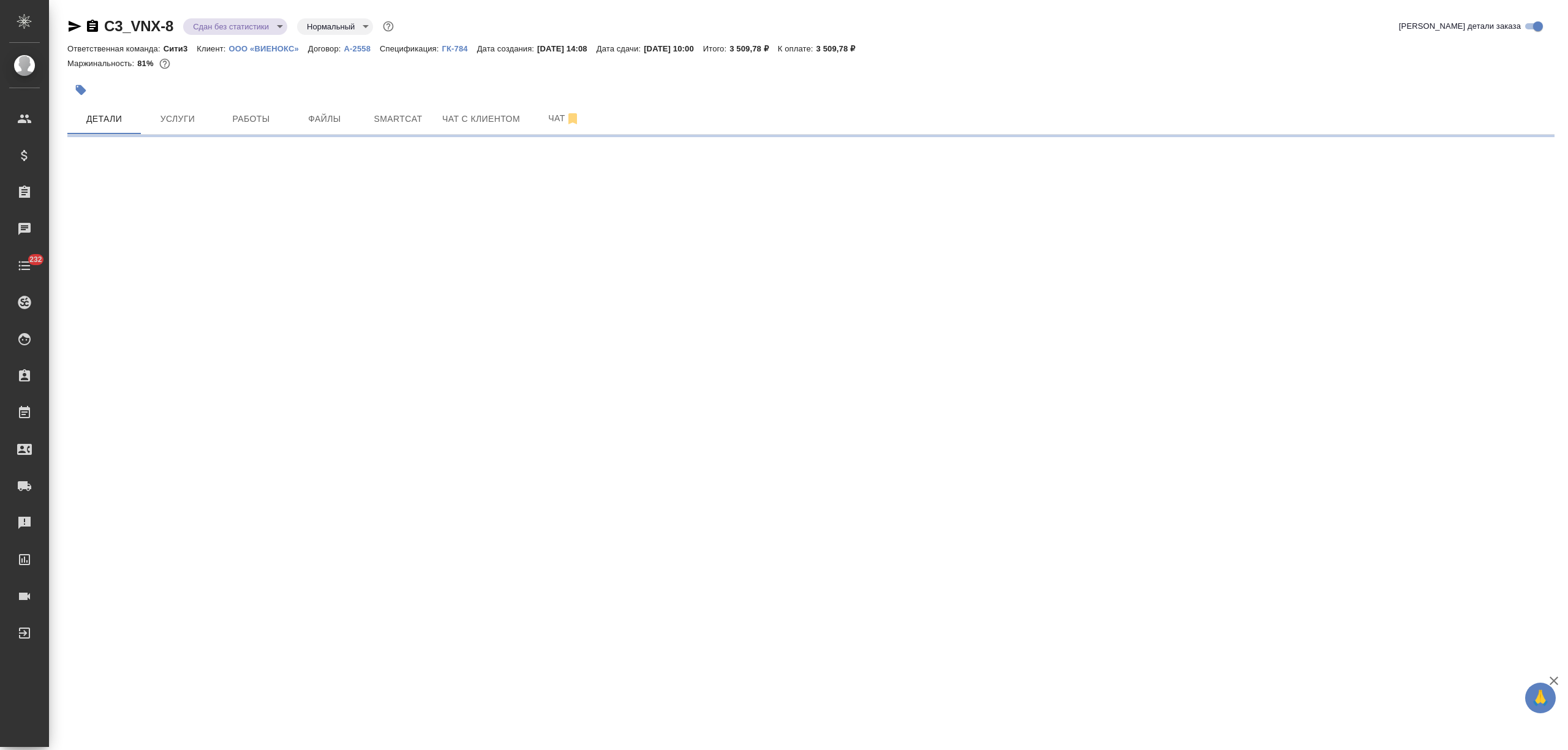
select select "RU"
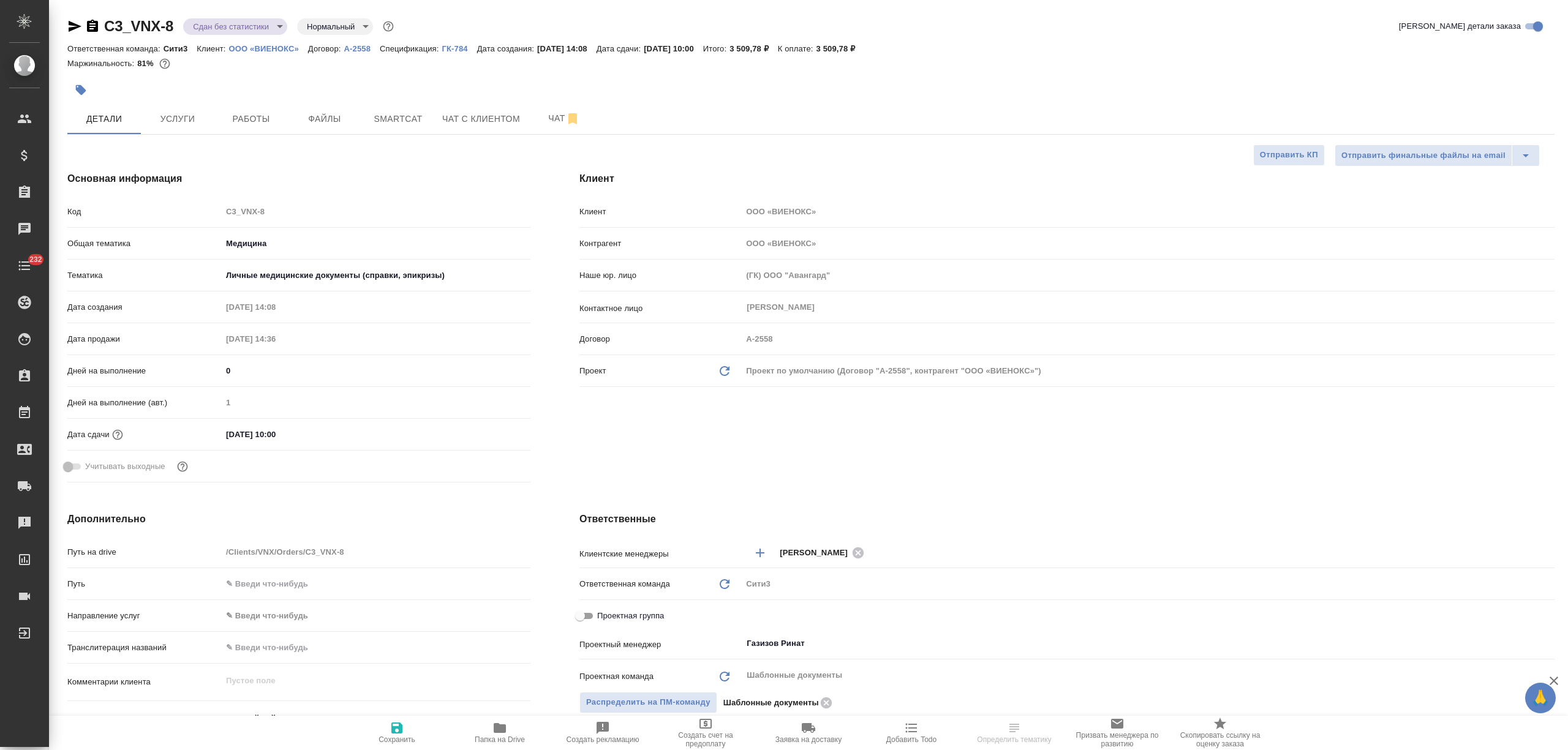
type textarea "x"
select select "RU"
type textarea "x"
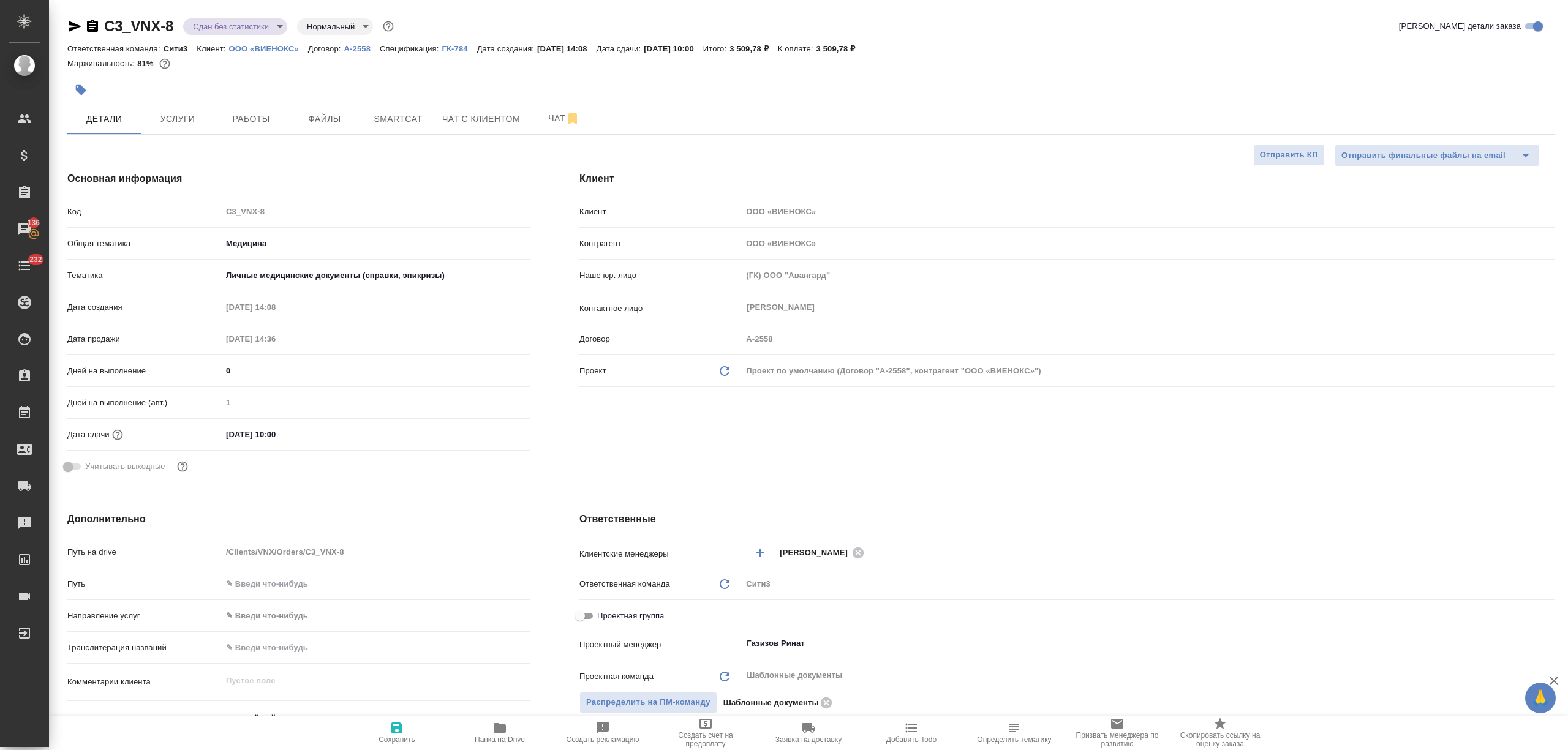
type textarea "x"
click at [74, 25] on icon "button" at bounding box center [75, 26] width 13 height 11
type textarea "x"
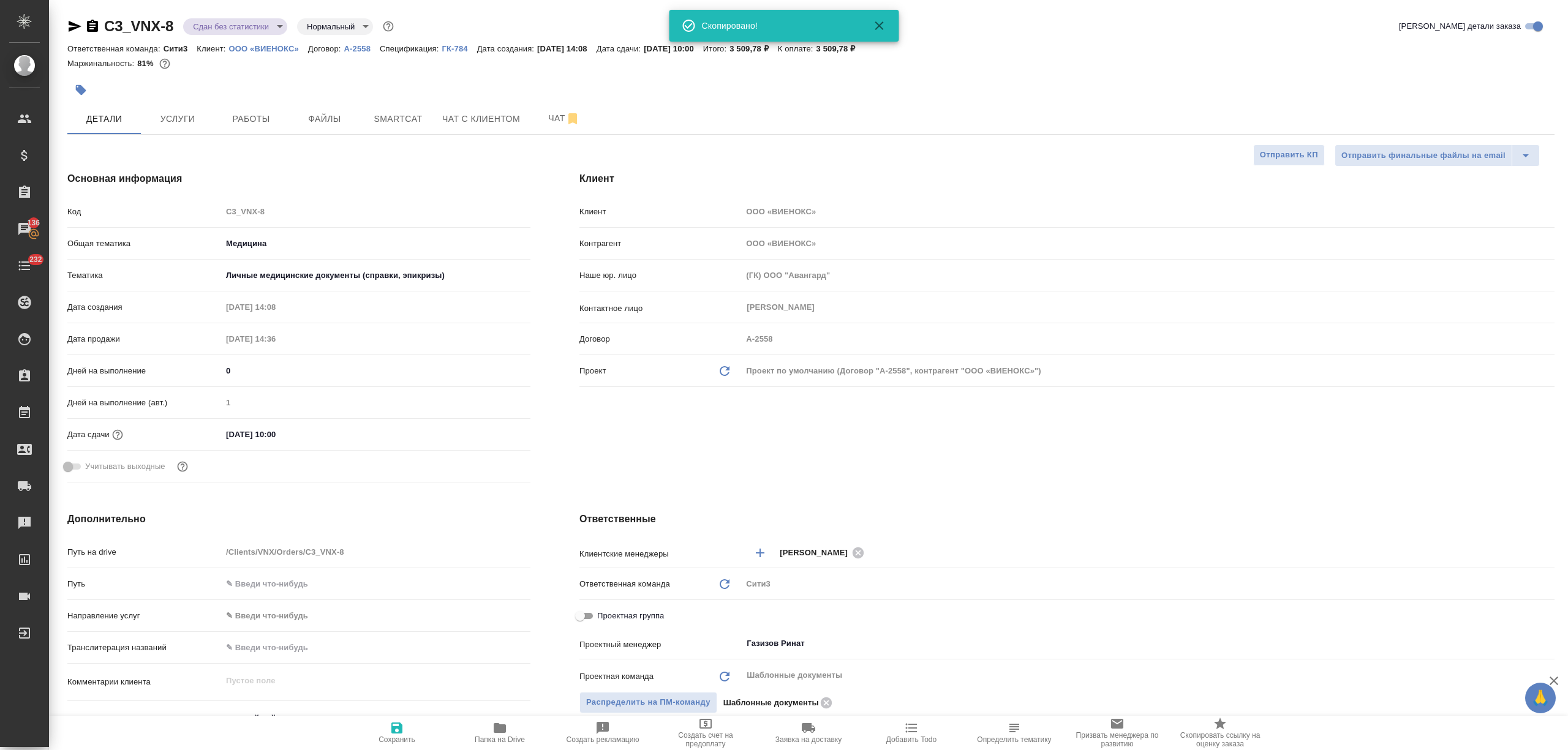
type textarea "x"
click at [269, 121] on span "Работы" at bounding box center [251, 119] width 59 height 15
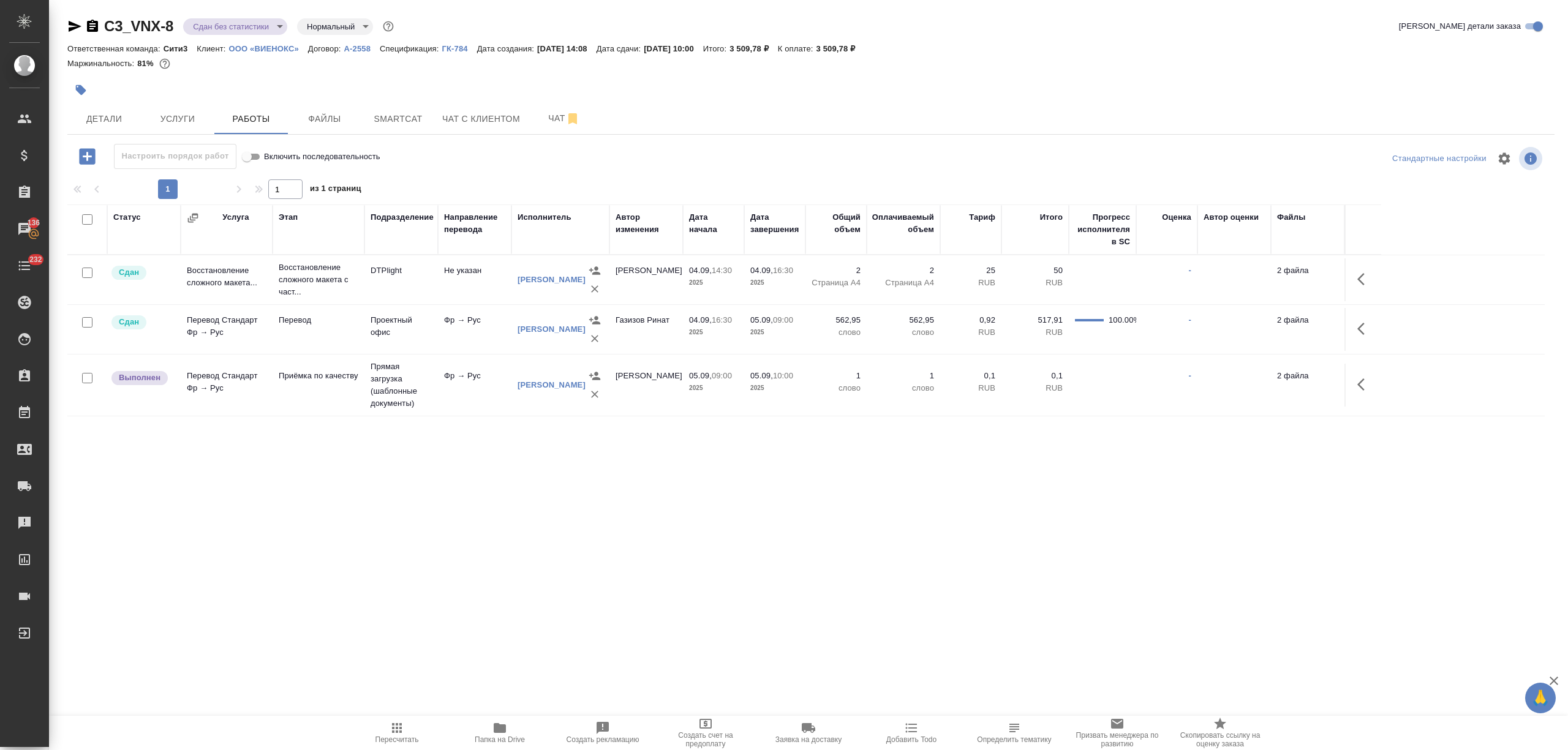
click at [404, 395] on td "Прямая загрузка (шаблонные документы)" at bounding box center [401, 385] width 74 height 61
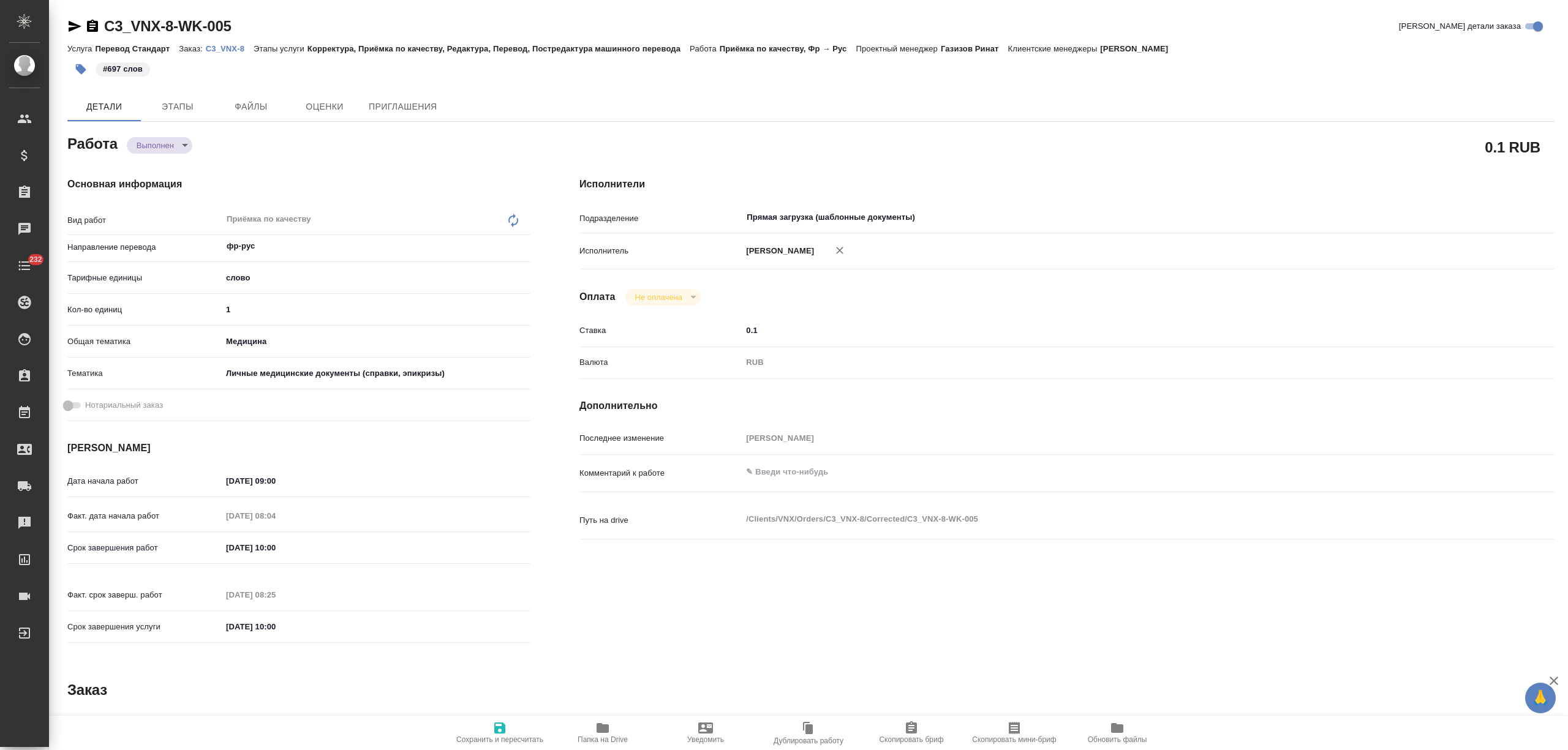
type textarea "x"
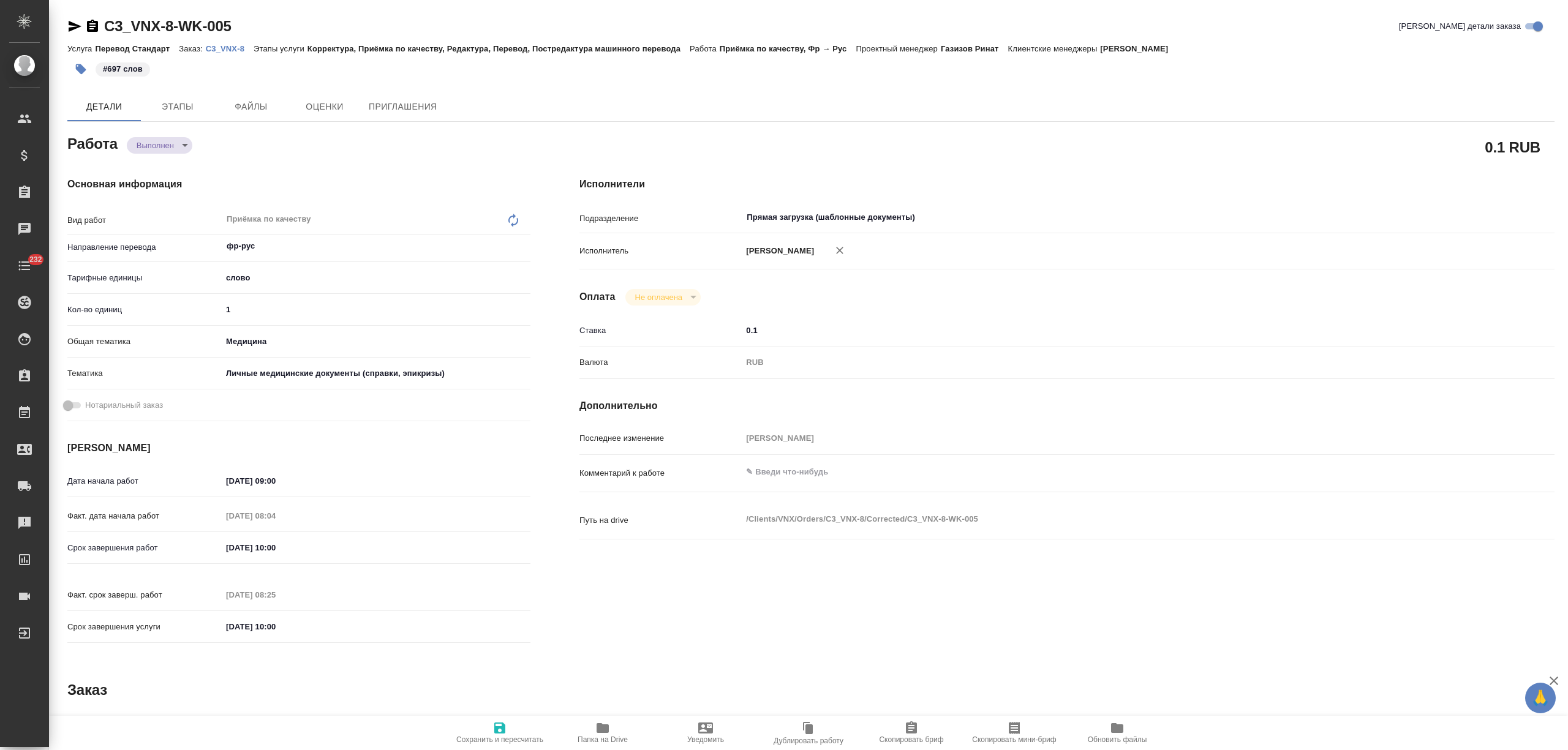
type textarea "x"
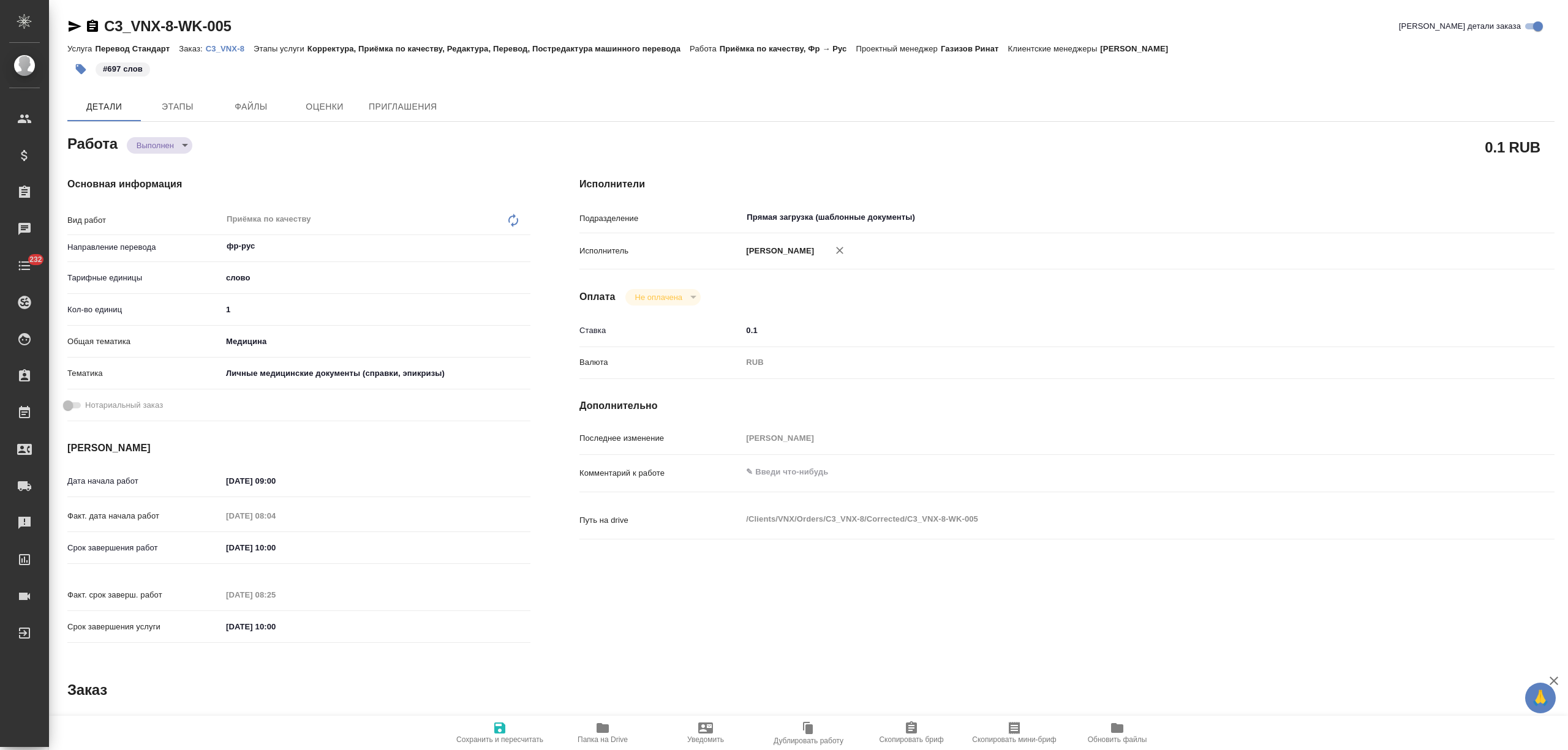
type textarea "x"
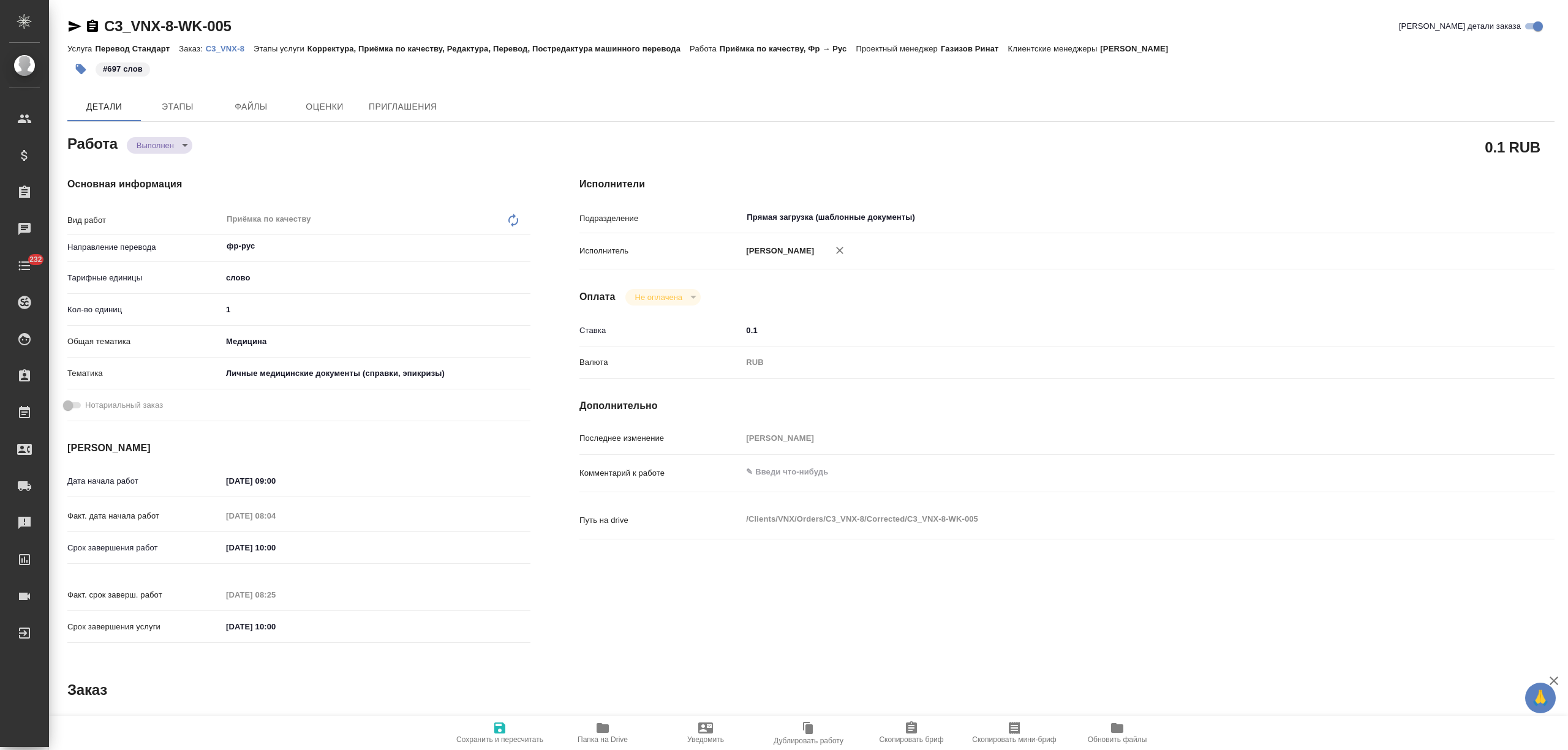
type textarea "x"
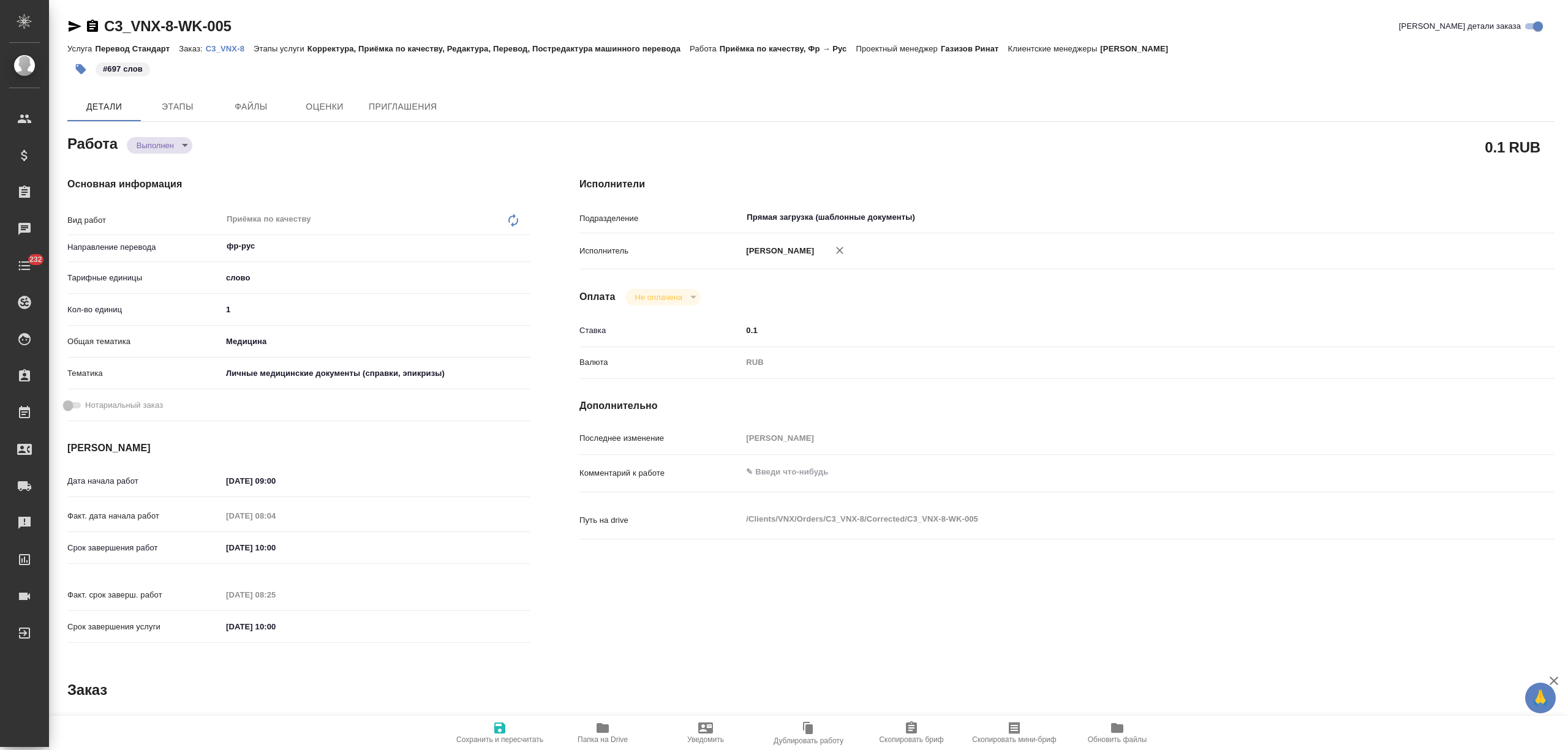
type textarea "x"
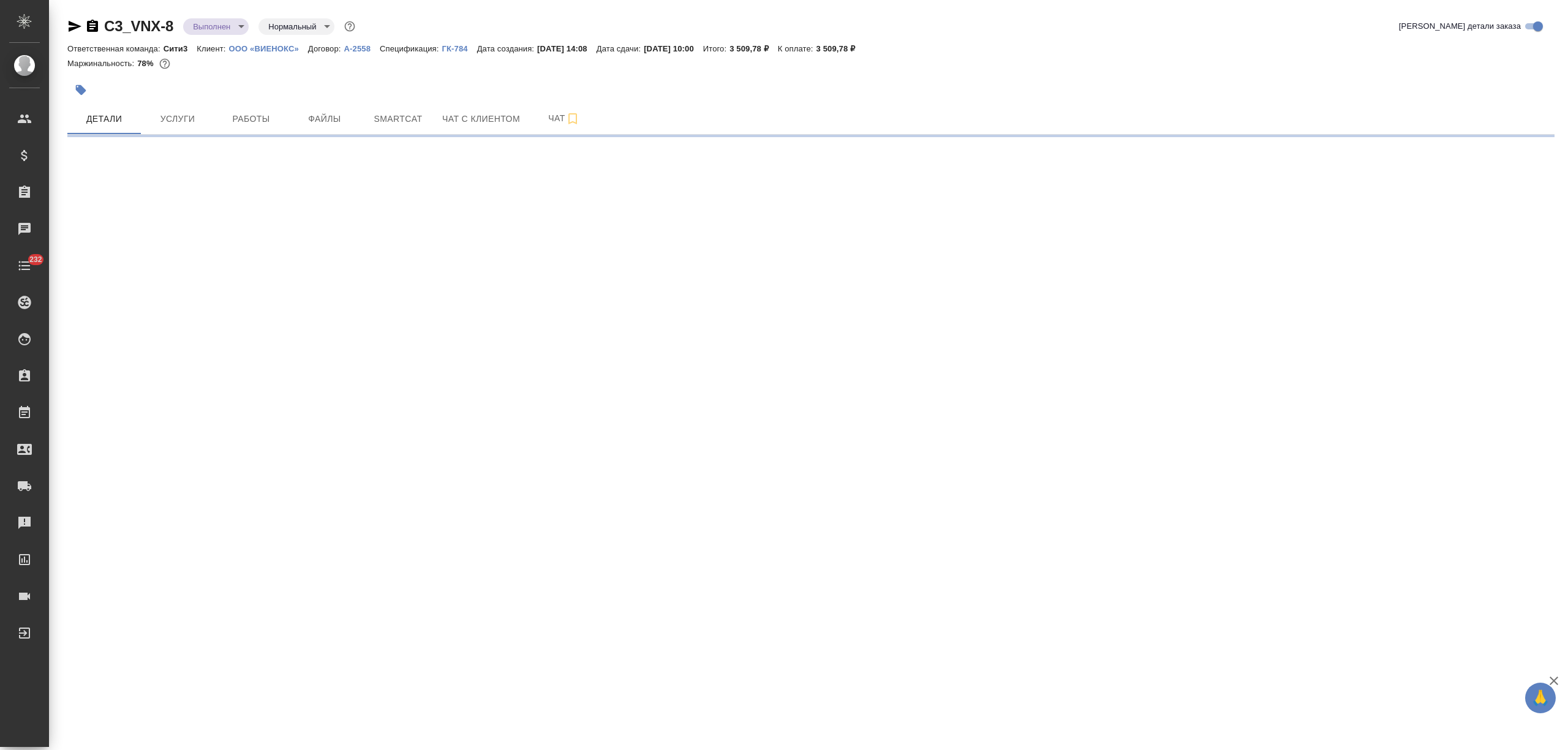
select select "RU"
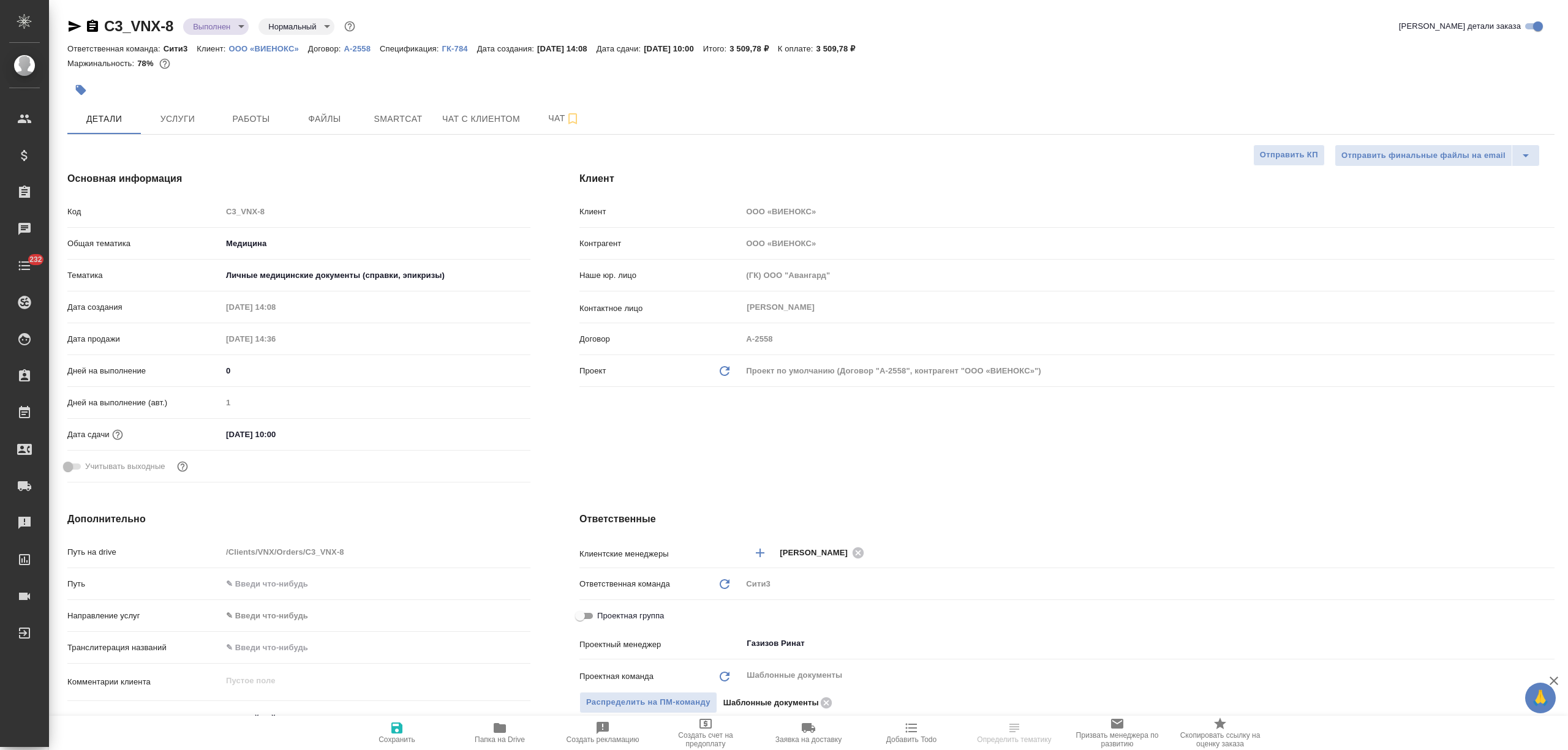
type textarea "x"
click at [209, 25] on body "🙏 .cls-1 fill:#fff; AWATERA Nikitina Tatiana Клиенты Спецификации Заказы Чаты 2…" at bounding box center [784, 375] width 1568 height 750
type textarea "x"
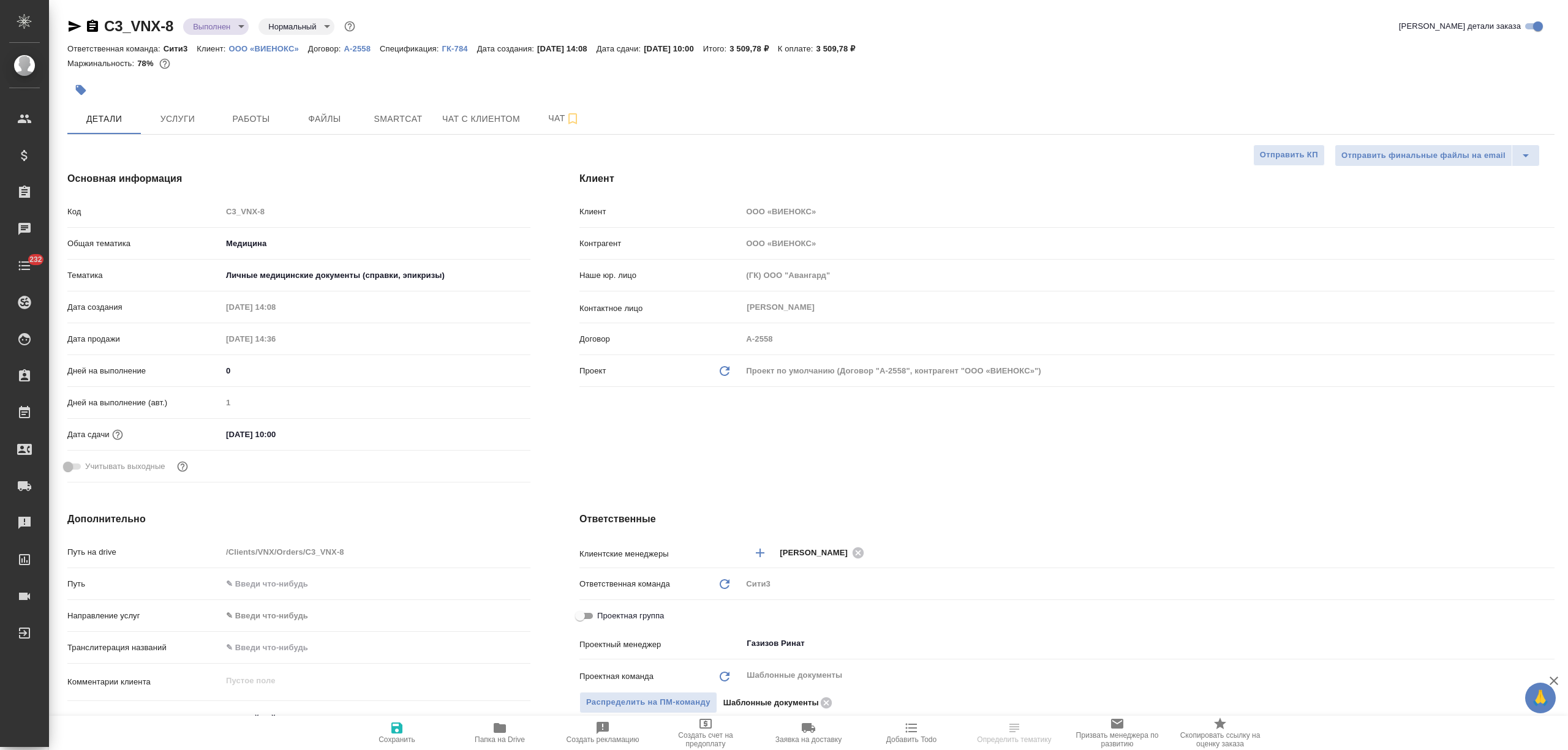
type textarea "x"
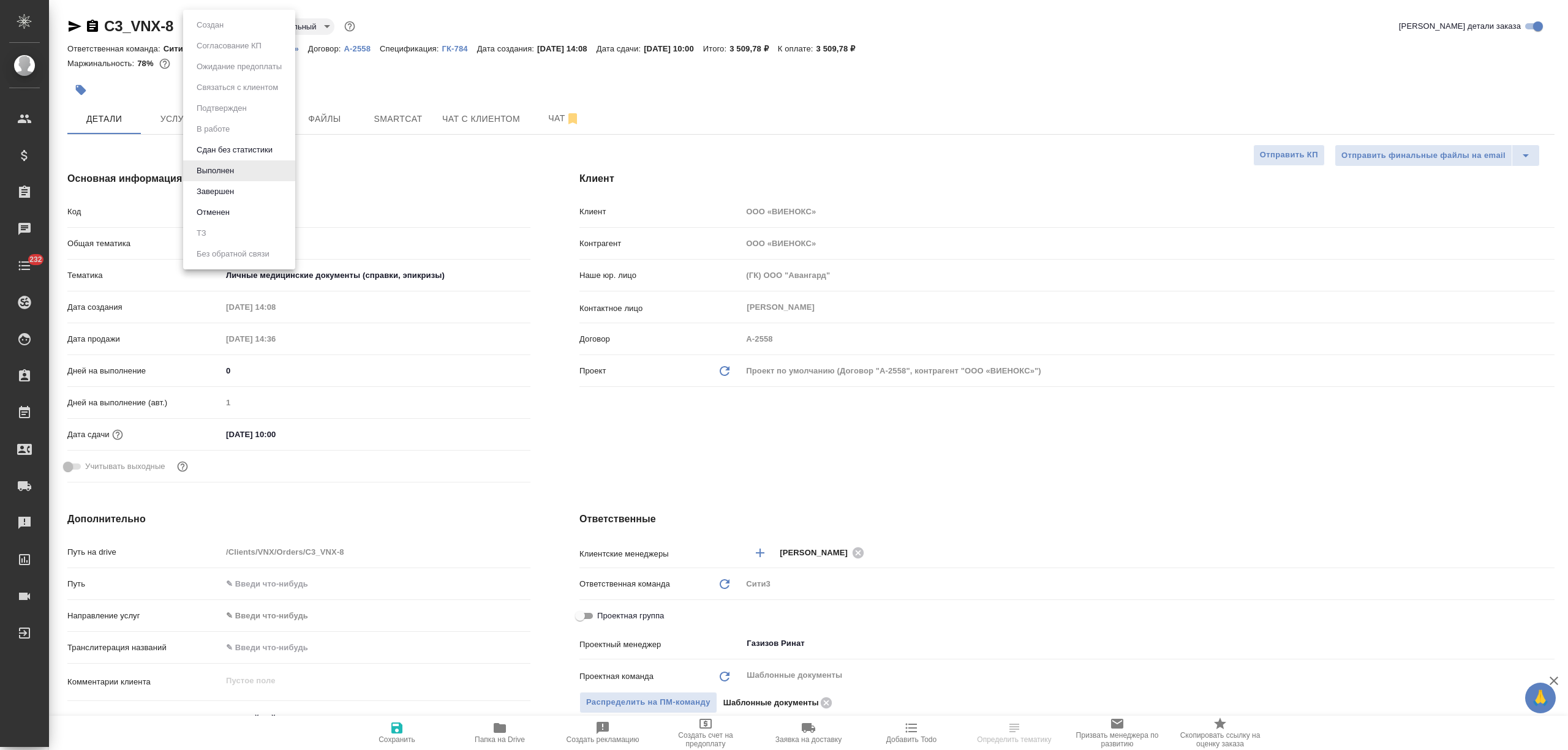
drag, startPoint x: 243, startPoint y: 189, endPoint x: 183, endPoint y: 85, distance: 120.1
click at [243, 190] on li "Завершен" at bounding box center [239, 192] width 112 height 21
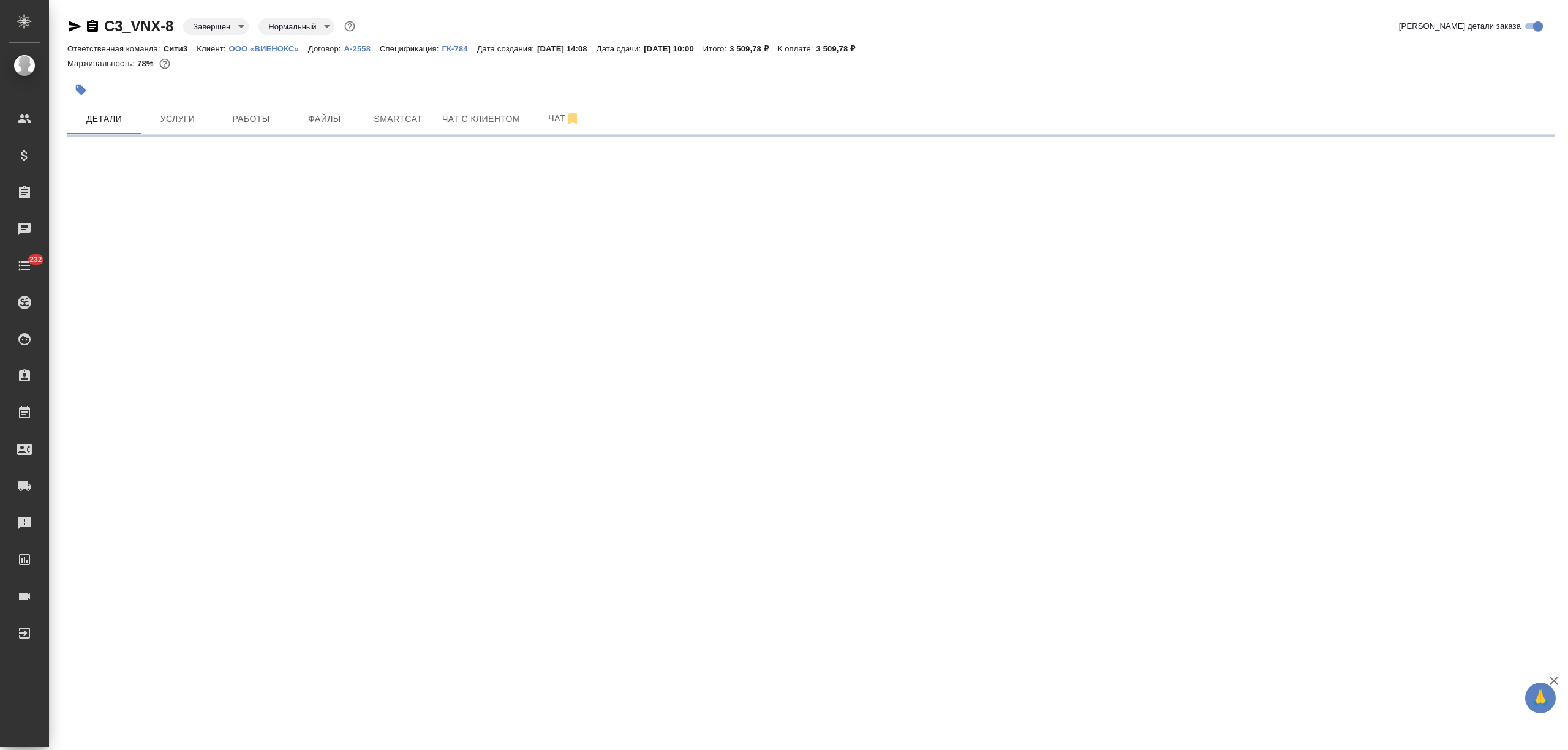
select select "RU"
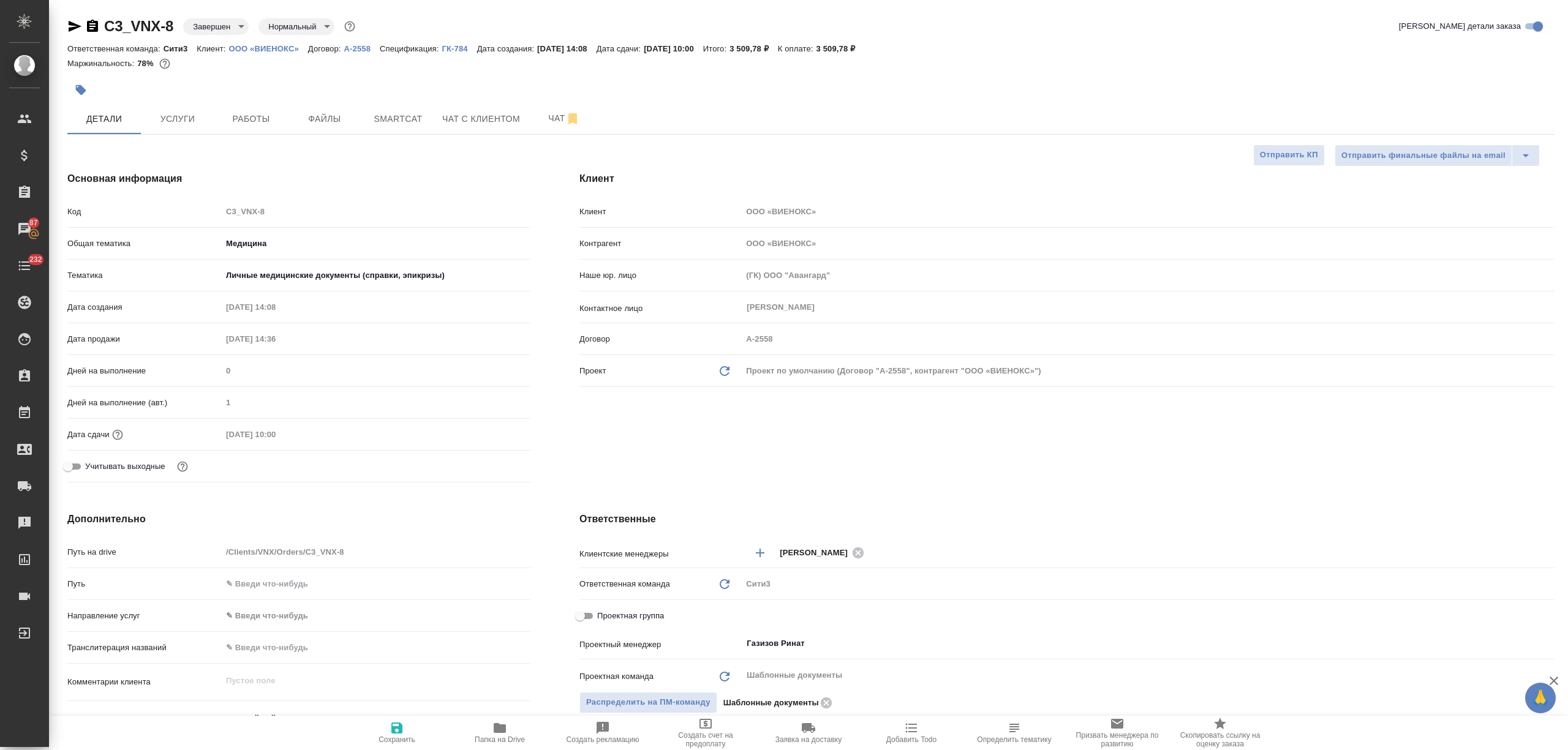
type textarea "x"
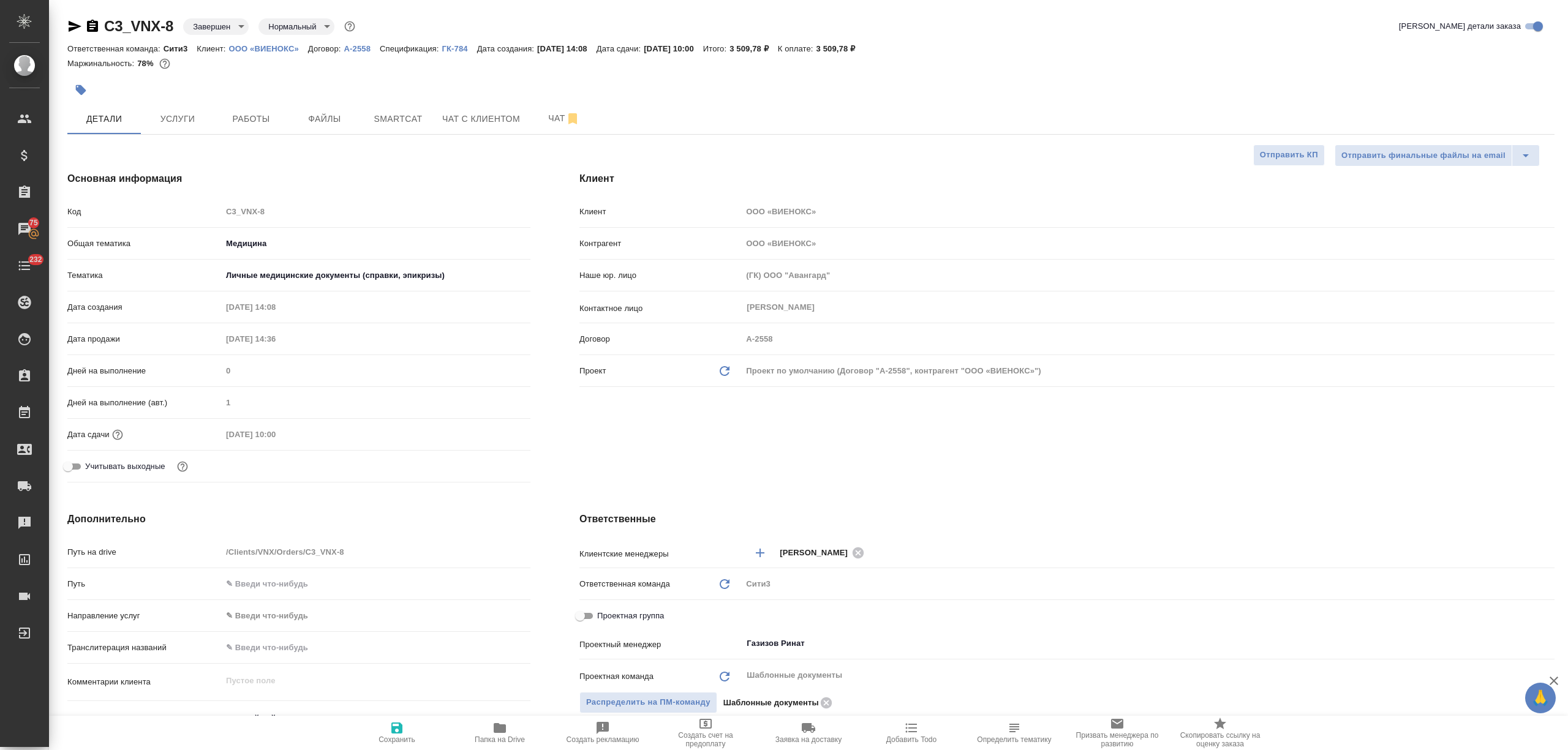
type textarea "x"
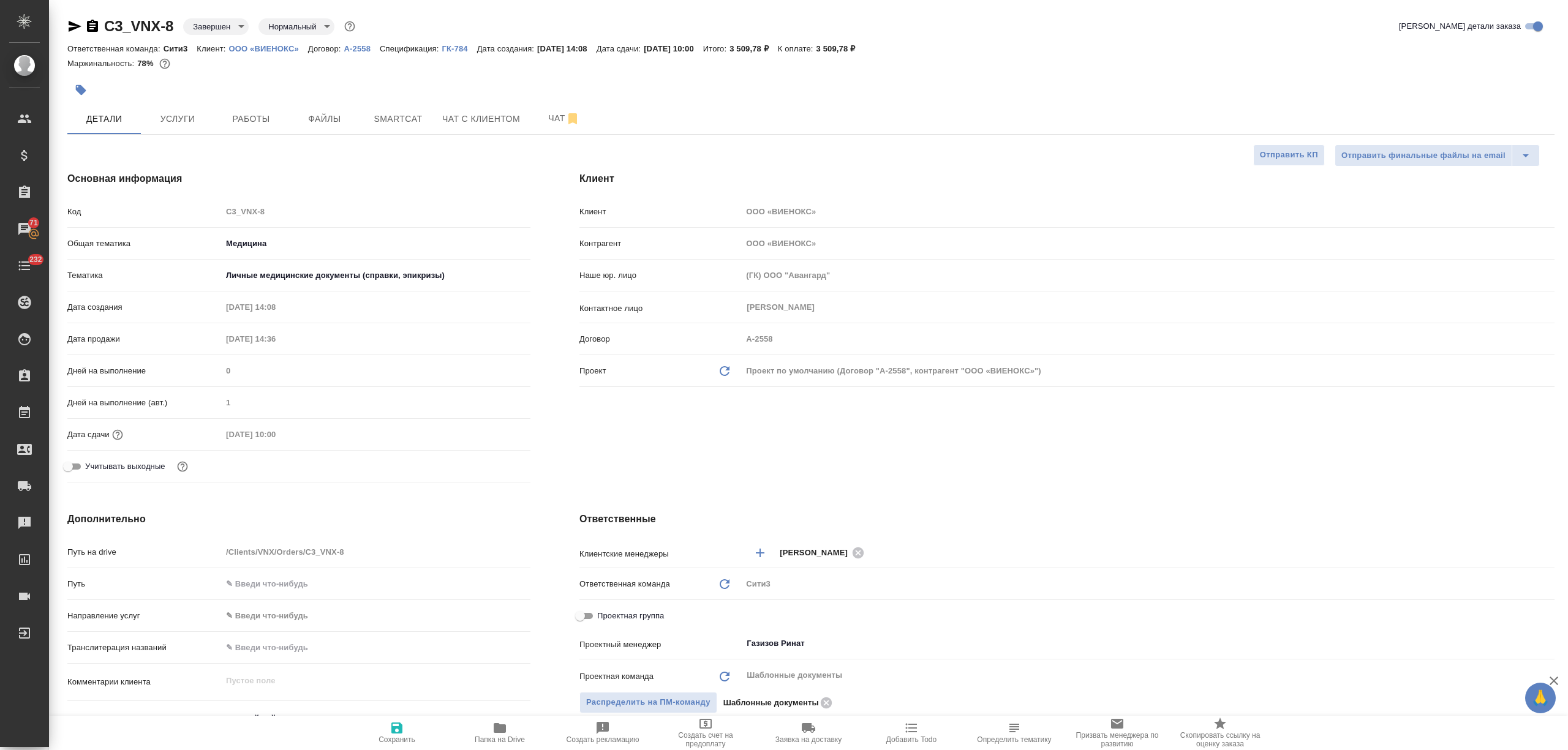
type textarea "x"
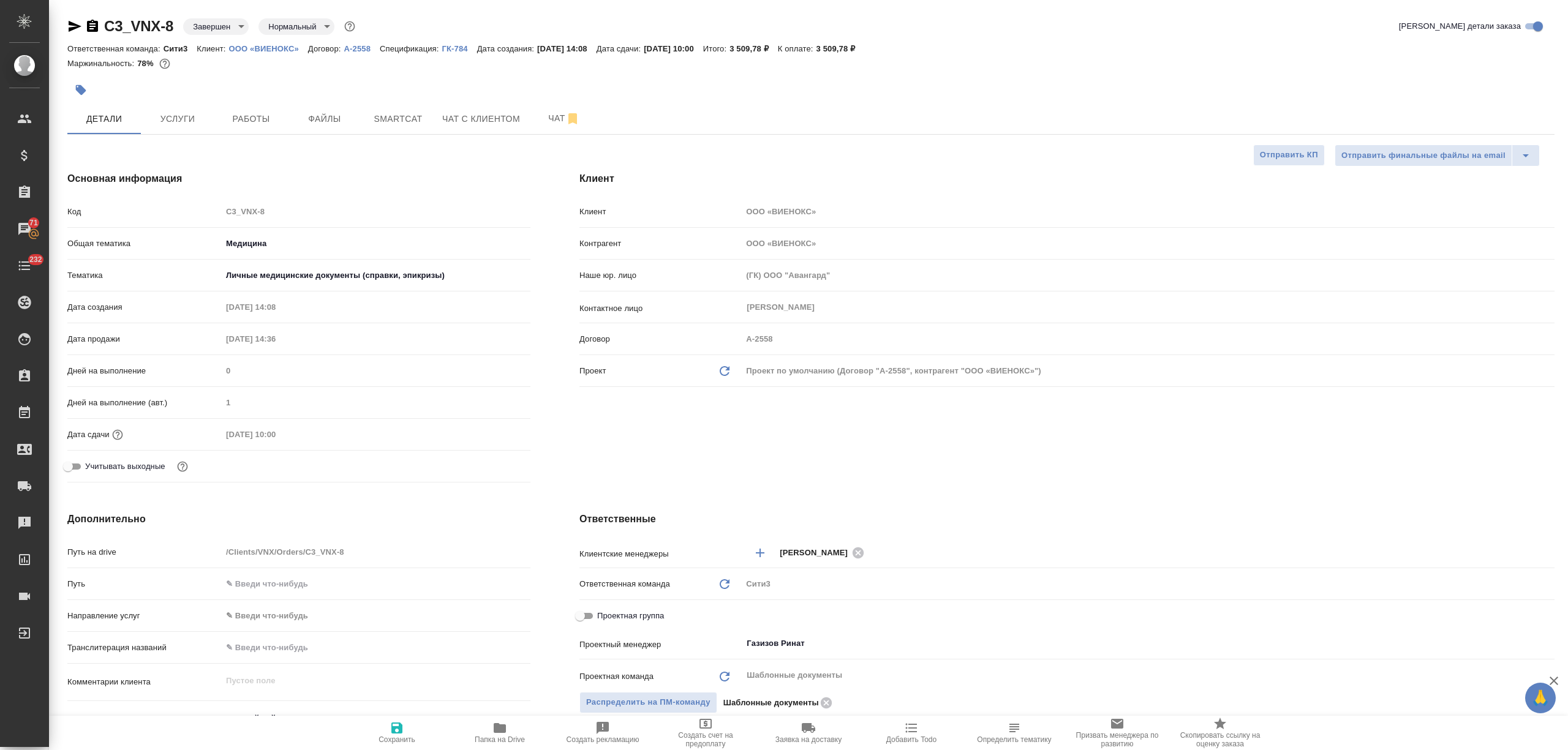
type textarea "x"
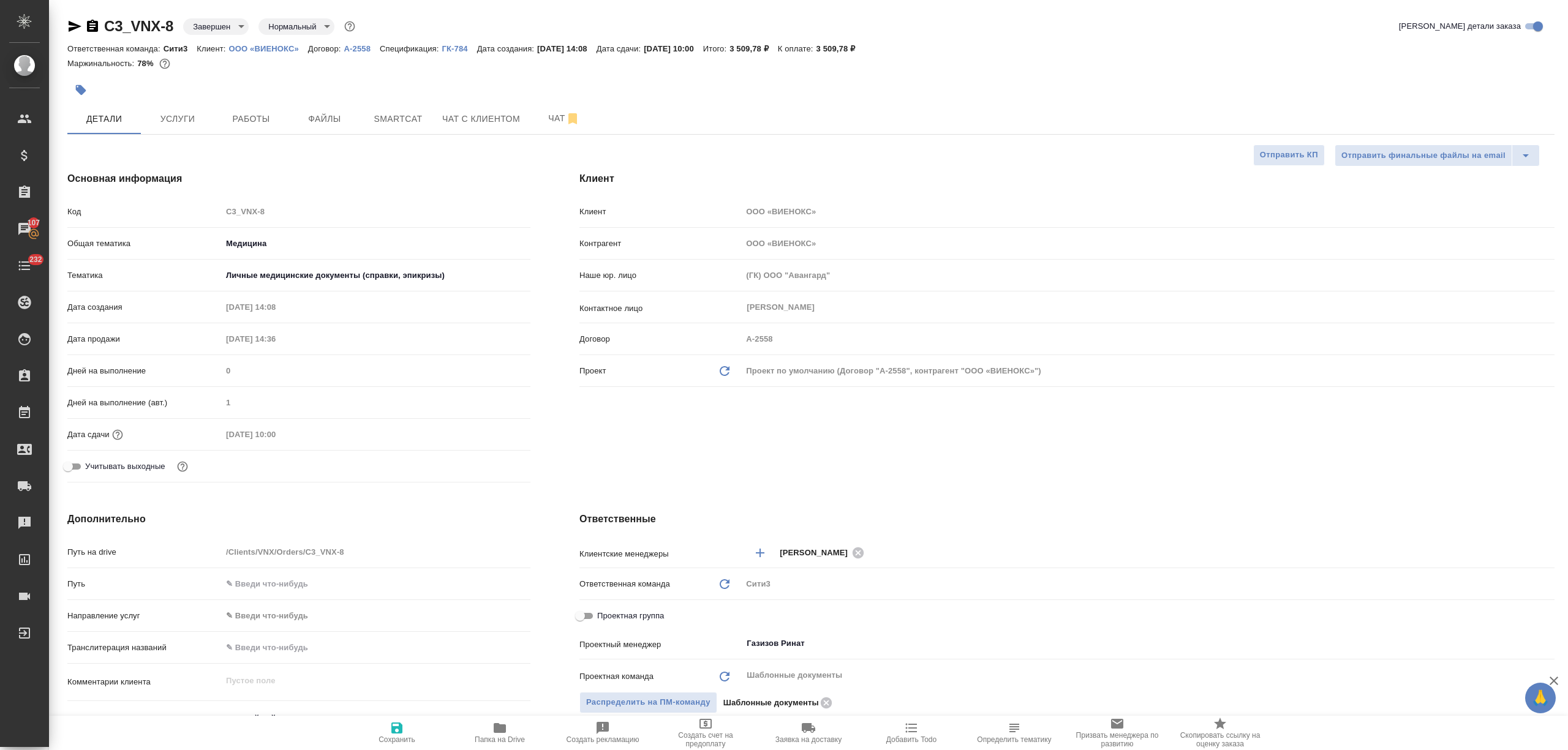
type textarea "x"
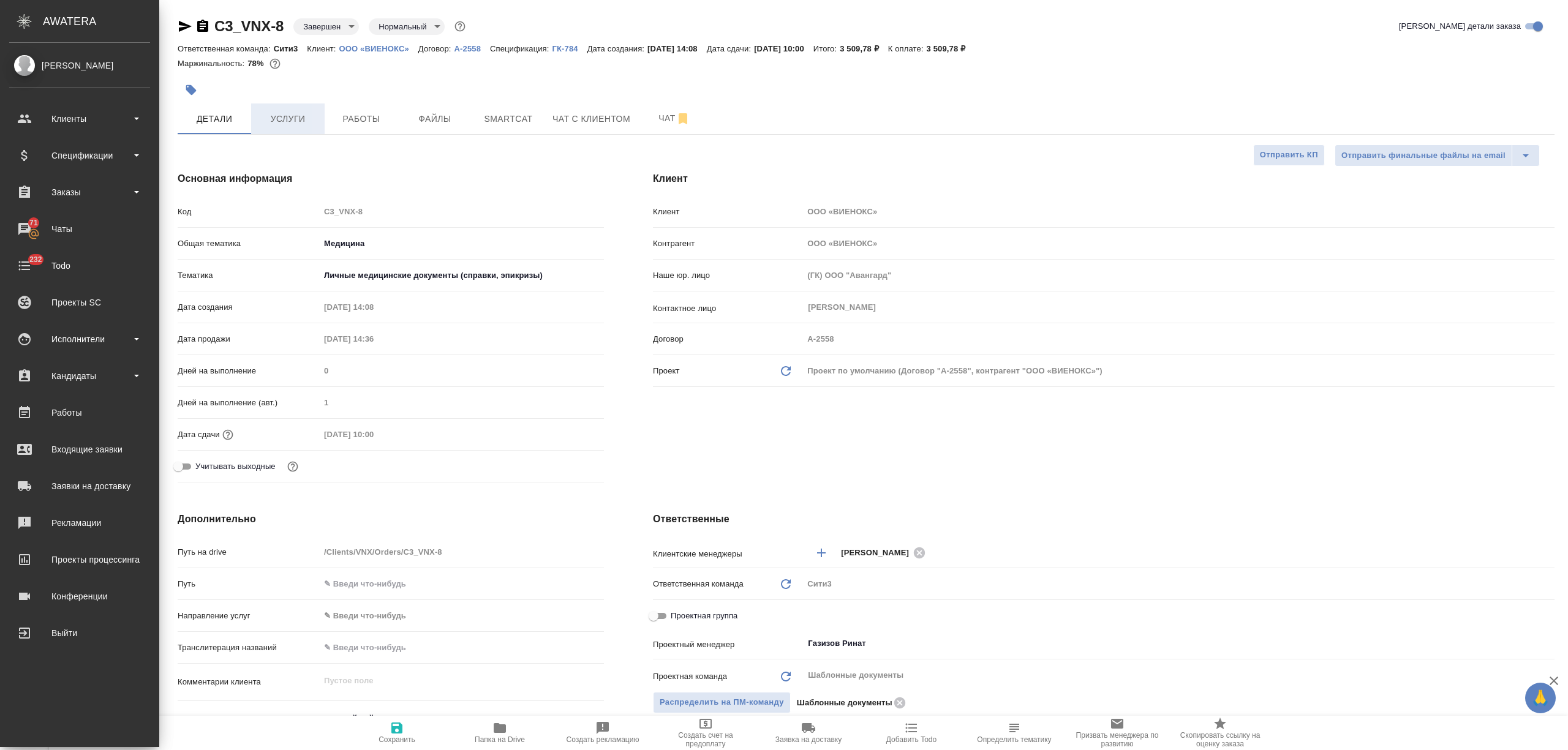
type textarea "x"
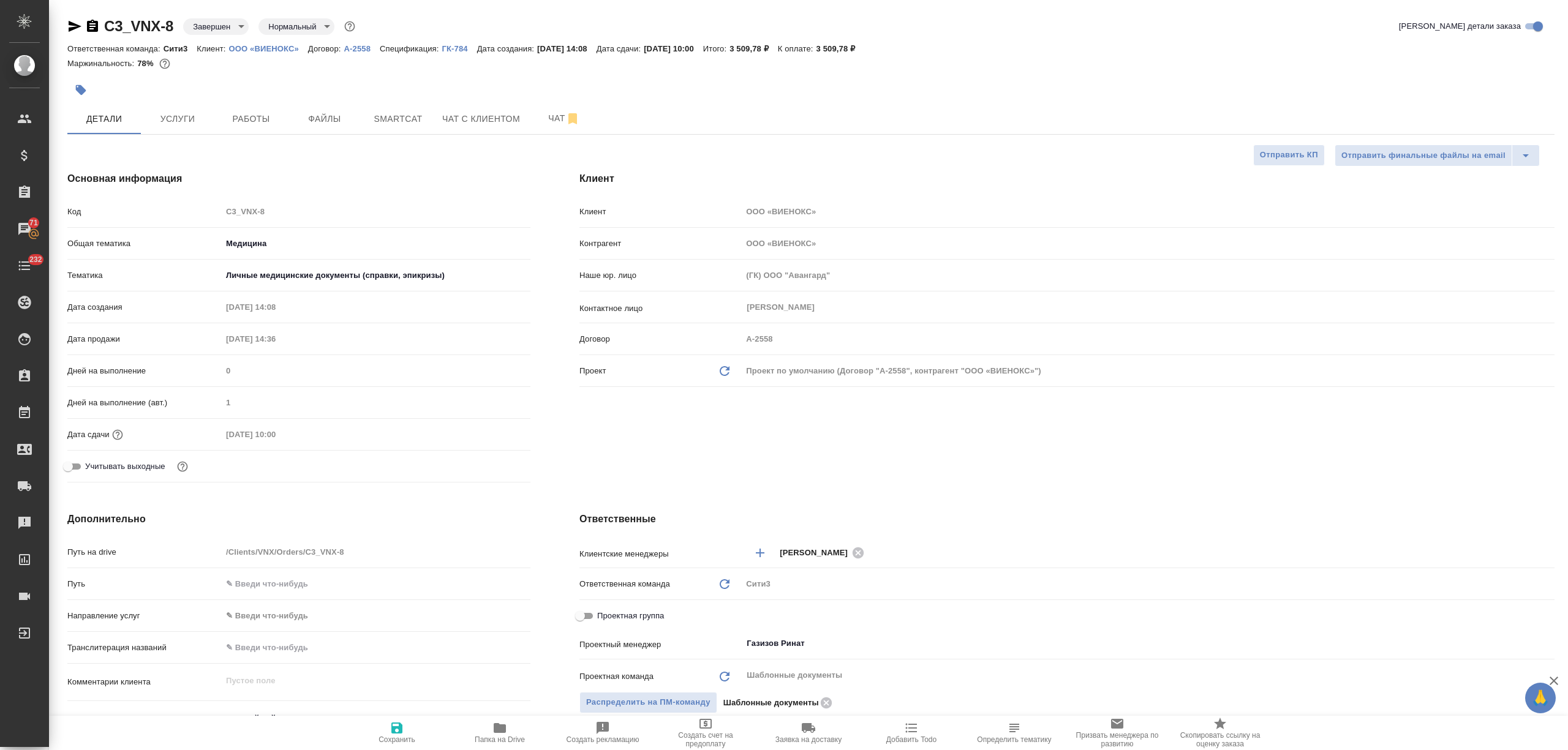
click at [279, 44] on p "ООО «ВИЕНОКС»" at bounding box center [268, 49] width 79 height 9
type textarea "x"
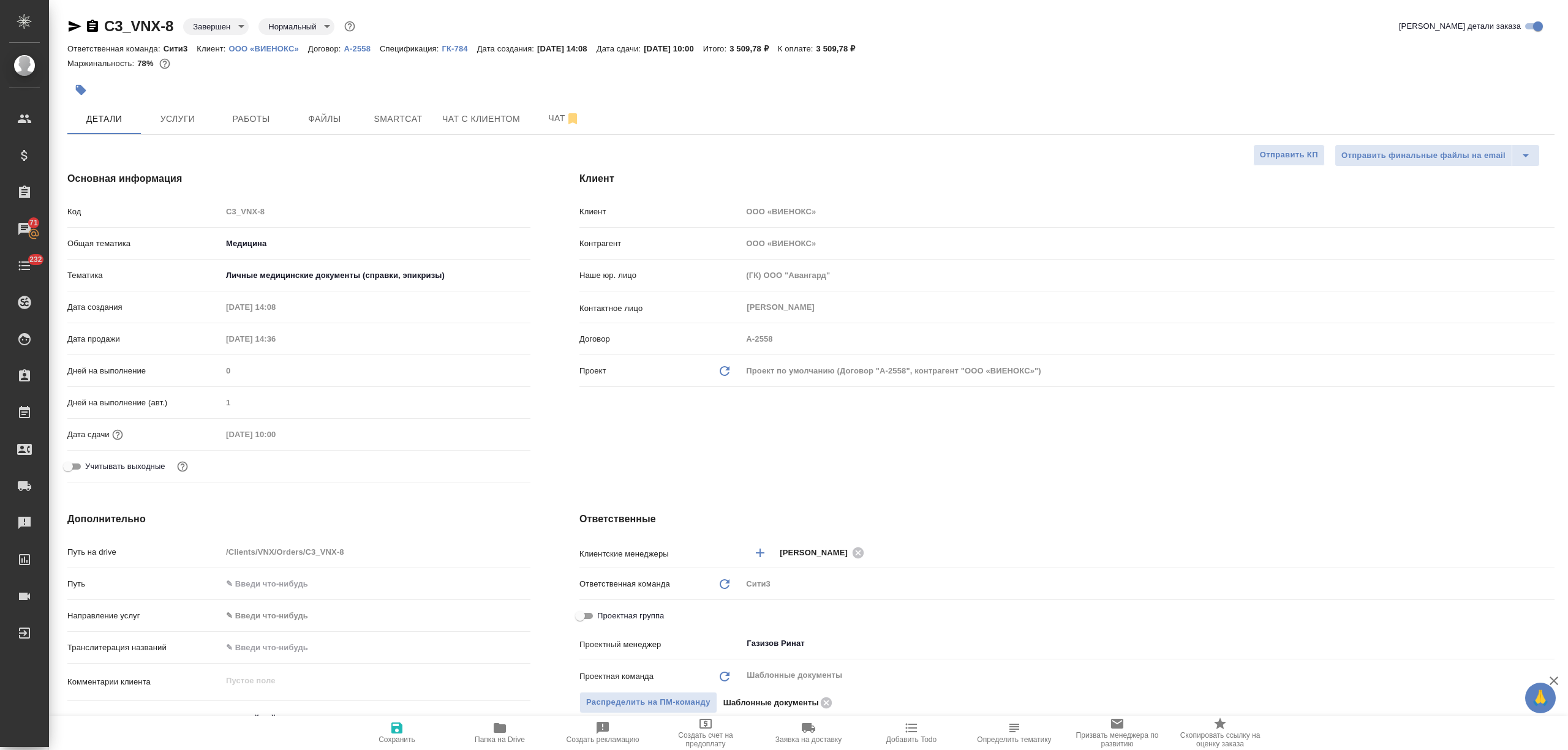
type textarea "x"
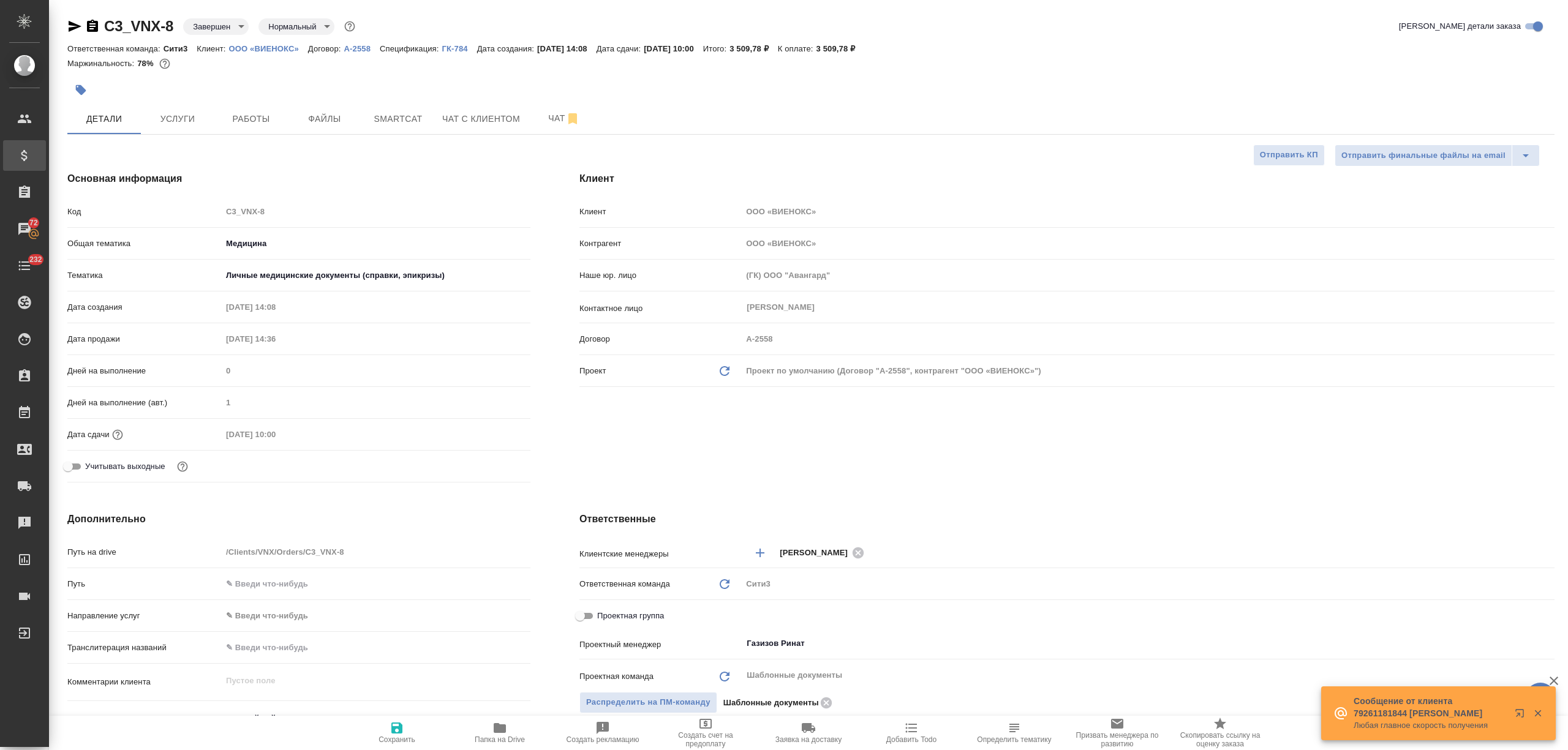
type textarea "x"
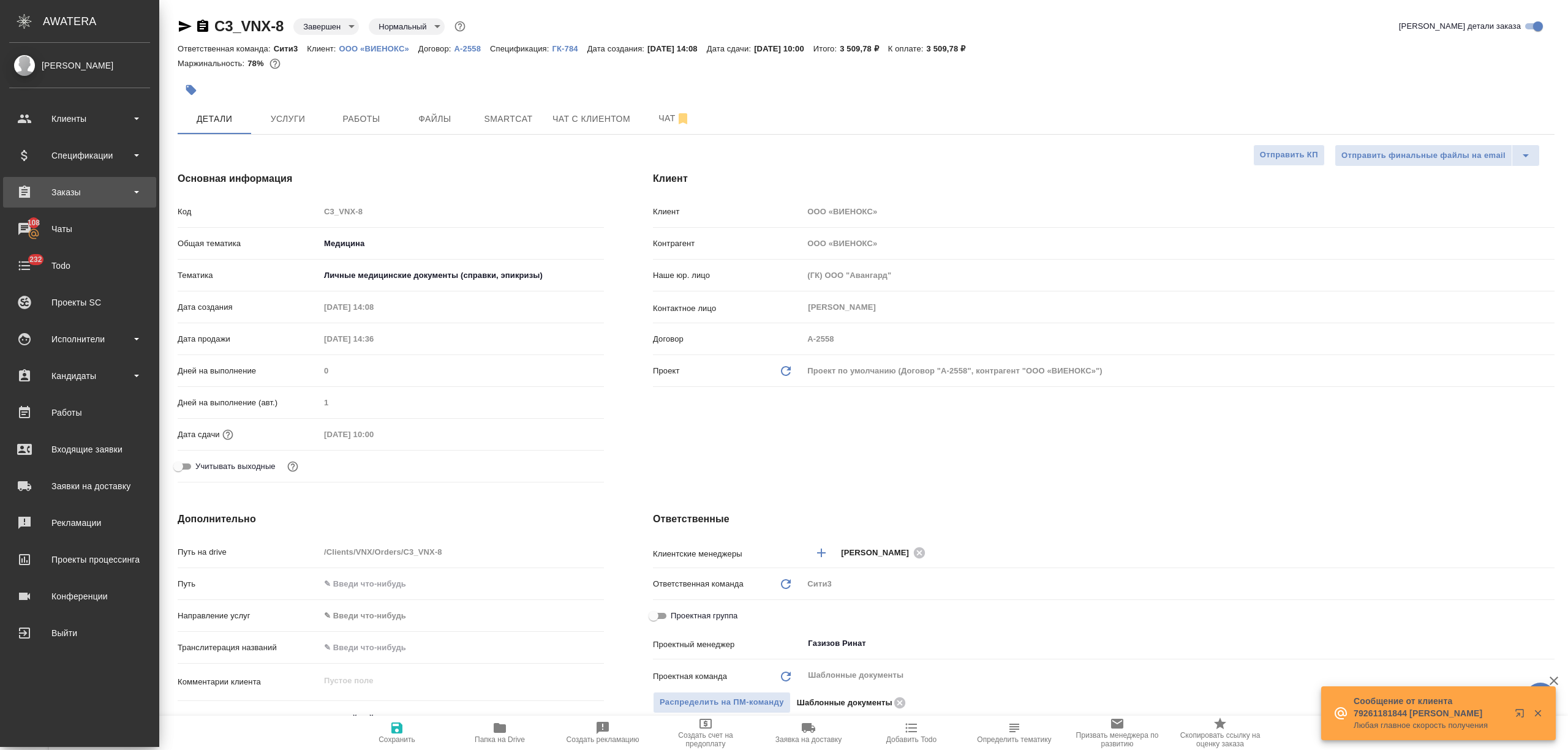
click at [57, 184] on div "Заказы" at bounding box center [80, 192] width 141 height 18
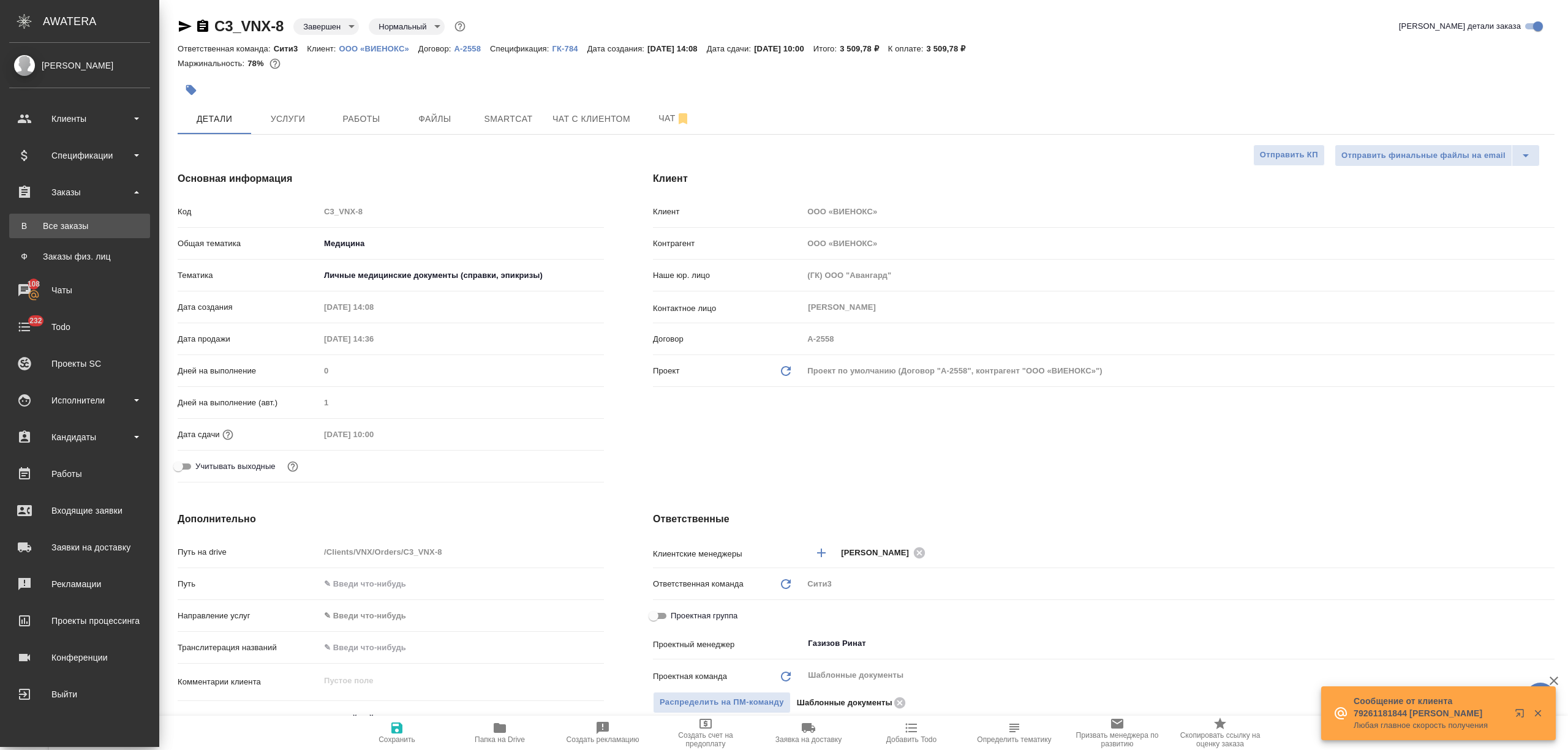
click at [84, 220] on div "Все заказы" at bounding box center [79, 226] width 128 height 12
type textarea "x"
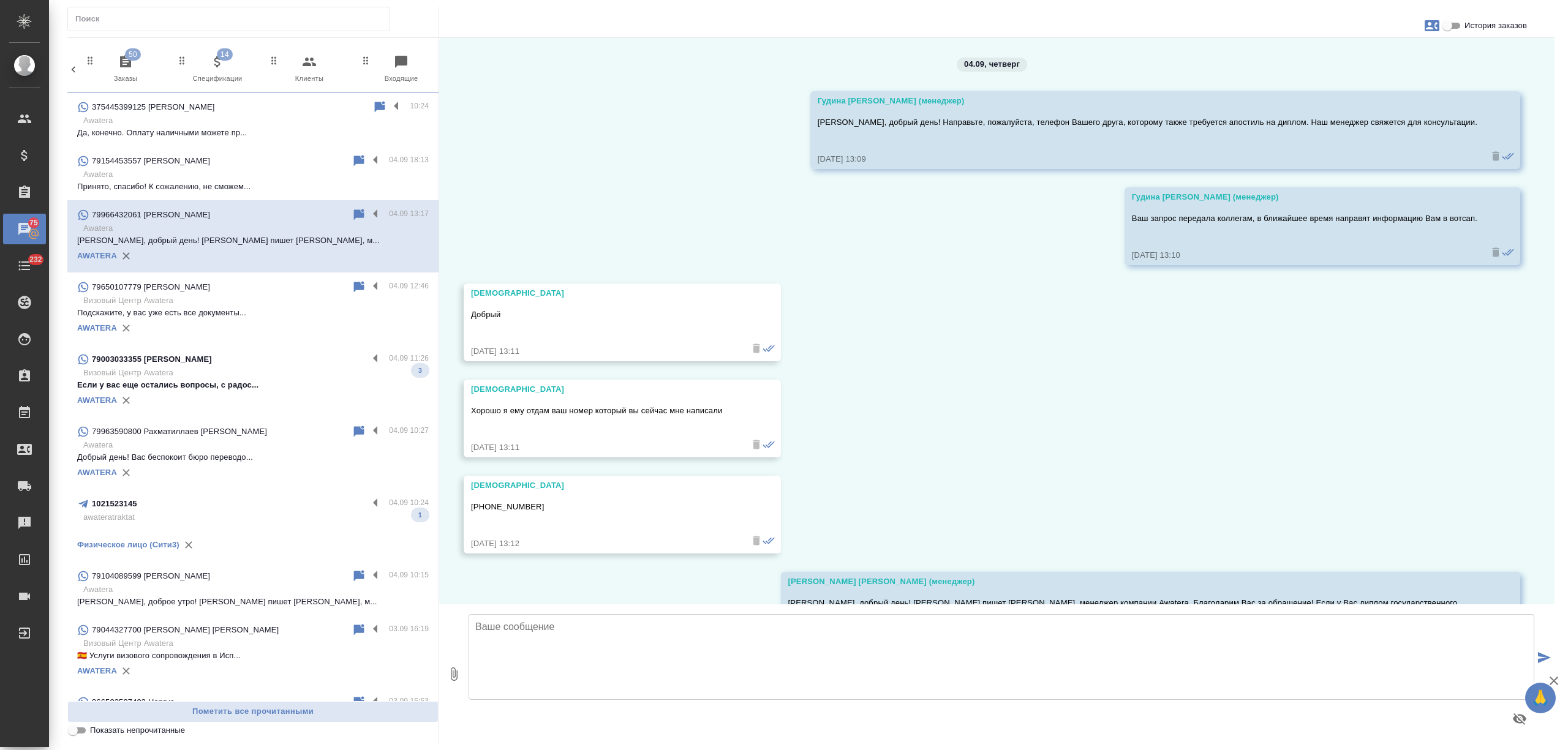
scroll to position [88, 0]
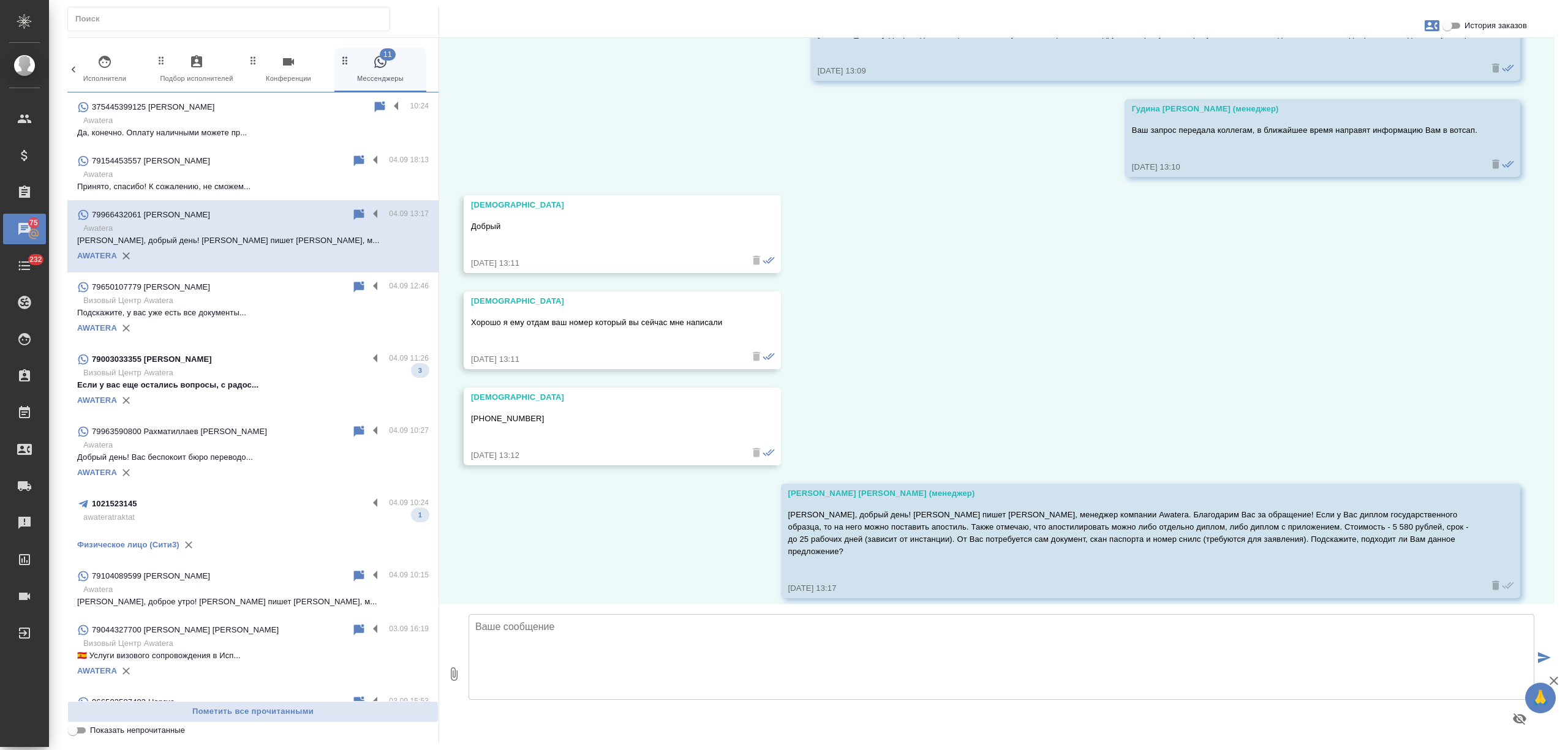
click at [968, 541] on p "[PERSON_NAME], добрый день! [PERSON_NAME] пишет [PERSON_NAME], менеджер компани…" at bounding box center [1133, 533] width 689 height 49
drag, startPoint x: 876, startPoint y: 537, endPoint x: 995, endPoint y: 539, distance: 119.0
click at [995, 539] on p "[PERSON_NAME], добрый день! [PERSON_NAME] пишет [PERSON_NAME], менеджер компани…" at bounding box center [1133, 533] width 689 height 49
click at [1074, 539] on p "[PERSON_NAME], добрый день! [PERSON_NAME] пишет [PERSON_NAME], менеджер компани…" at bounding box center [1133, 533] width 689 height 49
click at [262, 305] on p "Визовый Центр Awatera" at bounding box center [256, 301] width 346 height 12
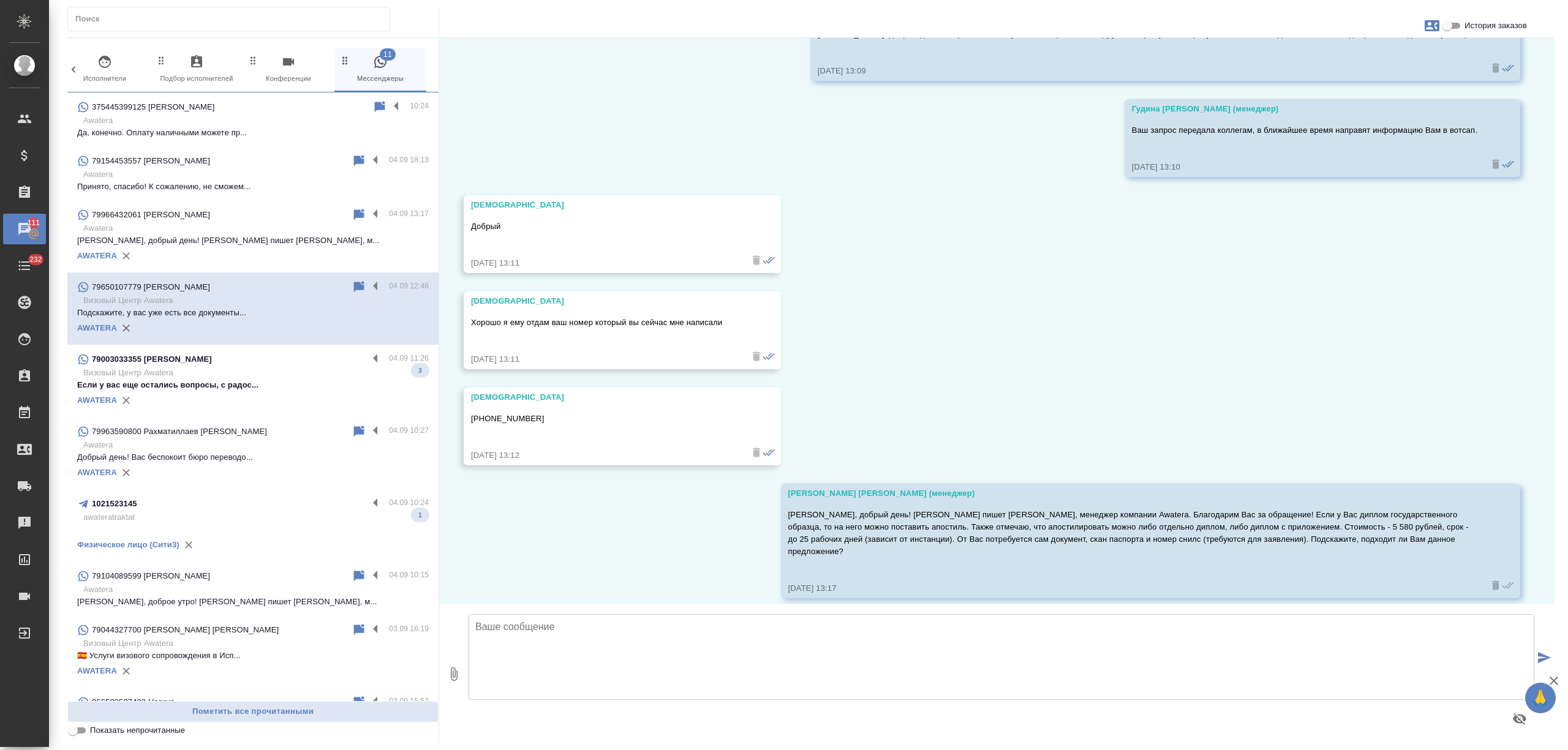
scroll to position [0, 0]
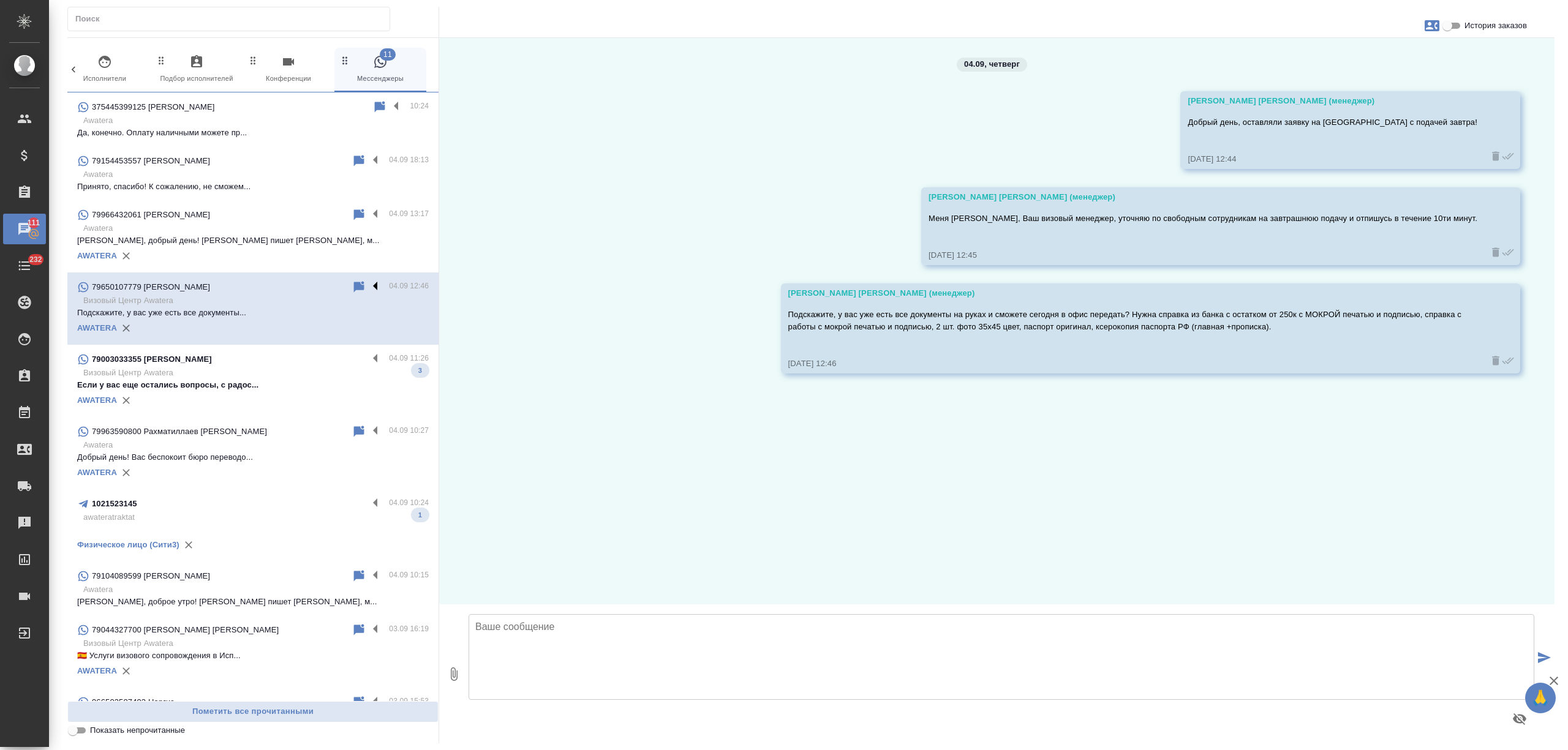
click at [368, 283] on label at bounding box center [378, 287] width 21 height 14
click at [0, 0] on input "checkbox" at bounding box center [0, 0] width 0 height 0
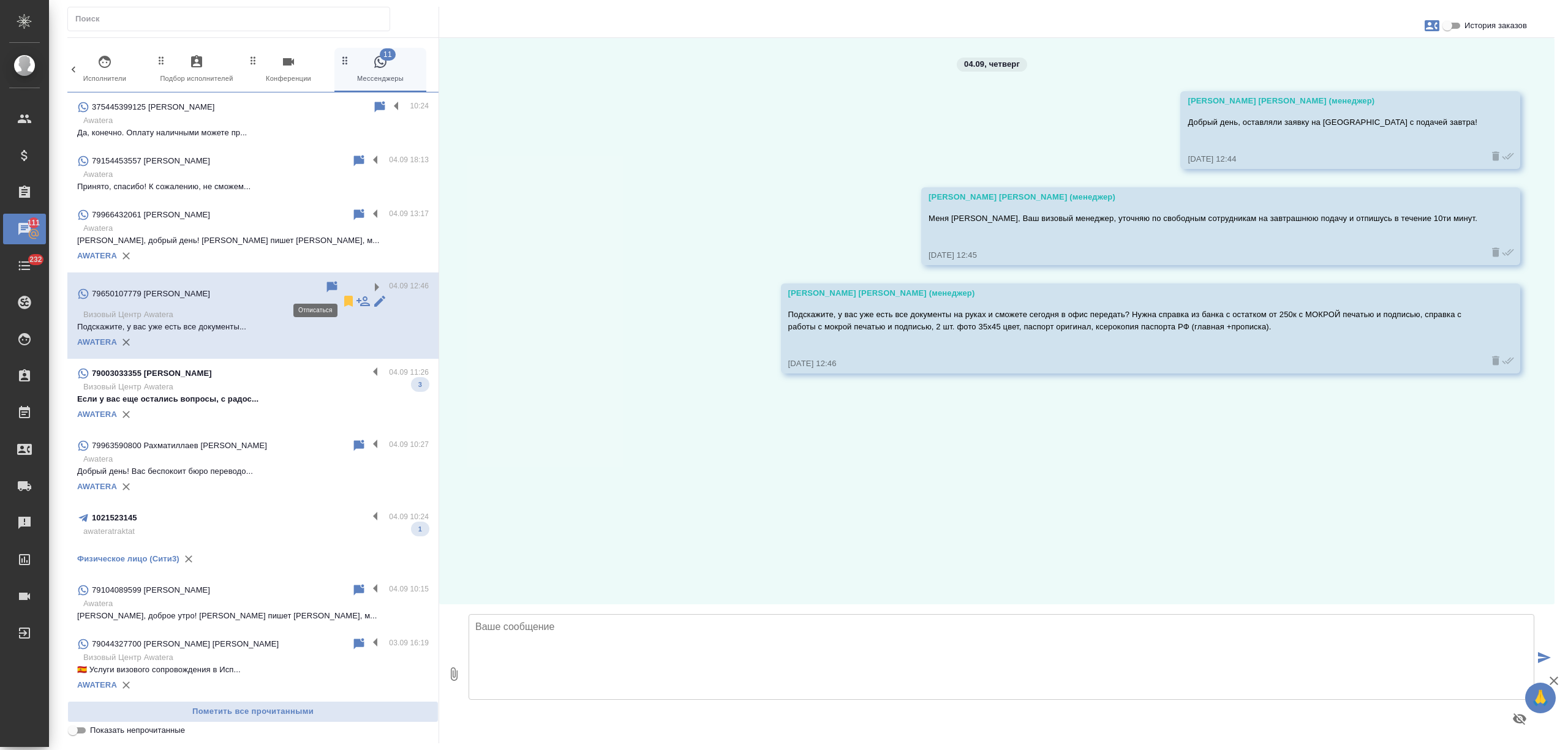
click at [344, 296] on icon at bounding box center [348, 301] width 8 height 11
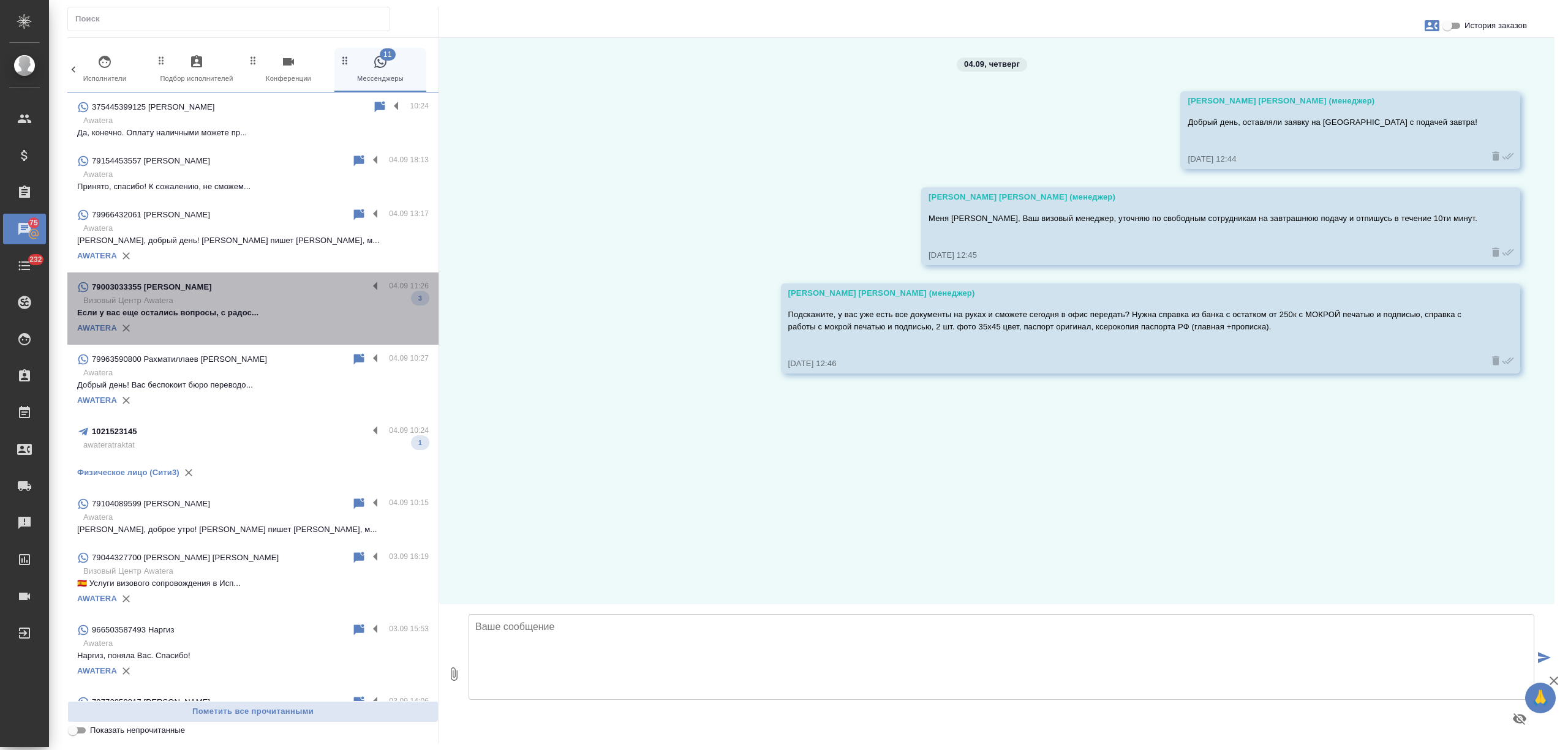
click at [286, 305] on p "Визовый Центр Awatera" at bounding box center [256, 301] width 346 height 12
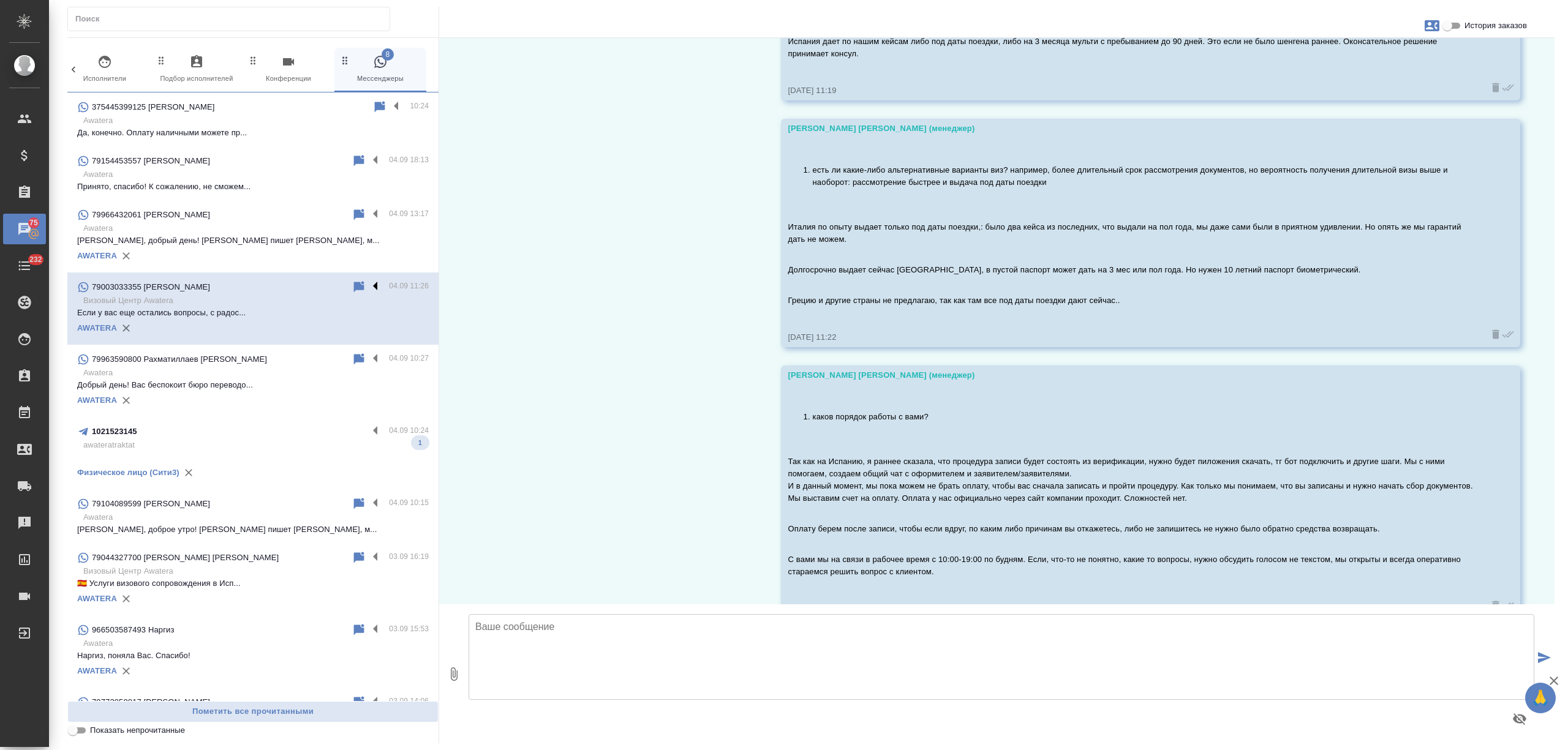
scroll to position [2279, 0]
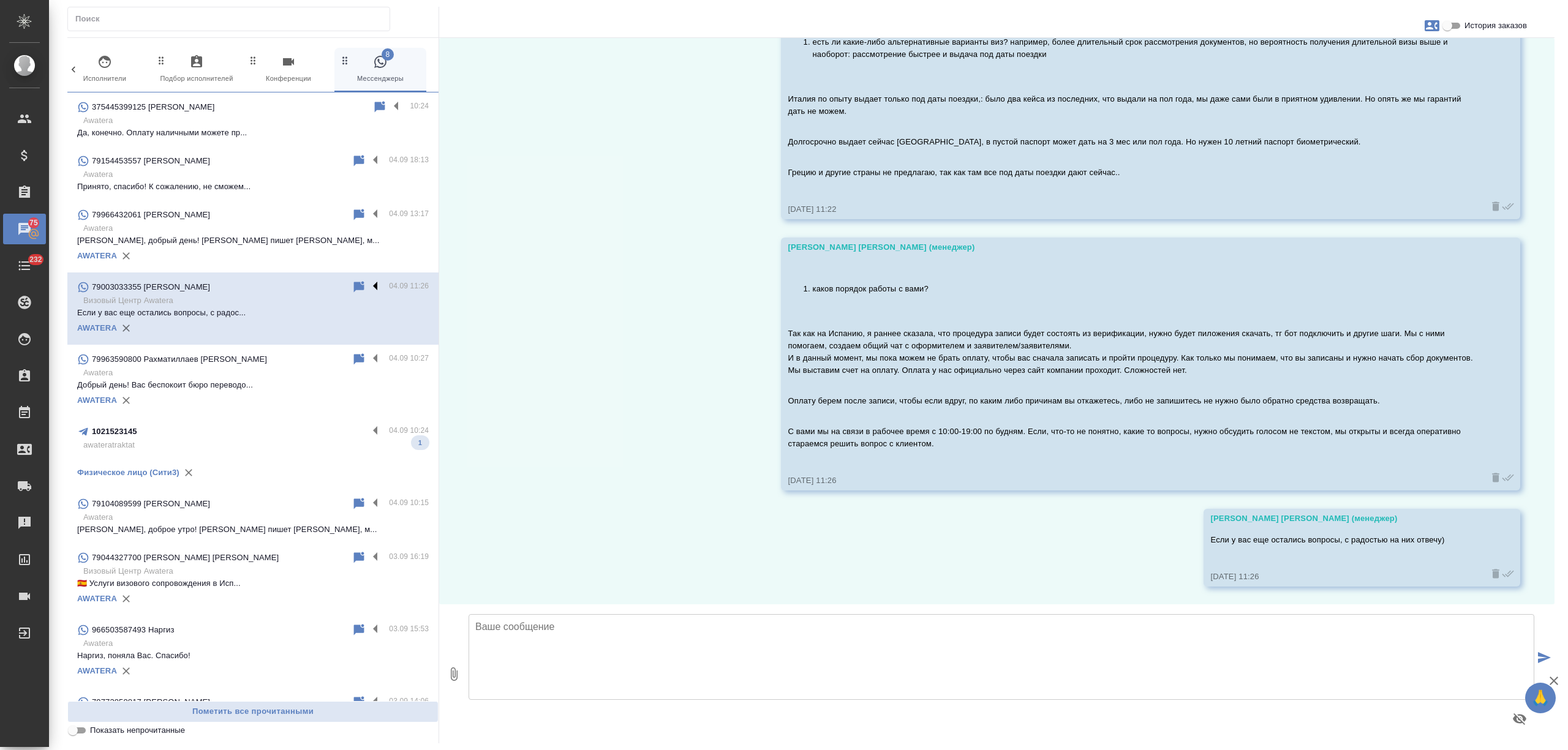
click at [368, 290] on label at bounding box center [378, 287] width 21 height 14
click at [0, 0] on input "checkbox" at bounding box center [0, 0] width 0 height 0
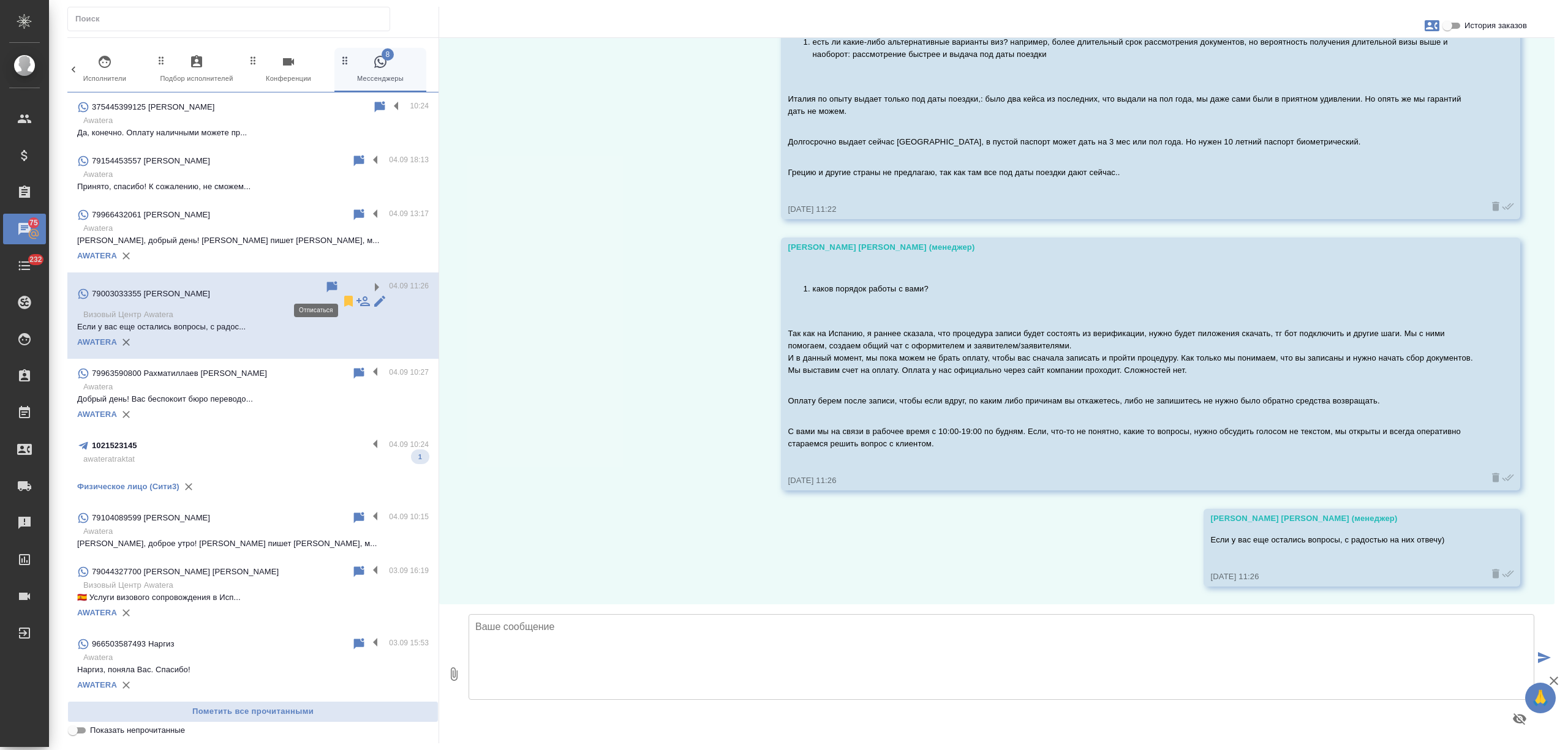
click at [344, 296] on icon at bounding box center [348, 301] width 8 height 11
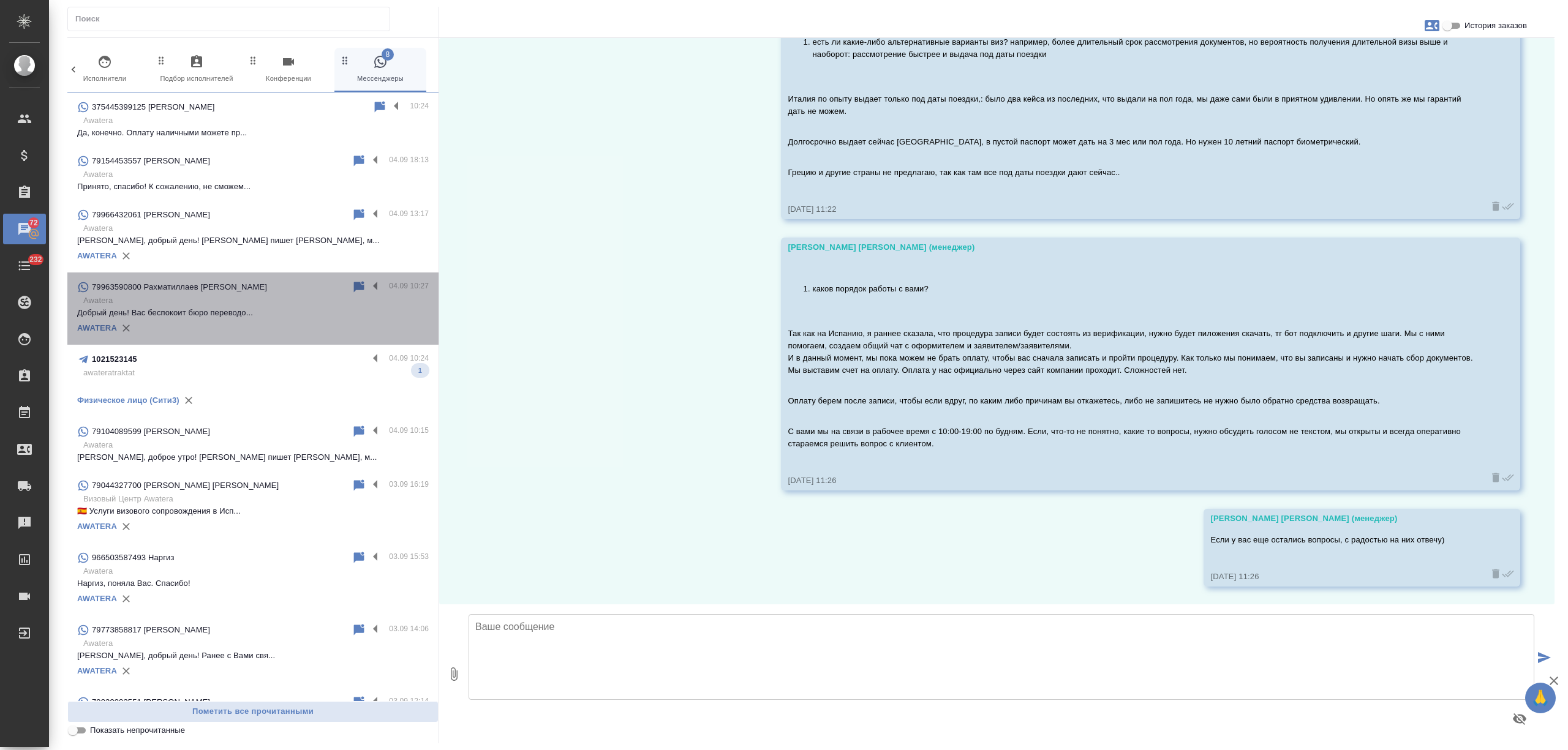
click at [272, 309] on p "Добрый день! Вас беспокоит бюро переводо..." at bounding box center [252, 312] width 352 height 12
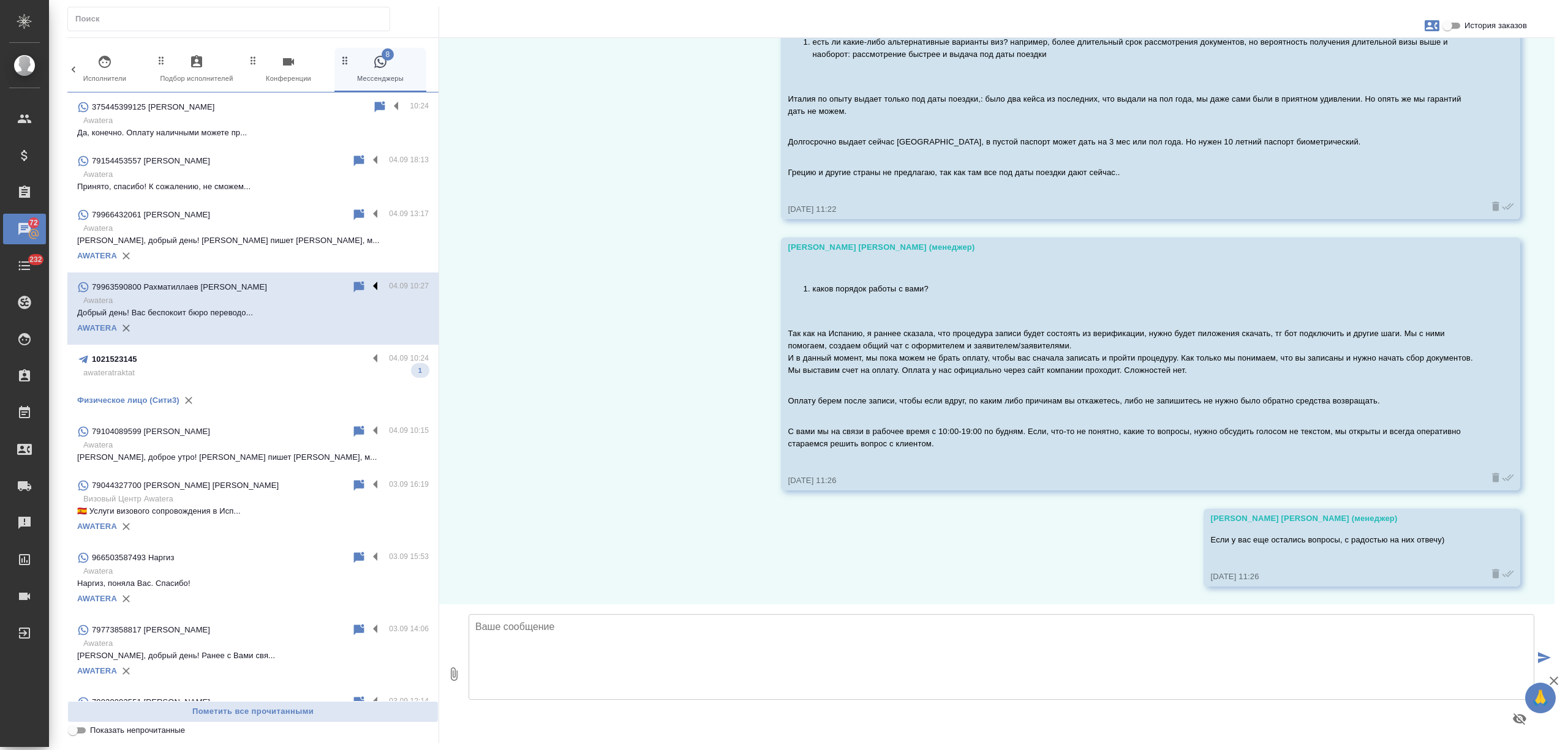
scroll to position [0, 0]
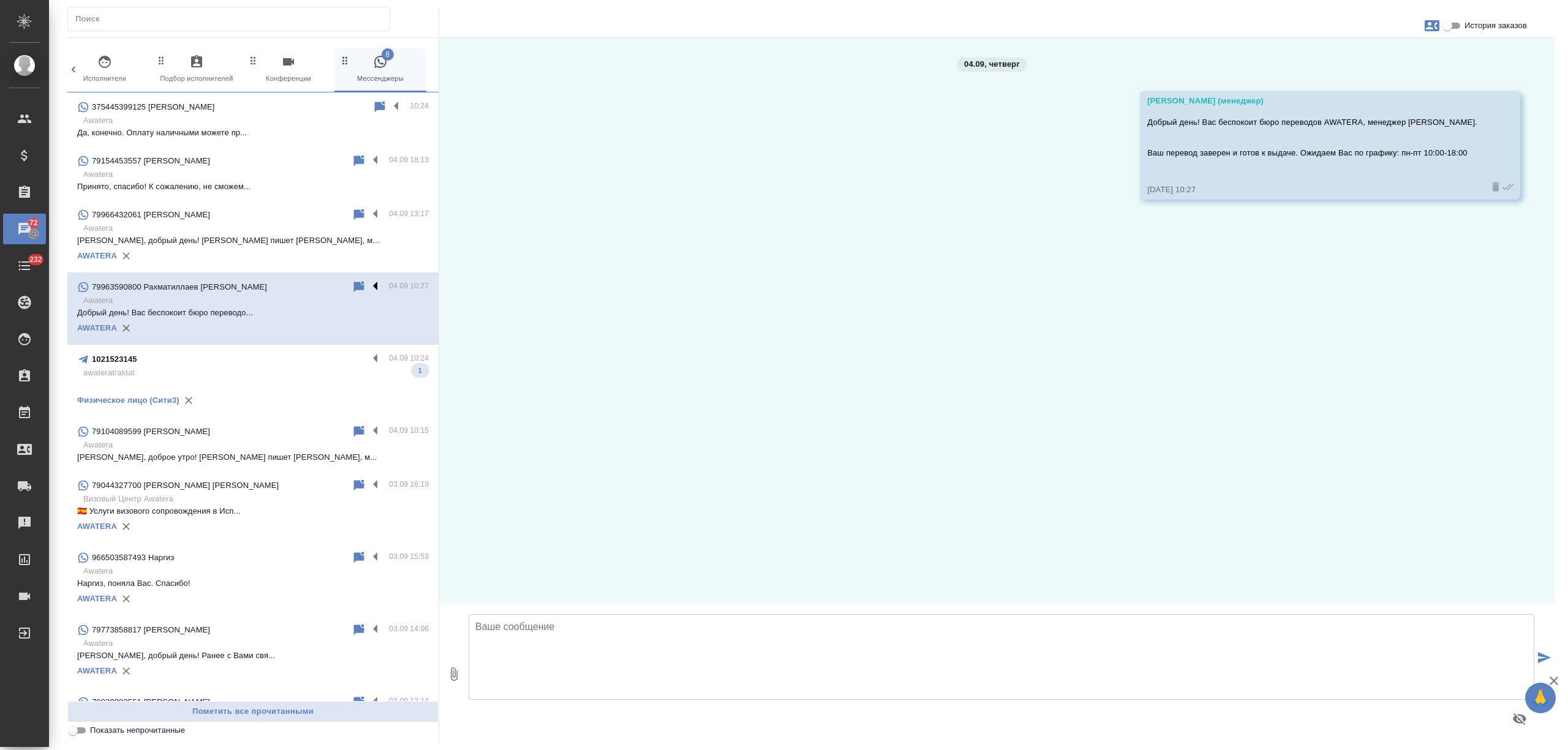
click at [368, 286] on label at bounding box center [378, 287] width 21 height 14
click at [0, 0] on input "checkbox" at bounding box center [0, 0] width 0 height 0
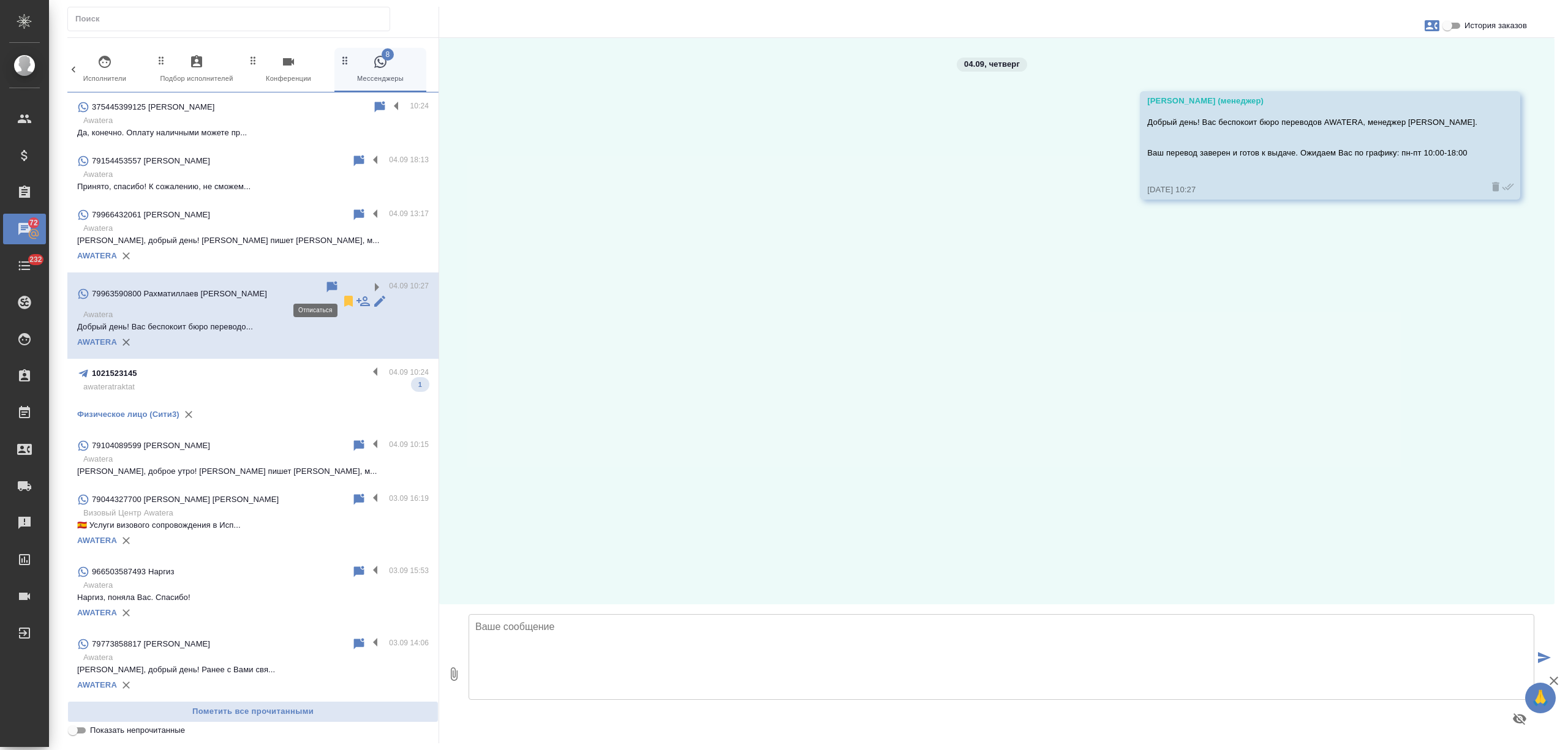
click at [341, 294] on icon at bounding box center [348, 301] width 15 height 15
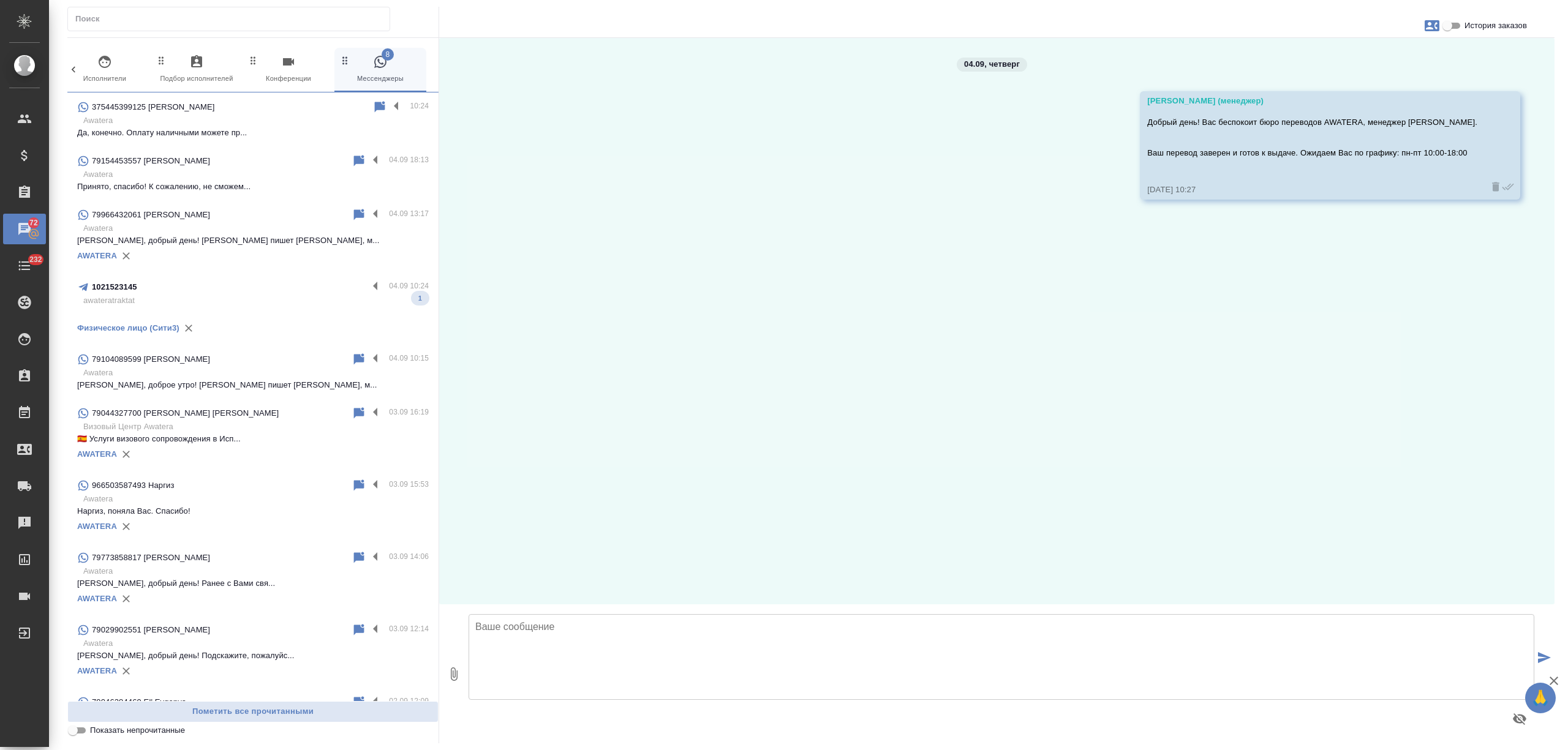
click at [275, 296] on p "awateratraktat" at bounding box center [256, 301] width 346 height 12
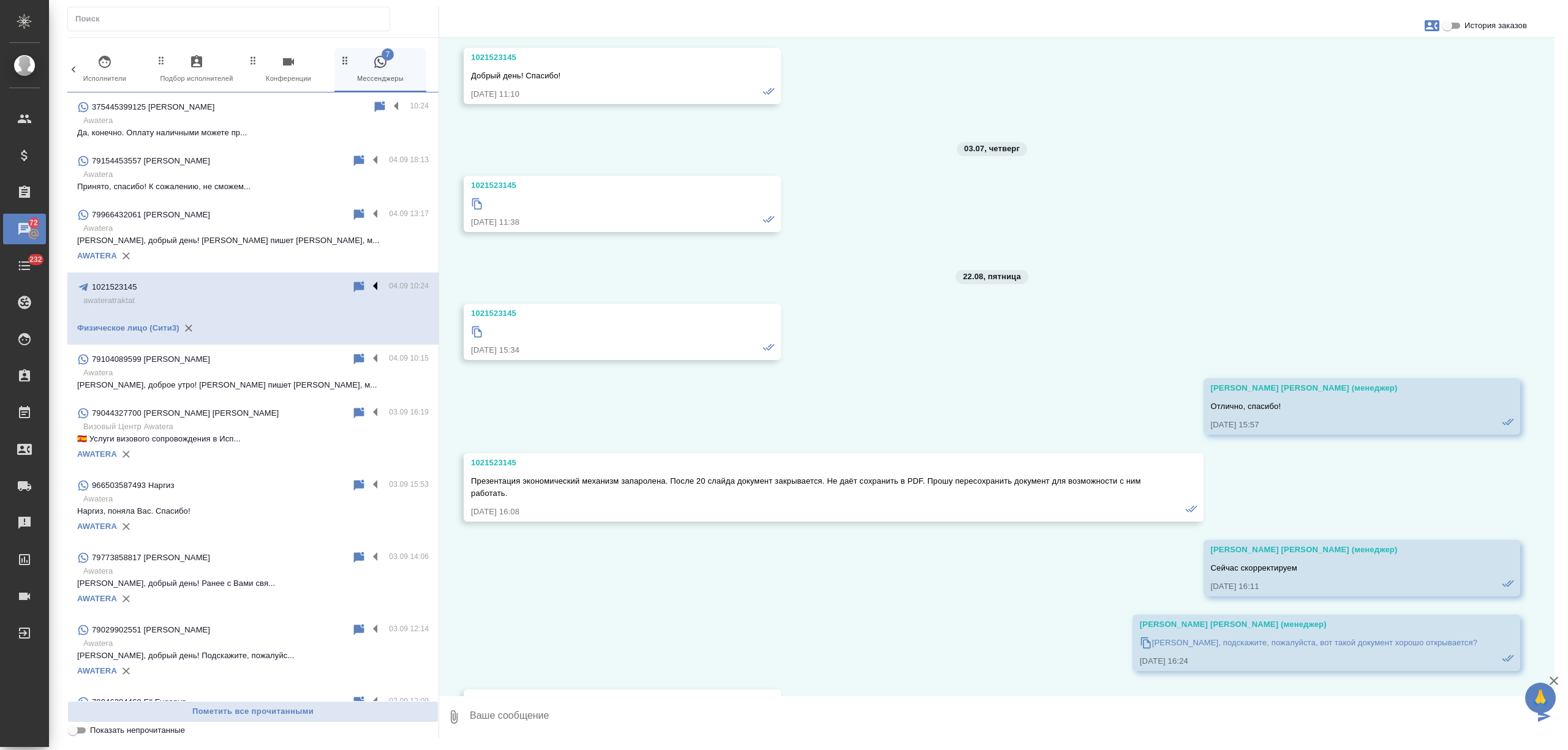
scroll to position [13291, 0]
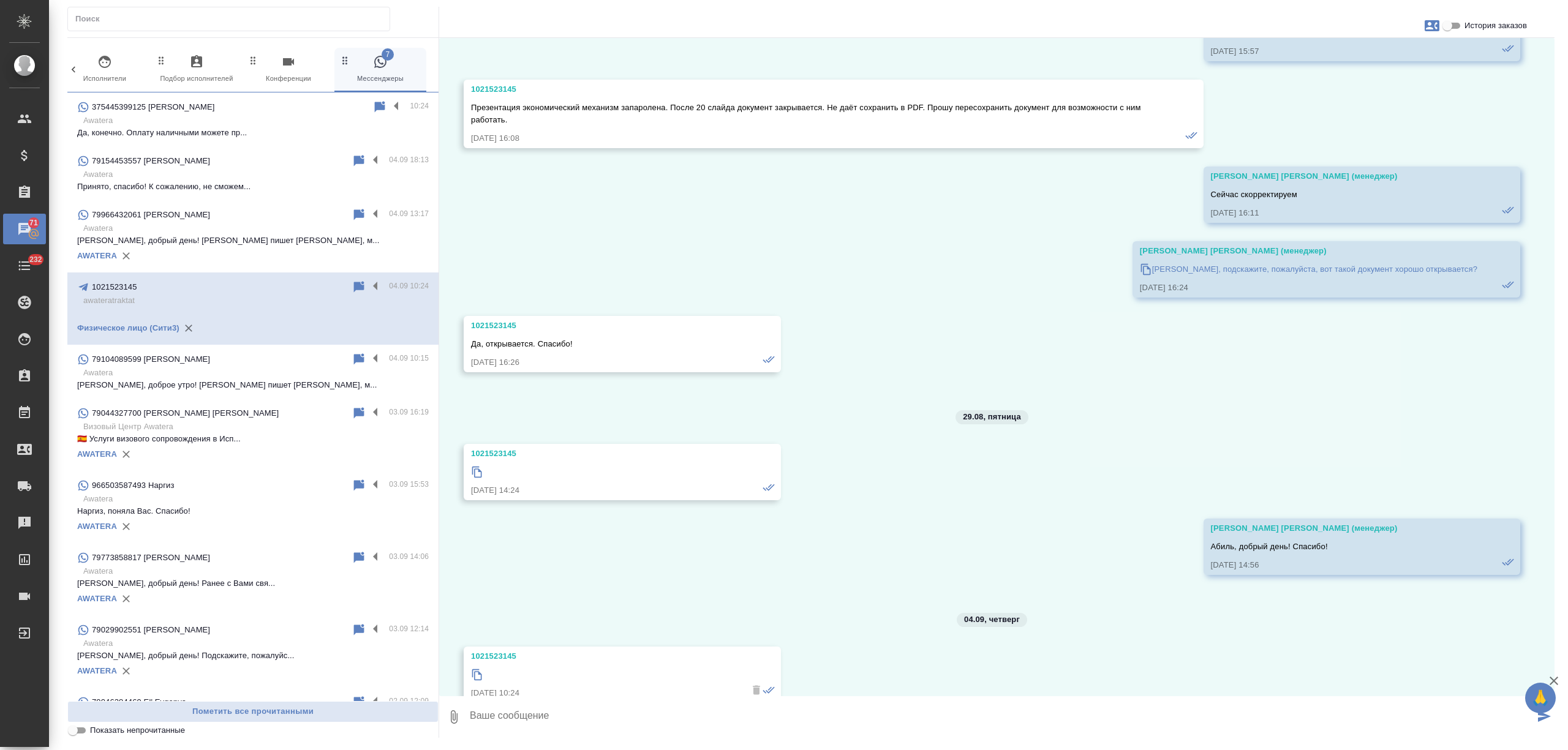
click at [473, 669] on icon at bounding box center [477, 674] width 10 height 11
click at [505, 717] on textarea at bounding box center [1001, 717] width 1066 height 42
type textarea "Абиль ,добрый день! Спасибо!"
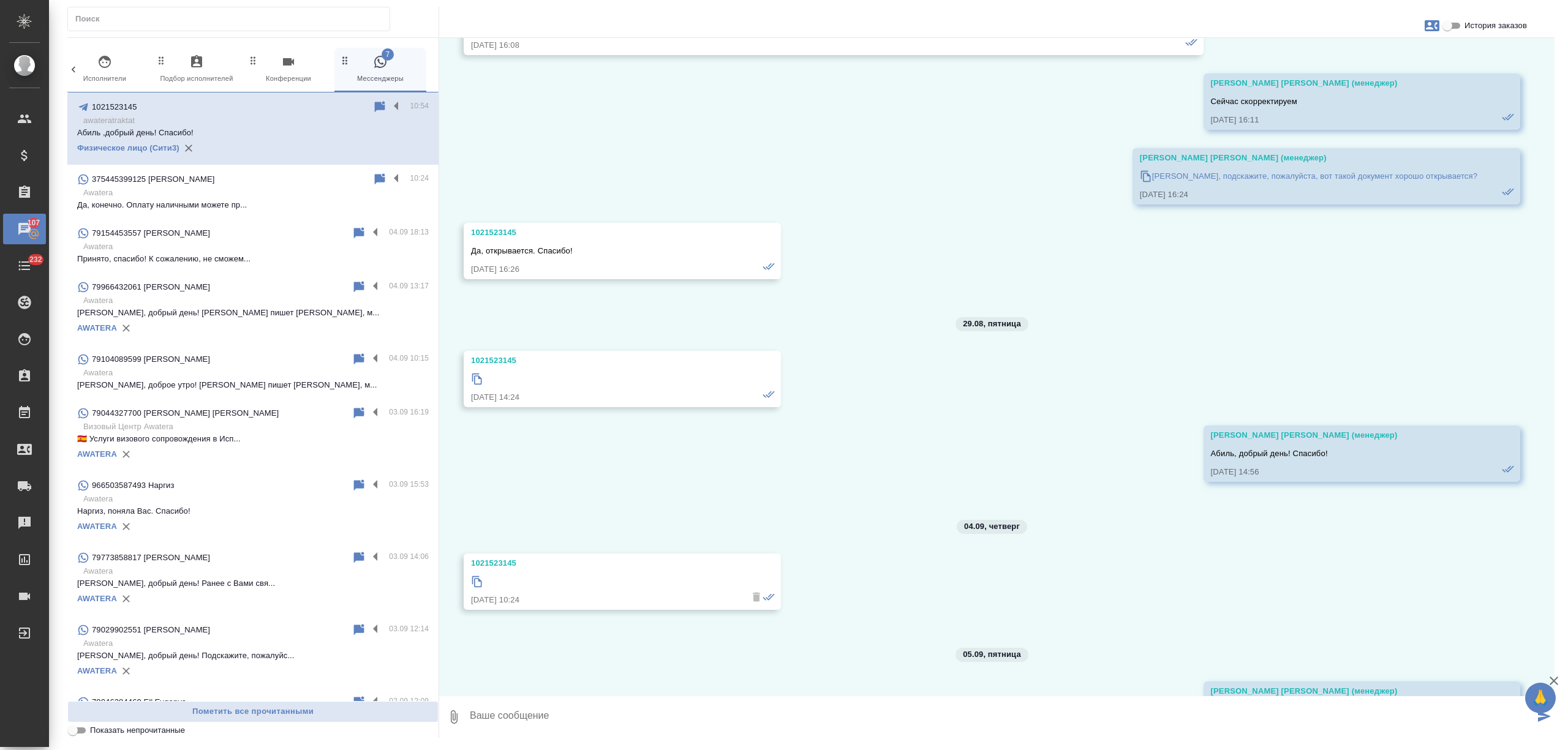
scroll to position [13418, 0]
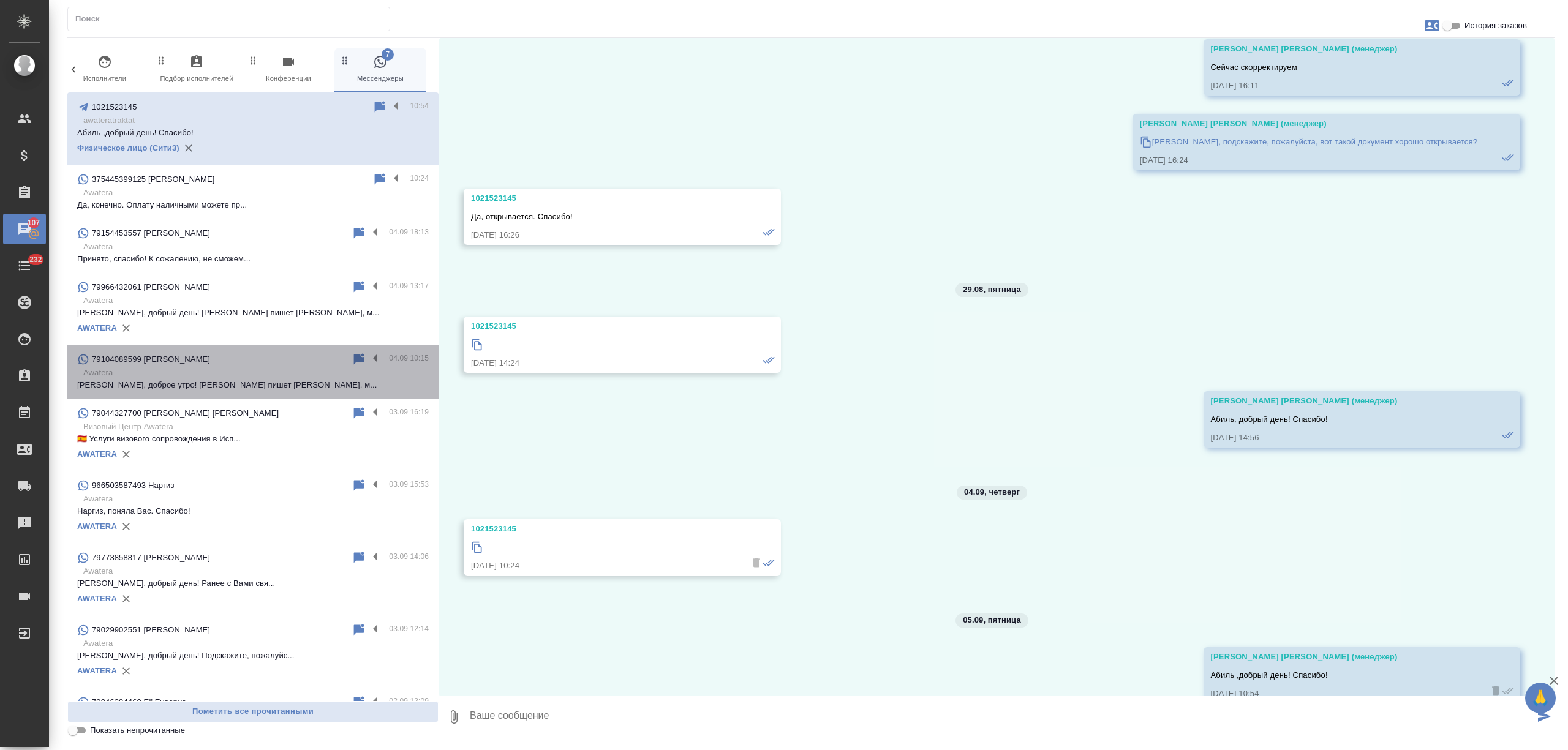
click at [261, 377] on p "Awatera" at bounding box center [256, 372] width 346 height 12
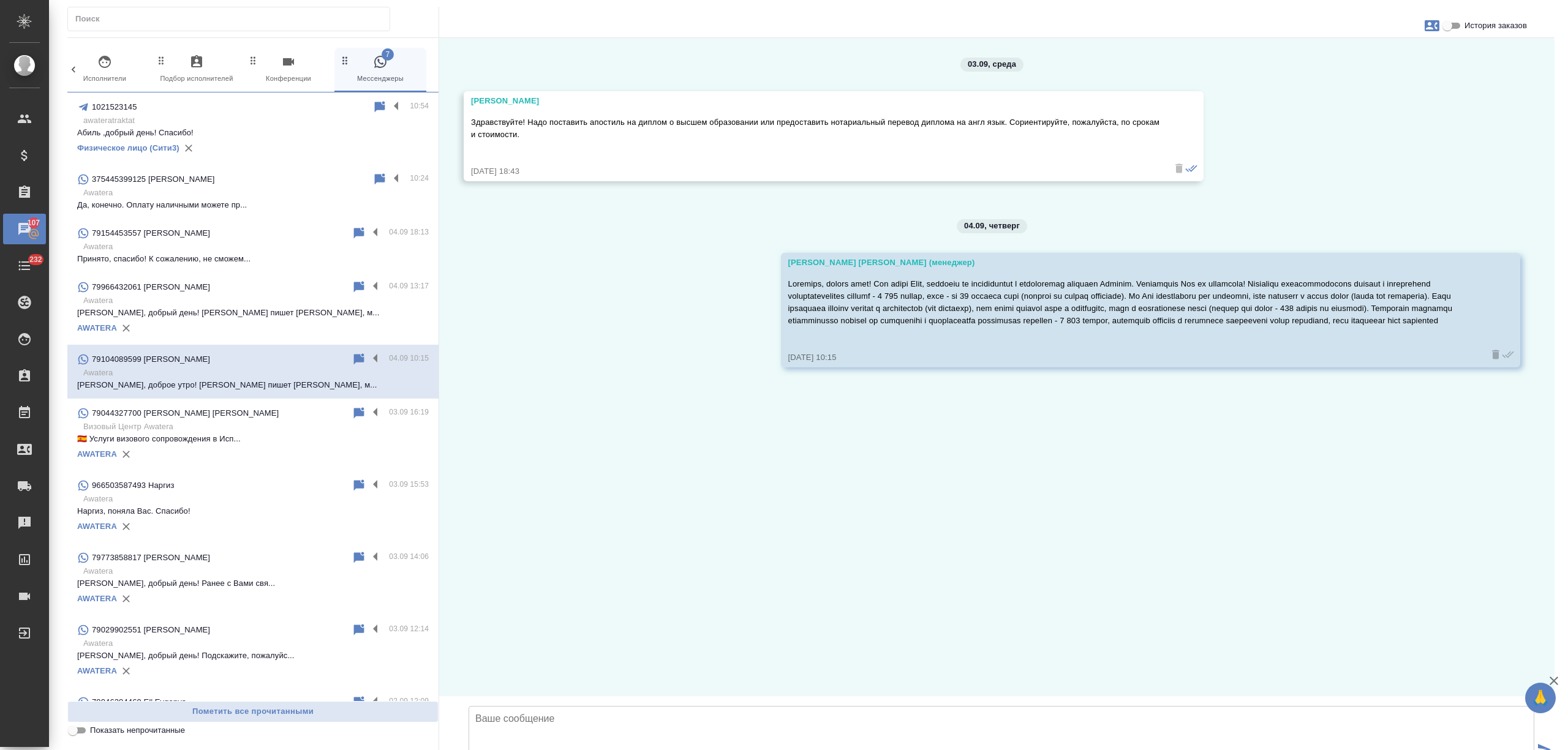
scroll to position [0, 0]
click at [226, 445] on p "🇪🇸 Услуги визового сопровождения в Исп..." at bounding box center [252, 439] width 352 height 12
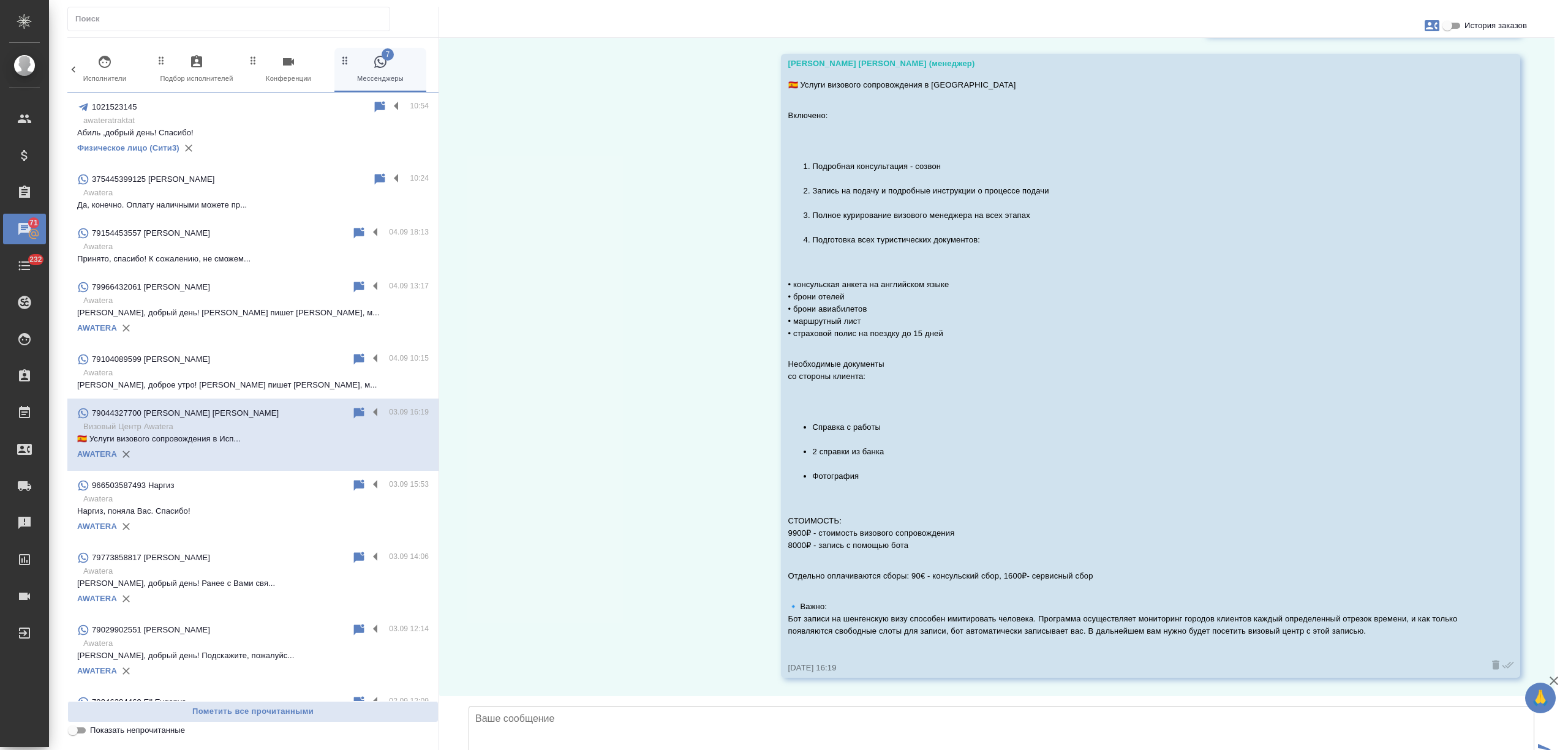
scroll to position [442, 0]
click at [368, 408] on label at bounding box center [378, 413] width 21 height 14
click at [0, 0] on input "checkbox" at bounding box center [0, 0] width 0 height 0
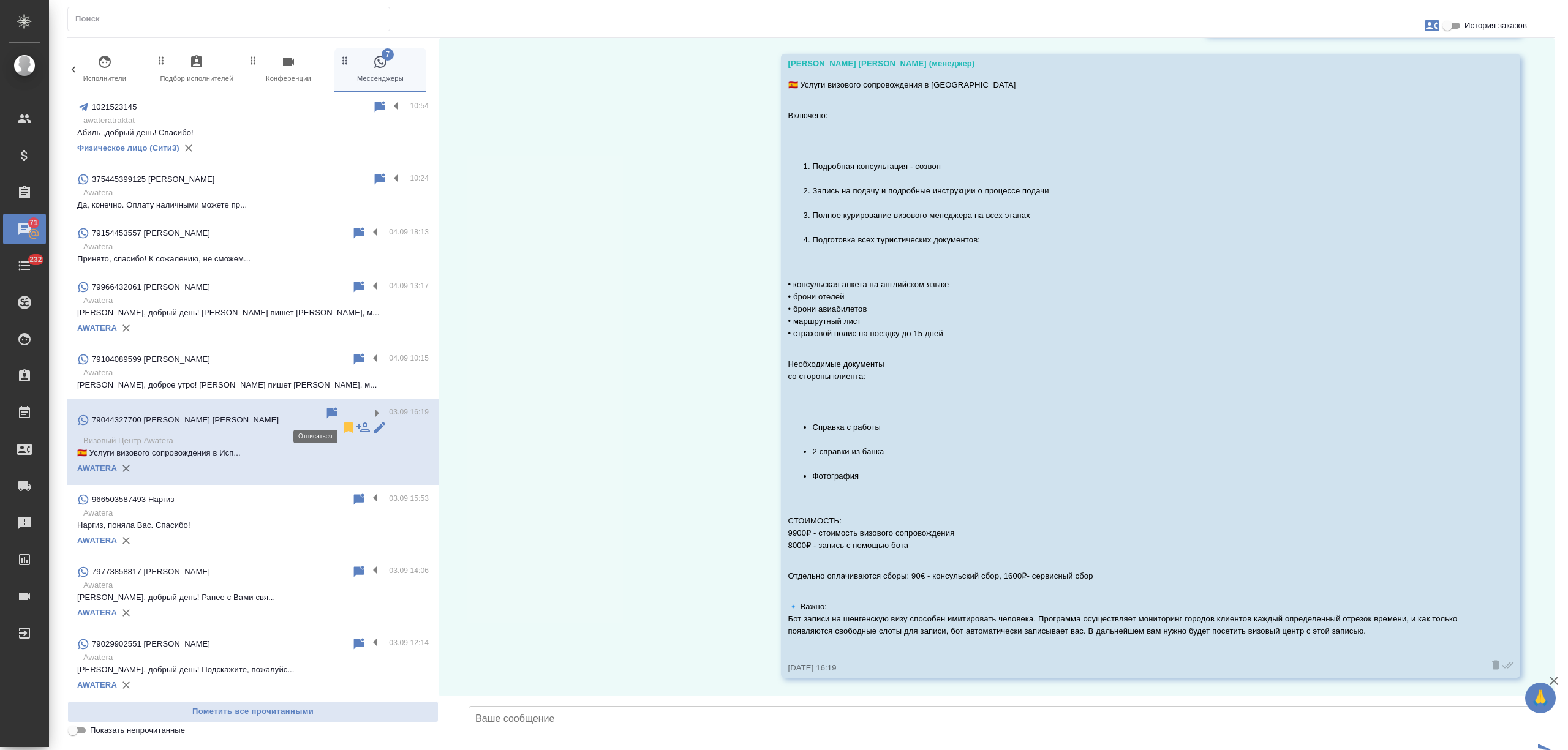
click at [344, 422] on icon at bounding box center [348, 427] width 8 height 11
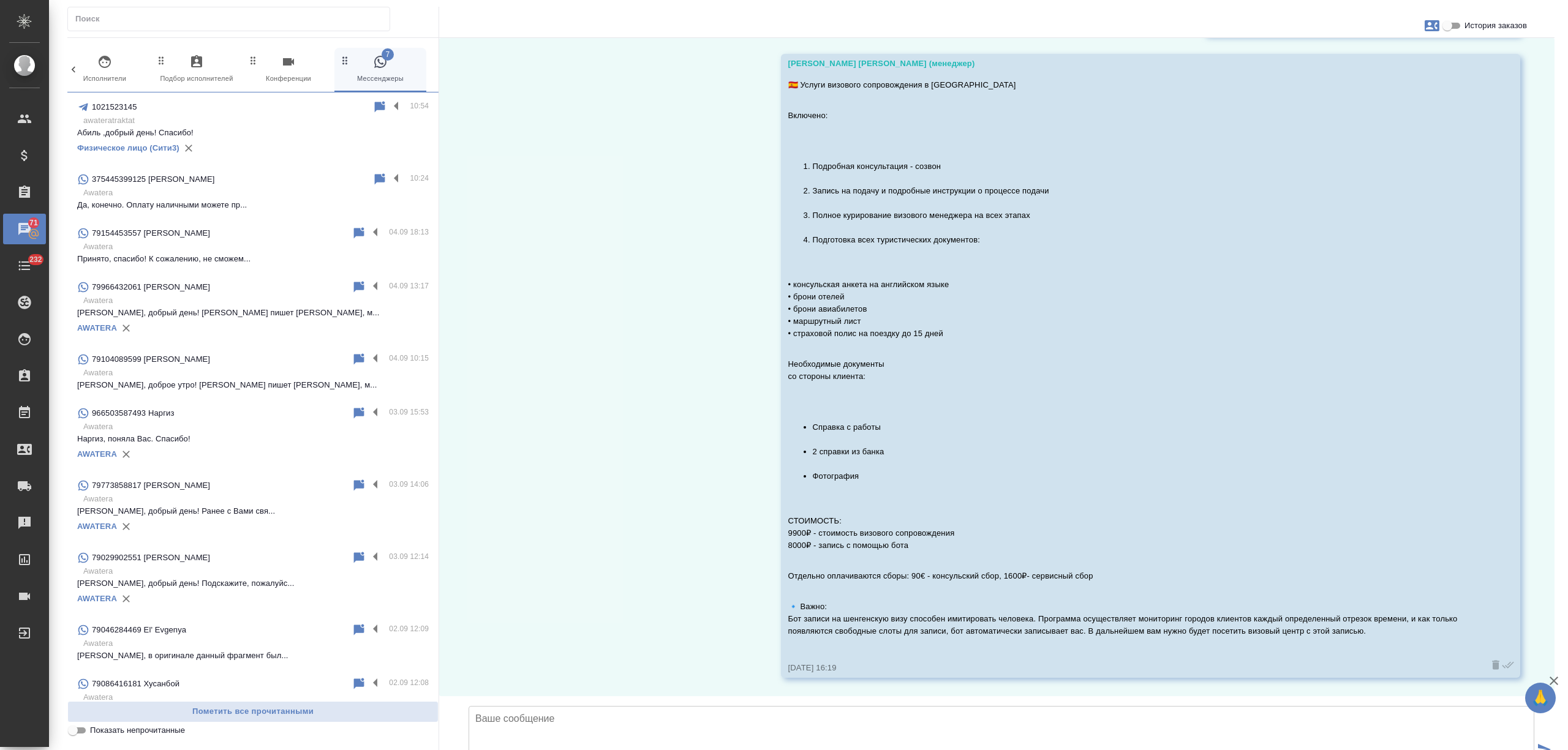
click at [277, 496] on p "Awatera" at bounding box center [256, 499] width 346 height 12
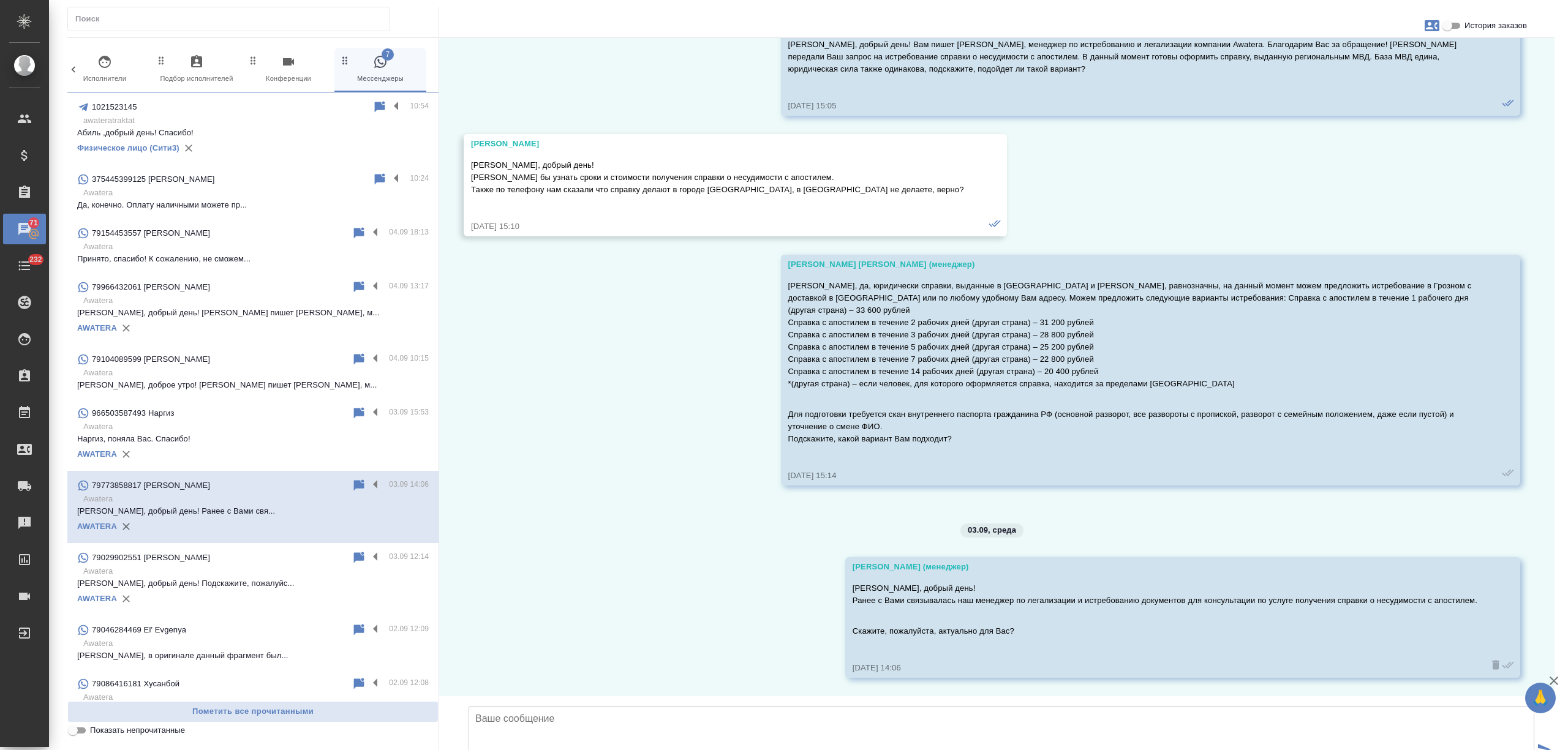
scroll to position [157, 0]
click at [368, 481] on label at bounding box center [378, 485] width 21 height 14
click at [0, 0] on input "checkbox" at bounding box center [0, 0] width 0 height 0
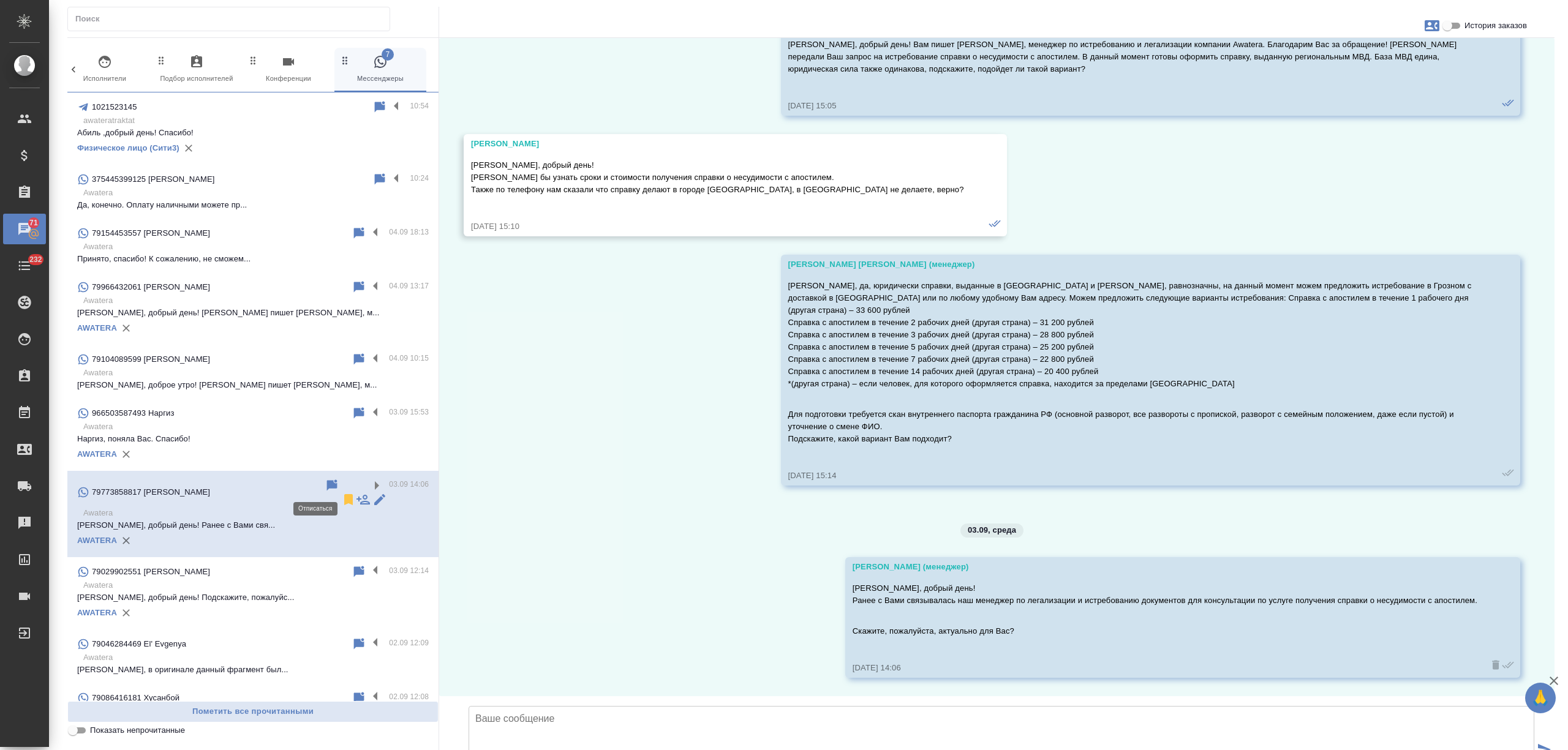
click at [341, 492] on icon at bounding box center [348, 500] width 15 height 15
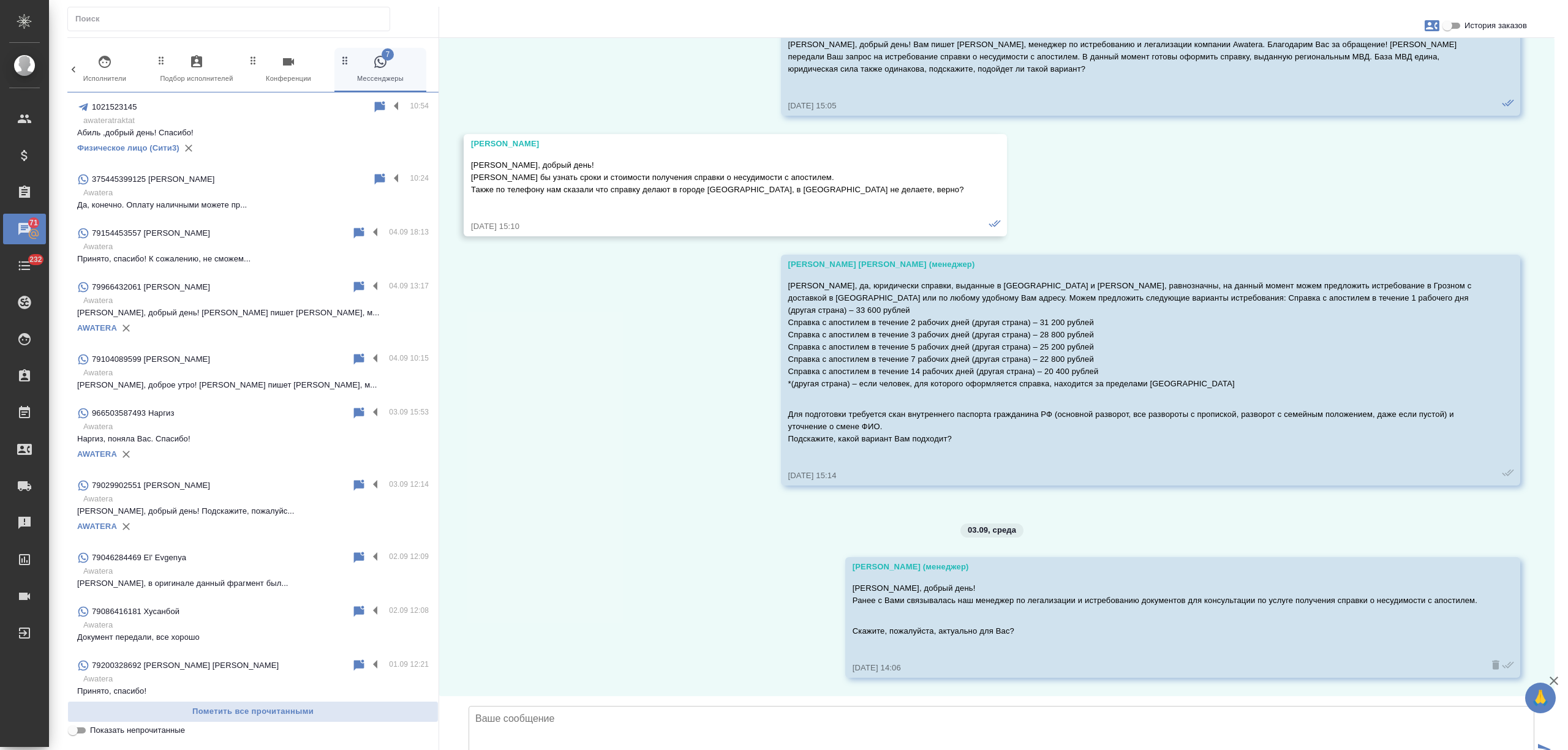
click at [263, 507] on p "[PERSON_NAME], добрый день! Подскажите, пожалуйс..." at bounding box center [252, 511] width 352 height 12
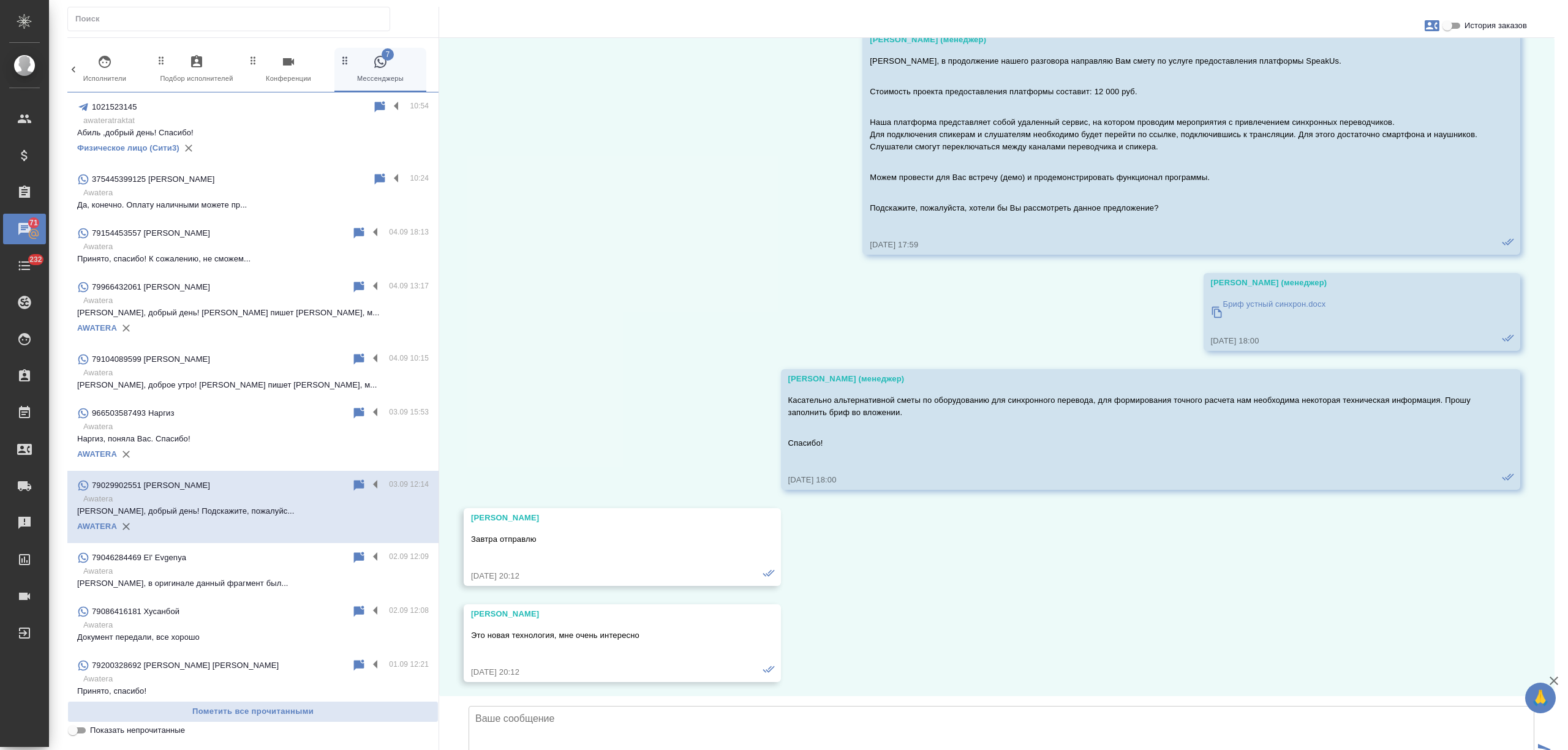
scroll to position [2787, 0]
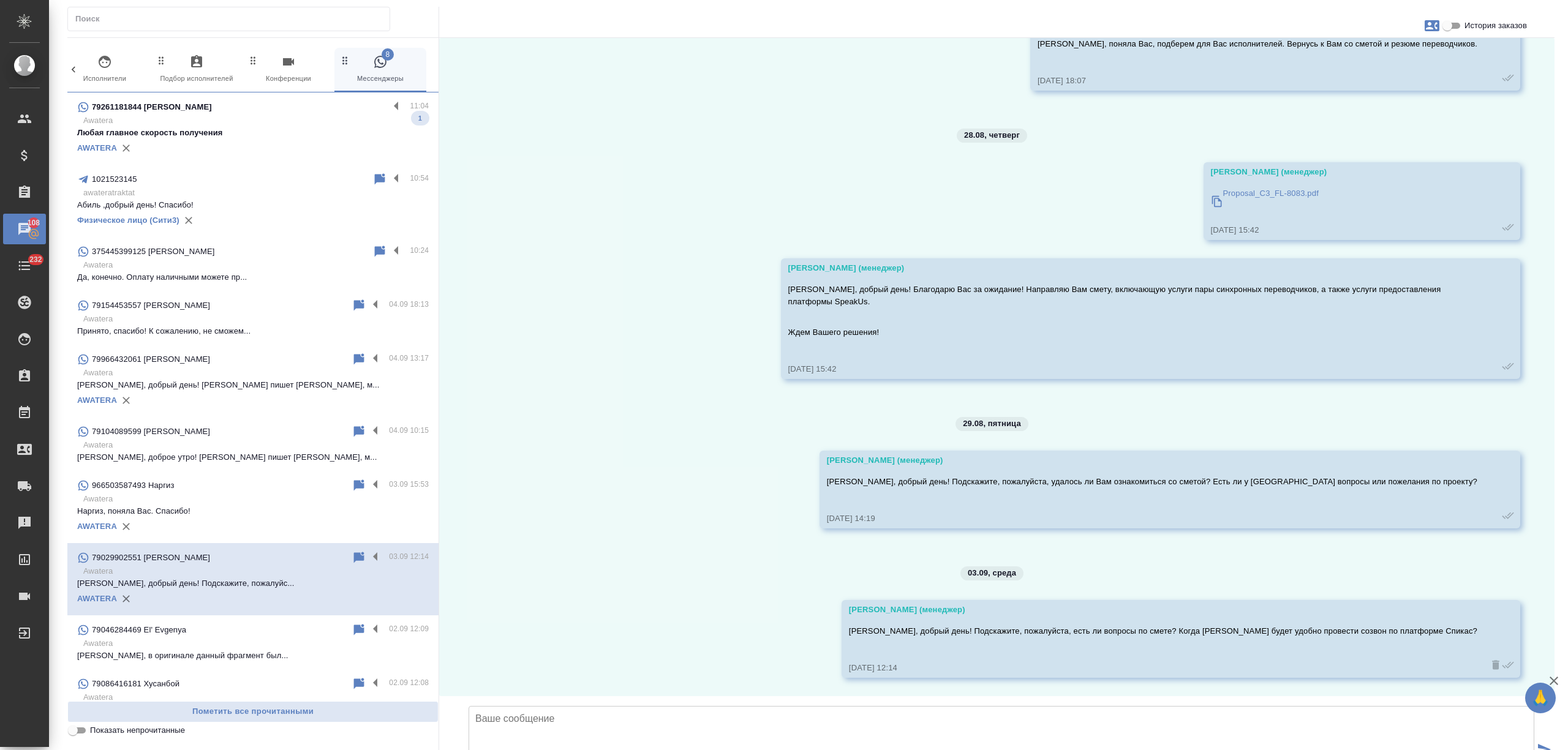
click at [261, 380] on p "[PERSON_NAME], добрый день! [PERSON_NAME] пишет [PERSON_NAME], м..." at bounding box center [252, 385] width 352 height 12
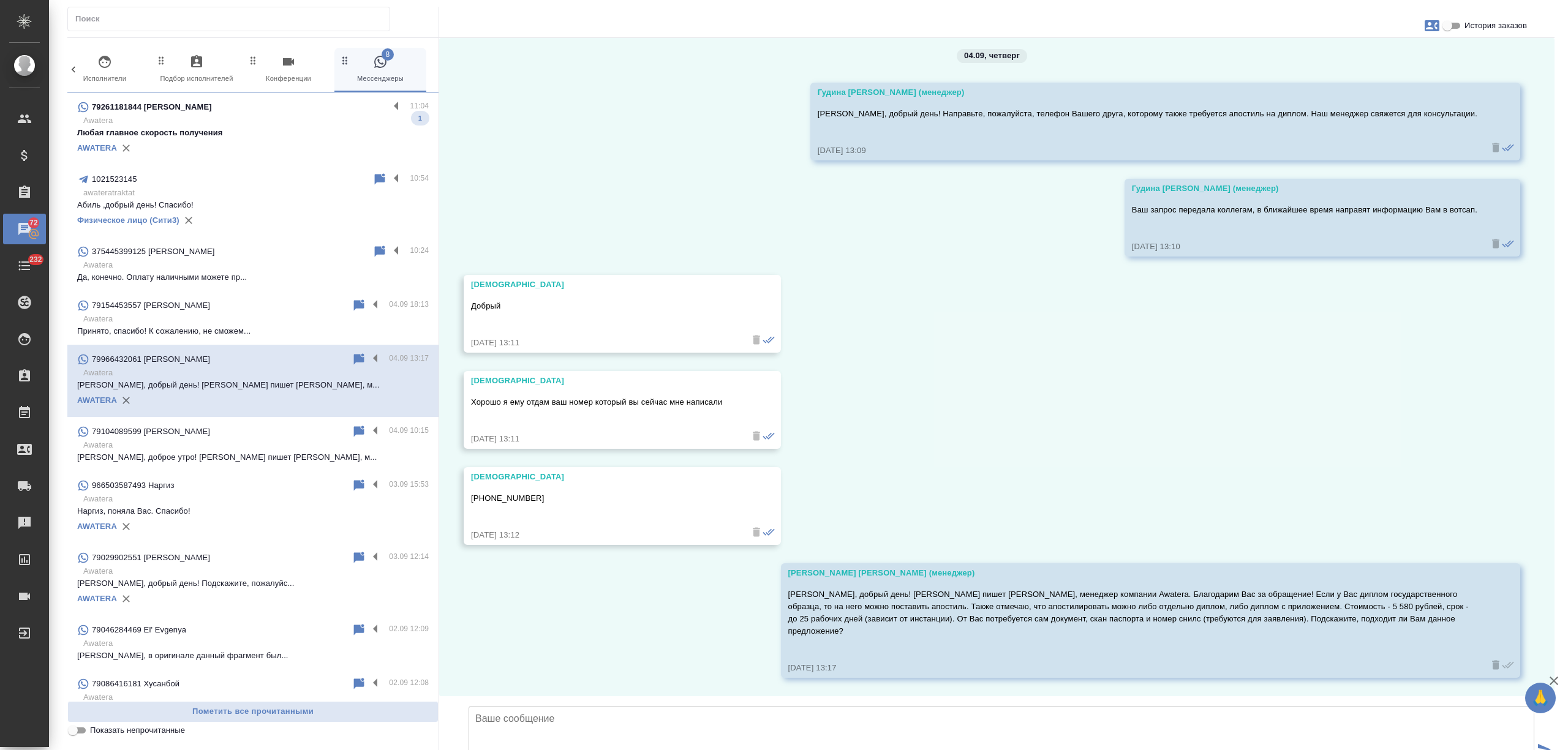
scroll to position [88, 0]
click at [1448, 23] on input "История заказов" at bounding box center [1447, 25] width 44 height 15
checkbox input "true"
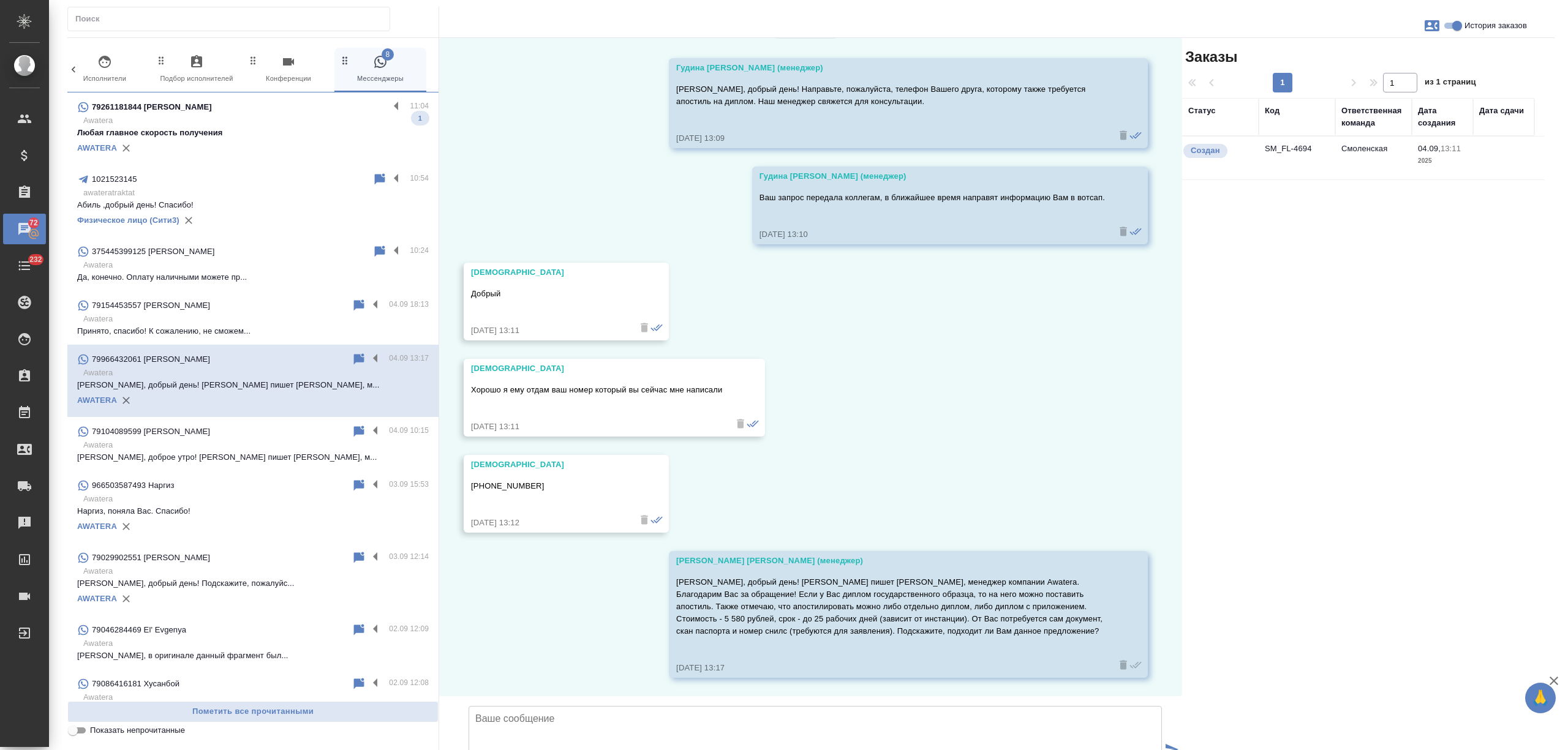
click at [1303, 155] on td "SM_FL-4694" at bounding box center [1297, 158] width 76 height 43
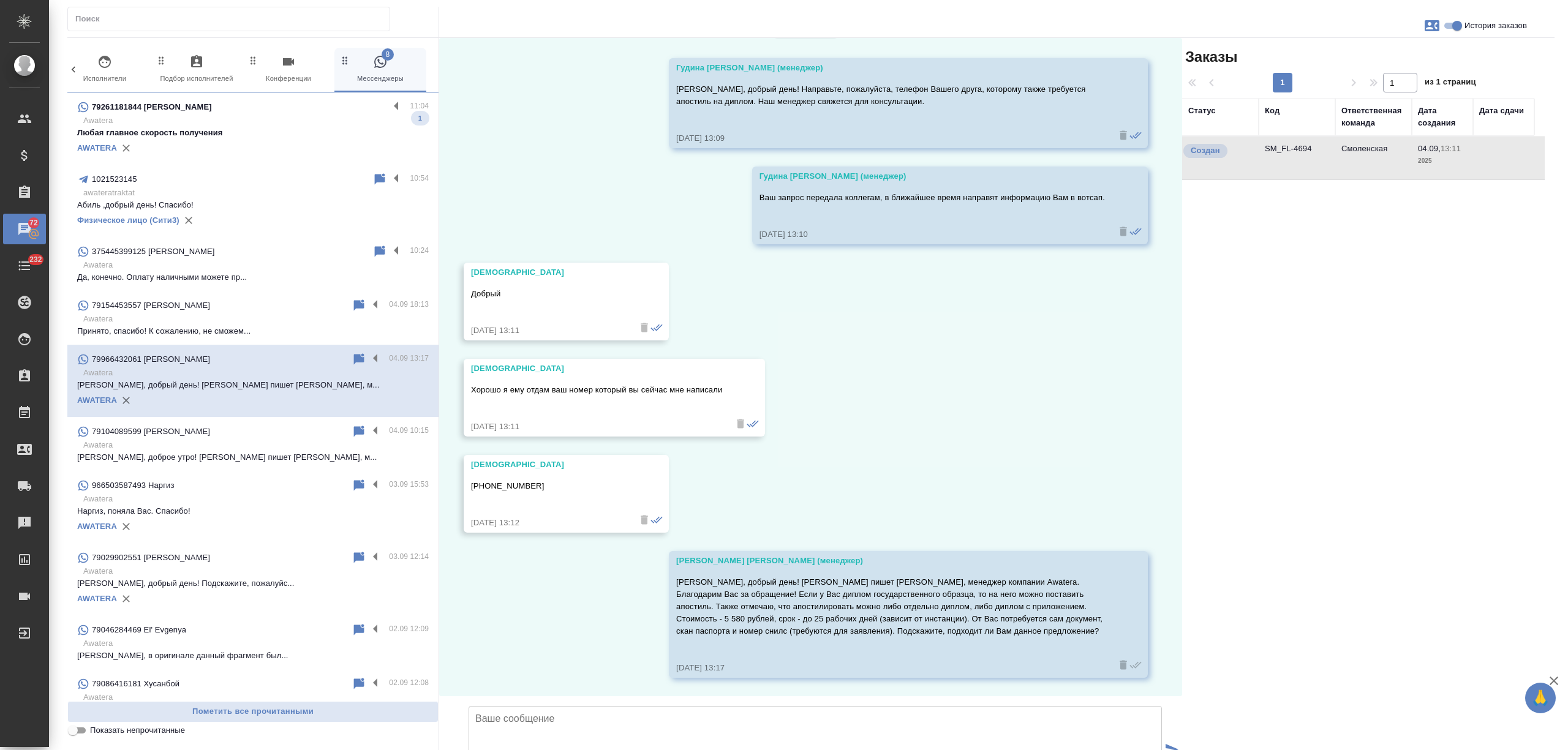
click at [264, 448] on p "Awatera" at bounding box center [256, 445] width 346 height 12
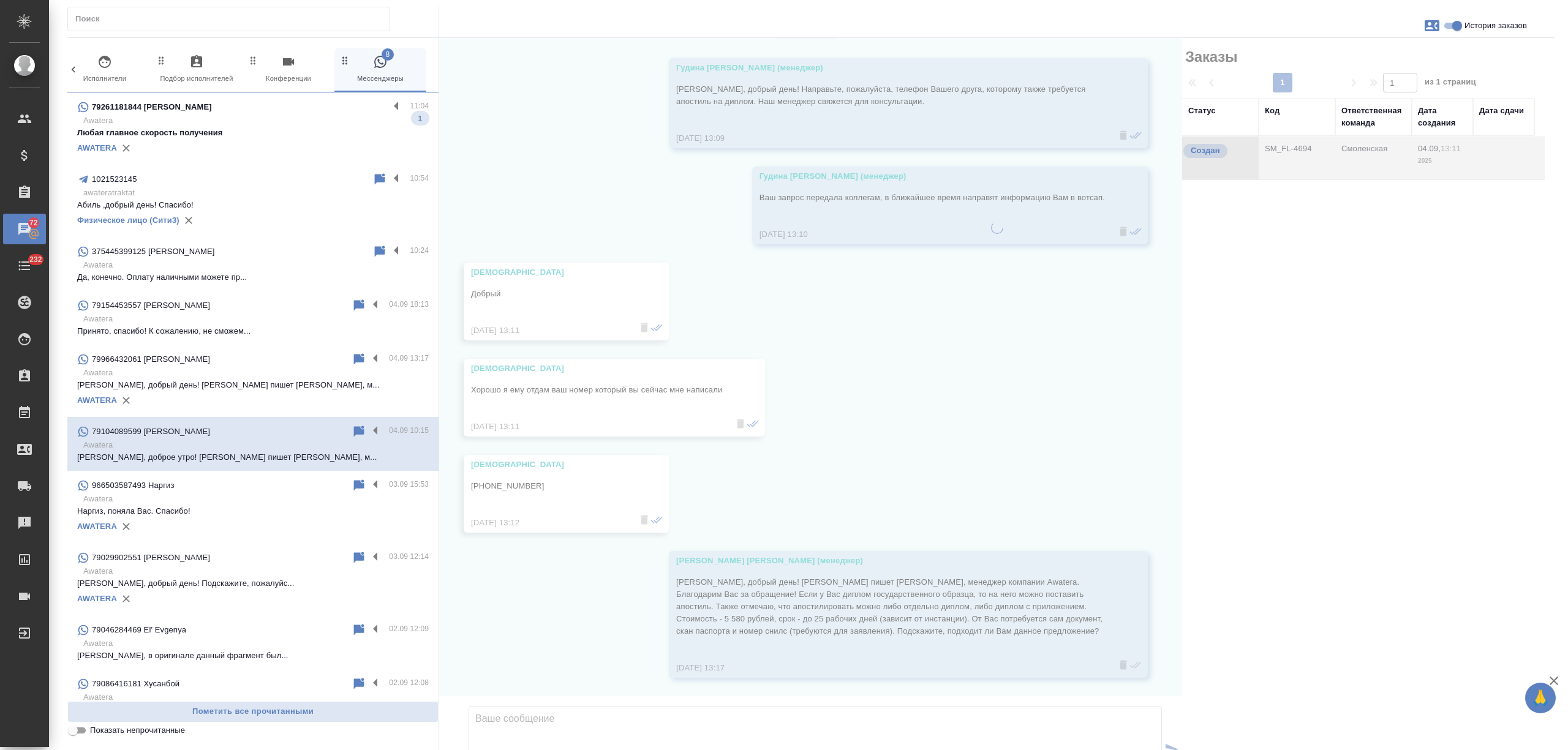
scroll to position [0, 0]
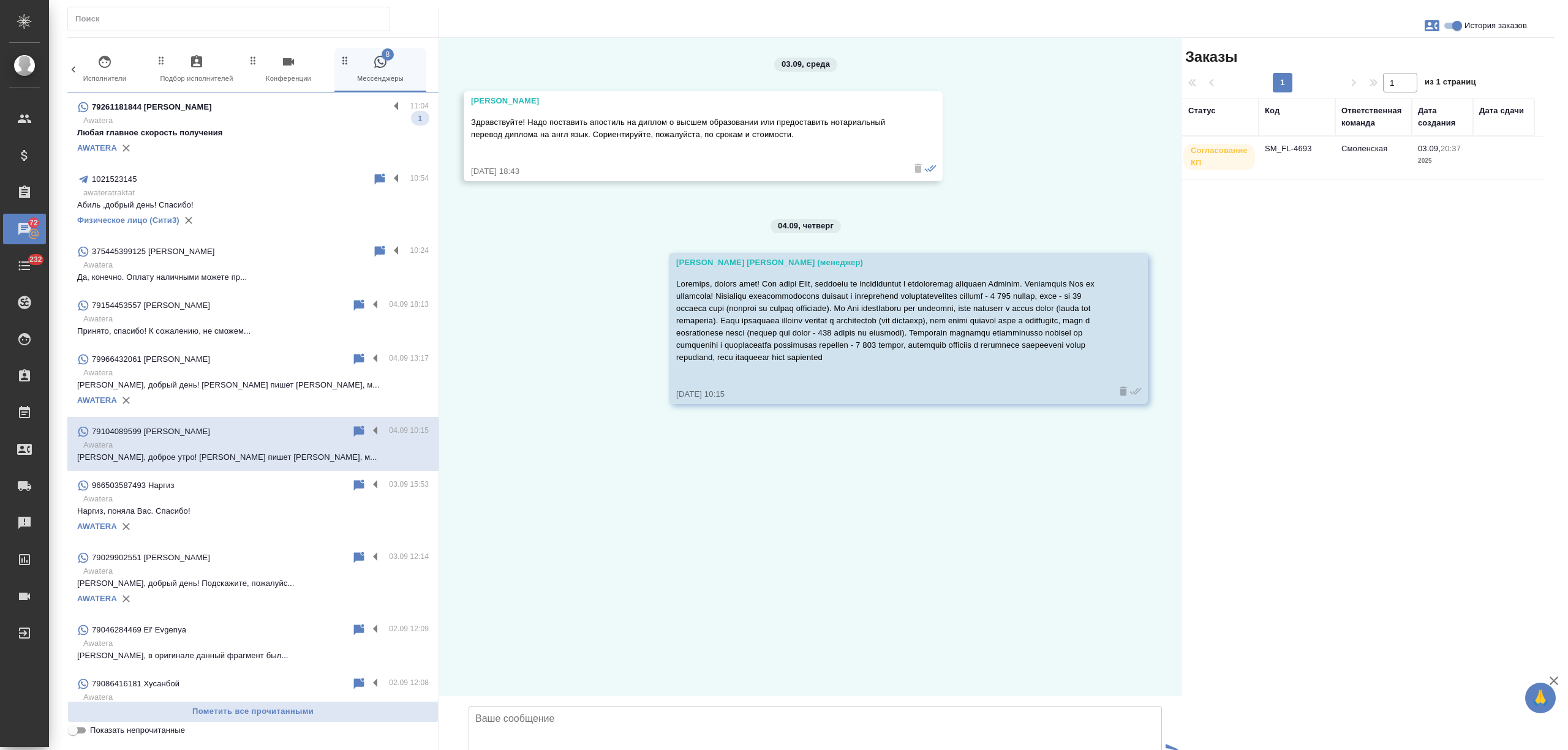
click at [1297, 156] on td "SM_FL-4693" at bounding box center [1297, 158] width 76 height 43
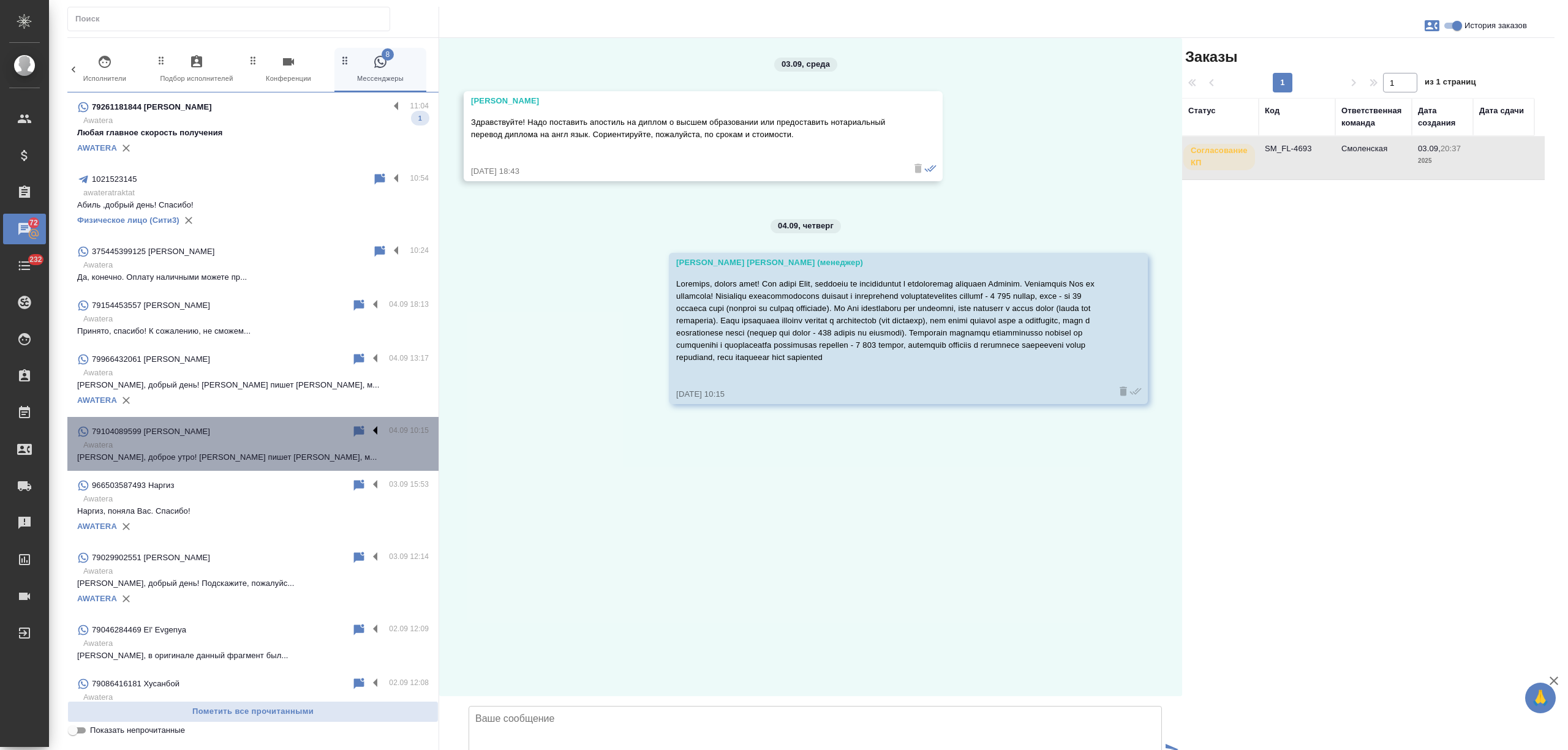
click at [368, 429] on label at bounding box center [378, 432] width 21 height 14
click at [0, 0] on input "checkbox" at bounding box center [0, 0] width 0 height 0
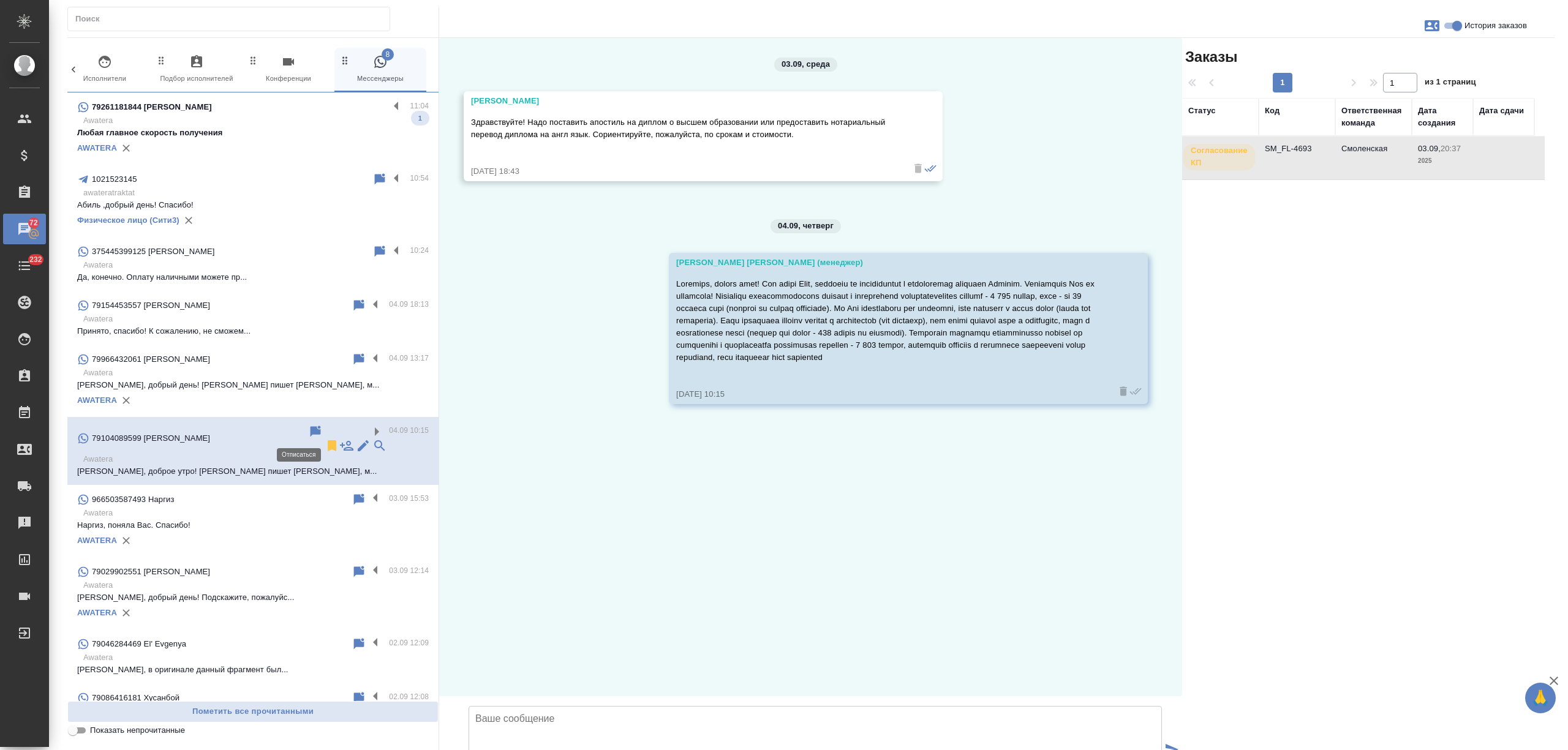
click at [325, 438] on icon at bounding box center [332, 445] width 15 height 15
click at [368, 354] on label at bounding box center [378, 359] width 21 height 14
click at [0, 0] on input "checkbox" at bounding box center [0, 0] width 0 height 0
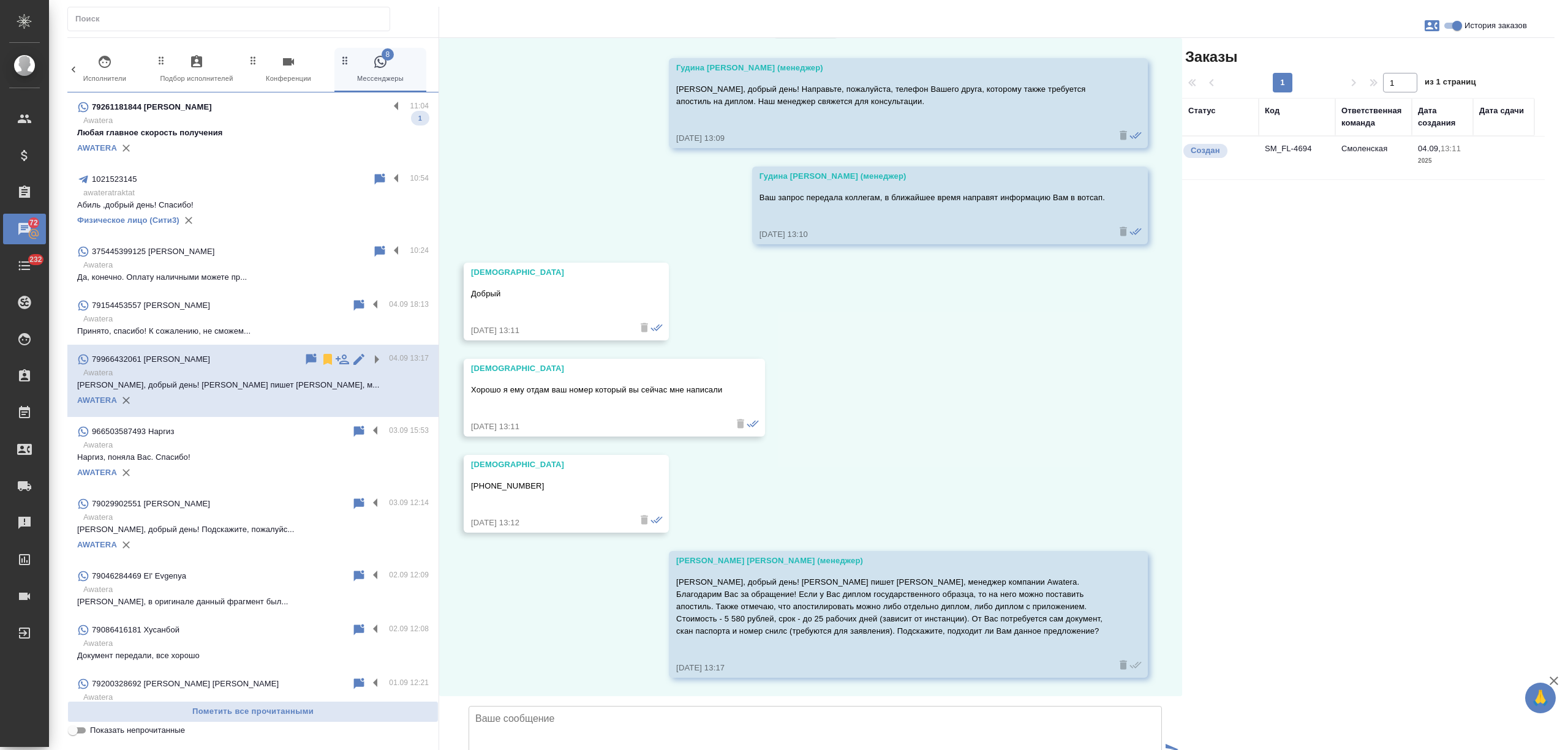
scroll to position [125, 0]
click at [324, 354] on icon at bounding box center [327, 359] width 8 height 11
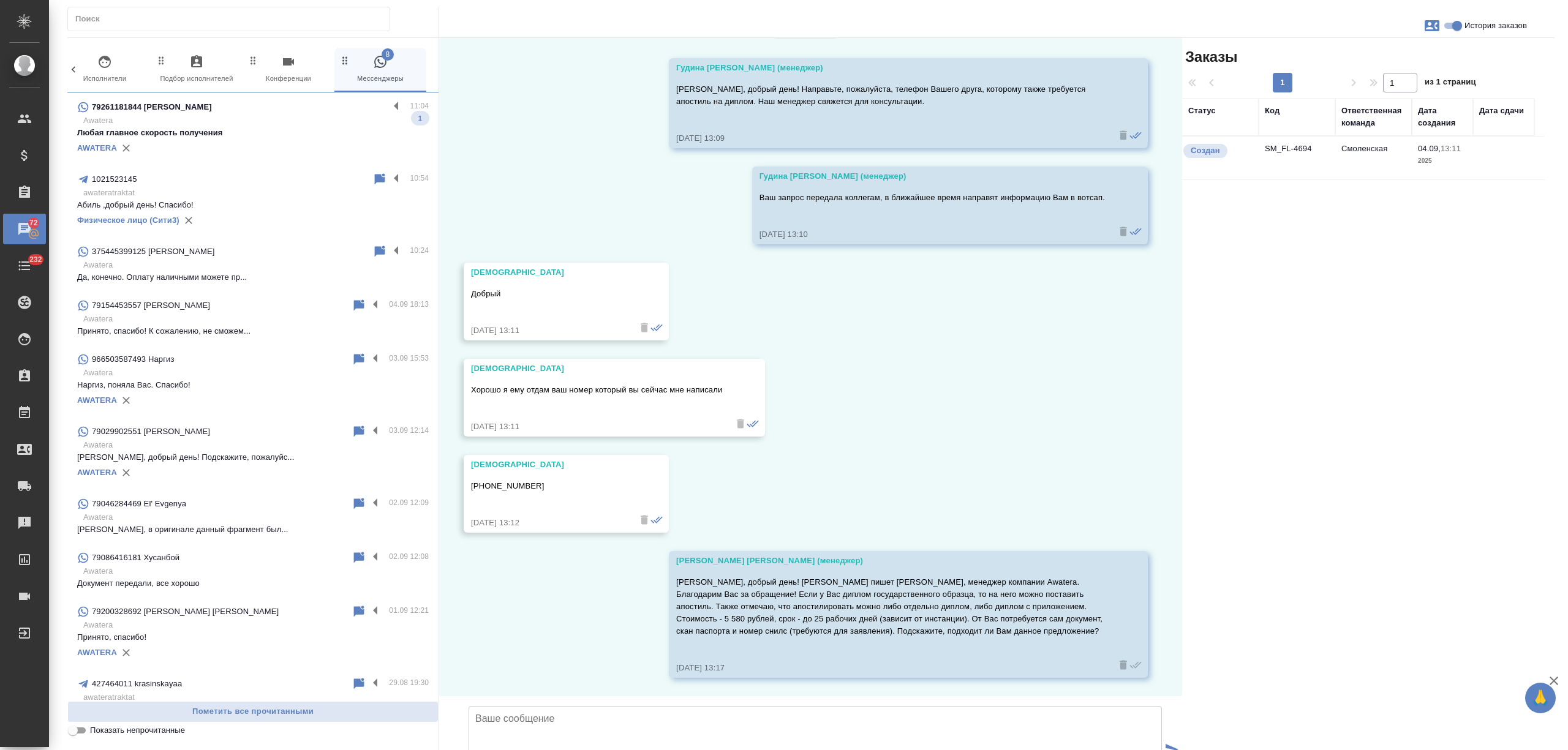
click at [222, 130] on p "Любая главное скорость получения" at bounding box center [252, 132] width 352 height 12
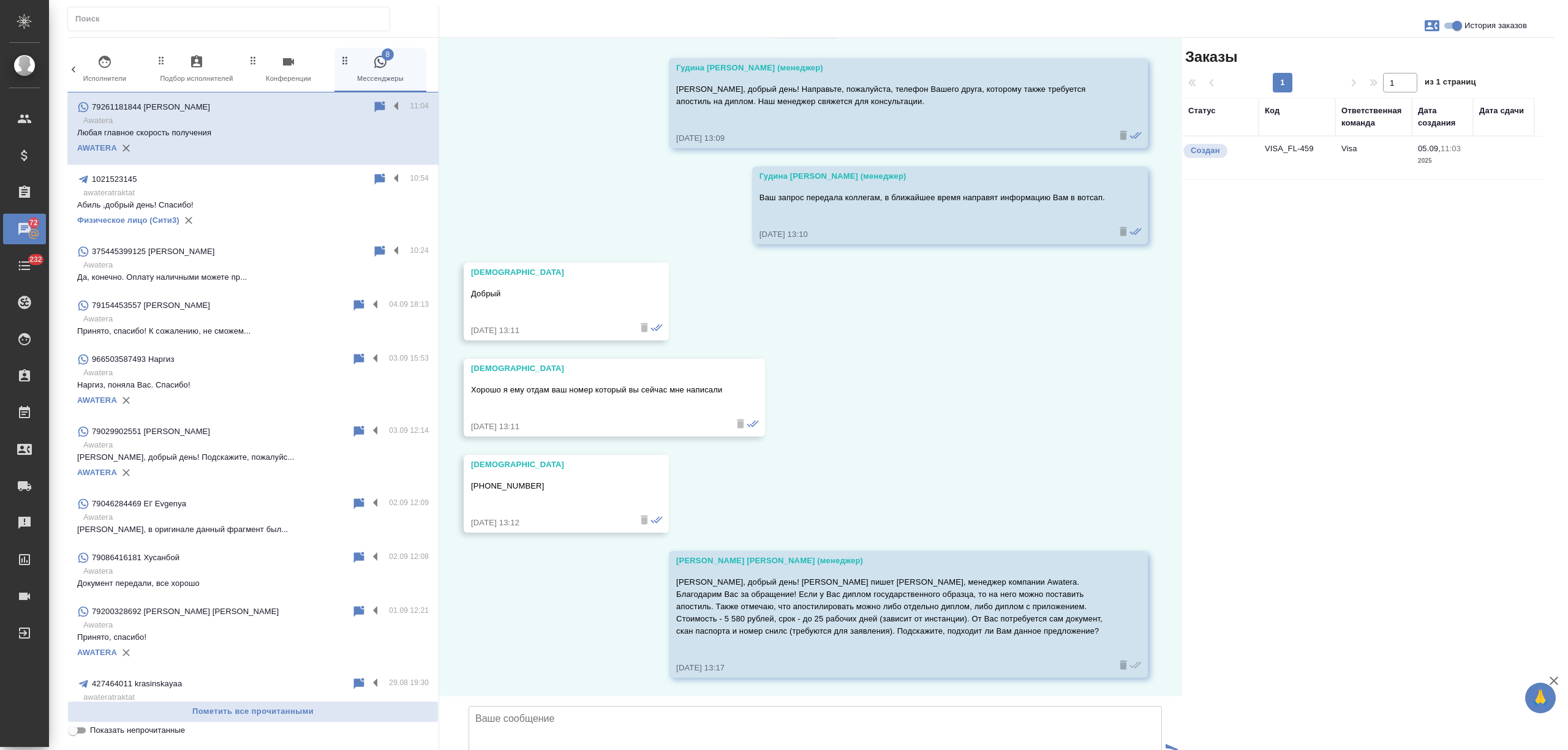
scroll to position [0, 0]
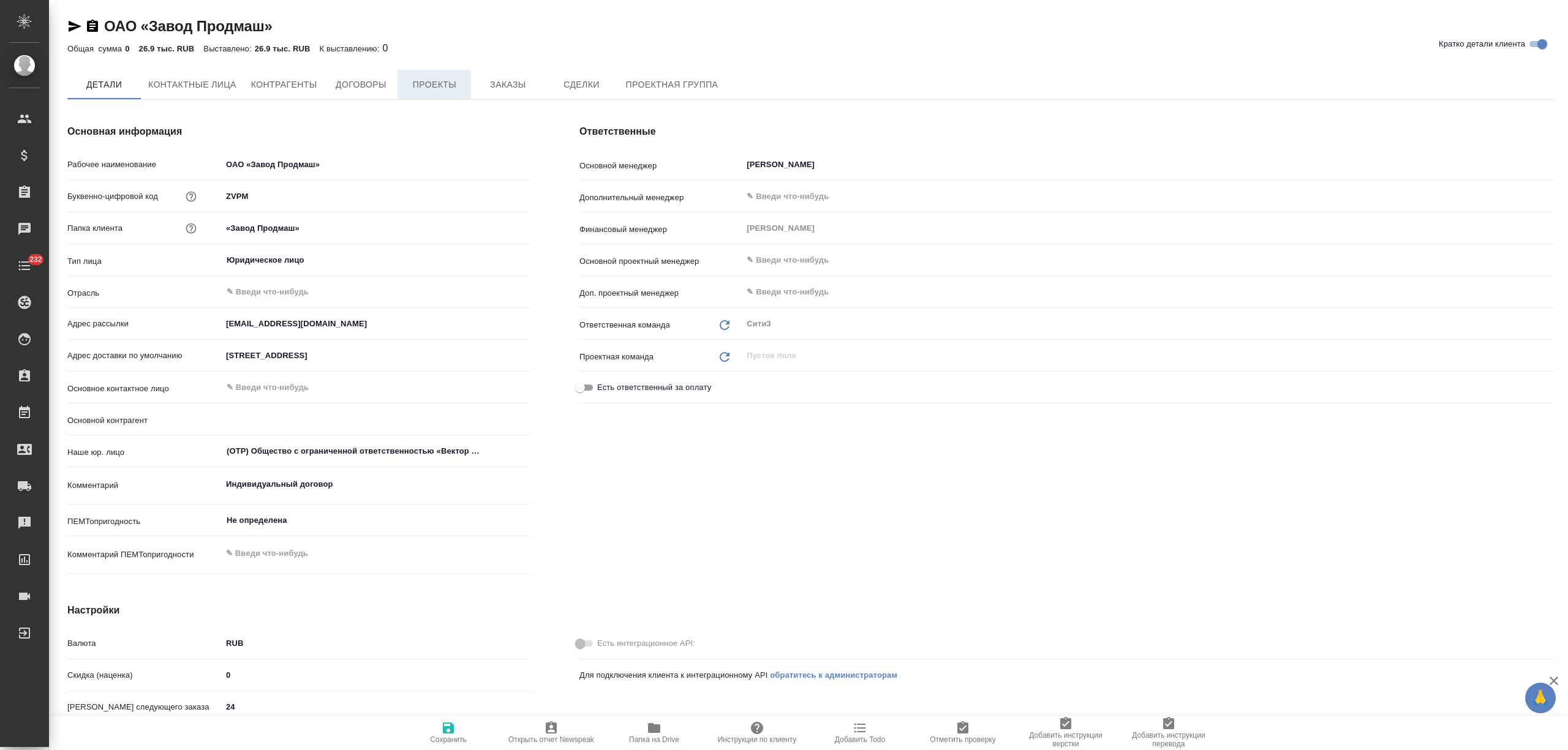
type textarea "x"
click at [495, 88] on span "Заказы" at bounding box center [507, 84] width 59 height 15
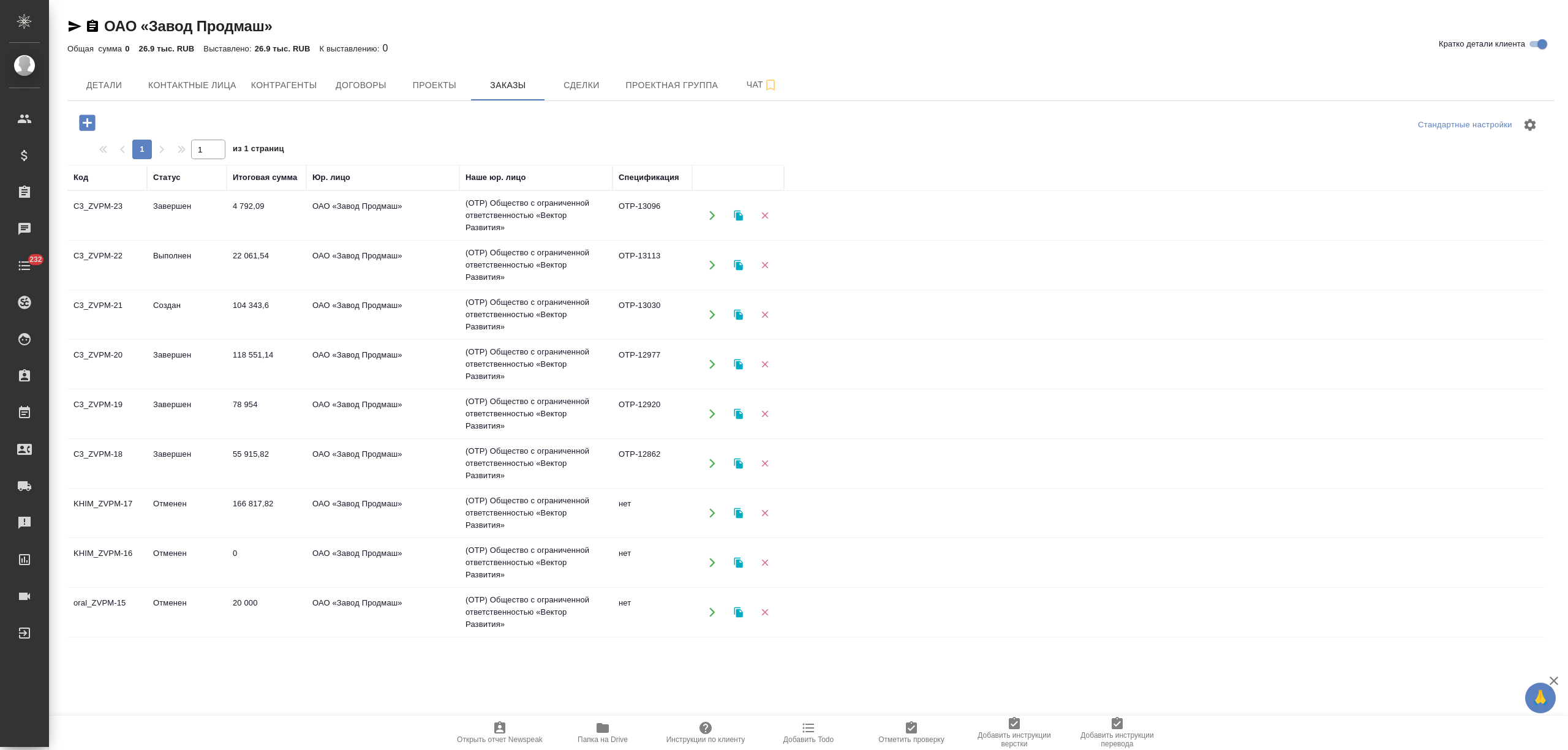
click at [234, 310] on td "104 343,6" at bounding box center [266, 315] width 80 height 43
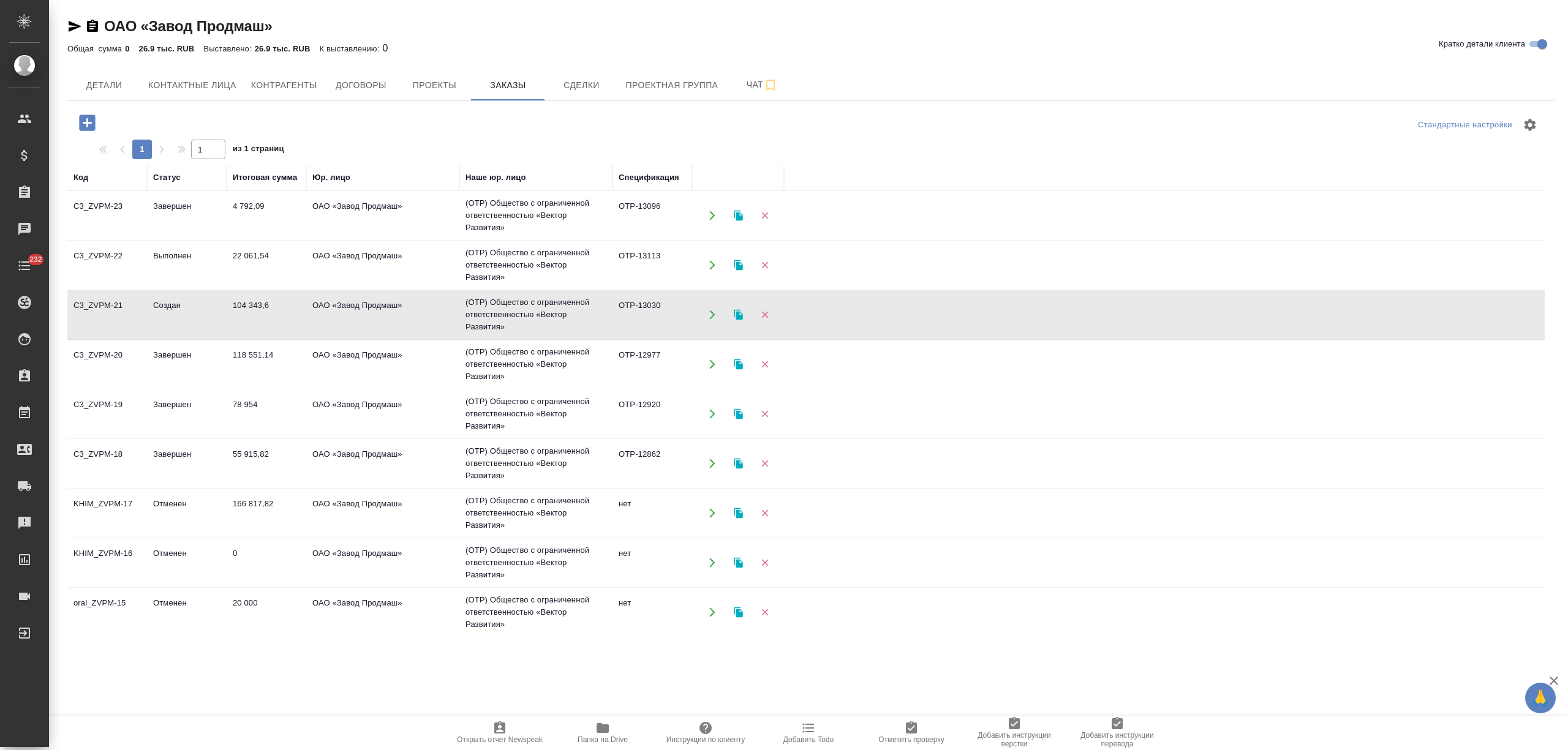
click at [269, 261] on td "22 061,54" at bounding box center [266, 265] width 80 height 43
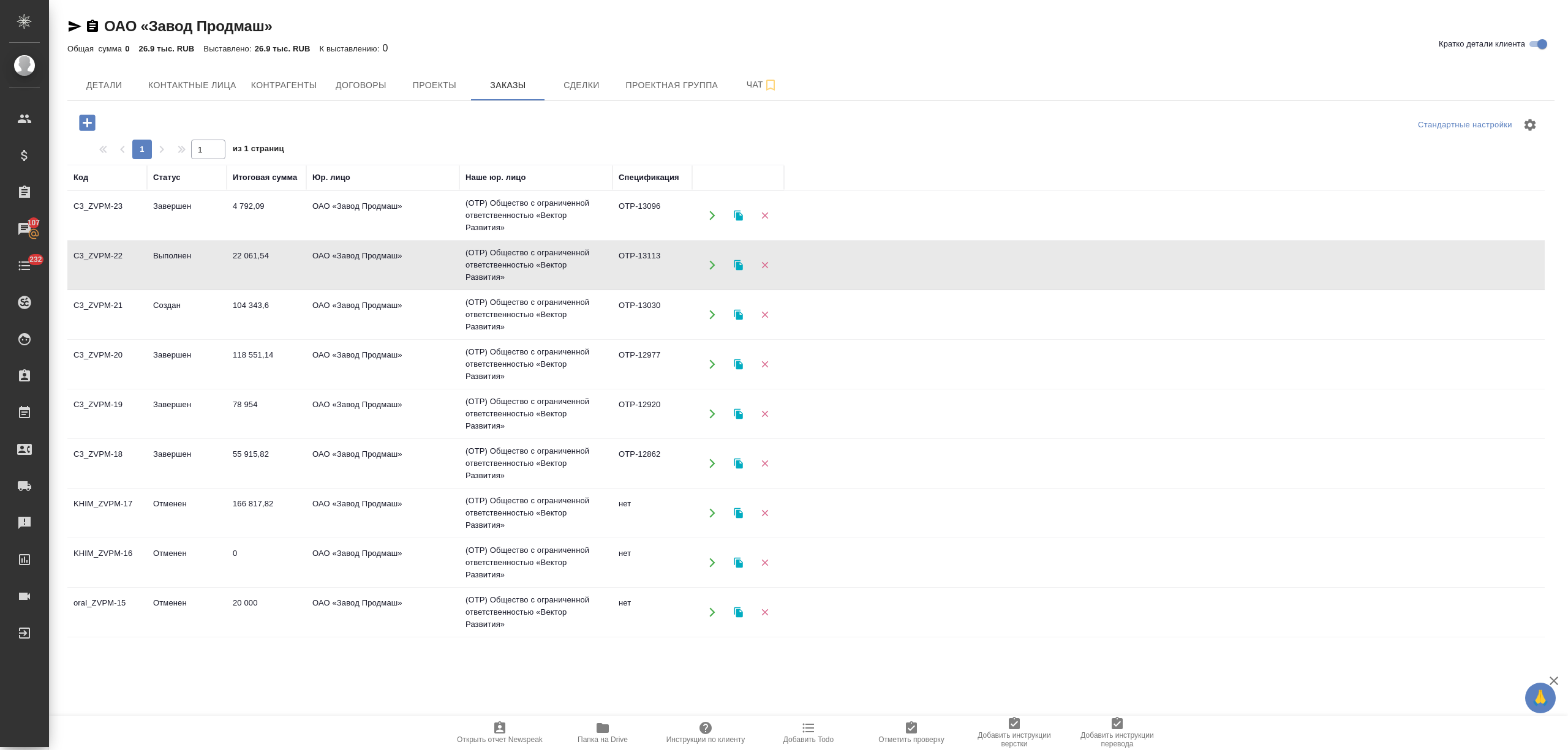
click at [269, 261] on td "22 061,54" at bounding box center [266, 265] width 80 height 43
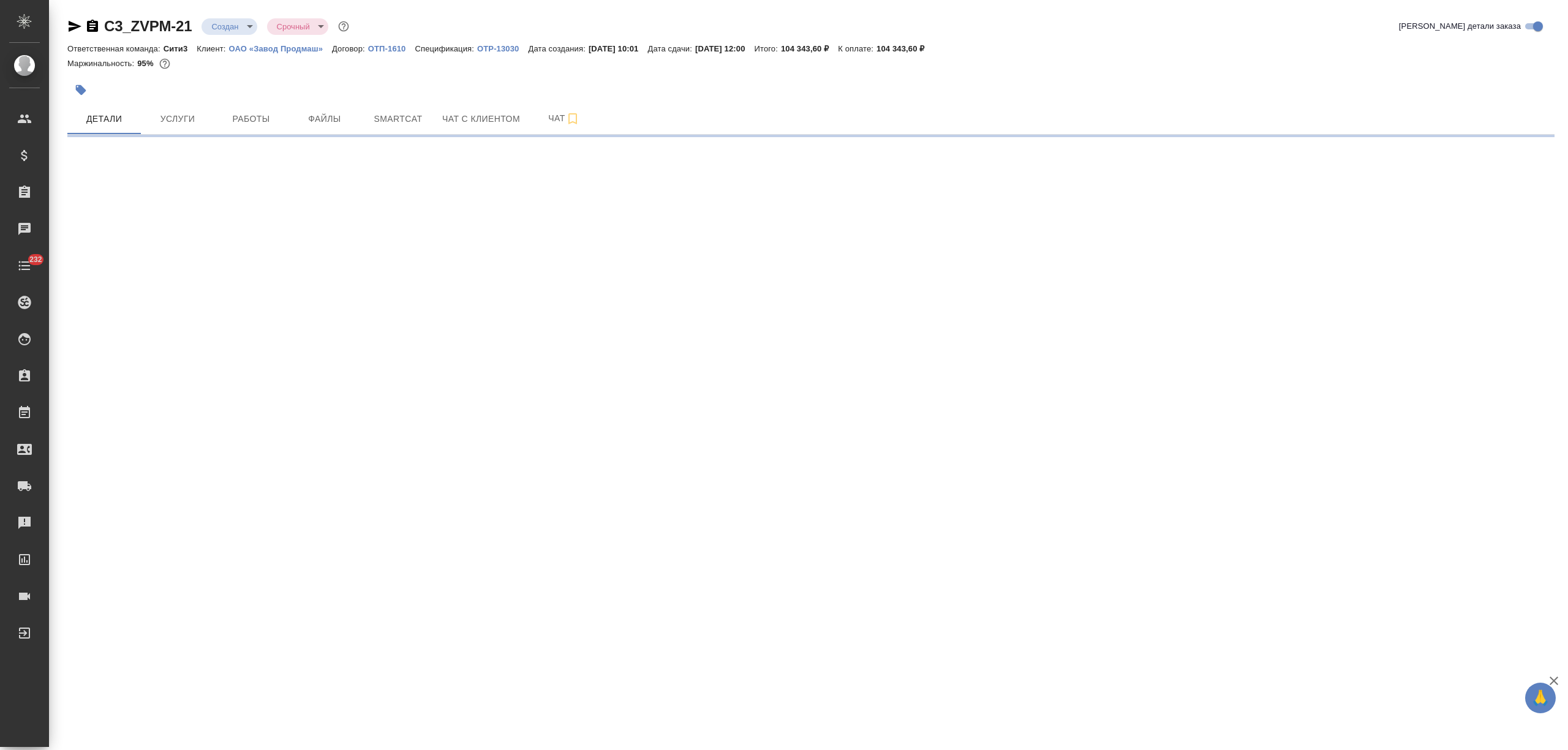
select select "RU"
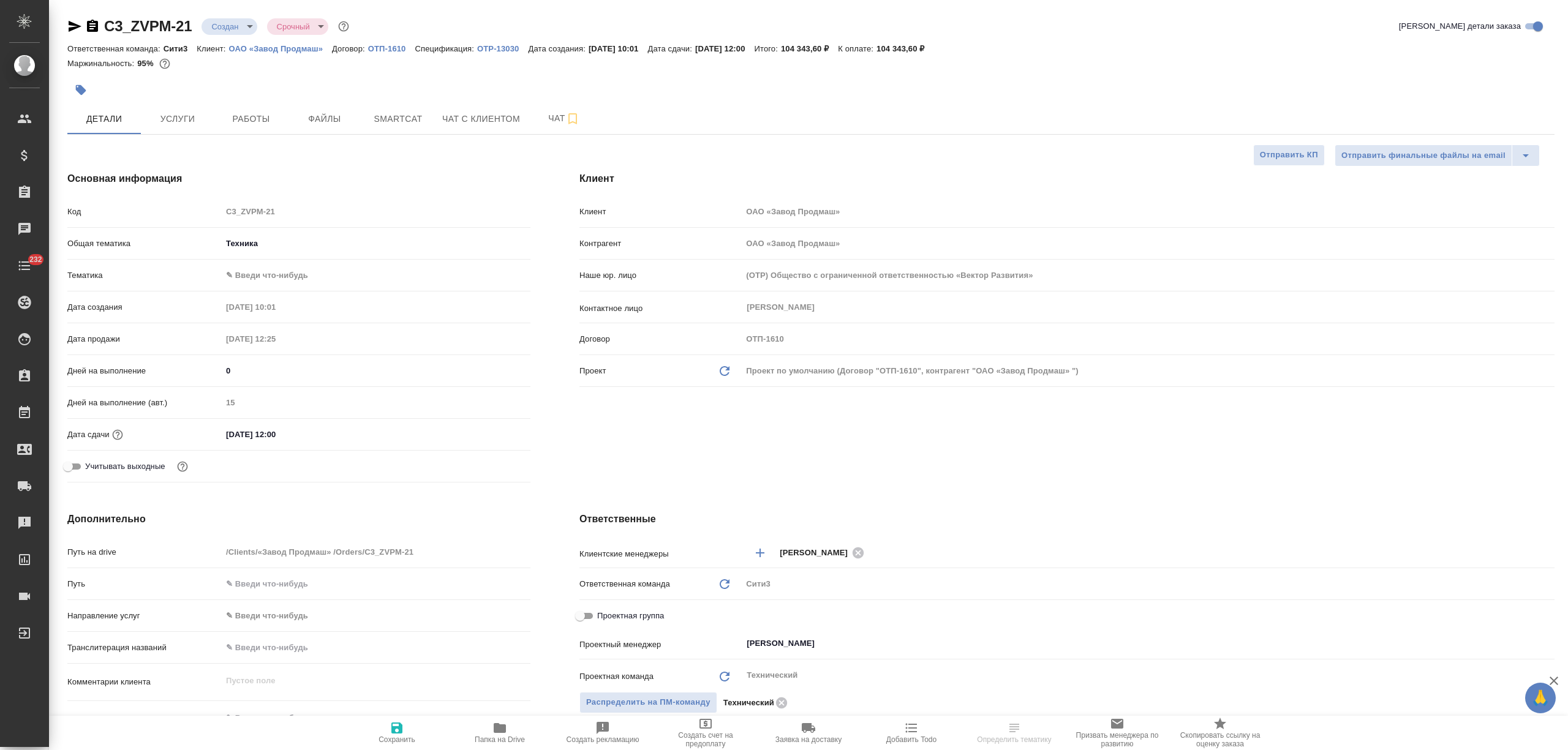
type textarea "x"
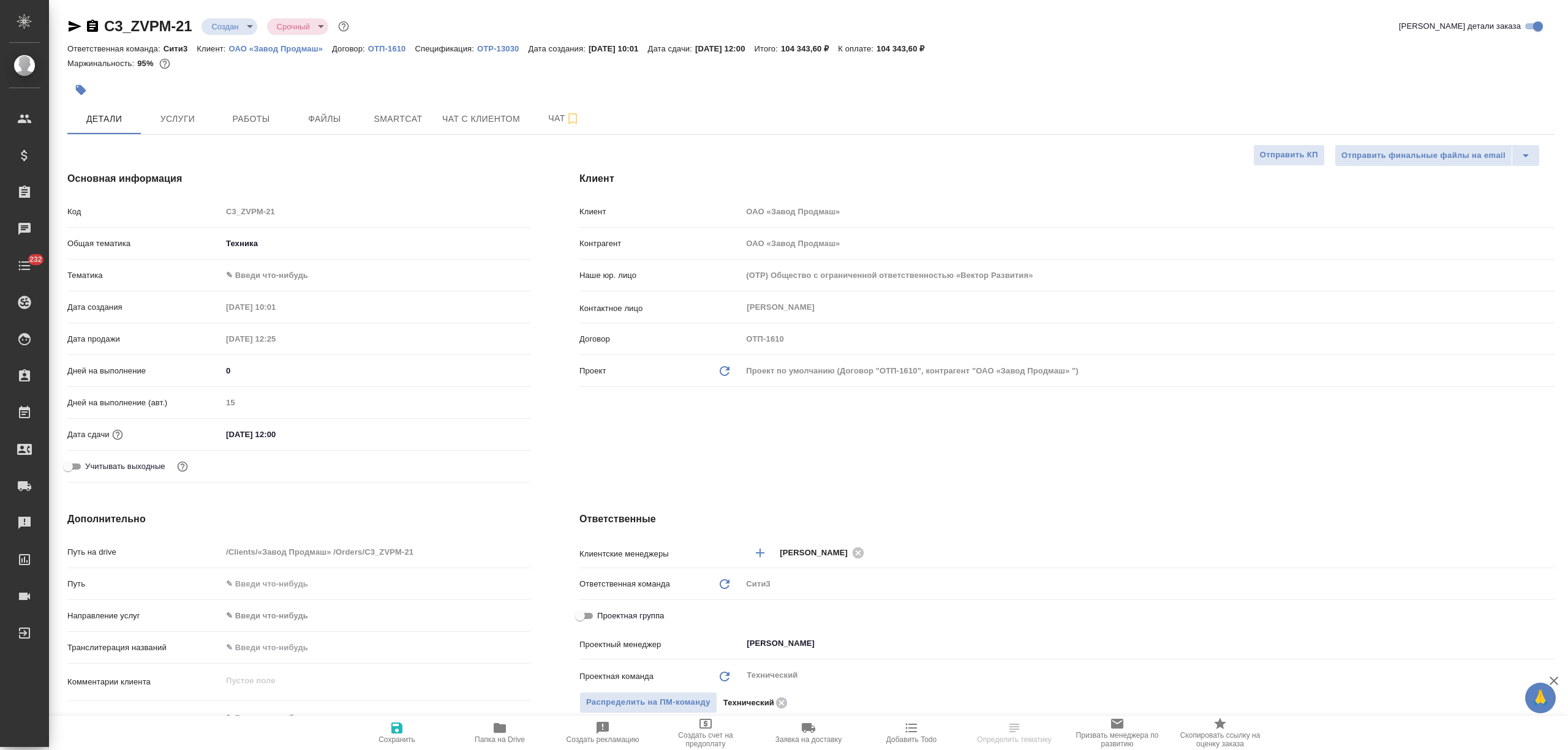
type textarea "x"
click at [226, 25] on body "🙏 .cls-1 fill:#fff; AWATERA [PERSON_NAME] Спецификации Заказы 107 Чаты 232 Todo…" at bounding box center [784, 375] width 1568 height 750
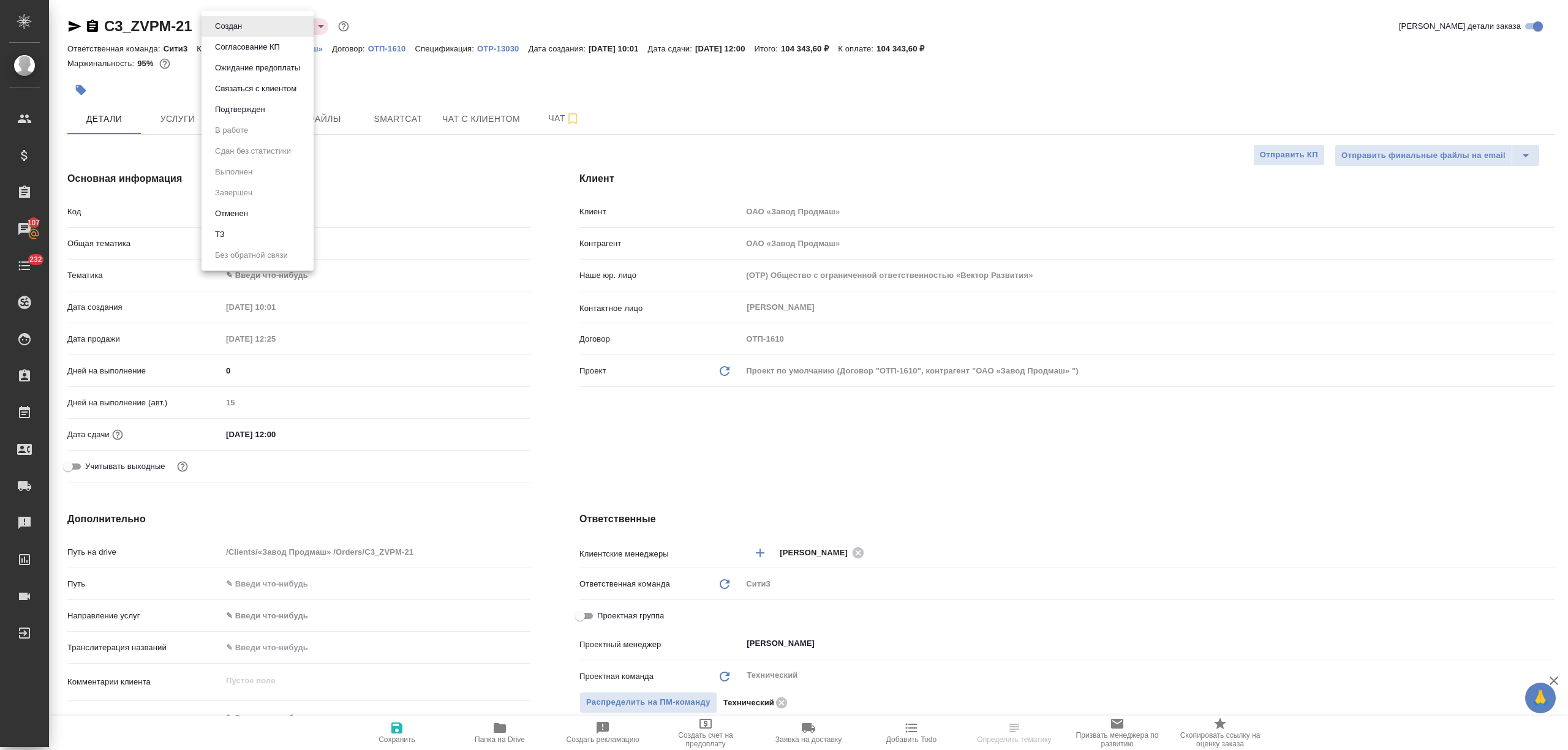
click at [236, 207] on button "Отменен" at bounding box center [232, 213] width 40 height 14
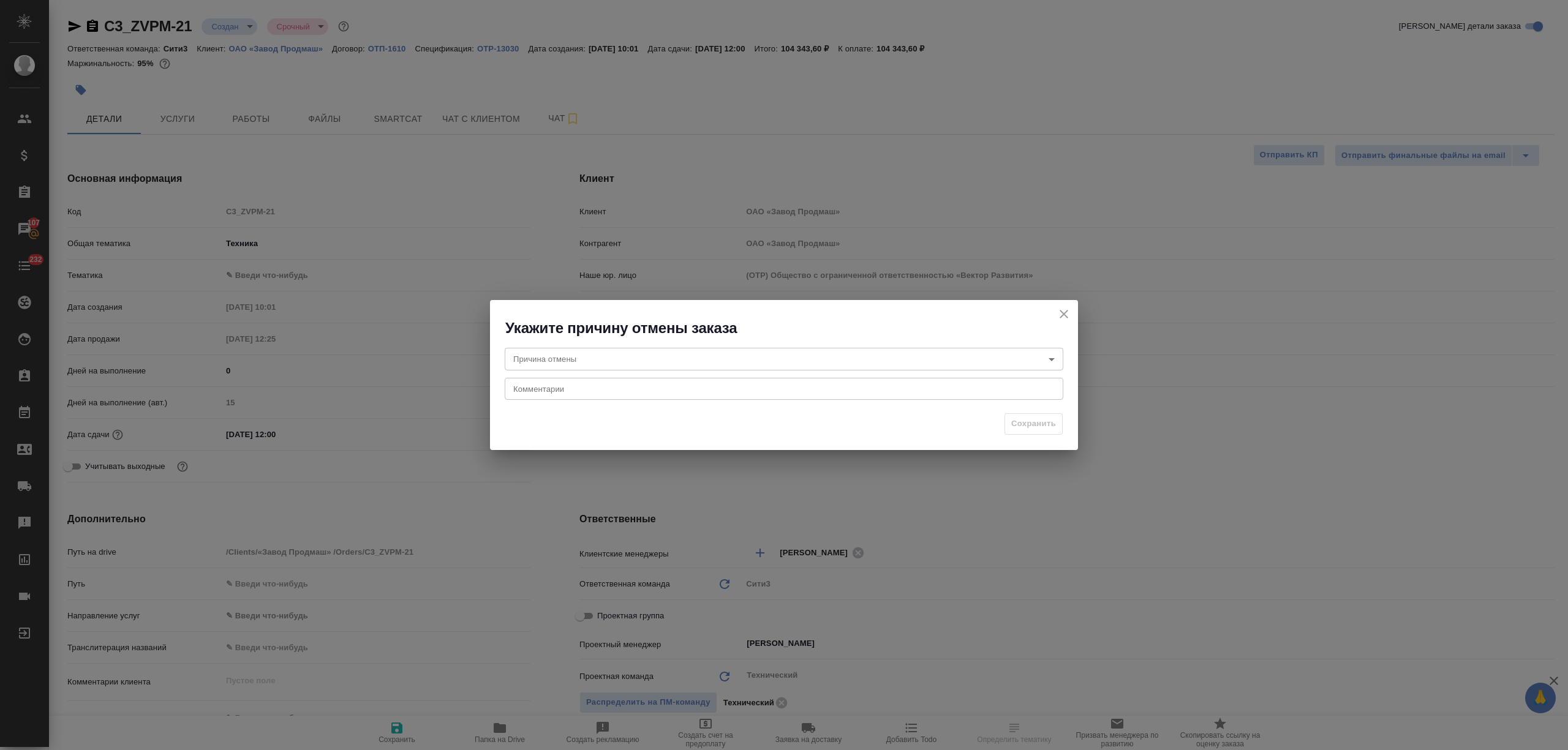
click at [638, 364] on body "🙏 .cls-1 fill:#fff; AWATERA [PERSON_NAME] Спецификации Заказы 107 Чаты 232 Todo…" at bounding box center [784, 375] width 1568 height 750
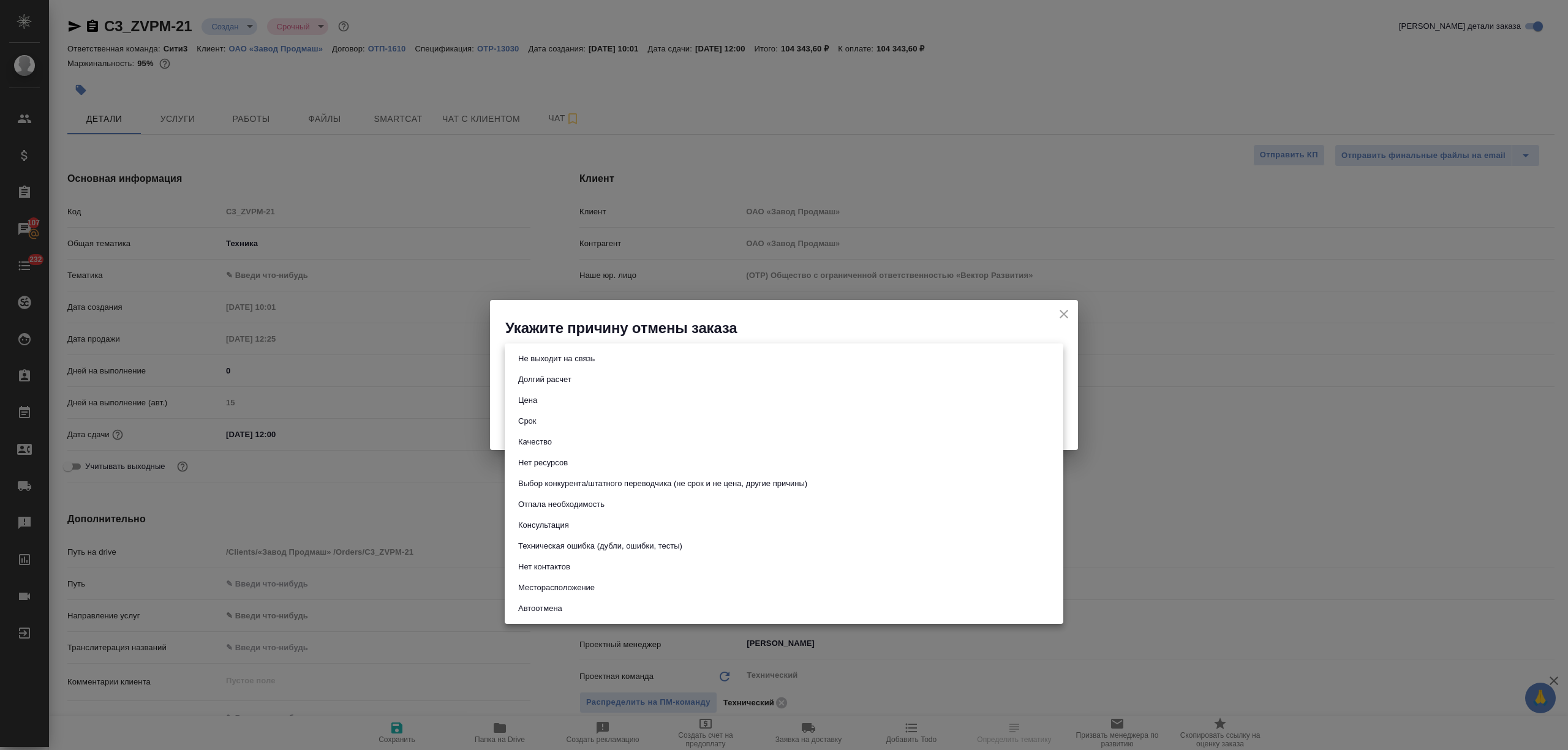
click at [622, 505] on li "Отпала необходимость" at bounding box center [784, 505] width 558 height 21
type input "noNeed"
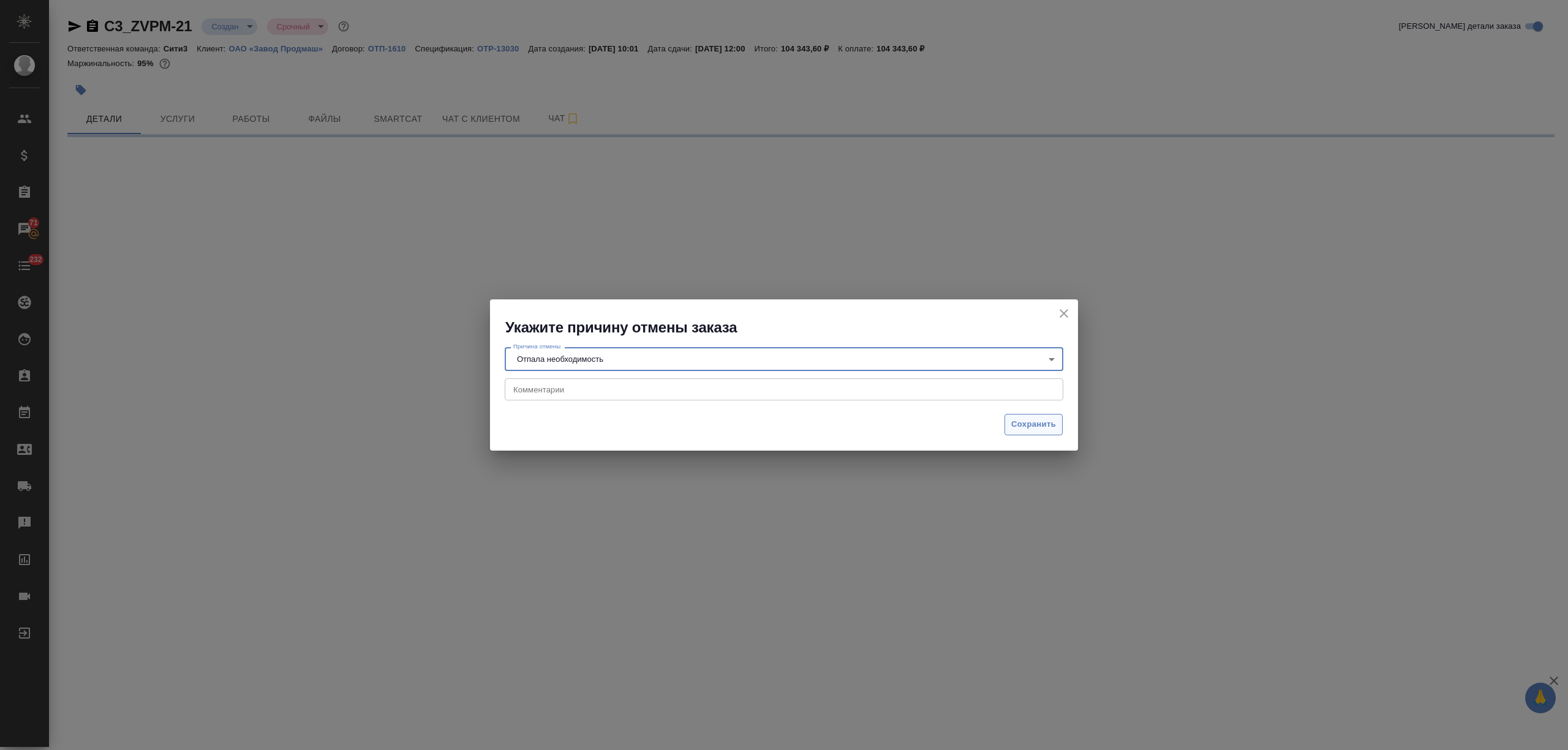
select select "RU"
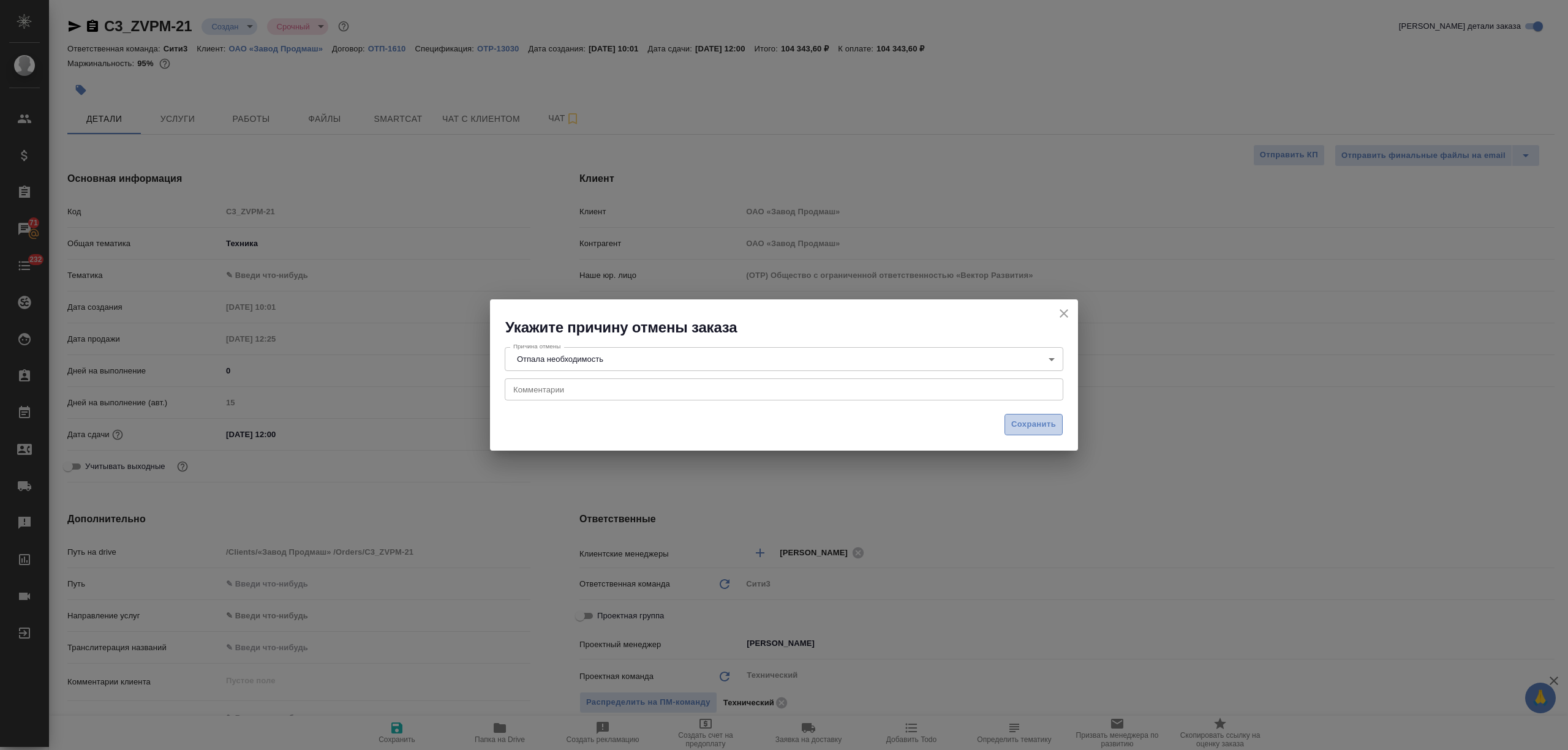
click at [1022, 422] on span "Сохранить" at bounding box center [1033, 425] width 45 height 14
type textarea "x"
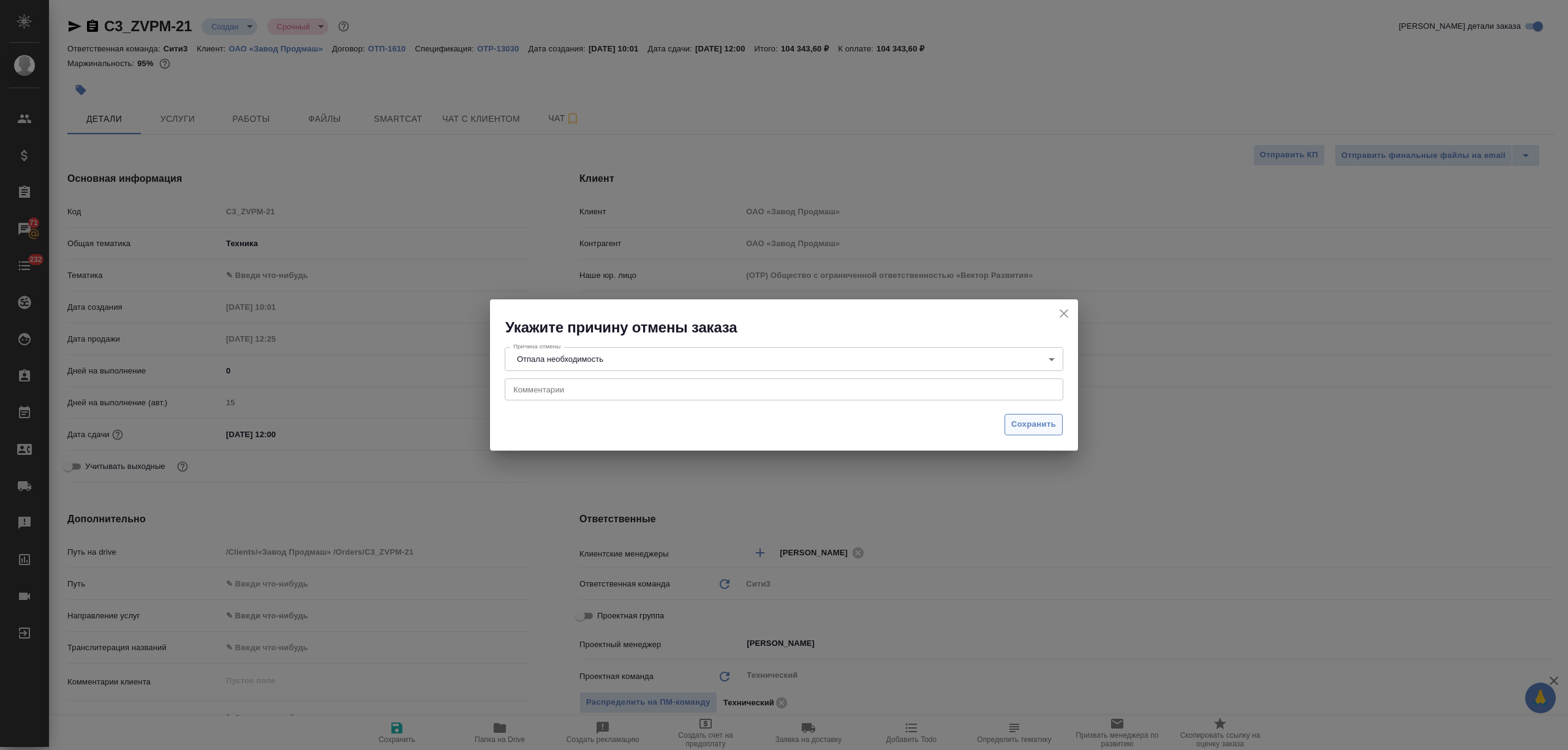
type textarea "x"
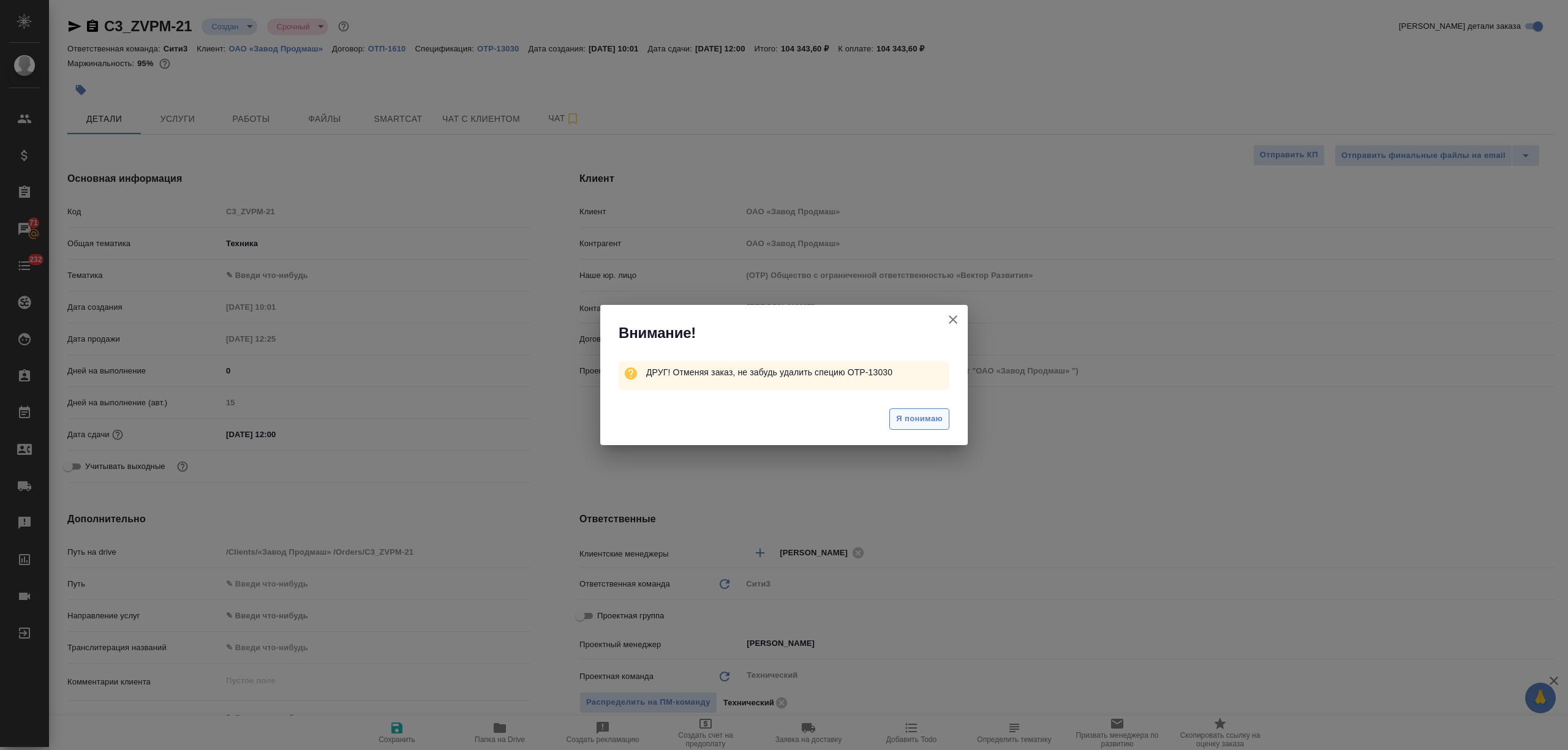
click at [921, 419] on span "Я понимаю" at bounding box center [919, 419] width 46 height 14
type textarea "x"
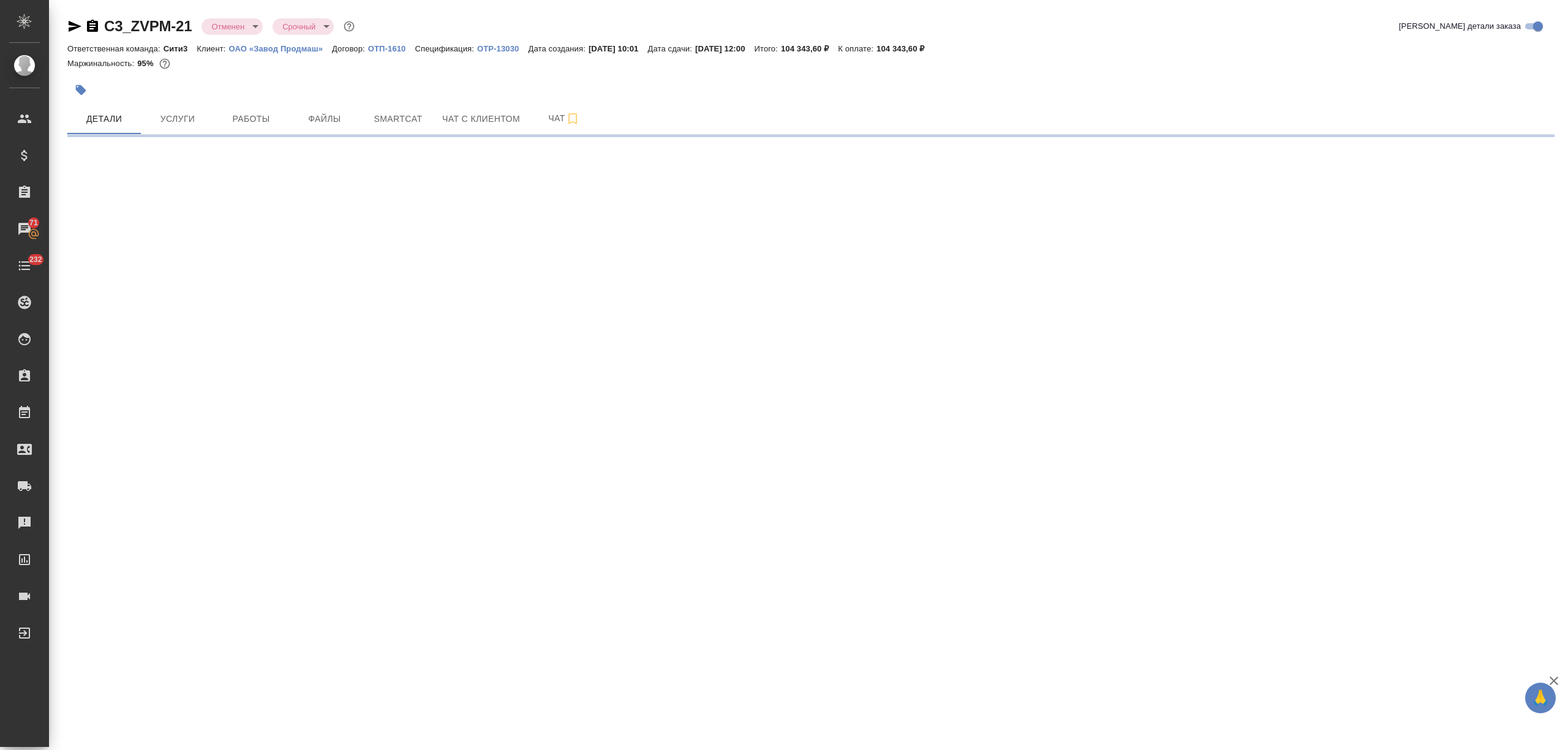
select select "RU"
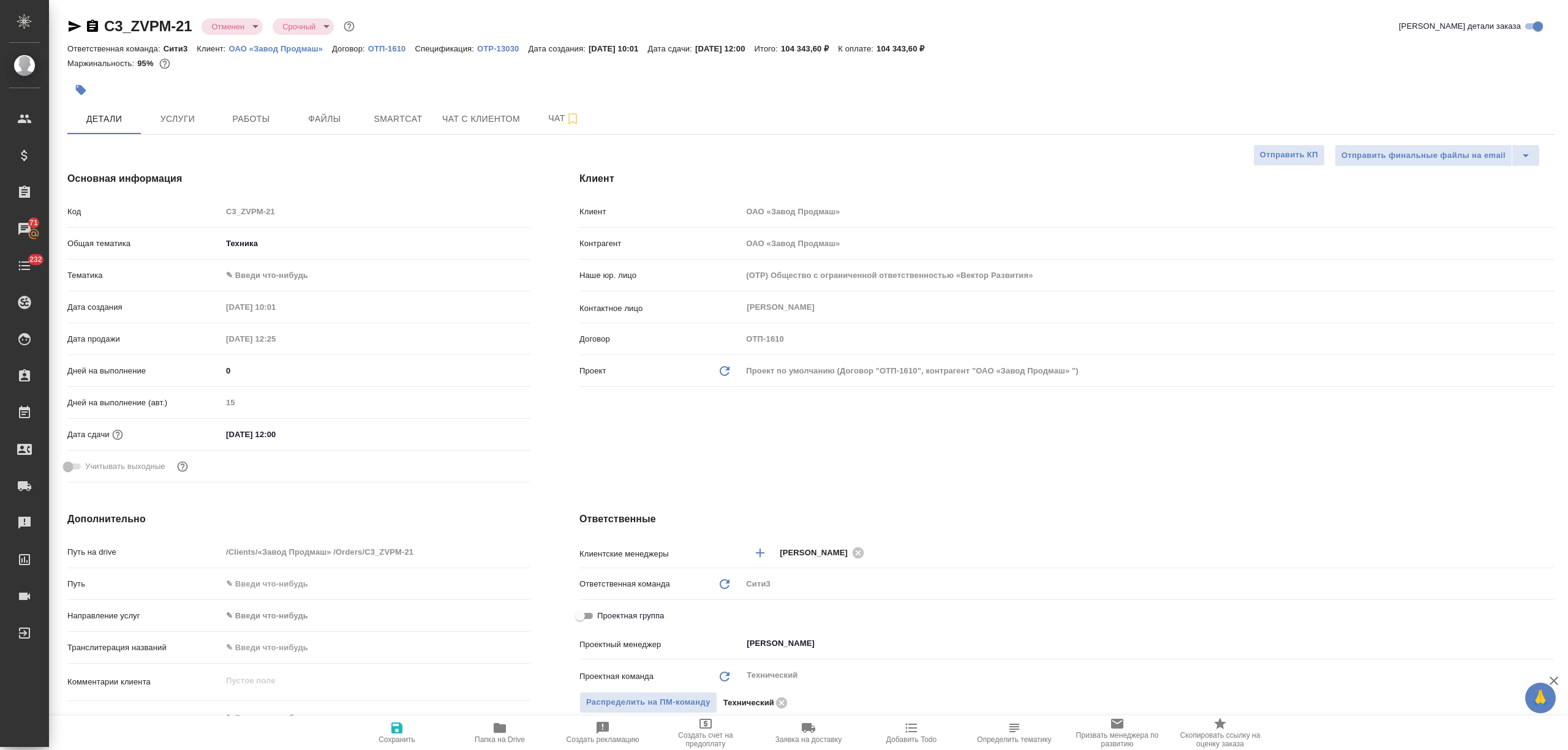
type textarea "x"
click at [506, 45] on p "OTP-13030" at bounding box center [503, 49] width 51 height 9
type textarea "x"
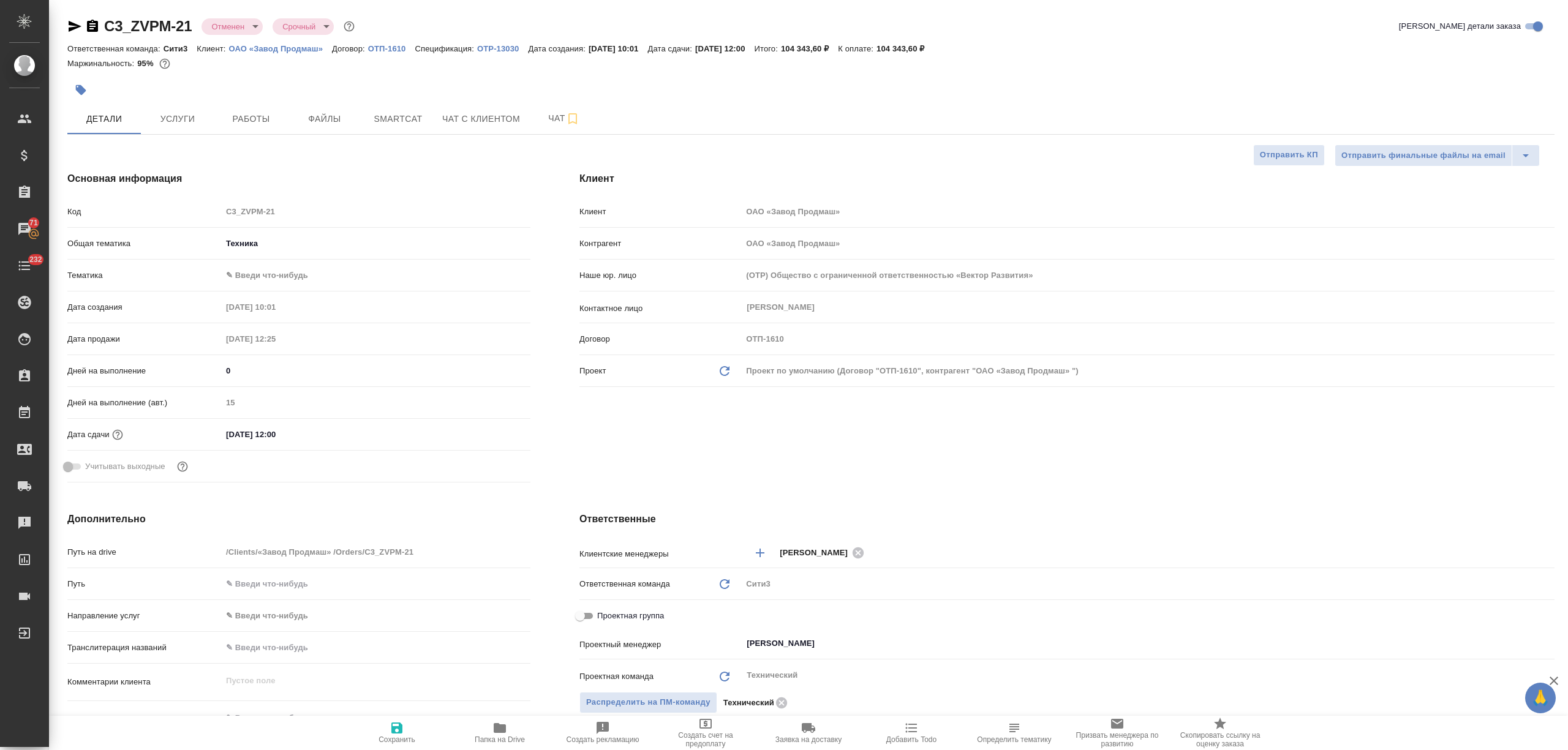
type textarea "x"
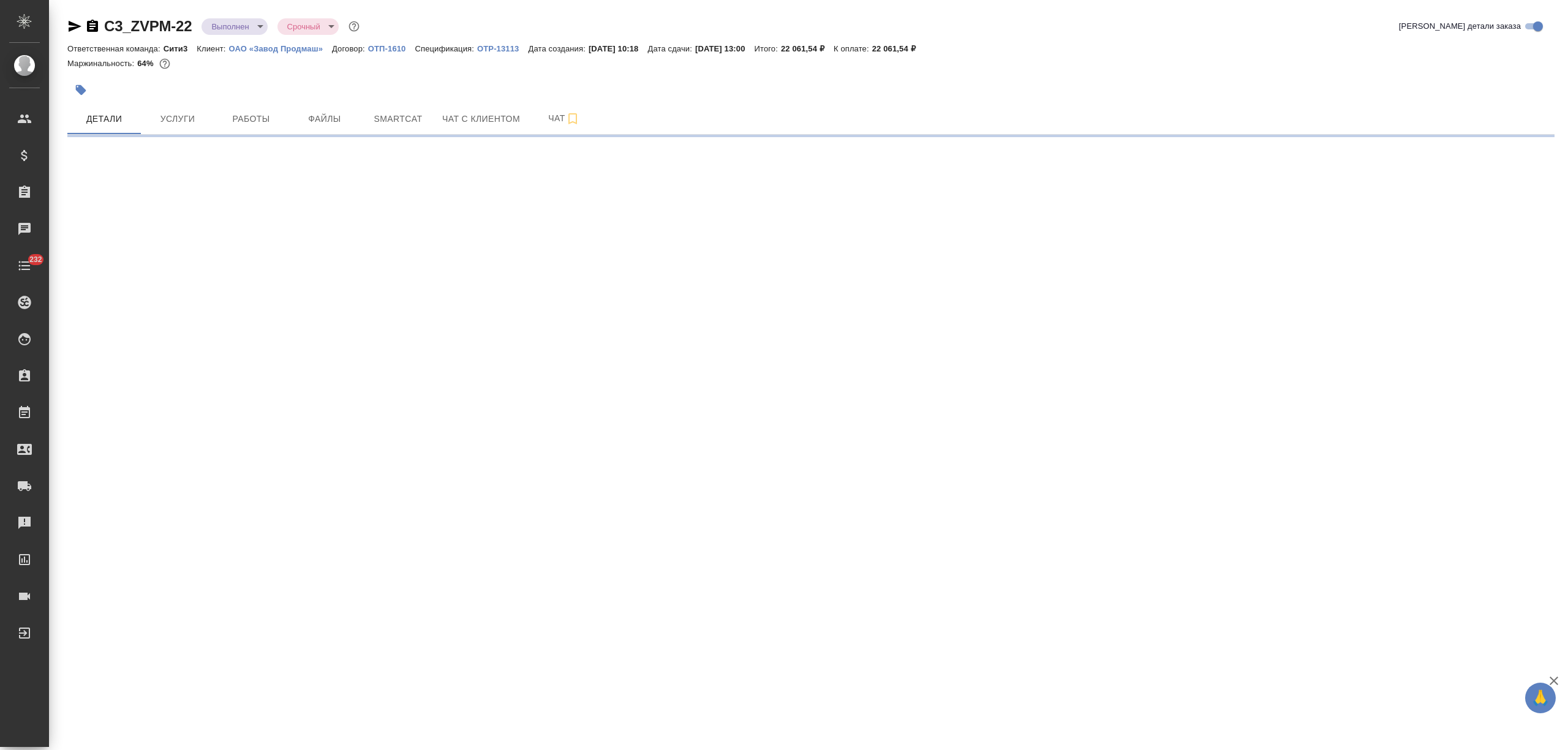
select select "RU"
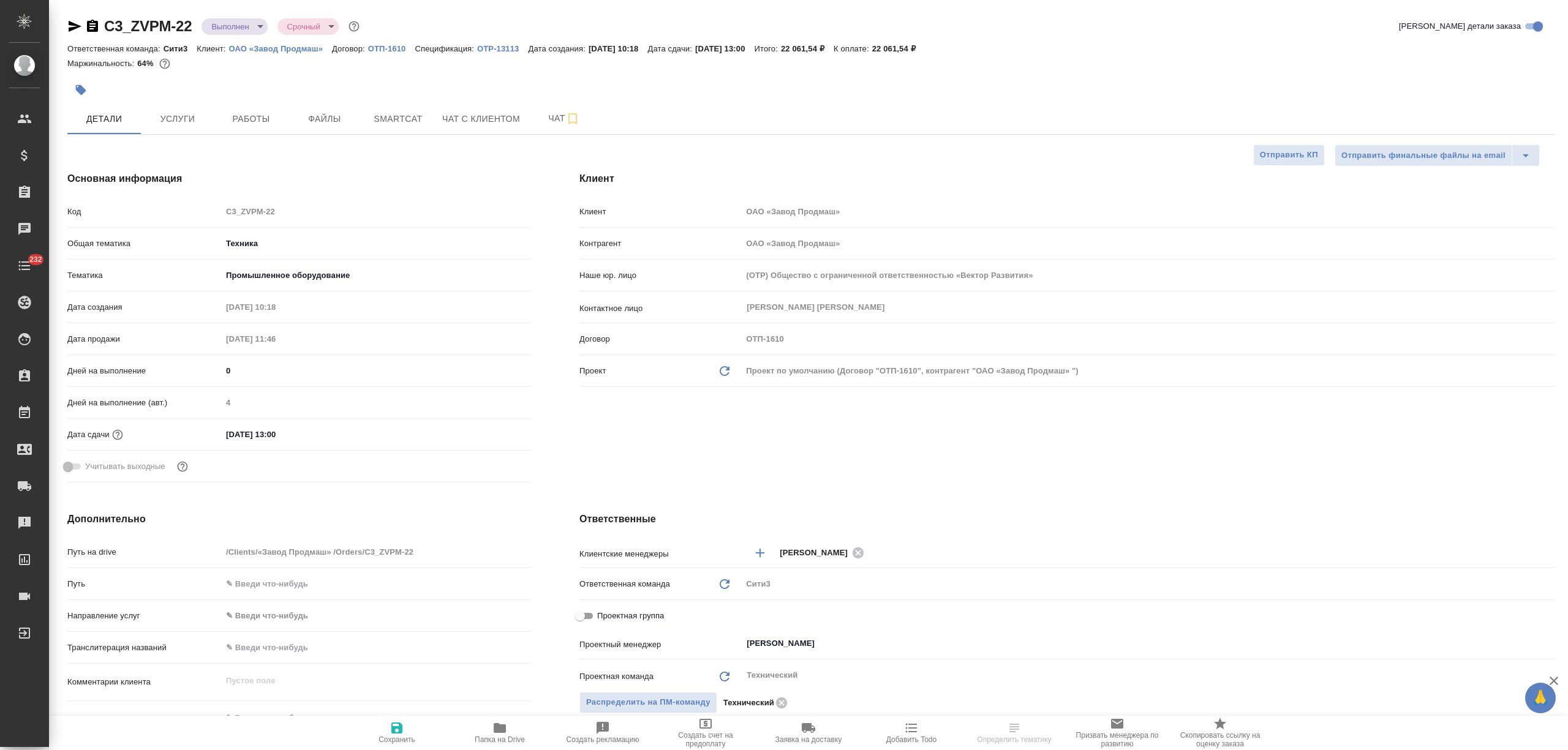
type textarea "x"
click at [241, 27] on body "🙏 .cls-1 fill:#fff; AWATERA Nikitina Tatiana Клиенты Спецификации Заказы Чаты 2…" at bounding box center [784, 375] width 1568 height 750
type textarea "x"
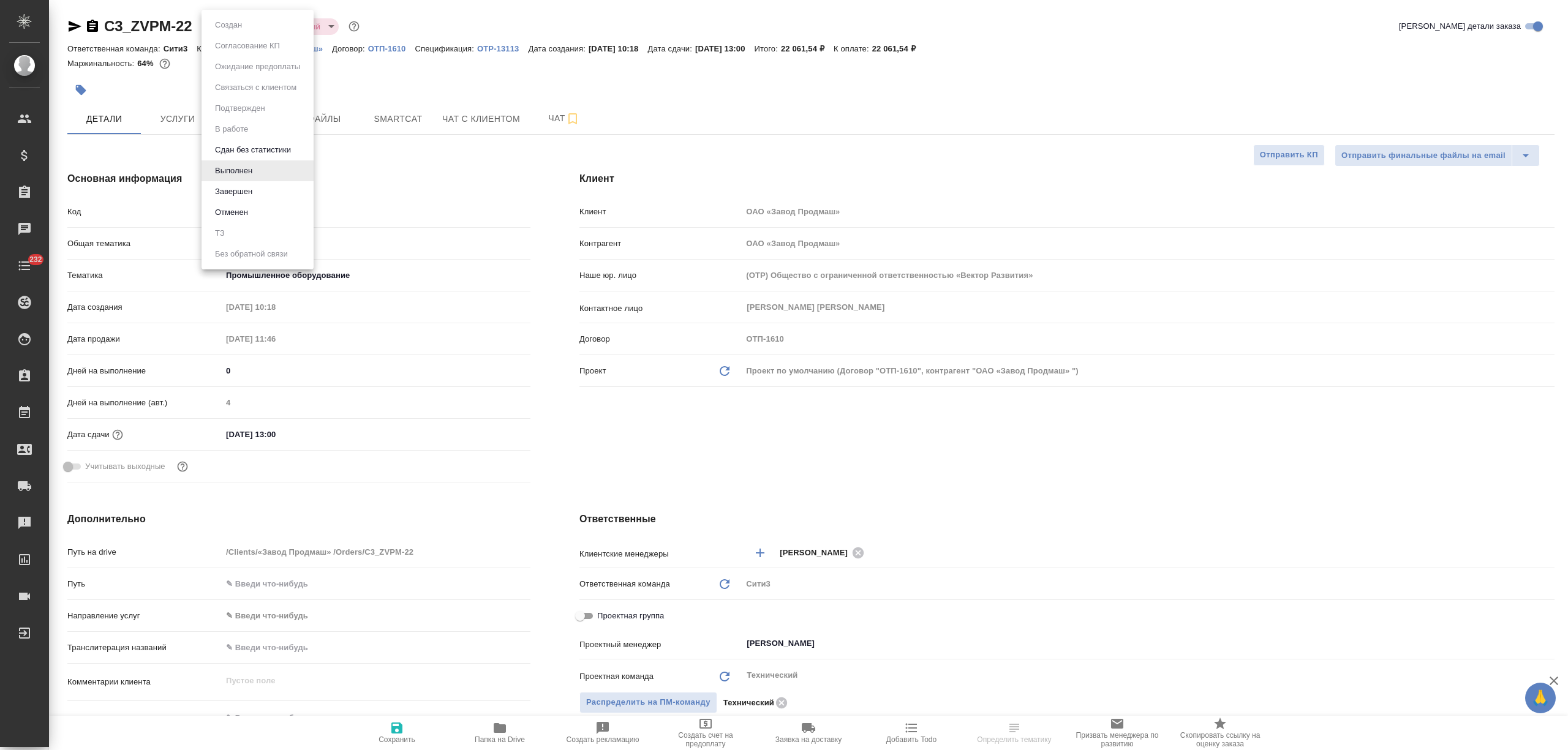
type textarea "x"
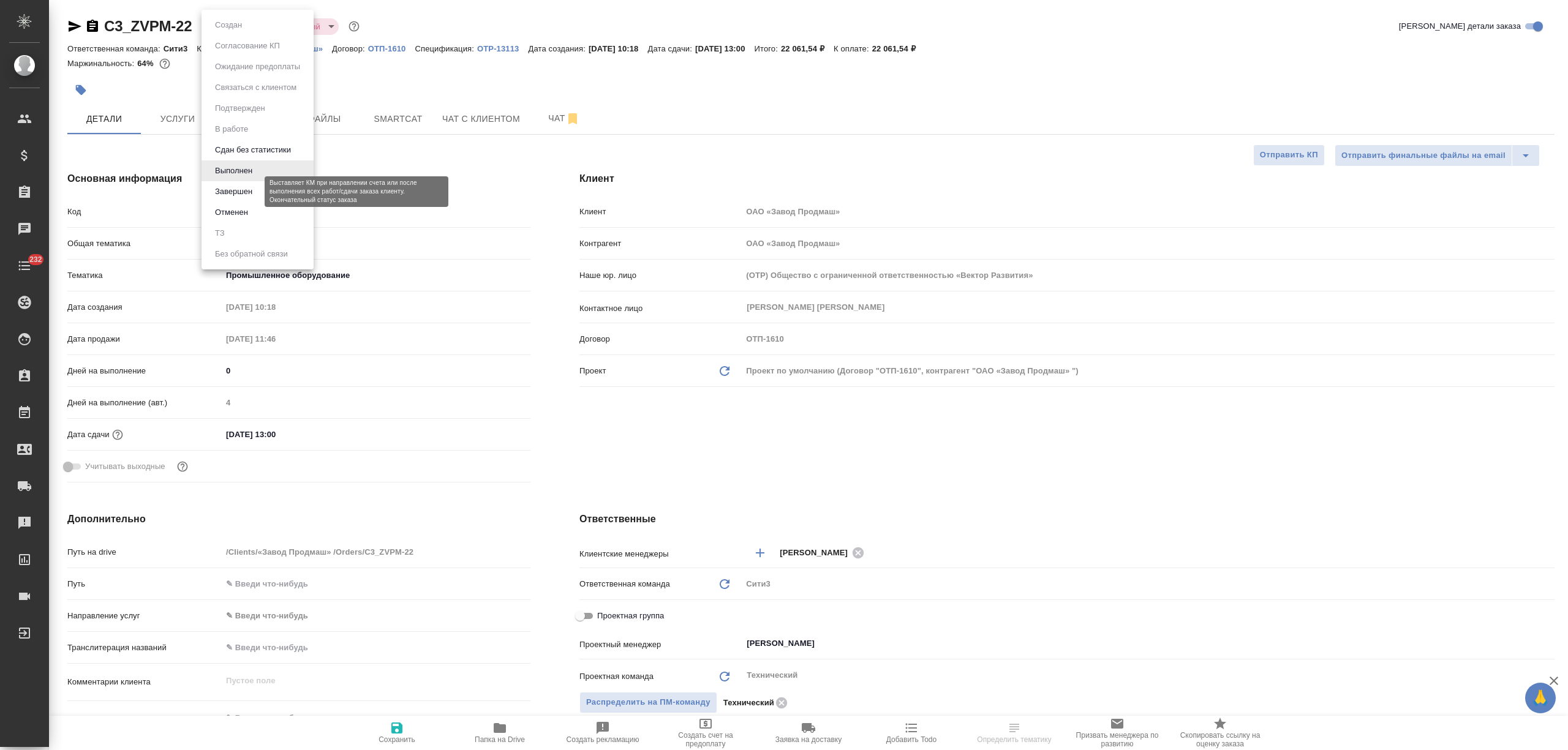
click at [246, 190] on button "Завершен" at bounding box center [234, 192] width 45 height 14
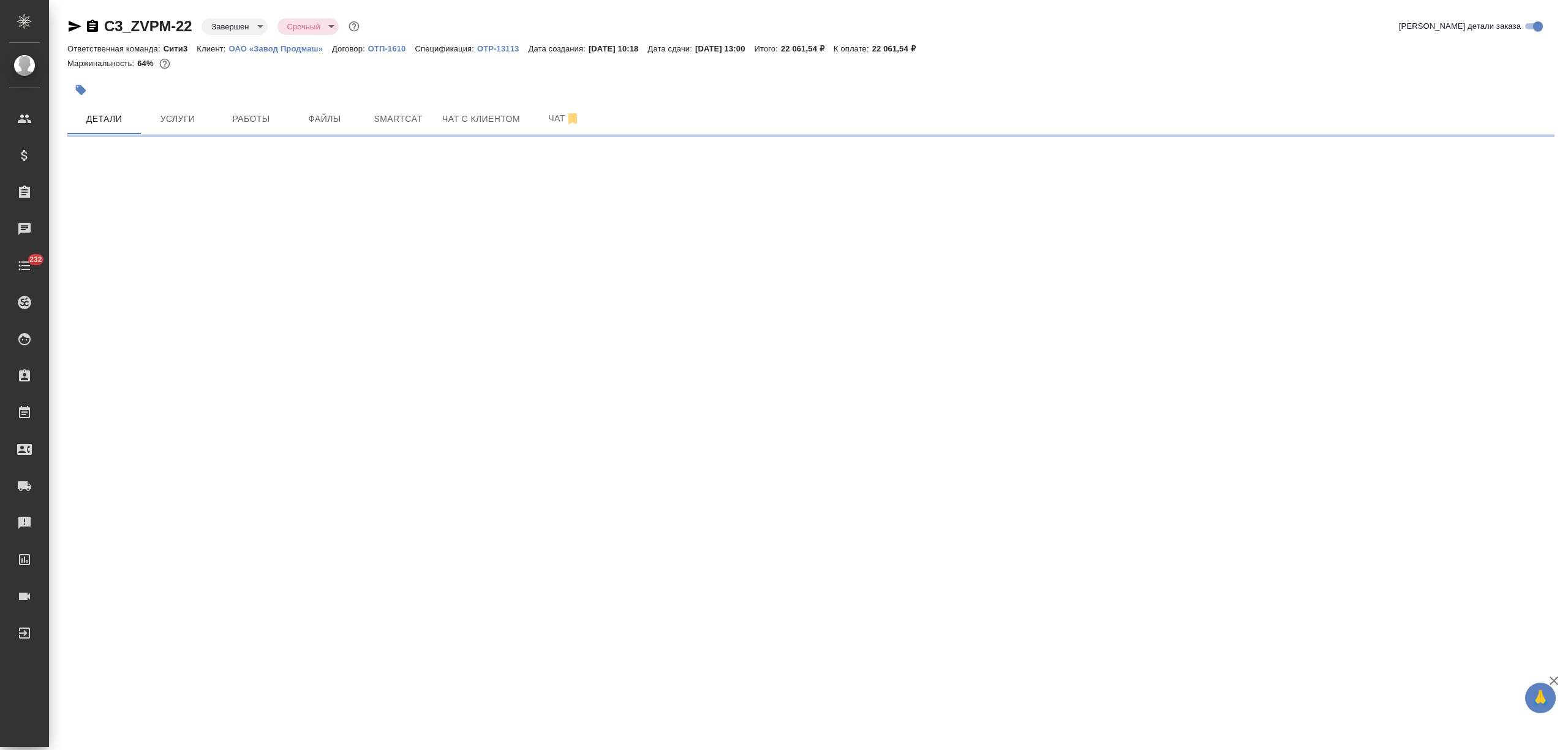
select select "RU"
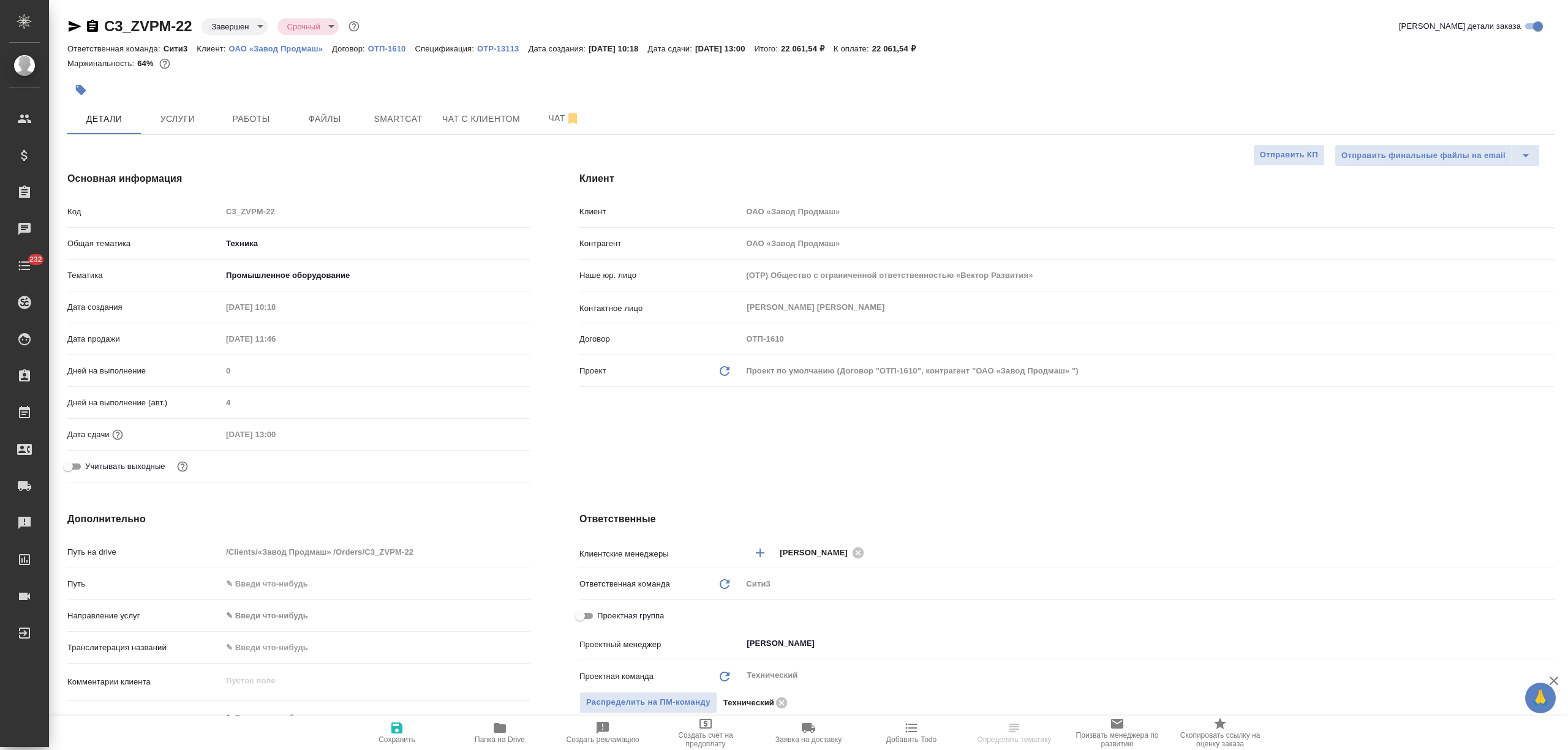
type textarea "x"
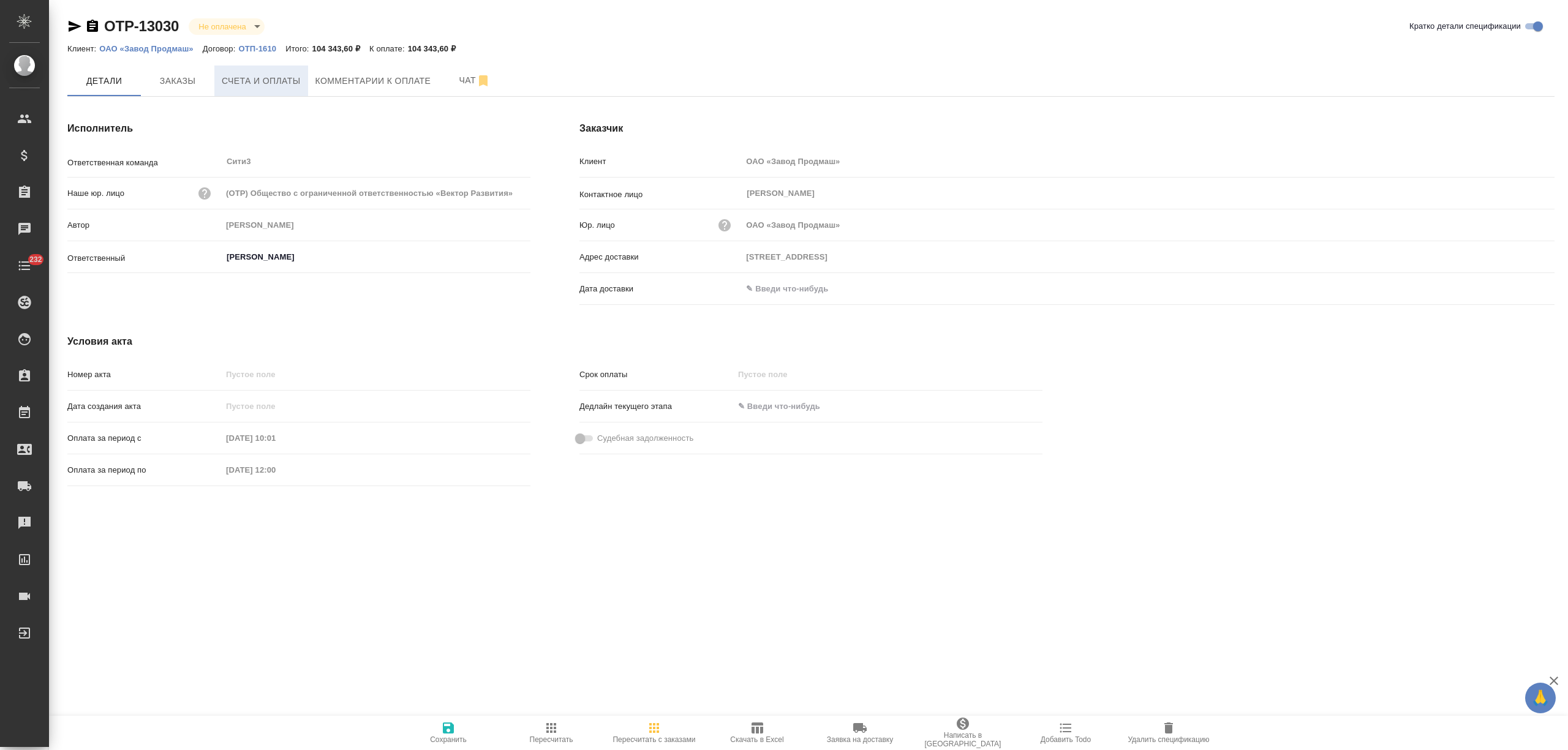
click at [277, 84] on span "Счета и оплаты" at bounding box center [261, 81] width 79 height 15
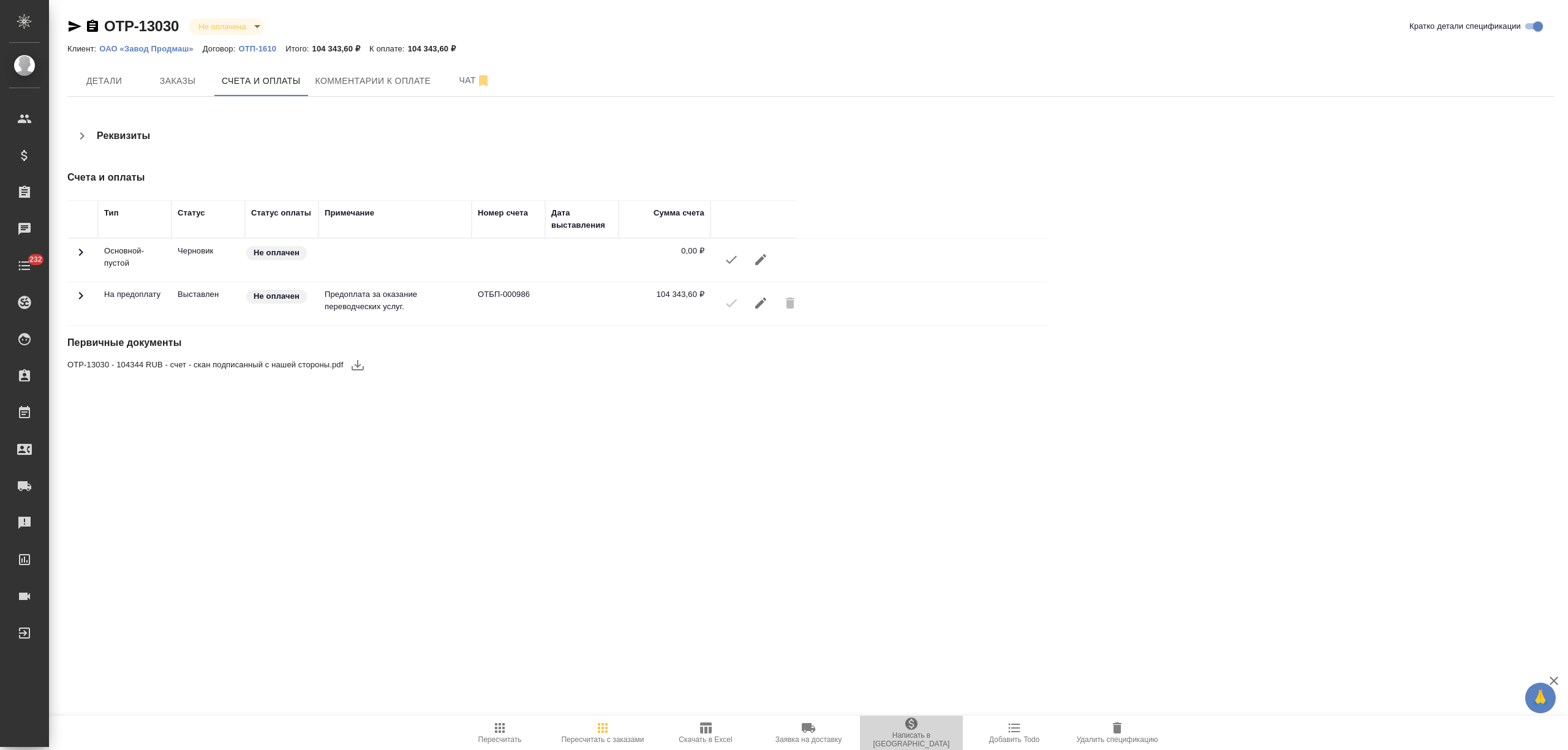
click at [909, 730] on icon "button" at bounding box center [911, 724] width 12 height 12
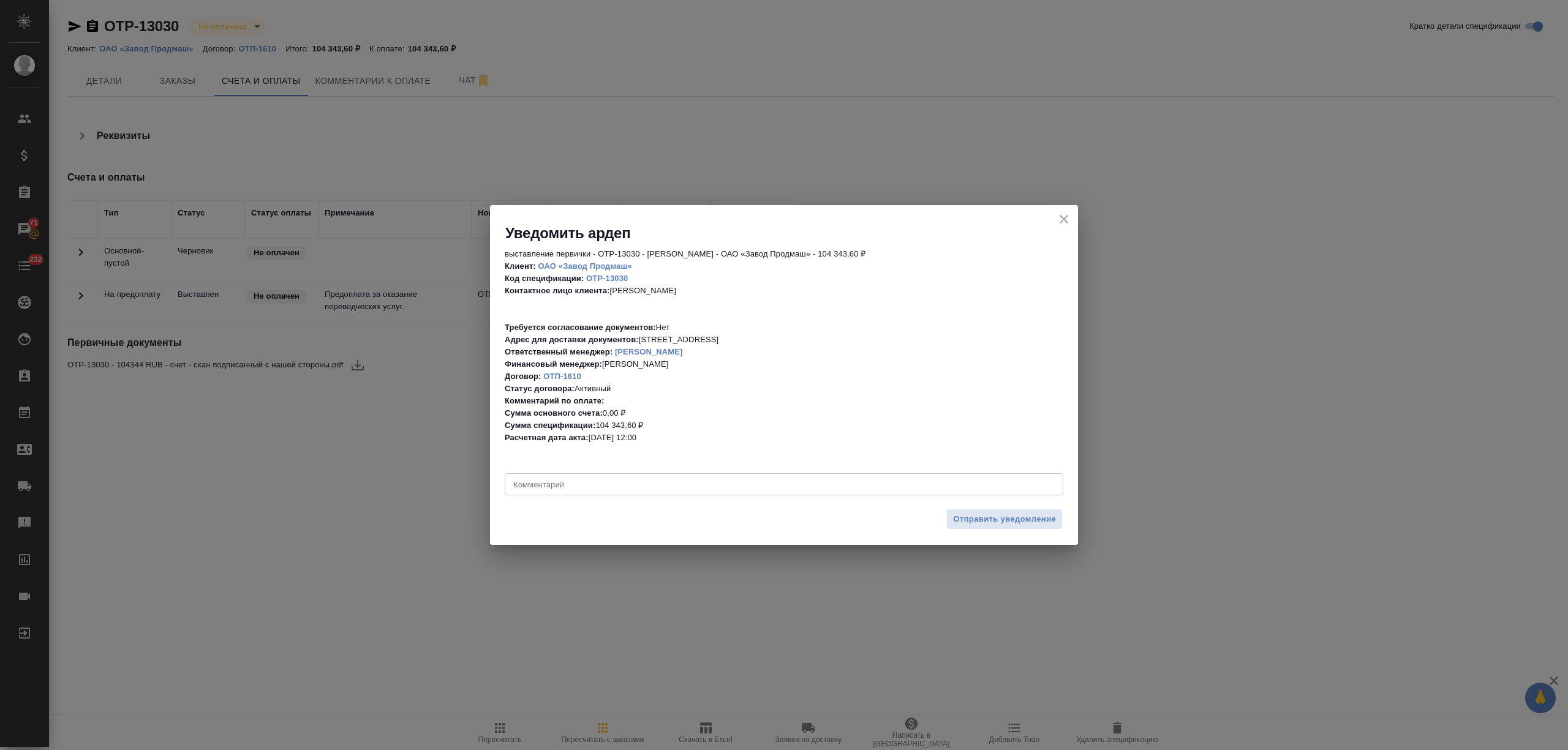
click at [600, 478] on div "x Комментарий" at bounding box center [784, 485] width 558 height 22
type textarea "специю нужно будет удалить, клиент так и не собрал пакет доков"
click at [971, 519] on span "Отправить уведомление" at bounding box center [1004, 520] width 103 height 14
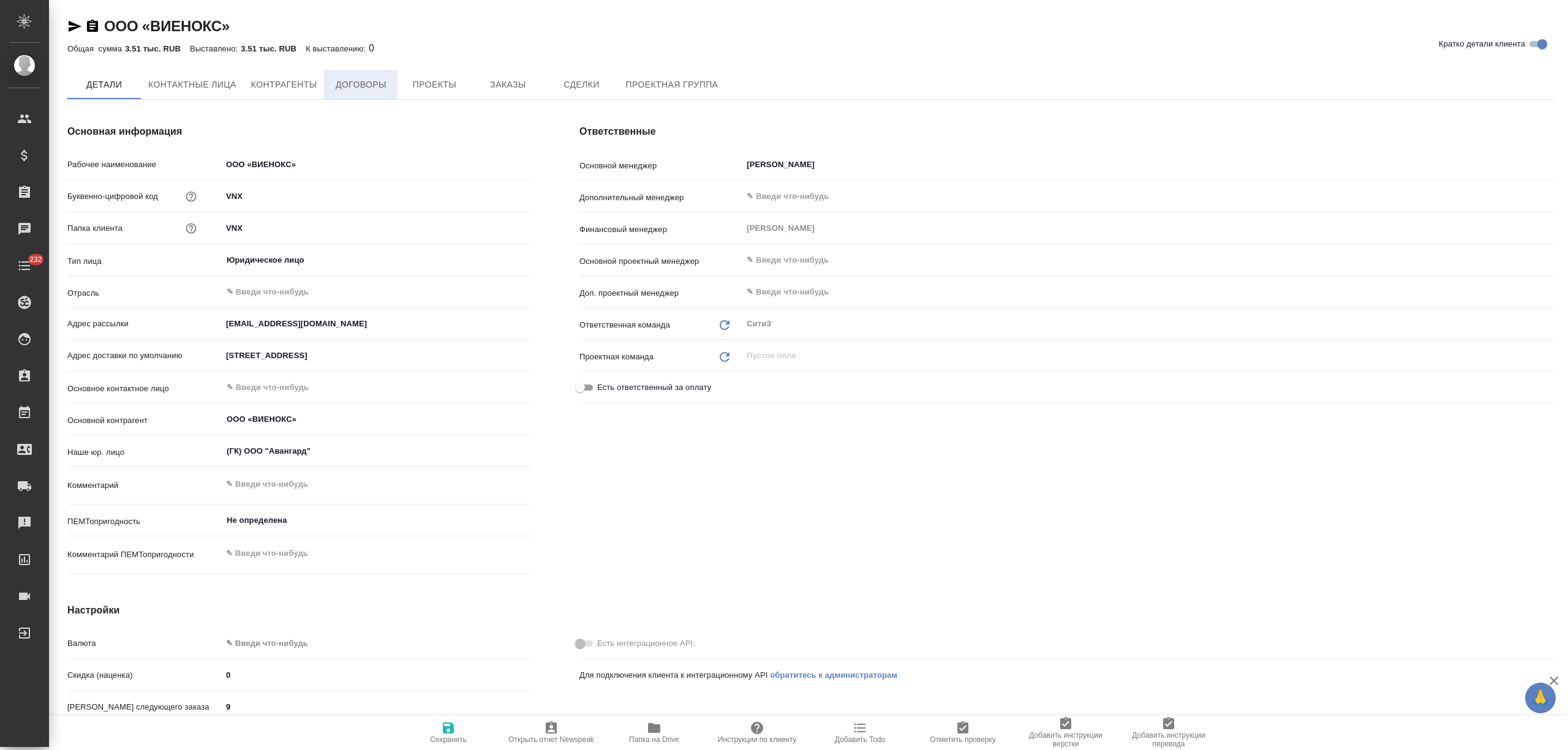
click at [396, 89] on button "Договоры" at bounding box center [361, 84] width 74 height 29
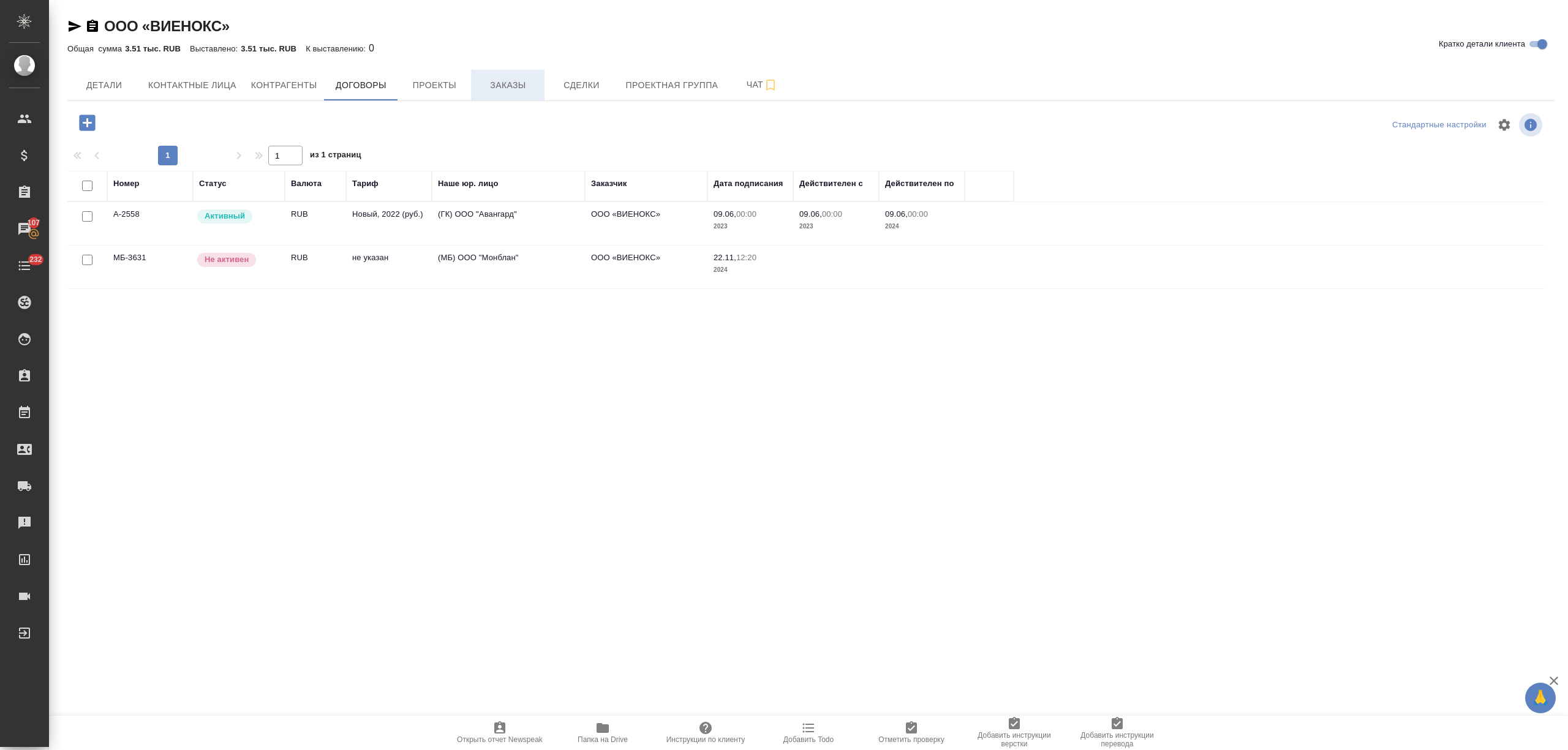
click at [498, 85] on span "Заказы" at bounding box center [507, 85] width 59 height 15
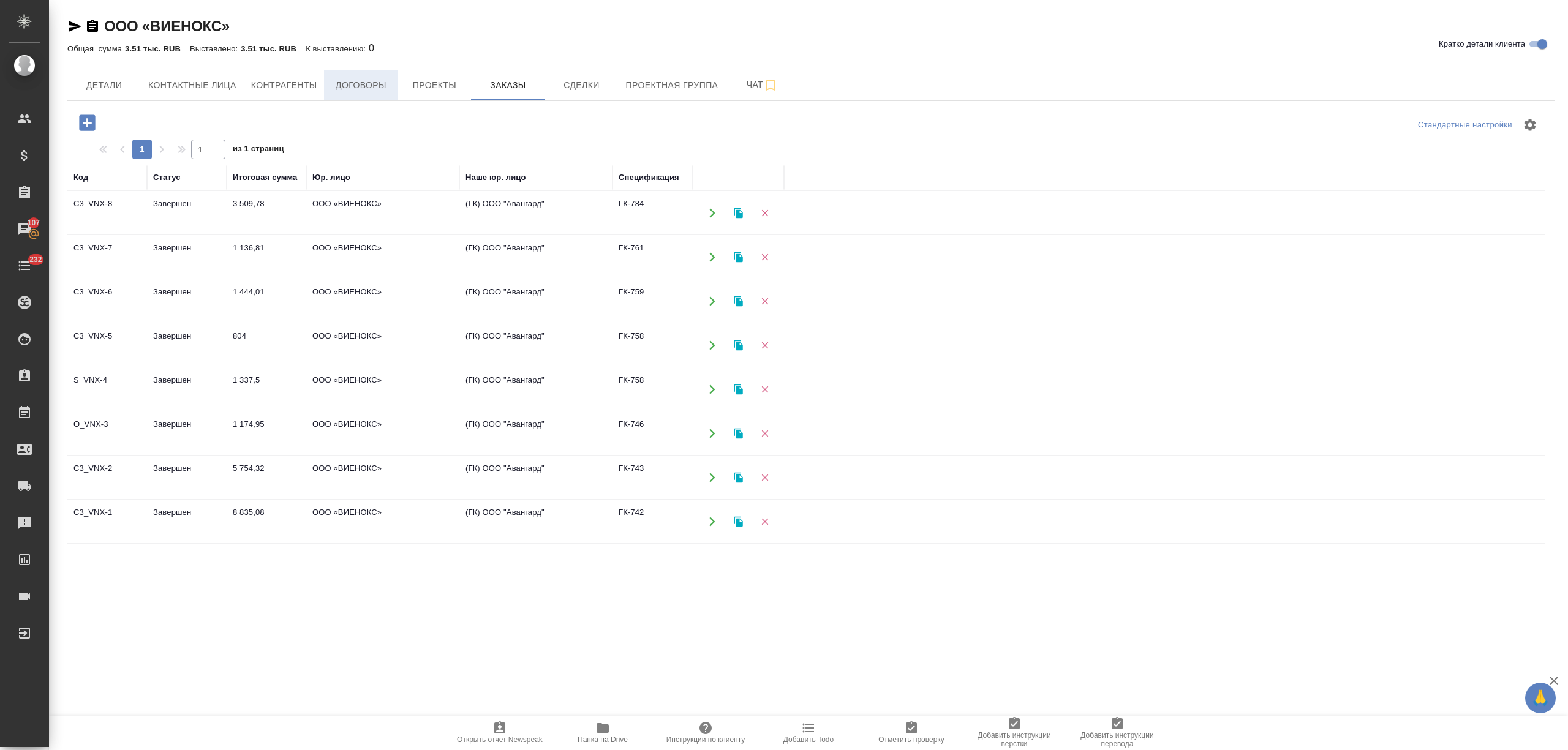
click at [371, 85] on span "Договоры" at bounding box center [361, 85] width 59 height 15
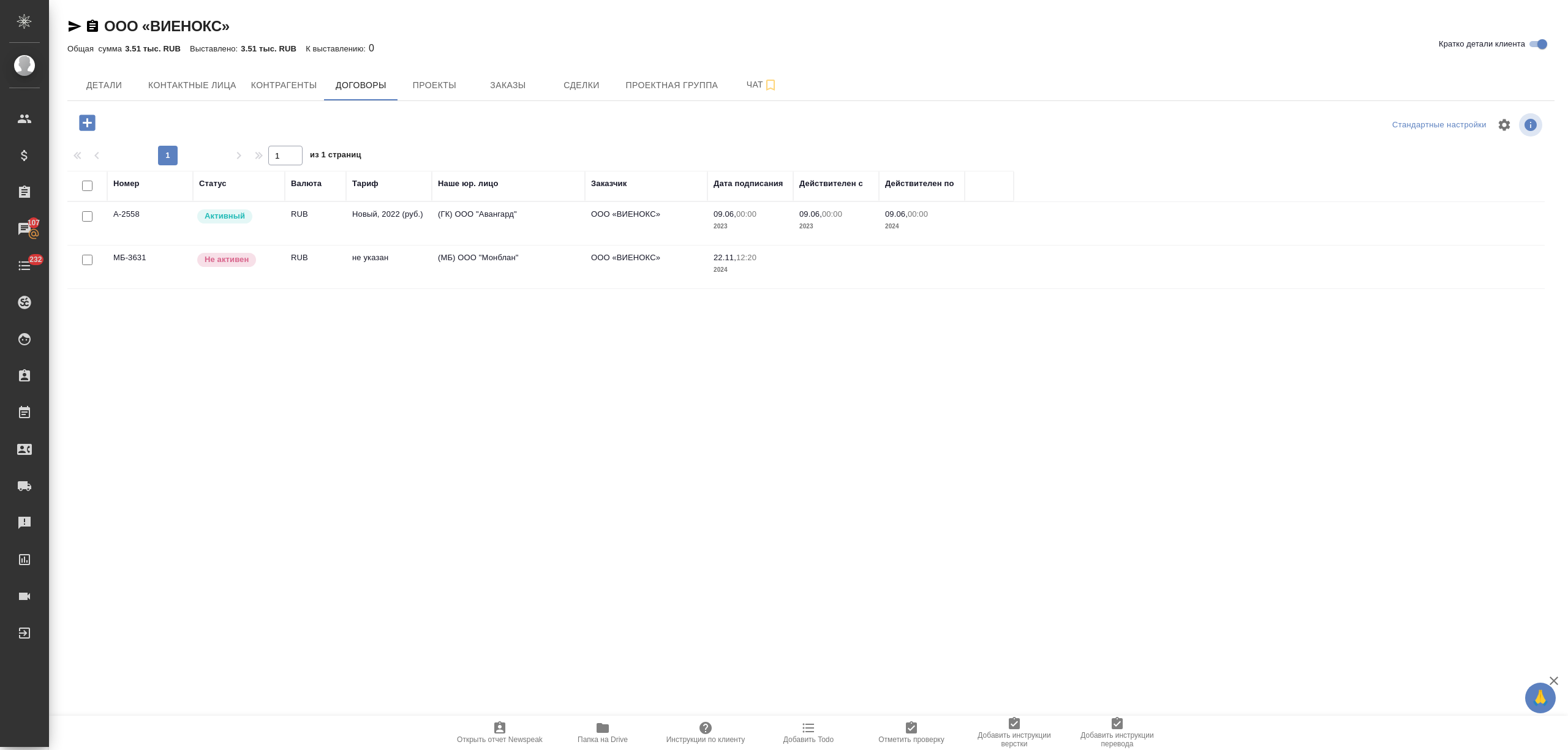
click at [370, 260] on td "не указан" at bounding box center [389, 267] width 85 height 43
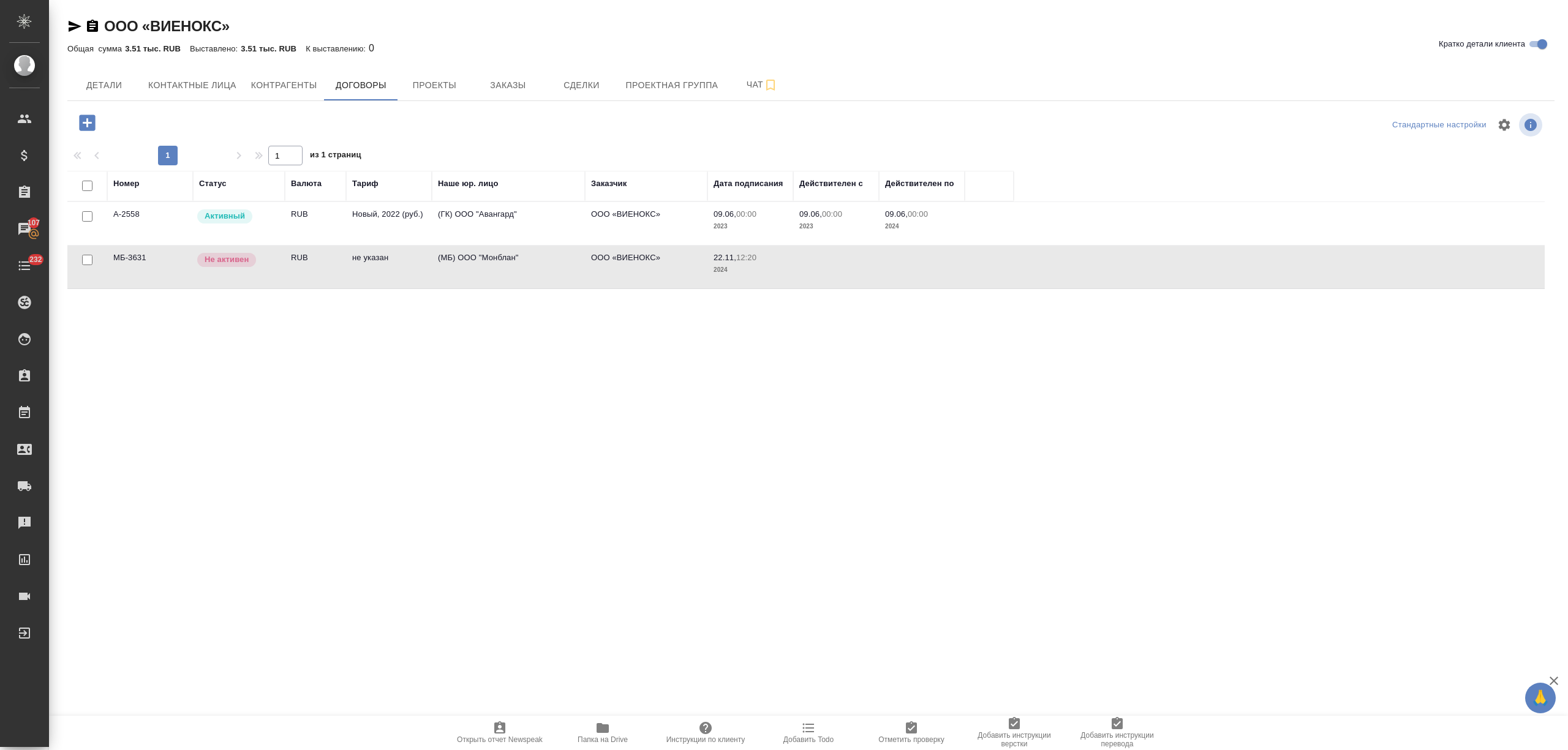
click at [370, 260] on td "не указан" at bounding box center [389, 267] width 85 height 43
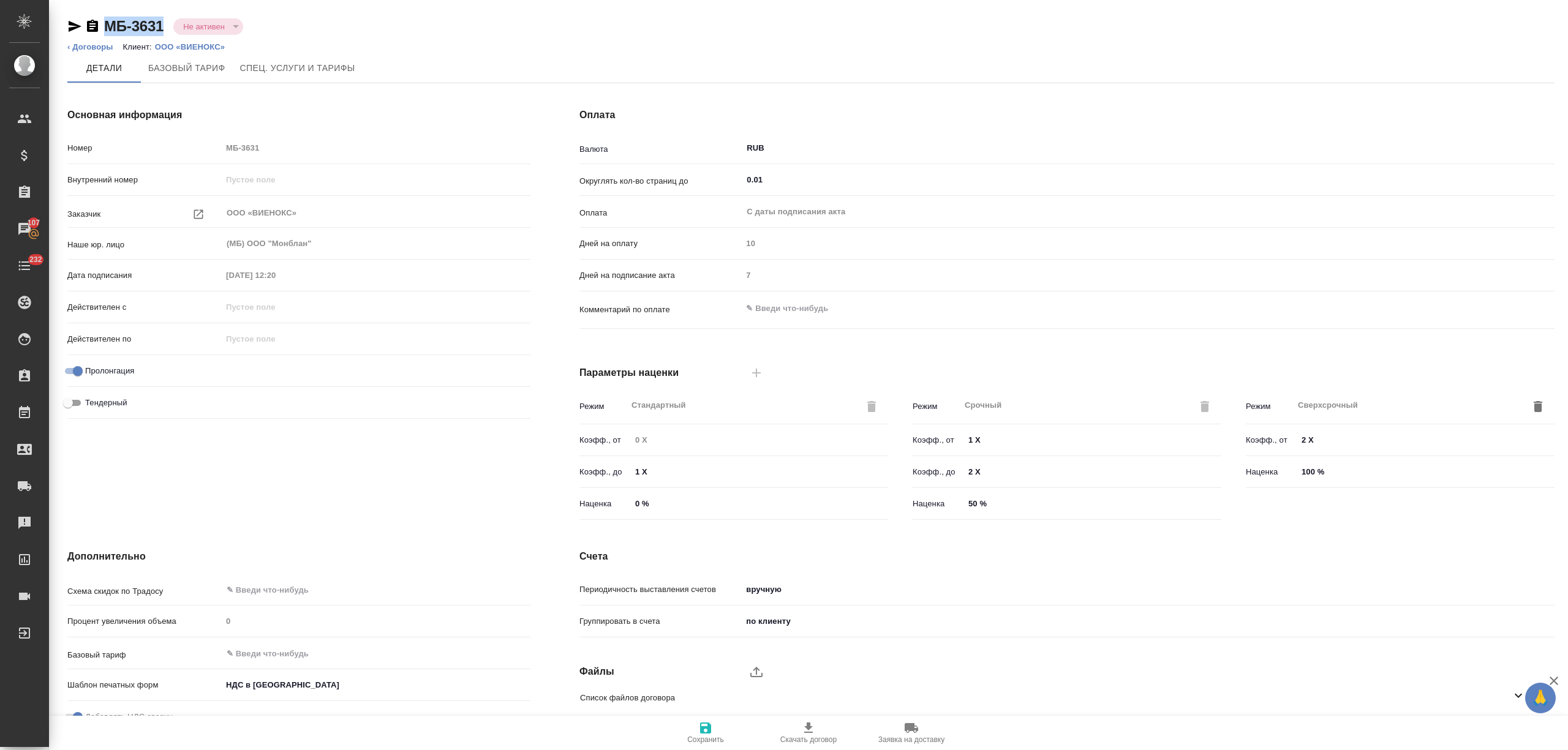
drag, startPoint x: 165, startPoint y: 23, endPoint x: 102, endPoint y: 23, distance: 63.0
click at [102, 23] on div "МБ-3631 Не активен notActive" at bounding box center [155, 26] width 176 height 20
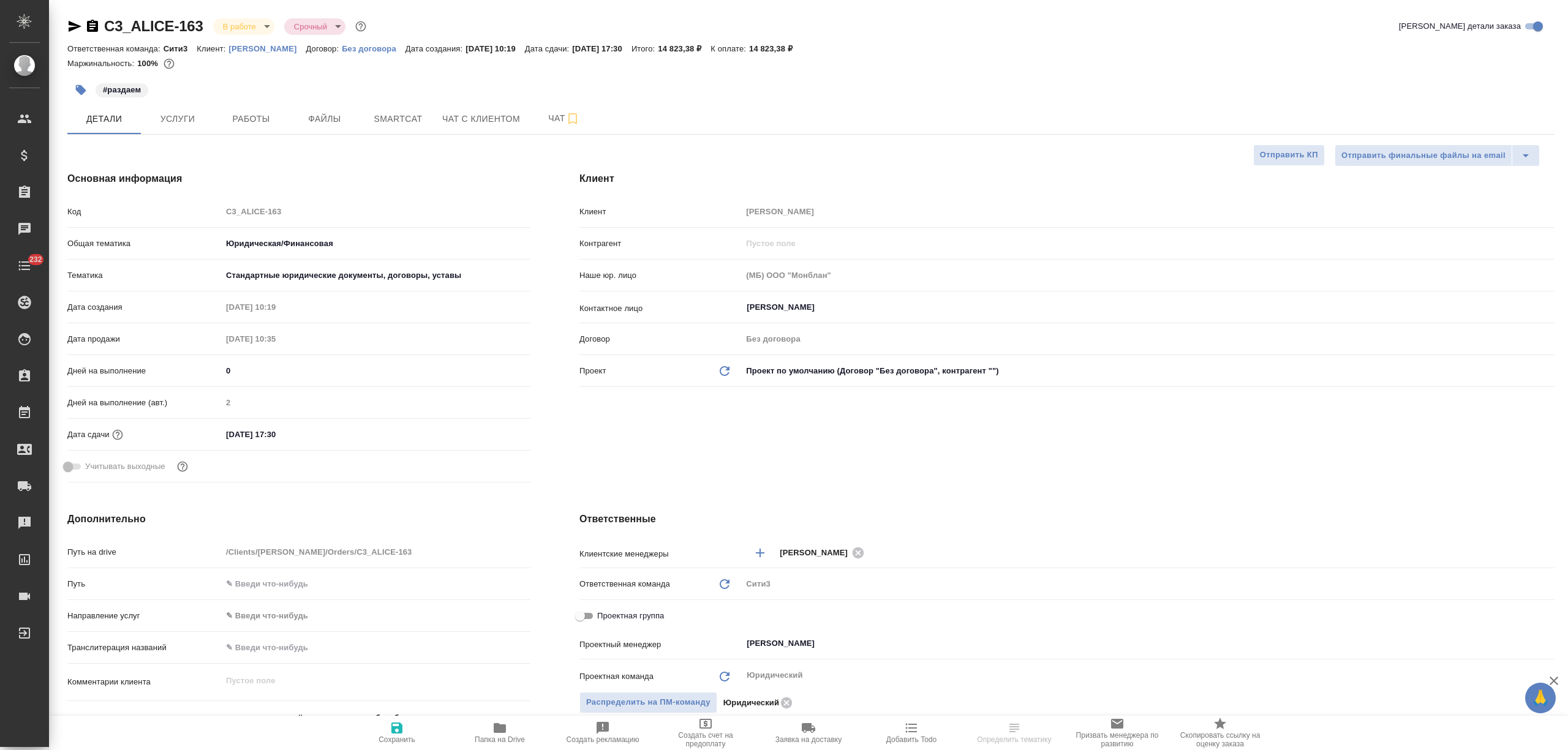
select select "RU"
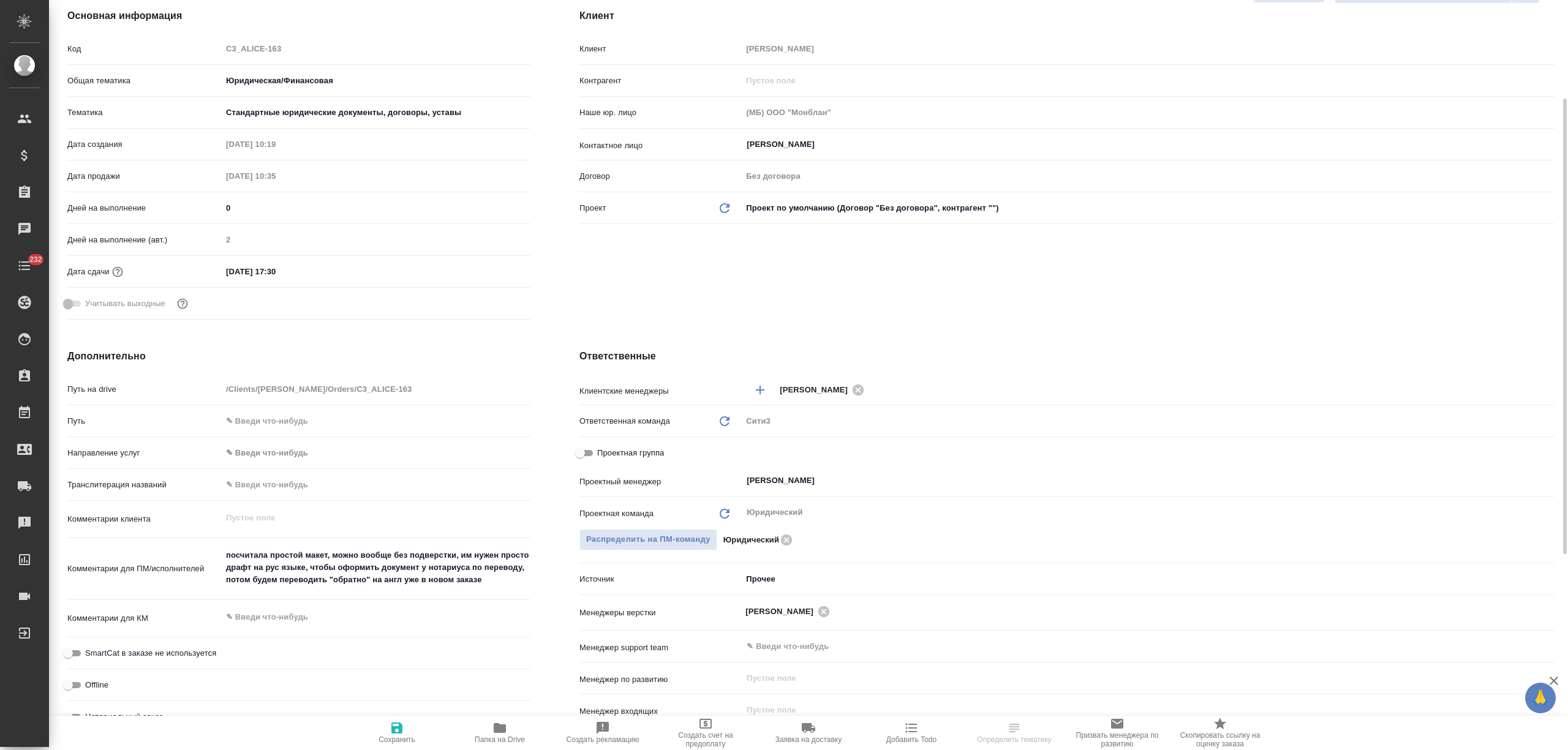
scroll to position [484, 0]
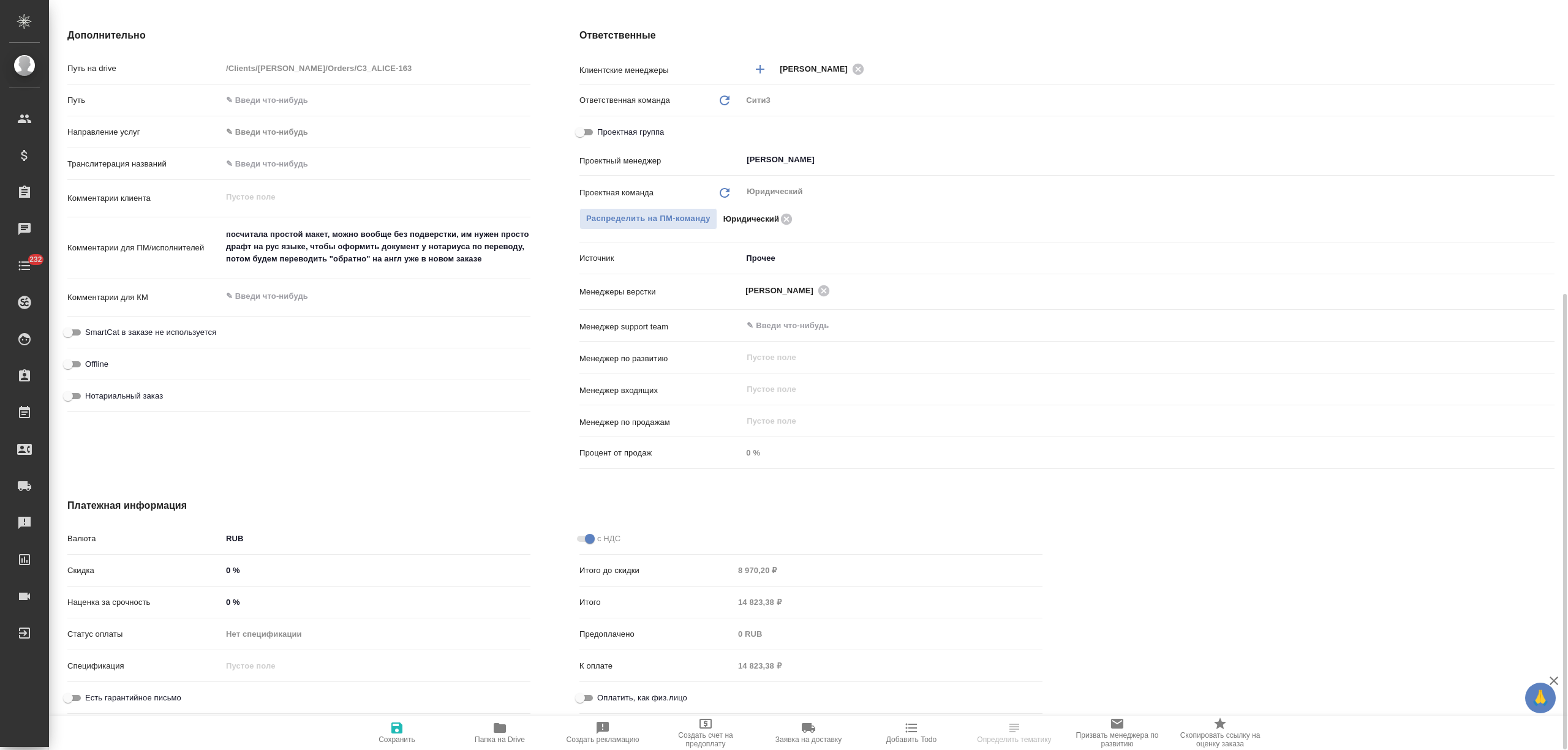
click at [581, 697] on input "Оплатить, как физ.лицо" at bounding box center [580, 698] width 44 height 15
checkbox input "true"
click at [405, 724] on span "Сохранить" at bounding box center [397, 732] width 88 height 23
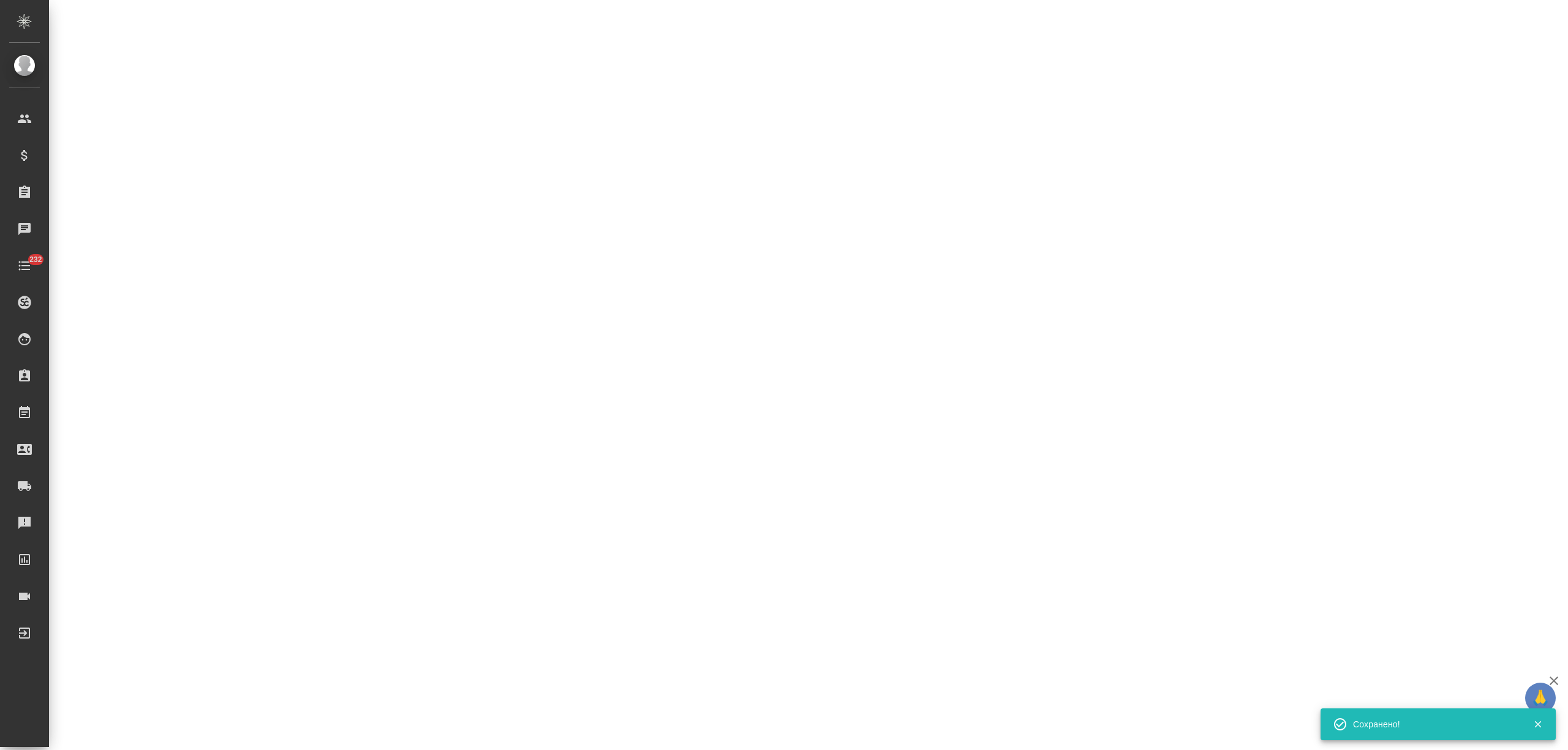
select select "RU"
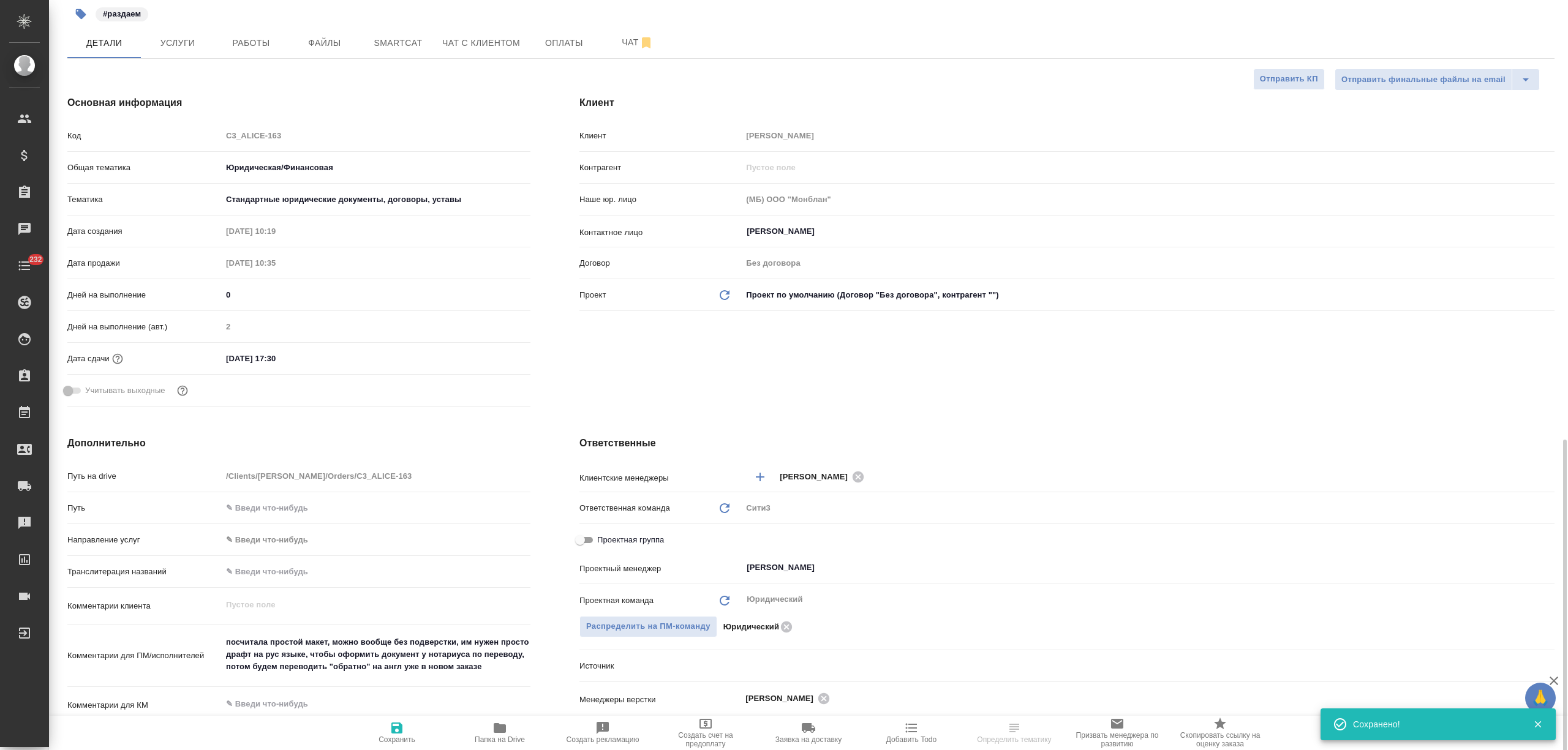
type textarea "x"
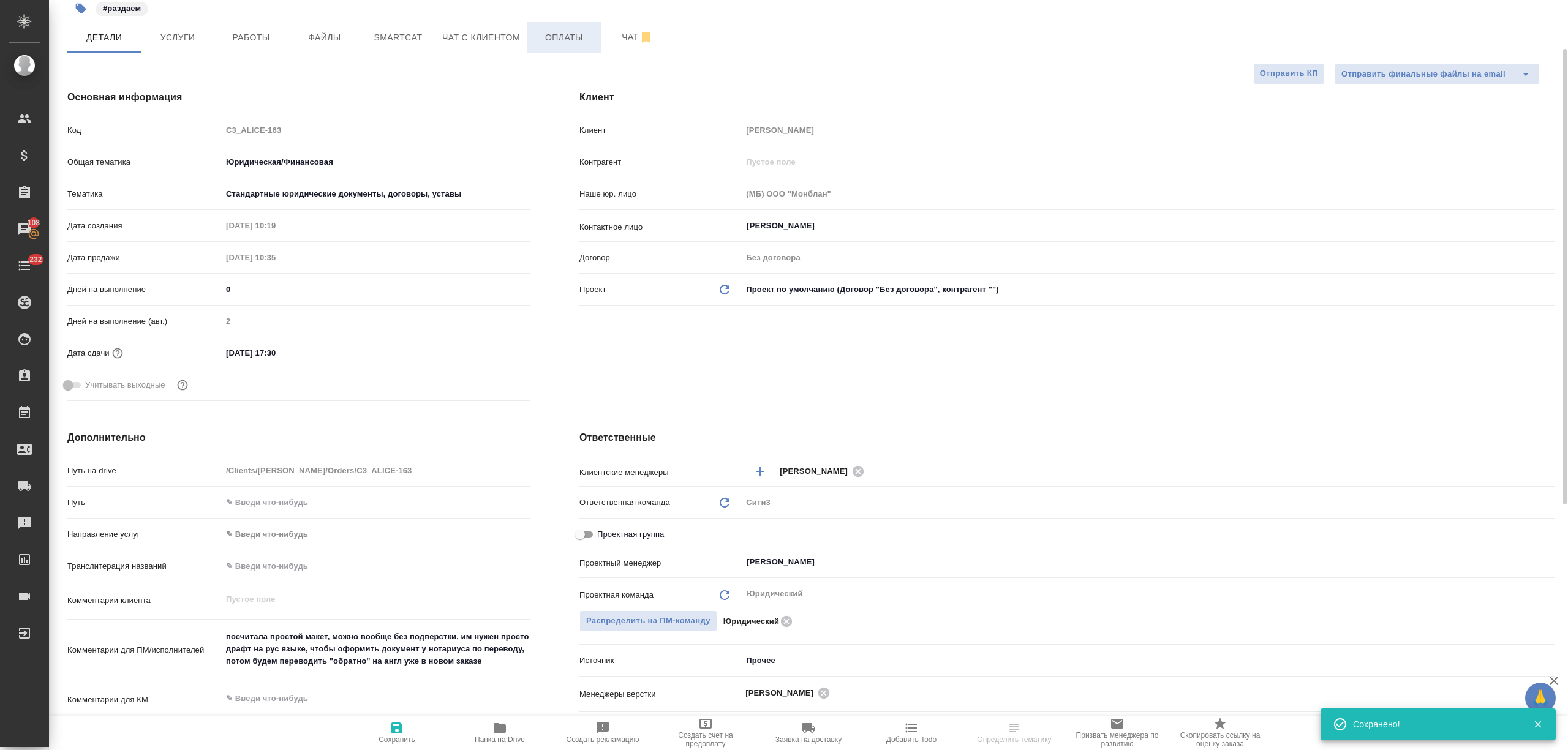
click at [564, 32] on span "Оплаты" at bounding box center [564, 37] width 59 height 15
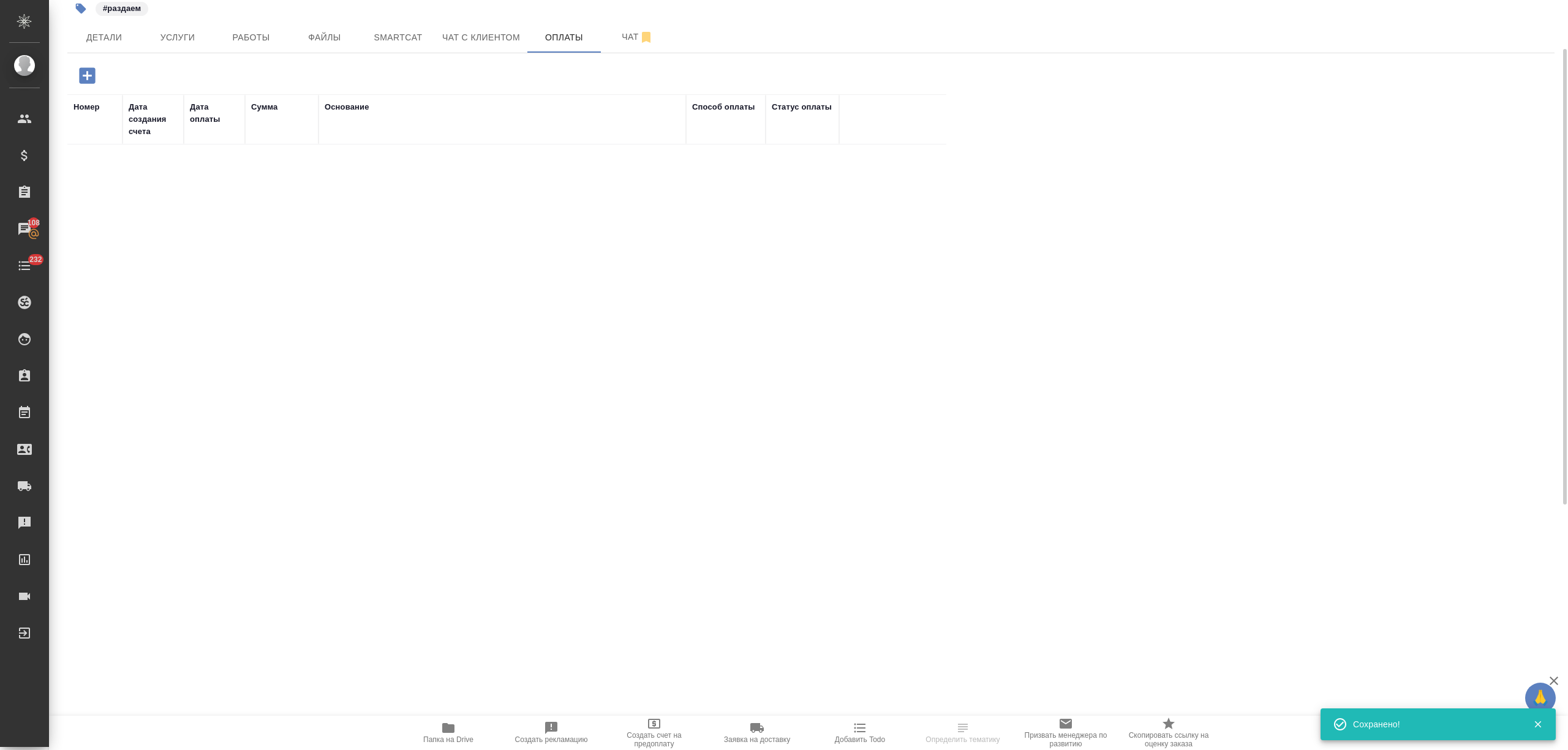
click at [85, 65] on icon "button" at bounding box center [87, 76] width 22 height 22
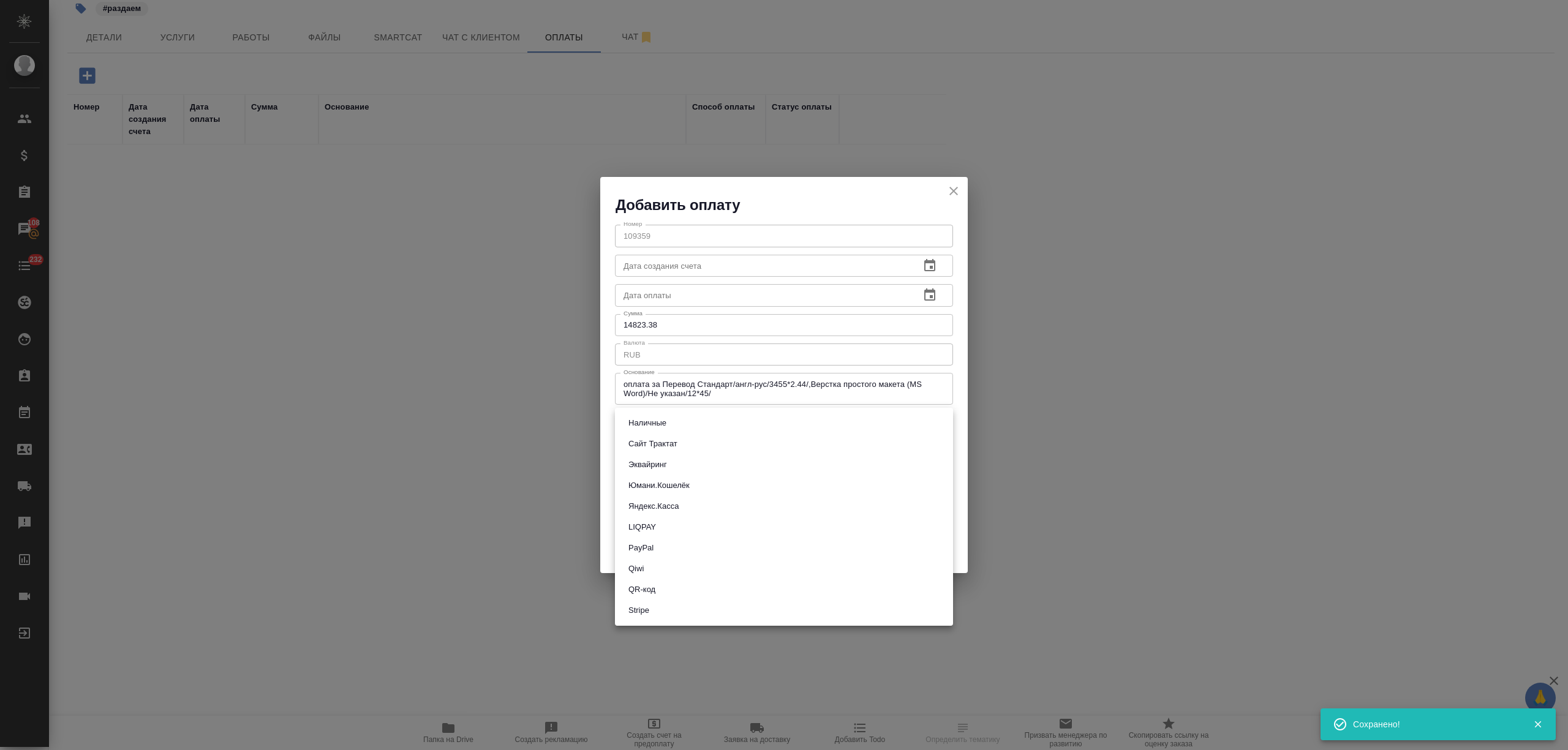
click at [665, 412] on body "🙏 .cls-1 fill:#fff; AWATERA Nikitina Tatiana Клиенты Спецификации Заказы 108 Ча…" at bounding box center [784, 375] width 1568 height 750
click at [682, 444] on li "Сайт Трактат" at bounding box center [784, 444] width 338 height 21
type input "site-traktat"
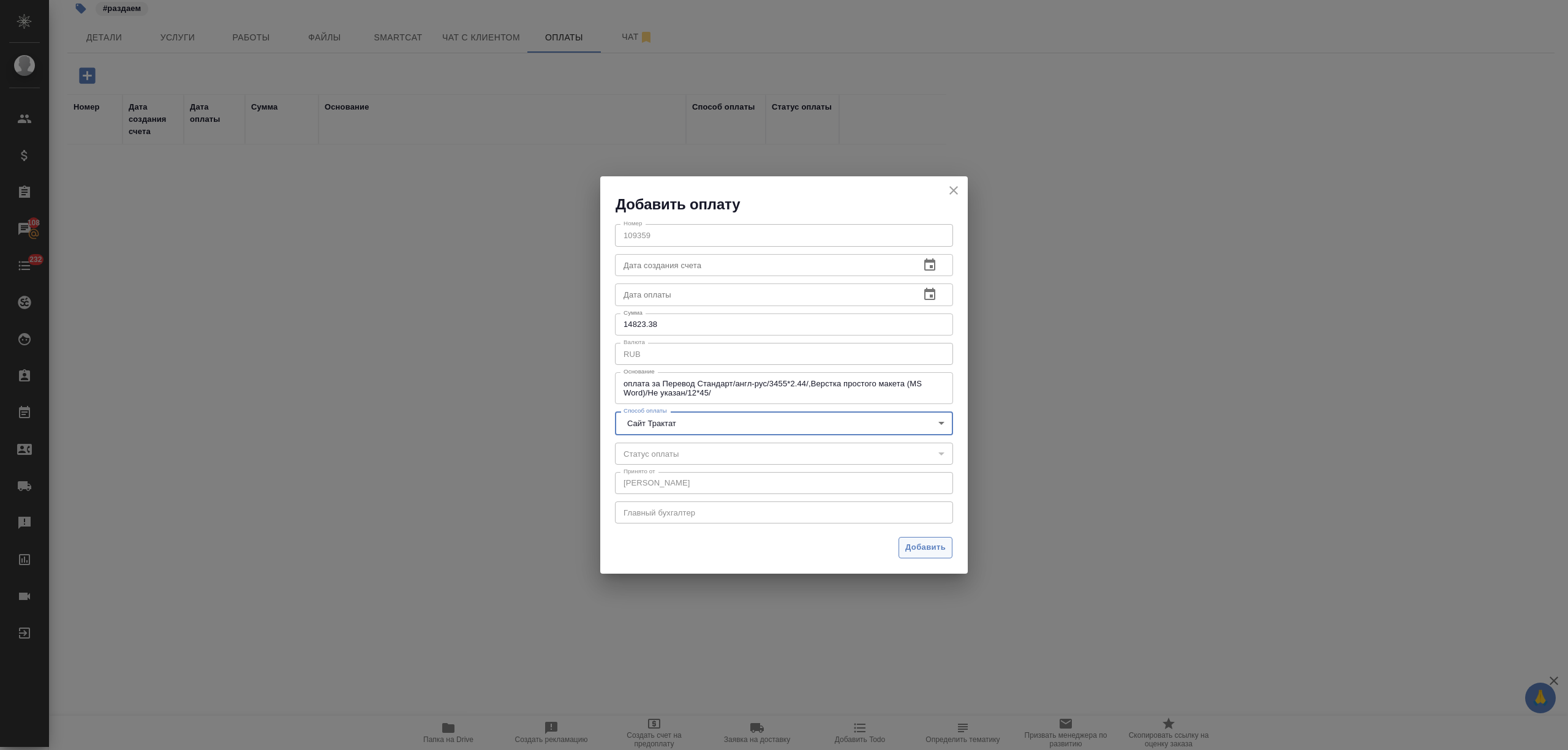
click at [924, 541] on span "Добавить" at bounding box center [926, 548] width 40 height 14
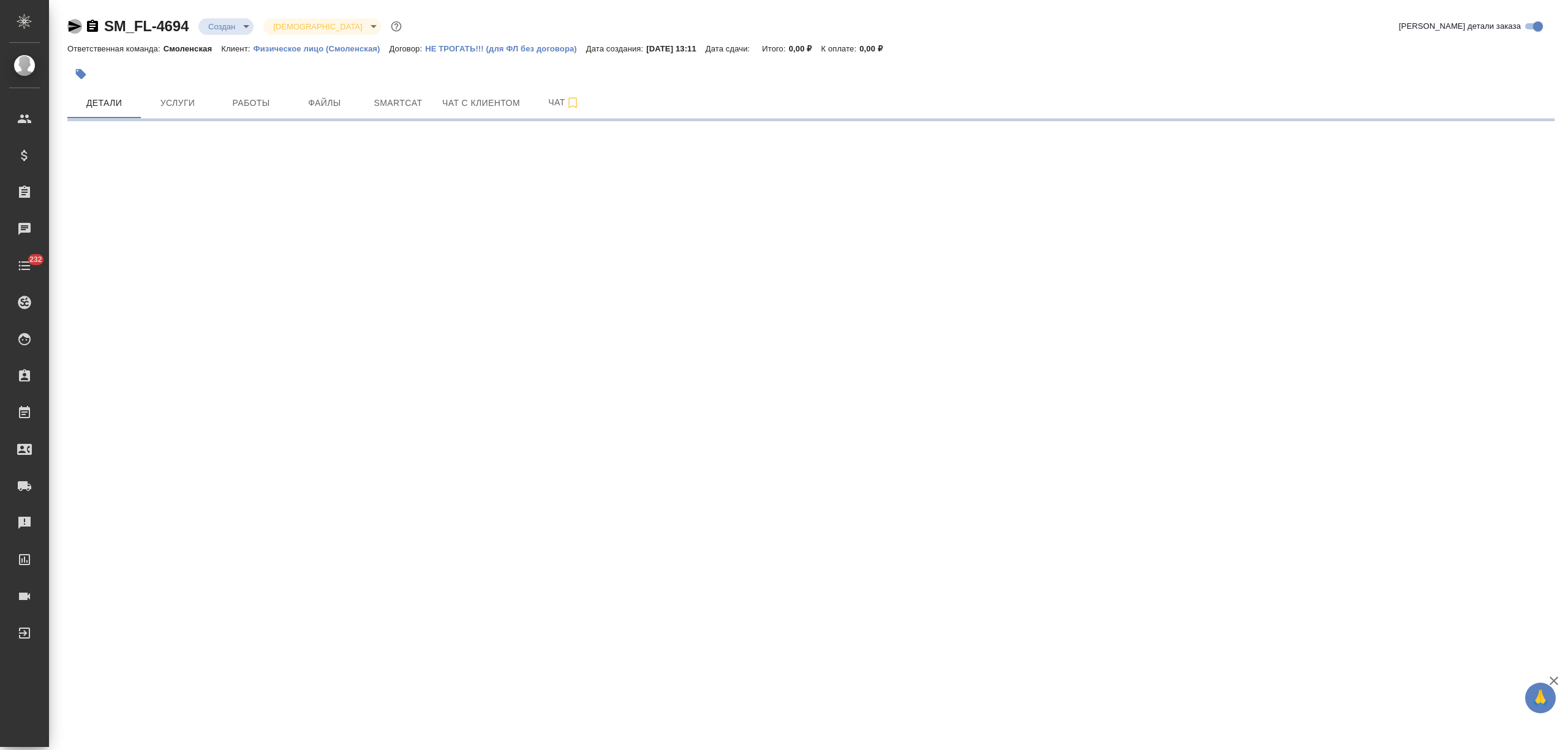
click at [70, 25] on icon "button" at bounding box center [75, 26] width 13 height 11
select select "RU"
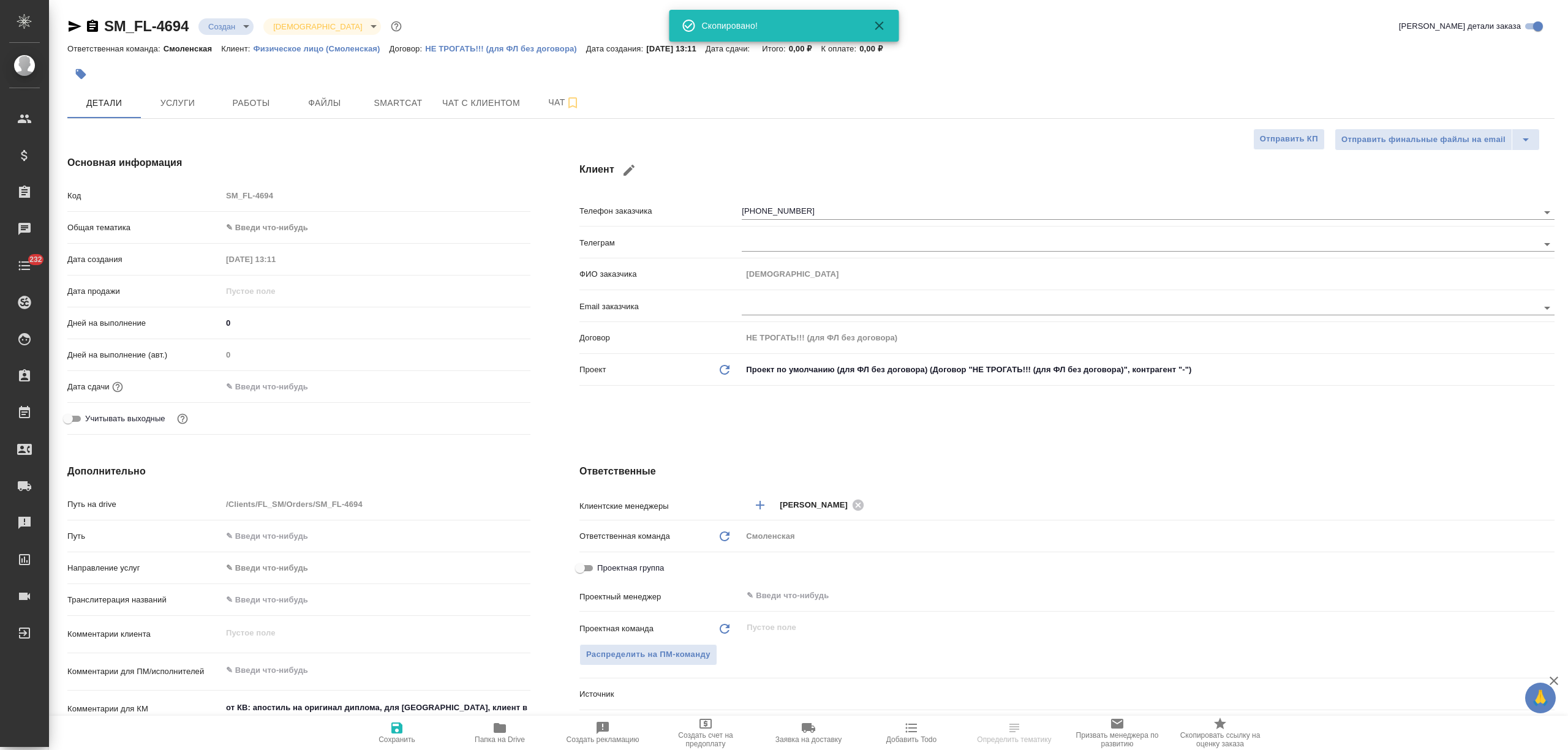
type textarea "x"
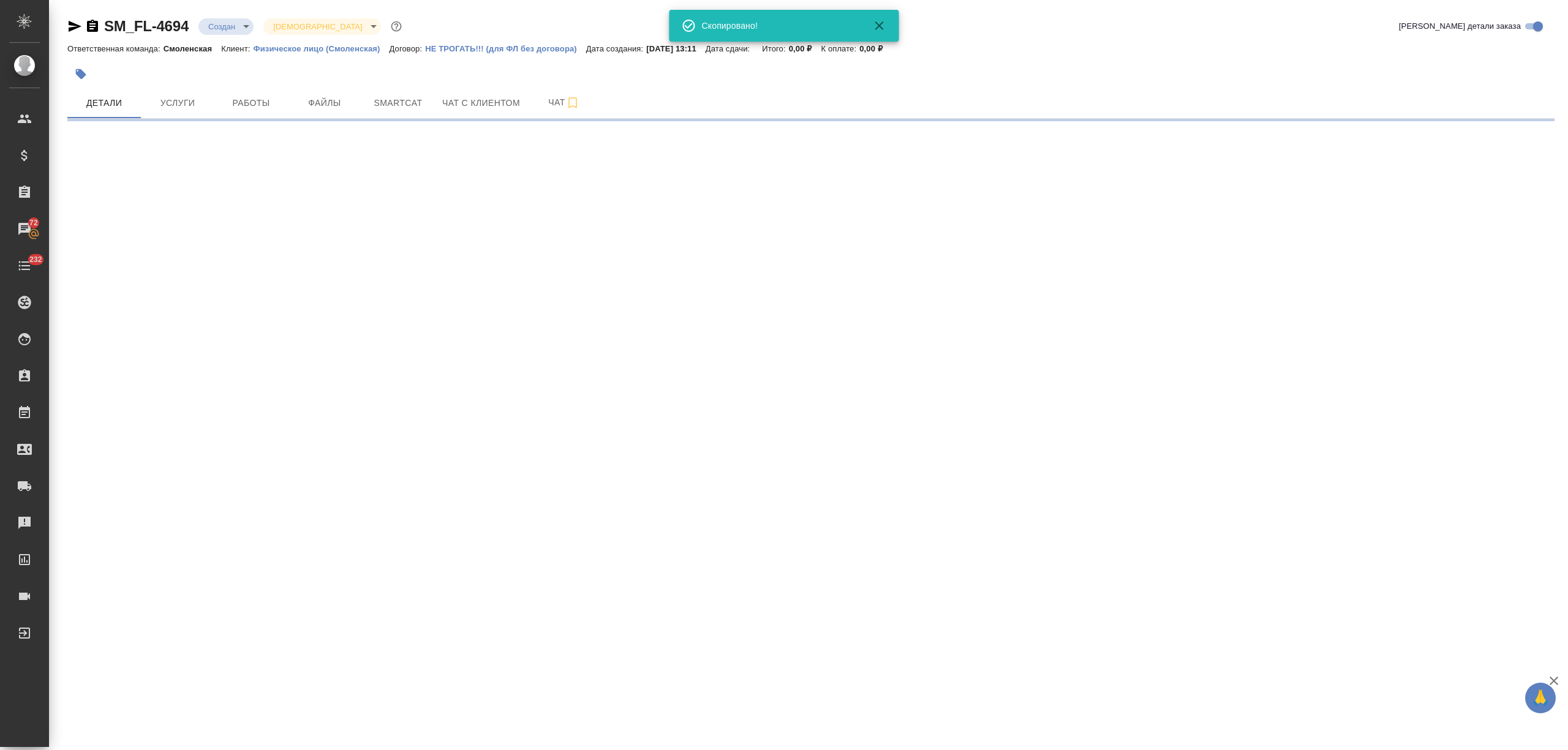
select select "RU"
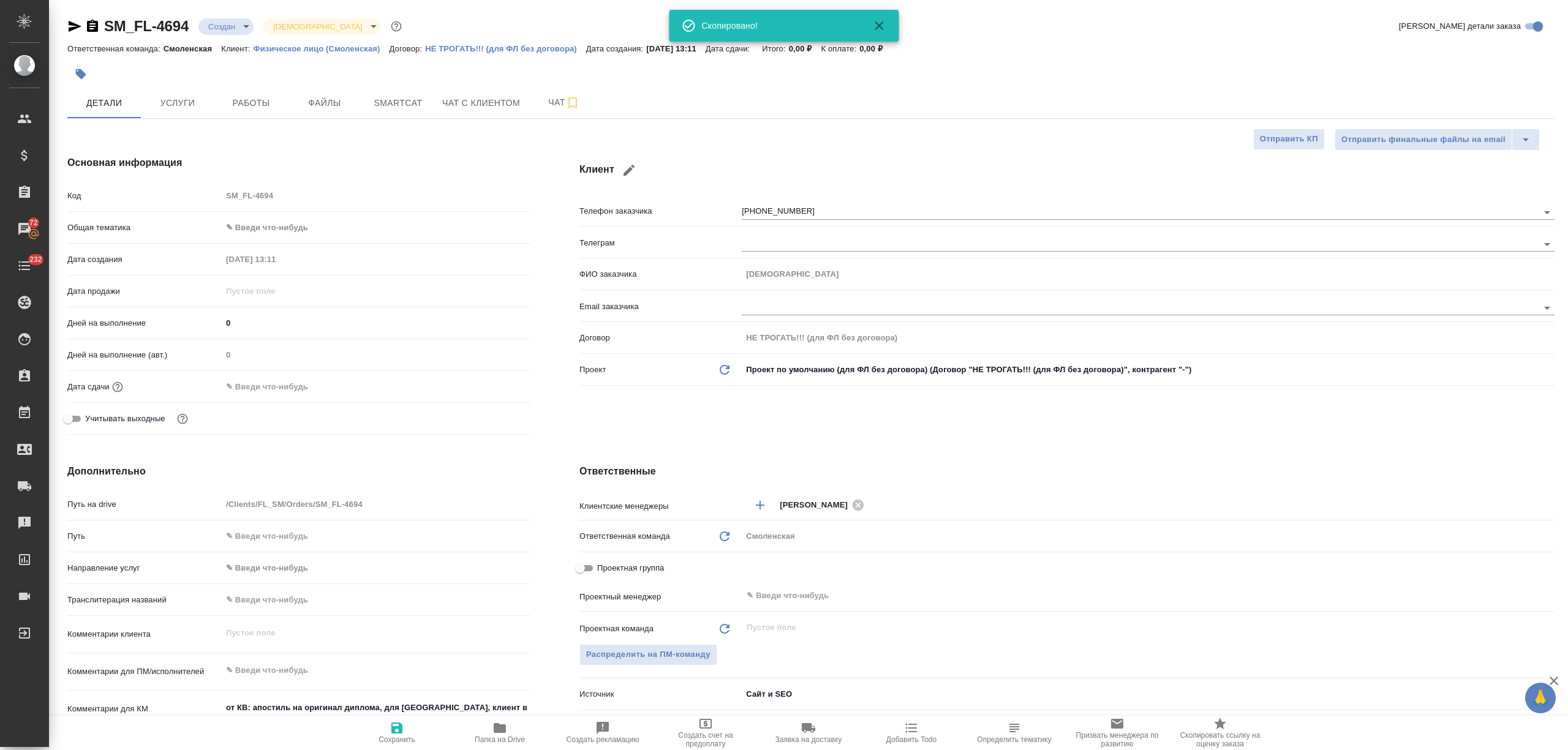
type textarea "x"
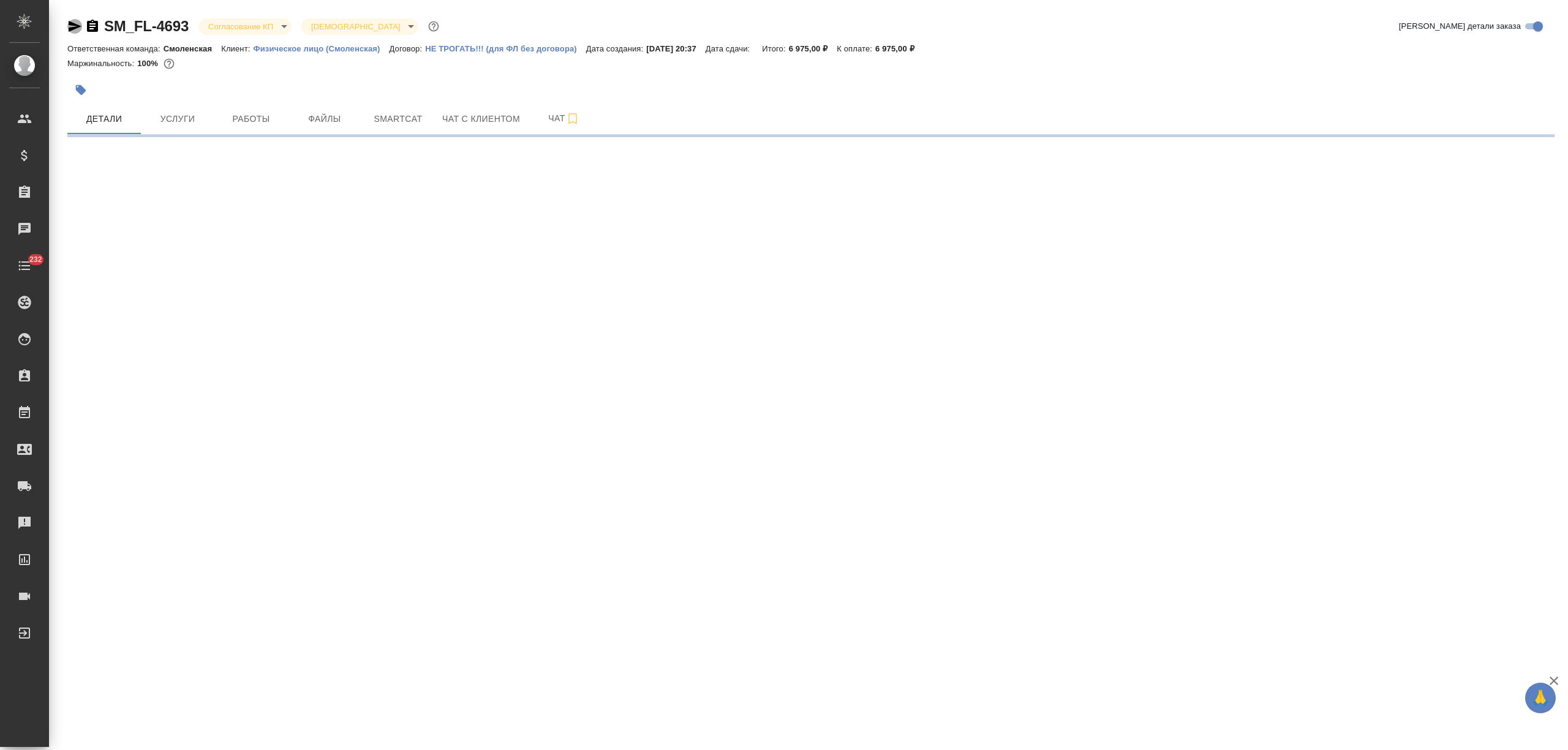
click at [76, 25] on icon "button" at bounding box center [75, 26] width 13 height 11
select select "RU"
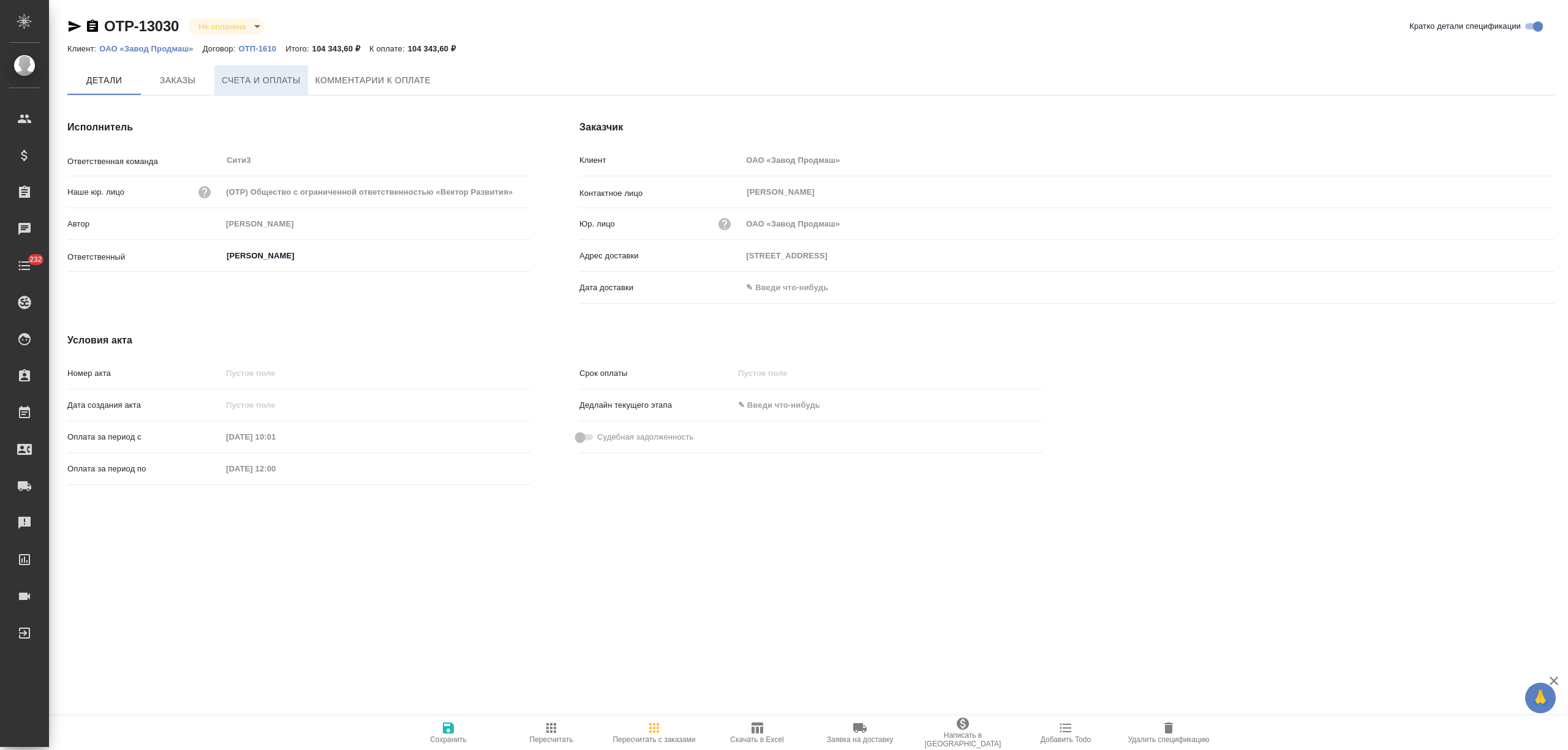
click at [287, 76] on span "Счета и оплаты" at bounding box center [261, 80] width 79 height 15
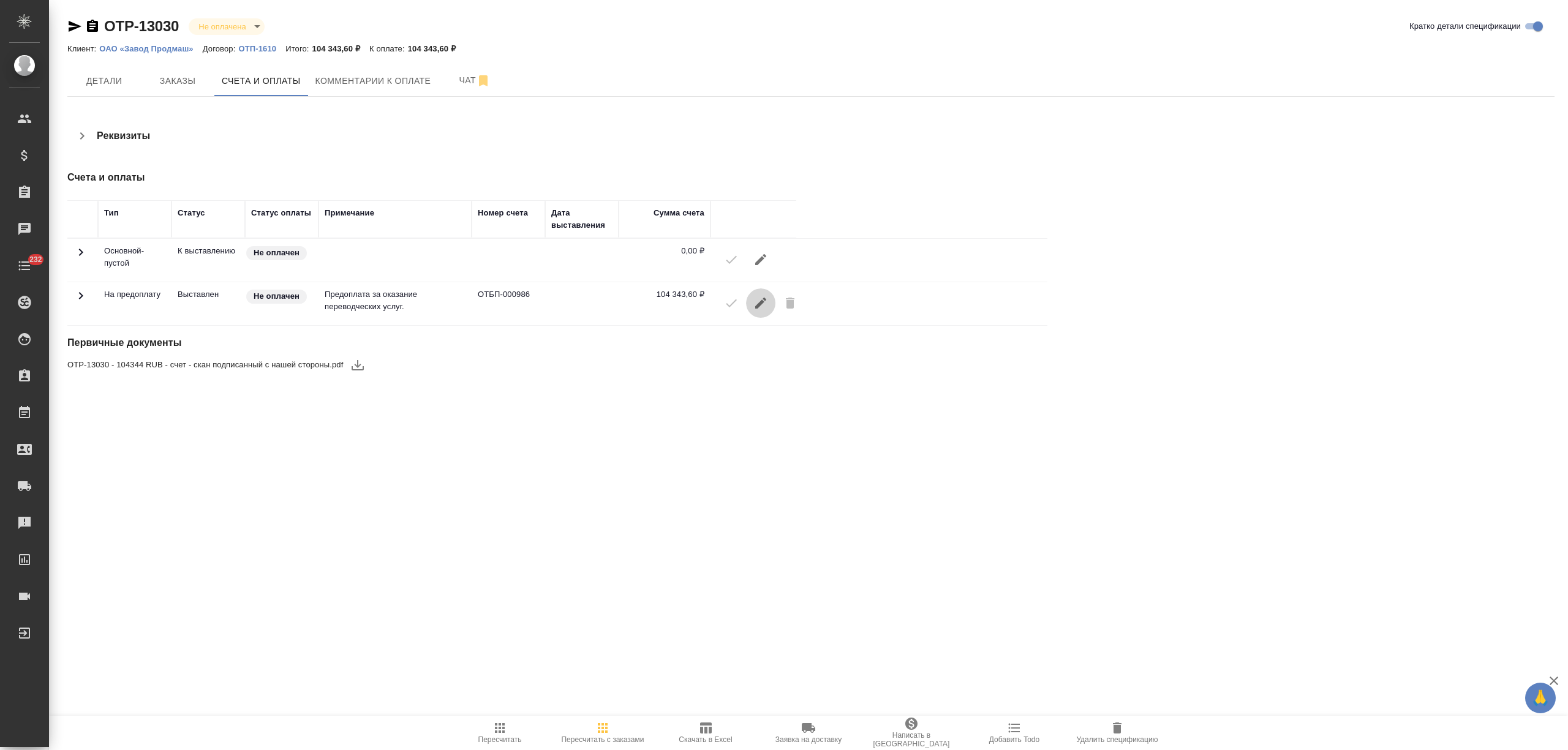
click at [762, 299] on icon "button" at bounding box center [761, 303] width 11 height 11
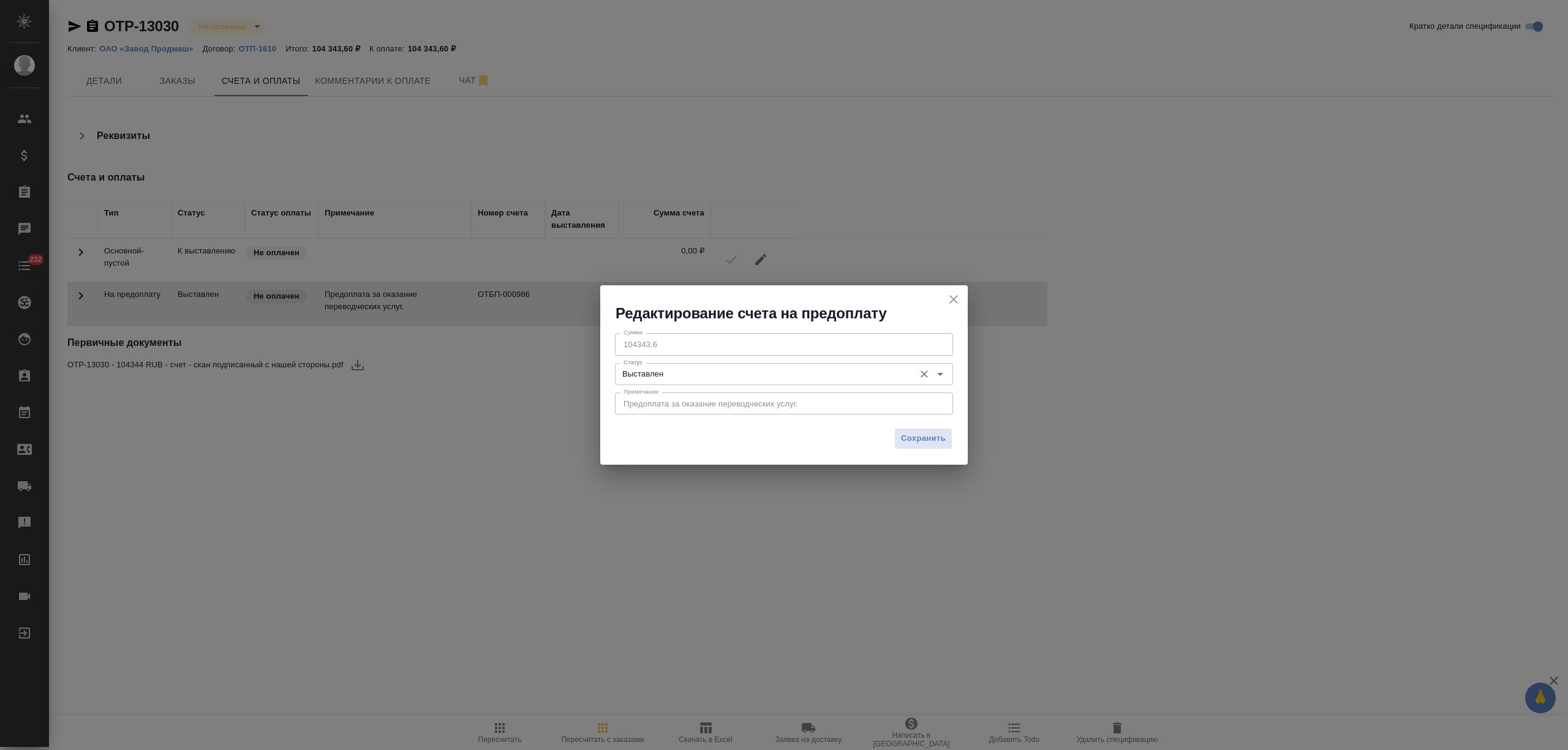
click at [702, 383] on div "Выставлен Статус" at bounding box center [784, 374] width 338 height 22
click at [699, 370] on input "Выставлен" at bounding box center [763, 374] width 290 height 15
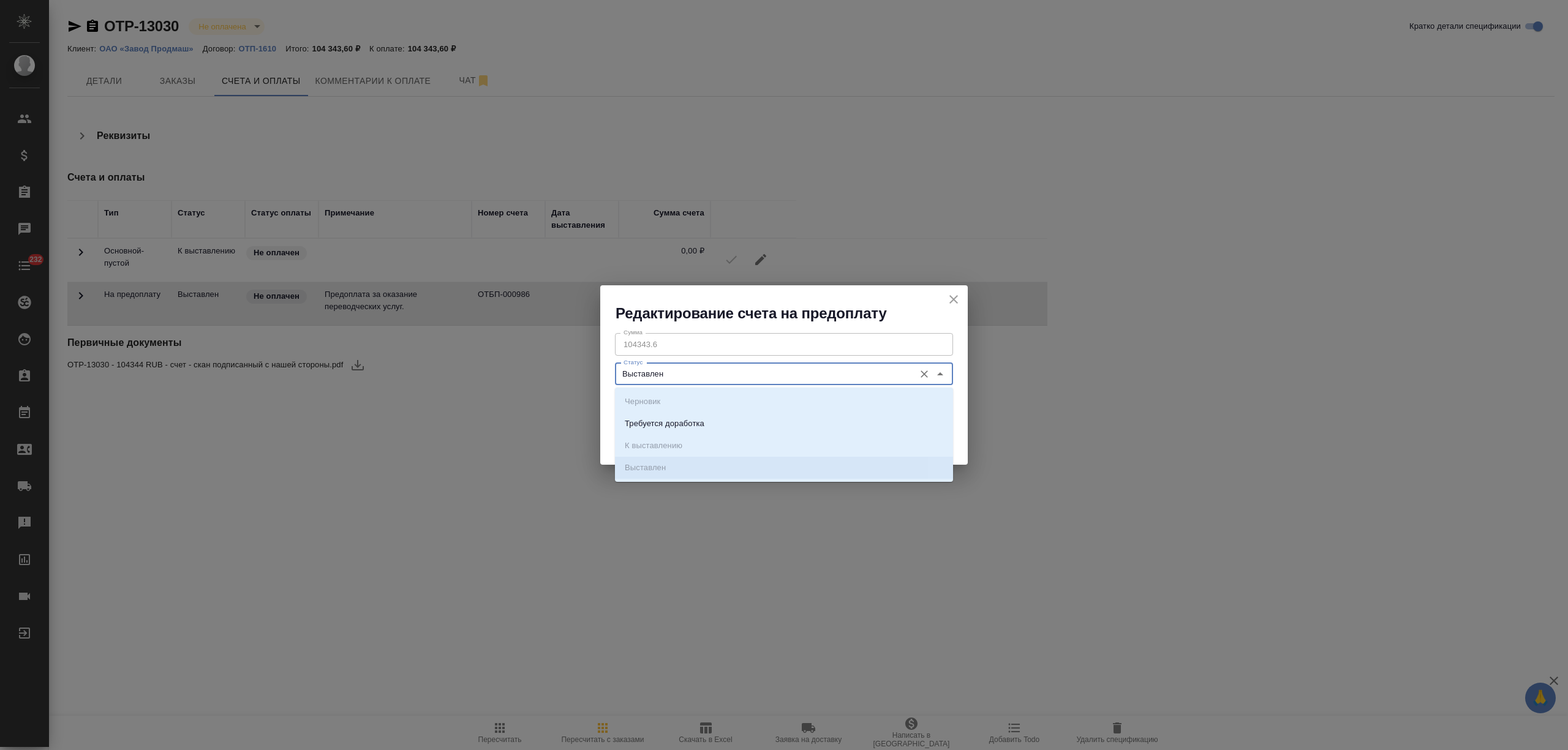
click at [689, 425] on p "Требуется доработка" at bounding box center [665, 423] width 80 height 12
type input "Требуется доработка"
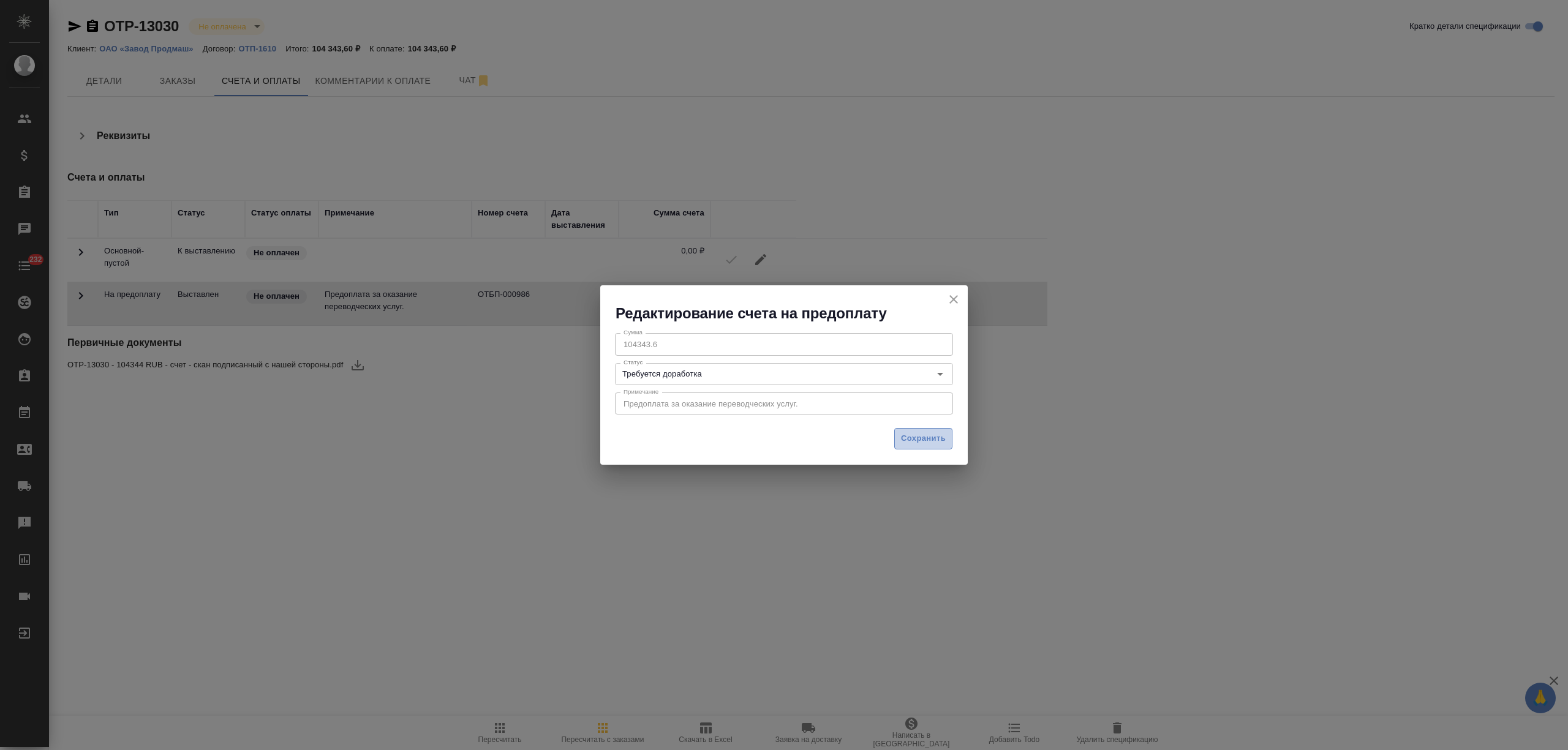
click at [933, 441] on span "Сохранить" at bounding box center [923, 439] width 45 height 14
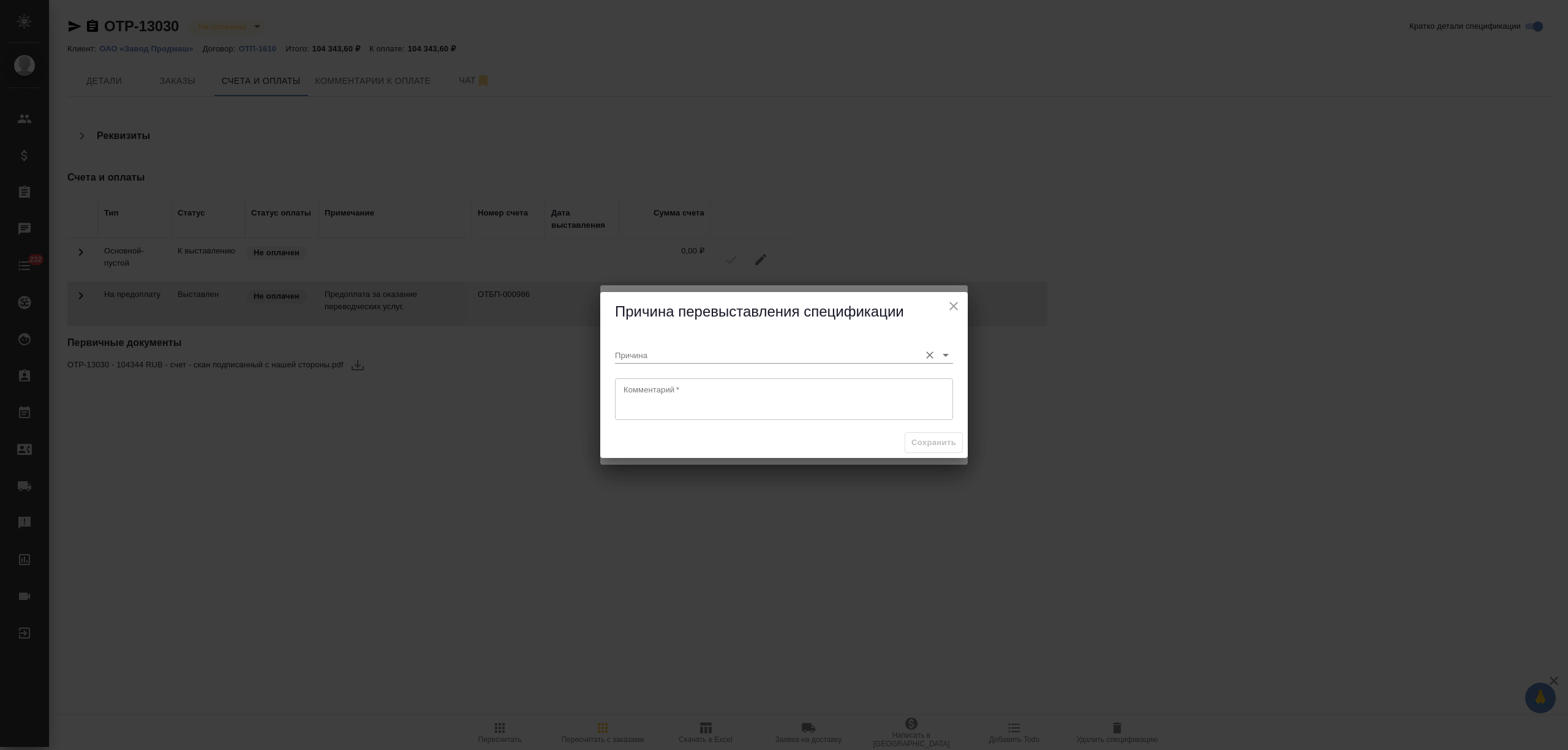
drag, startPoint x: 708, startPoint y: 346, endPoint x: 708, endPoint y: 353, distance: 7.0
click at [708, 346] on div "Причина" at bounding box center [784, 350] width 338 height 27
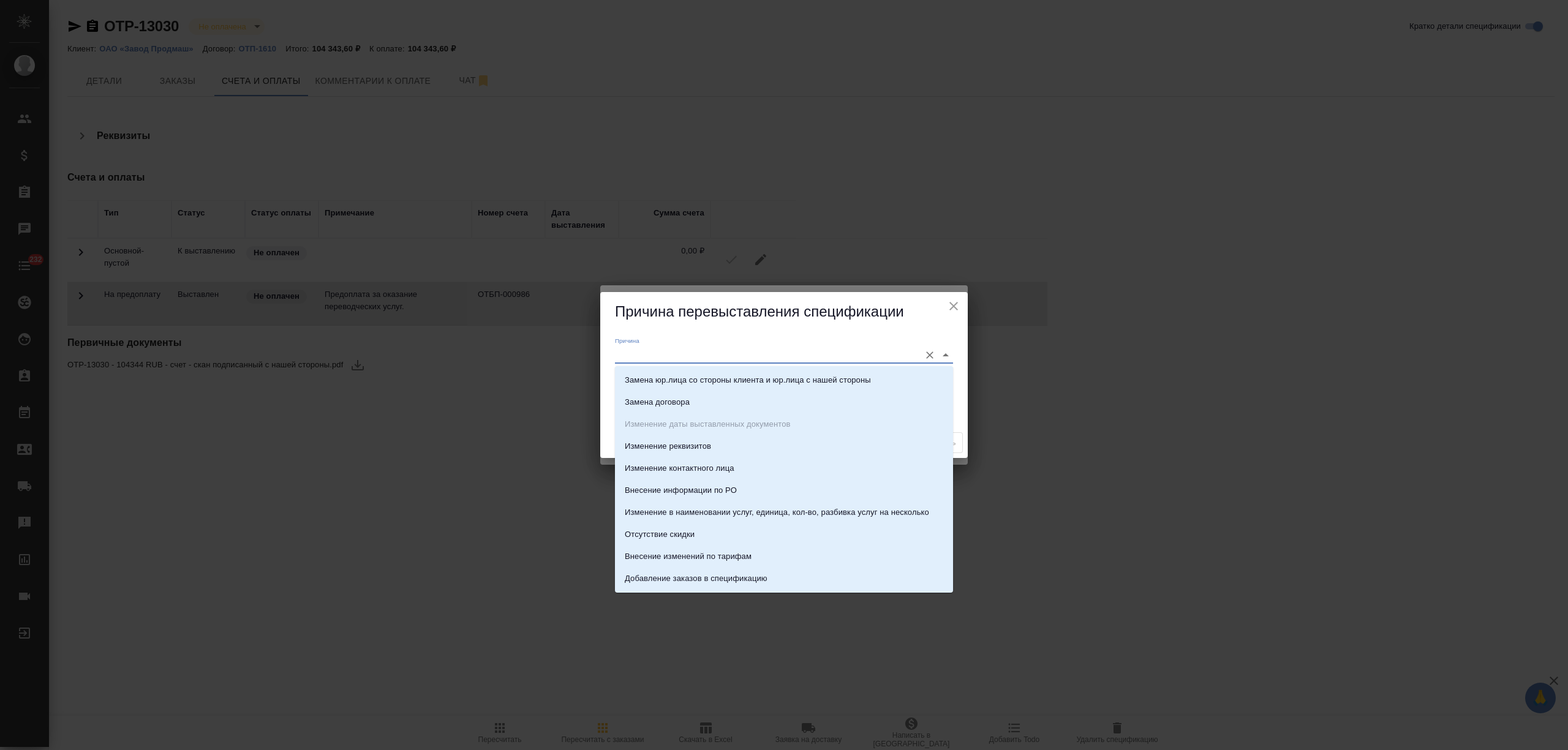
click at [708, 353] on input "Причина" at bounding box center [764, 354] width 299 height 16
click at [716, 539] on p "Удаление спецификации" at bounding box center [672, 537] width 94 height 12
type input "Удаление спецификации"
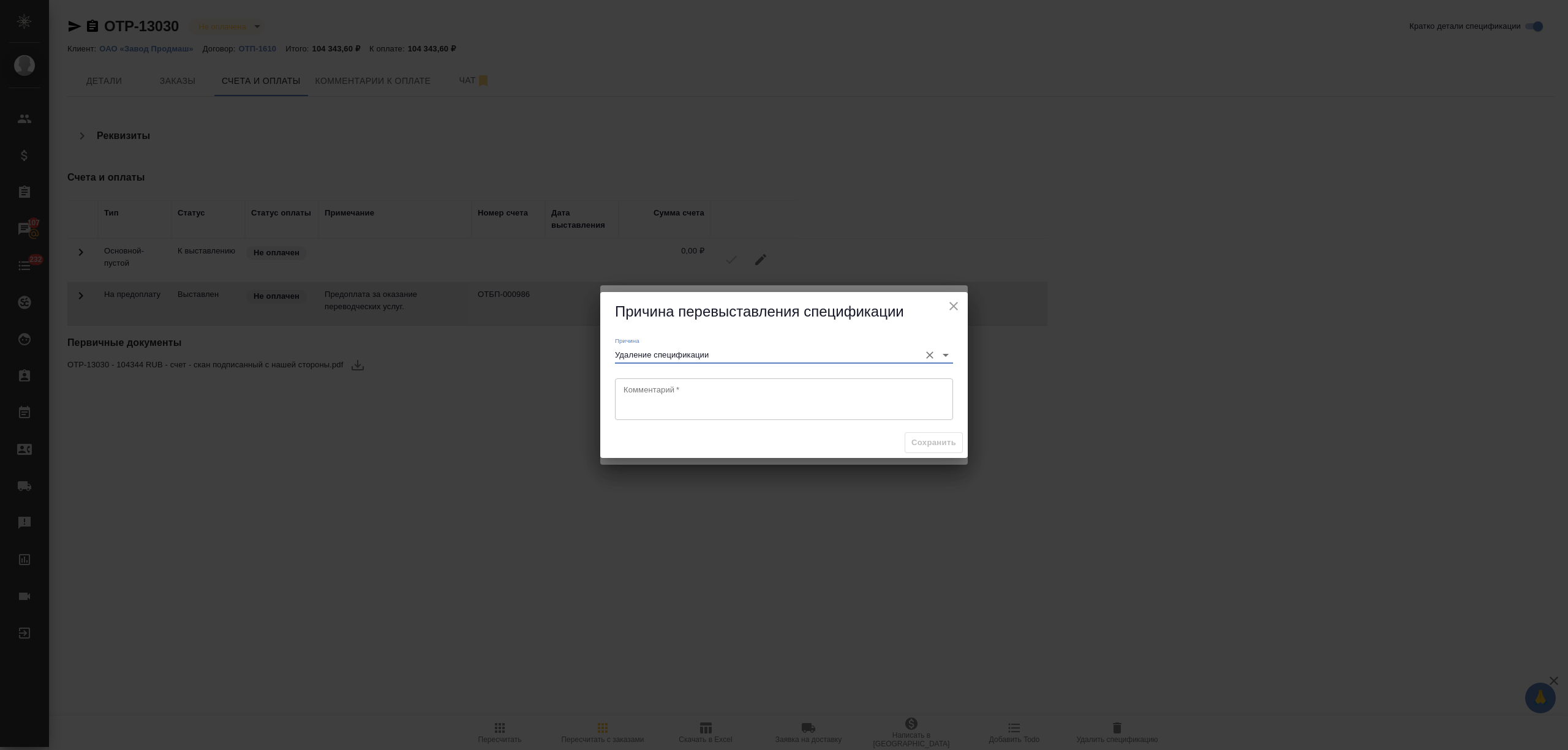
click at [693, 387] on textarea at bounding box center [784, 399] width 321 height 28
type textarea "тут печаль"
click at [911, 441] on span "Сохранить" at bounding box center [933, 443] width 45 height 14
